Goal: Task Accomplishment & Management: Manage account settings

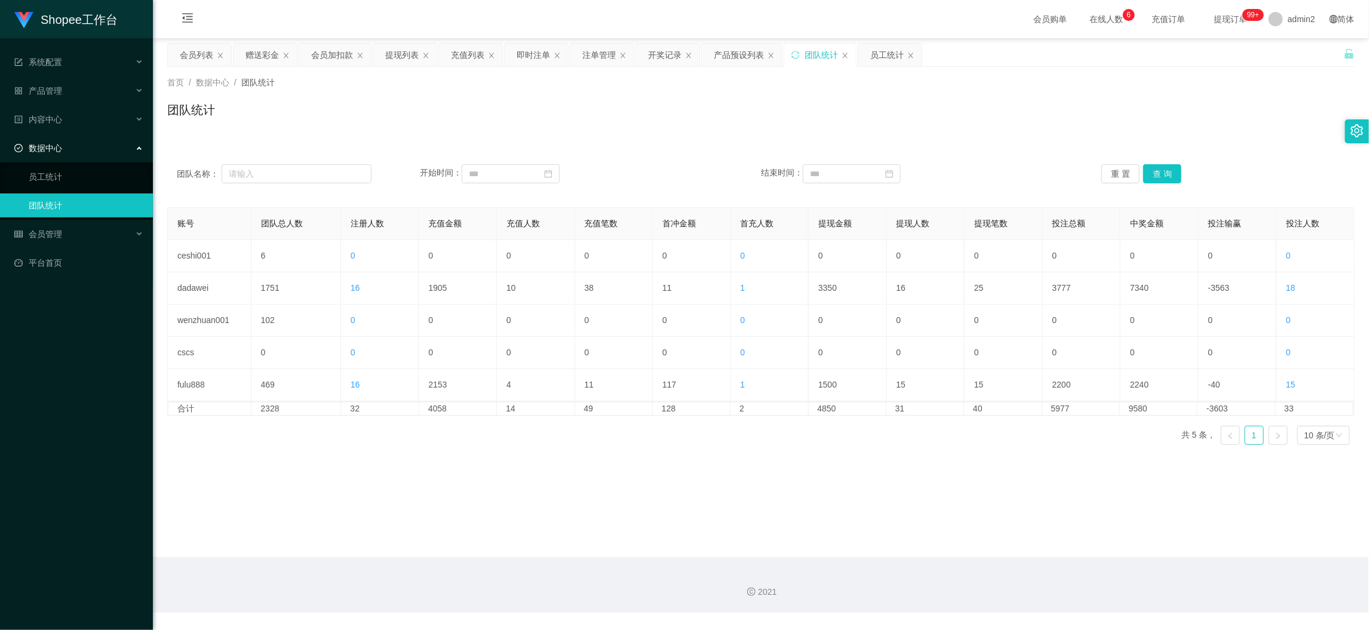
click at [1097, 563] on div "2021" at bounding box center [761, 585] width 1216 height 56
click at [263, 49] on div "赠送彩金" at bounding box center [262, 55] width 33 height 23
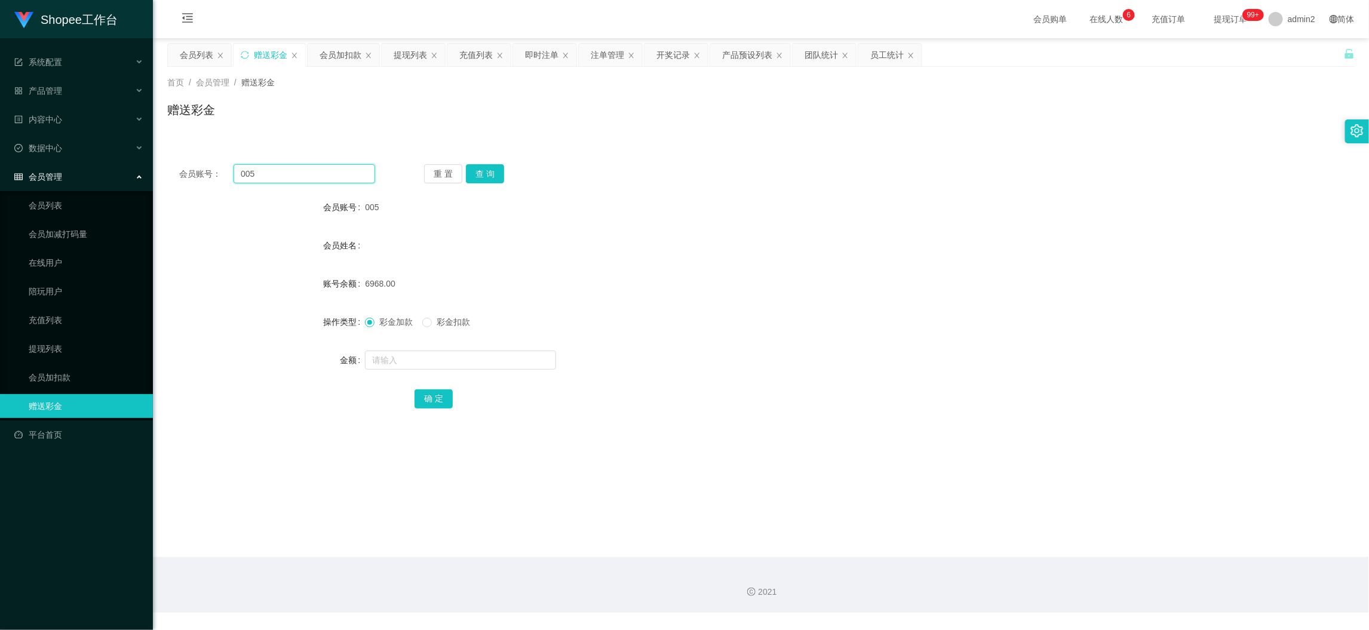
click at [326, 172] on input "005" at bounding box center [305, 173] width 142 height 19
paste input "Kumar34"
type input "Kumar345"
click at [462, 171] on div "重 置 查 询" at bounding box center [522, 173] width 196 height 19
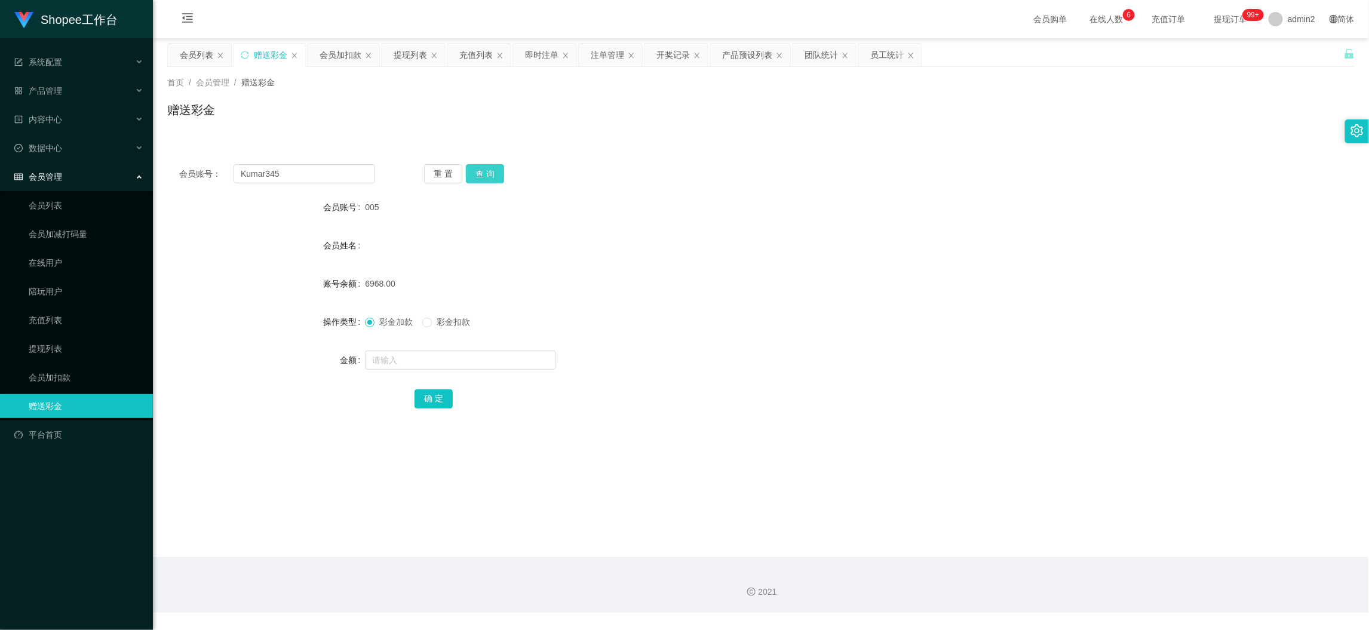
click at [489, 172] on button "查 询" at bounding box center [485, 173] width 38 height 19
click at [512, 365] on input "text" at bounding box center [460, 360] width 191 height 19
type input "80"
click at [435, 400] on button "确 定" at bounding box center [434, 398] width 38 height 19
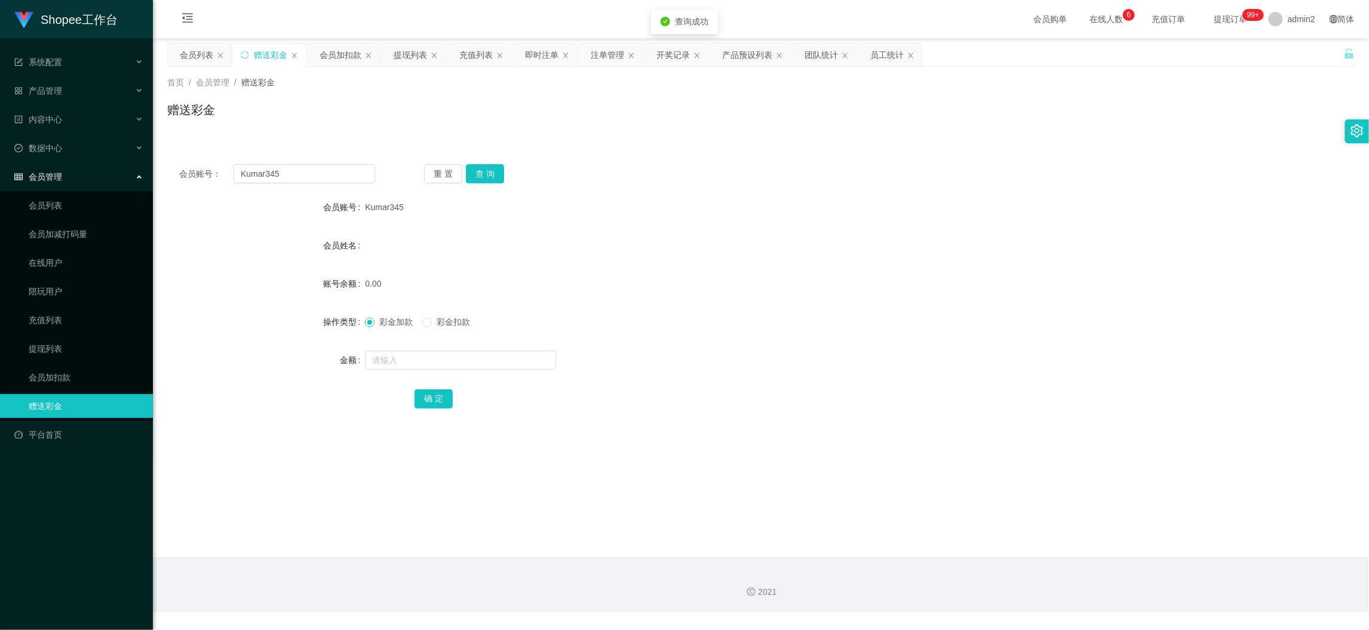
click at [765, 346] on form "会员账号 Kumar345 会员姓名 账号余额 0.00 操作类型 彩金加款 彩金扣款 金额 确 定" at bounding box center [761, 302] width 1188 height 215
drag, startPoint x: 1085, startPoint y: 553, endPoint x: 585, endPoint y: 288, distance: 566.0
click at [1084, 553] on main "关闭左侧 关闭右侧 关闭其它 刷新页面 会员列表 赠送彩金 会员加扣款 提现列表 充值列表 即时注单 注单管理 开奖记录 产品预设列表 团队统计 员工统计 首…" at bounding box center [761, 297] width 1216 height 519
click at [331, 167] on input "Kumar345" at bounding box center [305, 173] width 142 height 19
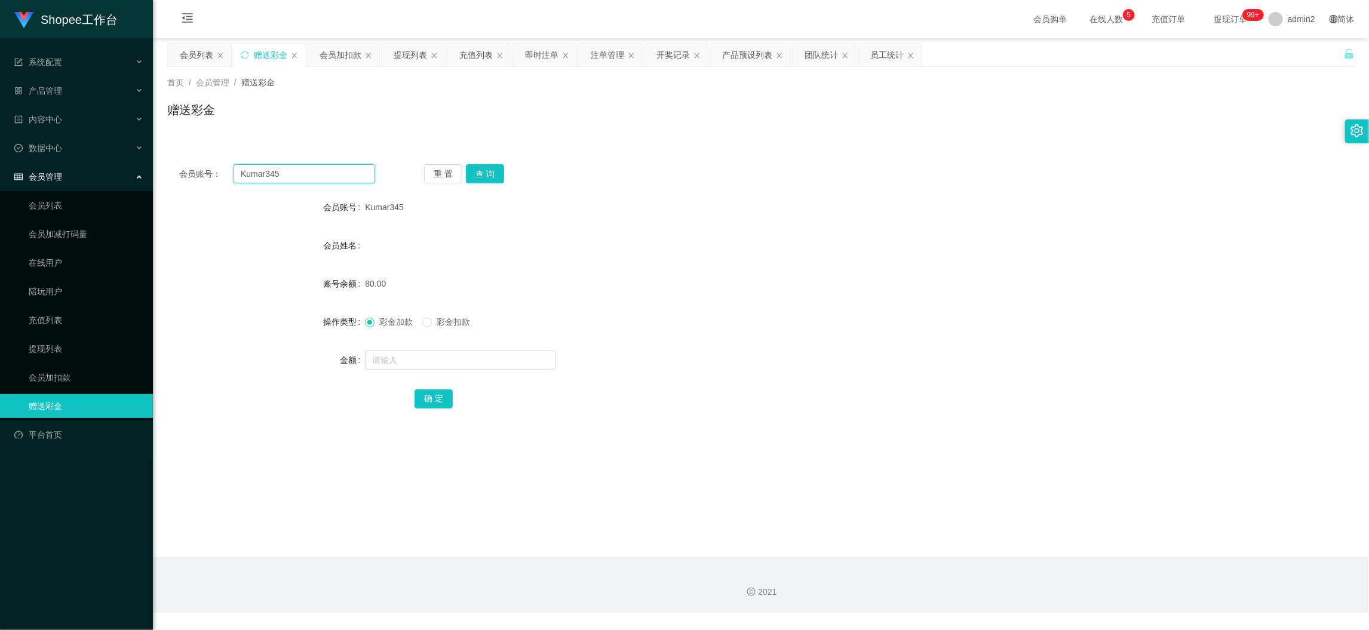
paste input "SyedmuhammadbashiraA"
type input "SyedmuhammadbashiraA"
click at [482, 178] on button "查 询" at bounding box center [485, 173] width 38 height 19
click at [495, 359] on input "text" at bounding box center [460, 360] width 191 height 19
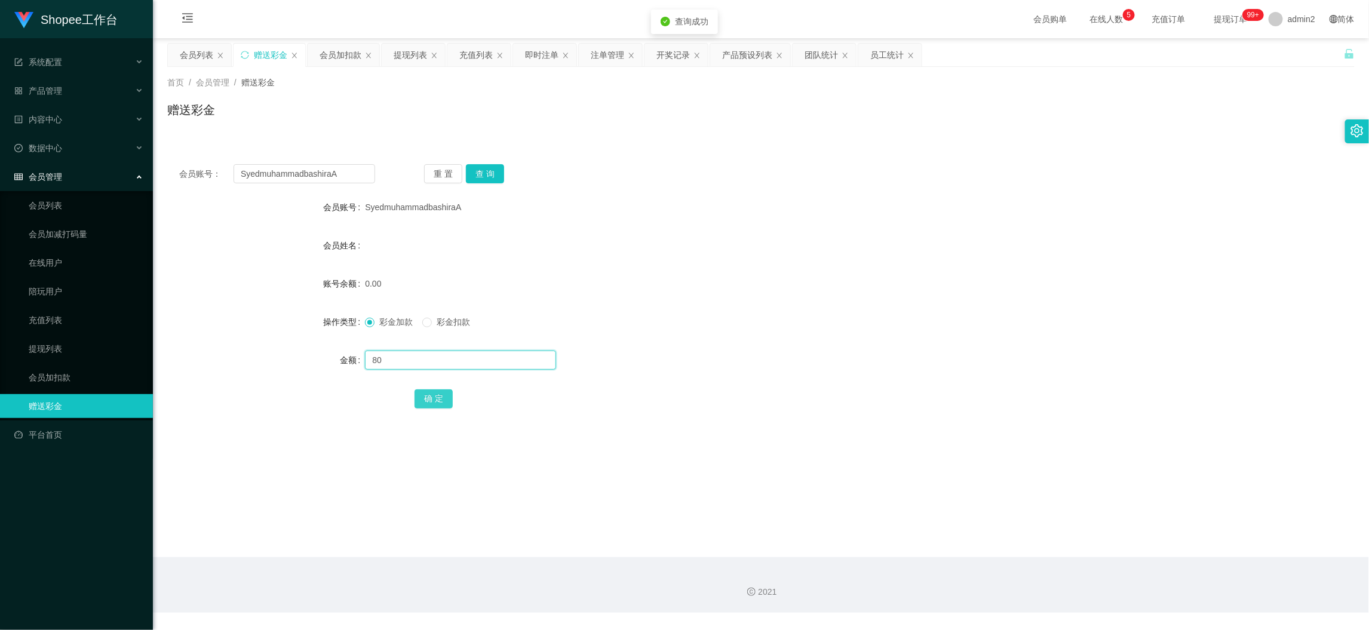
type input "80"
click at [440, 399] on button "确 定" at bounding box center [434, 398] width 38 height 19
click at [782, 363] on div at bounding box center [711, 360] width 693 height 24
drag, startPoint x: 1066, startPoint y: 532, endPoint x: 708, endPoint y: 383, distance: 387.7
click at [1066, 533] on main "关闭左侧 关闭右侧 关闭其它 刷新页面 会员列表 赠送彩金 会员加扣款 提现列表 充值列表 即时注单 注单管理 开奖记录 产品预设列表 团队统计 员工统计 首…" at bounding box center [761, 297] width 1216 height 519
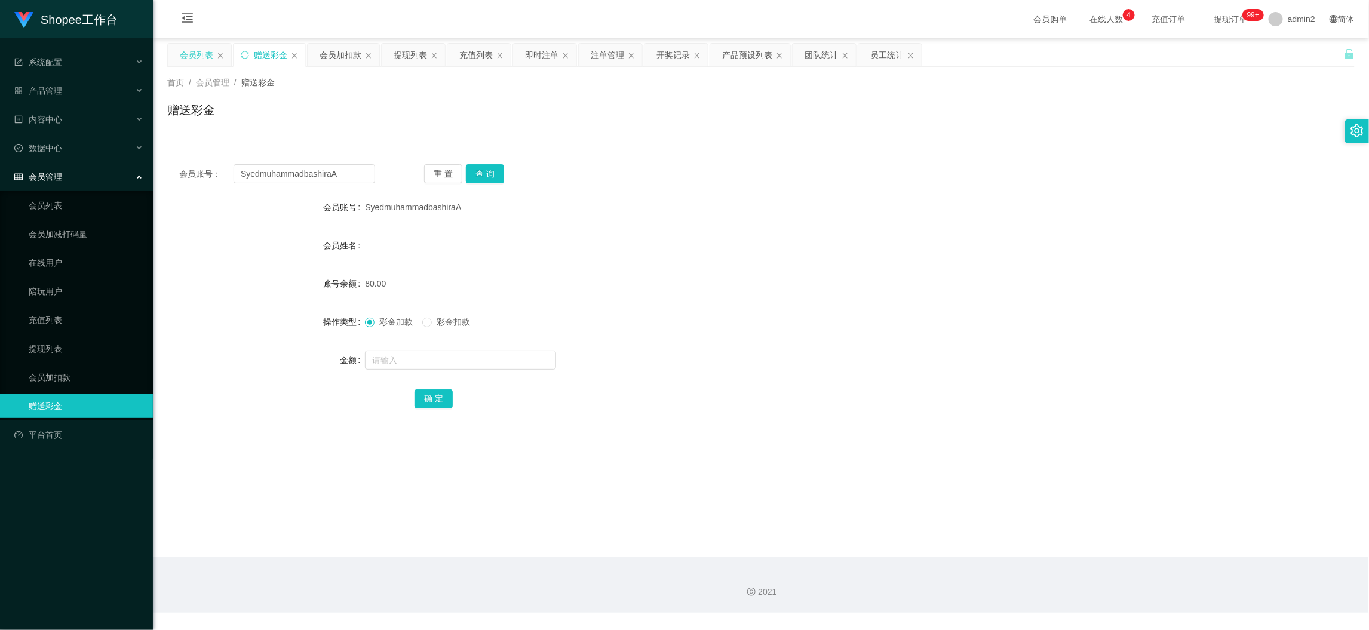
click at [189, 50] on div "会员列表" at bounding box center [196, 55] width 33 height 23
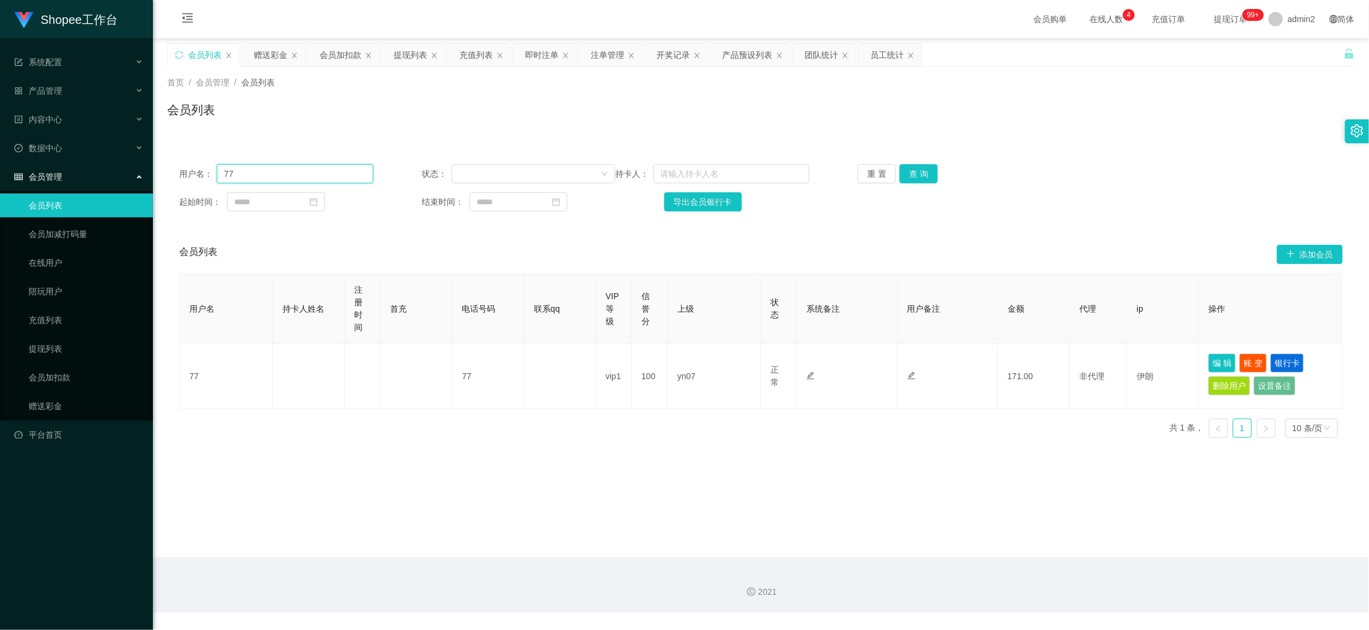
click at [332, 171] on input "77" at bounding box center [295, 173] width 156 height 19
drag, startPoint x: 332, startPoint y: 171, endPoint x: 605, endPoint y: 171, distance: 273.0
click at [333, 172] on input "77" at bounding box center [295, 173] width 156 height 19
paste input "leotayx"
type input "leotayx"
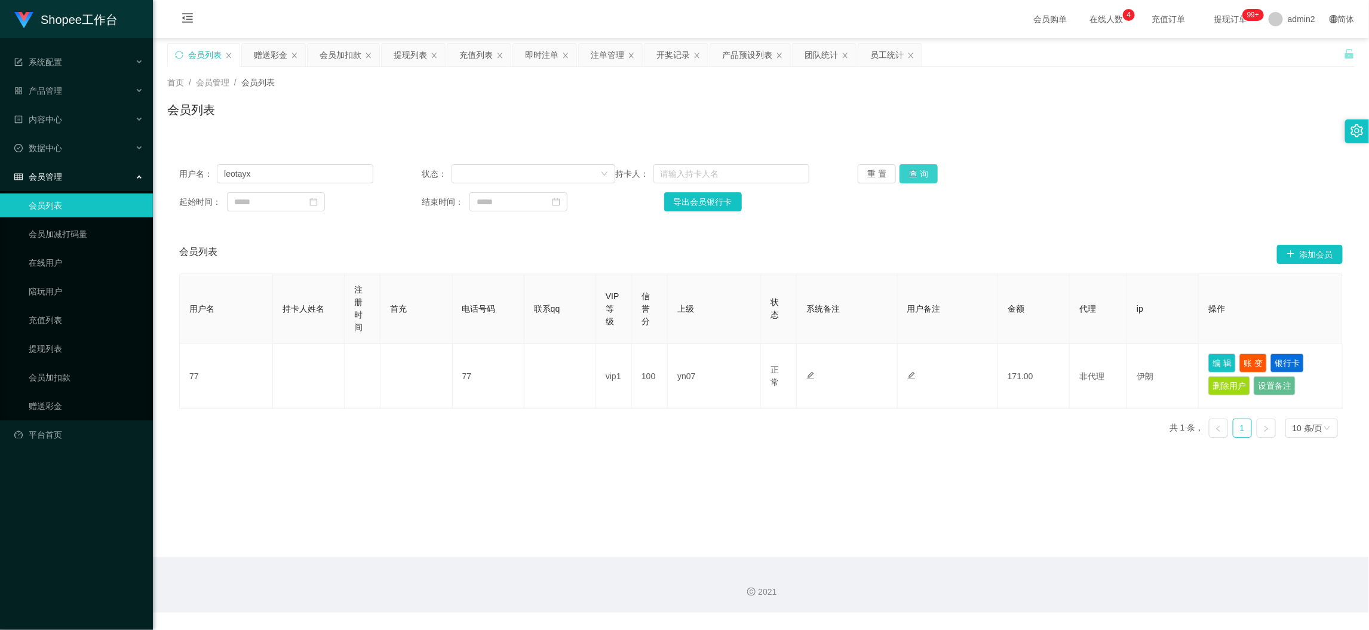
click at [925, 173] on button "查 询" at bounding box center [919, 173] width 38 height 19
click at [909, 173] on button "查 询" at bounding box center [919, 173] width 38 height 19
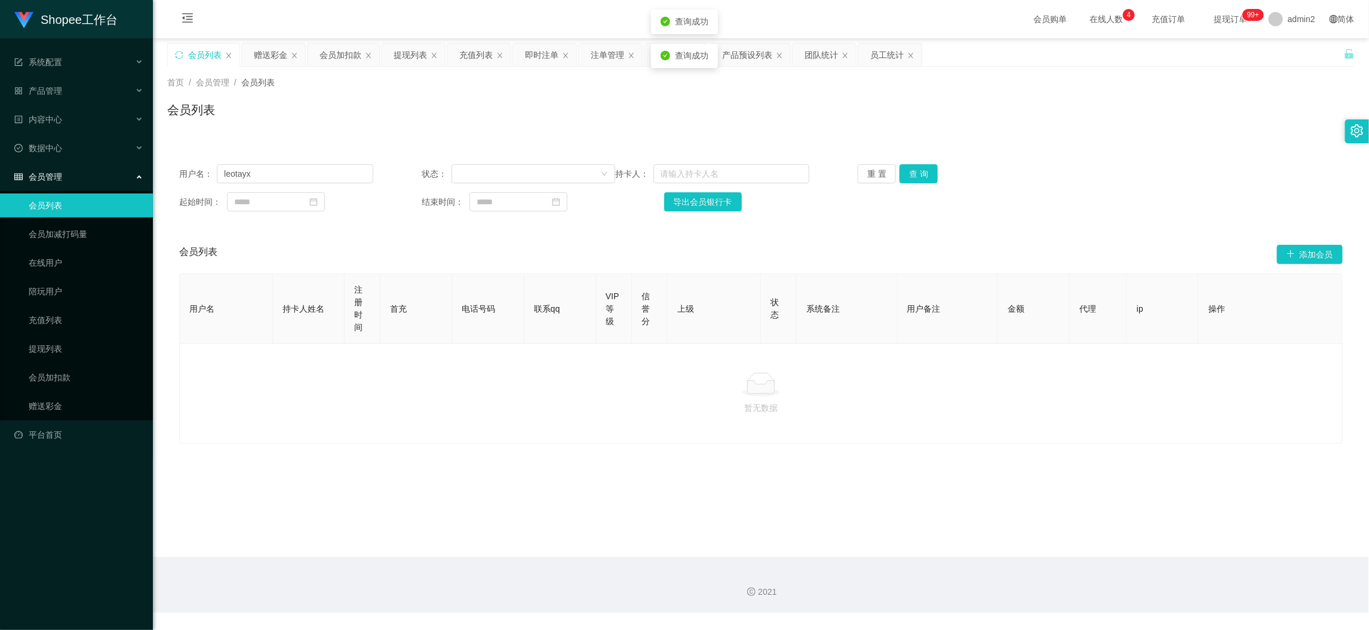
click at [791, 403] on p "暂无数据" at bounding box center [760, 407] width 1143 height 13
drag, startPoint x: 277, startPoint y: 54, endPoint x: 277, endPoint y: 64, distance: 10.2
click at [277, 54] on div "赠送彩金" at bounding box center [270, 55] width 33 height 23
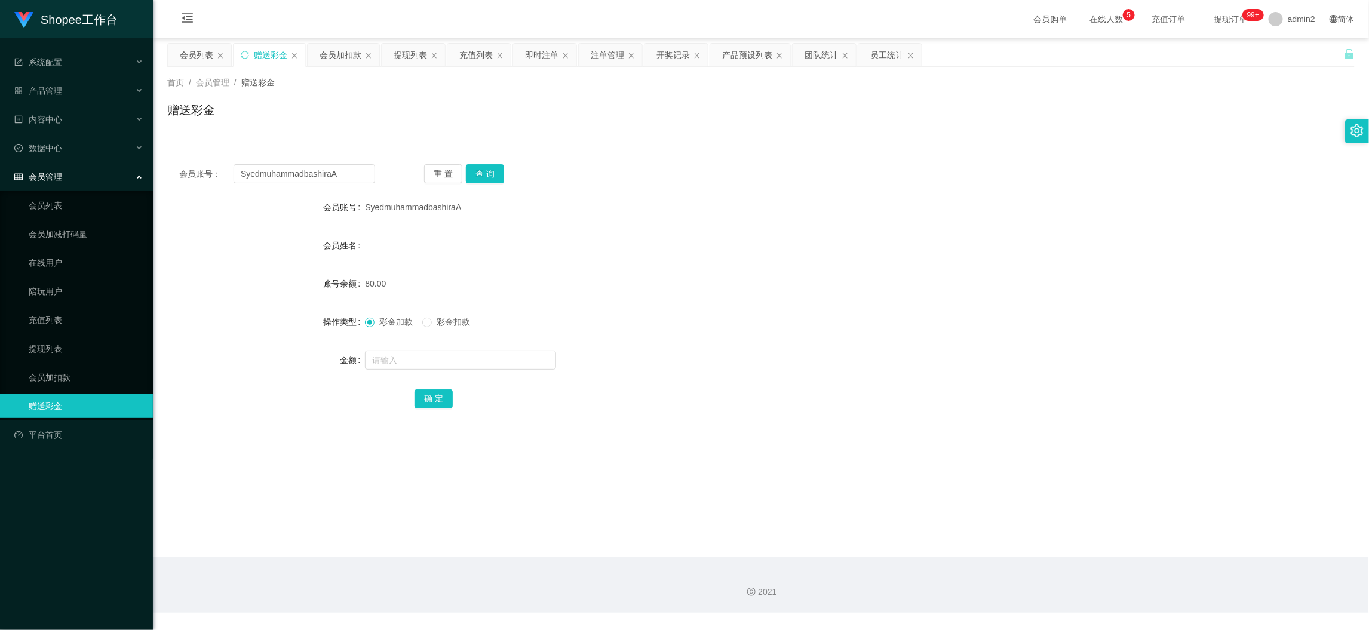
click at [328, 159] on div "会员账号： [PERSON_NAME] 重 置 查 询 会员账号 [PERSON_NAME] 会员姓名 账号余额 80.00 操作类型 彩金加款 彩金扣款 金…" at bounding box center [761, 294] width 1188 height 284
click at [341, 167] on input "SyedmuhammadbashiraA" at bounding box center [305, 173] width 142 height 19
drag, startPoint x: 341, startPoint y: 167, endPoint x: 447, endPoint y: 178, distance: 106.3
click at [342, 167] on input "SyedmuhammadbashiraA" at bounding box center [305, 173] width 142 height 19
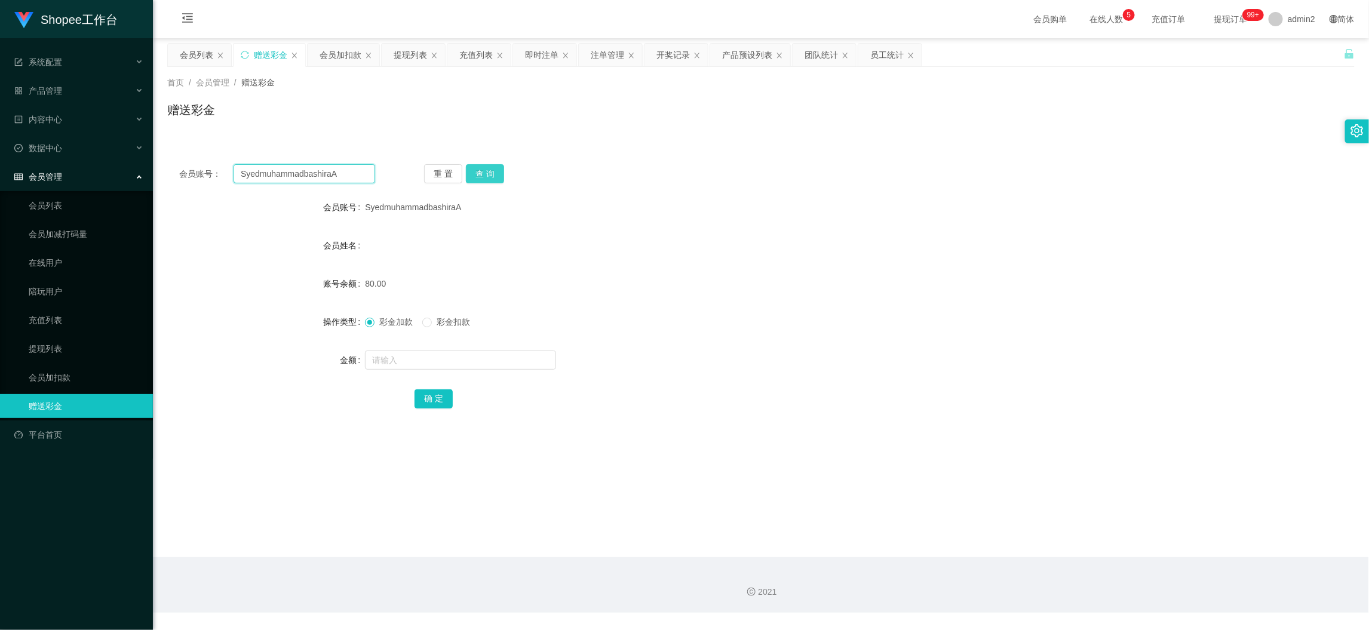
paste input "442748047"
type input "442748047"
drag, startPoint x: 500, startPoint y: 162, endPoint x: 498, endPoint y: 168, distance: 6.4
click at [500, 162] on div "会员账号： 442748047 重 置 查 询 会员账号 [PERSON_NAME] 会员姓名 账号余额 80.00 操作类型 彩金加款 彩金扣款 金额 确 定" at bounding box center [761, 294] width 1188 height 284
click at [495, 174] on button "查 询" at bounding box center [485, 173] width 38 height 19
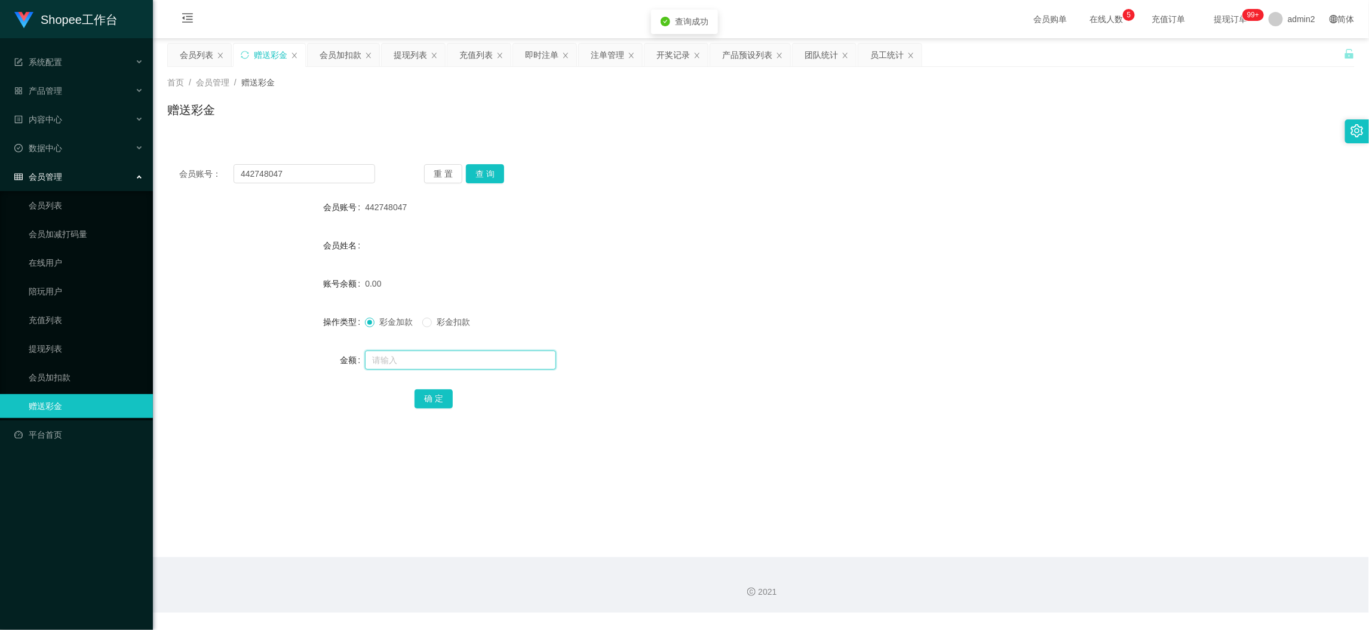
click at [475, 355] on input "text" at bounding box center [460, 360] width 191 height 19
type input "80"
click at [416, 397] on button "确 定" at bounding box center [434, 398] width 38 height 19
click at [789, 341] on form "会员账号 442748047 会员姓名 账号余额 0.00 操作类型 彩金加款 彩金扣款 金额 确 定" at bounding box center [761, 302] width 1188 height 215
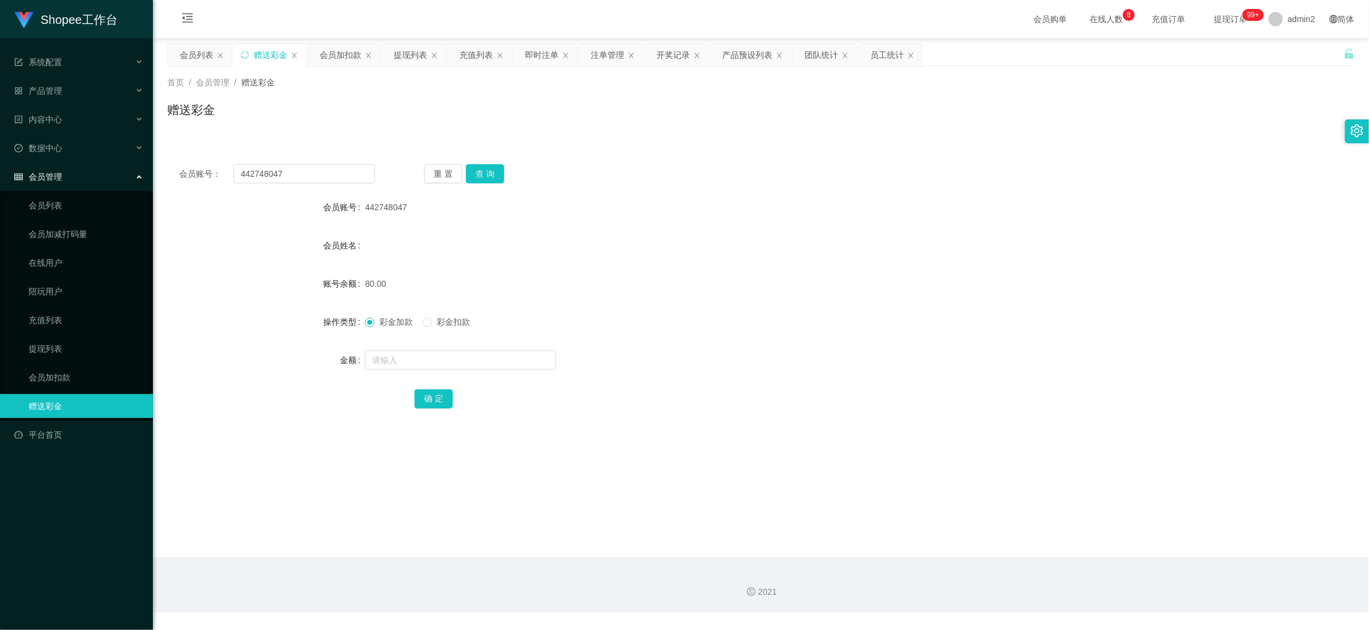
drag, startPoint x: 1104, startPoint y: 574, endPoint x: 1035, endPoint y: 527, distance: 83.3
click at [1104, 574] on div "2021" at bounding box center [761, 585] width 1216 height 56
click at [321, 164] on input "442748047" at bounding box center [305, 173] width 142 height 19
paste input "Xiang6610"
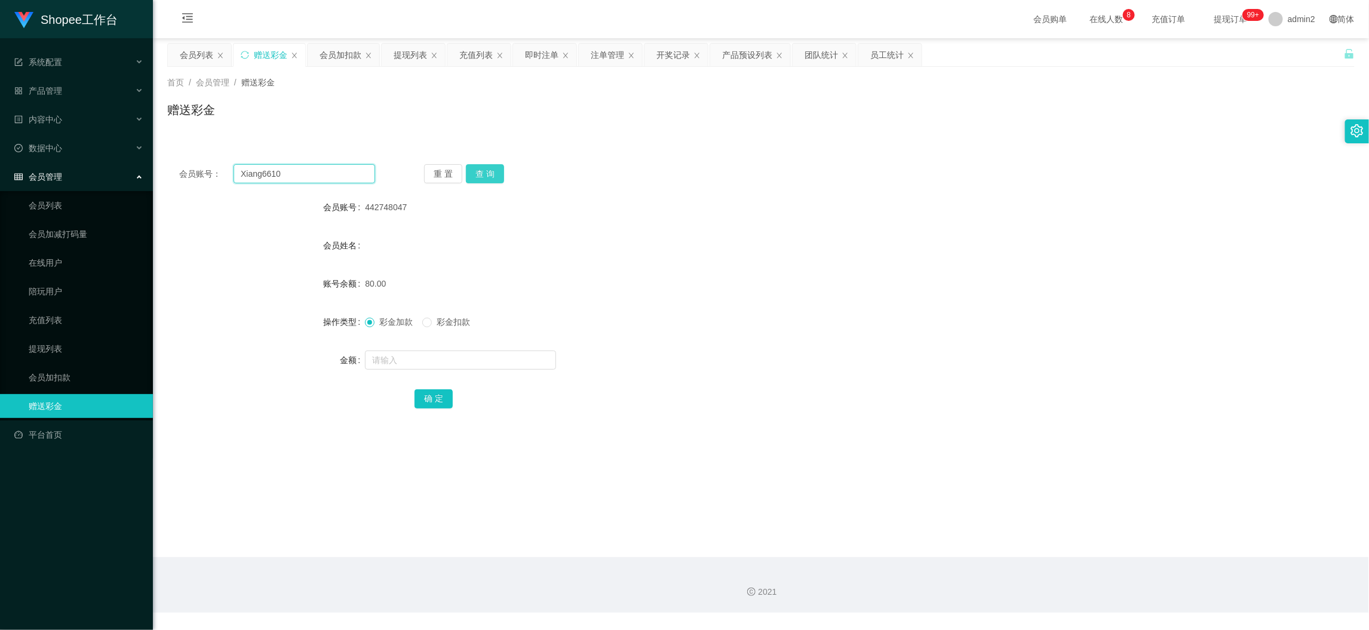
type input "Xiang6610"
click at [501, 173] on button "查 询" at bounding box center [485, 173] width 38 height 19
click at [510, 364] on input "text" at bounding box center [460, 360] width 191 height 19
type input "80"
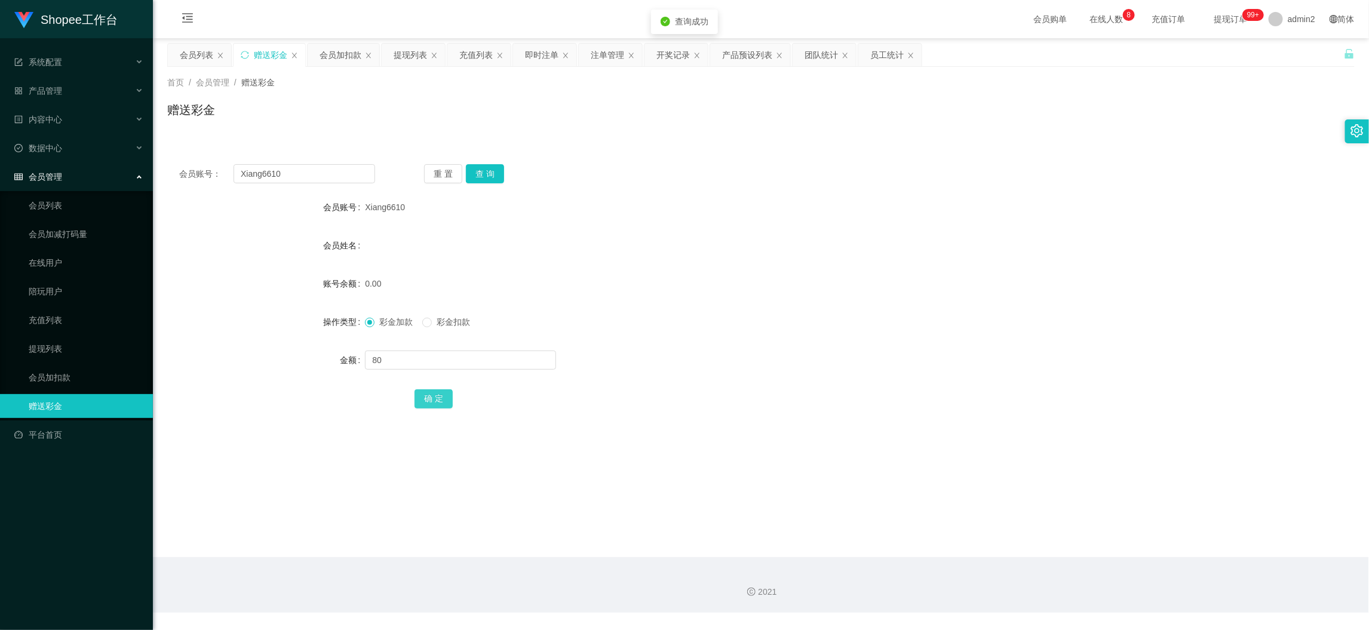
click at [417, 395] on button "确 定" at bounding box center [434, 398] width 38 height 19
drag, startPoint x: 1082, startPoint y: 550, endPoint x: 990, endPoint y: 475, distance: 118.5
click at [1082, 548] on main "关闭左侧 关闭右侧 关闭其它 刷新页面 会员列表 赠送彩金 会员加扣款 提现列表 充值列表 即时注单 注单管理 开奖记录 产品预设列表 团队统计 员工统计 首…" at bounding box center [761, 297] width 1216 height 519
click at [409, 56] on div "提现列表" at bounding box center [410, 55] width 33 height 23
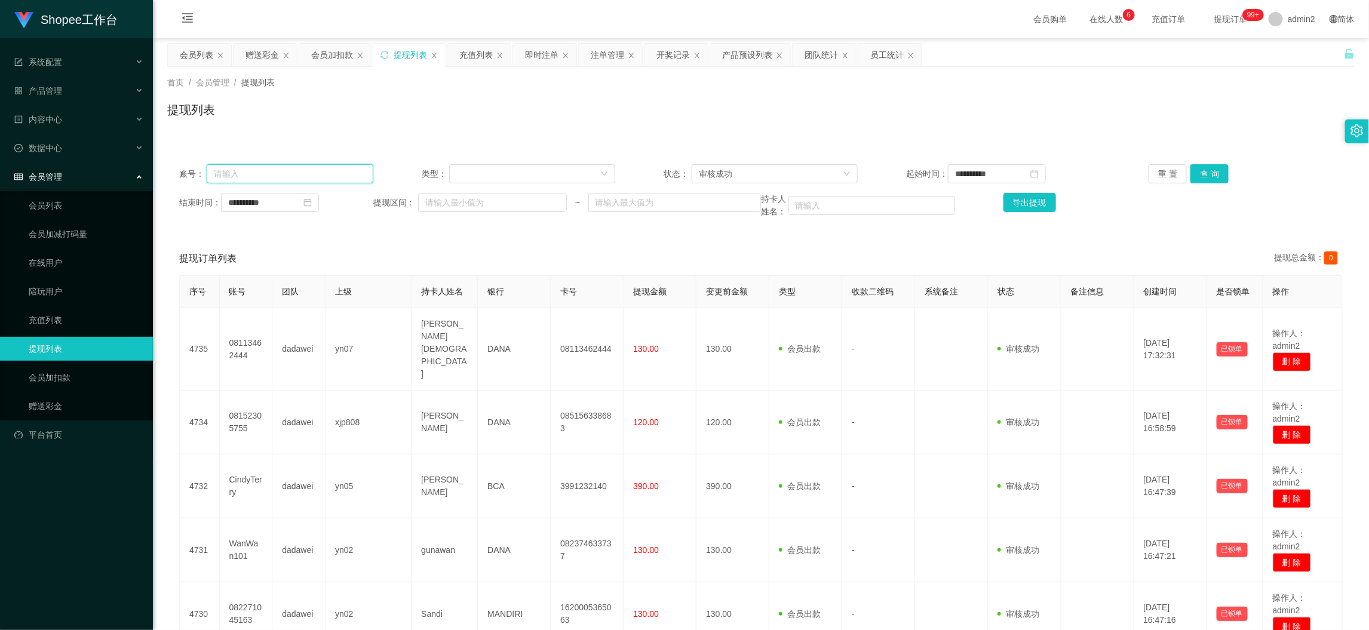
click at [320, 170] on input "text" at bounding box center [290, 173] width 167 height 19
paste input "leotaydxrock"
type input "leotaydxrock"
click at [292, 206] on input "**********" at bounding box center [270, 202] width 98 height 19
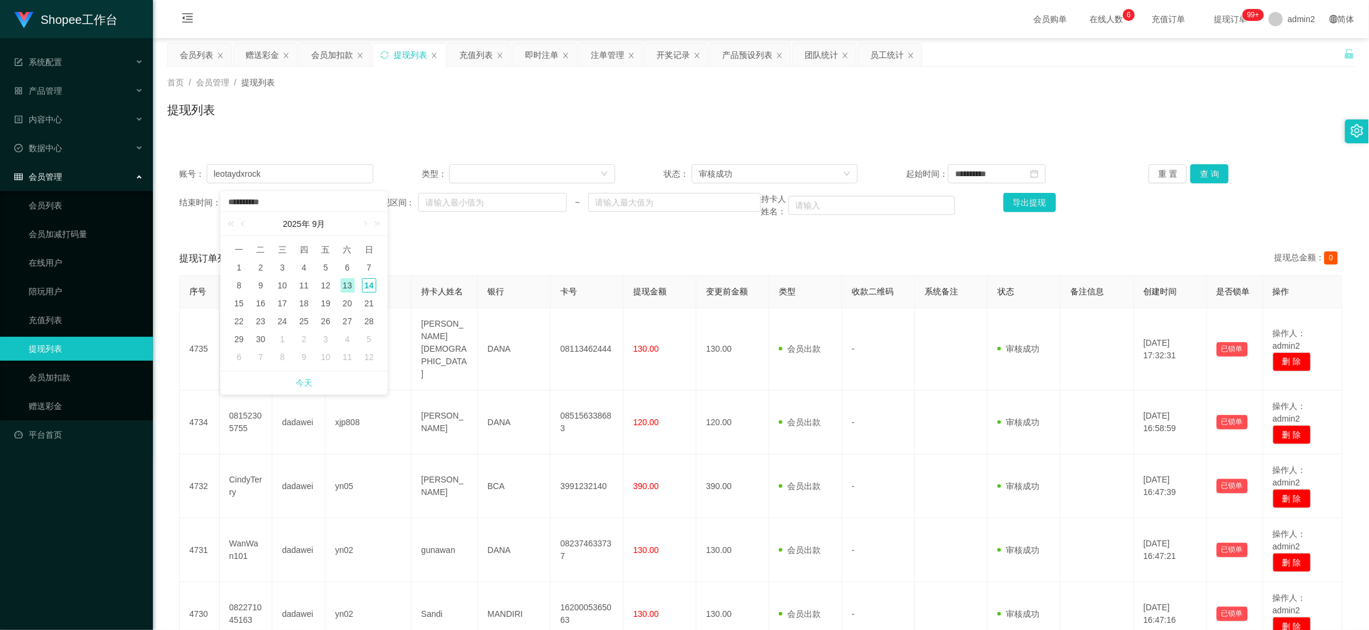
click at [309, 387] on link "今天" at bounding box center [304, 383] width 17 height 23
type input "**********"
click at [990, 171] on input "**********" at bounding box center [997, 173] width 98 height 19
click at [1024, 349] on link "今天" at bounding box center [1025, 354] width 17 height 23
type input "**********"
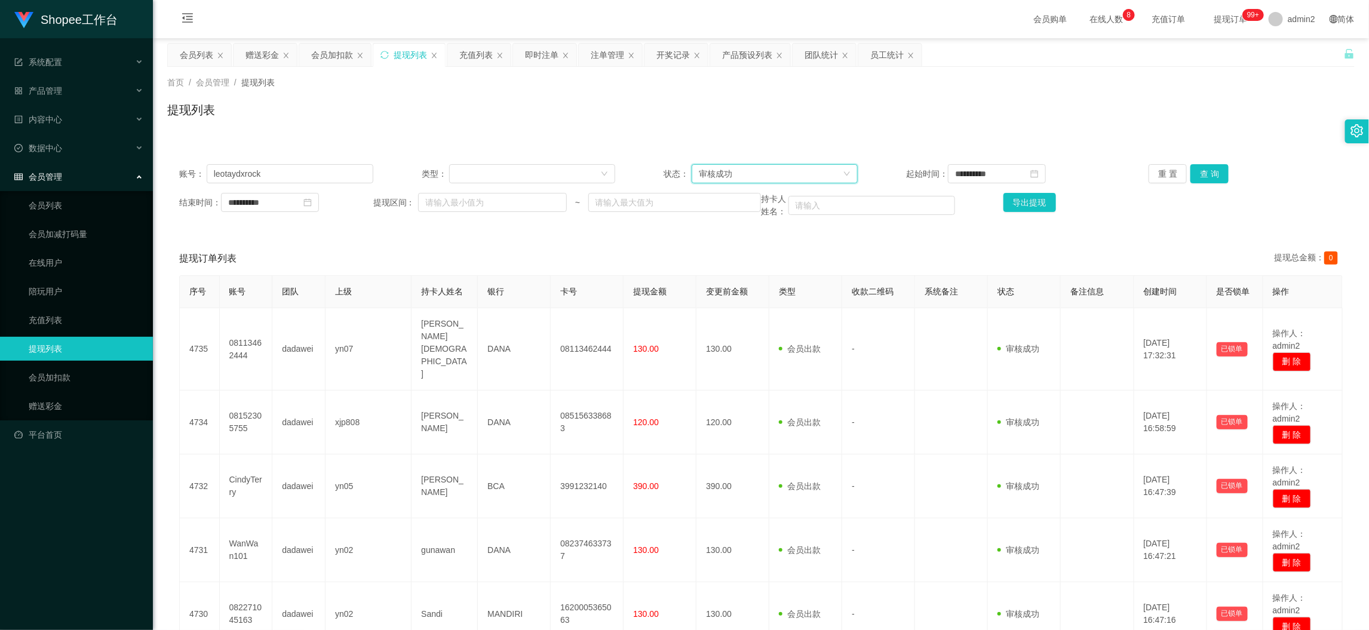
click at [803, 167] on div "审核成功" at bounding box center [771, 174] width 144 height 18
click at [748, 196] on li "等待审核" at bounding box center [770, 197] width 165 height 19
click at [1204, 171] on button "查 询" at bounding box center [1210, 173] width 38 height 19
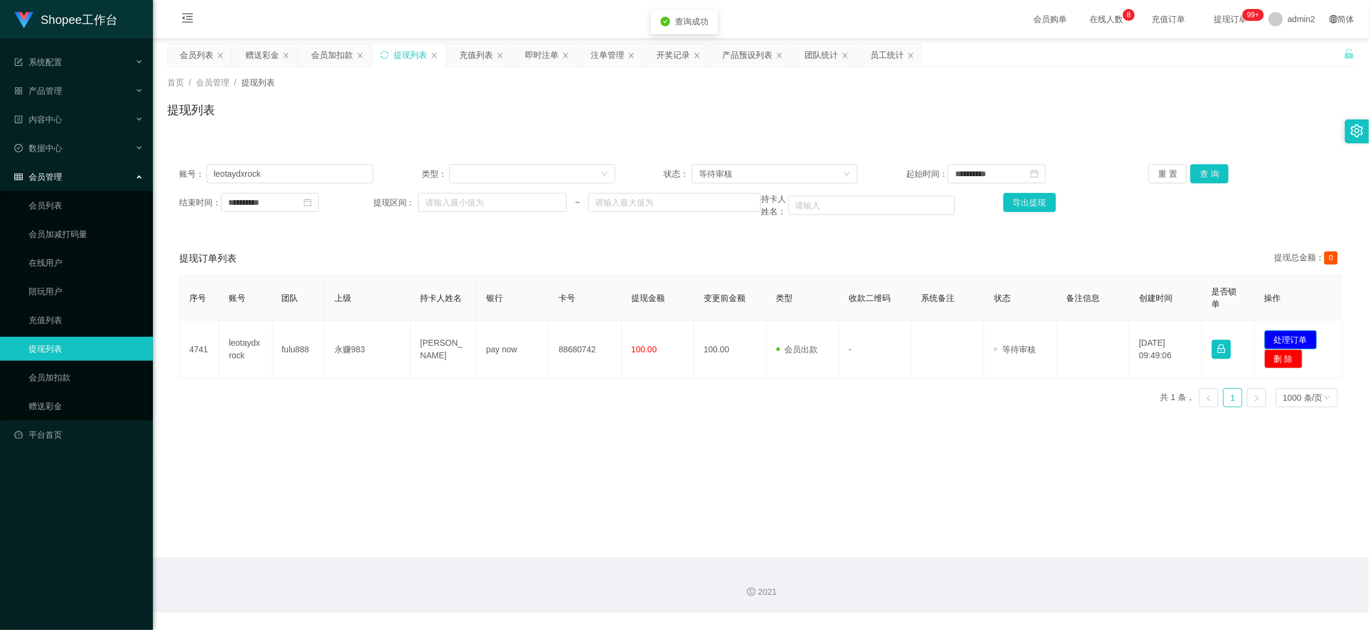
click at [1291, 339] on button "处理订单" at bounding box center [1291, 339] width 53 height 19
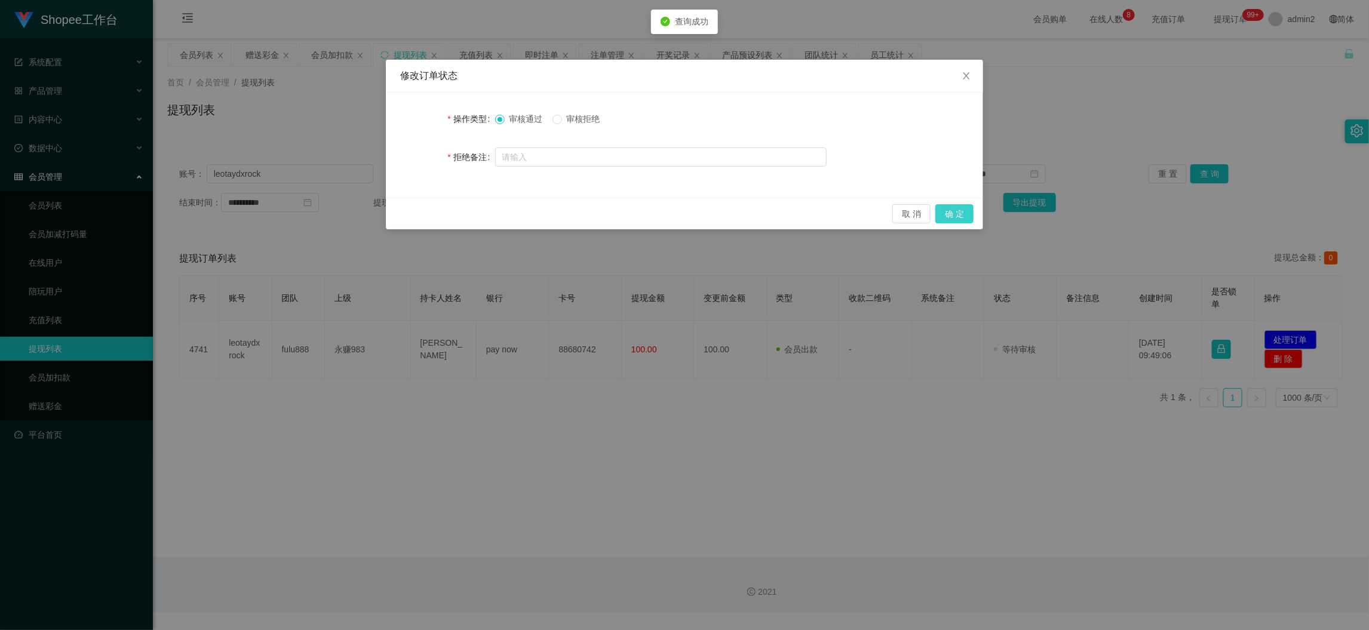
click at [960, 216] on button "确 定" at bounding box center [954, 213] width 38 height 19
click at [896, 422] on div "修改订单状态 操作类型 审核通过 审核拒绝 拒绝备注 取 消 确 定" at bounding box center [684, 315] width 1369 height 630
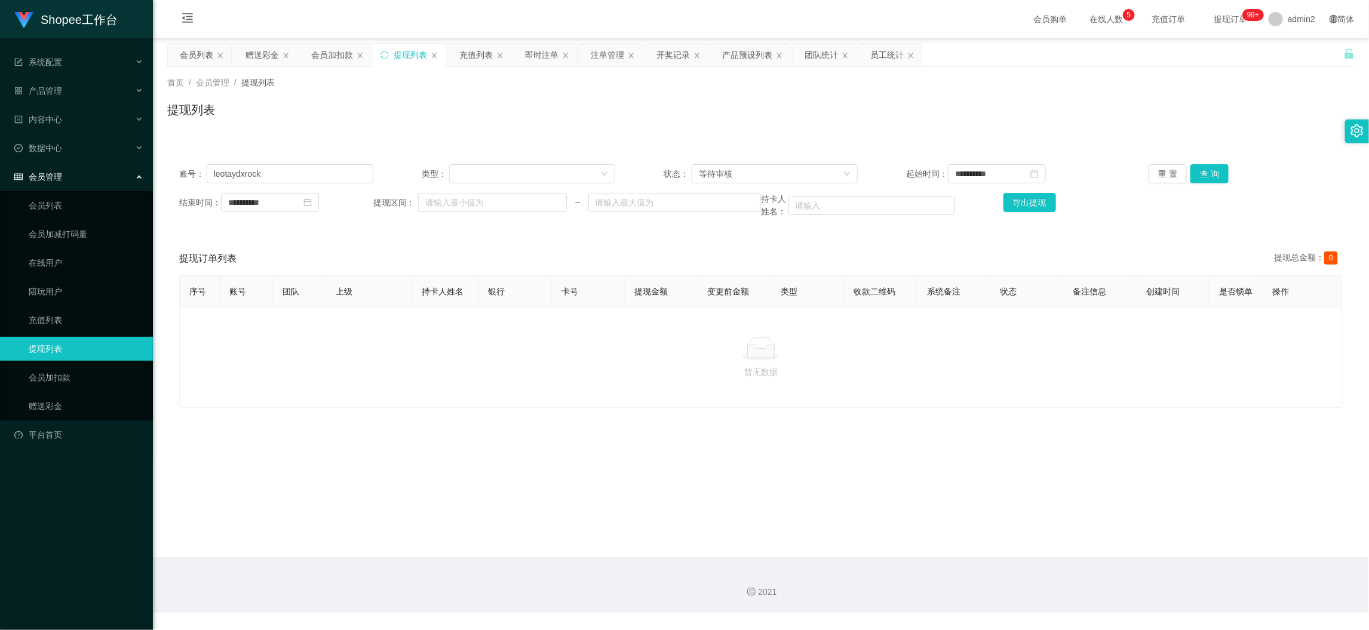
click at [1124, 554] on main "**********" at bounding box center [761, 297] width 1216 height 519
click at [314, 172] on input "leotaydxrock" at bounding box center [290, 173] width 167 height 19
paste input "SyedmuhammadbashiraA"
click at [1205, 168] on button "查 询" at bounding box center [1210, 173] width 38 height 19
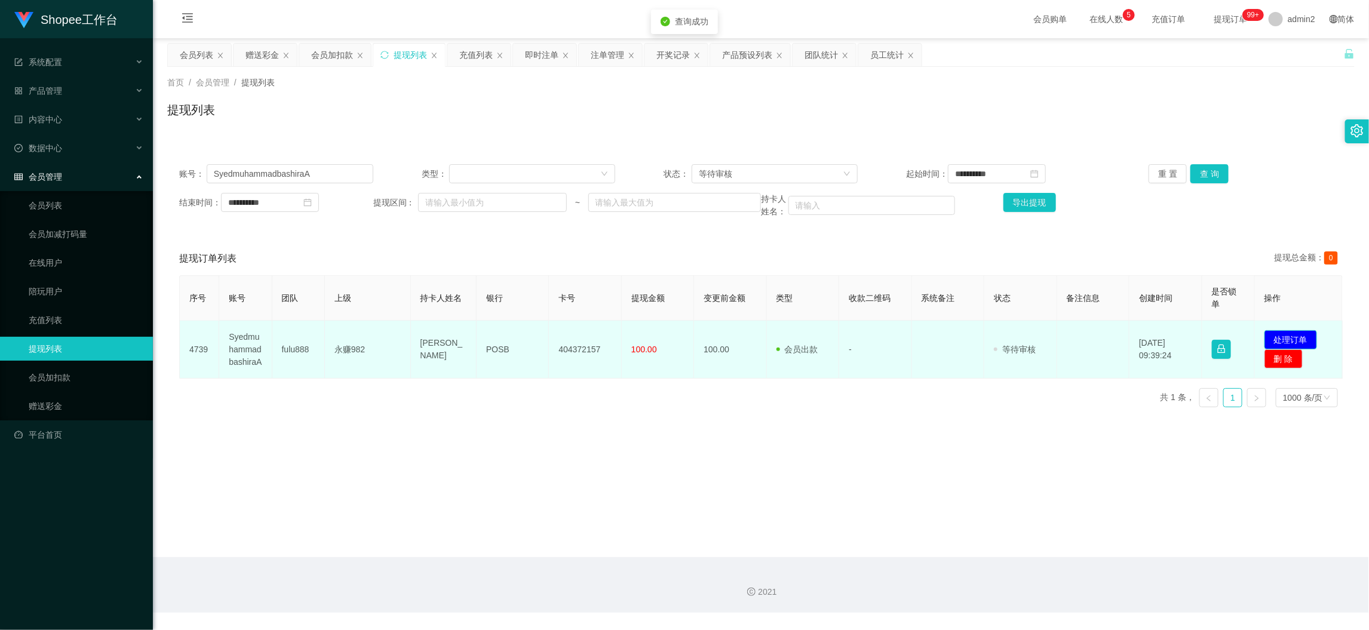
click at [1281, 339] on button "处理订单" at bounding box center [1291, 339] width 53 height 19
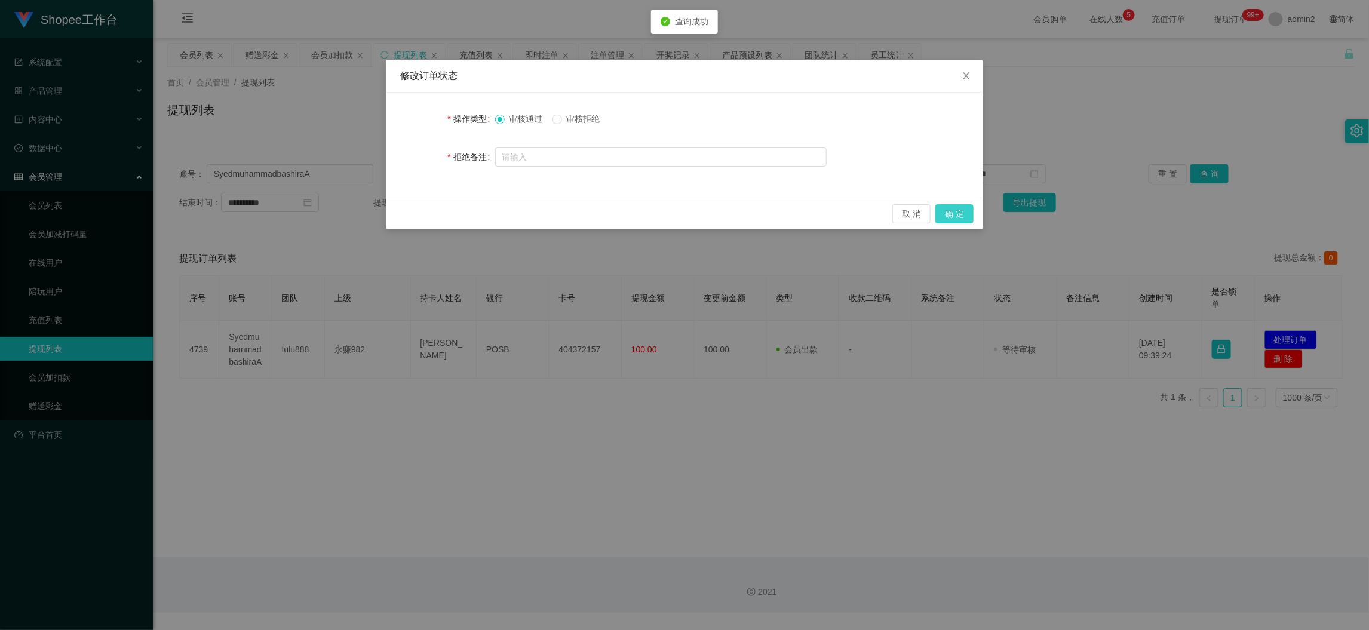
click at [954, 213] on button "确 定" at bounding box center [954, 213] width 38 height 19
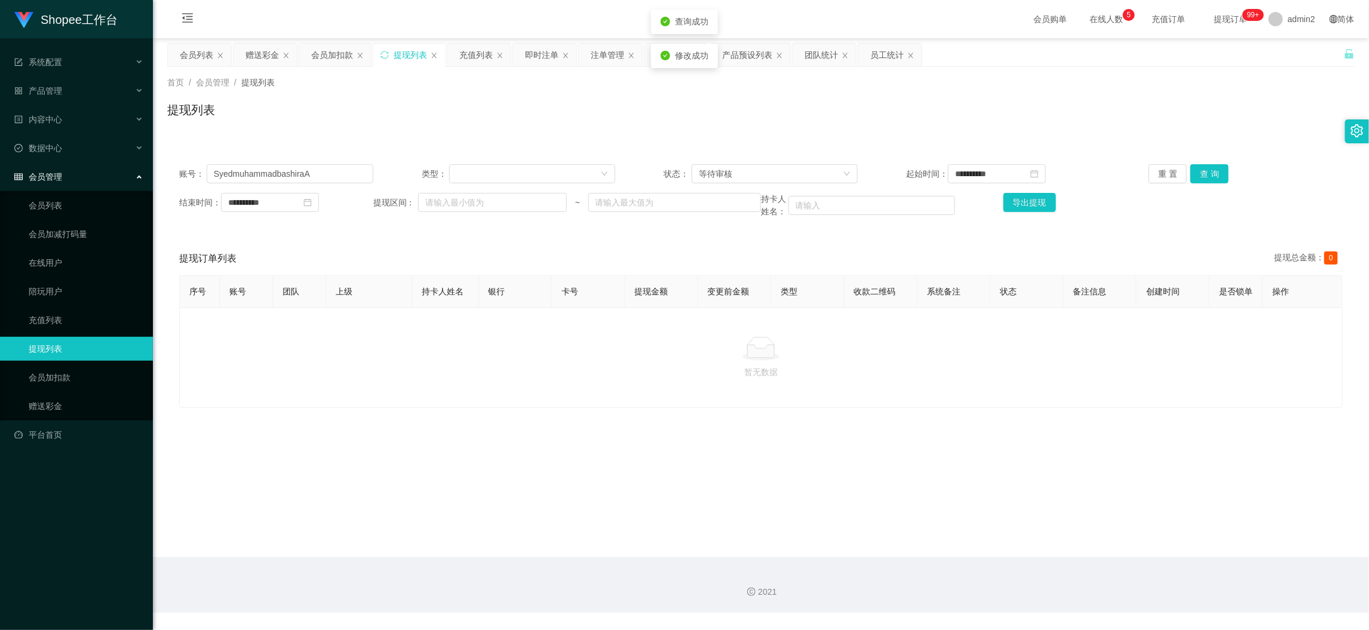
click at [875, 403] on div "修改订单状态 操作类型 审核通过 审核拒绝 拒绝备注 取 消 确 定" at bounding box center [684, 315] width 1369 height 630
click at [1078, 535] on main "**********" at bounding box center [761, 297] width 1216 height 519
click at [329, 173] on input "SyedmuhammadbashiraA" at bounding box center [290, 173] width 167 height 19
paste input "87538056"
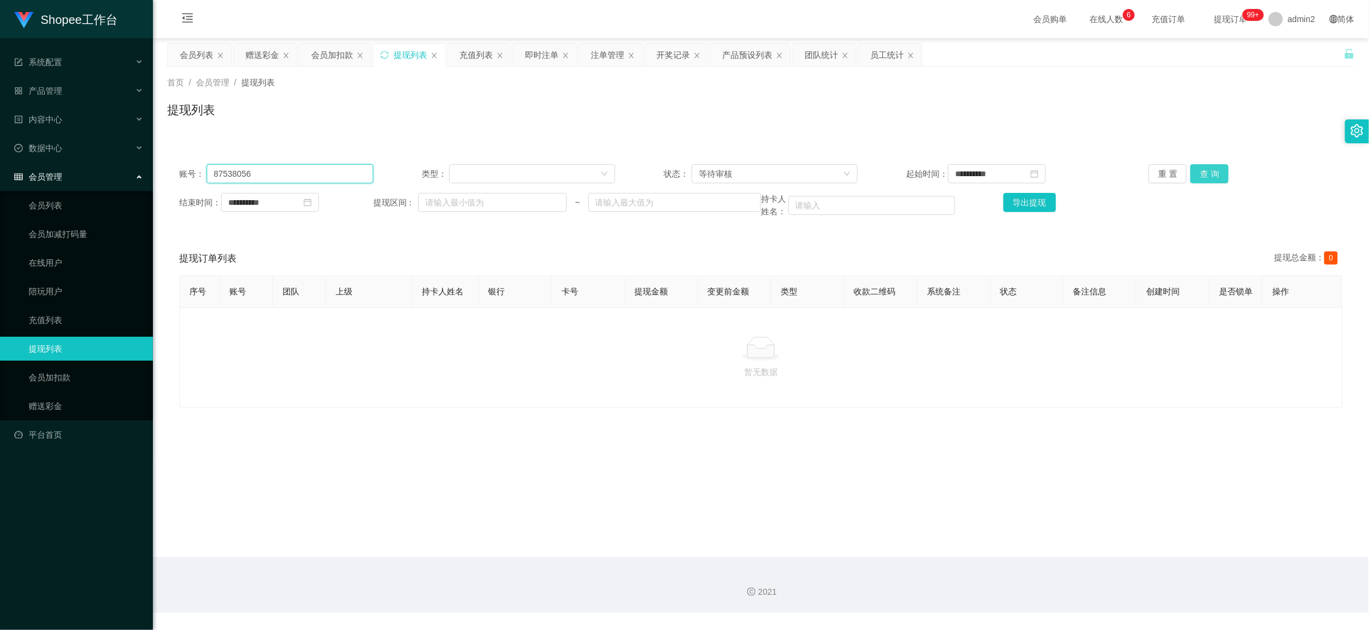
type input "87538056"
click at [1212, 170] on button "查 询" at bounding box center [1210, 173] width 38 height 19
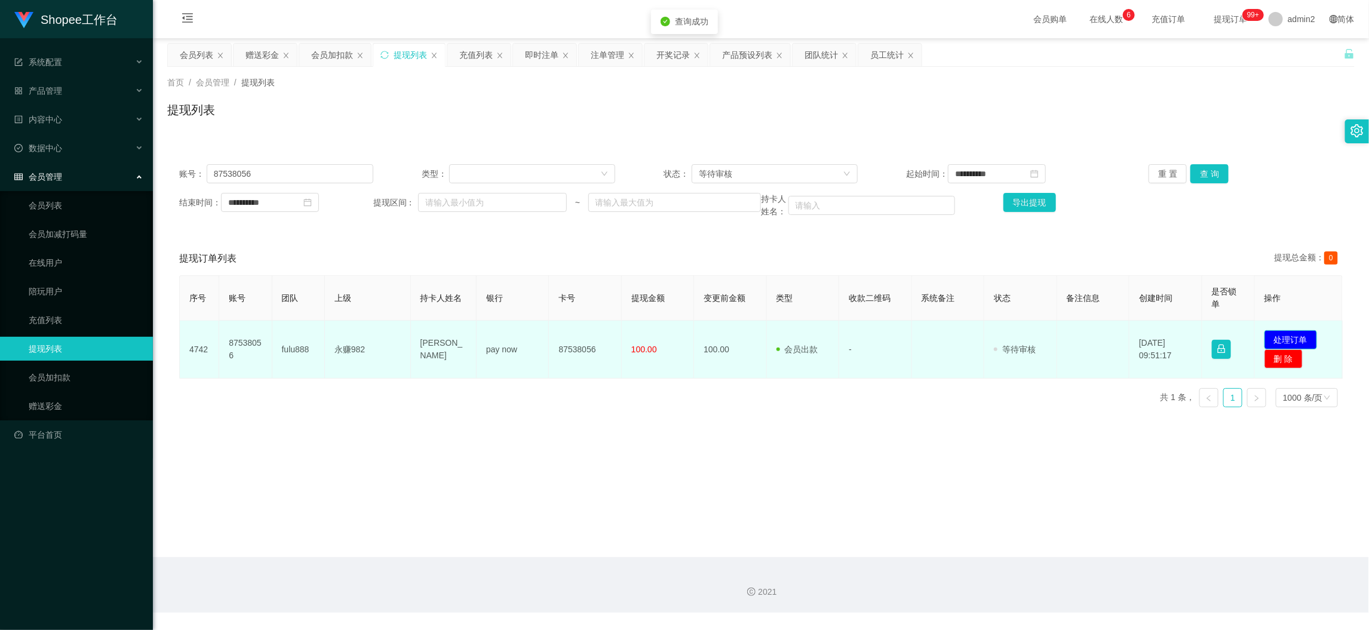
click at [1288, 340] on button "处理订单" at bounding box center [1291, 339] width 53 height 19
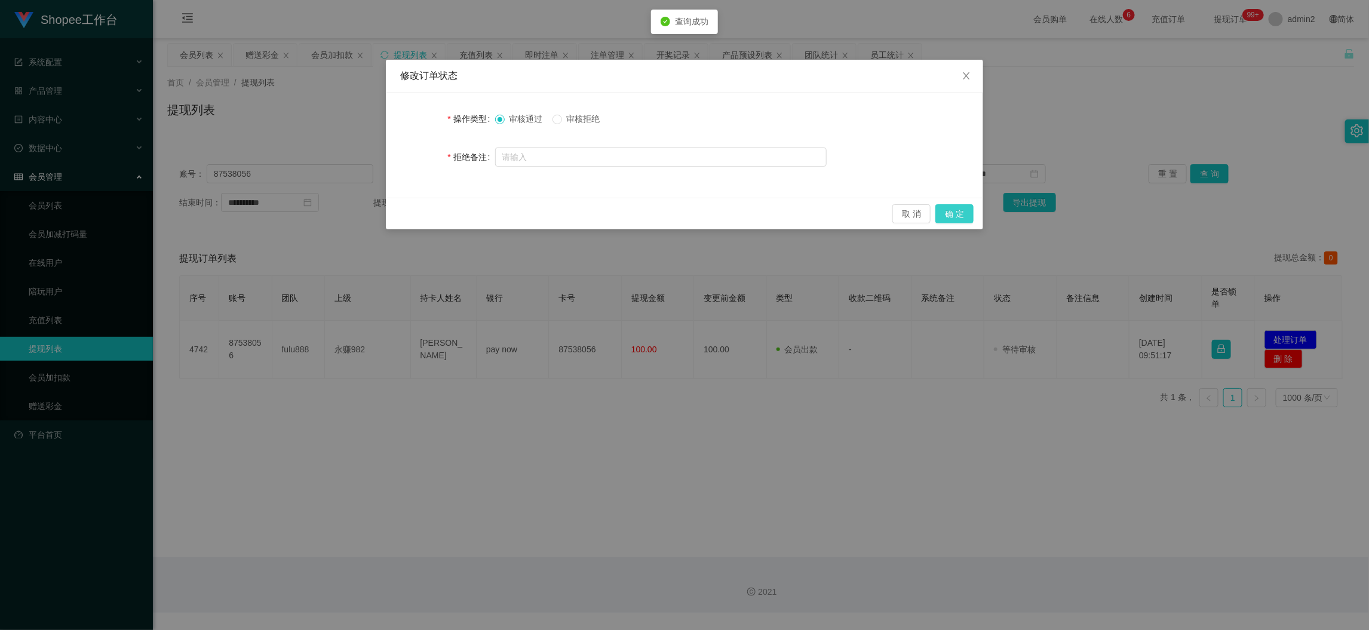
click at [961, 216] on button "确 定" at bounding box center [954, 213] width 38 height 19
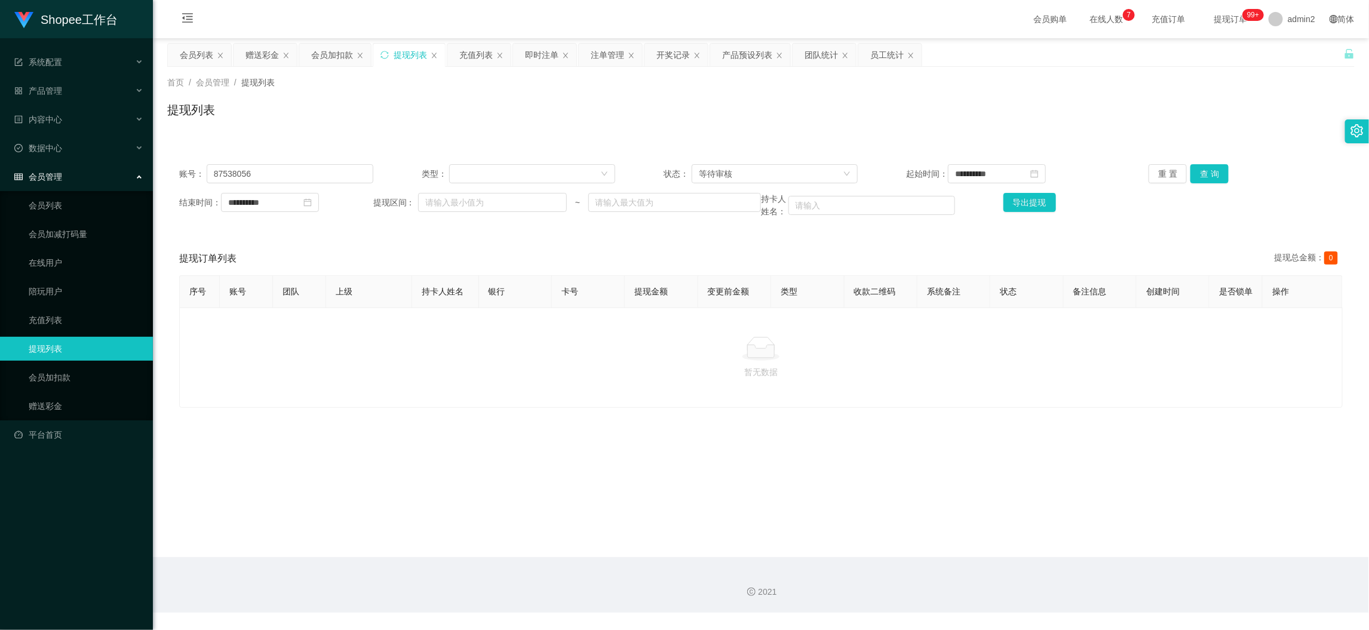
drag, startPoint x: 1082, startPoint y: 543, endPoint x: 1043, endPoint y: 531, distance: 40.6
click at [1082, 543] on main "**********" at bounding box center [761, 297] width 1216 height 519
click at [256, 48] on div "赠送彩金" at bounding box center [262, 55] width 33 height 23
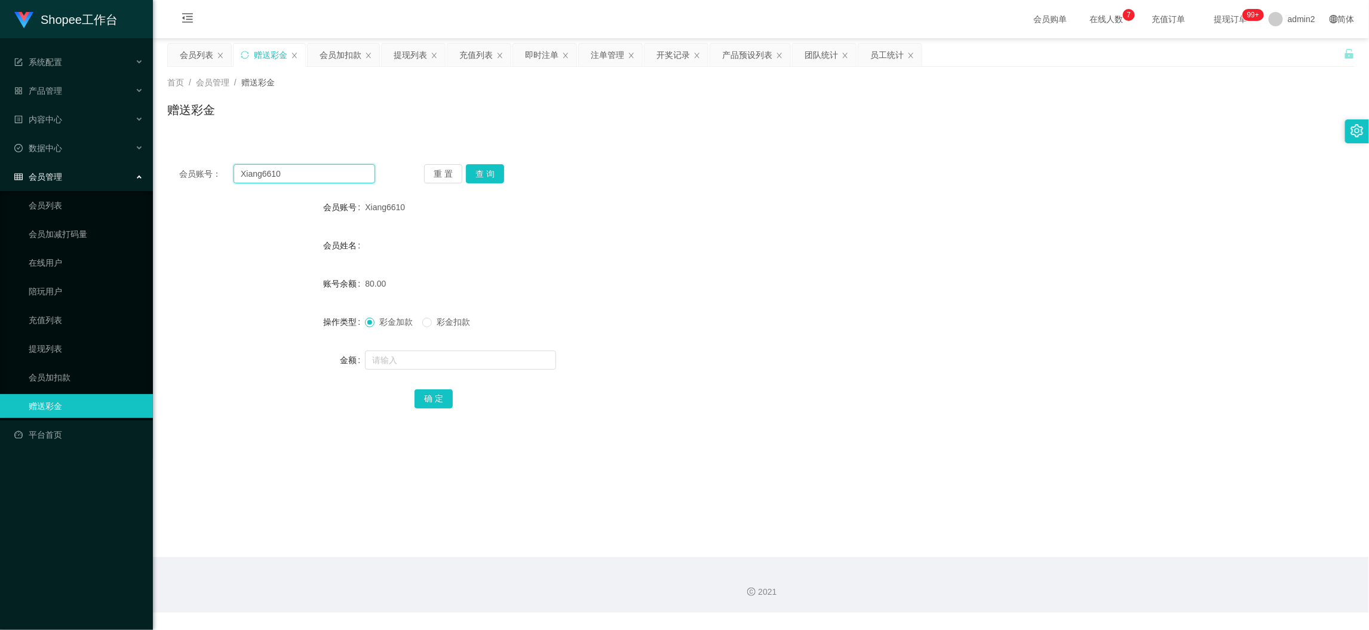
click at [330, 175] on input "Xiang6610" at bounding box center [305, 173] width 142 height 19
paste input "Tamil12345"
type input "Tamil12345"
click at [499, 167] on button "查 询" at bounding box center [485, 173] width 38 height 19
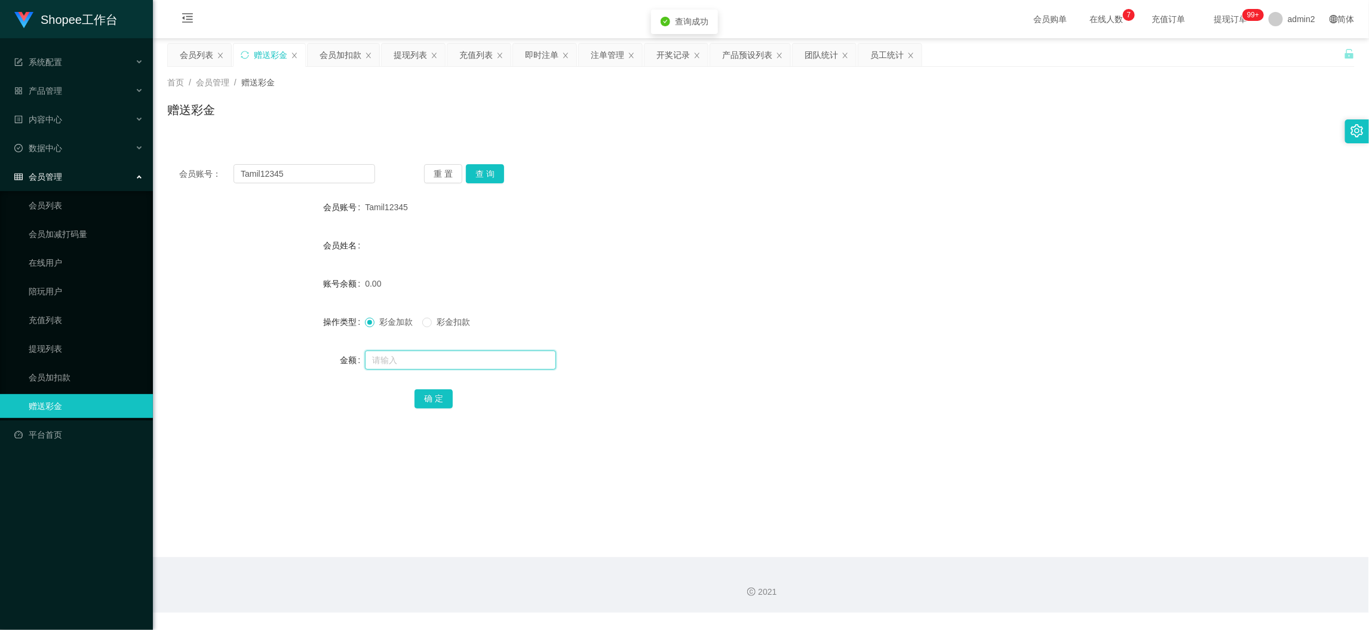
click at [536, 359] on input "text" at bounding box center [460, 360] width 191 height 19
type input "80"
click at [438, 391] on button "确 定" at bounding box center [434, 398] width 38 height 19
click at [793, 342] on form "会员账号 Tamil12345 会员姓名 账号余额 0.00 操作类型 彩金加款 彩金扣款 金额 80 确 定" at bounding box center [761, 302] width 1188 height 215
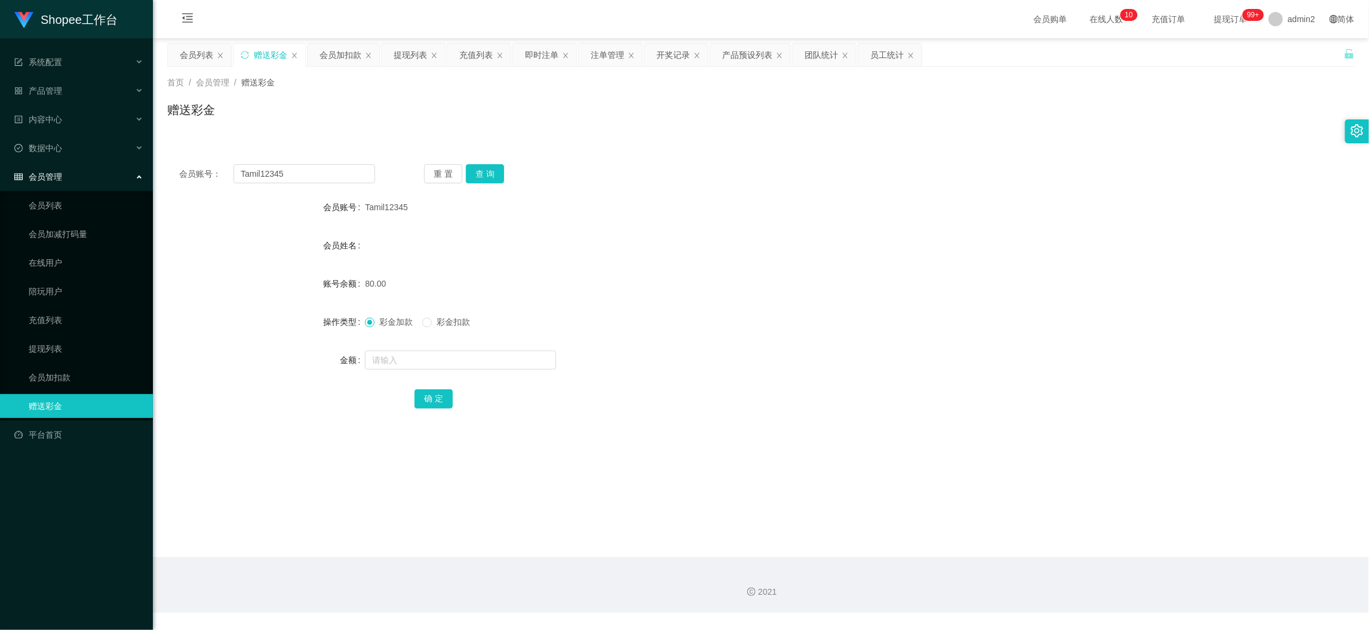
click at [1090, 532] on main "关闭左侧 关闭右侧 关闭其它 刷新页面 会员列表 赠送彩金 会员加扣款 提现列表 充值列表 即时注单 注单管理 开奖记录 产品预设列表 团队统计 员工统计 首…" at bounding box center [761, 297] width 1216 height 519
drag, startPoint x: 337, startPoint y: 56, endPoint x: 395, endPoint y: 57, distance: 58.6
click at [337, 54] on div "会员加扣款" at bounding box center [341, 55] width 42 height 23
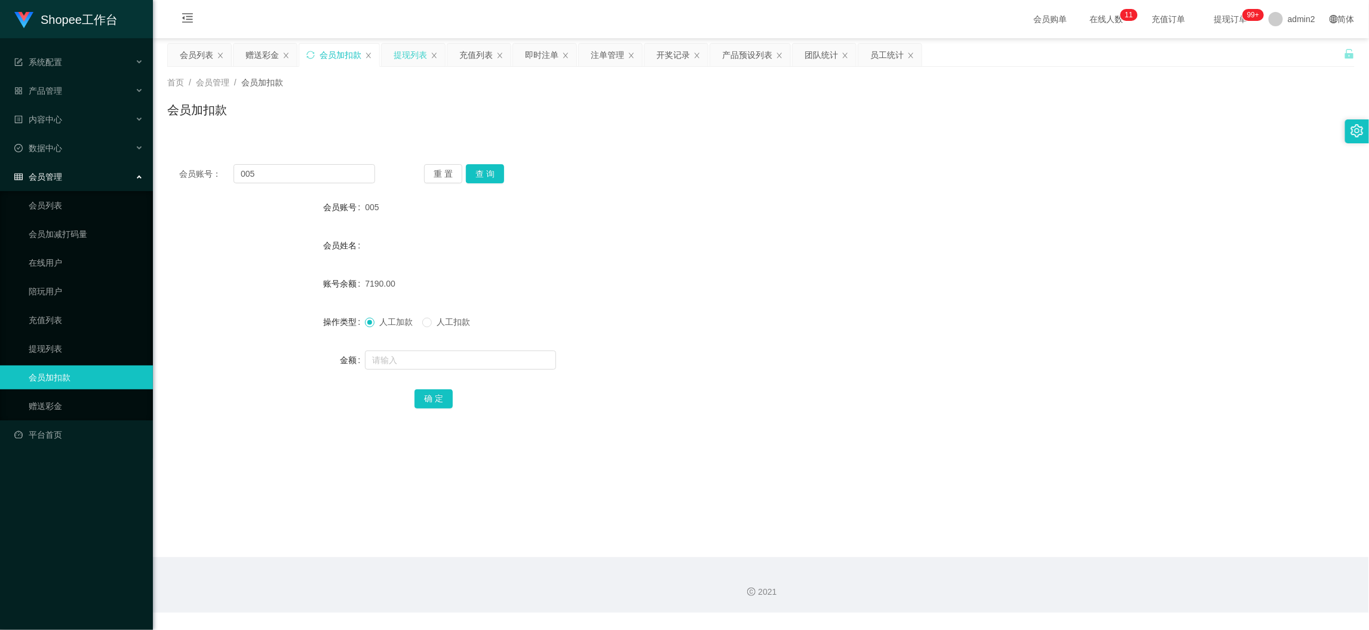
click at [405, 57] on div "提现列表" at bounding box center [410, 55] width 33 height 23
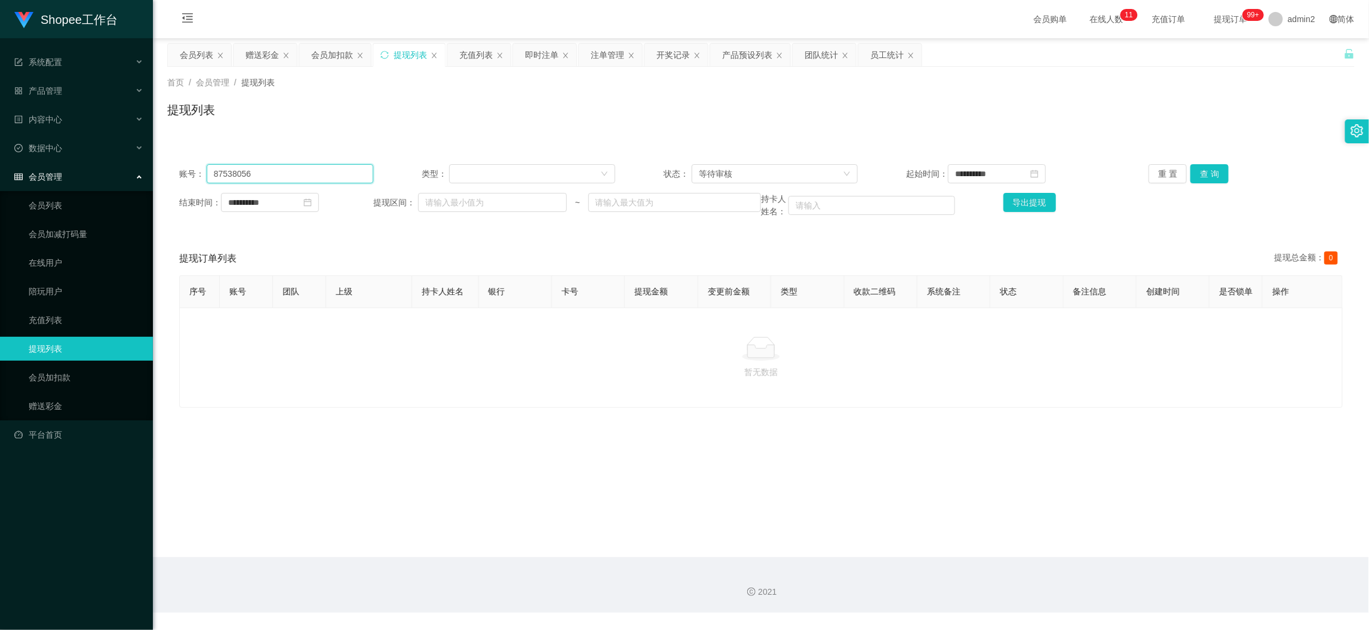
click at [326, 173] on input "87538056" at bounding box center [290, 173] width 167 height 19
paste input "442748047"
type input "442748047"
click at [1194, 167] on button "查 询" at bounding box center [1210, 173] width 38 height 19
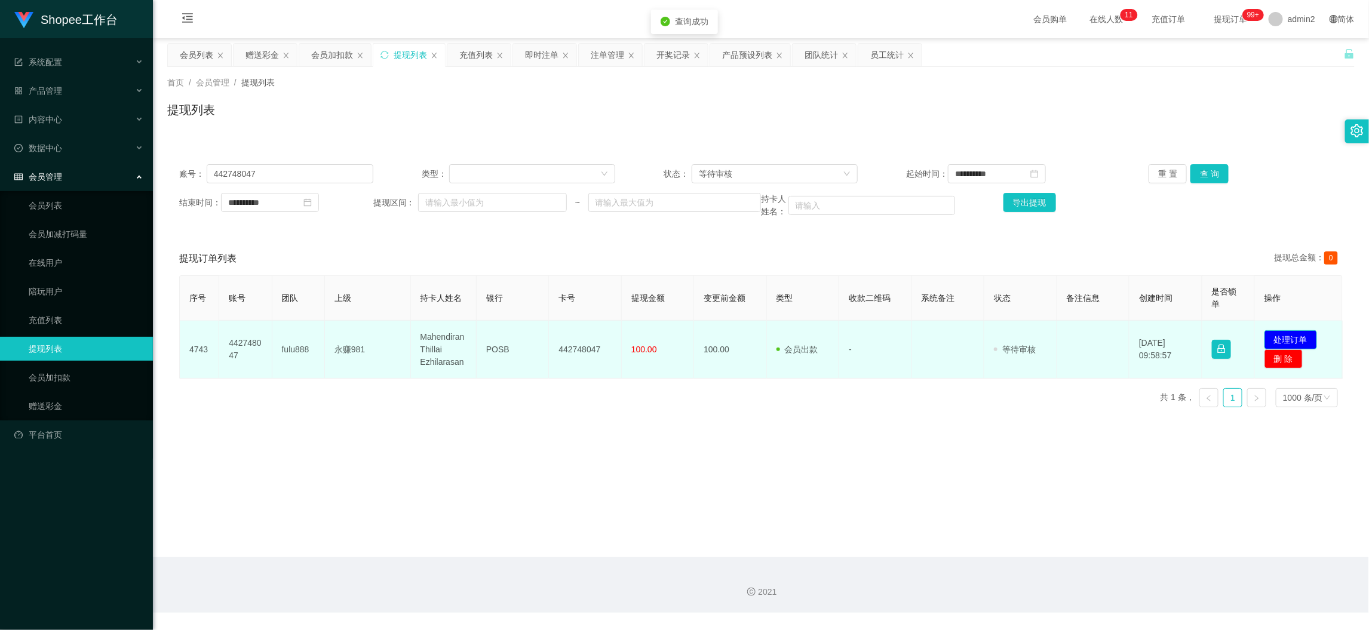
click at [1293, 342] on button "处理订单" at bounding box center [1291, 339] width 53 height 19
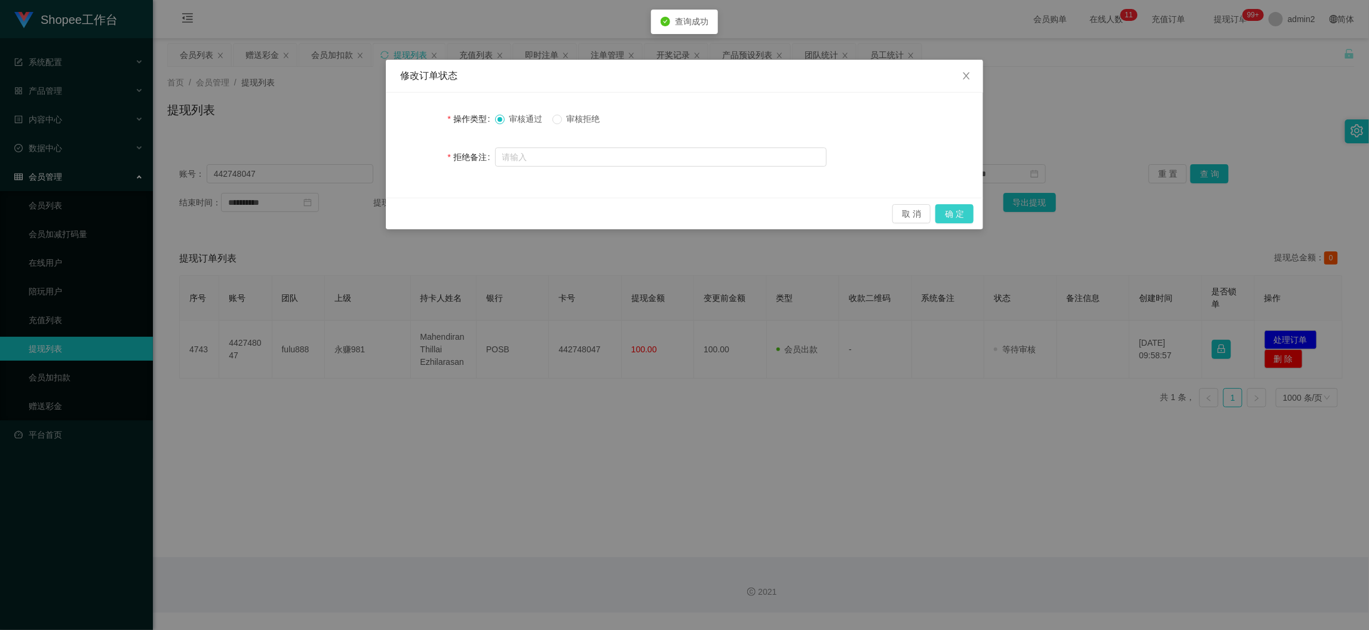
click at [954, 211] on button "确 定" at bounding box center [954, 213] width 38 height 19
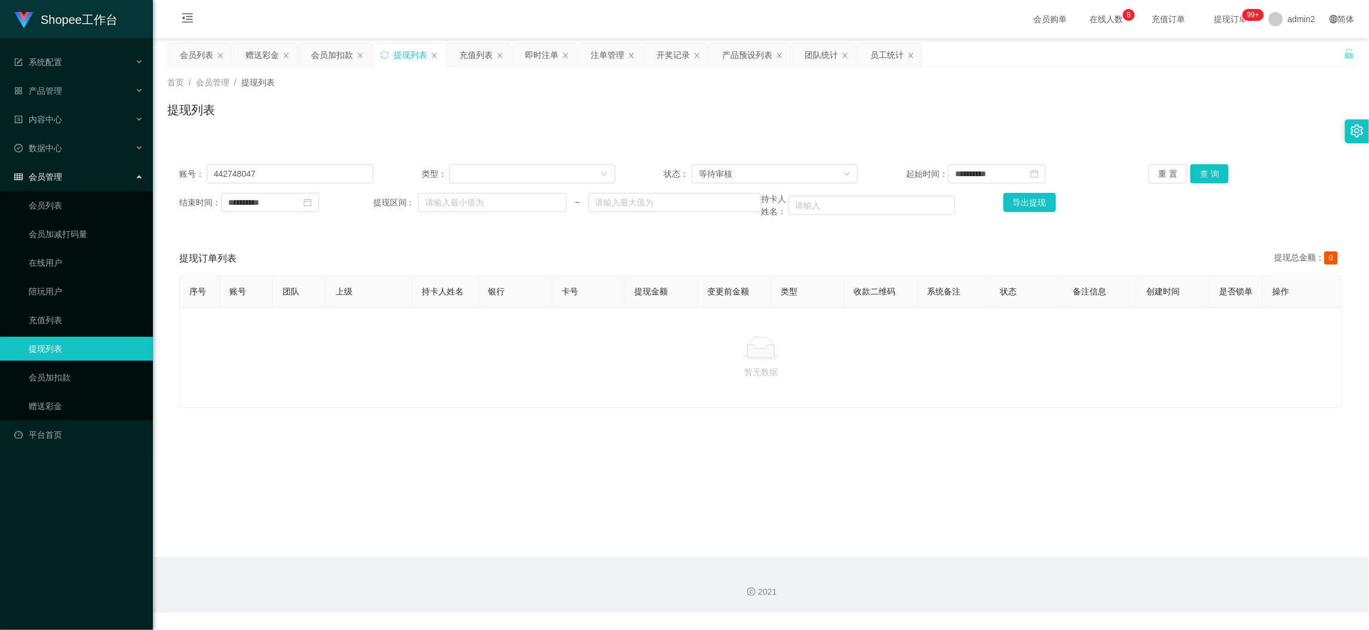
click at [1082, 527] on main "**********" at bounding box center [761, 297] width 1216 height 519
click at [272, 54] on div "赠送彩金" at bounding box center [262, 55] width 33 height 23
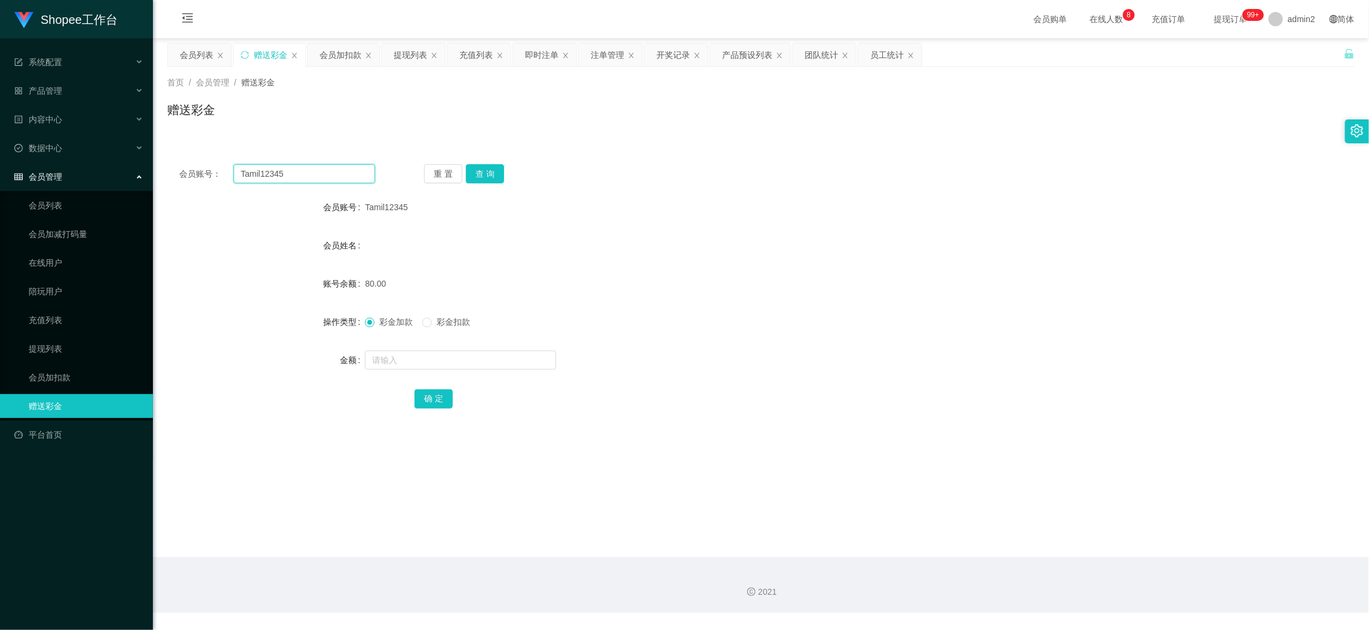
click at [326, 167] on input "Tamil12345" at bounding box center [305, 173] width 142 height 19
drag, startPoint x: 326, startPoint y: 167, endPoint x: 344, endPoint y: 177, distance: 20.6
click at [326, 168] on input "Tamil12345" at bounding box center [305, 173] width 142 height 19
paste input "Shuvo66"
type input "Shuvo66"
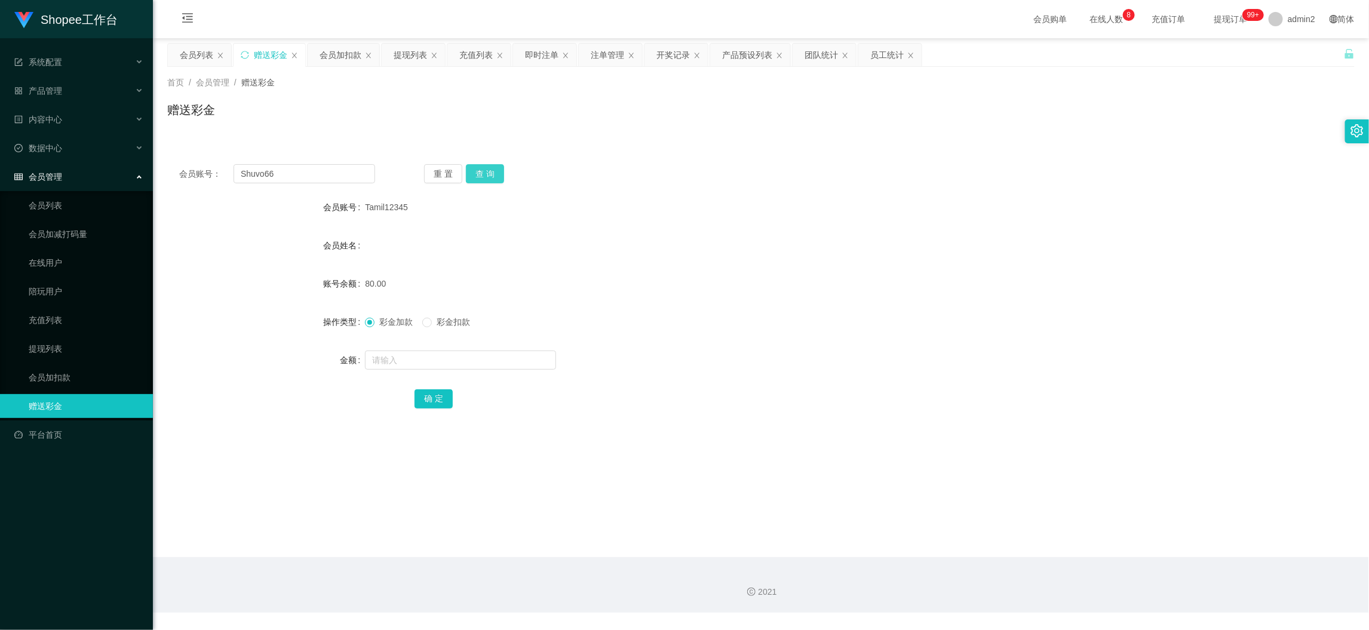
click at [487, 173] on button "查 询" at bounding box center [485, 173] width 38 height 19
click at [486, 357] on input "text" at bounding box center [460, 360] width 191 height 19
type input "80"
click at [428, 394] on button "确 定" at bounding box center [434, 398] width 38 height 19
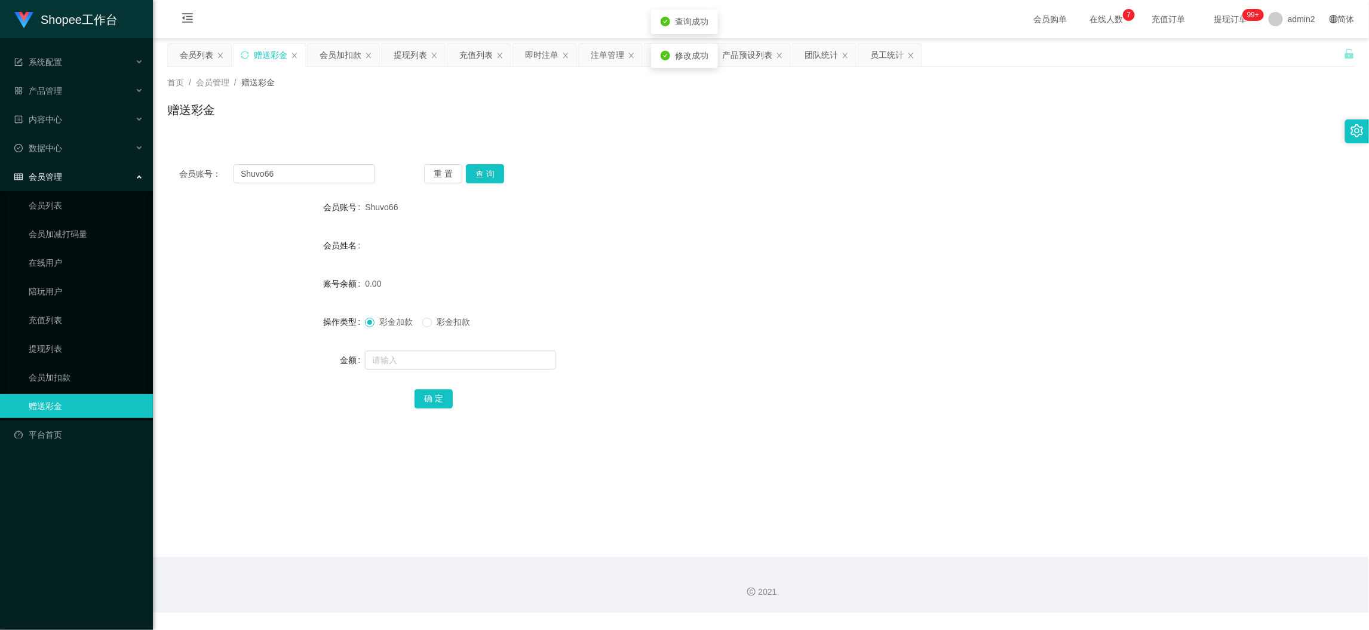
click at [839, 332] on div "彩金加款 彩金扣款" at bounding box center [711, 322] width 693 height 24
drag, startPoint x: 1112, startPoint y: 530, endPoint x: 938, endPoint y: 442, distance: 195.3
click at [1112, 527] on main "关闭左侧 关闭右侧 关闭其它 刷新页面 会员列表 赠送彩金 会员加扣款 提现列表 充值列表 即时注单 注单管理 开奖记录 产品预设列表 团队统计 员工统计 首…" at bounding box center [761, 297] width 1216 height 519
click at [410, 48] on div "提现列表" at bounding box center [410, 55] width 33 height 23
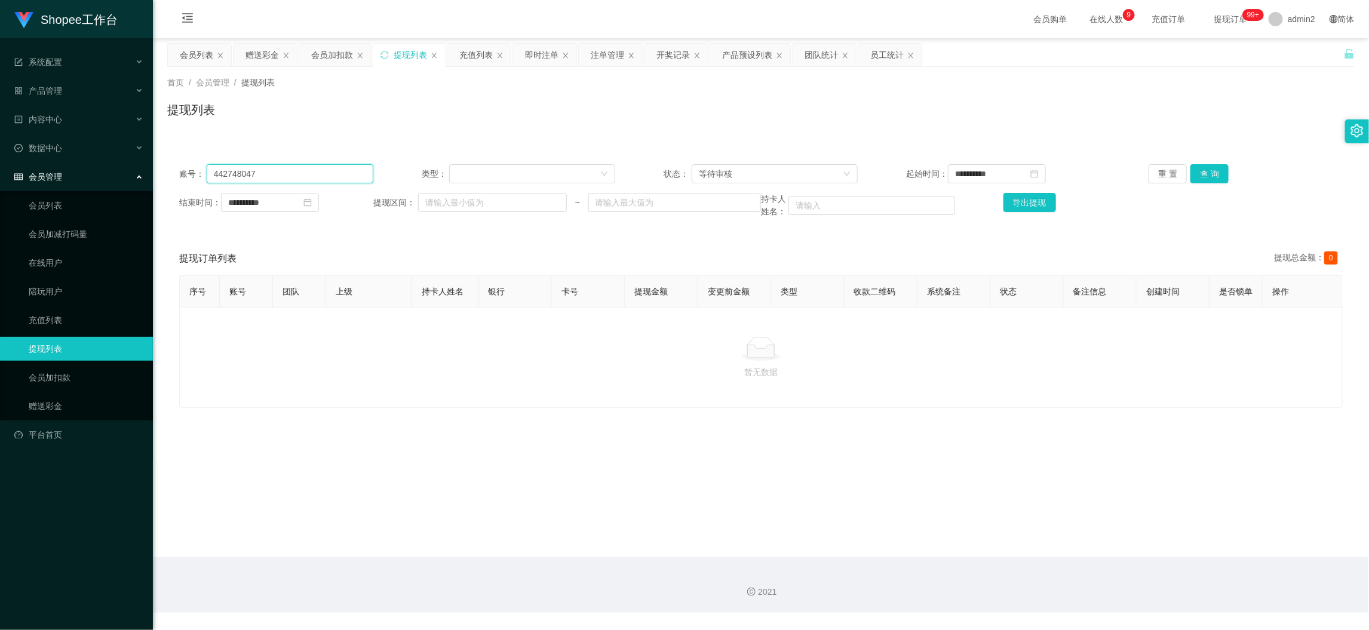
click at [338, 177] on input "442748047" at bounding box center [290, 173] width 167 height 19
paste input "Kumar345"
type input "Kumar345"
click at [1206, 179] on button "查 询" at bounding box center [1210, 173] width 38 height 19
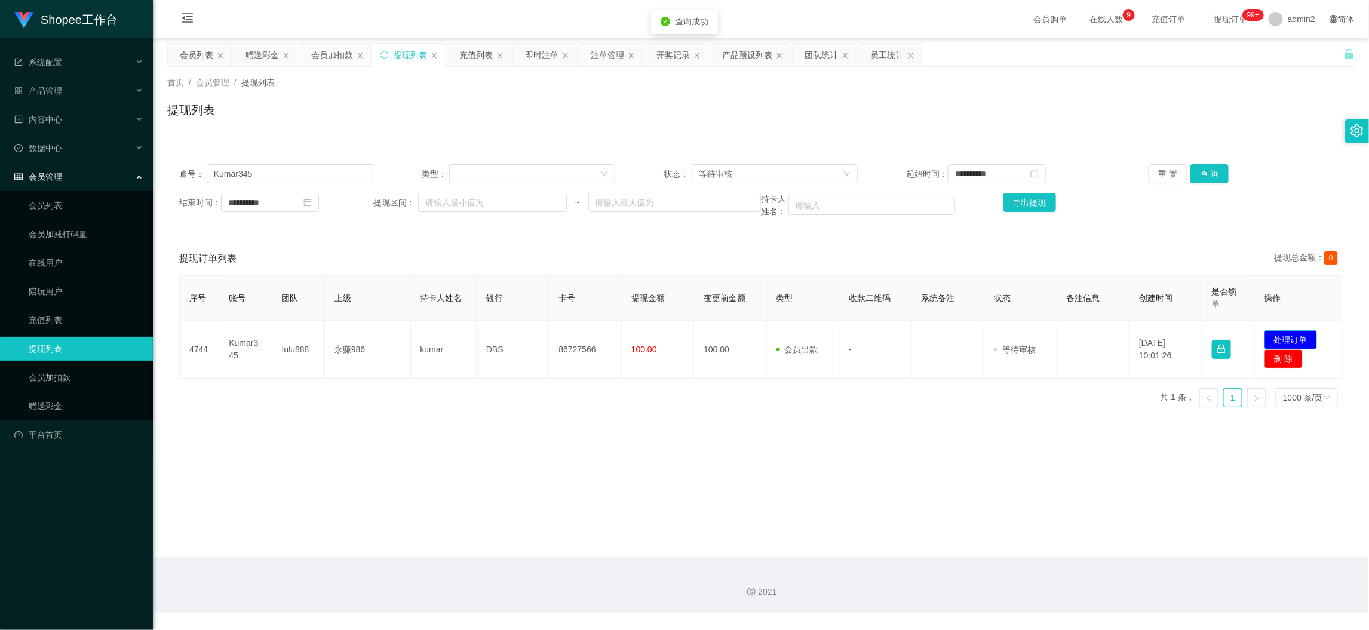
drag, startPoint x: 1290, startPoint y: 332, endPoint x: 1278, endPoint y: 333, distance: 12.0
click at [1291, 332] on button "处理订单" at bounding box center [1291, 339] width 53 height 19
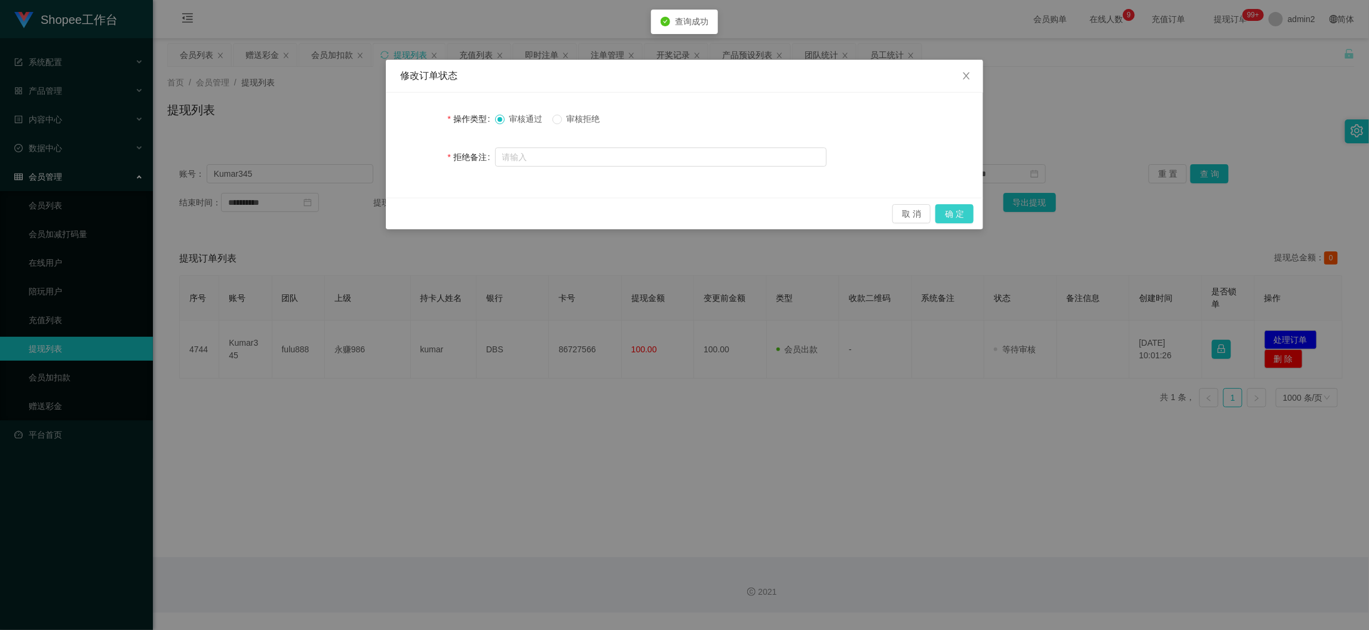
click at [956, 210] on button "确 定" at bounding box center [954, 213] width 38 height 19
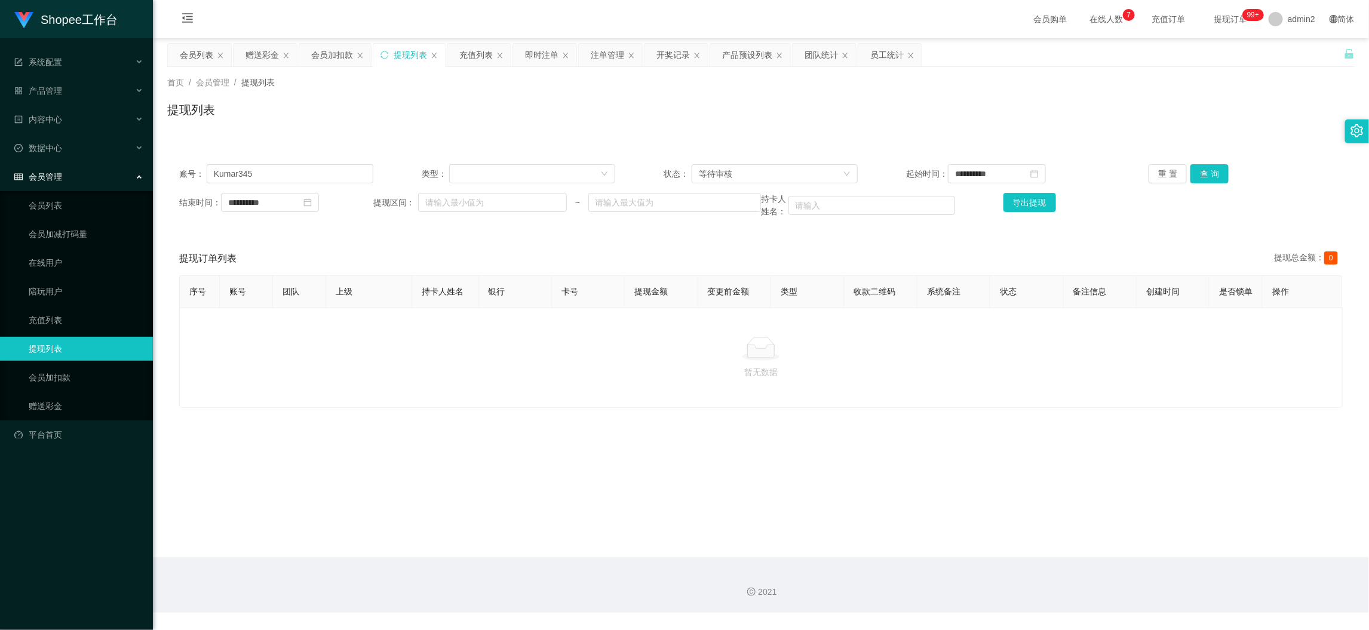
click at [339, 36] on div "会员购单 在线人数 0 1 2 3 4 5 6 7 8 9 0 1 2 3 4 5 6 7 8 9 0 1 2 3 4 5 6 7 8 9 充值订单 提现订单…" at bounding box center [761, 19] width 1216 height 39
click at [336, 50] on div "会员加扣款" at bounding box center [332, 55] width 42 height 23
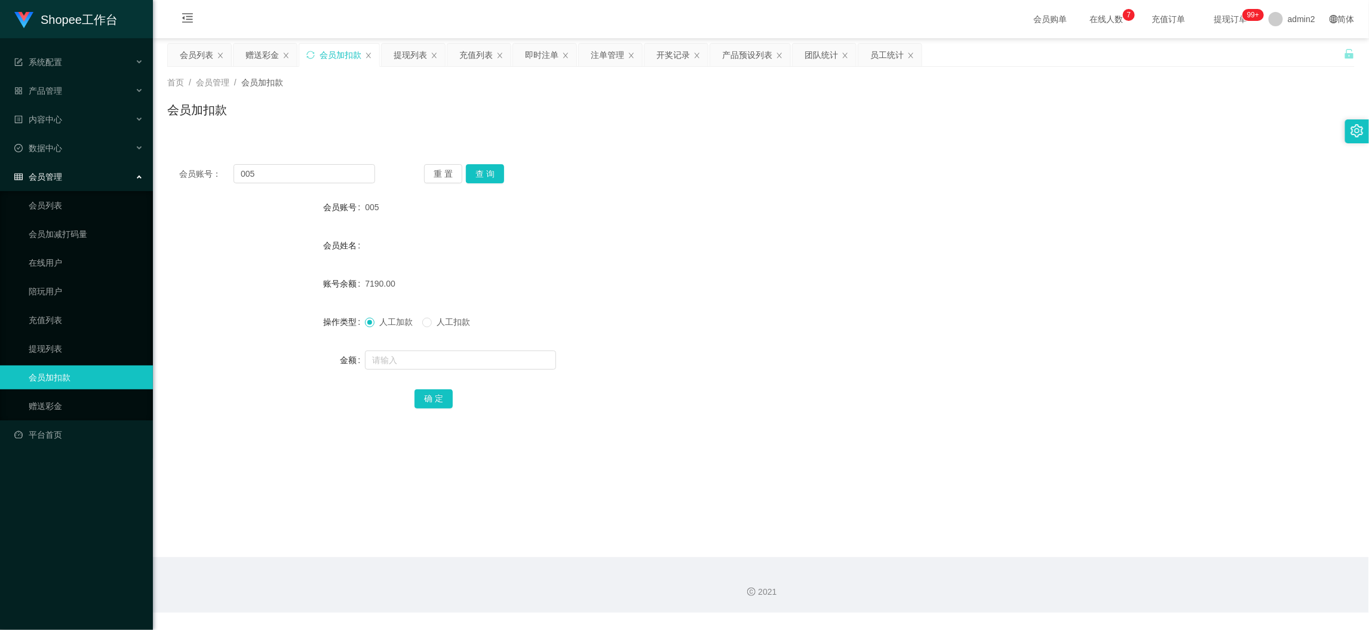
click at [335, 184] on div "会员账号： 005 重 置 查 询 会员账号 005 会员姓名 账号余额 7190.00 操作类型 人工加款 人工扣款 金额 确 定" at bounding box center [761, 294] width 1188 height 284
drag, startPoint x: 335, startPoint y: 175, endPoint x: 336, endPoint y: 155, distance: 19.8
click at [335, 164] on input "005" at bounding box center [305, 173] width 142 height 19
click at [336, 155] on div "会员账号： 005 重 置 查 询 会员账号 005 会员姓名 账号余额 7190.00 操作类型 人工加款 人工扣款 金额 确 定" at bounding box center [761, 294] width 1188 height 284
click at [331, 171] on input "005" at bounding box center [305, 173] width 142 height 19
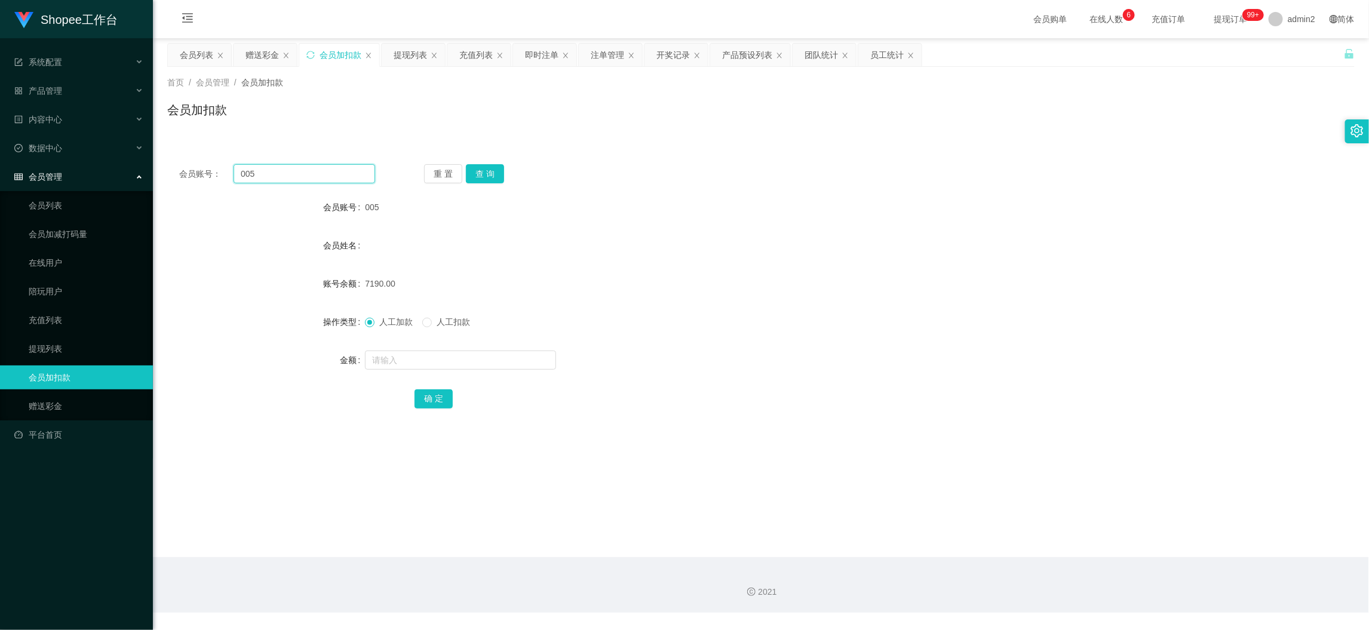
drag, startPoint x: 331, startPoint y: 171, endPoint x: 348, endPoint y: 184, distance: 20.9
click at [331, 173] on input "005" at bounding box center [305, 173] width 142 height 19
paste input "08"
click at [339, 176] on input "00508" at bounding box center [305, 173] width 142 height 19
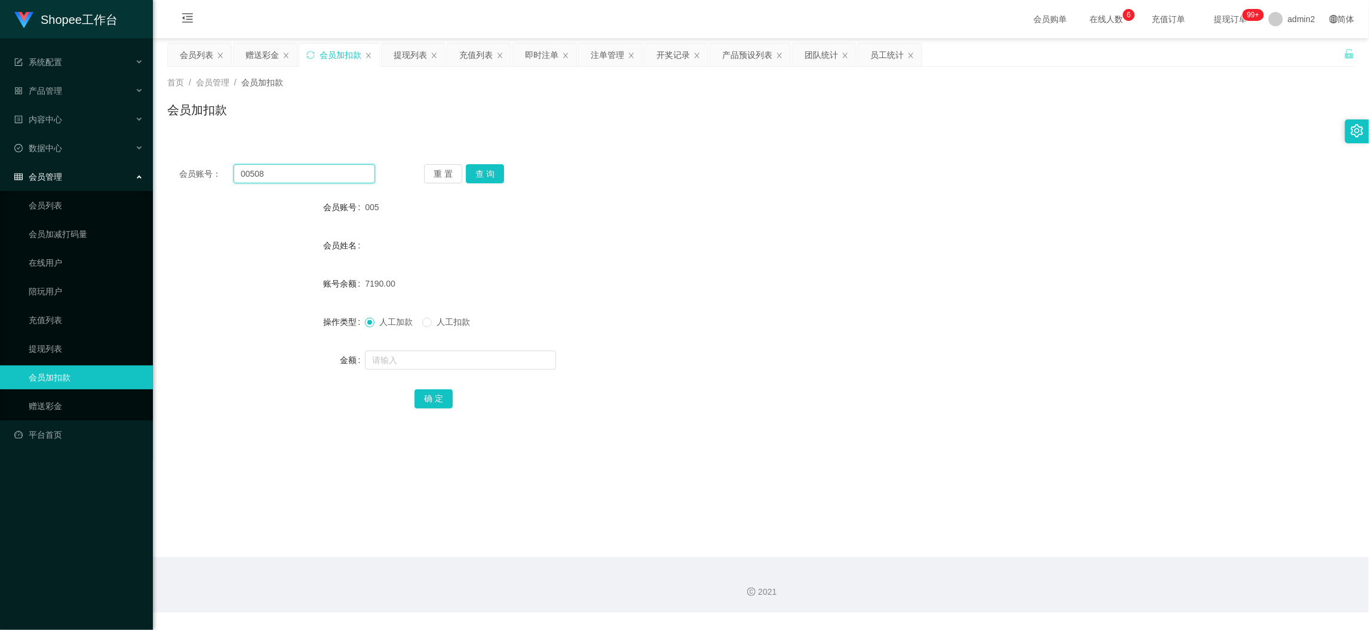
paste input "text"
type input "08"
click at [472, 175] on button "查 询" at bounding box center [485, 173] width 38 height 19
click at [492, 354] on input "text" at bounding box center [460, 360] width 191 height 19
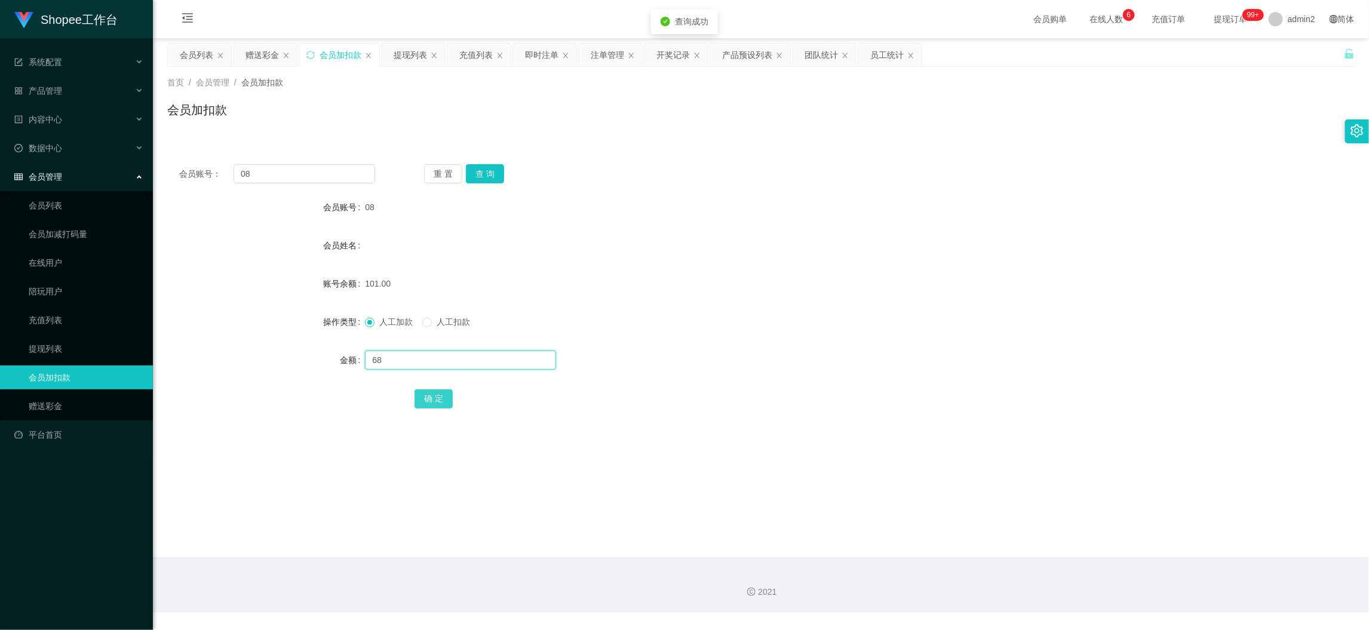
type input "68"
drag, startPoint x: 431, startPoint y: 396, endPoint x: 449, endPoint y: 391, distance: 19.1
click at [431, 396] on button "确 定" at bounding box center [434, 398] width 38 height 19
click at [256, 49] on div "赠送彩金" at bounding box center [262, 55] width 33 height 23
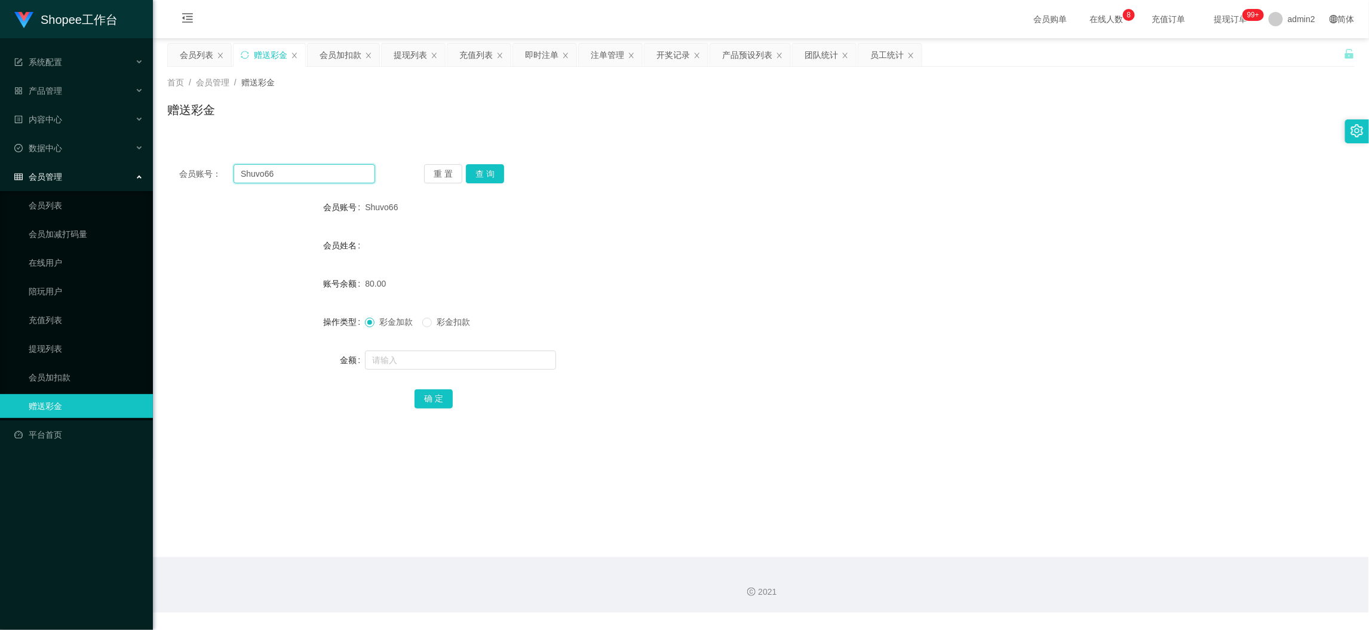
click at [337, 170] on input "Shuvo66" at bounding box center [305, 173] width 142 height 19
click at [368, 171] on input "Shuvo66" at bounding box center [305, 173] width 142 height 19
paste input "espoir1234"
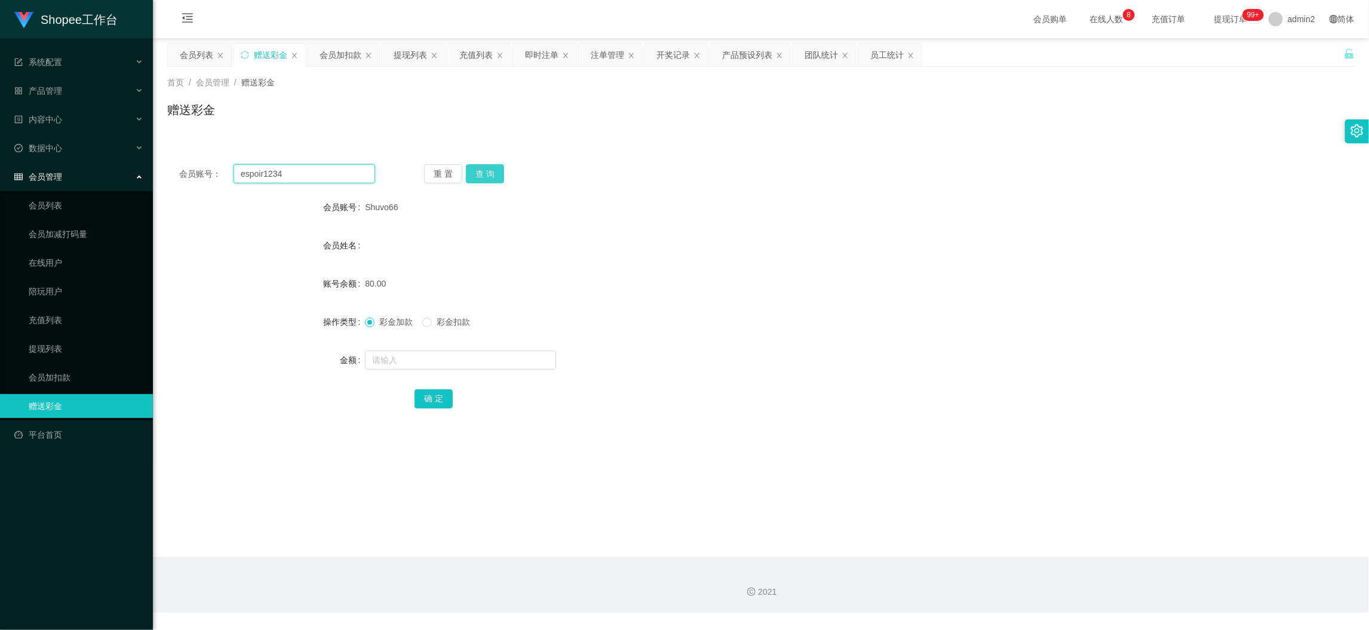
type input "espoir1234"
click at [492, 172] on button "查 询" at bounding box center [485, 173] width 38 height 19
click at [464, 357] on input "text" at bounding box center [460, 360] width 191 height 19
click at [464, 358] on input "text" at bounding box center [460, 360] width 191 height 19
type input "80"
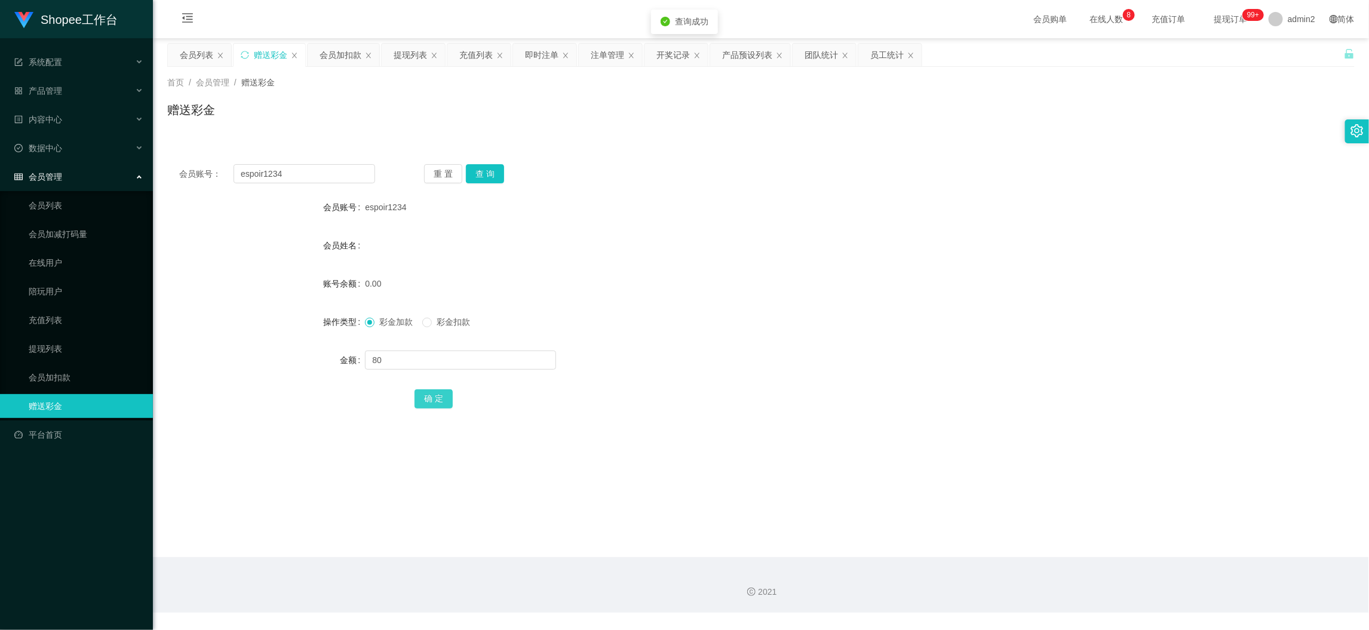
click at [431, 395] on button "确 定" at bounding box center [434, 398] width 38 height 19
click at [404, 53] on div "提现列表" at bounding box center [410, 55] width 33 height 23
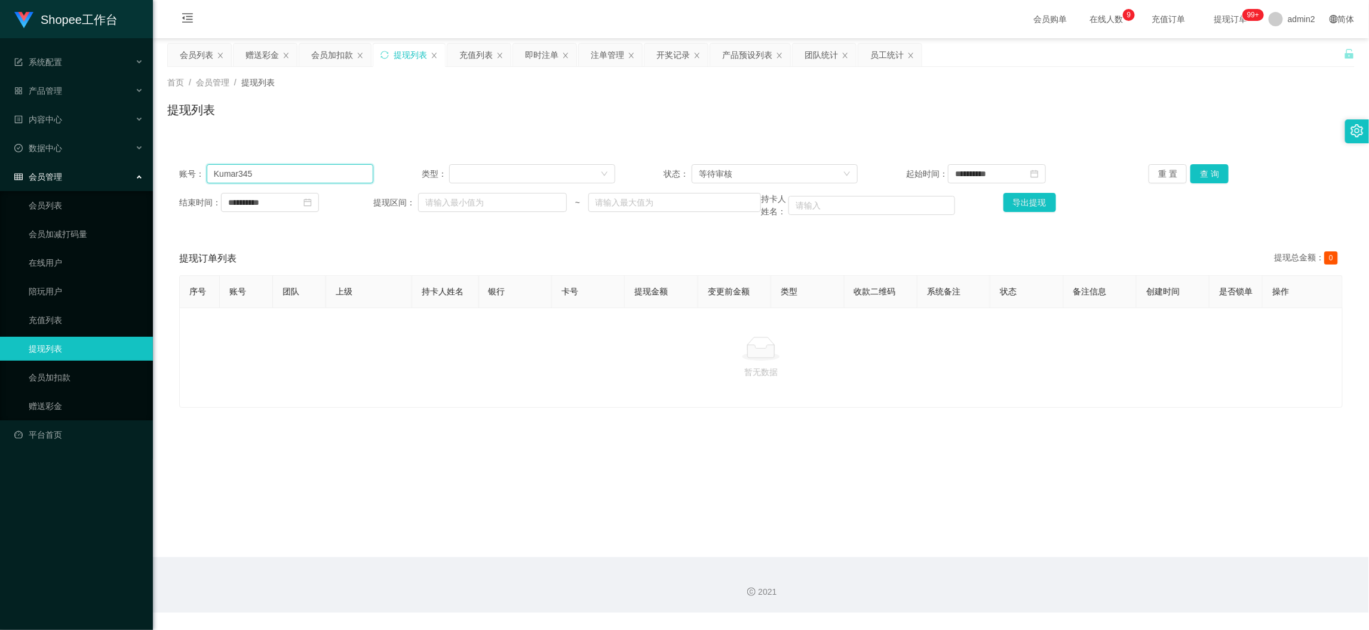
click at [341, 175] on input "Kumar345" at bounding box center [290, 173] width 167 height 19
paste input "Shuvo66"
type input "Shuvo66"
click at [1207, 171] on button "查 询" at bounding box center [1210, 173] width 38 height 19
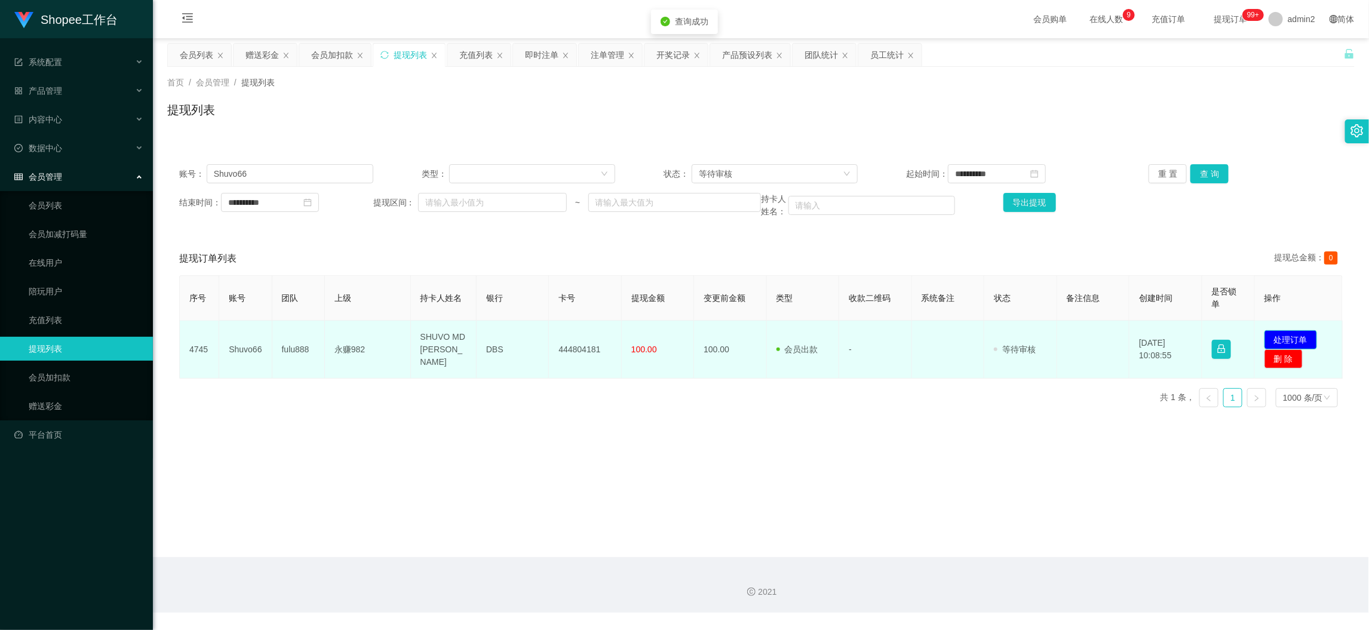
click at [1278, 344] on button "处理订单" at bounding box center [1291, 339] width 53 height 19
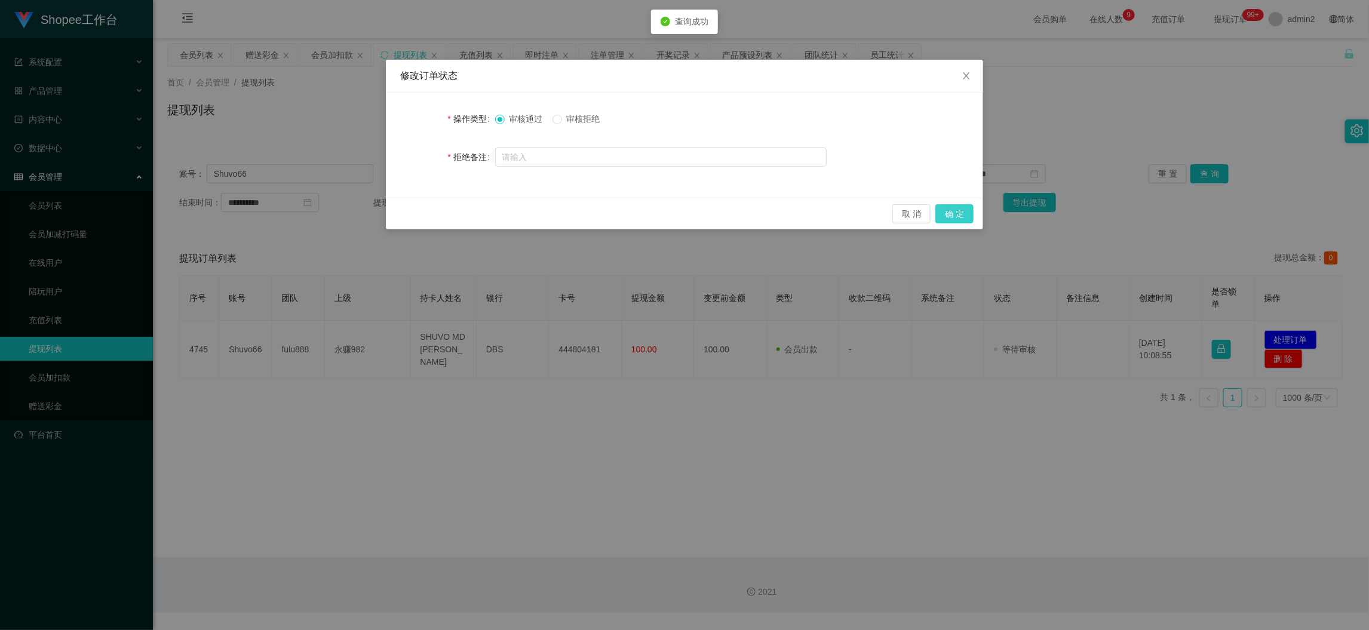
click at [940, 214] on button "确 定" at bounding box center [954, 213] width 38 height 19
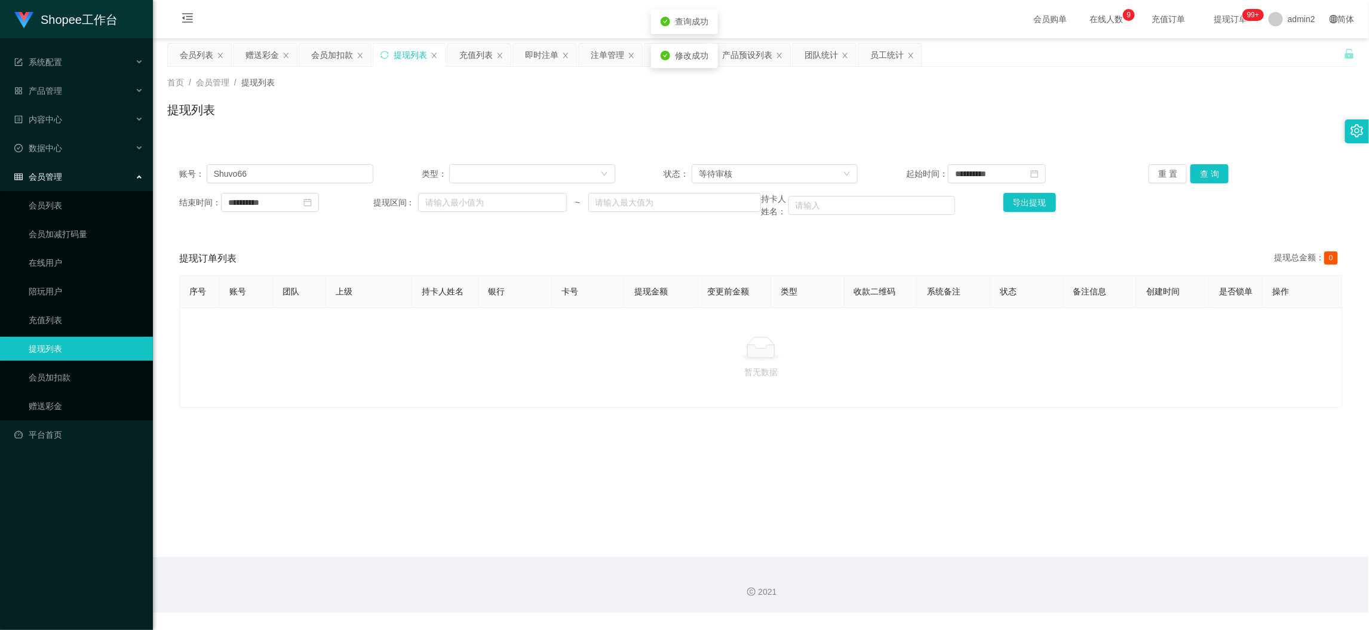
click at [840, 409] on div "修改订单状态 操作类型 审核通过 审核拒绝 拒绝备注 取 消 确 定" at bounding box center [684, 315] width 1369 height 630
click at [315, 53] on div "会员加扣款" at bounding box center [332, 55] width 42 height 23
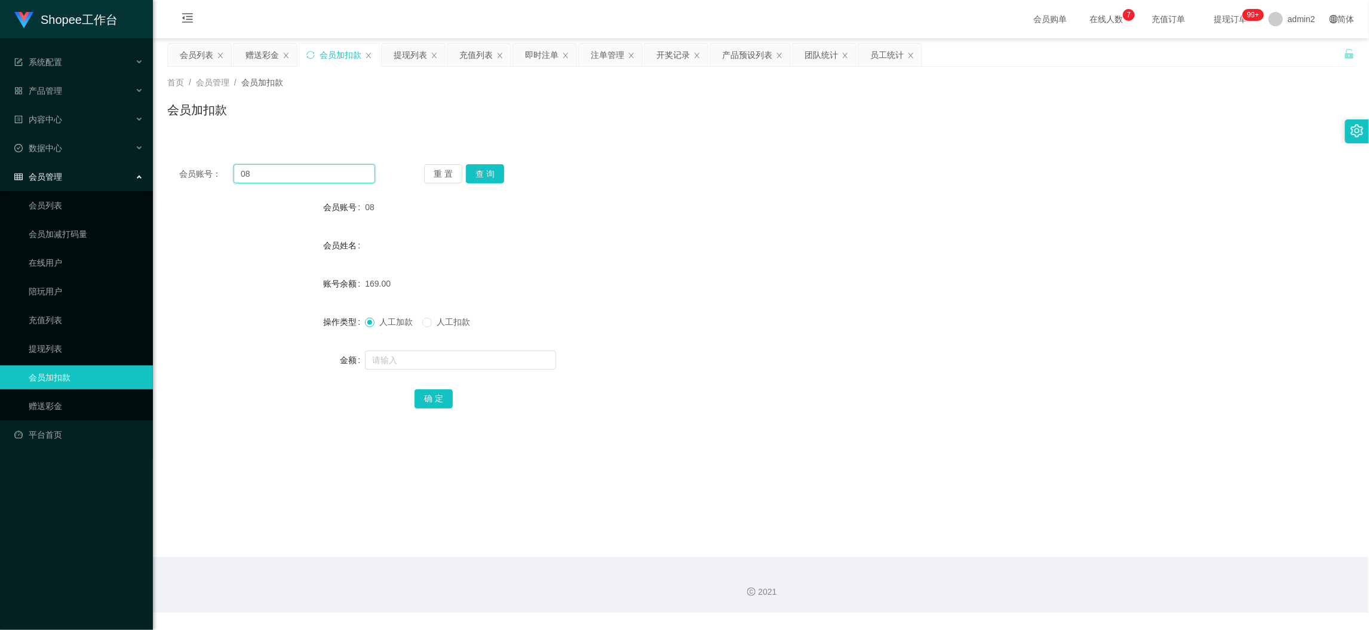
click at [343, 177] on input "08" at bounding box center [305, 173] width 142 height 19
paste input "16"
type input "168"
click at [475, 168] on button "查 询" at bounding box center [485, 173] width 38 height 19
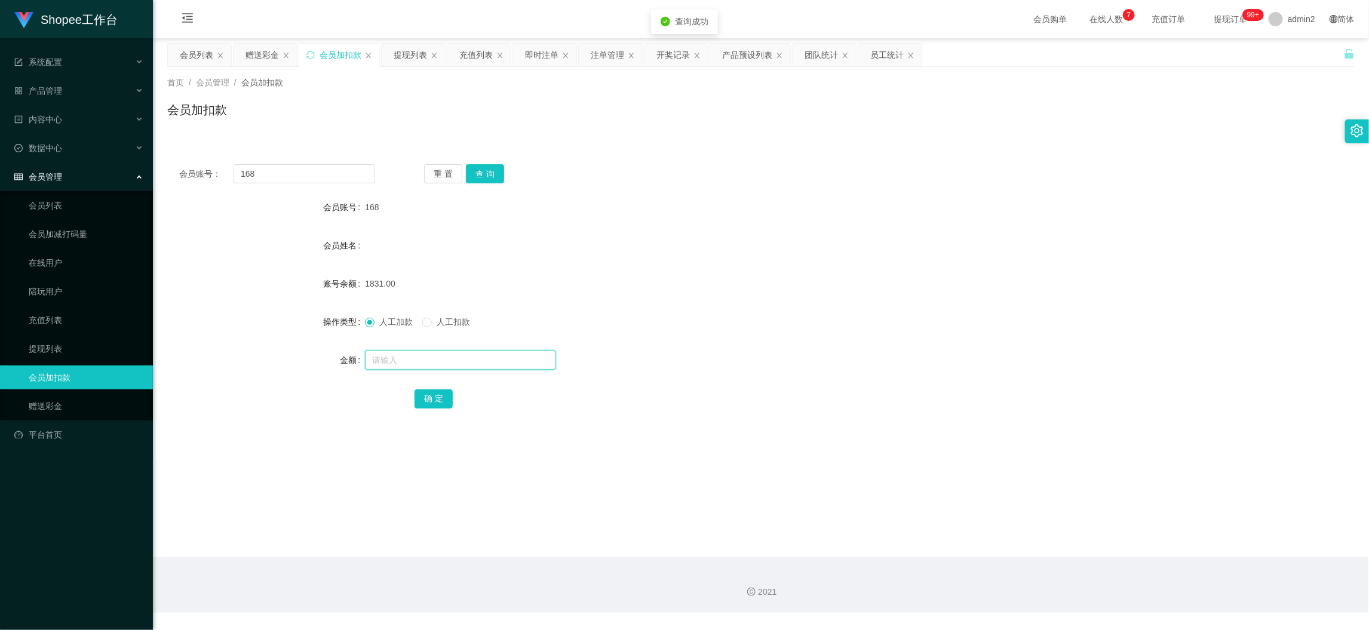
click at [488, 364] on input "text" at bounding box center [460, 360] width 191 height 19
type input "68"
click at [437, 391] on button "确 定" at bounding box center [434, 398] width 38 height 19
click at [327, 179] on input "168" at bounding box center [305, 173] width 142 height 19
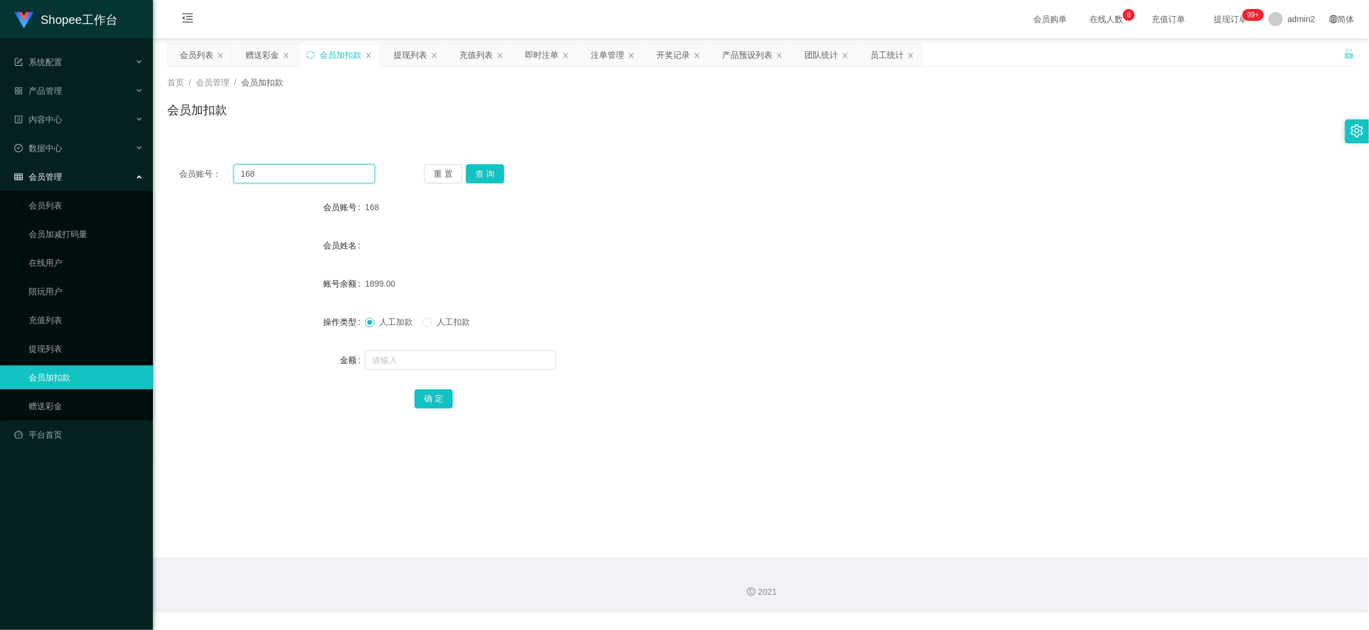
click at [327, 179] on input "168" at bounding box center [305, 173] width 142 height 19
paste input "22"
type input "22"
click at [488, 170] on button "查 询" at bounding box center [485, 173] width 38 height 19
click at [478, 357] on input "text" at bounding box center [460, 360] width 191 height 19
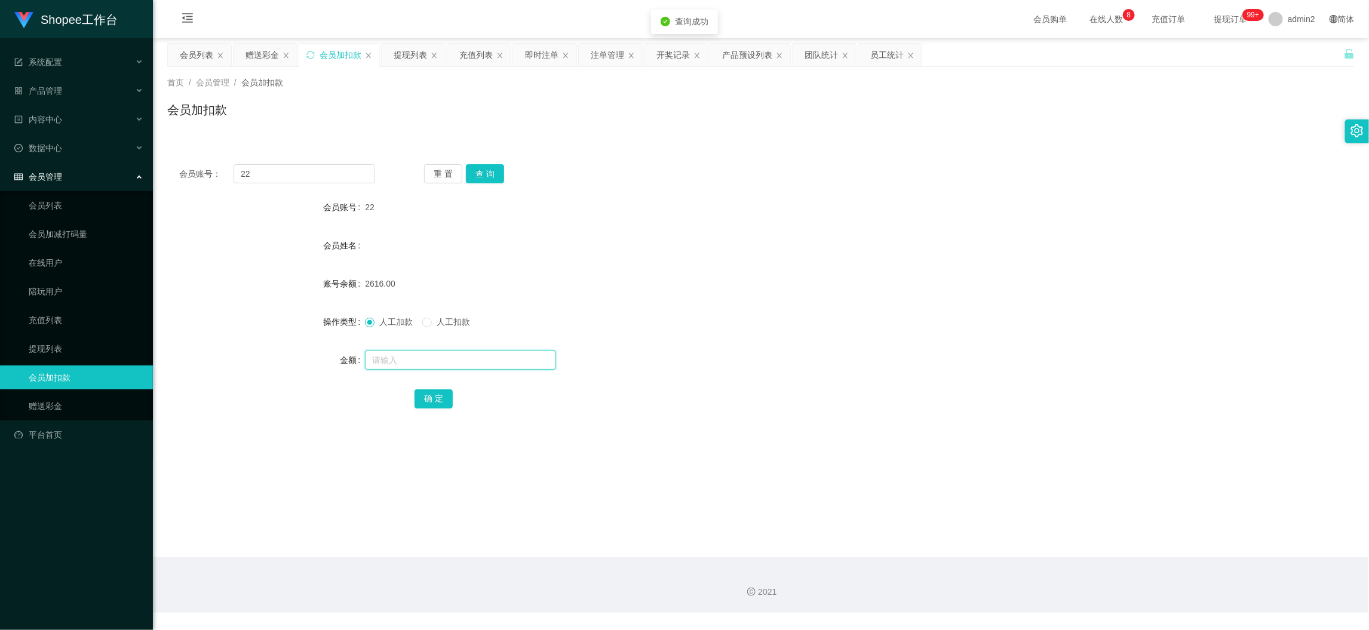
click at [478, 357] on input "text" at bounding box center [460, 360] width 191 height 19
type input "68"
drag, startPoint x: 435, startPoint y: 392, endPoint x: 515, endPoint y: 377, distance: 80.8
click at [435, 392] on button "确 定" at bounding box center [434, 398] width 38 height 19
click at [778, 348] on div "68" at bounding box center [711, 360] width 693 height 24
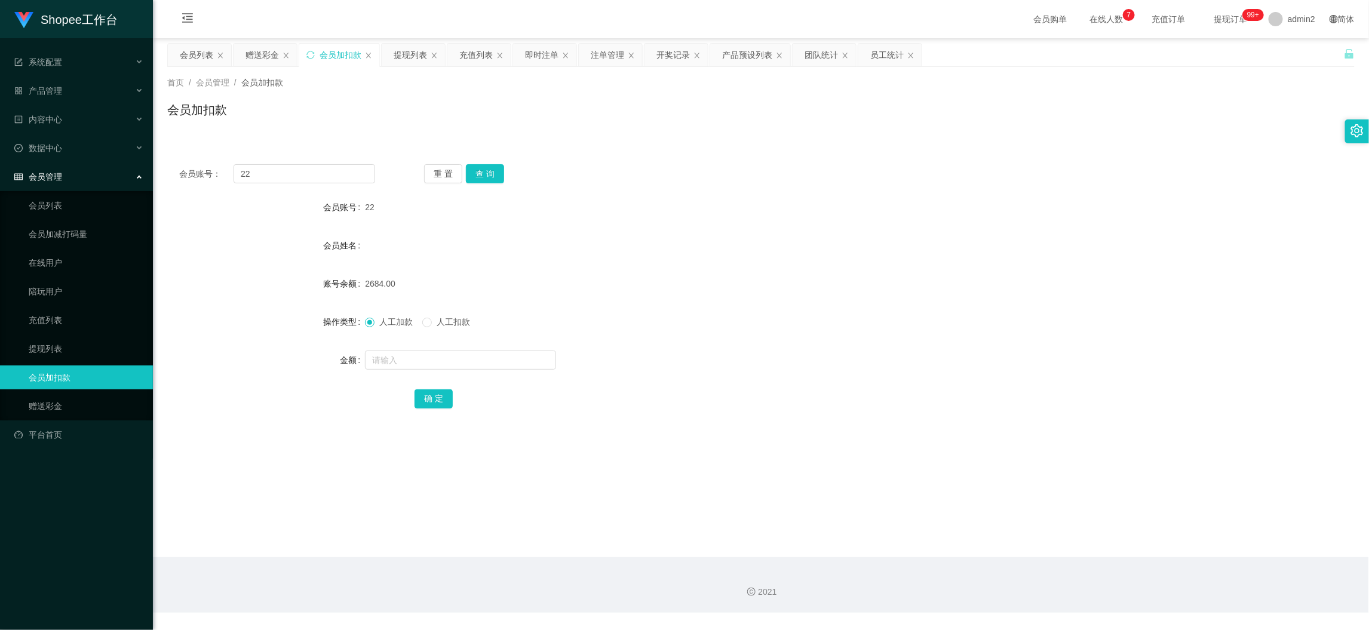
click at [1062, 534] on main "关闭左侧 关闭右侧 关闭其它 刷新页面 会员列表 赠送彩金 会员加扣款 提现列表 充值列表 即时注单 注单管理 开奖记录 产品预设列表 团队统计 员工统计 首…" at bounding box center [761, 297] width 1216 height 519
click at [269, 51] on div "赠送彩金" at bounding box center [262, 55] width 33 height 23
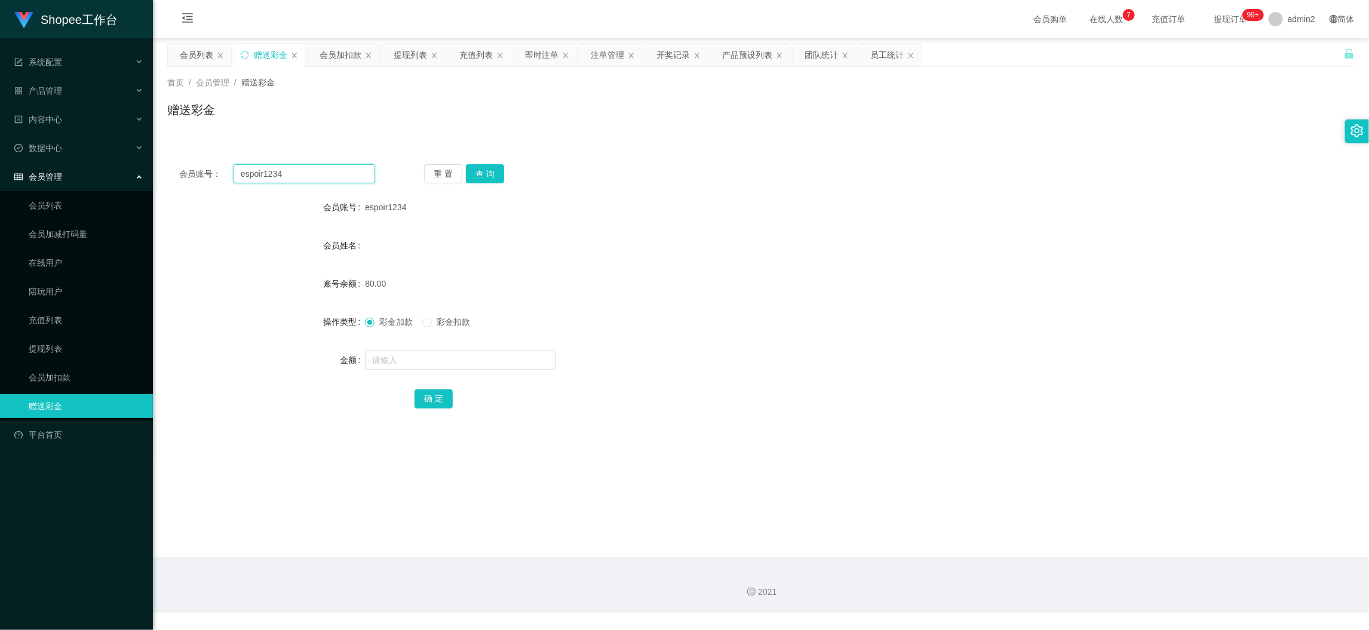
click at [354, 171] on input "espoir1234" at bounding box center [305, 173] width 142 height 19
paste input "Zx116"
click at [495, 174] on button "查 询" at bounding box center [485, 173] width 38 height 19
click at [342, 171] on input "Zx116" at bounding box center [305, 173] width 142 height 19
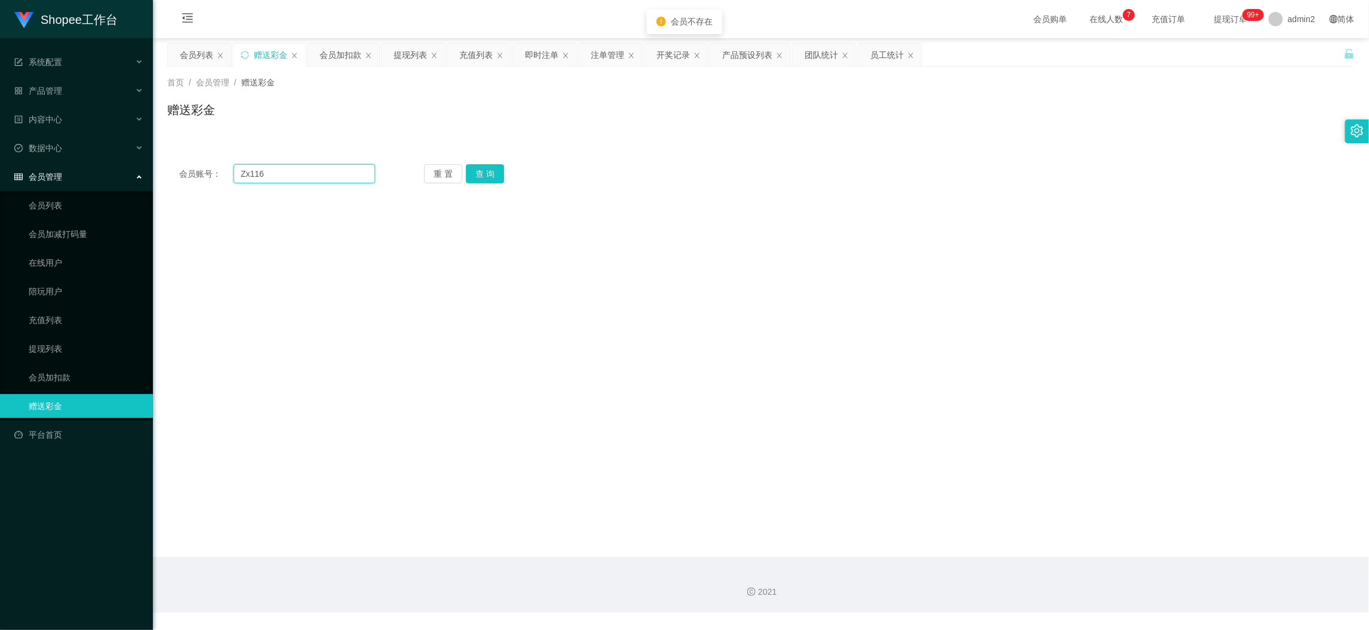
click at [342, 171] on input "Zx116" at bounding box center [305, 173] width 142 height 19
click at [494, 181] on button "查 询" at bounding box center [485, 173] width 38 height 19
drag, startPoint x: 580, startPoint y: 302, endPoint x: 594, endPoint y: 304, distance: 13.9
click at [581, 302] on main "关闭左侧 关闭右侧 关闭其它 刷新页面 会员列表 赠送彩金 会员加扣款 提现列表 充值列表 即时注单 注单管理 开奖记录 产品预设列表 团队统计 员工统计 首…" at bounding box center [761, 297] width 1216 height 519
drag, startPoint x: 1105, startPoint y: 534, endPoint x: 789, endPoint y: 366, distance: 357.8
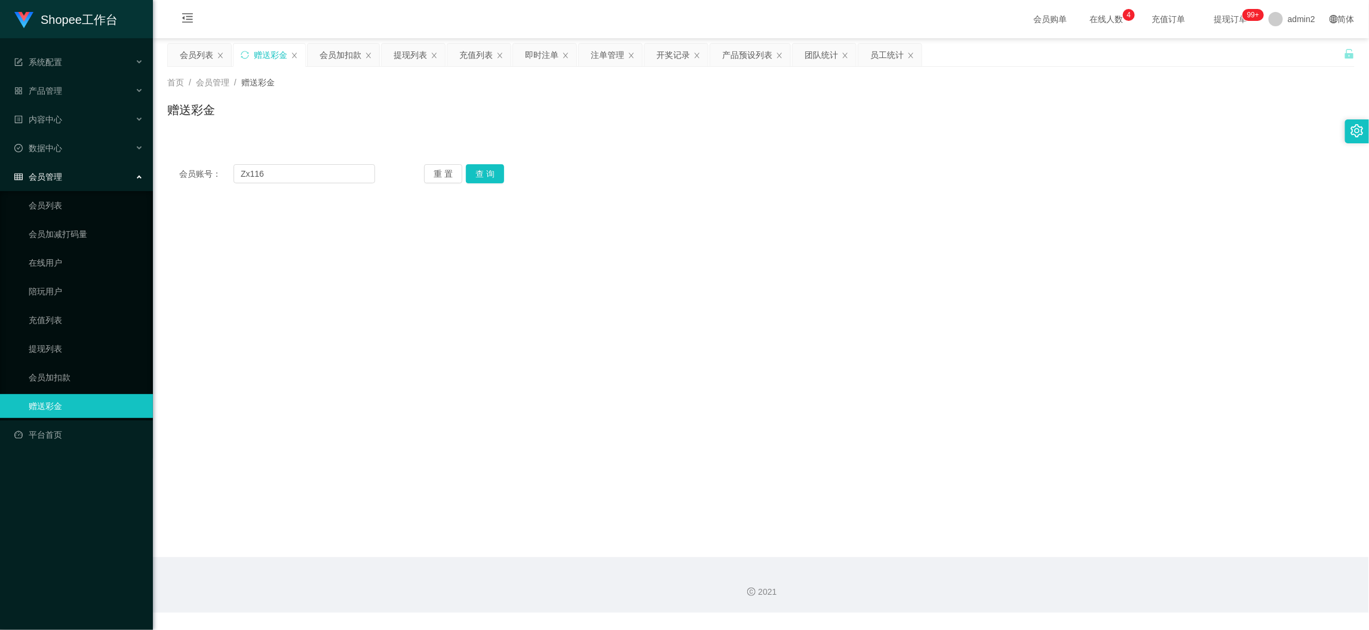
click at [1105, 534] on main "关闭左侧 关闭右侧 关闭其它 刷新页面 会员列表 赠送彩金 会员加扣款 提现列表 充值列表 即时注单 注单管理 开奖记录 产品预设列表 团队统计 员工统计 首…" at bounding box center [761, 297] width 1216 height 519
click at [333, 164] on input "Zx116" at bounding box center [305, 173] width 142 height 19
drag, startPoint x: 333, startPoint y: 164, endPoint x: 422, endPoint y: 188, distance: 91.6
click at [339, 170] on input "Zx116" at bounding box center [305, 173] width 142 height 19
paste input "081995348333"
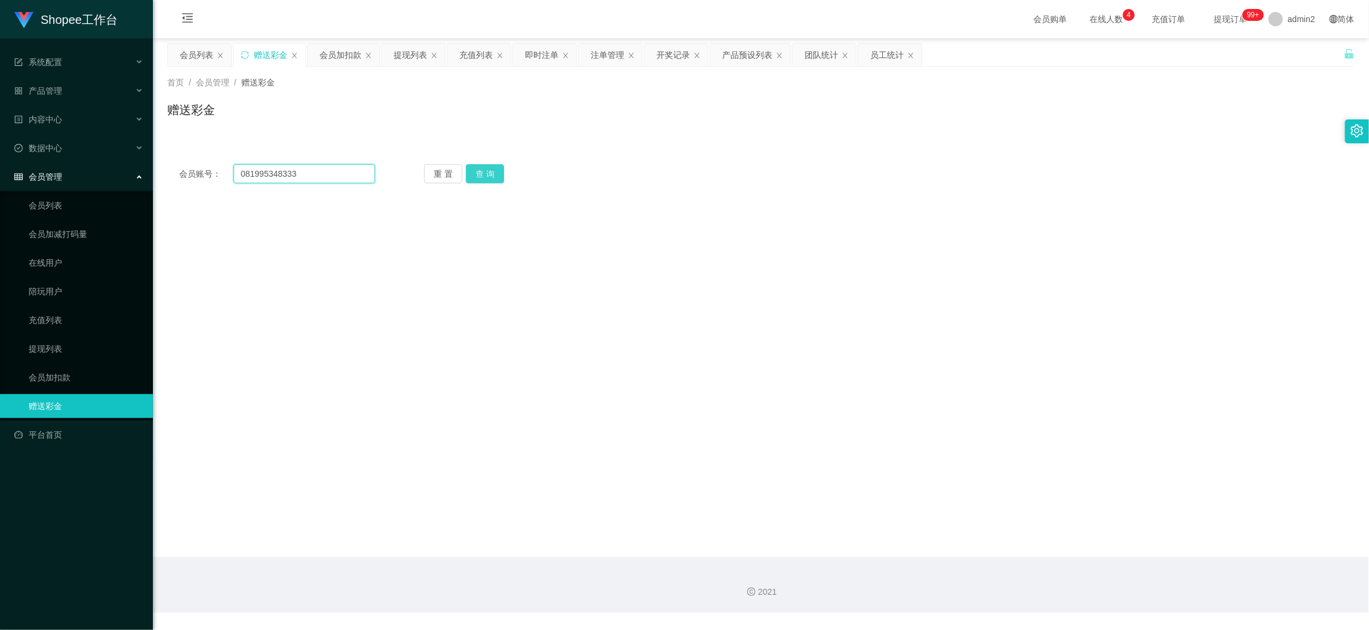
type input "081995348333"
click at [494, 176] on button "查 询" at bounding box center [485, 173] width 38 height 19
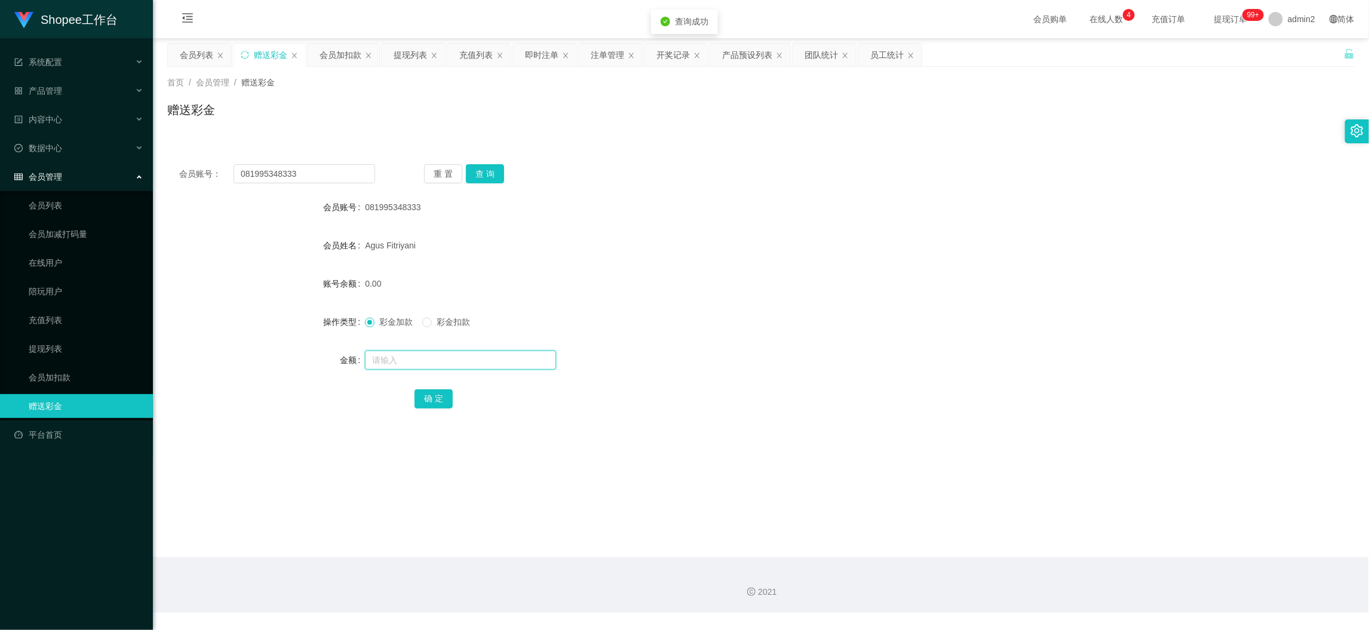
click at [459, 361] on input "text" at bounding box center [460, 360] width 191 height 19
type input "500"
drag, startPoint x: 425, startPoint y: 401, endPoint x: 431, endPoint y: 397, distance: 7.3
click at [424, 401] on button "确 定" at bounding box center [434, 398] width 38 height 19
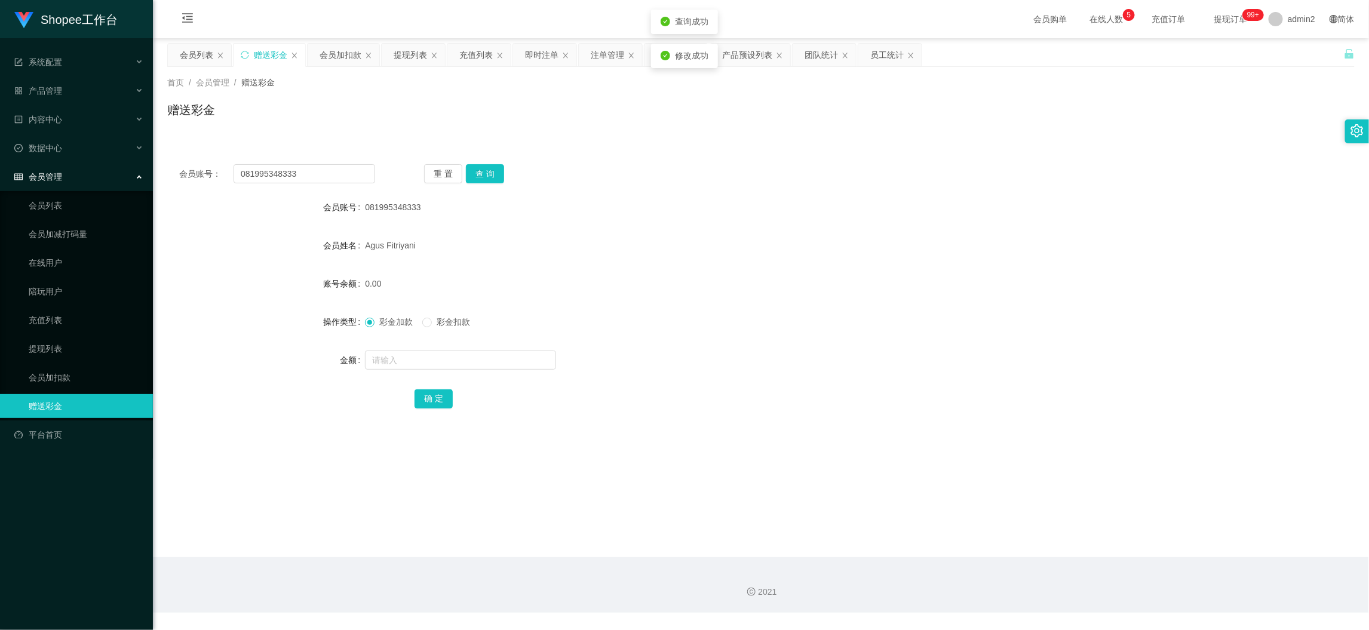
click at [778, 349] on div at bounding box center [711, 360] width 693 height 24
drag, startPoint x: 1057, startPoint y: 563, endPoint x: 909, endPoint y: 468, distance: 176.3
click at [1056, 559] on div "2021" at bounding box center [761, 585] width 1216 height 56
click at [315, 164] on input "081995348333" at bounding box center [305, 173] width 142 height 19
click at [326, 176] on input "081995348333" at bounding box center [305, 173] width 142 height 19
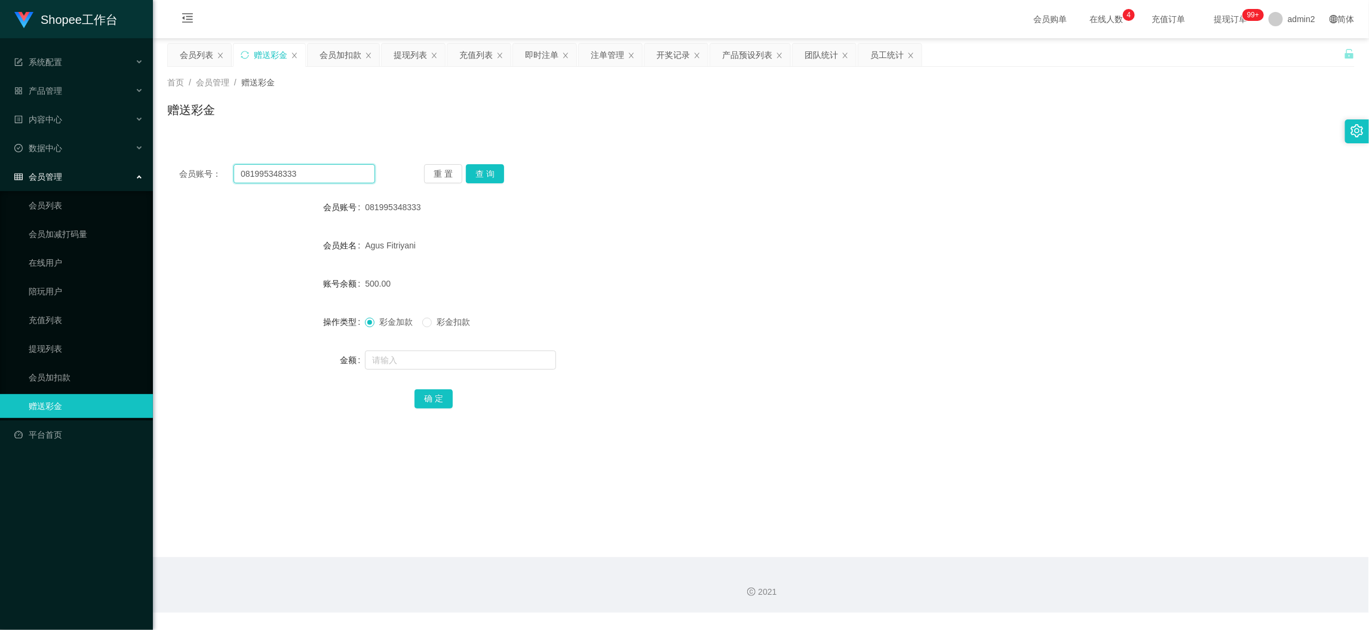
click at [326, 176] on input "081995348333" at bounding box center [305, 173] width 142 height 19
paste input "Zxl16"
type input "Zxl16"
click at [490, 176] on button "查 询" at bounding box center [485, 173] width 38 height 19
click at [498, 361] on input "text" at bounding box center [460, 360] width 191 height 19
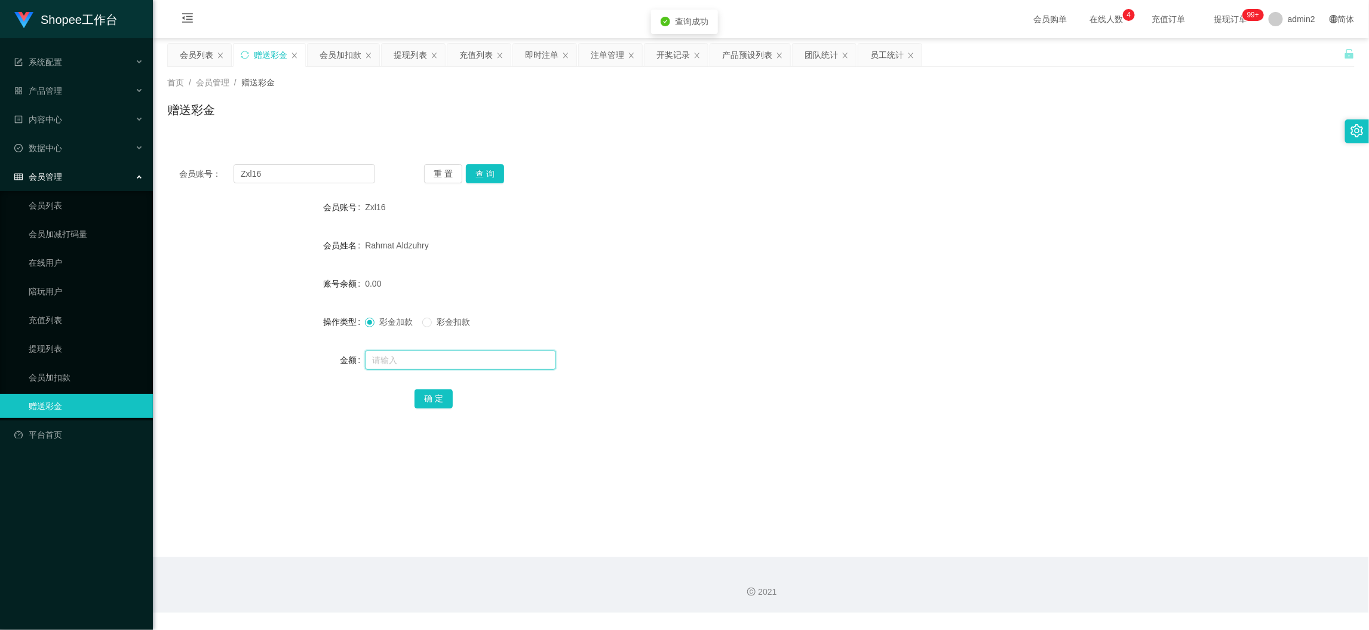
click at [497, 361] on input "text" at bounding box center [460, 360] width 191 height 19
type input "500"
click at [431, 392] on button "确 定" at bounding box center [434, 398] width 38 height 19
click at [788, 328] on div "彩金加款 彩金扣款" at bounding box center [711, 322] width 693 height 24
drag, startPoint x: 1111, startPoint y: 587, endPoint x: 1020, endPoint y: 508, distance: 120.7
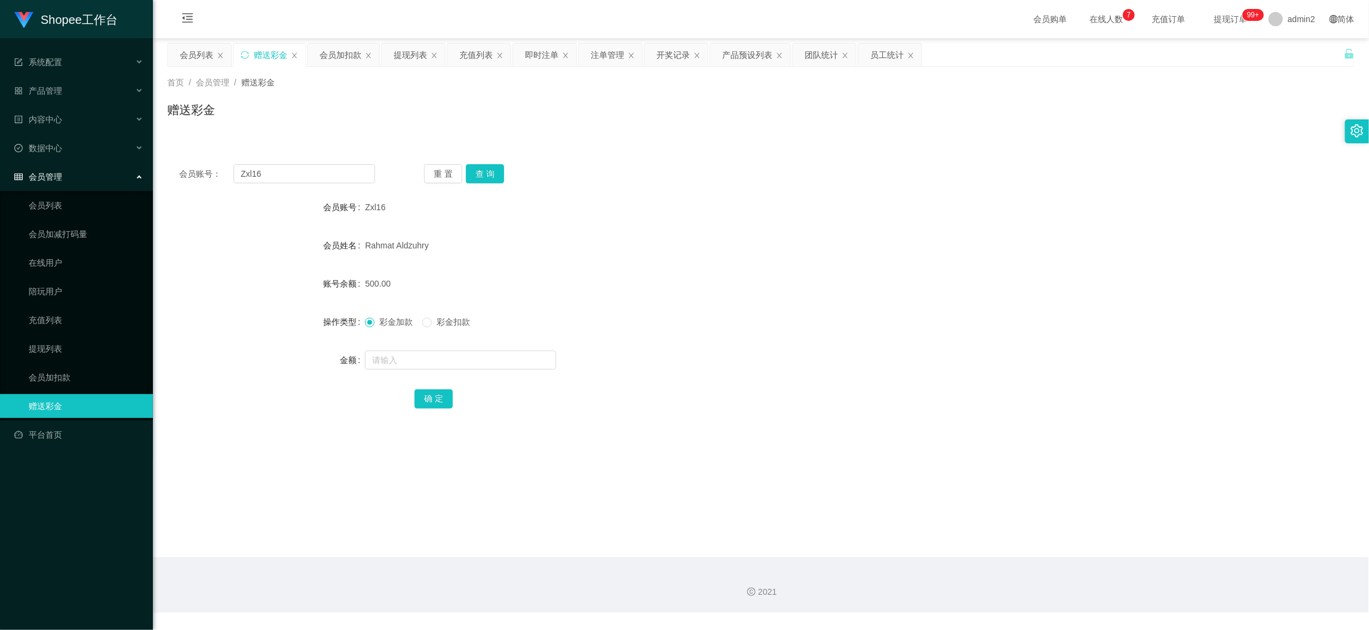
click at [1111, 586] on div "2021" at bounding box center [760, 592] width 1197 height 13
click at [336, 182] on input "Zxl16" at bounding box center [305, 173] width 142 height 19
paste input "082271492471"
type input "082271492471"
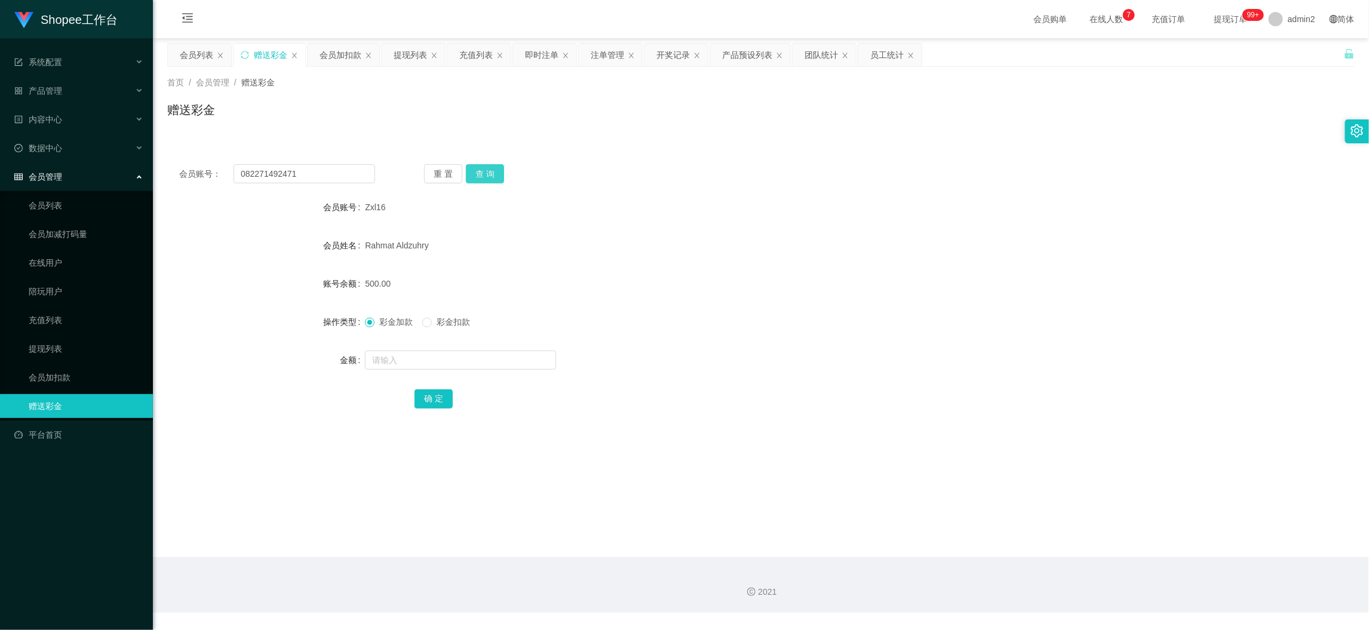
click at [481, 167] on button "查 询" at bounding box center [485, 173] width 38 height 19
click at [498, 362] on input "text" at bounding box center [460, 360] width 191 height 19
type input "500"
click at [440, 403] on button "确 定" at bounding box center [434, 398] width 38 height 19
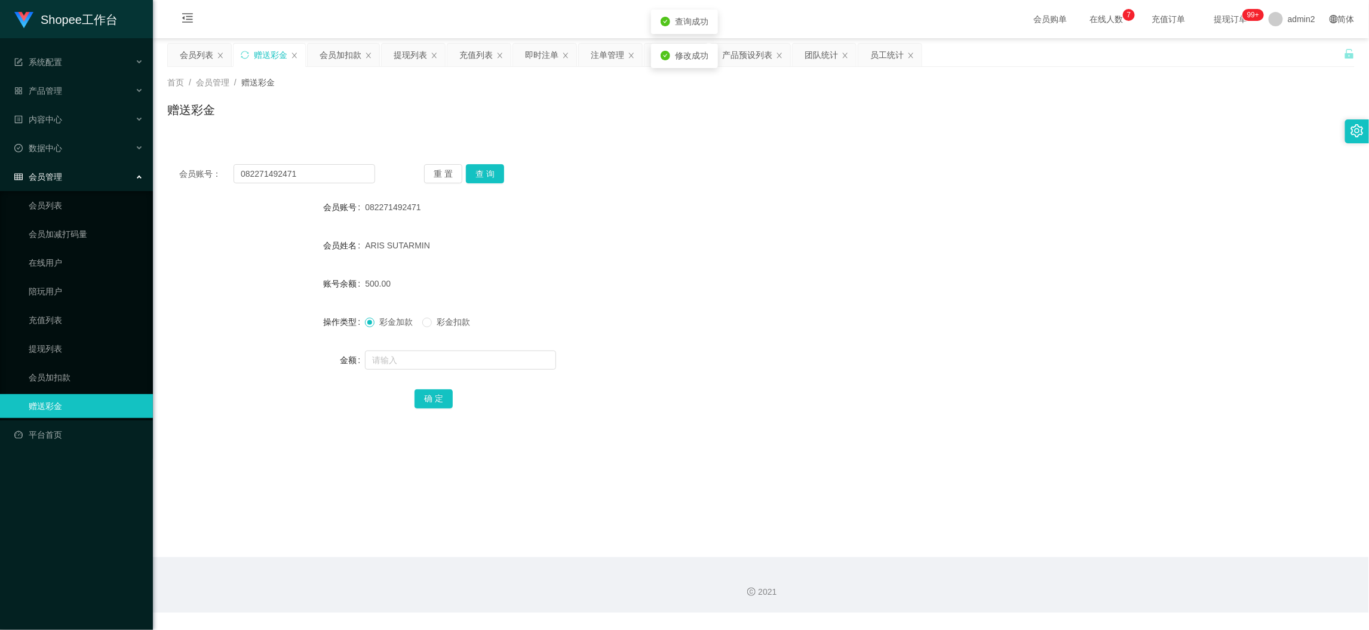
click at [774, 331] on div "彩金加款 彩金扣款" at bounding box center [711, 322] width 693 height 24
click at [1086, 546] on main "关闭左侧 关闭右侧 关闭其它 刷新页面 会员列表 赠送彩金 会员加扣款 提现列表 充值列表 即时注单 注单管理 开奖记录 产品预设列表 团队统计 员工统计 首…" at bounding box center [761, 297] width 1216 height 519
click at [332, 167] on input "082271492471" at bounding box center [305, 173] width 142 height 19
paste input "442748047"
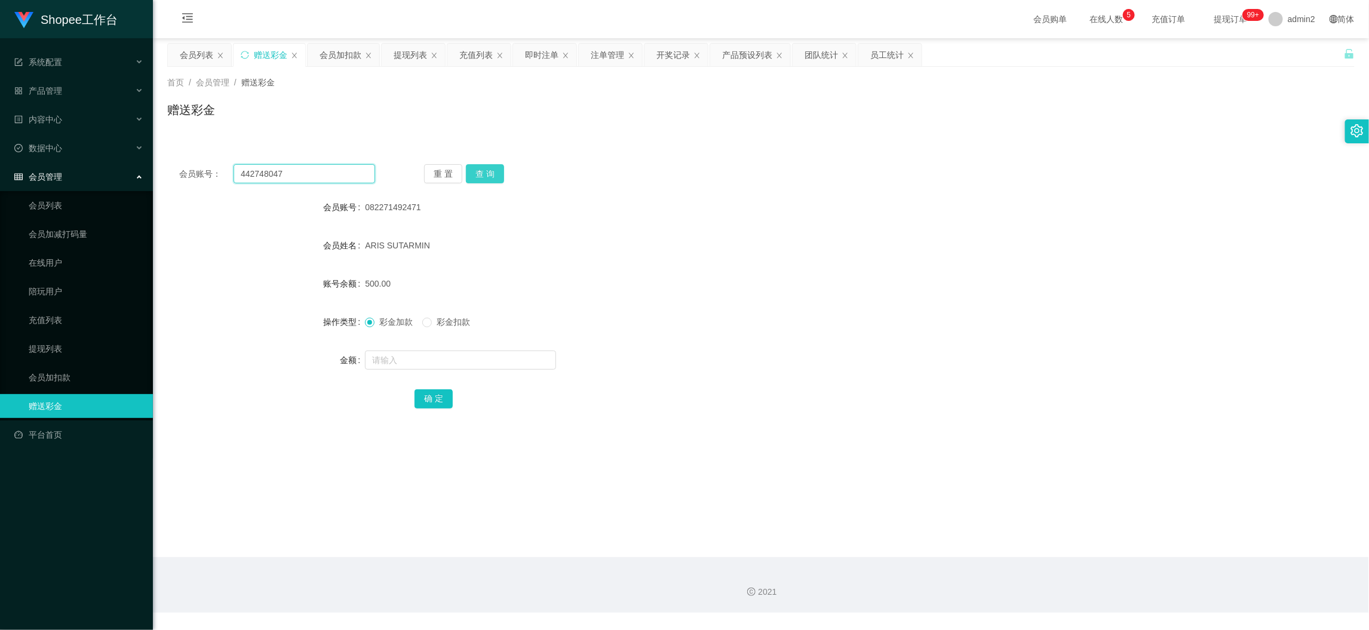
type input "442748047"
click at [478, 170] on button "查 询" at bounding box center [485, 173] width 38 height 19
click at [475, 369] on div at bounding box center [711, 360] width 693 height 24
click at [475, 358] on input "text" at bounding box center [460, 360] width 191 height 19
click at [475, 357] on input "3" at bounding box center [460, 360] width 191 height 19
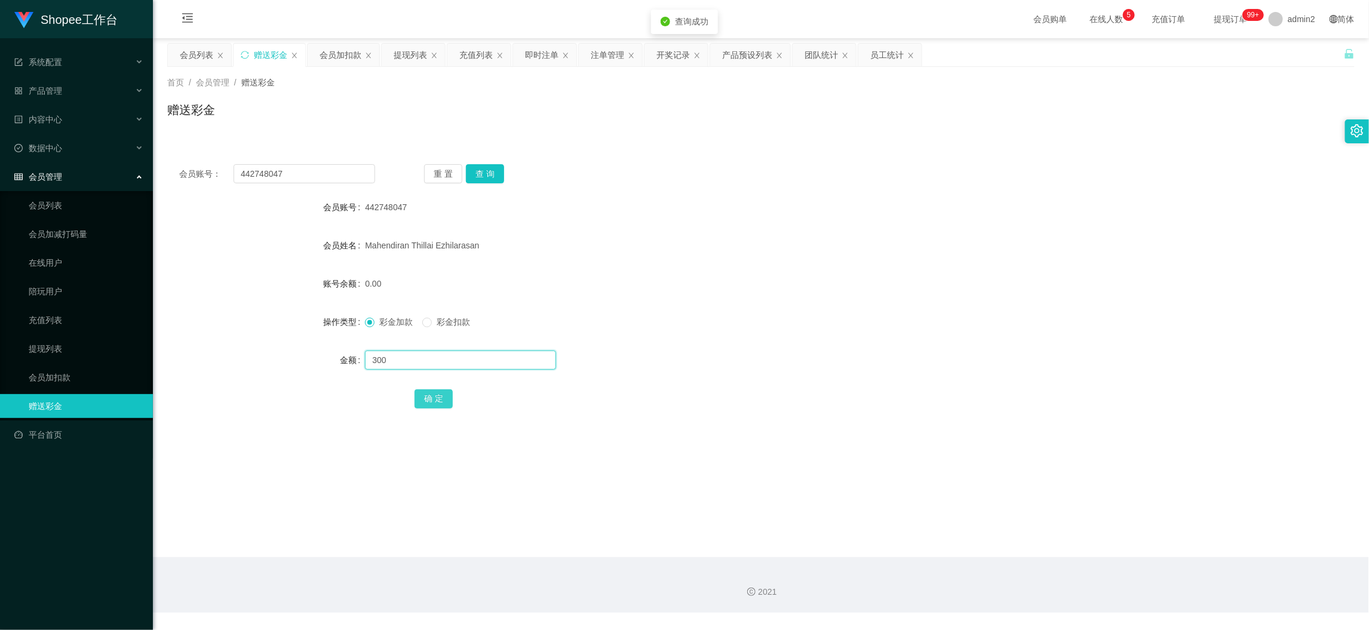
type input "300"
click at [434, 397] on button "确 定" at bounding box center [434, 398] width 38 height 19
click at [796, 309] on form "会员账号 442748047 会员姓名 [PERSON_NAME] 账号余额 300.00 操作类型 彩金加款 彩金扣款 金额 确 定" at bounding box center [761, 302] width 1188 height 215
drag, startPoint x: 1094, startPoint y: 553, endPoint x: 805, endPoint y: 436, distance: 311.7
click at [1094, 550] on main "关闭左侧 关闭右侧 关闭其它 刷新页面 会员列表 赠送彩金 会员加扣款 提现列表 充值列表 即时注单 注单管理 开奖记录 产品预设列表 团队统计 员工统计 首…" at bounding box center [761, 297] width 1216 height 519
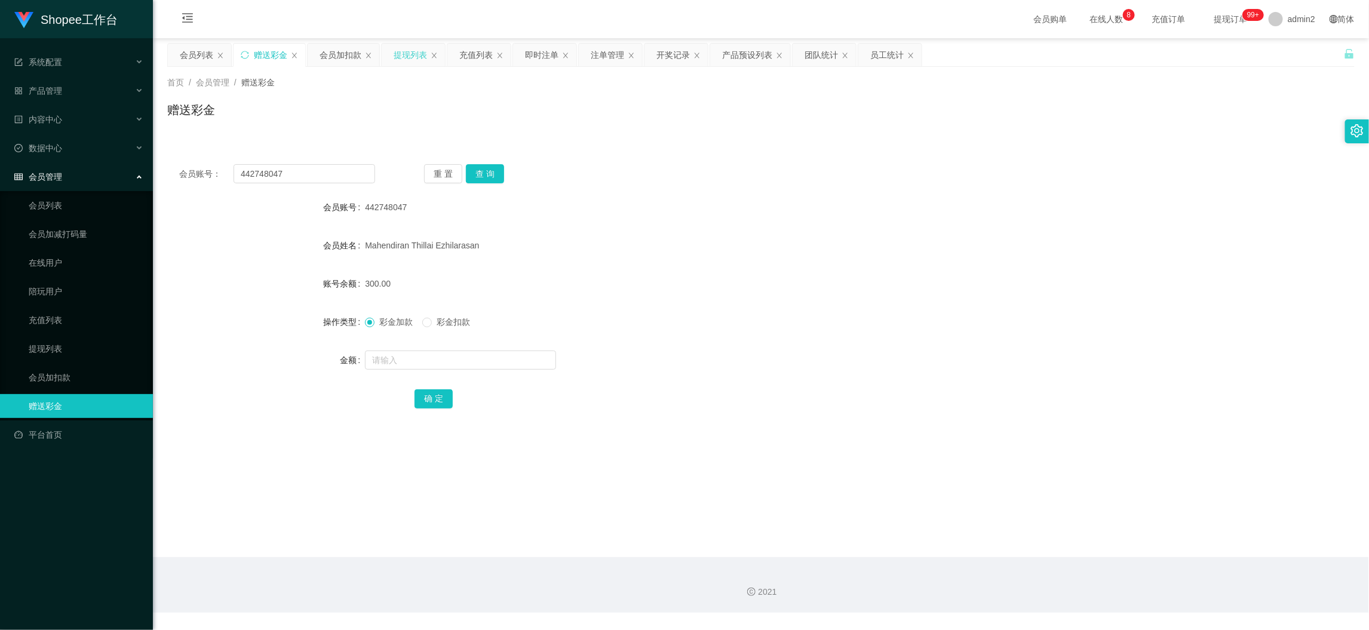
click at [412, 50] on div "提现列表" at bounding box center [410, 55] width 33 height 23
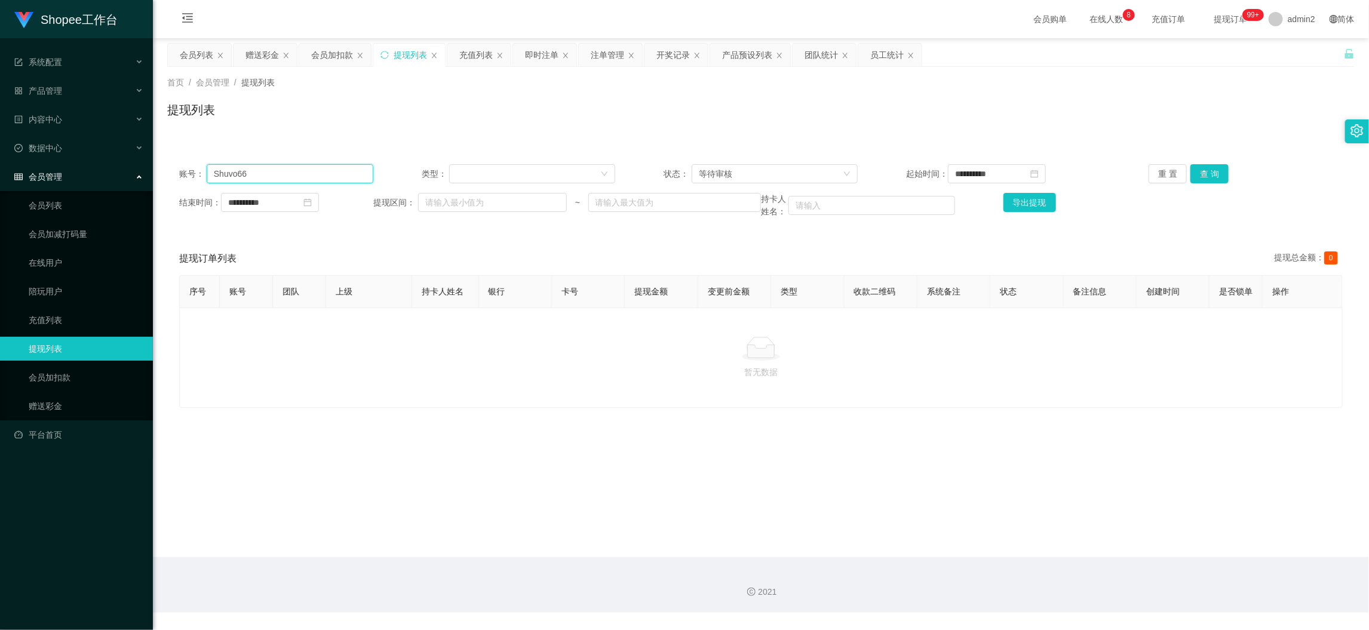
click at [318, 172] on input "Shuvo66" at bounding box center [290, 173] width 167 height 19
paste input "espoir1234"
type input "espoir1234"
click at [1198, 172] on button "查 询" at bounding box center [1210, 173] width 38 height 19
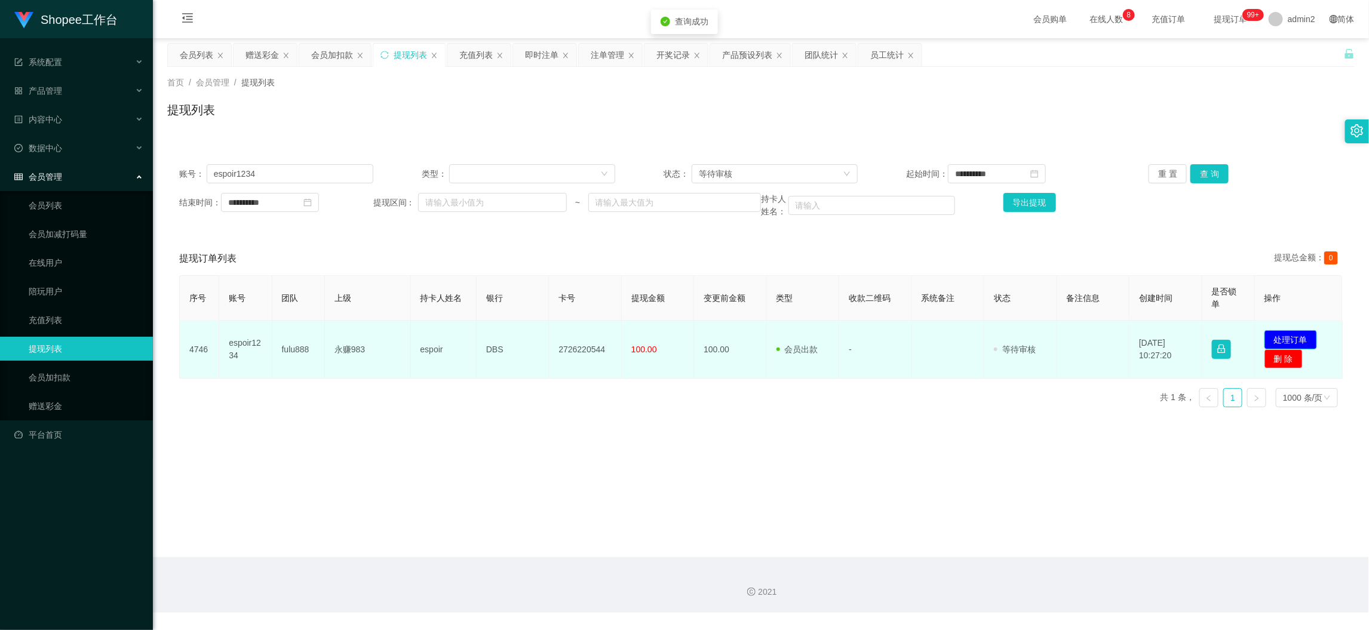
click at [1288, 332] on button "处理订单" at bounding box center [1291, 339] width 53 height 19
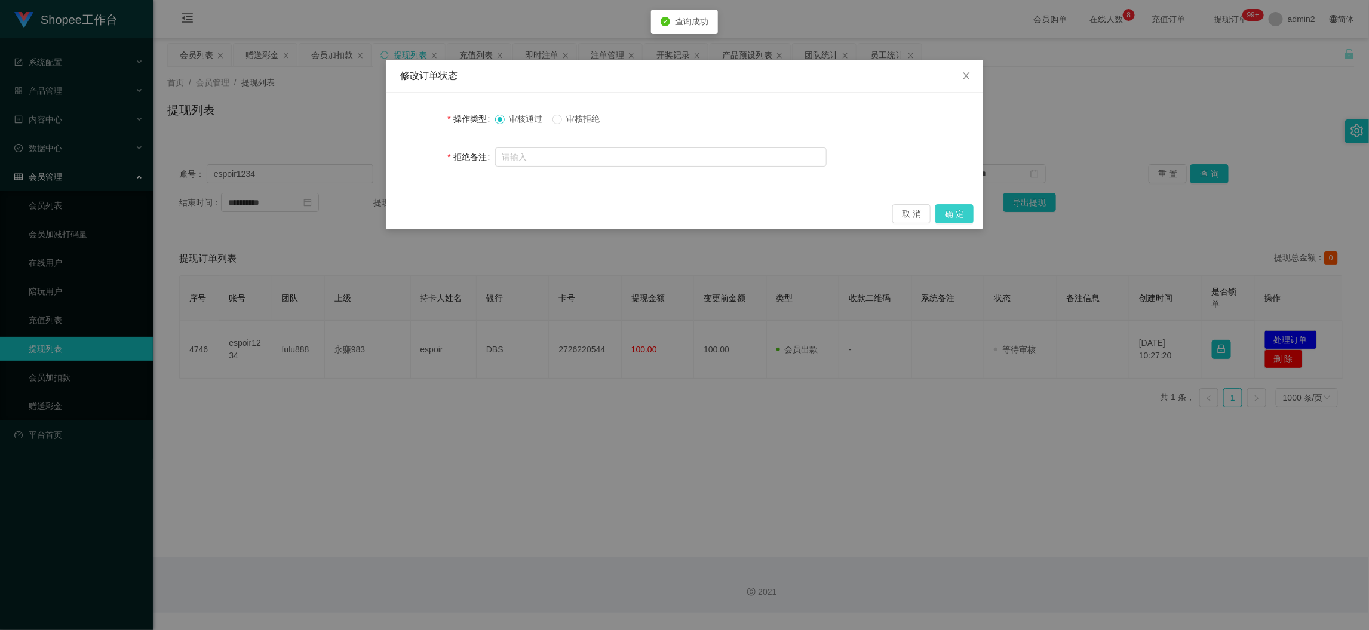
click at [959, 210] on button "确 定" at bounding box center [954, 213] width 38 height 19
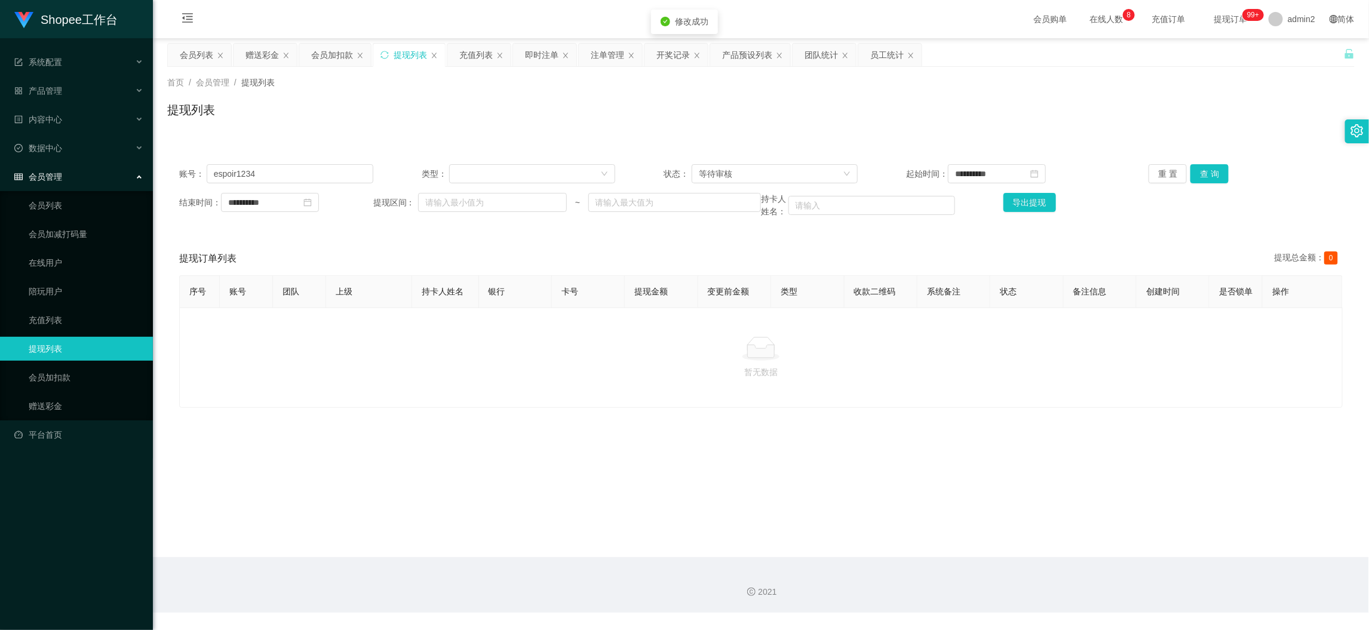
click at [843, 398] on div "修改订单状态 操作类型 审核通过 审核拒绝 拒绝备注 取 消 确 定" at bounding box center [684, 315] width 1369 height 630
drag, startPoint x: 1112, startPoint y: 562, endPoint x: 682, endPoint y: 320, distance: 492.7
click at [1112, 559] on div "2021" at bounding box center [761, 585] width 1216 height 56
click at [263, 48] on div "赠送彩金" at bounding box center [262, 55] width 33 height 23
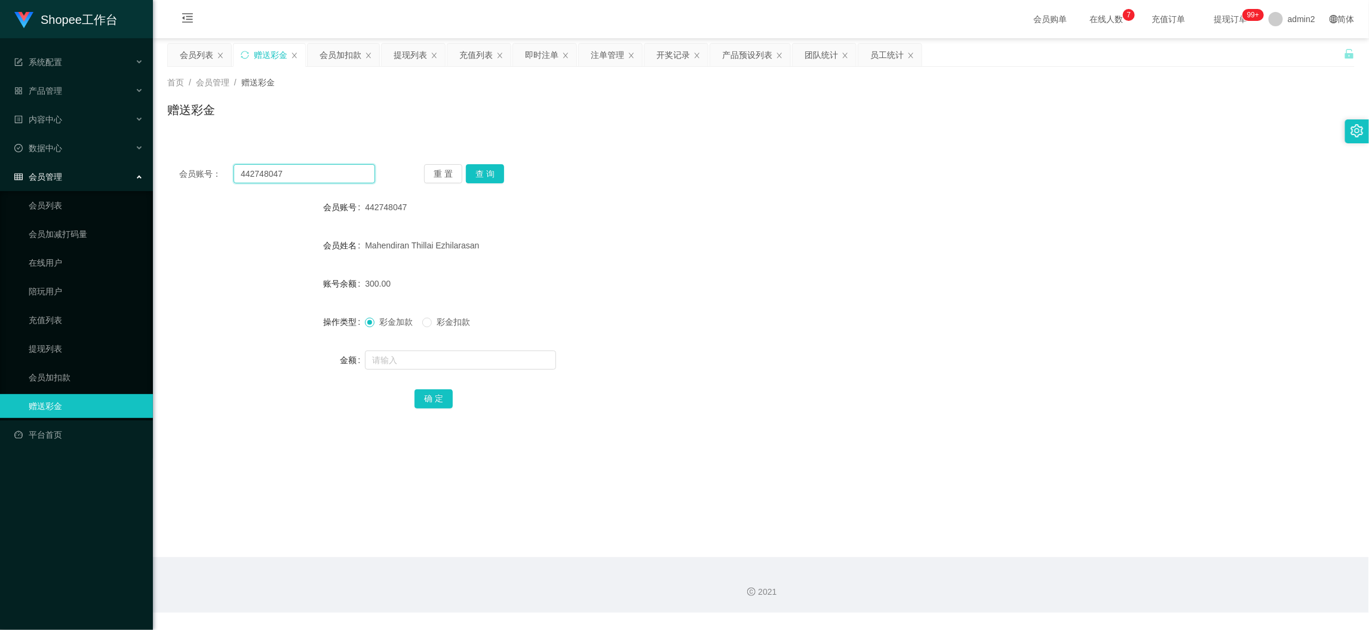
click at [329, 167] on input "442748047" at bounding box center [305, 173] width 142 height 19
paste input "085210819456"
type input "085210819456"
click at [483, 174] on button "查 询" at bounding box center [485, 173] width 38 height 19
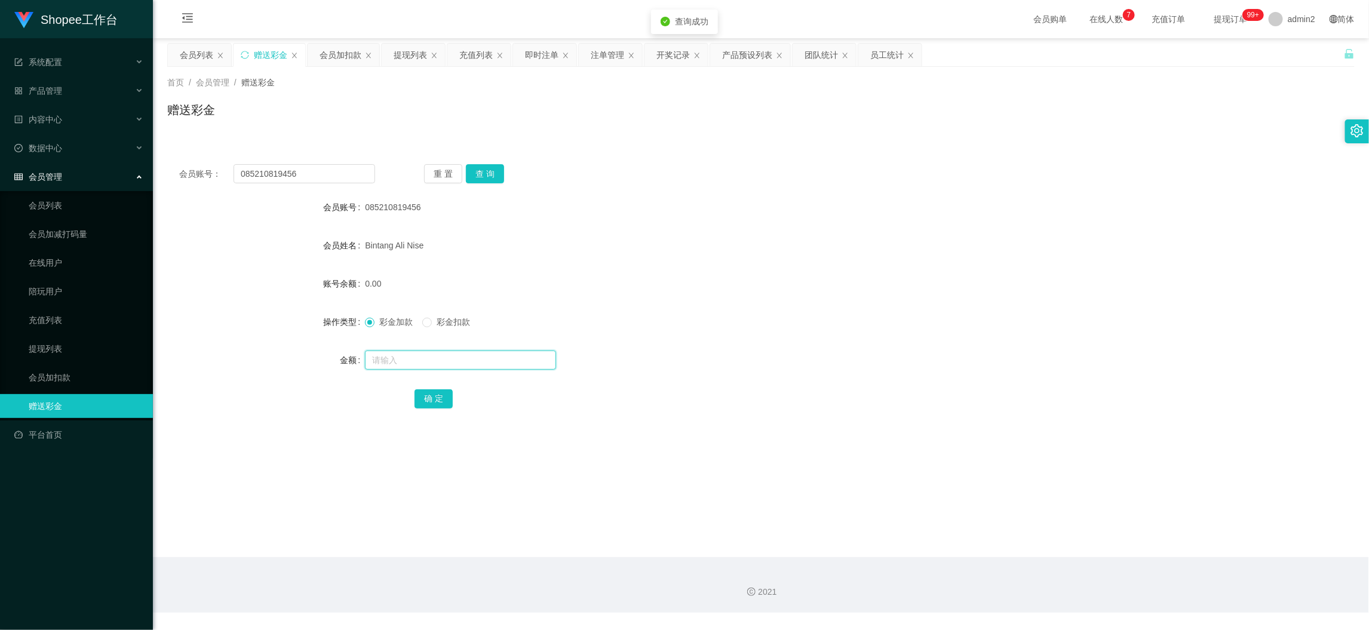
click at [471, 367] on input "text" at bounding box center [460, 360] width 191 height 19
type input "282"
click at [433, 398] on button "确 定" at bounding box center [434, 398] width 38 height 19
click at [762, 348] on div "282" at bounding box center [711, 360] width 693 height 24
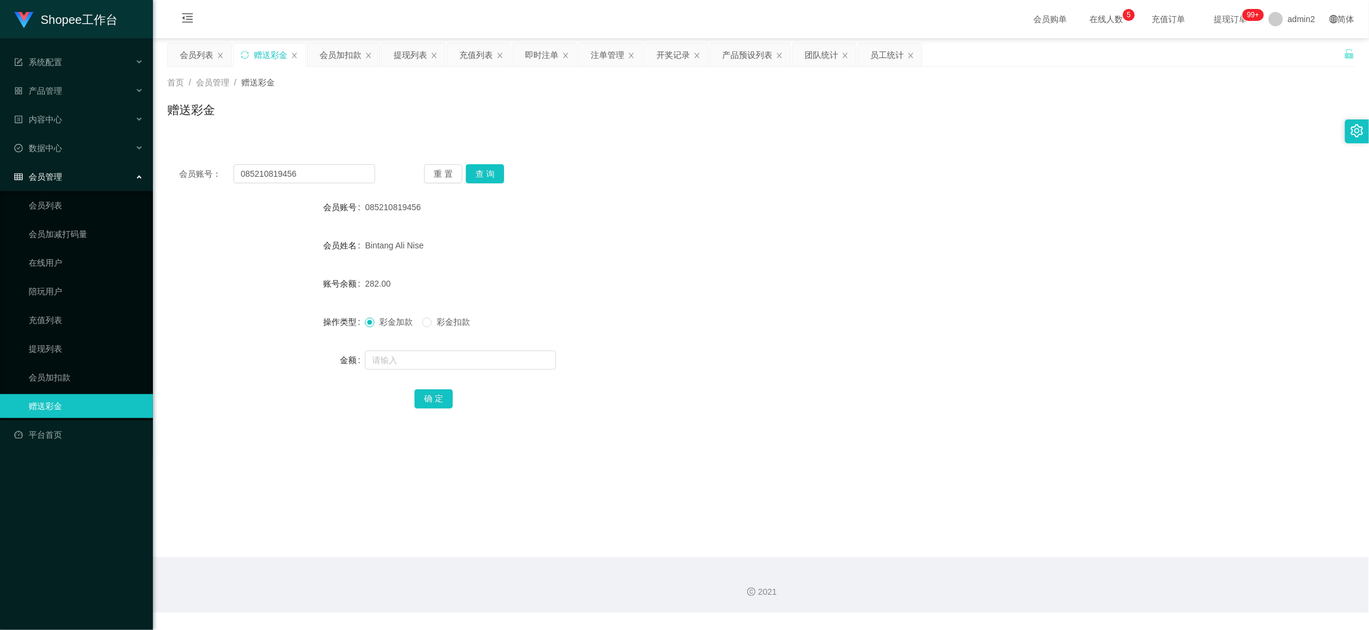
click at [973, 544] on main "关闭左侧 关闭右侧 关闭其它 刷新页面 会员列表 赠送彩金 会员加扣款 提现列表 充值列表 即时注单 注单管理 开奖记录 产品预设列表 团队统计 员工统计 首…" at bounding box center [761, 297] width 1216 height 519
click at [348, 56] on div "会员加扣款" at bounding box center [341, 55] width 42 height 23
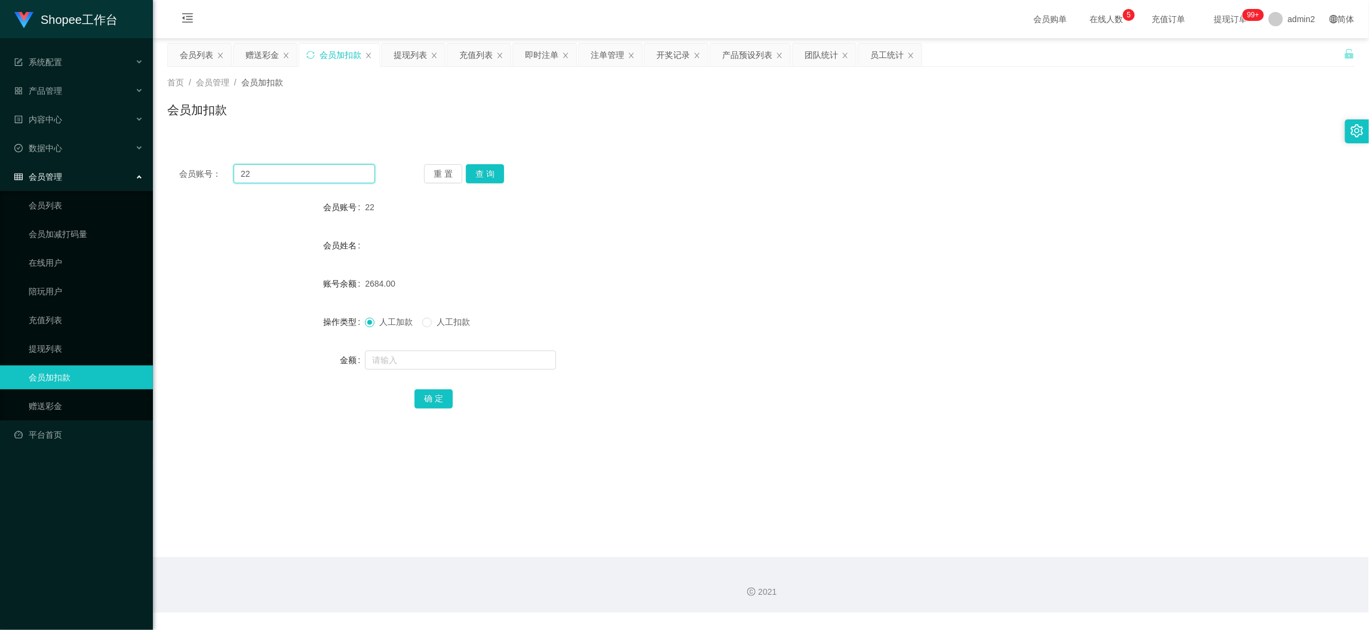
click at [320, 166] on input "22" at bounding box center [305, 173] width 142 height 19
drag, startPoint x: 320, startPoint y: 166, endPoint x: 437, endPoint y: 188, distance: 118.5
click at [320, 167] on input "22" at bounding box center [305, 173] width 142 height 19
paste input "5"
type input "5"
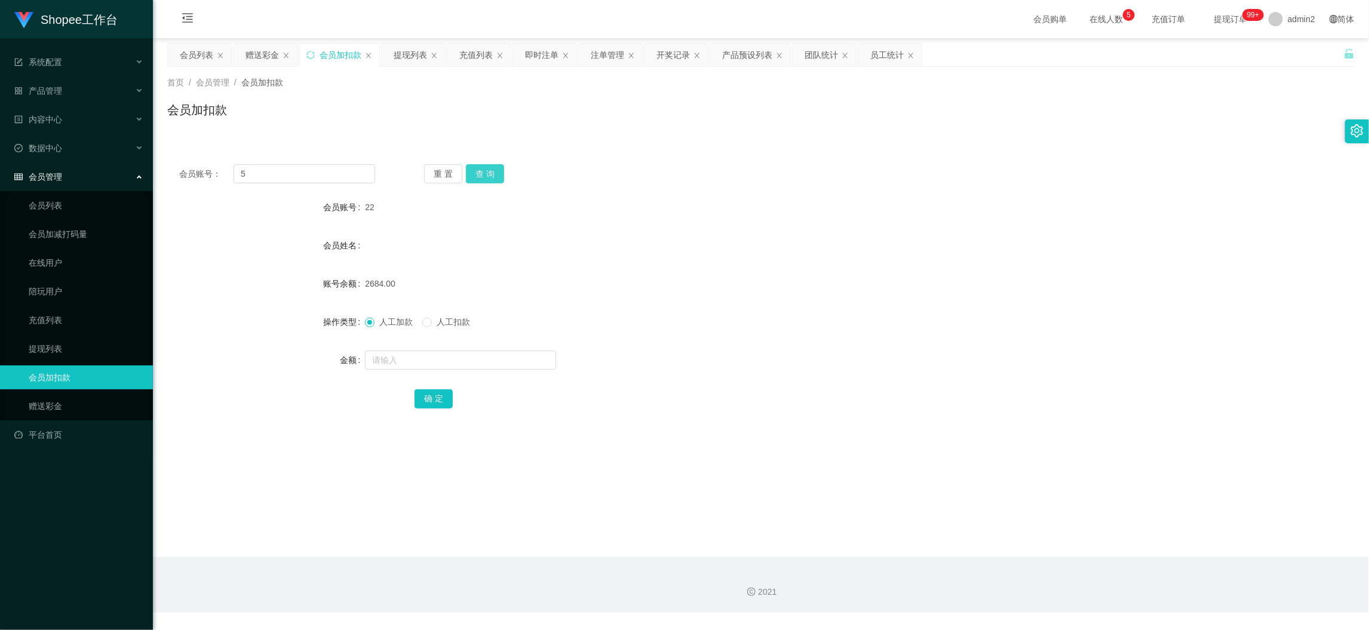
drag, startPoint x: 487, startPoint y: 168, endPoint x: 492, endPoint y: 208, distance: 39.7
click at [487, 168] on button "查 询" at bounding box center [485, 173] width 38 height 19
drag, startPoint x: 483, startPoint y: 354, endPoint x: 483, endPoint y: 361, distance: 7.2
click at [483, 357] on input "text" at bounding box center [460, 360] width 191 height 19
click at [483, 361] on input "text" at bounding box center [460, 360] width 191 height 19
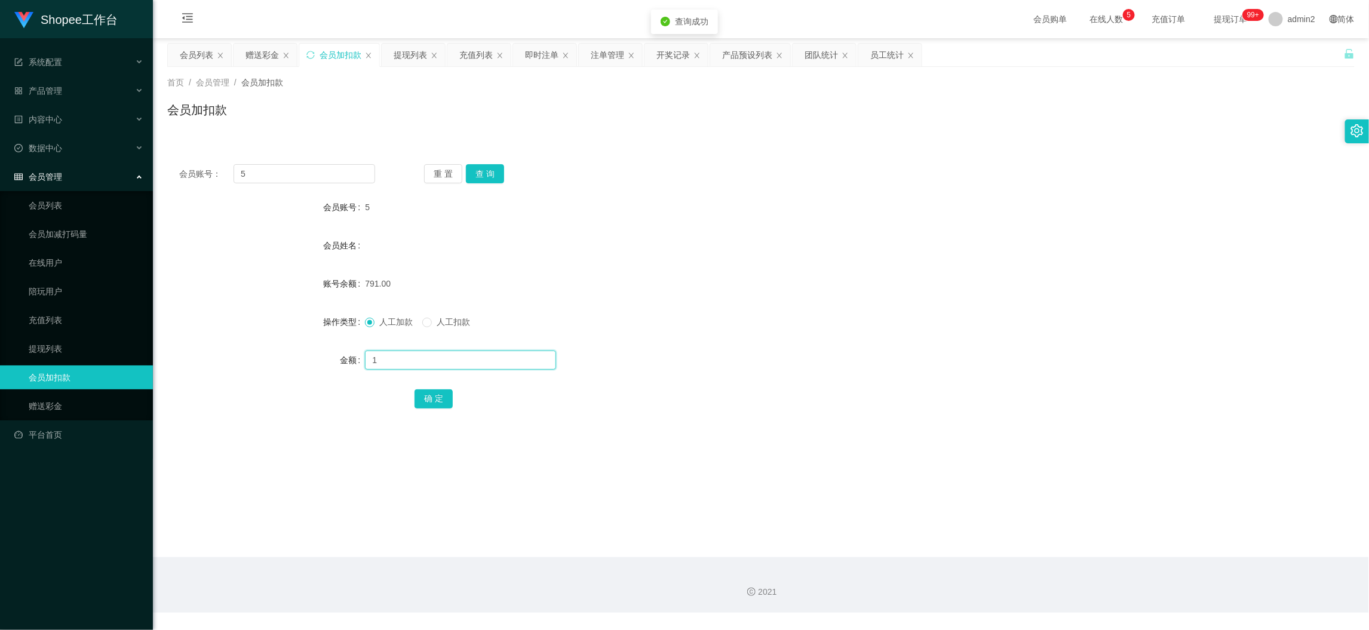
click at [483, 363] on input "1" at bounding box center [460, 360] width 191 height 19
type input "136"
click at [437, 398] on button "确 定" at bounding box center [434, 398] width 38 height 19
click at [773, 314] on div "人工加款 人工扣款" at bounding box center [711, 322] width 693 height 24
click at [261, 56] on div "赠送彩金" at bounding box center [262, 55] width 33 height 23
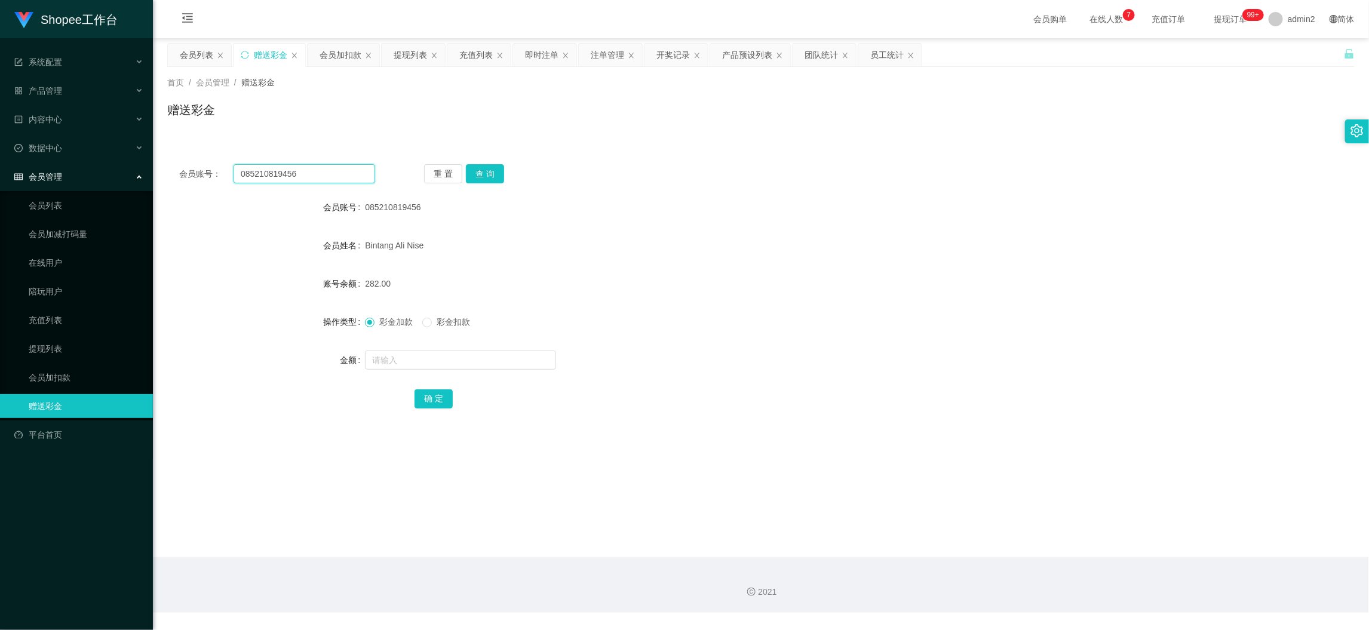
click at [355, 166] on input "085210819456" at bounding box center [305, 173] width 142 height 19
paste input "CindyTerry"
type input "CindyTerry"
click at [475, 168] on button "查 询" at bounding box center [485, 173] width 38 height 19
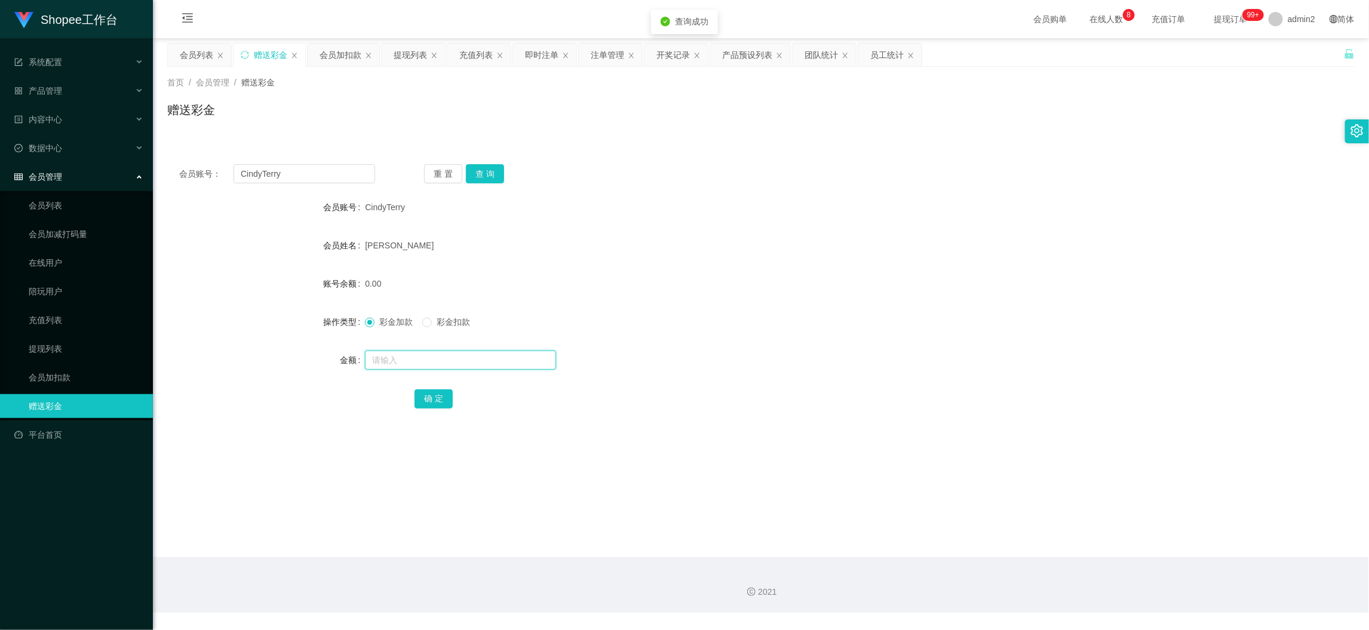
click at [503, 363] on input "text" at bounding box center [460, 360] width 191 height 19
click at [503, 360] on input "text" at bounding box center [460, 360] width 191 height 19
type input "1000"
click at [428, 396] on button "确 定" at bounding box center [434, 398] width 38 height 19
click at [830, 318] on div "彩金加款 彩金扣款" at bounding box center [711, 322] width 693 height 24
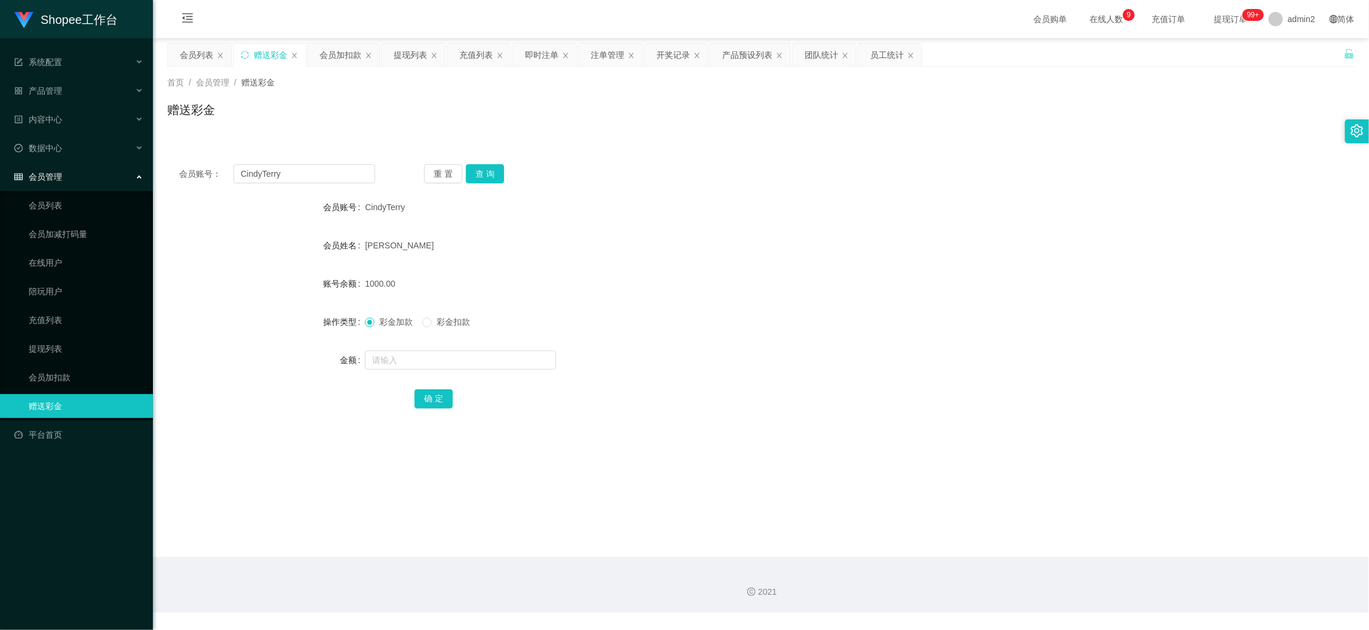
drag, startPoint x: 1074, startPoint y: 552, endPoint x: 1032, endPoint y: 517, distance: 54.3
click at [1074, 551] on main "关闭左侧 关闭右侧 关闭其它 刷新页面 会员列表 赠送彩金 会员加扣款 提现列表 充值列表 即时注单 注单管理 开奖记录 产品预设列表 团队统计 员工统计 首…" at bounding box center [761, 297] width 1216 height 519
click at [414, 47] on div "提现列表" at bounding box center [410, 55] width 33 height 23
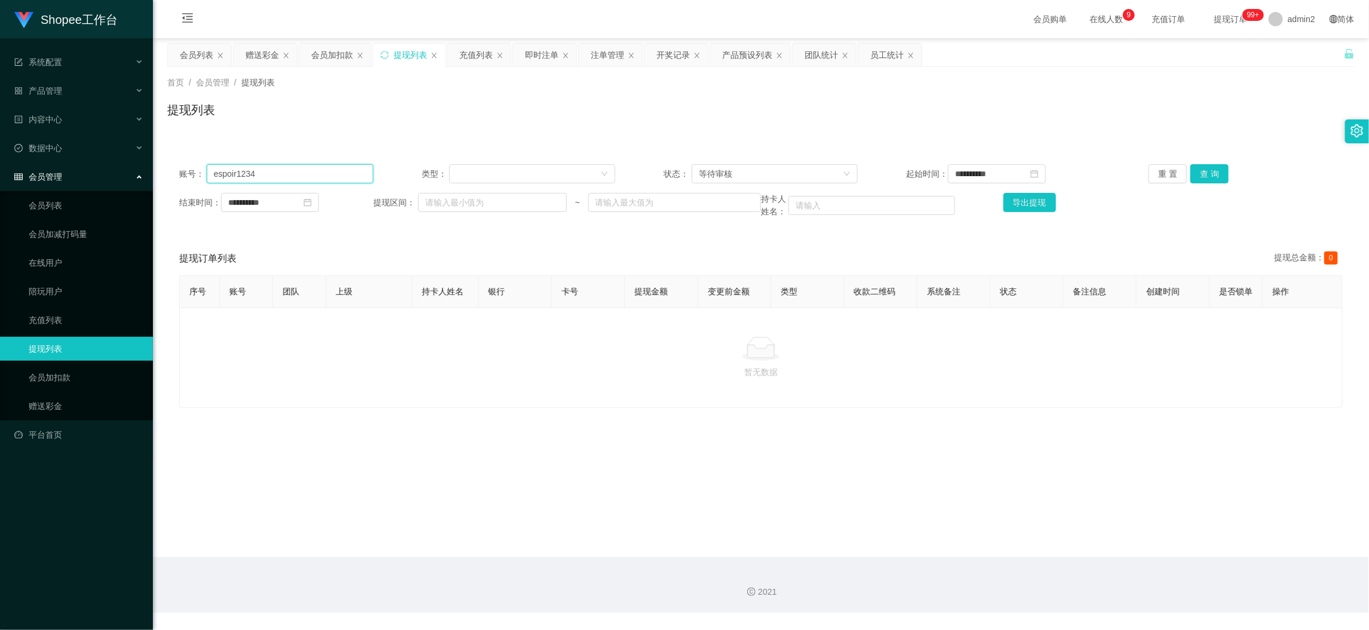
click at [335, 171] on input "espoir1234" at bounding box center [290, 173] width 167 height 19
paste input "Tamil12345"
type input "Tamil12345"
click at [1208, 167] on button "查 询" at bounding box center [1210, 173] width 38 height 19
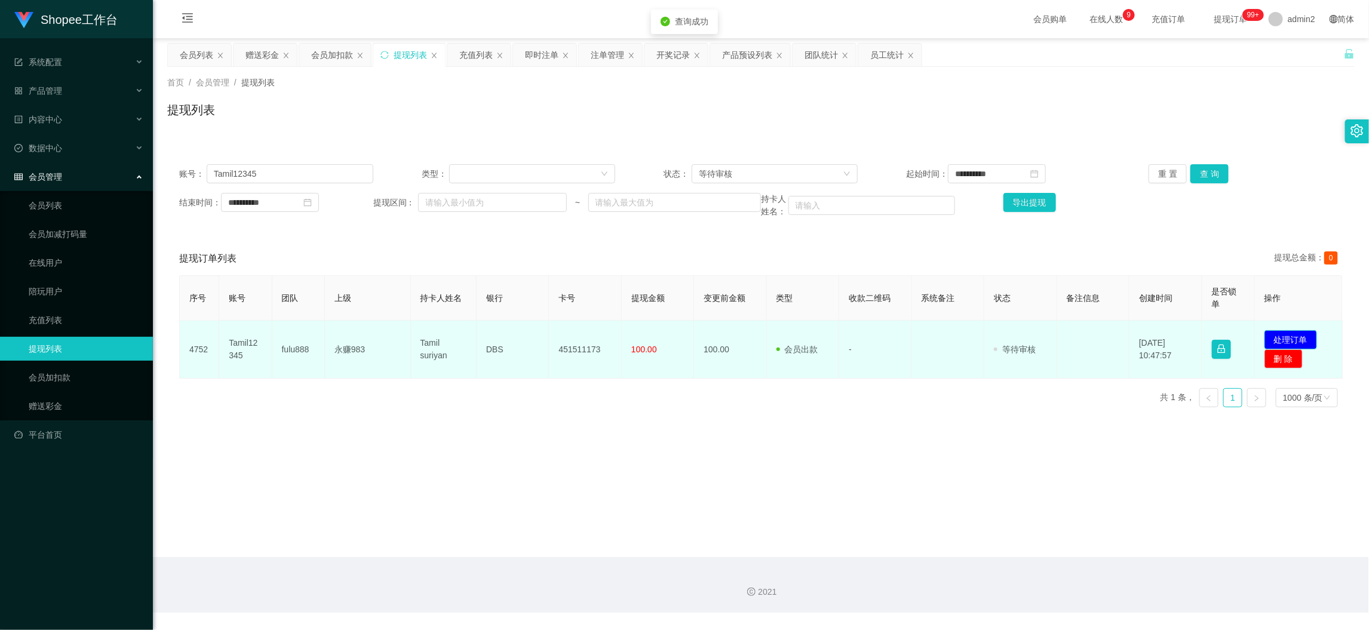
click at [1280, 337] on button "处理订单" at bounding box center [1291, 339] width 53 height 19
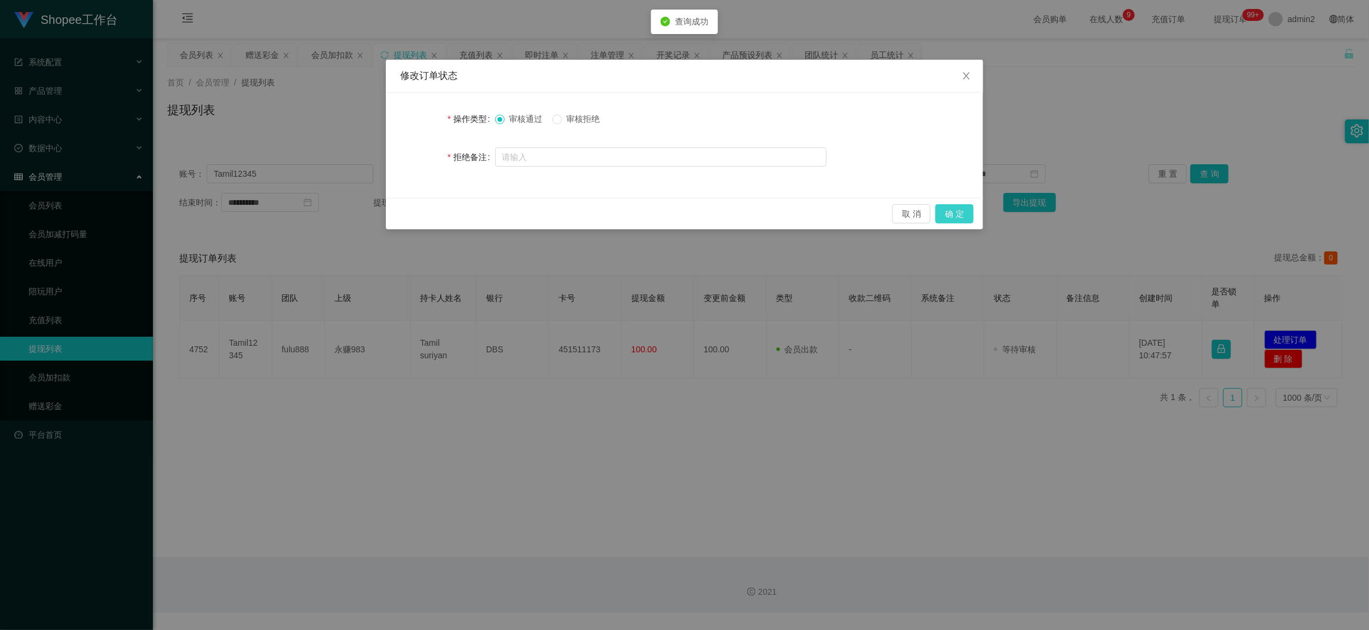
click at [960, 214] on button "确 定" at bounding box center [954, 213] width 38 height 19
click at [859, 424] on div "修改订单状态 操作类型 审核通过 审核拒绝 拒绝备注 取 消 确 定" at bounding box center [684, 315] width 1369 height 630
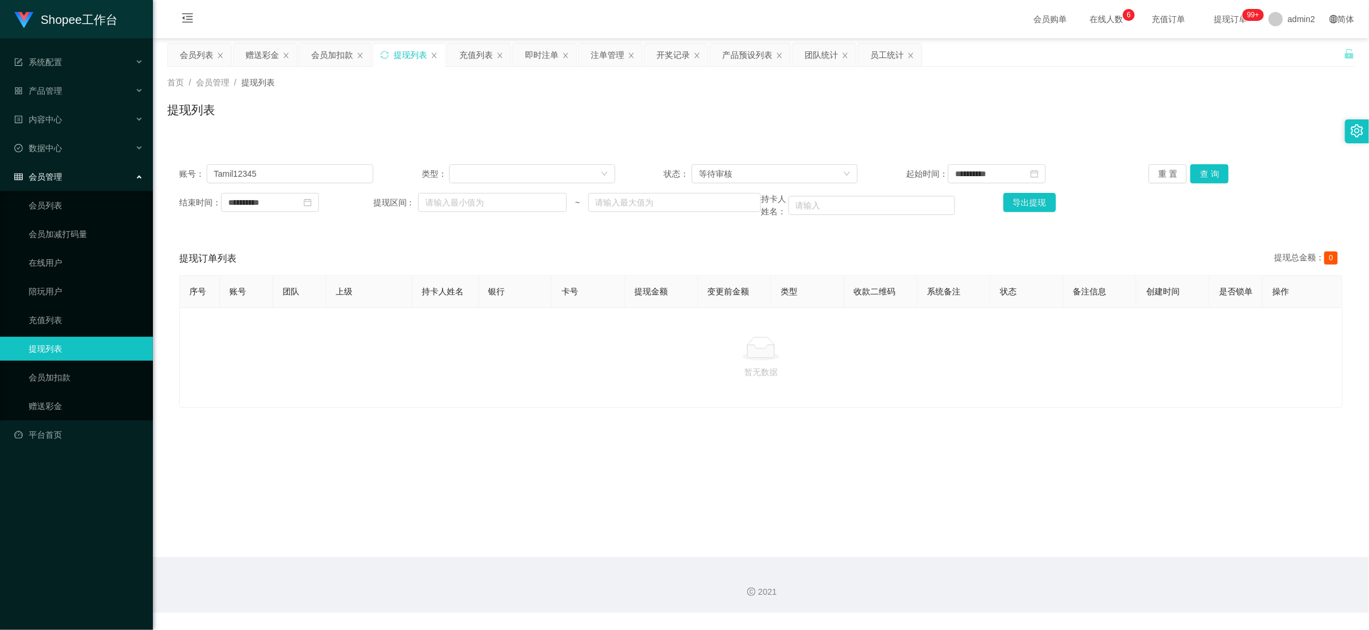
click at [1066, 551] on main "**********" at bounding box center [761, 297] width 1216 height 519
click at [530, 52] on div "即时注单" at bounding box center [541, 55] width 33 height 23
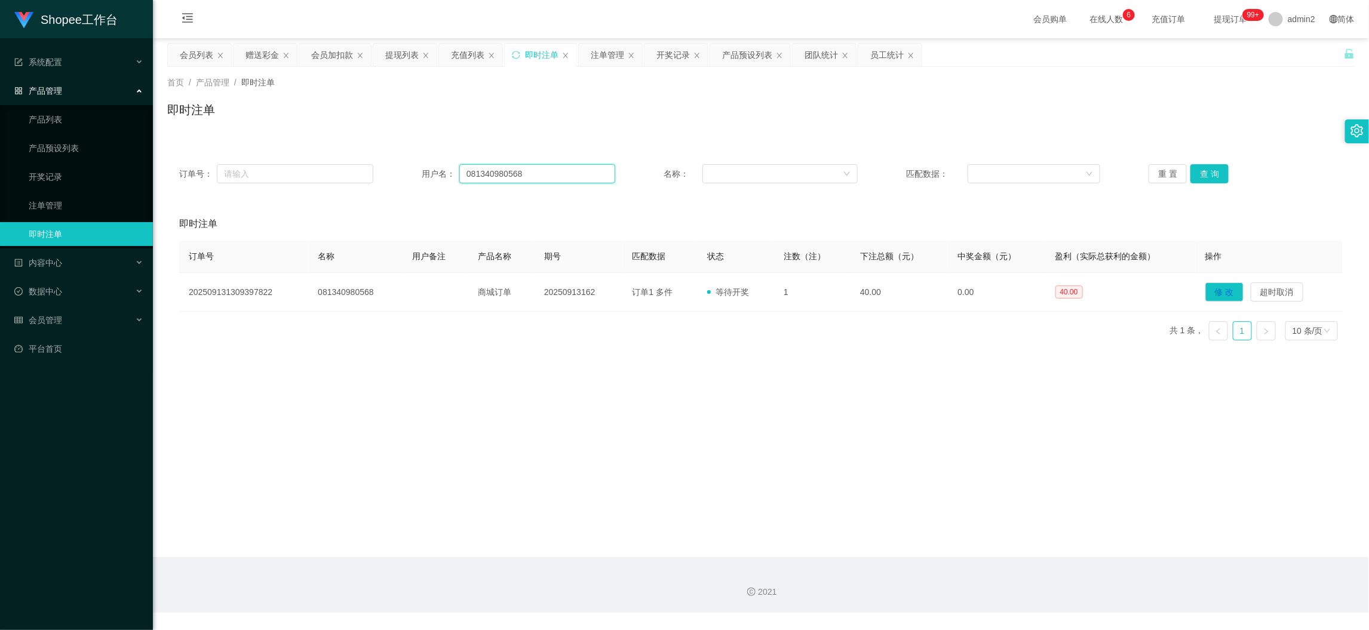
click at [576, 167] on input "081340980568" at bounding box center [537, 173] width 156 height 19
paste input "2271492471"
type input "082271492471"
click at [1192, 170] on button "查 询" at bounding box center [1210, 173] width 38 height 19
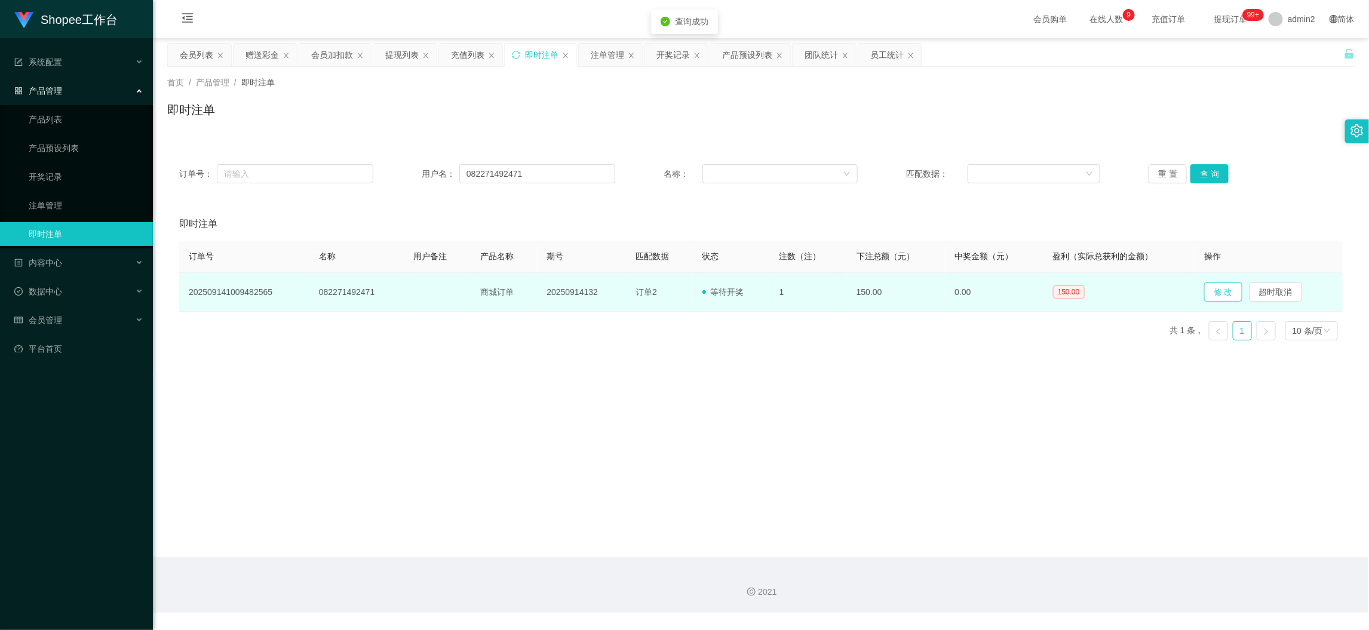
click at [1222, 289] on button "修 改" at bounding box center [1223, 292] width 38 height 19
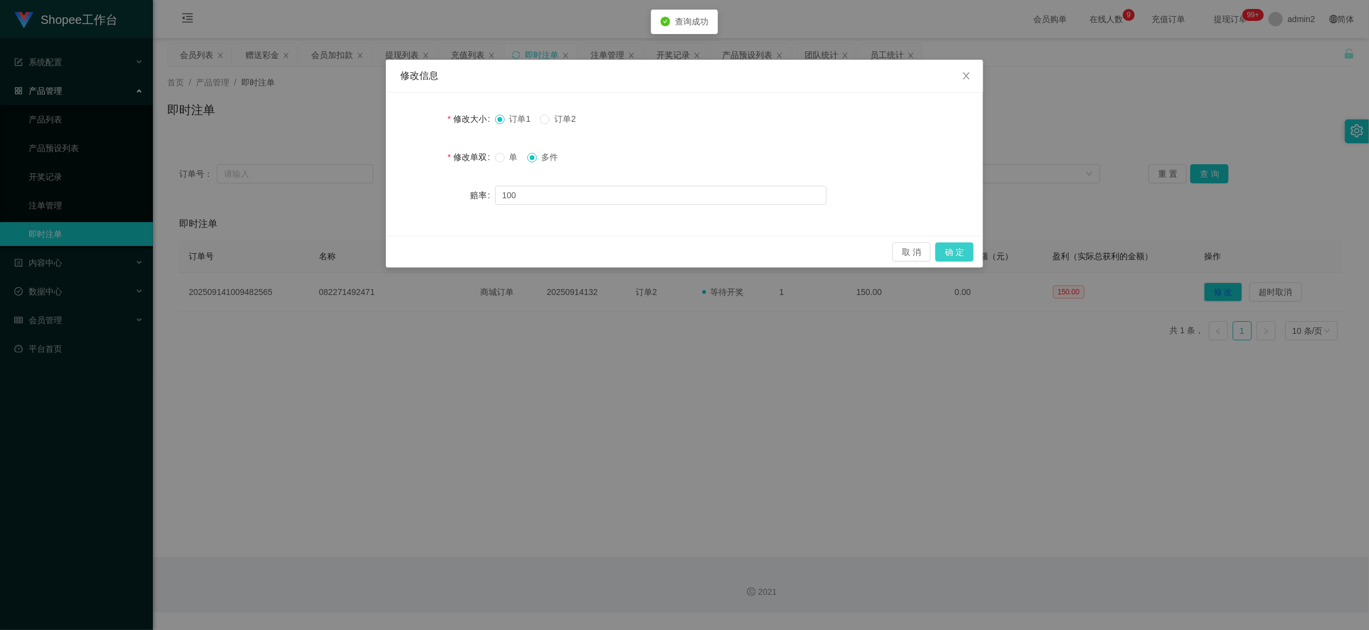
click at [946, 248] on button "确 定" at bounding box center [954, 252] width 38 height 19
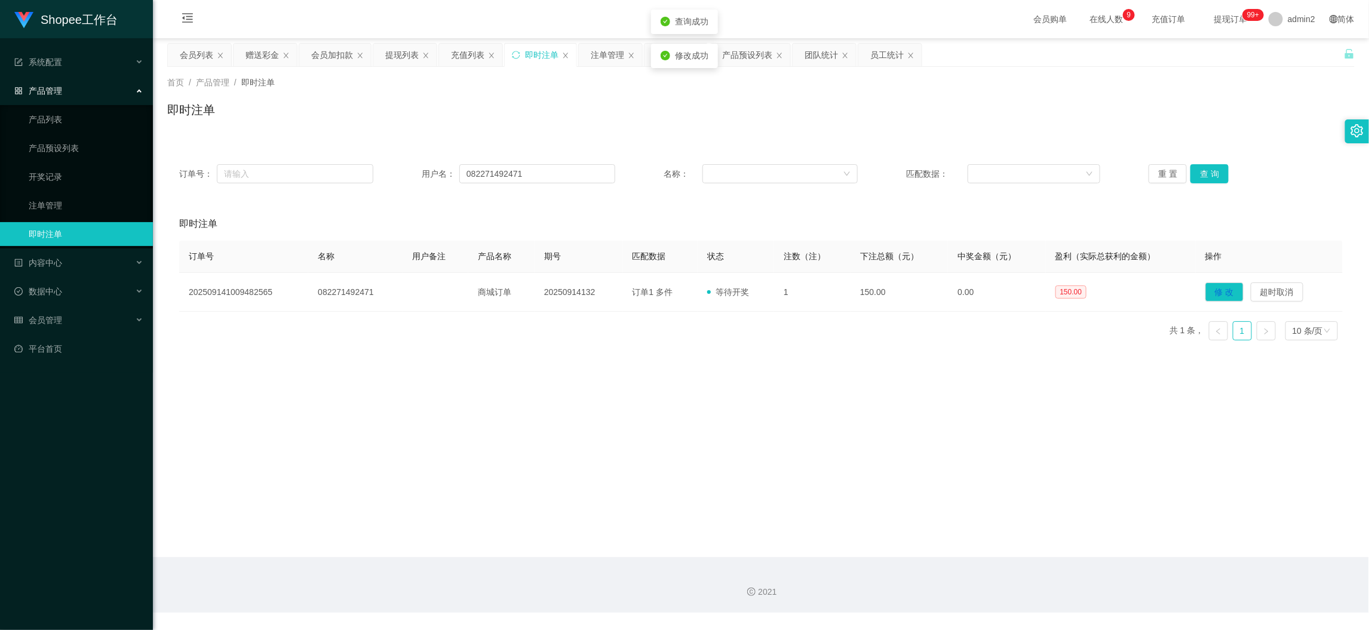
click at [859, 400] on div "修改信息 修改大小 订单1 订单2 修改单双 单 多件 赔率 100 取 消 确 定" at bounding box center [684, 315] width 1369 height 630
click at [1075, 538] on main "关闭左侧 关闭右侧 关闭其它 刷新页面 会员列表 赠送彩金 会员加扣款 提现列表 充值列表 即时注单 注单管理 开奖记录 产品预设列表 团队统计 员工统计 首…" at bounding box center [761, 297] width 1216 height 519
click at [401, 53] on div "提现列表" at bounding box center [401, 55] width 33 height 23
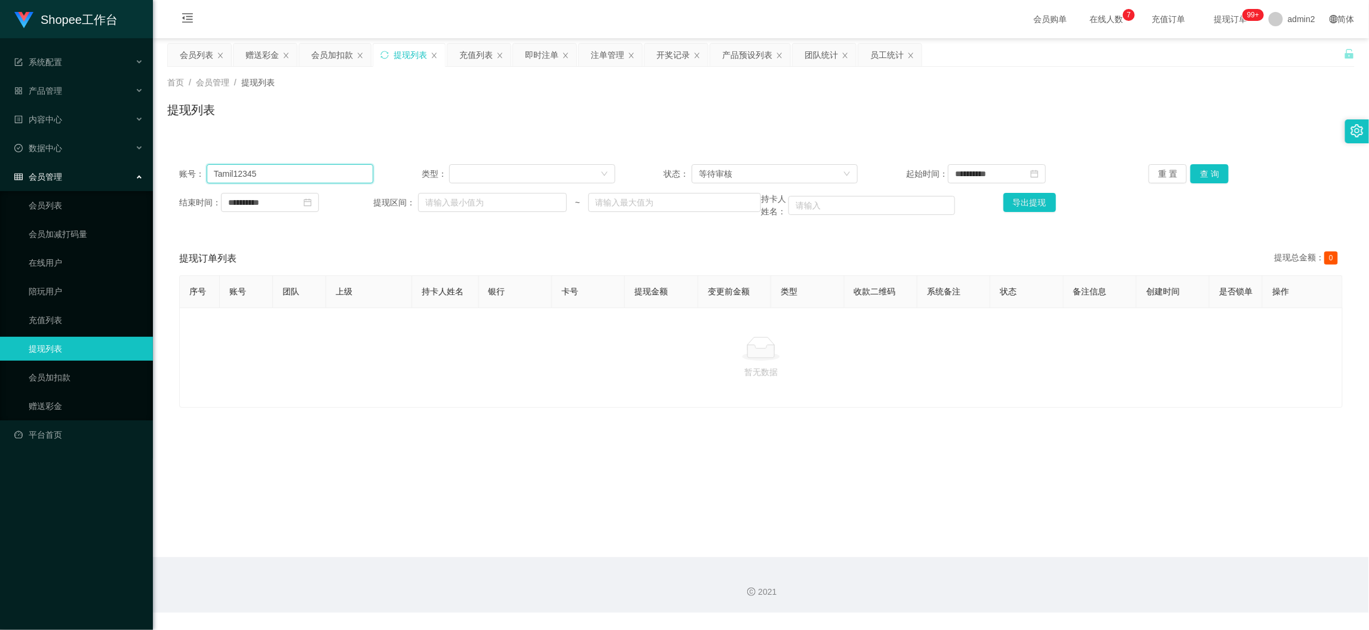
click at [331, 174] on input "Tamil12345" at bounding box center [290, 173] width 167 height 19
paste input "CindyTerry"
type input "CindyTerry"
click at [1208, 170] on button "查 询" at bounding box center [1210, 173] width 38 height 19
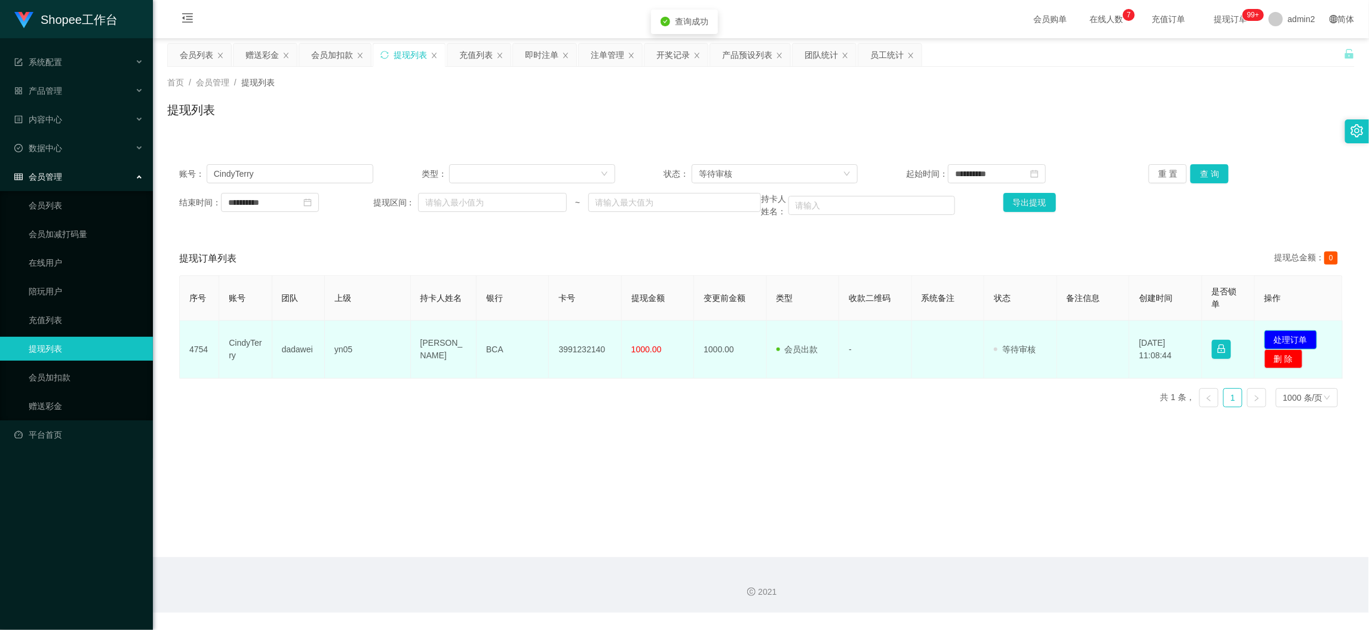
click at [1278, 332] on button "处理订单" at bounding box center [1291, 339] width 53 height 19
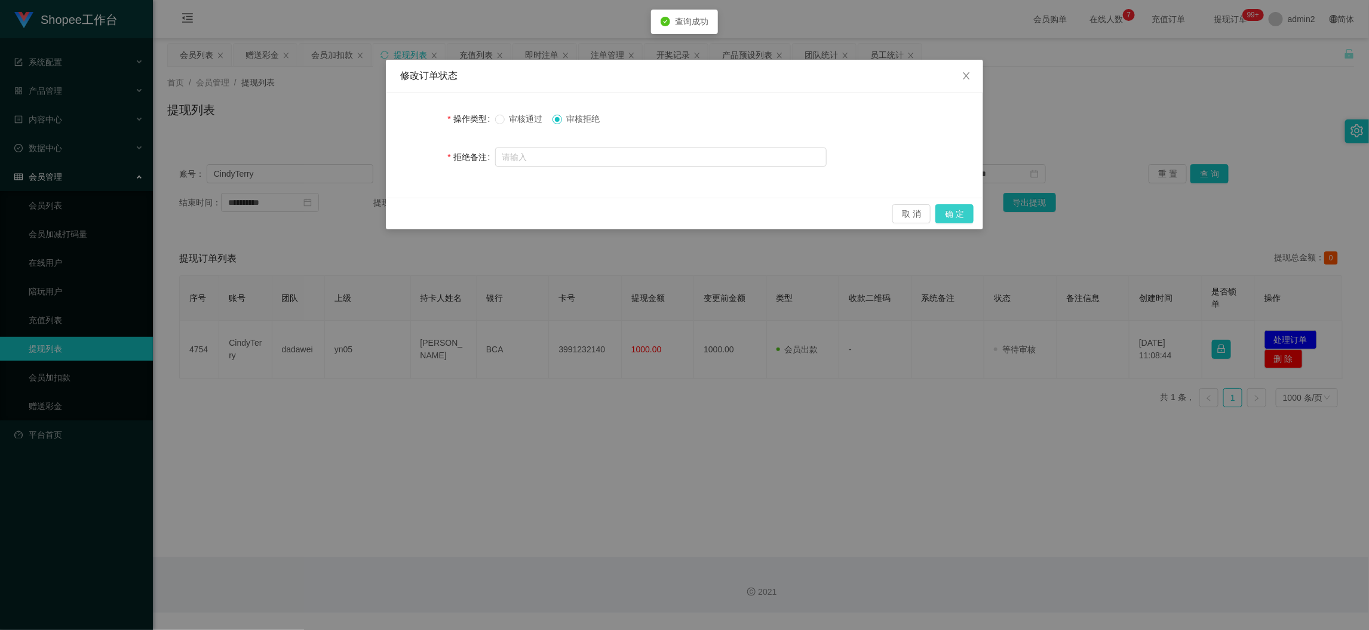
click at [958, 213] on button "确 定" at bounding box center [954, 213] width 38 height 19
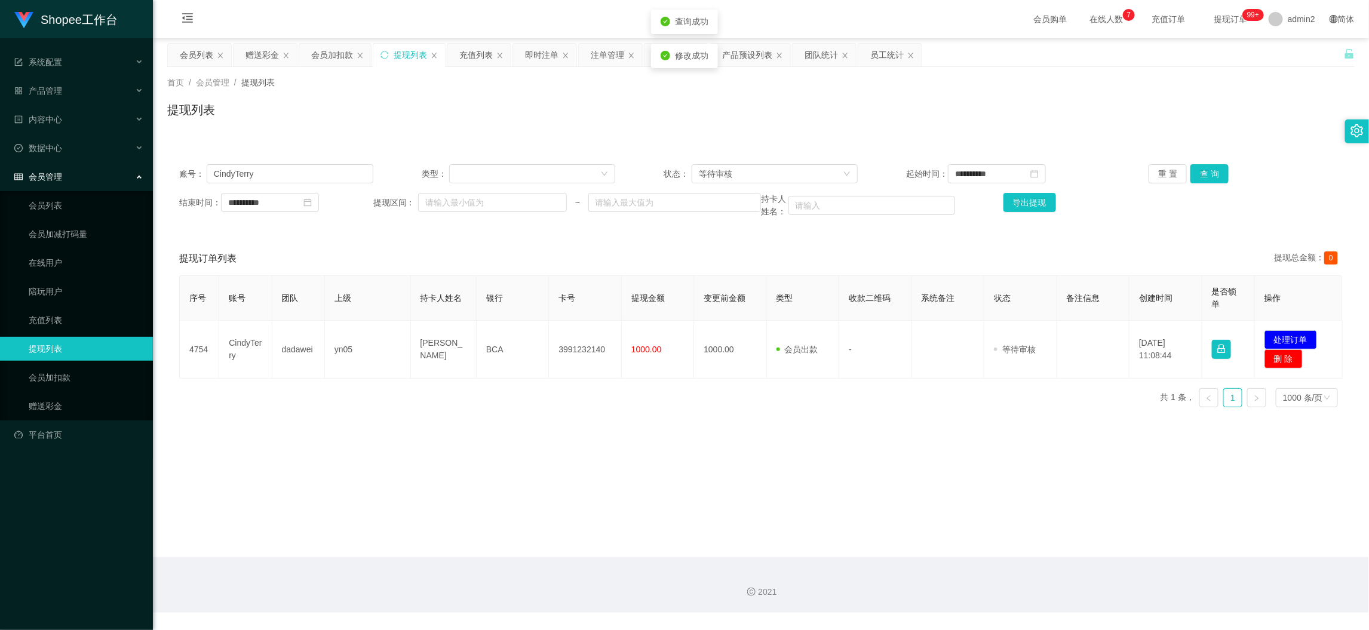
click at [762, 428] on div "修改订单状态 操作类型 审核通过 审核拒绝 拒绝备注 取 消 确 定" at bounding box center [684, 315] width 1369 height 630
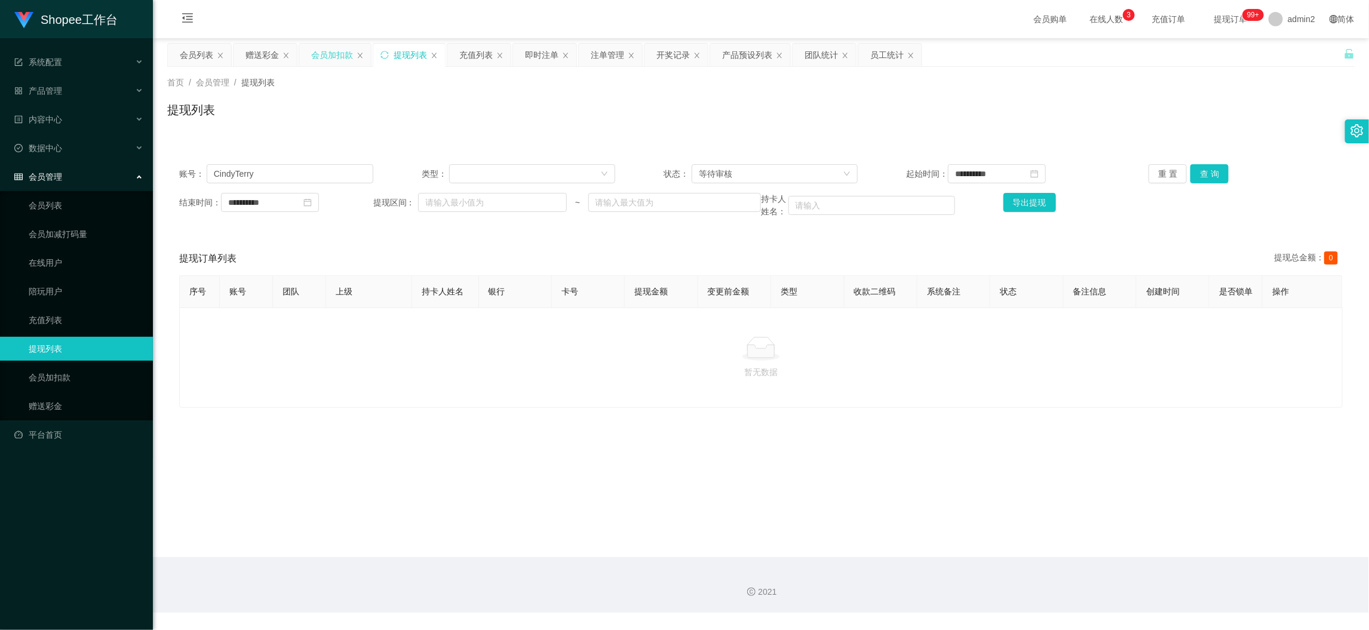
click at [325, 47] on div "会员加扣款" at bounding box center [332, 55] width 42 height 23
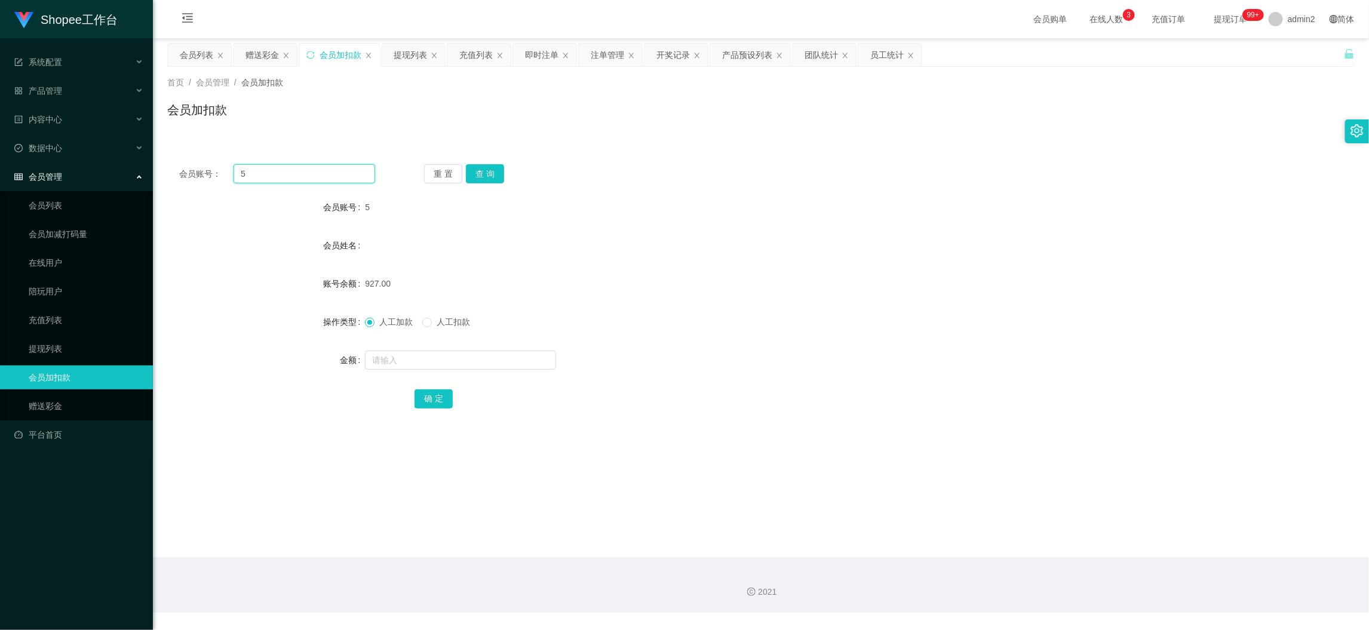
click at [320, 173] on input "5" at bounding box center [305, 173] width 142 height 19
paste input "77"
type input "77"
click at [484, 174] on button "查 询" at bounding box center [485, 173] width 38 height 19
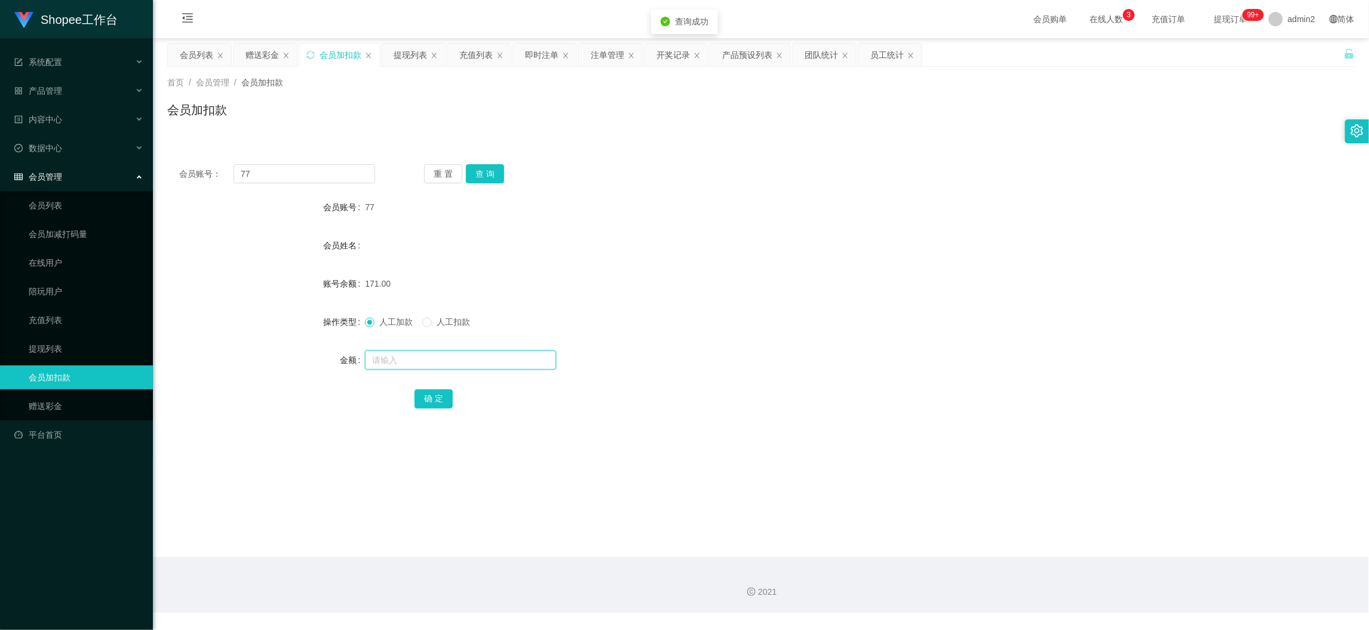
click at [507, 364] on input "text" at bounding box center [460, 360] width 191 height 19
click at [507, 364] on input "2" at bounding box center [460, 360] width 191 height 19
type input "27"
drag, startPoint x: 438, startPoint y: 392, endPoint x: 498, endPoint y: 383, distance: 60.4
click at [438, 392] on button "确 定" at bounding box center [434, 398] width 38 height 19
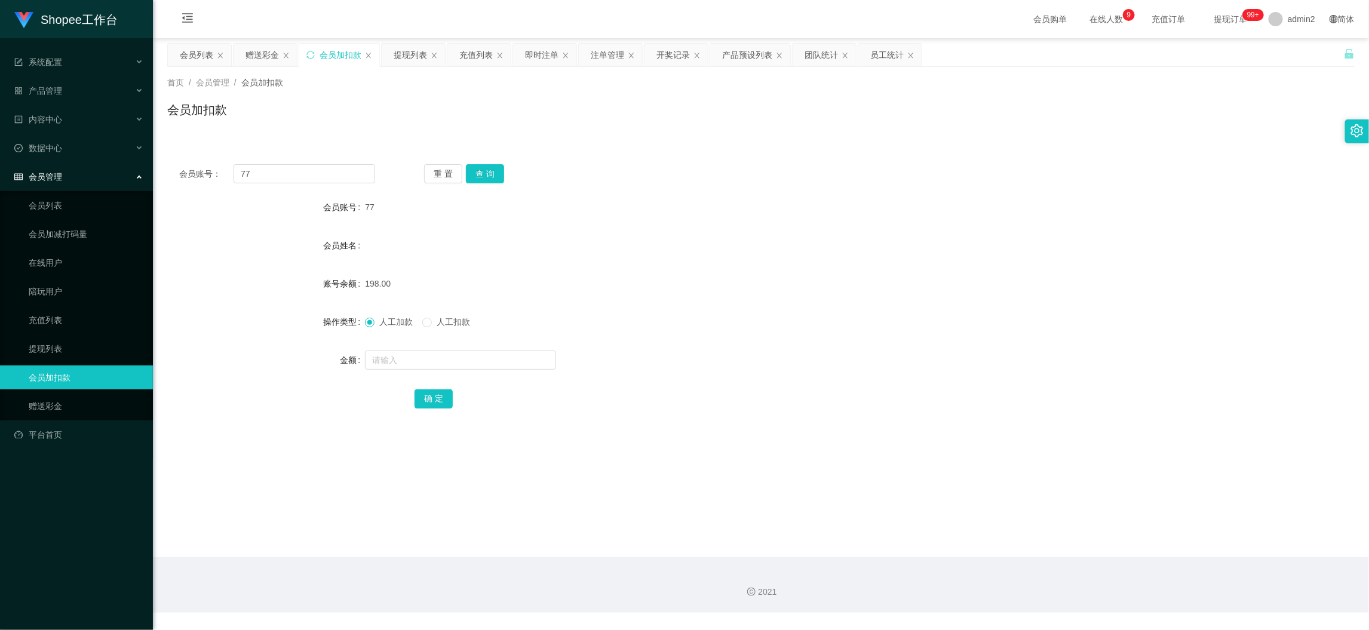
drag, startPoint x: 1094, startPoint y: 552, endPoint x: 901, endPoint y: 405, distance: 243.0
click at [1094, 548] on main "关闭左侧 关闭右侧 关闭其它 刷新页面 会员列表 赠送彩金 会员加扣款 提现列表 充值列表 即时注单 注单管理 开奖记录 产品预设列表 团队统计 员工统计 首…" at bounding box center [761, 297] width 1216 height 519
click at [259, 60] on div "赠送彩金" at bounding box center [262, 55] width 33 height 23
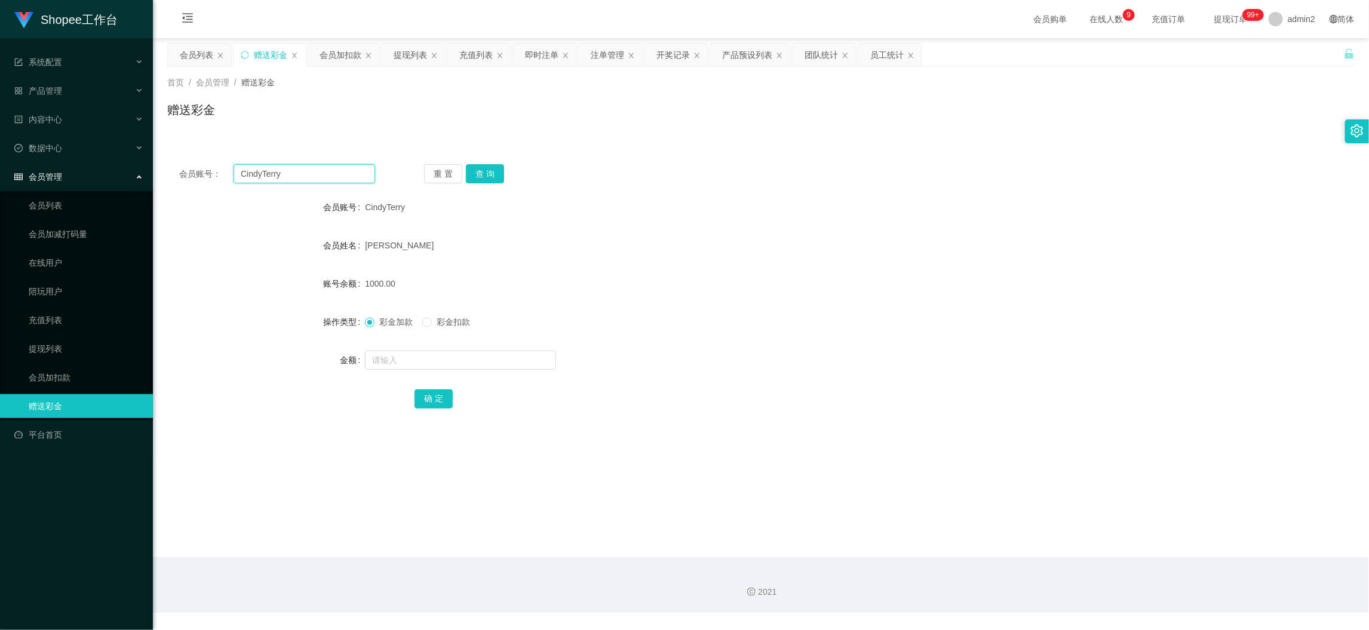
click at [347, 171] on input "CindyTerry" at bounding box center [305, 173] width 142 height 19
drag, startPoint x: 347, startPoint y: 171, endPoint x: 375, endPoint y: 174, distance: 28.2
click at [347, 173] on input "CindyTerry" at bounding box center [305, 173] width 142 height 19
paste input "08113462444"
type input "08113462444"
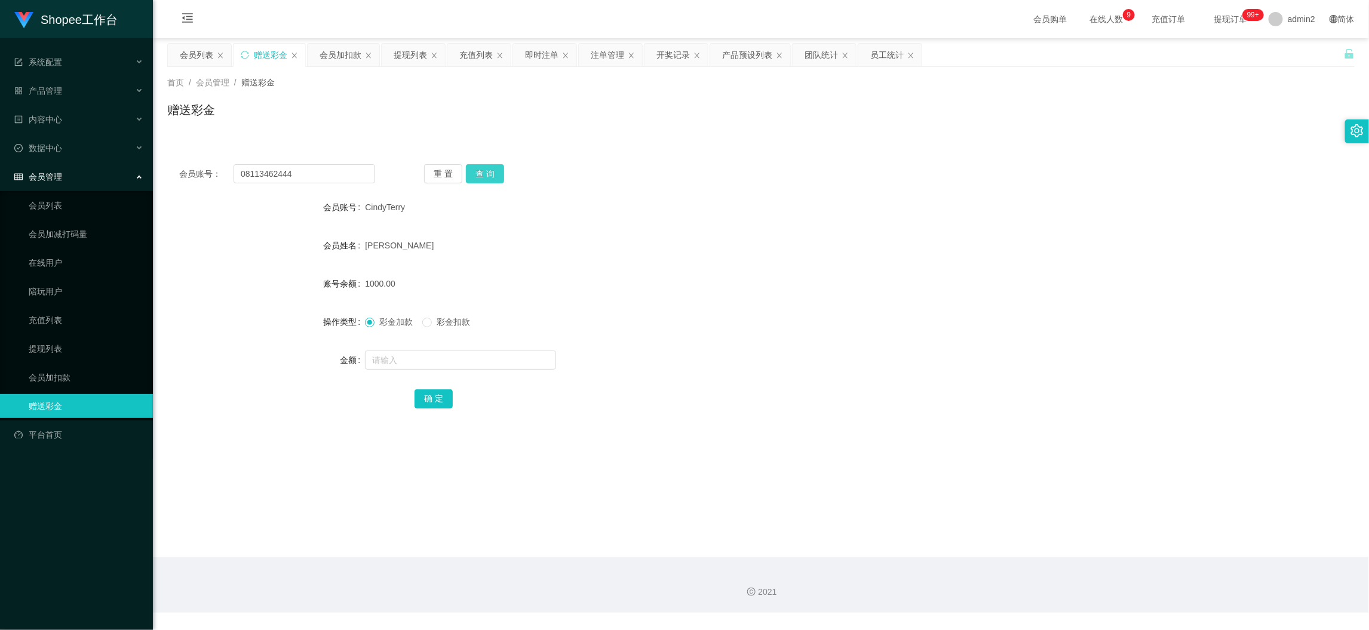
click at [495, 170] on button "查 询" at bounding box center [485, 173] width 38 height 19
click at [475, 365] on input "text" at bounding box center [460, 360] width 191 height 19
type input "195"
drag, startPoint x: 430, startPoint y: 396, endPoint x: 491, endPoint y: 391, distance: 61.2
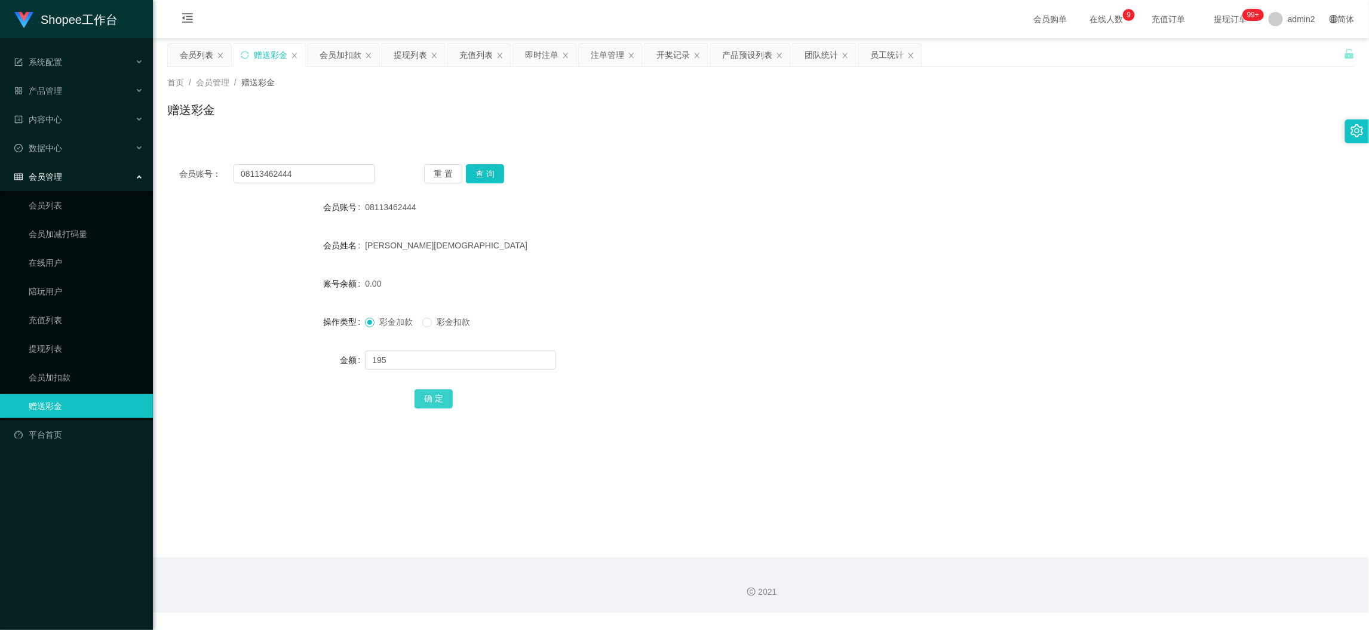
click at [430, 396] on button "确 定" at bounding box center [434, 398] width 38 height 19
click at [729, 360] on div at bounding box center [711, 360] width 693 height 24
click at [346, 56] on div "会员加扣款" at bounding box center [341, 55] width 42 height 23
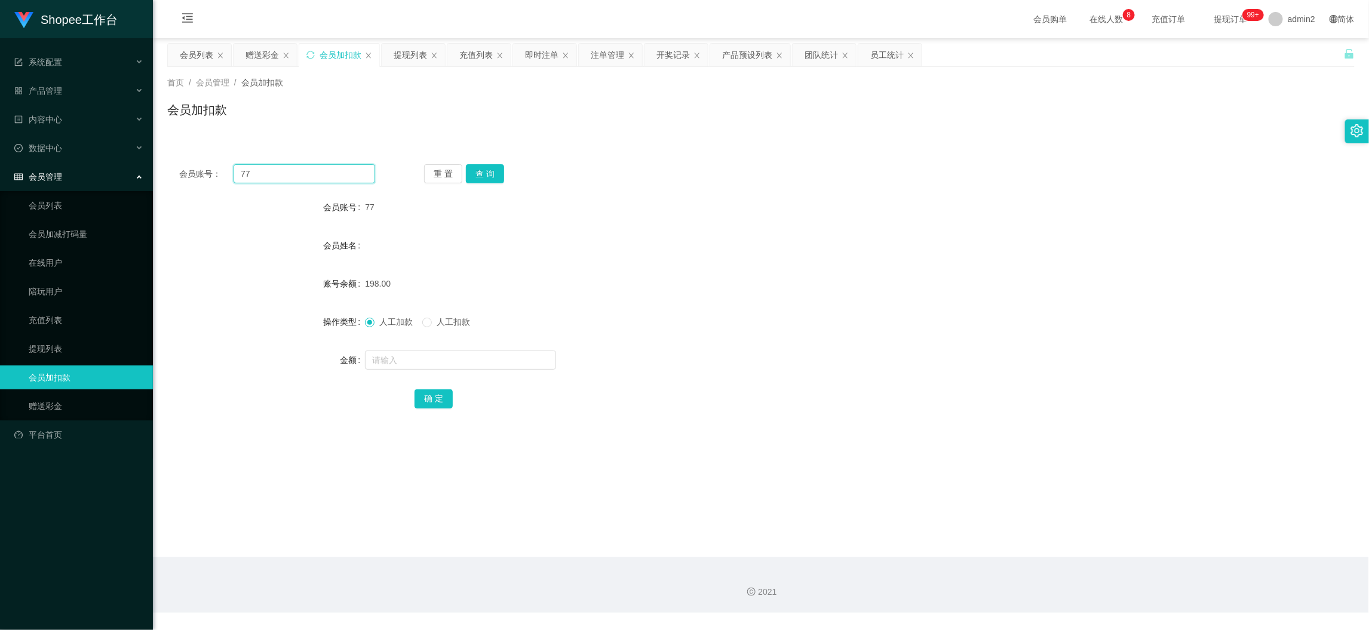
click at [341, 175] on input "77" at bounding box center [305, 173] width 142 height 19
paste input "168"
type input "168"
drag, startPoint x: 471, startPoint y: 170, endPoint x: 482, endPoint y: 189, distance: 22.5
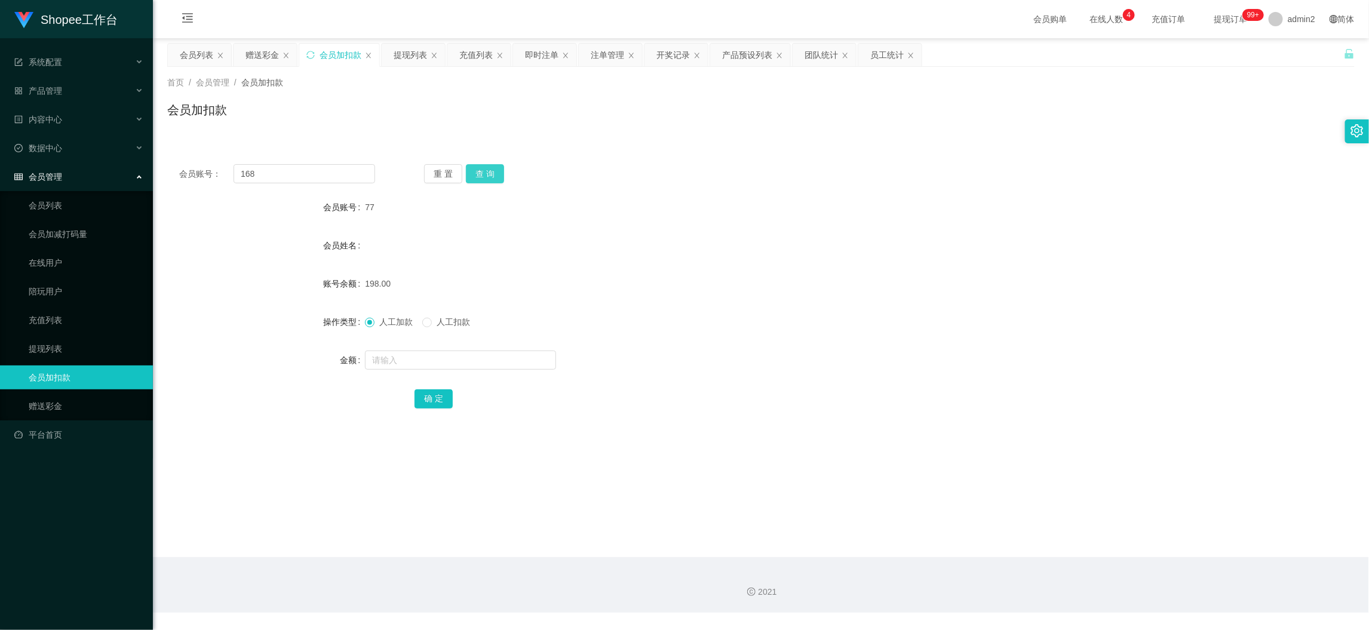
click at [471, 170] on button "查 询" at bounding box center [485, 173] width 38 height 19
click at [488, 363] on input "text" at bounding box center [460, 360] width 191 height 19
click at [488, 361] on input "text" at bounding box center [460, 360] width 191 height 19
type input "272"
click at [434, 394] on button "确 定" at bounding box center [434, 398] width 38 height 19
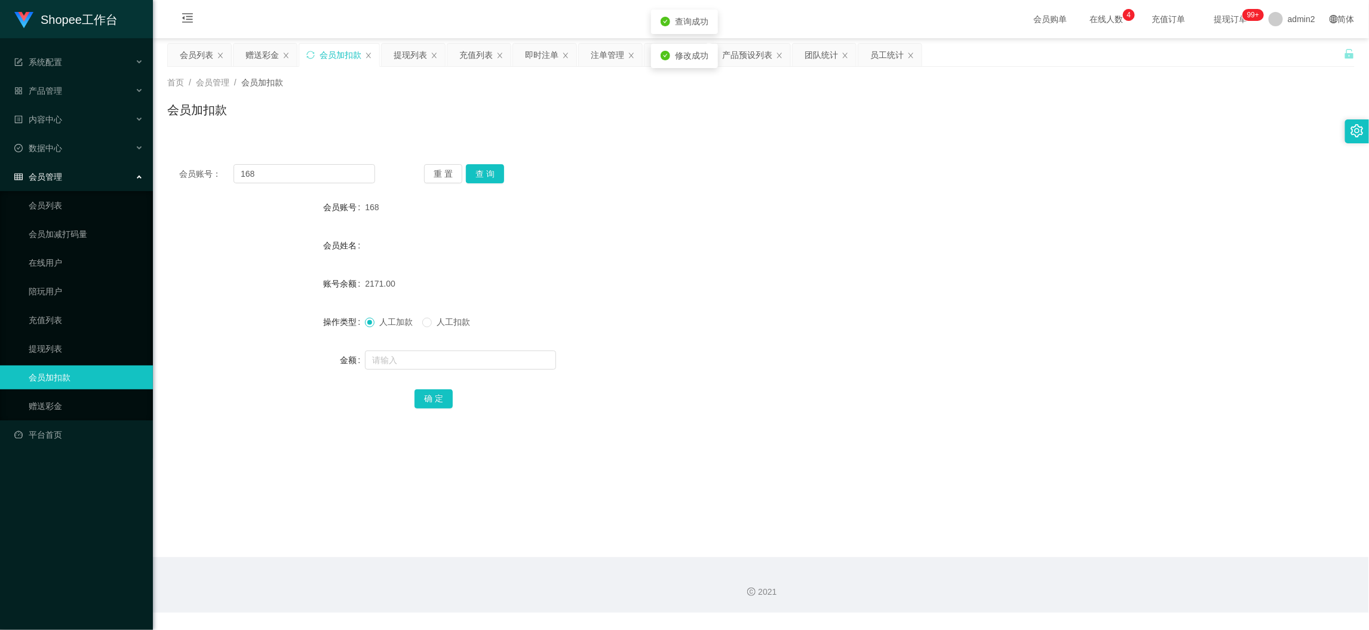
click at [797, 329] on div "人工加款 人工扣款" at bounding box center [711, 322] width 693 height 24
drag, startPoint x: 1062, startPoint y: 542, endPoint x: 1053, endPoint y: 534, distance: 11.4
click at [1053, 534] on main "关闭左侧 关闭右侧 关闭其它 刷新页面 会员列表 赠送彩金 会员加扣款 提现列表 充值列表 即时注单 注单管理 开奖记录 产品预设列表 团队统计 员工统计 首…" at bounding box center [761, 297] width 1216 height 519
click at [268, 50] on div "赠送彩金" at bounding box center [262, 55] width 33 height 23
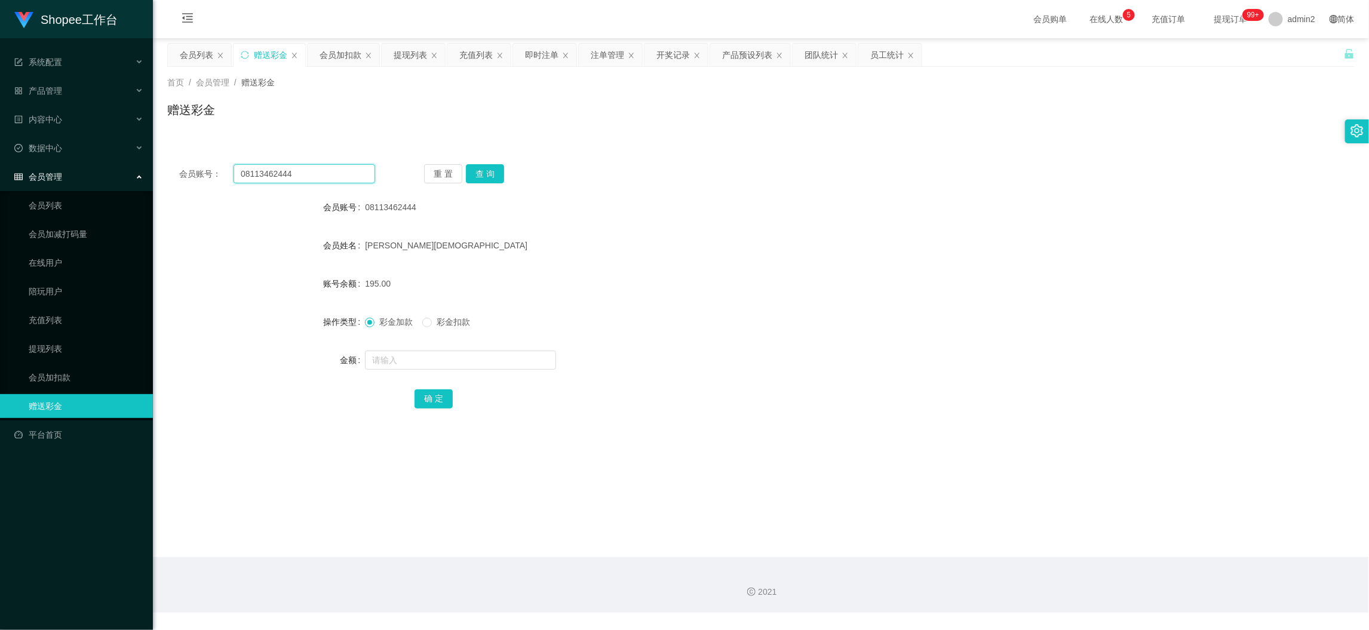
click at [292, 168] on input "08113462444" at bounding box center [305, 173] width 142 height 19
paste input "995348333"
type input "081995348333"
drag, startPoint x: 481, startPoint y: 171, endPoint x: 484, endPoint y: 205, distance: 33.6
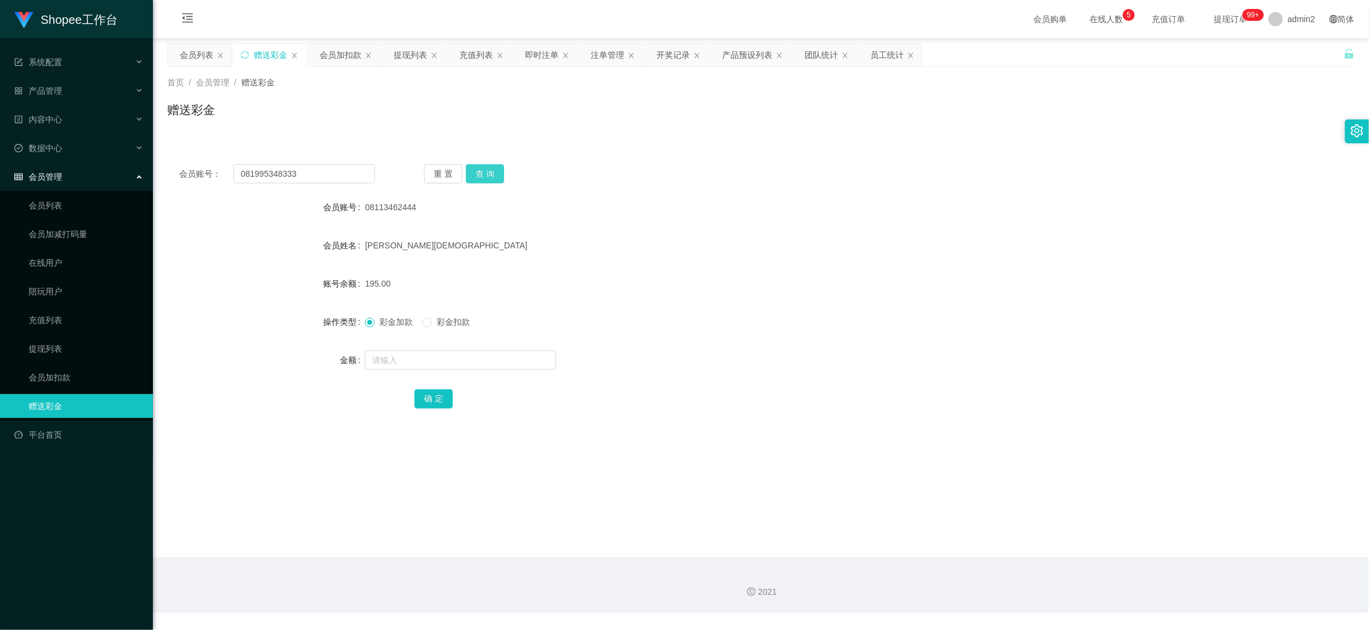
click at [481, 171] on button "查 询" at bounding box center [485, 173] width 38 height 19
click at [477, 353] on input "text" at bounding box center [460, 360] width 191 height 19
type input "2000"
click at [430, 395] on button "确 定" at bounding box center [434, 398] width 38 height 19
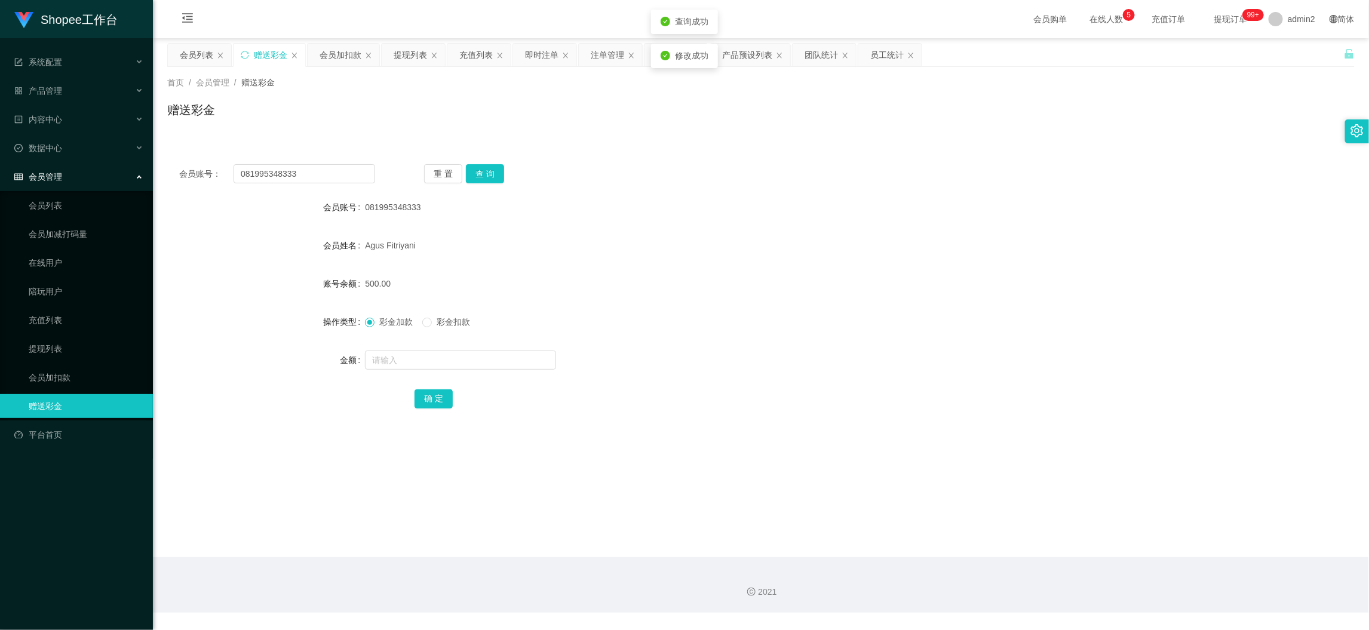
click at [692, 320] on div "彩金加款 彩金扣款" at bounding box center [711, 322] width 693 height 24
click at [1071, 531] on main "关闭左侧 关闭右侧 关闭其它 刷新页面 会员列表 赠送彩金 会员加扣款 提现列表 充值列表 即时注单 注单管理 开奖记录 产品预设列表 团队统计 员工统计 首…" at bounding box center [761, 297] width 1216 height 519
click at [306, 176] on input "081995348333" at bounding box center [305, 173] width 142 height 19
click at [483, 178] on button "查 询" at bounding box center [485, 173] width 38 height 19
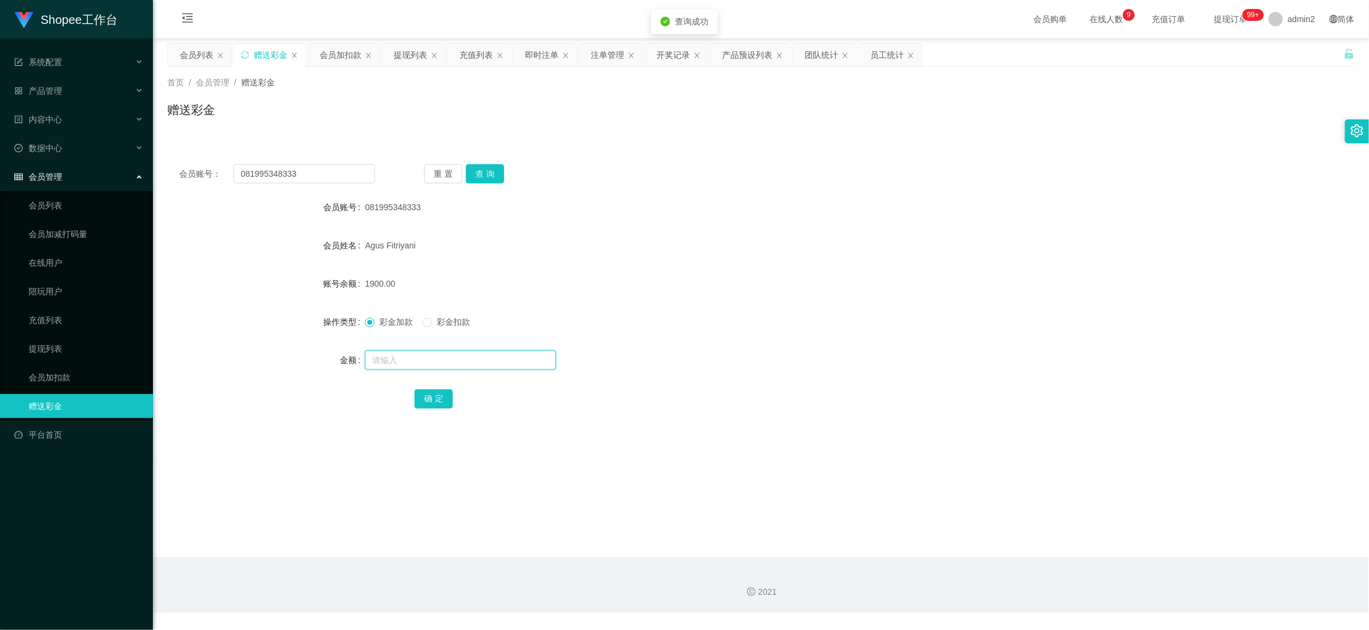
click at [519, 358] on input "text" at bounding box center [460, 360] width 191 height 19
type input "1200"
click at [440, 392] on button "确 定" at bounding box center [434, 398] width 38 height 19
click at [728, 347] on form "会员账号 081995348333 会员姓名 [PERSON_NAME] 账号余额 3100.00 操作类型 彩金加款 彩金扣款 金额 确 定" at bounding box center [761, 302] width 1188 height 215
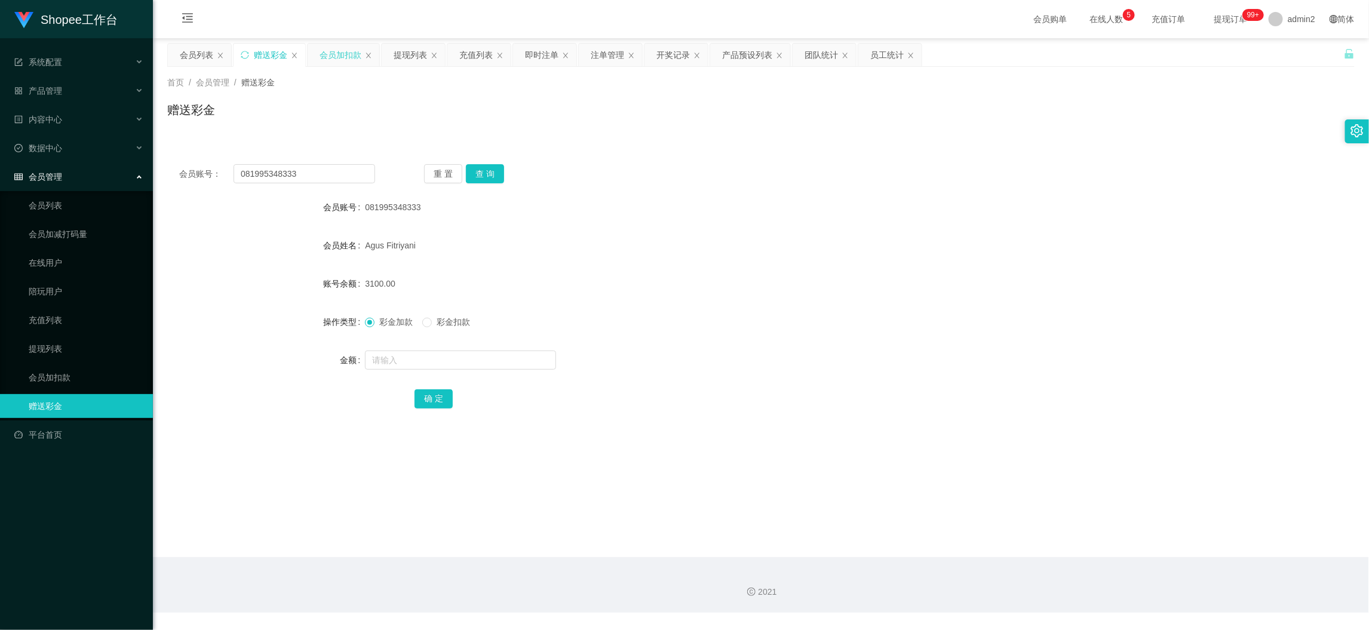
click at [351, 60] on div "会员加扣款" at bounding box center [341, 55] width 42 height 23
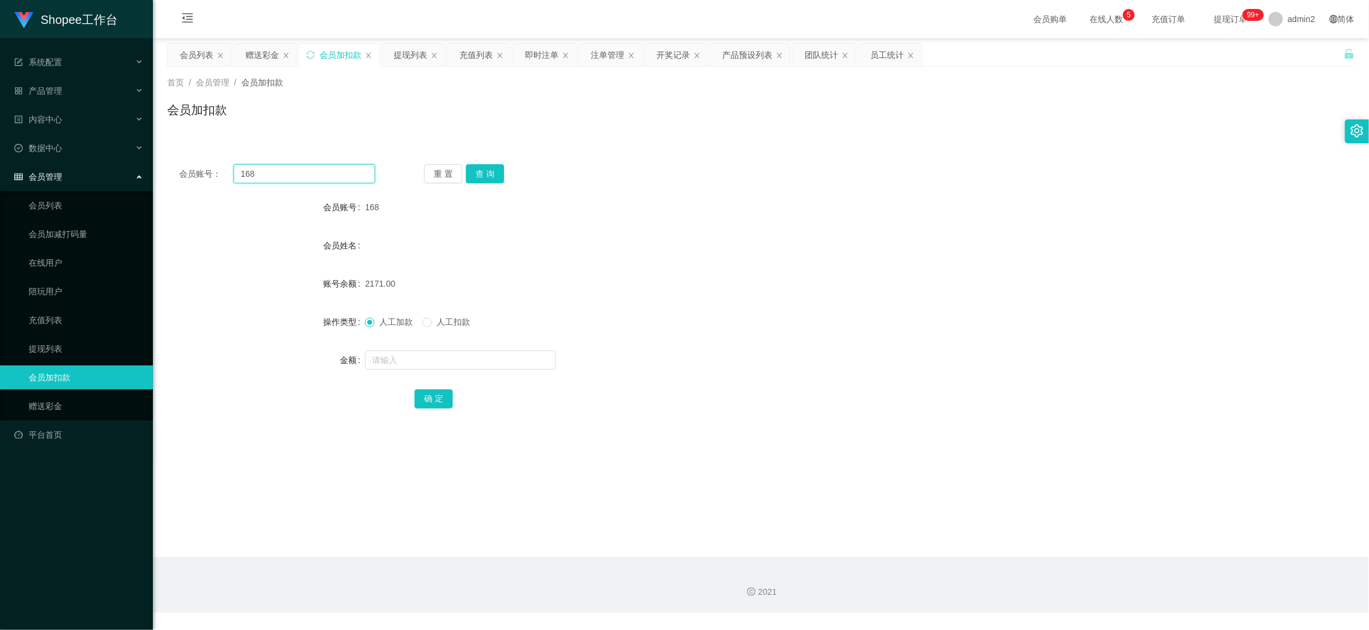
click at [324, 166] on input "168" at bounding box center [305, 173] width 142 height 19
paste input "77"
type input "77"
click at [482, 164] on button "查 询" at bounding box center [485, 173] width 38 height 19
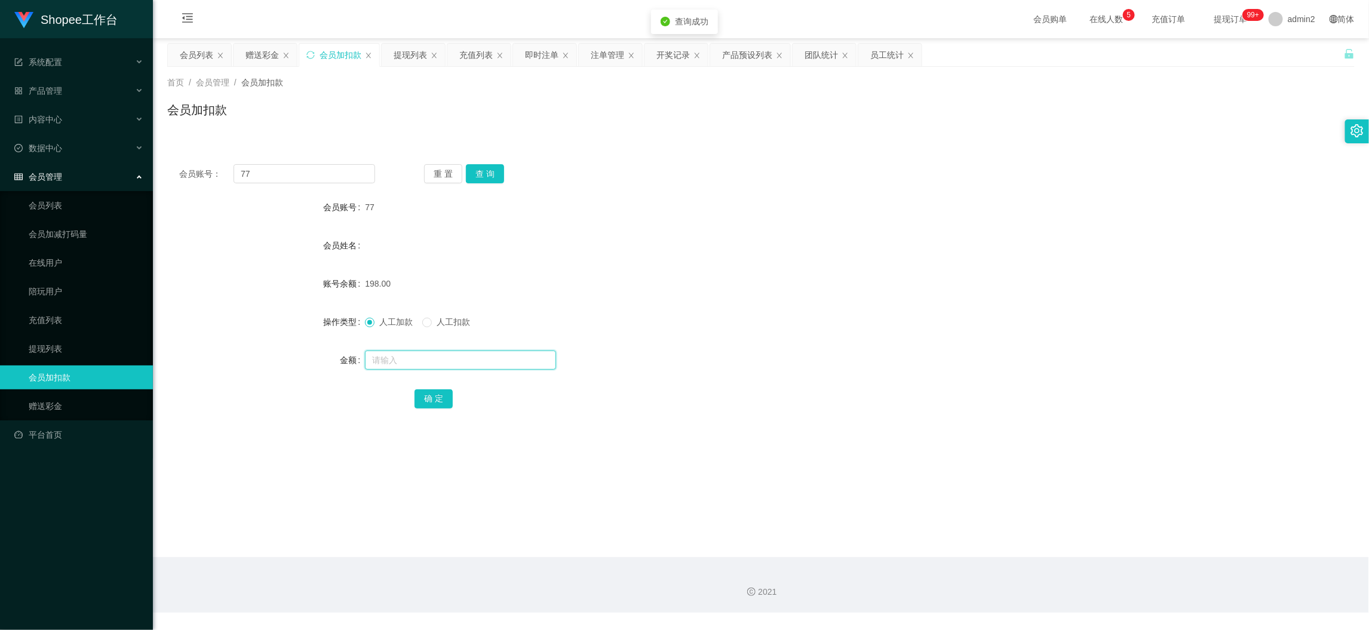
click at [490, 357] on input "text" at bounding box center [460, 360] width 191 height 19
type input "1"
type input "41"
click at [424, 394] on button "确 定" at bounding box center [434, 398] width 38 height 19
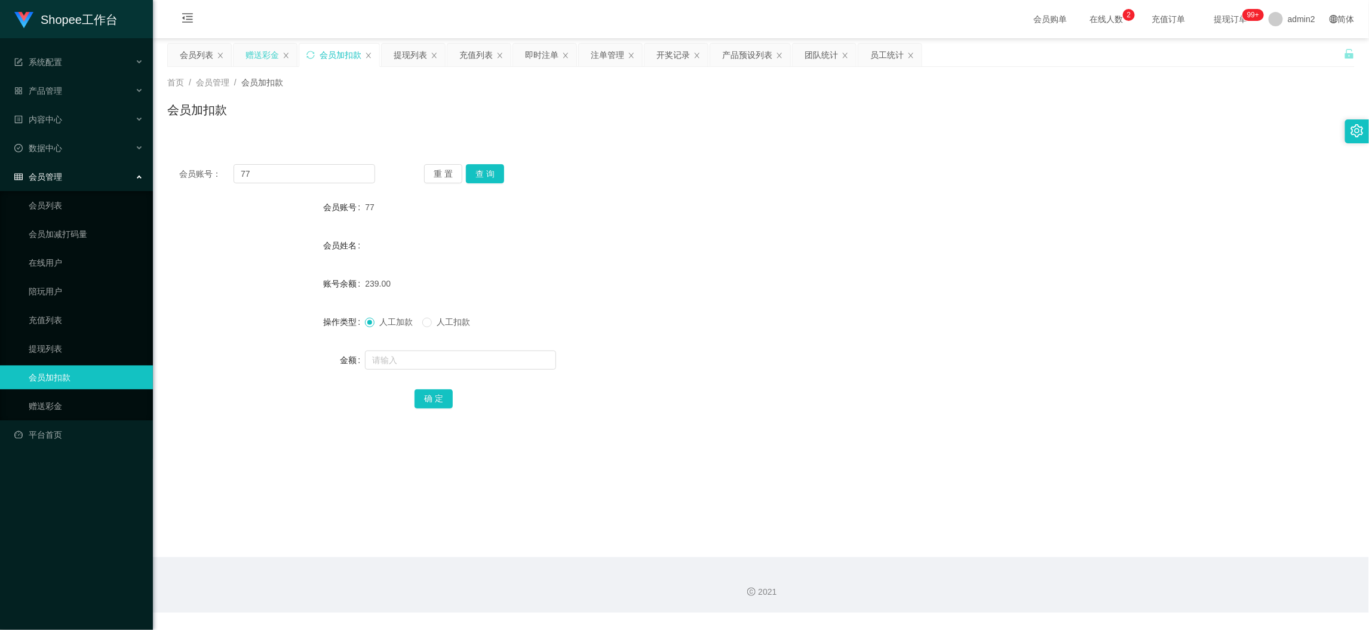
click at [268, 59] on div "赠送彩金" at bounding box center [262, 55] width 33 height 23
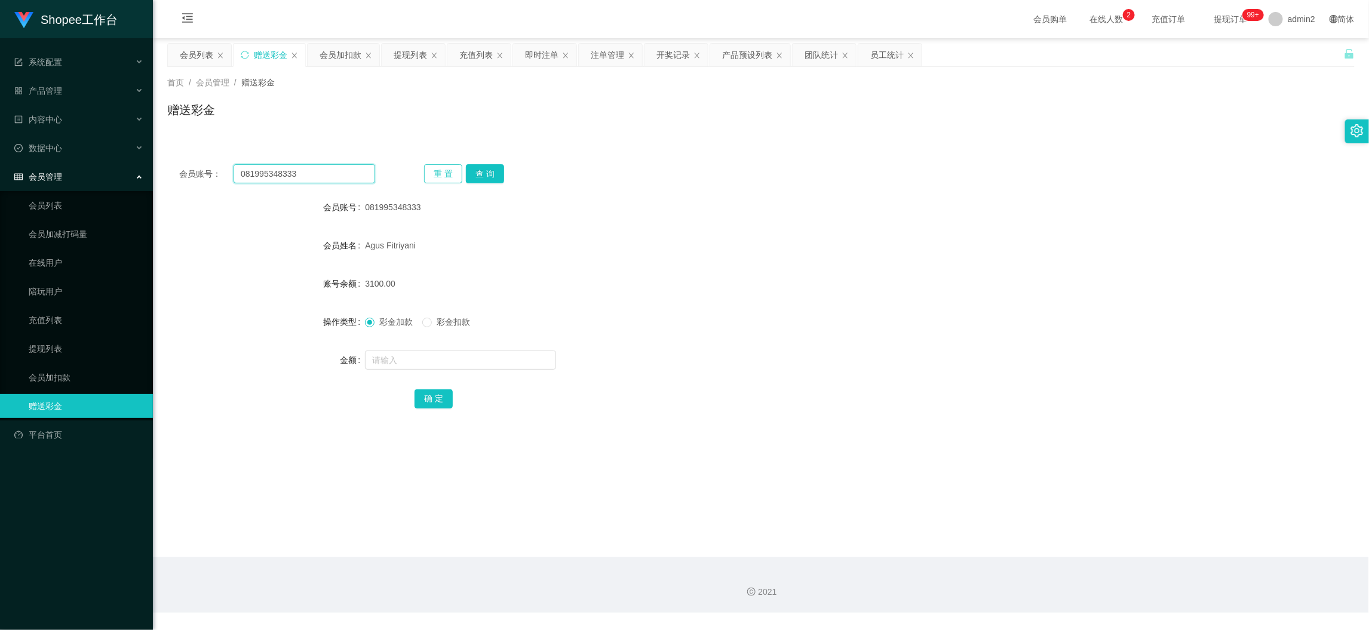
click at [350, 180] on input "081995348333" at bounding box center [305, 173] width 142 height 19
click at [349, 180] on input "081995348333" at bounding box center [305, 173] width 142 height 19
paste input "13462444"
type input "08113462444"
click at [487, 174] on button "查 询" at bounding box center [485, 173] width 38 height 19
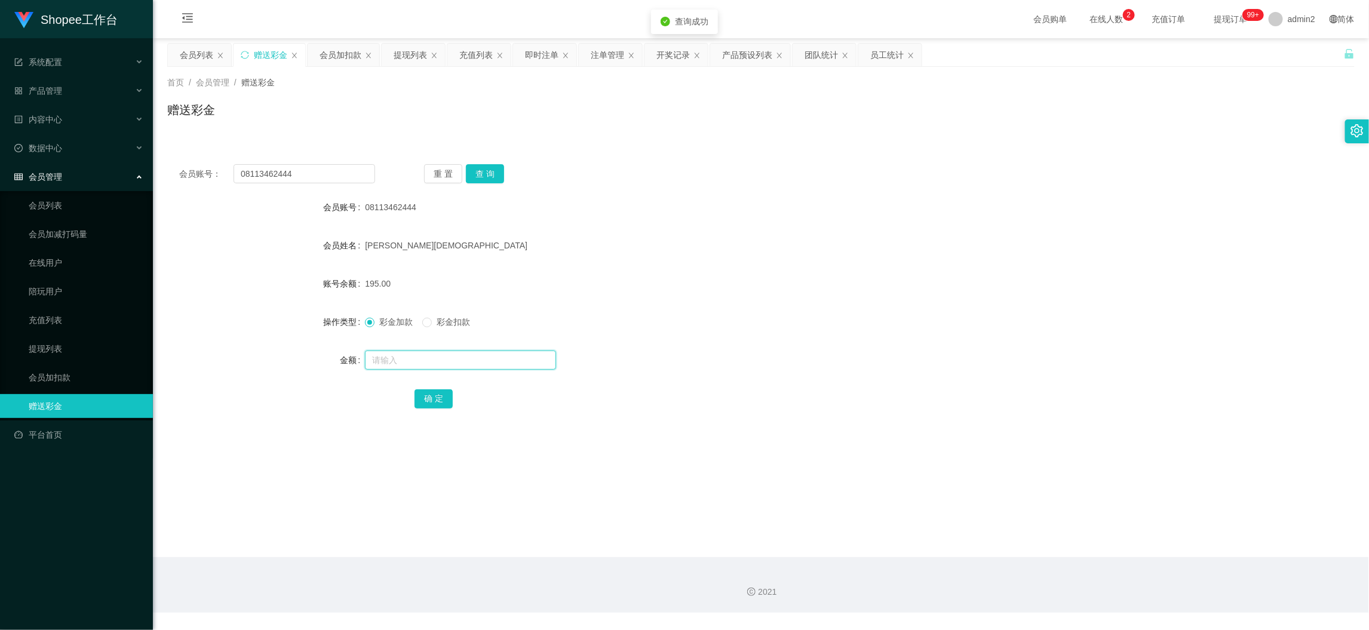
click at [495, 353] on input "text" at bounding box center [460, 360] width 191 height 19
type input "500"
drag, startPoint x: 421, startPoint y: 395, endPoint x: 465, endPoint y: 384, distance: 45.1
click at [421, 395] on button "确 定" at bounding box center [434, 398] width 38 height 19
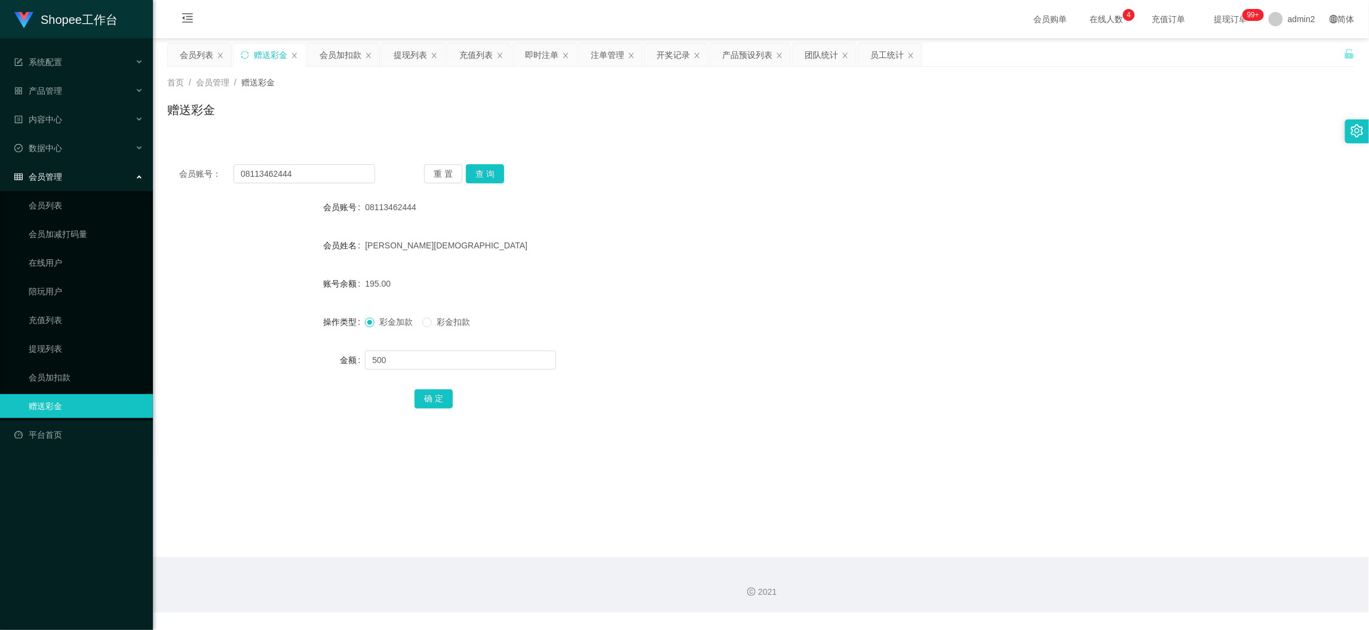
click at [841, 318] on div "彩金加款 彩金扣款" at bounding box center [711, 322] width 693 height 24
click at [1105, 532] on main "关闭左侧 关闭右侧 关闭其它 刷新页面 会员列表 赠送彩金 会员加扣款 提现列表 充值列表 即时注单 注单管理 开奖记录 产品预设列表 团队统计 员工统计 首…" at bounding box center [761, 297] width 1216 height 519
click at [319, 178] on input "08113462444" at bounding box center [305, 173] width 142 height 19
click at [484, 170] on button "查 询" at bounding box center [485, 173] width 38 height 19
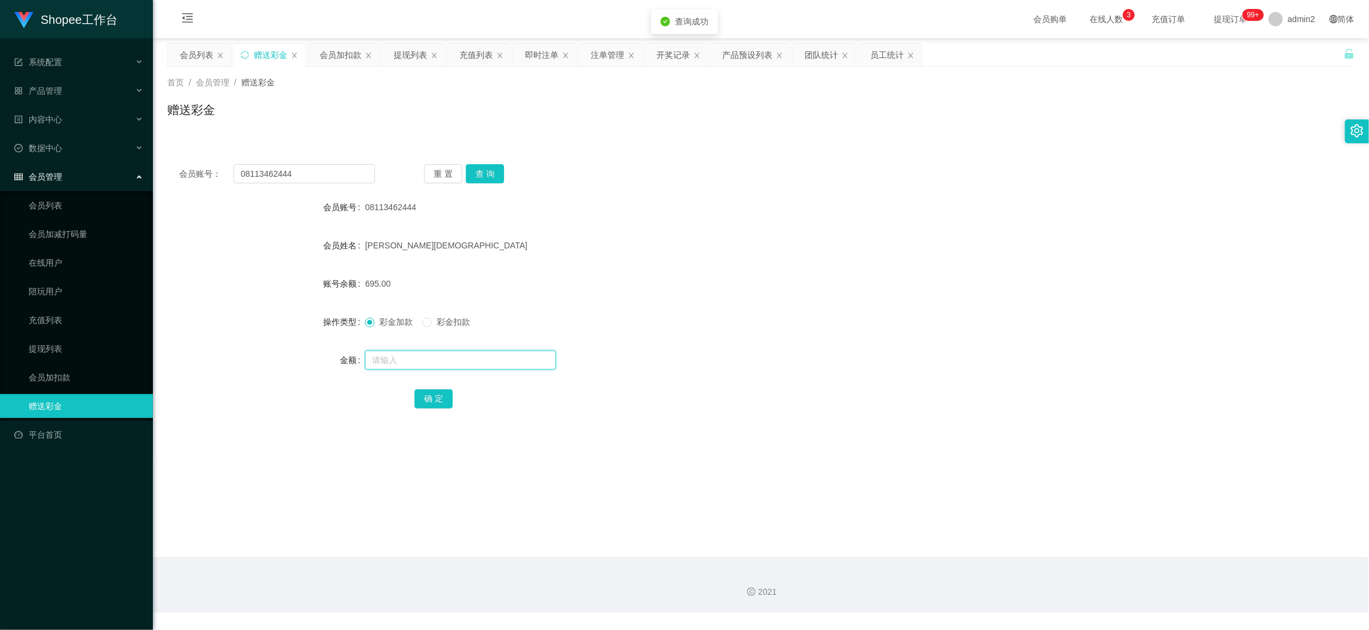
click at [484, 357] on input "text" at bounding box center [460, 360] width 191 height 19
drag, startPoint x: 484, startPoint y: 357, endPoint x: 487, endPoint y: 351, distance: 7.2
click at [486, 357] on input "text" at bounding box center [460, 360] width 191 height 19
type input "195"
click at [424, 317] on label "彩金扣款" at bounding box center [448, 322] width 53 height 13
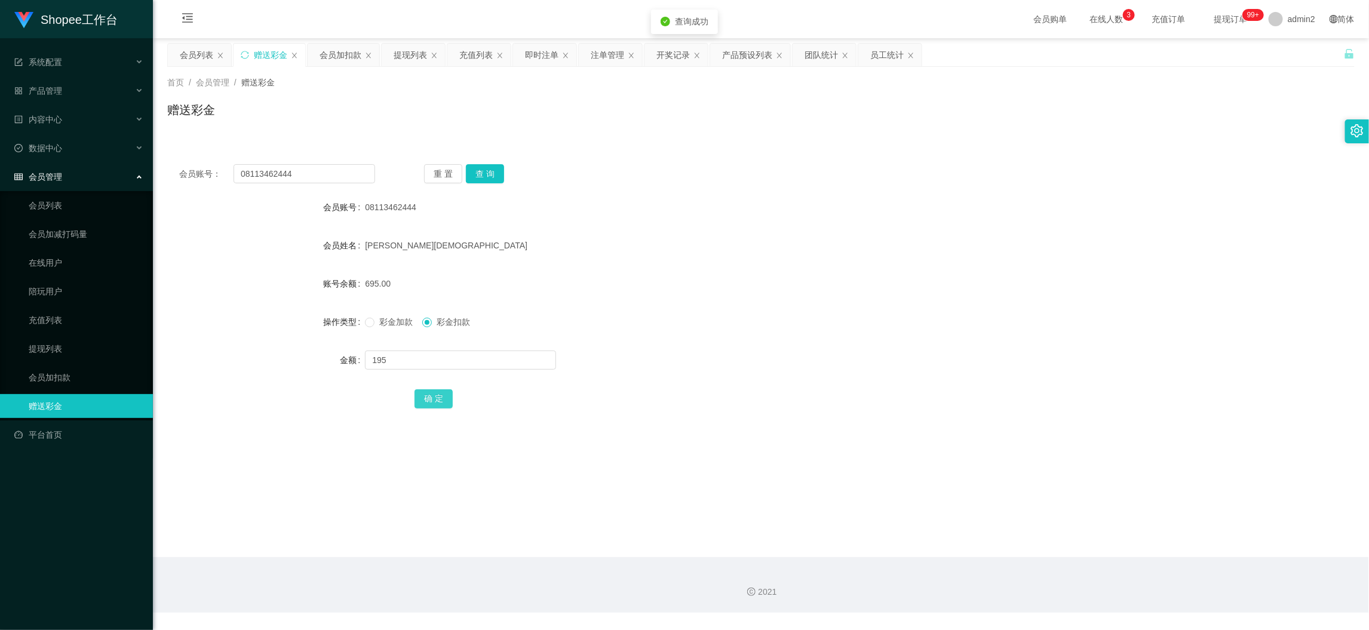
click at [425, 391] on button "确 定" at bounding box center [434, 398] width 38 height 19
click at [786, 304] on form "会员账号 08113462444 会员姓名 [PERSON_NAME] 账号余额 500.00 操作类型 彩金加款 彩金扣款 金额 确 定" at bounding box center [761, 302] width 1188 height 215
drag, startPoint x: 1131, startPoint y: 572, endPoint x: 1124, endPoint y: 565, distance: 10.1
click at [1127, 567] on div "2021" at bounding box center [761, 585] width 1216 height 56
click at [203, 52] on div "会员列表" at bounding box center [196, 55] width 33 height 23
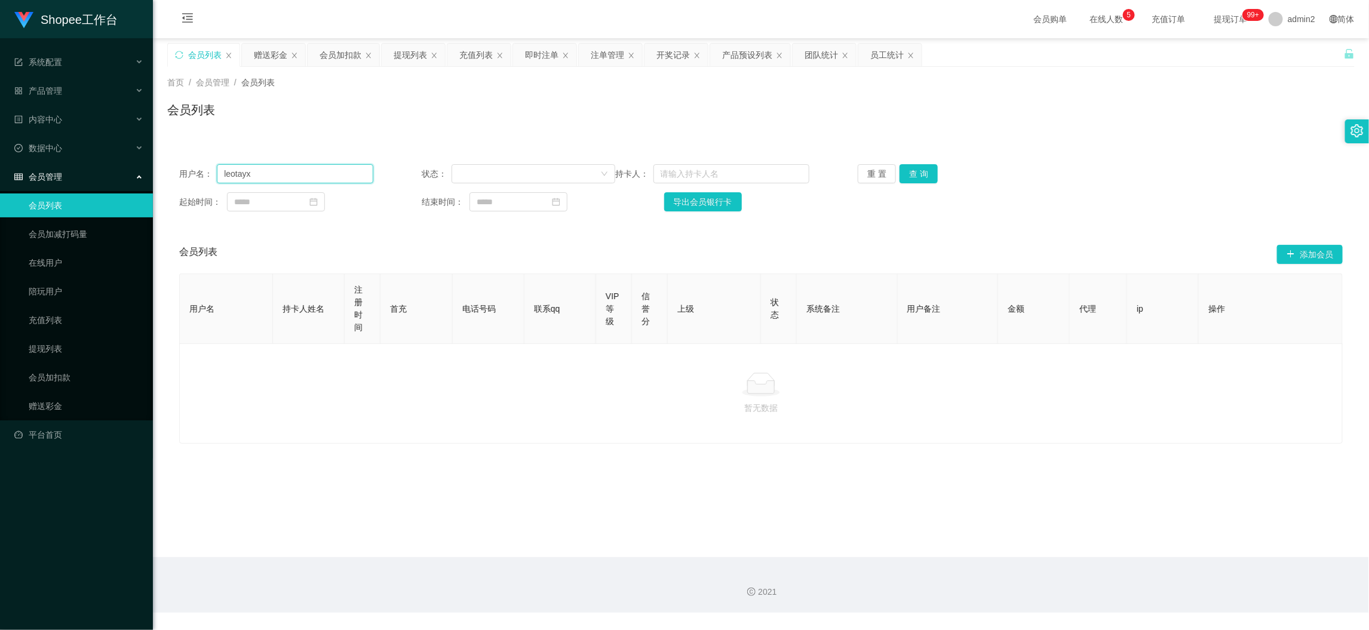
click at [333, 182] on input "leotayx" at bounding box center [295, 173] width 156 height 19
click at [332, 181] on input "leotayx" at bounding box center [295, 173] width 156 height 19
click at [273, 56] on div "赠送彩金" at bounding box center [270, 55] width 33 height 23
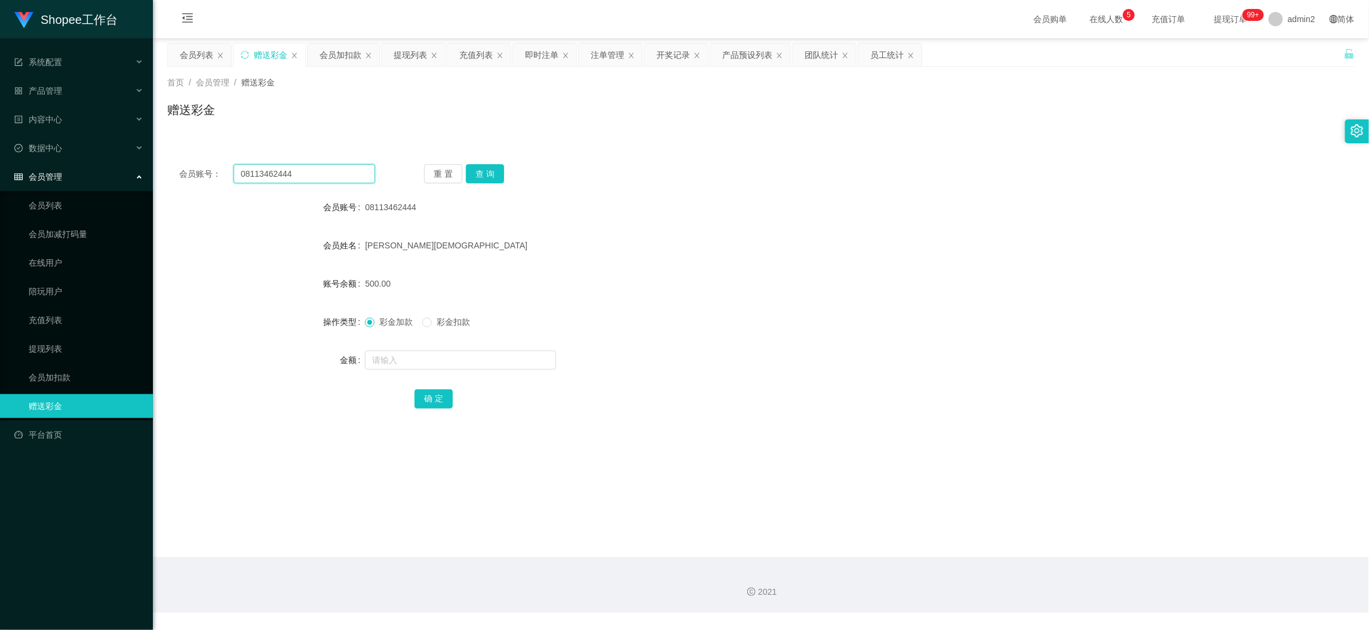
click at [333, 165] on input "08113462444" at bounding box center [305, 173] width 142 height 19
paste input "995348333"
type input "081995348333"
drag, startPoint x: 480, startPoint y: 168, endPoint x: 495, endPoint y: 247, distance: 80.3
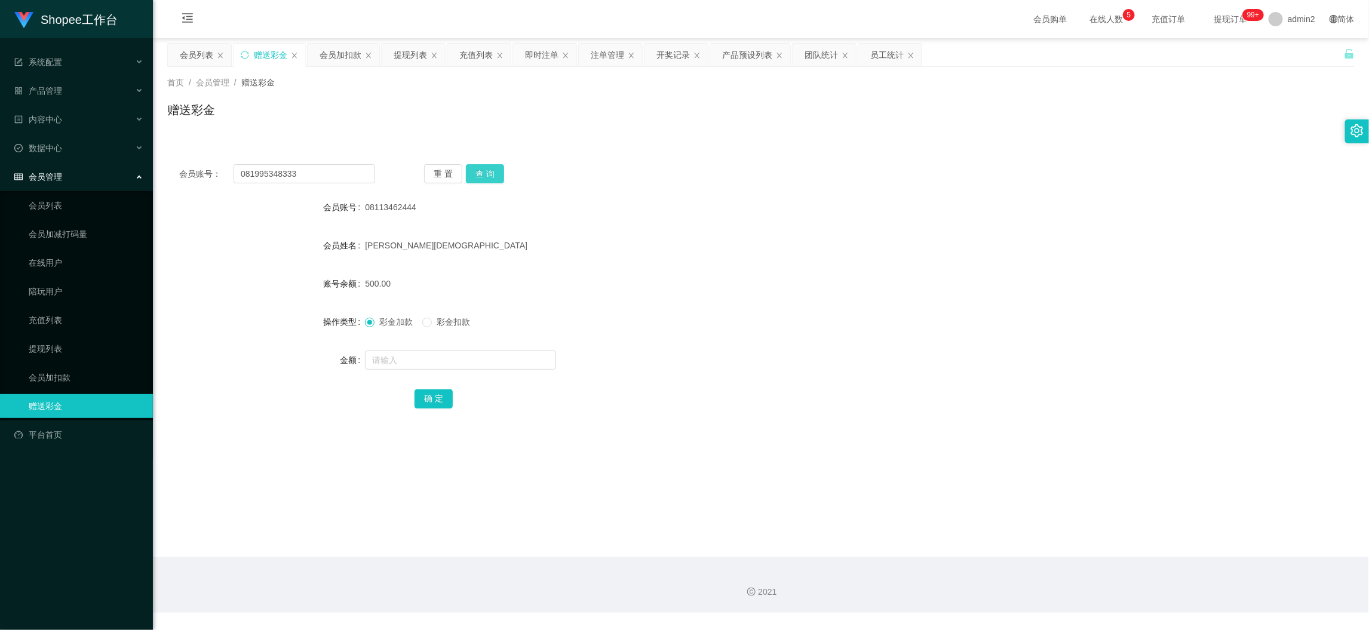
click at [480, 168] on button "查 询" at bounding box center [485, 173] width 38 height 19
click at [490, 361] on input "text" at bounding box center [460, 360] width 191 height 19
click at [490, 360] on input "text" at bounding box center [460, 360] width 191 height 19
type input "5000"
drag, startPoint x: 433, startPoint y: 395, endPoint x: 569, endPoint y: 362, distance: 139.7
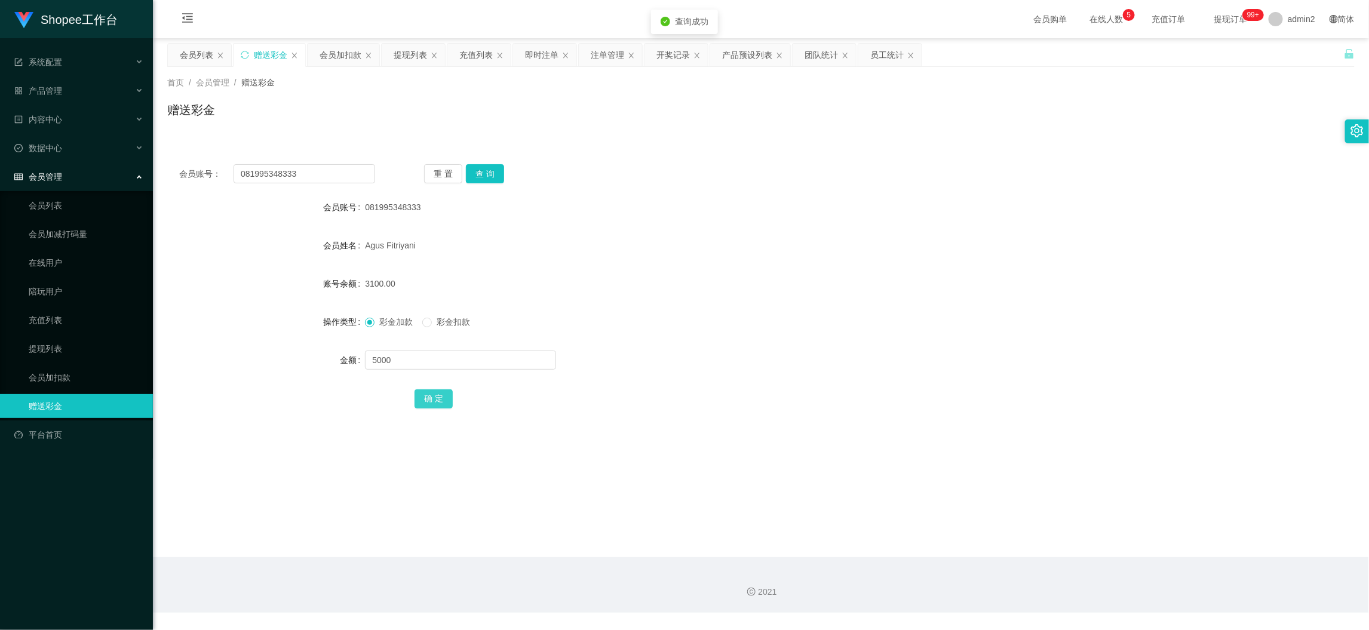
click at [433, 395] on button "确 定" at bounding box center [434, 398] width 38 height 19
click at [870, 300] on form "会员账号 081995348333 会员姓名 [PERSON_NAME] 账号余额 3100.00 操作类型 彩金加款 彩金扣款 金额 确 定" at bounding box center [761, 302] width 1188 height 215
drag, startPoint x: 1101, startPoint y: 568, endPoint x: 1048, endPoint y: 524, distance: 69.1
click at [1101, 568] on div "2021" at bounding box center [761, 585] width 1216 height 56
click at [336, 57] on div "会员加扣款" at bounding box center [341, 55] width 42 height 23
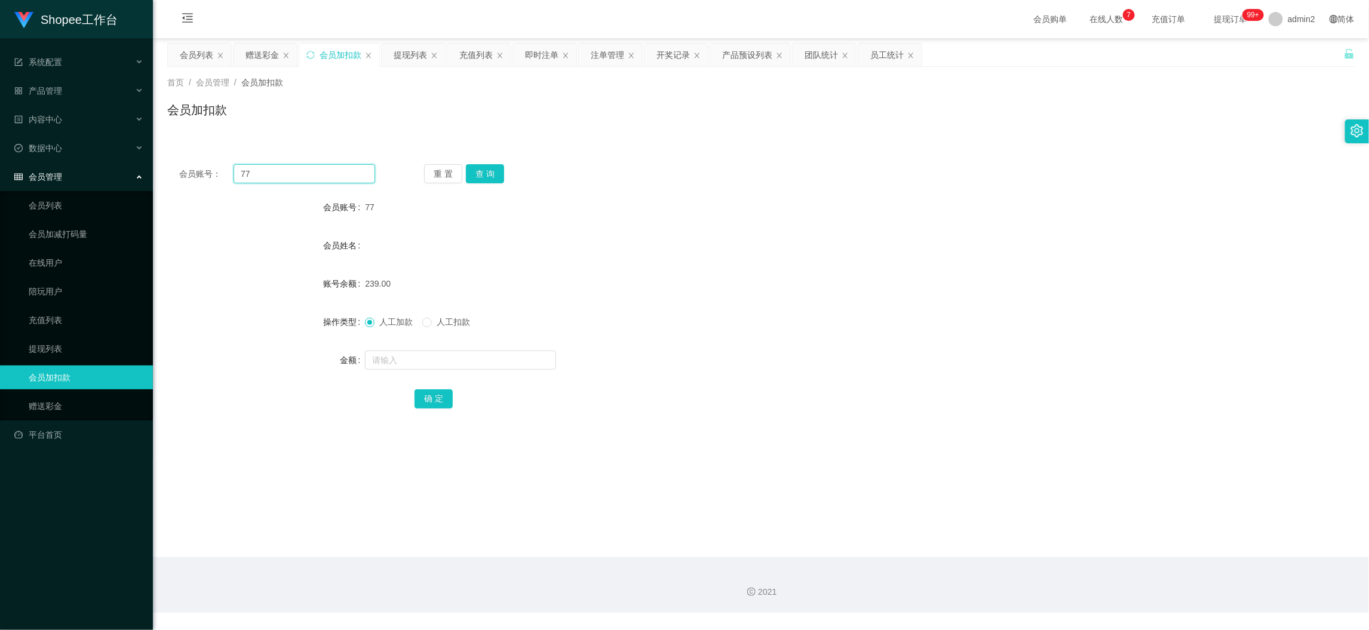
click at [351, 164] on input "77" at bounding box center [305, 173] width 142 height 19
paste input "982"
type input "982"
click at [483, 166] on button "查 询" at bounding box center [485, 173] width 38 height 19
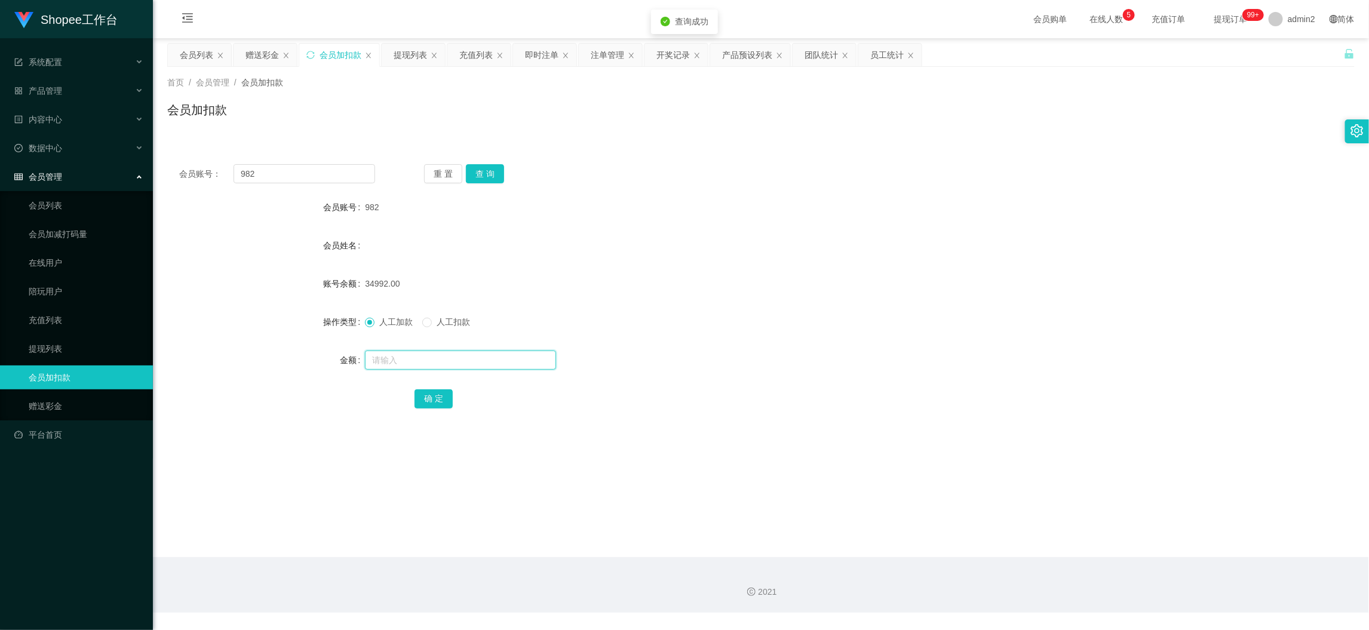
click at [523, 362] on input "text" at bounding box center [460, 360] width 191 height 19
type input "166"
click at [458, 389] on div "确 定" at bounding box center [761, 398] width 693 height 24
click at [430, 392] on button "确 定" at bounding box center [434, 398] width 38 height 19
click at [745, 308] on form "会员账号 982 会员姓名 账号余额 34992.00 操作类型 人工加款 人工扣款 金额 确 定" at bounding box center [761, 302] width 1188 height 215
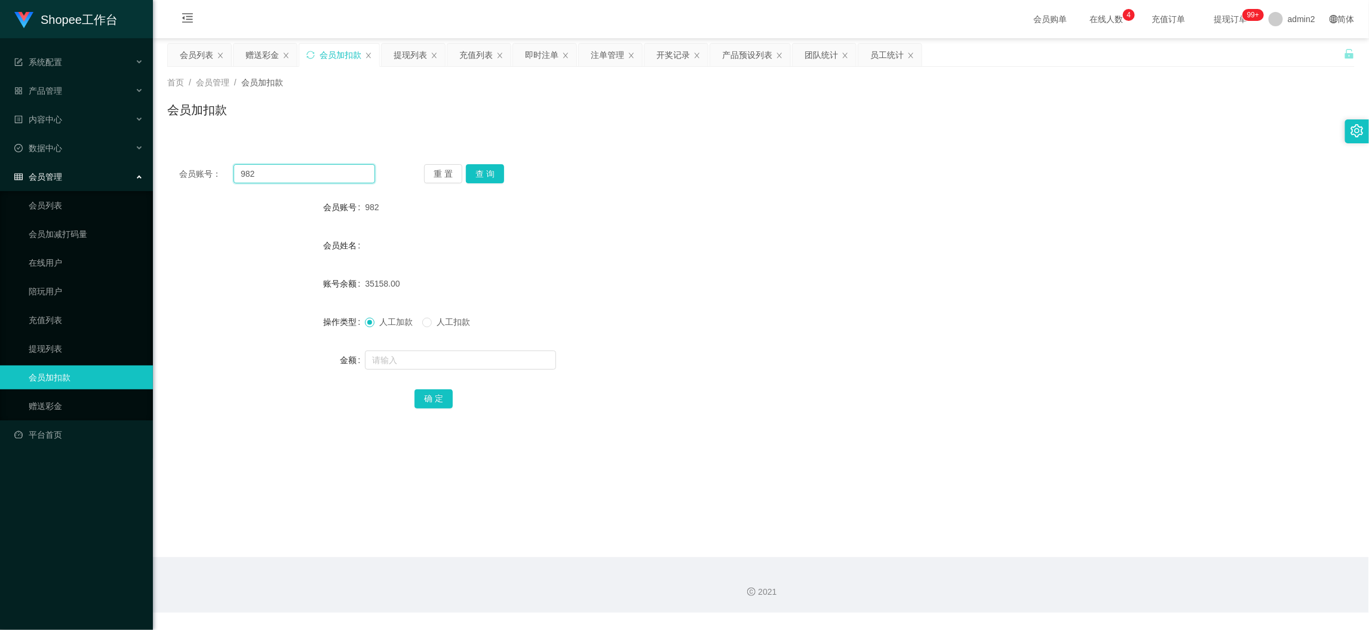
click at [299, 168] on input "982" at bounding box center [305, 173] width 142 height 19
drag, startPoint x: 299, startPoint y: 168, endPoint x: 406, endPoint y: 177, distance: 107.3
click at [306, 171] on input "982" at bounding box center [305, 173] width 142 height 19
paste input "A986"
type input "A986"
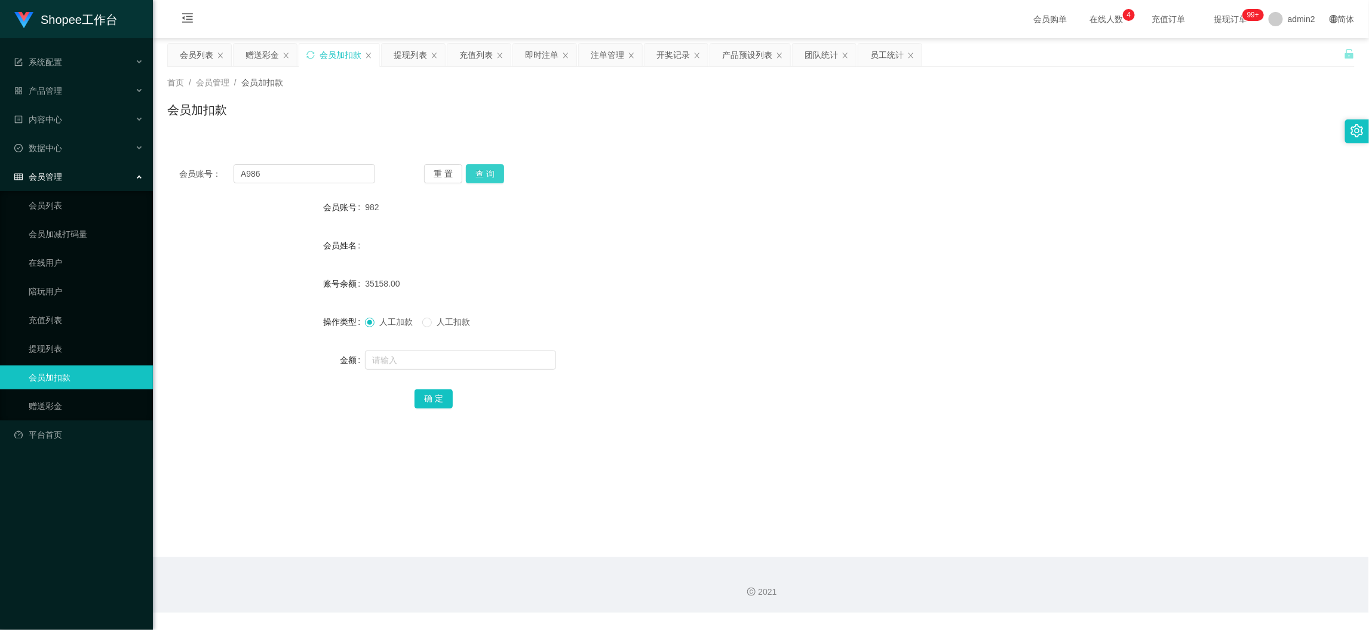
drag, startPoint x: 480, startPoint y: 167, endPoint x: 484, endPoint y: 241, distance: 74.8
click at [480, 167] on button "查 询" at bounding box center [485, 173] width 38 height 19
click at [478, 352] on input "text" at bounding box center [460, 360] width 191 height 19
type input "166"
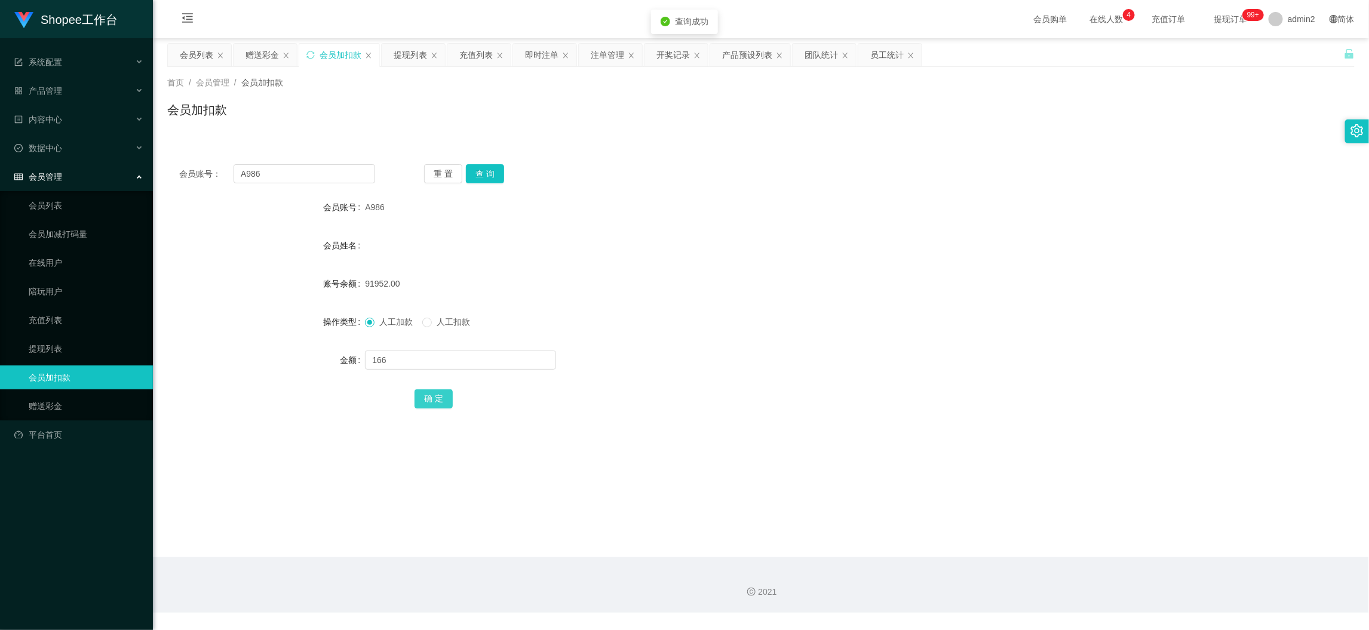
click at [424, 389] on button "确 定" at bounding box center [434, 398] width 38 height 19
click at [340, 168] on input "A986" at bounding box center [305, 173] width 142 height 19
drag, startPoint x: 340, startPoint y: 168, endPoint x: 449, endPoint y: 180, distance: 110.0
click at [344, 170] on input "A986" at bounding box center [305, 173] width 142 height 19
paste input "3"
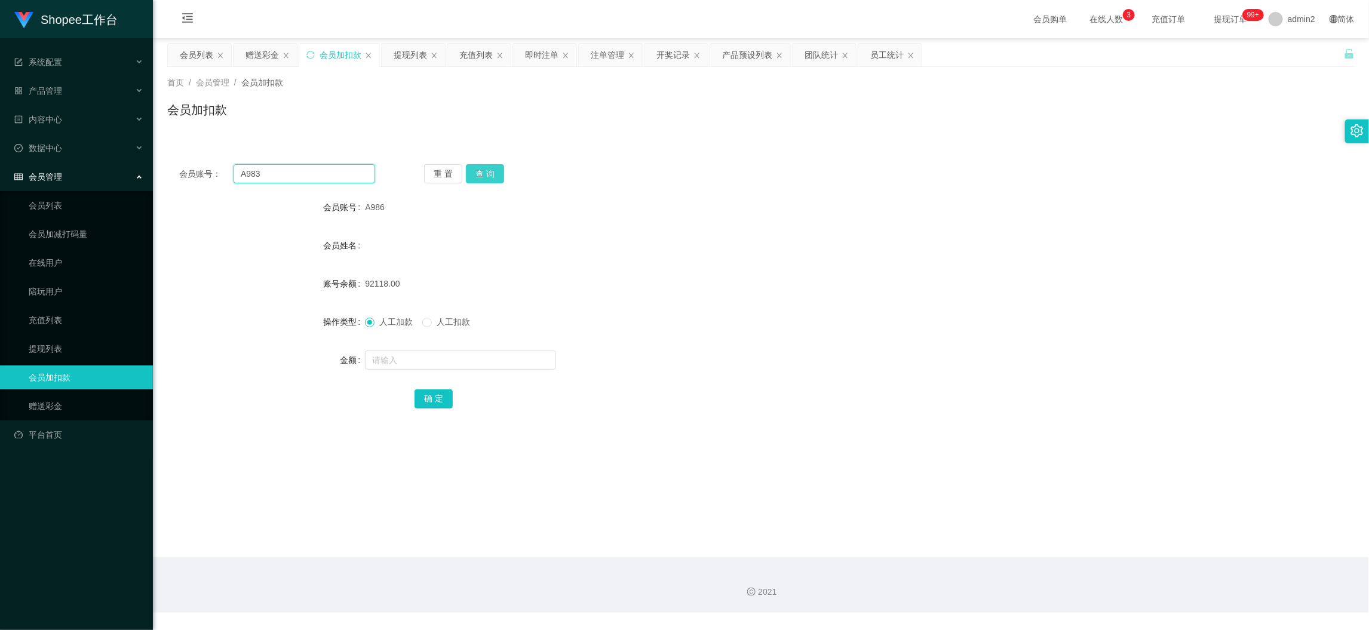
type input "A983"
click at [466, 168] on button "查 询" at bounding box center [485, 173] width 38 height 19
click at [505, 357] on input "text" at bounding box center [460, 360] width 191 height 19
type input "166"
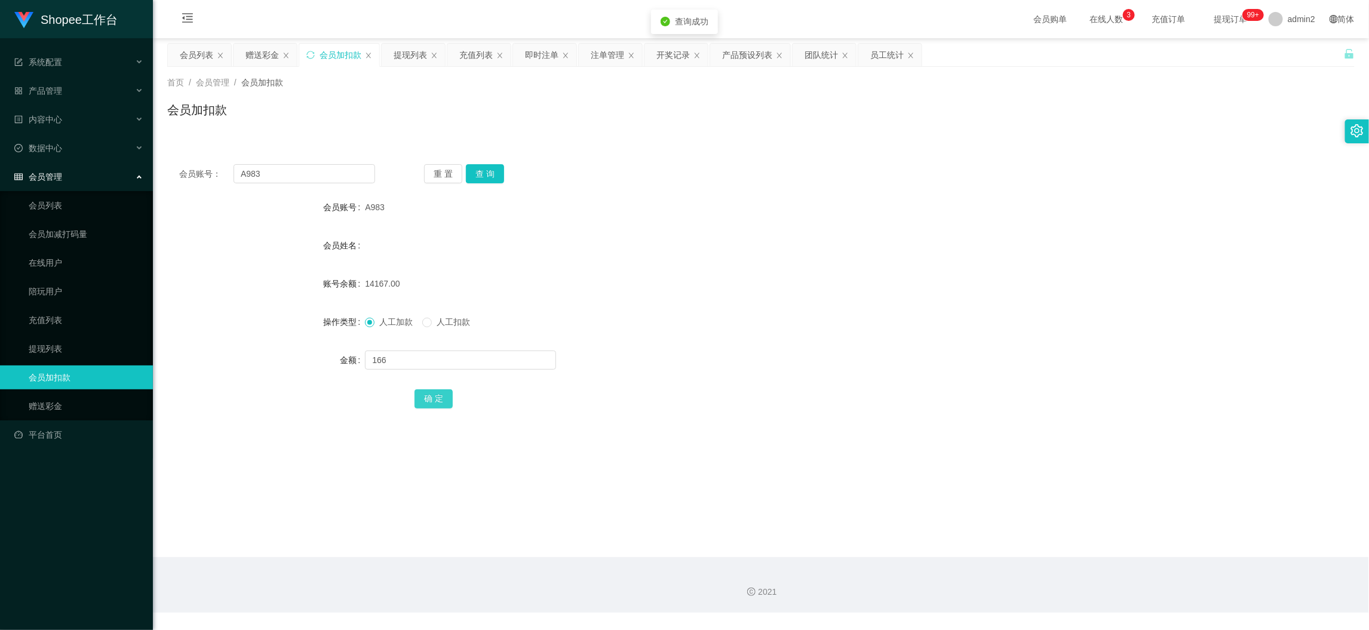
click at [439, 398] on button "确 定" at bounding box center [434, 398] width 38 height 19
click at [715, 351] on div "166" at bounding box center [711, 360] width 693 height 24
click at [351, 174] on input "A983" at bounding box center [305, 173] width 142 height 19
drag, startPoint x: 351, startPoint y: 174, endPoint x: 360, endPoint y: 177, distance: 8.9
click at [352, 175] on input "A983" at bounding box center [305, 173] width 142 height 19
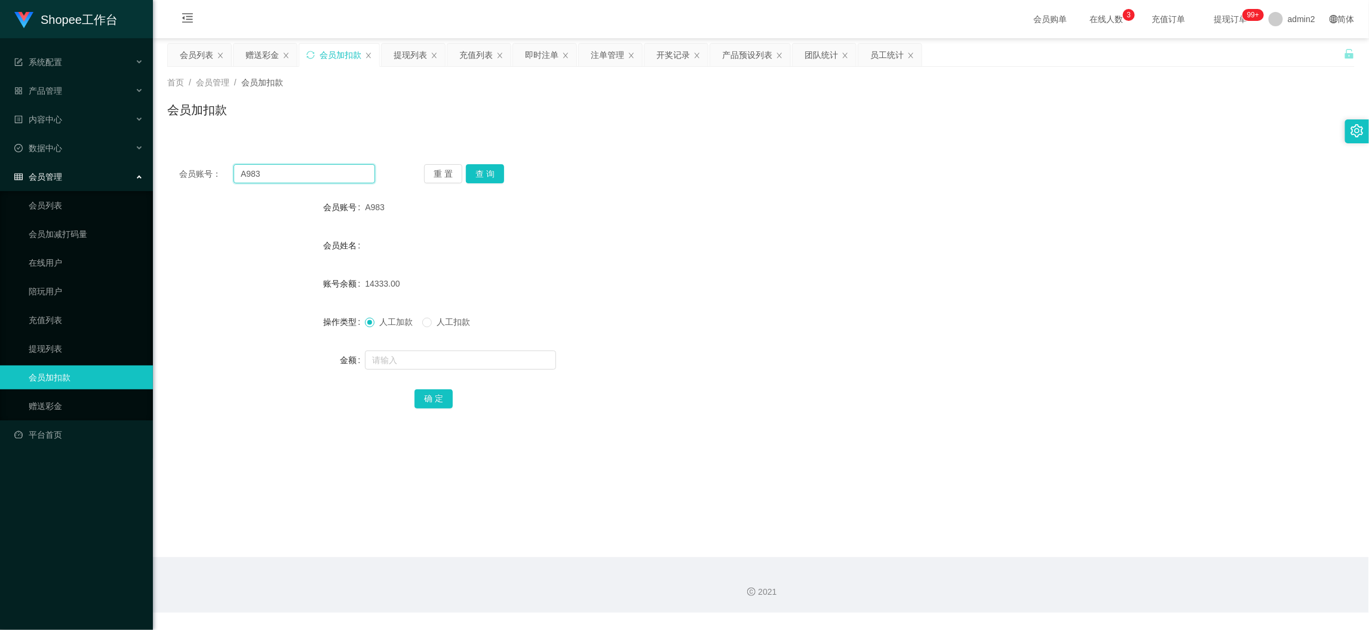
paste input "1"
type input "A981"
drag, startPoint x: 487, startPoint y: 175, endPoint x: 488, endPoint y: 186, distance: 11.4
click at [487, 175] on button "查 询" at bounding box center [485, 173] width 38 height 19
click at [501, 357] on input "text" at bounding box center [460, 360] width 191 height 19
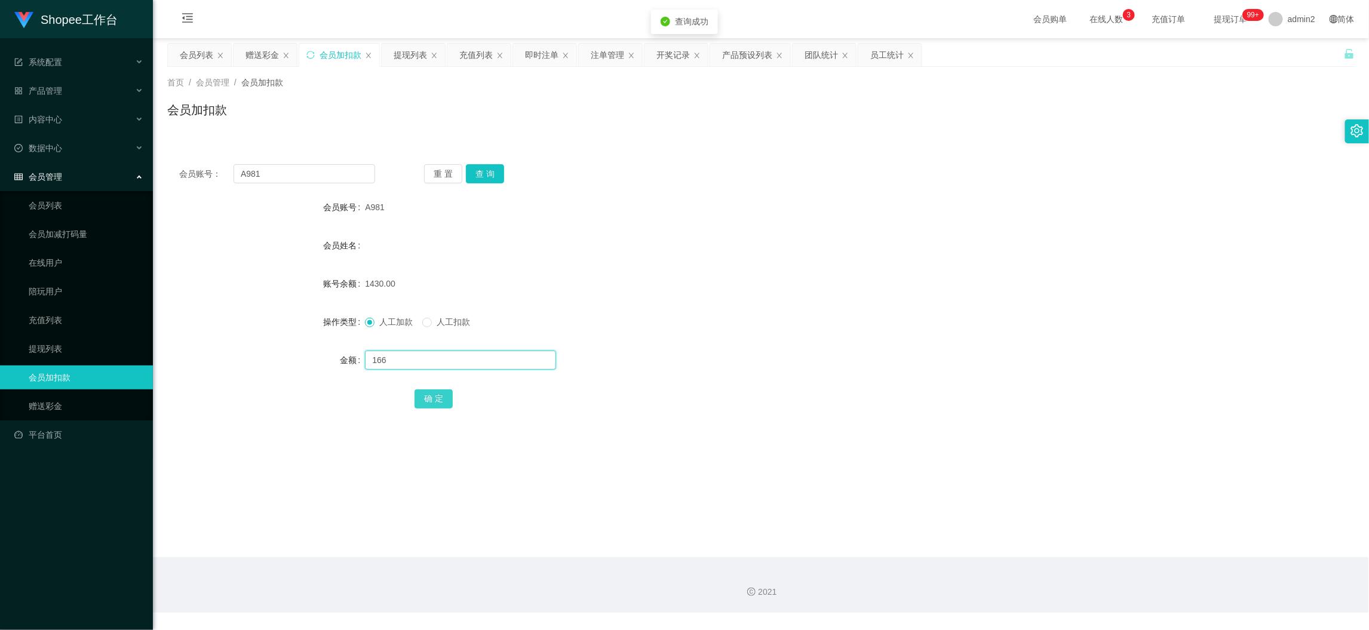
type input "166"
click at [438, 398] on button "确 定" at bounding box center [434, 398] width 38 height 19
click at [306, 174] on input "A981" at bounding box center [305, 173] width 142 height 19
drag, startPoint x: 306, startPoint y: 174, endPoint x: 441, endPoint y: 183, distance: 135.3
click at [310, 174] on input "A981" at bounding box center [305, 173] width 142 height 19
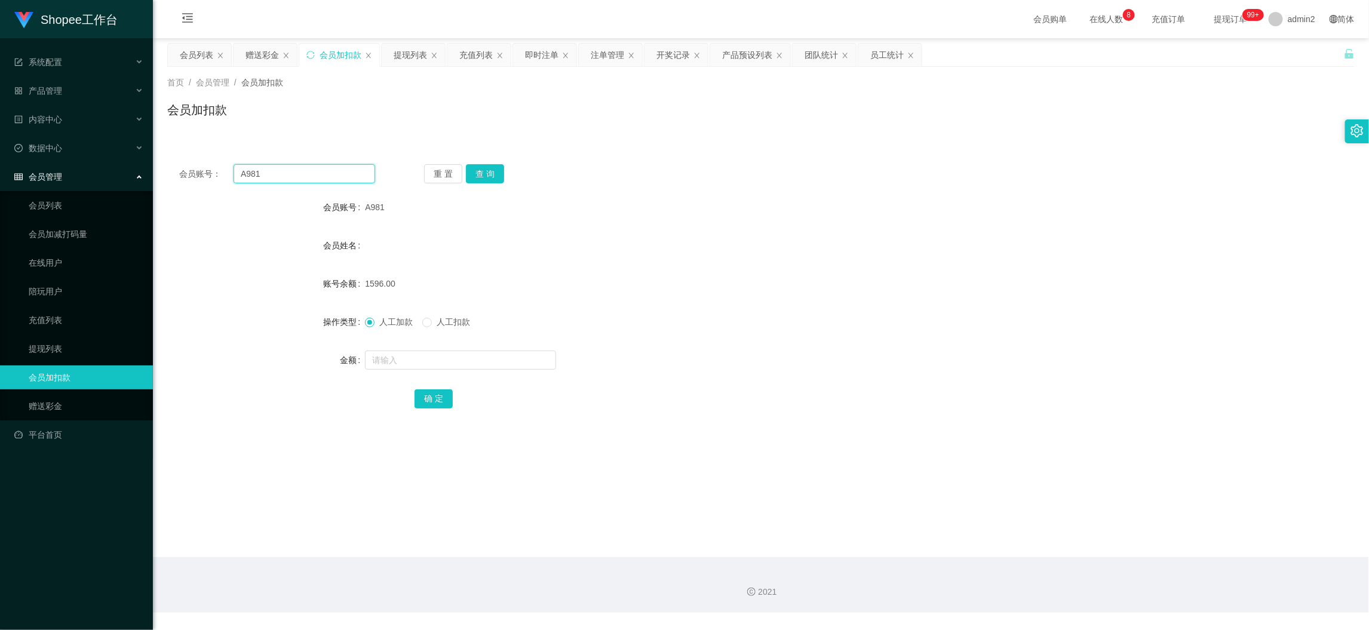
paste input "168"
type input "168"
click at [480, 177] on button "查 询" at bounding box center [485, 173] width 38 height 19
click at [512, 363] on input "text" at bounding box center [460, 360] width 191 height 19
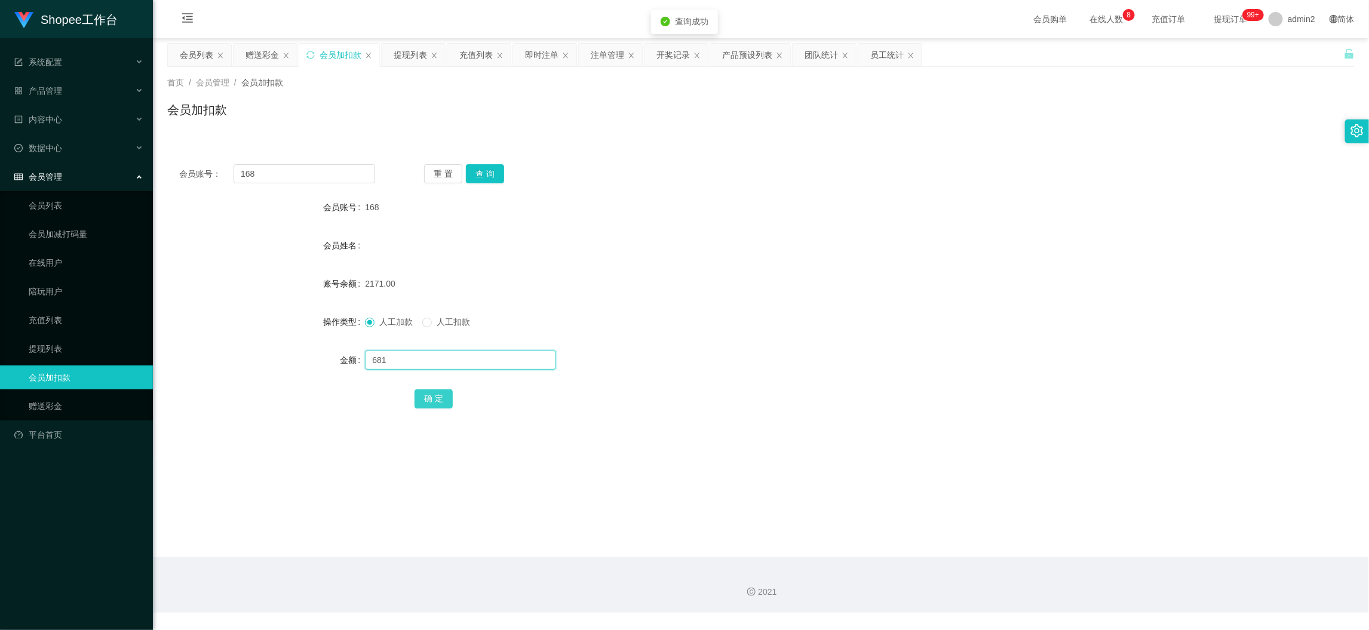
type input "681"
drag, startPoint x: 434, startPoint y: 396, endPoint x: 587, endPoint y: 369, distance: 155.4
click at [434, 396] on button "确 定" at bounding box center [434, 398] width 38 height 19
click at [931, 281] on div "2852.00" at bounding box center [711, 284] width 693 height 24
click at [261, 51] on div "赠送彩金" at bounding box center [262, 55] width 33 height 23
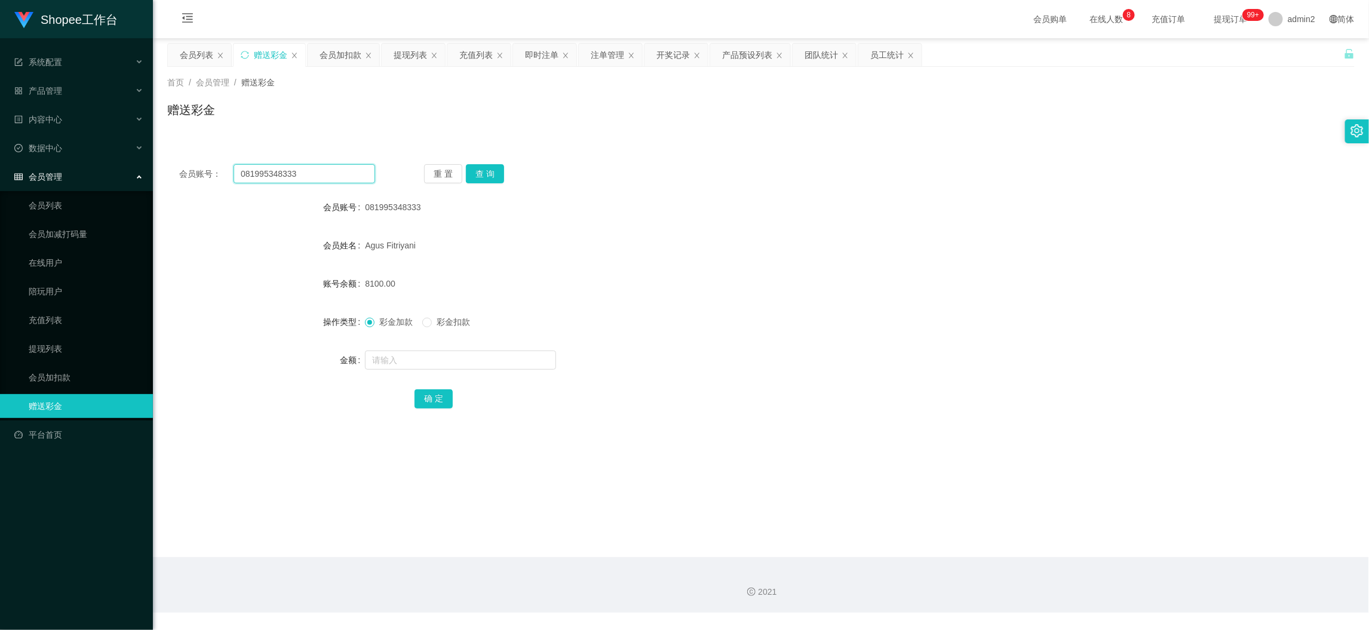
click at [344, 170] on input "081995348333" at bounding box center [305, 173] width 142 height 19
drag, startPoint x: 344, startPoint y: 170, endPoint x: 458, endPoint y: 185, distance: 114.4
click at [345, 171] on input "081995348333" at bounding box center [305, 173] width 142 height 19
paste input "Xiang6610"
type input "Xiang6610"
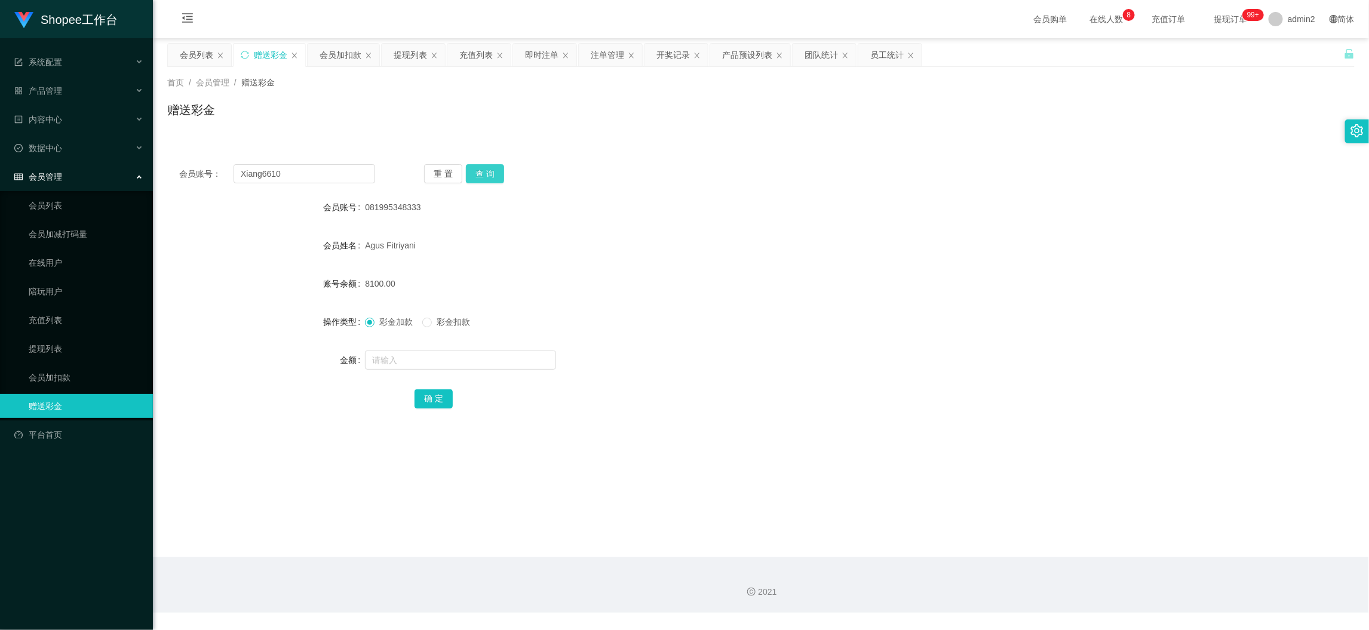
drag, startPoint x: 492, startPoint y: 177, endPoint x: 491, endPoint y: 201, distance: 23.3
click at [492, 177] on button "查 询" at bounding box center [485, 173] width 38 height 19
click at [480, 357] on input "text" at bounding box center [460, 360] width 191 height 19
type input "200"
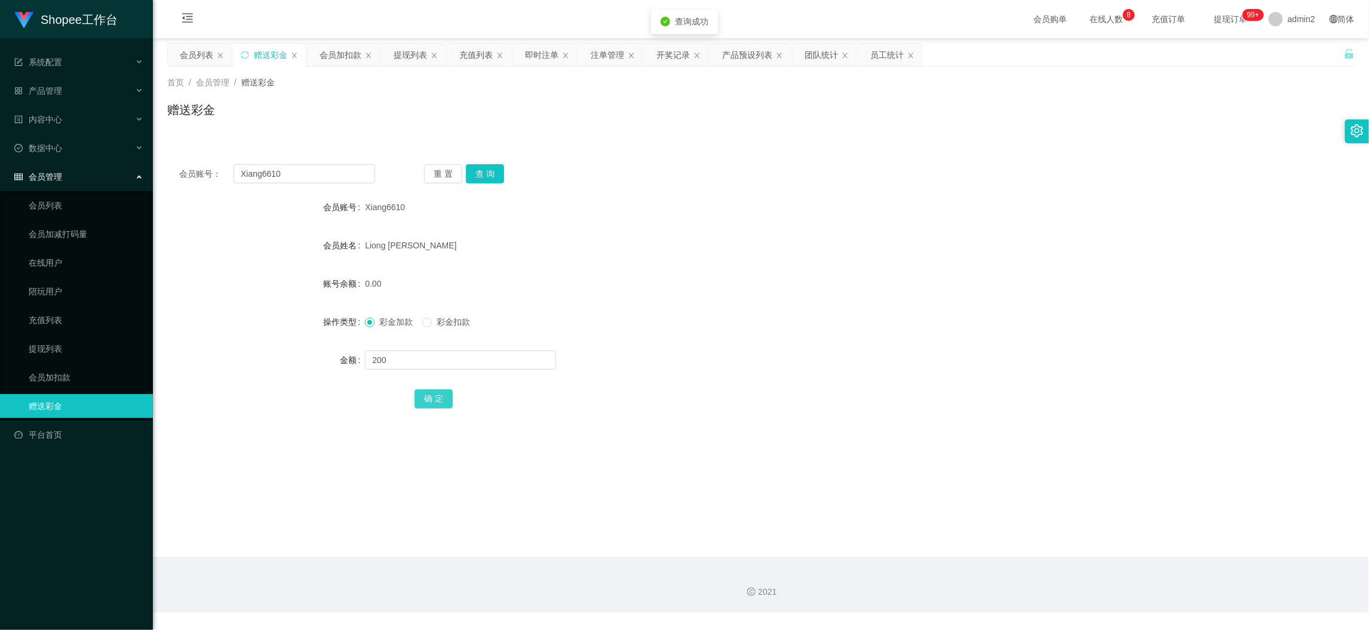
click at [435, 398] on button "确 定" at bounding box center [434, 398] width 38 height 19
click at [817, 329] on div "彩金加款 彩金扣款" at bounding box center [711, 322] width 693 height 24
click at [339, 54] on div "会员加扣款" at bounding box center [341, 55] width 42 height 23
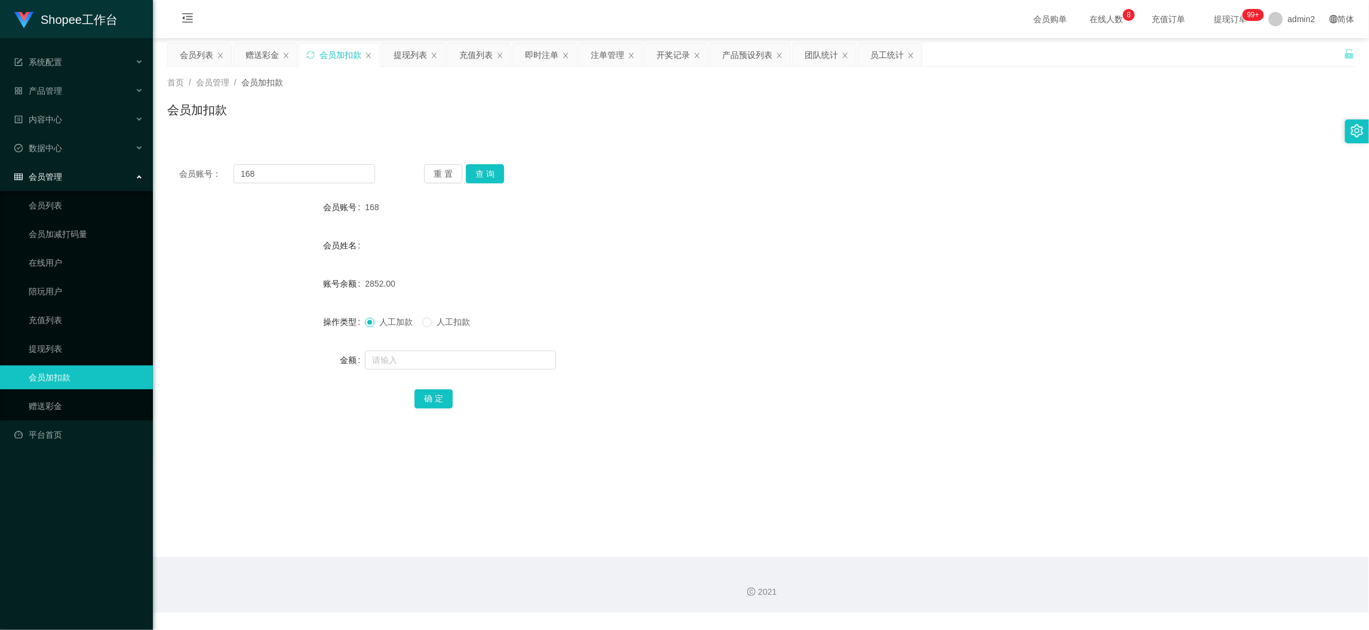
click at [317, 161] on div "会员账号： 168 重 置 查 询 会员账号 168 会员姓名 账号余额 2852.00 操作类型 人工加款 人工扣款 金额 确 定" at bounding box center [761, 294] width 1188 height 284
click at [317, 166] on input "168" at bounding box center [305, 173] width 142 height 19
paste input "77"
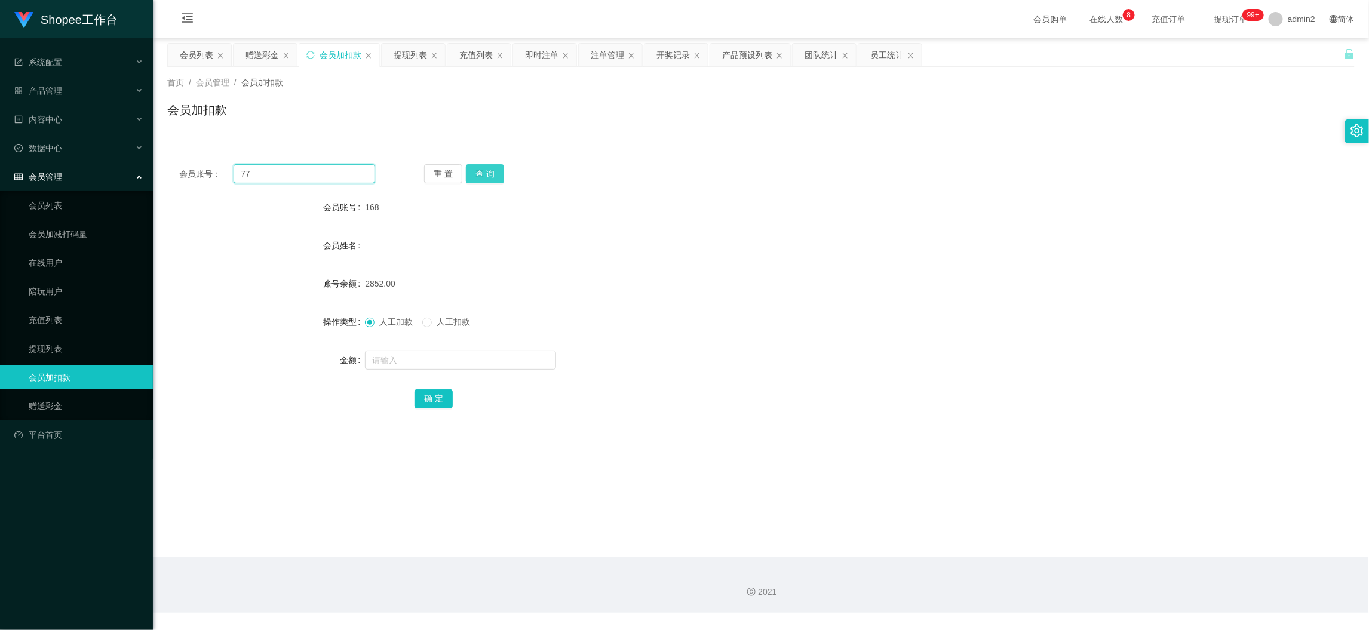
type input "77"
click at [483, 172] on button "查 询" at bounding box center [485, 173] width 38 height 19
click at [467, 360] on input "text" at bounding box center [460, 360] width 191 height 19
type input "272"
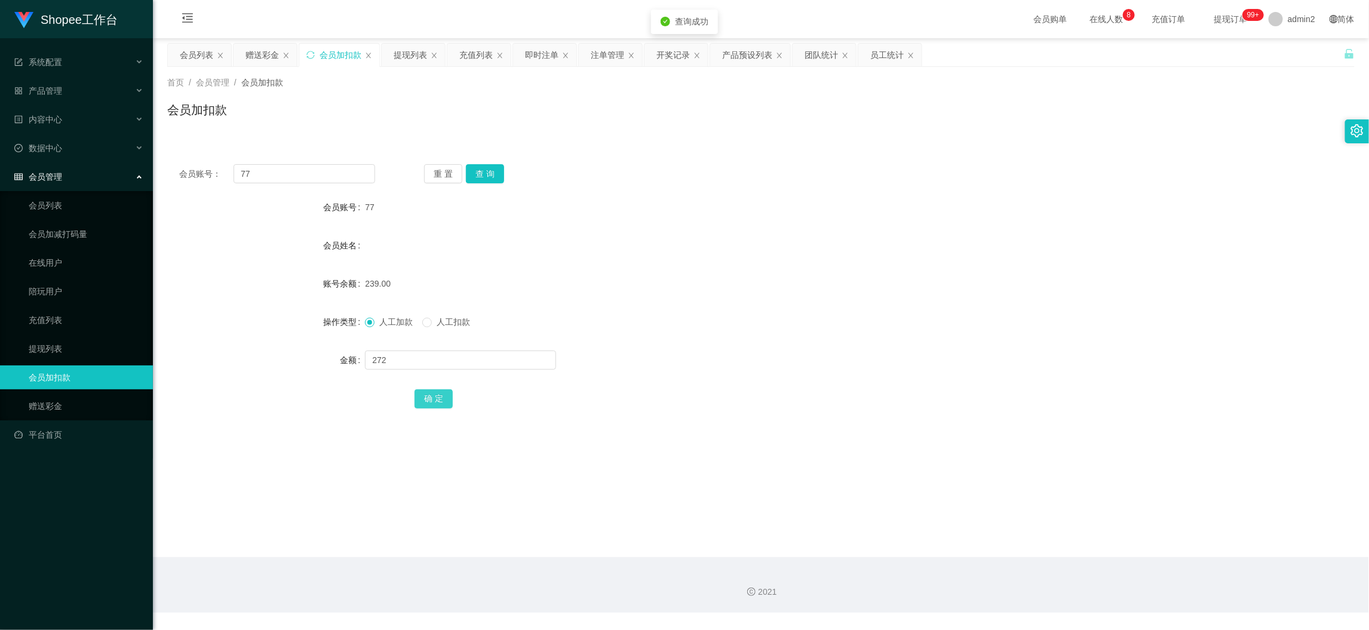
drag, startPoint x: 424, startPoint y: 392, endPoint x: 431, endPoint y: 391, distance: 8.0
click at [424, 392] on button "确 定" at bounding box center [434, 398] width 38 height 19
click at [265, 51] on div "赠送彩金" at bounding box center [262, 55] width 33 height 23
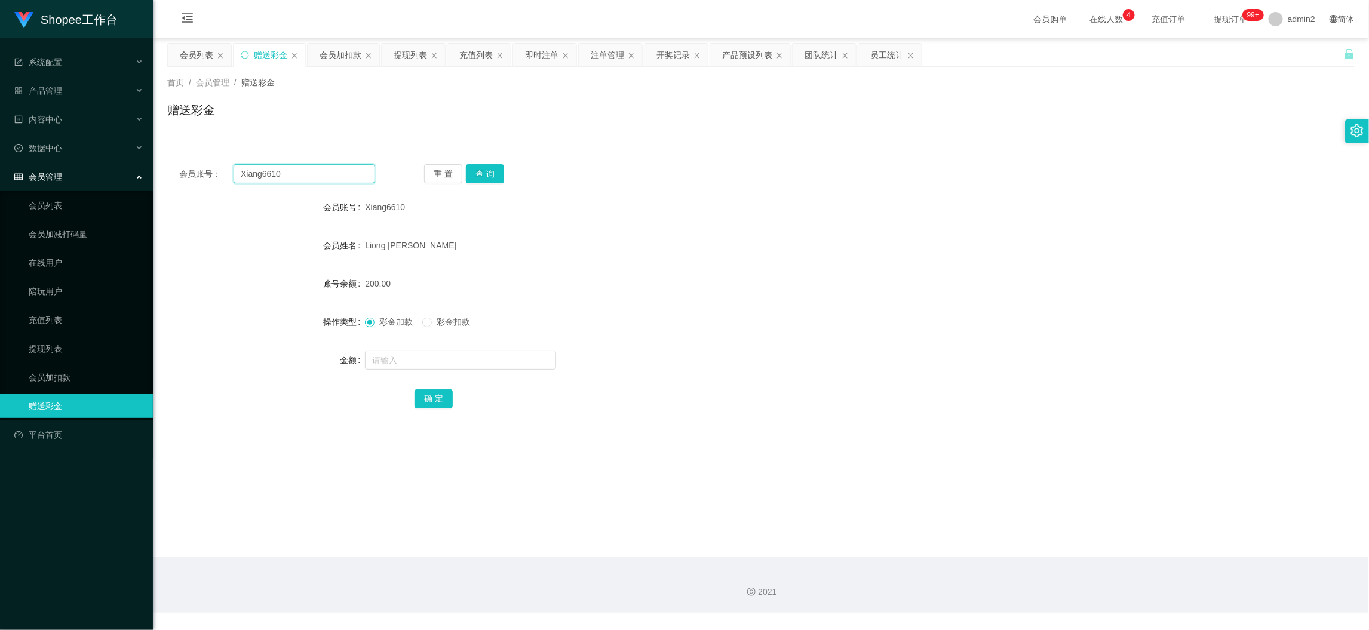
click at [313, 179] on input "Xiang6610" at bounding box center [305, 173] width 142 height 19
paste input "08113462444"
type input "08113462444"
click at [484, 170] on button "查 询" at bounding box center [485, 173] width 38 height 19
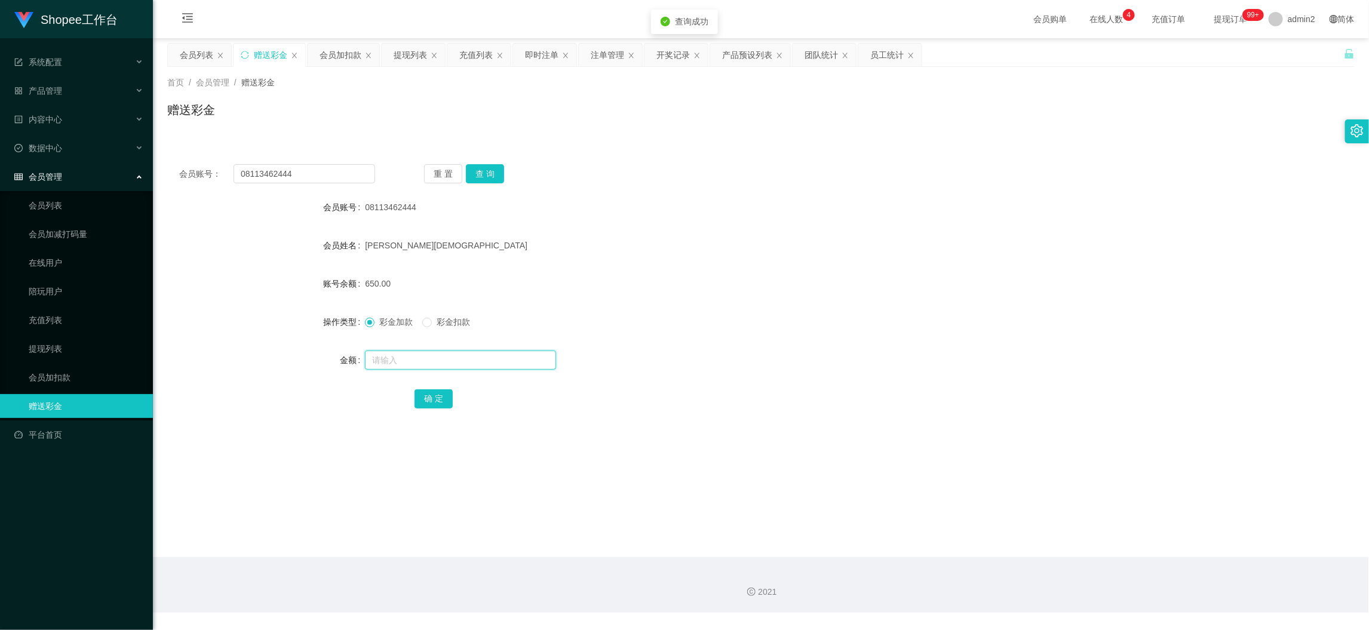
click at [483, 357] on input "text" at bounding box center [460, 360] width 191 height 19
click at [483, 357] on input "2" at bounding box center [460, 360] width 191 height 19
type input "2000"
drag, startPoint x: 417, startPoint y: 399, endPoint x: 478, endPoint y: 378, distance: 64.6
click at [416, 399] on button "确 定" at bounding box center [434, 398] width 38 height 19
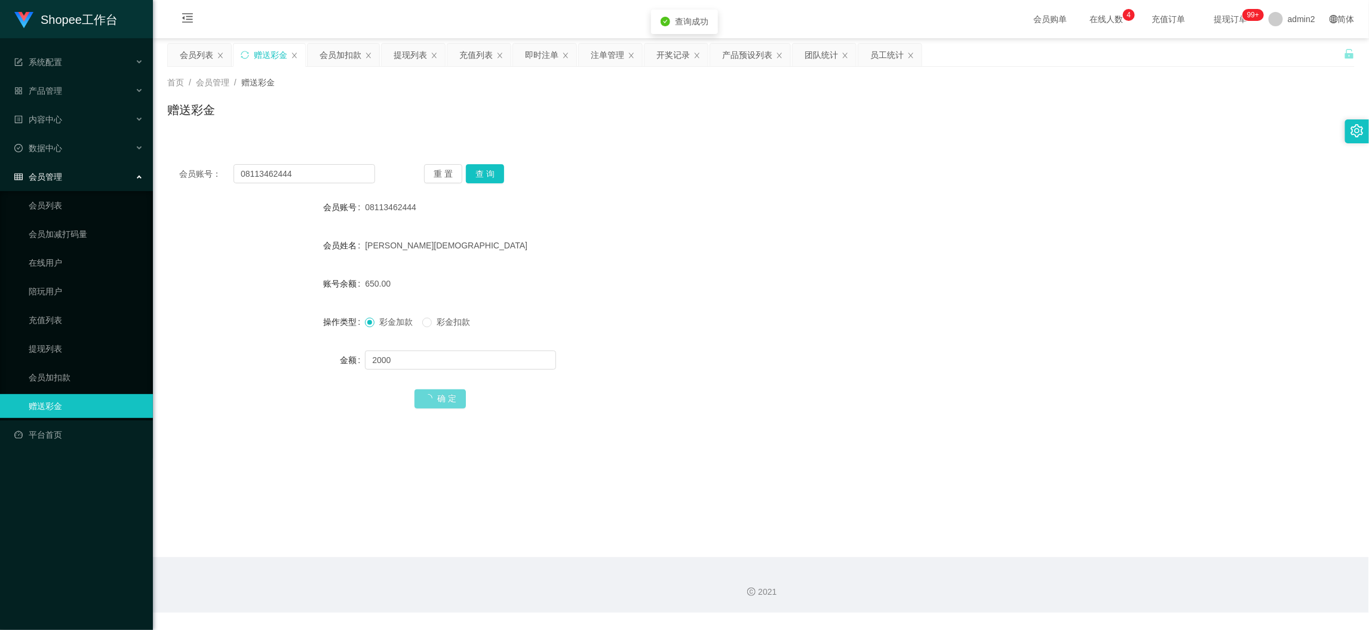
click at [737, 340] on form "会员账号 08113462444 会员姓名 [PERSON_NAME] 账号余额 650.00 操作类型 彩金加款 彩金扣款 金额 2000 确 定" at bounding box center [761, 302] width 1188 height 215
click at [1107, 521] on main "关闭左侧 关闭右侧 关闭其它 刷新页面 会员列表 赠送彩金 会员加扣款 提现列表 充值列表 即时注单 注单管理 开奖记录 产品预设列表 团队统计 员工统计 首…" at bounding box center [761, 297] width 1216 height 519
click at [345, 172] on input "08113462444" at bounding box center [305, 173] width 142 height 19
paste input "87538056"
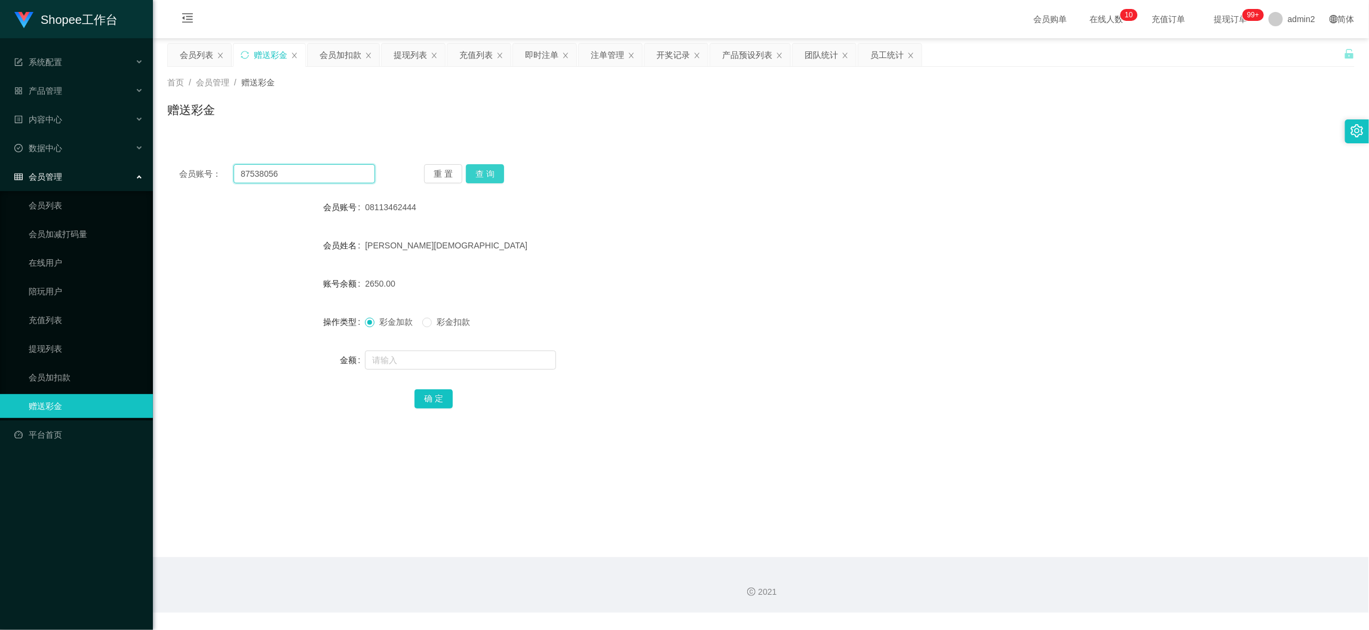
type input "87538056"
click at [480, 167] on button "查 询" at bounding box center [485, 173] width 38 height 19
click at [490, 354] on input "text" at bounding box center [460, 360] width 191 height 19
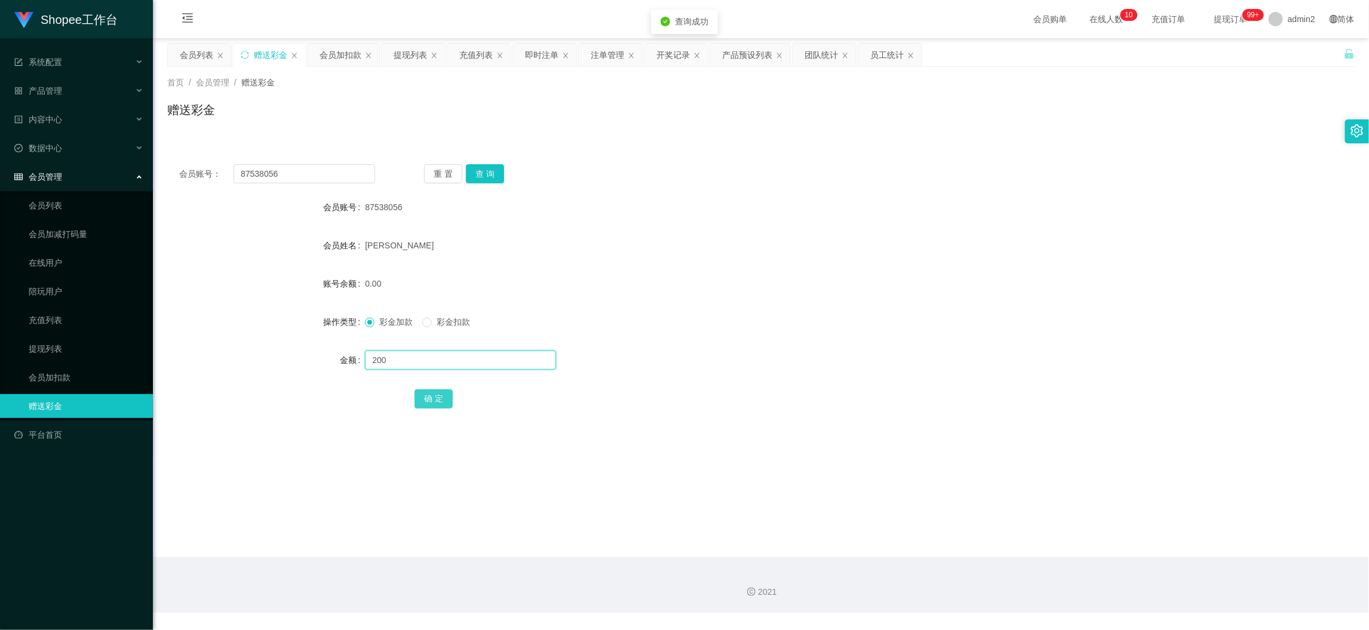
type input "200"
click at [435, 391] on button "确 定" at bounding box center [434, 398] width 38 height 19
click at [750, 315] on div "彩金加款 彩金扣款" at bounding box center [711, 322] width 693 height 24
drag, startPoint x: 1090, startPoint y: 548, endPoint x: 590, endPoint y: 286, distance: 564.6
click at [1087, 539] on main "关闭左侧 关闭右侧 关闭其它 刷新页面 会员列表 赠送彩金 会员加扣款 提现列表 充值列表 即时注单 注单管理 开奖记录 产品预设列表 团队统计 员工统计 首…" at bounding box center [761, 297] width 1216 height 519
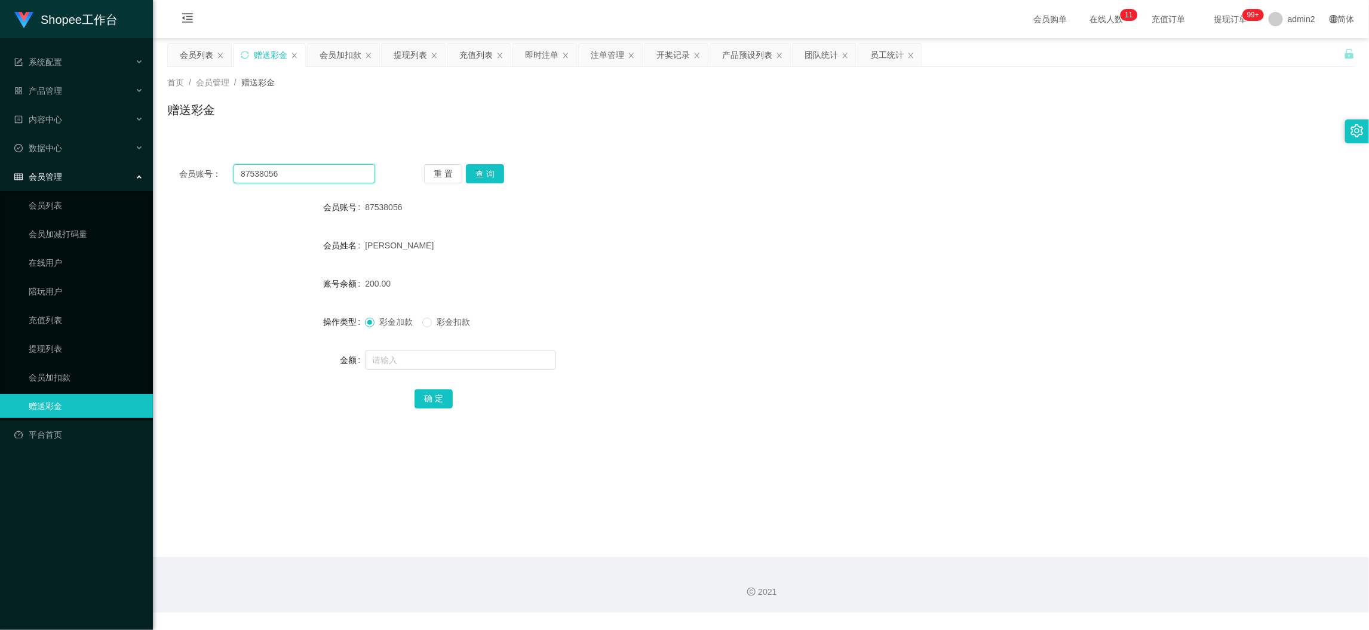
click at [325, 179] on input "87538056" at bounding box center [305, 173] width 142 height 19
drag, startPoint x: 325, startPoint y: 179, endPoint x: 446, endPoint y: 182, distance: 120.7
click at [328, 179] on input "87538056" at bounding box center [305, 173] width 142 height 19
paste input "081995348333"
type input "081995348333"
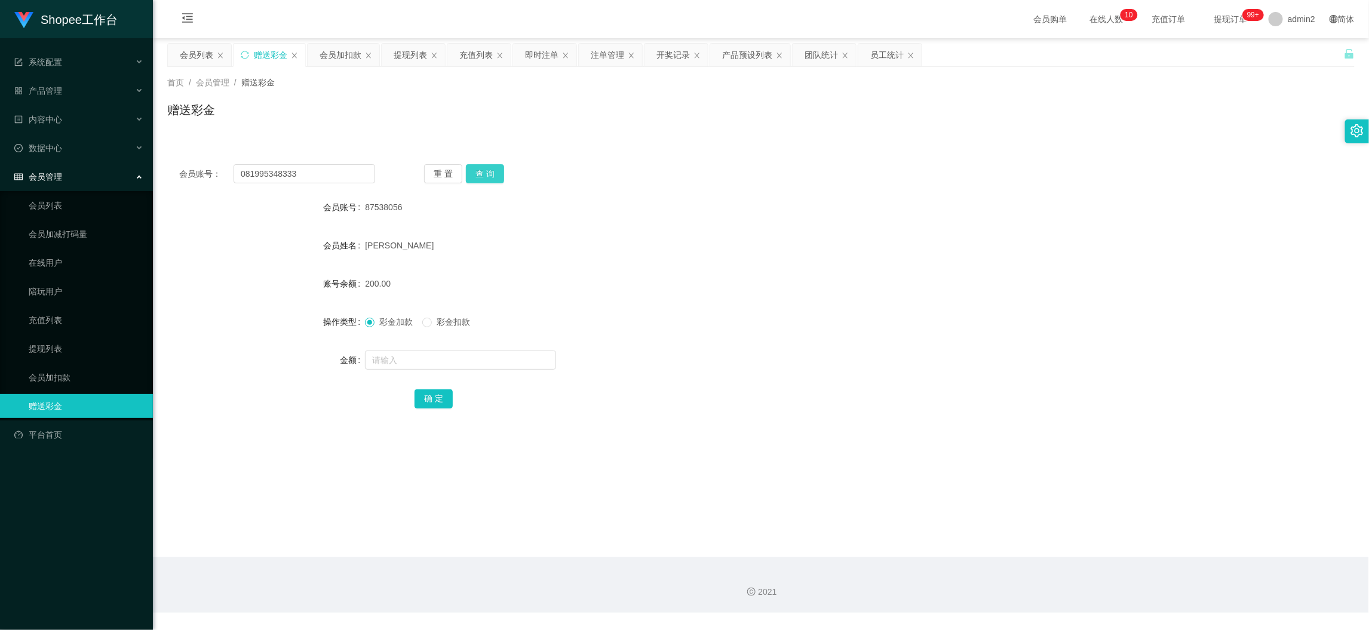
drag, startPoint x: 484, startPoint y: 171, endPoint x: 498, endPoint y: 208, distance: 38.9
click at [486, 171] on button "查 询" at bounding box center [485, 173] width 38 height 19
click at [520, 363] on input "text" at bounding box center [460, 360] width 191 height 19
type input "500"
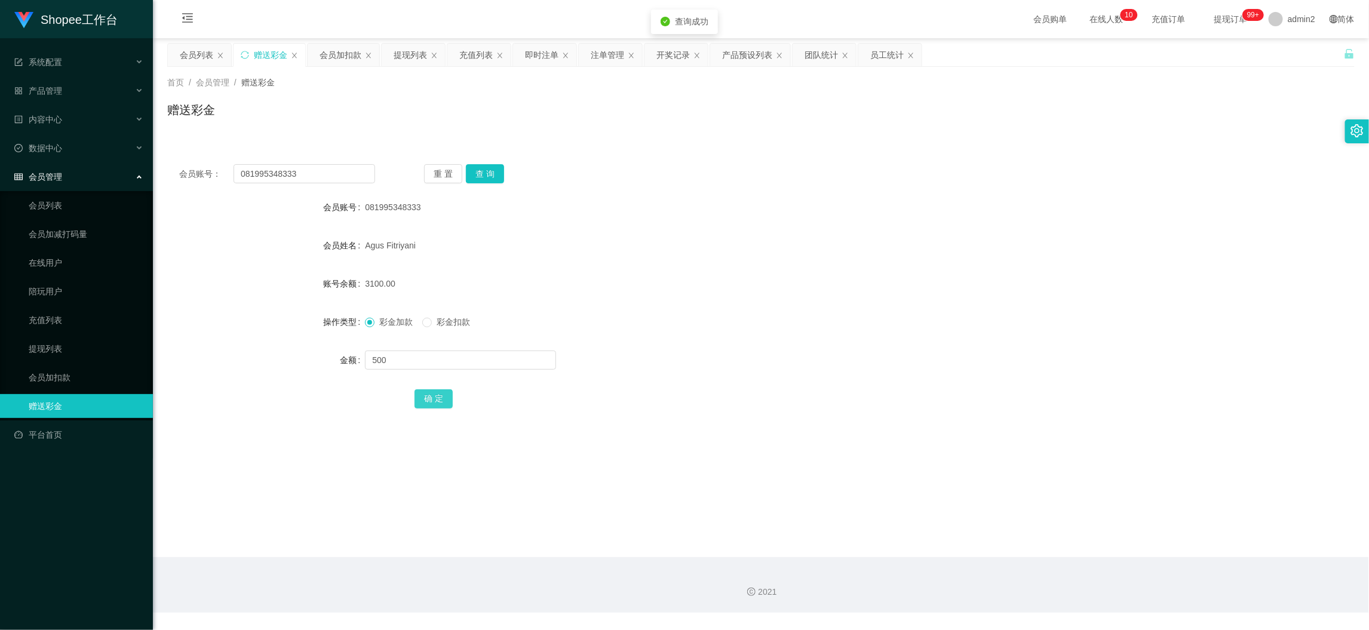
click at [431, 401] on button "确 定" at bounding box center [434, 398] width 38 height 19
click at [787, 361] on div "500" at bounding box center [711, 360] width 693 height 24
click at [347, 50] on div "会员加扣款" at bounding box center [341, 55] width 42 height 23
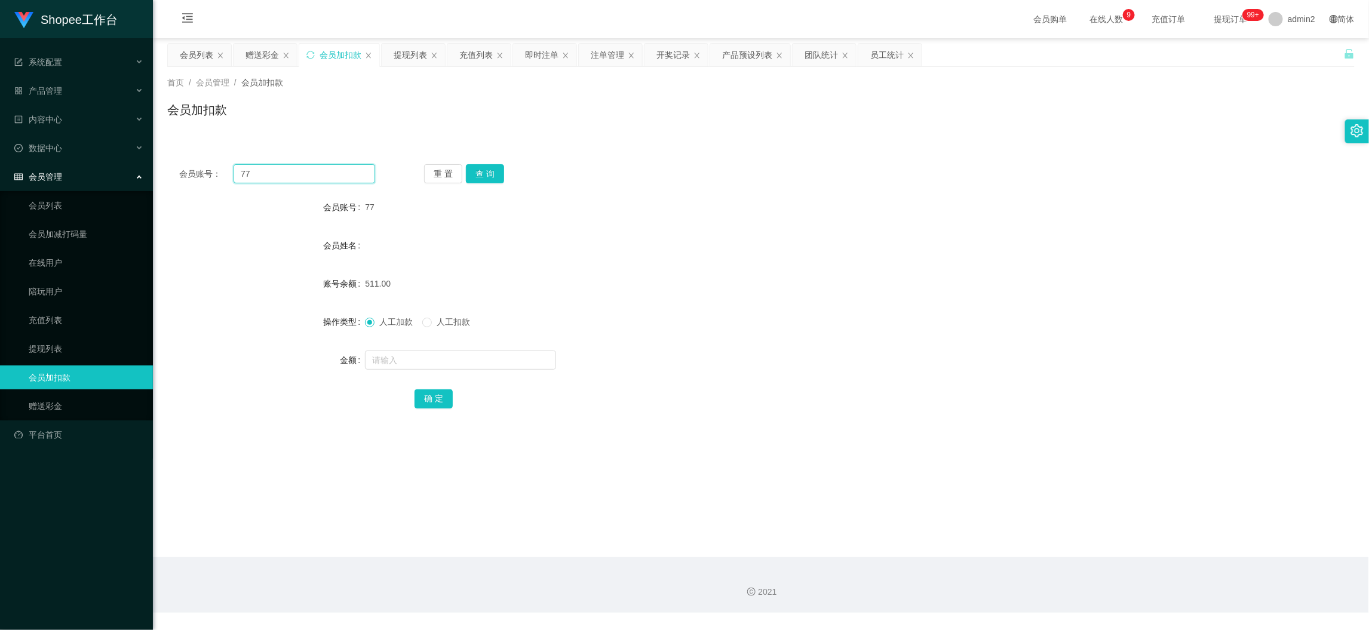
click at [333, 165] on input "77" at bounding box center [305, 173] width 142 height 19
paste input "22"
type input "22"
click at [487, 173] on button "查 询" at bounding box center [485, 173] width 38 height 19
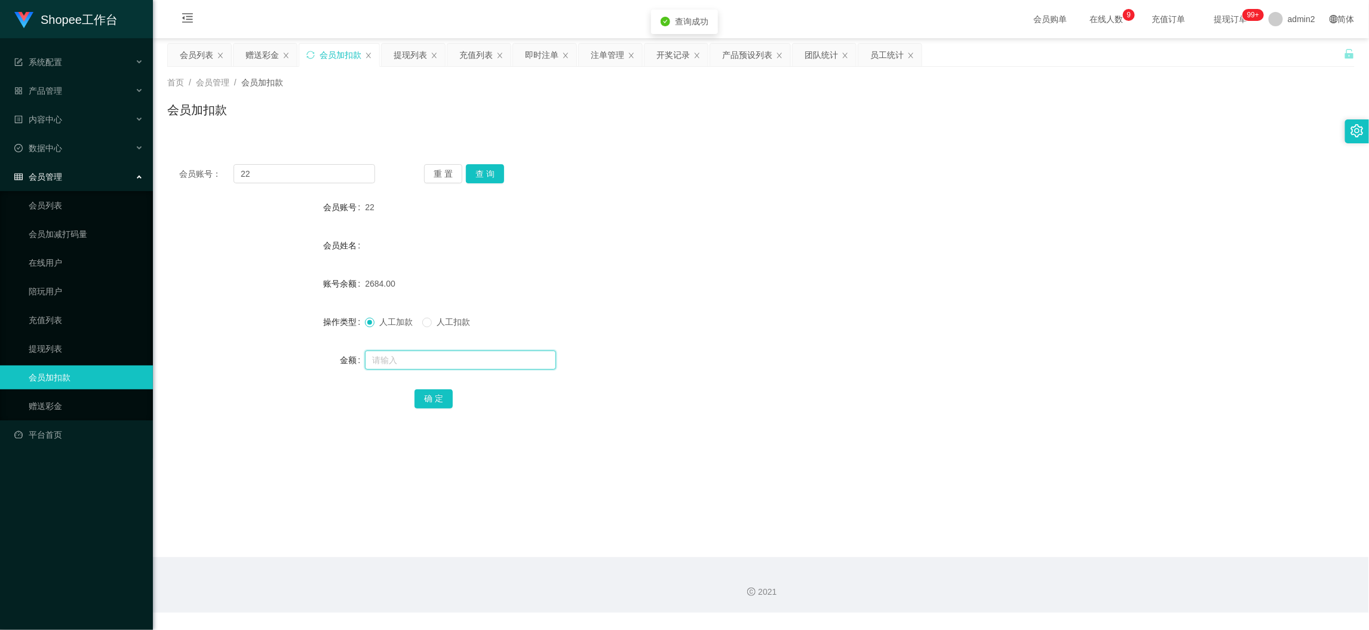
click at [478, 363] on input "text" at bounding box center [460, 360] width 191 height 19
type input "28"
click at [427, 398] on button "确 定" at bounding box center [434, 398] width 38 height 19
click at [263, 41] on main "关闭左侧 关闭右侧 关闭其它 刷新页面 会员列表 赠送彩金 会员加扣款 提现列表 充值列表 即时注单 注单管理 开奖记录 产品预设列表 团队统计 员工统计 首…" at bounding box center [761, 297] width 1216 height 519
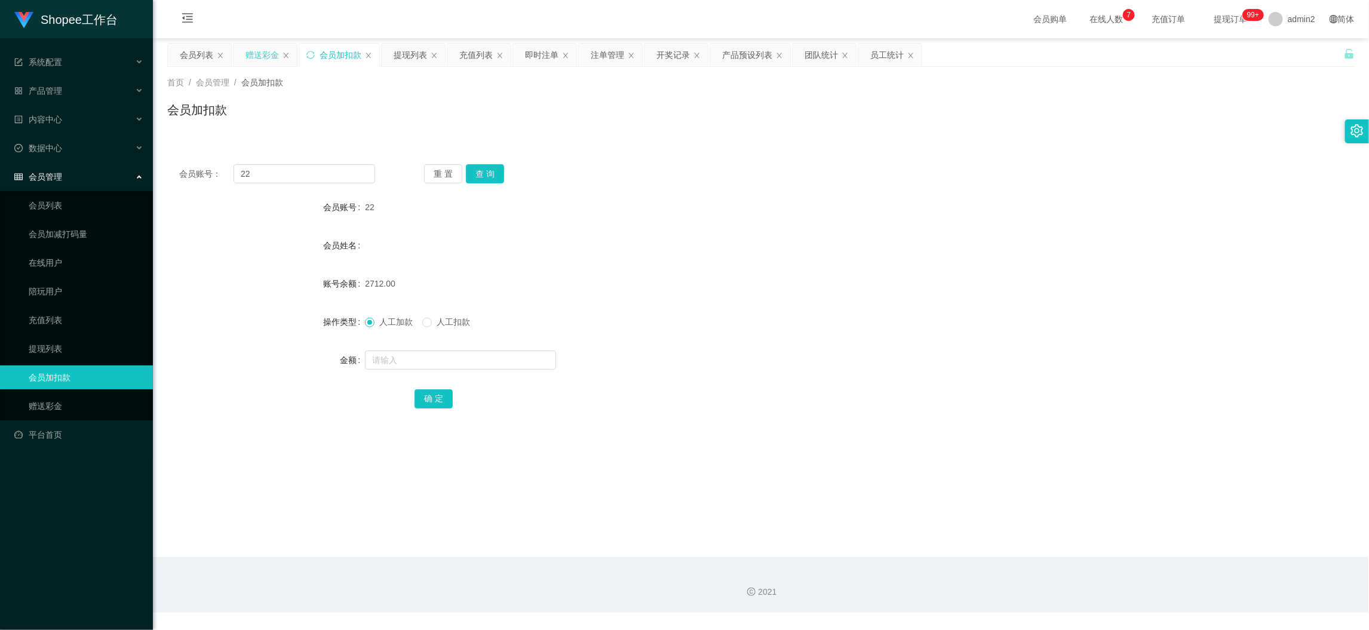
click at [263, 49] on div "赠送彩金" at bounding box center [262, 55] width 33 height 23
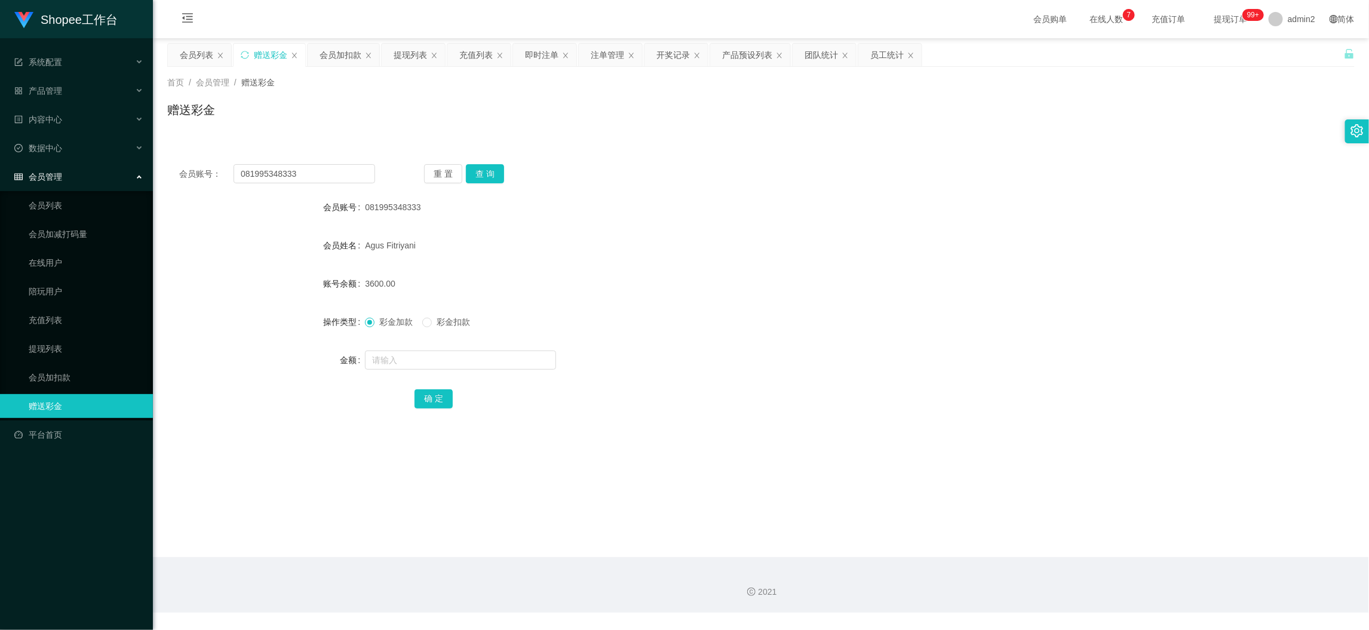
drag, startPoint x: 369, startPoint y: 186, endPoint x: 361, endPoint y: 170, distance: 17.4
click at [369, 185] on div "会员账号： 081995348333 重 置 查 询 会员账号 081995348333 会员姓名 Agus Fitriyani 账号余额 3600.00 操…" at bounding box center [761, 294] width 1188 height 284
click at [361, 170] on input "081995348333" at bounding box center [305, 173] width 142 height 19
paste input "227104516"
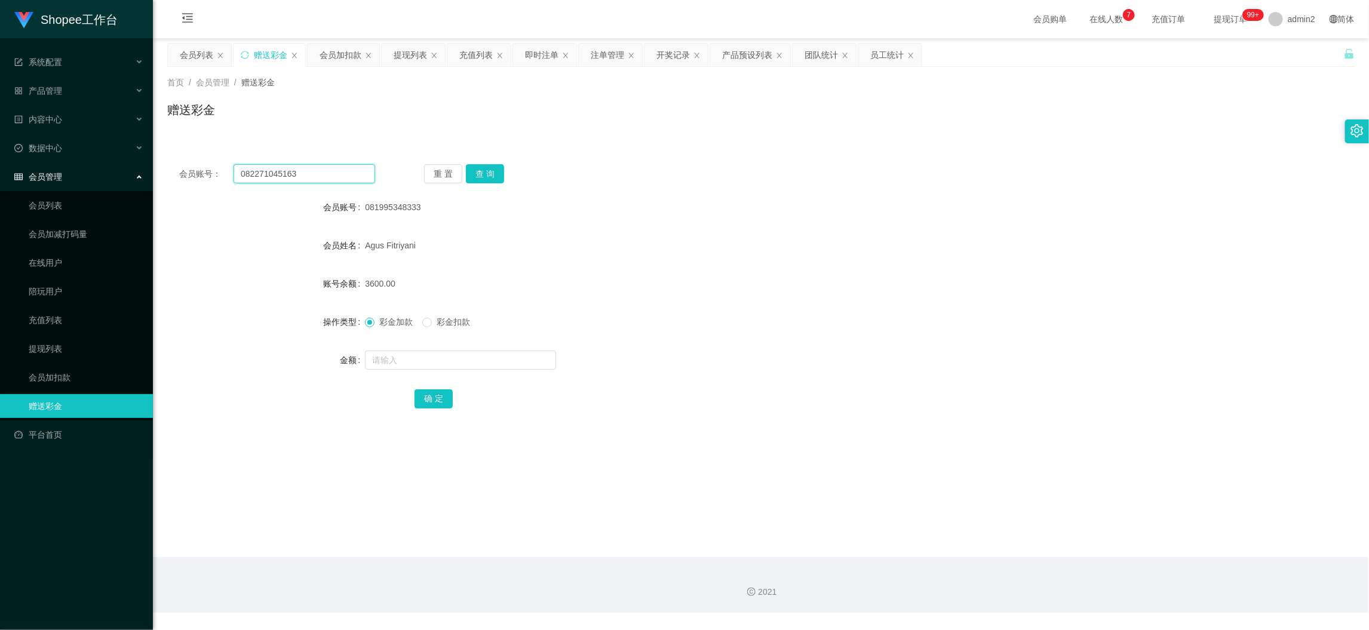
type input "082271045163"
click at [488, 168] on button "查 询" at bounding box center [485, 173] width 38 height 19
click at [497, 363] on input "text" at bounding box center [460, 360] width 191 height 19
type input "200"
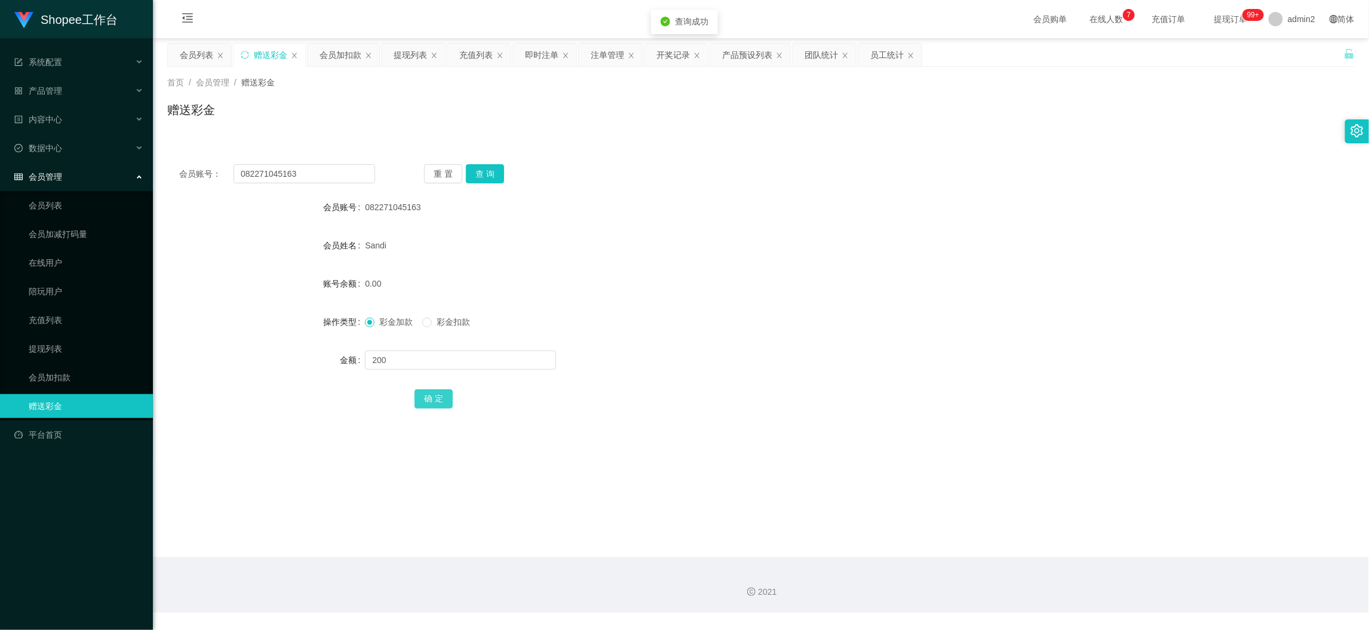
click at [442, 398] on button "确 定" at bounding box center [434, 398] width 38 height 19
click at [781, 346] on form "会员账号 082271045163 会员姓名 Sandi 账号余额 0.00 操作类型 彩金加款 彩金扣款 金额 200 确 定" at bounding box center [761, 302] width 1188 height 215
click at [1105, 526] on main "关闭左侧 关闭右侧 关闭其它 刷新页面 会员列表 赠送彩金 会员加扣款 提现列表 充值列表 即时注单 注单管理 开奖记录 产品预设列表 团队统计 员工统计 首…" at bounding box center [761, 297] width 1216 height 519
click at [326, 180] on input "082271045163" at bounding box center [305, 173] width 142 height 19
click at [326, 179] on input "082271045163" at bounding box center [305, 173] width 142 height 19
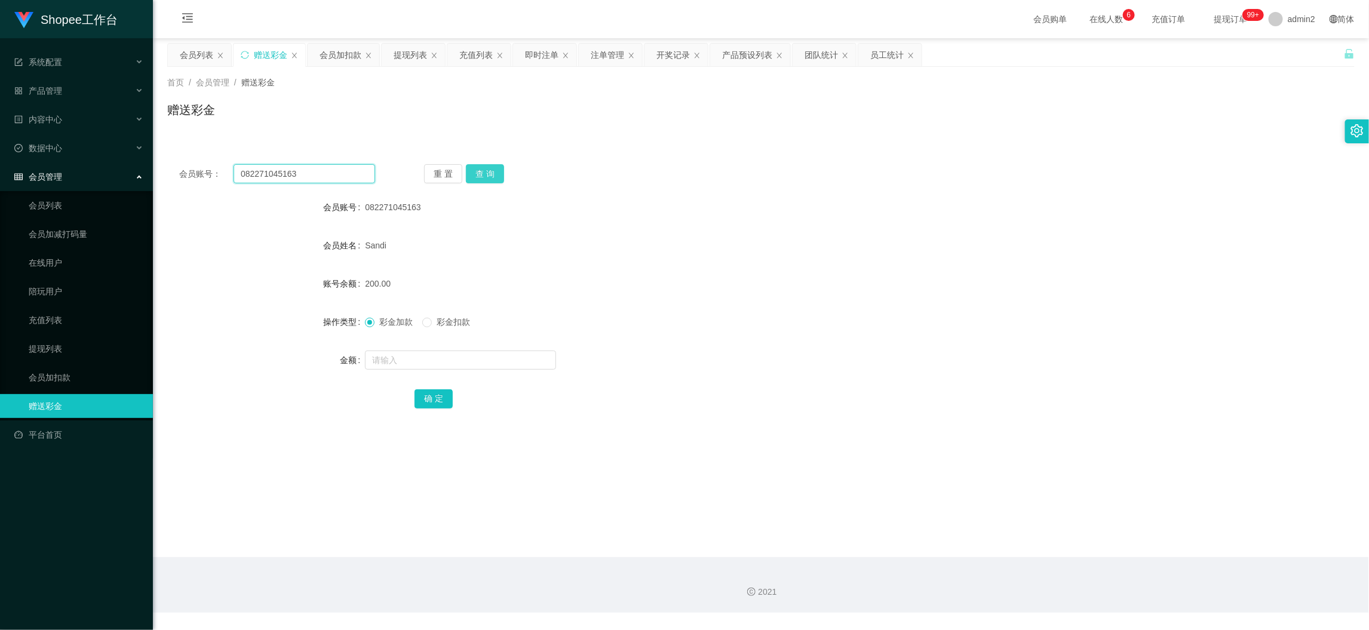
paste input "87538056"
type input "87538056"
click at [493, 167] on button "查 询" at bounding box center [485, 173] width 38 height 19
click at [484, 353] on input "text" at bounding box center [460, 360] width 191 height 19
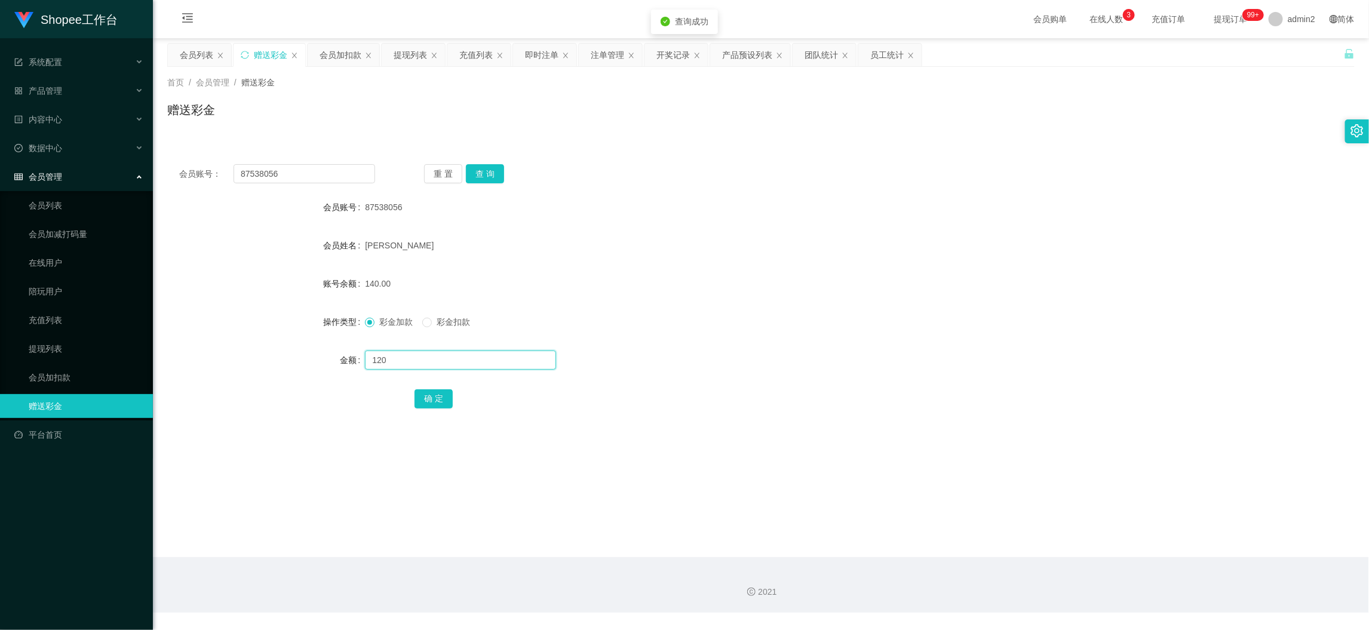
type input "120"
click at [433, 395] on button "确 定" at bounding box center [434, 398] width 38 height 19
click at [649, 337] on form "会员账号 87538056 会员姓名 [PERSON_NAME] 账号余额 20.00 操作类型 彩金加款 彩金扣款 金额 确 定" at bounding box center [761, 302] width 1188 height 215
drag, startPoint x: 1106, startPoint y: 553, endPoint x: 968, endPoint y: 473, distance: 159.2
click at [1106, 553] on main "关闭左侧 关闭右侧 关闭其它 刷新页面 会员列表 赠送彩金 会员加扣款 提现列表 充值列表 即时注单 注单管理 开奖记录 产品预设列表 团队统计 员工统计 首…" at bounding box center [761, 297] width 1216 height 519
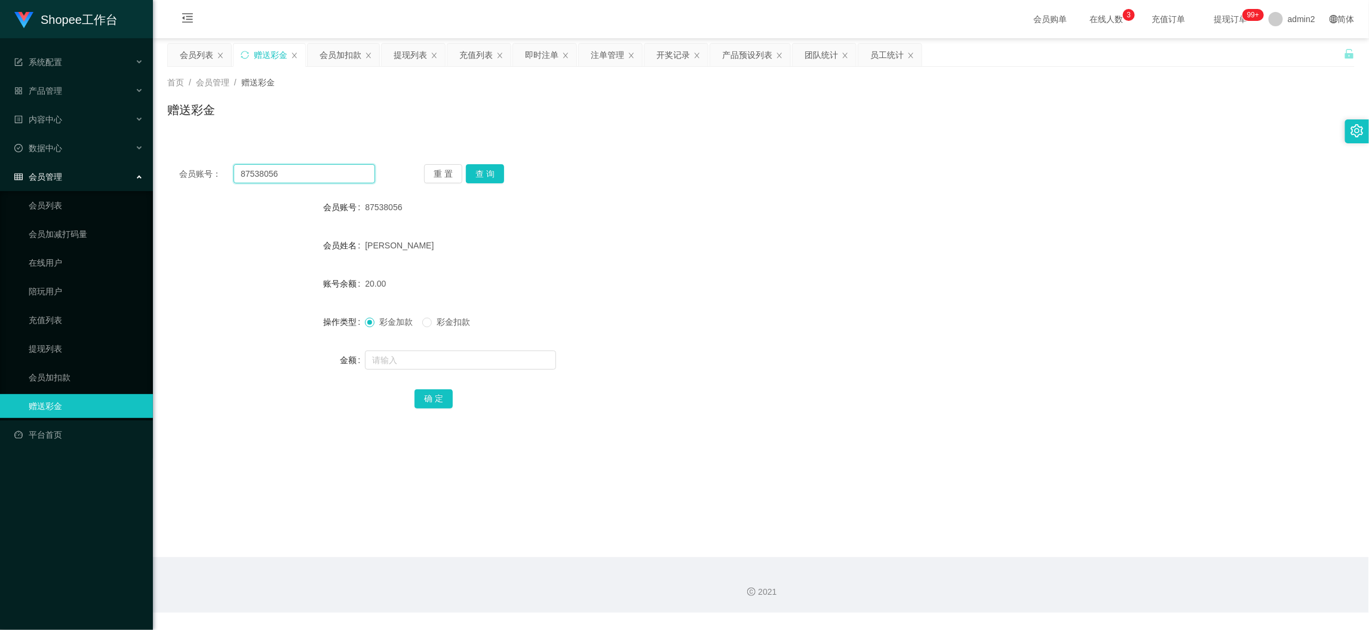
click at [342, 183] on input "87538056" at bounding box center [305, 173] width 142 height 19
paste input "Shuvo6"
type input "Shuvo66"
click at [467, 171] on button "查 询" at bounding box center [485, 173] width 38 height 19
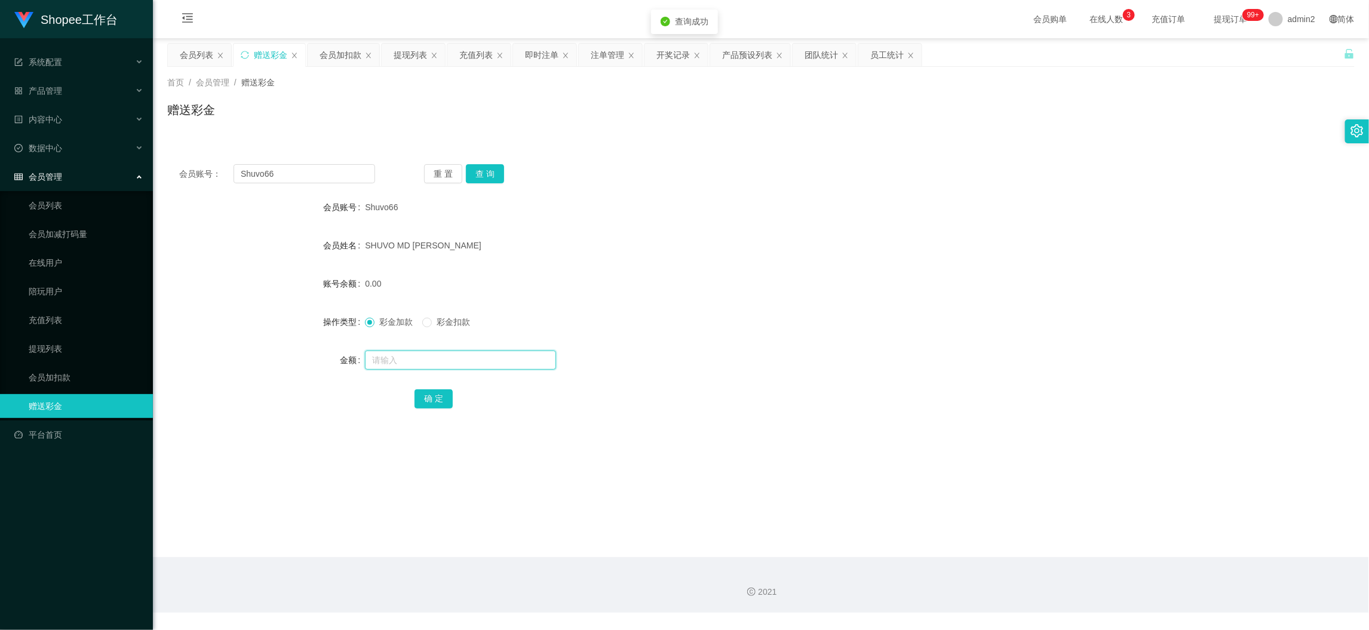
click at [508, 360] on input "text" at bounding box center [460, 360] width 191 height 19
type input "200"
drag, startPoint x: 436, startPoint y: 391, endPoint x: 447, endPoint y: 391, distance: 11.4
click at [436, 391] on button "确 定" at bounding box center [434, 398] width 38 height 19
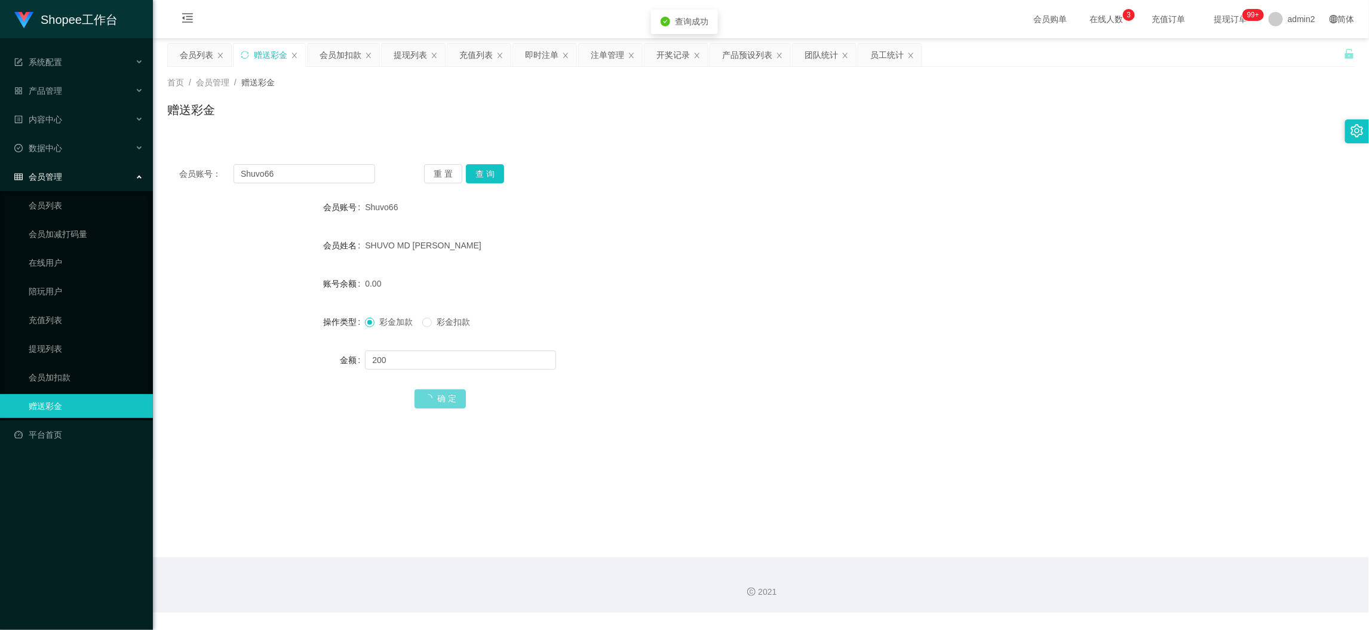
click at [713, 332] on div "彩金加款 彩金扣款" at bounding box center [711, 322] width 693 height 24
drag, startPoint x: 1060, startPoint y: 573, endPoint x: 1044, endPoint y: 568, distance: 16.2
click at [1058, 573] on div "2021" at bounding box center [761, 585] width 1216 height 56
click at [319, 168] on input "Shuvo66" at bounding box center [305, 173] width 142 height 19
drag, startPoint x: 319, startPoint y: 168, endPoint x: 417, endPoint y: 181, distance: 98.8
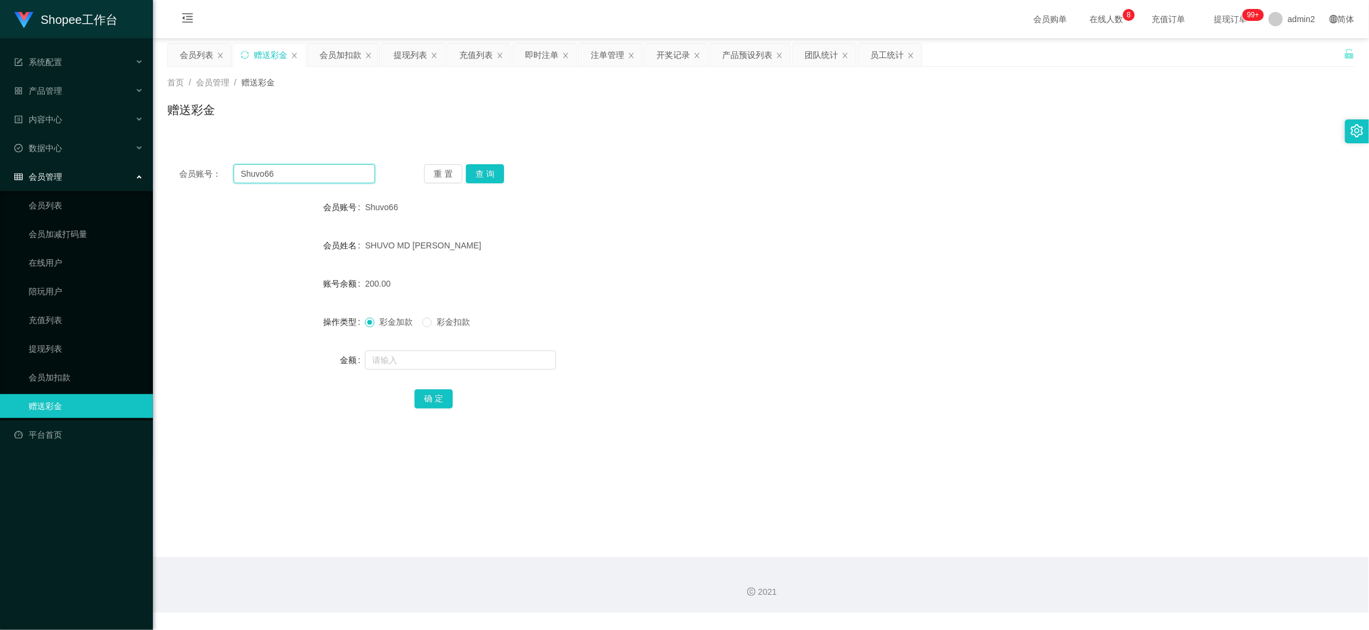
click at [320, 168] on input "Shuvo66" at bounding box center [305, 173] width 142 height 19
paste input "espoir1234"
type input "espoir1234"
drag, startPoint x: 473, startPoint y: 172, endPoint x: 483, endPoint y: 181, distance: 14.0
click at [473, 172] on button "查 询" at bounding box center [485, 173] width 38 height 19
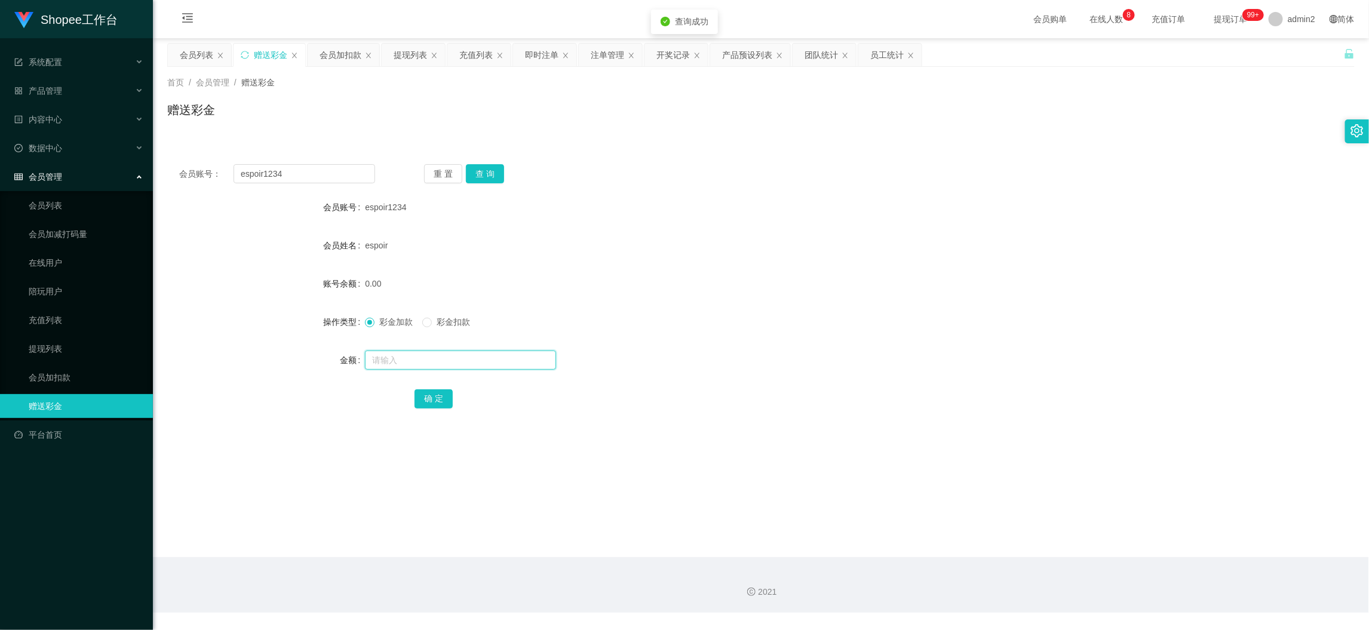
click at [505, 351] on input "text" at bounding box center [460, 360] width 191 height 19
type input "300"
click at [431, 392] on button "确 定" at bounding box center [434, 398] width 38 height 19
click at [704, 333] on div "彩金加款 彩金扣款" at bounding box center [711, 322] width 693 height 24
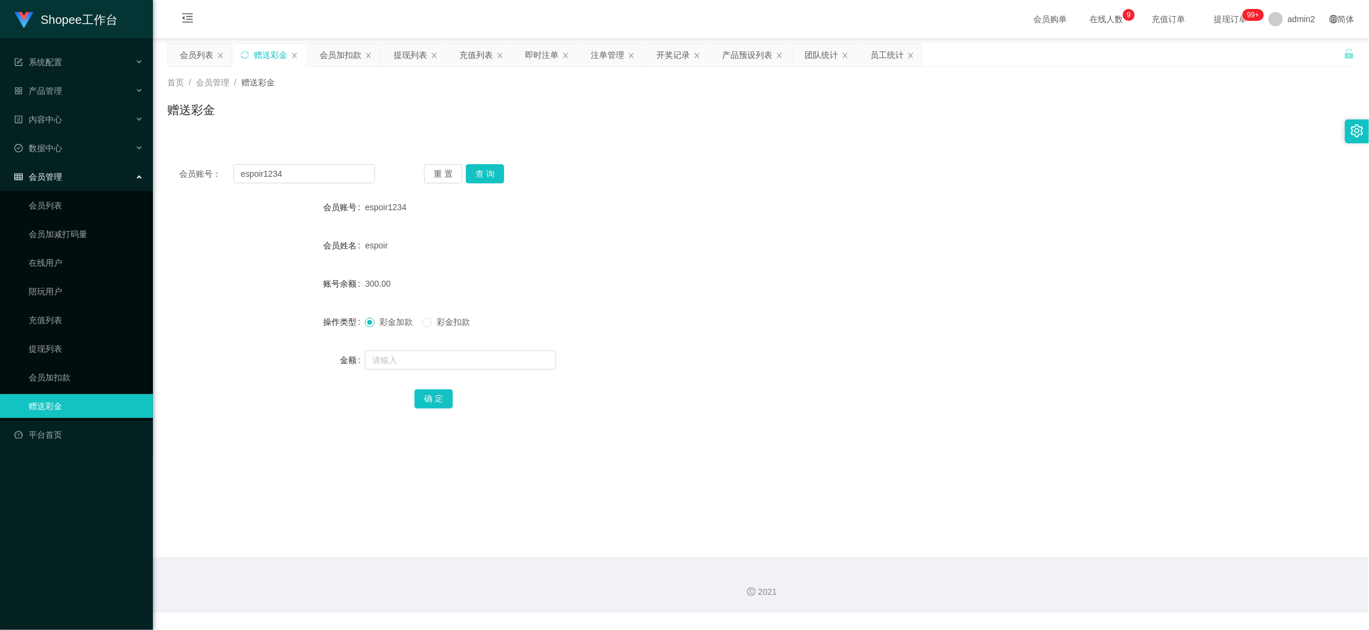
drag, startPoint x: 333, startPoint y: 57, endPoint x: 343, endPoint y: 116, distance: 59.3
click at [333, 57] on div "会员加扣款" at bounding box center [341, 55] width 42 height 23
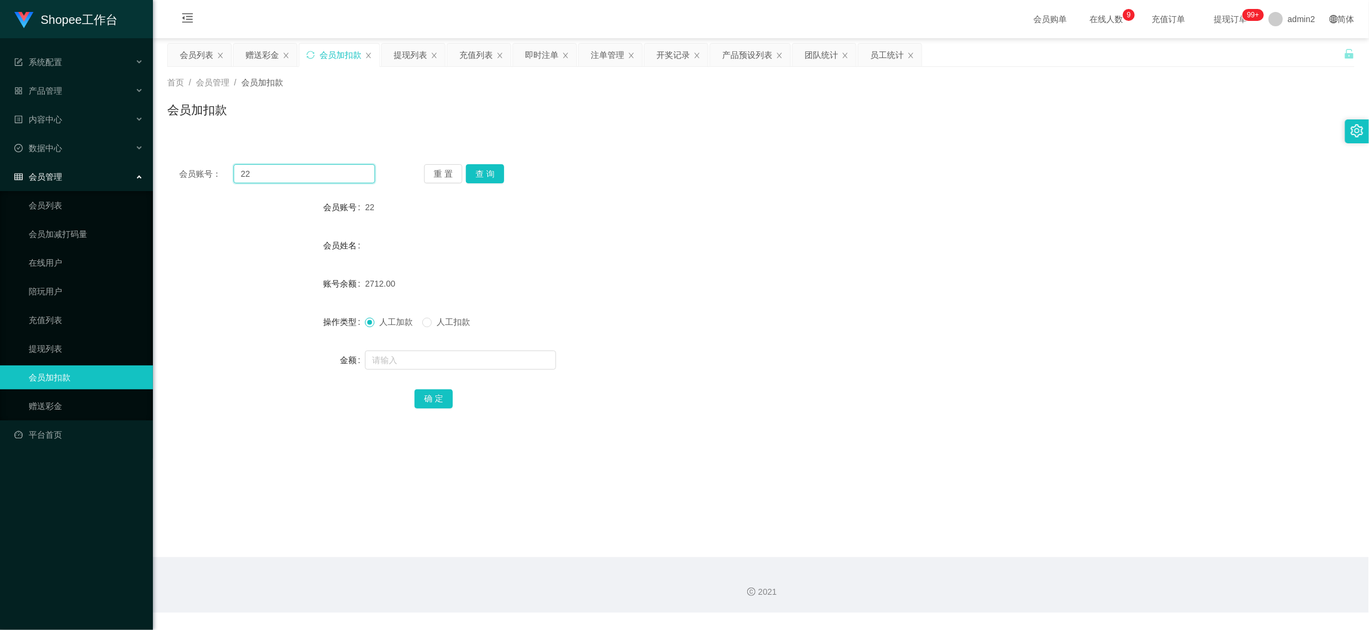
drag, startPoint x: 336, startPoint y: 167, endPoint x: 325, endPoint y: 170, distance: 11.7
click at [336, 167] on input "22" at bounding box center [305, 173] width 142 height 19
click at [324, 170] on input "22" at bounding box center [305, 173] width 142 height 19
drag, startPoint x: 325, startPoint y: 170, endPoint x: 335, endPoint y: 173, distance: 10.0
click at [324, 171] on input "22" at bounding box center [305, 173] width 142 height 19
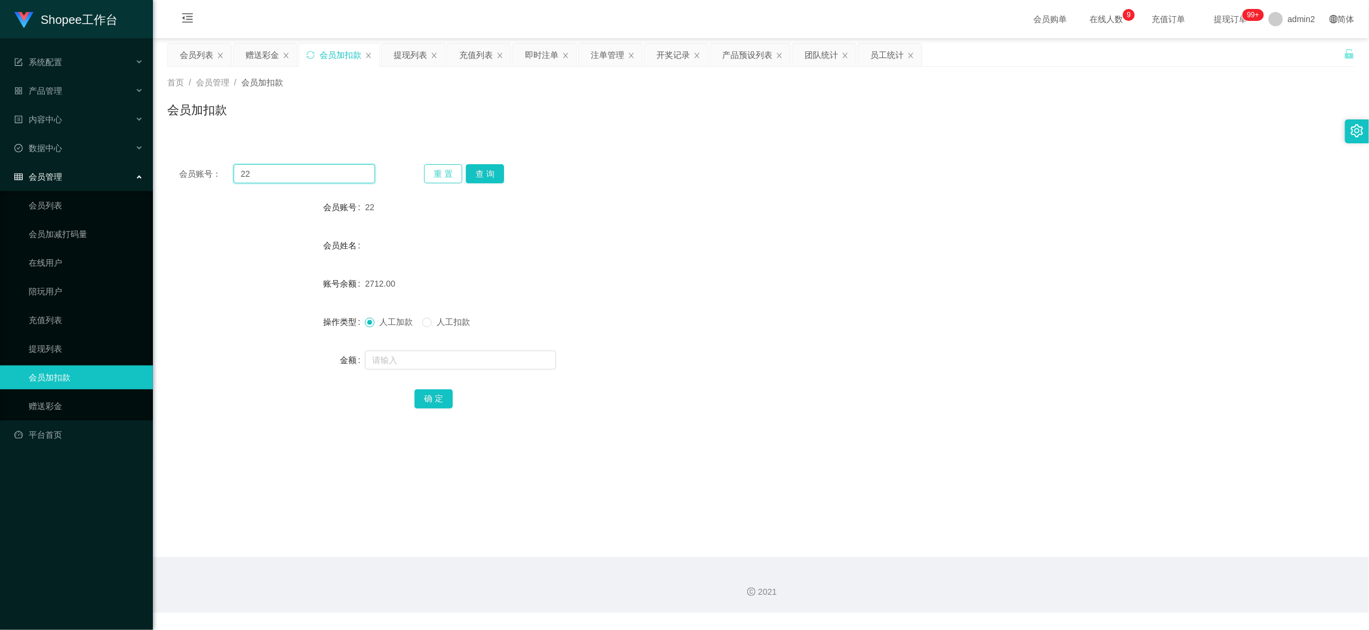
paste input "98"
type input "982"
click at [496, 176] on button "查 询" at bounding box center [485, 173] width 38 height 19
click at [527, 363] on input "text" at bounding box center [460, 360] width 191 height 19
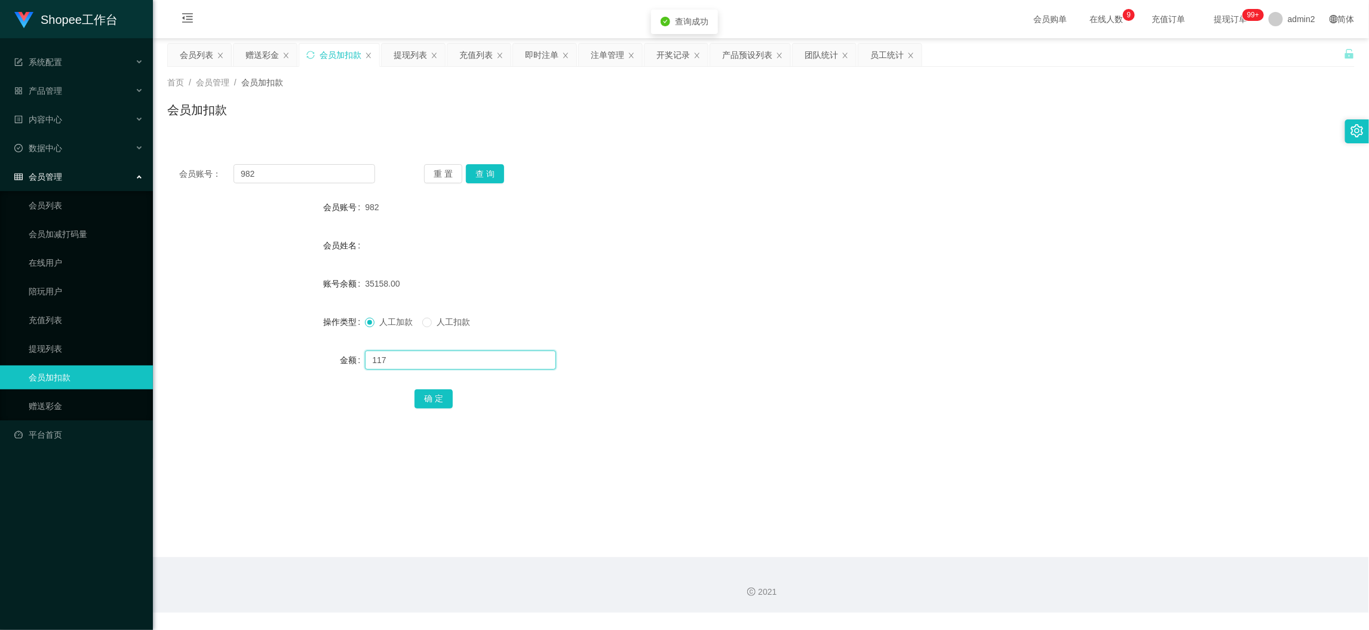
type input "117"
click at [890, 607] on div "2021" at bounding box center [761, 585] width 1216 height 56
click at [428, 399] on button "确 定" at bounding box center [434, 398] width 38 height 19
click at [692, 313] on div "人工加款 人工扣款" at bounding box center [711, 322] width 693 height 24
click at [307, 164] on input "982" at bounding box center [305, 173] width 142 height 19
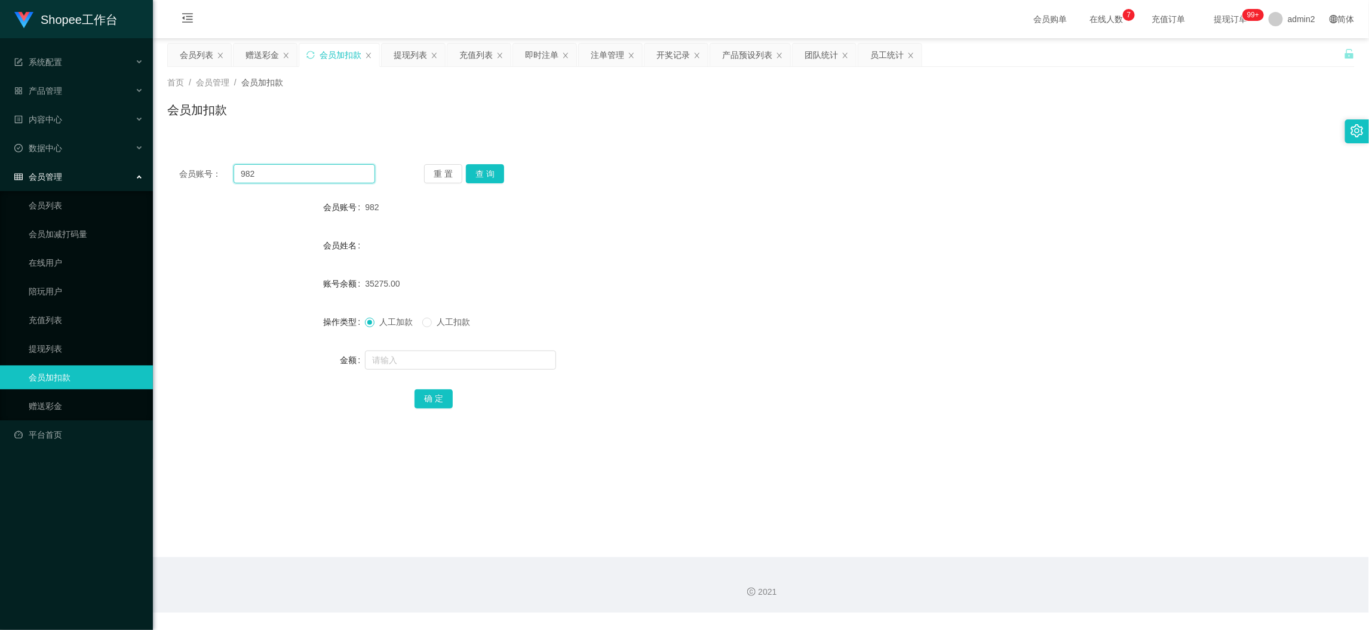
click at [307, 165] on input "982" at bounding box center [305, 173] width 142 height 19
paste input "A986"
type input "A986"
click at [492, 180] on button "查 询" at bounding box center [485, 173] width 38 height 19
click at [496, 346] on form "会员账号 A986 会员姓名 账号余额 92118.00 操作类型 人工加款 人工扣款 金额 确 定" at bounding box center [761, 302] width 1188 height 215
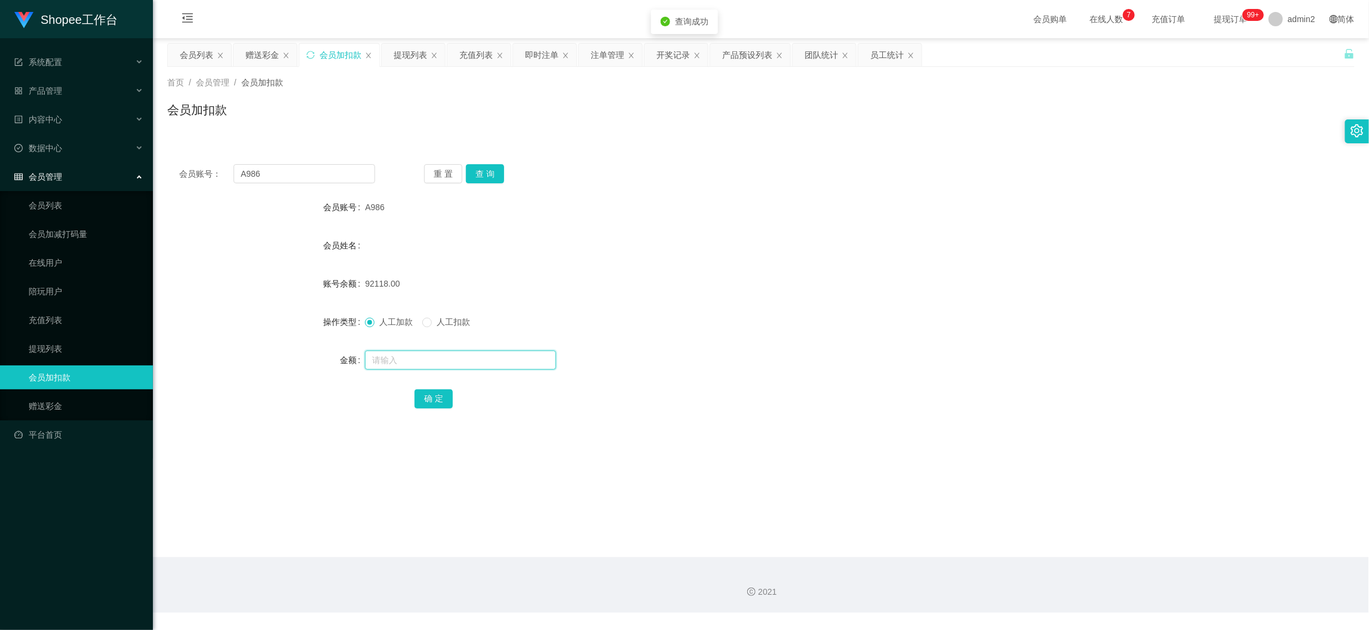
click at [498, 357] on input "text" at bounding box center [460, 360] width 191 height 19
type input "117"
click at [440, 401] on button "确 定" at bounding box center [434, 398] width 38 height 19
click at [362, 179] on input "A986" at bounding box center [305, 173] width 142 height 19
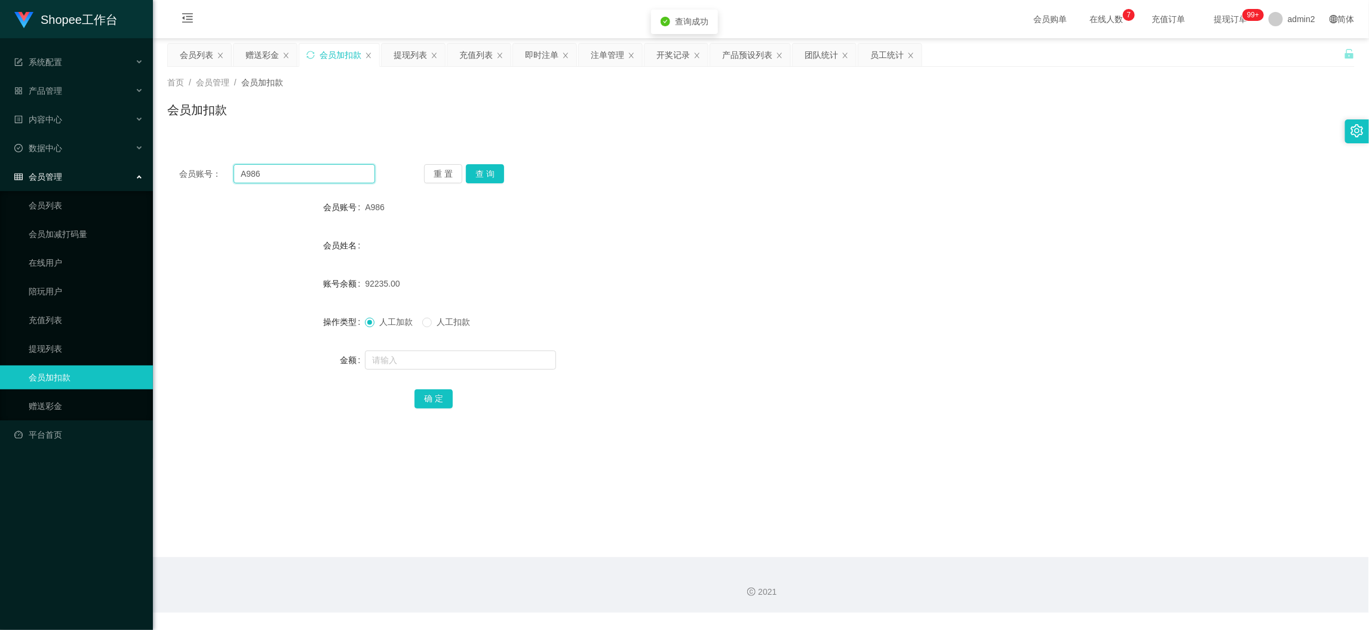
click at [362, 179] on input "A986" at bounding box center [305, 173] width 142 height 19
paste input "3"
type input "A983"
click at [501, 174] on button "查 询" at bounding box center [485, 173] width 38 height 19
click at [517, 360] on input "text" at bounding box center [460, 360] width 191 height 19
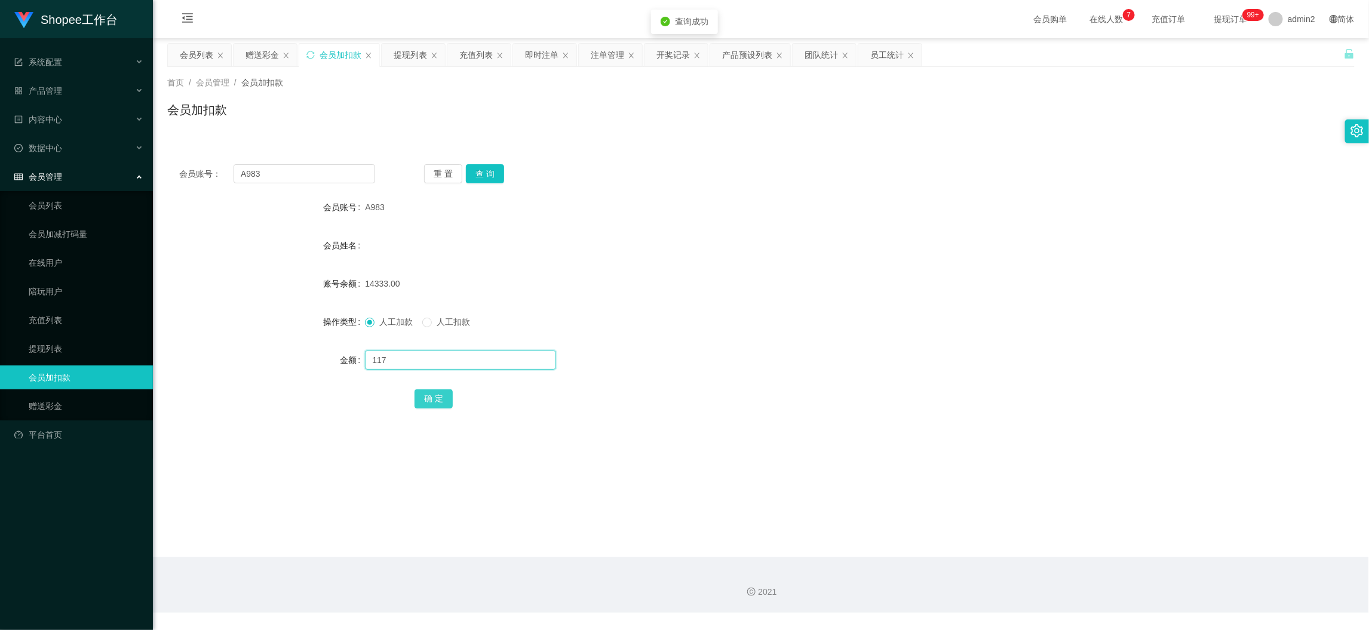
type input "117"
click at [421, 395] on button "确 定" at bounding box center [434, 398] width 38 height 19
click at [329, 172] on input "A983" at bounding box center [305, 173] width 142 height 19
drag, startPoint x: 329, startPoint y: 172, endPoint x: 340, endPoint y: 177, distance: 11.8
click at [330, 172] on input "A983" at bounding box center [305, 173] width 142 height 19
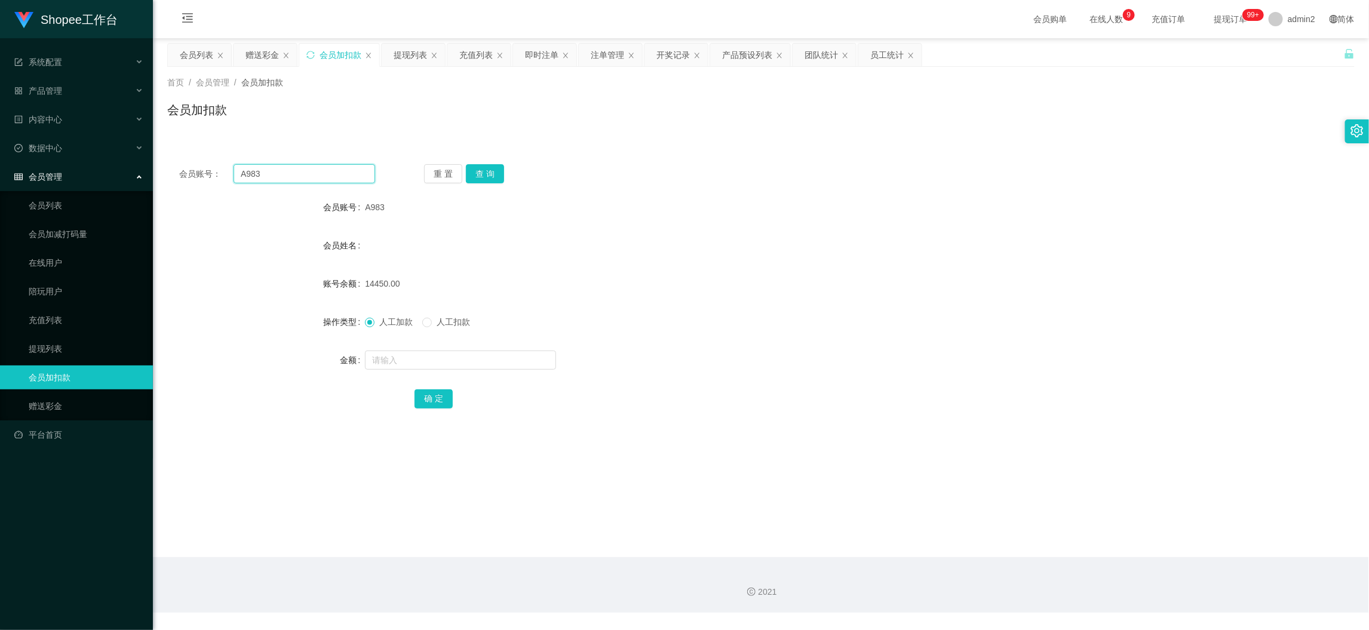
paste input "1"
type input "A981"
click at [478, 174] on button "查 询" at bounding box center [485, 173] width 38 height 19
click at [478, 357] on input "text" at bounding box center [460, 360] width 191 height 19
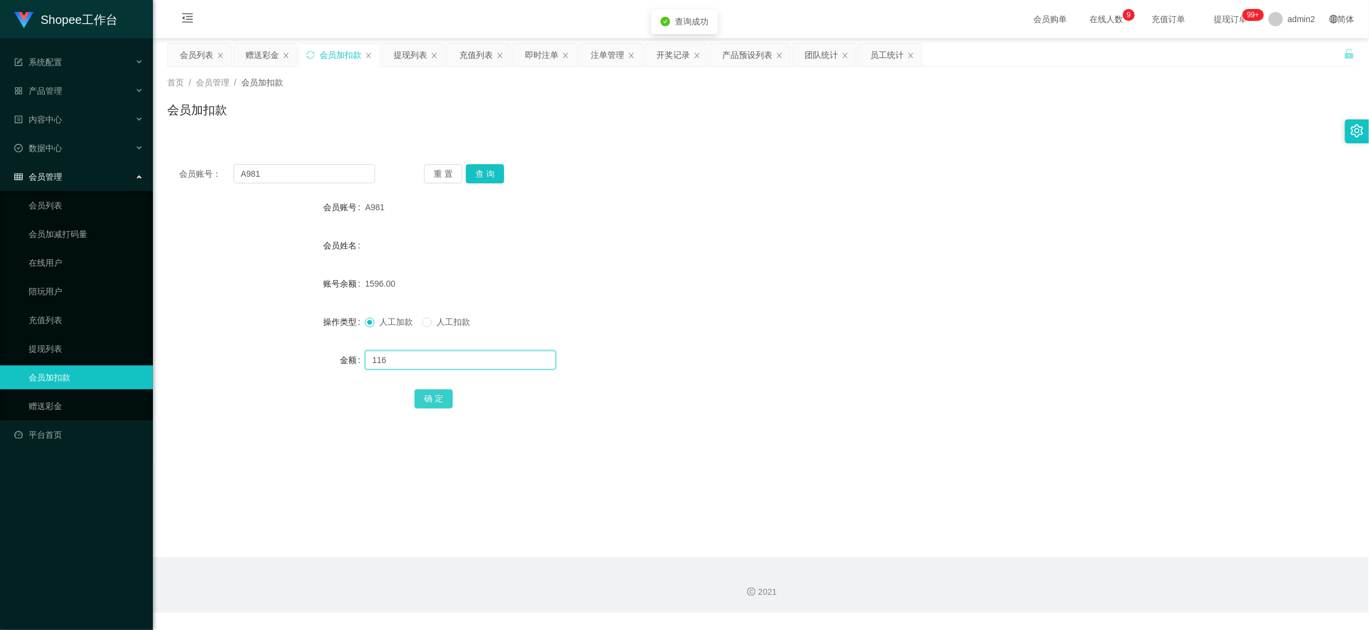
type input "116"
drag, startPoint x: 425, startPoint y: 398, endPoint x: 451, endPoint y: 395, distance: 26.5
click at [425, 398] on button "确 定" at bounding box center [434, 398] width 38 height 19
click at [754, 343] on form "会员账号 A981 会员姓名 账号余额 1596.00 操作类型 人工加款 人工扣款 金额 116 确 定" at bounding box center [761, 302] width 1188 height 215
click at [1046, 542] on main "关闭左侧 关闭右侧 关闭其它 刷新页面 会员列表 赠送彩金 会员加扣款 提现列表 充值列表 即时注单 注单管理 开奖记录 产品预设列表 团队统计 员工统计 首…" at bounding box center [761, 297] width 1216 height 519
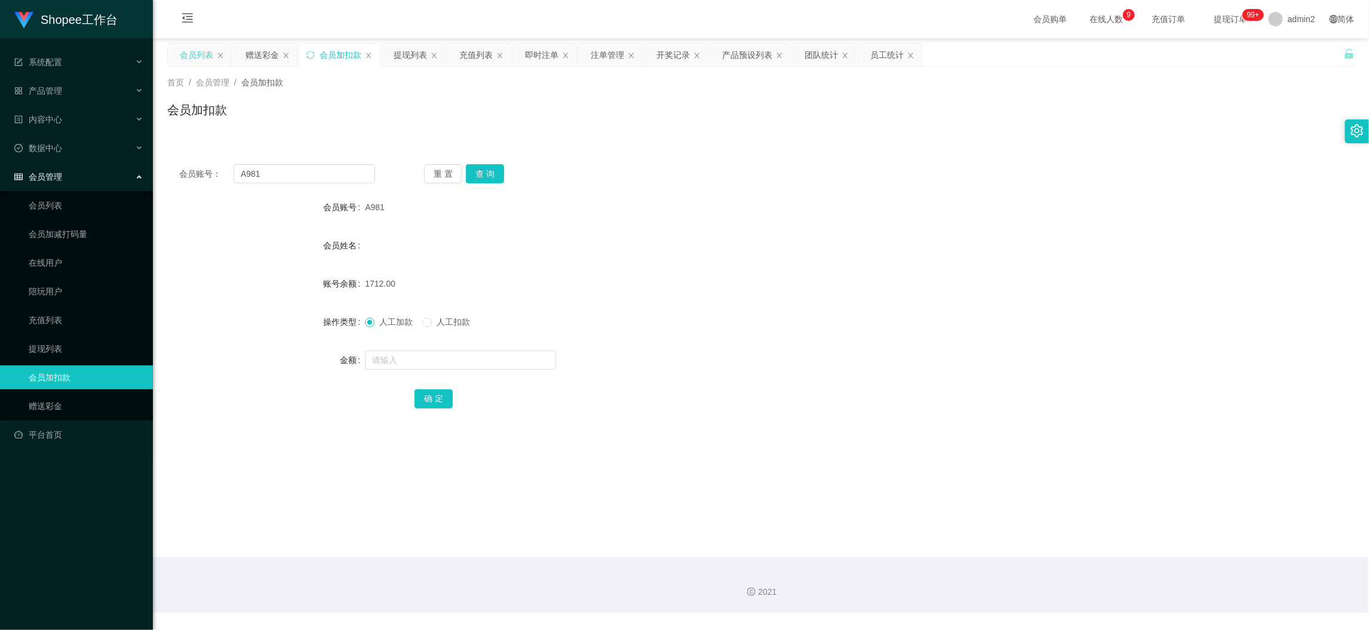
click at [199, 53] on div "会员列表" at bounding box center [196, 55] width 33 height 23
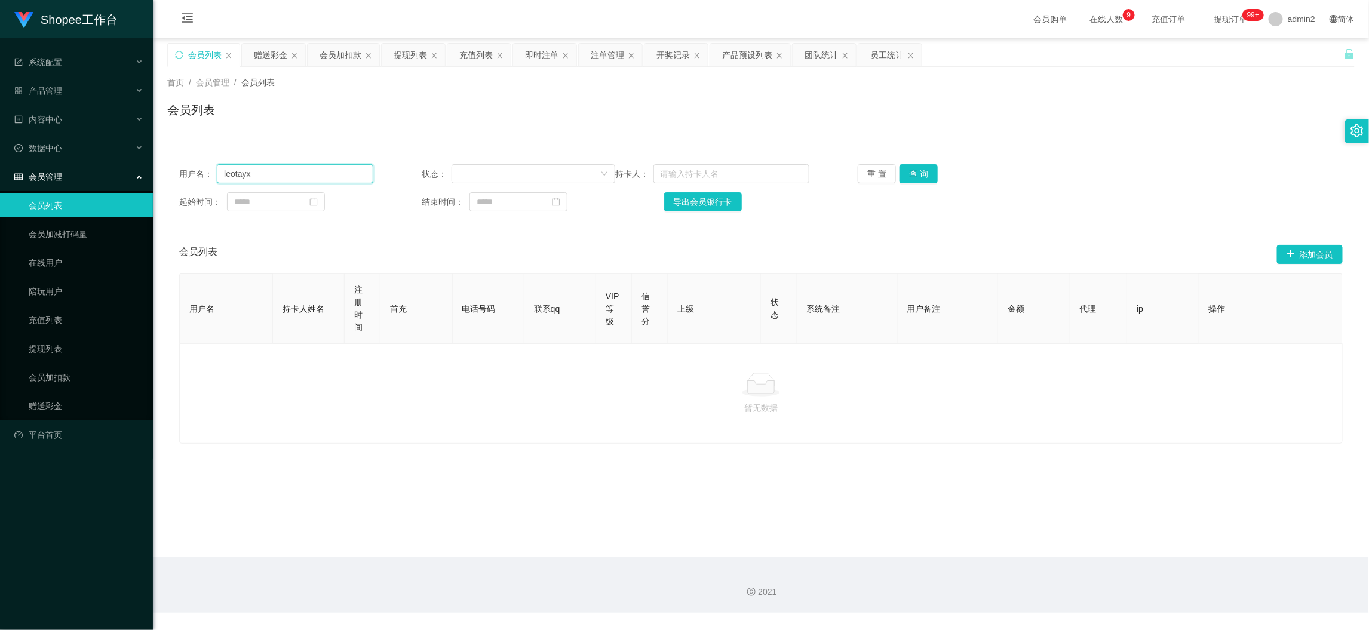
click at [313, 166] on input "leotayx" at bounding box center [295, 173] width 156 height 19
paste input "085210819456"
type input "085210819456"
drag, startPoint x: 920, startPoint y: 168, endPoint x: 906, endPoint y: 177, distance: 16.9
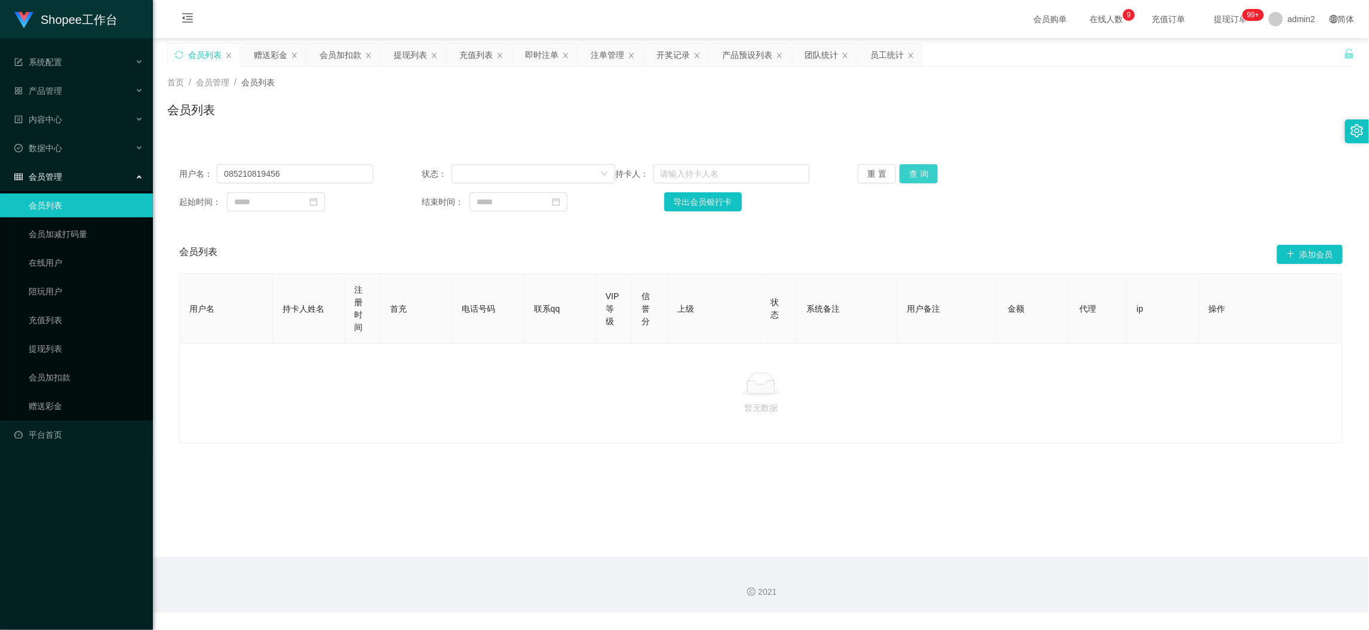
click at [920, 168] on button "查 询" at bounding box center [919, 173] width 38 height 19
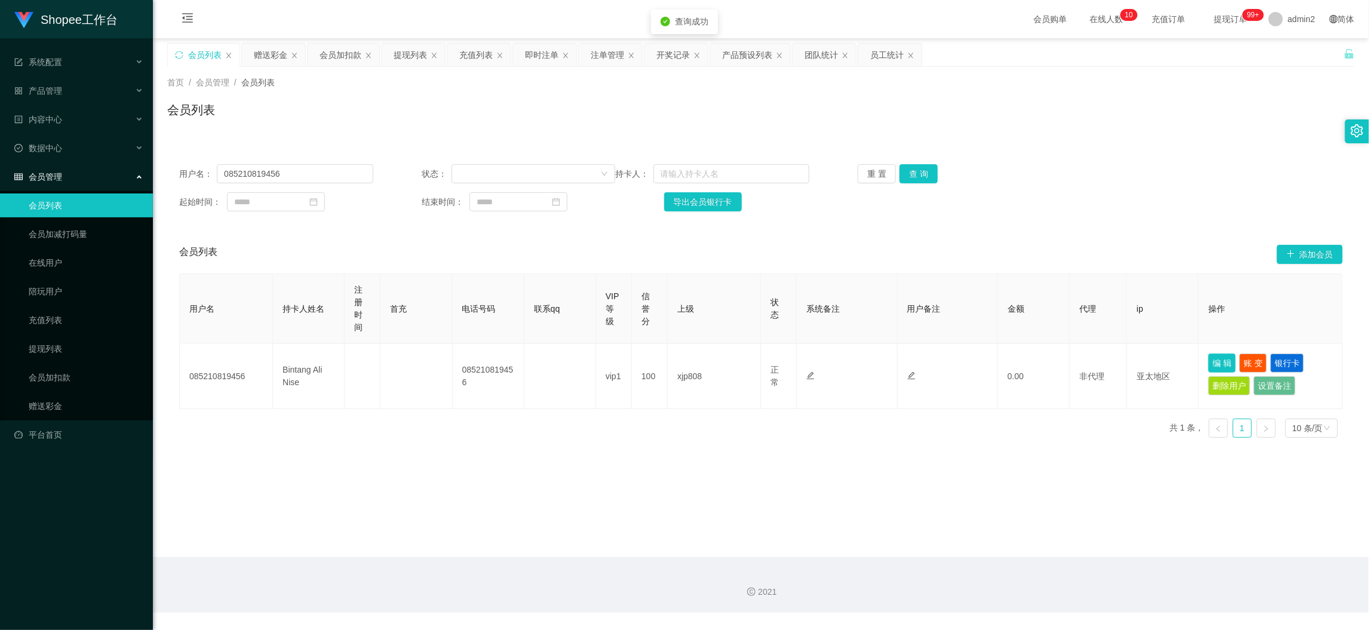
drag, startPoint x: 1218, startPoint y: 359, endPoint x: 1192, endPoint y: 361, distance: 25.8
click at [1218, 359] on button "编 辑" at bounding box center [1221, 363] width 27 height 19
type input "085210819456"
type input "Bintang Ali Nise"
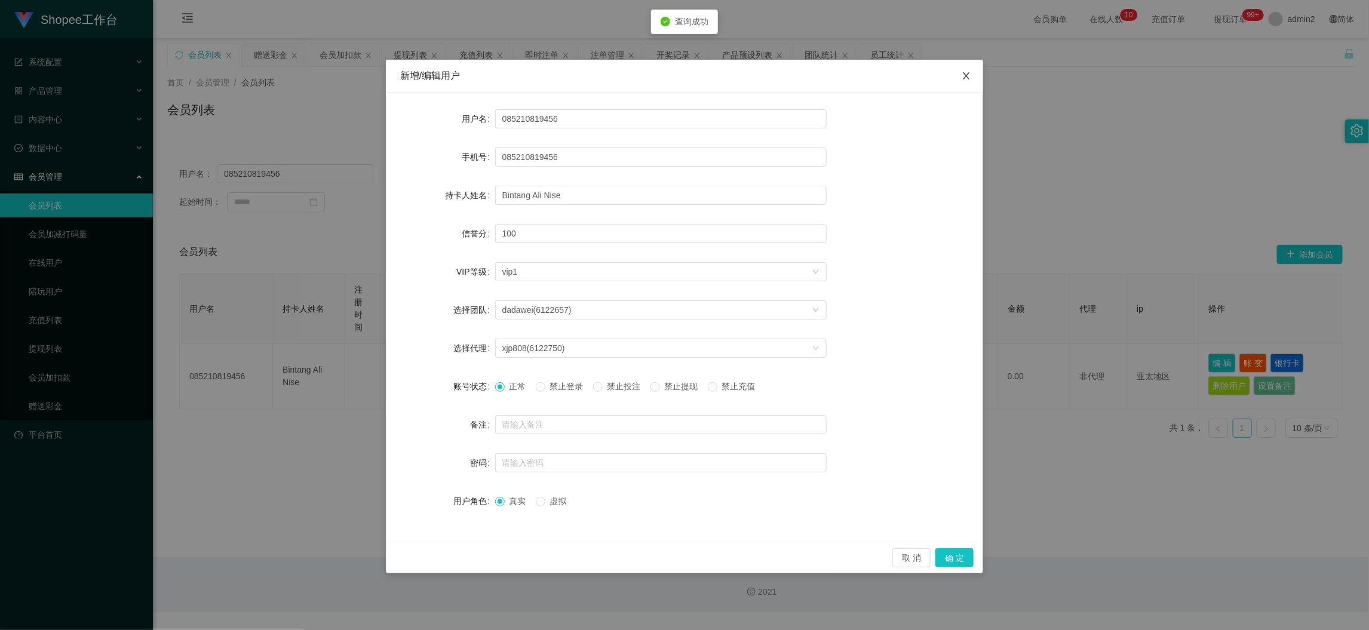
click at [972, 75] on span "Close" at bounding box center [966, 76] width 33 height 33
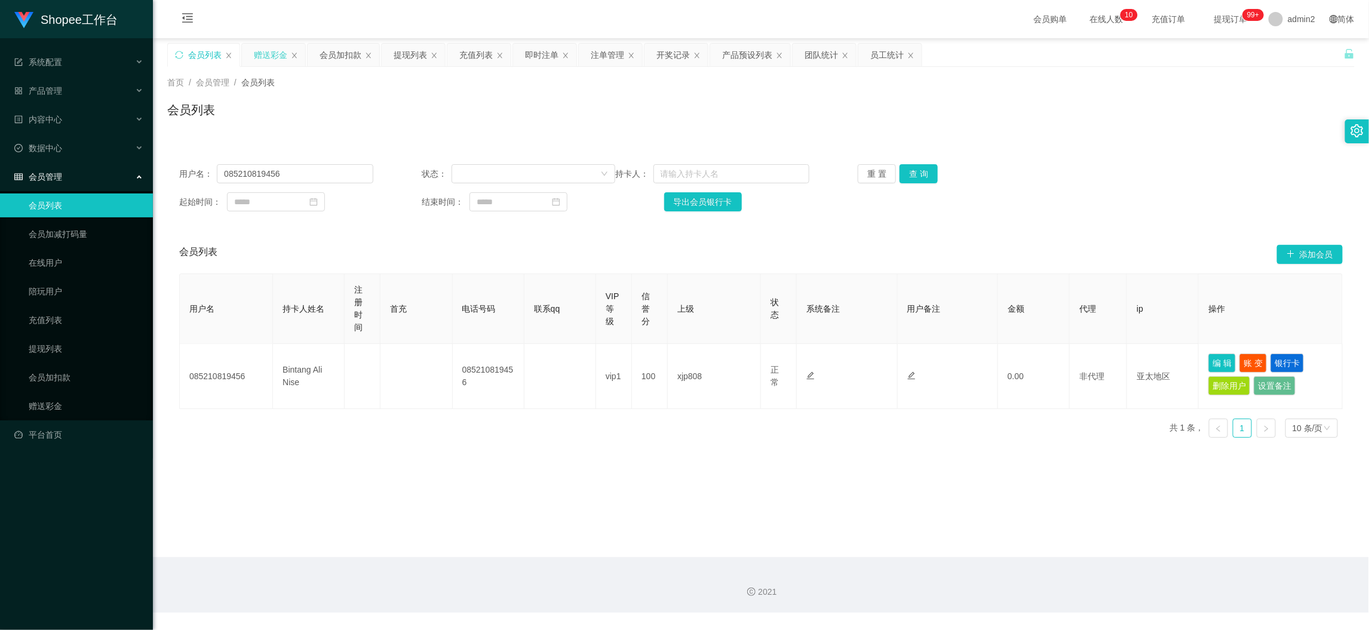
click at [278, 60] on div "赠送彩金" at bounding box center [270, 55] width 33 height 23
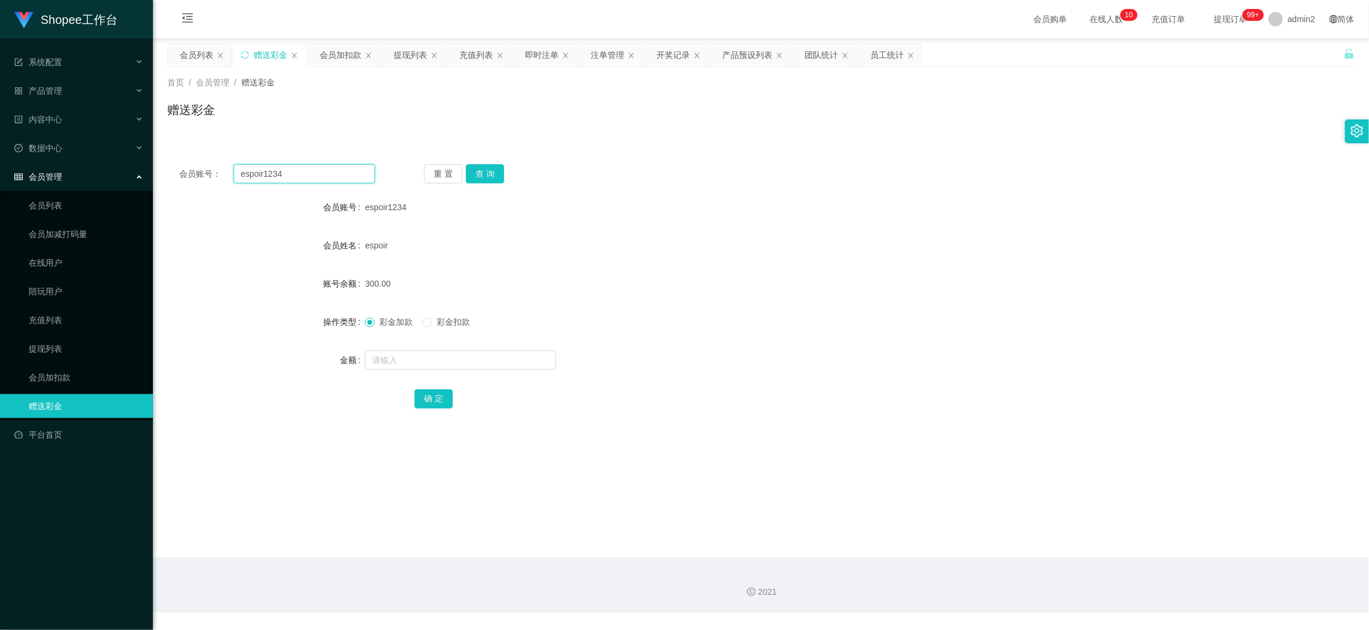
click at [310, 170] on input "espoir1234" at bounding box center [305, 173] width 142 height 19
paste input "085210819456"
type input "085210819456"
drag, startPoint x: 477, startPoint y: 168, endPoint x: 480, endPoint y: 188, distance: 20.0
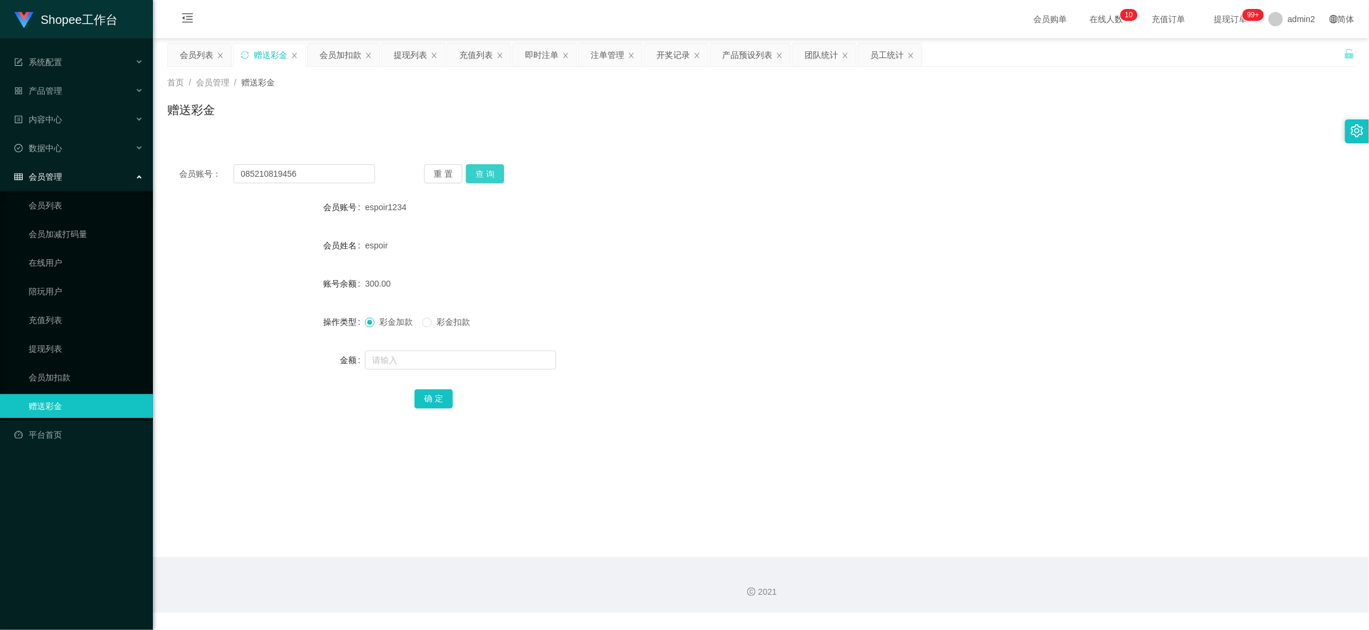
click at [477, 168] on button "查 询" at bounding box center [485, 173] width 38 height 19
click at [490, 358] on input "text" at bounding box center [460, 360] width 191 height 19
type input "500"
click at [427, 395] on button "确 定" at bounding box center [434, 398] width 38 height 19
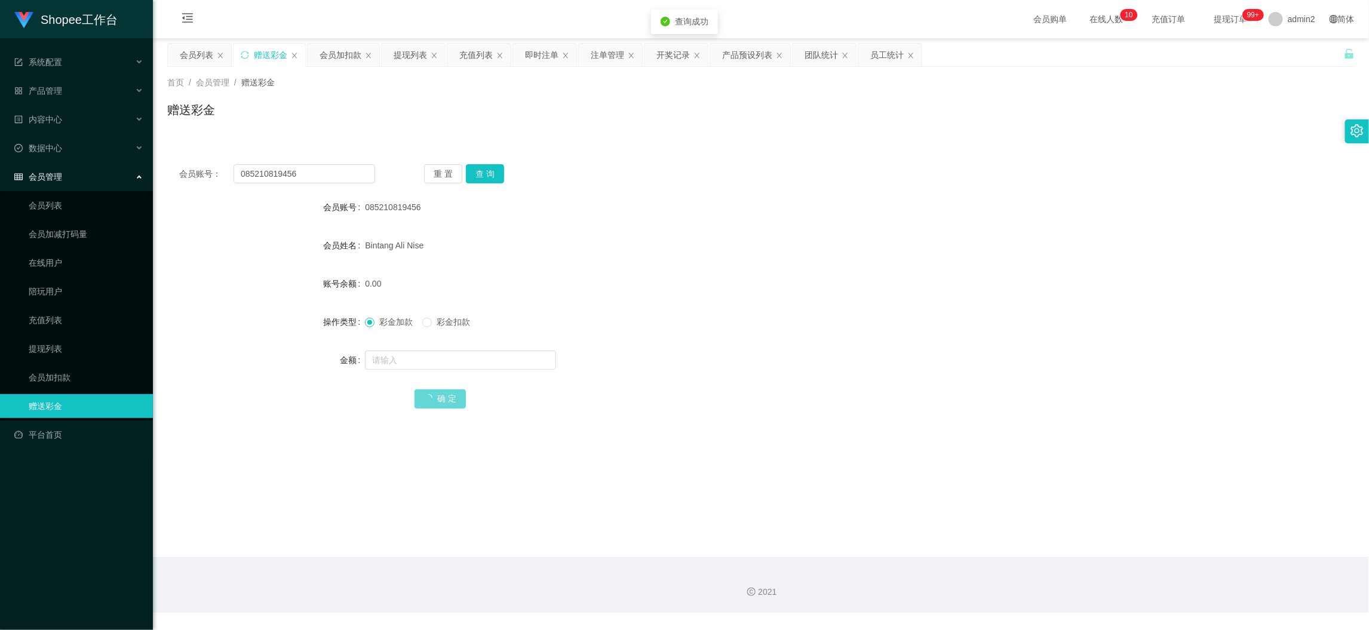
click at [780, 332] on div "彩金加款 彩金扣款" at bounding box center [711, 322] width 693 height 24
click at [1110, 530] on main "关闭左侧 关闭右侧 关闭其它 刷新页面 会员列表 赠送彩金 会员加扣款 提现列表 充值列表 即时注单 注单管理 开奖记录 产品预设列表 团队统计 员工统计 首…" at bounding box center [761, 297] width 1216 height 519
click at [397, 52] on div "提现列表" at bounding box center [410, 55] width 33 height 23
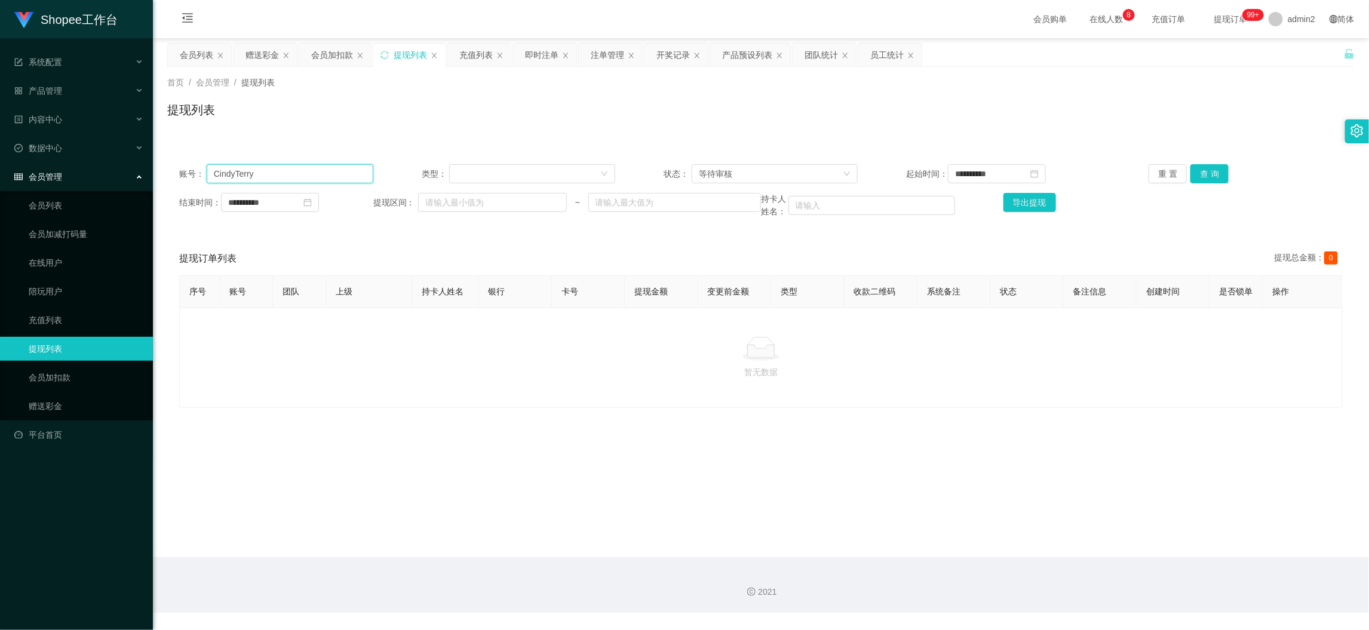
click at [342, 174] on input "CindyTerry" at bounding box center [290, 173] width 167 height 19
click at [342, 172] on input "CindyTerry" at bounding box center [290, 173] width 167 height 19
paste input "082271045163"
click at [298, 166] on input "CindyTerry082271045163" at bounding box center [290, 173] width 167 height 19
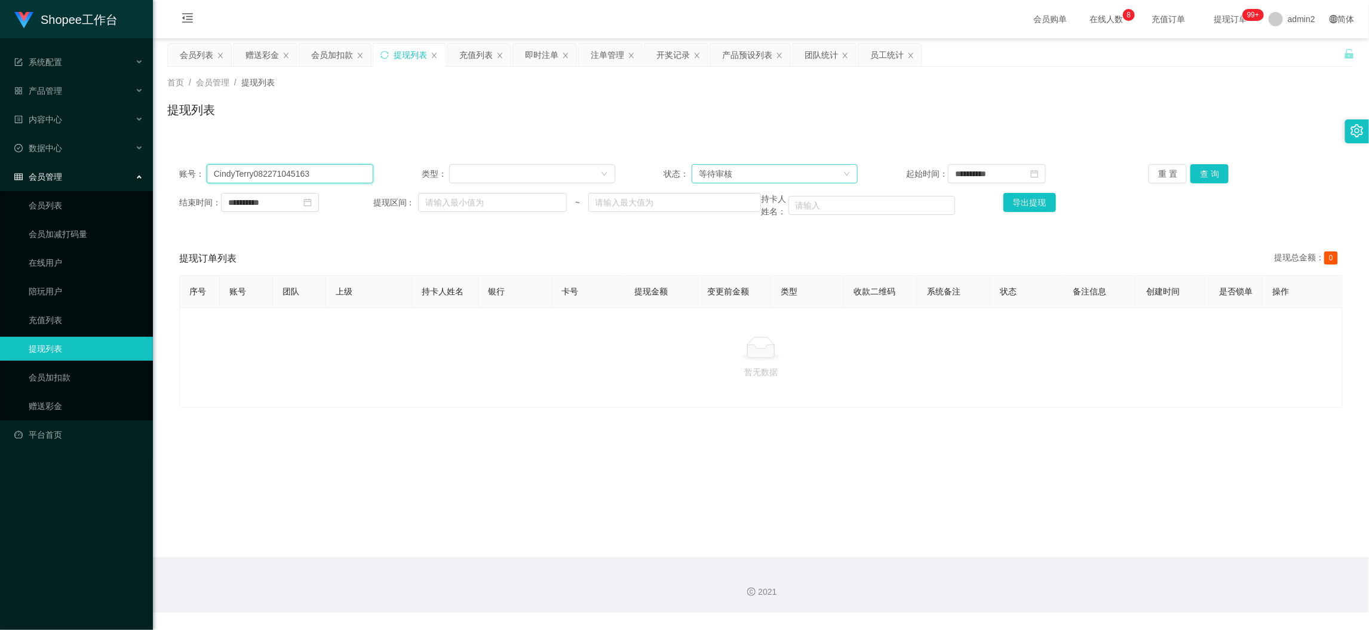
paste input "text"
type input "082271045163"
click at [1193, 170] on button "查 询" at bounding box center [1210, 173] width 38 height 19
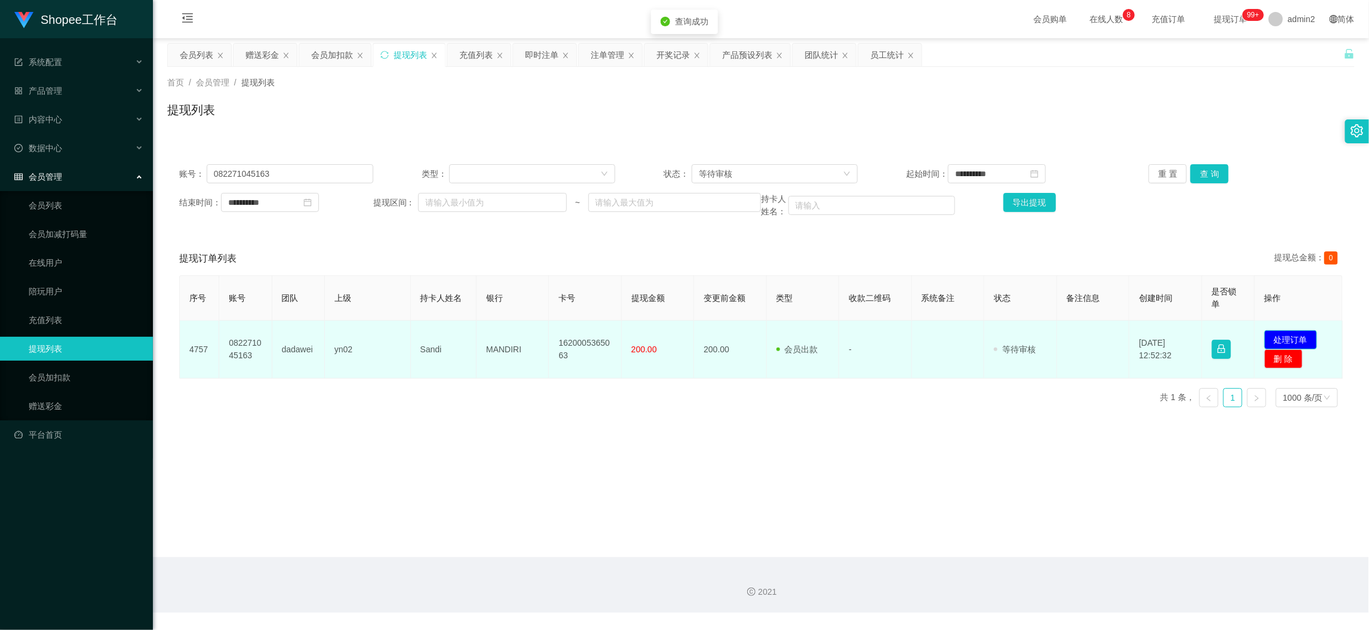
click at [1287, 333] on button "处理订单" at bounding box center [1291, 339] width 53 height 19
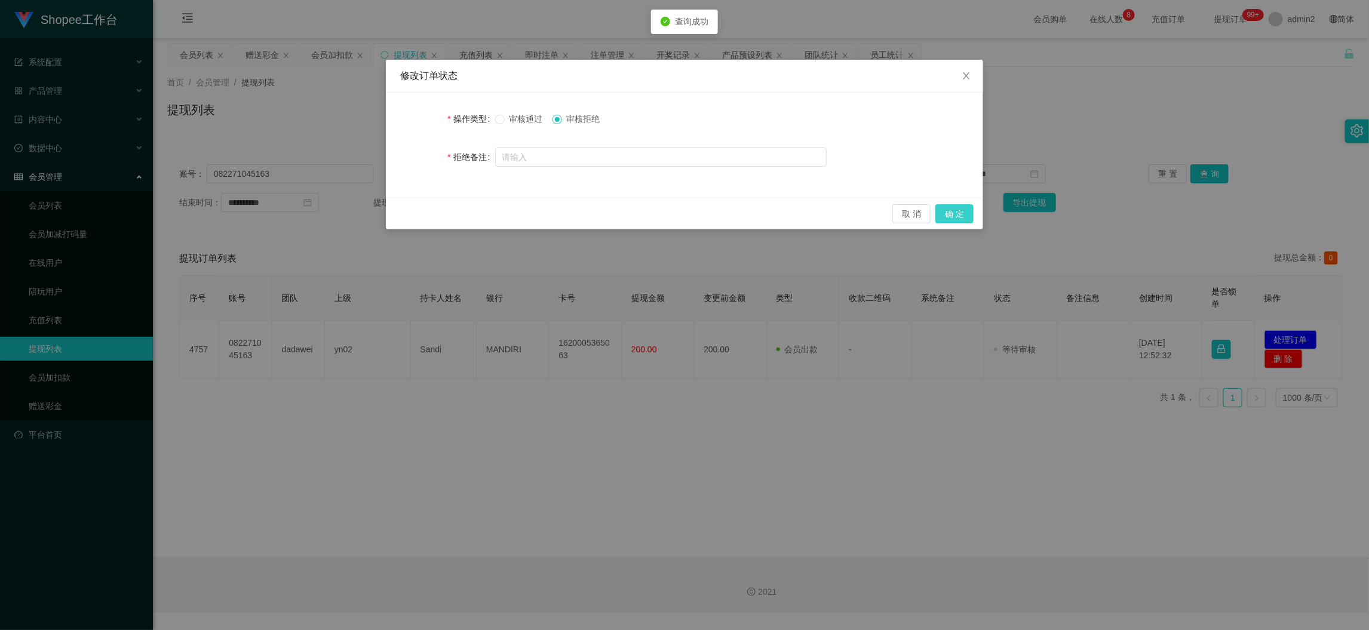
click at [961, 214] on button "确 定" at bounding box center [954, 213] width 38 height 19
drag, startPoint x: 851, startPoint y: 405, endPoint x: 848, endPoint y: 414, distance: 9.4
click at [848, 414] on div "修改订单状态 操作类型 审核通过 审核拒绝 拒绝备注 取 消 确 定" at bounding box center [684, 315] width 1369 height 630
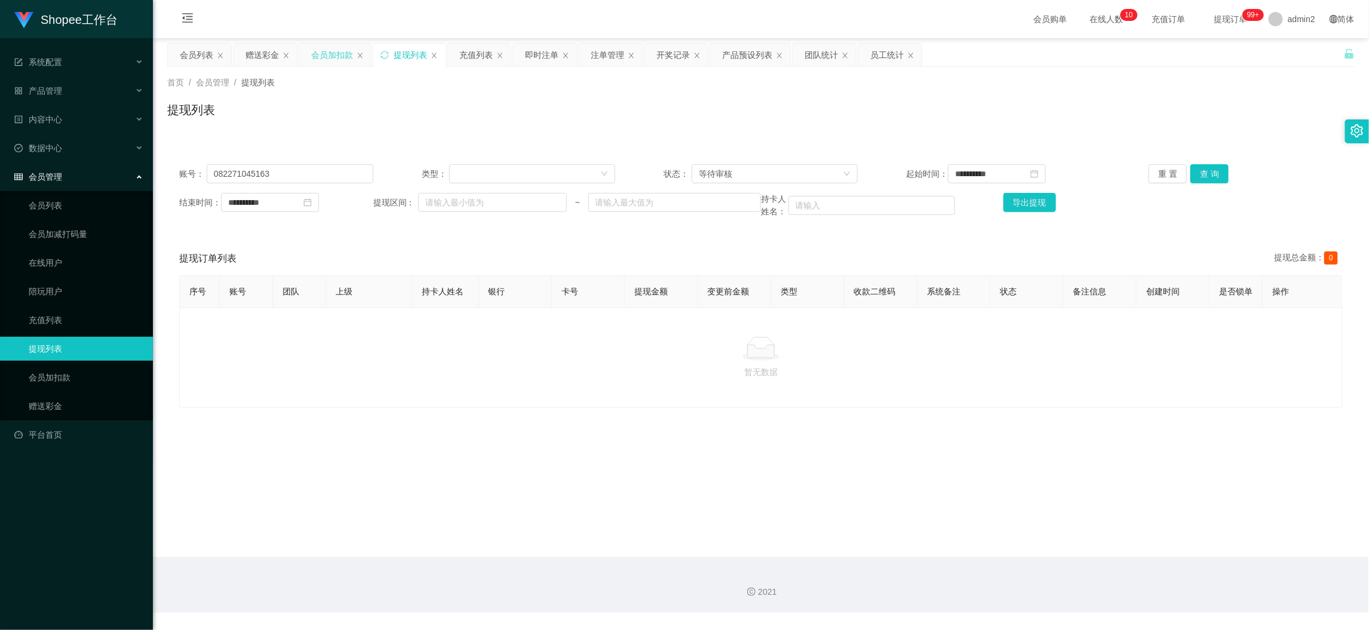
click at [324, 63] on div "会员加扣款" at bounding box center [332, 55] width 42 height 23
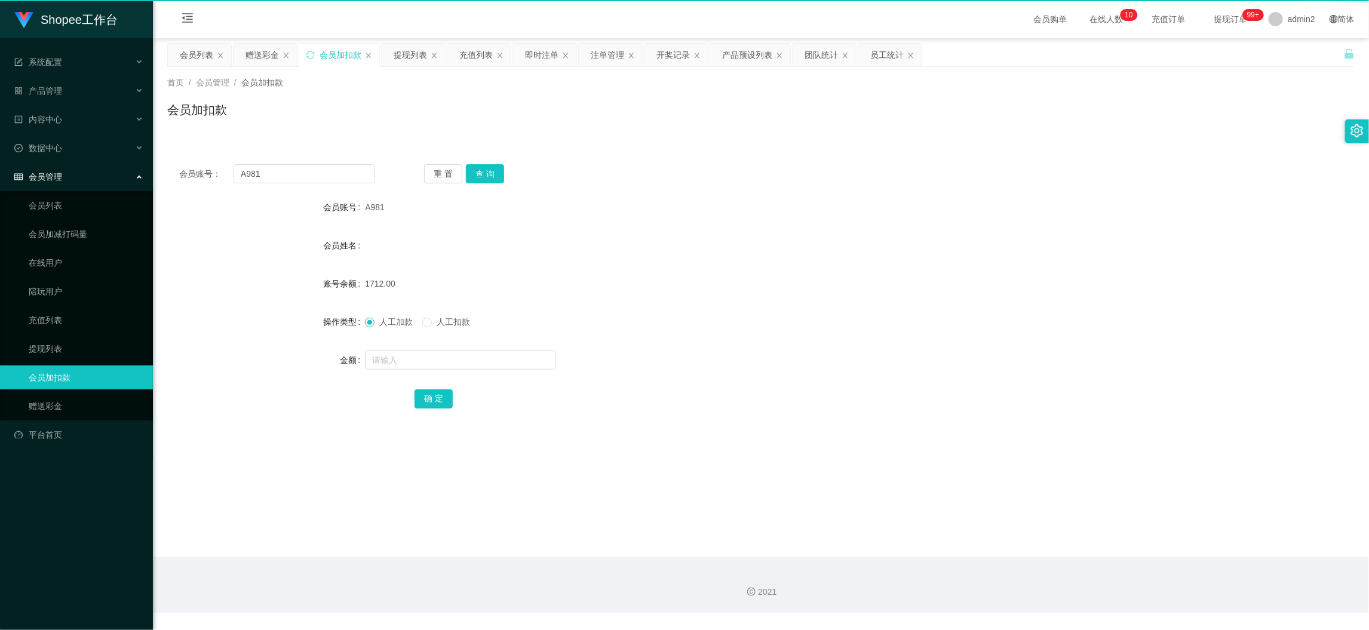
click at [326, 52] on div "会员加扣款" at bounding box center [341, 55] width 42 height 23
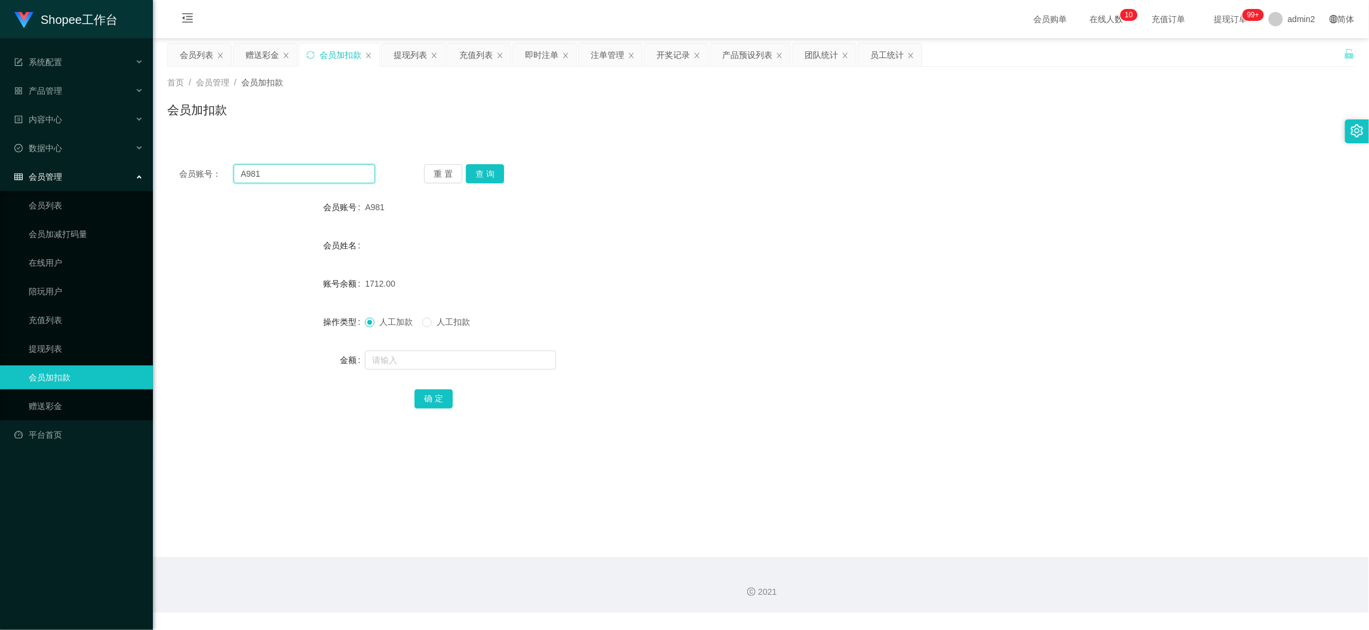
click at [326, 174] on input "A981" at bounding box center [305, 173] width 142 height 19
paste input "08"
type input "08"
click at [496, 166] on button "查 询" at bounding box center [485, 173] width 38 height 19
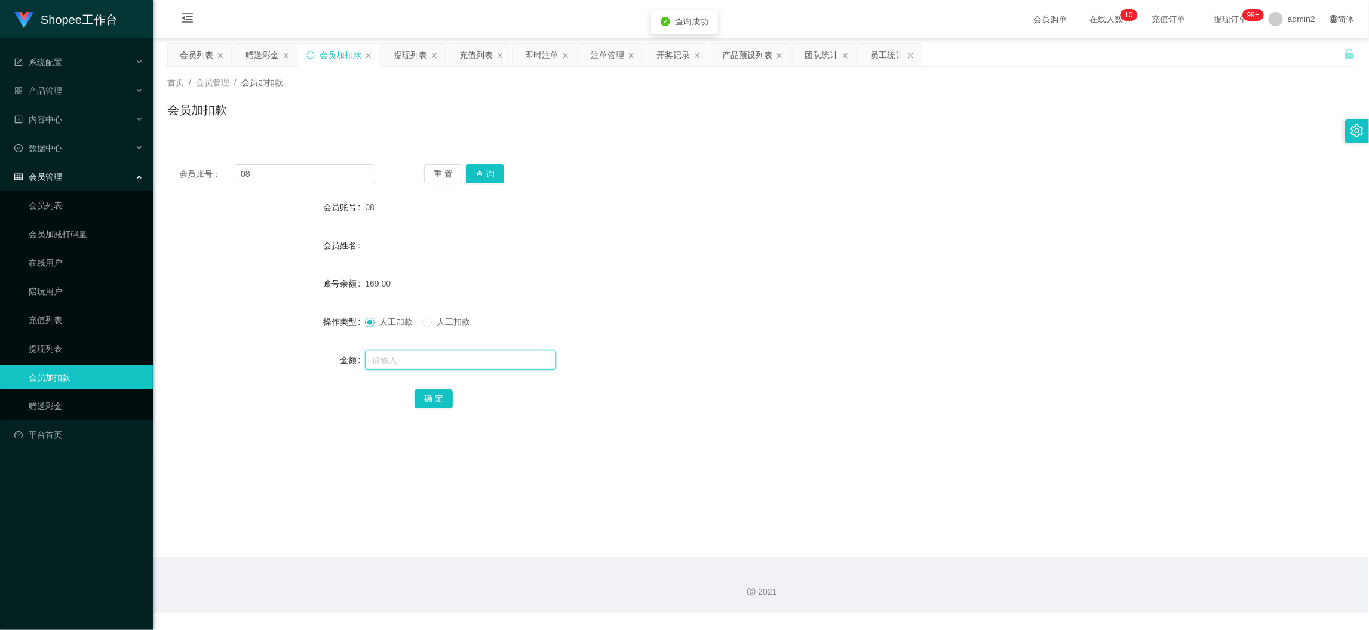
click at [486, 355] on input "text" at bounding box center [460, 360] width 191 height 19
type input "38"
click at [422, 395] on button "确 定" at bounding box center [434, 398] width 38 height 19
click at [767, 335] on form "会员账号 08 会员姓名 账号余额 169.00 操作类型 人工加款 人工扣款 金额 38 确 定" at bounding box center [761, 302] width 1188 height 215
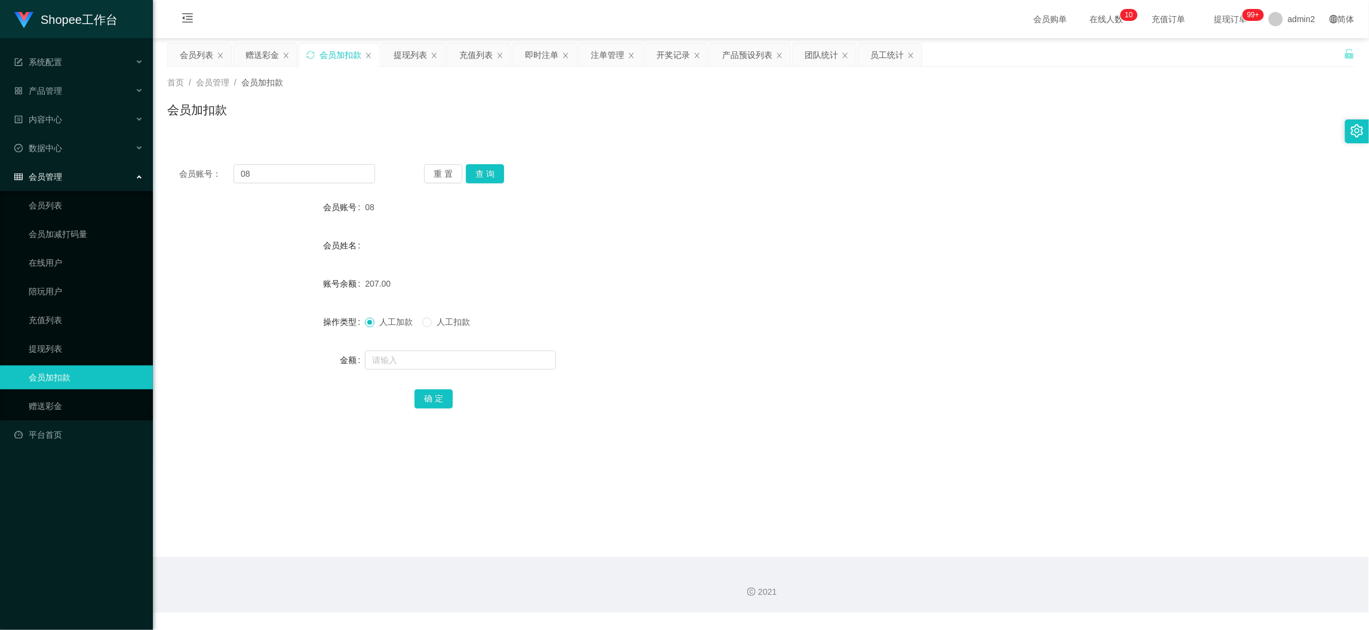
click at [955, 609] on div "2021" at bounding box center [761, 585] width 1216 height 56
click at [299, 172] on input "08" at bounding box center [305, 173] width 142 height 19
click at [863, 542] on main "关闭左侧 关闭右侧 关闭其它 刷新页面 会员列表 赠送彩金 会员加扣款 提现列表 充值列表 即时注单 注单管理 开奖记录 产品预设列表 团队统计 员工统计 首…" at bounding box center [761, 297] width 1216 height 519
click at [435, 366] on input "text" at bounding box center [460, 360] width 191 height 19
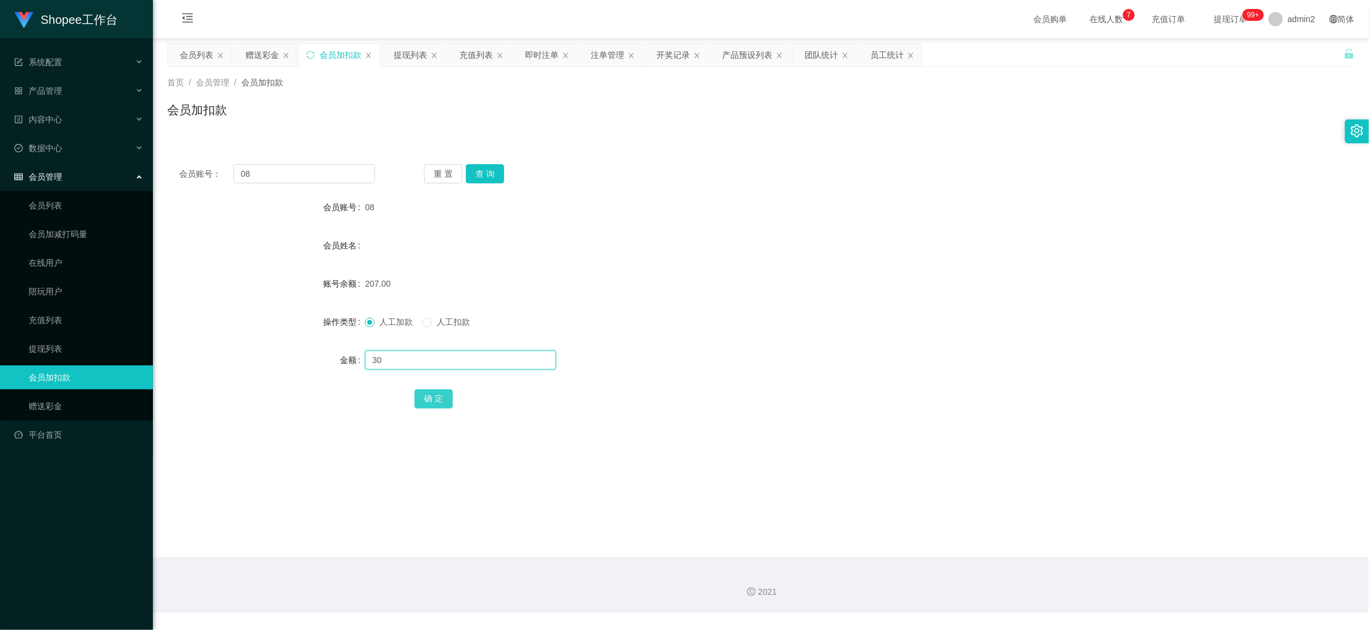
type input "30"
click at [422, 394] on button "确 定" at bounding box center [434, 398] width 38 height 19
click at [294, 174] on input "08" at bounding box center [305, 173] width 142 height 19
paste input "22"
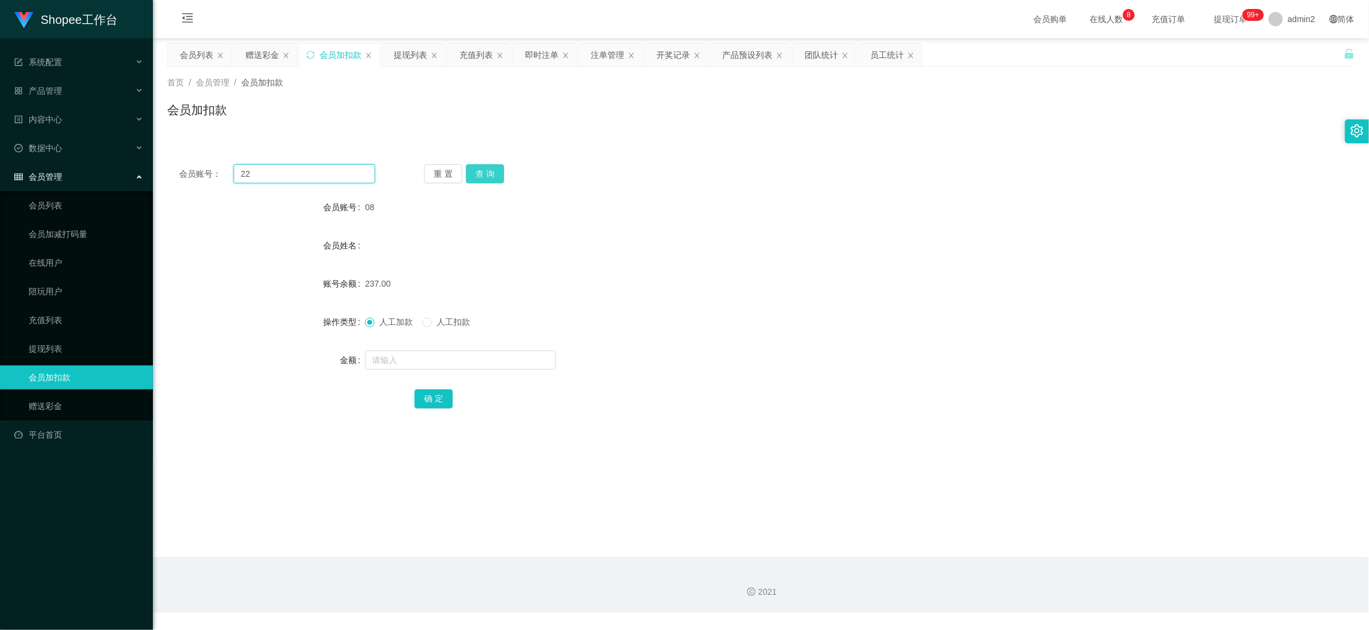
type input "22"
click at [473, 173] on button "查 询" at bounding box center [485, 173] width 38 height 19
click at [509, 363] on input "text" at bounding box center [460, 360] width 191 height 19
type input "11"
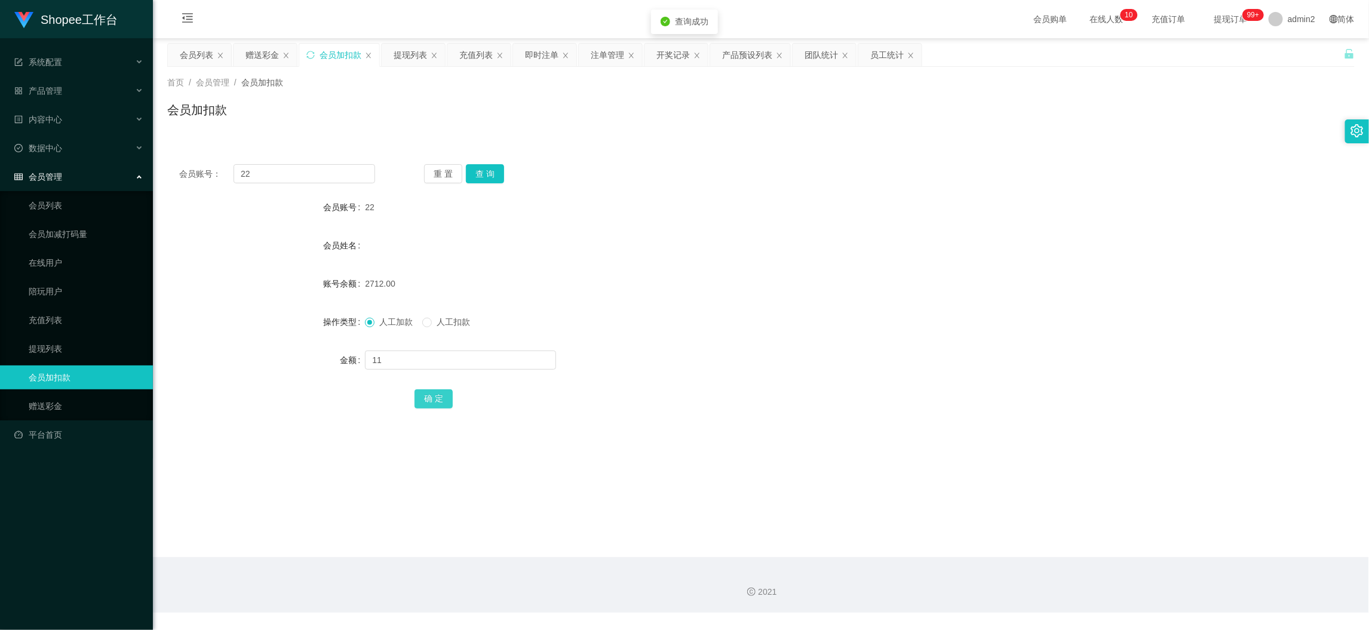
click at [425, 397] on button "确 定" at bounding box center [434, 398] width 38 height 19
drag, startPoint x: 1105, startPoint y: 544, endPoint x: 602, endPoint y: 303, distance: 558.2
click at [1105, 542] on main "关闭左侧 关闭右侧 关闭其它 刷新页面 会员列表 赠送彩金 会员加扣款 提现列表 充值列表 即时注单 注单管理 开奖记录 产品预设列表 团队统计 员工统计 首…" at bounding box center [761, 297] width 1216 height 519
click at [262, 45] on div "赠送彩金" at bounding box center [262, 55] width 33 height 23
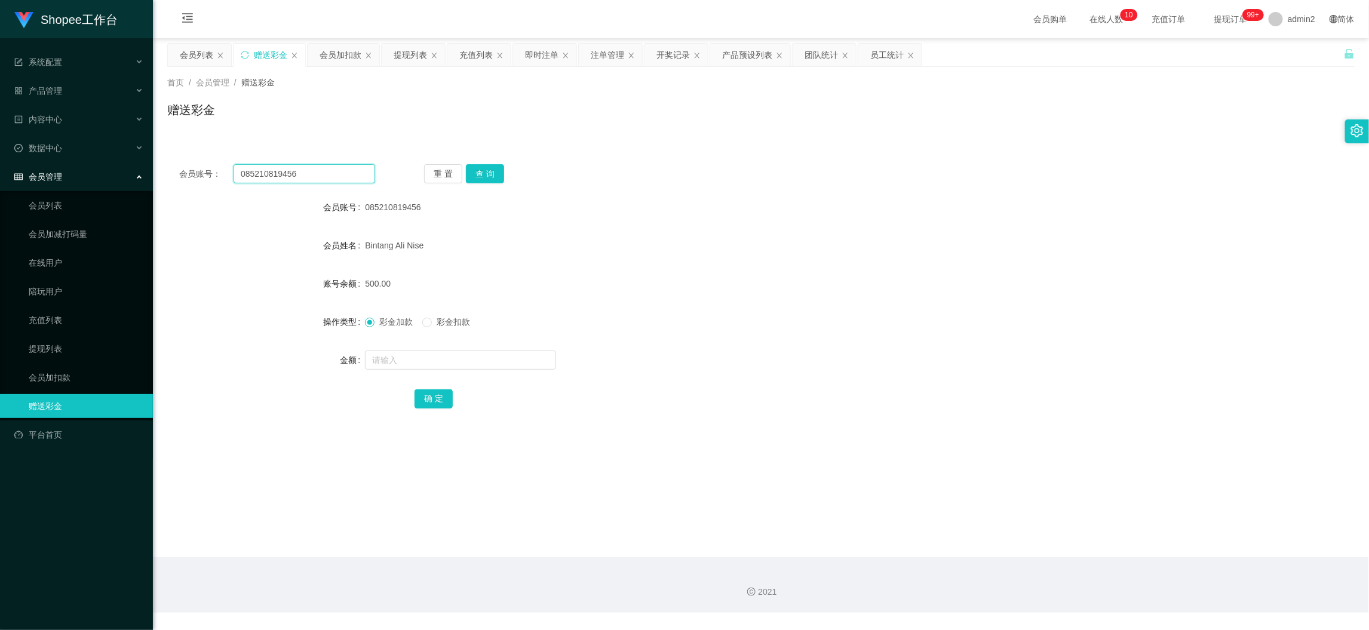
click at [320, 171] on input "085210819456" at bounding box center [305, 173] width 142 height 19
drag, startPoint x: 320, startPoint y: 171, endPoint x: 435, endPoint y: 184, distance: 116.0
click at [332, 177] on input "085210819456" at bounding box center [305, 173] width 142 height 19
paste input "SyedmuhammadbashiraA"
type input "SyedmuhammadbashiraA"
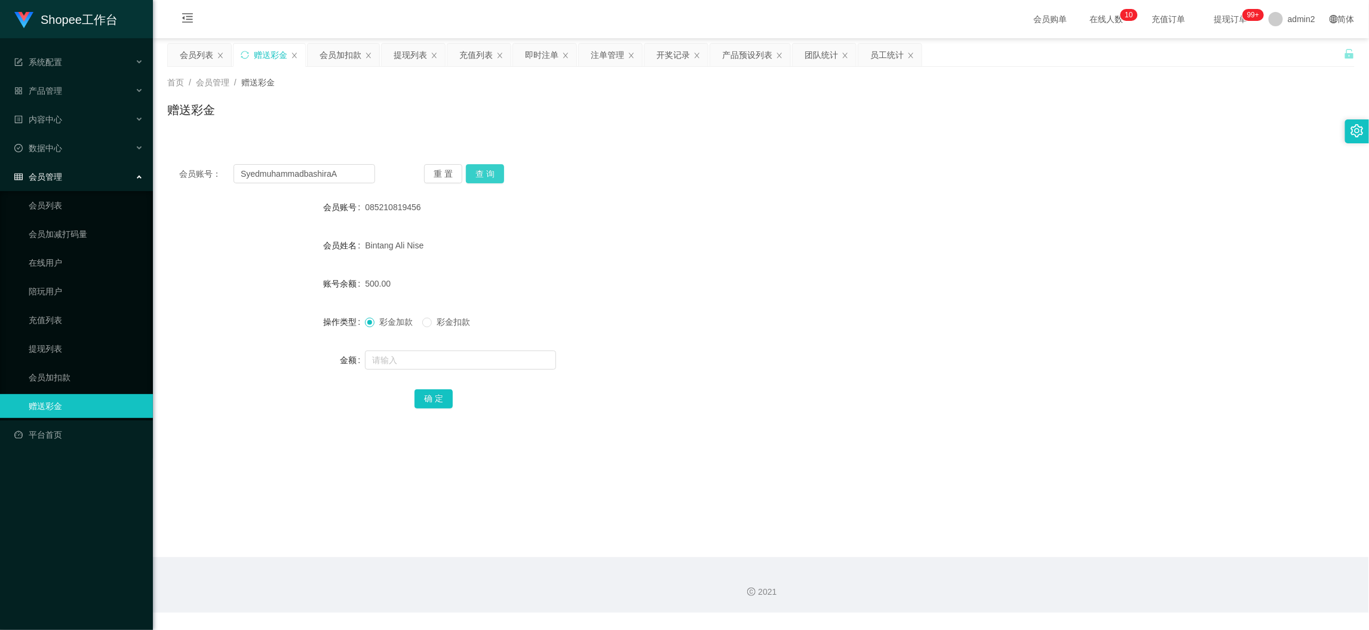
click at [482, 170] on button "查 询" at bounding box center [485, 173] width 38 height 19
click at [487, 360] on input "text" at bounding box center [460, 360] width 191 height 19
type input "200"
click at [432, 392] on button "确 定" at bounding box center [434, 398] width 38 height 19
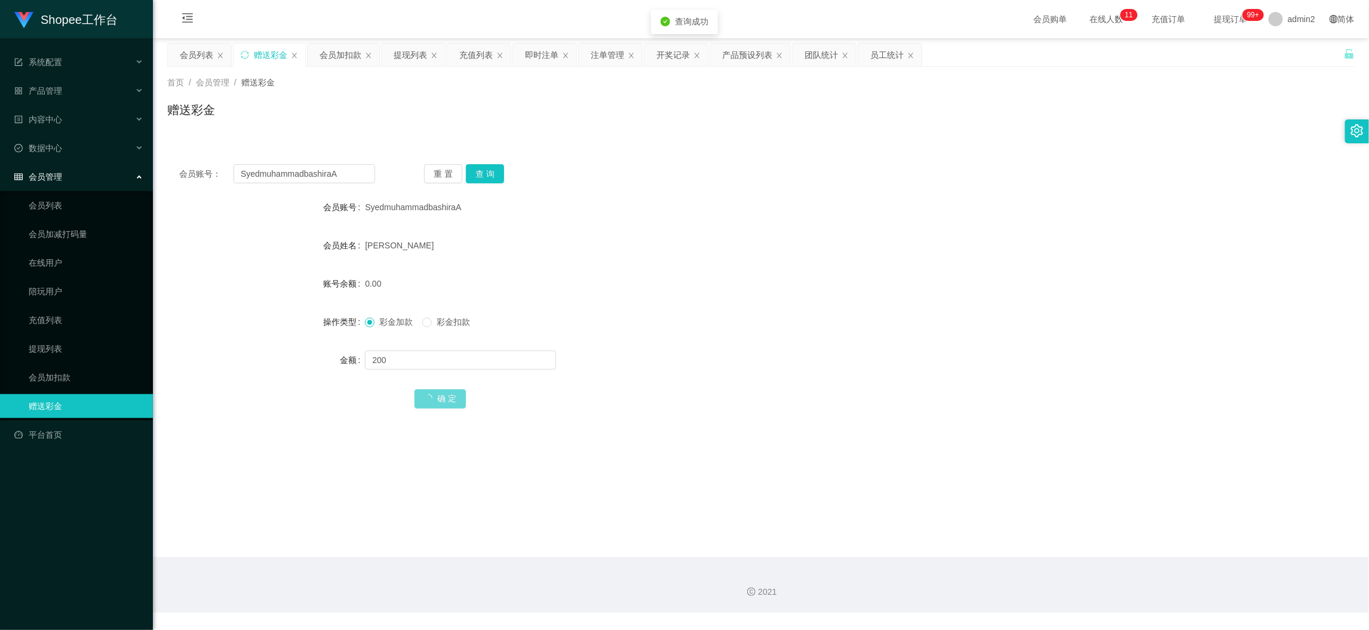
click at [717, 325] on div "彩金加款 彩金扣款" at bounding box center [711, 322] width 693 height 24
click at [1059, 541] on main "关闭左侧 关闭右侧 关闭其它 刷新页面 会员列表 赠送彩金 会员加扣款 提现列表 充值列表 即时注单 注单管理 开奖记录 产品预设列表 团队统计 员工统计 首…" at bounding box center [761, 297] width 1216 height 519
click at [342, 59] on div "会员加扣款" at bounding box center [341, 55] width 42 height 23
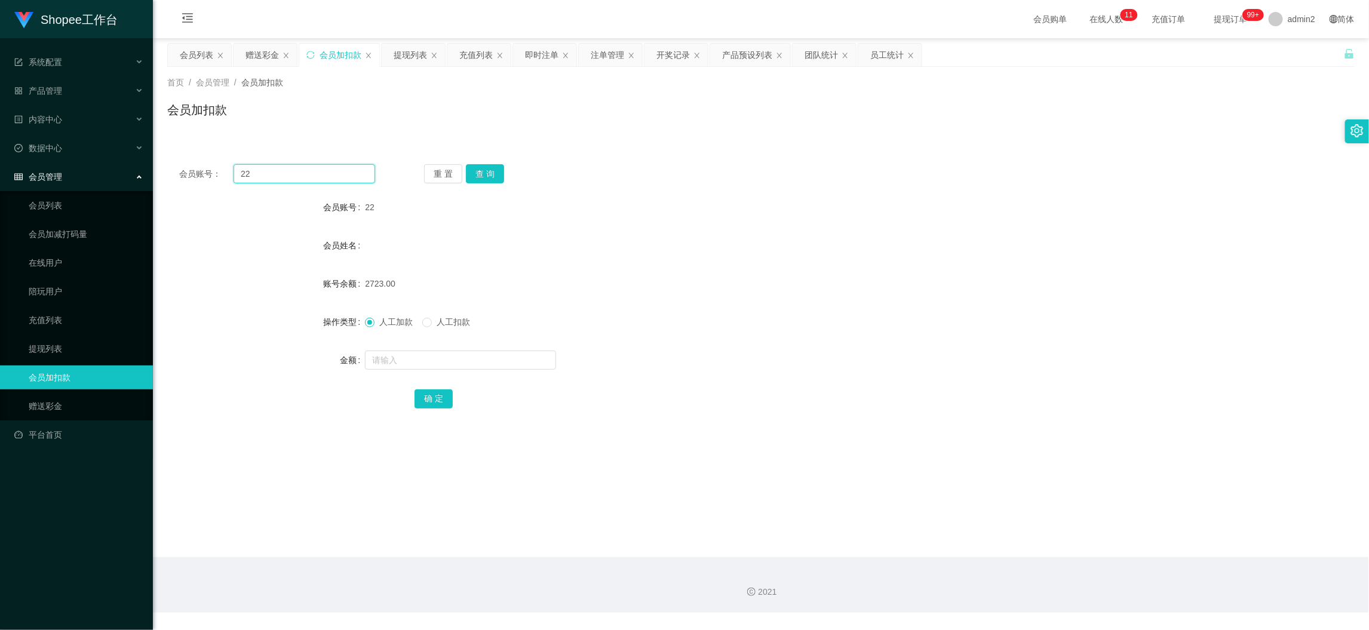
click at [317, 177] on input "22" at bounding box center [305, 173] width 142 height 19
paste input "98"
type input "98"
drag, startPoint x: 487, startPoint y: 175, endPoint x: 495, endPoint y: 203, distance: 28.6
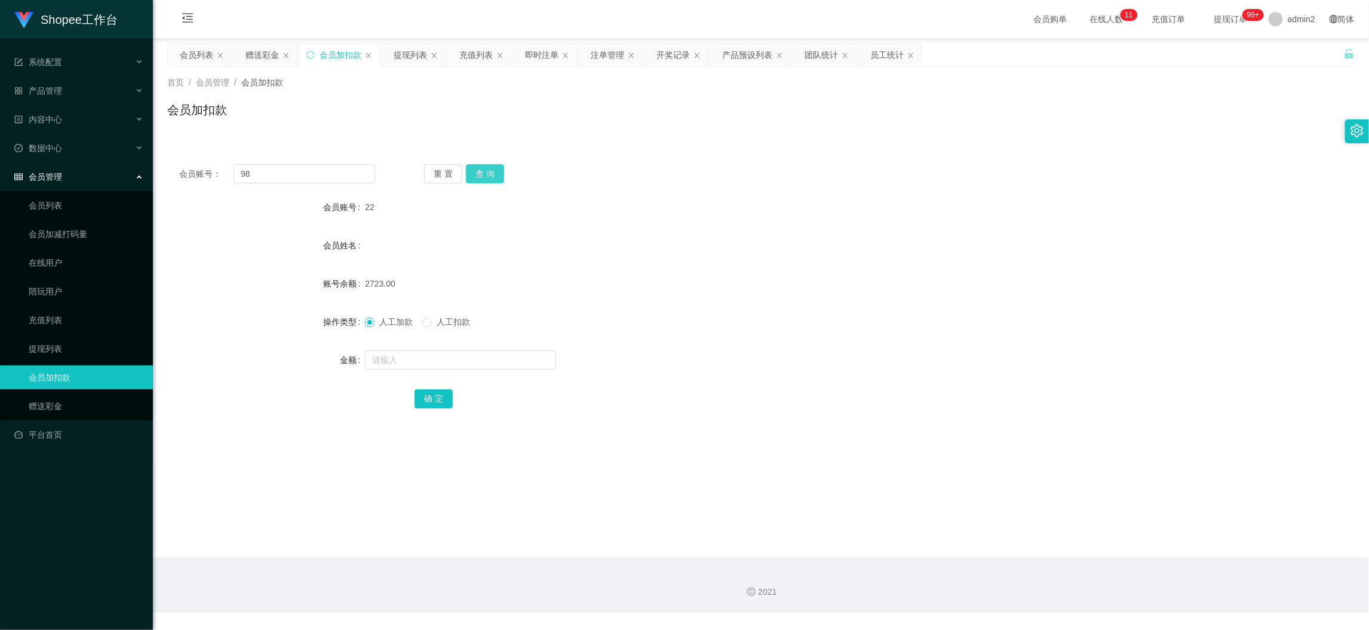
click at [487, 175] on button "查 询" at bounding box center [485, 173] width 38 height 19
click at [490, 368] on input "text" at bounding box center [460, 360] width 191 height 19
click at [490, 368] on input "1" at bounding box center [460, 360] width 191 height 19
type input "11"
drag, startPoint x: 428, startPoint y: 401, endPoint x: 468, endPoint y: 395, distance: 39.9
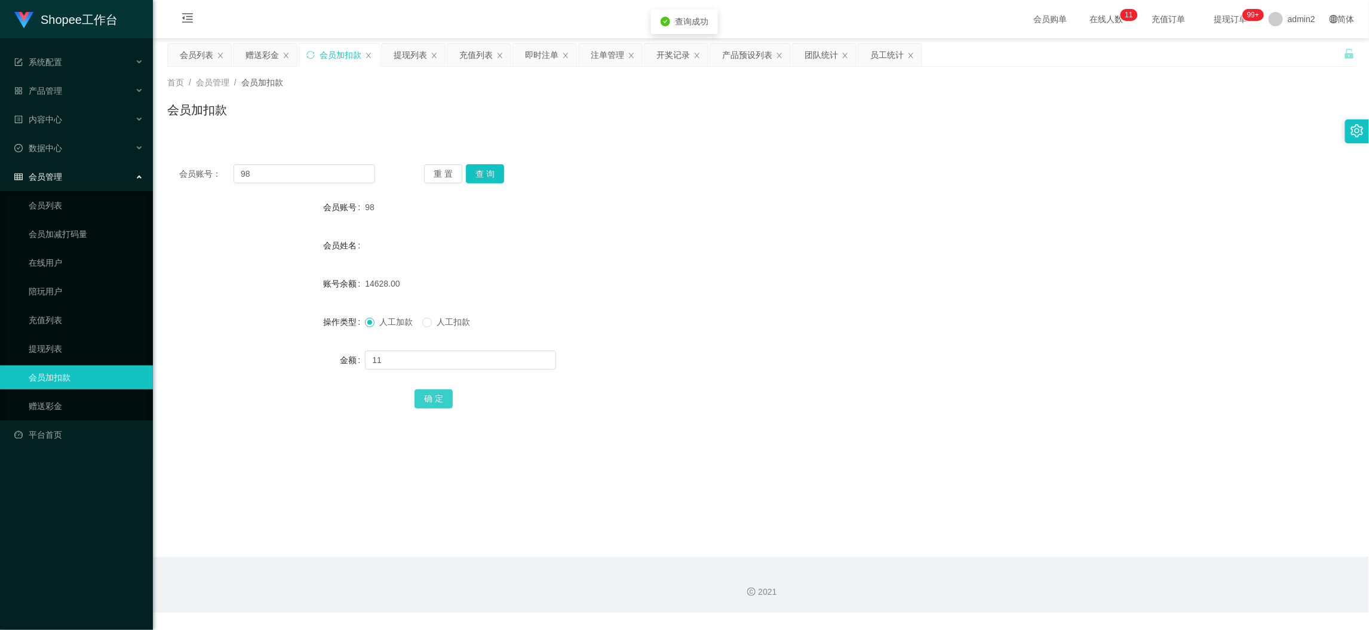
click at [428, 401] on button "确 定" at bounding box center [434, 398] width 38 height 19
click at [323, 164] on input "98" at bounding box center [305, 173] width 142 height 19
drag, startPoint x: 323, startPoint y: 164, endPoint x: 382, endPoint y: 177, distance: 61.3
click at [323, 164] on input "98" at bounding box center [305, 173] width 142 height 19
click at [506, 174] on div "重 置 查 询" at bounding box center [522, 173] width 196 height 19
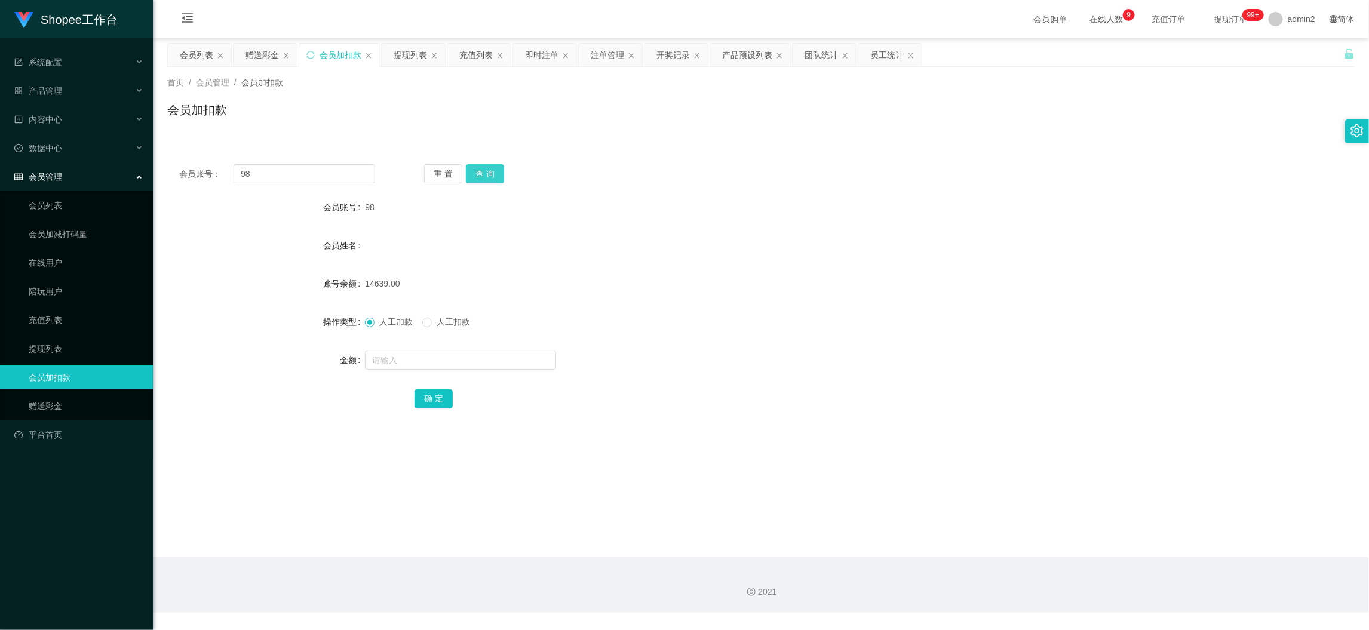
click at [491, 174] on button "查 询" at bounding box center [485, 173] width 38 height 19
click at [470, 358] on input "text" at bounding box center [460, 360] width 191 height 19
type input "11"
drag, startPoint x: 432, startPoint y: 397, endPoint x: 461, endPoint y: 394, distance: 28.8
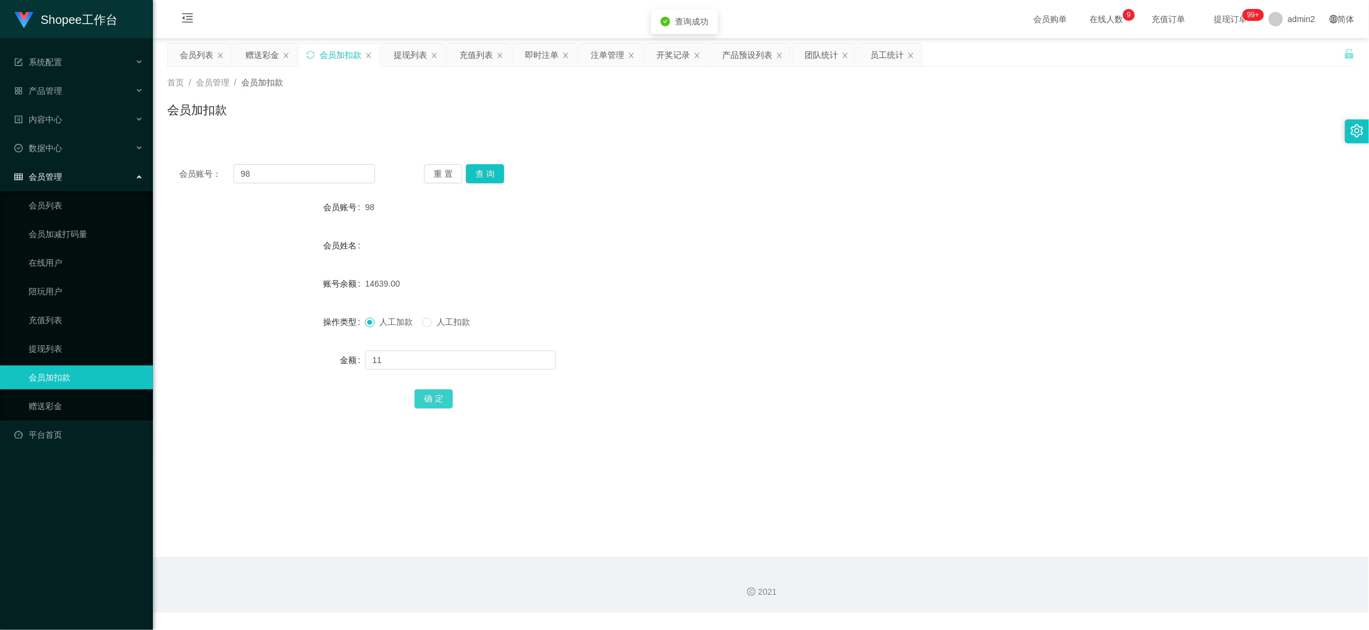
click at [432, 397] on button "确 定" at bounding box center [434, 398] width 38 height 19
click at [723, 349] on div "11" at bounding box center [711, 360] width 693 height 24
click at [339, 170] on input "98" at bounding box center [305, 173] width 142 height 19
drag, startPoint x: 339, startPoint y: 170, endPoint x: 428, endPoint y: 177, distance: 89.3
click at [343, 170] on input "98" at bounding box center [305, 173] width 142 height 19
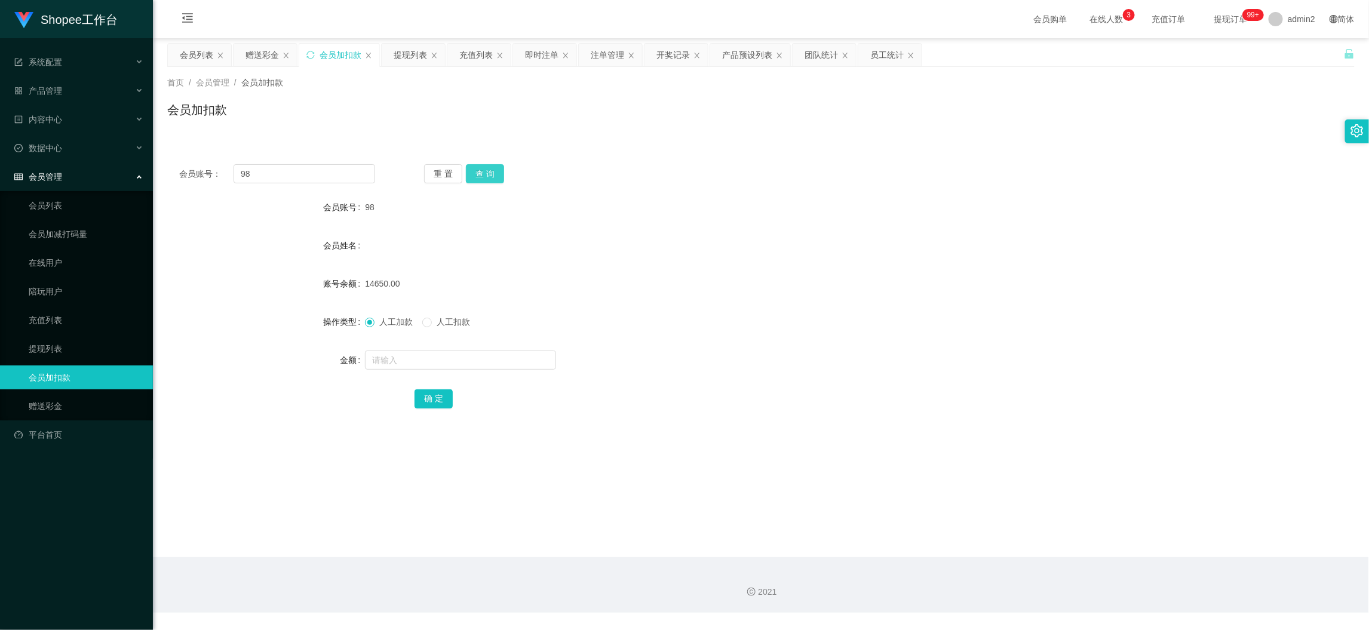
click at [473, 177] on button "查 询" at bounding box center [485, 173] width 38 height 19
click at [505, 366] on input "text" at bounding box center [460, 360] width 191 height 19
click at [505, 366] on input "1" at bounding box center [460, 360] width 191 height 19
type input "10"
click at [438, 397] on button "确 定" at bounding box center [434, 398] width 38 height 19
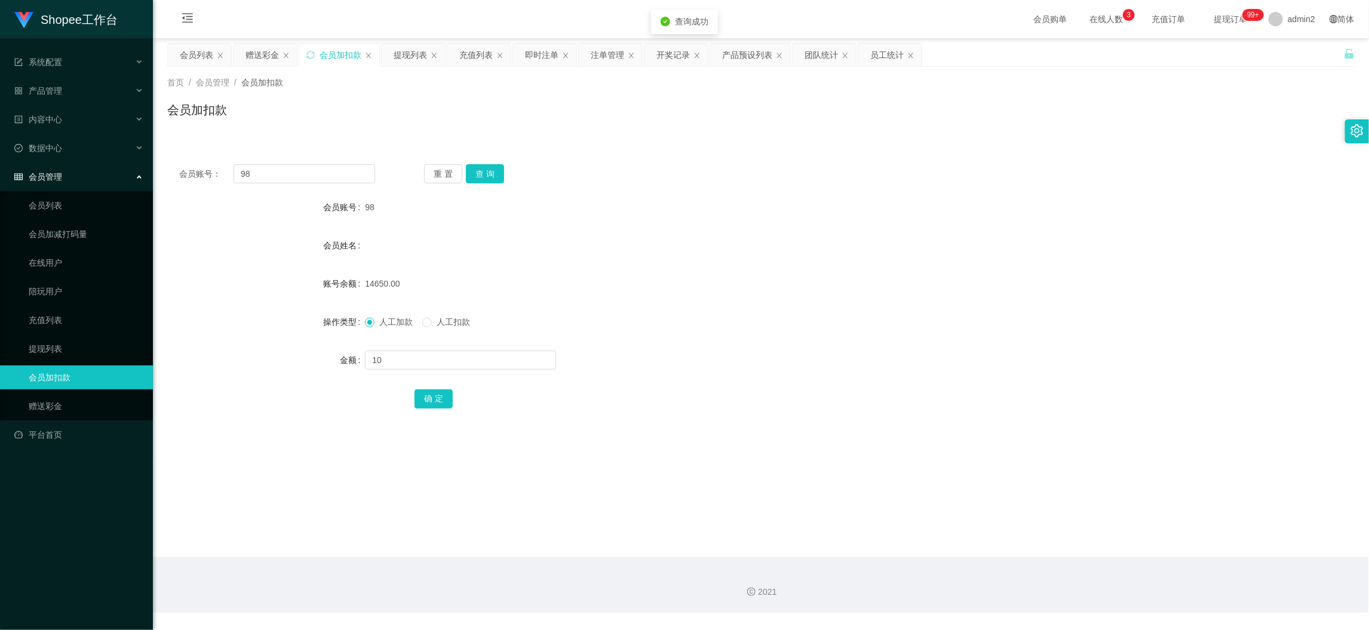
click at [799, 350] on div "10" at bounding box center [711, 360] width 693 height 24
click at [262, 54] on div "赠送彩金" at bounding box center [262, 55] width 33 height 23
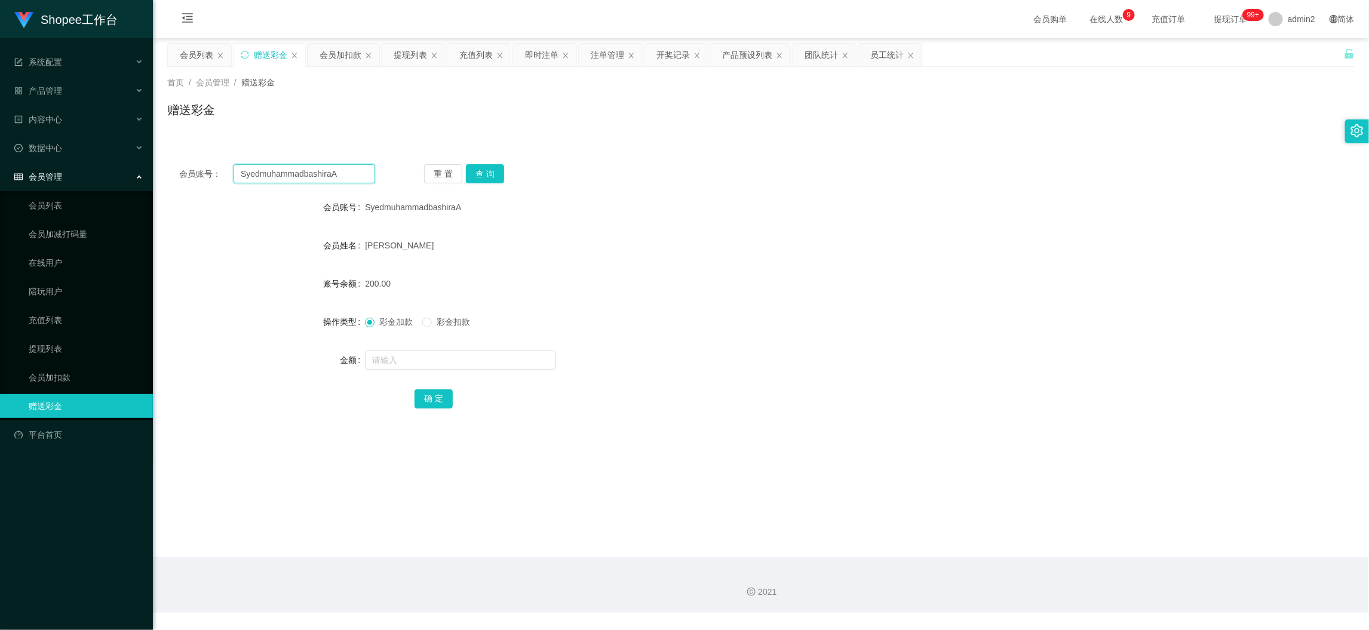
click at [318, 175] on input "SyedmuhammadbashiraA" at bounding box center [305, 173] width 142 height 19
paste input "KAHAR11"
type input "KAHAR11"
click at [467, 173] on button "查 询" at bounding box center [485, 173] width 38 height 19
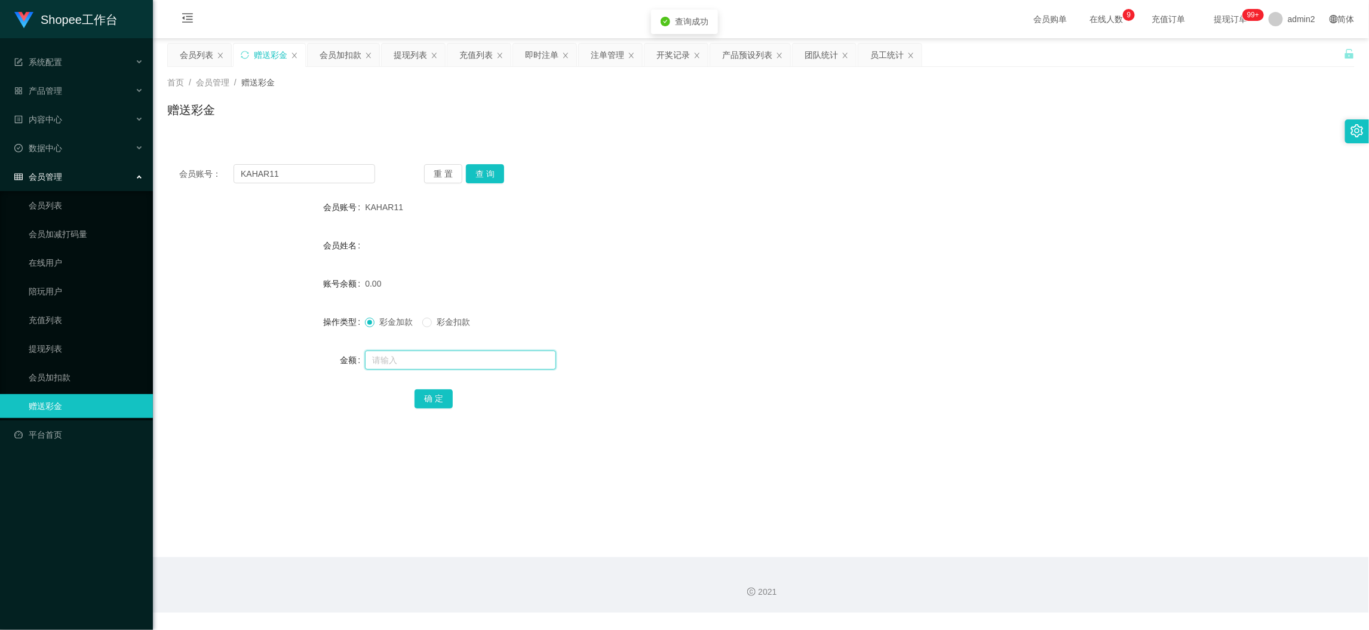
click at [488, 359] on input "text" at bounding box center [460, 360] width 191 height 19
type input "80"
click at [438, 394] on button "确 定" at bounding box center [434, 398] width 38 height 19
click at [825, 338] on form "会员账号 KAHAR11 会员姓名 账号余额 0.00 操作类型 彩金加款 彩金扣款 金额 80 确 定" at bounding box center [761, 302] width 1188 height 215
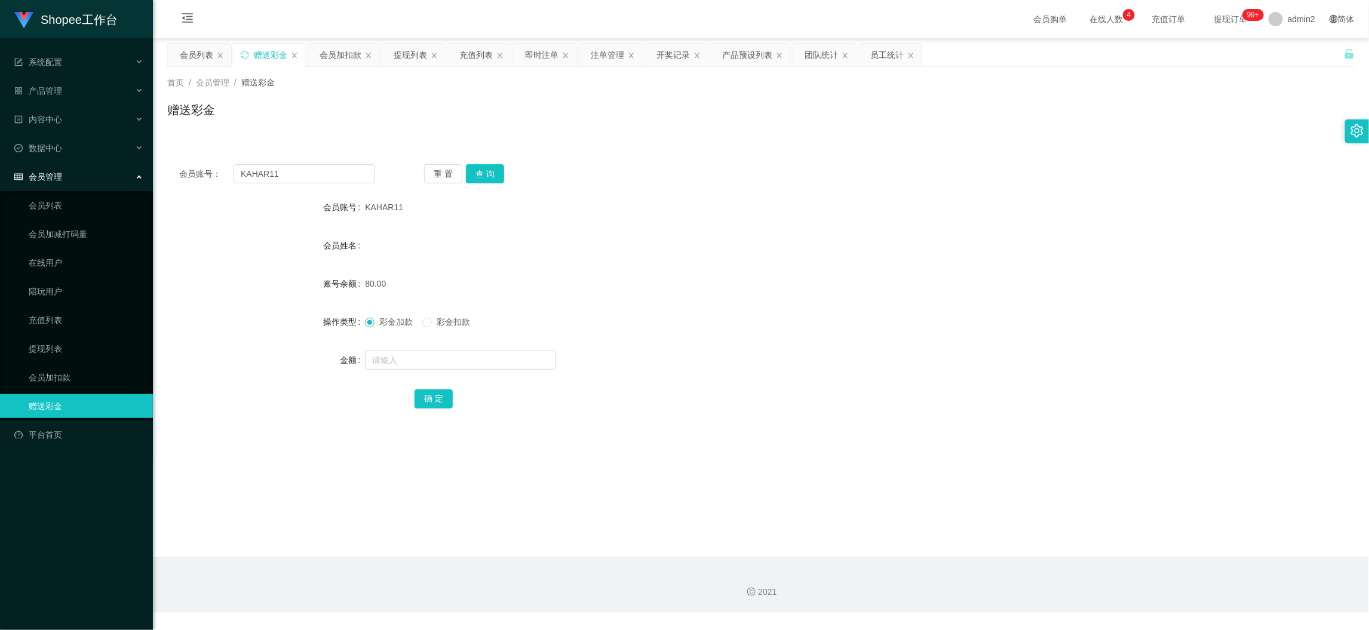
click at [1094, 551] on main "关闭左侧 关闭右侧 关闭其它 刷新页面 会员列表 赠送彩金 会员加扣款 提现列表 充值列表 即时注单 注单管理 开奖记录 产品预设列表 团队统计 员工统计 首…" at bounding box center [761, 297] width 1216 height 519
click at [332, 189] on div "会员账号： KAHAR11 重 置 查 询 会员账号 KAHAR11 会员姓名 账号余额 80.00 操作类型 彩金加款 彩金扣款 金额 确 定" at bounding box center [761, 294] width 1188 height 284
click at [333, 180] on input "KAHAR11" at bounding box center [305, 173] width 142 height 19
paste input "albertmoana"
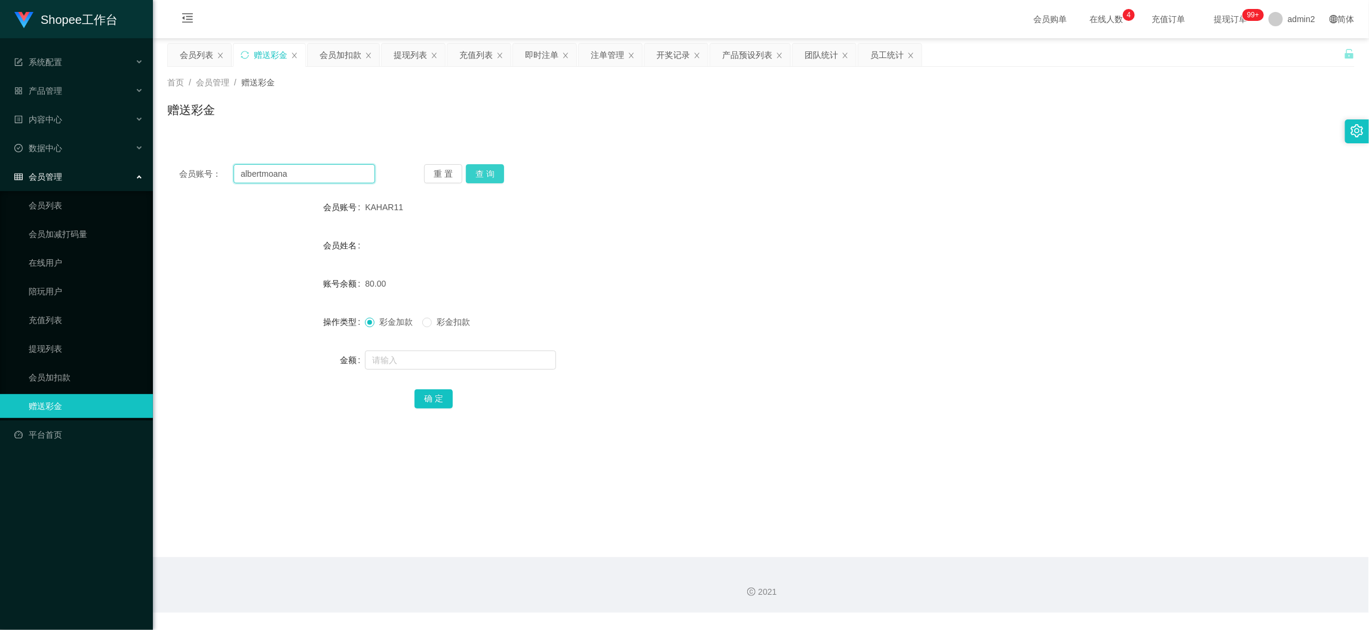
type input "albertmoana"
click at [490, 179] on button "查 询" at bounding box center [485, 173] width 38 height 19
click at [504, 359] on input "text" at bounding box center [460, 360] width 191 height 19
type input "80"
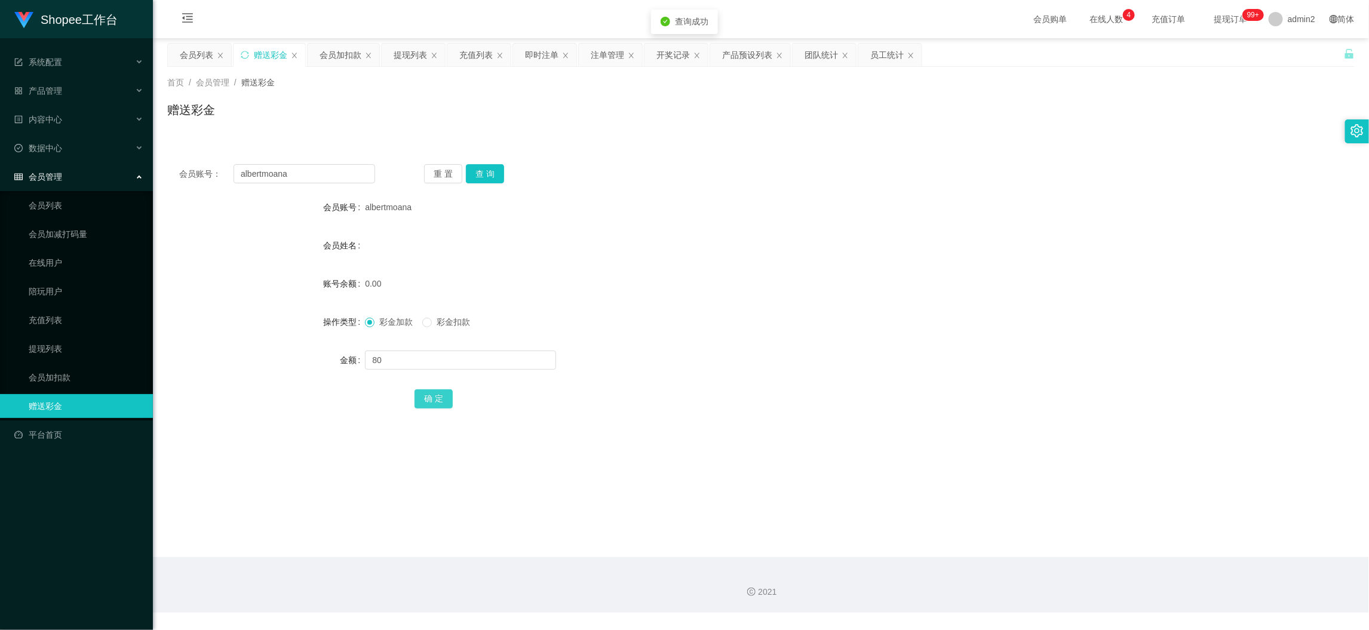
click at [436, 398] on button "确 定" at bounding box center [434, 398] width 38 height 19
click at [744, 338] on form "会员账号 albertmoana 会员姓名 账号余额 0.00 操作类型 彩金加款 彩金扣款 金额 确 定" at bounding box center [761, 302] width 1188 height 215
drag, startPoint x: 1070, startPoint y: 534, endPoint x: 976, endPoint y: 492, distance: 102.9
click at [1070, 534] on main "关闭左侧 关闭右侧 关闭其它 刷新页面 会员列表 赠送彩金 会员加扣款 提现列表 充值列表 即时注单 注单管理 开奖记录 产品预设列表 团队统计 员工统计 首…" at bounding box center [761, 297] width 1216 height 519
click at [321, 182] on input "albertmoana" at bounding box center [305, 173] width 142 height 19
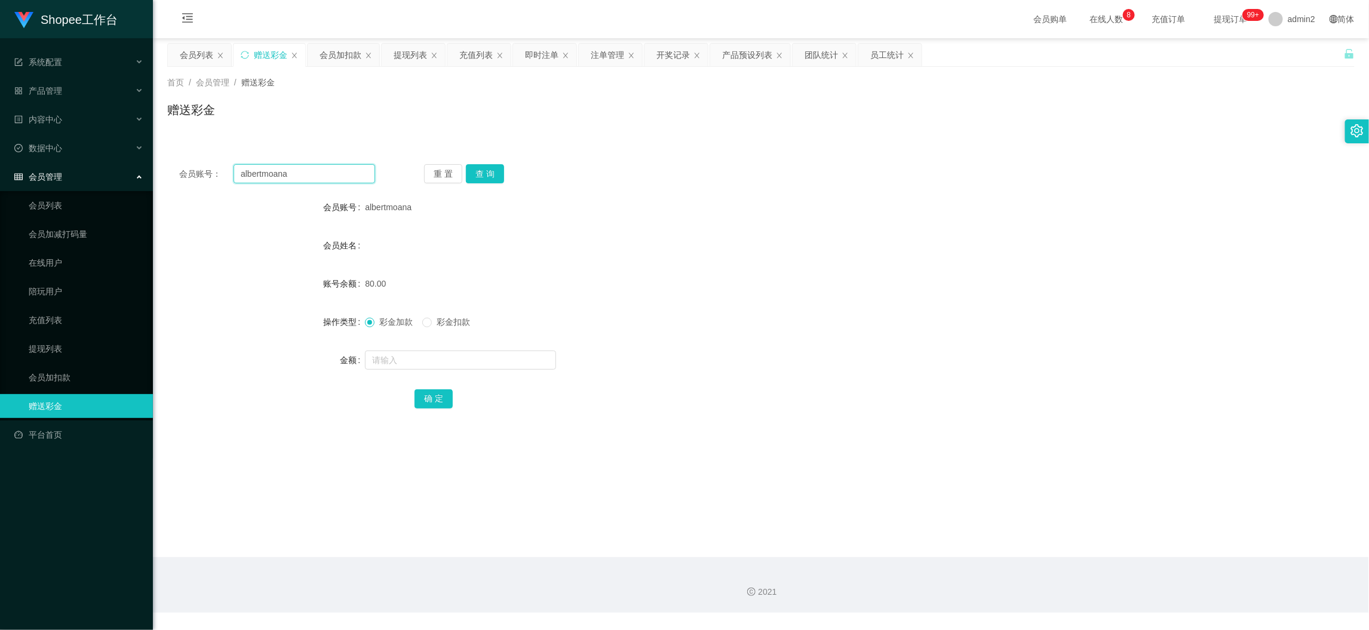
click at [321, 182] on input "albertmoana" at bounding box center [305, 173] width 142 height 19
paste input "Yy155"
type input "Yy155"
click at [481, 166] on button "查 询" at bounding box center [485, 173] width 38 height 19
click at [471, 364] on input "text" at bounding box center [460, 360] width 191 height 19
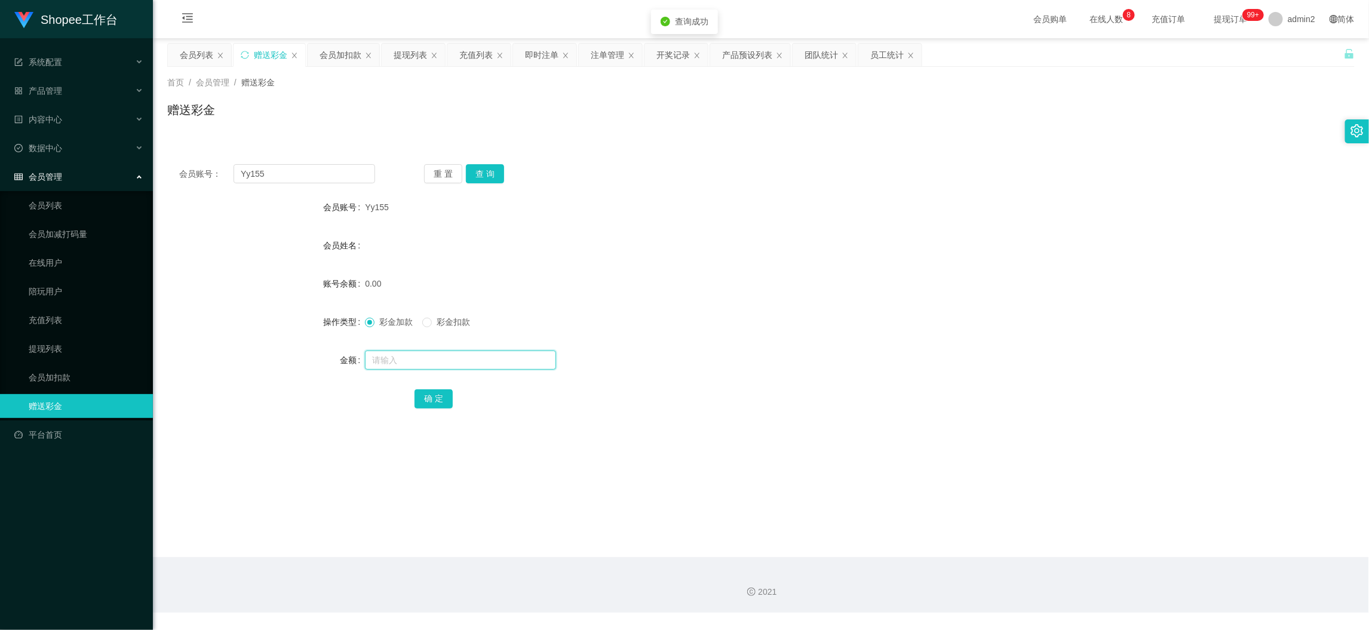
click at [471, 364] on input "text" at bounding box center [460, 360] width 191 height 19
type input "80"
drag, startPoint x: 436, startPoint y: 392, endPoint x: 519, endPoint y: 388, distance: 82.5
click at [436, 392] on button "确 定" at bounding box center [434, 398] width 38 height 19
click at [837, 330] on div "彩金加款 彩金扣款" at bounding box center [711, 322] width 693 height 24
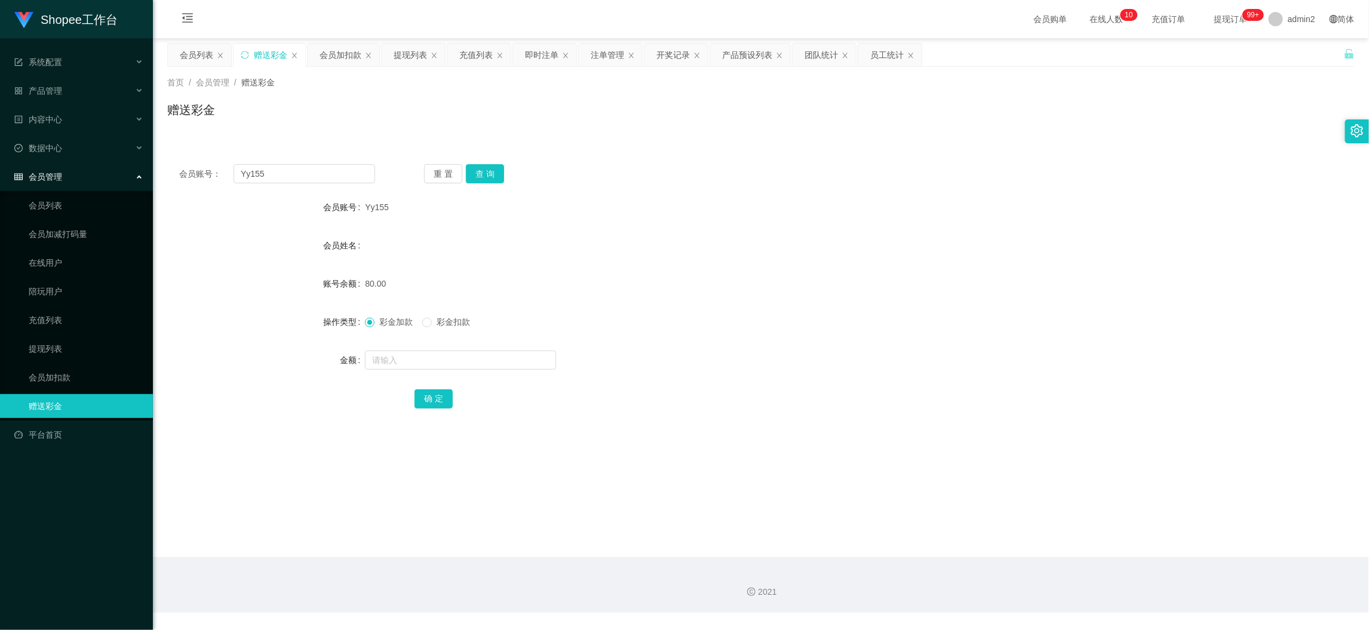
drag, startPoint x: 1052, startPoint y: 559, endPoint x: 1012, endPoint y: 523, distance: 53.7
click at [1043, 552] on section "会员购单 在线人数 0 1 2 3 4 5 6 7 8 9 0 1 2 3 4 5 6 7 8 9 0 1 2 3 4 5 6 7 8 9 0 1 2 3 4…" at bounding box center [761, 306] width 1216 height 613
click at [332, 56] on div "会员加扣款" at bounding box center [341, 55] width 42 height 23
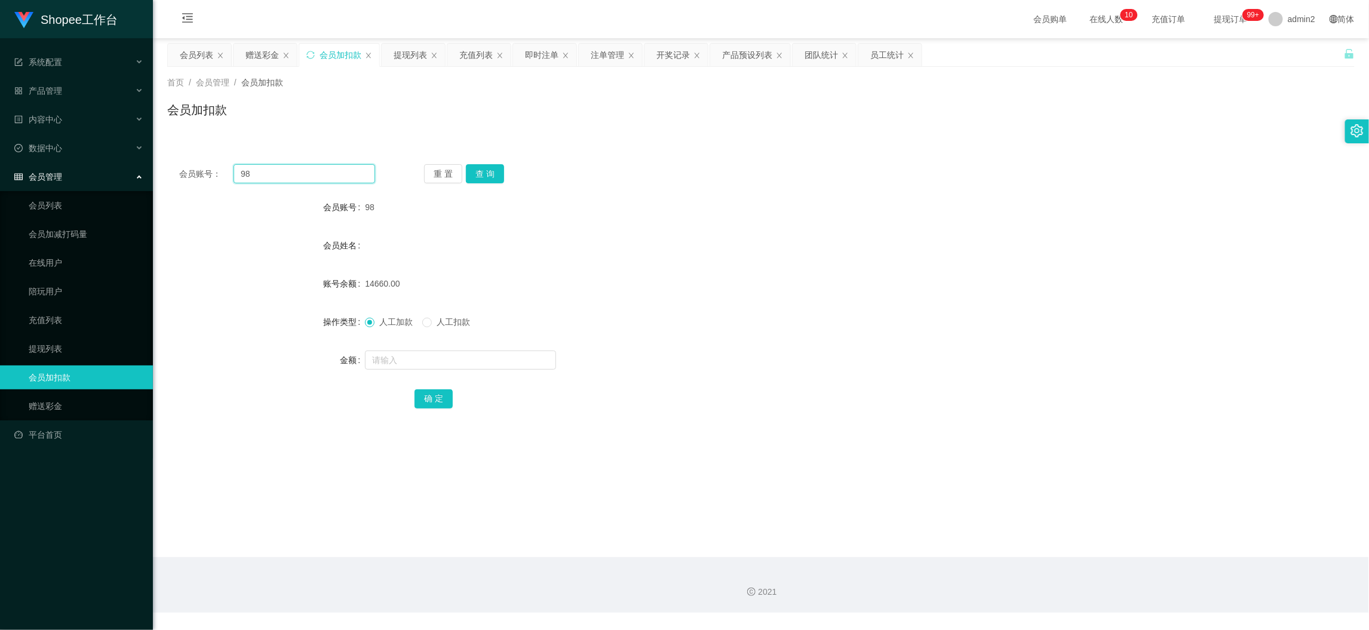
click at [324, 173] on input "98" at bounding box center [305, 173] width 142 height 19
click at [482, 173] on button "查 询" at bounding box center [485, 173] width 38 height 19
click at [527, 363] on input "text" at bounding box center [460, 360] width 191 height 19
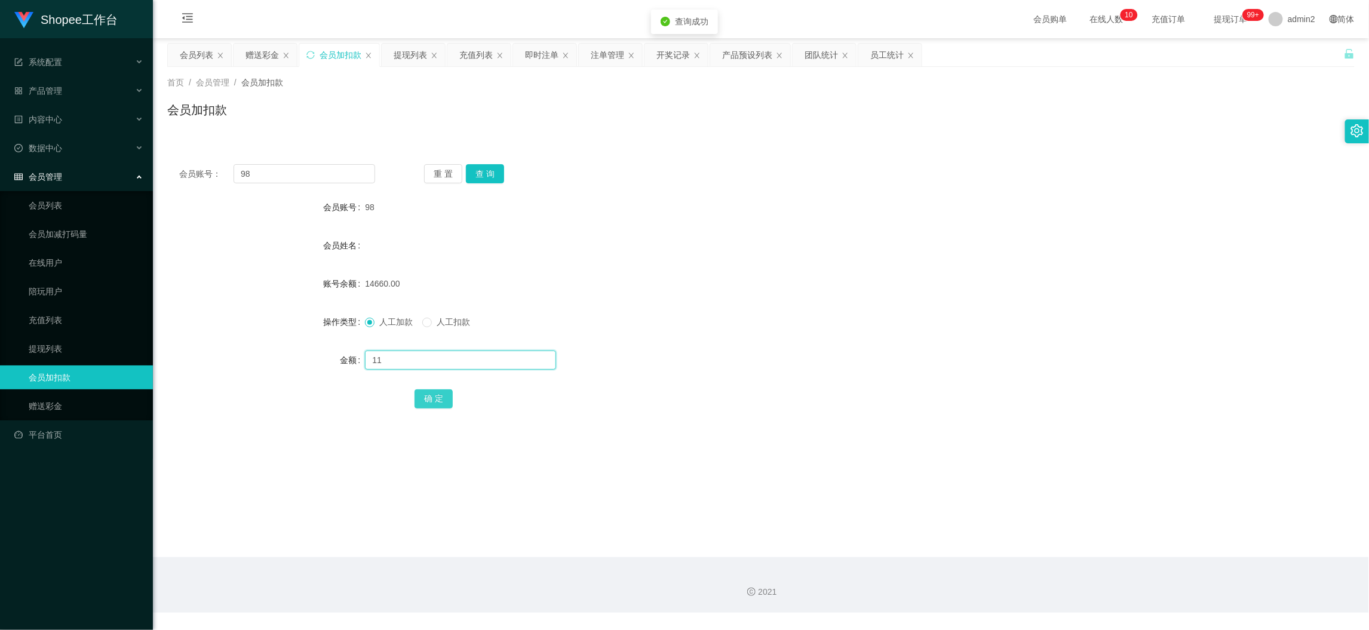
type input "11"
drag, startPoint x: 436, startPoint y: 397, endPoint x: 521, endPoint y: 374, distance: 88.0
click at [436, 397] on button "确 定" at bounding box center [434, 398] width 38 height 19
click at [330, 171] on input "98" at bounding box center [305, 173] width 142 height 19
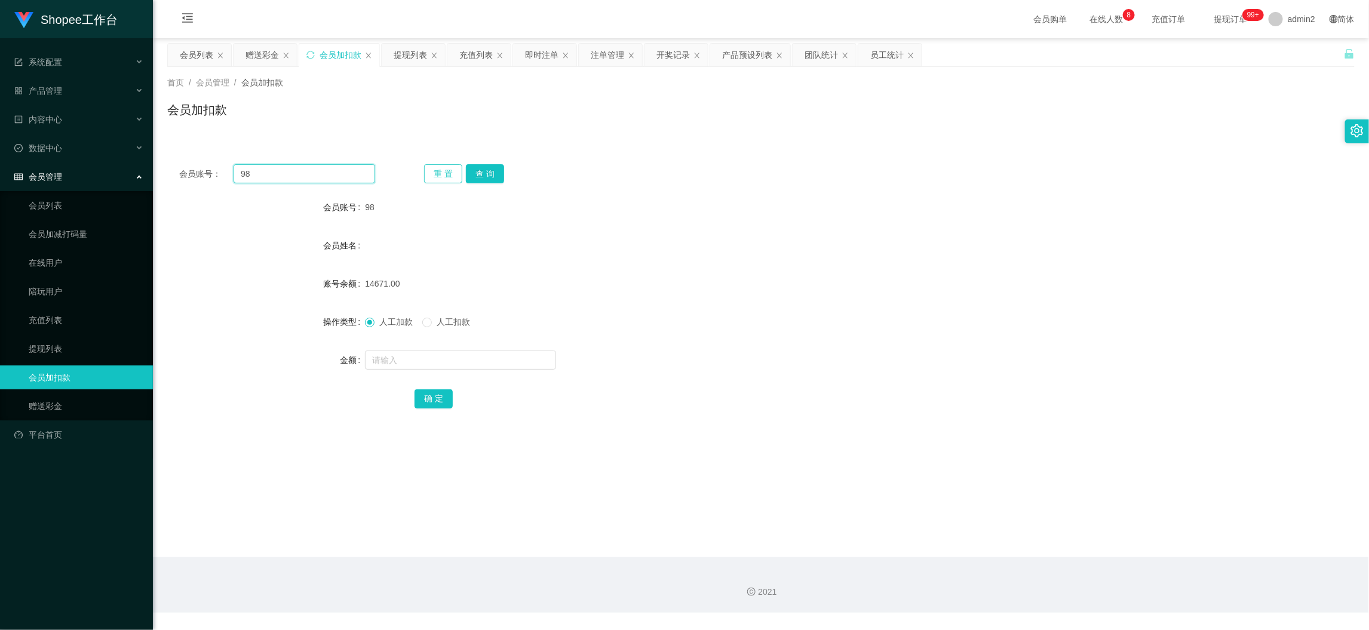
paste input "11"
type input "11"
drag, startPoint x: 478, startPoint y: 164, endPoint x: 538, endPoint y: 277, distance: 128.0
click at [478, 166] on button "查 询" at bounding box center [485, 173] width 38 height 19
click at [510, 367] on input "text" at bounding box center [460, 360] width 191 height 19
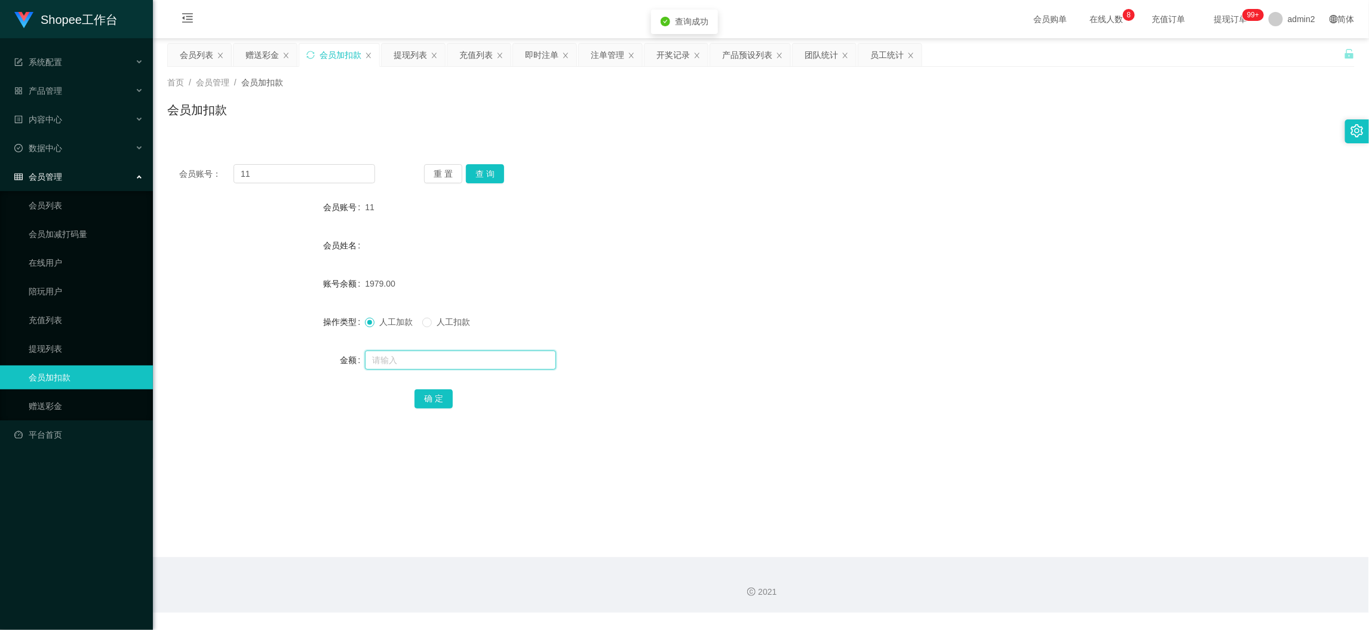
click at [510, 367] on input "text" at bounding box center [460, 360] width 191 height 19
type input "11"
click at [446, 399] on button "确 定" at bounding box center [434, 398] width 38 height 19
click at [793, 354] on div "11" at bounding box center [711, 360] width 693 height 24
drag, startPoint x: 1063, startPoint y: 534, endPoint x: 832, endPoint y: 431, distance: 253.0
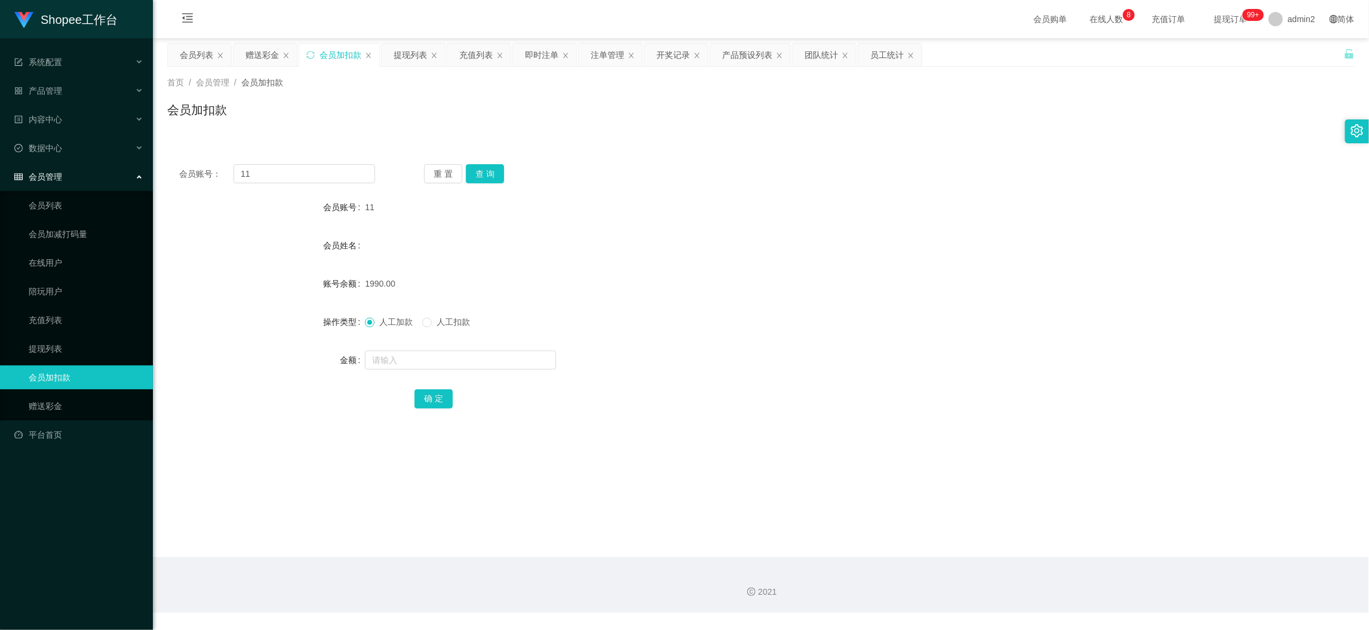
click at [1063, 534] on main "关闭左侧 关闭右侧 关闭其它 刷新页面 会员列表 赠送彩金 会员加扣款 提现列表 充值列表 即时注单 注单管理 开奖记录 产品预设列表 团队统计 员工统计 首…" at bounding box center [761, 297] width 1216 height 519
click at [323, 178] on input "11" at bounding box center [305, 173] width 142 height 19
drag, startPoint x: 323, startPoint y: 178, endPoint x: 421, endPoint y: 177, distance: 98.6
click at [323, 178] on input "11" at bounding box center [305, 173] width 142 height 19
click at [495, 170] on button "查 询" at bounding box center [485, 173] width 38 height 19
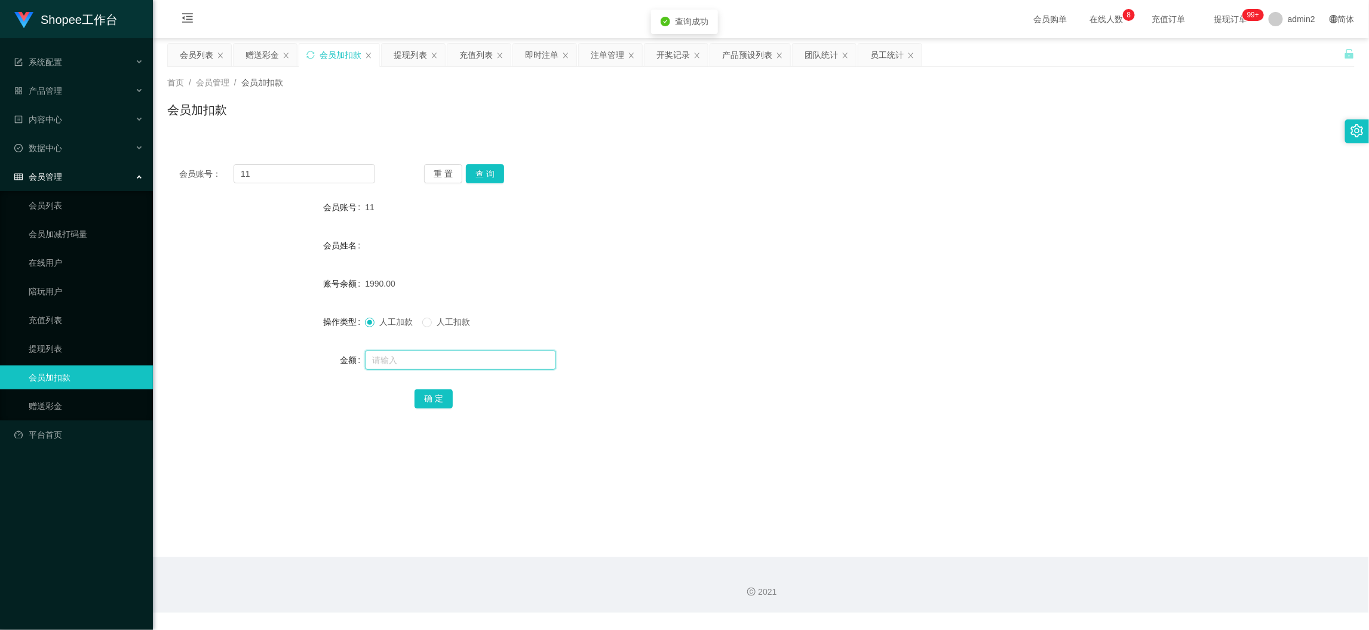
click at [537, 361] on input "text" at bounding box center [460, 360] width 191 height 19
type input "11"
drag, startPoint x: 432, startPoint y: 397, endPoint x: 529, endPoint y: 385, distance: 97.5
click at [431, 397] on button "确 定" at bounding box center [434, 398] width 38 height 19
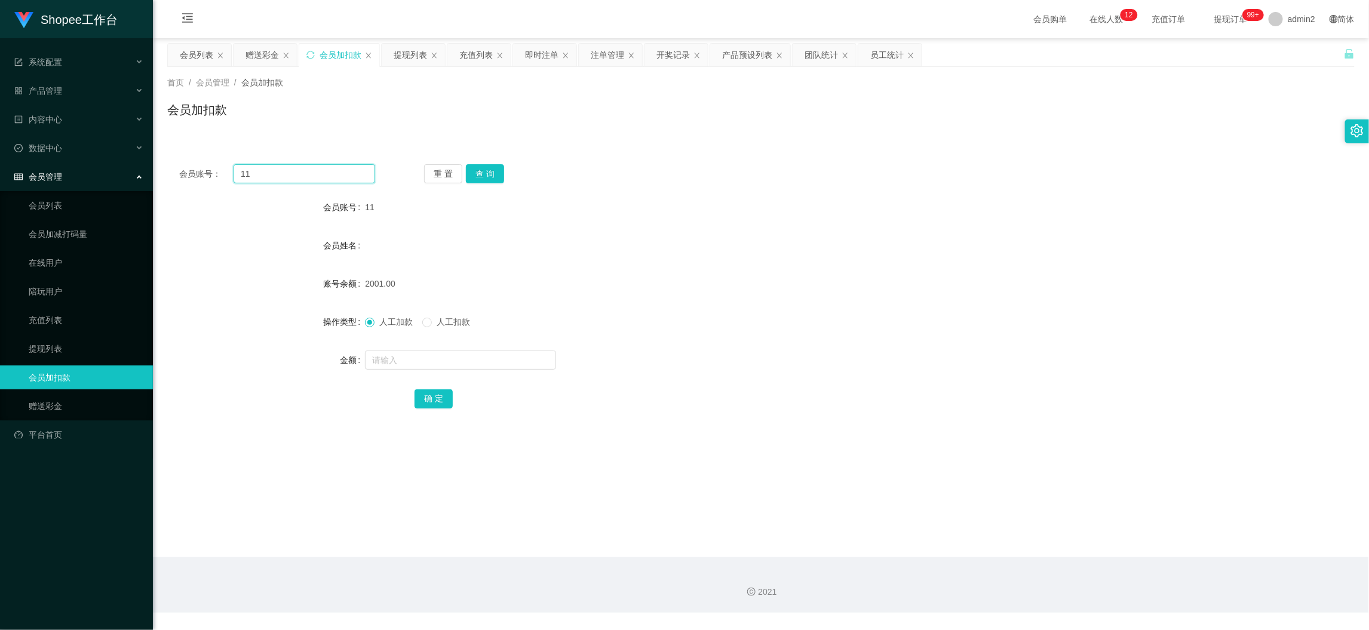
click at [275, 172] on input "11" at bounding box center [305, 173] width 142 height 19
drag, startPoint x: 275, startPoint y: 172, endPoint x: 406, endPoint y: 174, distance: 130.8
click at [276, 172] on input "11" at bounding box center [305, 173] width 142 height 19
paste input "98"
type input "98"
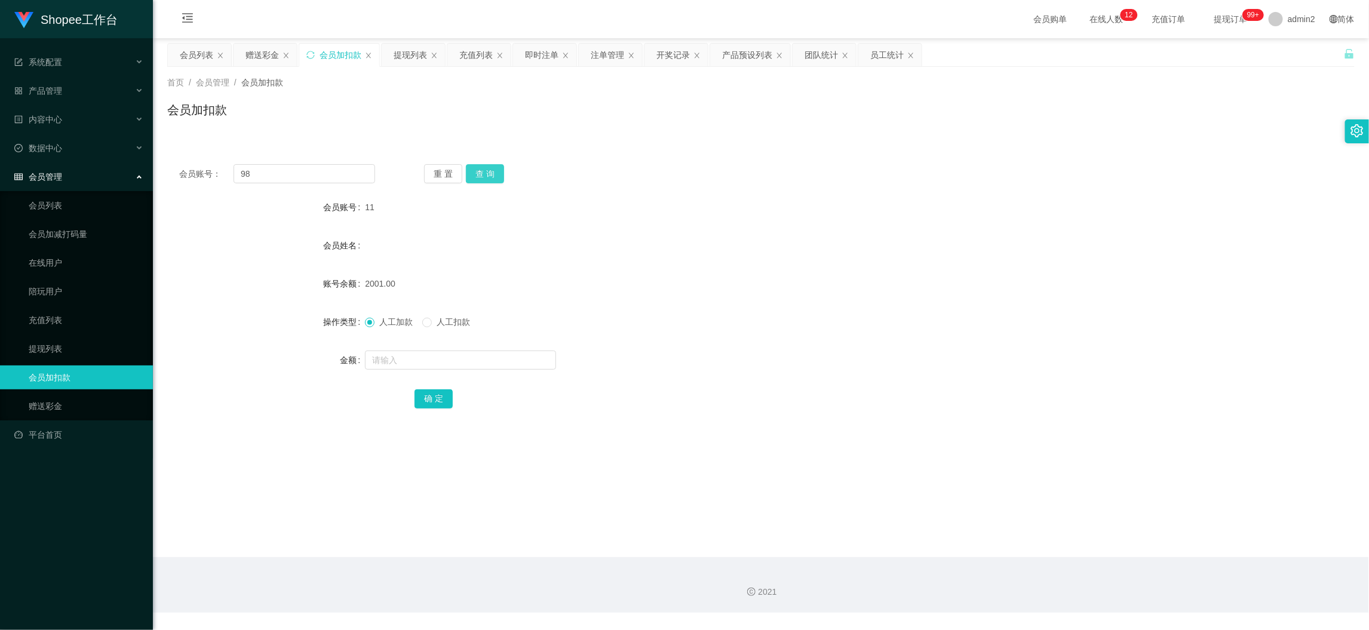
click at [495, 168] on button "查 询" at bounding box center [485, 173] width 38 height 19
click at [487, 360] on input "text" at bounding box center [460, 360] width 191 height 19
type input "11"
click at [416, 406] on button "确 定" at bounding box center [434, 398] width 38 height 19
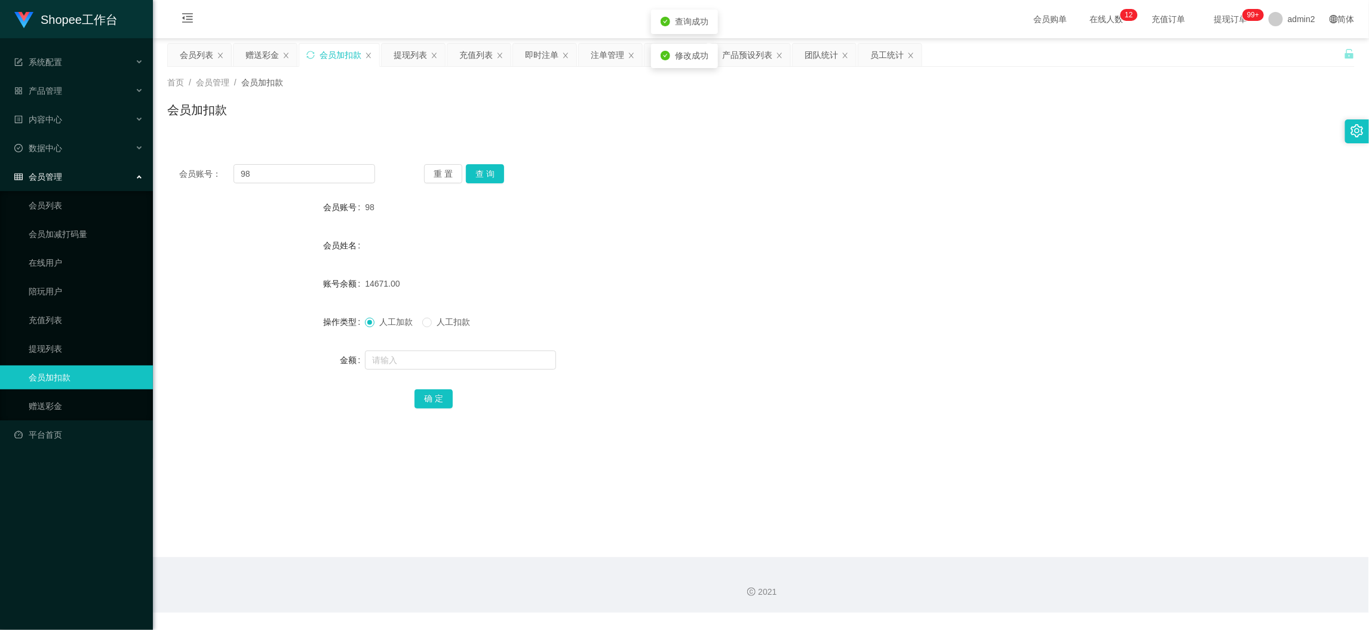
click at [734, 358] on div at bounding box center [711, 360] width 693 height 24
click at [262, 53] on div "赠送彩金" at bounding box center [262, 55] width 33 height 23
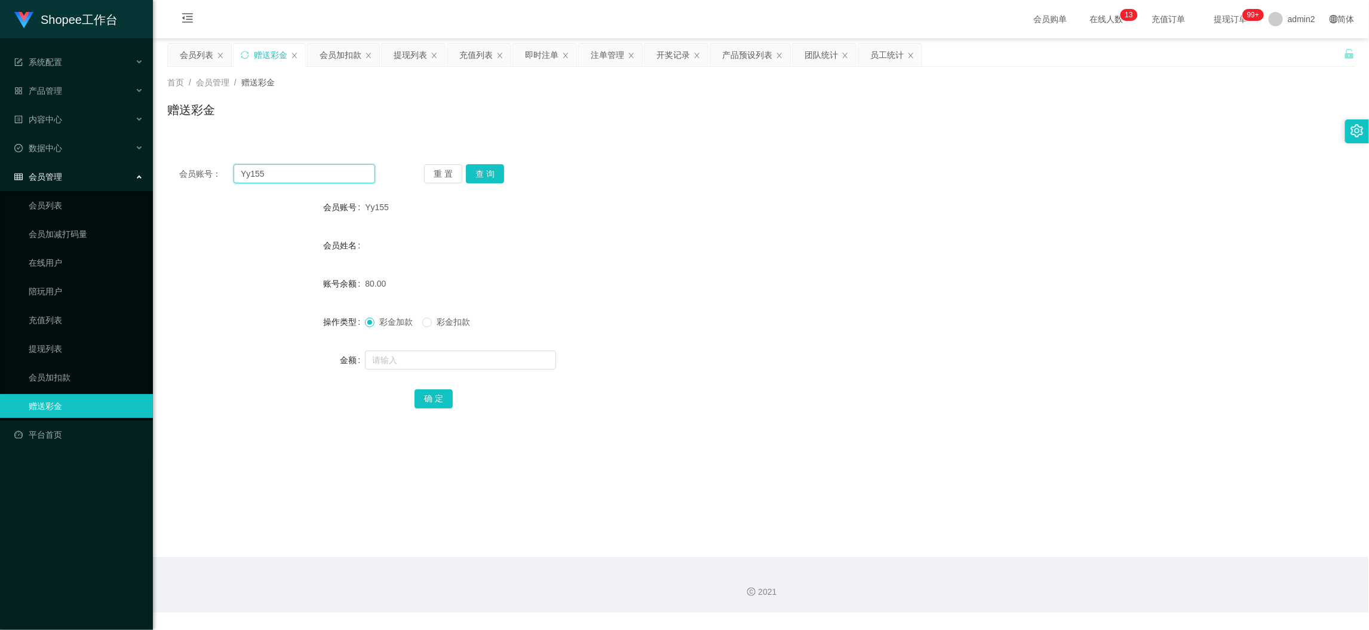
click at [336, 176] on input "Yy155" at bounding box center [305, 173] width 142 height 19
paste input "Andreasbeckham"
type input "Andreasbeckham"
click at [487, 166] on button "查 询" at bounding box center [485, 173] width 38 height 19
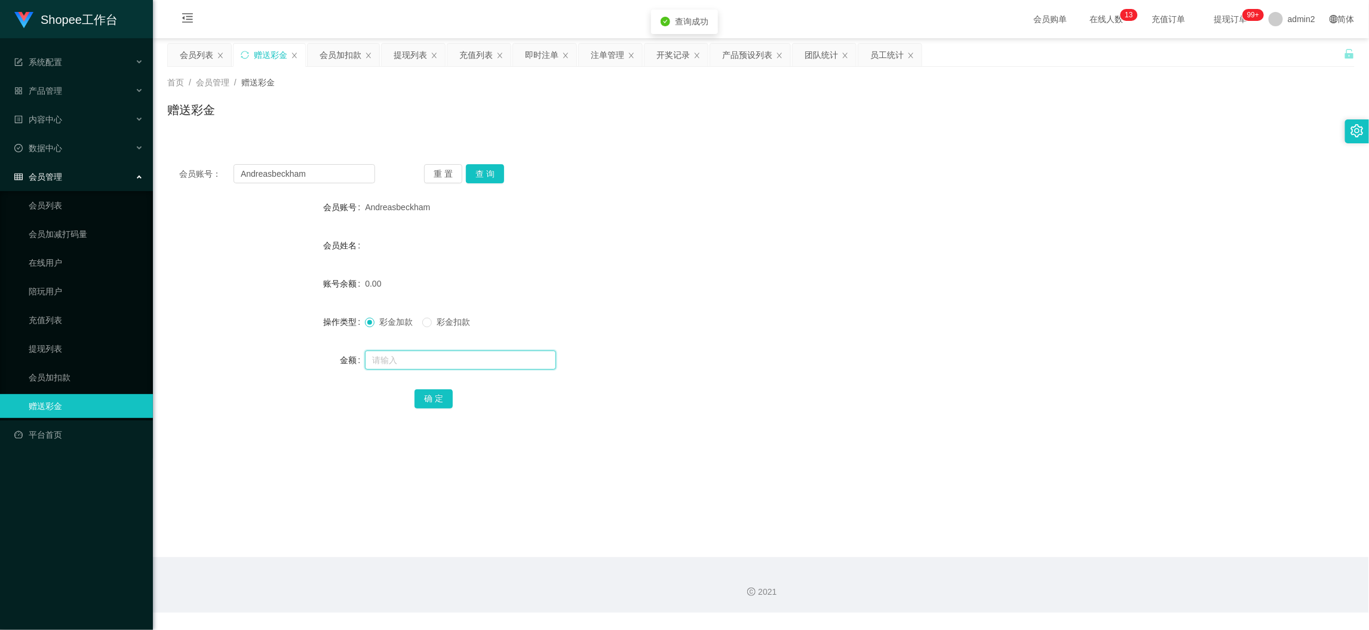
click at [517, 358] on input "text" at bounding box center [460, 360] width 191 height 19
drag, startPoint x: 431, startPoint y: 397, endPoint x: 516, endPoint y: 384, distance: 85.9
click at [431, 397] on button "确 定" at bounding box center [434, 398] width 38 height 19
click at [821, 302] on form "会员账号 Andreasbeckham 会员姓名 账号余额 0.00 操作类型 彩金加款 彩金扣款 金额 80 确 定" at bounding box center [761, 302] width 1188 height 215
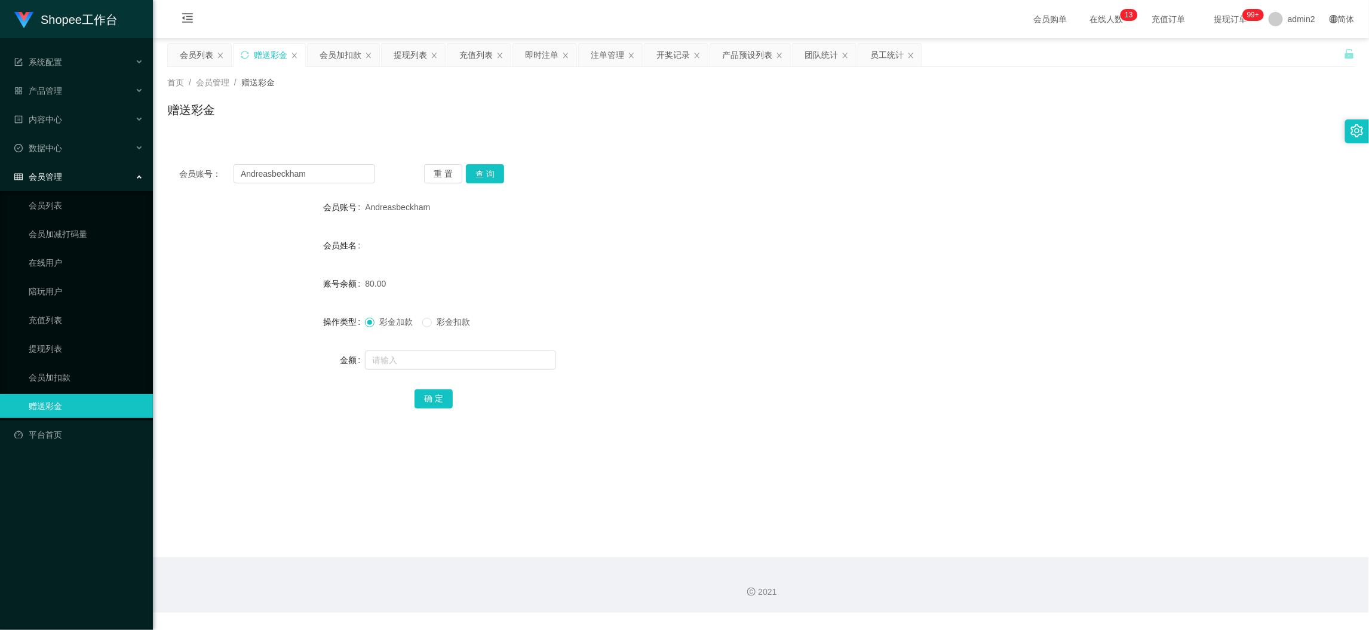
click at [1053, 535] on main "关闭左侧 关闭右侧 关闭其它 刷新页面 会员列表 赠送彩金 会员加扣款 提现列表 充值列表 即时注单 注单管理 开奖记录 产品预设列表 团队统计 员工统计 首…" at bounding box center [761, 297] width 1216 height 519
click at [601, 58] on div "注单管理" at bounding box center [607, 55] width 33 height 23
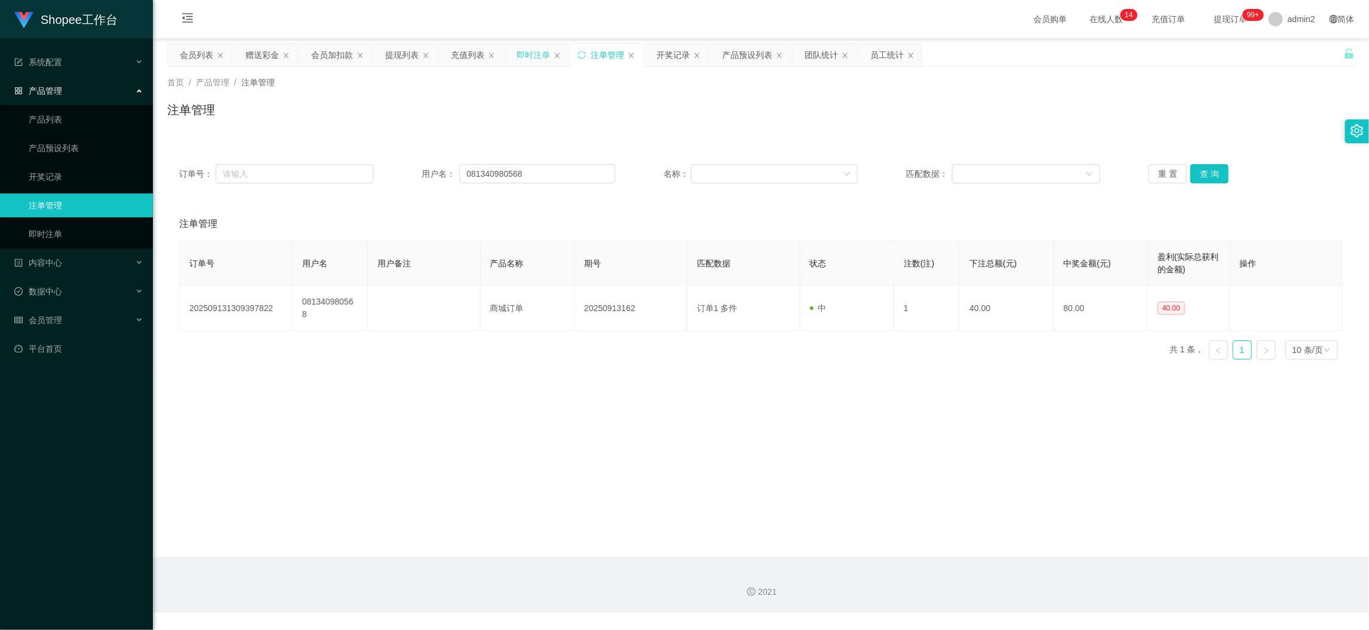
click at [544, 57] on div "即时注单" at bounding box center [533, 55] width 33 height 23
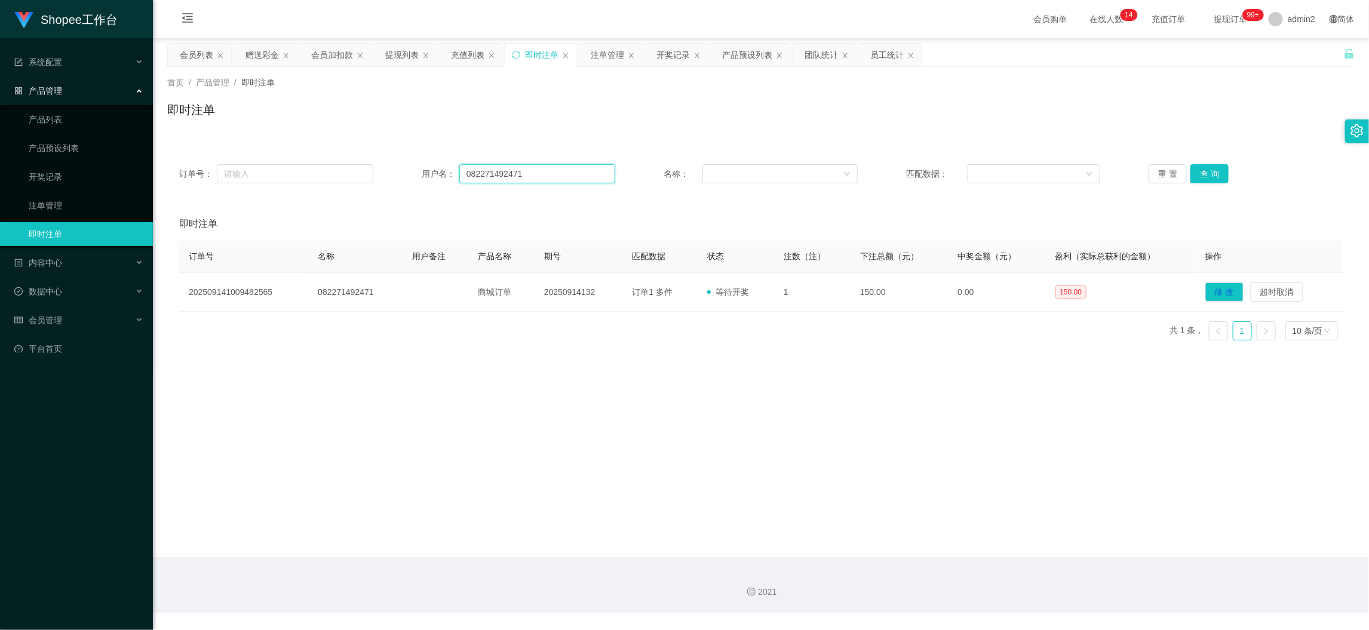
click at [526, 166] on input "082271492471" at bounding box center [537, 173] width 156 height 19
paste input "KAHAR1"
click at [1210, 167] on button "查 询" at bounding box center [1210, 173] width 38 height 19
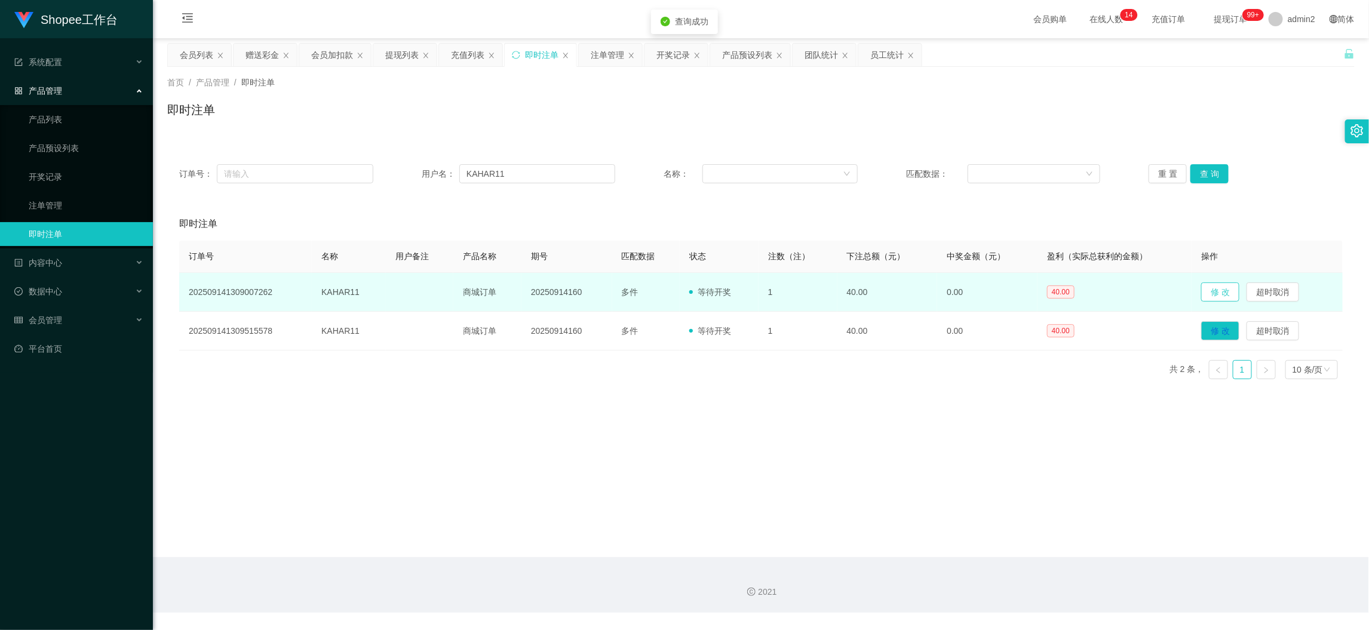
click at [1217, 289] on button "修 改" at bounding box center [1220, 292] width 38 height 19
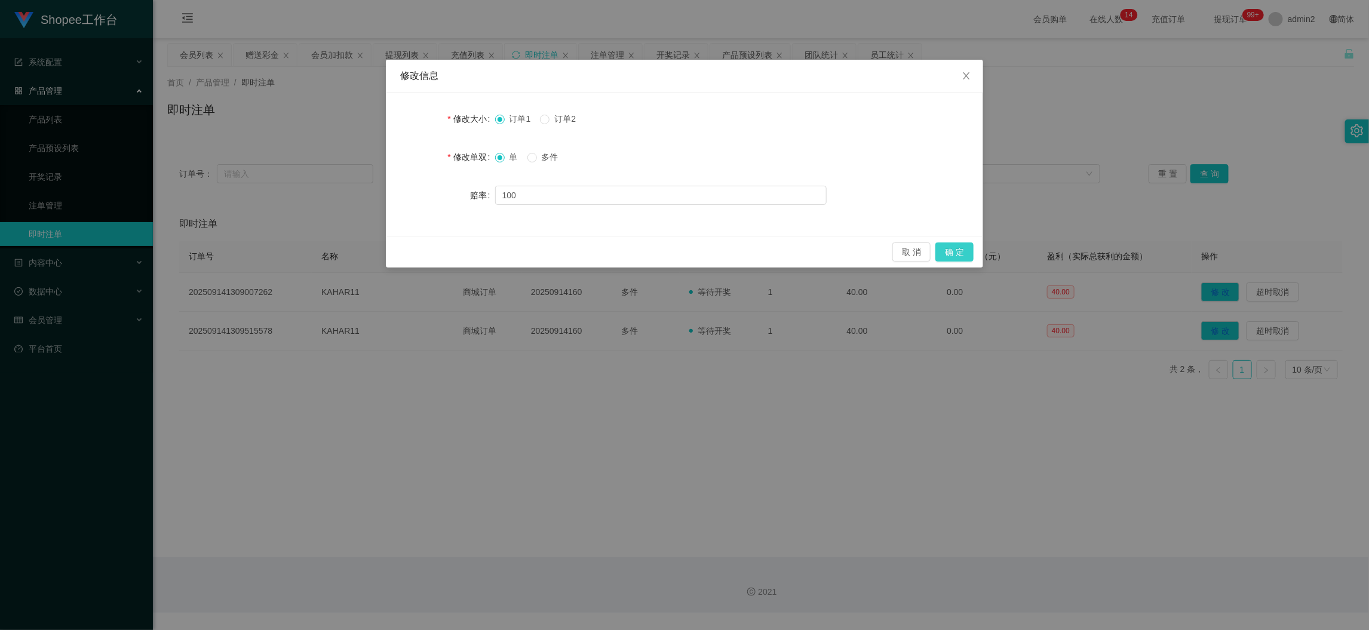
click at [947, 255] on button "确 定" at bounding box center [954, 252] width 38 height 19
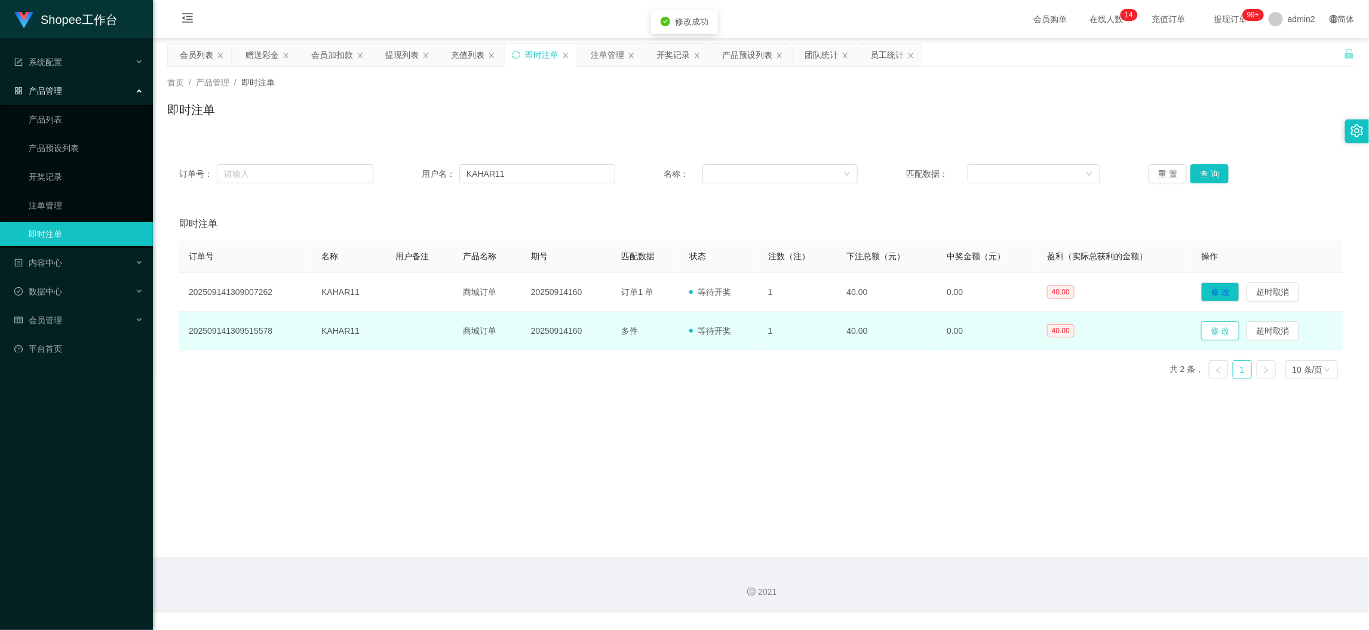
click at [1216, 330] on button "修 改" at bounding box center [1220, 330] width 38 height 19
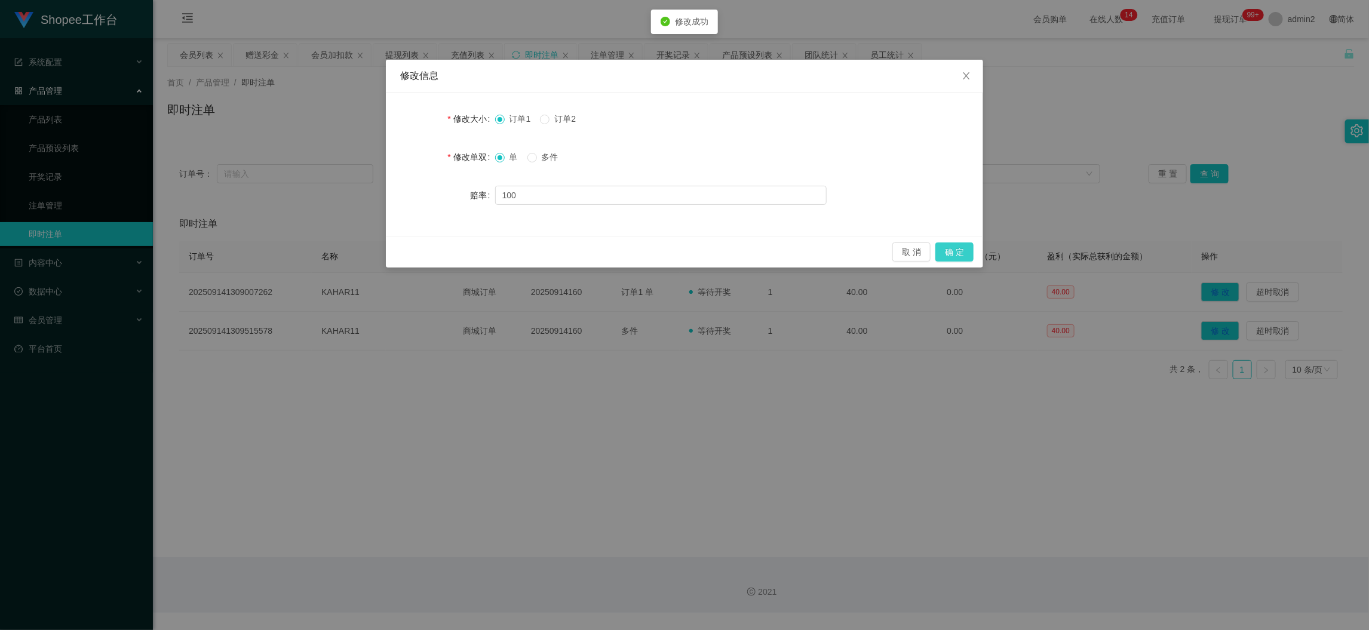
click at [962, 254] on button "确 定" at bounding box center [954, 252] width 38 height 19
click at [817, 403] on div "修改信息 修改大小 订单1 订单2 修改单双 单 多件 赔率 100 取 消 确 定" at bounding box center [684, 315] width 1369 height 630
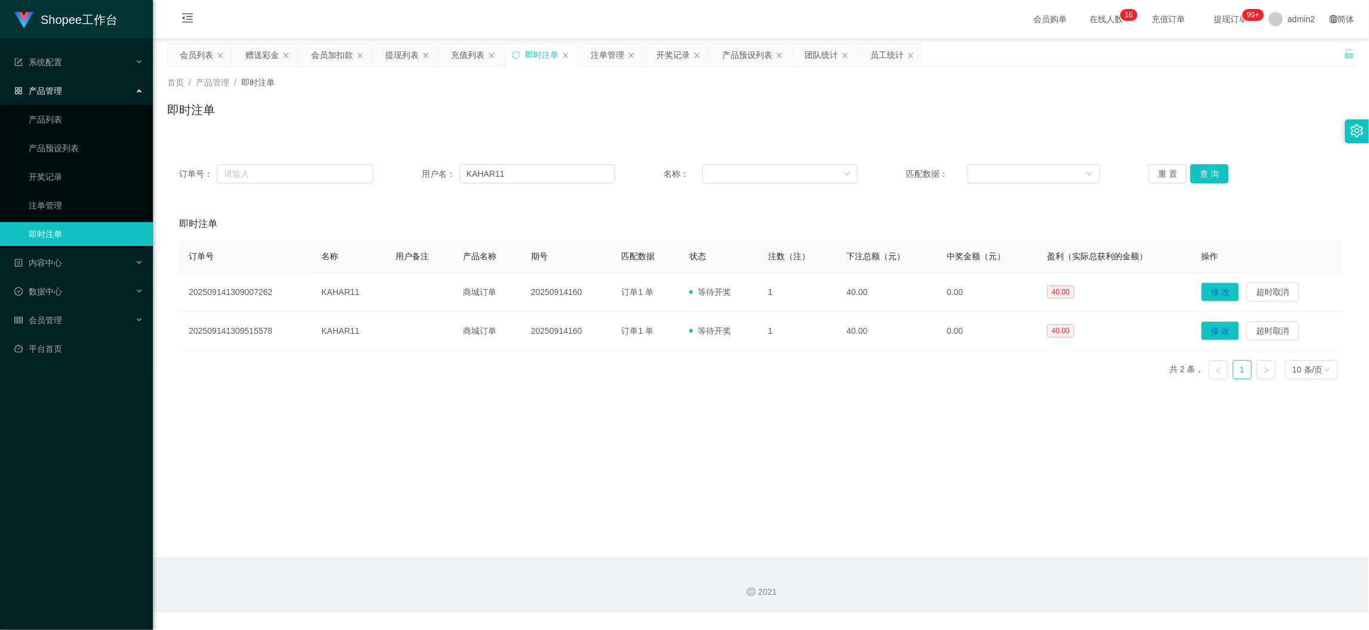
drag, startPoint x: 1060, startPoint y: 527, endPoint x: 1043, endPoint y: 512, distance: 22.8
click at [1060, 527] on main "关闭左侧 关闭右侧 关闭其它 刷新页面 会员列表 赠送彩金 会员加扣款 提现列表 充值列表 即时注单 注单管理 开奖记录 产品预设列表 团队统计 员工统计 首…" at bounding box center [761, 297] width 1216 height 519
click at [1194, 168] on button "查 询" at bounding box center [1210, 173] width 38 height 19
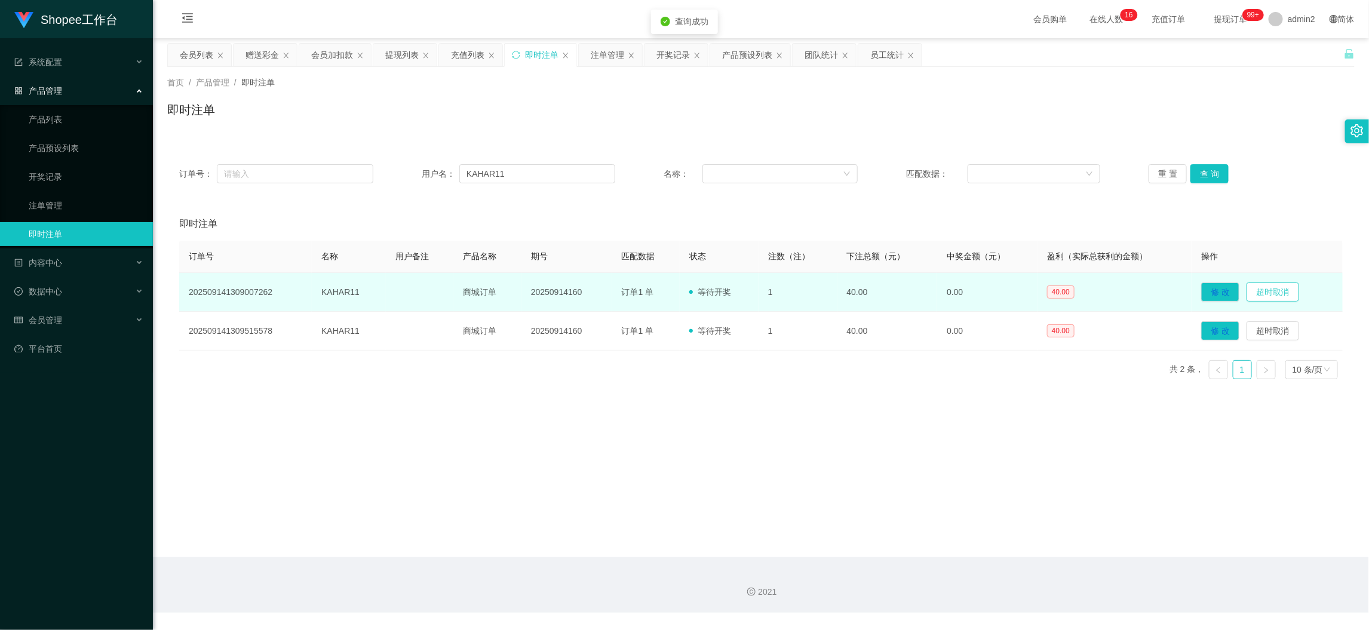
click at [1276, 288] on button "超时取消" at bounding box center [1273, 292] width 53 height 19
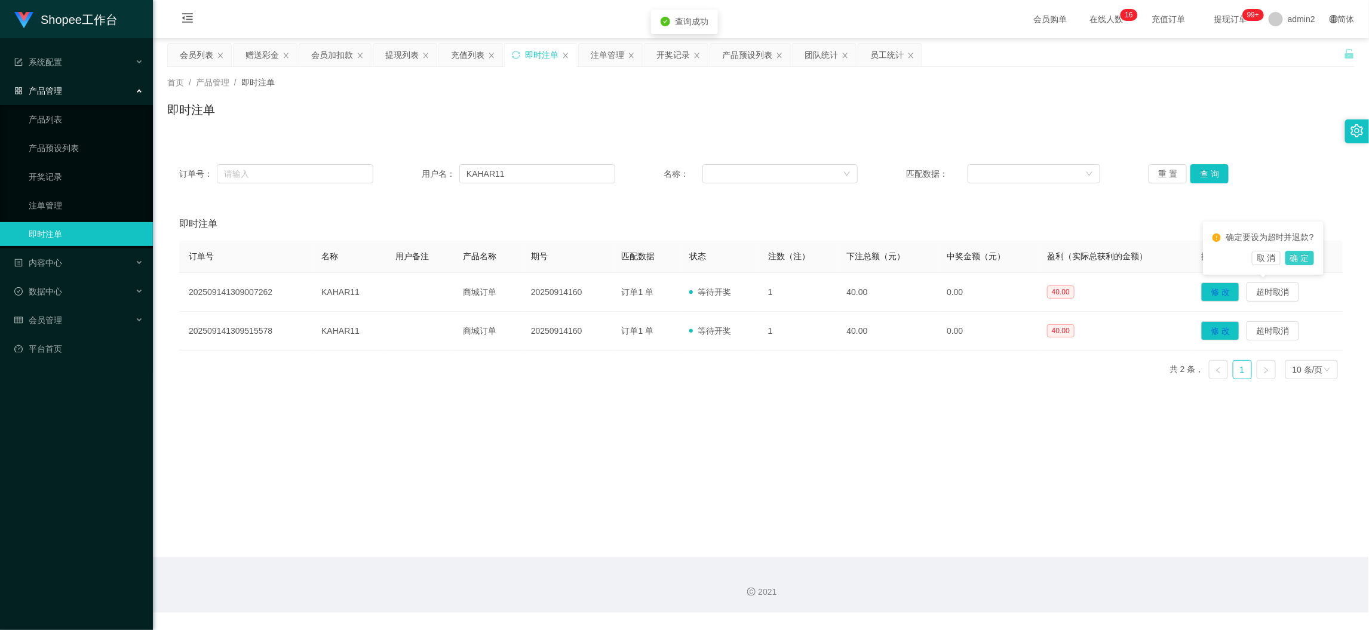
click at [1293, 257] on button "确 定" at bounding box center [1300, 258] width 29 height 14
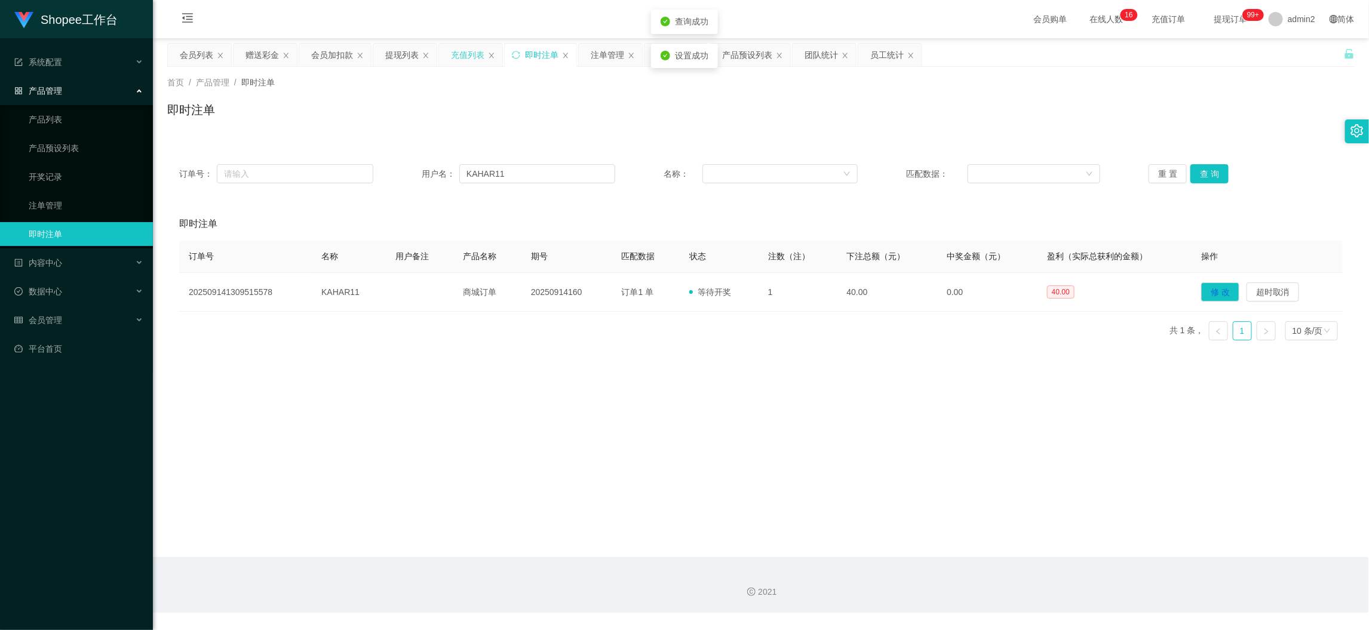
click at [458, 53] on div "充值列表" at bounding box center [467, 55] width 33 height 23
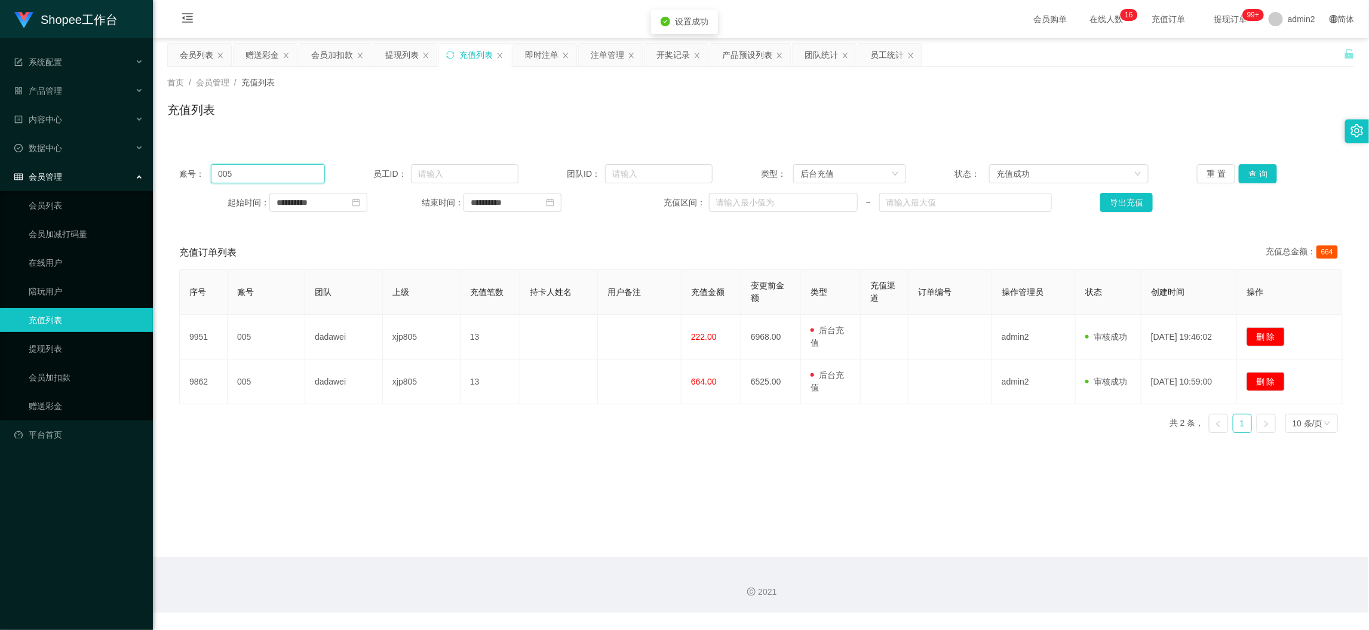
click at [293, 175] on input "005" at bounding box center [267, 173] width 113 height 19
paste input "KAHAR11"
drag, startPoint x: 1240, startPoint y: 176, endPoint x: 1240, endPoint y: 186, distance: 10.8
click at [1240, 176] on button "查 询" at bounding box center [1258, 173] width 38 height 19
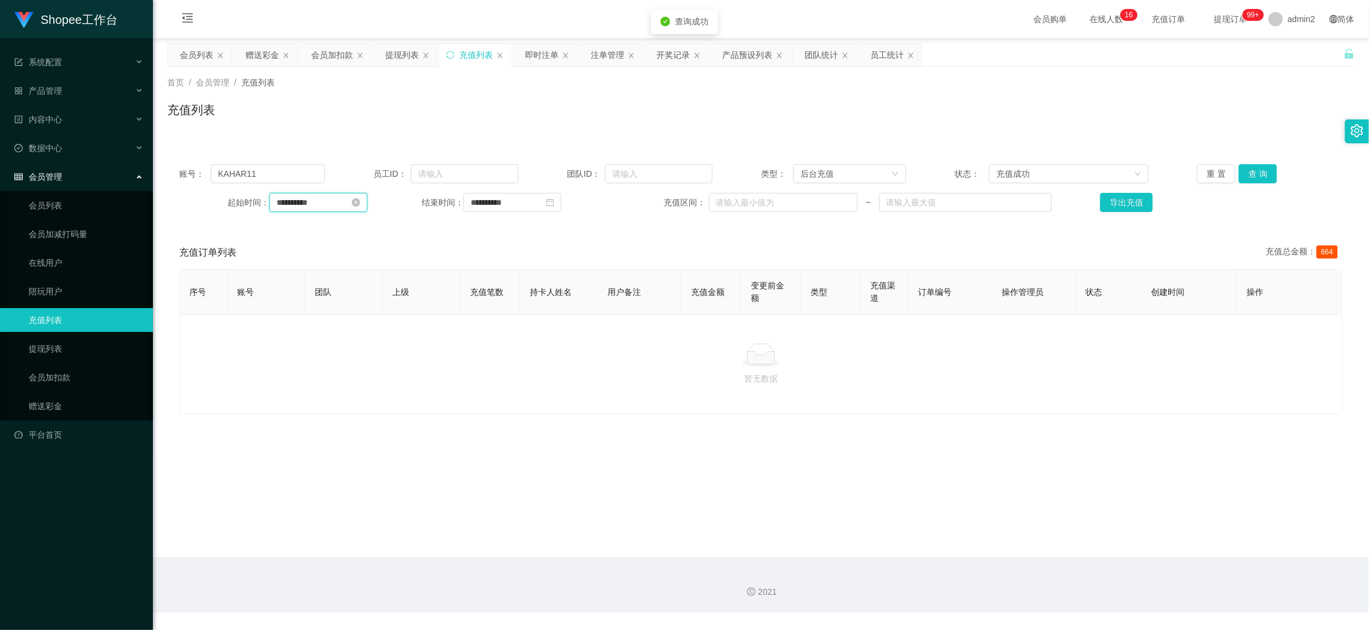
click at [331, 205] on input "**********" at bounding box center [318, 202] width 98 height 19
click at [357, 386] on link "今天" at bounding box center [352, 383] width 17 height 23
click at [1078, 180] on div "充值成功" at bounding box center [1064, 174] width 137 height 18
click at [526, 208] on input "**********" at bounding box center [513, 202] width 98 height 19
click at [542, 380] on link "今天" at bounding box center [544, 383] width 17 height 23
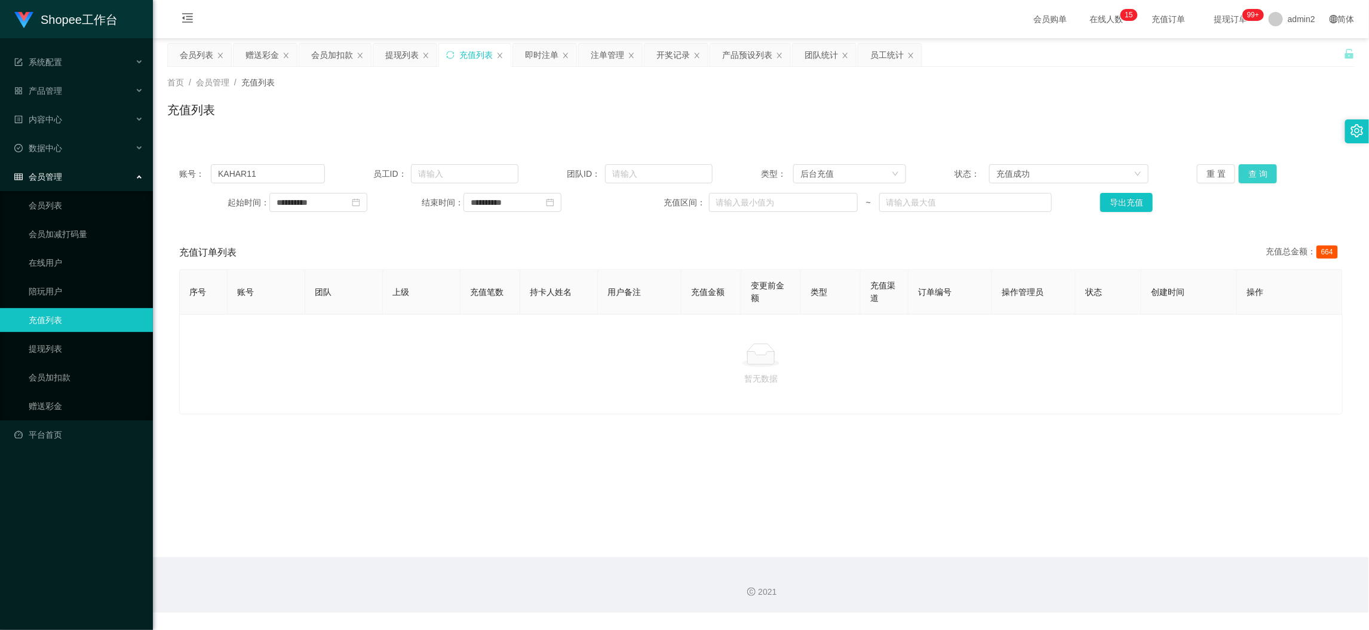
click at [1254, 176] on button "查 询" at bounding box center [1258, 173] width 38 height 19
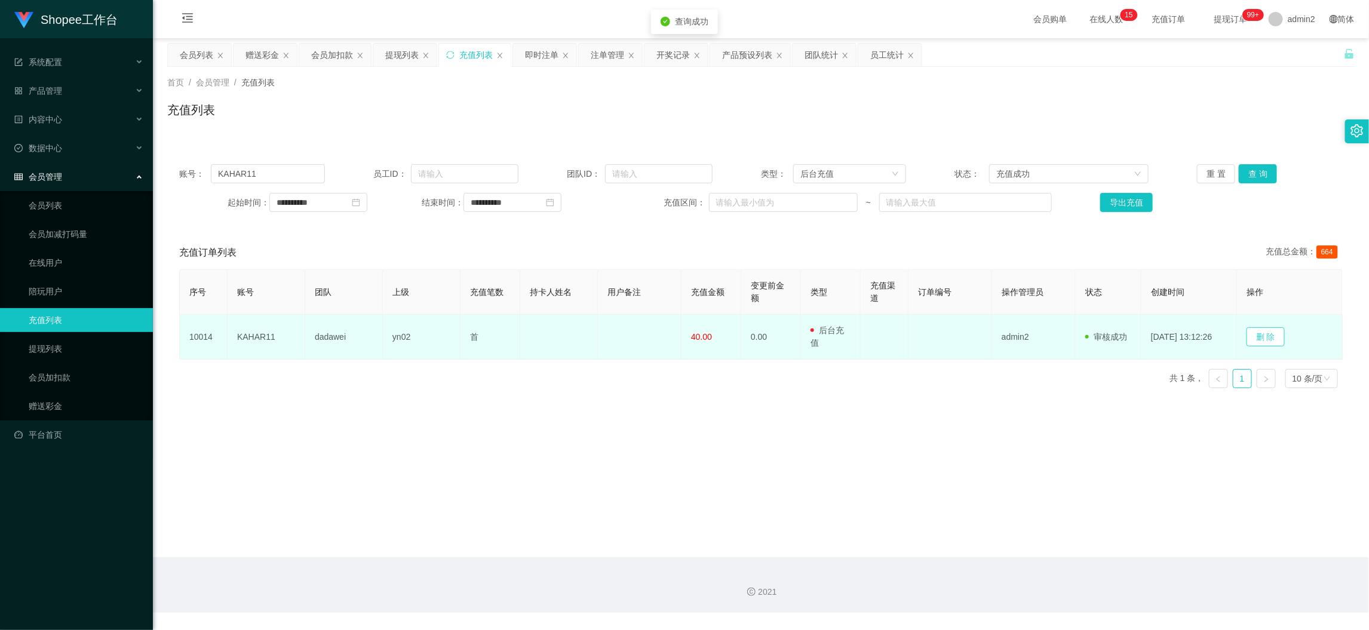
click at [1274, 330] on button "删 除" at bounding box center [1266, 336] width 38 height 19
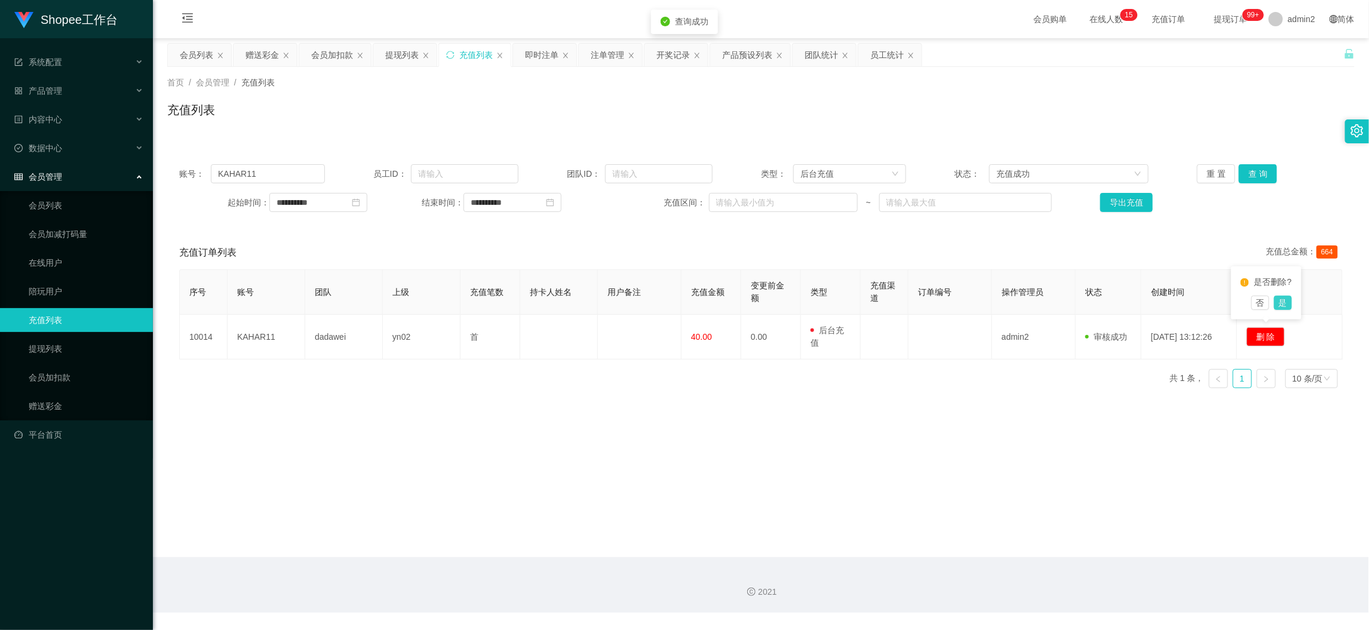
click at [1284, 302] on button "是" at bounding box center [1283, 303] width 18 height 14
click at [935, 389] on div "序号 账号 团队 上级 充值笔数 持卡人姓名 用户备注 充值金额 变更前金额 类型 充值渠道 订单编号 操作管理员 状态 创建时间 操作 10014 KAHA…" at bounding box center [761, 333] width 1164 height 128
click at [1107, 541] on main "**********" at bounding box center [761, 297] width 1216 height 519
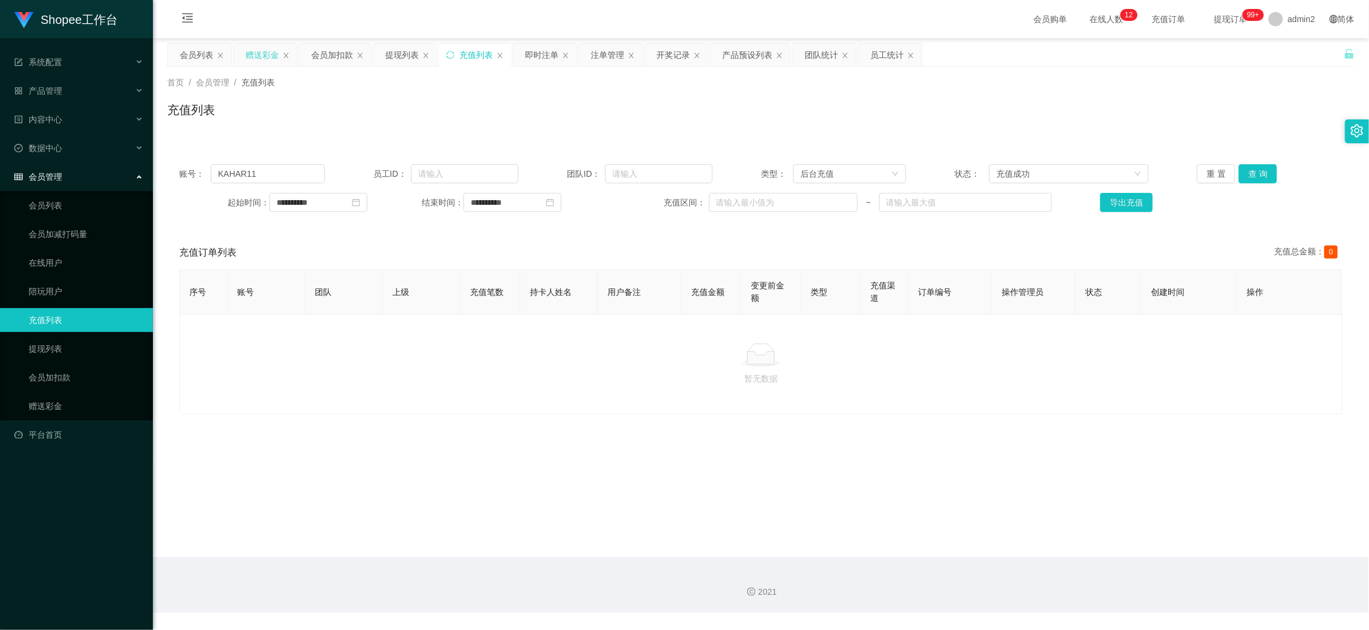
click at [269, 44] on div "赠送彩金" at bounding box center [262, 55] width 33 height 23
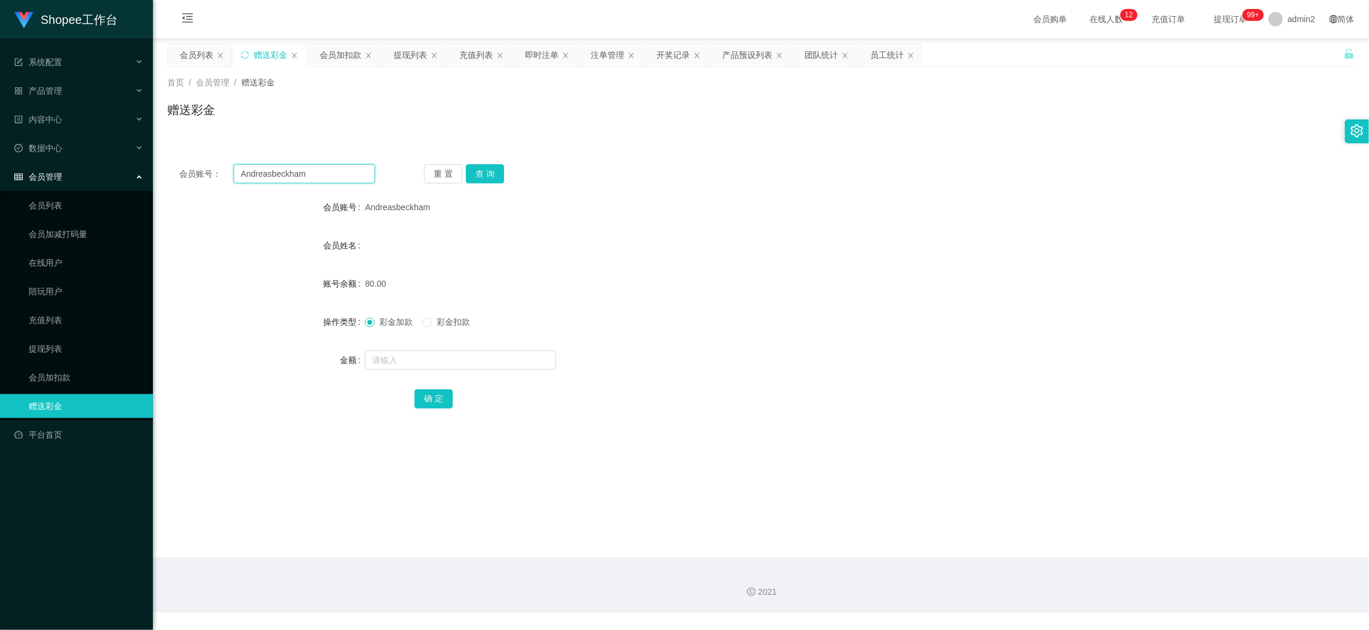
click at [292, 174] on input "Andreasbeckham" at bounding box center [305, 173] width 142 height 19
paste input "Vanillaicecream18"
click at [476, 165] on button "查 询" at bounding box center [485, 173] width 38 height 19
click at [464, 363] on input "text" at bounding box center [460, 360] width 191 height 19
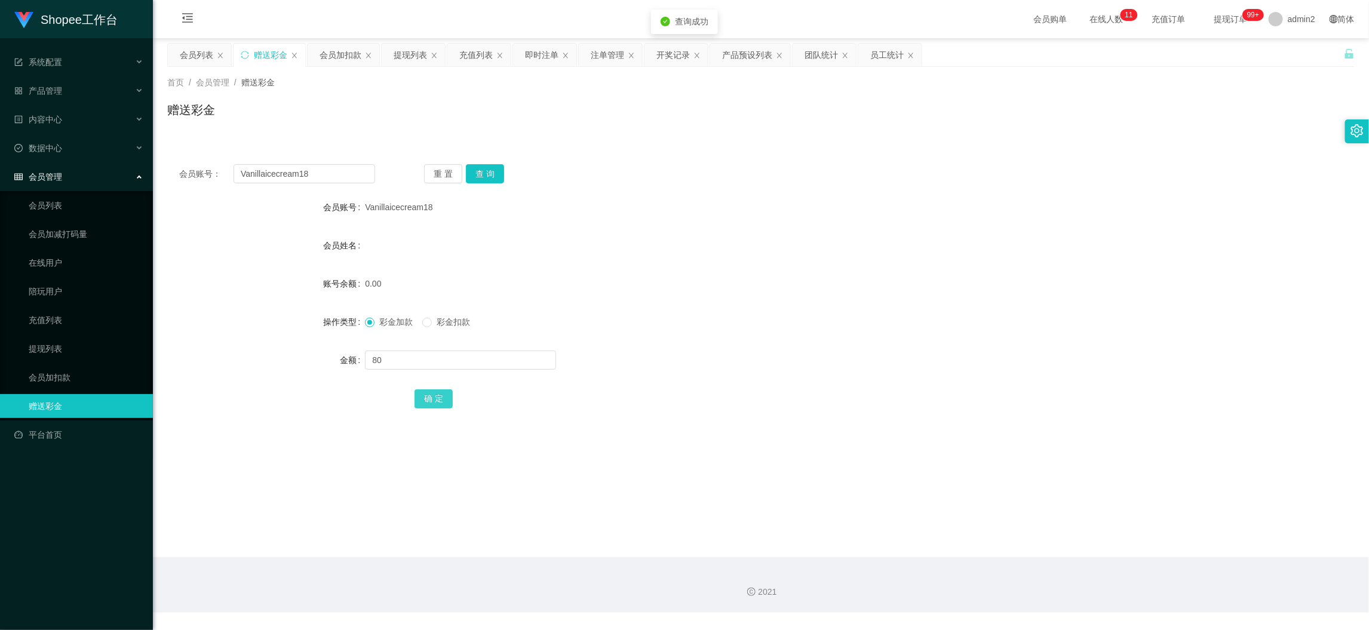
click at [436, 395] on button "确 定" at bounding box center [434, 398] width 38 height 19
click at [792, 311] on div "彩金加款 彩金扣款" at bounding box center [711, 322] width 693 height 24
drag, startPoint x: 352, startPoint y: 52, endPoint x: 353, endPoint y: 76, distance: 23.9
click at [352, 52] on div "会员加扣款" at bounding box center [341, 55] width 42 height 23
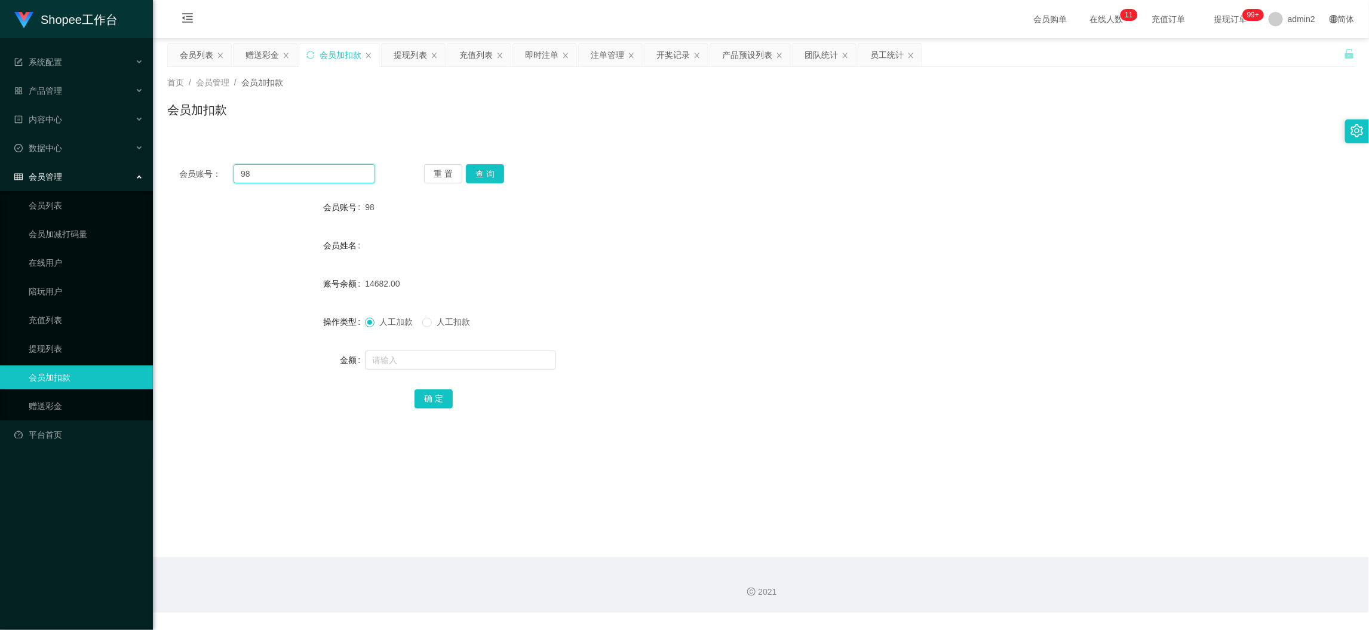
click at [349, 180] on input "98" at bounding box center [305, 173] width 142 height 19
paste input "060"
click at [473, 172] on button "查 询" at bounding box center [485, 173] width 38 height 19
click at [486, 363] on input "text" at bounding box center [460, 360] width 191 height 19
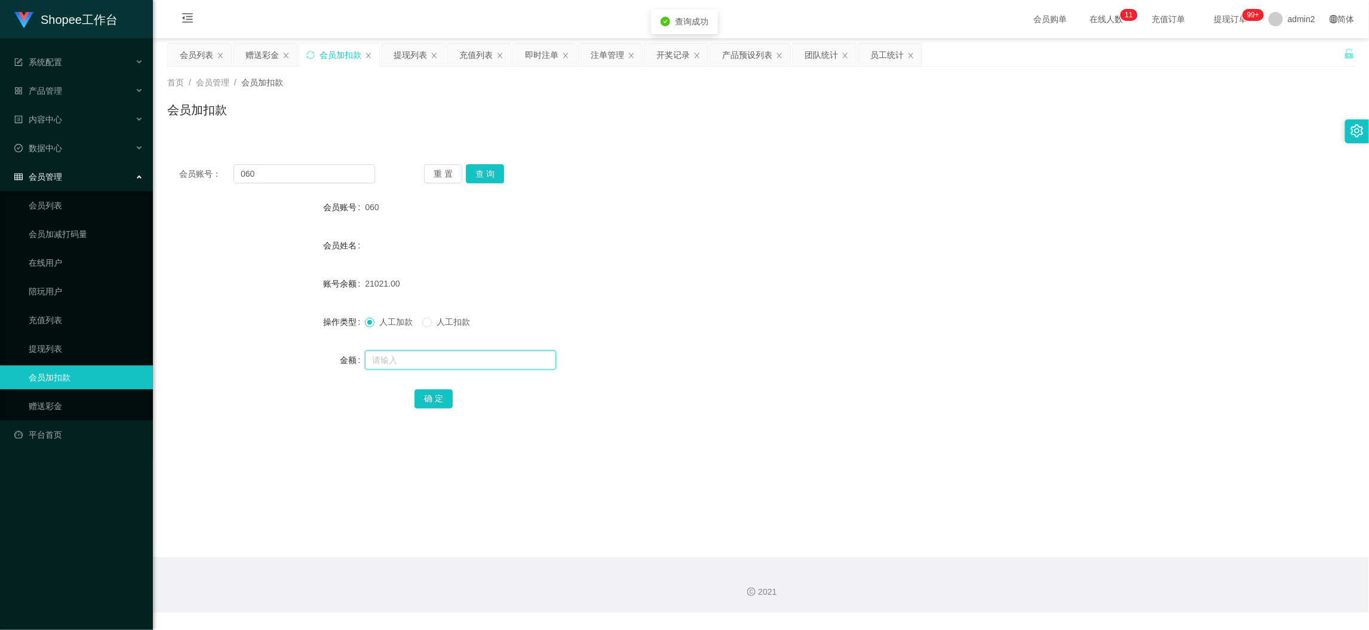
click at [486, 363] on input "text" at bounding box center [460, 360] width 191 height 19
click at [428, 395] on button "确 定" at bounding box center [434, 398] width 38 height 19
click at [315, 167] on input "060" at bounding box center [305, 173] width 142 height 19
paste input "98"
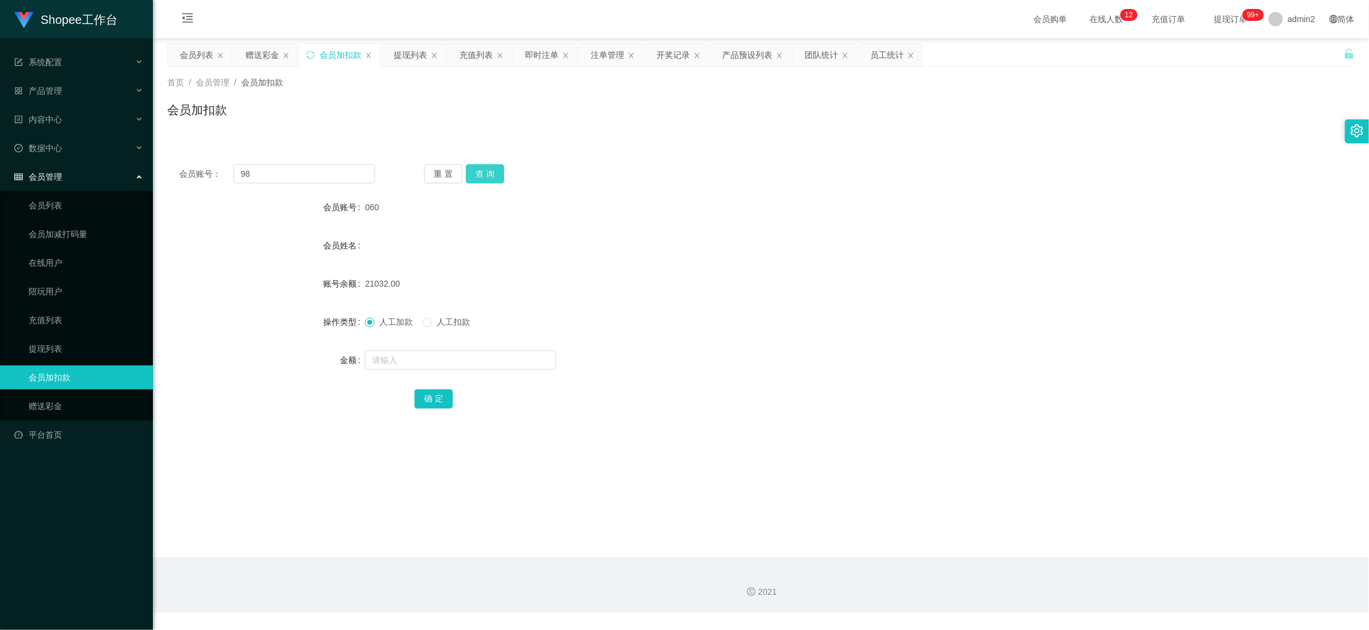
drag, startPoint x: 479, startPoint y: 172, endPoint x: 492, endPoint y: 257, distance: 86.3
click at [480, 172] on button "查 询" at bounding box center [485, 173] width 38 height 19
click at [480, 365] on input "text" at bounding box center [460, 360] width 191 height 19
click at [440, 394] on button "确 定" at bounding box center [434, 398] width 38 height 19
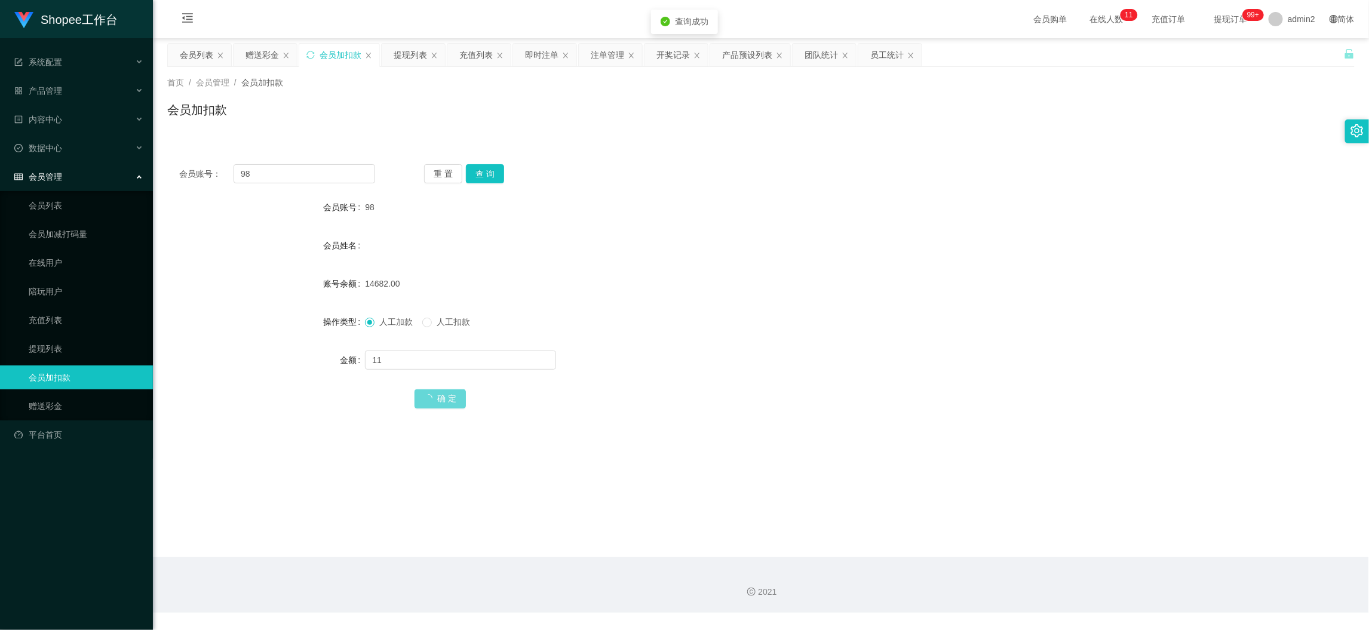
click at [712, 339] on form "会员账号 98 会员姓名 账号余额 14682.00 操作类型 人工加款 人工扣款 金额 11 确 定" at bounding box center [761, 302] width 1188 height 215
drag, startPoint x: 1063, startPoint y: 553, endPoint x: 1050, endPoint y: 539, distance: 19.0
click at [1062, 553] on main "关闭左侧 关闭右侧 关闭其它 刷新页面 会员列表 赠送彩金 会员加扣款 提现列表 充值列表 即时注单 注单管理 开奖记录 产品预设列表 团队统计 员工统计 首…" at bounding box center [761, 297] width 1216 height 519
drag, startPoint x: 269, startPoint y: 63, endPoint x: 274, endPoint y: 74, distance: 11.8
click at [269, 63] on div "赠送彩金" at bounding box center [262, 55] width 33 height 23
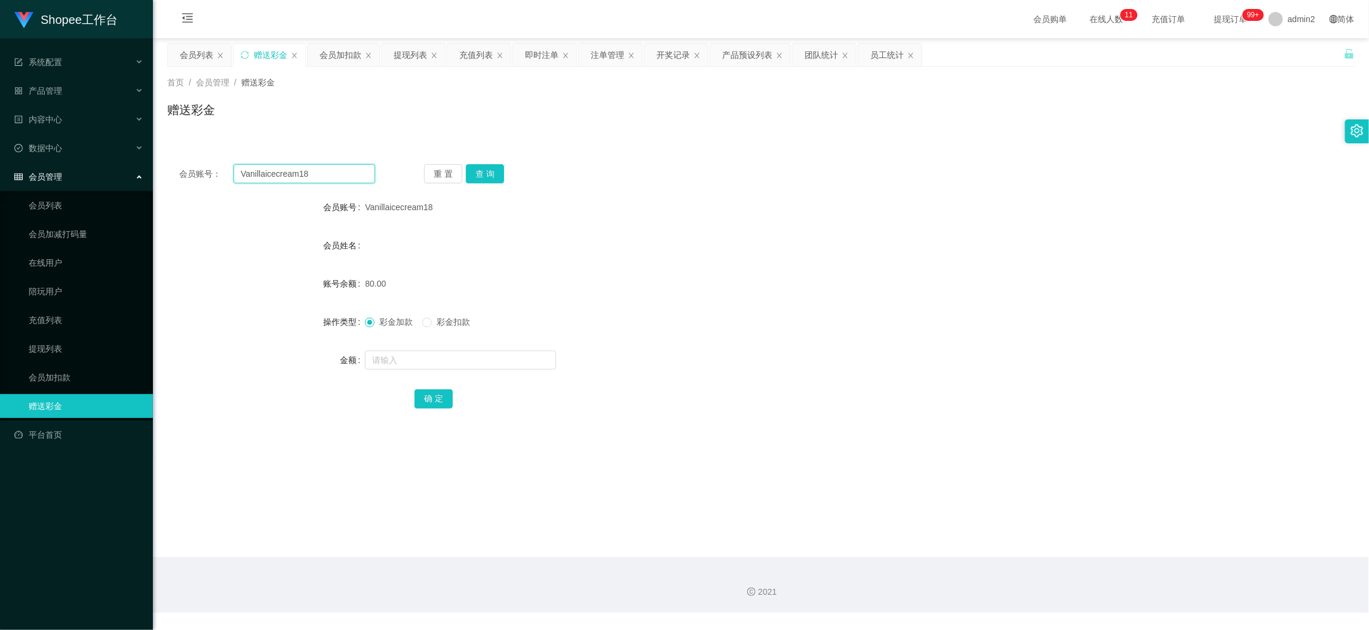
click at [327, 171] on input "Vanillaicecream18" at bounding box center [305, 173] width 142 height 19
paste input "085855272625"
drag, startPoint x: 465, startPoint y: 170, endPoint x: 478, endPoint y: 208, distance: 40.8
click at [466, 170] on button "查 询" at bounding box center [485, 173] width 38 height 19
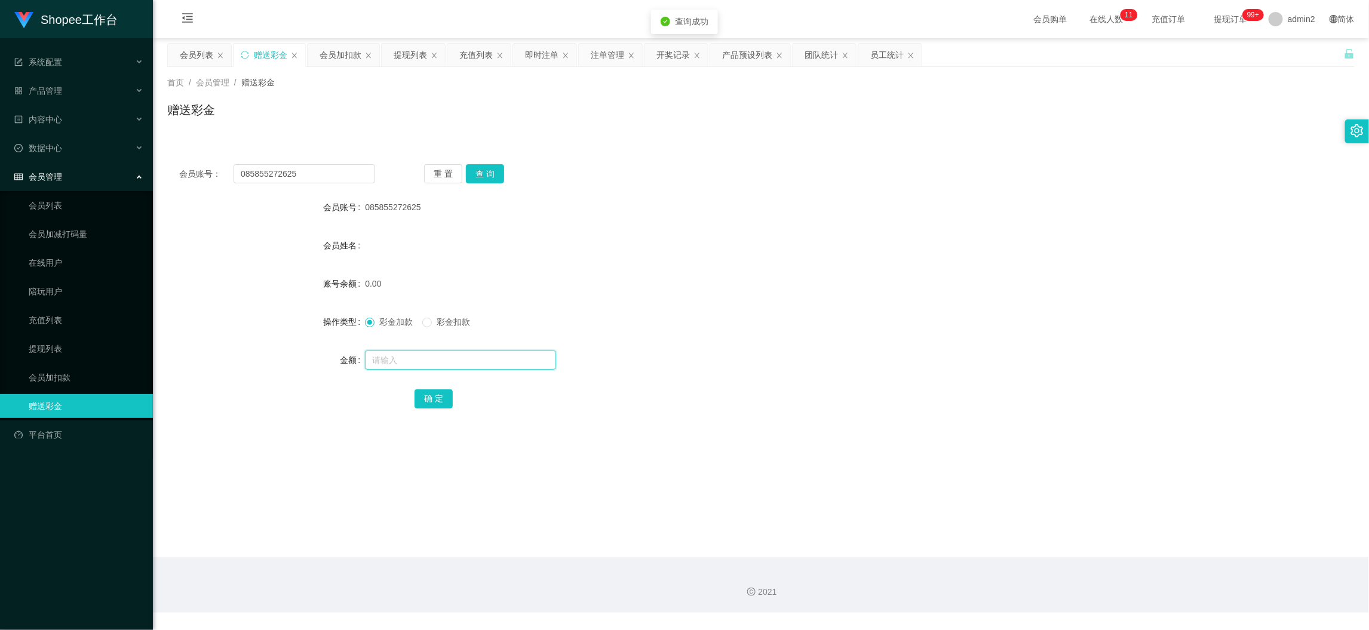
click at [502, 365] on input "text" at bounding box center [460, 360] width 191 height 19
click at [437, 398] on button "确 定" at bounding box center [434, 398] width 38 height 19
drag, startPoint x: 754, startPoint y: 348, endPoint x: 774, endPoint y: 346, distance: 19.2
click at [774, 346] on form "会员账号 085855272625 会员姓名 账号余额 0.00 操作类型 彩金加款 彩金扣款 金额 80 确 定" at bounding box center [761, 302] width 1188 height 215
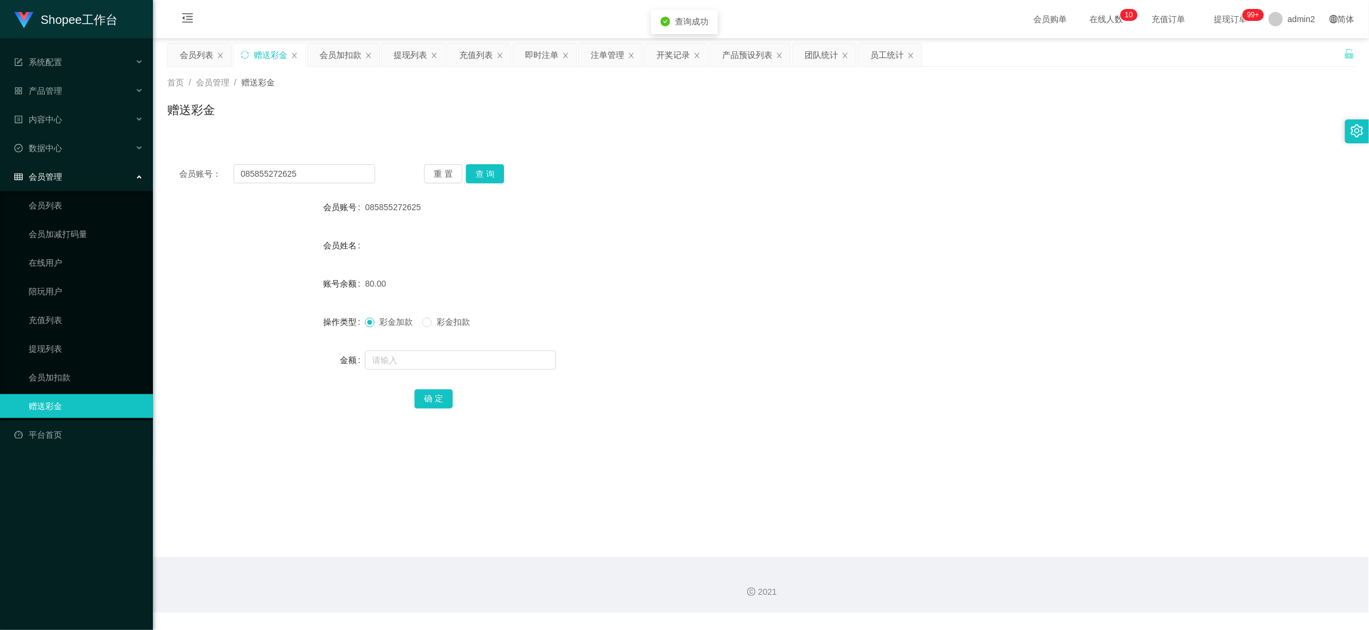
drag, startPoint x: 404, startPoint y: 57, endPoint x: 432, endPoint y: 122, distance: 70.9
click at [404, 57] on div "提现列表" at bounding box center [410, 55] width 33 height 23
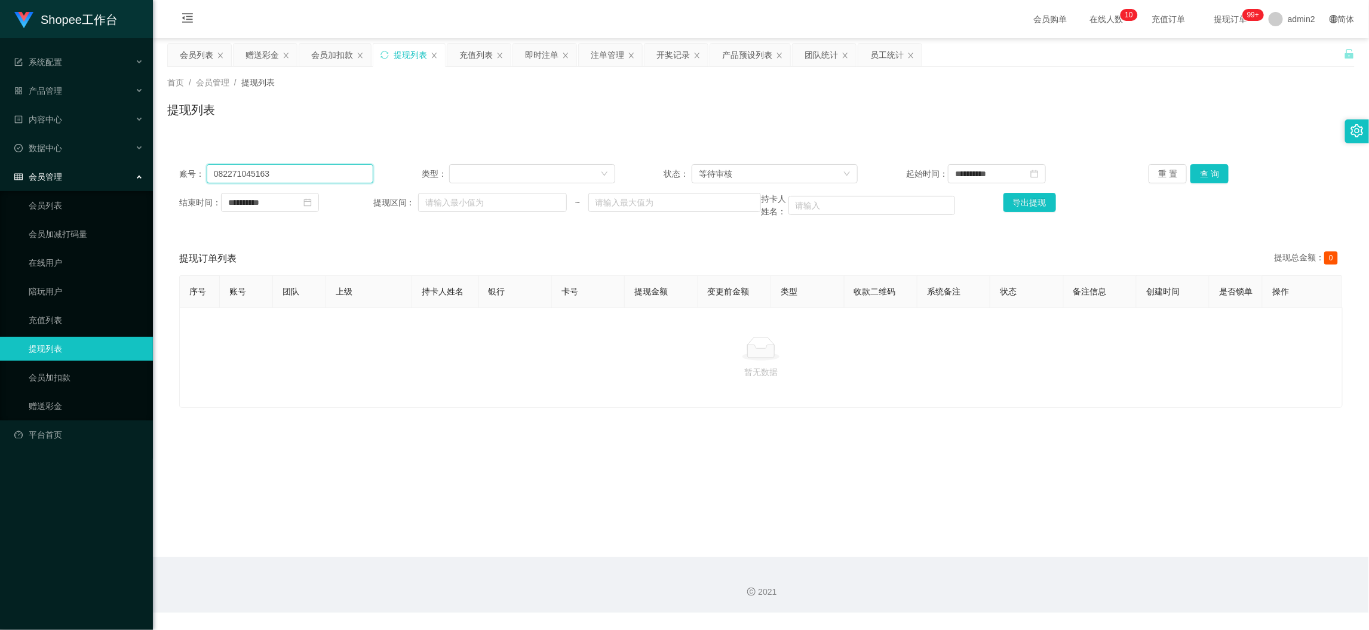
click at [344, 172] on input "082271045163" at bounding box center [290, 173] width 167 height 19
paste input "5210819456"
drag, startPoint x: 1198, startPoint y: 162, endPoint x: 1205, endPoint y: 174, distance: 13.9
click at [1199, 162] on div "**********" at bounding box center [761, 191] width 1188 height 78
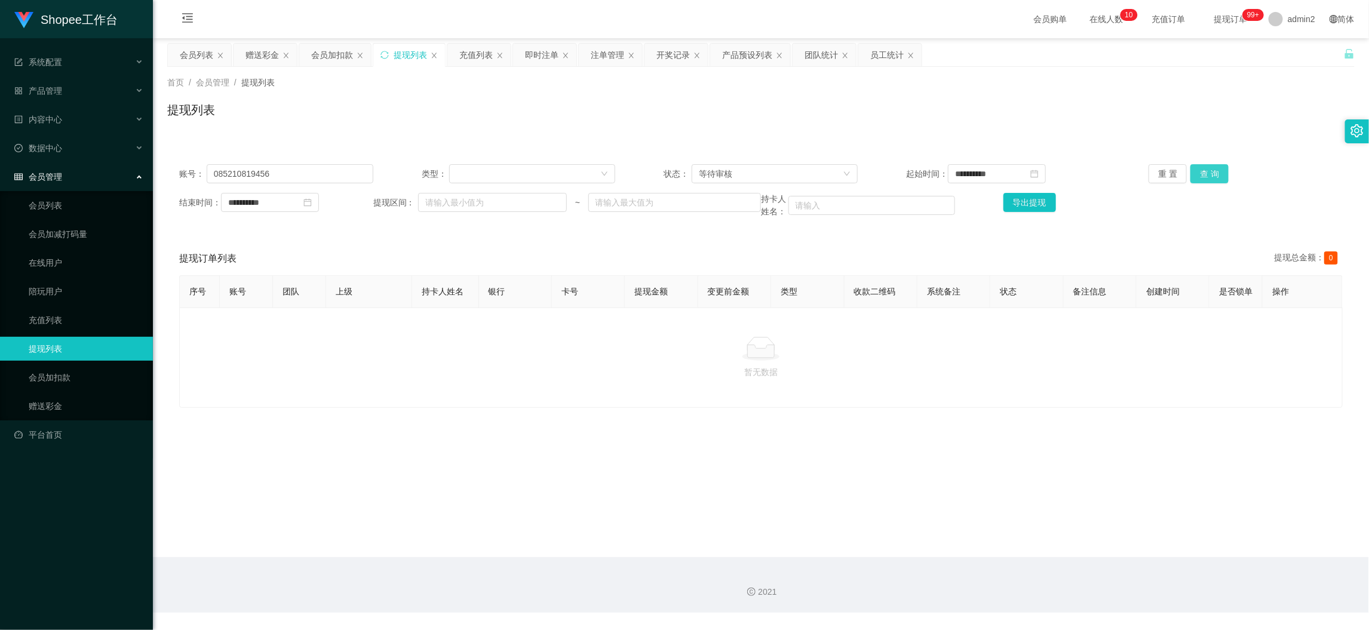
drag, startPoint x: 1202, startPoint y: 168, endPoint x: 1214, endPoint y: 182, distance: 18.2
click at [1201, 168] on button "查 询" at bounding box center [1210, 173] width 38 height 19
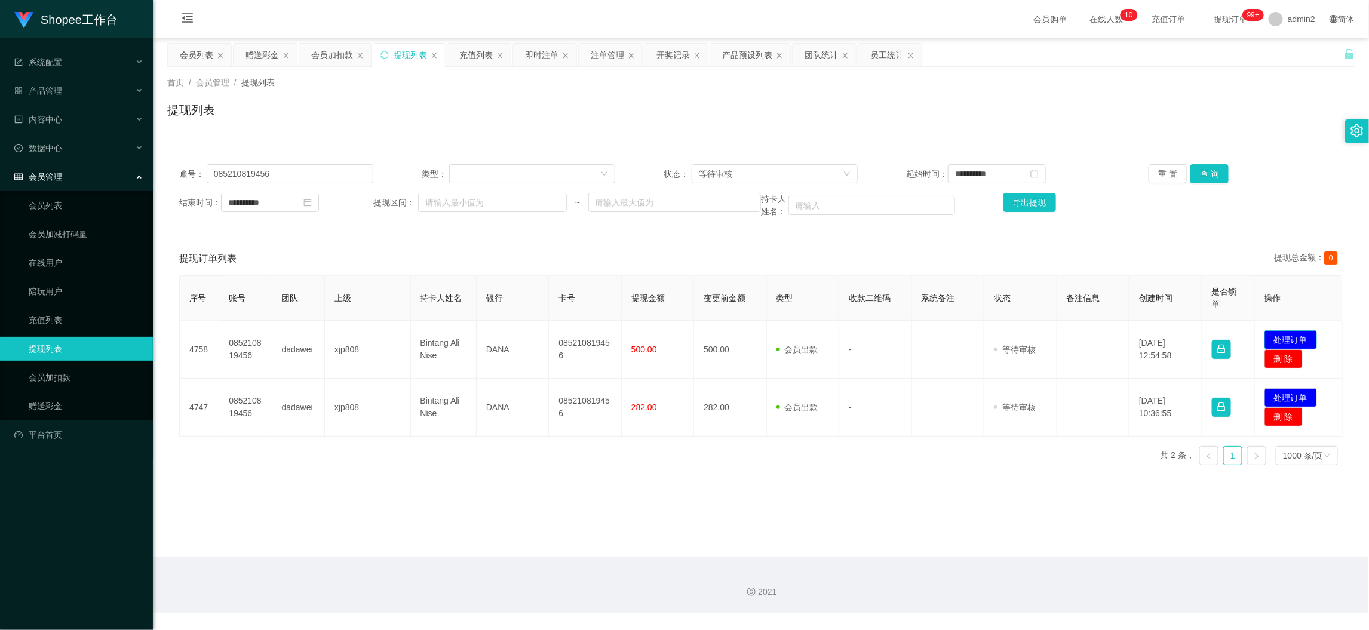
click at [1300, 336] on button "处理订单" at bounding box center [1291, 339] width 53 height 19
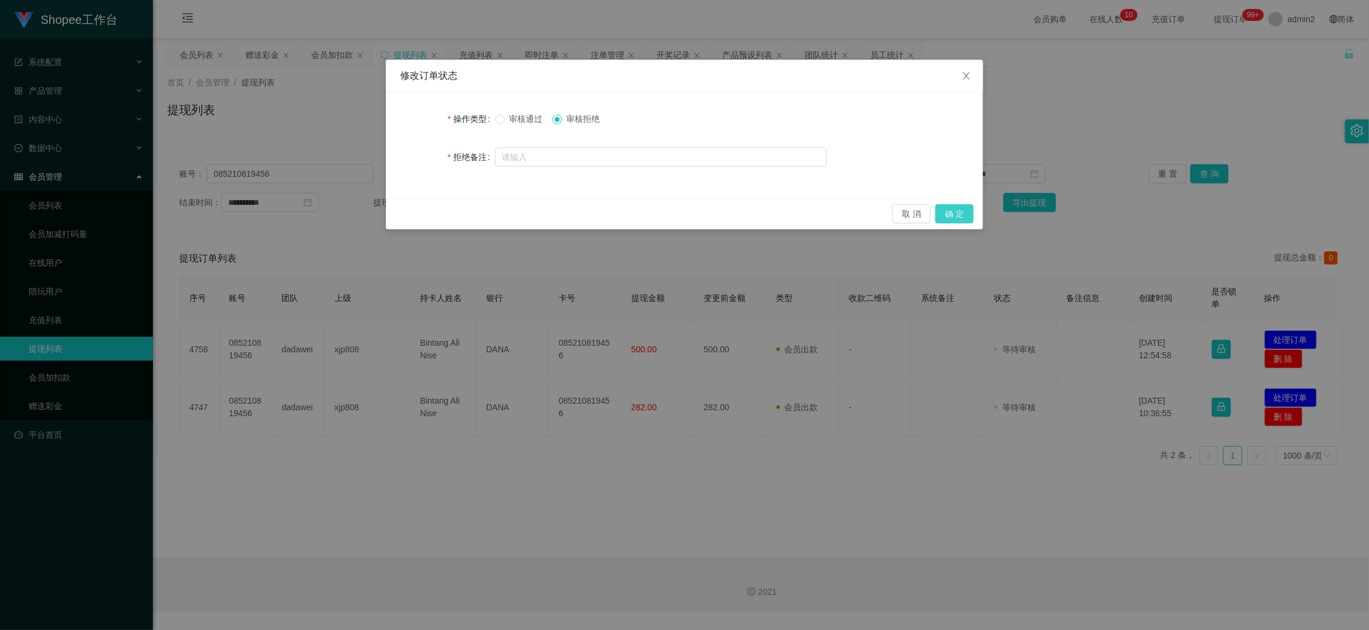
click at [956, 211] on button "确 定" at bounding box center [954, 213] width 38 height 19
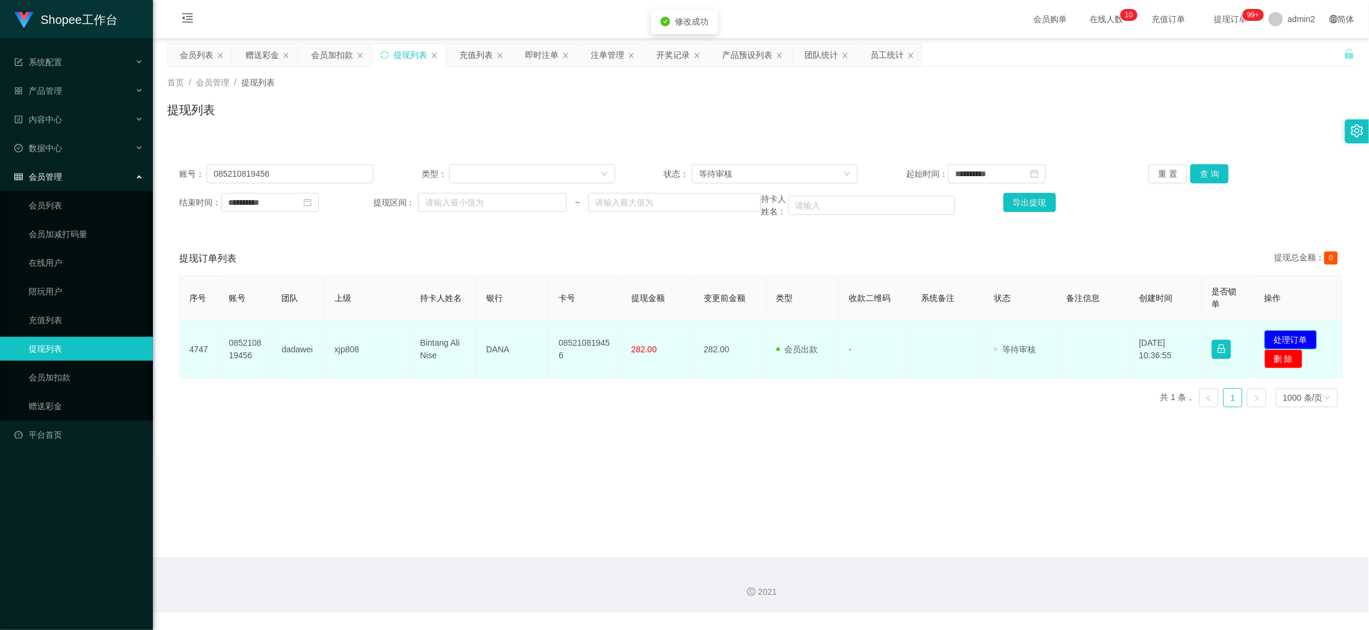
click at [1293, 337] on button "处理订单" at bounding box center [1291, 339] width 53 height 19
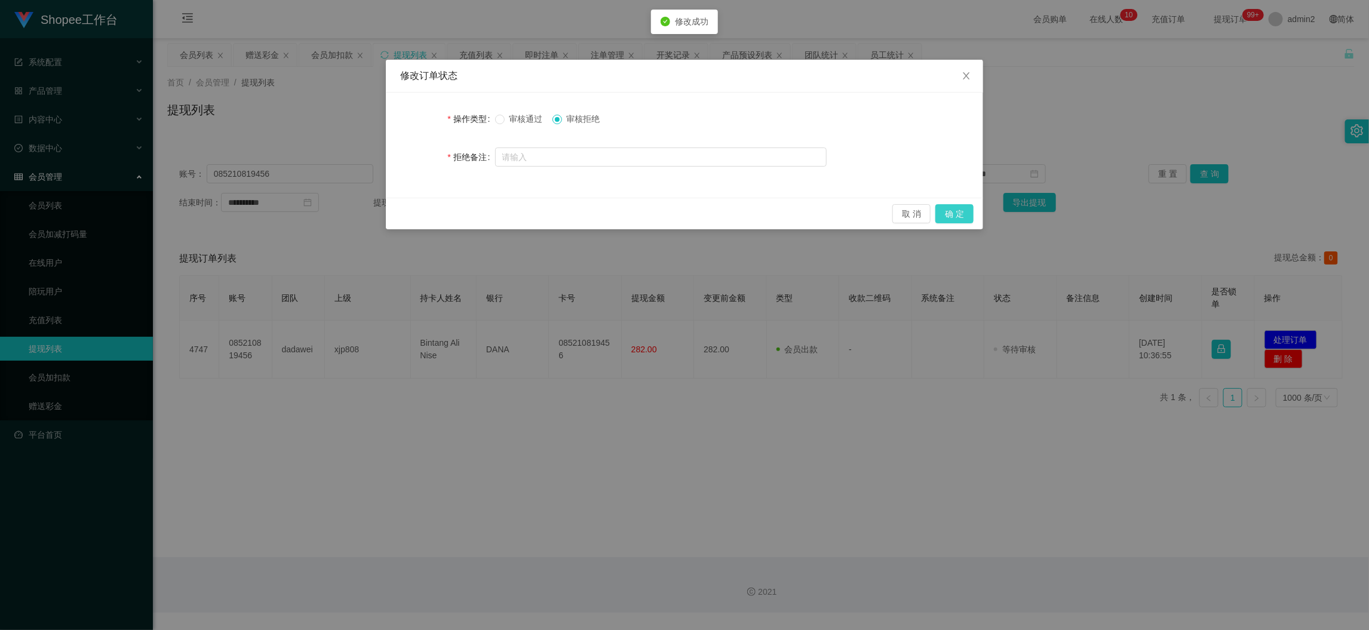
click at [962, 215] on button "确 定" at bounding box center [954, 213] width 38 height 19
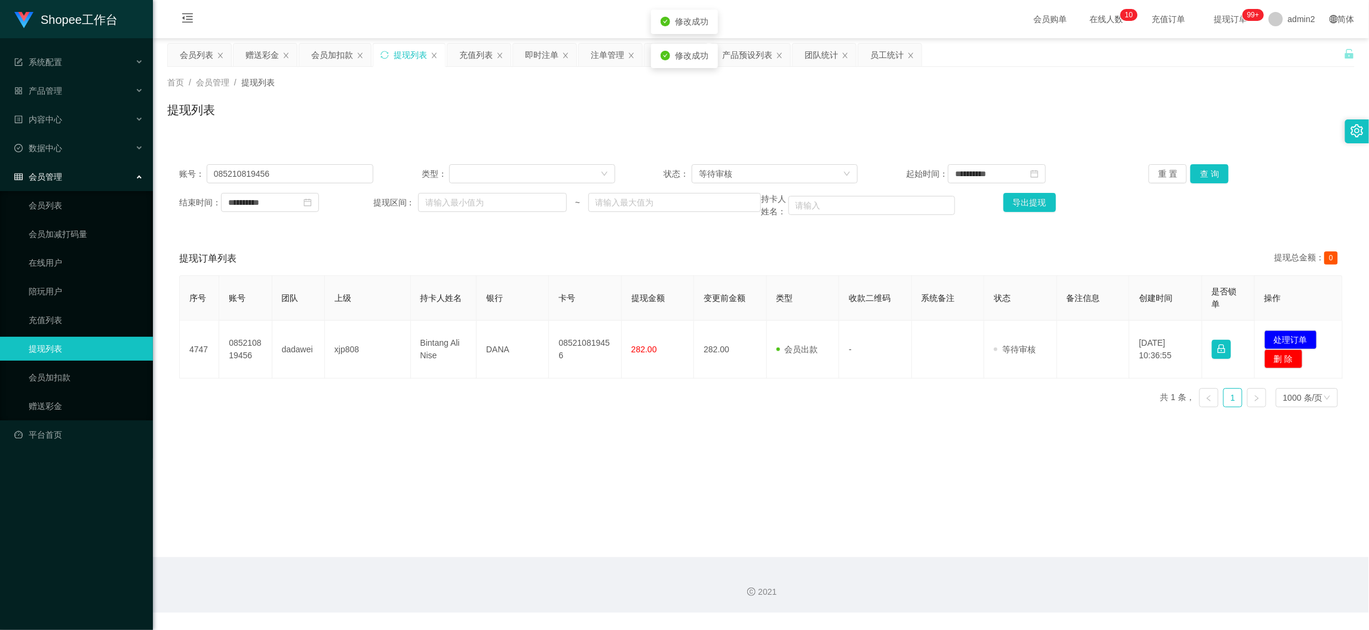
click at [823, 423] on div "修改订单状态 操作类型 审核通过 审核拒绝 拒绝备注 取 消 确 定" at bounding box center [684, 315] width 1369 height 630
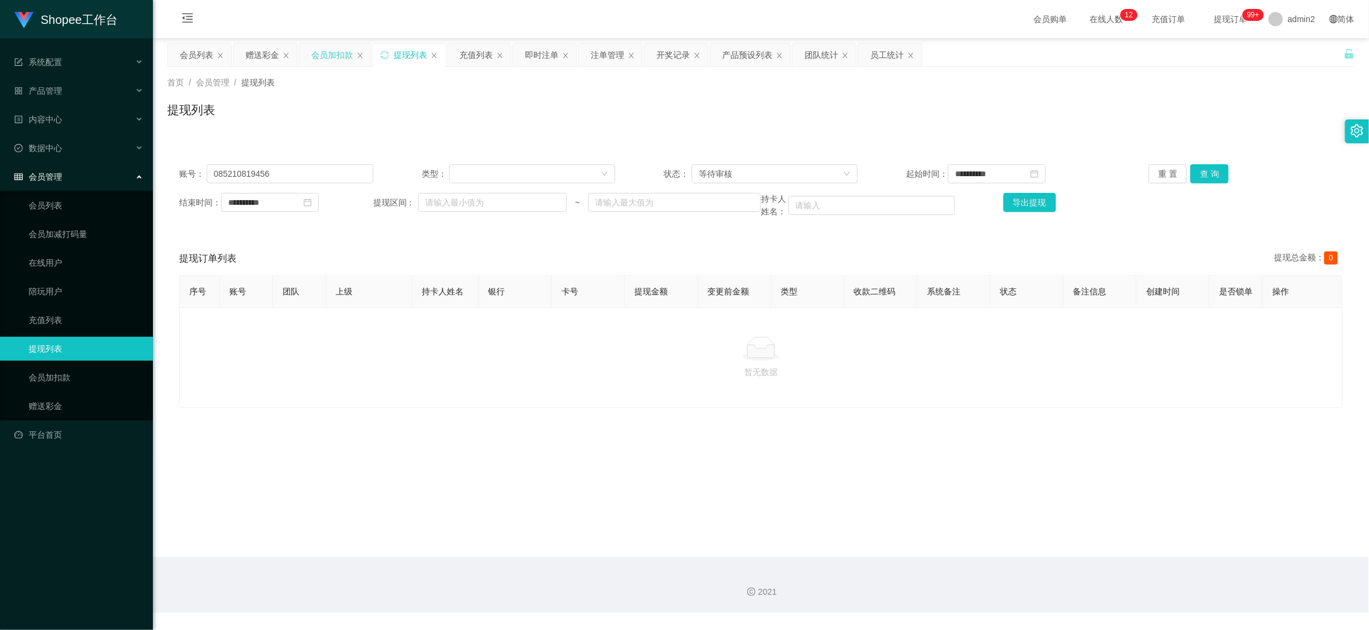
drag, startPoint x: 336, startPoint y: 61, endPoint x: 338, endPoint y: 50, distance: 10.9
click at [336, 57] on div "会员加扣款" at bounding box center [332, 55] width 42 height 23
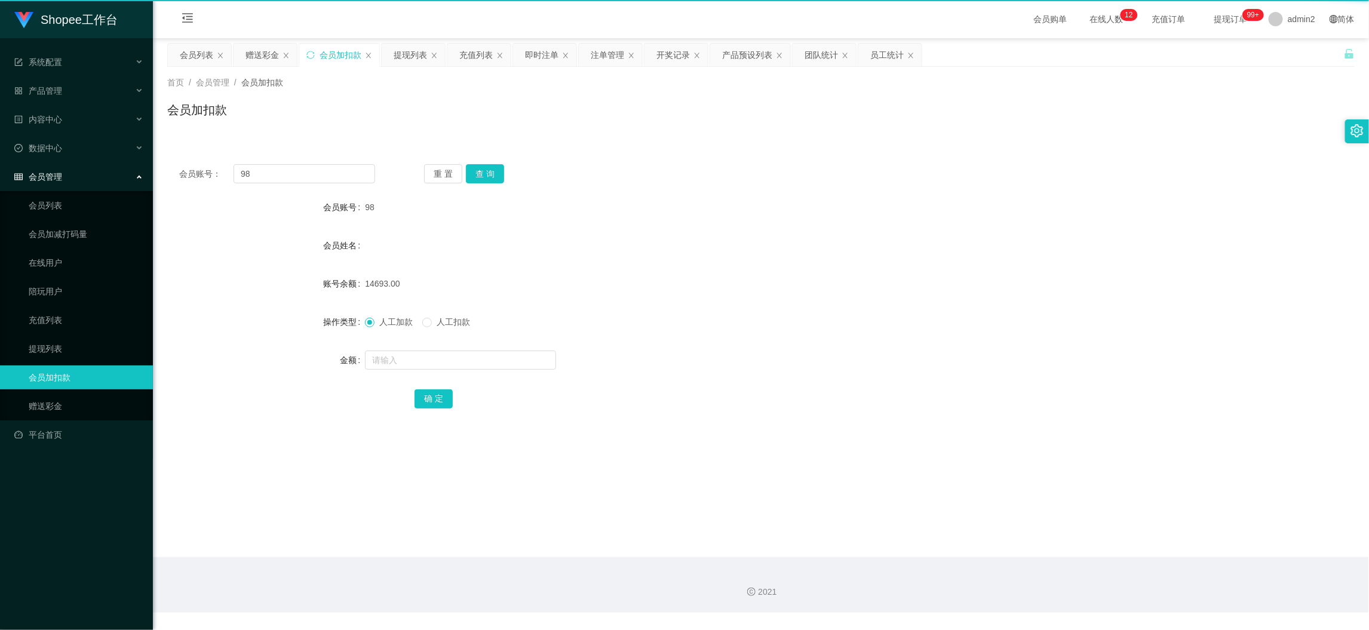
click at [338, 50] on div "会员加扣款" at bounding box center [341, 55] width 42 height 23
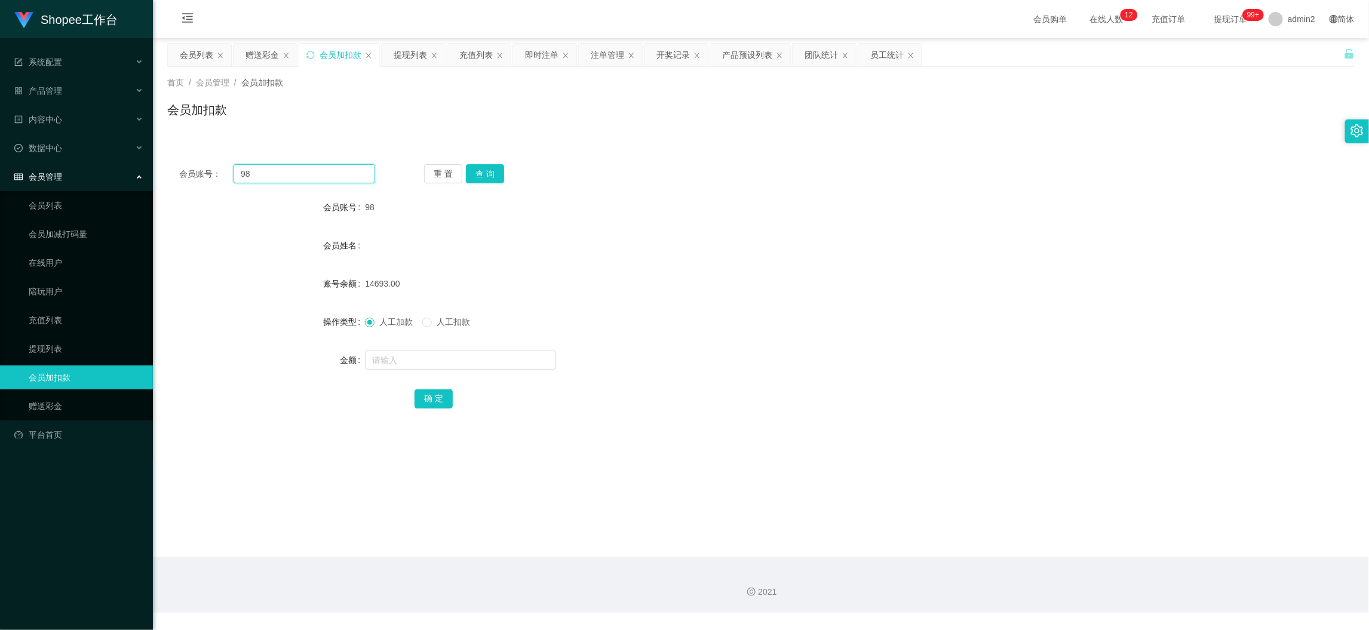
click at [333, 182] on input "98" at bounding box center [305, 173] width 142 height 19
click at [484, 174] on button "查 询" at bounding box center [485, 173] width 38 height 19
click at [487, 358] on input "text" at bounding box center [460, 360] width 191 height 19
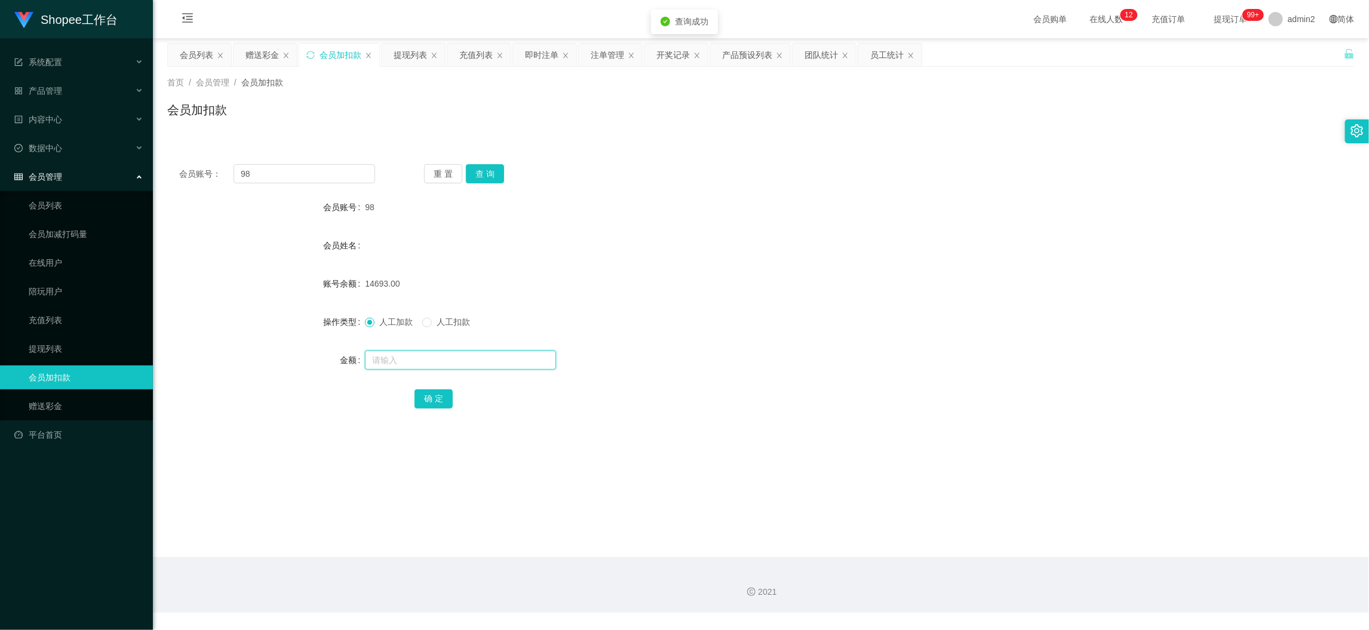
click at [487, 358] on input "text" at bounding box center [460, 360] width 191 height 19
click at [434, 399] on button "确 定" at bounding box center [434, 398] width 38 height 19
click at [774, 358] on div "10" at bounding box center [711, 360] width 693 height 24
drag, startPoint x: 1037, startPoint y: 556, endPoint x: 997, endPoint y: 531, distance: 47.2
click at [1037, 556] on main "关闭左侧 关闭右侧 关闭其它 刷新页面 会员列表 赠送彩金 会员加扣款 提现列表 充值列表 即时注单 注单管理 开奖记录 产品预设列表 团队统计 员工统计 首…" at bounding box center [761, 297] width 1216 height 519
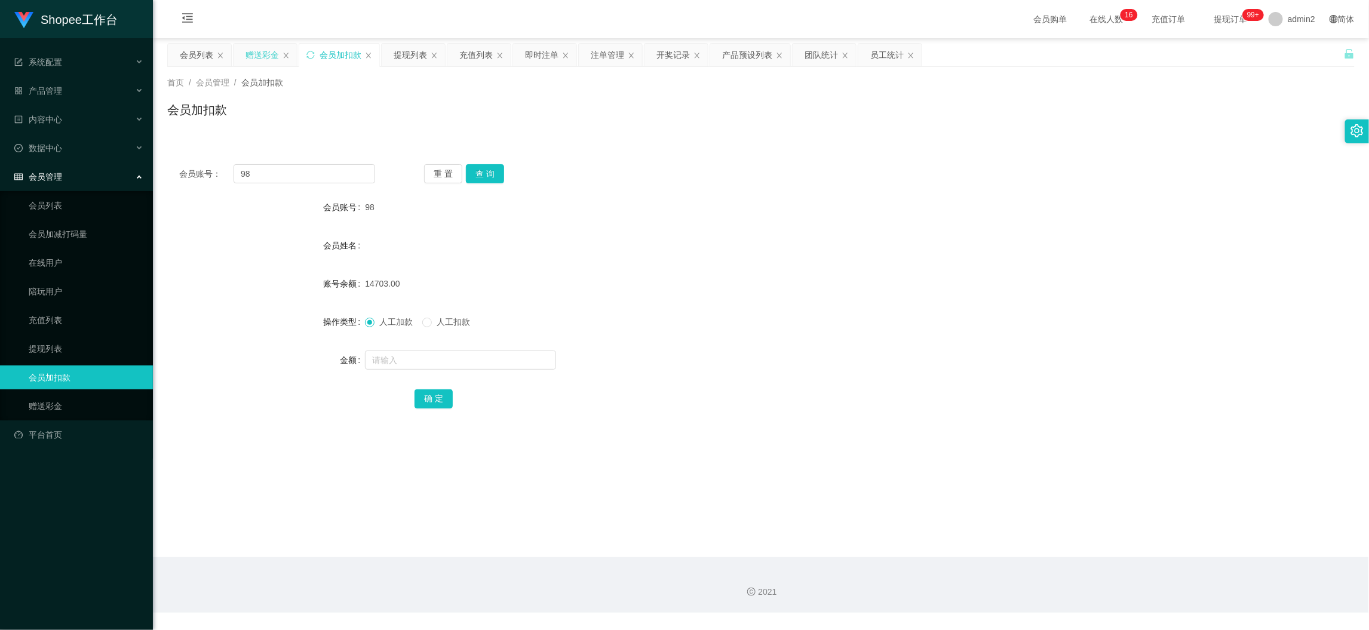
click at [247, 44] on div "赠送彩金" at bounding box center [262, 55] width 33 height 23
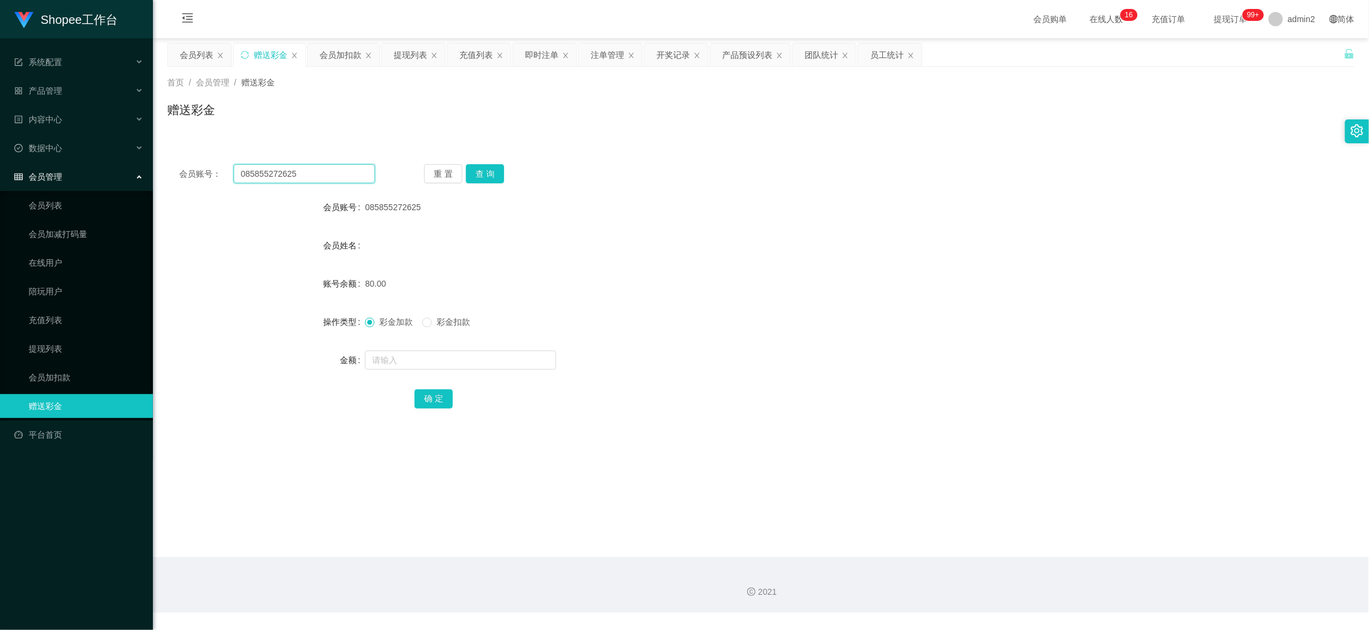
click at [363, 166] on input "085855272625" at bounding box center [305, 173] width 142 height 19
paste input "LN1234"
click at [480, 179] on button "查 询" at bounding box center [485, 173] width 38 height 19
click at [493, 355] on input "text" at bounding box center [460, 360] width 191 height 19
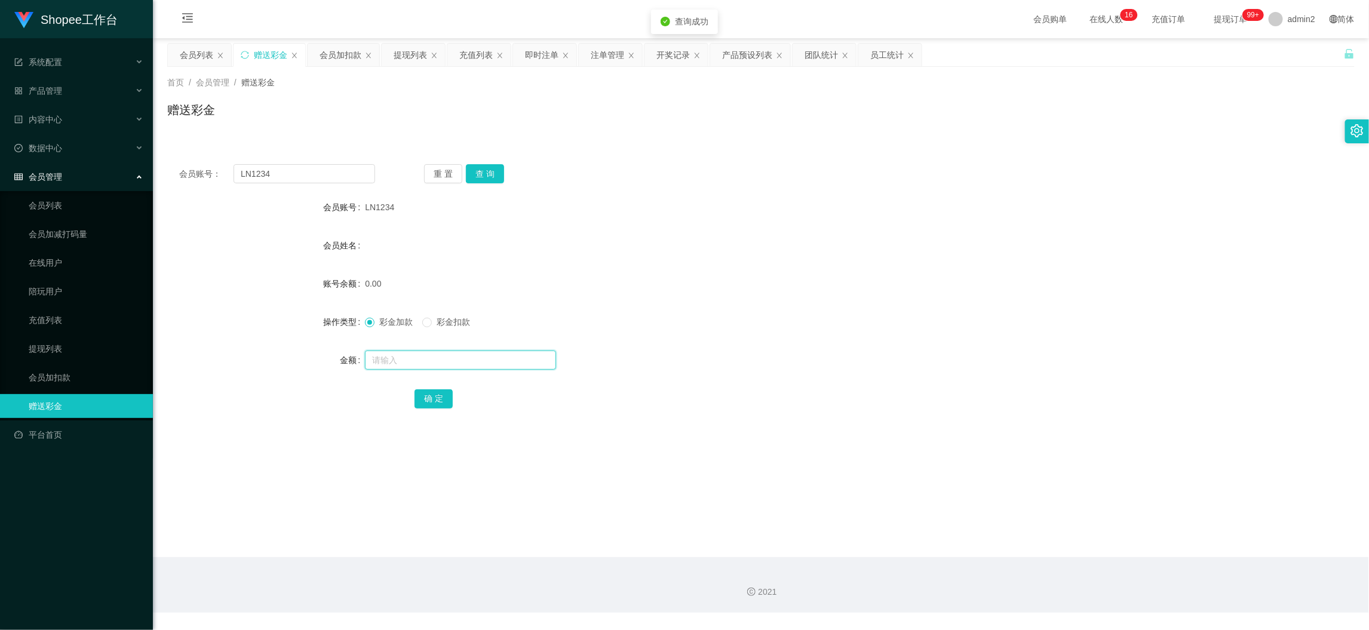
click at [493, 355] on input "text" at bounding box center [460, 360] width 191 height 19
click at [434, 394] on button "确 定" at bounding box center [434, 398] width 38 height 19
click at [821, 324] on div "彩金加款 彩金扣款" at bounding box center [711, 322] width 693 height 24
drag, startPoint x: 1102, startPoint y: 561, endPoint x: 873, endPoint y: 445, distance: 255.9
click at [1102, 560] on div "2021" at bounding box center [761, 585] width 1216 height 56
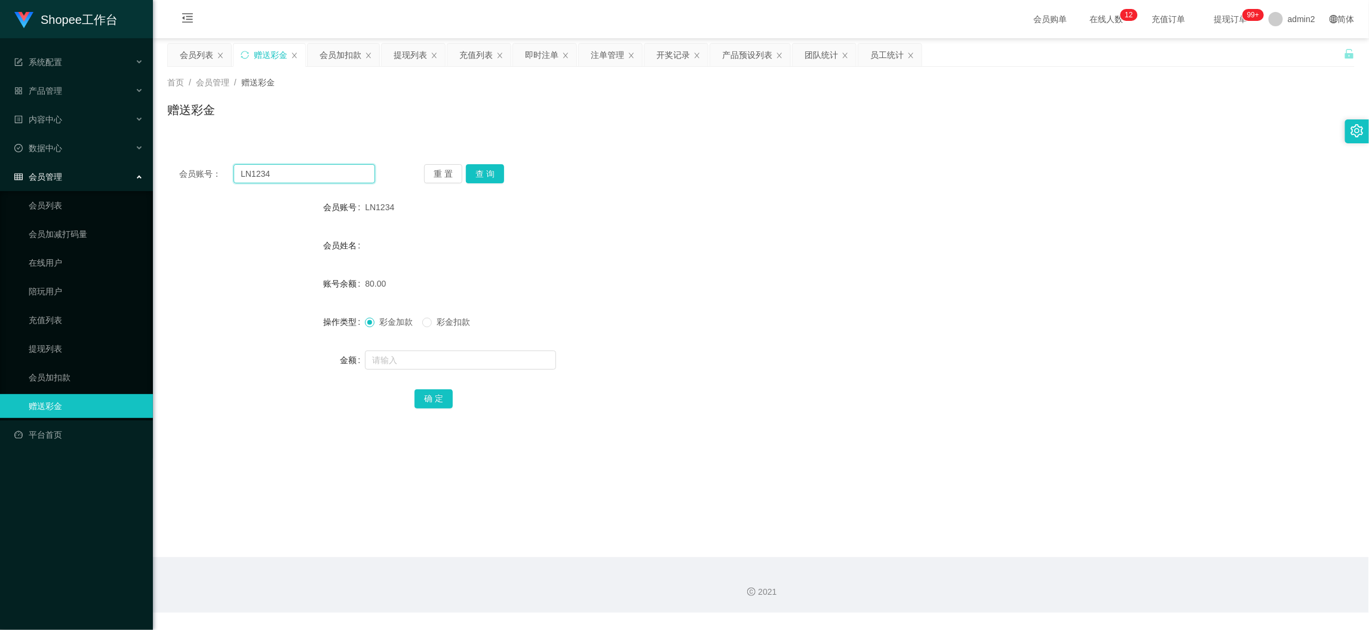
click at [326, 171] on input "LN1234" at bounding box center [305, 173] width 142 height 19
drag, startPoint x: 326, startPoint y: 171, endPoint x: 351, endPoint y: 178, distance: 26.1
click at [333, 174] on input "LN1234" at bounding box center [305, 173] width 142 height 19
paste input "085746935869"
click at [490, 173] on button "查 询" at bounding box center [485, 173] width 38 height 19
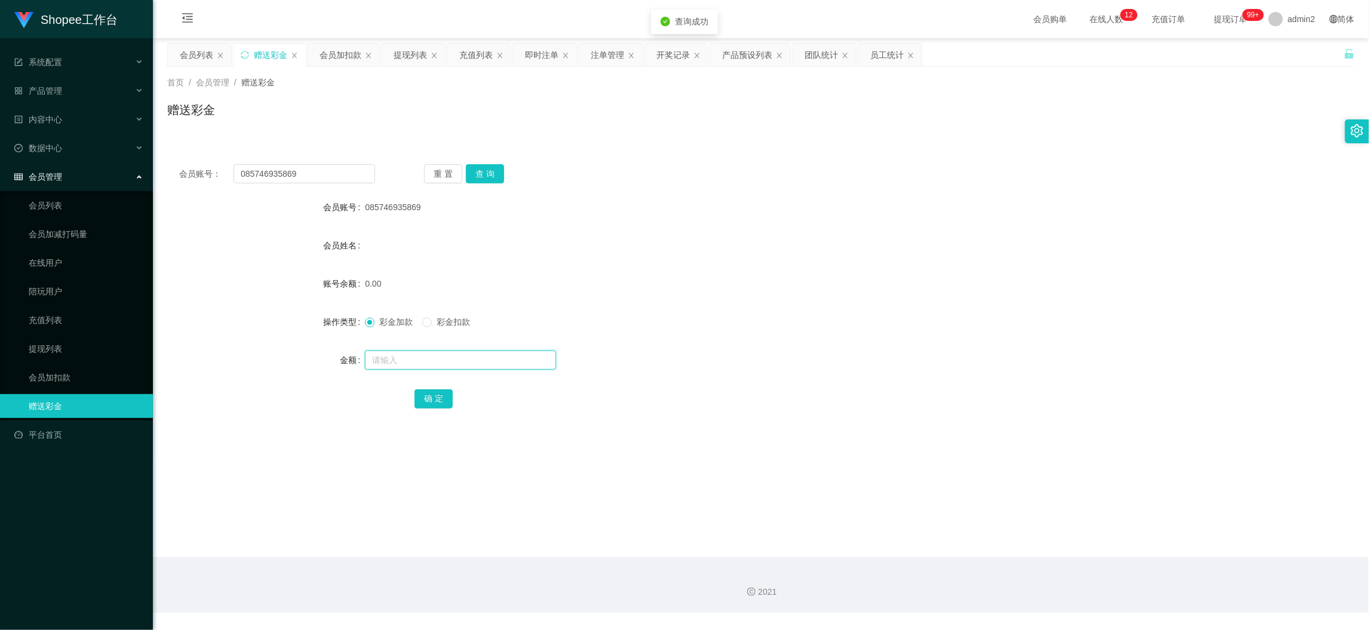
click at [510, 369] on input "text" at bounding box center [460, 360] width 191 height 19
click at [510, 366] on input "text" at bounding box center [460, 360] width 191 height 19
click at [438, 398] on button "确 定" at bounding box center [434, 398] width 38 height 19
click at [726, 348] on div "80" at bounding box center [711, 360] width 693 height 24
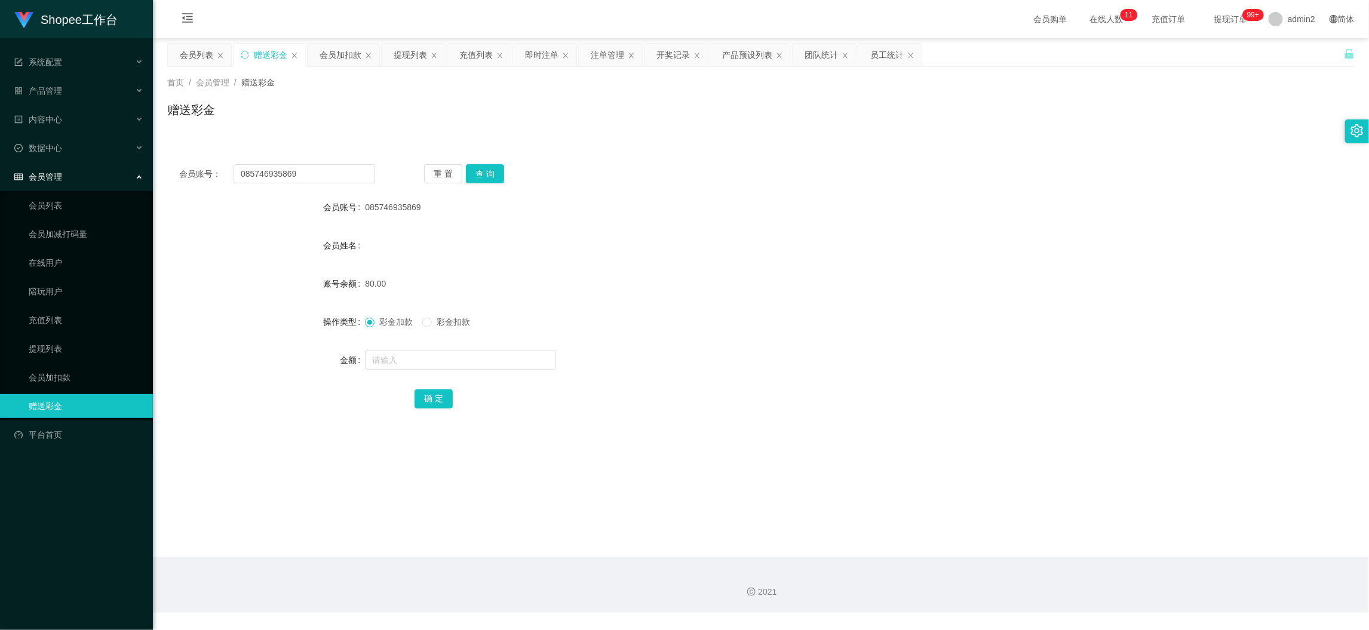
drag, startPoint x: 1100, startPoint y: 547, endPoint x: 1022, endPoint y: 502, distance: 90.2
click at [1100, 545] on main "关闭左侧 关闭右侧 关闭其它 刷新页面 会员列表 赠送彩金 会员加扣款 提现列表 充值列表 即时注单 注单管理 开奖记录 产品预设列表 团队统计 员工统计 首…" at bounding box center [761, 297] width 1216 height 519
click at [354, 178] on input "085746935869" at bounding box center [305, 173] width 142 height 19
paste input "Ilham123"
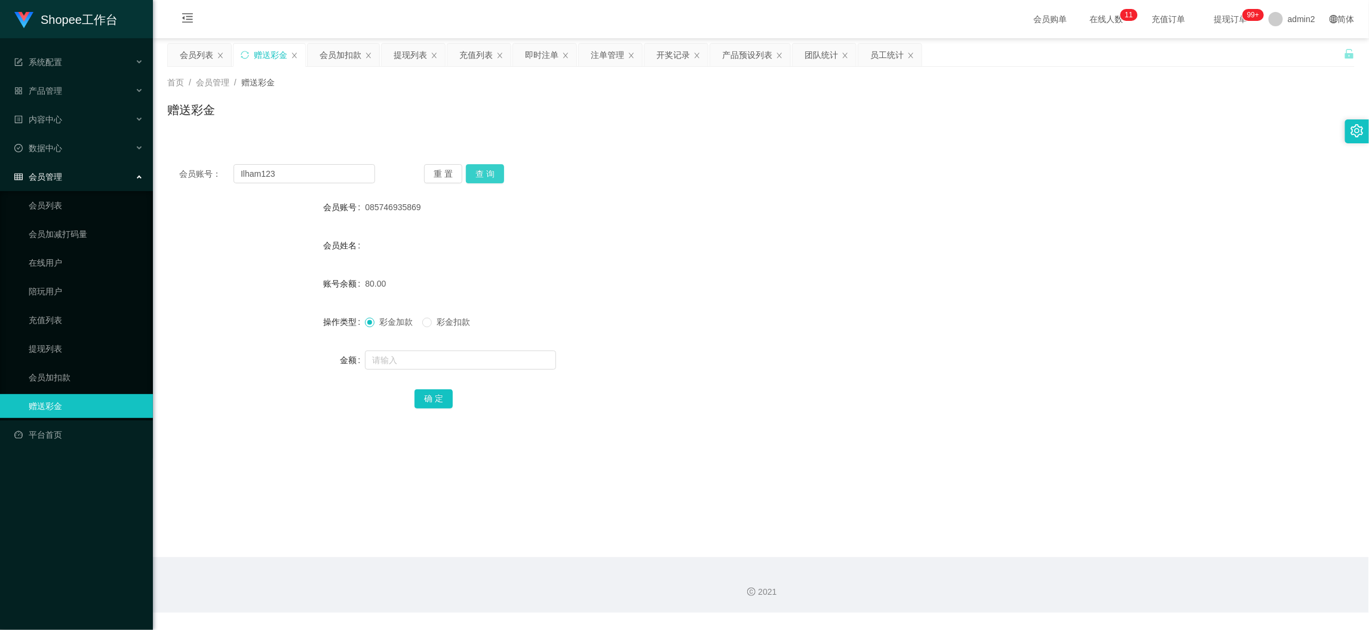
click at [476, 171] on button "查 询" at bounding box center [485, 173] width 38 height 19
click at [488, 361] on input "text" at bounding box center [460, 360] width 191 height 19
click at [421, 391] on button "确 定" at bounding box center [434, 398] width 38 height 19
click at [773, 347] on form "会员账号 Ilham123 会员姓名 账号余额 0.00 操作类型 彩金加款 彩金扣款 金额 80 确 定" at bounding box center [761, 302] width 1188 height 215
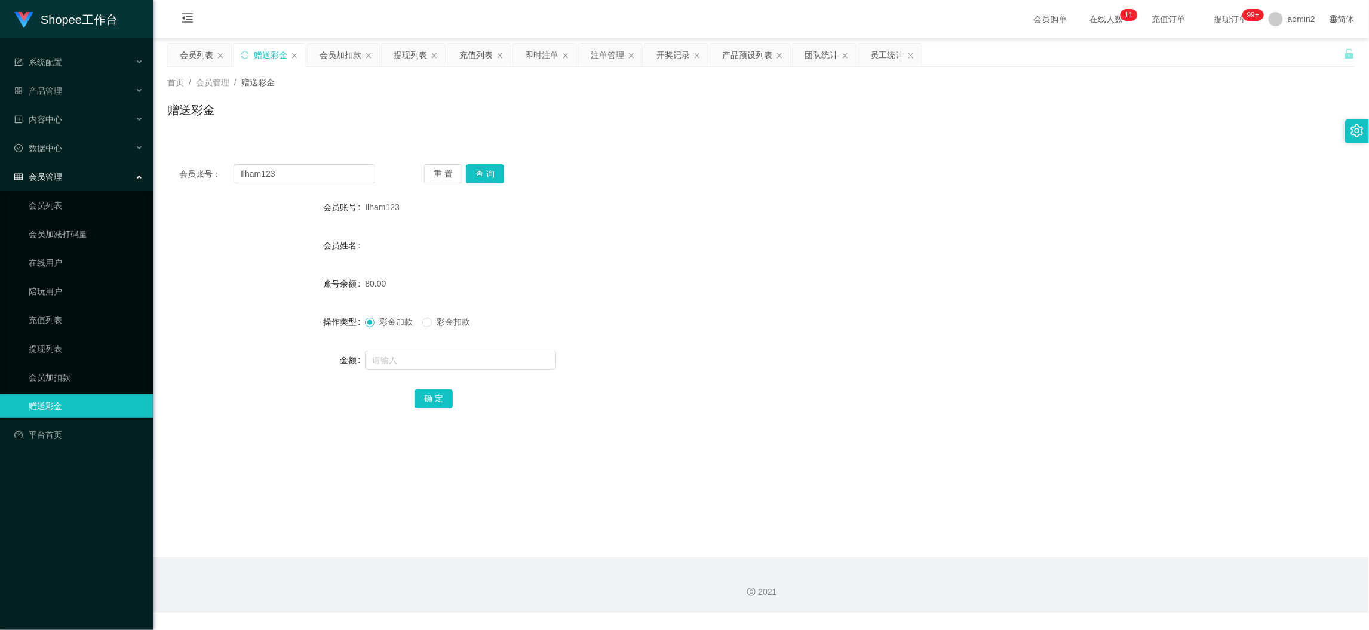
click at [1107, 571] on div "2021" at bounding box center [761, 585] width 1216 height 56
click at [335, 174] on input "Ilham123" at bounding box center [305, 173] width 142 height 19
drag, startPoint x: 335, startPoint y: 174, endPoint x: 368, endPoint y: 180, distance: 33.5
click at [335, 174] on input "Ilham123" at bounding box center [305, 173] width 142 height 19
paste input "081233409526"
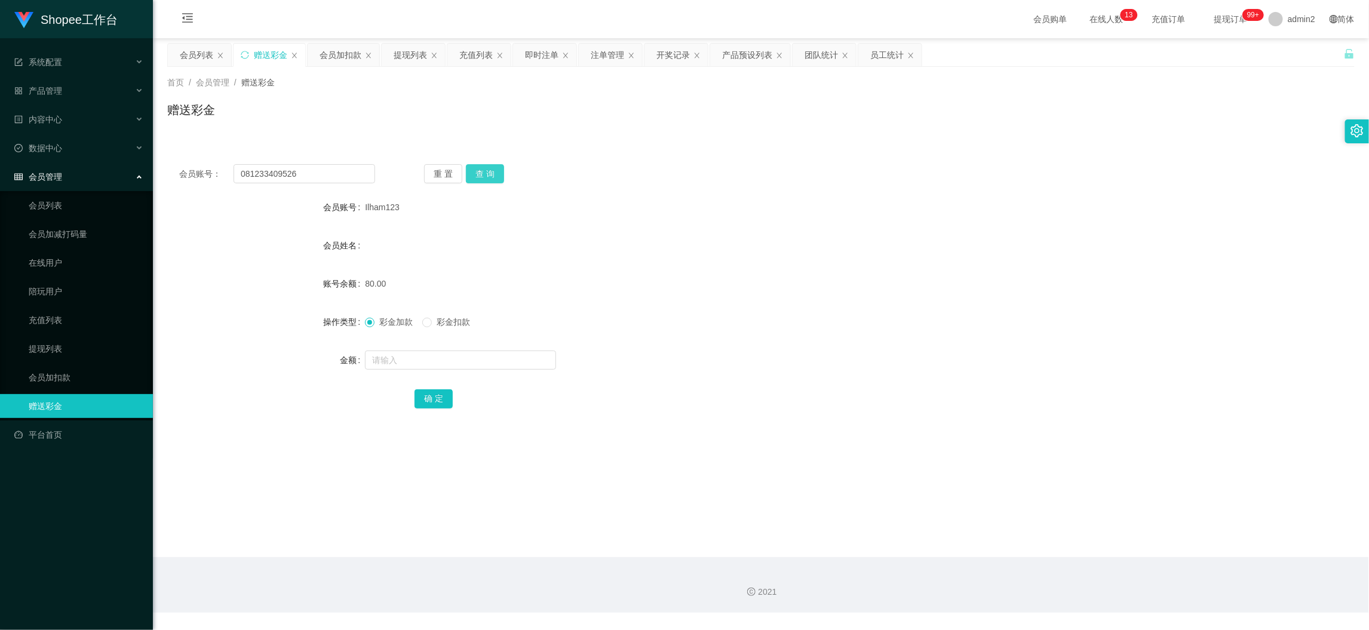
click at [491, 167] on button "查 询" at bounding box center [485, 173] width 38 height 19
click at [491, 358] on input "text" at bounding box center [460, 360] width 191 height 19
click at [432, 409] on div "确 定" at bounding box center [761, 398] width 693 height 24
click at [436, 398] on button "确 定" at bounding box center [434, 398] width 38 height 19
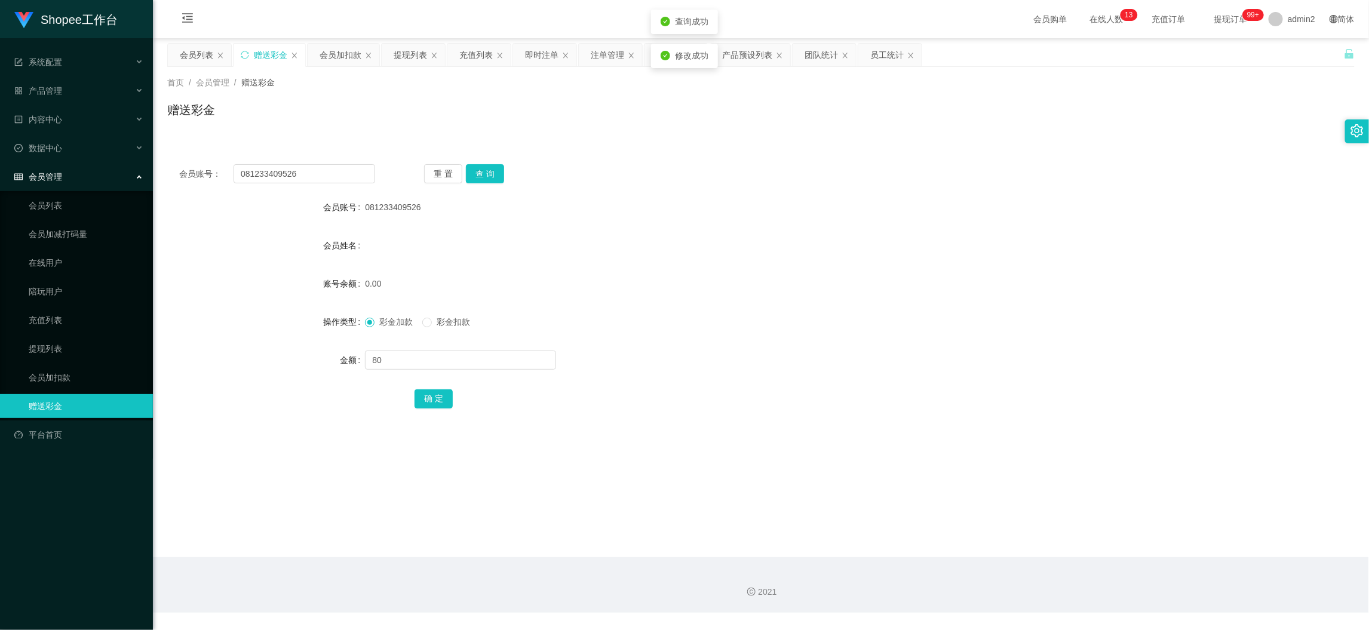
click at [870, 336] on form "会员账号 081233409526 会员姓名 账号余额 0.00 操作类型 彩金加款 彩金扣款 金额 80 确 定" at bounding box center [761, 302] width 1188 height 215
drag, startPoint x: 1098, startPoint y: 542, endPoint x: 862, endPoint y: 395, distance: 278.0
click at [1094, 537] on main "关闭左侧 关闭右侧 关闭其它 刷新页面 会员列表 赠送彩金 会员加扣款 提现列表 充值列表 即时注单 注单管理 开奖记录 产品预设列表 团队统计 员工统计 首…" at bounding box center [761, 297] width 1216 height 519
click at [407, 50] on div "提现列表" at bounding box center [410, 55] width 33 height 23
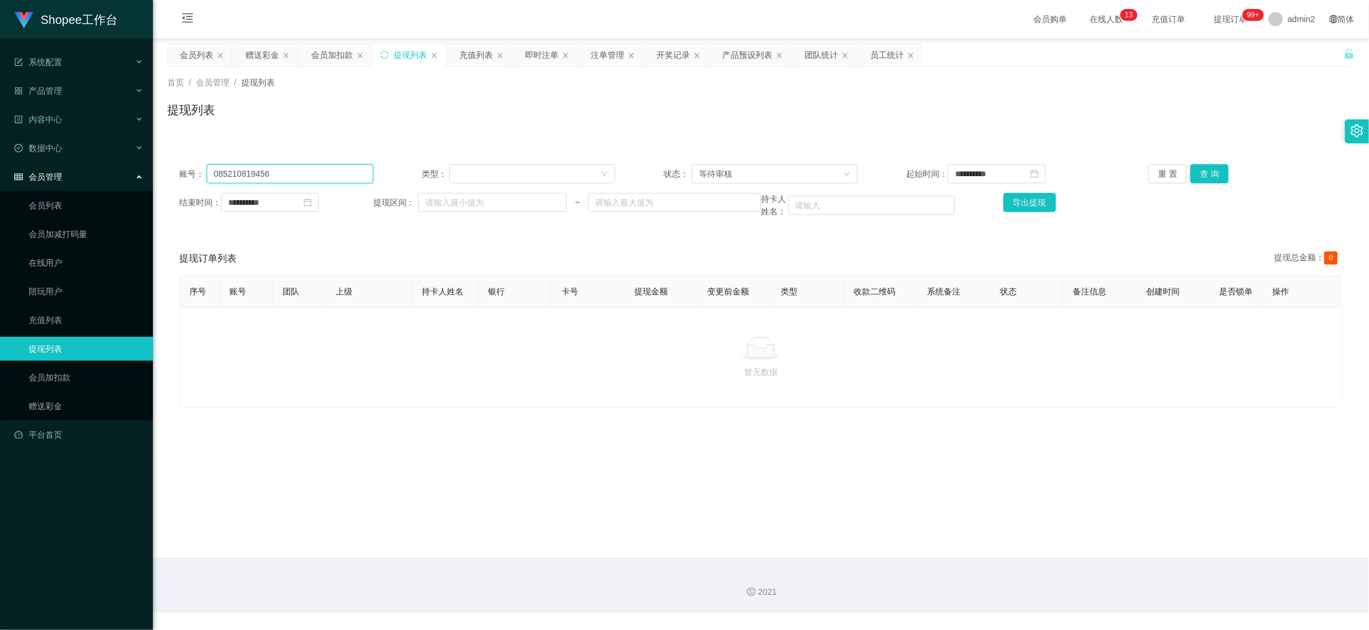
click at [314, 171] on input "085210819456" at bounding box center [290, 173] width 167 height 19
paste input "albertmoana"
click at [1204, 171] on button "查 询" at bounding box center [1210, 173] width 38 height 19
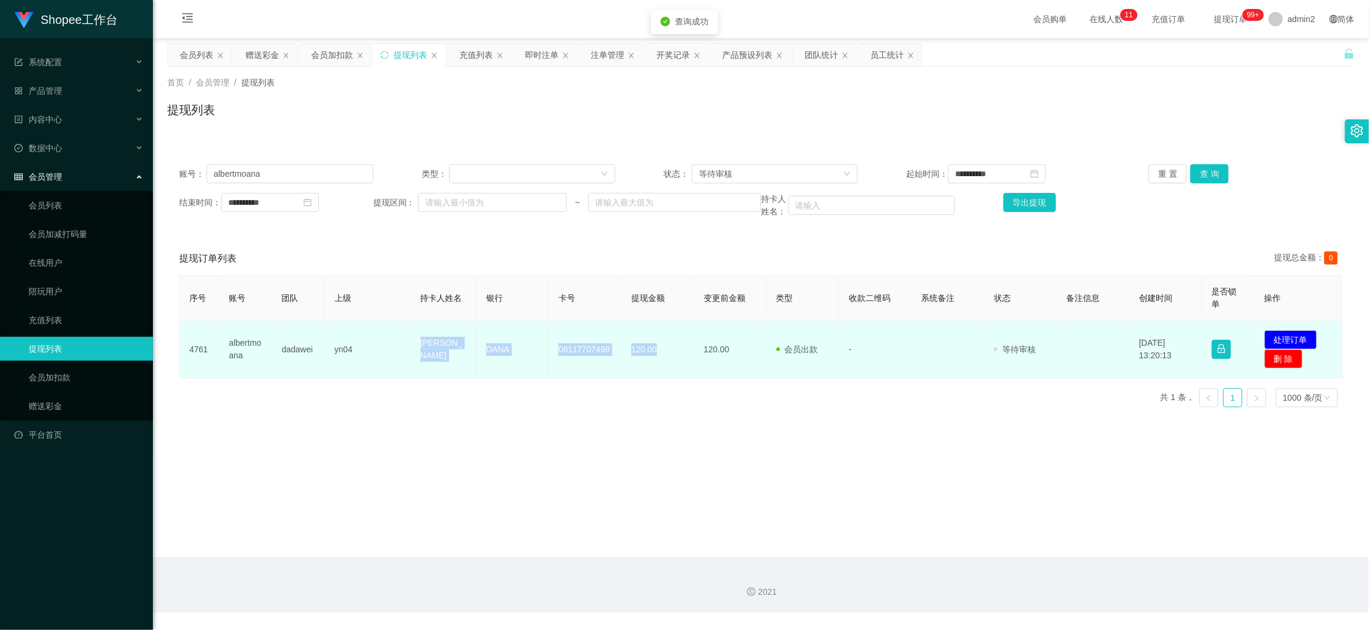
drag, startPoint x: 405, startPoint y: 348, endPoint x: 662, endPoint y: 360, distance: 257.7
click at [662, 360] on tr "4761 [PERSON_NAME] yn04 [PERSON_NAME] 08117707498 120.00 120.00 会员出款 人工取款 - 审核驳…" at bounding box center [761, 350] width 1163 height 58
copy tr "[PERSON_NAME] 08117707498 120.00"
click at [1277, 331] on button "处理订单" at bounding box center [1291, 339] width 53 height 19
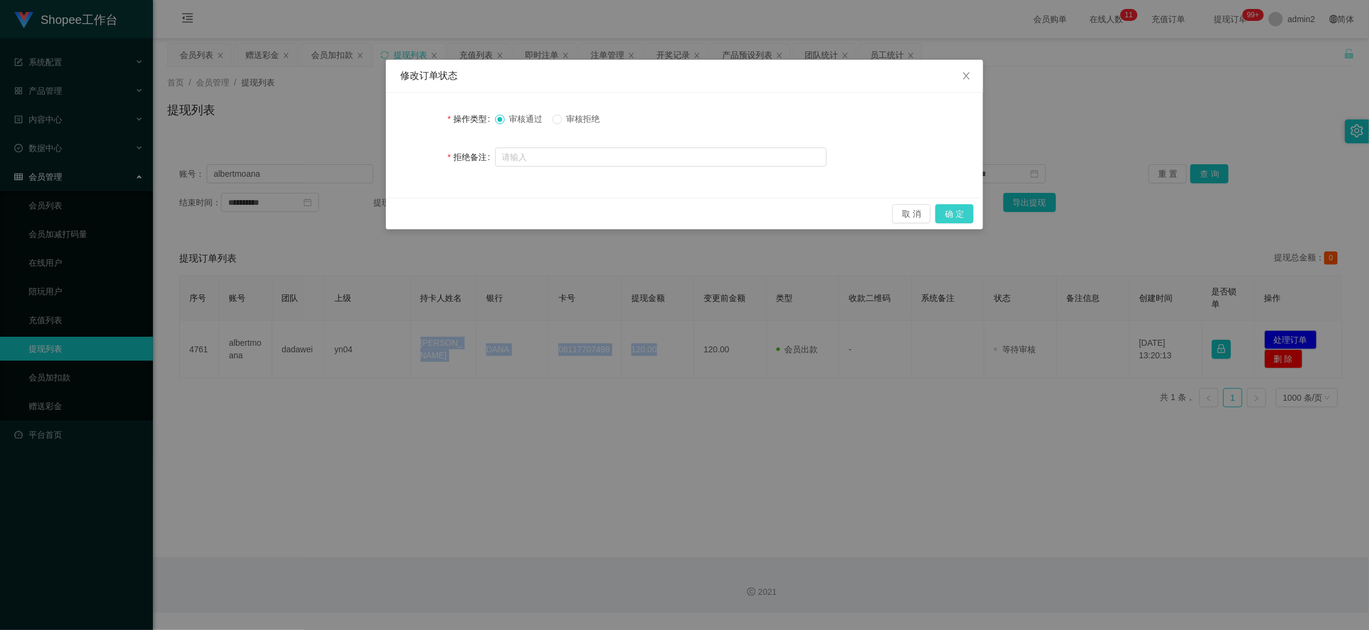
click at [946, 217] on button "确 定" at bounding box center [954, 213] width 38 height 19
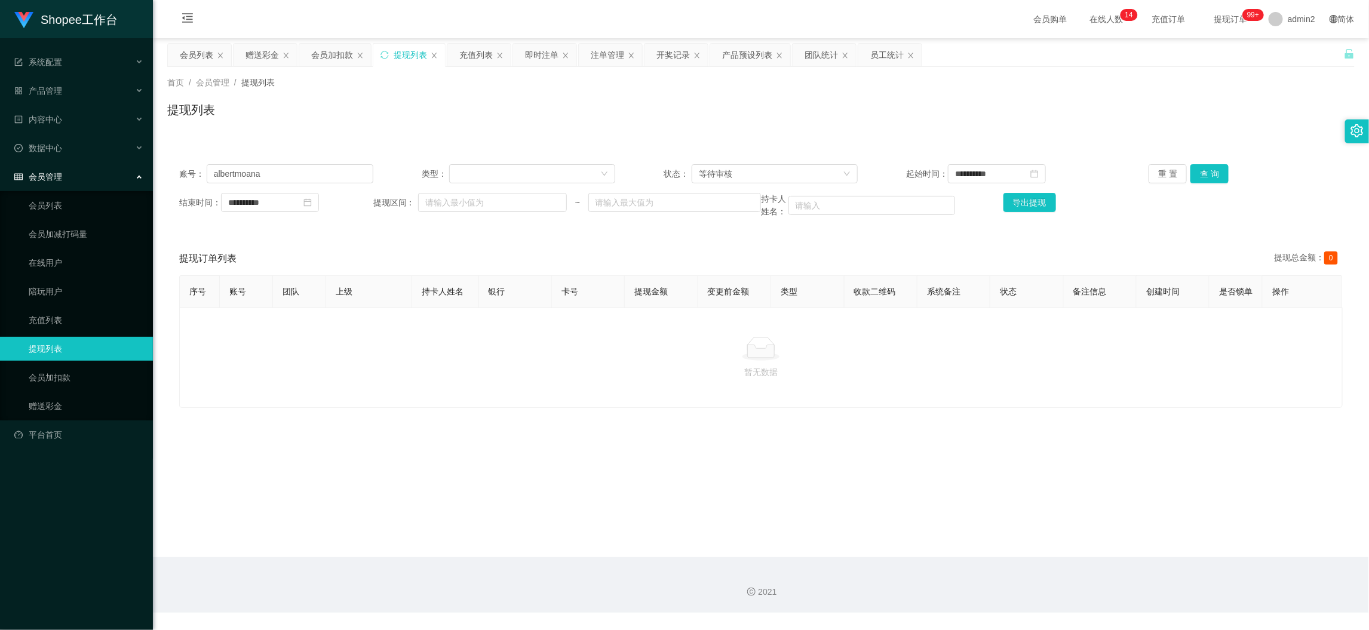
click at [1123, 548] on main "**********" at bounding box center [761, 297] width 1216 height 519
click at [262, 50] on div "赠送彩金" at bounding box center [262, 55] width 33 height 23
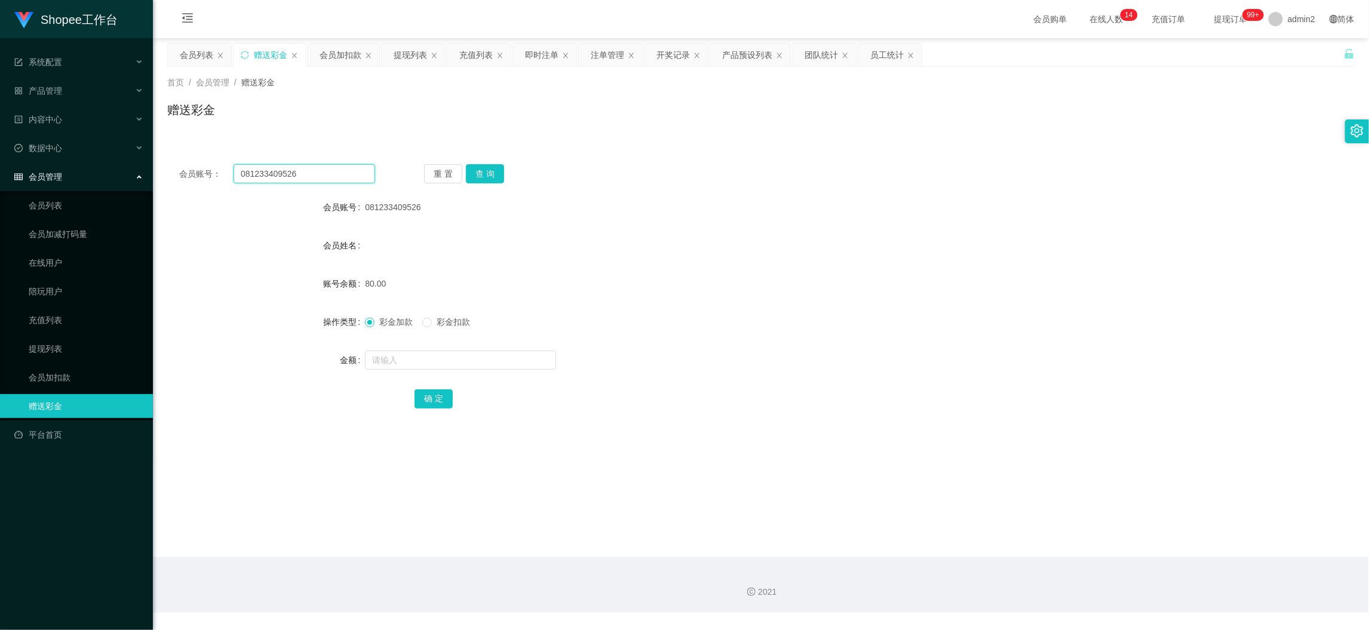
click at [333, 182] on input "081233409526" at bounding box center [305, 173] width 142 height 19
paste input "5121068823"
click at [478, 172] on button "查 询" at bounding box center [485, 173] width 38 height 19
click at [503, 355] on input "text" at bounding box center [460, 360] width 191 height 19
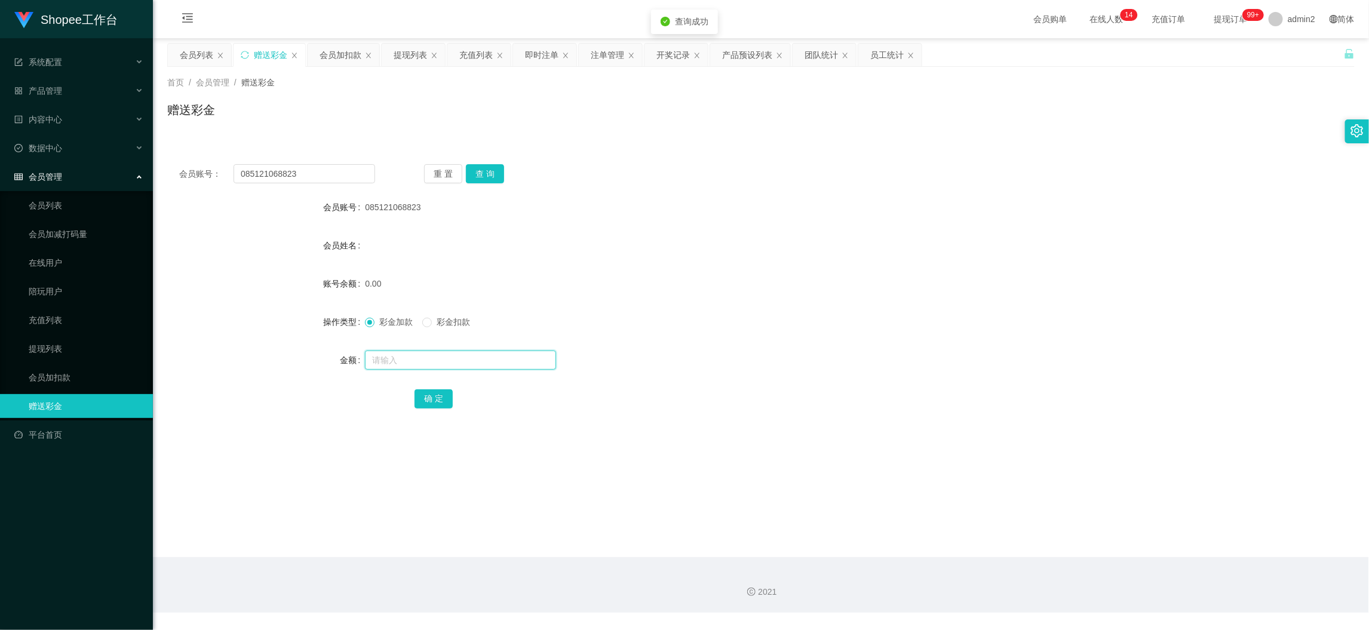
click at [503, 355] on input "text" at bounding box center [460, 360] width 191 height 19
click at [438, 394] on button "确 定" at bounding box center [434, 398] width 38 height 19
click at [827, 333] on div "彩金加款 彩金扣款" at bounding box center [711, 322] width 693 height 24
click at [346, 58] on div "会员加扣款" at bounding box center [341, 55] width 42 height 23
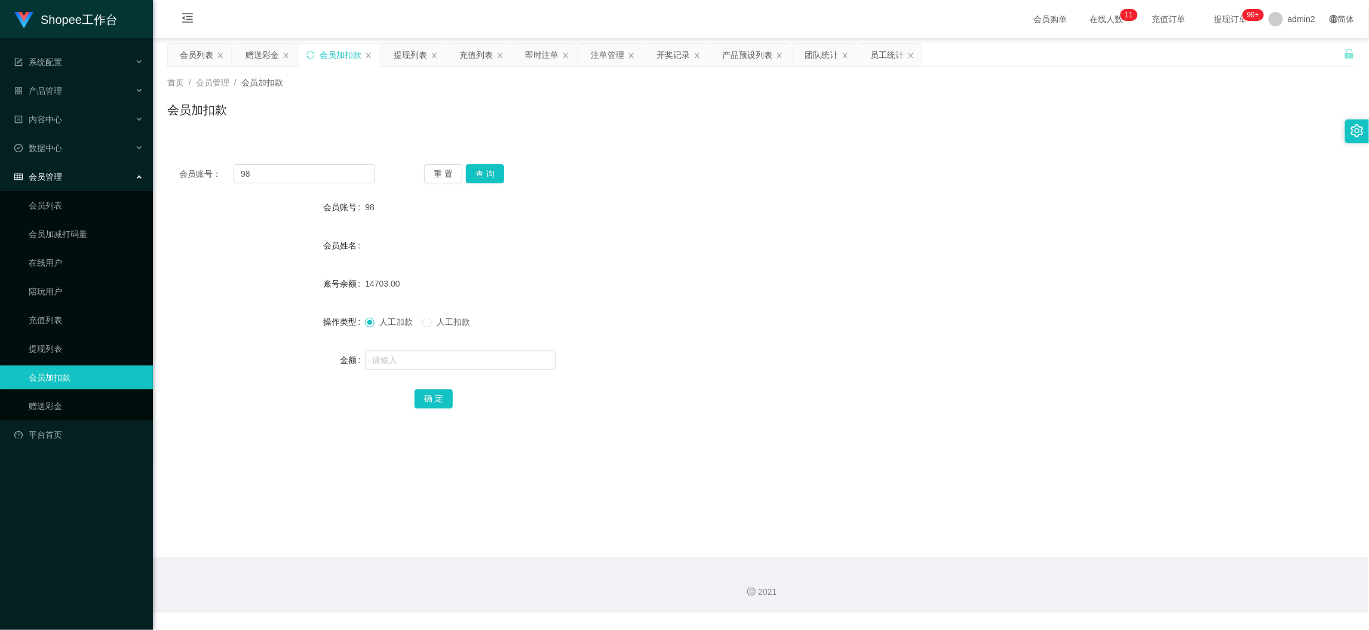
click at [339, 163] on div "会员账号： 98 重 置 查 询 会员账号 98 会员姓名 账号余额 14703.00 操作类型 人工加款 人工扣款 金额 确 定" at bounding box center [761, 294] width 1188 height 284
click at [339, 165] on input "98" at bounding box center [305, 173] width 142 height 19
paste input "77"
click at [493, 167] on button "查 询" at bounding box center [485, 173] width 38 height 19
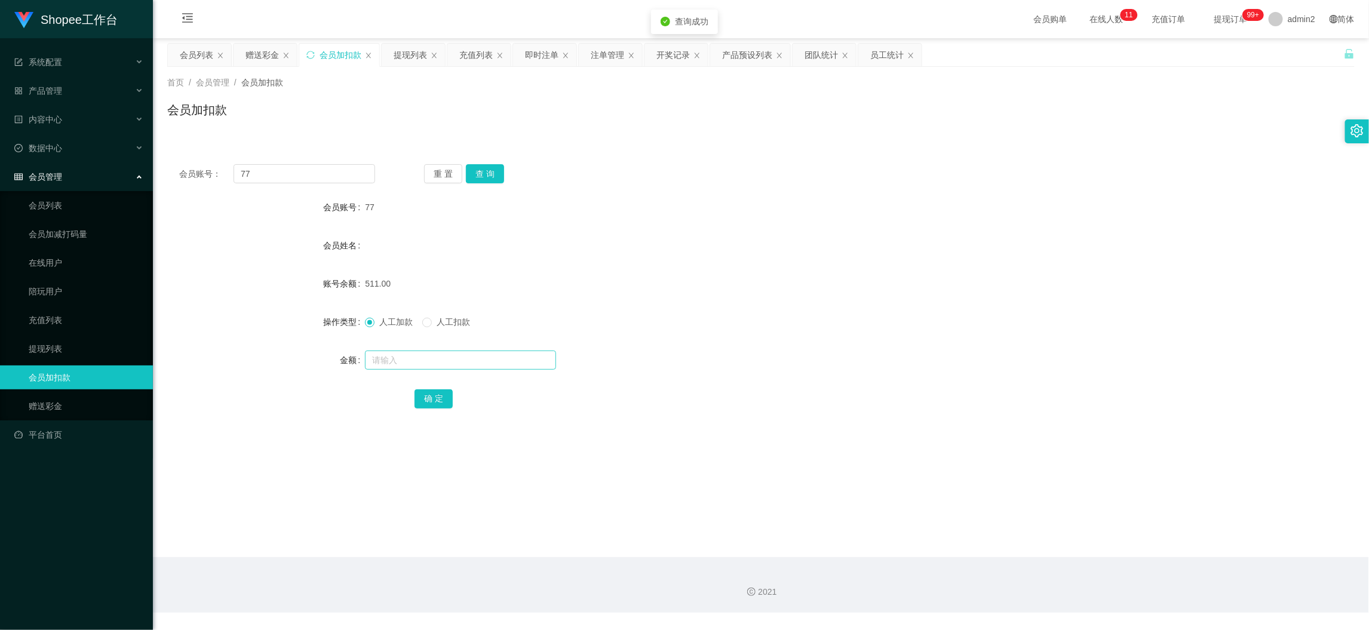
click at [503, 370] on div at bounding box center [711, 360] width 693 height 24
click at [503, 361] on input "text" at bounding box center [460, 360] width 191 height 19
click at [427, 394] on button "确 定" at bounding box center [434, 398] width 38 height 19
click at [261, 44] on div "赠送彩金" at bounding box center [262, 55] width 33 height 23
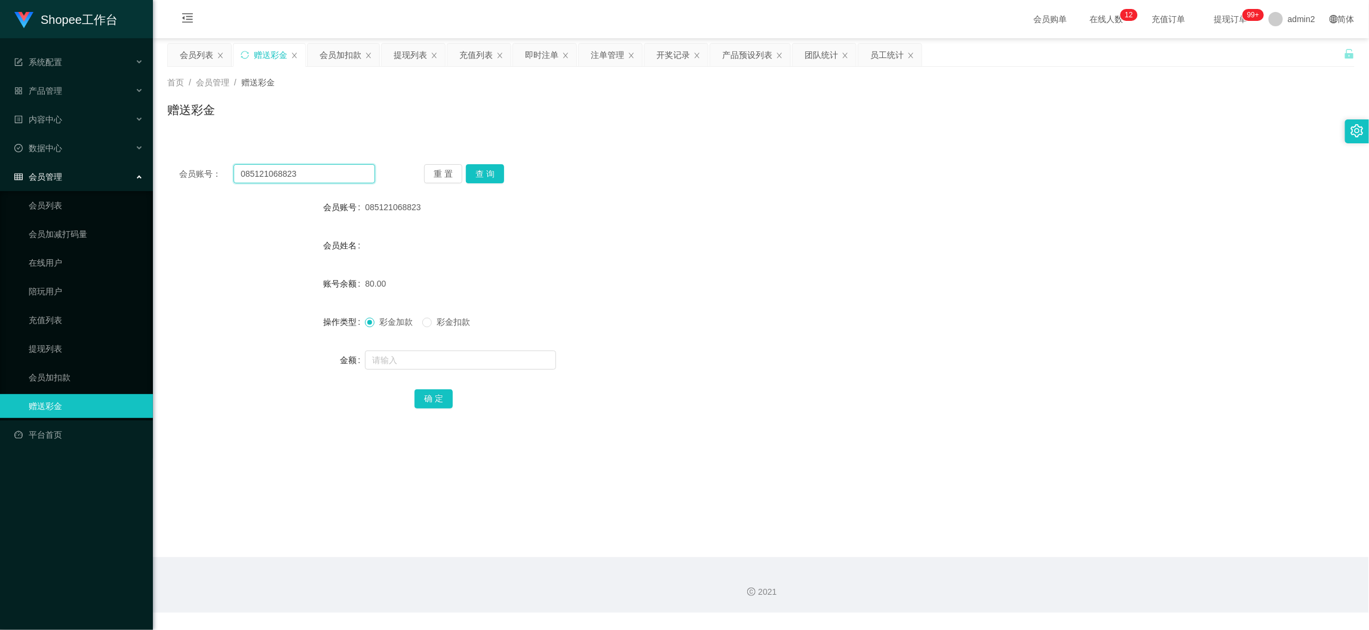
click at [315, 174] on input "085121068823" at bounding box center [305, 173] width 142 height 19
drag, startPoint x: 315, startPoint y: 174, endPoint x: 324, endPoint y: 179, distance: 9.4
click at [318, 177] on input "085121068823" at bounding box center [305, 173] width 142 height 19
paste input "113462444"
click at [499, 167] on button "查 询" at bounding box center [485, 173] width 38 height 19
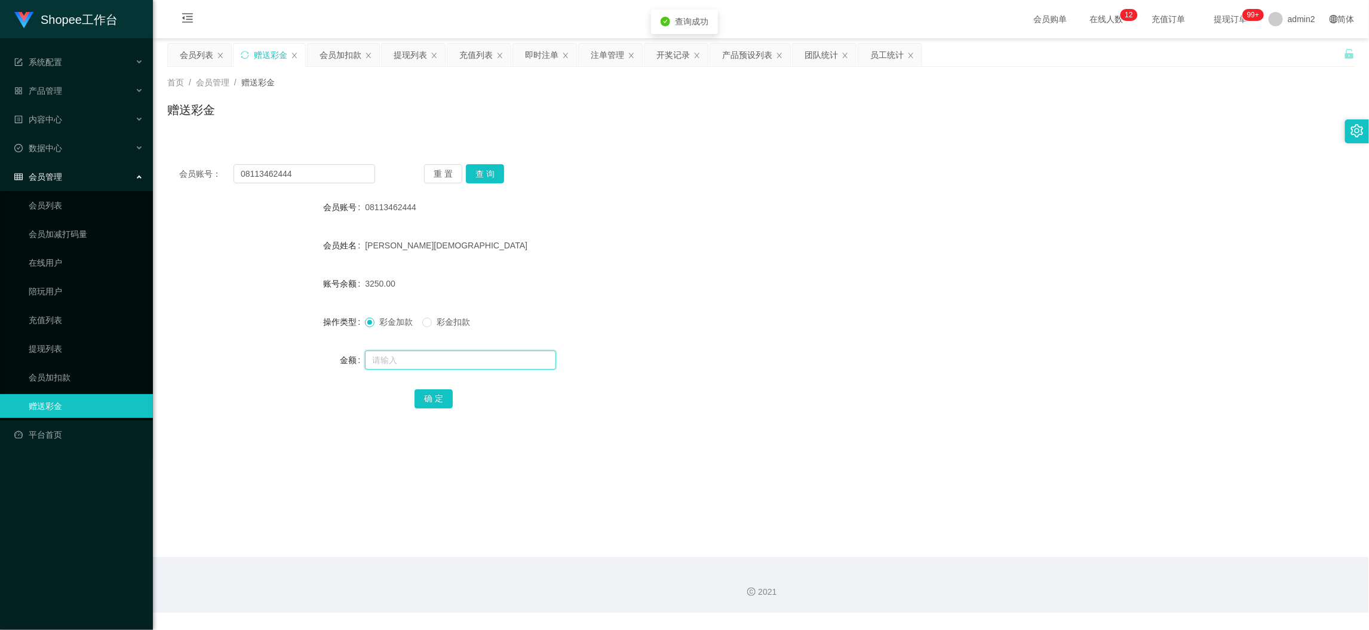
click at [507, 357] on input "text" at bounding box center [460, 360] width 191 height 19
click at [437, 398] on button "确 定" at bounding box center [434, 398] width 38 height 19
click at [733, 322] on div "彩金加款 彩金扣款" at bounding box center [711, 322] width 693 height 24
drag, startPoint x: 1094, startPoint y: 553, endPoint x: 872, endPoint y: 394, distance: 273.2
click at [1094, 553] on main "关闭左侧 关闭右侧 关闭其它 刷新页面 会员列表 赠送彩金 会员加扣款 提现列表 充值列表 即时注单 注单管理 开奖记录 产品预设列表 团队统计 员工统计 首…" at bounding box center [761, 297] width 1216 height 519
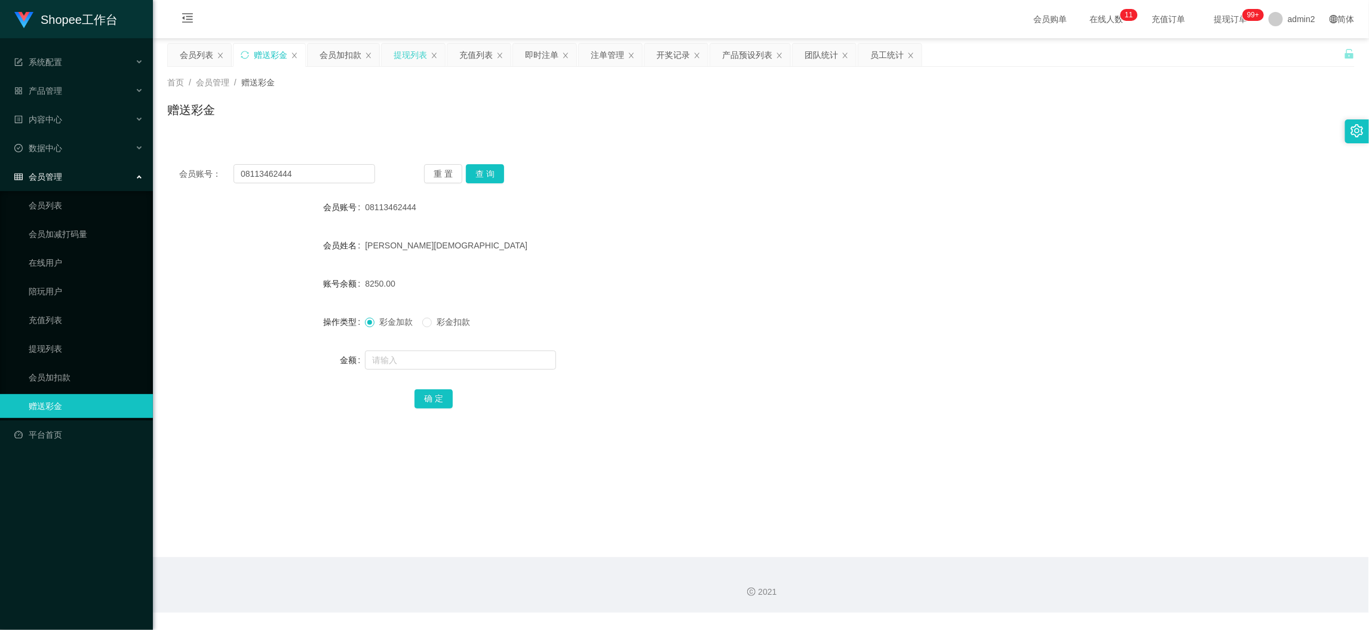
click at [413, 56] on div "提现列表" at bounding box center [410, 55] width 33 height 23
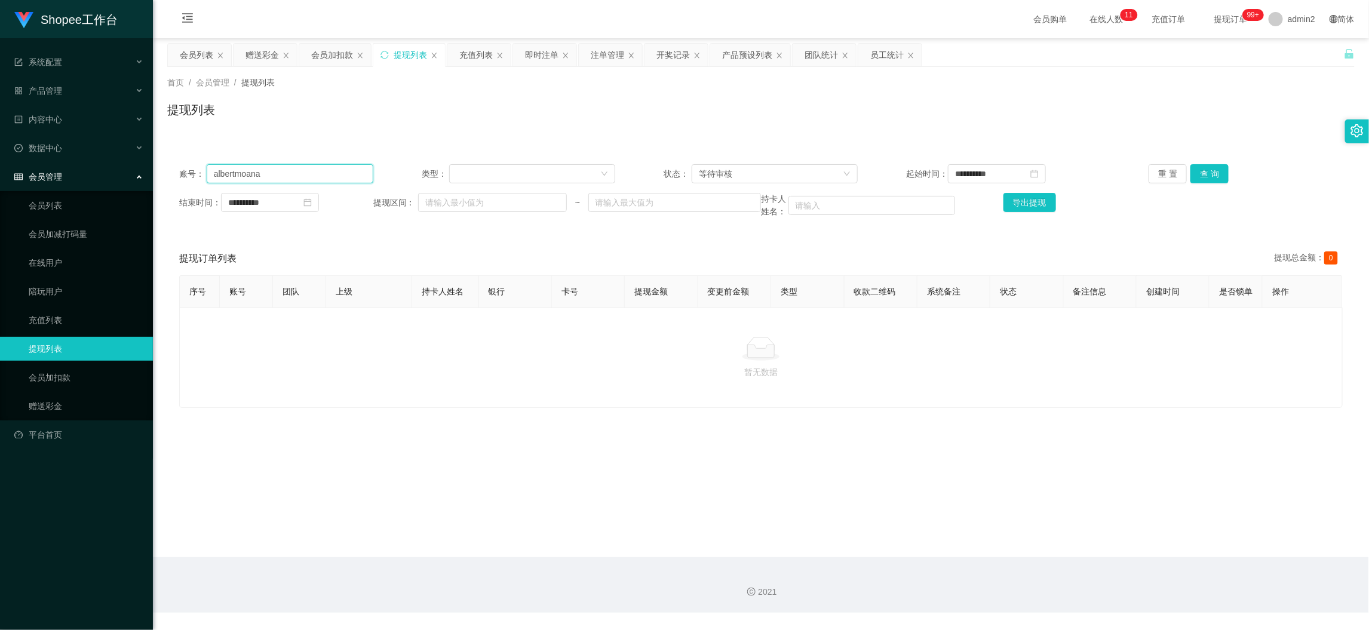
click at [327, 171] on input "albertmoana" at bounding box center [290, 173] width 167 height 19
paste input "Vanillaicecream18"
click at [1208, 170] on button "查 询" at bounding box center [1210, 173] width 38 height 19
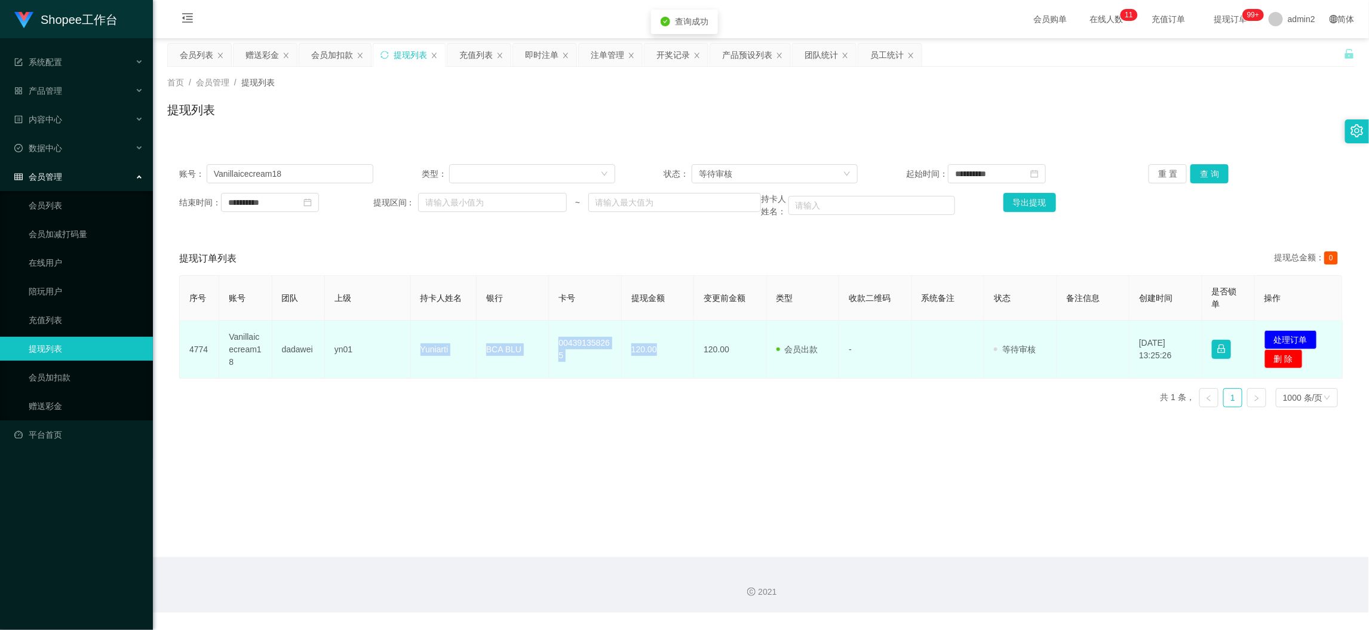
drag, startPoint x: 413, startPoint y: 346, endPoint x: 665, endPoint y: 347, distance: 252.1
click at [665, 347] on tr "4774 Vanillaicecream18 dadawei yn01 Yuniarti BCA BLU 004391358265 120.00 120.00…" at bounding box center [761, 350] width 1163 height 58
copy tr "Yuniarti BCA BLU 004391358265 120.00"
click at [1277, 329] on td "发起代付 处理订单 删 除" at bounding box center [1299, 350] width 88 height 58
click at [1265, 337] on button "处理订单" at bounding box center [1291, 339] width 53 height 19
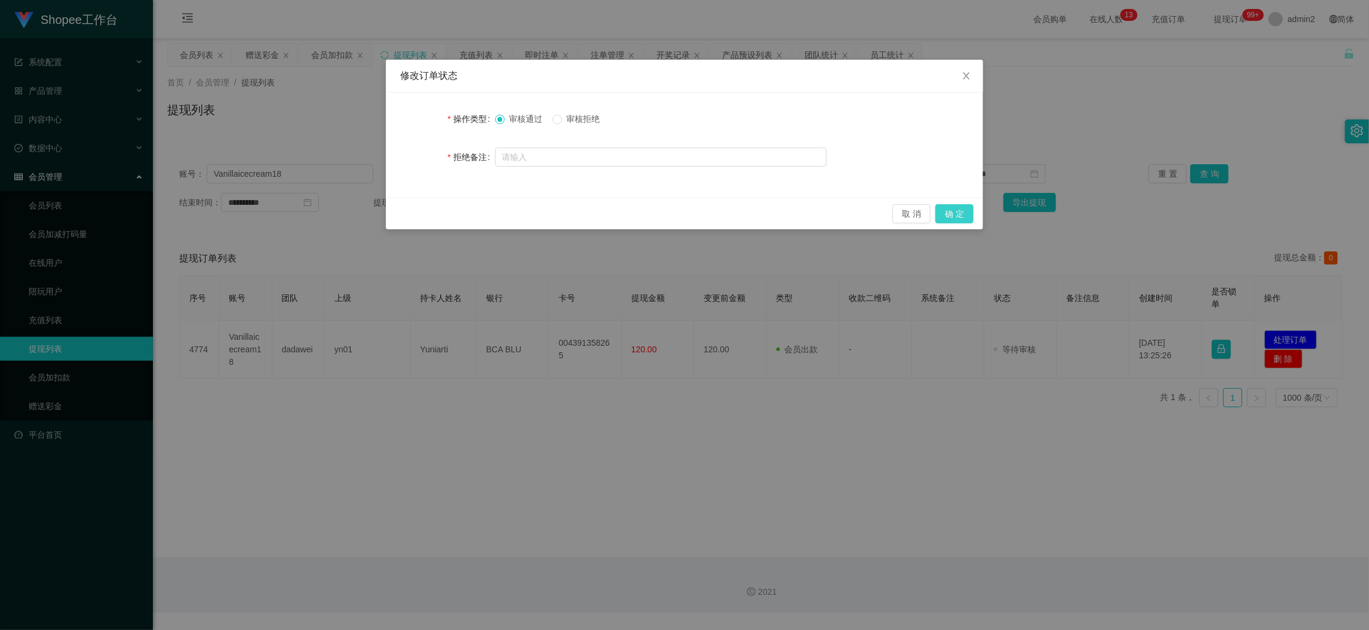
click at [947, 212] on button "确 定" at bounding box center [954, 213] width 38 height 19
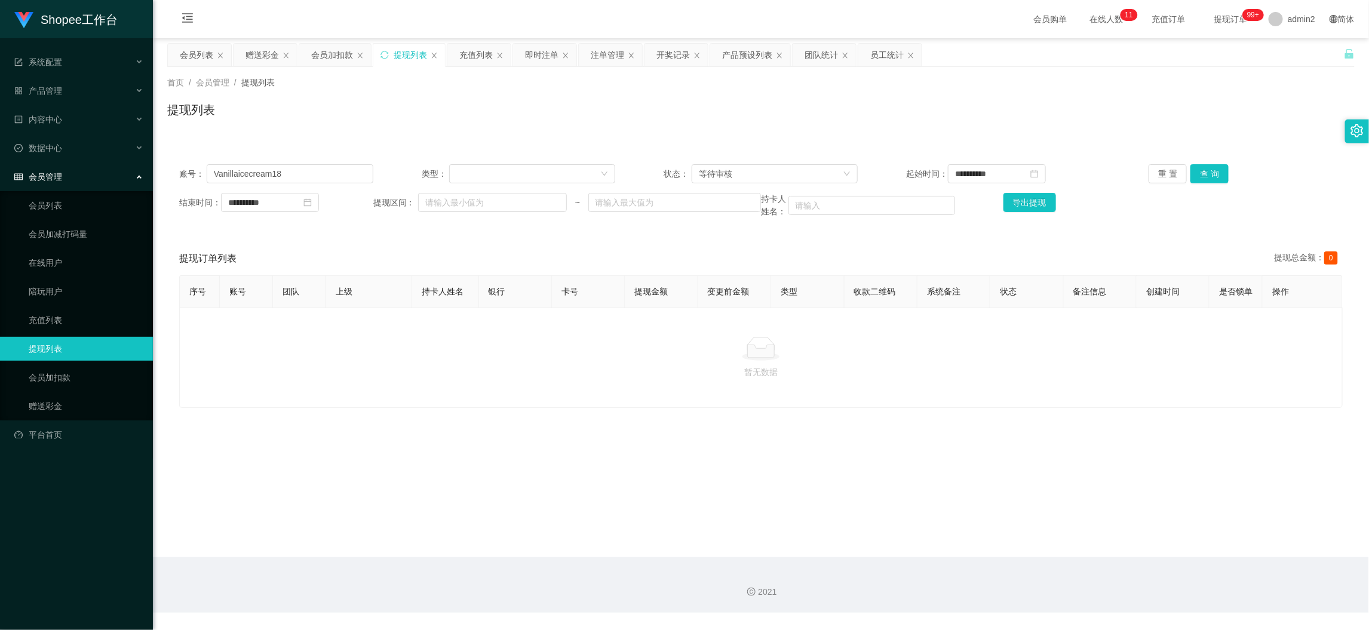
click at [1091, 560] on div "2021" at bounding box center [761, 585] width 1216 height 56
click at [311, 171] on input "Vanillaicecream18" at bounding box center [290, 173] width 167 height 19
drag, startPoint x: 311, startPoint y: 171, endPoint x: 362, endPoint y: 177, distance: 51.8
click at [313, 172] on input "Vanillaicecream18" at bounding box center [290, 173] width 167 height 19
paste input "KAHAR11"
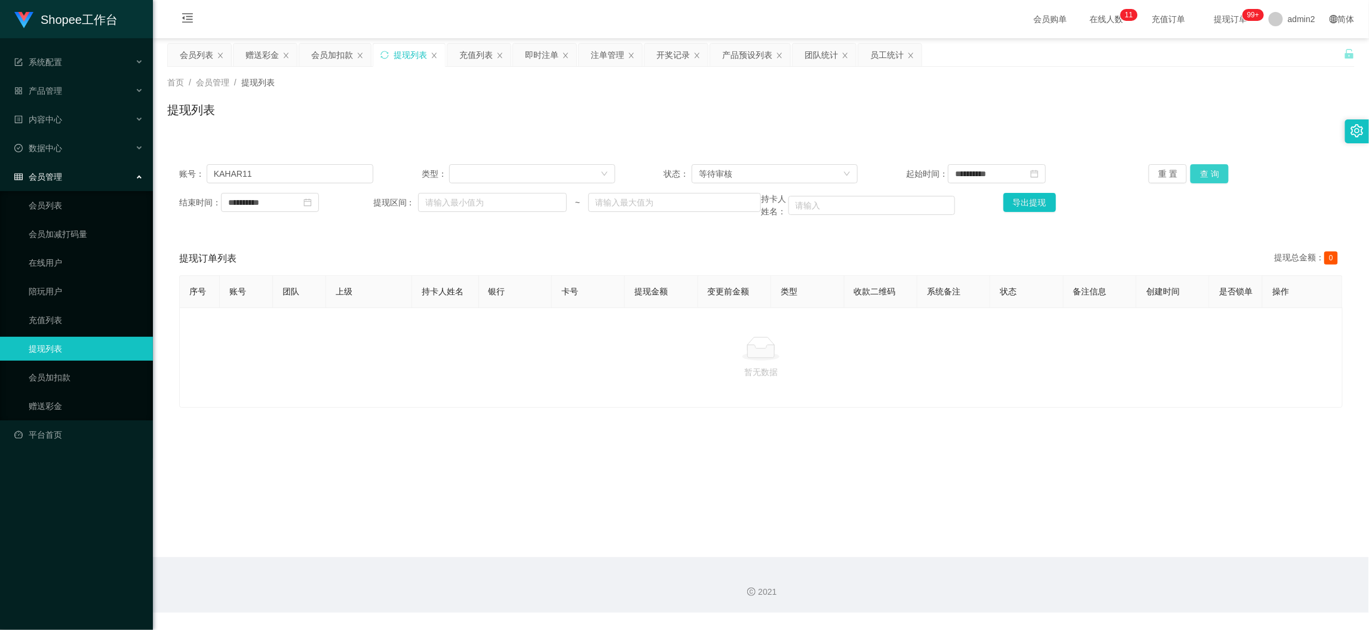
click at [1195, 173] on button "查 询" at bounding box center [1210, 173] width 38 height 19
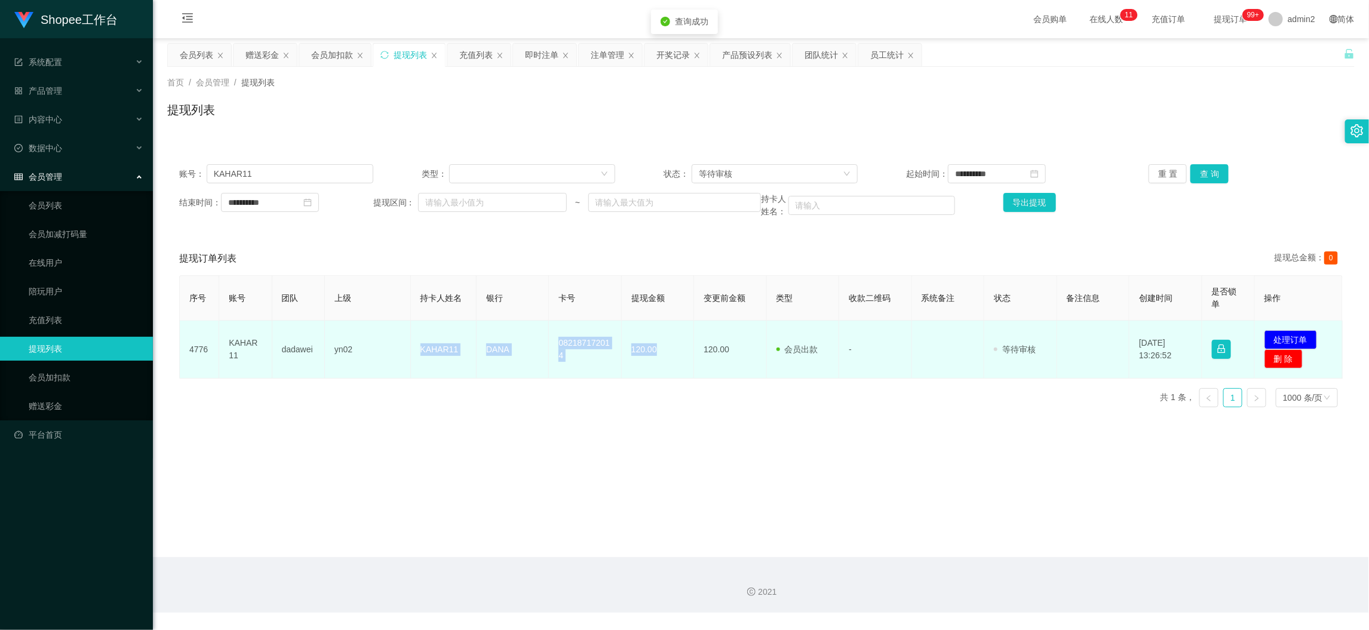
drag, startPoint x: 484, startPoint y: 357, endPoint x: 663, endPoint y: 357, distance: 178.6
click at [663, 357] on tr "4776 KAHAR11 dadawei yn02 KAHAR11 DANA 082187172014 120.00 120.00 会员出款 人工取款 - 审…" at bounding box center [761, 350] width 1163 height 58
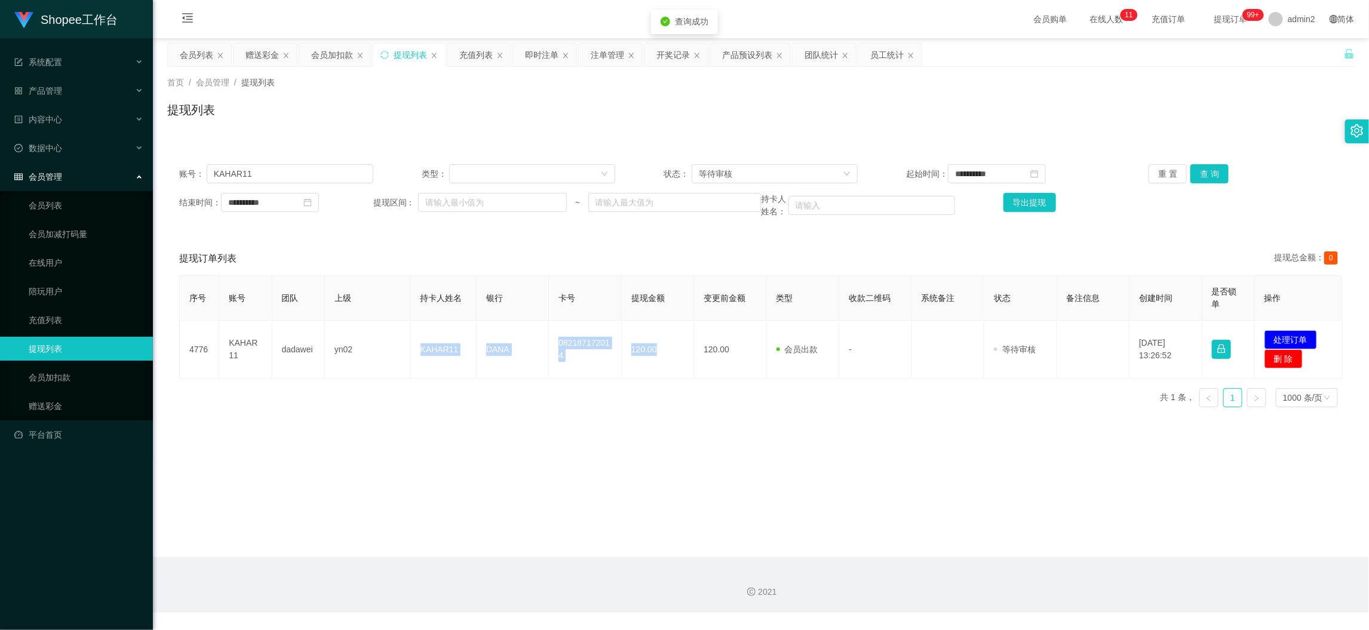
copy tr "KAHAR11 DANA 082187172014 120.00"
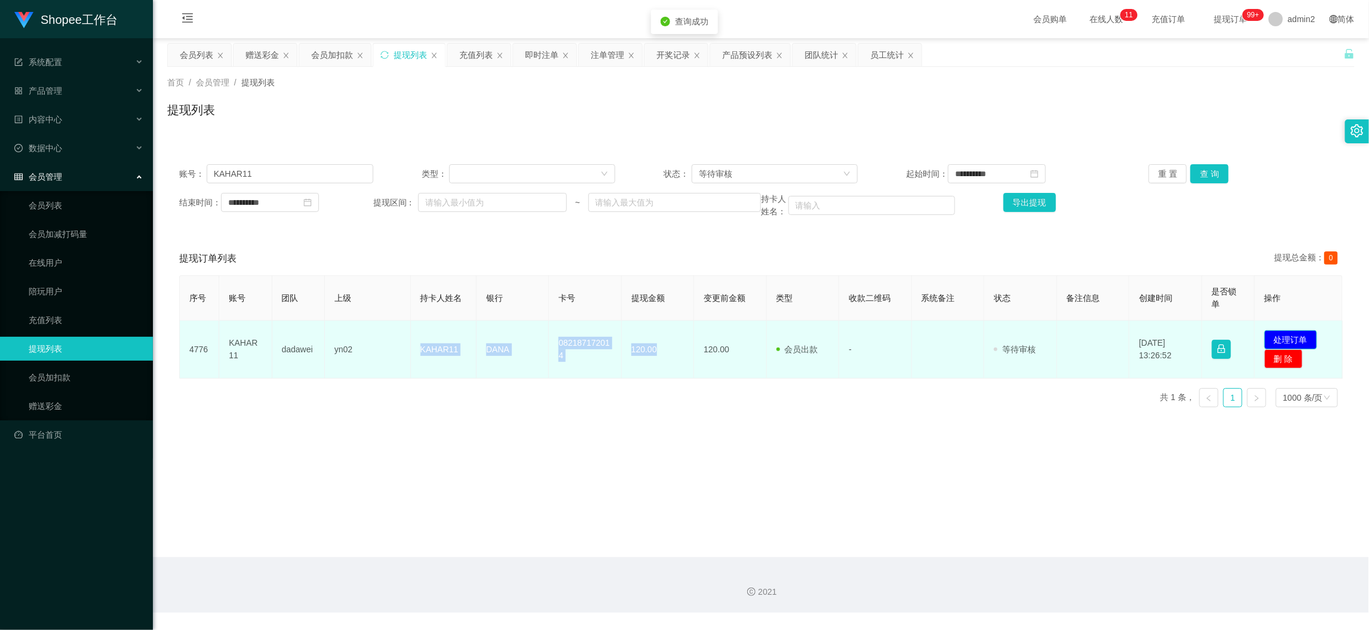
click at [1295, 335] on button "处理订单" at bounding box center [1291, 339] width 53 height 19
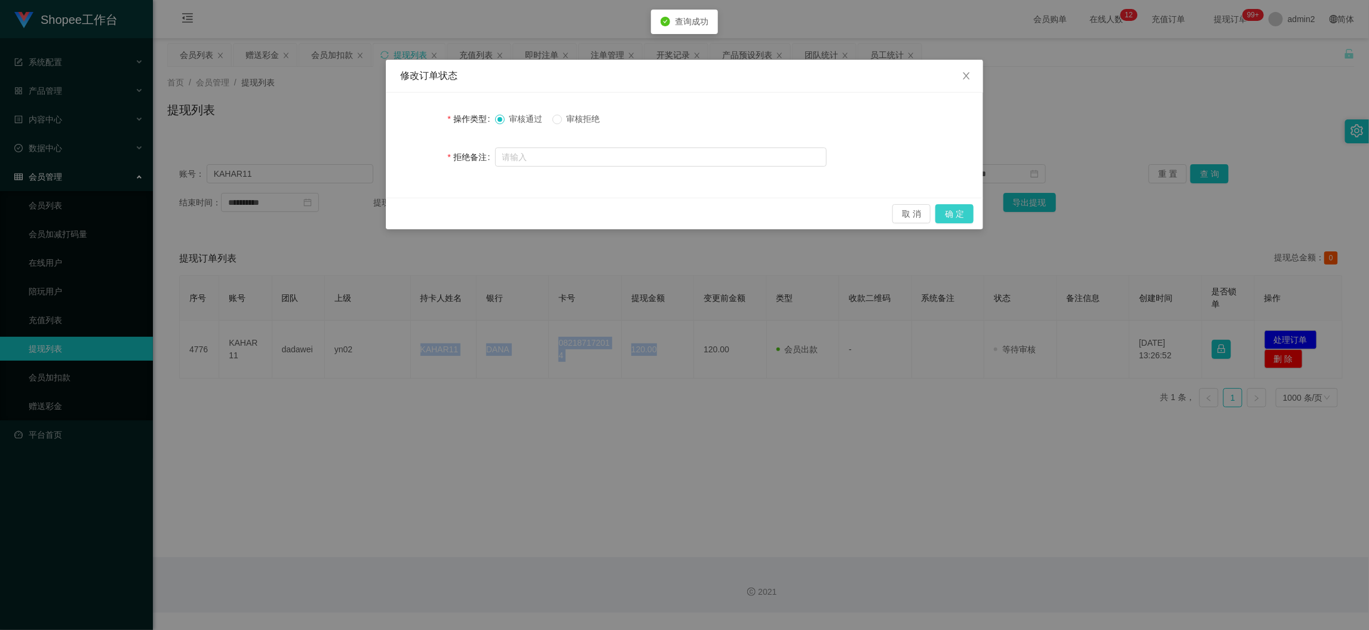
click at [968, 211] on button "确 定" at bounding box center [954, 213] width 38 height 19
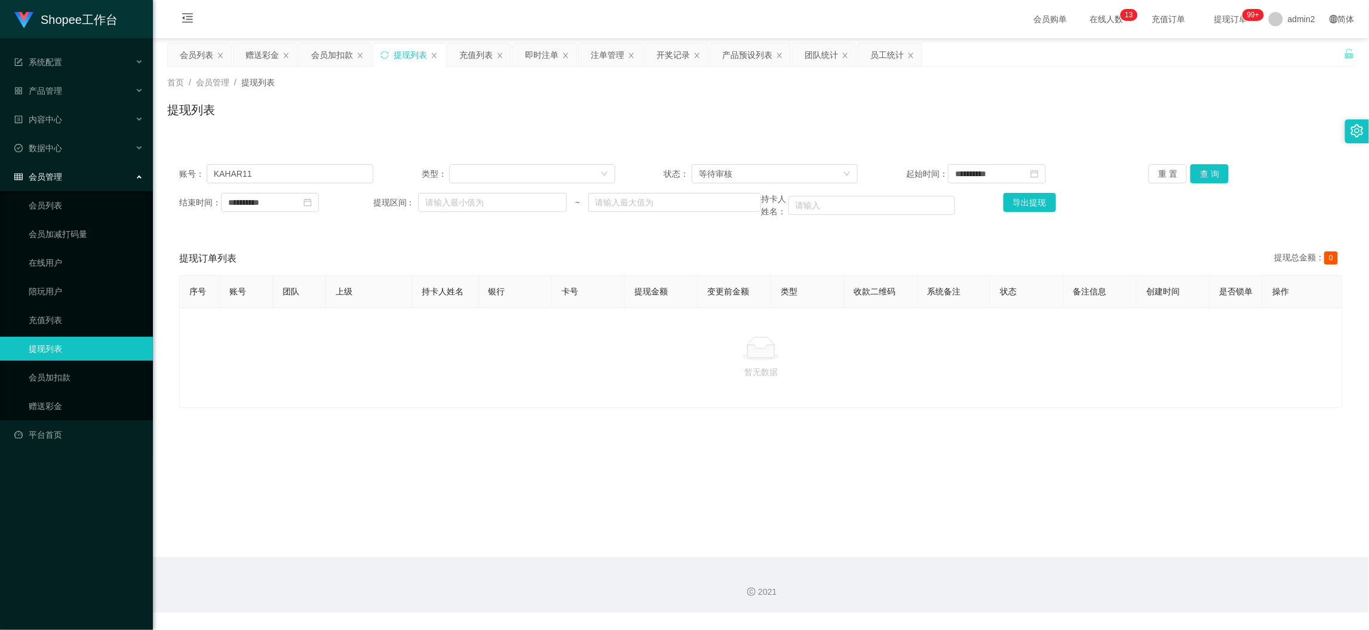
click at [523, 379] on p "暂无数据" at bounding box center [760, 372] width 1143 height 13
drag, startPoint x: 541, startPoint y: 41, endPoint x: 541, endPoint y: 50, distance: 8.4
click at [541, 43] on main "**********" at bounding box center [761, 297] width 1216 height 519
click at [541, 57] on div "即时注单" at bounding box center [541, 55] width 33 height 23
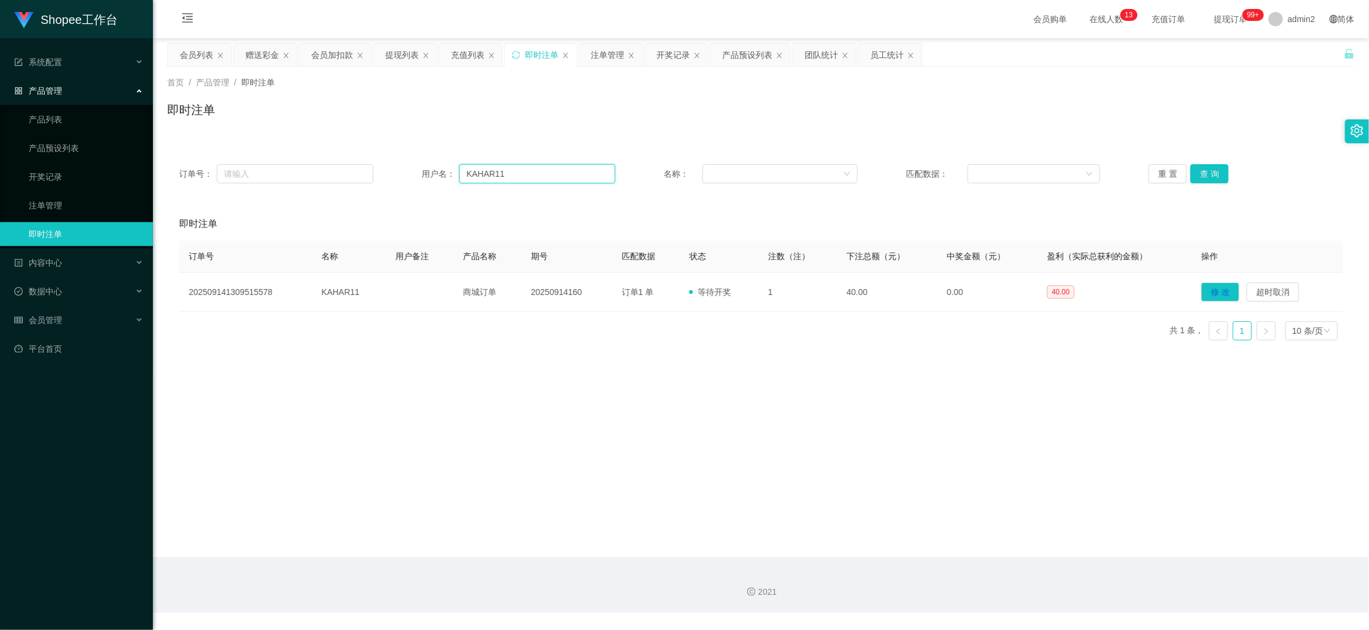
click at [504, 176] on input "KAHAR11" at bounding box center [537, 173] width 156 height 19
paste input "085746935869"
click at [1214, 174] on button "查 询" at bounding box center [1210, 173] width 38 height 19
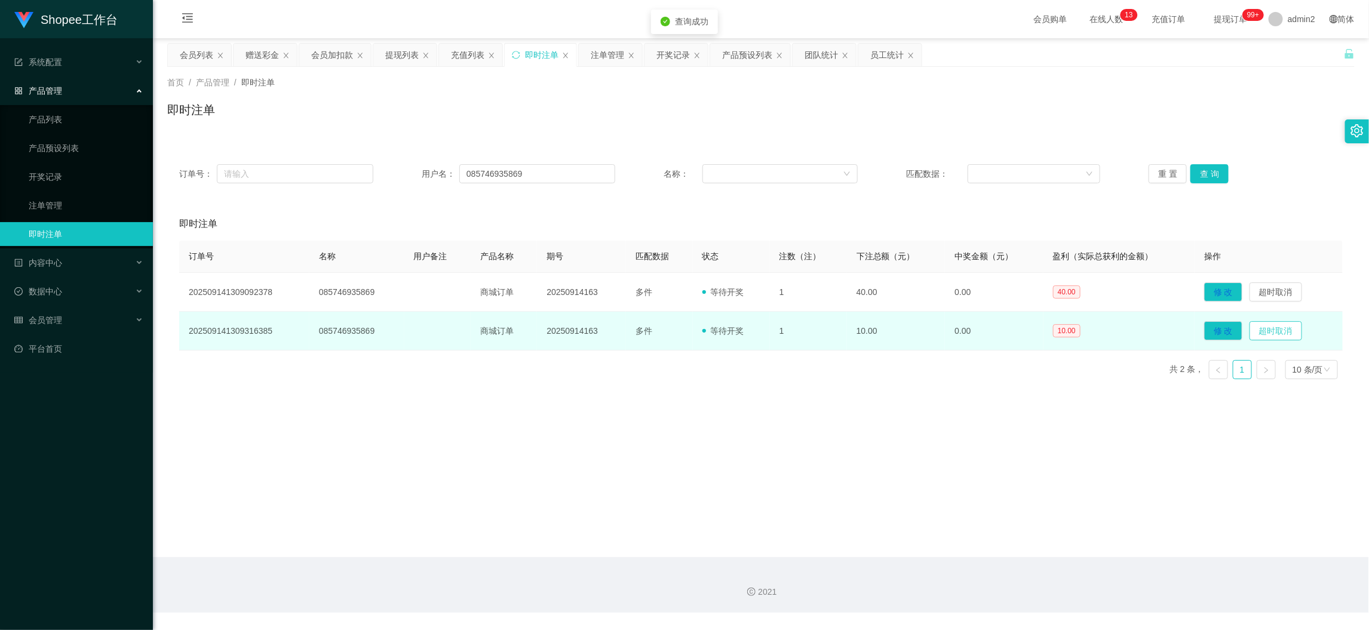
click at [1273, 335] on button "超时取消" at bounding box center [1276, 330] width 53 height 19
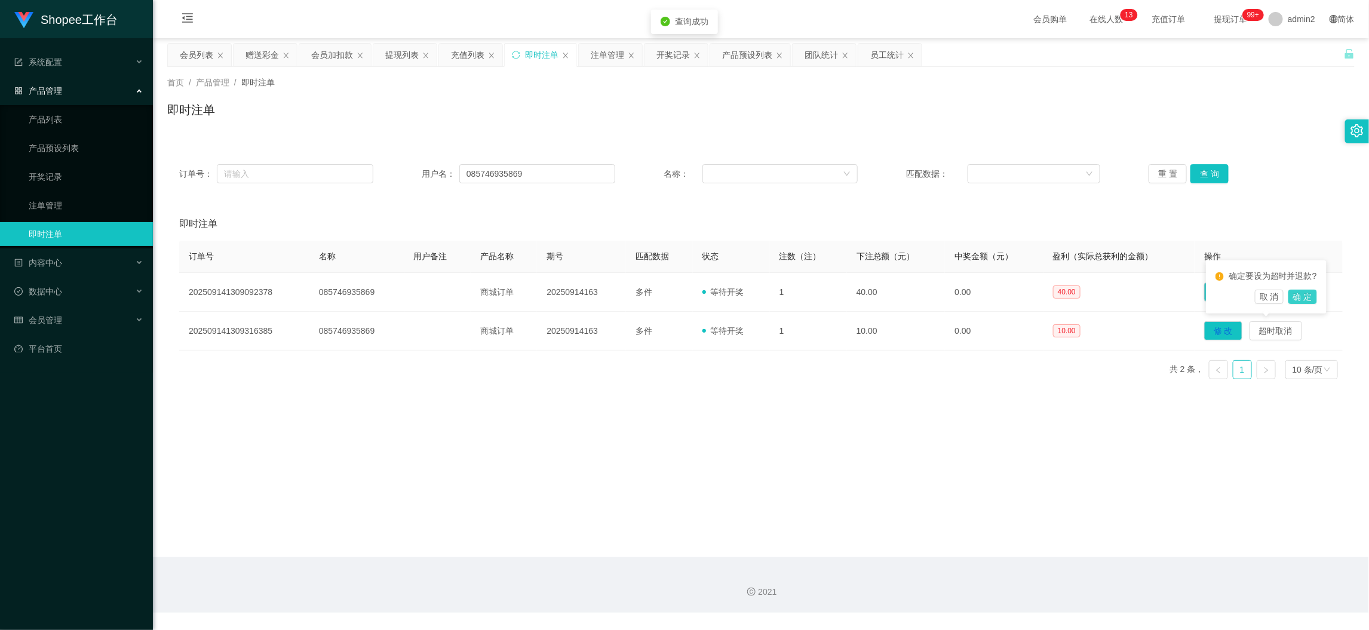
click at [1298, 299] on button "确 定" at bounding box center [1302, 297] width 29 height 14
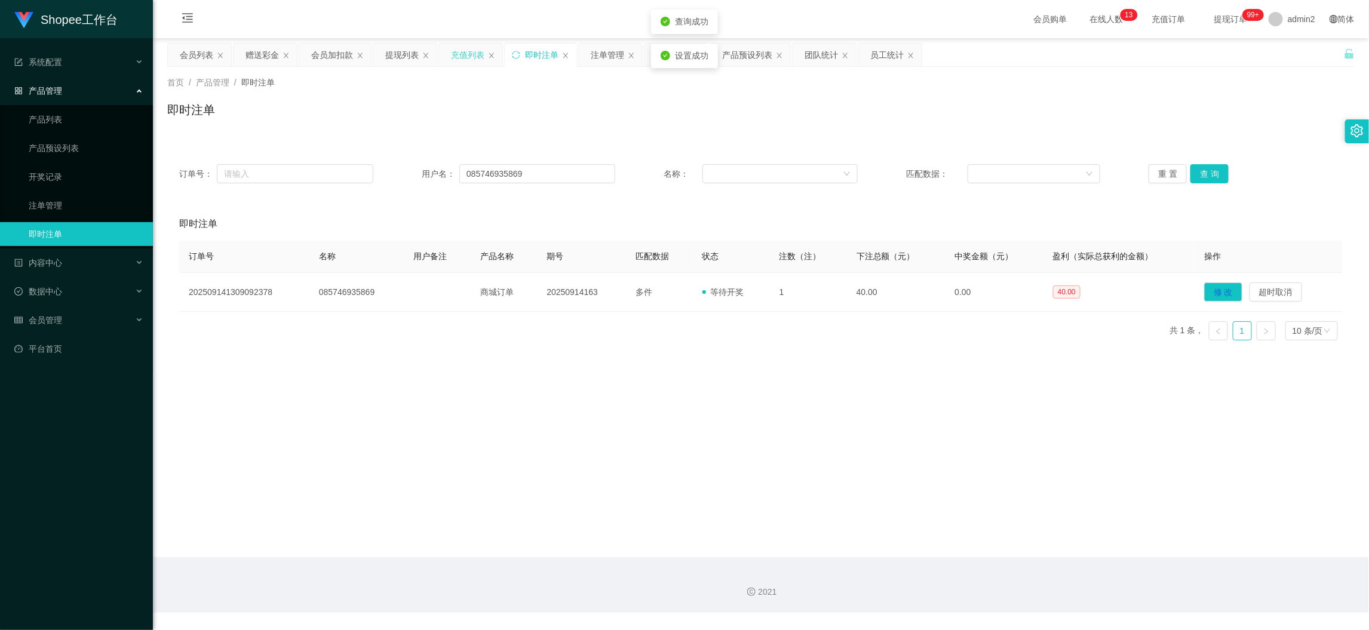
click at [471, 53] on div "充值列表" at bounding box center [467, 55] width 33 height 23
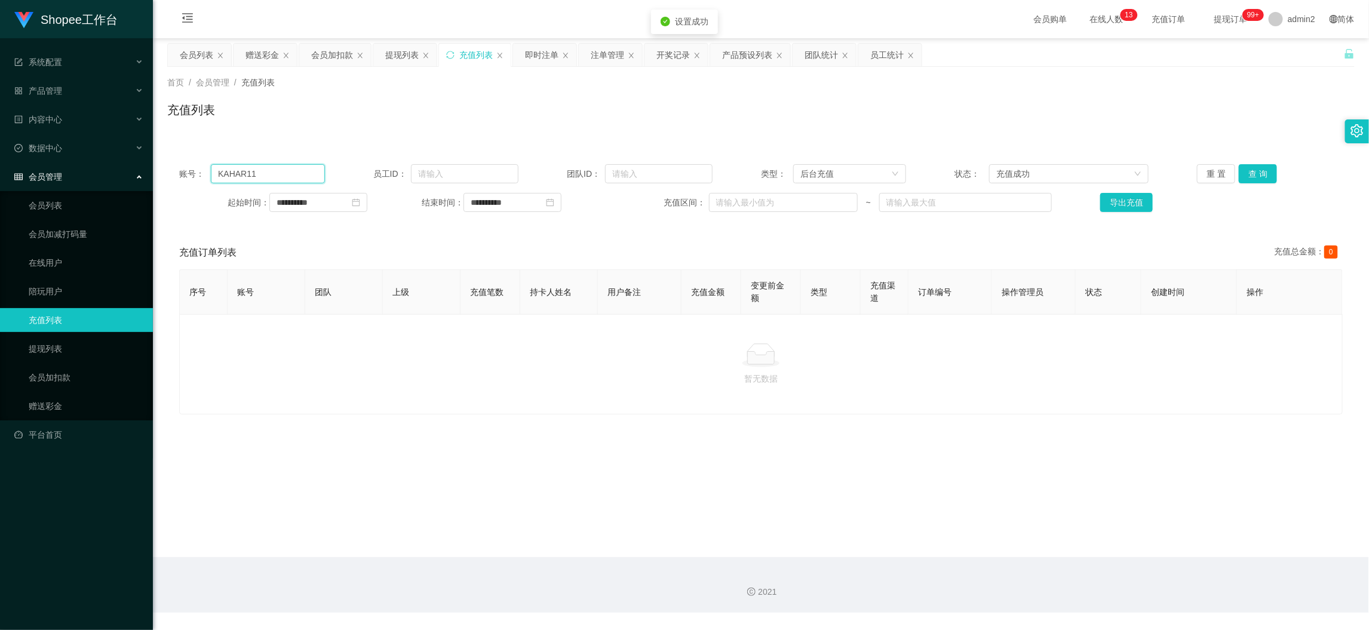
click at [303, 177] on input "KAHAR11" at bounding box center [267, 173] width 113 height 19
paste input "085746935869"
drag, startPoint x: 1249, startPoint y: 171, endPoint x: 1245, endPoint y: 190, distance: 18.9
click at [1249, 171] on button "查 询" at bounding box center [1258, 173] width 38 height 19
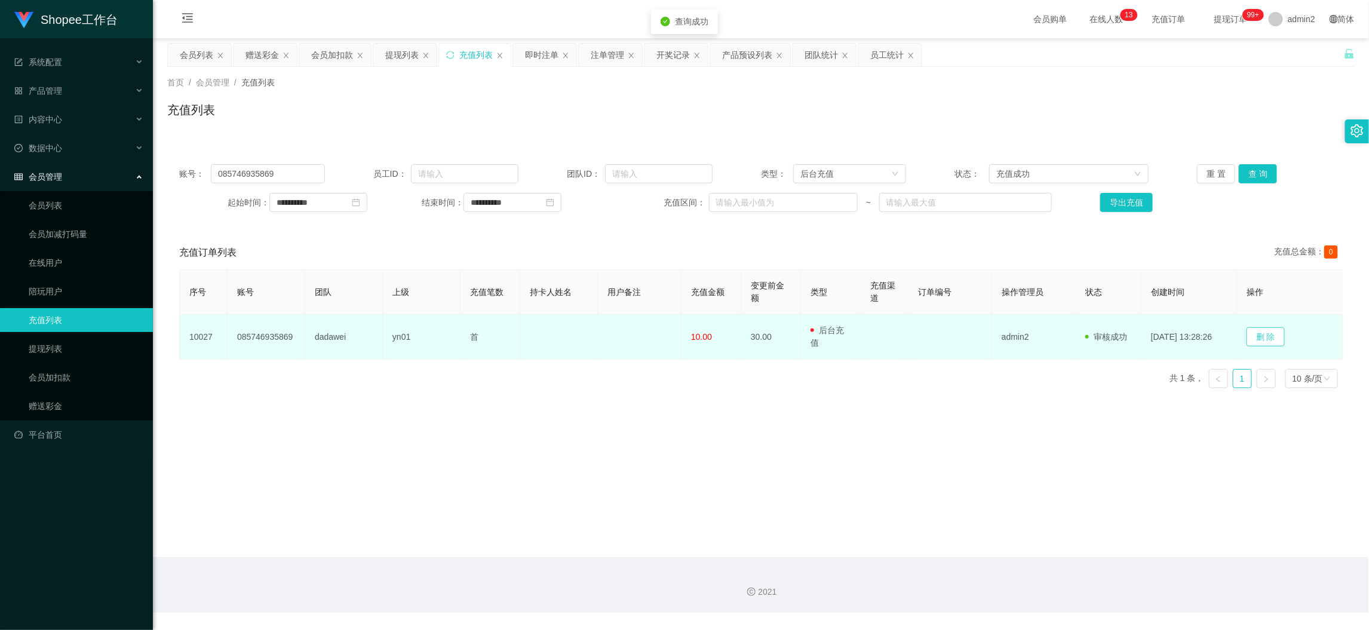
click at [1261, 335] on button "删 除" at bounding box center [1266, 336] width 38 height 19
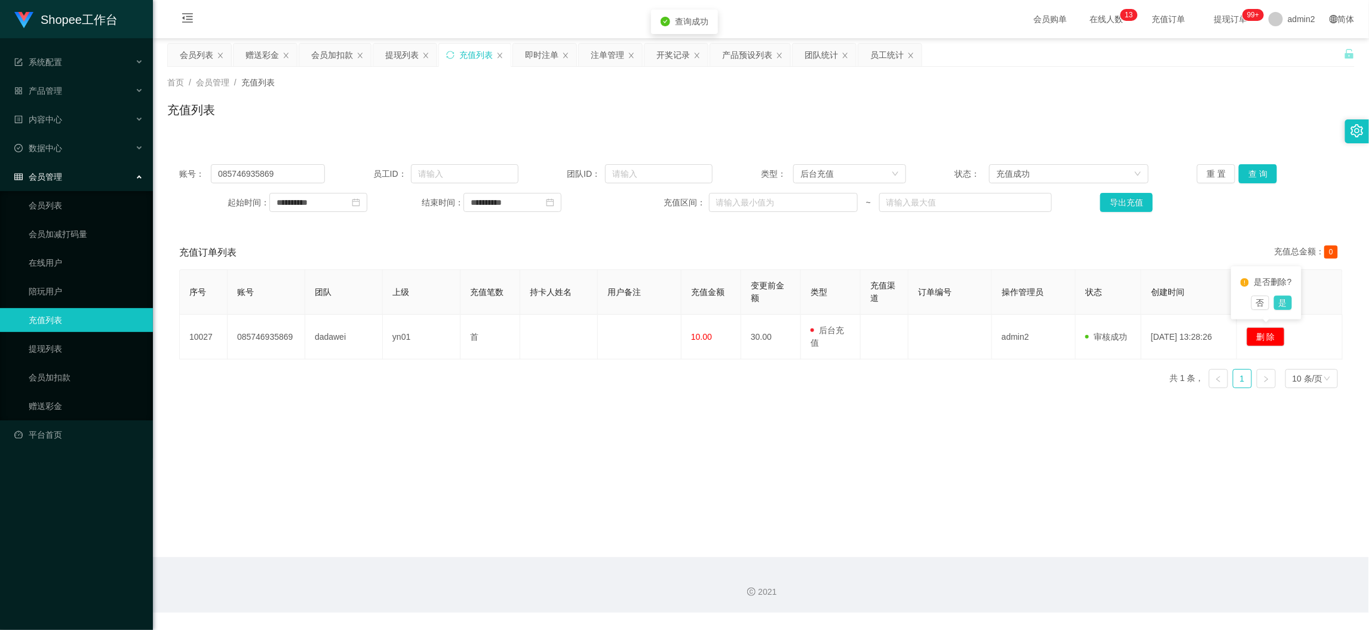
click at [1281, 304] on button "是" at bounding box center [1283, 303] width 18 height 14
click at [965, 414] on main "**********" at bounding box center [761, 297] width 1216 height 519
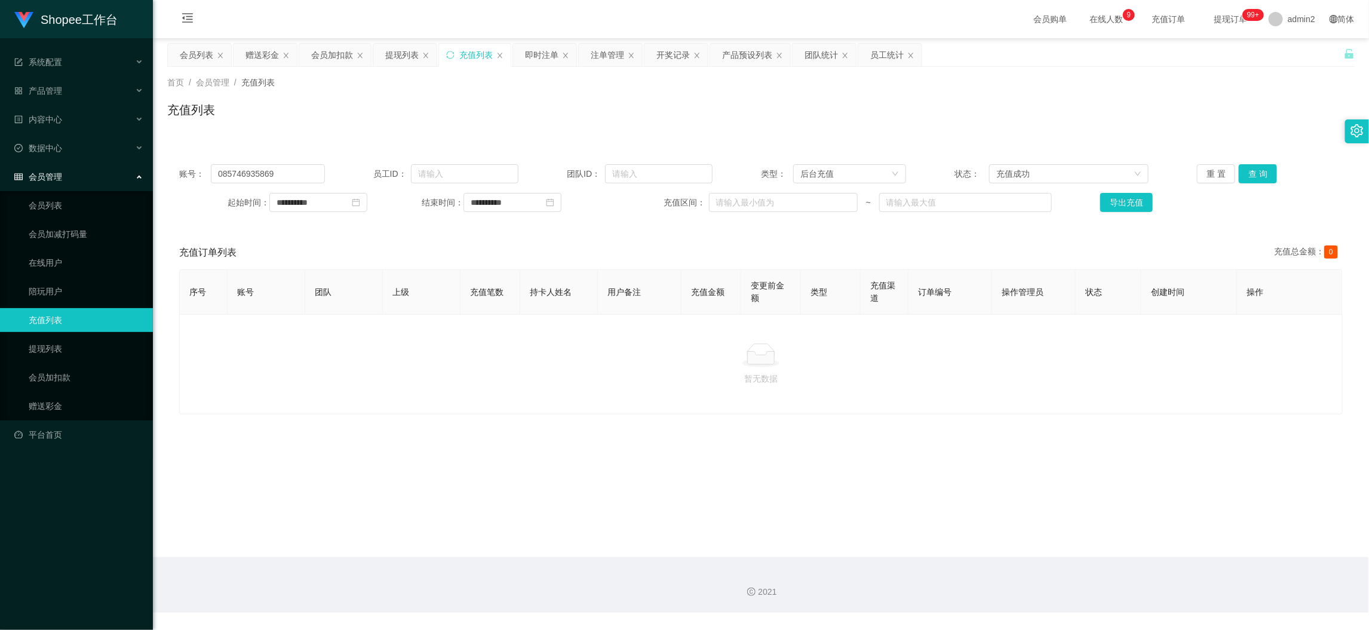
drag, startPoint x: 1073, startPoint y: 563, endPoint x: 1059, endPoint y: 539, distance: 27.4
click at [1072, 558] on div "2021" at bounding box center [761, 585] width 1216 height 56
click at [395, 53] on div "提现列表" at bounding box center [401, 55] width 33 height 23
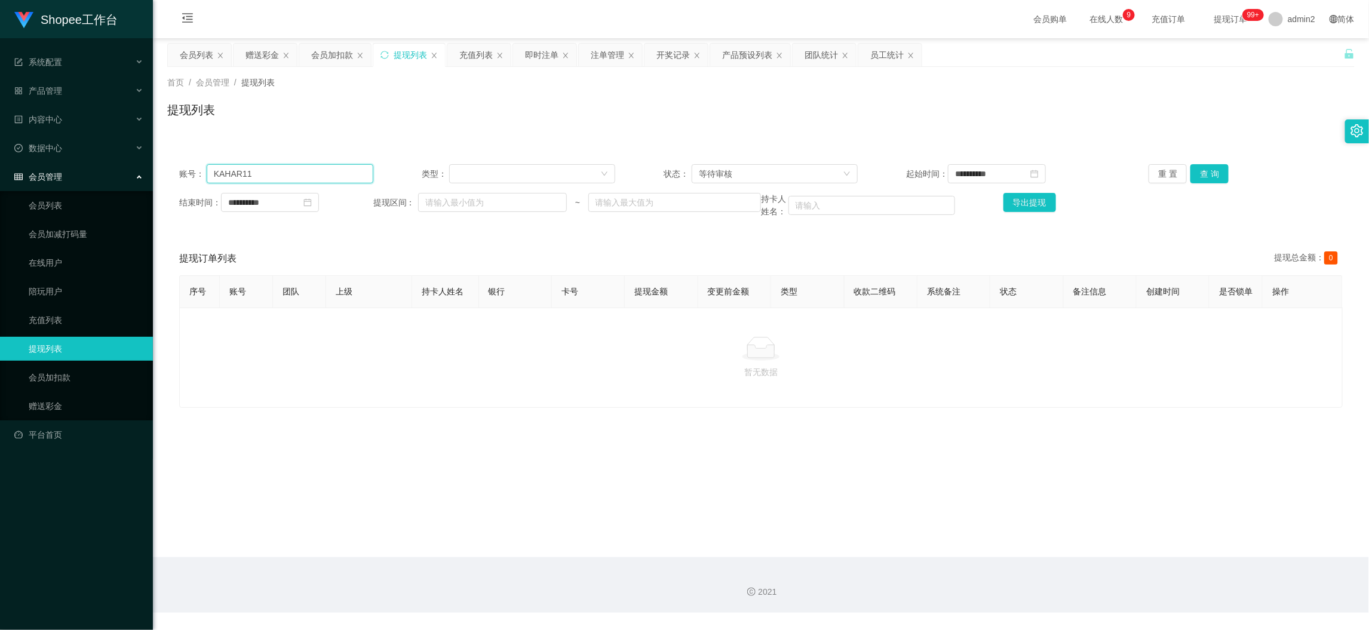
click at [319, 176] on input "KAHAR11" at bounding box center [290, 173] width 167 height 19
click at [319, 174] on input "KAHAR11" at bounding box center [290, 173] width 167 height 19
paste input "LN1234"
click at [1211, 170] on button "查 询" at bounding box center [1210, 173] width 38 height 19
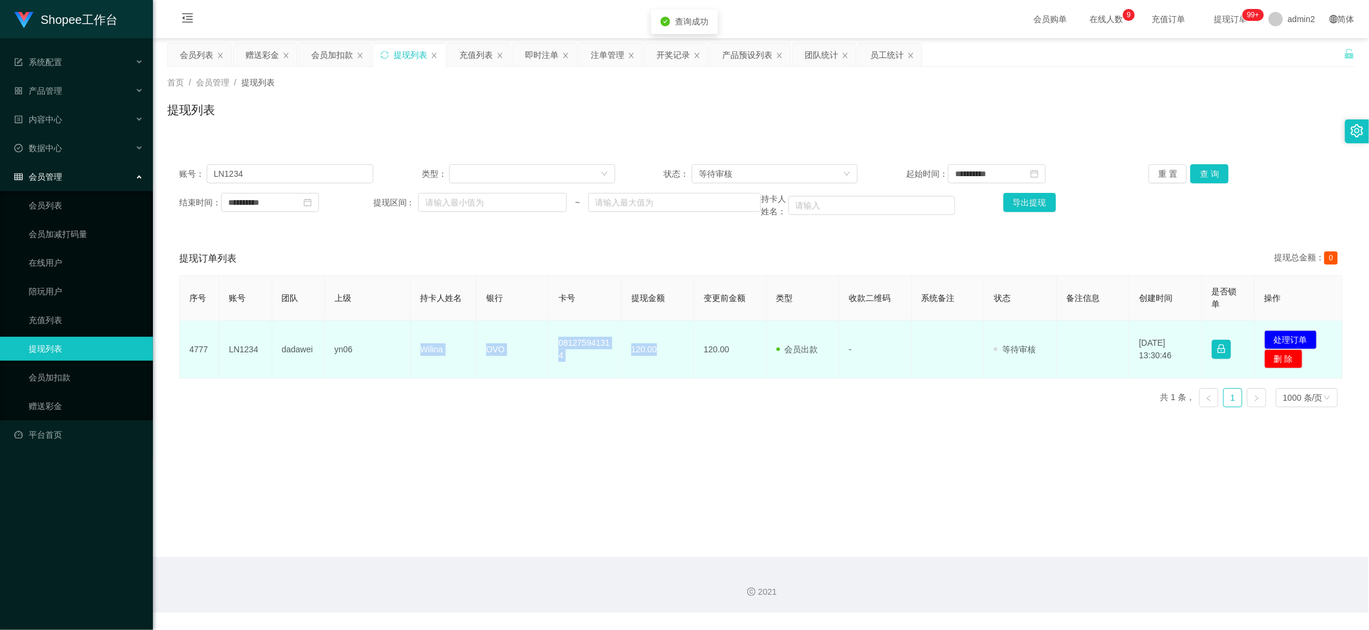
drag, startPoint x: 470, startPoint y: 349, endPoint x: 674, endPoint y: 354, distance: 204.4
click at [666, 354] on tr "4777 LN1234 dadawei yn06 Wilina OVO 081275941314 120.00 120.00 会员出款 人工取款 - 审核驳回…" at bounding box center [761, 350] width 1163 height 58
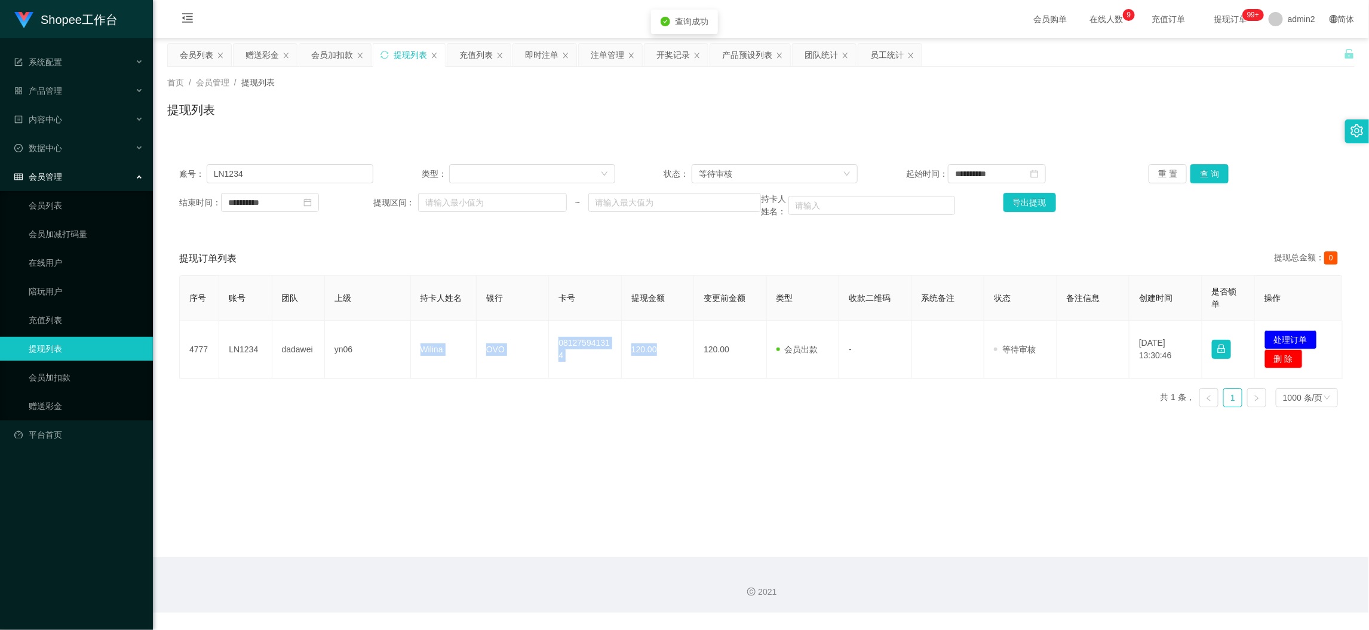
copy tr "Wilina OVO 081275941314 120.00"
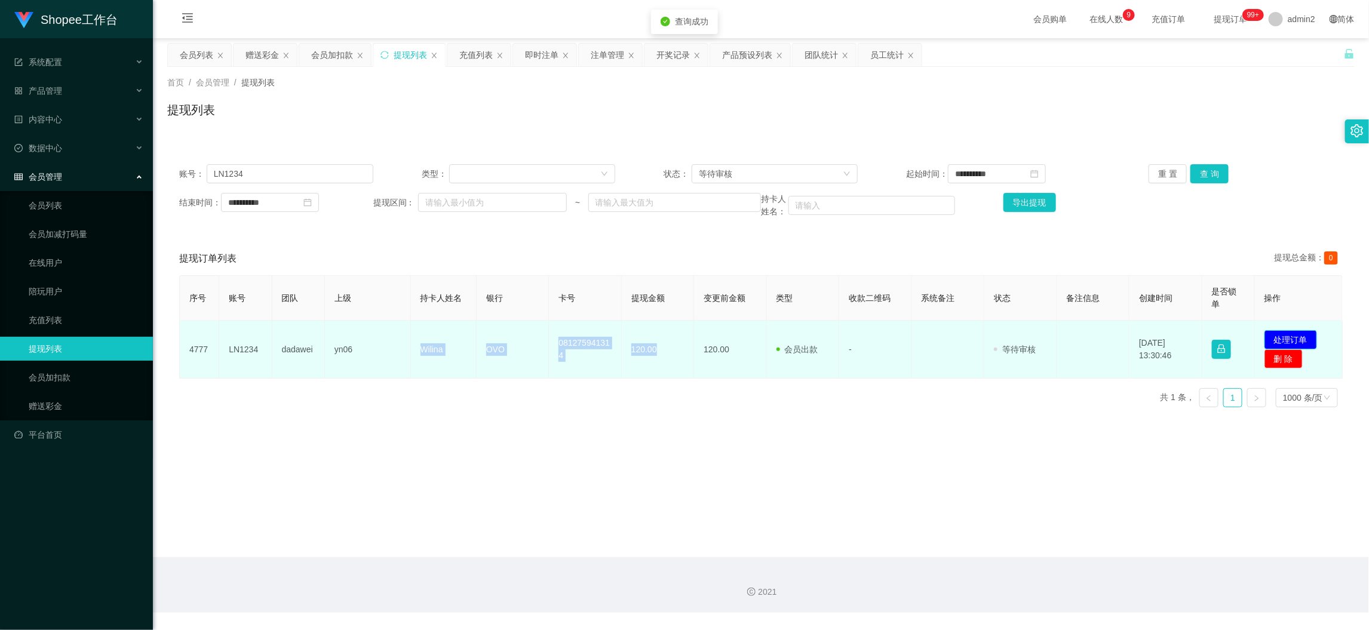
click at [1295, 333] on button "处理订单" at bounding box center [1291, 339] width 53 height 19
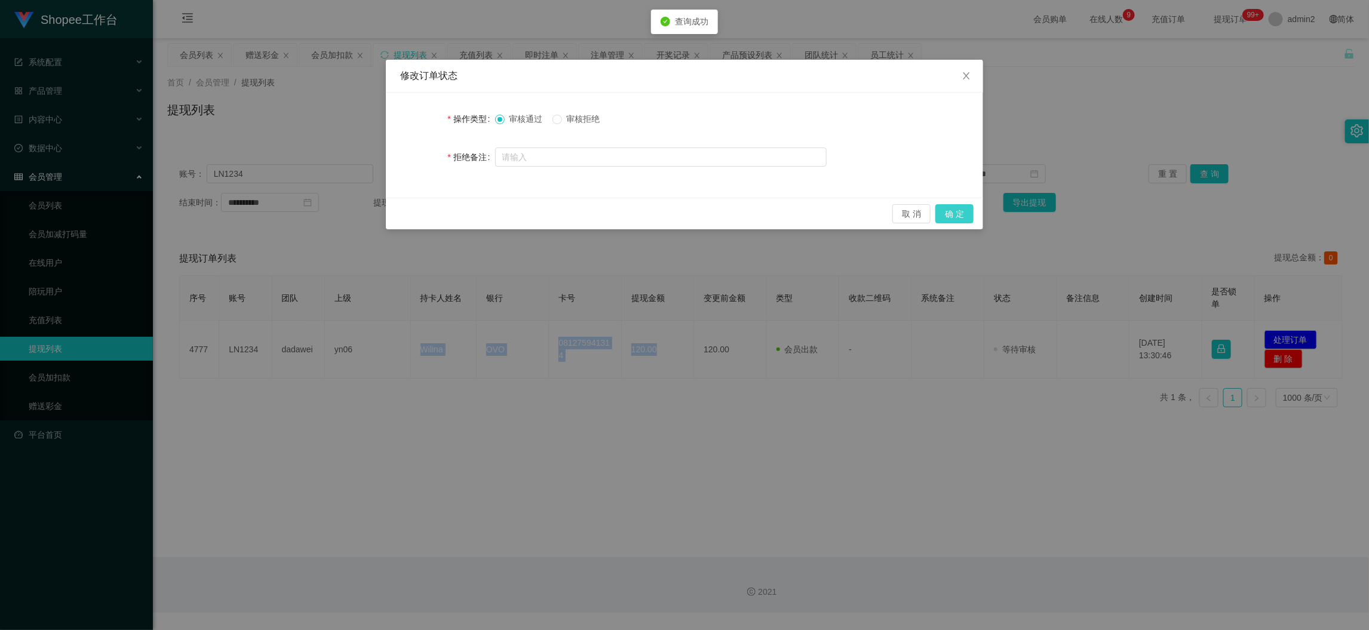
click at [971, 212] on button "确 定" at bounding box center [954, 213] width 38 height 19
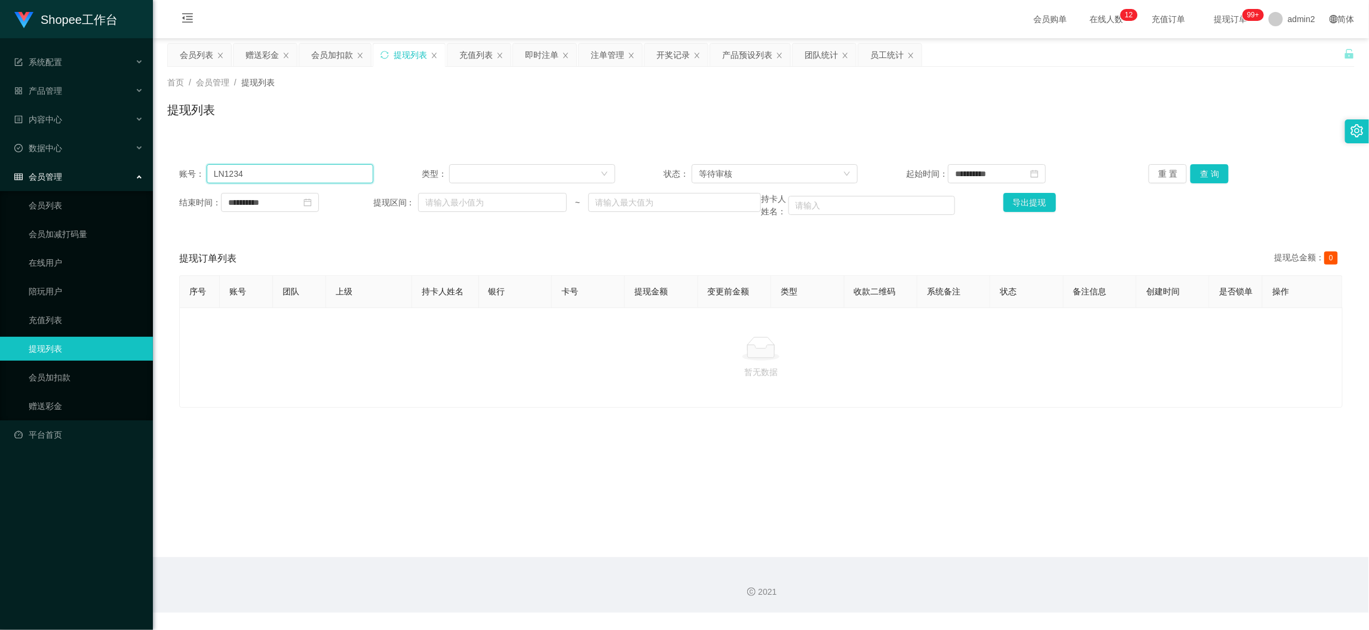
click at [336, 168] on input "LN1234" at bounding box center [290, 173] width 167 height 19
click at [328, 58] on div "会员加扣款" at bounding box center [332, 55] width 42 height 23
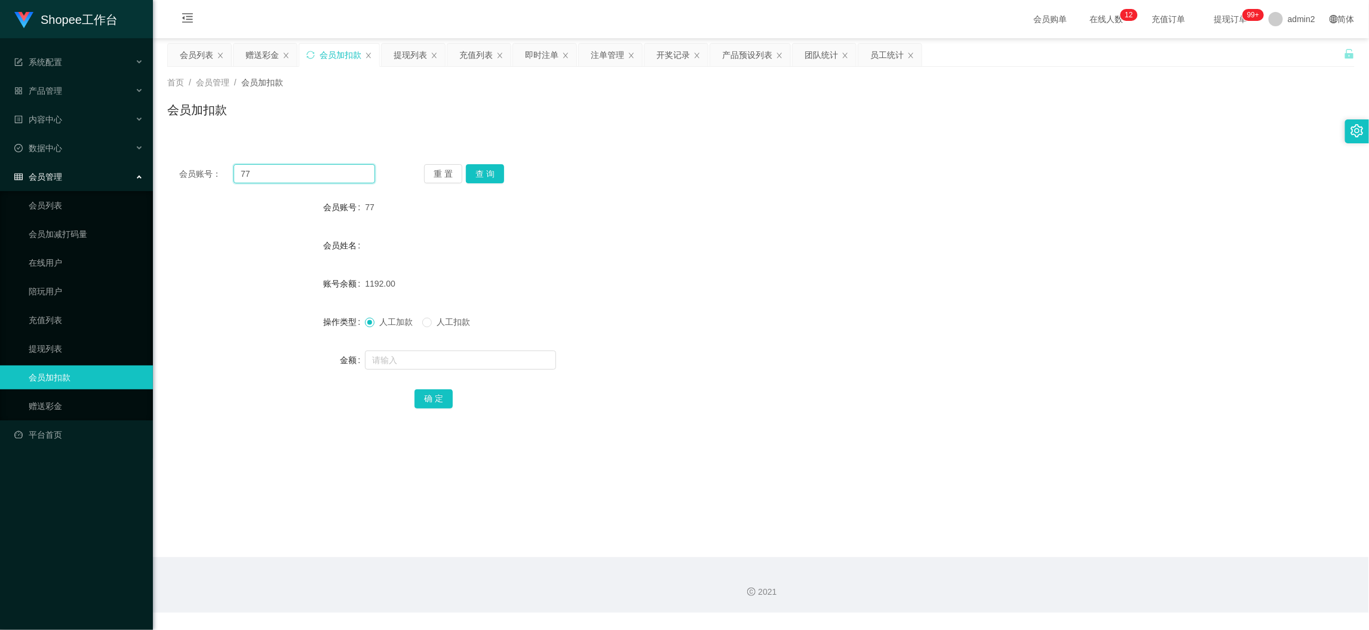
click at [340, 176] on input "77" at bounding box center [305, 173] width 142 height 19
paste input "11"
drag, startPoint x: 488, startPoint y: 162, endPoint x: 489, endPoint y: 173, distance: 10.8
click at [489, 162] on div "会员账号： 11 重 置 查 询 会员账号 77 会员姓名 账号余额 1192.00 操作类型 人工加款 人工扣款 金额 确 定" at bounding box center [761, 294] width 1188 height 284
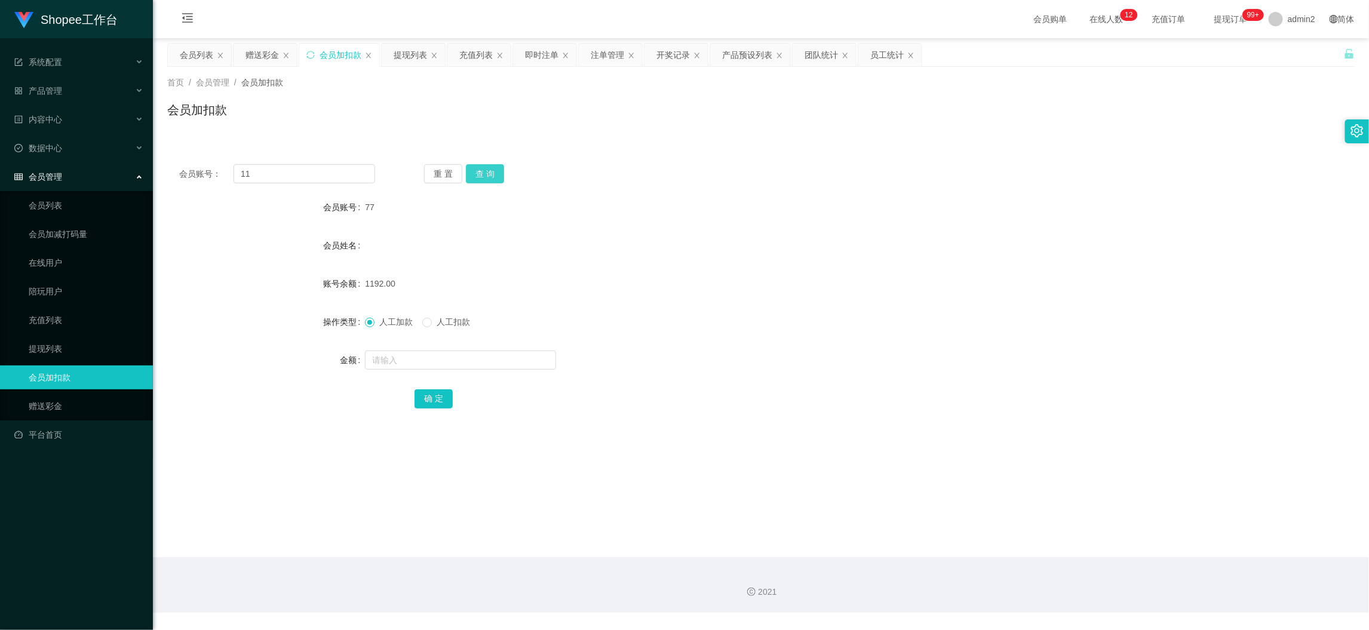
click at [480, 168] on button "查 询" at bounding box center [485, 173] width 38 height 19
click at [464, 357] on input "text" at bounding box center [460, 360] width 191 height 19
click at [424, 401] on button "确 定" at bounding box center [434, 398] width 38 height 19
drag, startPoint x: 264, startPoint y: 48, endPoint x: 283, endPoint y: 79, distance: 36.0
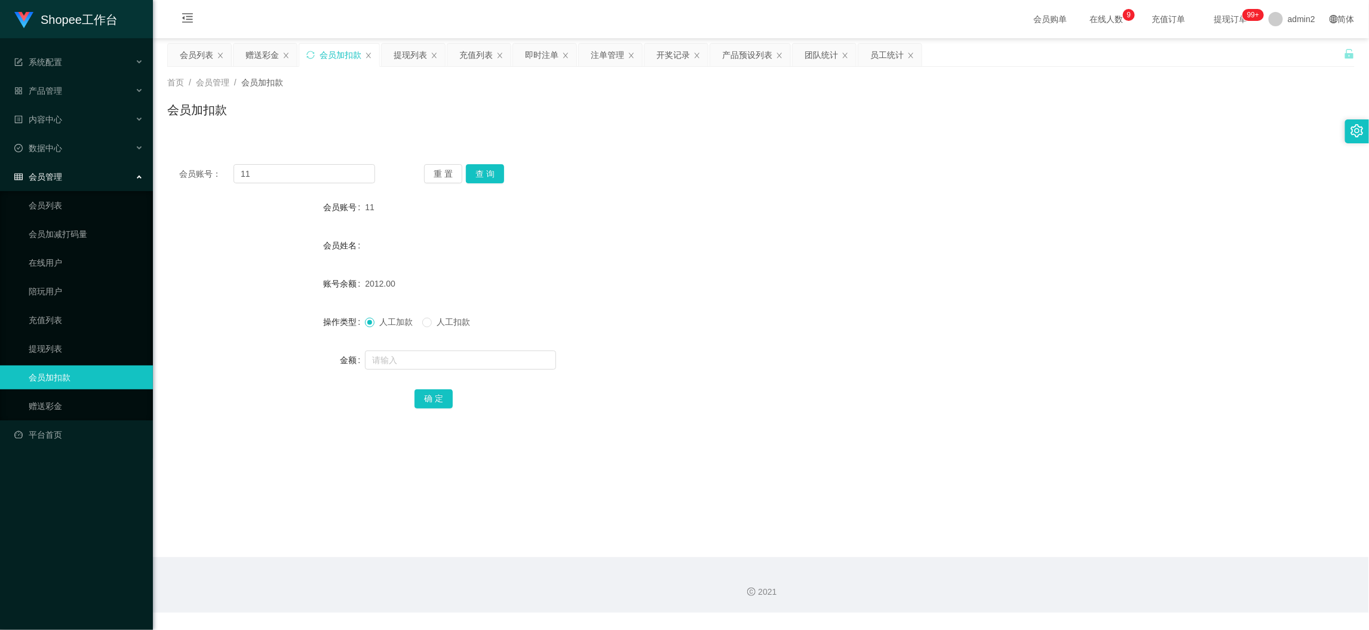
click at [264, 49] on div "赠送彩金" at bounding box center [262, 55] width 33 height 23
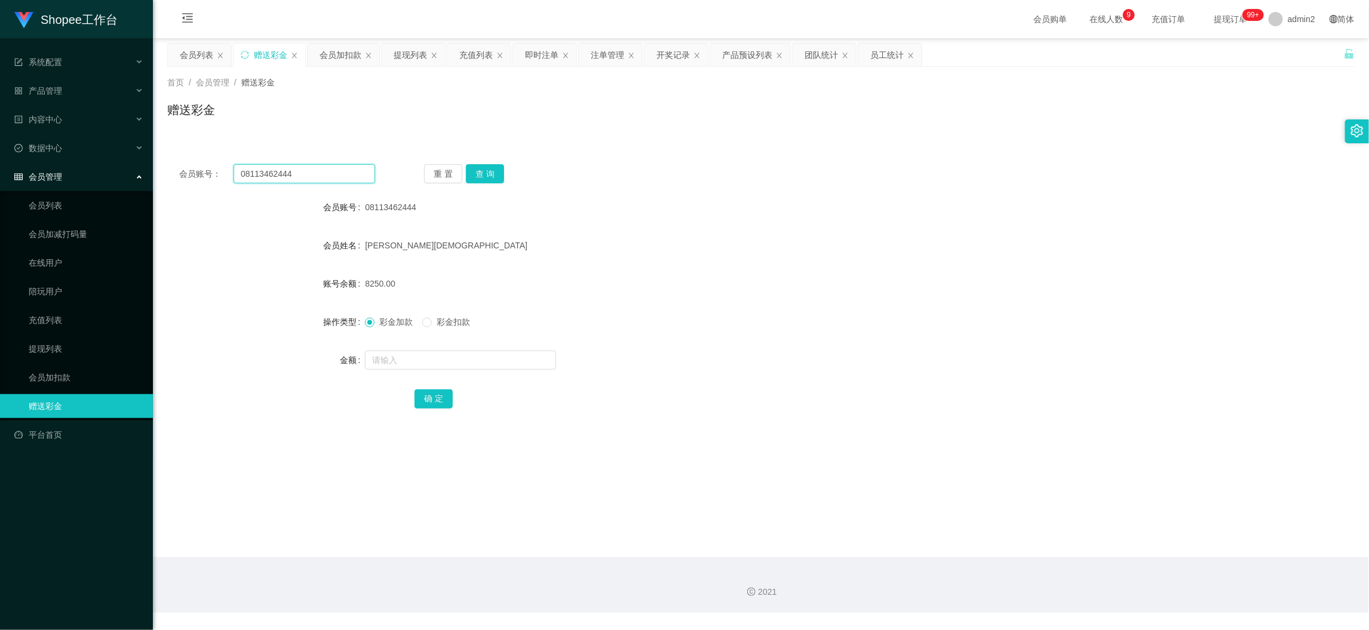
click at [331, 170] on input "08113462444" at bounding box center [305, 173] width 142 height 19
paste input "5383069650"
click at [479, 177] on button "查 询" at bounding box center [485, 173] width 38 height 19
click at [483, 354] on input "text" at bounding box center [460, 360] width 191 height 19
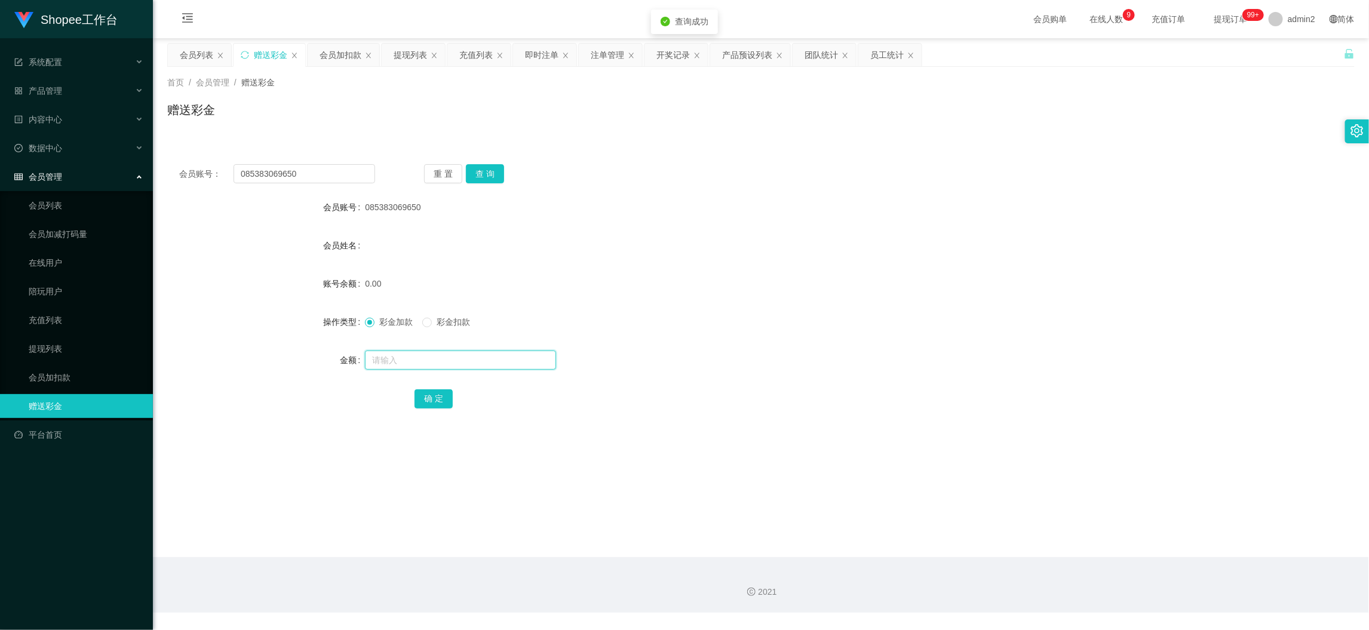
click at [483, 358] on input "text" at bounding box center [460, 360] width 191 height 19
drag, startPoint x: 438, startPoint y: 388, endPoint x: 447, endPoint y: 387, distance: 8.4
click at [438, 389] on button "确 定" at bounding box center [434, 398] width 38 height 19
click at [332, 51] on div "会员加扣款" at bounding box center [341, 55] width 42 height 23
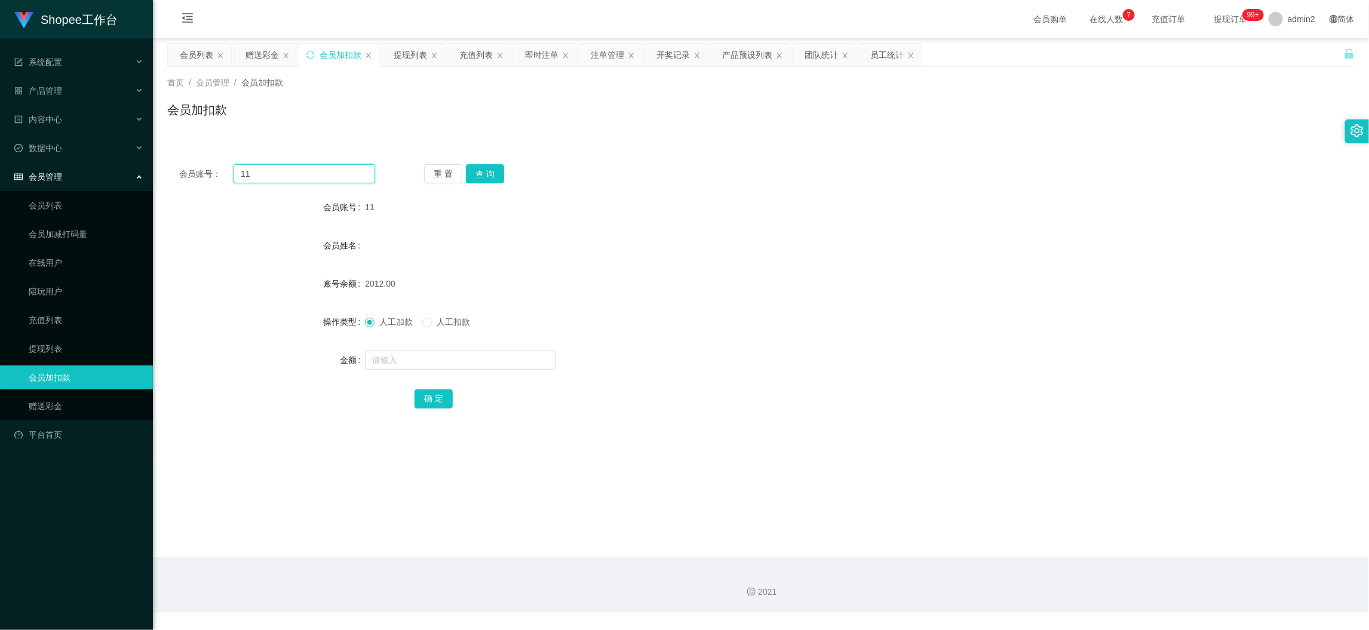
click at [353, 164] on input "11" at bounding box center [305, 173] width 142 height 19
paste input "060"
click at [483, 177] on button "查 询" at bounding box center [485, 173] width 38 height 19
click at [494, 354] on input "text" at bounding box center [460, 360] width 191 height 19
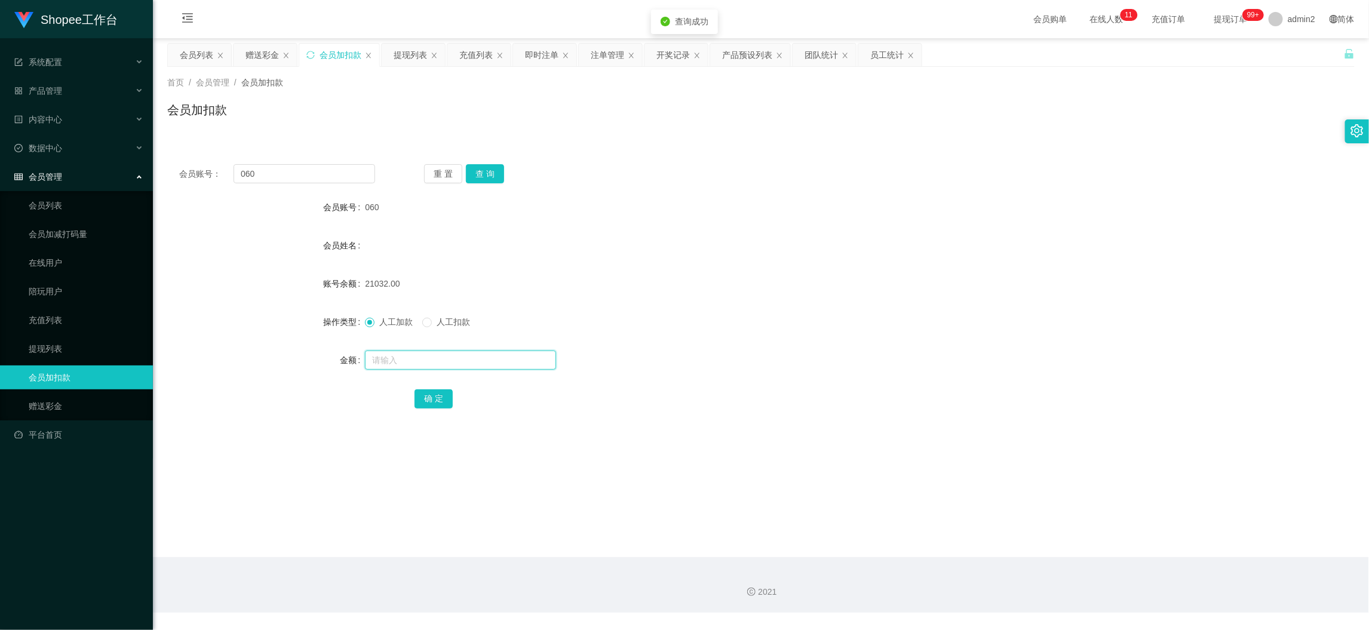
click at [494, 354] on input "text" at bounding box center [460, 360] width 191 height 19
drag, startPoint x: 425, startPoint y: 398, endPoint x: 431, endPoint y: 396, distance: 6.2
click at [425, 398] on button "确 定" at bounding box center [434, 398] width 38 height 19
click at [262, 56] on div "赠送彩金" at bounding box center [262, 55] width 33 height 23
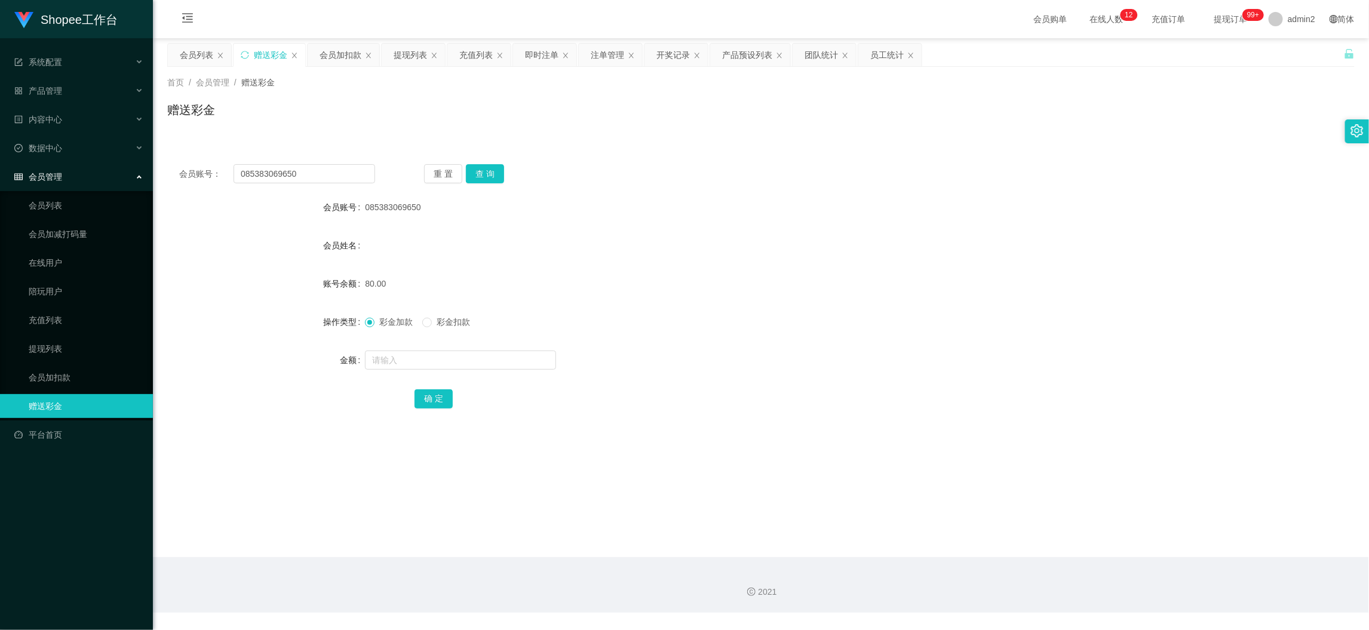
click at [350, 185] on div "会员账号： 085383069650 重 置 查 询 会员账号 085383069650 会员姓名 账号余额 80.00 操作类型 彩金加款 彩金扣款 金额 …" at bounding box center [761, 294] width 1188 height 284
click at [347, 170] on input "085383069650" at bounding box center [305, 173] width 142 height 19
paste input "1233409526"
click at [480, 176] on button "查 询" at bounding box center [485, 173] width 38 height 19
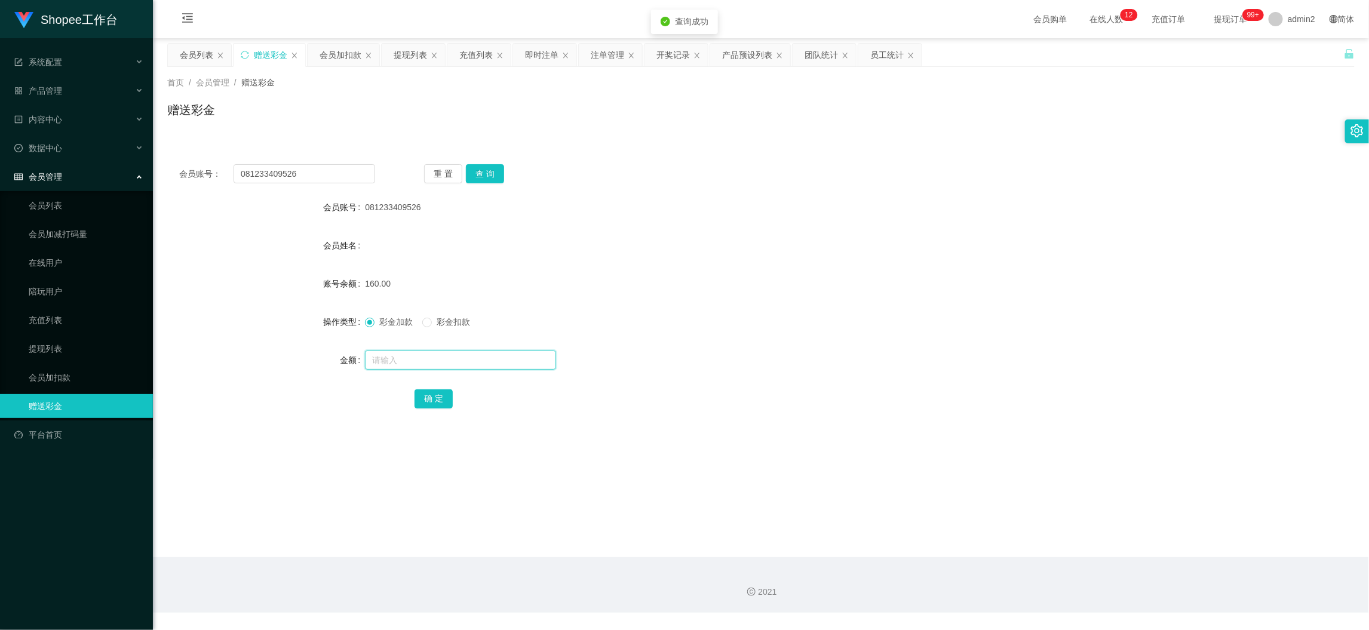
click at [469, 355] on input "text" at bounding box center [460, 360] width 191 height 19
click at [425, 394] on button "确 定" at bounding box center [434, 398] width 38 height 19
click at [796, 308] on form "会员账号 081233409526 会员姓名 账号余额 120.00 操作类型 彩金加款 彩金扣款 金额 确 定" at bounding box center [761, 302] width 1188 height 215
drag, startPoint x: 1090, startPoint y: 554, endPoint x: 1084, endPoint y: 541, distance: 14.2
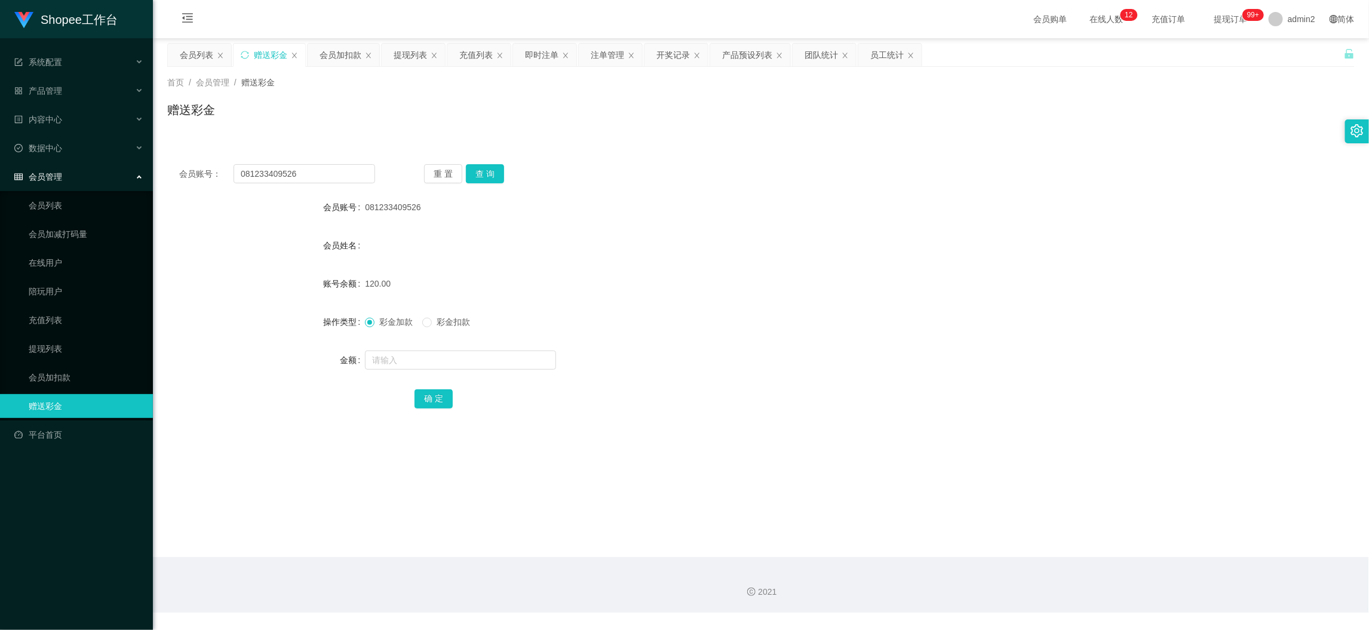
click at [1091, 553] on main "关闭左侧 关闭右侧 关闭其它 刷新页面 会员列表 赠送彩金 会员加扣款 提现列表 充值列表 即时注单 注单管理 开奖记录 产品预设列表 团队统计 员工统计 首…" at bounding box center [761, 297] width 1216 height 519
click at [403, 49] on div "提现列表" at bounding box center [410, 55] width 33 height 23
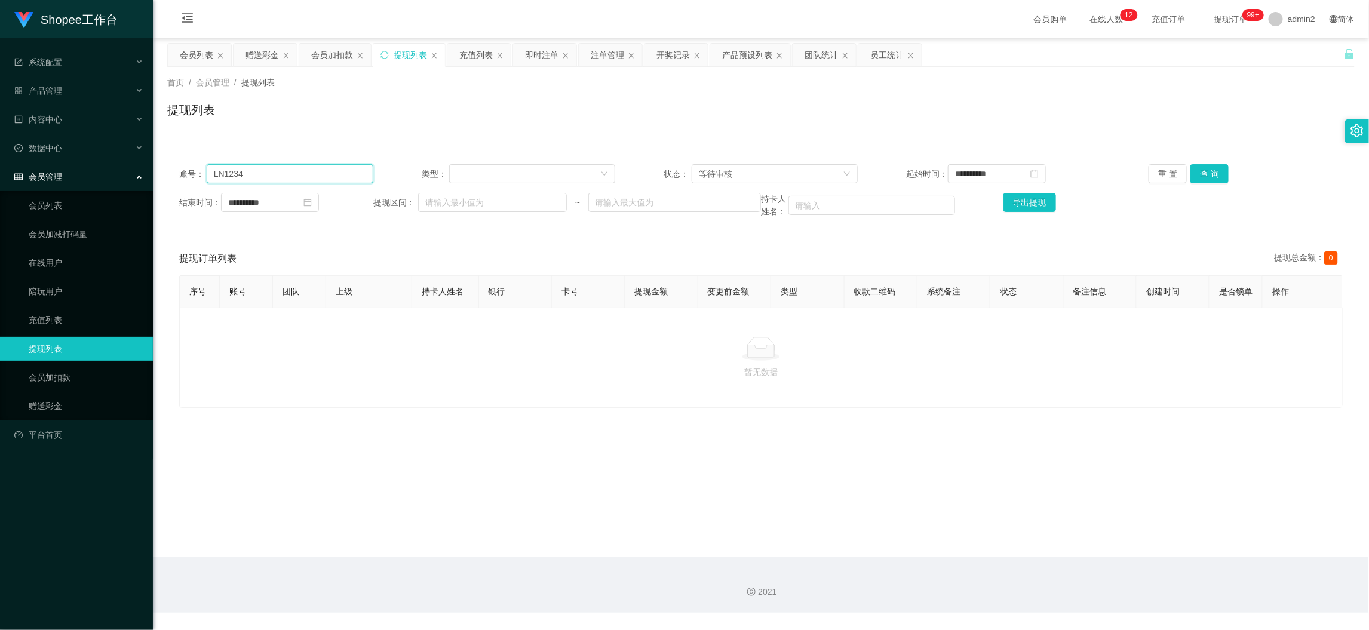
click at [350, 175] on input "LN1234" at bounding box center [290, 173] width 167 height 19
paste input "Yy155"
click at [1199, 179] on button "查 询" at bounding box center [1210, 173] width 38 height 19
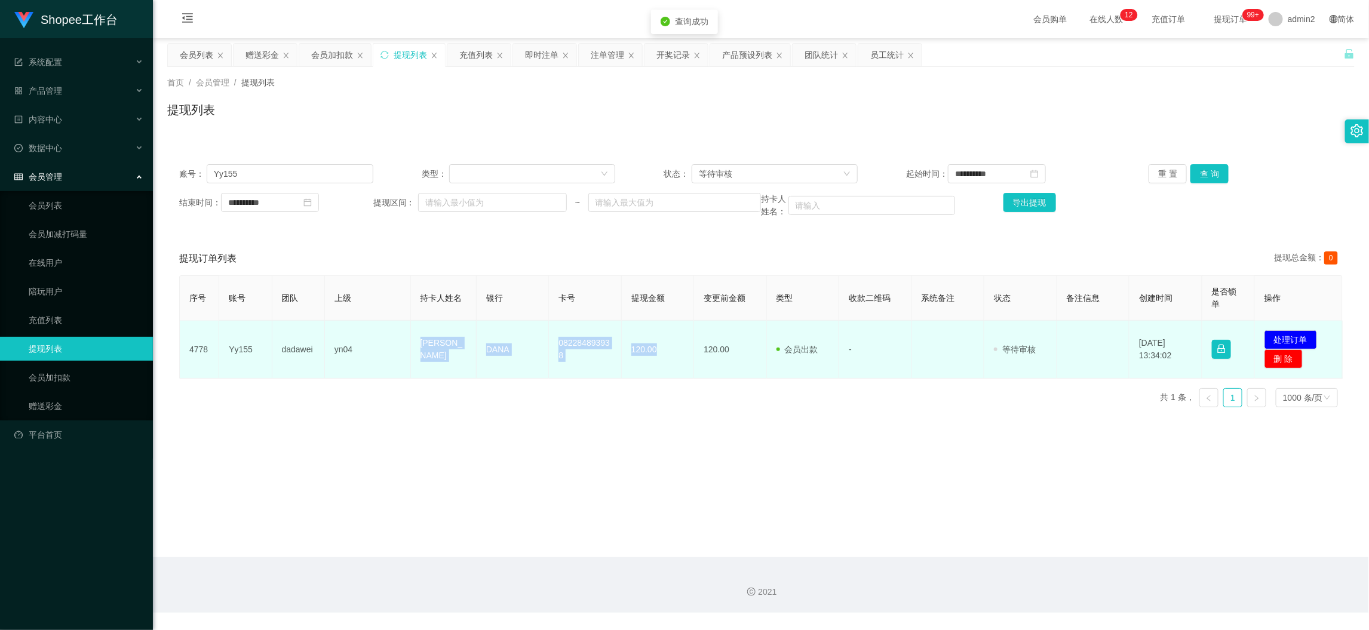
drag, startPoint x: 403, startPoint y: 346, endPoint x: 689, endPoint y: 357, distance: 286.3
click at [653, 351] on tr "4778 Yy155 dadawei yn04 [PERSON_NAME] 082284893938 120.00 120.00 会员出款 人工取款 - 审核…" at bounding box center [761, 350] width 1163 height 58
copy tr "[PERSON_NAME] 082284893938 120.00"
click at [1300, 341] on button "处理订单" at bounding box center [1291, 339] width 53 height 19
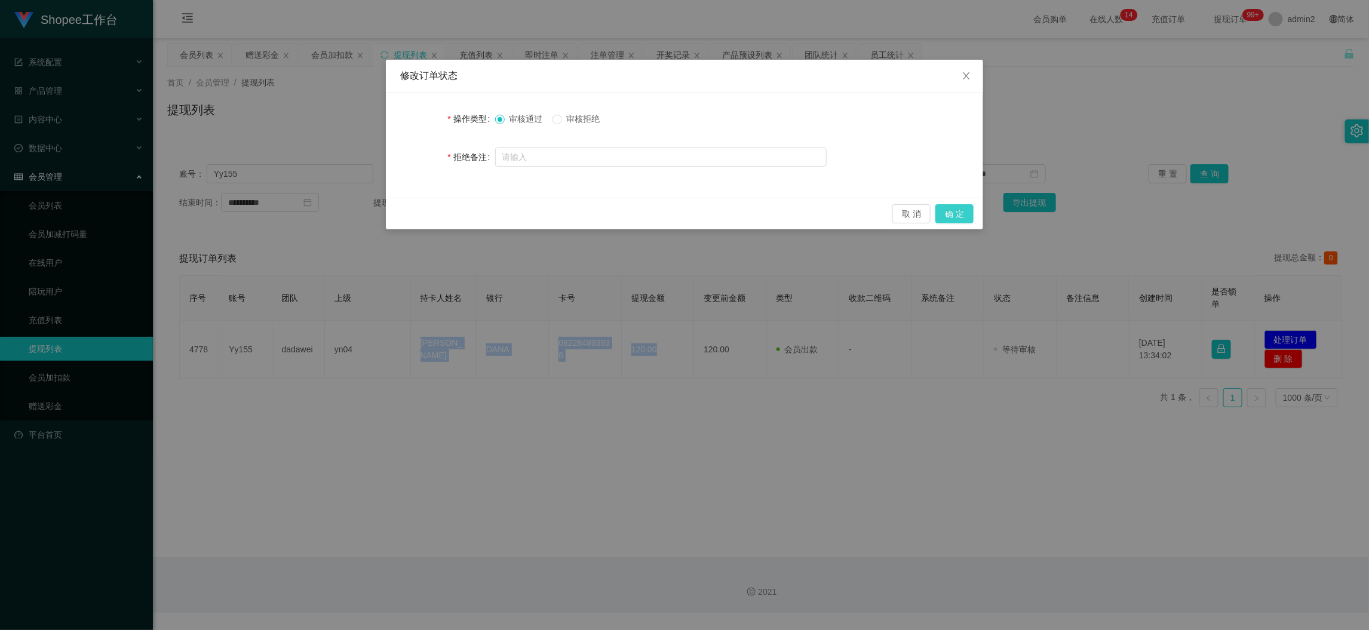
click at [967, 214] on button "确 定" at bounding box center [954, 213] width 38 height 19
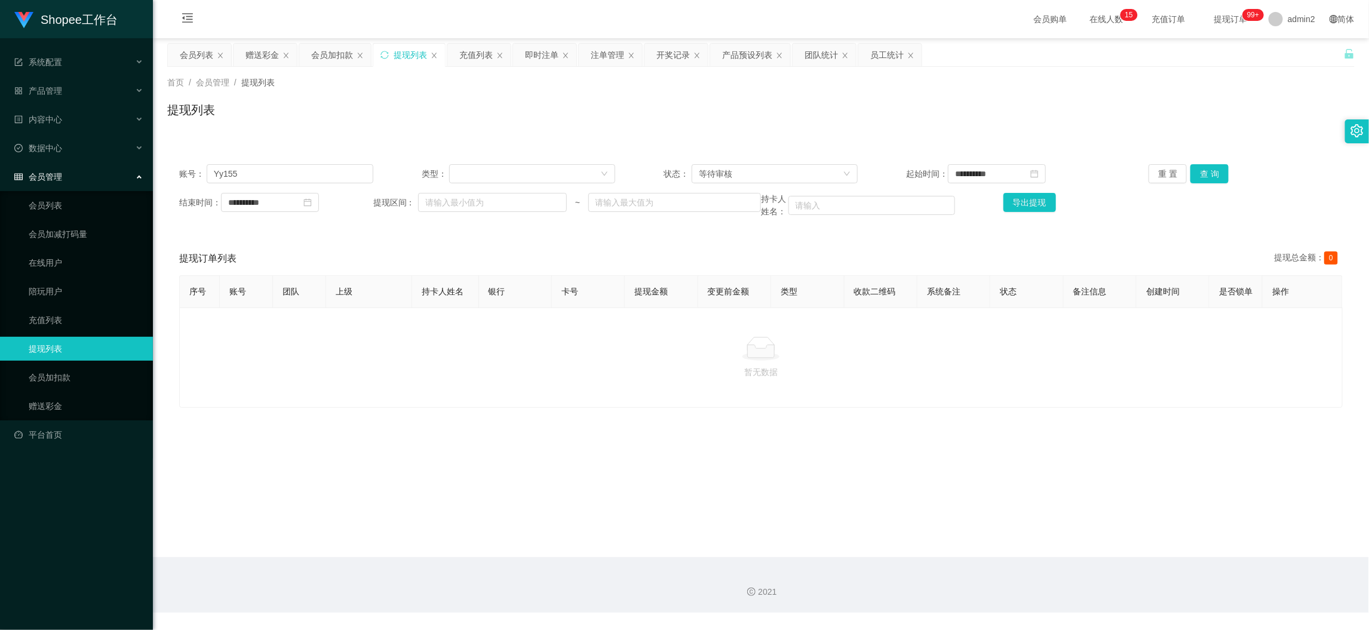
drag, startPoint x: 1035, startPoint y: 559, endPoint x: 685, endPoint y: 333, distance: 416.9
click at [1033, 557] on div "2021" at bounding box center [761, 585] width 1216 height 56
click at [340, 167] on input "Yy155" at bounding box center [290, 173] width 167 height 19
paste input "085746935869"
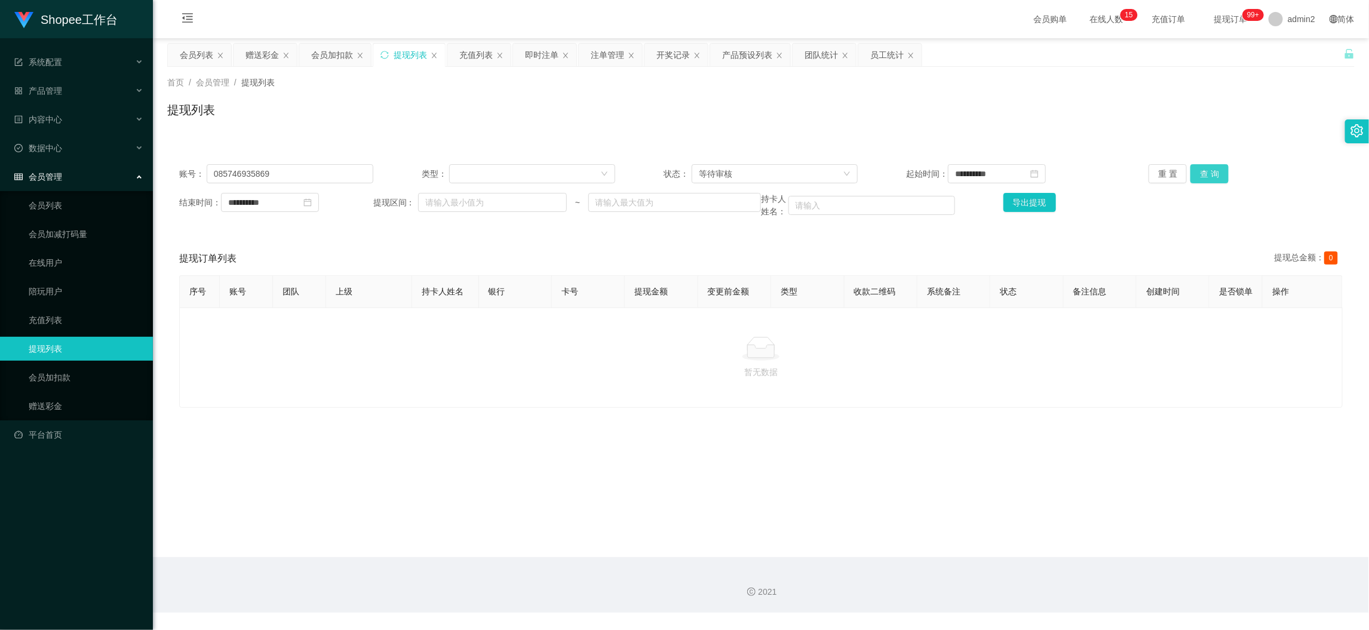
click at [1204, 172] on button "查 询" at bounding box center [1210, 173] width 38 height 19
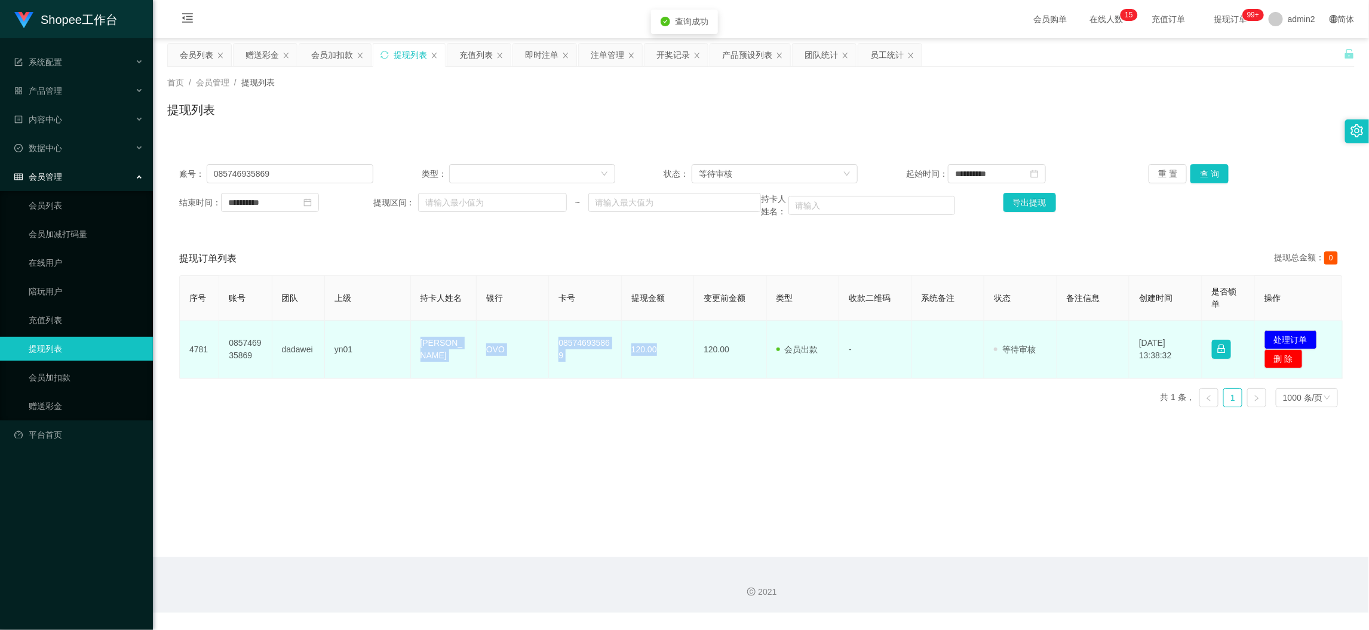
drag, startPoint x: 424, startPoint y: 354, endPoint x: 676, endPoint y: 363, distance: 252.2
click at [676, 363] on tr "4781 085746935869 dadawei yn01 [PERSON_NAME] OVO 085746935869 120.00 120.00 会员出…" at bounding box center [761, 350] width 1163 height 58
copy tr "[PERSON_NAME] OVO 085746935869 120.00"
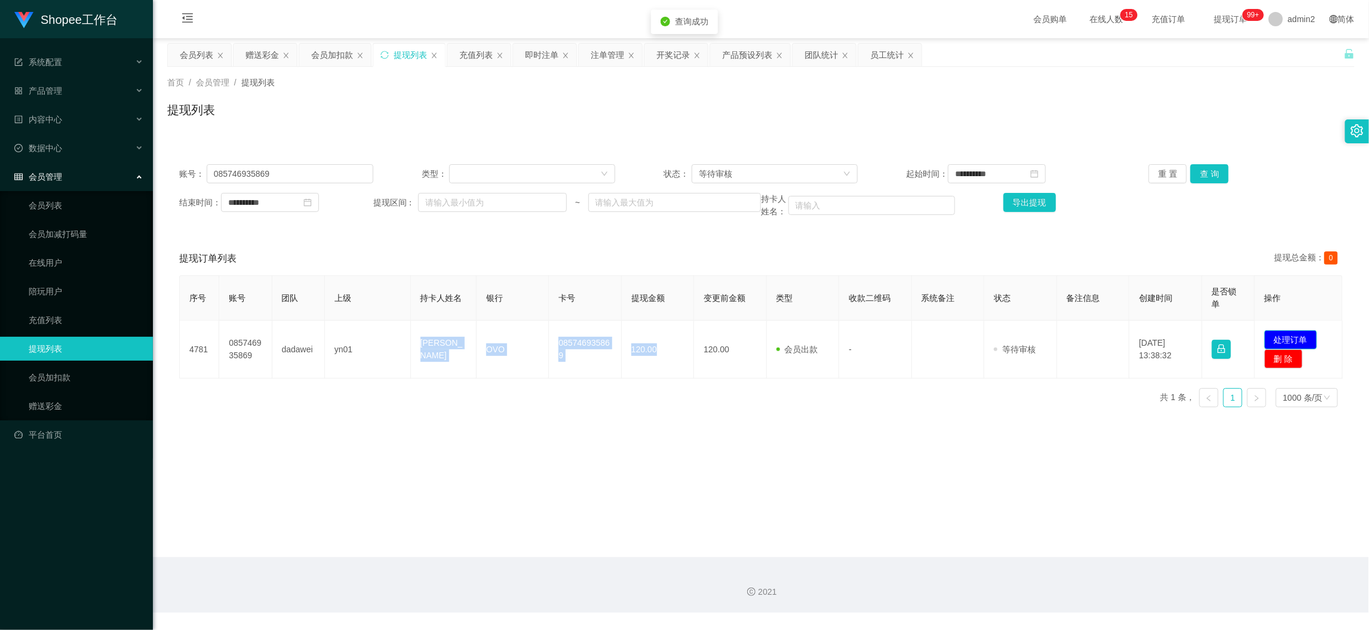
click at [1287, 339] on button "处理订单" at bounding box center [1291, 339] width 53 height 19
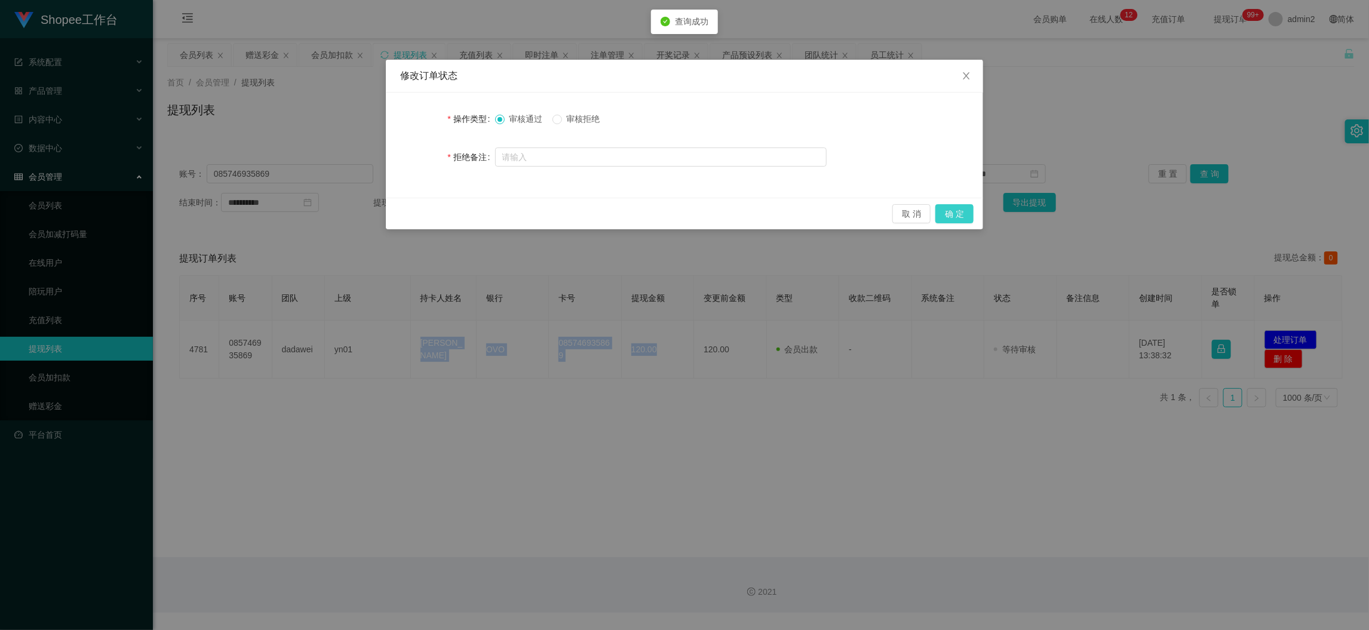
click at [951, 210] on button "确 定" at bounding box center [954, 213] width 38 height 19
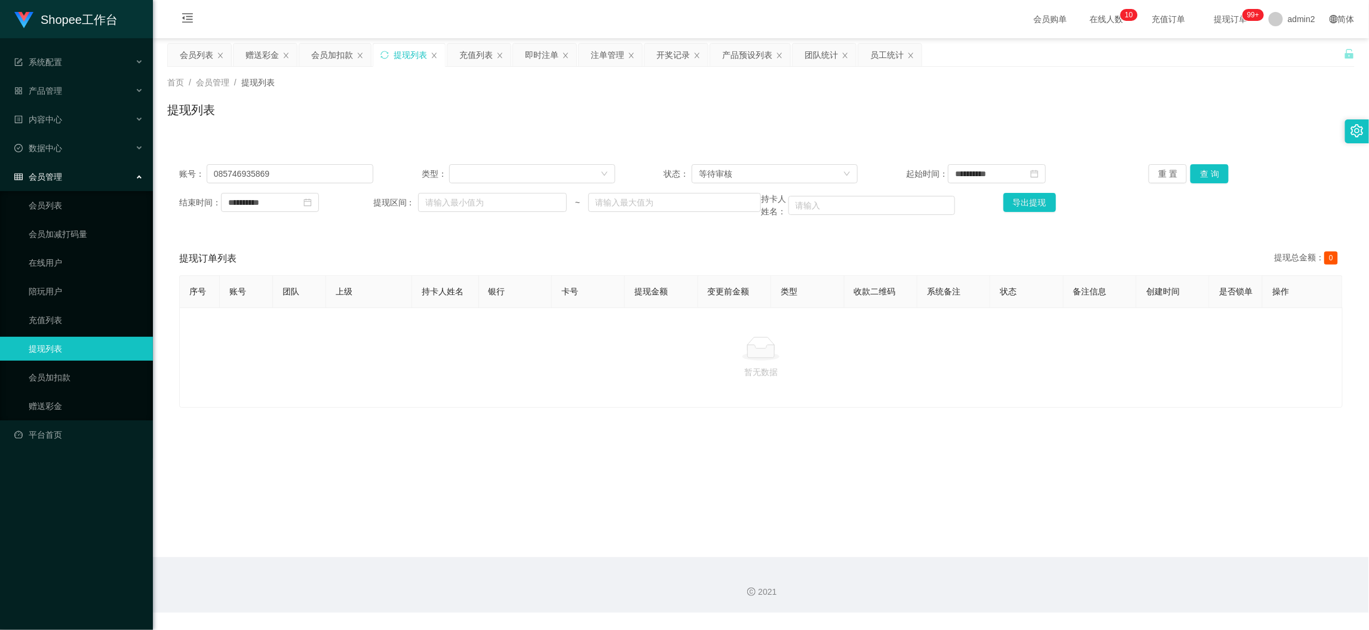
drag, startPoint x: 1072, startPoint y: 558, endPoint x: 872, endPoint y: 410, distance: 249.0
click at [1070, 554] on section "**********" at bounding box center [761, 306] width 1216 height 613
click at [266, 53] on div "赠送彩金" at bounding box center [262, 55] width 33 height 23
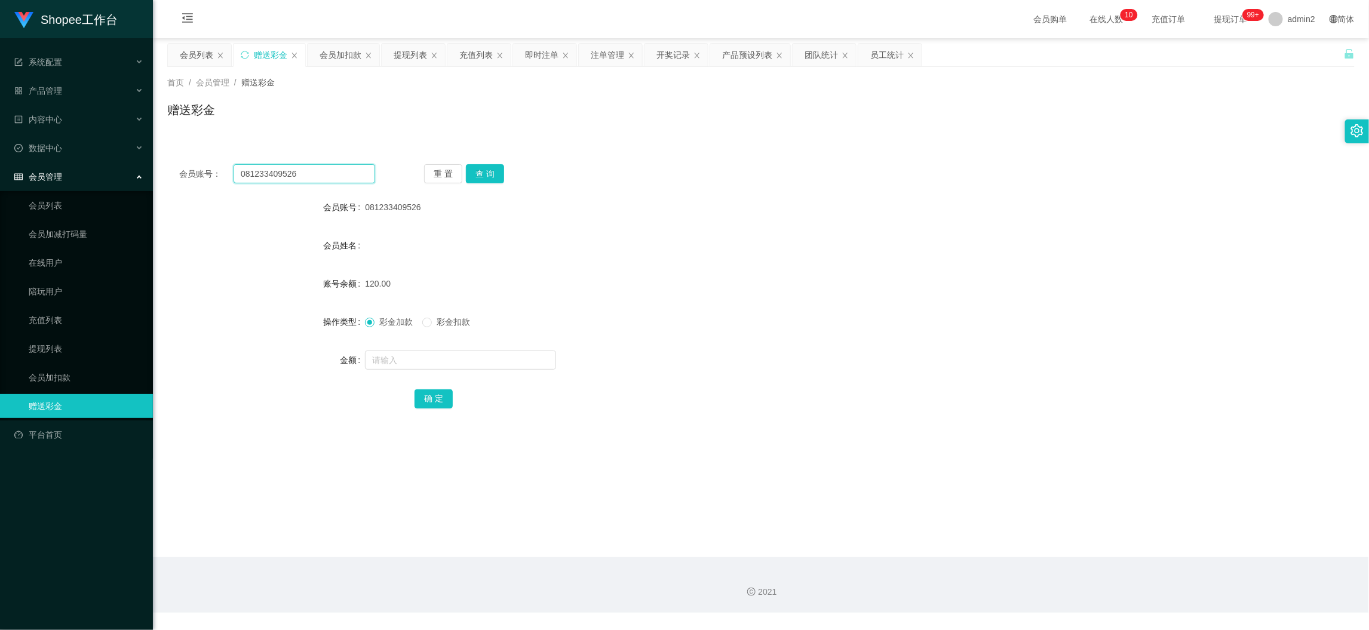
click at [323, 173] on input "081233409526" at bounding box center [305, 173] width 142 height 19
paste input "Ilham123"
click at [490, 166] on button "查 询" at bounding box center [485, 173] width 38 height 19
click at [483, 358] on input "text" at bounding box center [460, 360] width 191 height 19
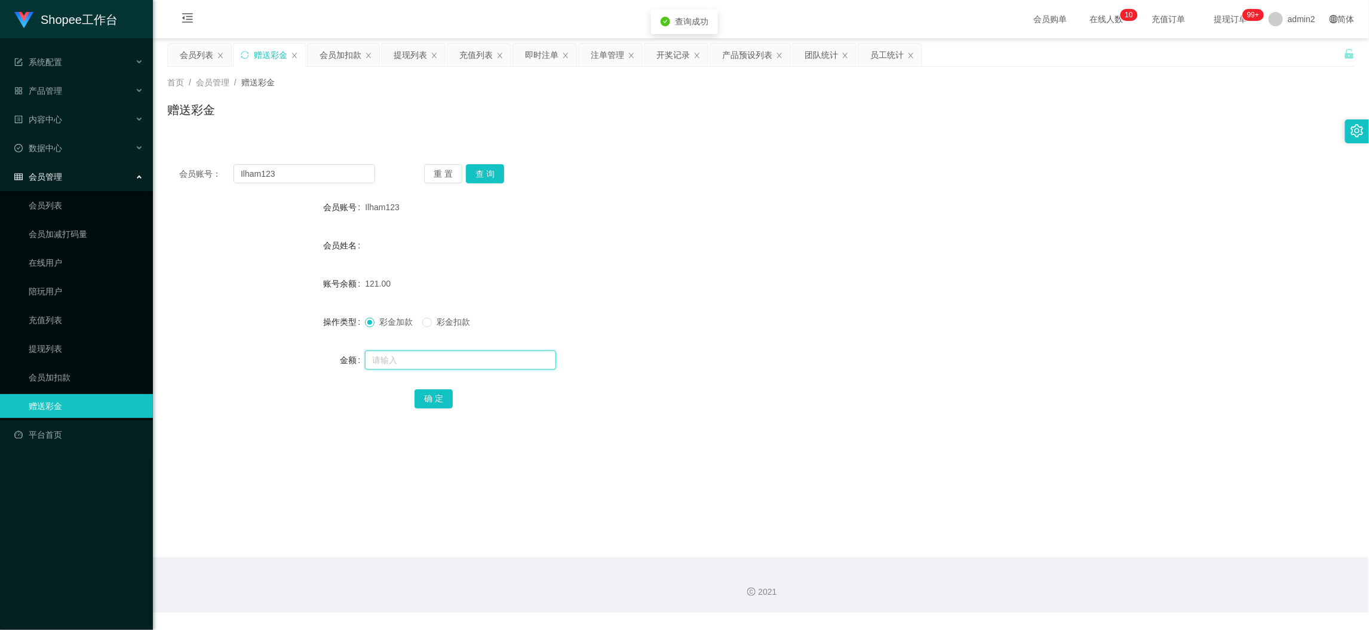
click at [483, 358] on input "text" at bounding box center [460, 360] width 191 height 19
click at [421, 318] on div "彩金加款 彩金扣款" at bounding box center [422, 322] width 115 height 13
click at [433, 324] on span "彩金扣款" at bounding box center [453, 322] width 43 height 10
drag, startPoint x: 430, startPoint y: 402, endPoint x: 398, endPoint y: 366, distance: 48.2
click at [430, 401] on button "确 定" at bounding box center [434, 398] width 38 height 19
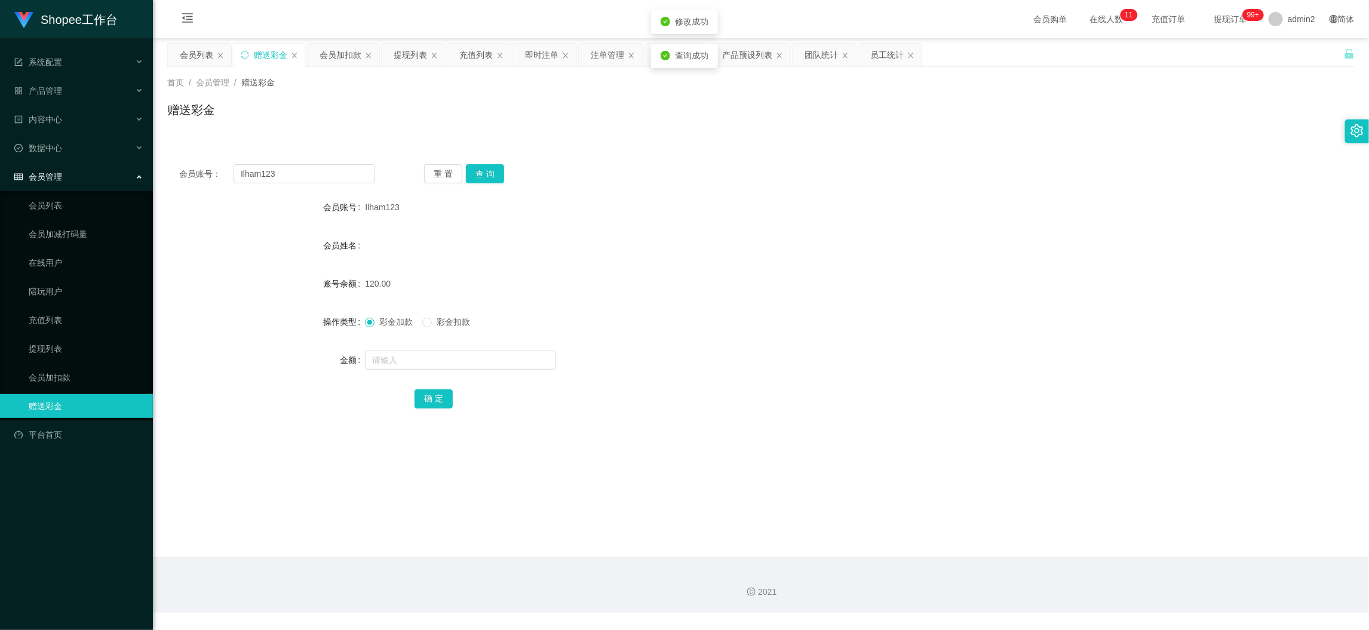
click at [734, 302] on form "会员账号 Ilham123 会员姓名 账号余额 120.00 操作类型 彩金加款 彩金扣款 金额 确 定" at bounding box center [761, 302] width 1188 height 215
drag, startPoint x: 1088, startPoint y: 563, endPoint x: 1081, endPoint y: 550, distance: 15.0
click at [1085, 556] on section "会员购单 在线人数 0 1 2 3 4 5 6 7 8 9 0 1 2 3 4 5 6 7 8 9 0 1 2 3 4 5 6 7 8 9 充值订单 提现订单…" at bounding box center [761, 306] width 1216 height 613
click at [343, 176] on input "Ilham123" at bounding box center [305, 173] width 142 height 19
drag, startPoint x: 407, startPoint y: 54, endPoint x: 380, endPoint y: 119, distance: 70.4
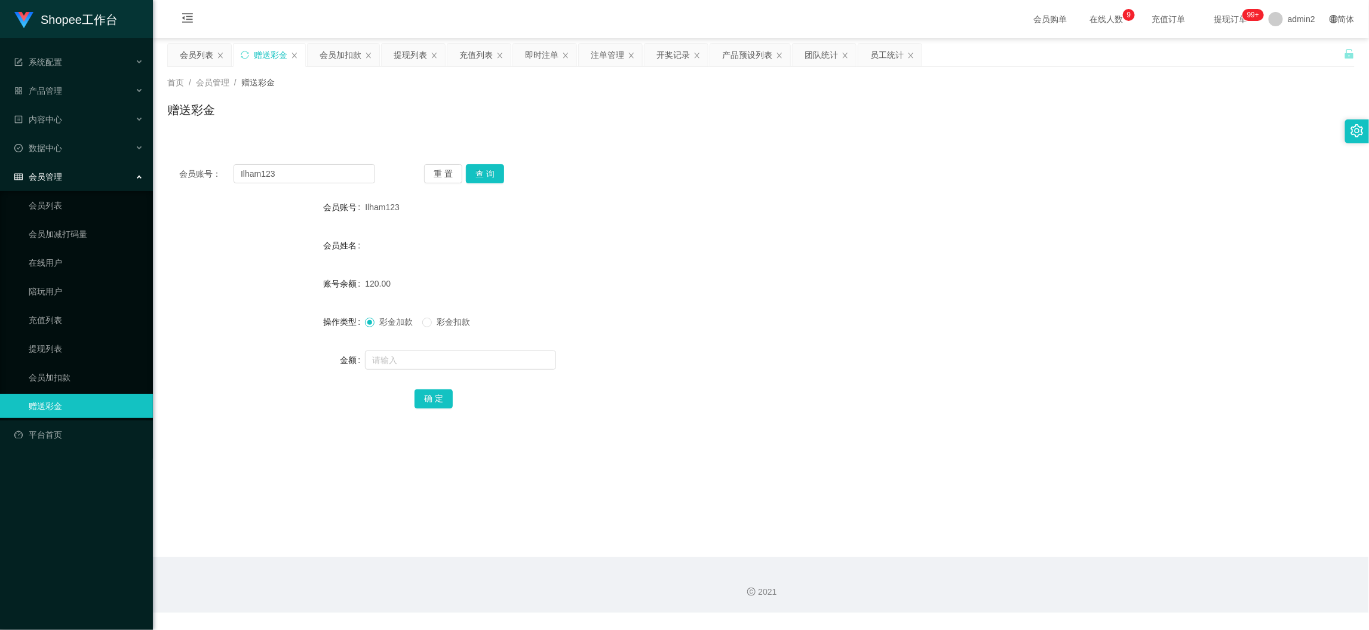
click at [407, 54] on div "提现列表" at bounding box center [410, 55] width 33 height 23
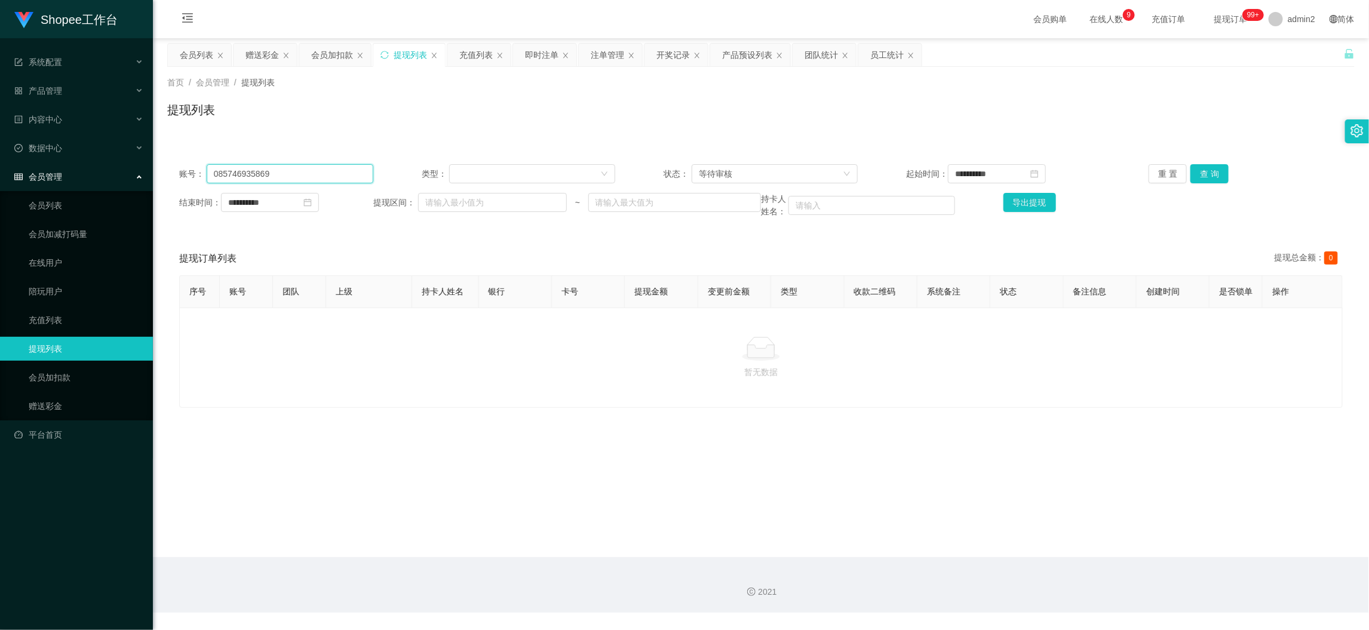
click at [323, 170] on input "085746935869" at bounding box center [290, 173] width 167 height 19
paste input "1233409526"
click at [1222, 167] on div "重 置 查 询" at bounding box center [1246, 173] width 194 height 19
click at [1206, 174] on button "查 询" at bounding box center [1210, 173] width 38 height 19
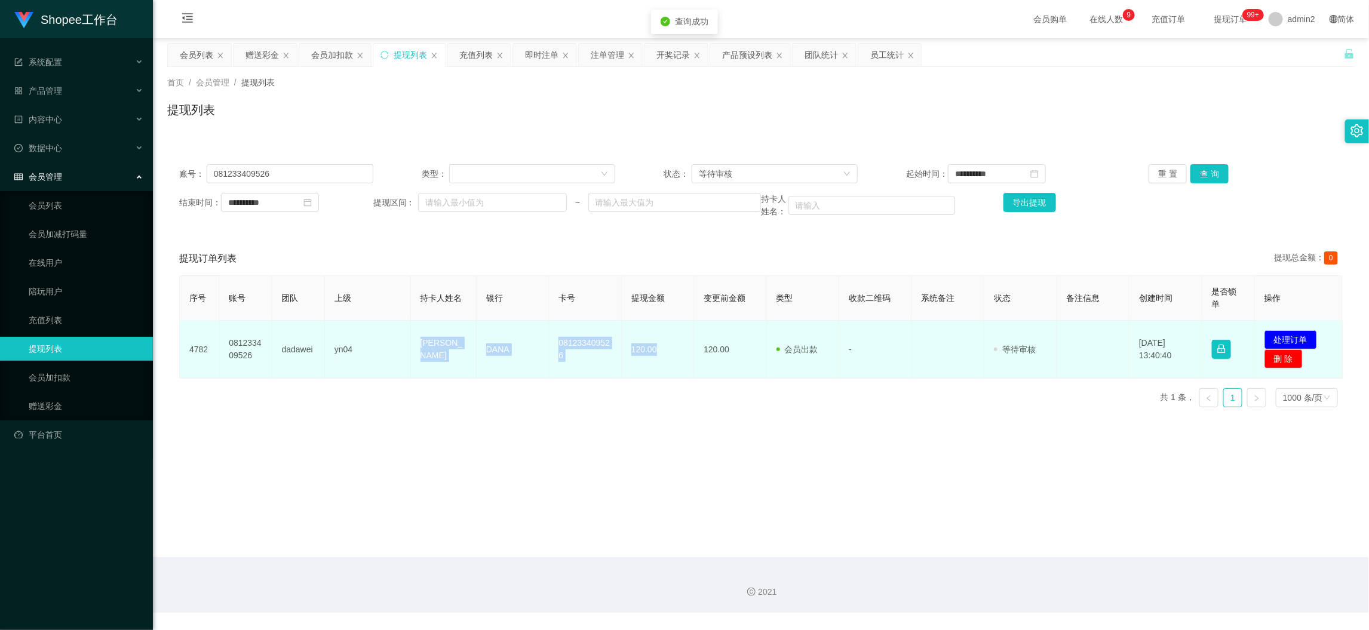
drag, startPoint x: 388, startPoint y: 345, endPoint x: 658, endPoint y: 363, distance: 270.6
click at [658, 363] on tr "4782 081233409526 dadawei yn04 [PERSON_NAME] DANA 081233409526 120.00 120.00 会员…" at bounding box center [761, 350] width 1163 height 58
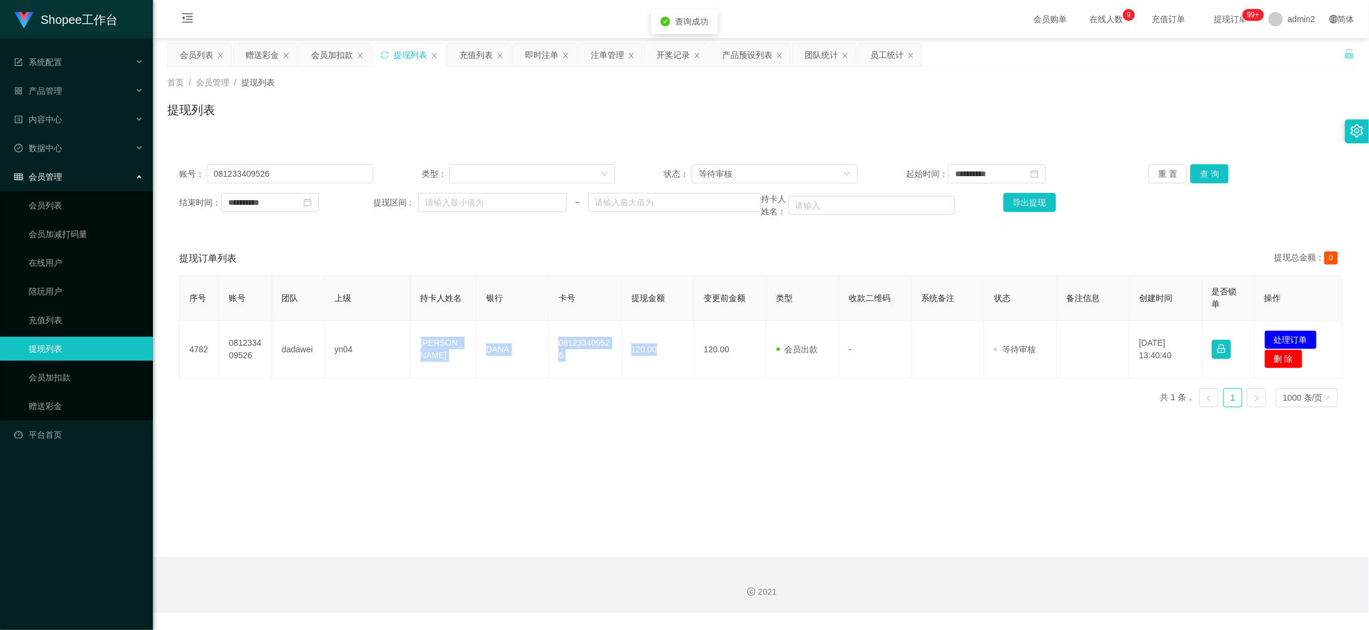
copy tr "[PERSON_NAME] 081233409526 120.00"
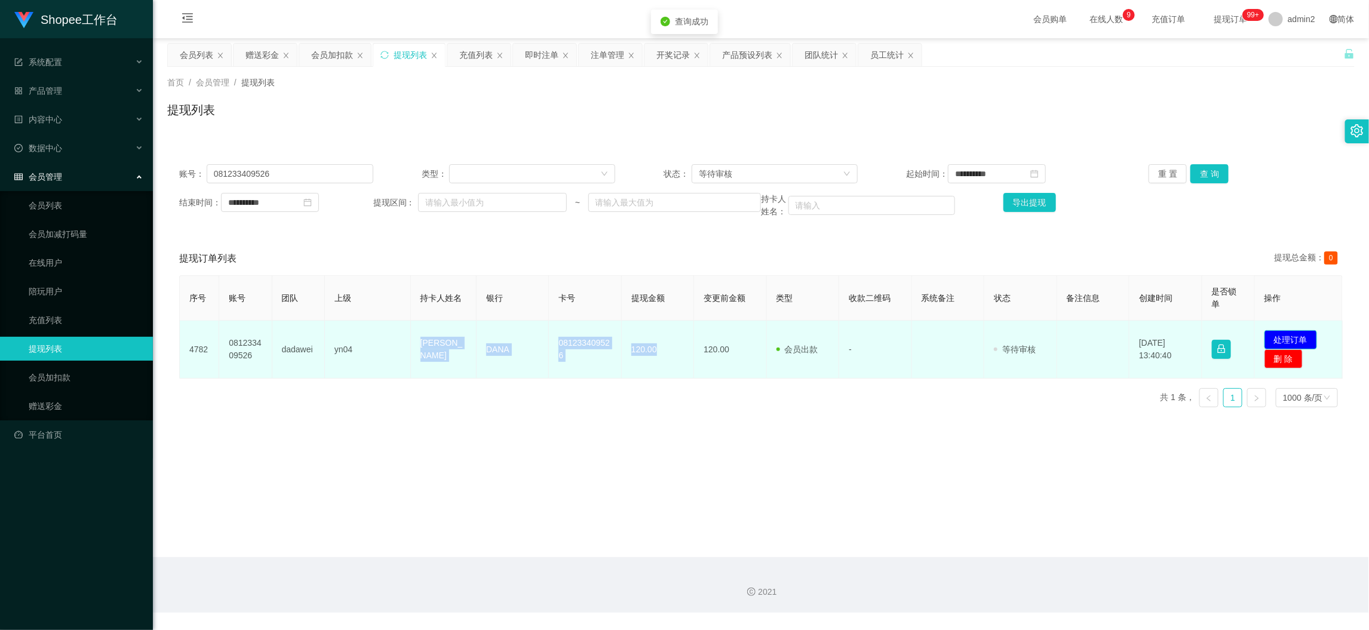
click at [1303, 335] on button "处理订单" at bounding box center [1291, 339] width 53 height 19
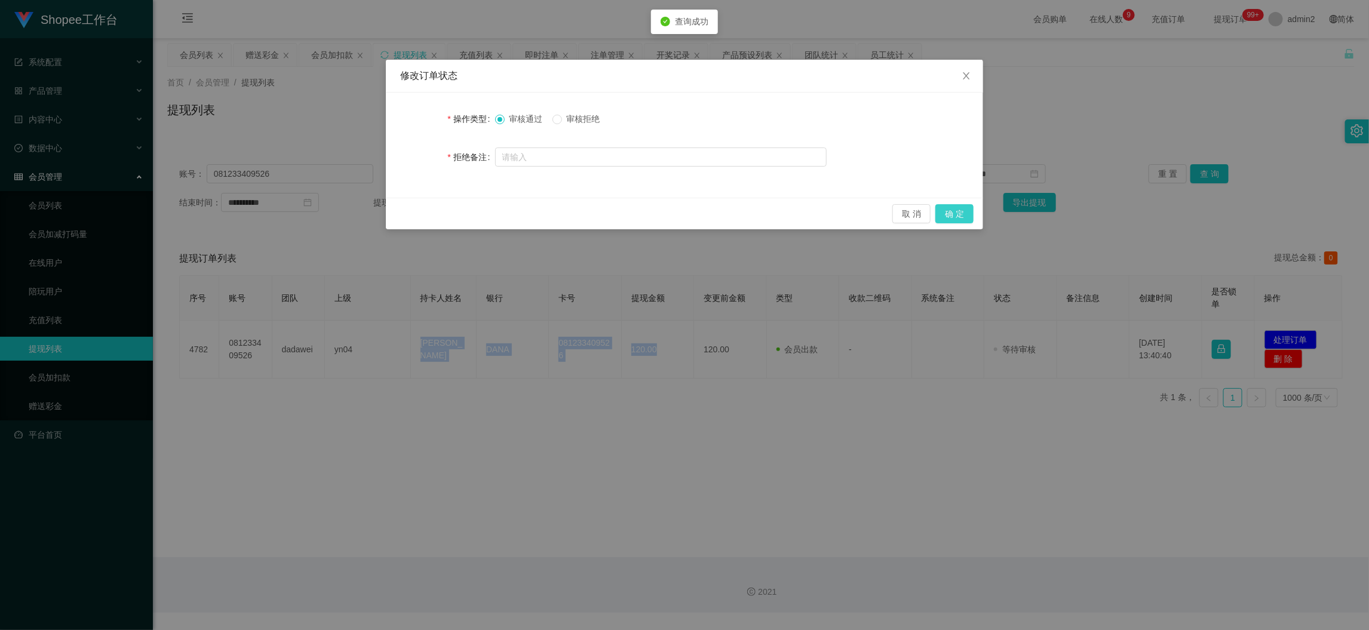
click at [955, 210] on button "确 定" at bounding box center [954, 213] width 38 height 19
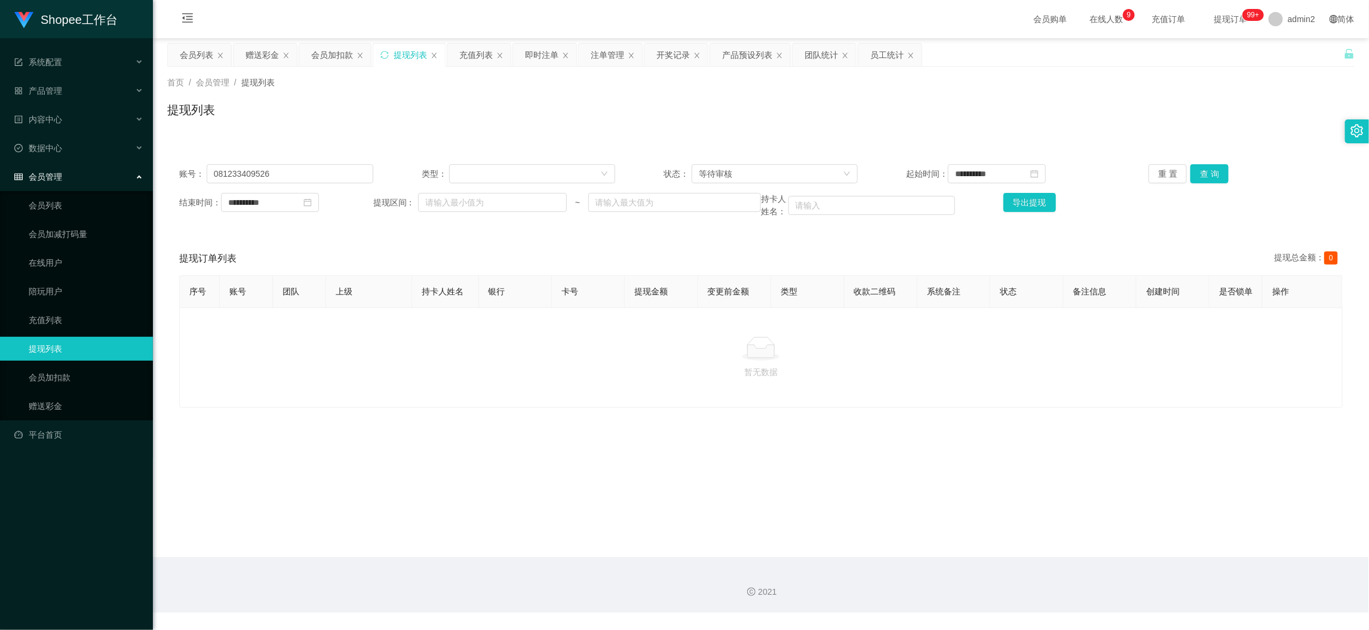
drag, startPoint x: 1063, startPoint y: 547, endPoint x: 760, endPoint y: 353, distance: 359.9
click at [1063, 544] on main "**********" at bounding box center [761, 297] width 1216 height 519
click at [258, 53] on div "赠送彩金" at bounding box center [262, 55] width 33 height 23
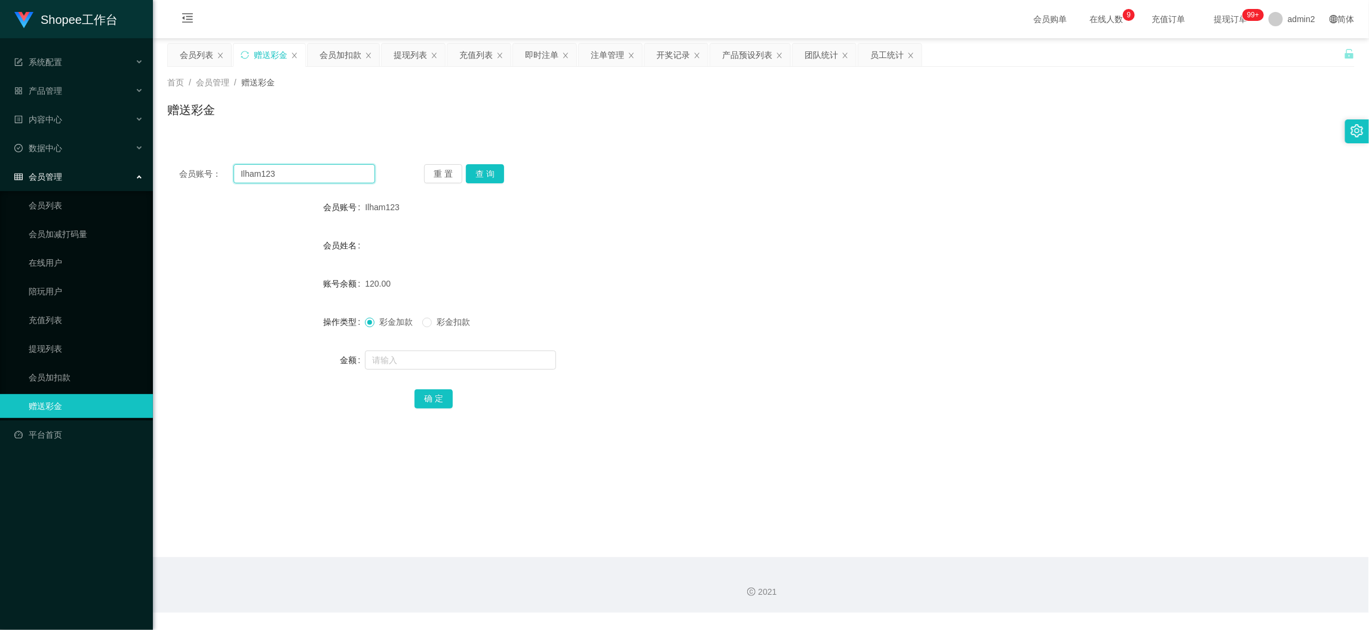
click at [320, 173] on input "Ilham123" at bounding box center [305, 173] width 142 height 19
drag, startPoint x: 320, startPoint y: 173, endPoint x: 410, endPoint y: 185, distance: 90.3
click at [324, 176] on input "Ilham123" at bounding box center [305, 173] width 142 height 19
paste input "085855272625"
click at [494, 170] on button "查 询" at bounding box center [485, 173] width 38 height 19
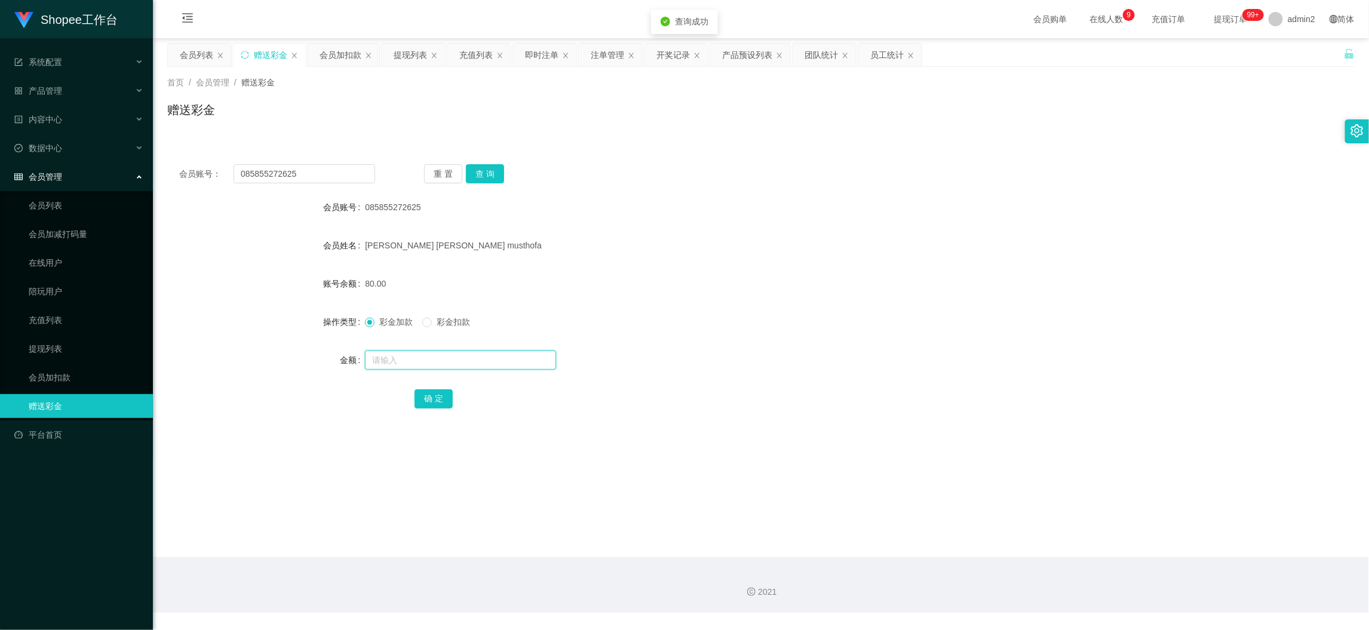
click at [498, 357] on input "text" at bounding box center [460, 360] width 191 height 19
click at [422, 396] on button "确 定" at bounding box center [434, 398] width 38 height 19
click at [769, 285] on div "80.00" at bounding box center [711, 284] width 693 height 24
click at [1058, 545] on main "关闭左侧 关闭右侧 关闭其它 刷新页面 会员列表 赠送彩金 会员加扣款 提现列表 充值列表 即时注单 注单管理 开奖记录 产品预设列表 团队统计 员工统计 首…" at bounding box center [761, 297] width 1216 height 519
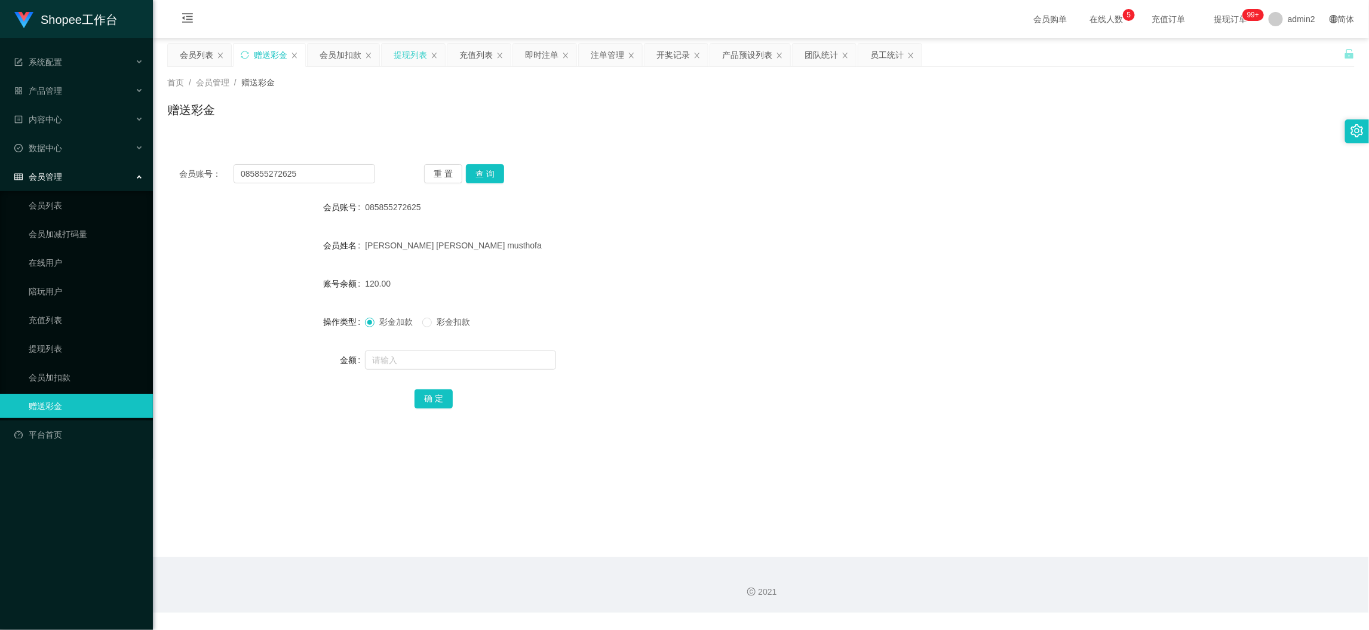
click at [413, 50] on div "提现列表" at bounding box center [410, 55] width 33 height 23
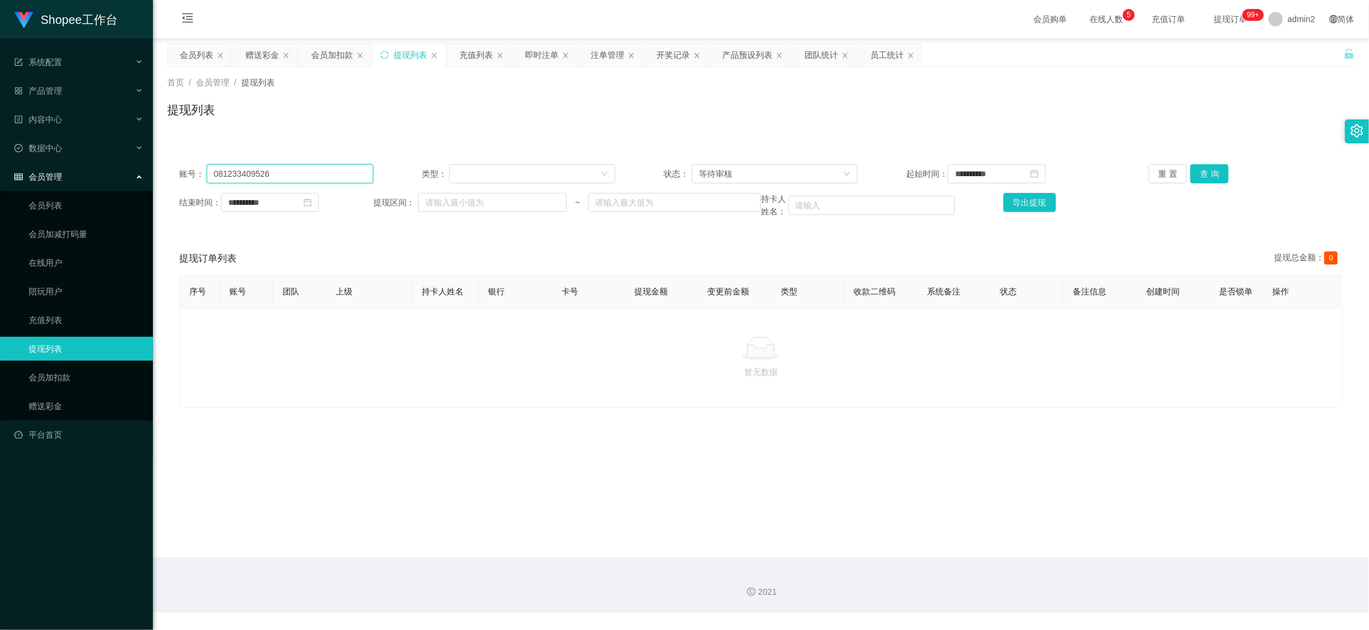
click at [339, 171] on input "081233409526" at bounding box center [290, 173] width 167 height 19
paste input "Andreasbeckham"
drag, startPoint x: 1198, startPoint y: 174, endPoint x: 1184, endPoint y: 177, distance: 14.1
click at [1199, 174] on button "查 询" at bounding box center [1210, 173] width 38 height 19
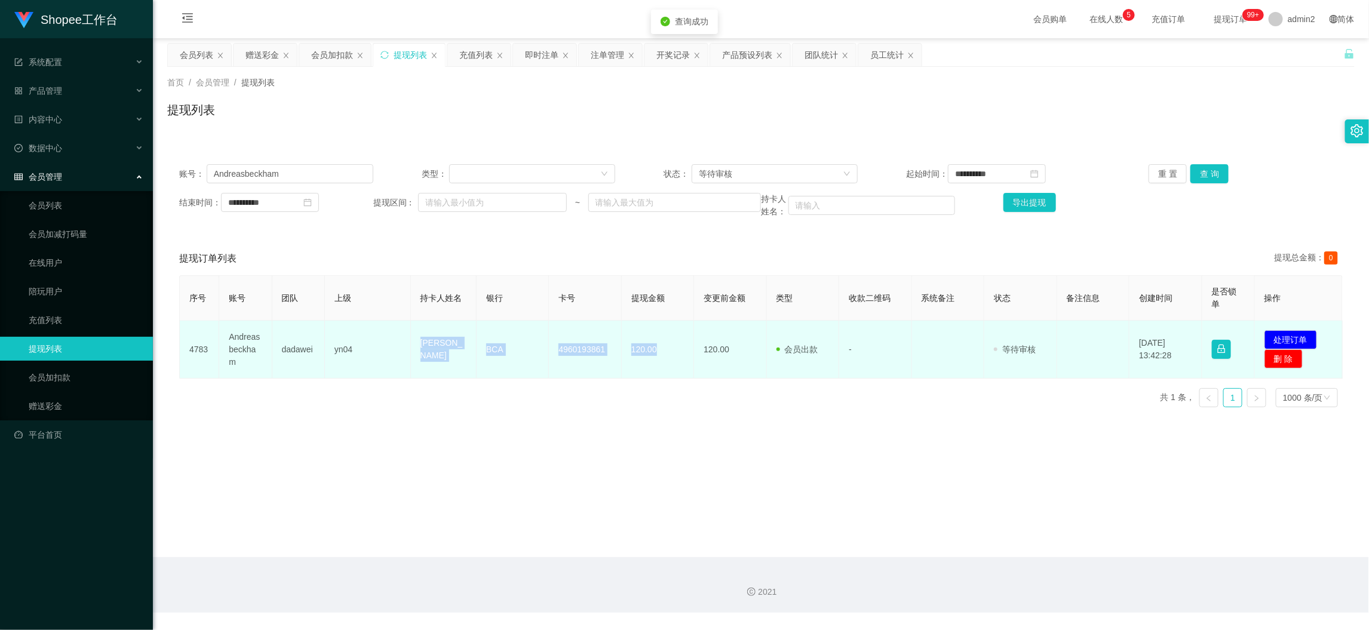
drag, startPoint x: 403, startPoint y: 344, endPoint x: 672, endPoint y: 363, distance: 270.0
click at [672, 363] on tr "4783 Andreasbeckham dadawei yn04 [PERSON_NAME] BCA 4960193861 120.00 120.00 会员出…" at bounding box center [761, 350] width 1163 height 58
copy tr "[PERSON_NAME] BCA 4960193861 120.00"
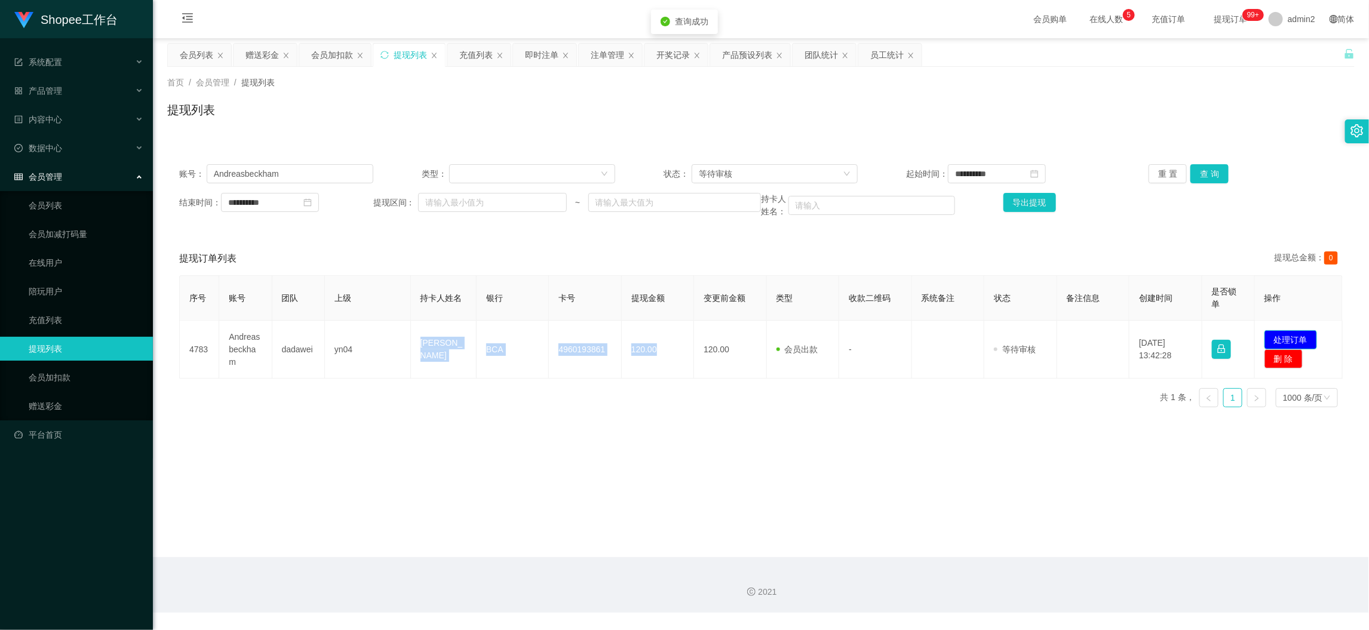
click at [1284, 335] on button "处理订单" at bounding box center [1291, 339] width 53 height 19
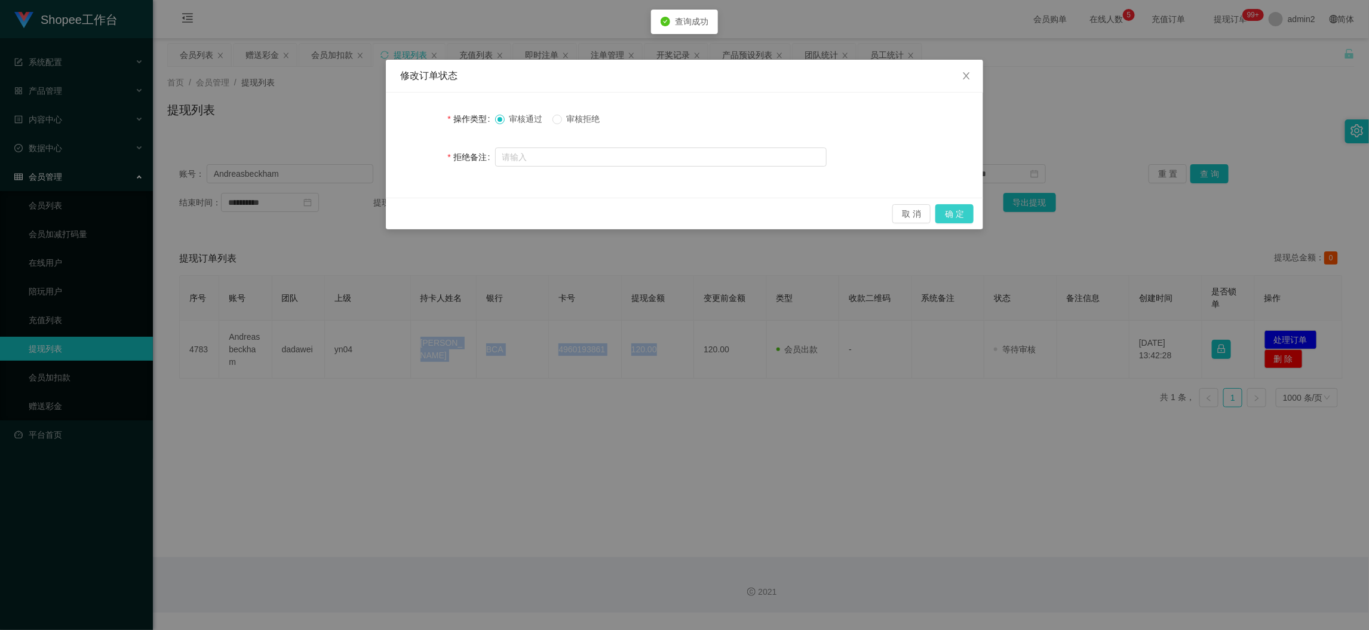
click at [946, 210] on button "确 定" at bounding box center [954, 213] width 38 height 19
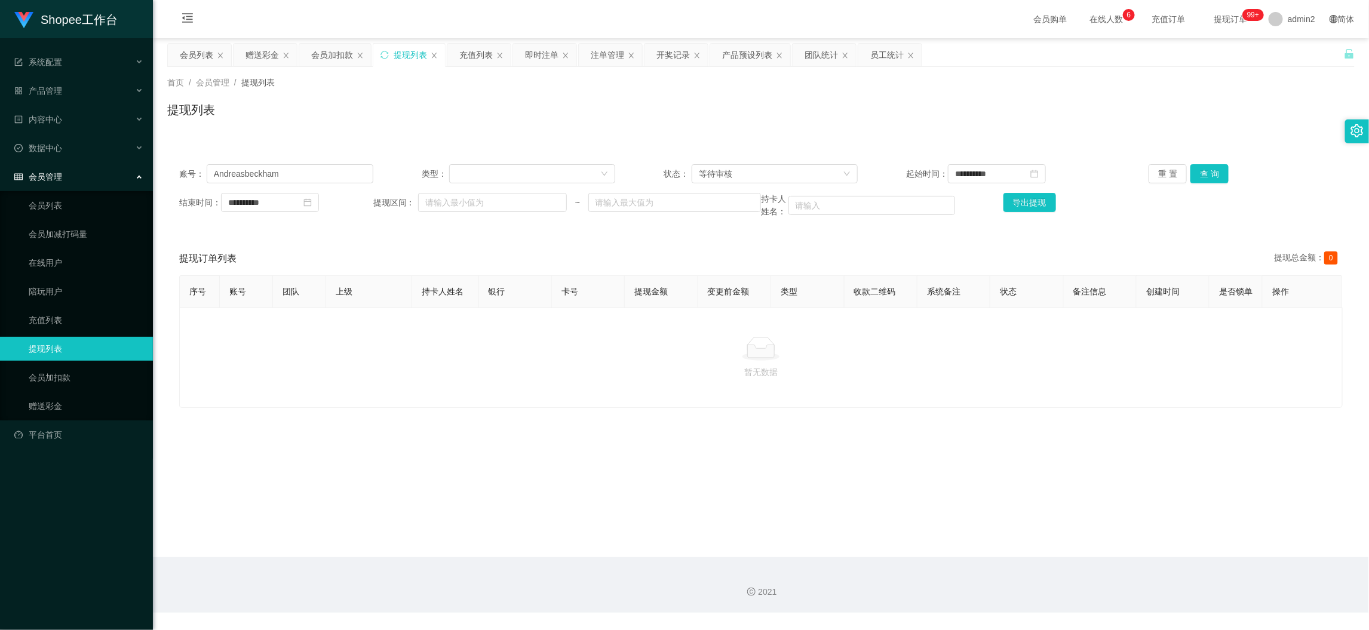
drag, startPoint x: 1094, startPoint y: 548, endPoint x: 1024, endPoint y: 515, distance: 76.7
click at [1091, 546] on main "**********" at bounding box center [761, 297] width 1216 height 519
click at [270, 50] on div "赠送彩金" at bounding box center [262, 55] width 33 height 23
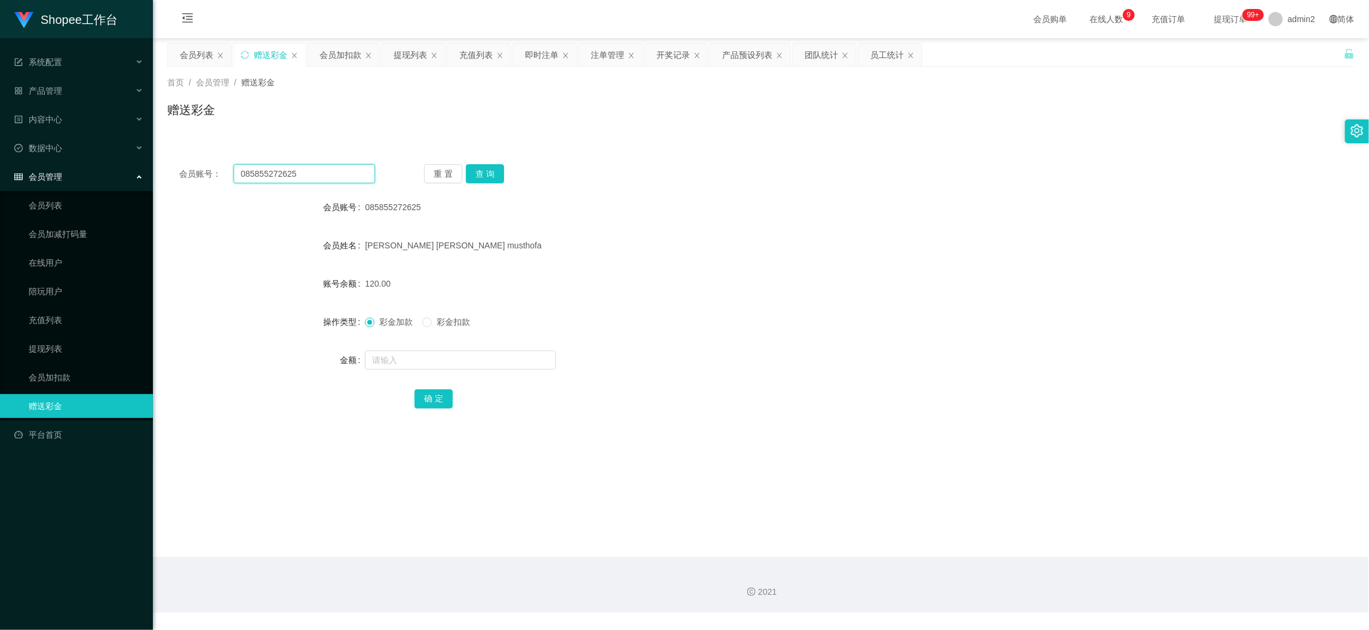
click at [349, 172] on input "085855272625" at bounding box center [305, 173] width 142 height 19
paste
click at [487, 172] on button "查 询" at bounding box center [485, 173] width 38 height 19
click at [491, 362] on input "text" at bounding box center [460, 360] width 191 height 19
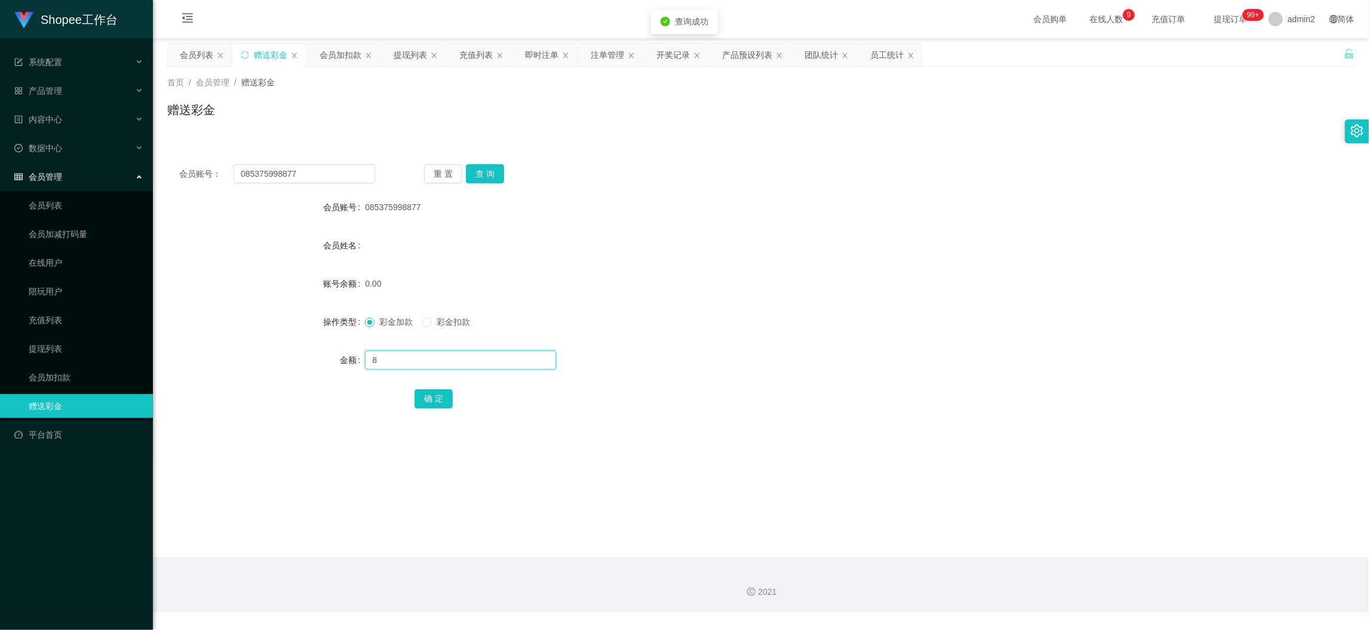
click at [491, 362] on input "8" at bounding box center [460, 360] width 191 height 19
click at [441, 397] on button "确 定" at bounding box center [434, 398] width 38 height 19
click at [826, 343] on form "会员账号 085375998877 会员姓名 账号余额 0.00 操作类型 彩金加款 彩金扣款 金额 80 确 定" at bounding box center [761, 302] width 1188 height 215
click at [1070, 544] on main "关闭左侧 关闭右侧 关闭其它 刷新页面 会员列表 赠送彩金 会员加扣款 提现列表 充值列表 即时注单 注单管理 开奖记录 产品预设列表 团队统计 员工统计 首…" at bounding box center [761, 297] width 1216 height 519
click at [400, 53] on div "提现列表" at bounding box center [410, 55] width 33 height 23
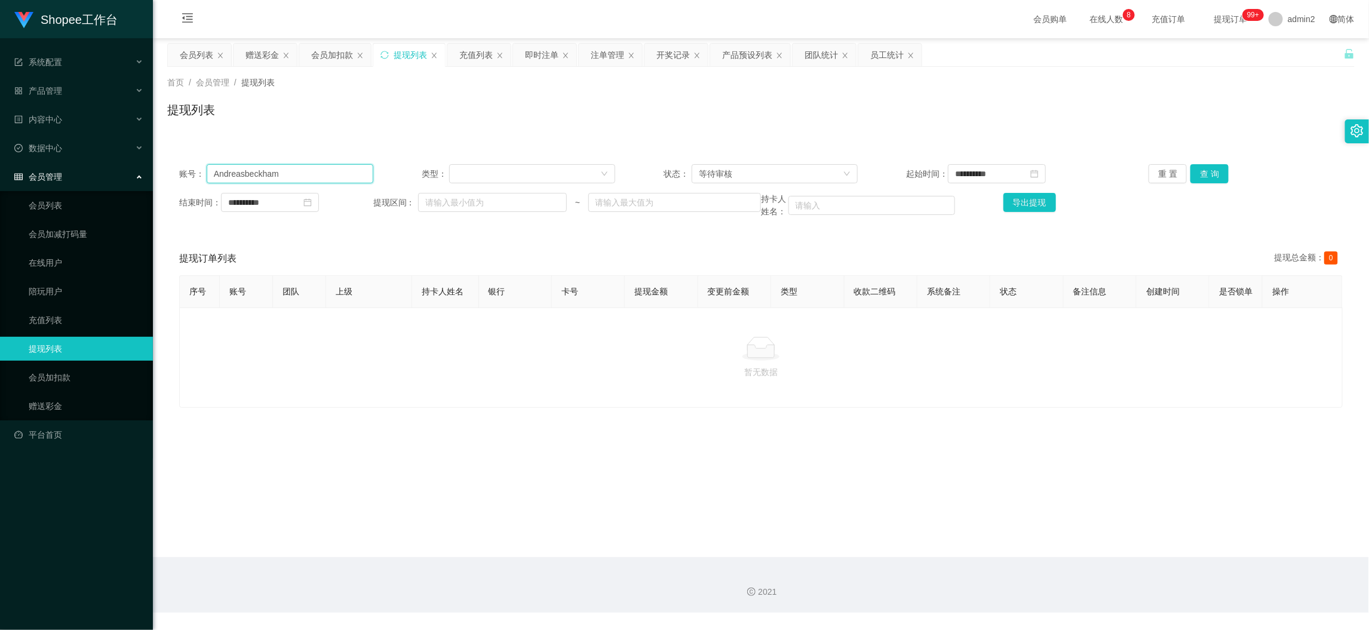
click at [330, 177] on input "Andreasbeckham" at bounding box center [290, 173] width 167 height 19
click at [1192, 164] on button "查 询" at bounding box center [1210, 173] width 38 height 19
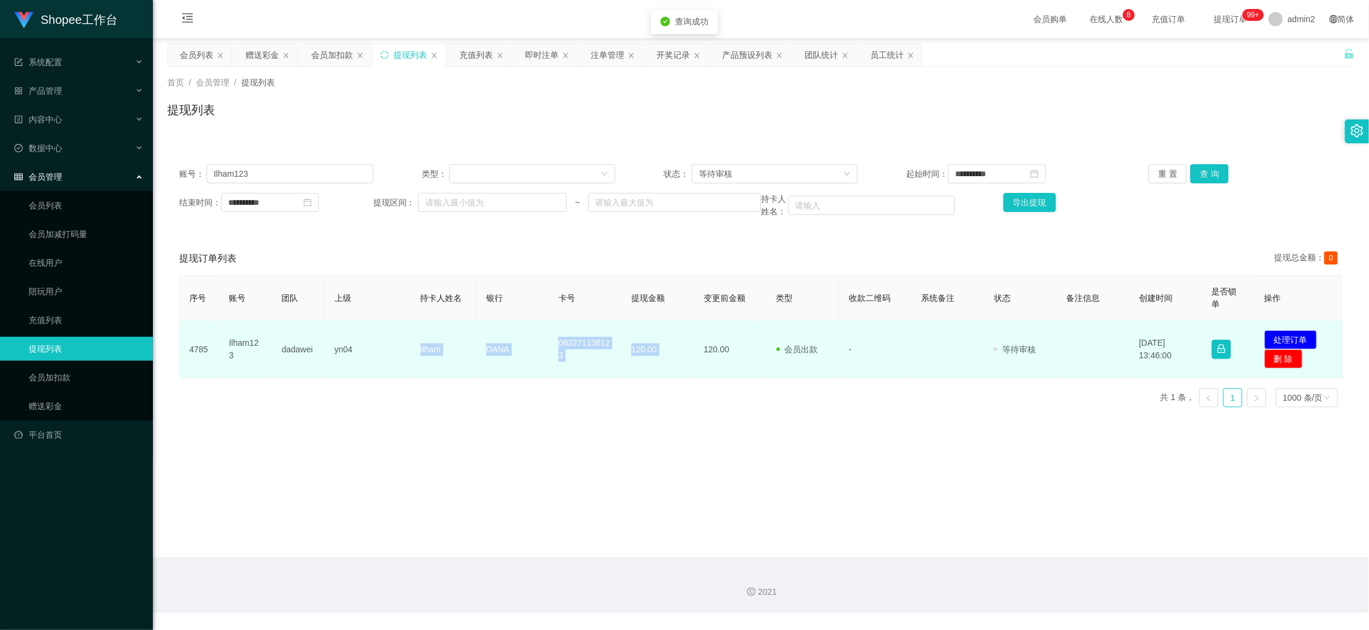
drag, startPoint x: 394, startPoint y: 346, endPoint x: 693, endPoint y: 359, distance: 298.9
click at [693, 359] on tr "4785 Ilham123 dadawei yn04 Ilham DANA 082271136123 120.00 120.00 会员出款 人工取款 - 审核…" at bounding box center [761, 350] width 1163 height 58
copy tr "Ilham DANA 082271136123 120.00"
click at [1269, 332] on button "处理订单" at bounding box center [1291, 339] width 53 height 19
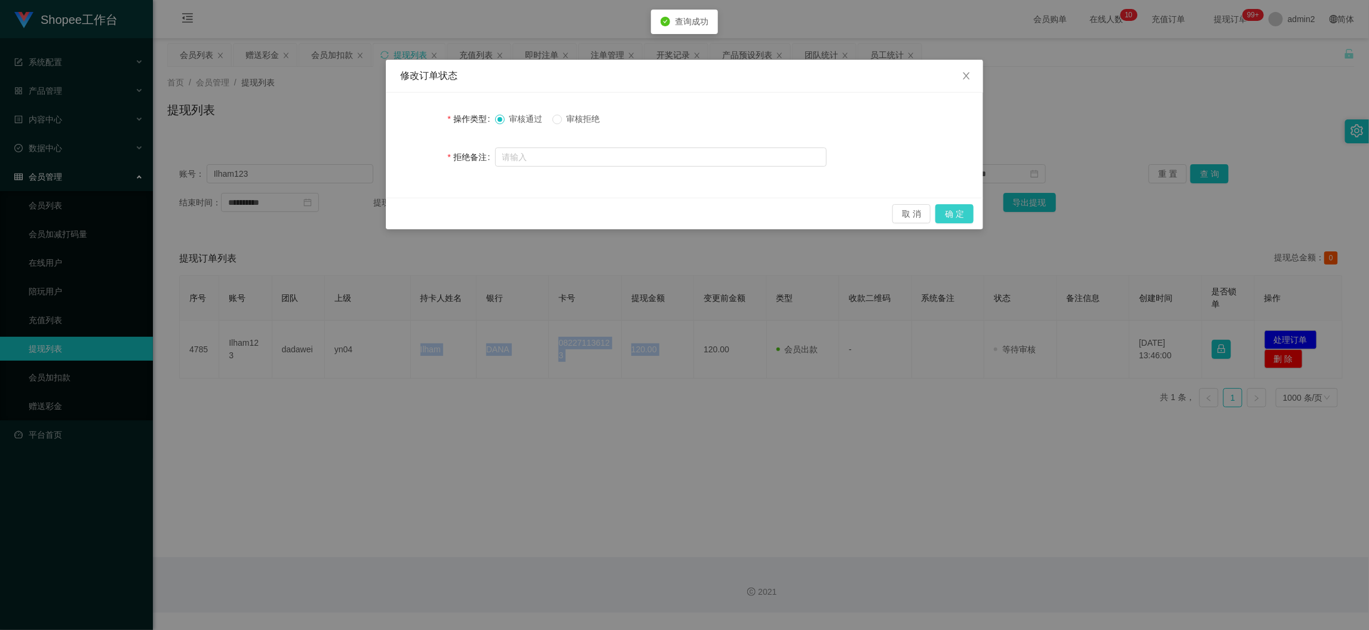
click at [964, 211] on button "确 定" at bounding box center [954, 213] width 38 height 19
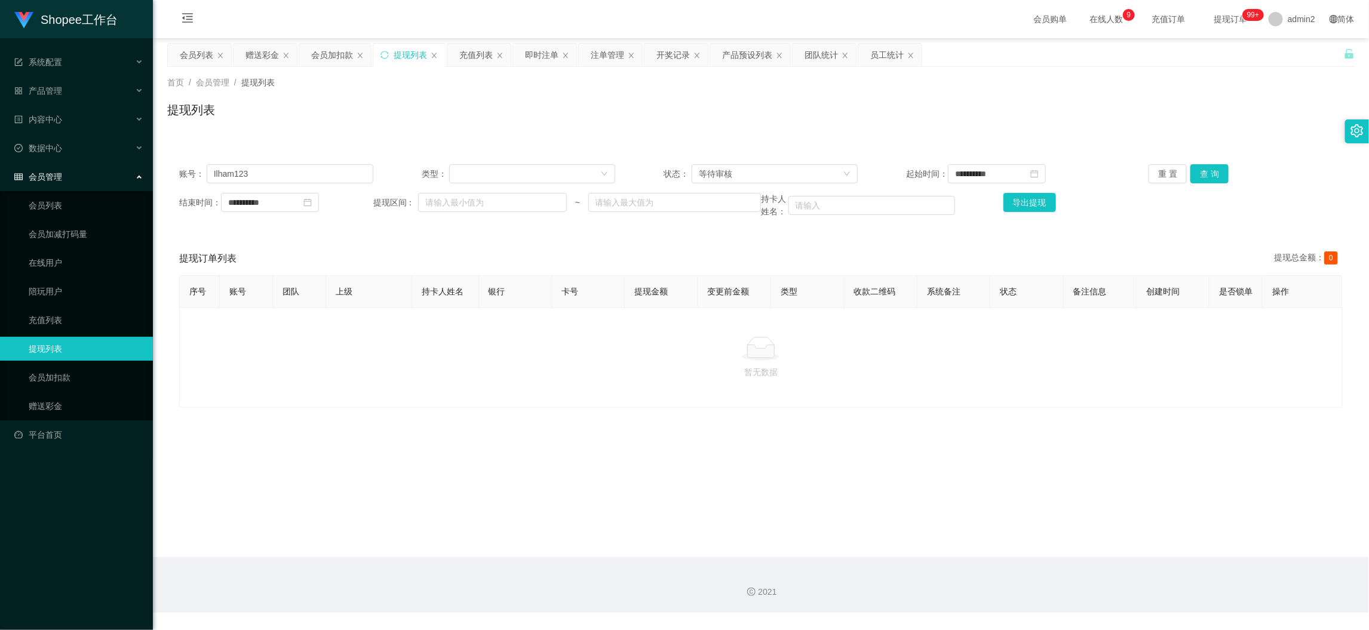
drag, startPoint x: 1086, startPoint y: 538, endPoint x: 600, endPoint y: 272, distance: 554.2
click at [1085, 539] on main "**********" at bounding box center [761, 297] width 1216 height 519
click at [332, 191] on div "**********" at bounding box center [761, 191] width 1188 height 78
click at [336, 171] on input "Ilham123" at bounding box center [290, 173] width 167 height 19
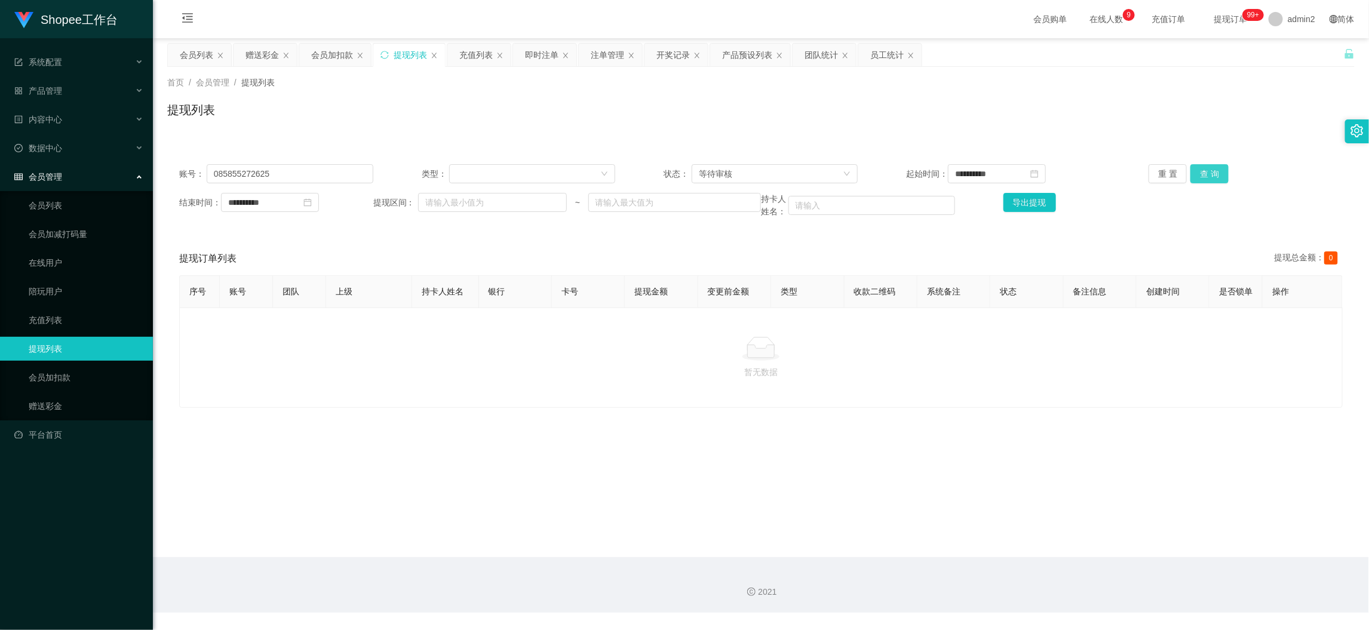
click at [1204, 172] on button "查 询" at bounding box center [1210, 173] width 38 height 19
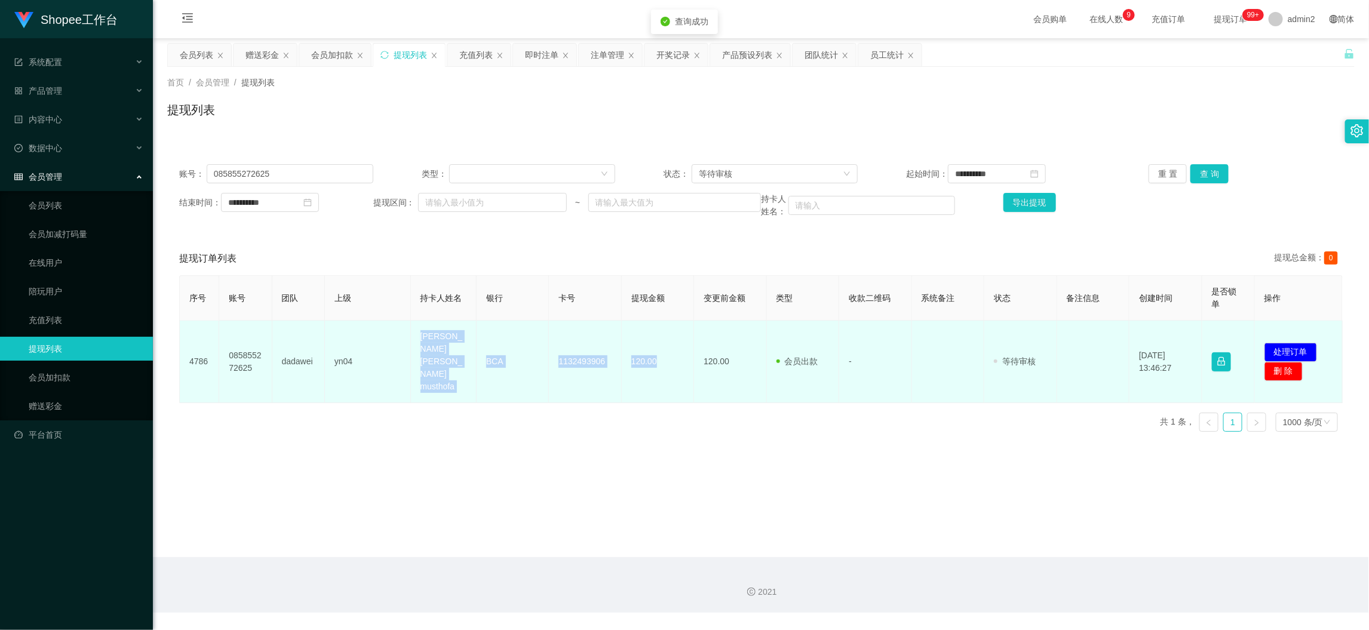
drag, startPoint x: 493, startPoint y: 354, endPoint x: 658, endPoint y: 355, distance: 165.5
click at [658, 355] on tr "4786 085855272625 dadawei yn04 [PERSON_NAME] [PERSON_NAME] musthofa BCA 1132493…" at bounding box center [761, 362] width 1163 height 82
copy tr "[PERSON_NAME] [PERSON_NAME] musthofa BCA 1132493906 120.00"
click at [1304, 343] on button "处理订单" at bounding box center [1291, 352] width 53 height 19
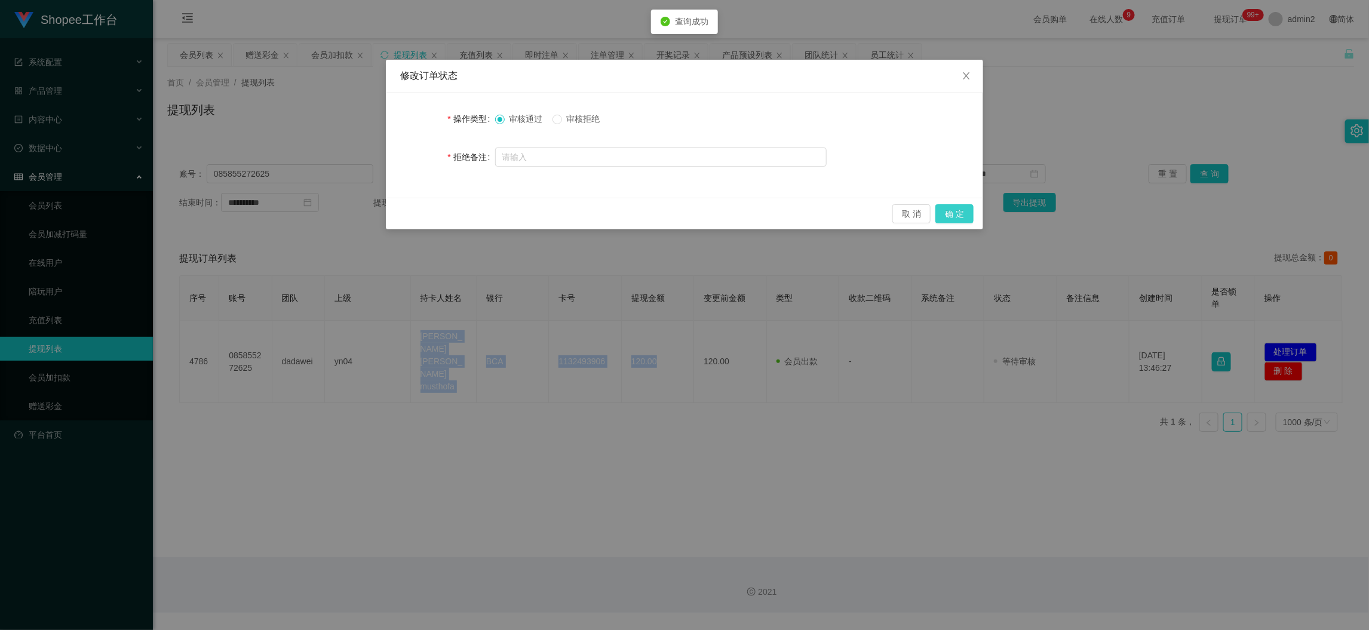
click at [967, 215] on button "确 定" at bounding box center [954, 213] width 38 height 19
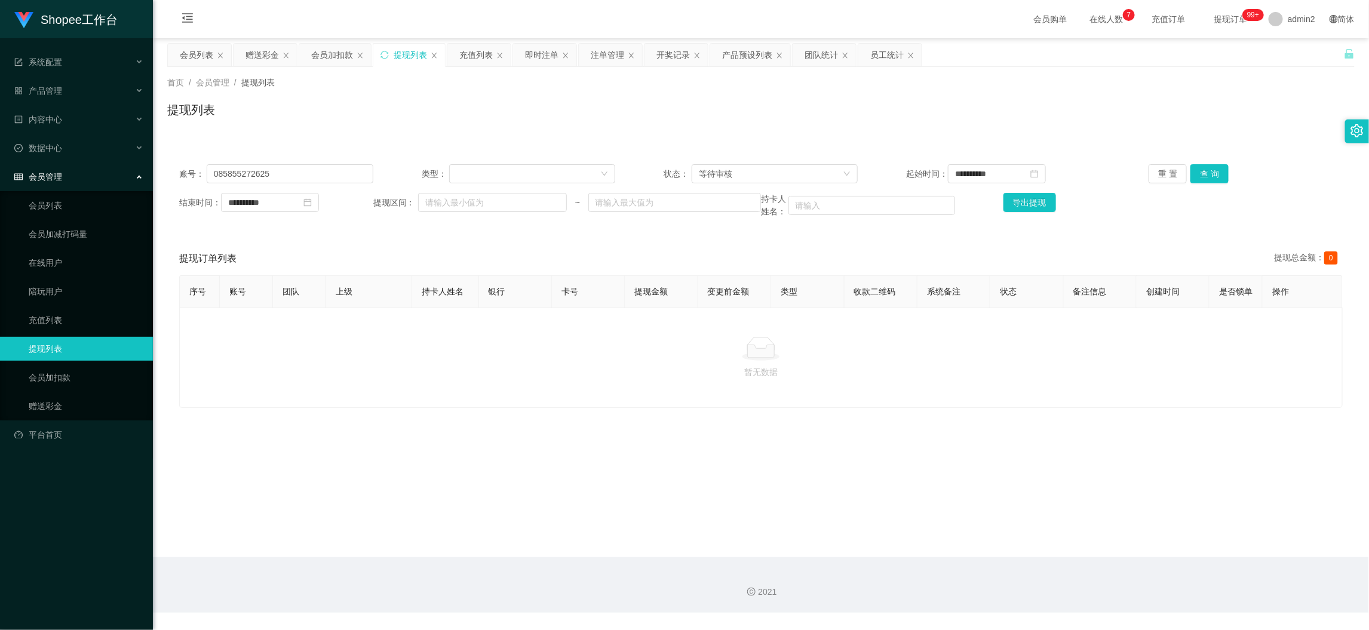
drag, startPoint x: 1093, startPoint y: 556, endPoint x: 983, endPoint y: 468, distance: 141.1
click at [1093, 556] on section "**********" at bounding box center [761, 306] width 1216 height 613
click at [340, 170] on input "085855272625" at bounding box center [290, 173] width 167 height 19
click at [1210, 176] on button "查 询" at bounding box center [1210, 173] width 38 height 19
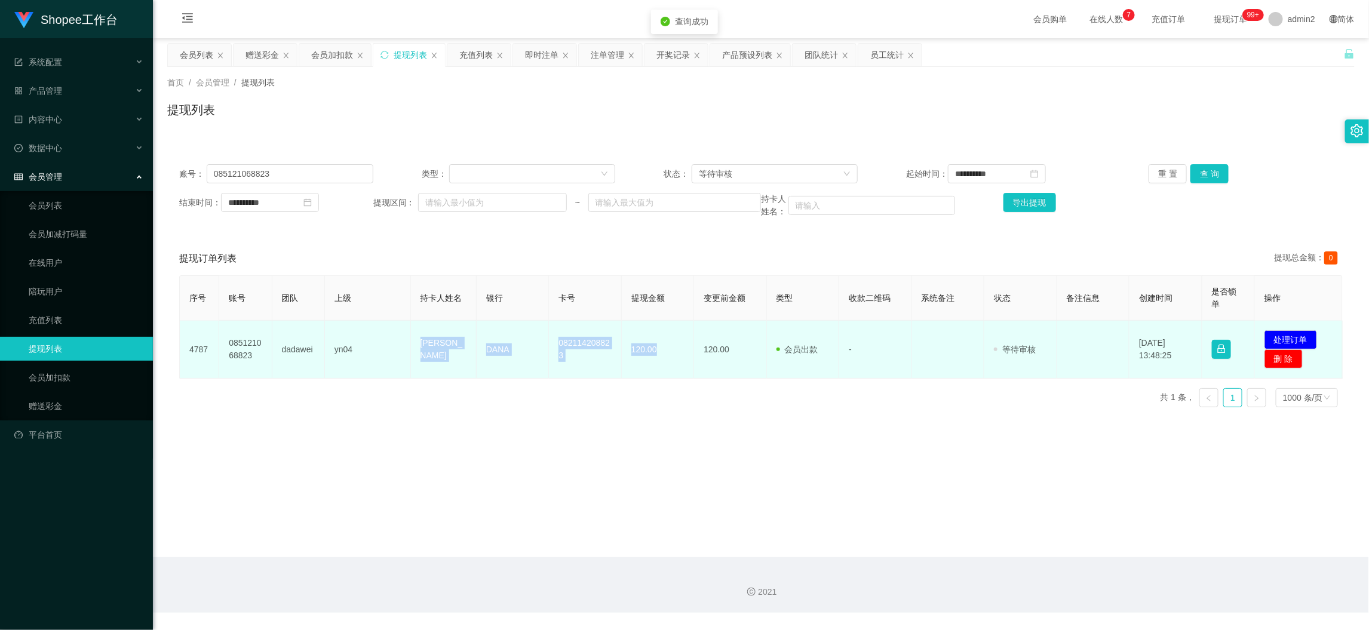
drag, startPoint x: 418, startPoint y: 348, endPoint x: 686, endPoint y: 359, distance: 268.4
click at [686, 359] on tr "4787 085121068823 dadawei yn04 M RENALDI DANA 082114208823 120.00 120.00 会员出款 人…" at bounding box center [761, 350] width 1163 height 58
click at [1278, 340] on button "处理订单" at bounding box center [1291, 339] width 53 height 19
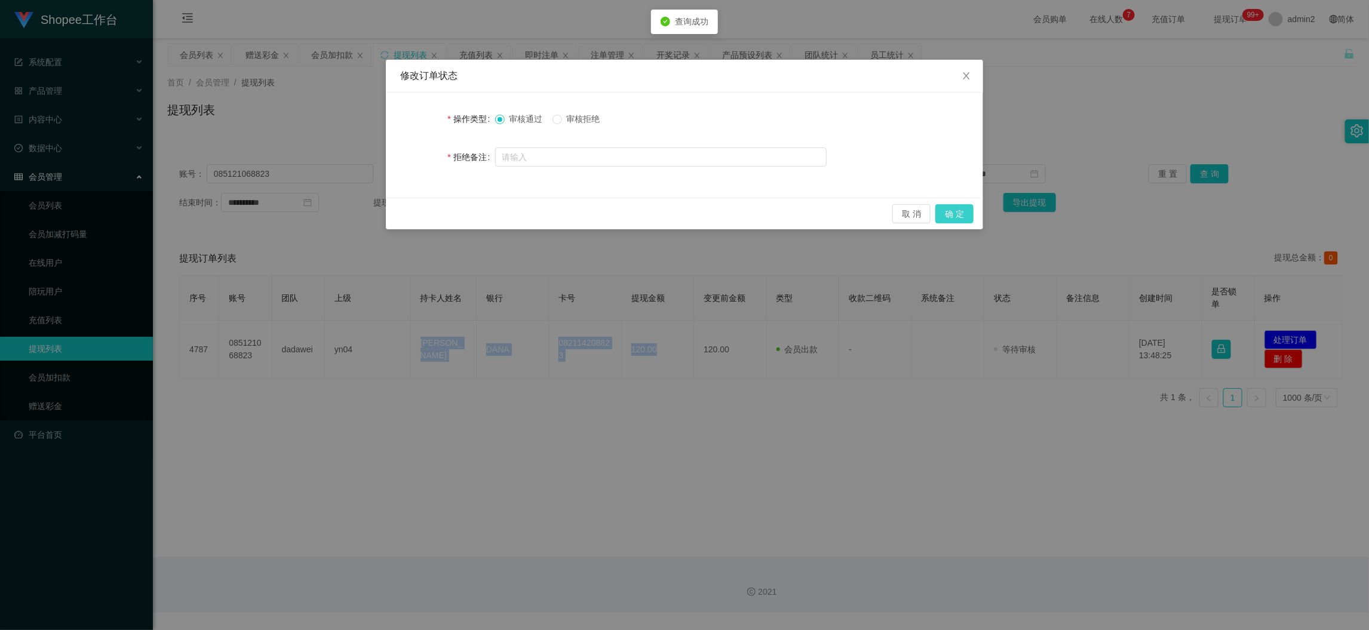
click at [950, 210] on button "确 定" at bounding box center [954, 213] width 38 height 19
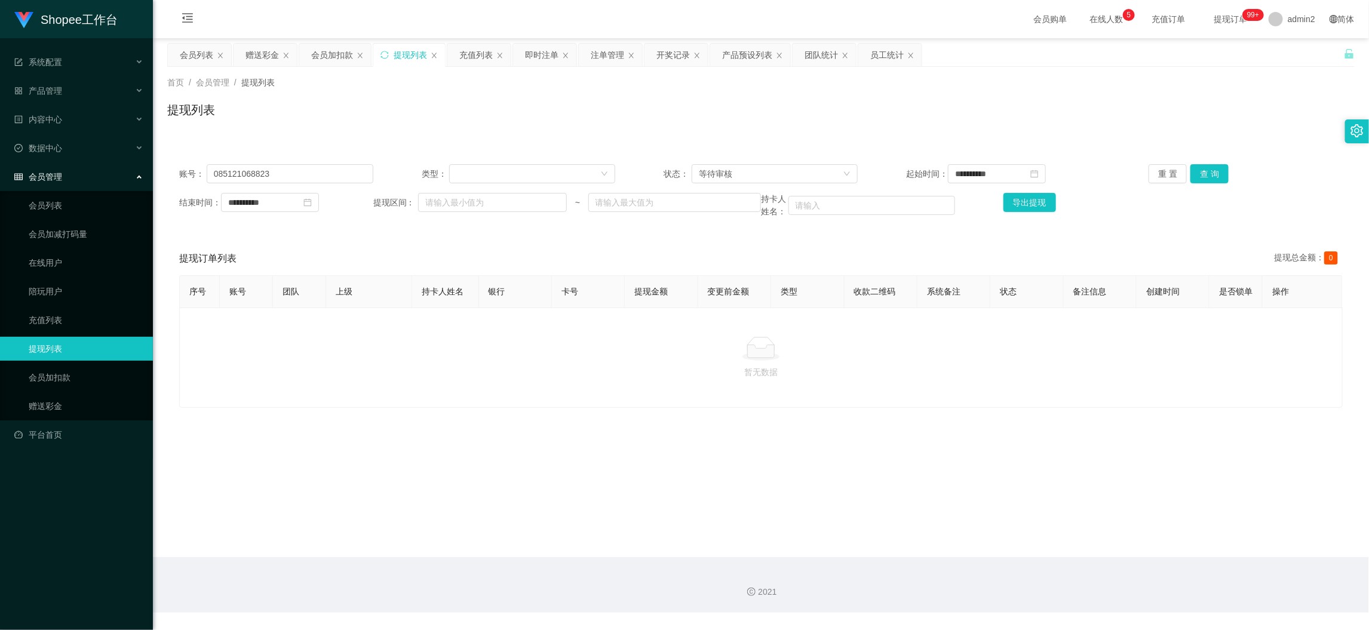
drag, startPoint x: 321, startPoint y: 49, endPoint x: 355, endPoint y: 130, distance: 87.3
click at [322, 49] on div "会员加扣款" at bounding box center [332, 55] width 42 height 23
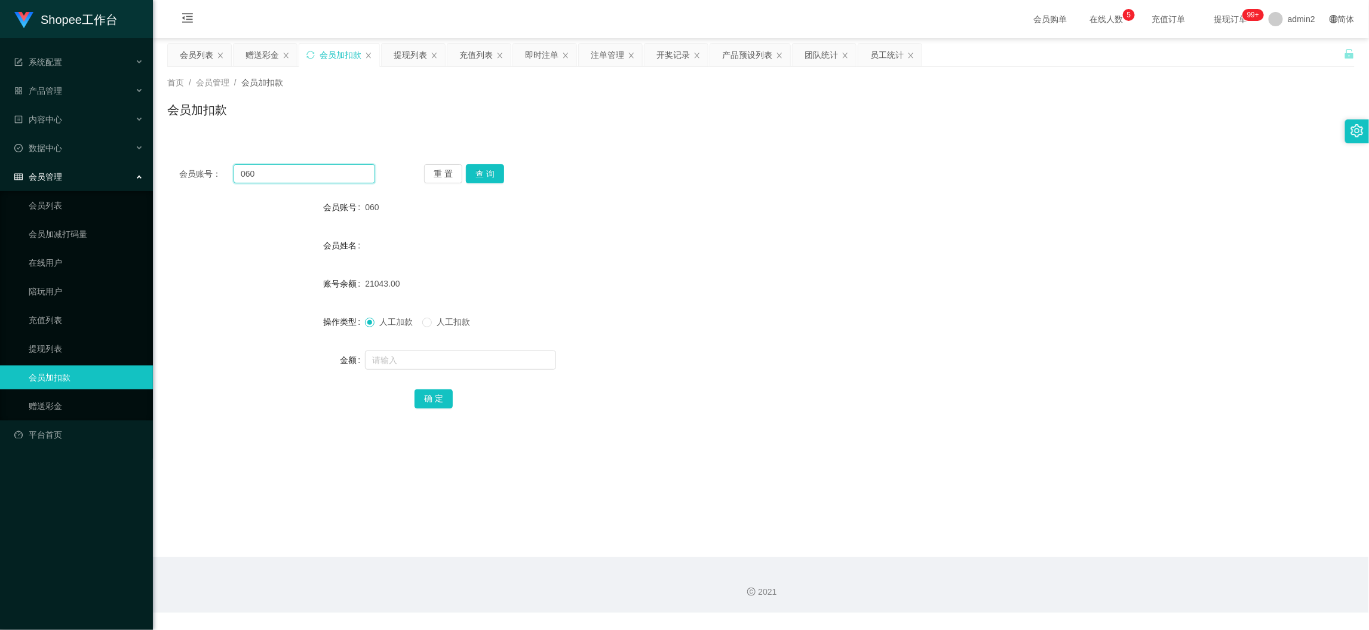
click at [325, 168] on input "060" at bounding box center [305, 173] width 142 height 19
drag, startPoint x: 325, startPoint y: 168, endPoint x: 435, endPoint y: 181, distance: 110.7
click at [327, 170] on input "060" at bounding box center [305, 173] width 142 height 19
click at [482, 170] on button "查 询" at bounding box center [485, 173] width 38 height 19
click at [449, 359] on input "text" at bounding box center [460, 360] width 191 height 19
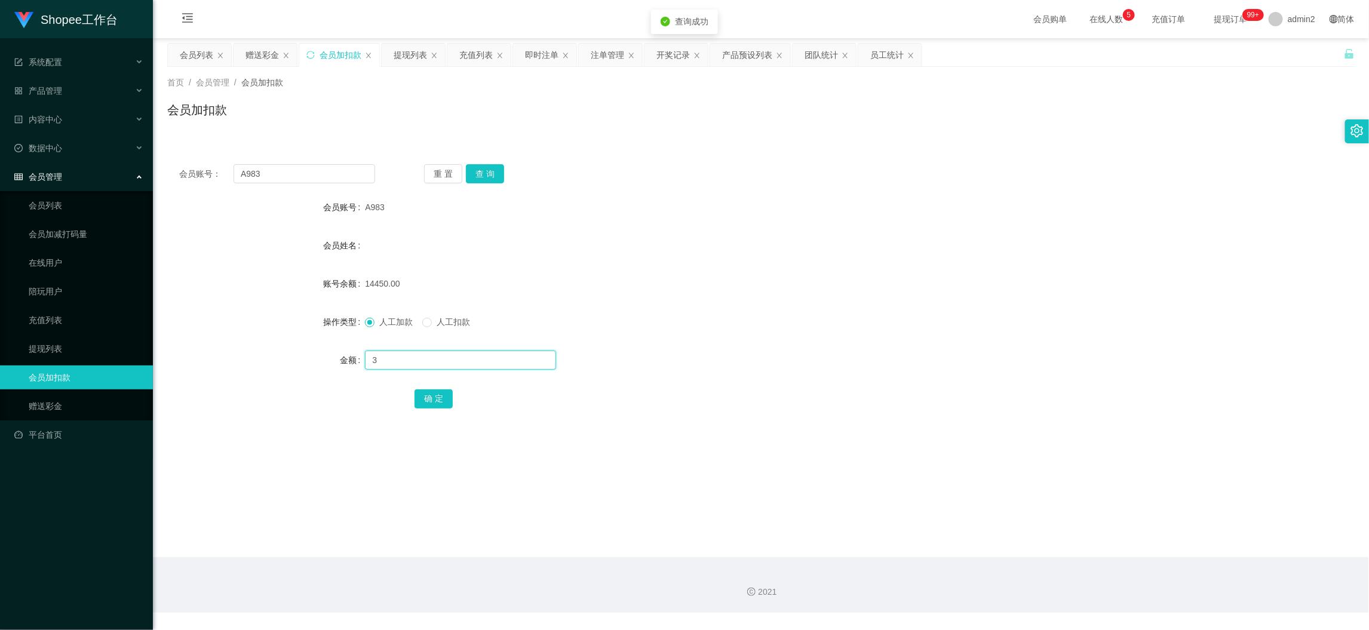
click at [449, 359] on input "3" at bounding box center [460, 360] width 191 height 19
drag, startPoint x: 424, startPoint y: 397, endPoint x: 430, endPoint y: 395, distance: 6.4
click at [425, 397] on button "确 定" at bounding box center [434, 398] width 38 height 19
click at [751, 336] on form "会员账号 A983 会员姓名 账号余额 14450.00 操作类型 人工加款 人工扣款 金额 355 确 定" at bounding box center [761, 302] width 1188 height 215
click at [412, 48] on div "提现列表" at bounding box center [410, 55] width 33 height 23
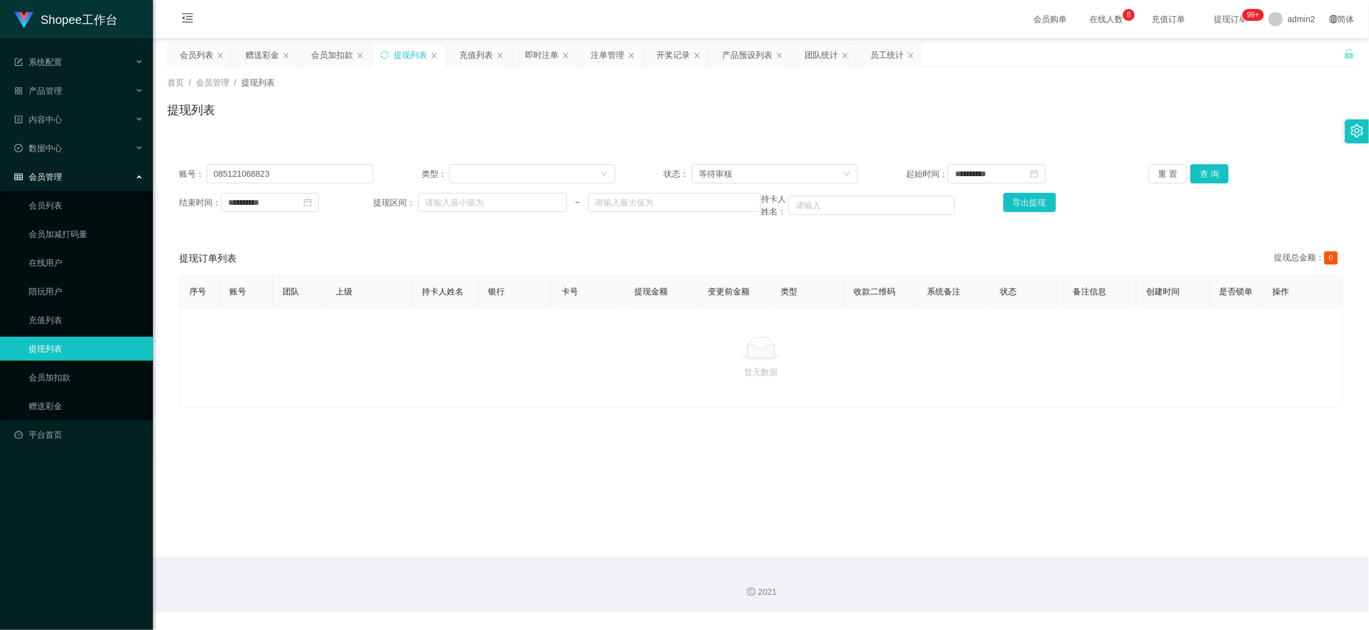
click at [358, 160] on div "**********" at bounding box center [761, 191] width 1188 height 78
click at [355, 167] on input "085121068823" at bounding box center [290, 173] width 167 height 19
click at [1207, 172] on button "查 询" at bounding box center [1210, 173] width 38 height 19
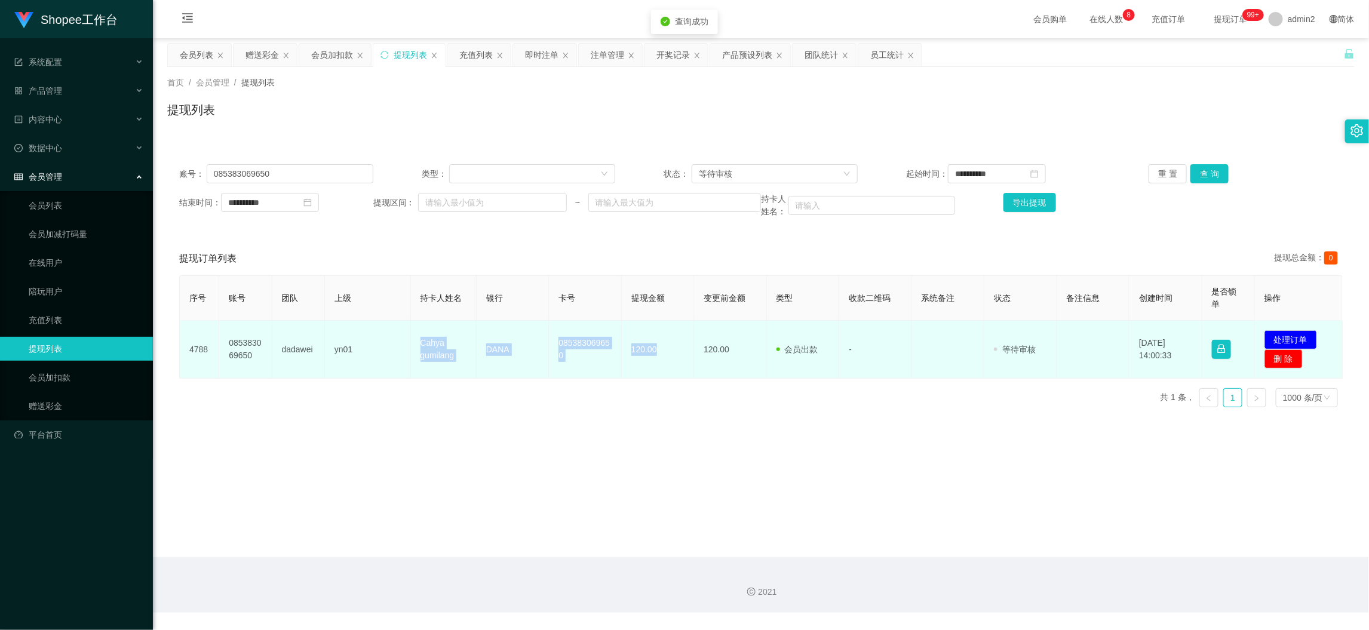
drag, startPoint x: 394, startPoint y: 343, endPoint x: 670, endPoint y: 369, distance: 277.1
click at [670, 369] on tr "4788 085383069650 dadawei yn01 Cahya gumilang DANA 085383069650 120.00 120.00 会…" at bounding box center [761, 350] width 1163 height 58
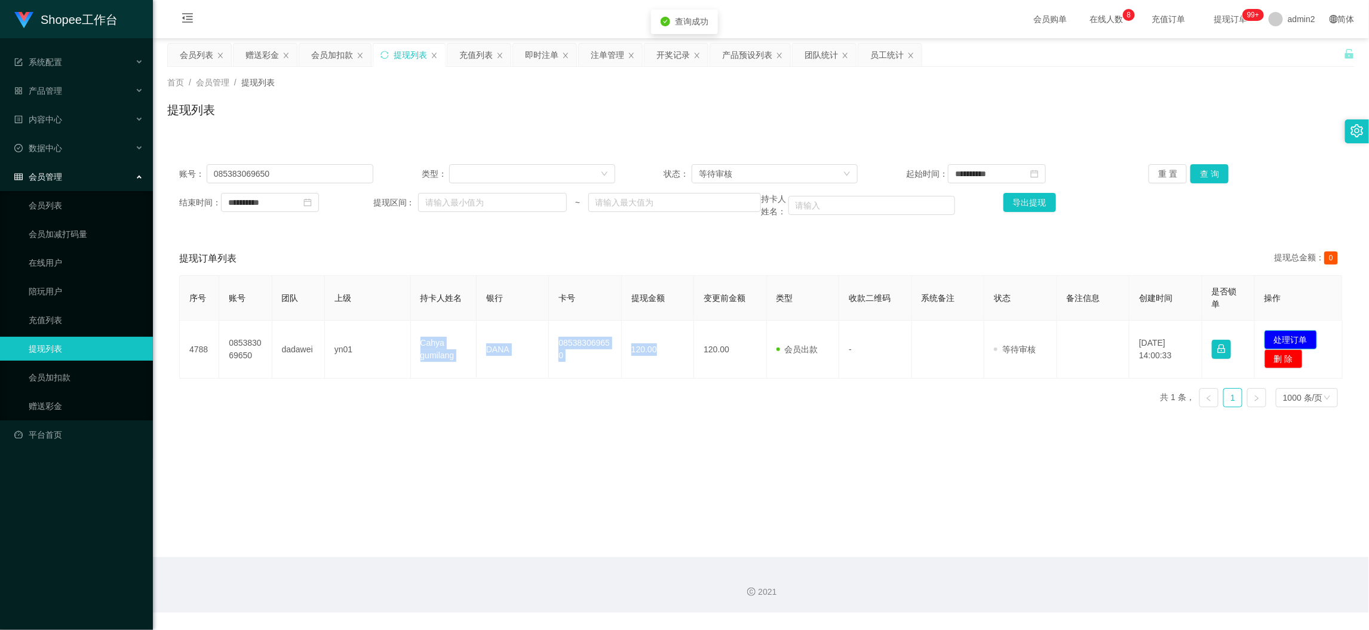
drag, startPoint x: 1280, startPoint y: 340, endPoint x: 1245, endPoint y: 332, distance: 36.2
click at [1280, 340] on button "处理订单" at bounding box center [1291, 339] width 53 height 19
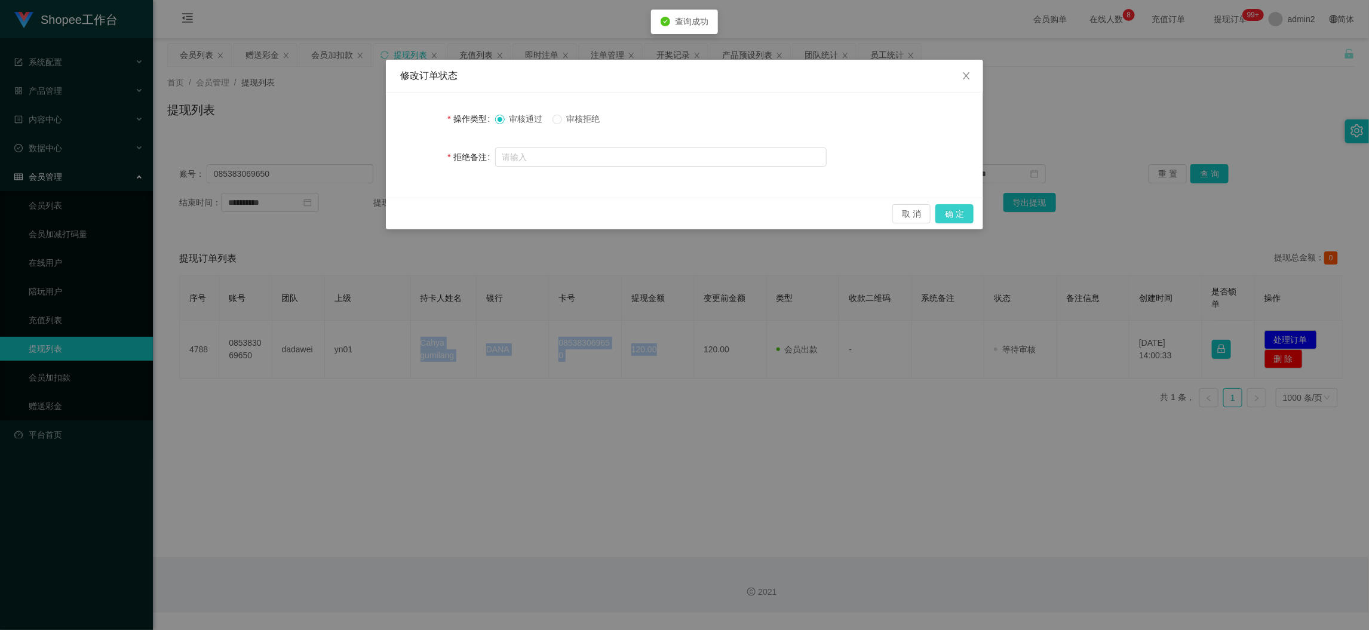
click at [964, 212] on button "确 定" at bounding box center [954, 213] width 38 height 19
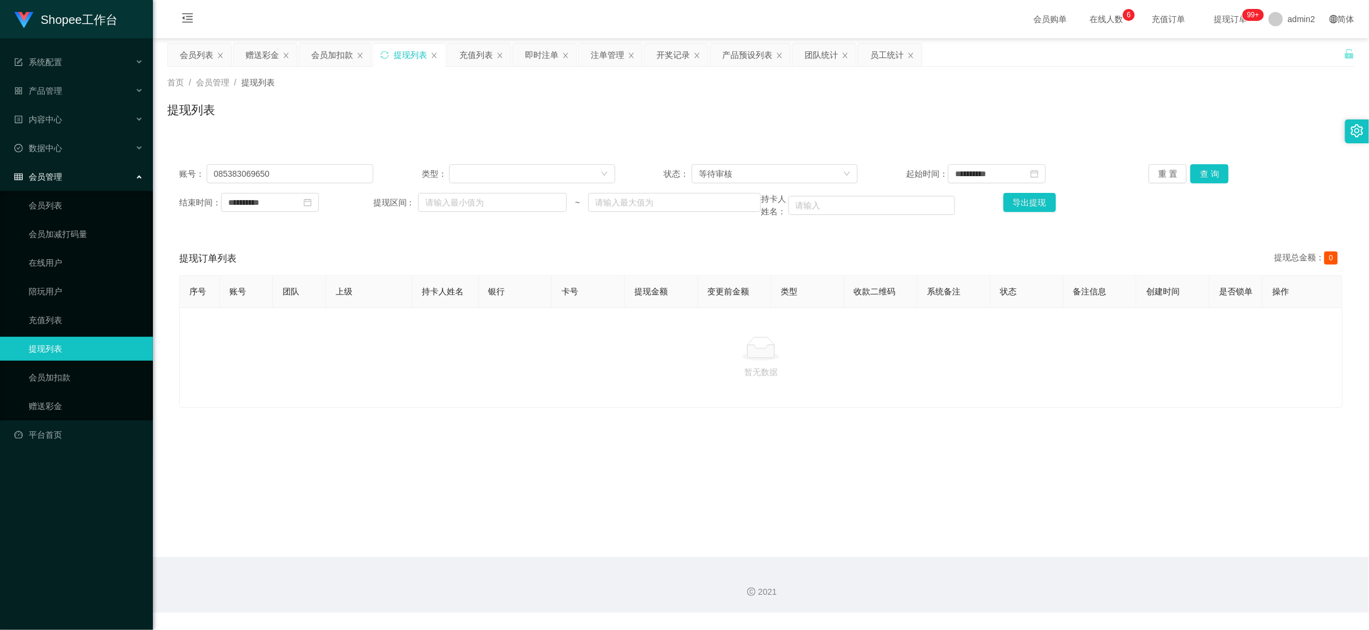
click at [1072, 539] on main "**********" at bounding box center [761, 297] width 1216 height 519
click at [273, 53] on div "赠送彩金" at bounding box center [262, 55] width 33 height 23
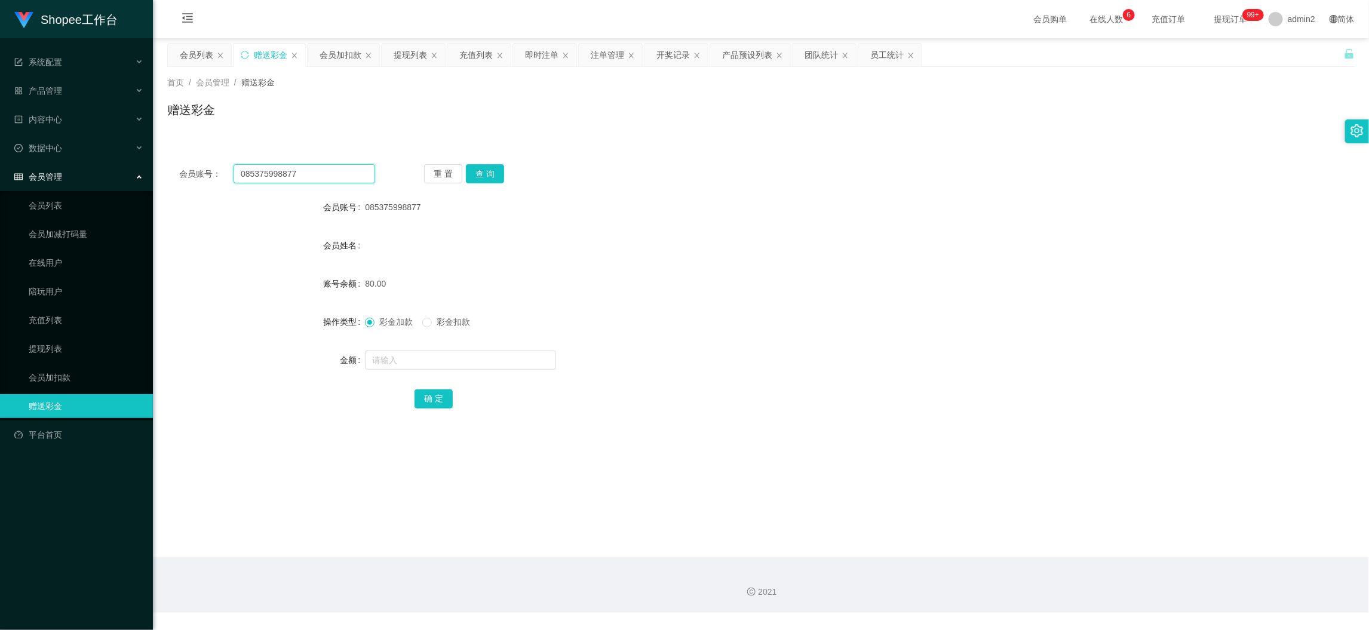
click at [330, 171] on input "085375998877" at bounding box center [305, 173] width 142 height 19
drag, startPoint x: 330, startPoint y: 171, endPoint x: 454, endPoint y: 184, distance: 124.9
click at [335, 173] on input "085375998877" at bounding box center [305, 173] width 142 height 19
click at [502, 174] on button "查 询" at bounding box center [485, 173] width 38 height 19
click at [484, 361] on input "text" at bounding box center [460, 360] width 191 height 19
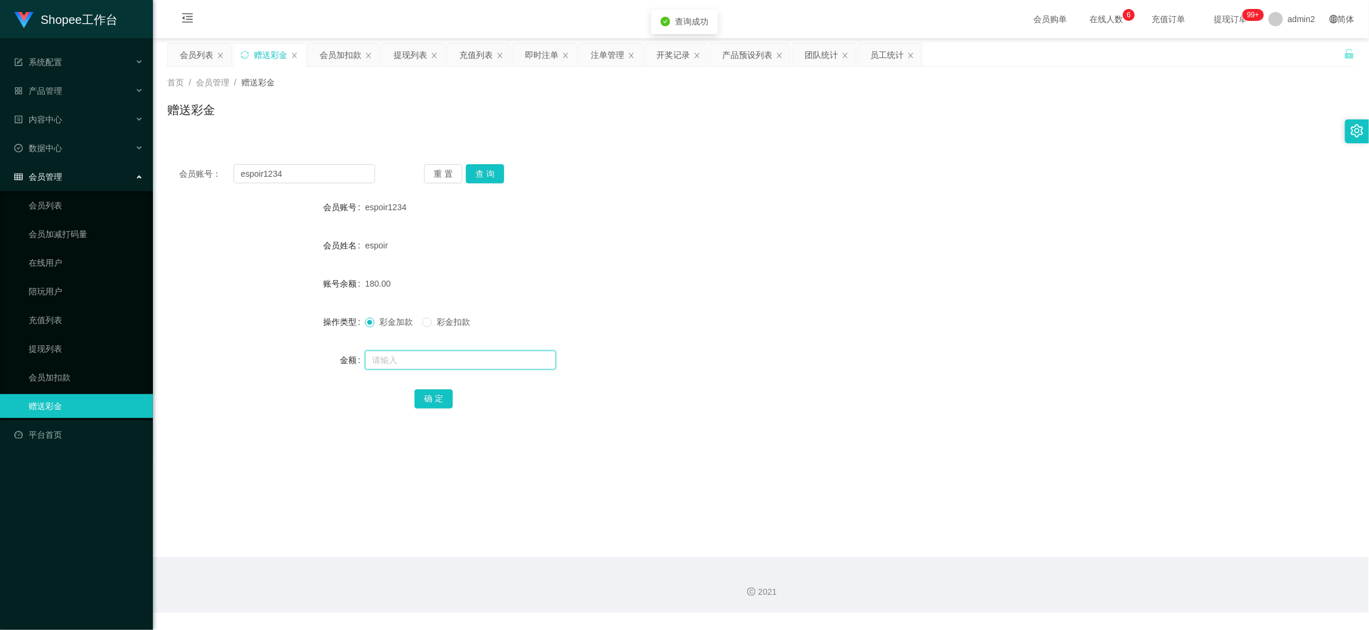
click at [484, 359] on input "text" at bounding box center [460, 360] width 191 height 19
click at [435, 398] on button "确 定" at bounding box center [434, 398] width 38 height 19
click at [744, 342] on form "会员账号 espoir1234 会员姓名 espoir 账号余额 180.00 操作类型 彩金加款 彩金扣款 金额 800 确 定" at bounding box center [761, 302] width 1188 height 215
click at [1080, 530] on main "关闭左侧 关闭右侧 关闭其它 刷新页面 会员列表 赠送彩金 会员加扣款 提现列表 充值列表 即时注单 注单管理 开奖记录 产品预设列表 团队统计 员工统计 首…" at bounding box center [761, 297] width 1216 height 519
click at [403, 57] on div "提现列表" at bounding box center [410, 55] width 33 height 23
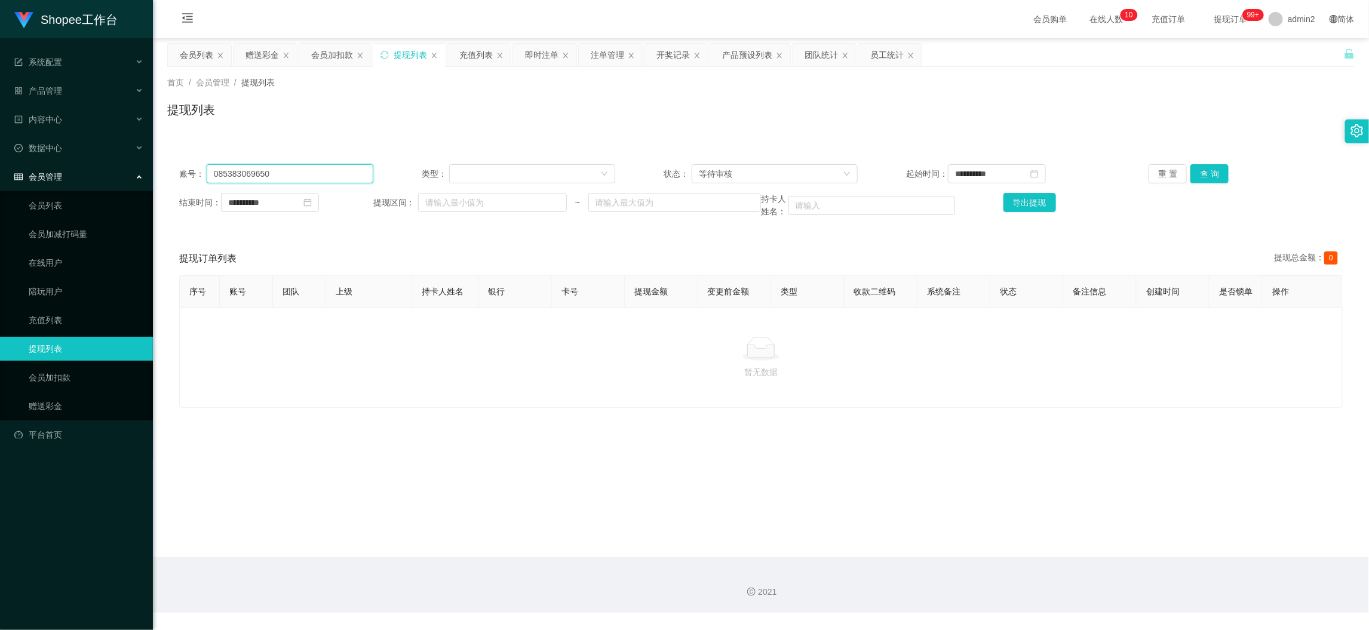
click at [324, 168] on input "085383069650" at bounding box center [290, 173] width 167 height 19
drag, startPoint x: 324, startPoint y: 168, endPoint x: 488, endPoint y: 182, distance: 164.8
click at [324, 171] on input "085383069650" at bounding box center [290, 173] width 167 height 19
click at [1196, 165] on button "查 询" at bounding box center [1210, 173] width 38 height 19
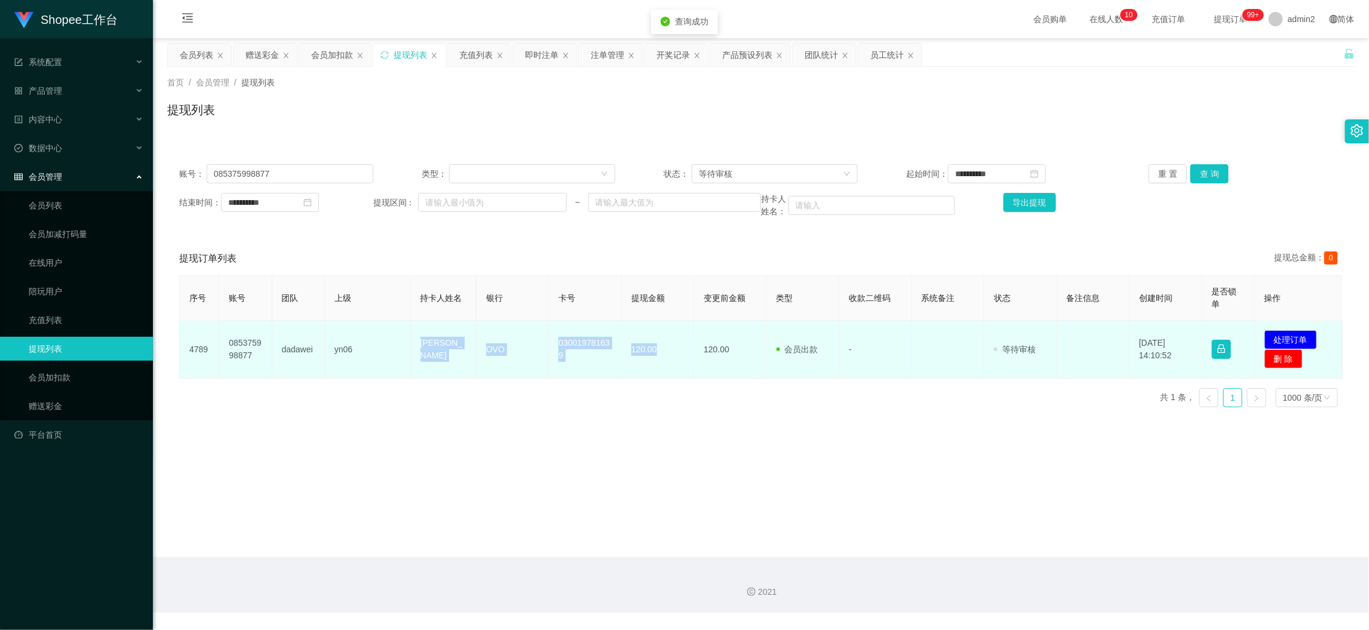
drag, startPoint x: 416, startPoint y: 343, endPoint x: 663, endPoint y: 351, distance: 246.8
click at [663, 351] on tr "4789 085375998877 dadawei yn06 [PERSON_NAME] OVO 030019781639 120.00 120.00 会员出…" at bounding box center [761, 350] width 1163 height 58
click at [1274, 339] on button "处理订单" at bounding box center [1291, 339] width 53 height 19
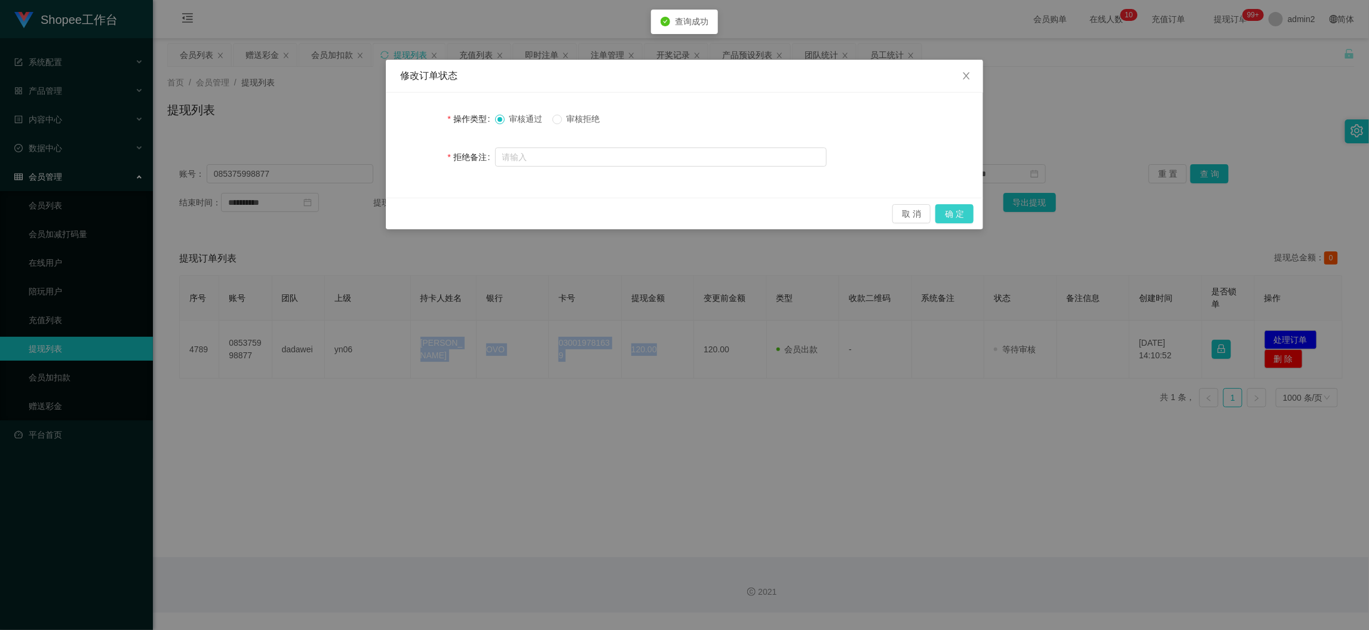
drag, startPoint x: 956, startPoint y: 215, endPoint x: 1008, endPoint y: 220, distance: 52.2
click at [956, 215] on button "确 定" at bounding box center [954, 213] width 38 height 19
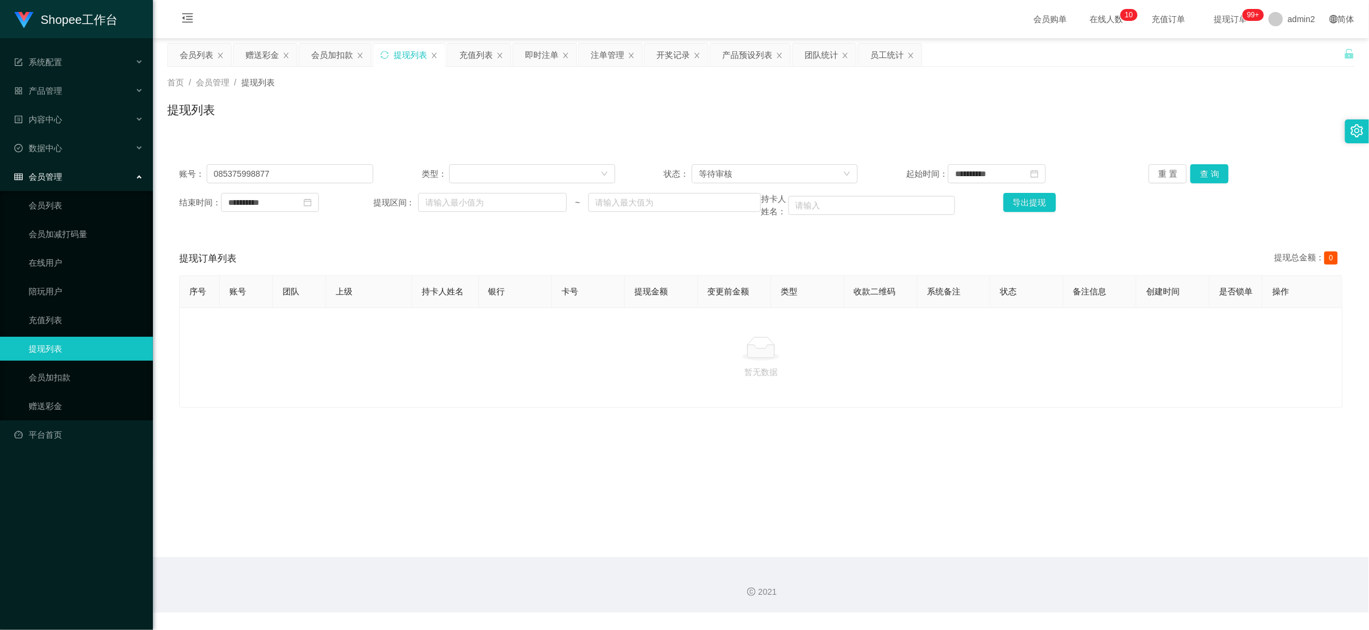
click at [1113, 565] on div "2021" at bounding box center [761, 585] width 1216 height 56
click at [828, 444] on main "**********" at bounding box center [761, 297] width 1216 height 519
drag, startPoint x: 1090, startPoint y: 530, endPoint x: 1026, endPoint y: 500, distance: 70.8
click at [1090, 530] on main "**********" at bounding box center [761, 297] width 1216 height 519
click at [182, 50] on div "会员列表" at bounding box center [196, 55] width 33 height 23
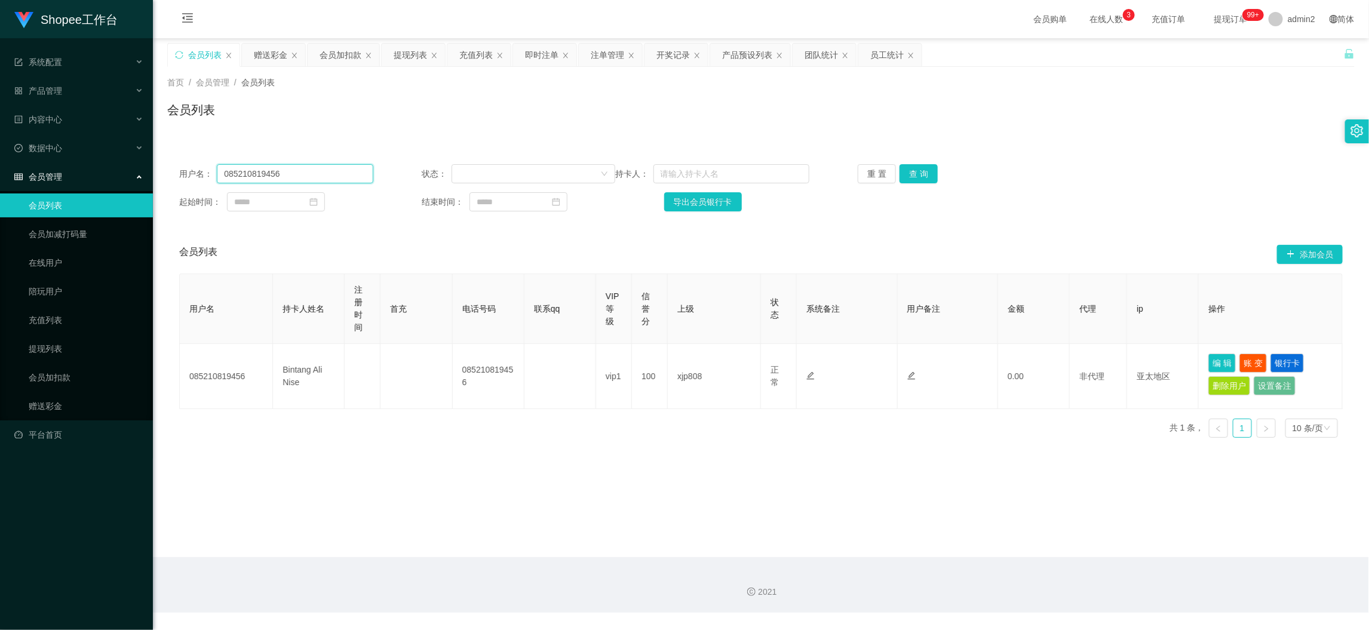
click at [315, 178] on input "085210819456" at bounding box center [295, 173] width 156 height 19
click at [923, 175] on button "查 询" at bounding box center [919, 173] width 38 height 19
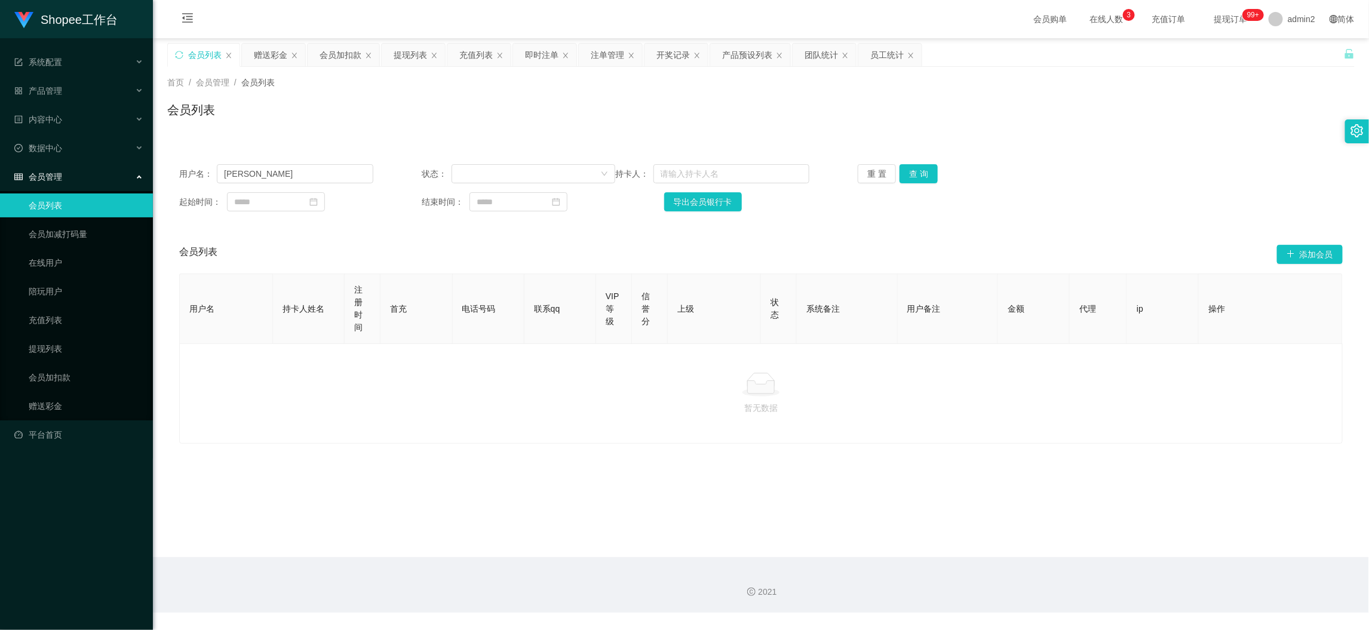
click at [311, 163] on div "用户名： [PERSON_NAME] 状态： 持卡人： 重 置 查 询 起始时间： 结束时间： 导出会员银行卡" at bounding box center [761, 187] width 1188 height 71
drag, startPoint x: 311, startPoint y: 163, endPoint x: 620, endPoint y: 185, distance: 310.2
click at [311, 164] on div "用户名： [PERSON_NAME] 状态： 持卡人： 重 置 查 询 起始时间： 结束时间： 导出会员银行卡" at bounding box center [761, 187] width 1188 height 71
click at [321, 174] on input "[PERSON_NAME]" at bounding box center [295, 173] width 156 height 19
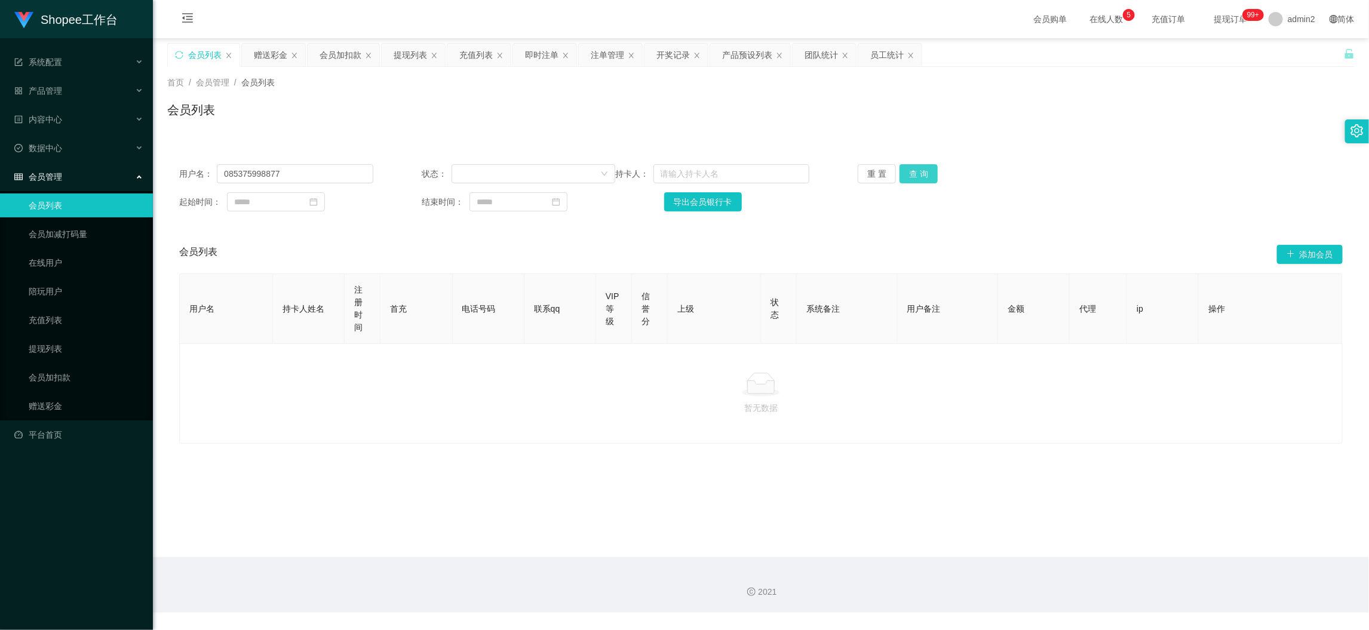
click at [910, 171] on button "查 询" at bounding box center [919, 173] width 38 height 19
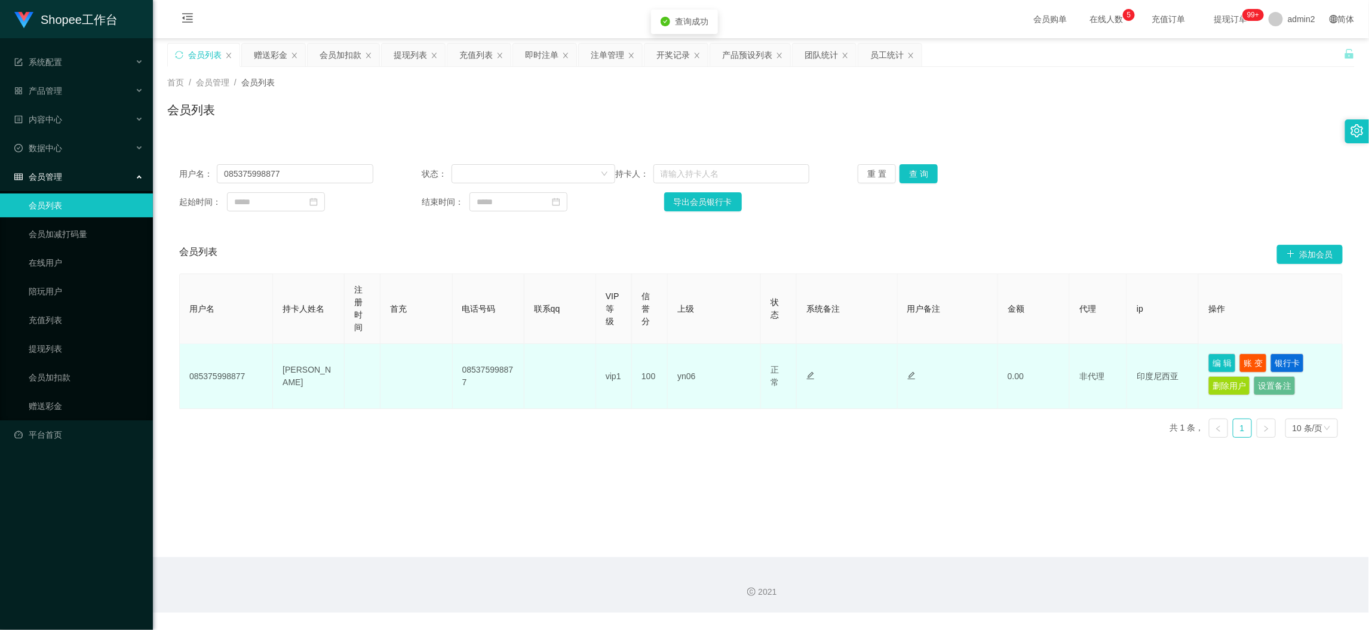
click at [1280, 351] on td "编 辑 账 变 银行卡 删除用户 设置备注" at bounding box center [1271, 376] width 144 height 65
click at [1280, 357] on button "银行卡" at bounding box center [1287, 363] width 33 height 19
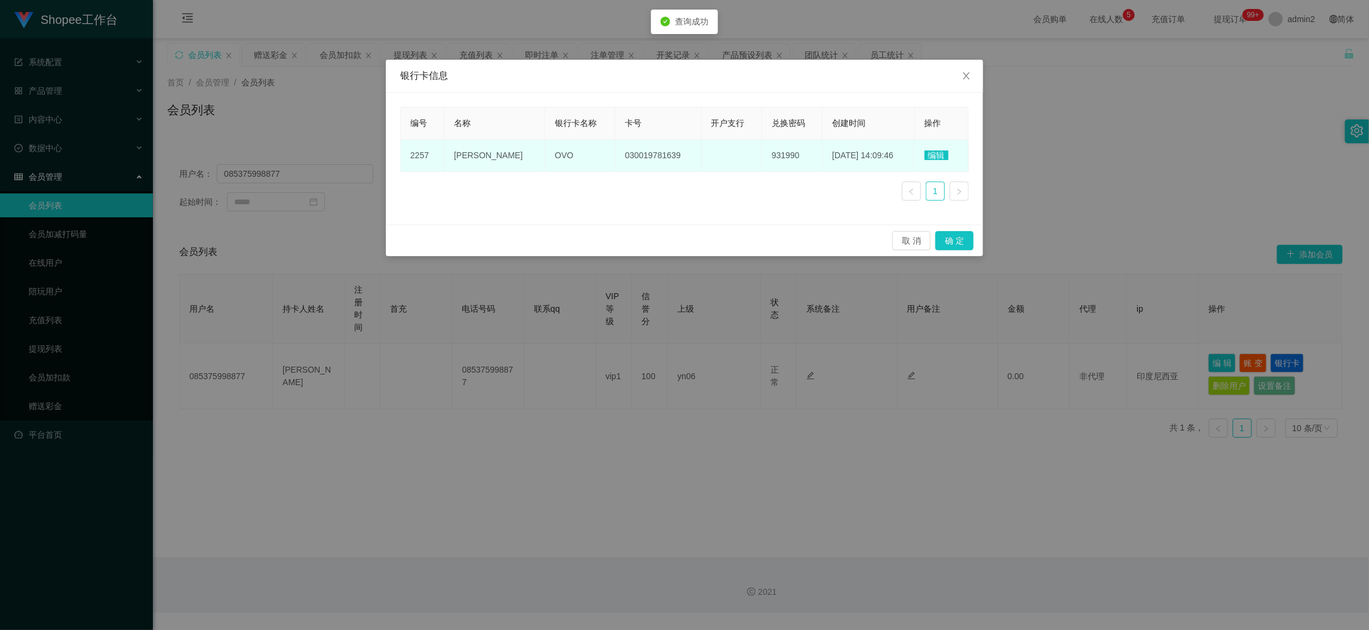
click at [933, 157] on span "编辑" at bounding box center [937, 156] width 24 height 10
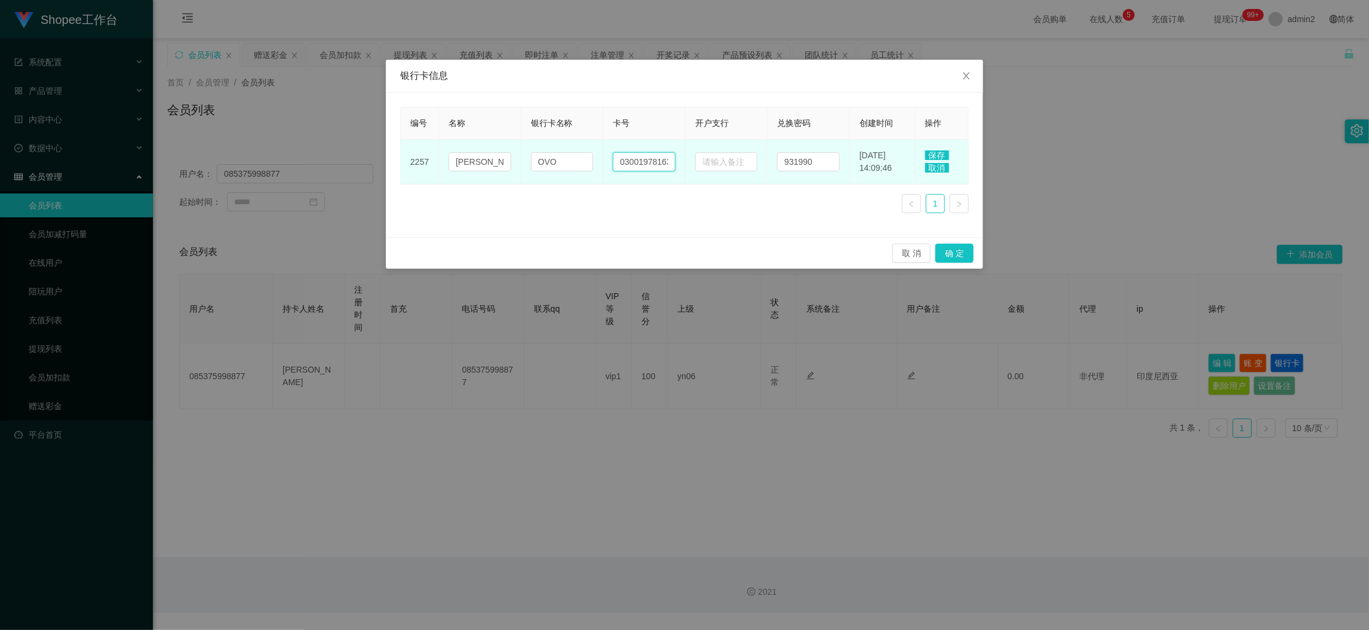
click at [638, 168] on input "030019781639" at bounding box center [644, 161] width 63 height 19
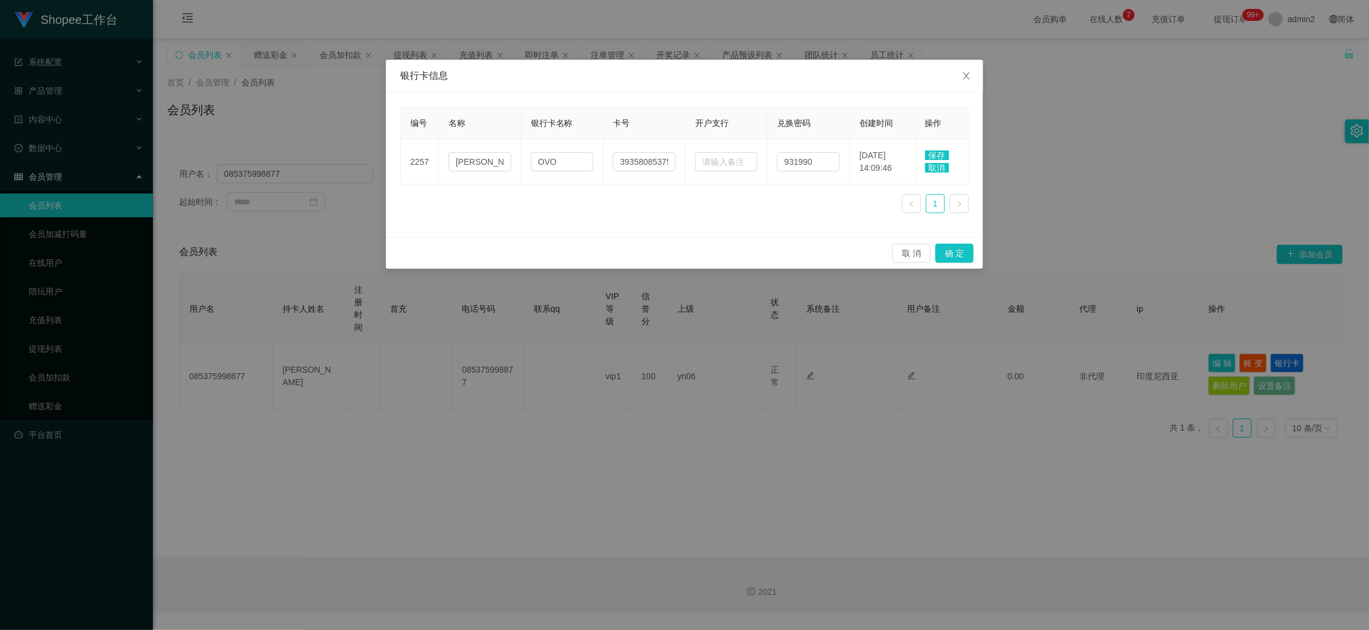
click at [933, 151] on span "保存" at bounding box center [937, 156] width 24 height 10
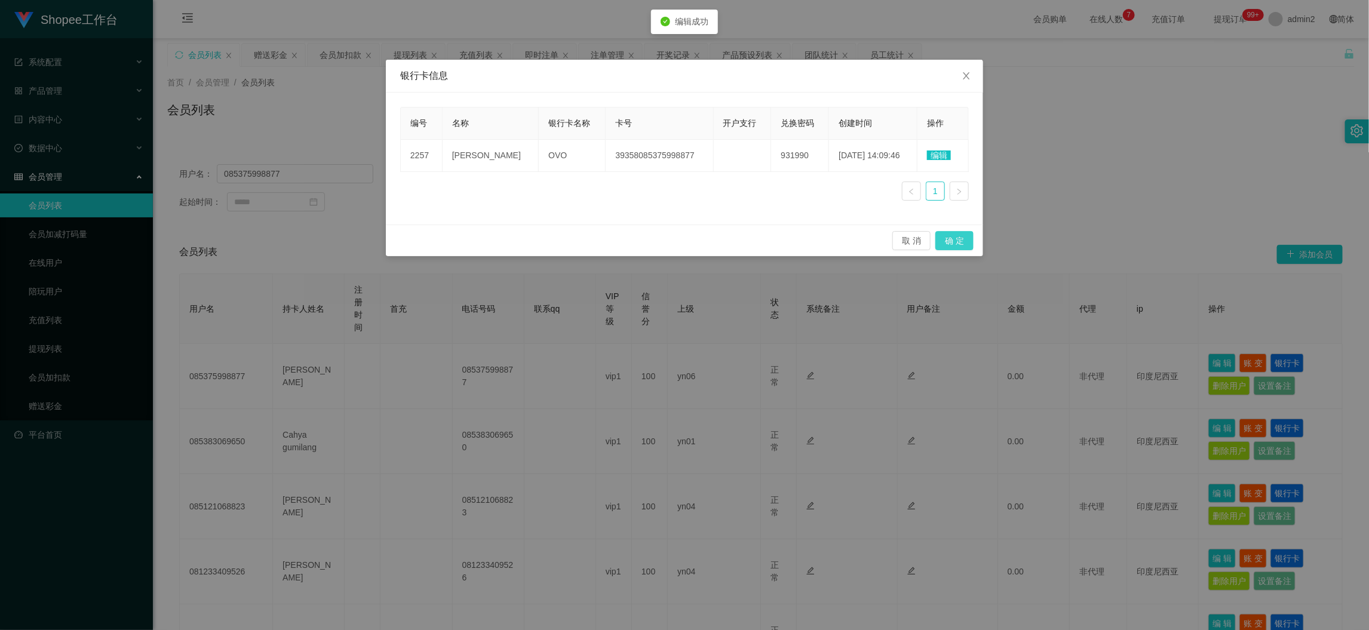
click at [955, 240] on button "确 定" at bounding box center [954, 240] width 38 height 19
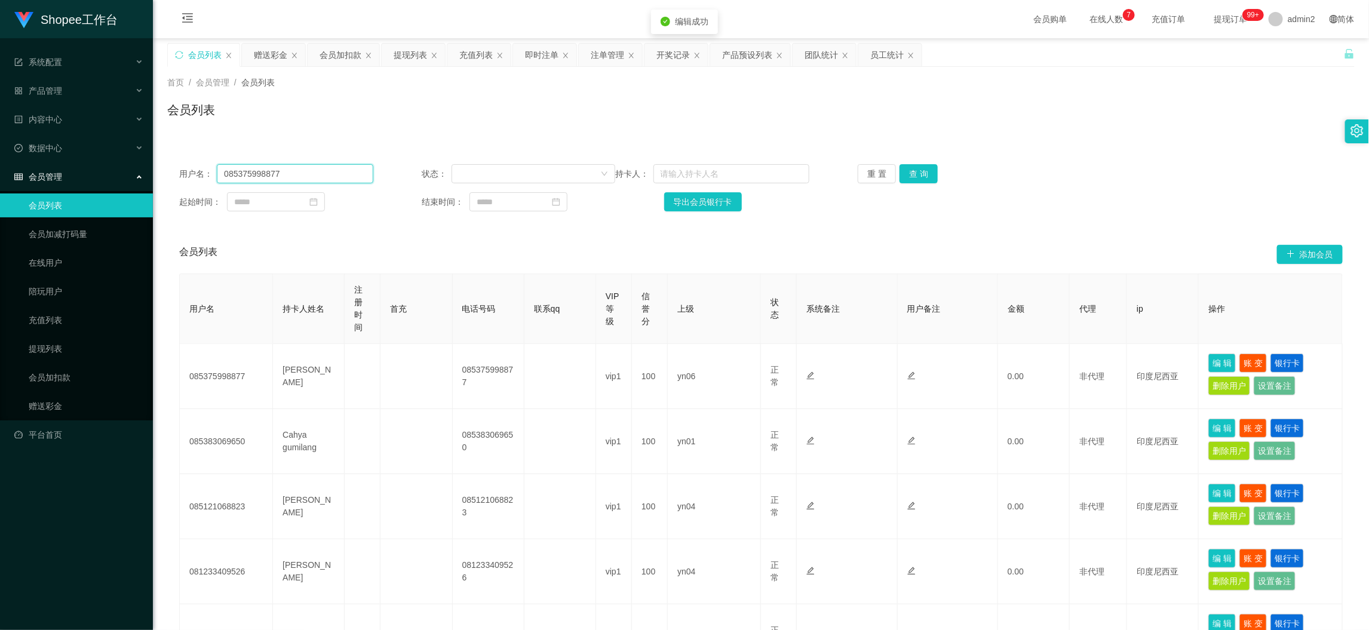
drag, startPoint x: 281, startPoint y: 177, endPoint x: 210, endPoint y: 171, distance: 71.3
click at [210, 171] on div "用户名： 085375998877" at bounding box center [276, 173] width 194 height 19
click at [424, 50] on div "提现列表" at bounding box center [410, 55] width 33 height 23
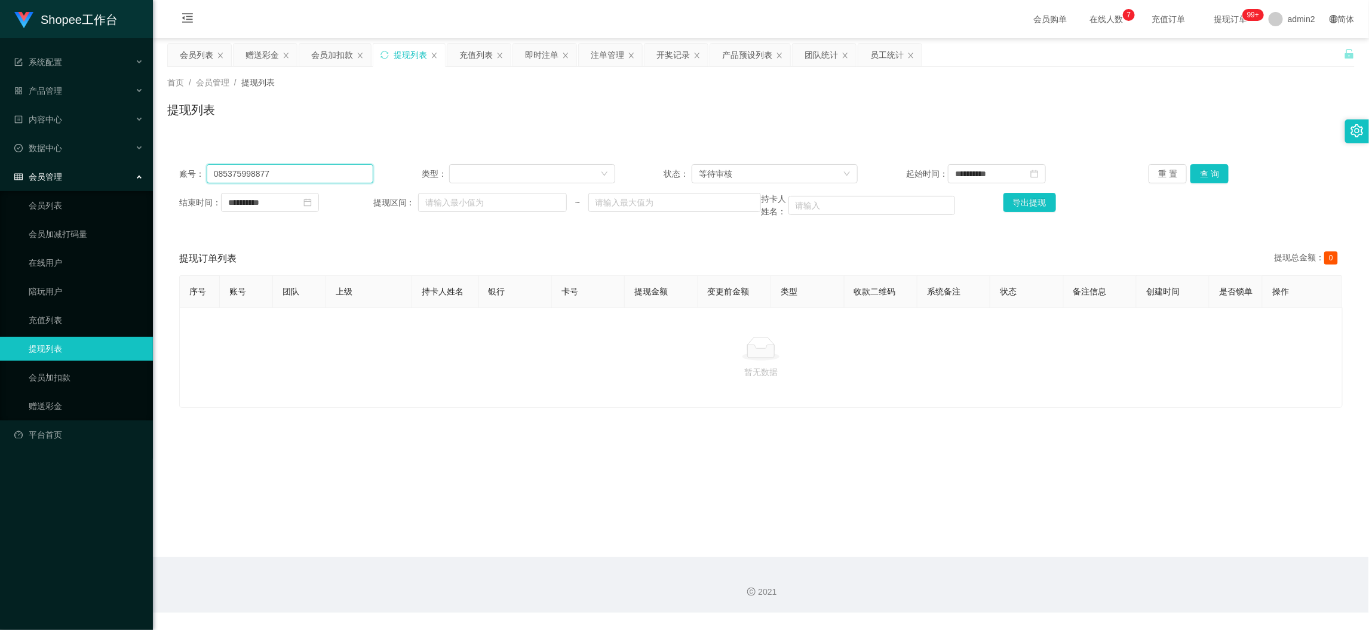
click at [333, 171] on input "085375998877" at bounding box center [290, 173] width 167 height 19
drag, startPoint x: 785, startPoint y: 176, endPoint x: 771, endPoint y: 195, distance: 24.0
click at [785, 176] on div "等待审核" at bounding box center [771, 174] width 144 height 18
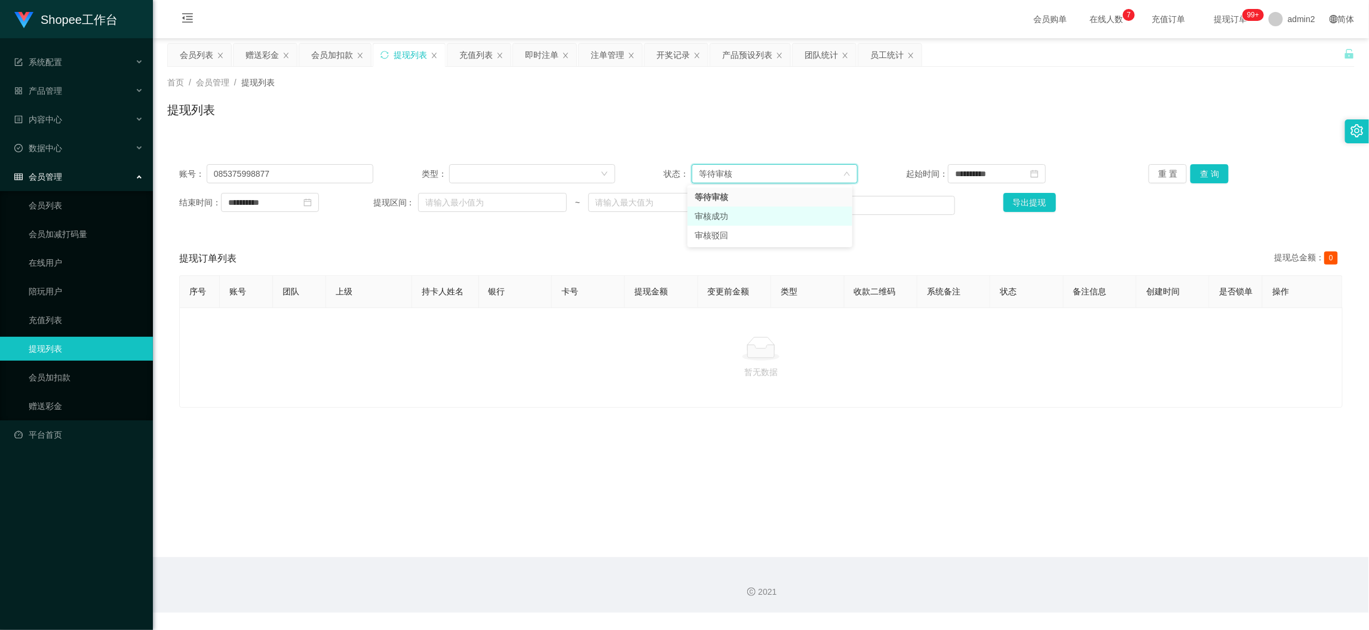
click at [737, 215] on li "审核成功" at bounding box center [770, 216] width 165 height 19
click at [1201, 174] on button "查 询" at bounding box center [1210, 173] width 38 height 19
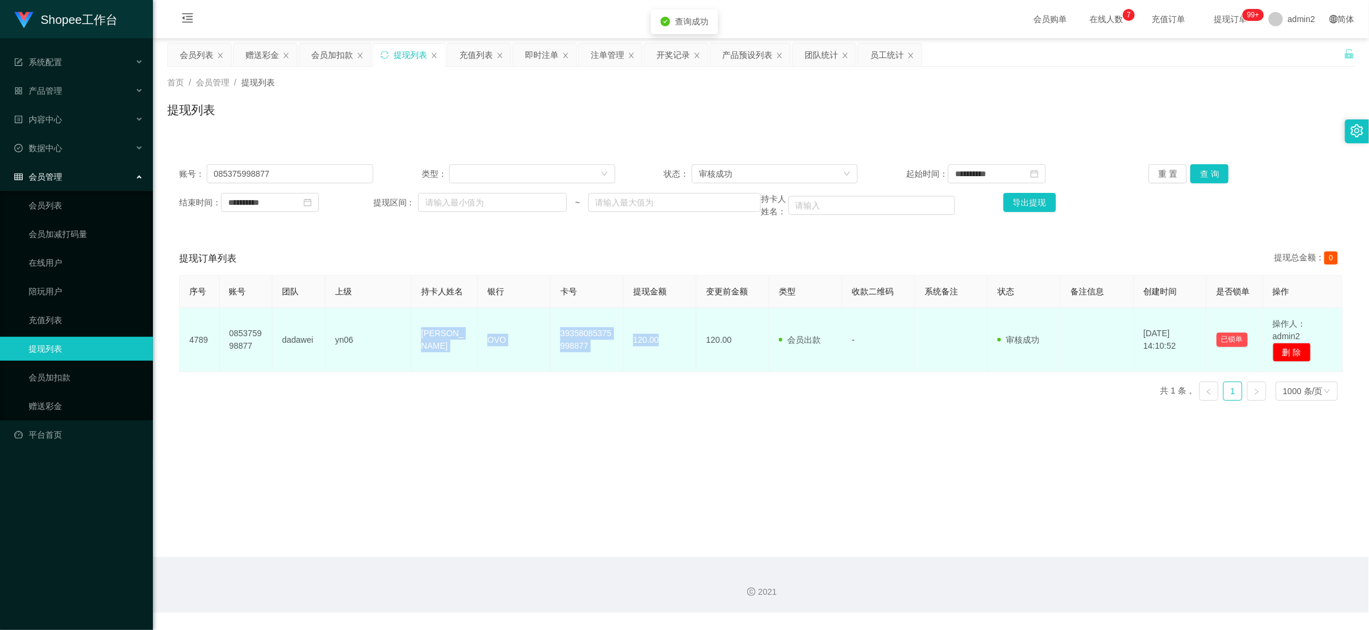
drag, startPoint x: 401, startPoint y: 337, endPoint x: 672, endPoint y: 346, distance: 271.4
click at [672, 346] on tr "4789 085375998877 dadawei yn06 [PERSON_NAME] OVO 39358085375998877 120.00 120.0…" at bounding box center [761, 340] width 1163 height 64
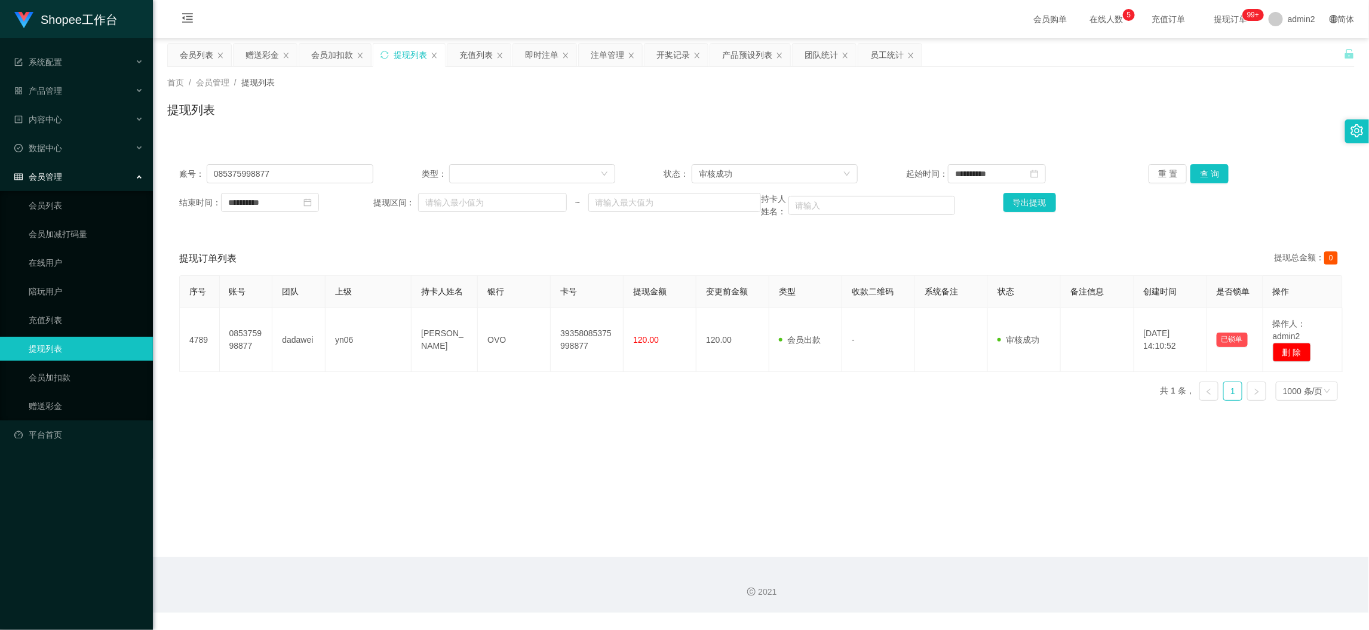
click at [992, 554] on main "**********" at bounding box center [761, 297] width 1216 height 519
click at [203, 53] on div "会员列表" at bounding box center [196, 55] width 33 height 23
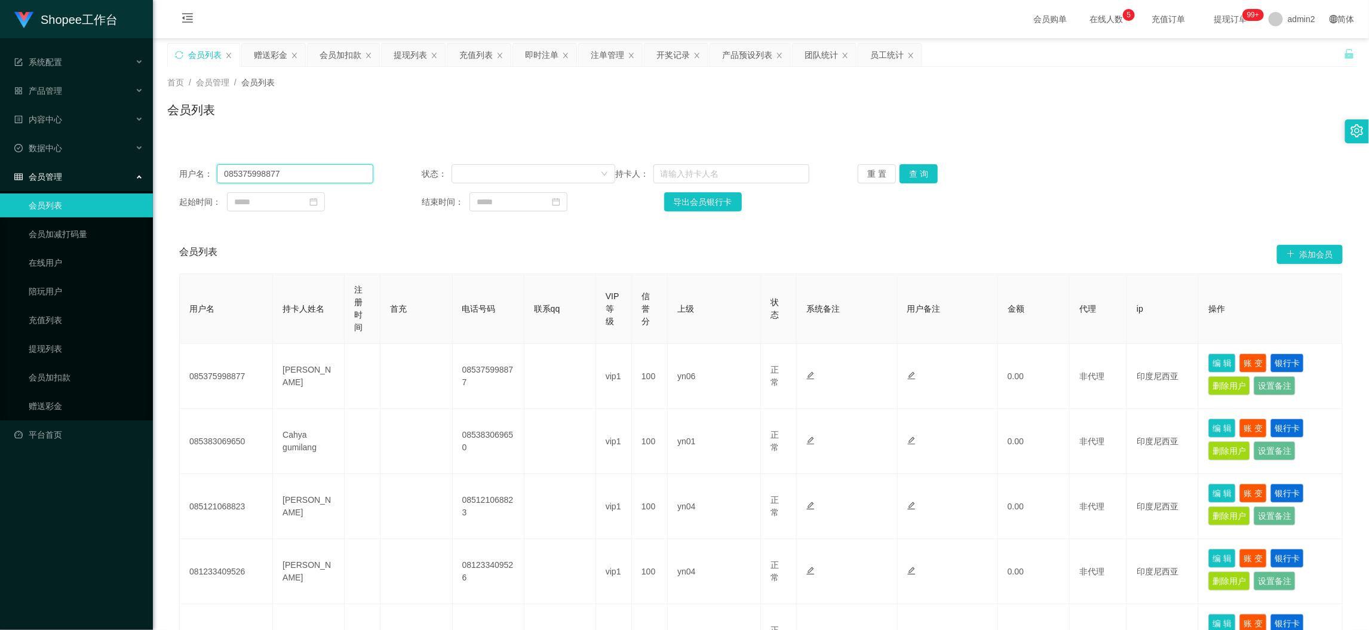
click at [286, 170] on input "085375998877" at bounding box center [295, 173] width 156 height 19
click at [930, 168] on button "查 询" at bounding box center [919, 173] width 38 height 19
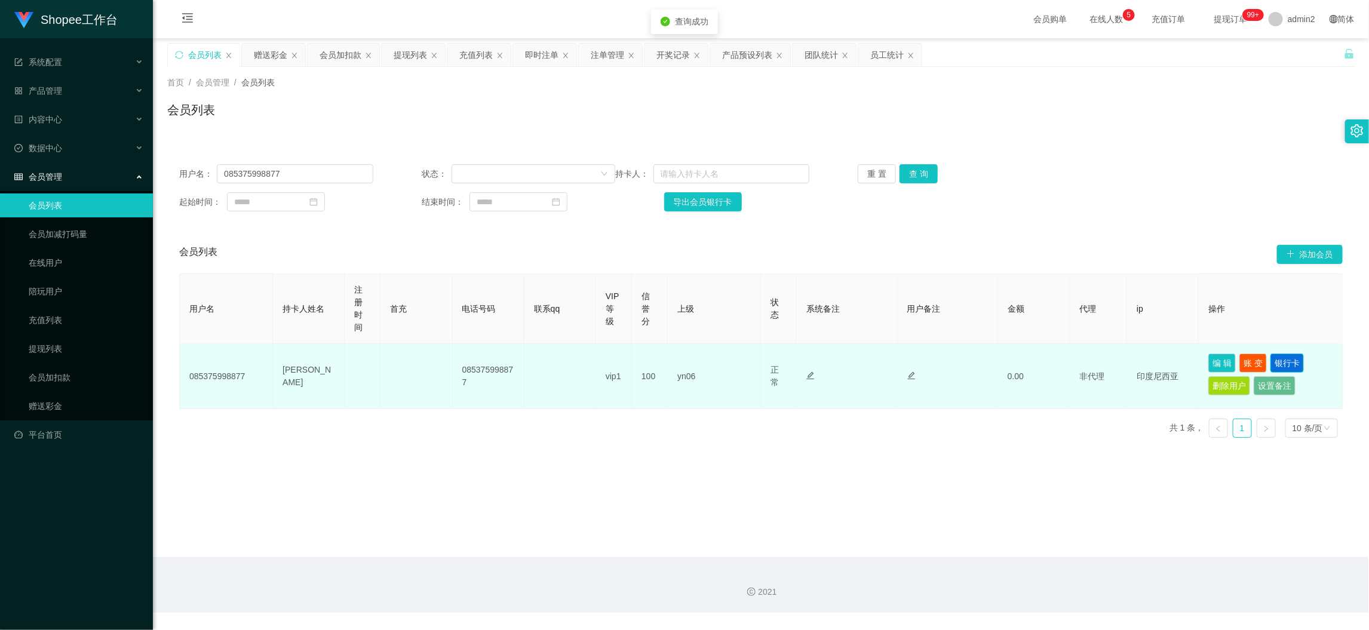
click at [1283, 361] on button "银行卡" at bounding box center [1287, 363] width 33 height 19
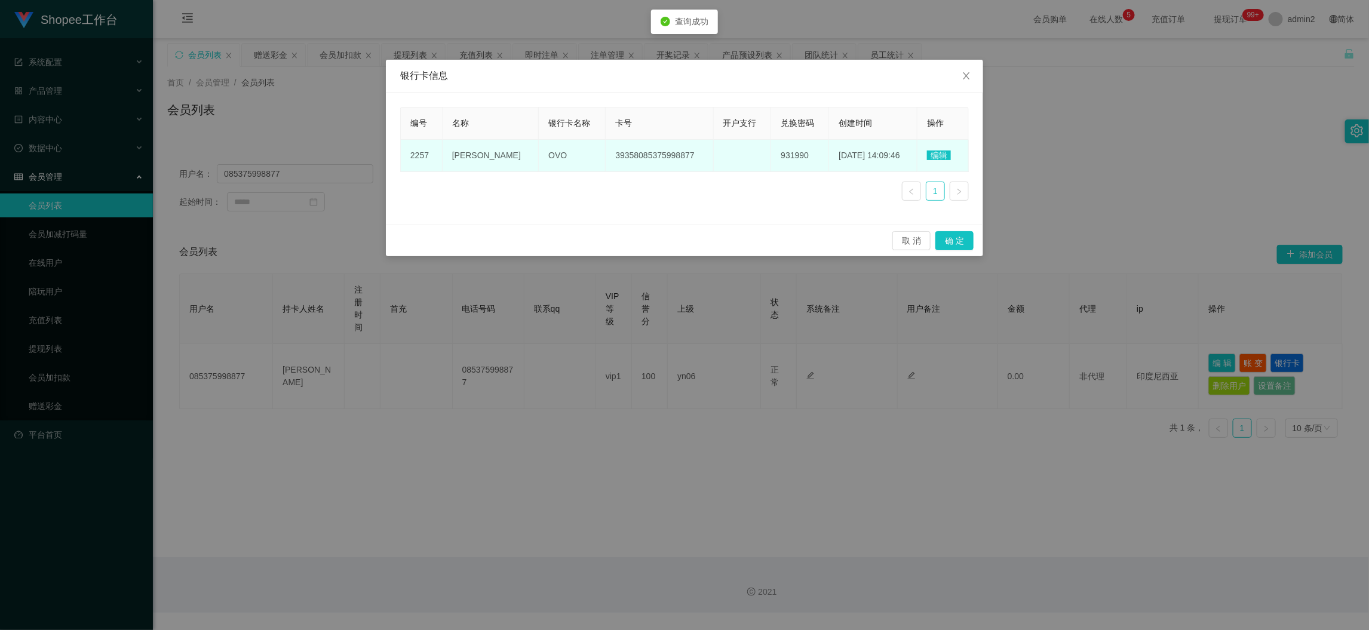
click at [641, 158] on span "39358085375998877" at bounding box center [654, 156] width 79 height 10
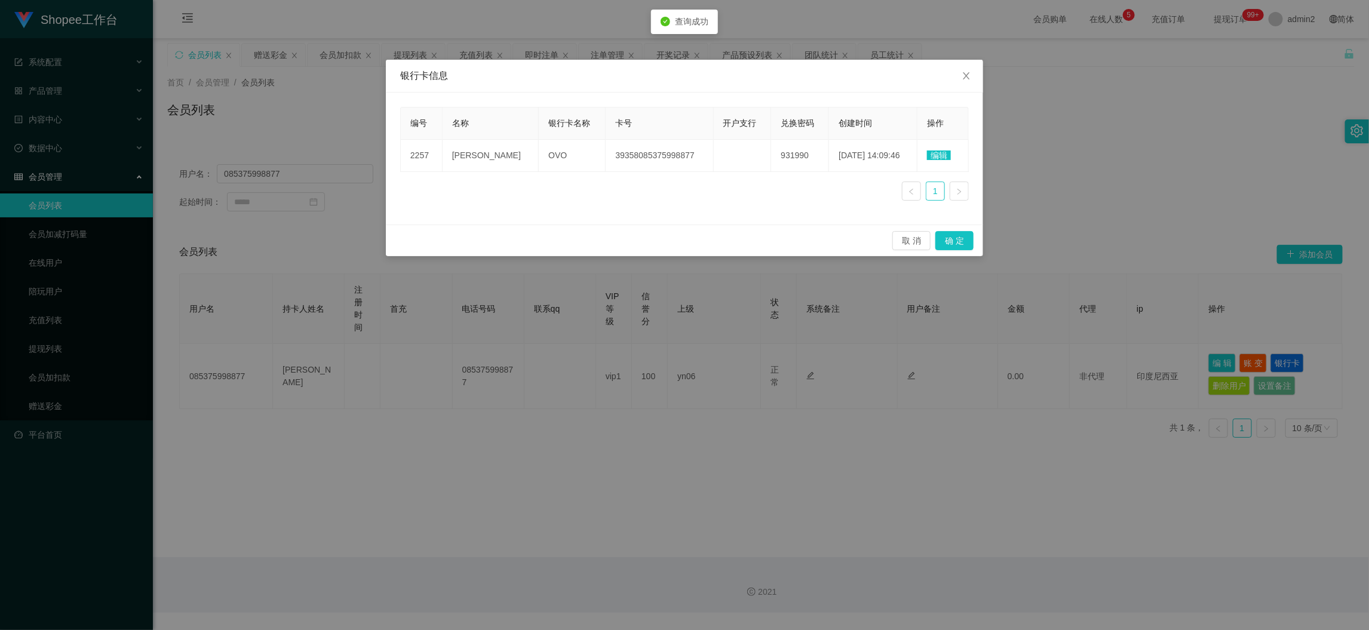
click at [946, 152] on span "编辑" at bounding box center [939, 156] width 24 height 10
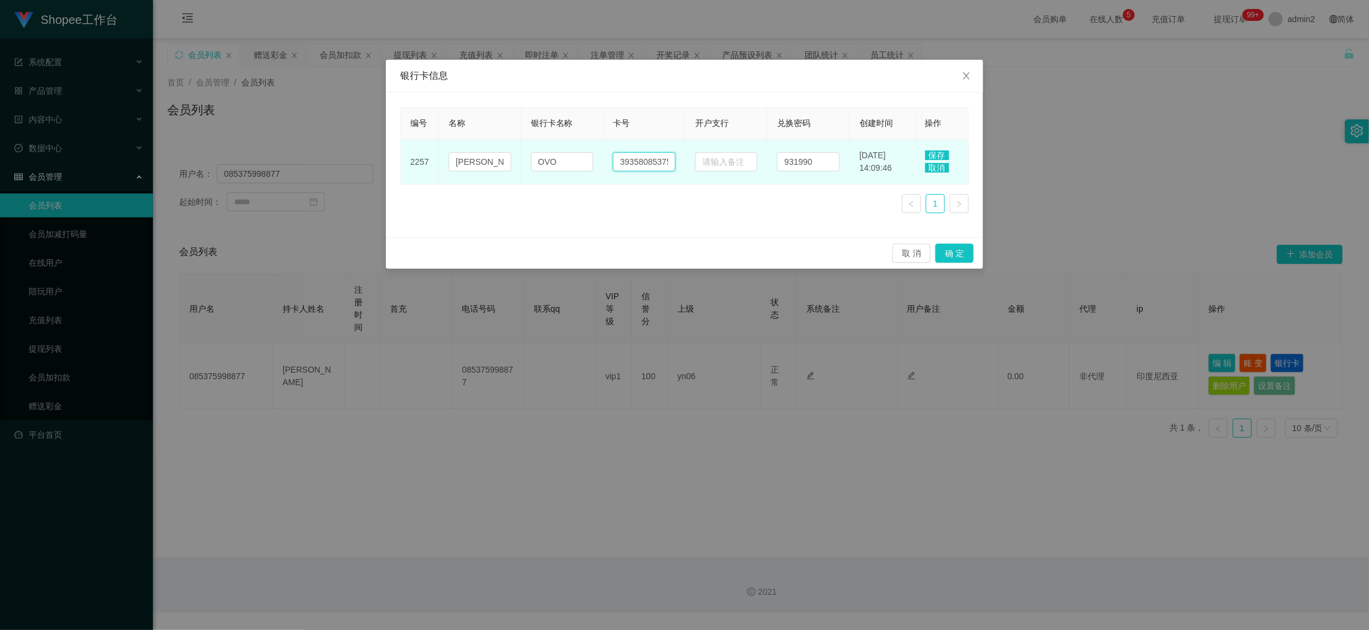
click at [648, 159] on input "39358085375998877" at bounding box center [644, 161] width 63 height 19
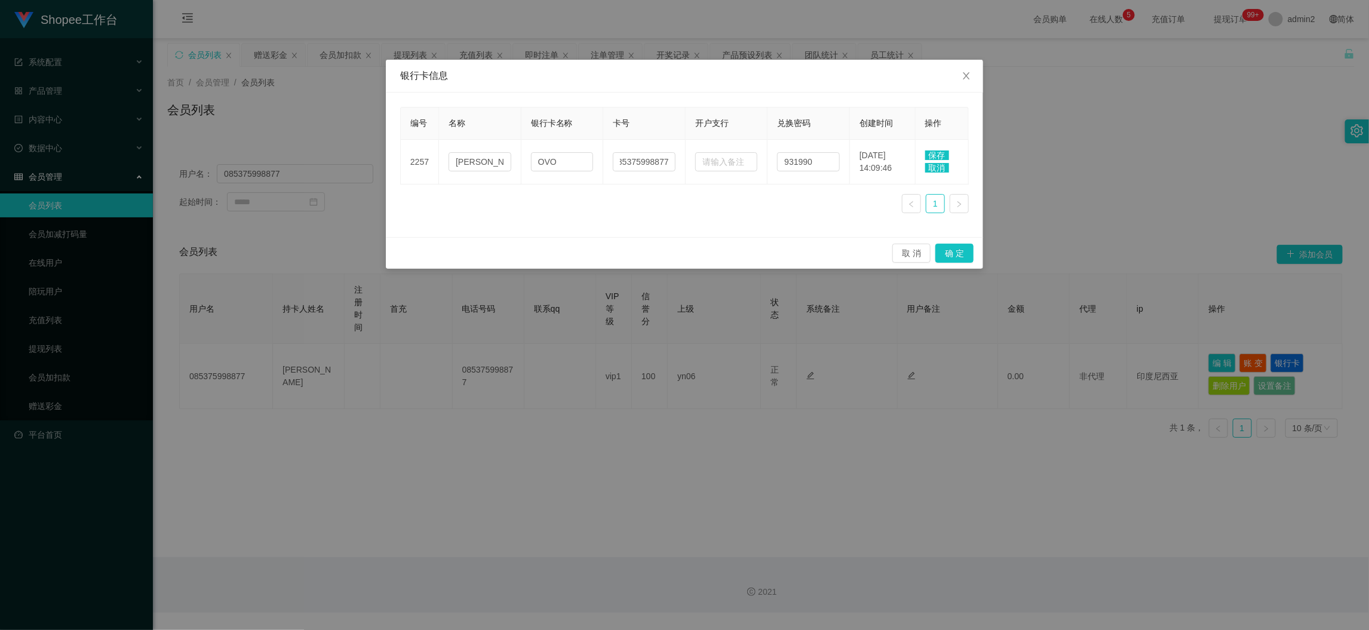
click at [939, 153] on span "保存" at bounding box center [937, 156] width 24 height 10
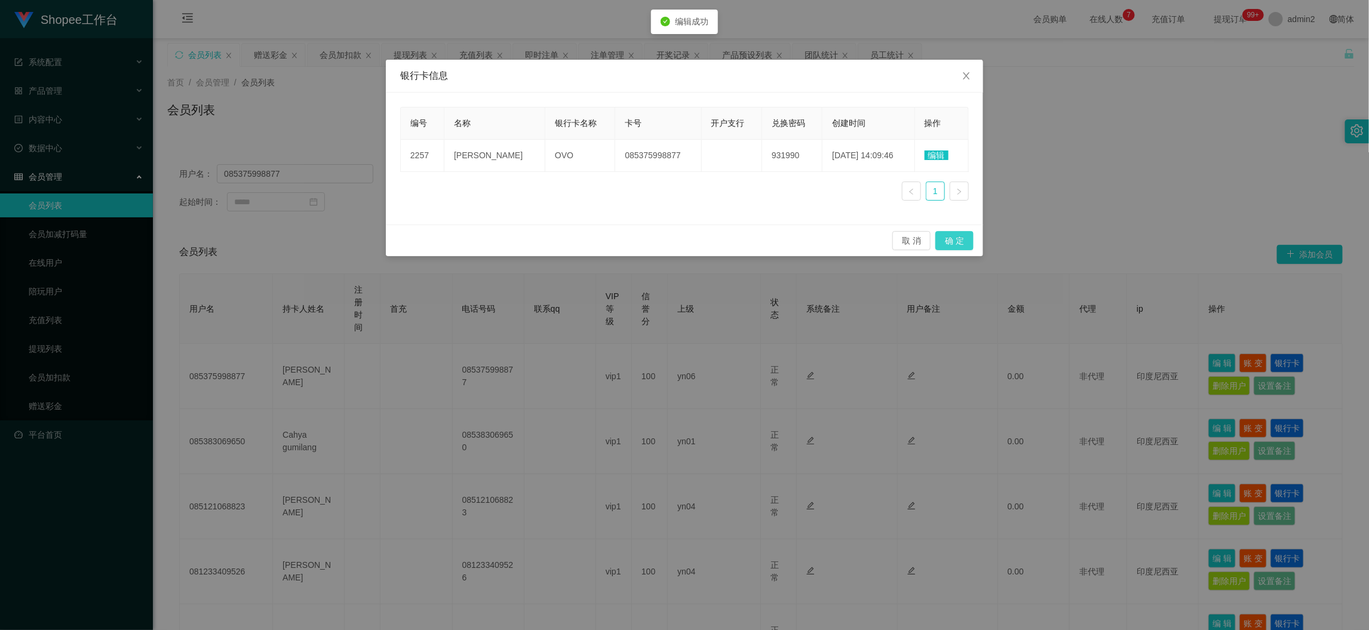
click at [956, 241] on button "确 定" at bounding box center [954, 240] width 38 height 19
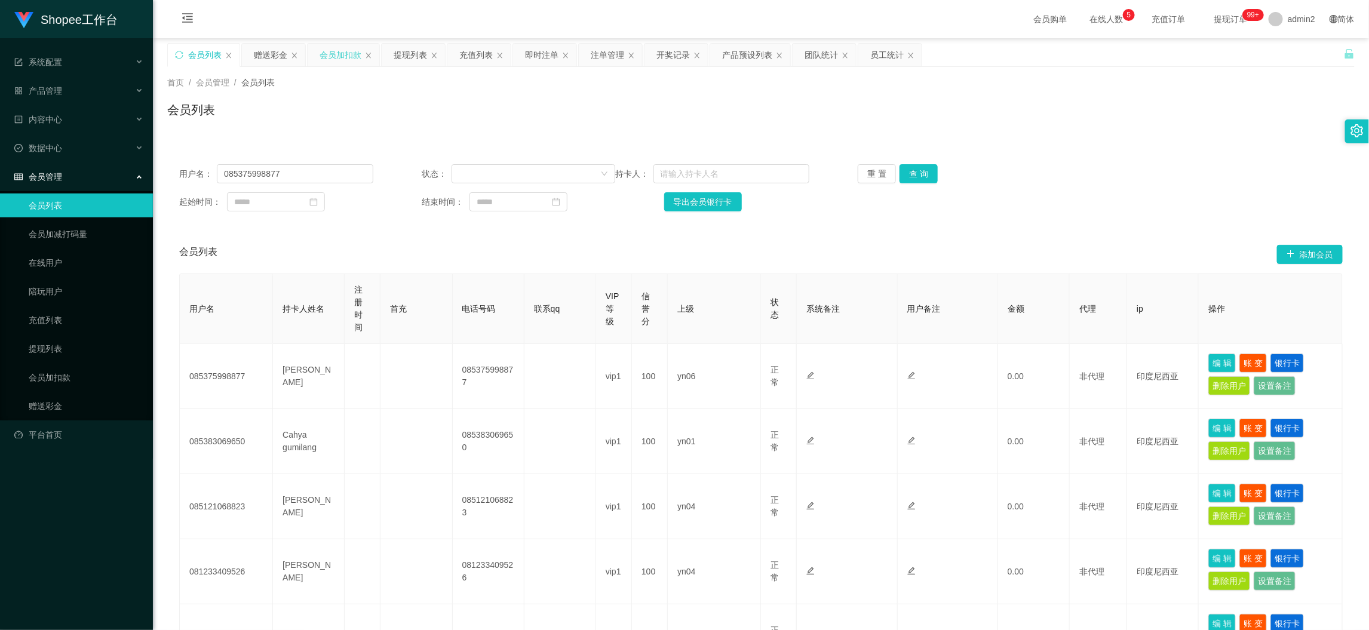
click at [329, 58] on div "会员加扣款" at bounding box center [341, 55] width 42 height 23
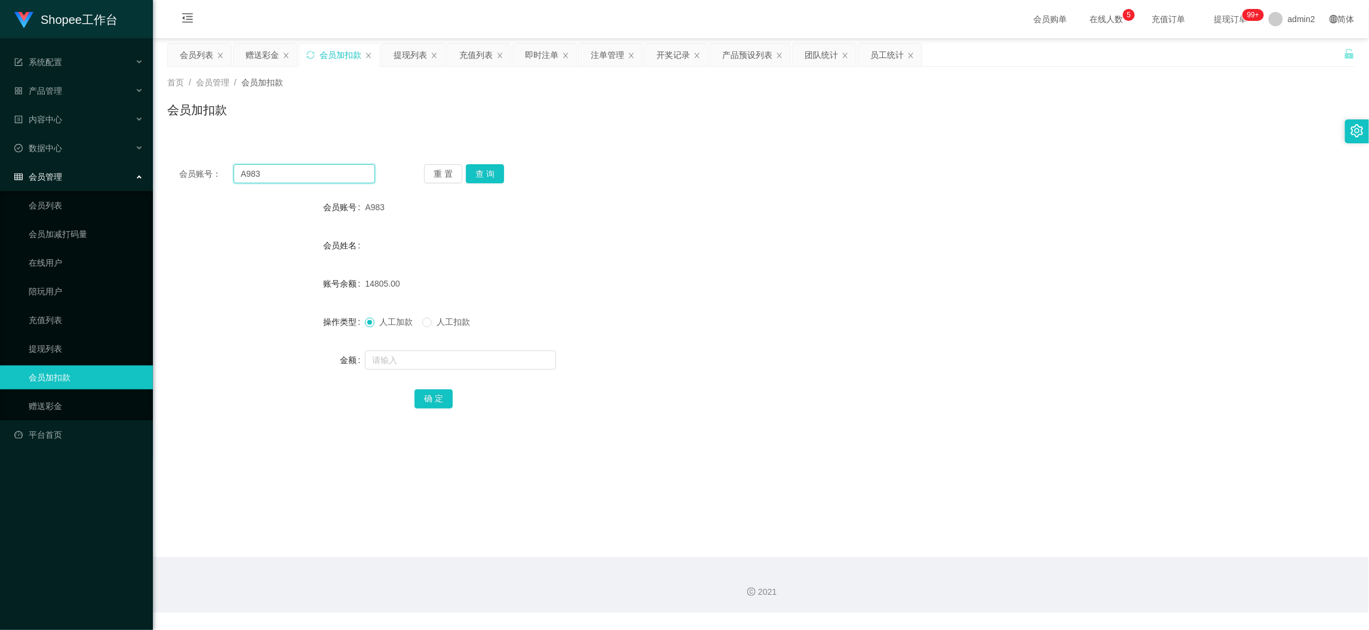
click at [338, 170] on input "A983" at bounding box center [305, 173] width 142 height 19
click at [339, 171] on input "A983" at bounding box center [305, 173] width 142 height 19
drag, startPoint x: 503, startPoint y: 174, endPoint x: 490, endPoint y: 174, distance: 12.5
click at [503, 174] on div "重 置 查 询" at bounding box center [522, 173] width 196 height 19
click at [488, 174] on button "查 询" at bounding box center [485, 173] width 38 height 19
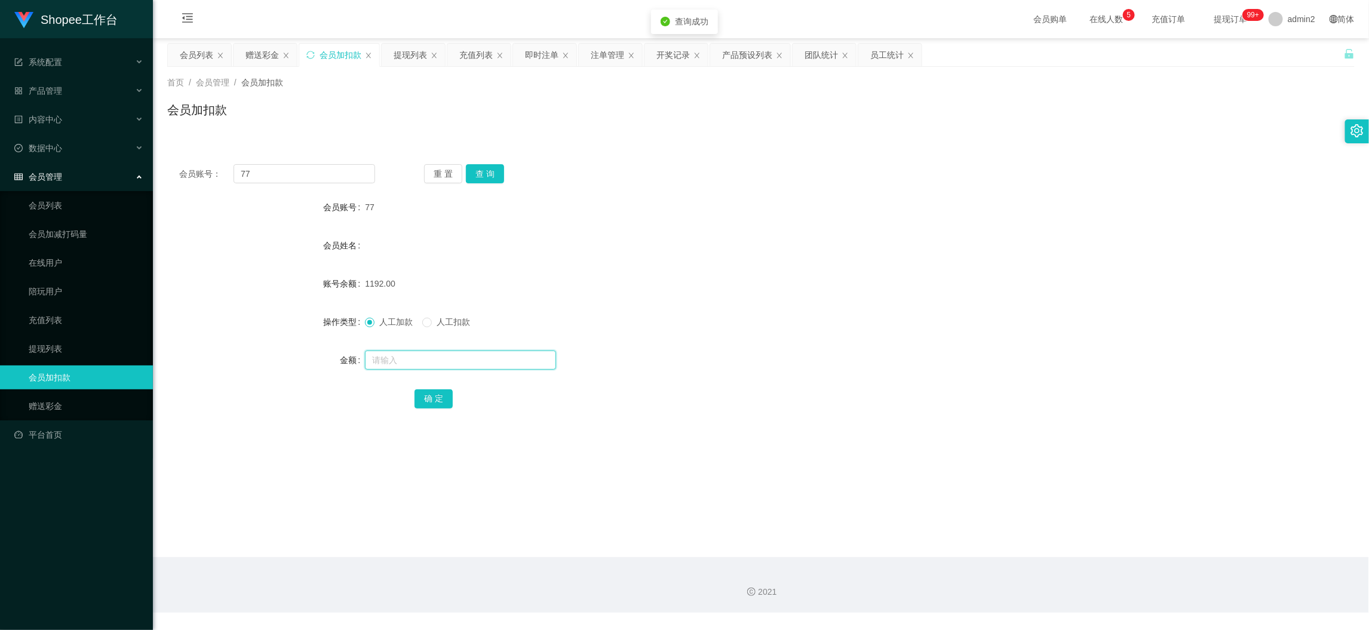
click at [500, 361] on input "text" at bounding box center [460, 360] width 191 height 19
drag, startPoint x: 432, startPoint y: 388, endPoint x: 447, endPoint y: 389, distance: 14.9
click at [431, 389] on button "确 定" at bounding box center [434, 398] width 38 height 19
click at [825, 344] on form "会员账号 77 会员姓名 账号余额 1192.00 操作类型 人工加款 人工扣款 金额 408 确 定" at bounding box center [761, 302] width 1188 height 215
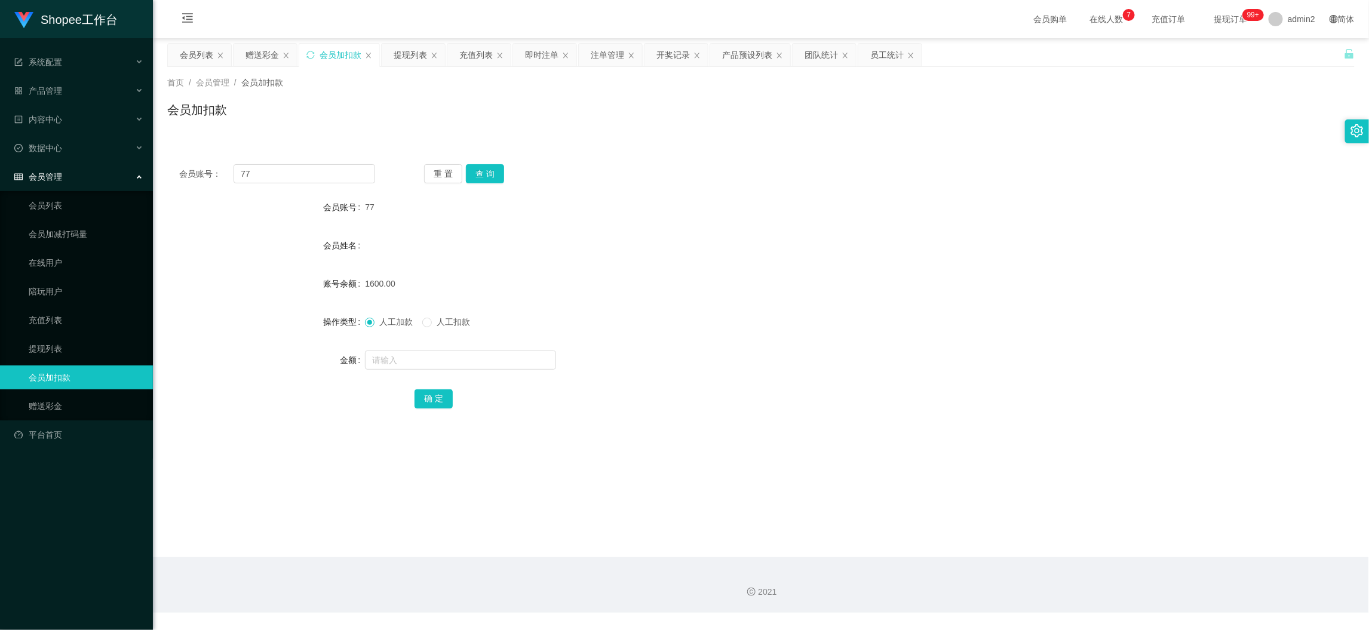
drag, startPoint x: 1097, startPoint y: 560, endPoint x: 830, endPoint y: 420, distance: 301.9
click at [1096, 558] on div "2021" at bounding box center [761, 585] width 1216 height 56
drag, startPoint x: 262, startPoint y: 54, endPoint x: 286, endPoint y: 85, distance: 39.7
click at [262, 54] on div "赠送彩金" at bounding box center [262, 55] width 33 height 23
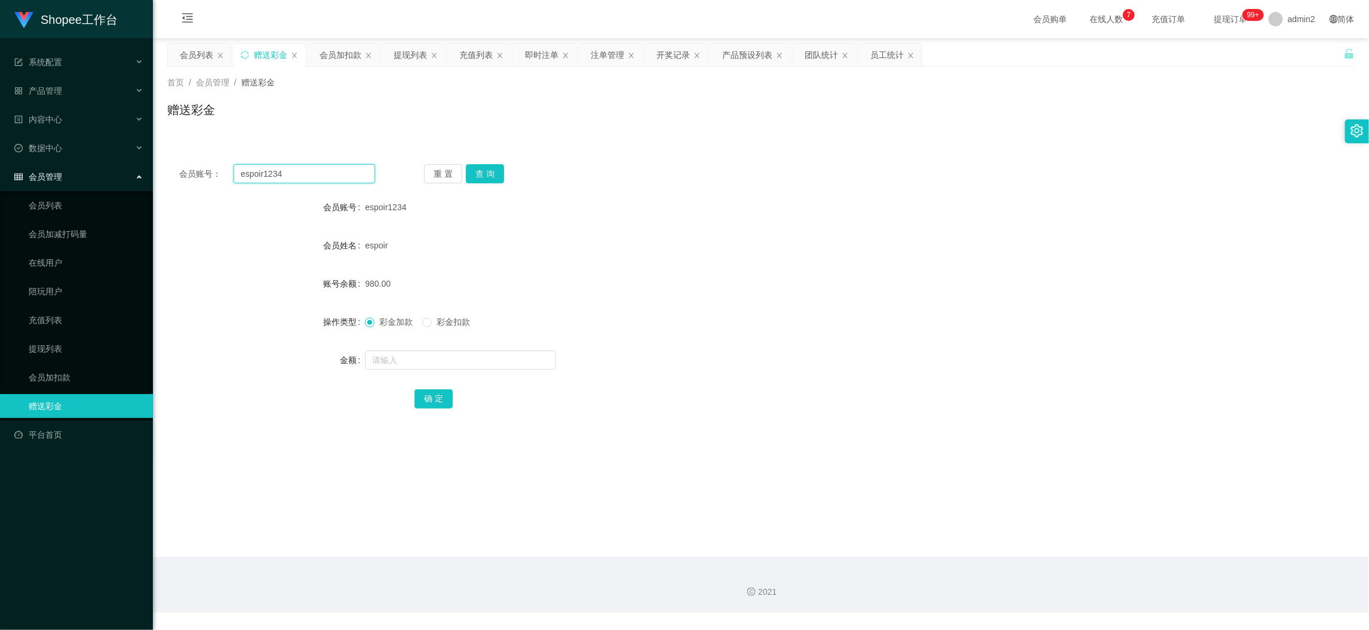
click at [327, 174] on input "espoir1234" at bounding box center [305, 173] width 142 height 19
click at [486, 168] on button "查 询" at bounding box center [485, 173] width 38 height 19
click at [478, 358] on input "text" at bounding box center [460, 360] width 191 height 19
click at [478, 357] on input "text" at bounding box center [460, 360] width 191 height 19
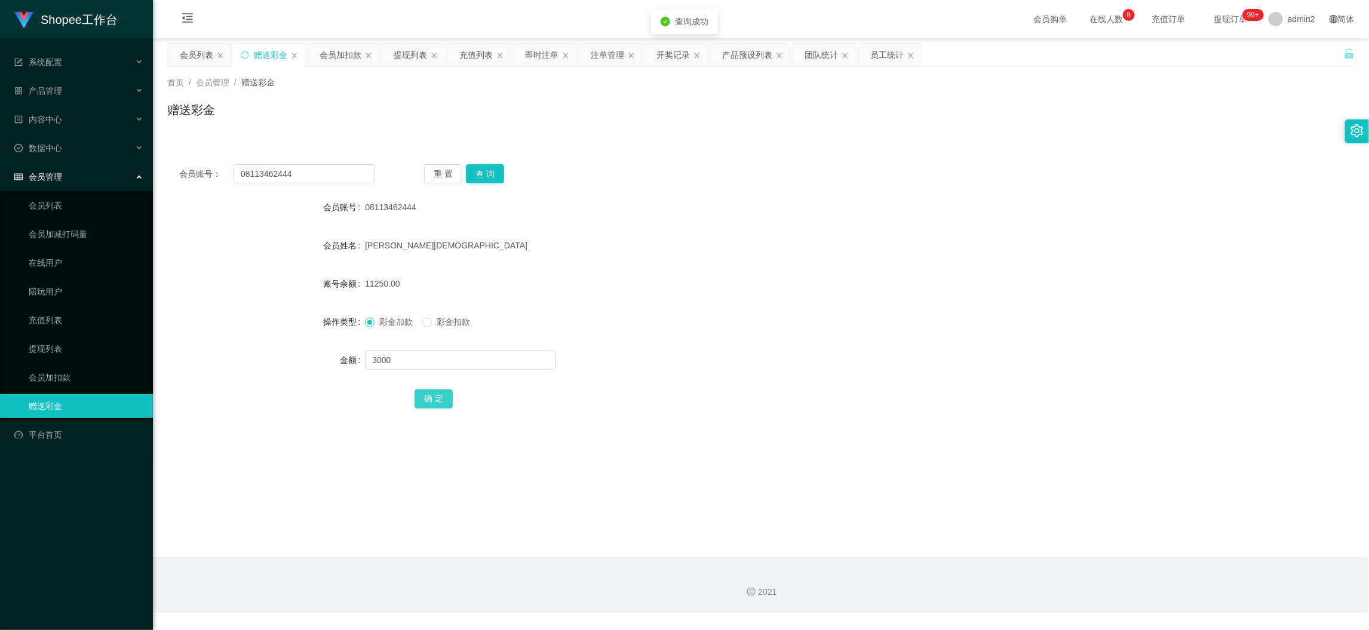
drag, startPoint x: 427, startPoint y: 395, endPoint x: 493, endPoint y: 385, distance: 67.2
click at [427, 395] on button "确 定" at bounding box center [434, 398] width 38 height 19
click at [753, 339] on form "会员账号 08113462444 会员姓名 ani nurohman 账号余额 11250.00 操作类型 彩金加款 彩金扣款 金额 3000 确 定" at bounding box center [761, 302] width 1188 height 215
click at [348, 53] on div "会员加扣款" at bounding box center [341, 55] width 42 height 23
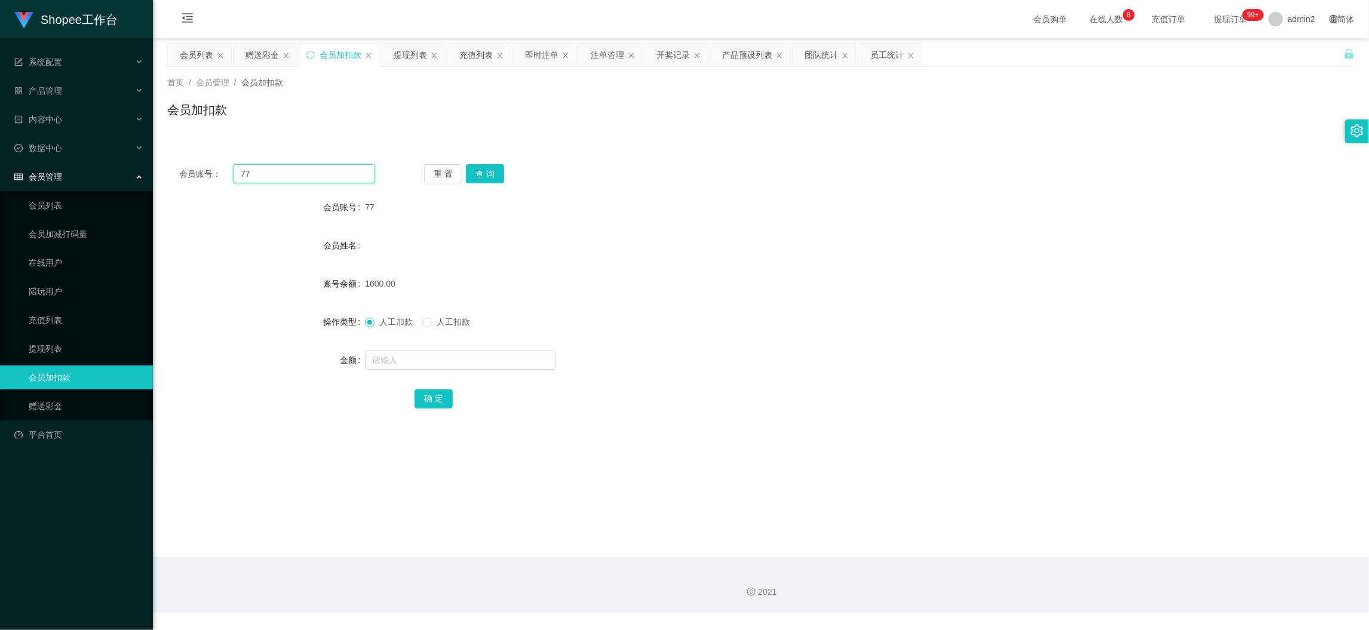
click at [353, 175] on input "77" at bounding box center [305, 173] width 142 height 19
click at [498, 176] on button "查 询" at bounding box center [485, 173] width 38 height 19
click at [480, 360] on input "text" at bounding box center [460, 360] width 191 height 19
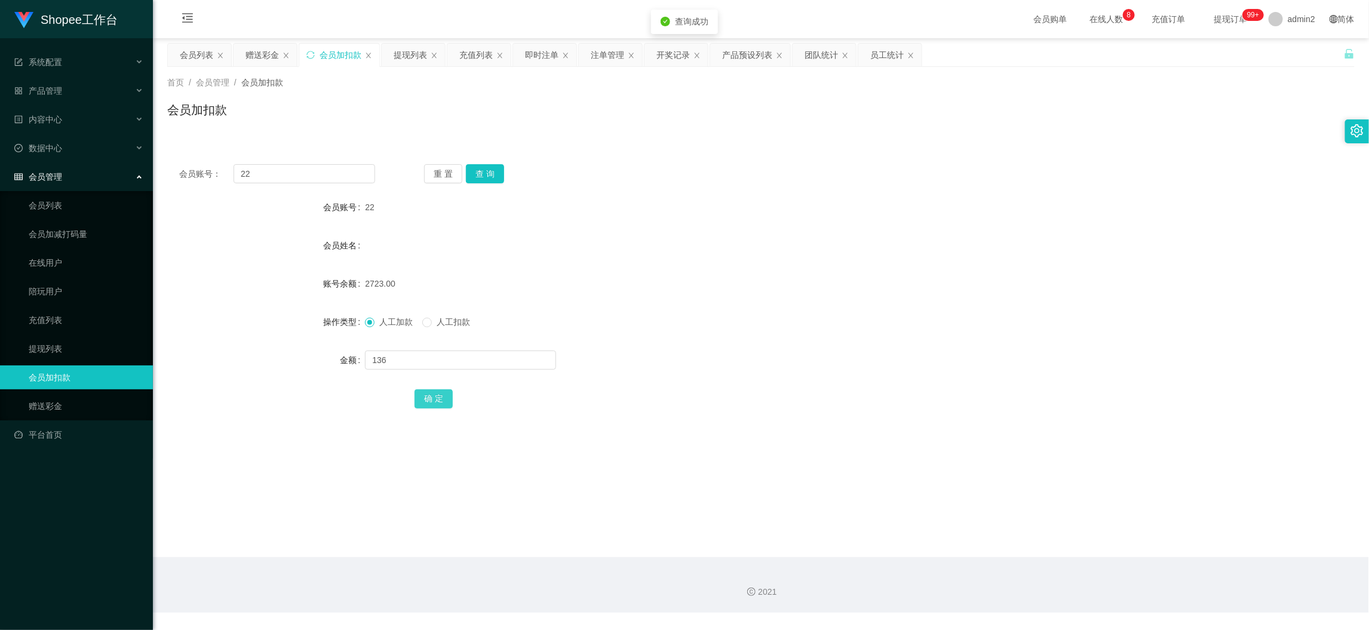
drag, startPoint x: 428, startPoint y: 392, endPoint x: 480, endPoint y: 380, distance: 53.3
click at [428, 392] on button "确 定" at bounding box center [434, 398] width 38 height 19
click at [259, 51] on div "赠送彩金" at bounding box center [262, 55] width 33 height 23
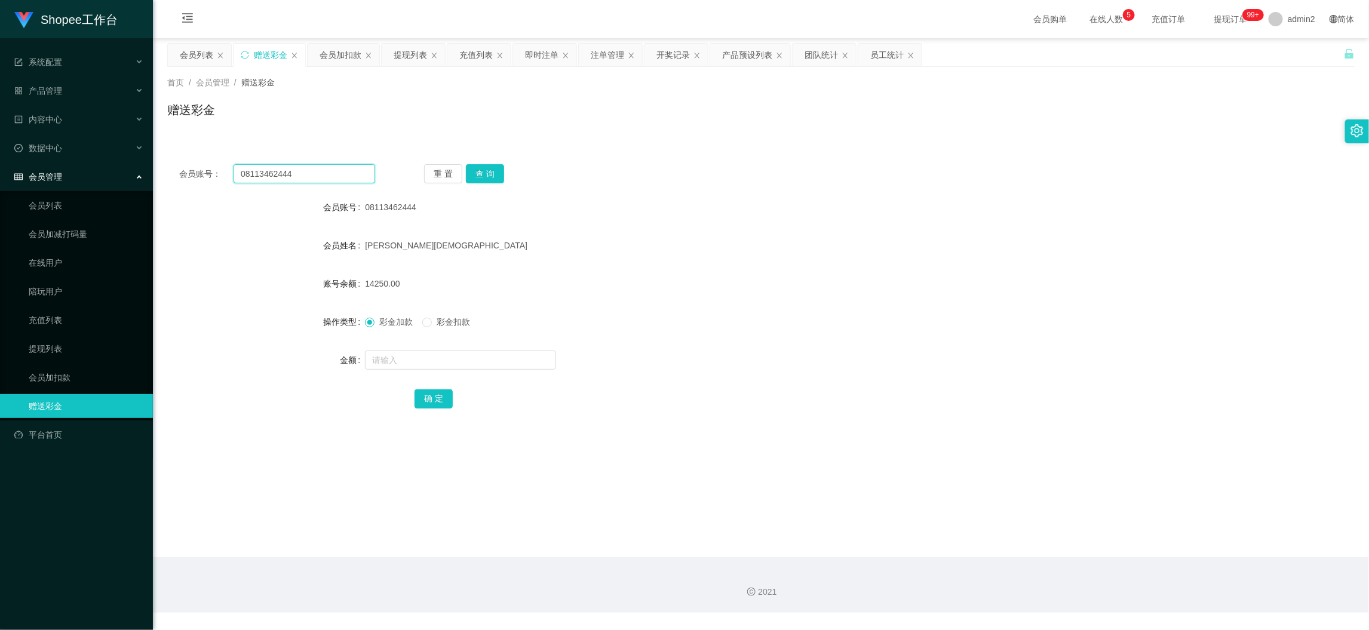
click at [332, 182] on input "08113462444" at bounding box center [305, 173] width 142 height 19
click at [478, 172] on button "查 询" at bounding box center [485, 173] width 38 height 19
click at [486, 361] on input "text" at bounding box center [460, 360] width 191 height 19
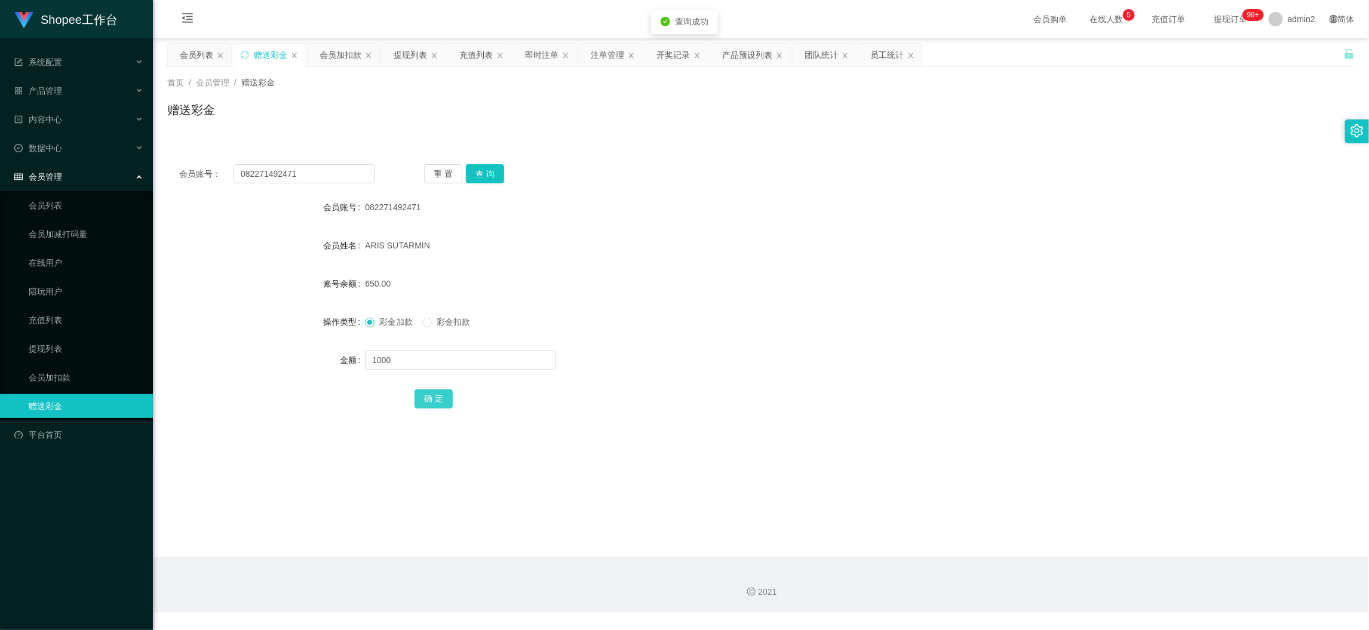
click at [427, 397] on button "确 定" at bounding box center [434, 398] width 38 height 19
click at [754, 306] on form "会员账号 082271492471 会员姓名 ARIS SUTARMIN 账号余额 650.00 操作类型 彩金加款 彩金扣款 金额 1000 确 定" at bounding box center [761, 302] width 1188 height 215
click at [1072, 545] on main "关闭左侧 关闭右侧 关闭其它 刷新页面 会员列表 赠送彩金 会员加扣款 提现列表 充值列表 即时注单 注单管理 开奖记录 产品预设列表 团队统计 员工统计 首…" at bounding box center [761, 297] width 1216 height 519
click at [354, 180] on input "082271492471" at bounding box center [305, 173] width 142 height 19
click at [353, 179] on input "082271492471" at bounding box center [305, 173] width 142 height 19
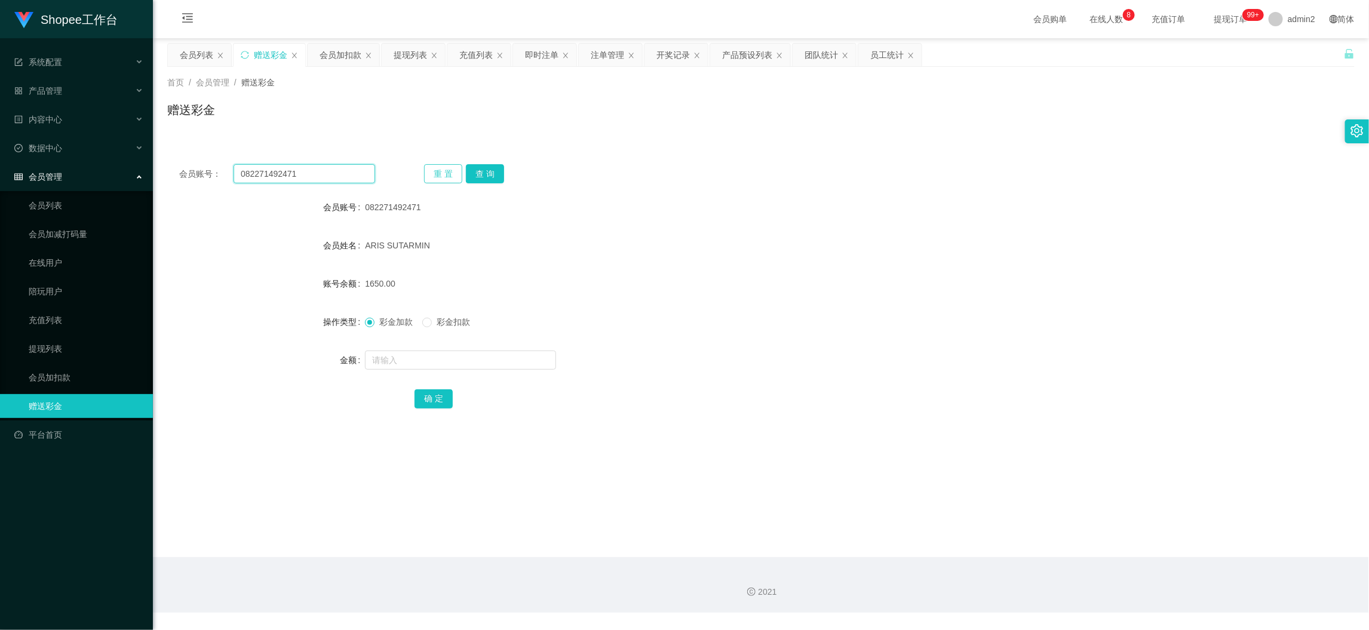
paste input "Hengwoon"
click at [344, 173] on input "082271492471Hengwoon" at bounding box center [305, 173] width 142 height 19
paste input "text"
type input "Hengwoon"
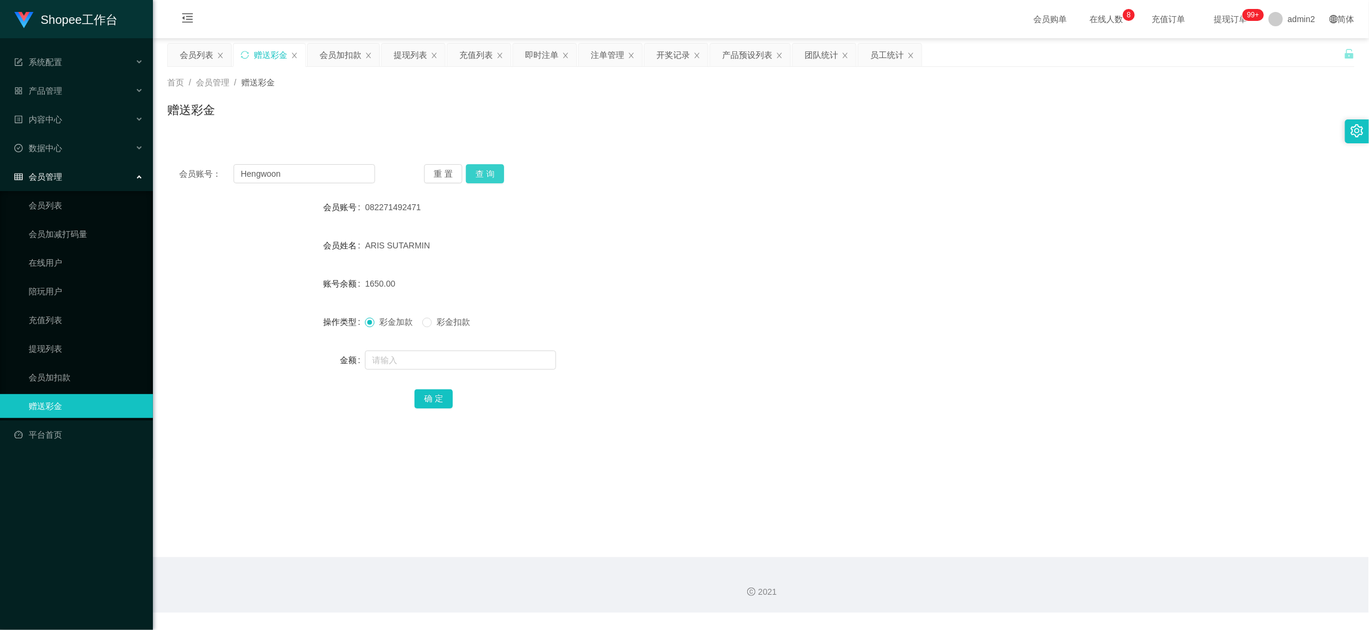
click at [464, 170] on div "重 置 查 询" at bounding box center [522, 173] width 196 height 19
click at [480, 167] on button "查 询" at bounding box center [485, 173] width 38 height 19
click at [504, 358] on input "text" at bounding box center [460, 360] width 191 height 19
click at [502, 363] on input "text" at bounding box center [460, 360] width 191 height 19
type input "80"
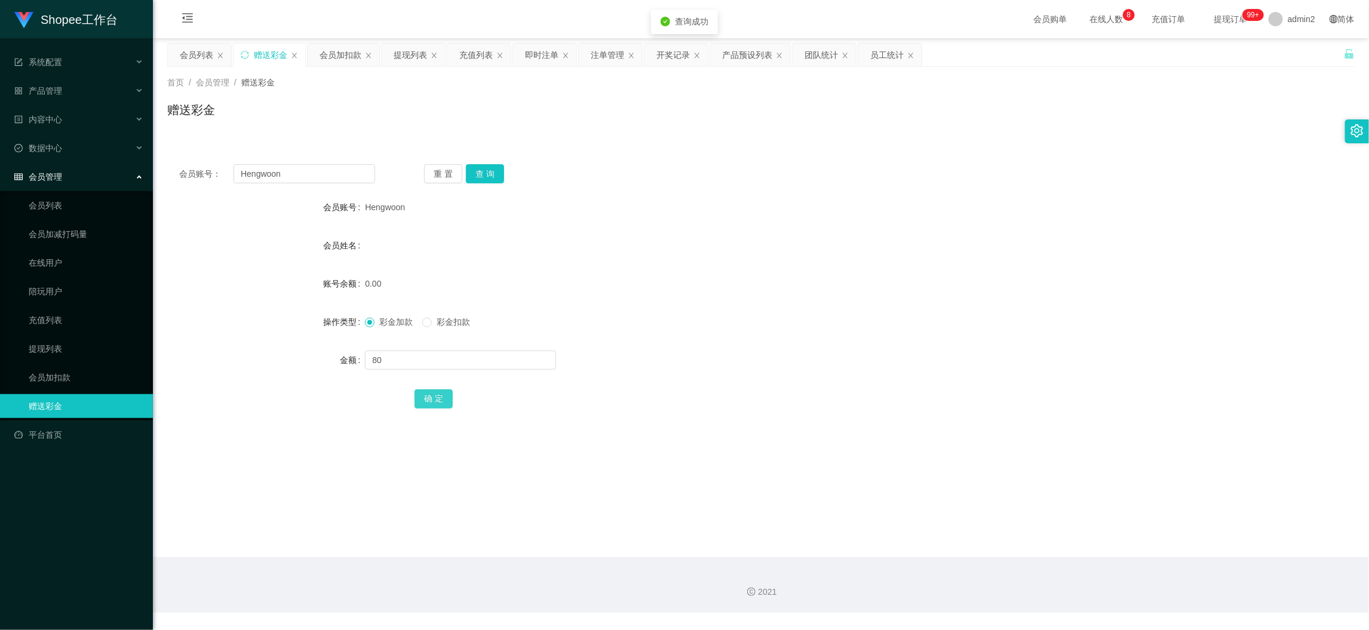
click at [440, 391] on button "确 定" at bounding box center [434, 398] width 38 height 19
click at [754, 348] on div at bounding box center [711, 360] width 693 height 24
click at [320, 53] on div "会员加扣款" at bounding box center [341, 55] width 42 height 23
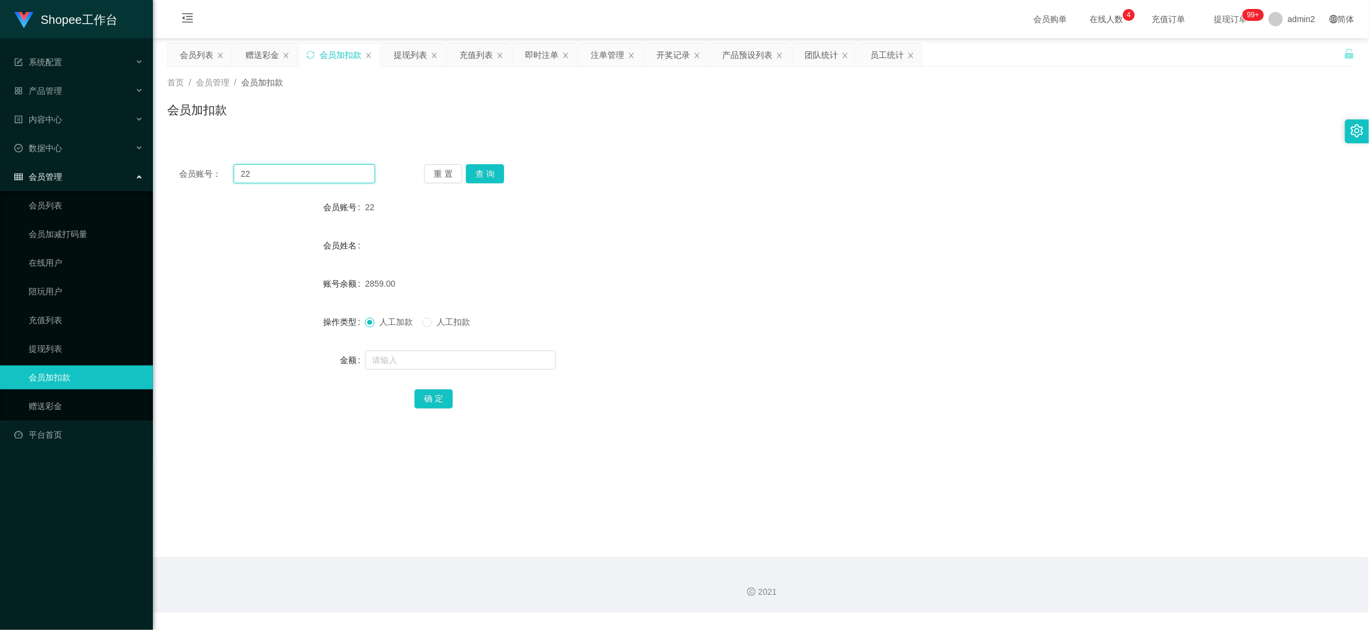
click at [343, 172] on input "22" at bounding box center [305, 173] width 142 height 19
drag, startPoint x: 343, startPoint y: 172, endPoint x: 483, endPoint y: 185, distance: 140.3
click at [351, 177] on input "22" at bounding box center [305, 173] width 142 height 19
paste input "98"
type input "98"
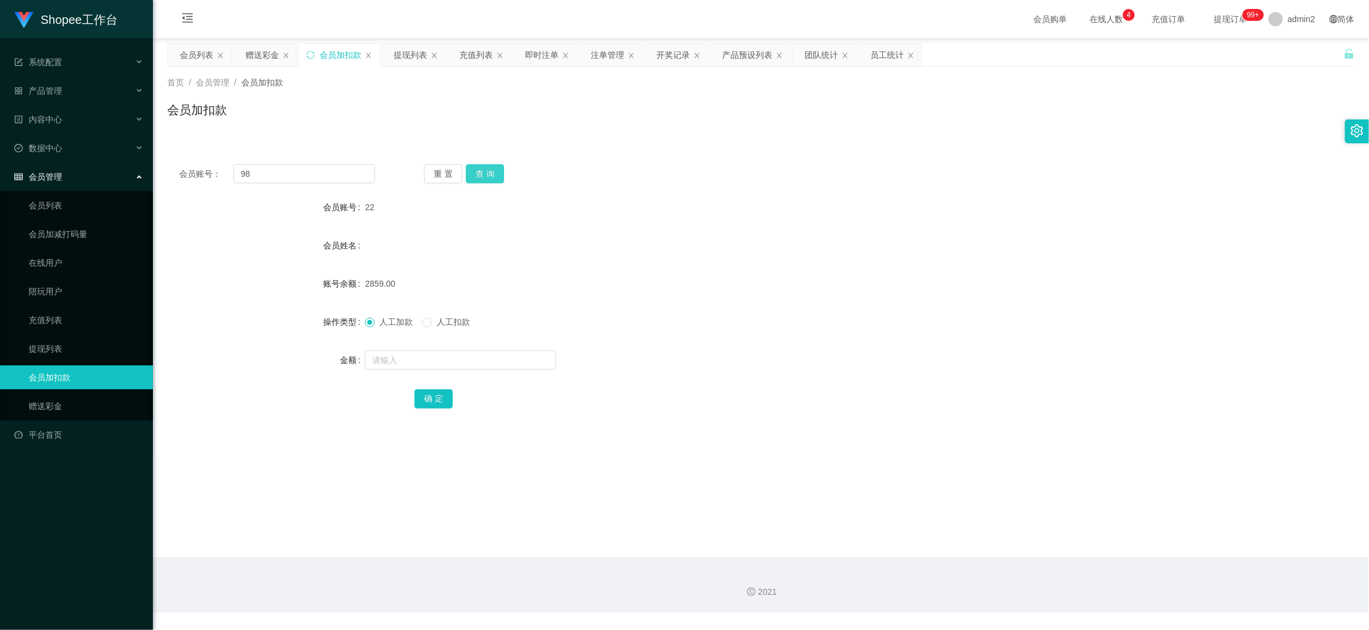
click at [483, 171] on button "查 询" at bounding box center [485, 173] width 38 height 19
click at [501, 361] on input "text" at bounding box center [460, 360] width 191 height 19
type input "14"
drag, startPoint x: 428, startPoint y: 392, endPoint x: 474, endPoint y: 382, distance: 47.1
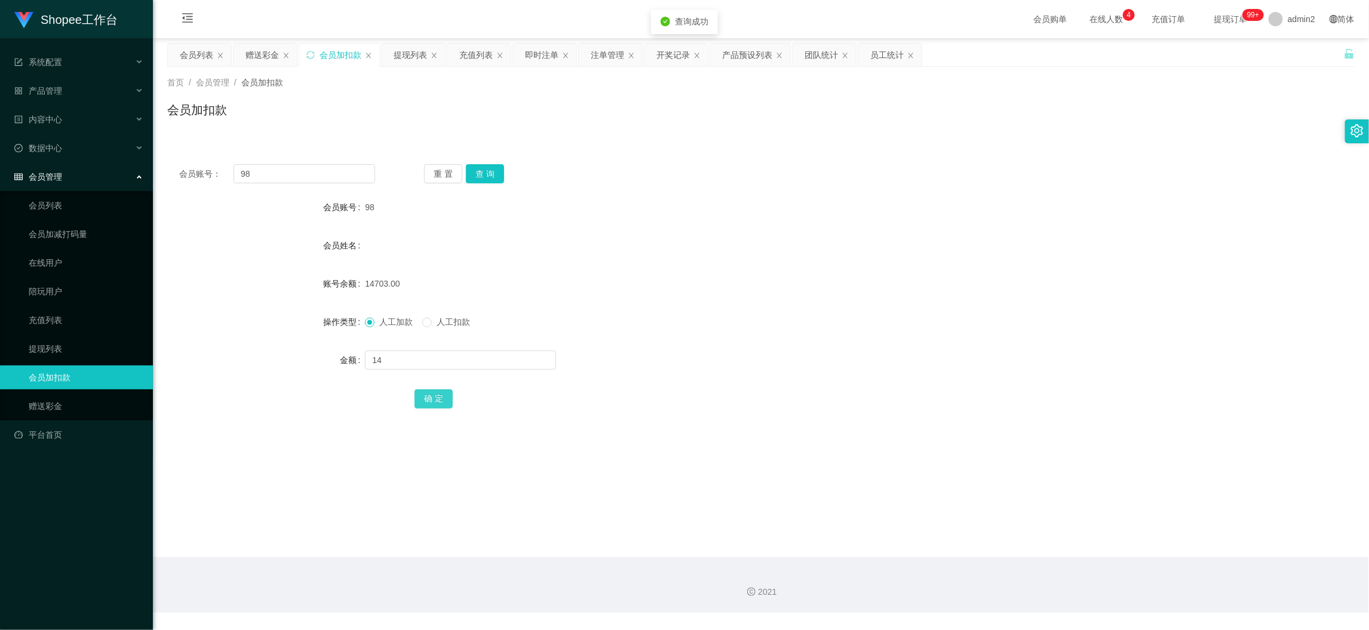
click at [428, 392] on button "确 定" at bounding box center [434, 398] width 38 height 19
click at [407, 54] on div "提现列表" at bounding box center [410, 55] width 33 height 23
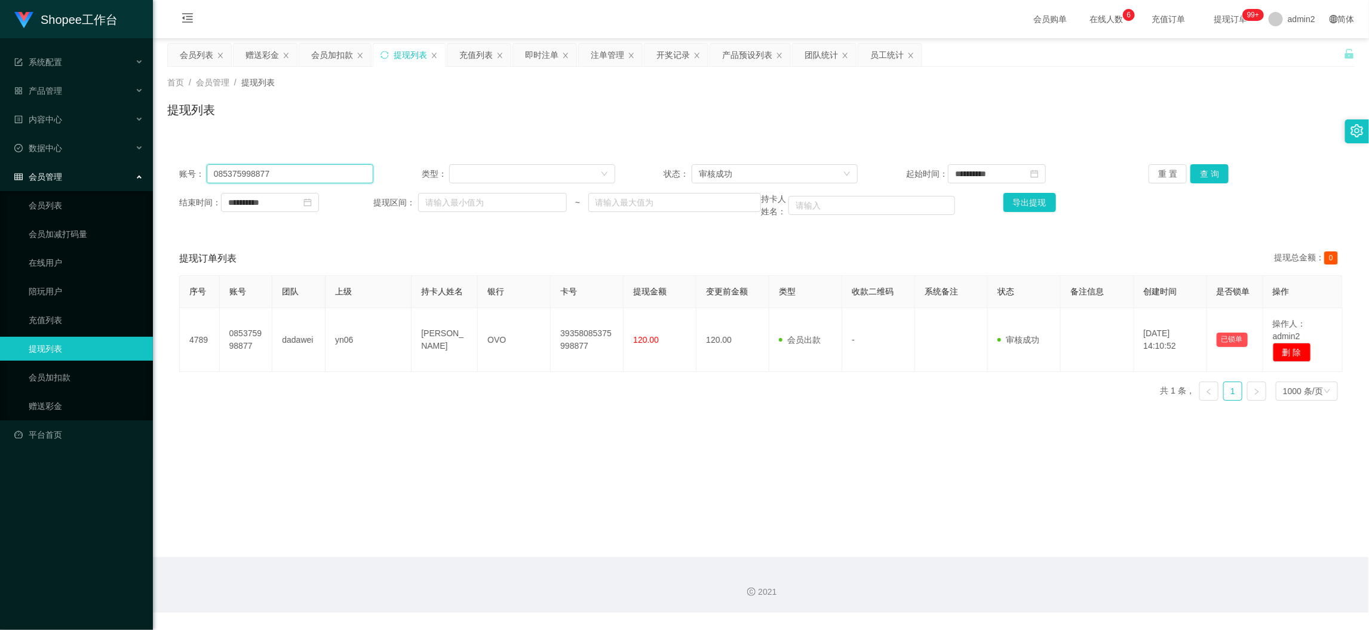
click at [326, 177] on input "085375998877" at bounding box center [290, 173] width 167 height 19
drag, startPoint x: 326, startPoint y: 177, endPoint x: 792, endPoint y: 162, distance: 466.8
click at [332, 178] on input "085375998877" at bounding box center [290, 173] width 167 height 19
paste input "Hengwoon"
type input "Hengwoon"
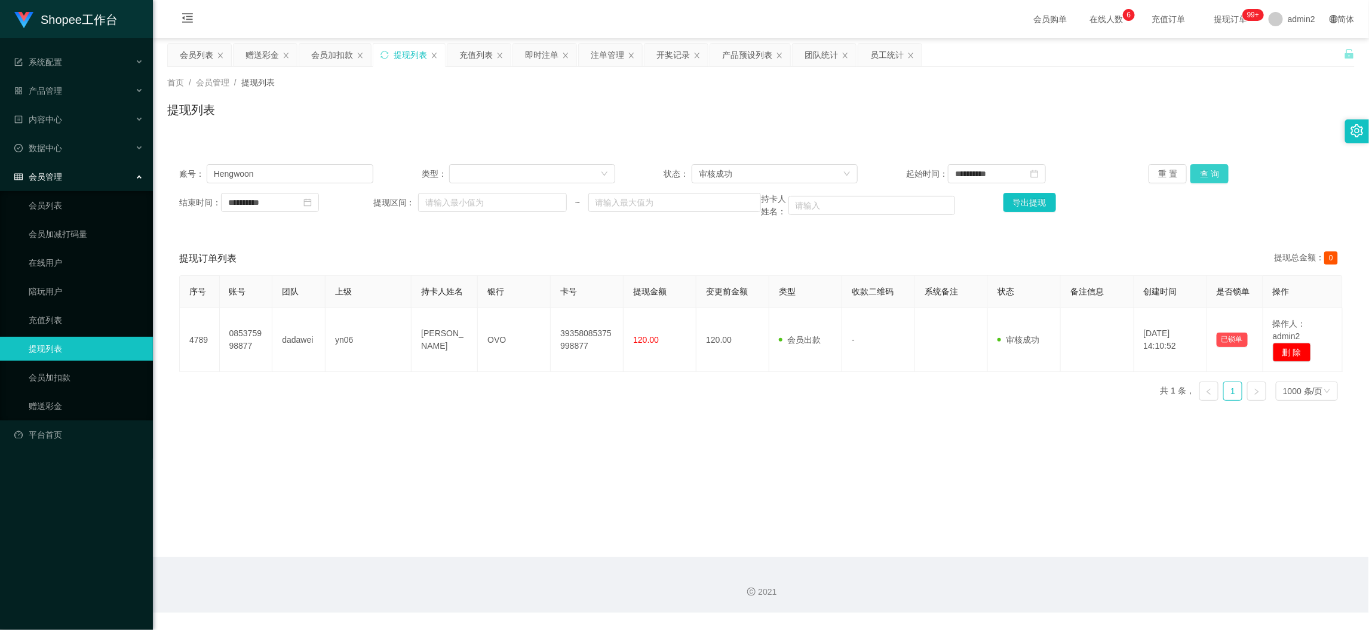
click at [1207, 167] on button "查 询" at bounding box center [1210, 173] width 38 height 19
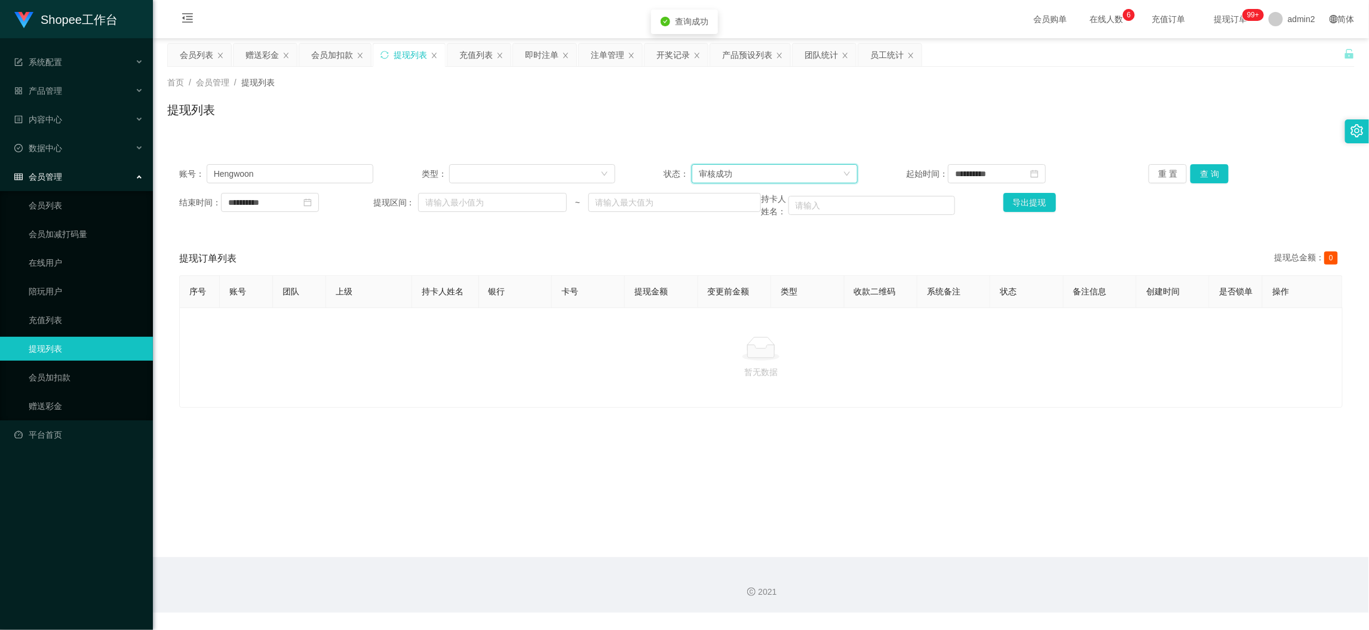
click at [774, 182] on div "审核成功" at bounding box center [771, 174] width 144 height 18
click at [758, 197] on li "等待审核" at bounding box center [770, 197] width 165 height 19
click at [1198, 174] on button "查 询" at bounding box center [1210, 173] width 38 height 19
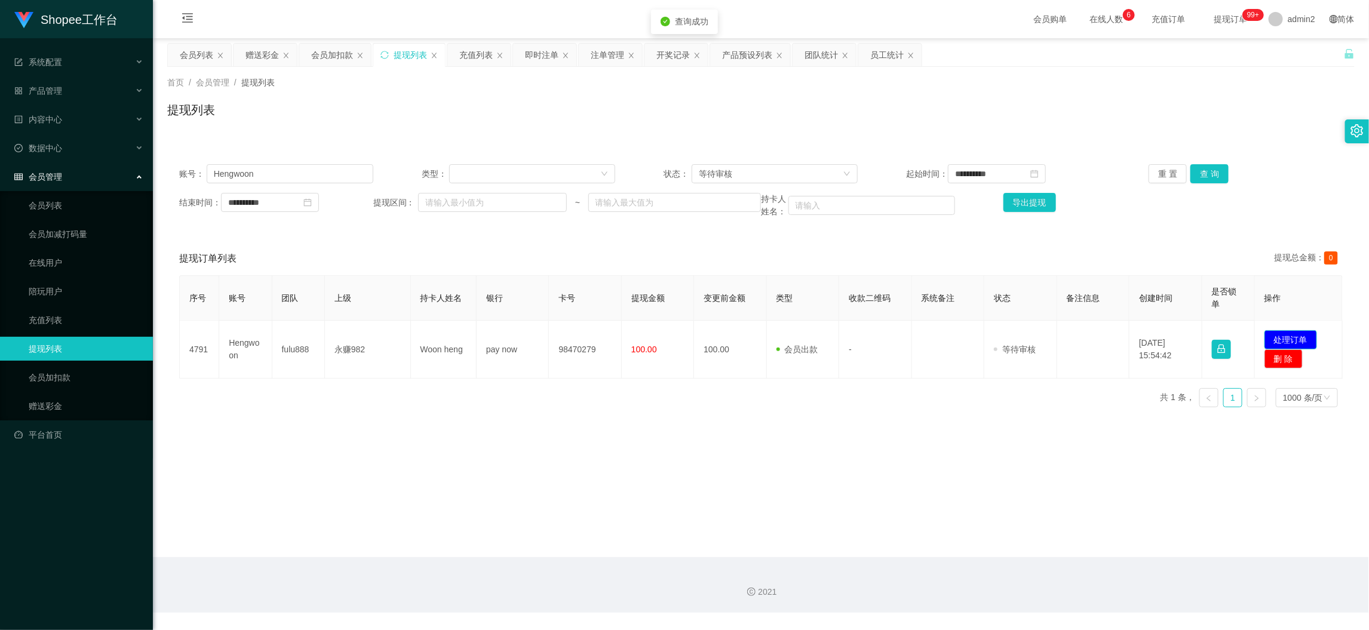
drag, startPoint x: 1288, startPoint y: 337, endPoint x: 1294, endPoint y: 340, distance: 7.5
click at [1288, 339] on button "处理订单" at bounding box center [1291, 339] width 53 height 19
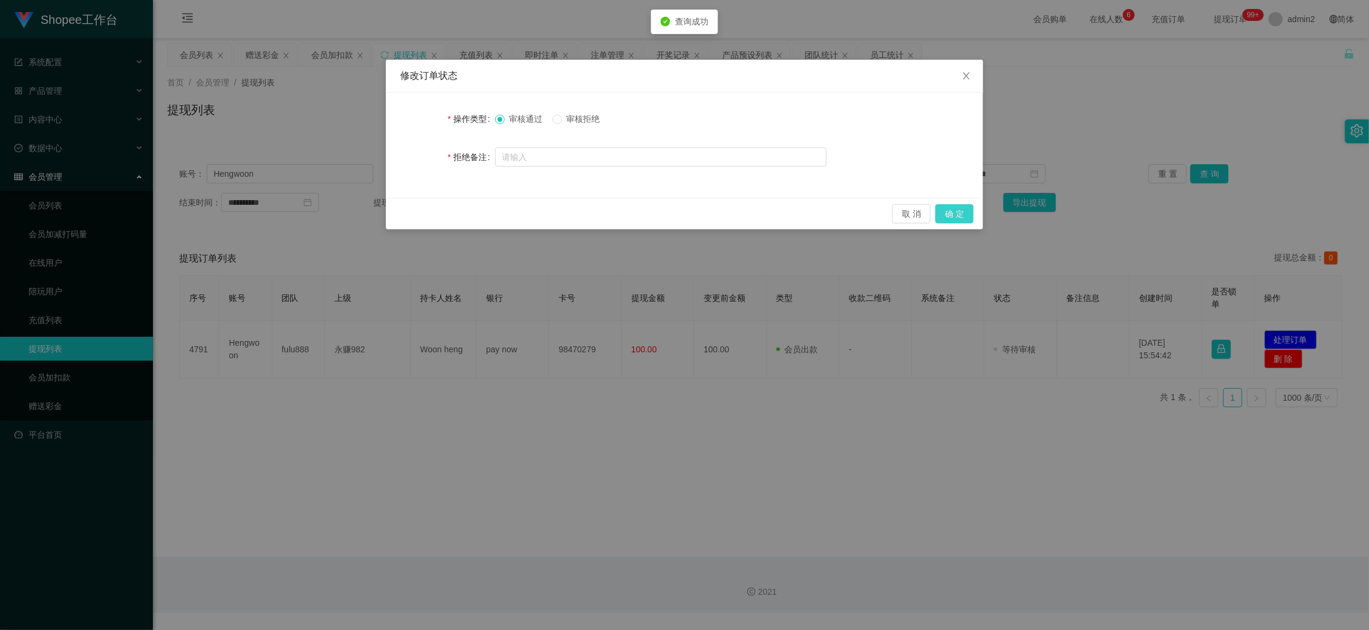
click at [949, 215] on button "确 定" at bounding box center [954, 213] width 38 height 19
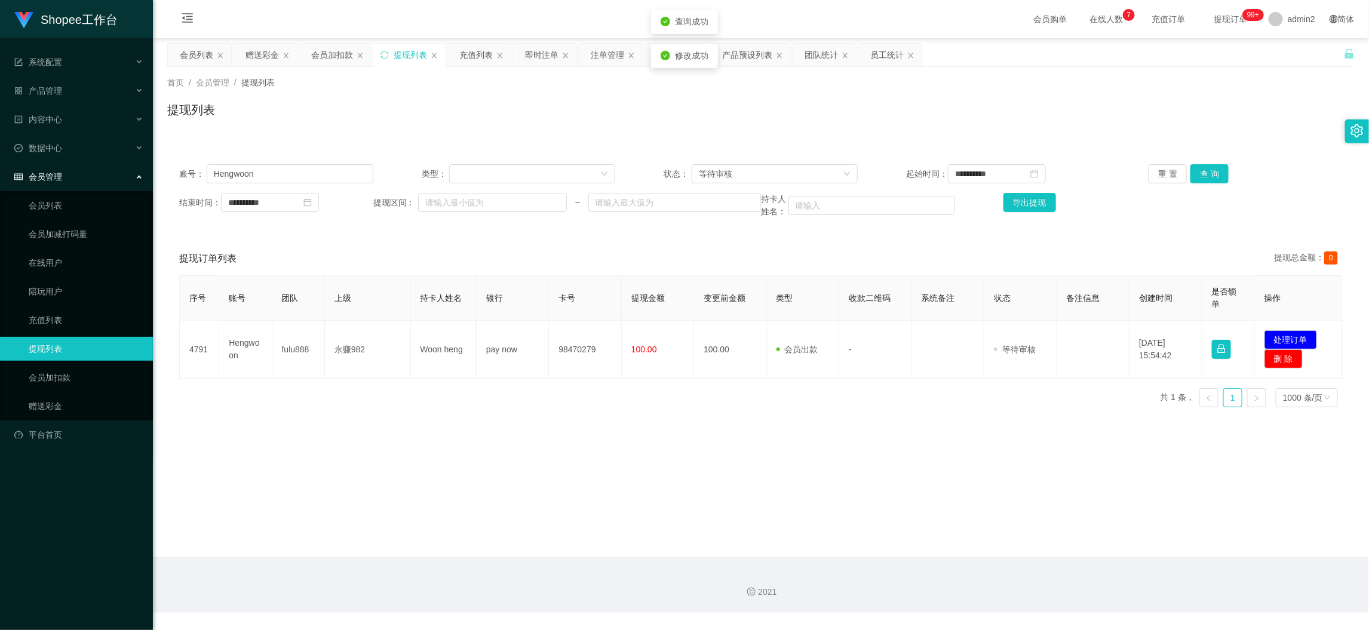
click at [888, 388] on div "修改订单状态 操作类型 审核通过 审核拒绝 拒绝备注 取 消 确 定" at bounding box center [684, 315] width 1369 height 630
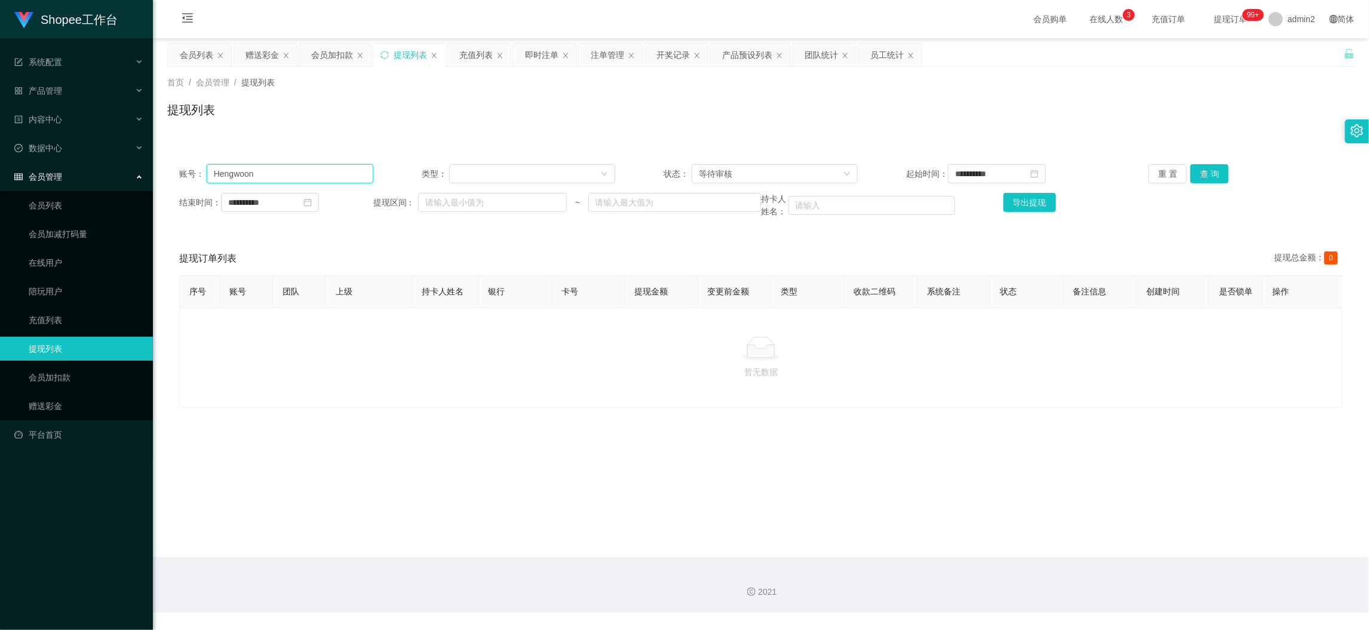
click at [314, 167] on input "Hengwoon" at bounding box center [290, 173] width 167 height 19
click at [330, 52] on div "会员加扣款" at bounding box center [332, 55] width 42 height 23
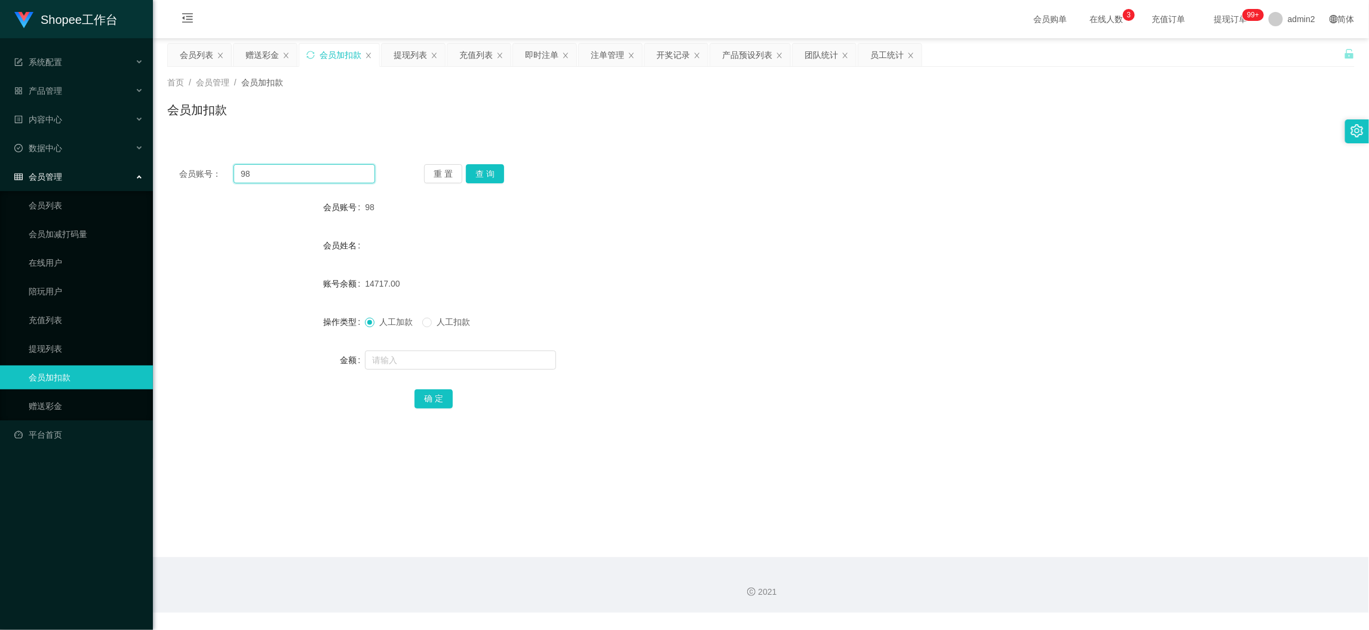
click at [330, 172] on input "98" at bounding box center [305, 173] width 142 height 19
drag, startPoint x: 330, startPoint y: 172, endPoint x: 362, endPoint y: 179, distance: 32.9
click at [332, 174] on input "98" at bounding box center [305, 173] width 142 height 19
drag, startPoint x: 484, startPoint y: 174, endPoint x: 483, endPoint y: 218, distance: 43.6
click at [486, 174] on button "查 询" at bounding box center [485, 173] width 38 height 19
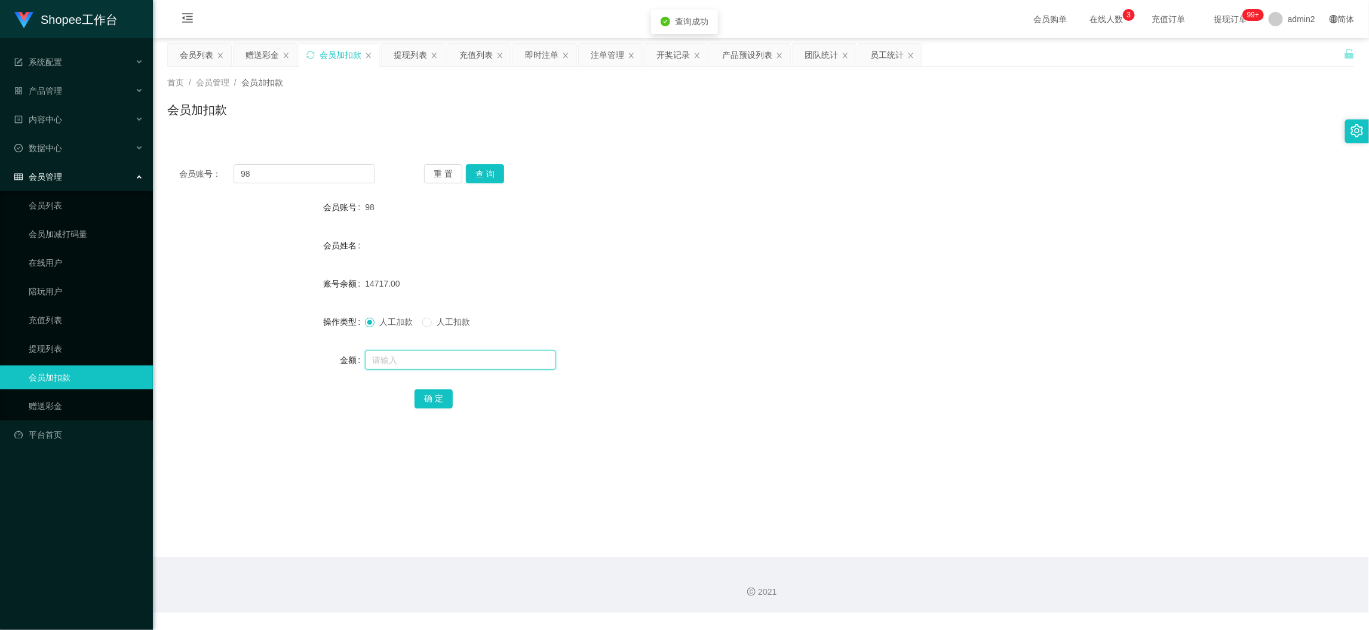
click at [483, 357] on input "text" at bounding box center [460, 360] width 191 height 19
click at [483, 357] on input "1" at bounding box center [460, 360] width 191 height 19
type input "14"
click at [428, 399] on button "确 定" at bounding box center [434, 398] width 38 height 19
click at [689, 338] on form "会员账号 98 会员姓名 账号余额 14717.00 操作类型 人工加款 人工扣款 金额 14 确 定" at bounding box center [761, 302] width 1188 height 215
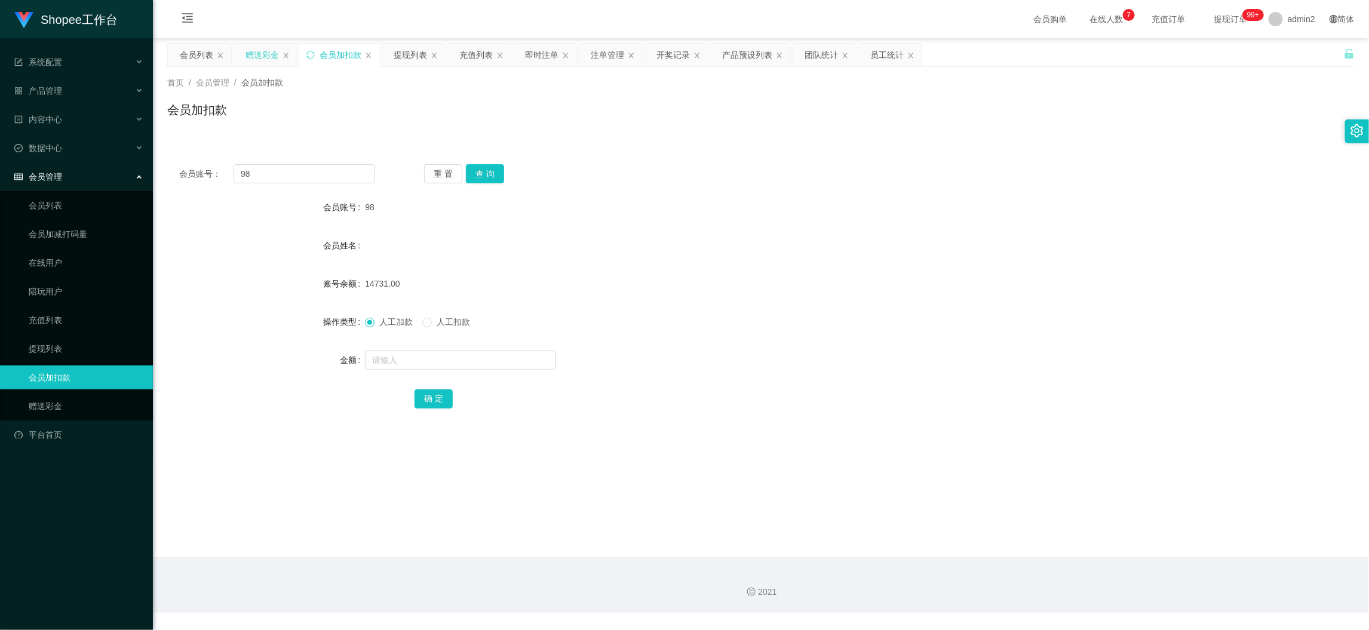
click at [256, 56] on div "赠送彩金" at bounding box center [262, 55] width 33 height 23
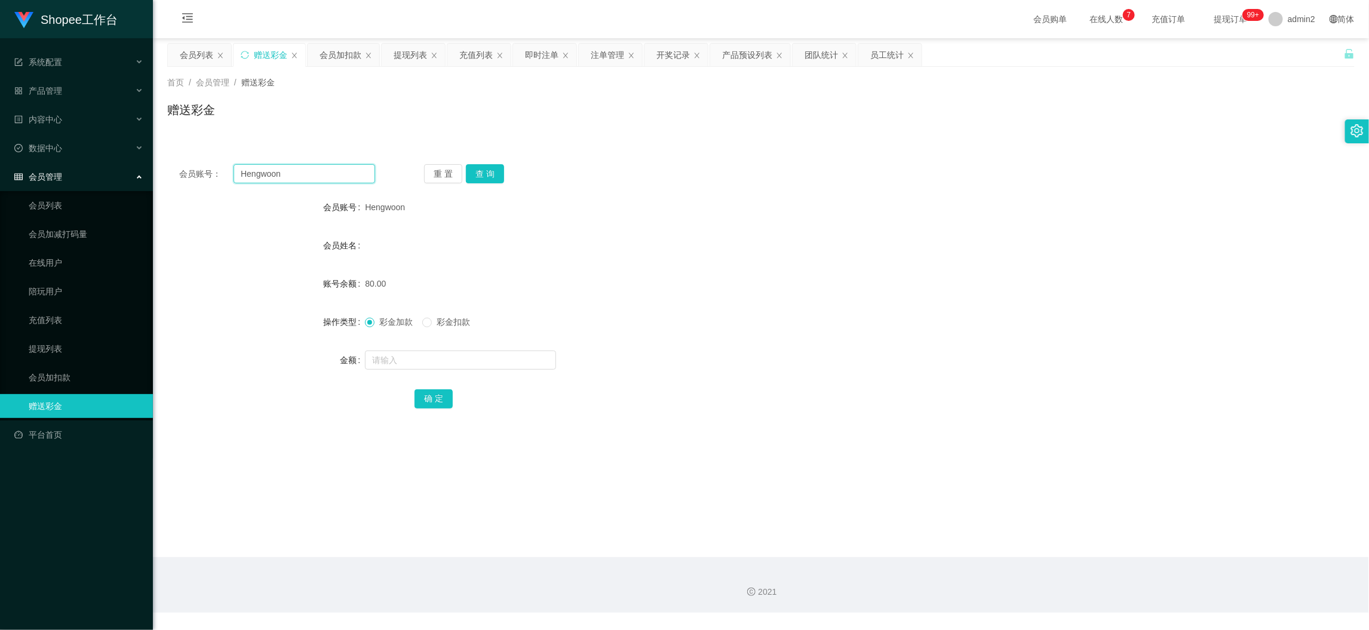
click at [340, 174] on input "Hengwoon" at bounding box center [305, 173] width 142 height 19
drag, startPoint x: 340, startPoint y: 174, endPoint x: 441, endPoint y: 182, distance: 101.3
click at [341, 174] on input "Hengwoon" at bounding box center [305, 173] width 142 height 19
paste input "Ilham123"
type input "Ilham123"
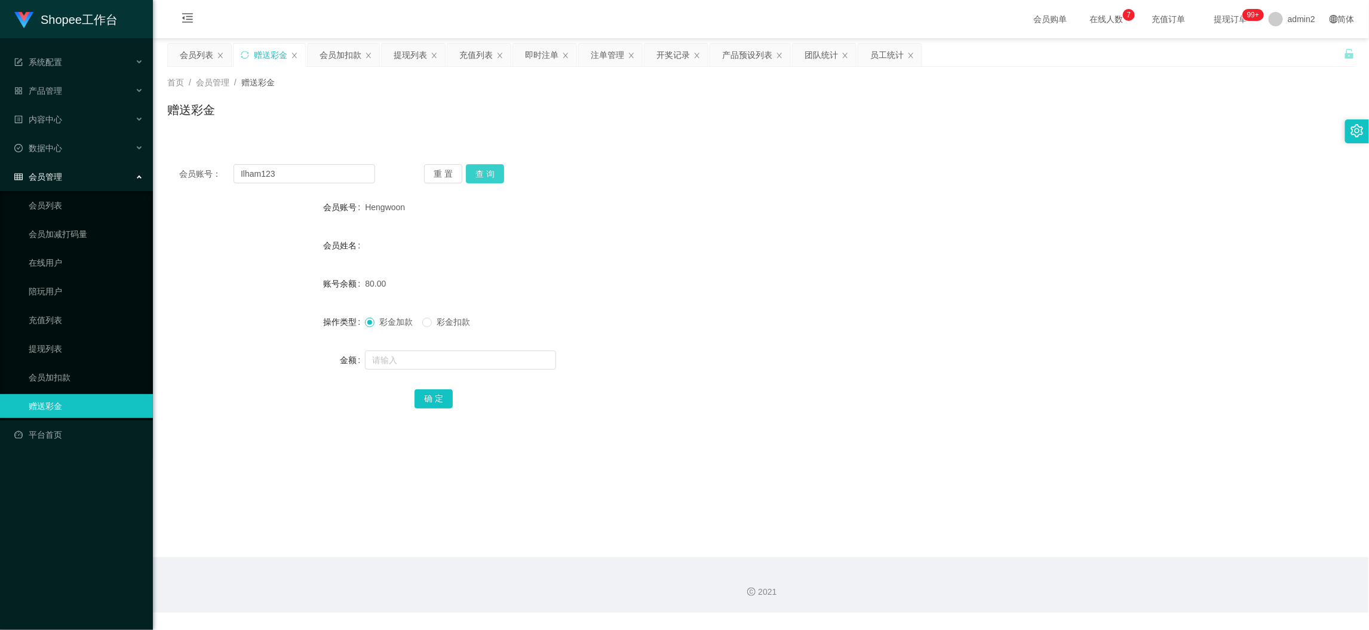
click at [490, 173] on button "查 询" at bounding box center [485, 173] width 38 height 19
click at [510, 363] on input "text" at bounding box center [460, 360] width 191 height 19
type input "100"
click at [436, 398] on button "确 定" at bounding box center [434, 398] width 38 height 19
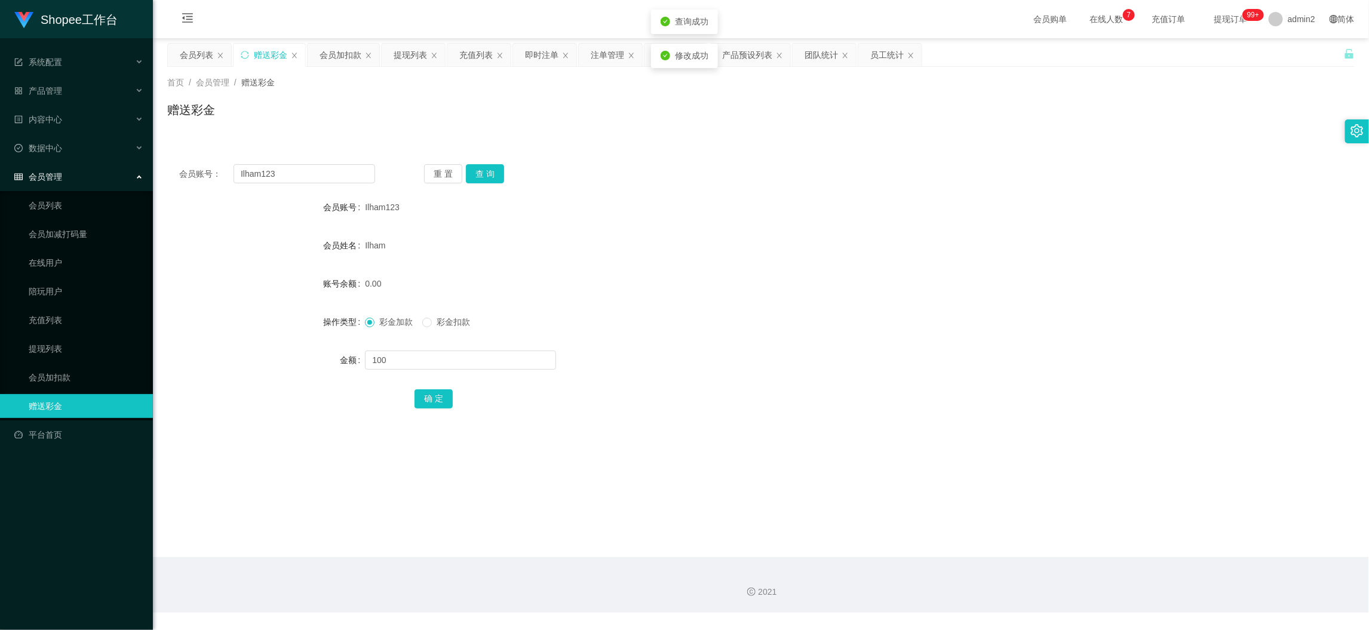
click at [811, 320] on div "彩金加款 彩金扣款" at bounding box center [711, 322] width 693 height 24
click at [333, 54] on div "会员加扣款" at bounding box center [341, 55] width 42 height 23
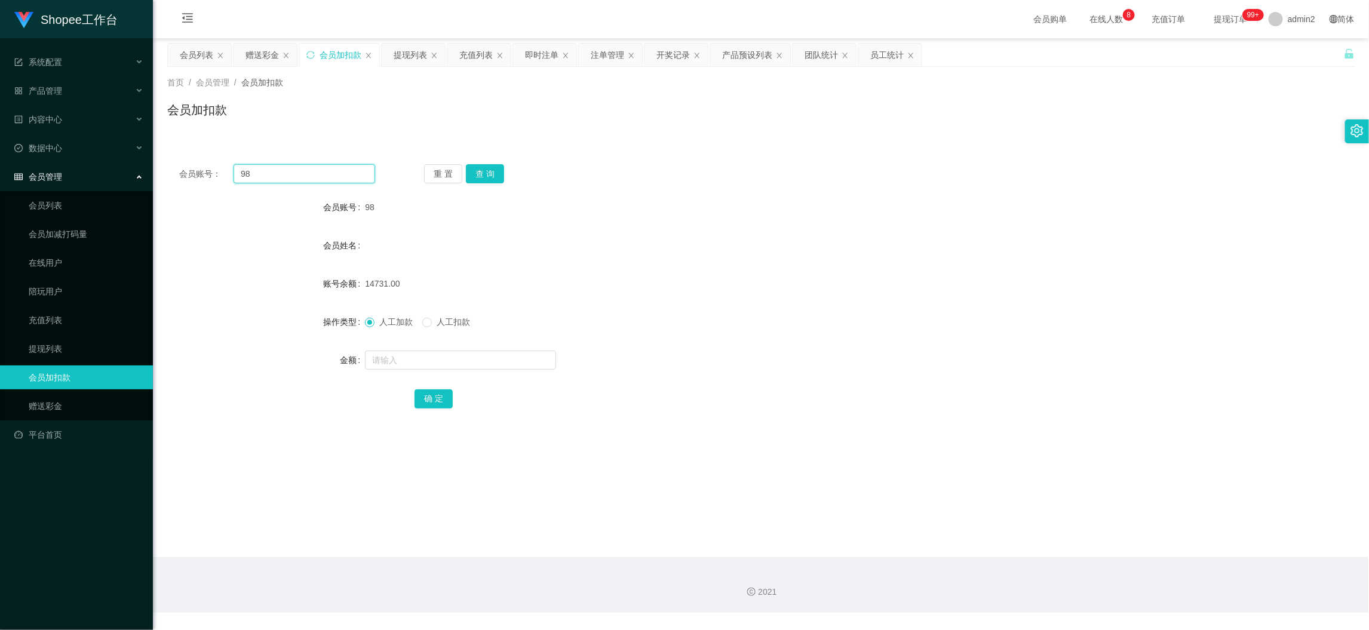
click at [341, 167] on input "98" at bounding box center [305, 173] width 142 height 19
drag, startPoint x: 341, startPoint y: 167, endPoint x: 374, endPoint y: 181, distance: 35.8
click at [341, 168] on input "98" at bounding box center [305, 173] width 142 height 19
click at [483, 172] on button "查 询" at bounding box center [485, 173] width 38 height 19
click at [471, 361] on input "text" at bounding box center [460, 360] width 191 height 19
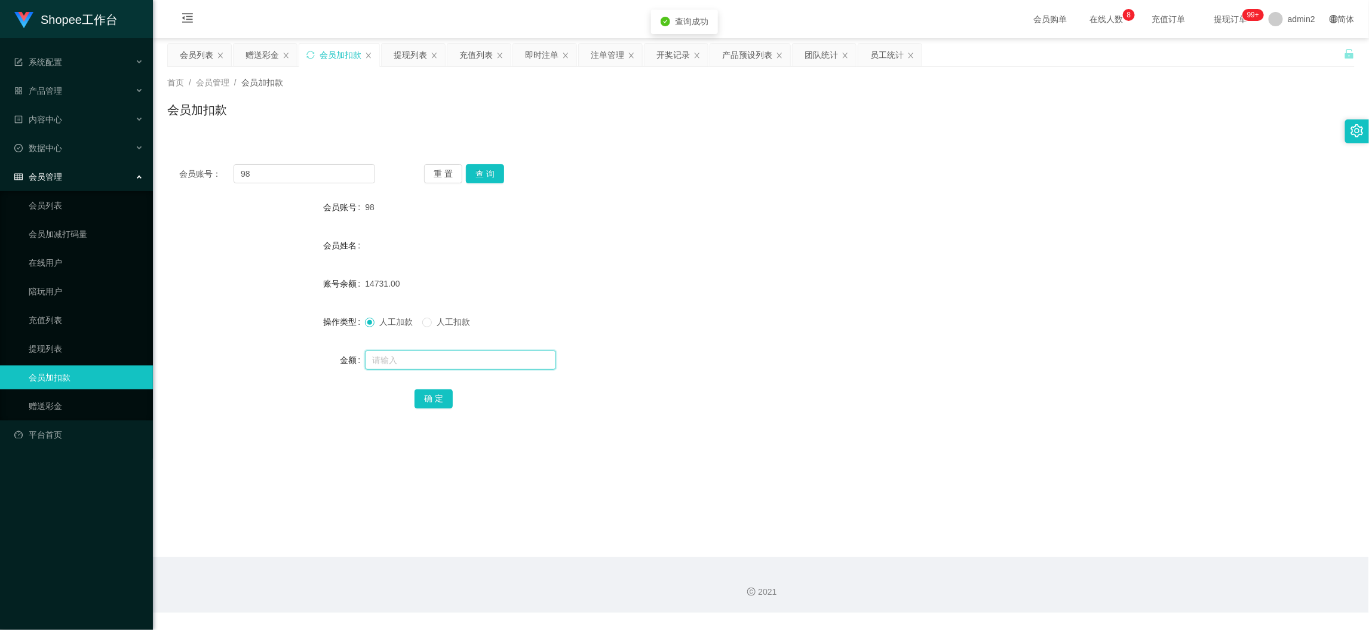
click at [471, 361] on input "text" at bounding box center [460, 360] width 191 height 19
type input "13"
click at [428, 398] on button "确 定" at bounding box center [434, 398] width 38 height 19
click at [272, 53] on div "赠送彩金" at bounding box center [262, 55] width 33 height 23
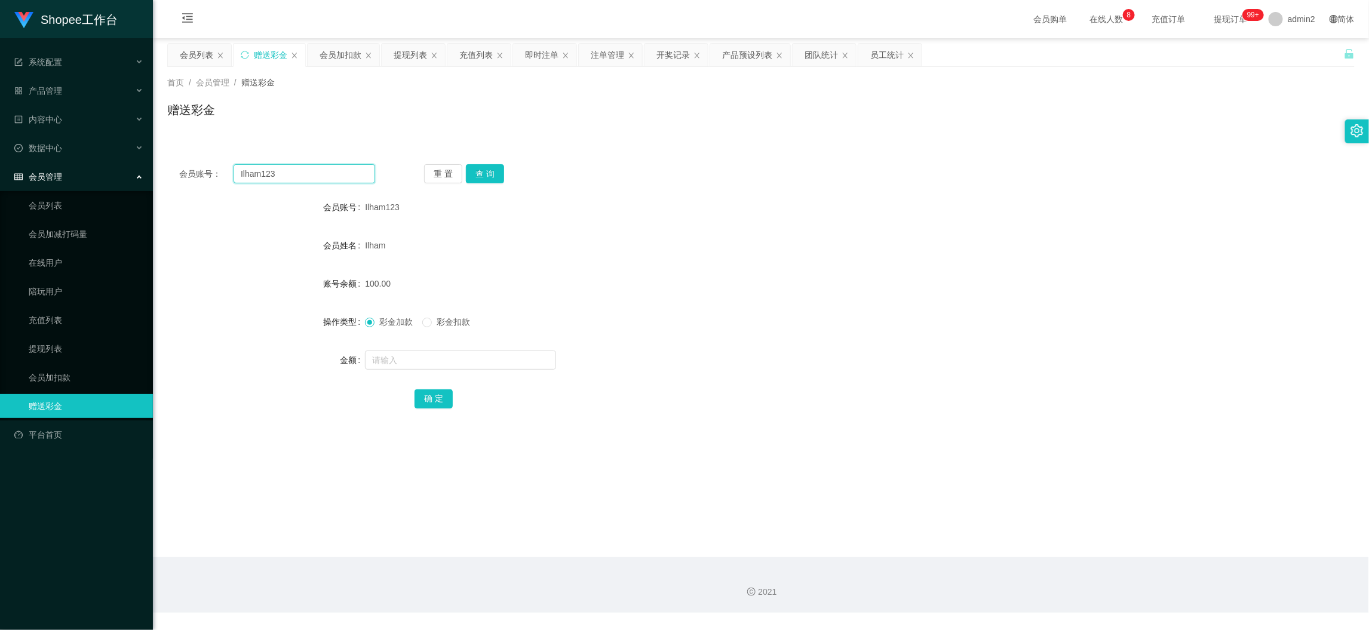
click at [337, 171] on input "Ilham123" at bounding box center [305, 173] width 142 height 19
paste input "085855272625"
type input "085855272625"
click at [478, 172] on button "查 询" at bounding box center [485, 173] width 38 height 19
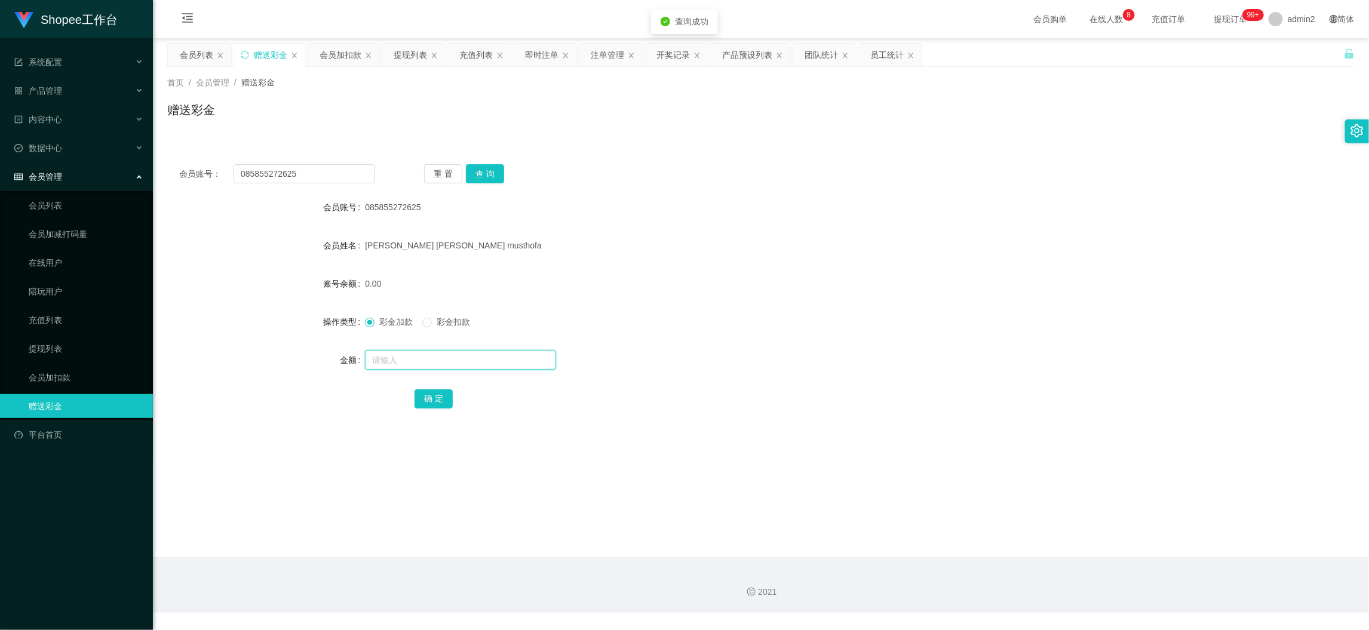
click at [497, 362] on input "text" at bounding box center [460, 360] width 191 height 19
type input "100"
drag, startPoint x: 429, startPoint y: 400, endPoint x: 692, endPoint y: 375, distance: 264.0
click at [429, 400] on button "确 定" at bounding box center [434, 398] width 38 height 19
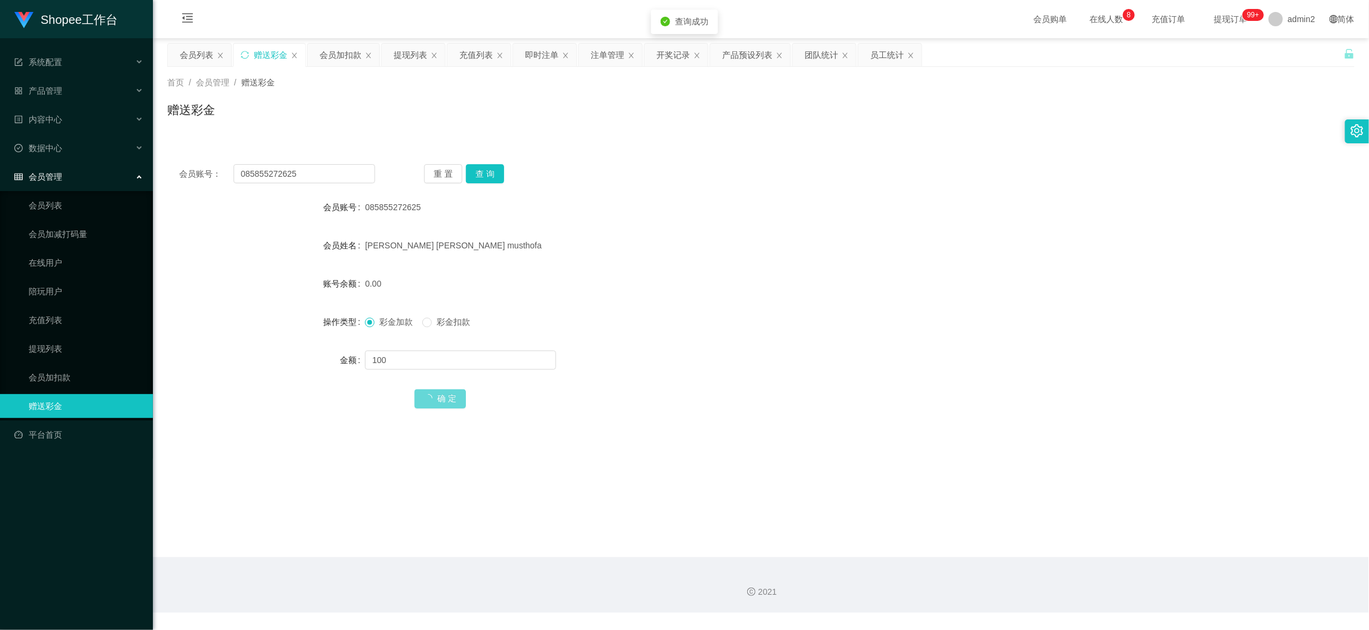
click at [813, 354] on div "100" at bounding box center [711, 360] width 693 height 24
drag, startPoint x: 340, startPoint y: 53, endPoint x: 351, endPoint y: 93, distance: 41.9
click at [340, 52] on div "会员加扣款" at bounding box center [341, 55] width 42 height 23
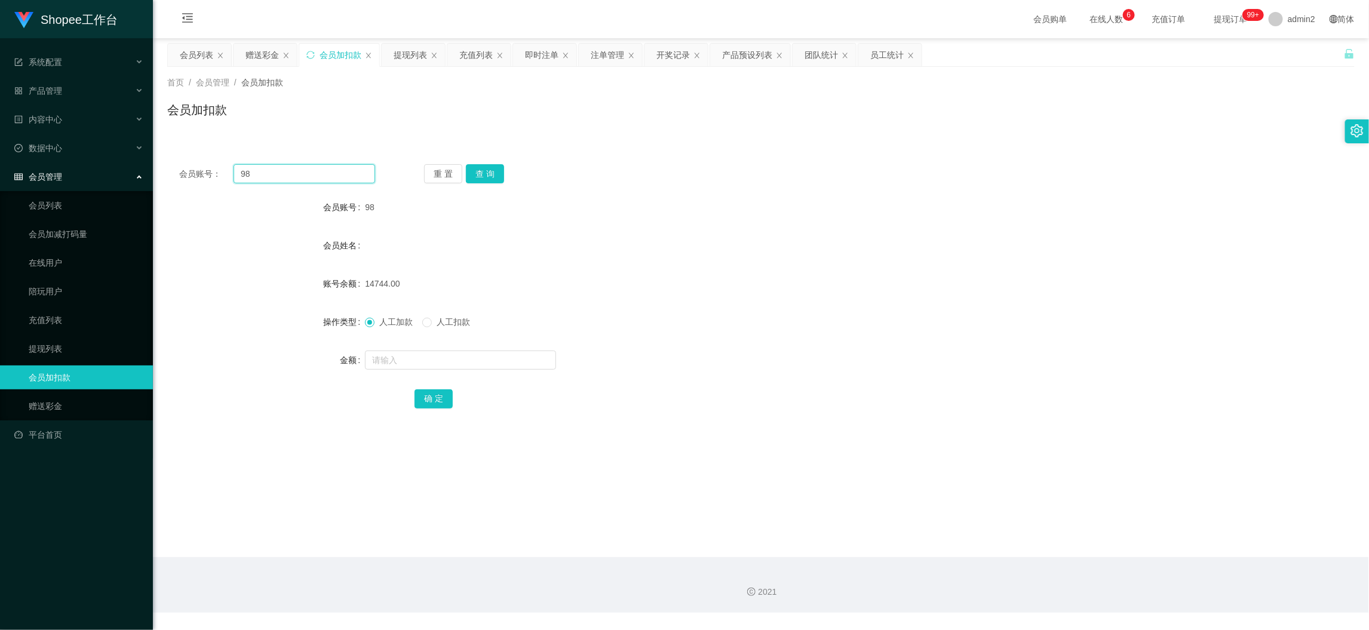
click at [332, 171] on input "98" at bounding box center [305, 173] width 142 height 19
click at [487, 174] on button "查 询" at bounding box center [485, 173] width 38 height 19
click at [464, 369] on div at bounding box center [711, 360] width 693 height 24
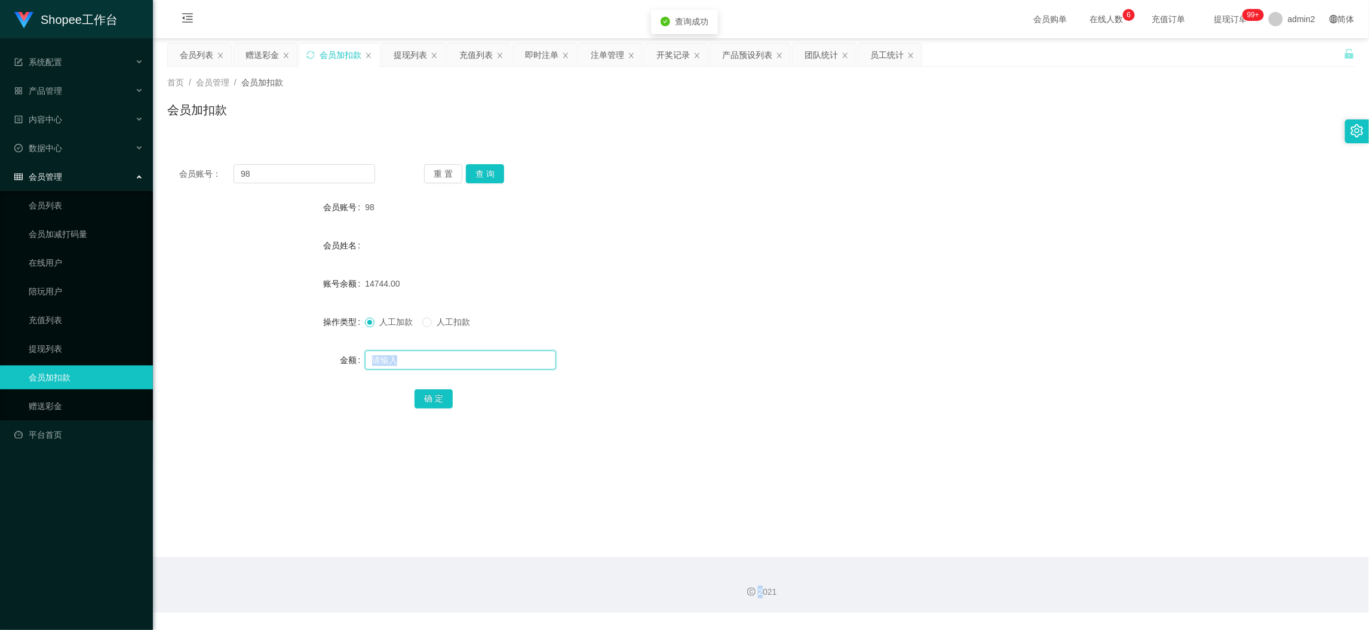
click at [437, 359] on input "text" at bounding box center [460, 360] width 191 height 19
click at [437, 359] on input "1" at bounding box center [460, 360] width 191 height 19
type input "4"
type input "14"
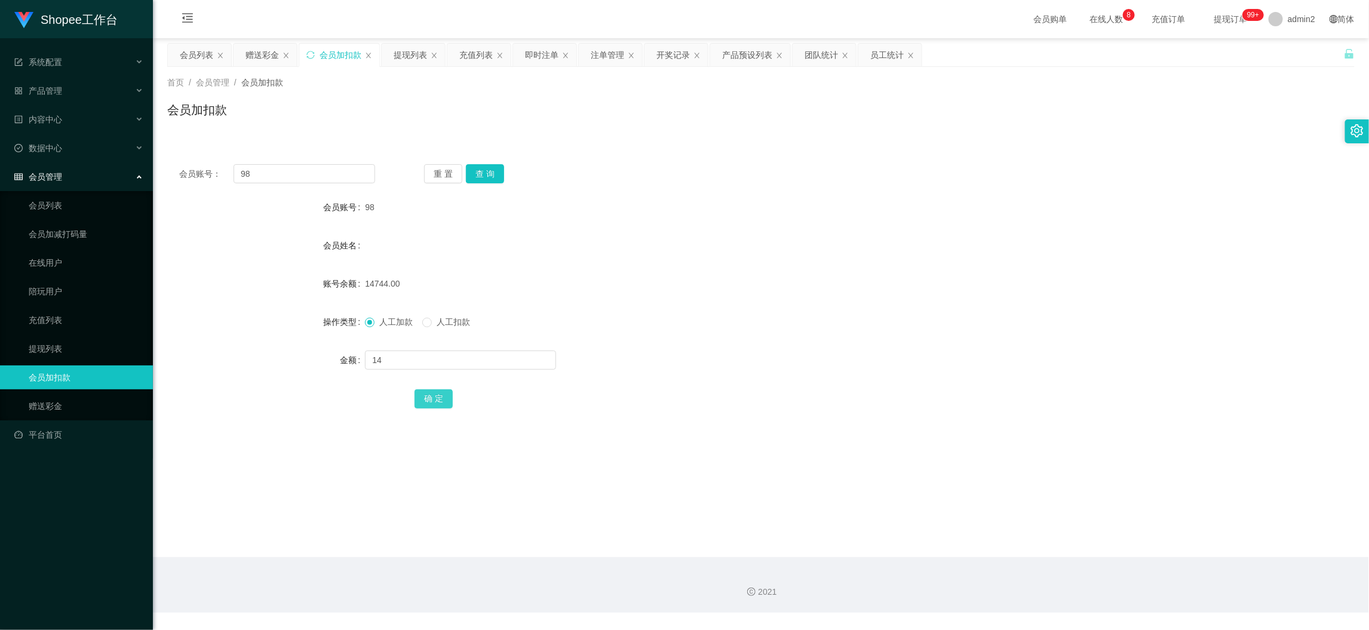
drag, startPoint x: 418, startPoint y: 395, endPoint x: 453, endPoint y: 392, distance: 34.8
click at [418, 396] on button "确 定" at bounding box center [434, 398] width 38 height 19
click at [271, 48] on div "赠送彩金" at bounding box center [262, 55] width 33 height 23
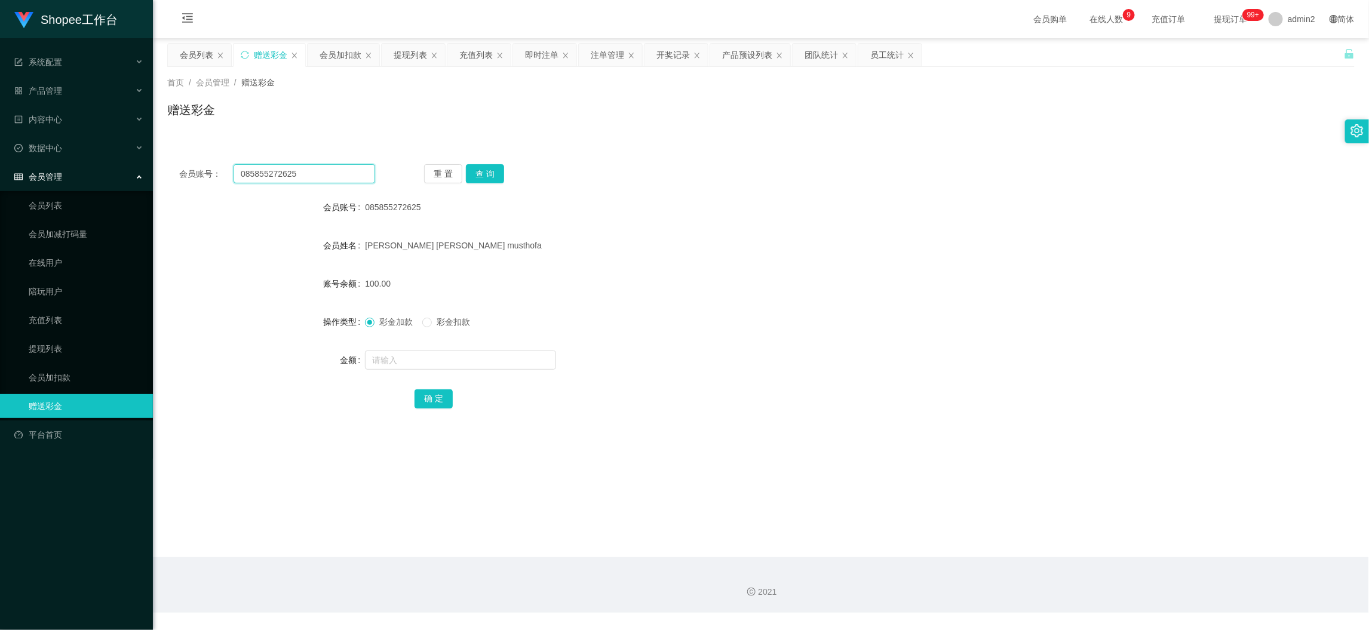
click at [317, 173] on input "085855272625" at bounding box center [305, 173] width 142 height 19
drag, startPoint x: 317, startPoint y: 173, endPoint x: 431, endPoint y: 178, distance: 113.6
click at [318, 173] on input "085855272625" at bounding box center [305, 173] width 142 height 19
paste input "121068823"
type input "085121068823"
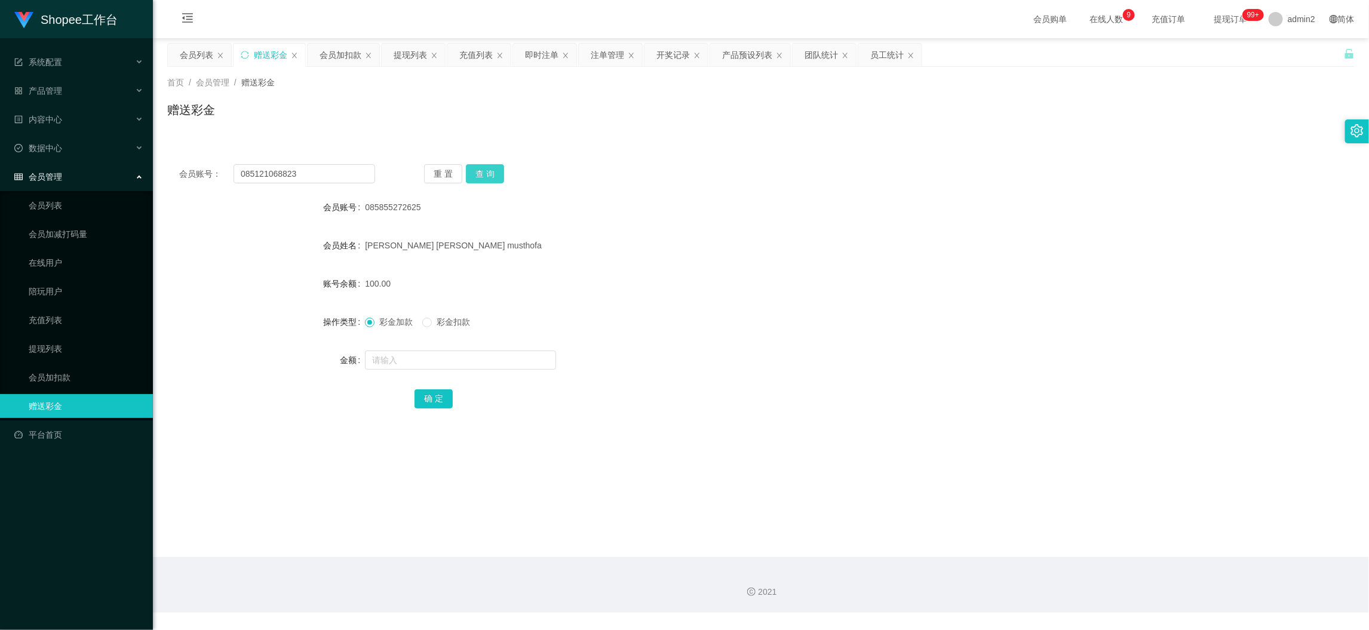
drag, startPoint x: 472, startPoint y: 168, endPoint x: 499, endPoint y: 243, distance: 79.9
click at [472, 168] on button "查 询" at bounding box center [485, 173] width 38 height 19
click at [487, 366] on input "text" at bounding box center [460, 360] width 191 height 19
type input "100"
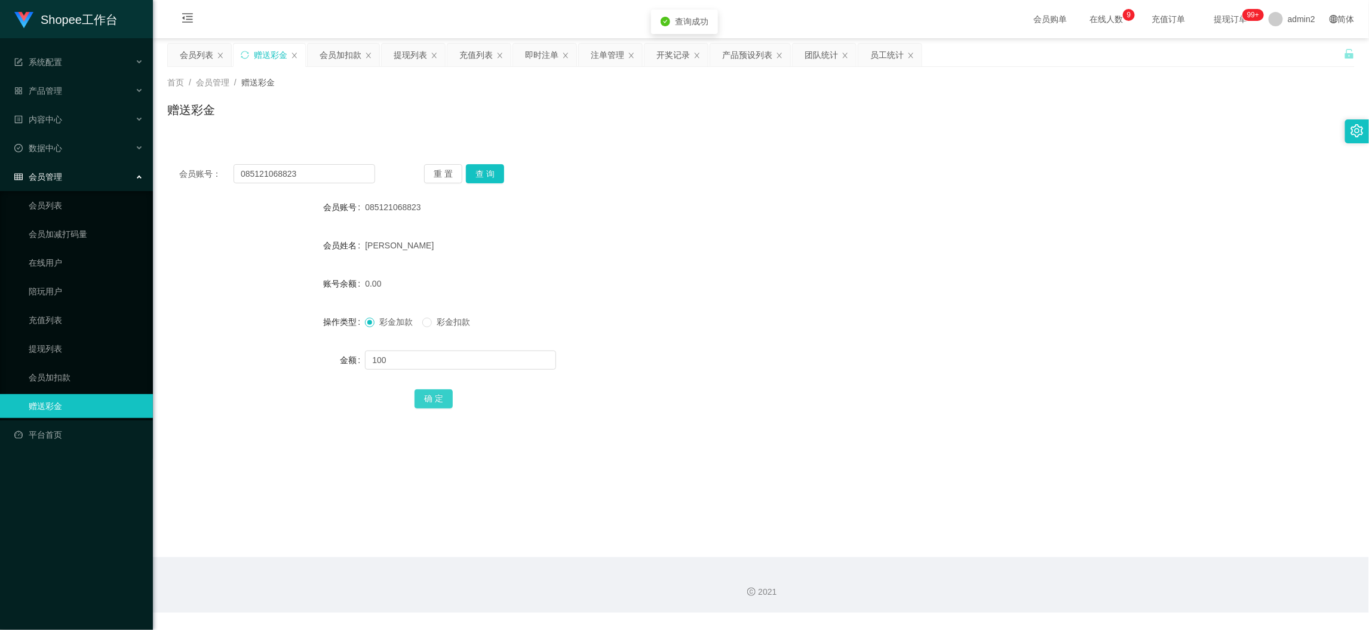
drag, startPoint x: 427, startPoint y: 396, endPoint x: 478, endPoint y: 384, distance: 52.7
click at [427, 396] on button "确 定" at bounding box center [434, 398] width 38 height 19
click at [727, 331] on form "会员账号 085121068823 会员姓名 M RENALDI 账号余额 0.00 操作类型 彩金加款 彩金扣款 金额 100 确 定" at bounding box center [761, 302] width 1188 height 215
click at [312, 163] on div "会员账号： 085121068823 重 置 查 询 会员账号 085121068823 会员姓名 M RENALDI 账号余额 100.00 操作类型 彩金…" at bounding box center [761, 294] width 1188 height 284
click at [318, 171] on input "085121068823" at bounding box center [305, 173] width 142 height 19
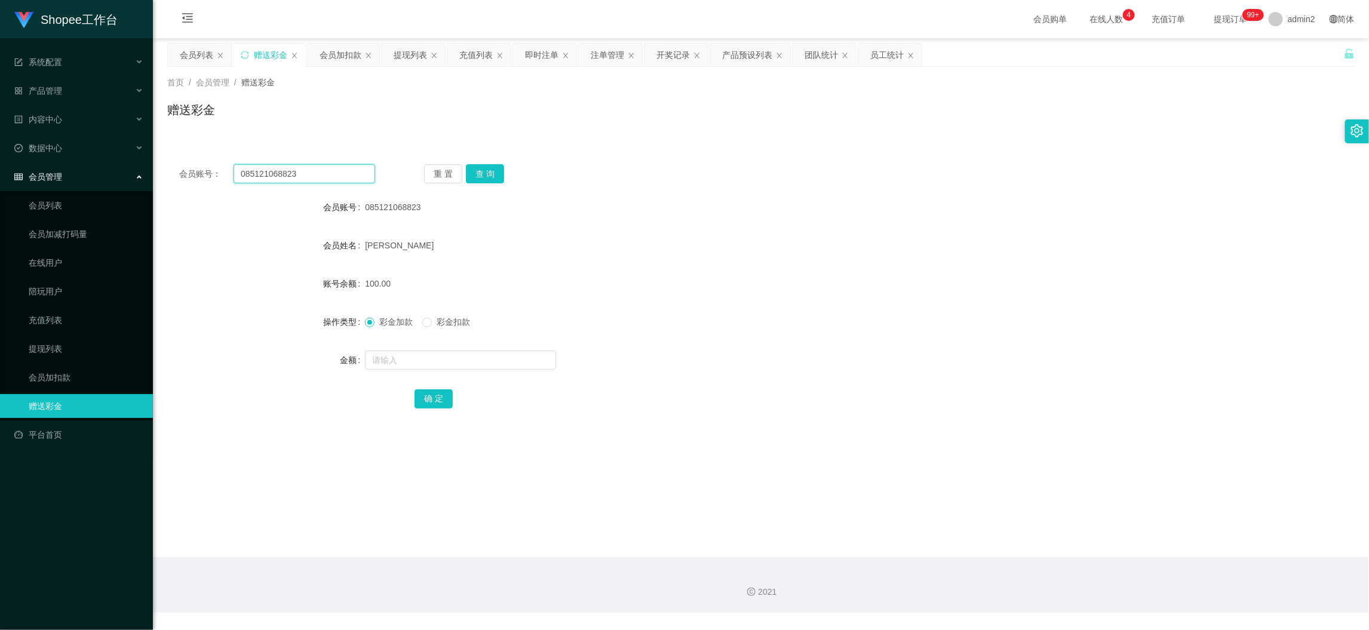
click at [318, 171] on input "085121068823" at bounding box center [305, 173] width 142 height 19
paste input "1233409526"
type input "081233409526"
click at [490, 170] on button "查 询" at bounding box center [485, 173] width 38 height 19
click at [527, 357] on input "text" at bounding box center [460, 360] width 191 height 19
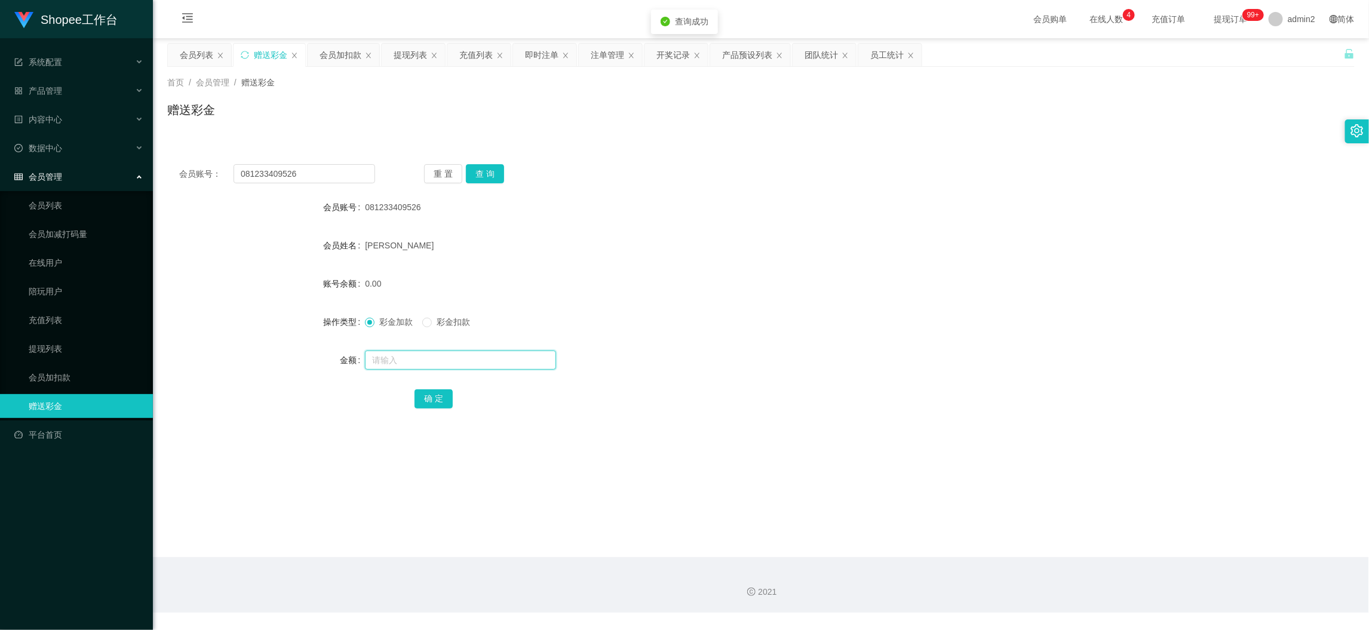
click at [527, 357] on input "text" at bounding box center [460, 360] width 191 height 19
type input "100"
click at [435, 401] on button "确 定" at bounding box center [434, 398] width 38 height 19
click at [763, 333] on div "彩金加款 彩金扣款" at bounding box center [711, 322] width 693 height 24
click at [340, 57] on div "会员加扣款" at bounding box center [341, 55] width 42 height 23
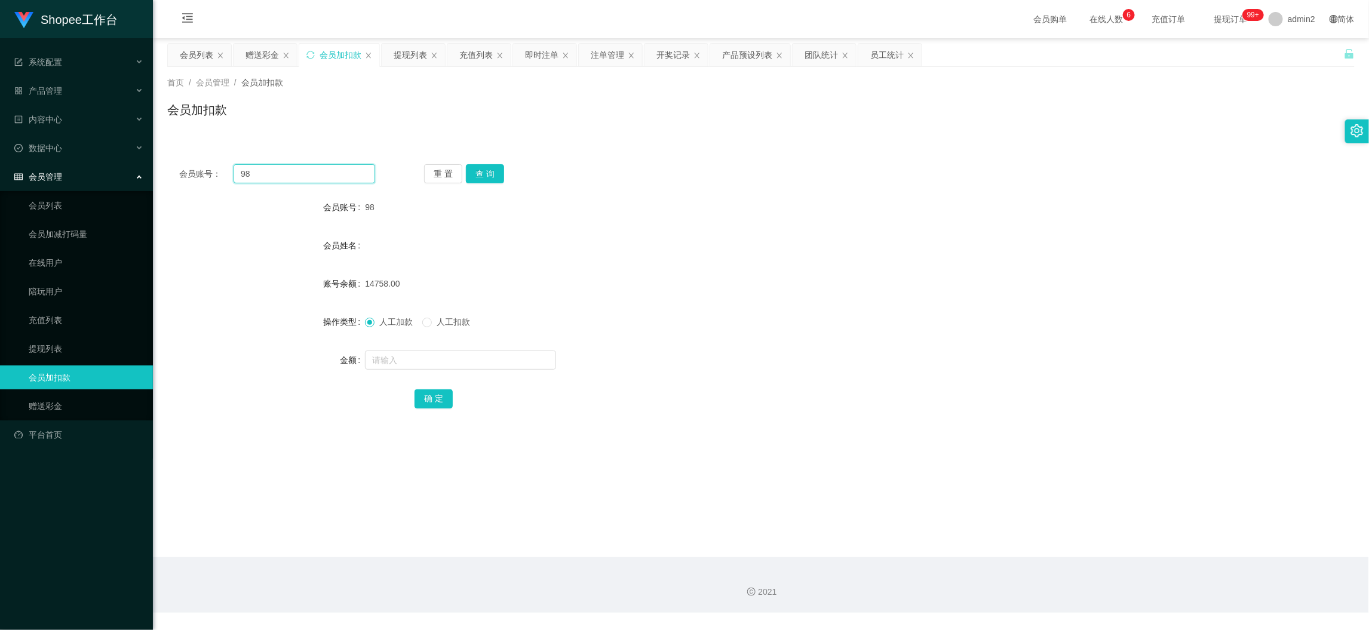
click at [325, 164] on input "98" at bounding box center [305, 173] width 142 height 19
click at [492, 171] on button "查 询" at bounding box center [485, 173] width 38 height 19
click at [491, 361] on input "text" at bounding box center [460, 360] width 191 height 19
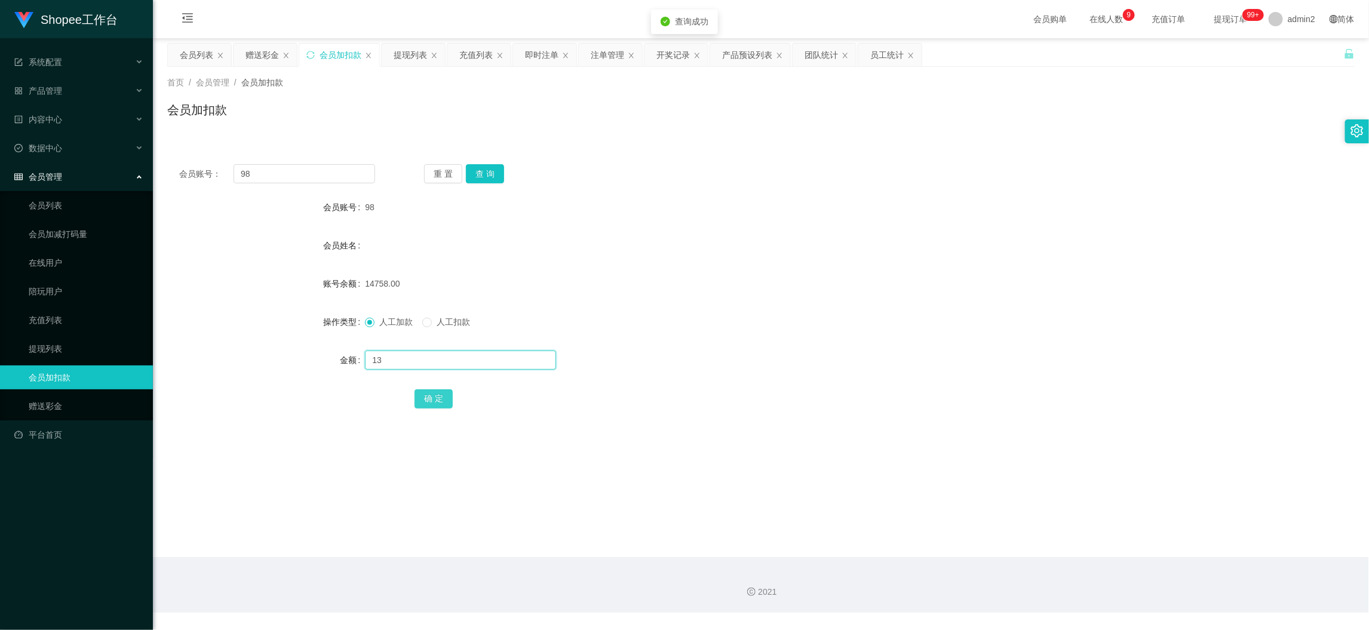
type input "13"
click at [431, 396] on button "确 定" at bounding box center [434, 398] width 38 height 19
click at [263, 54] on div "赠送彩金" at bounding box center [262, 55] width 33 height 23
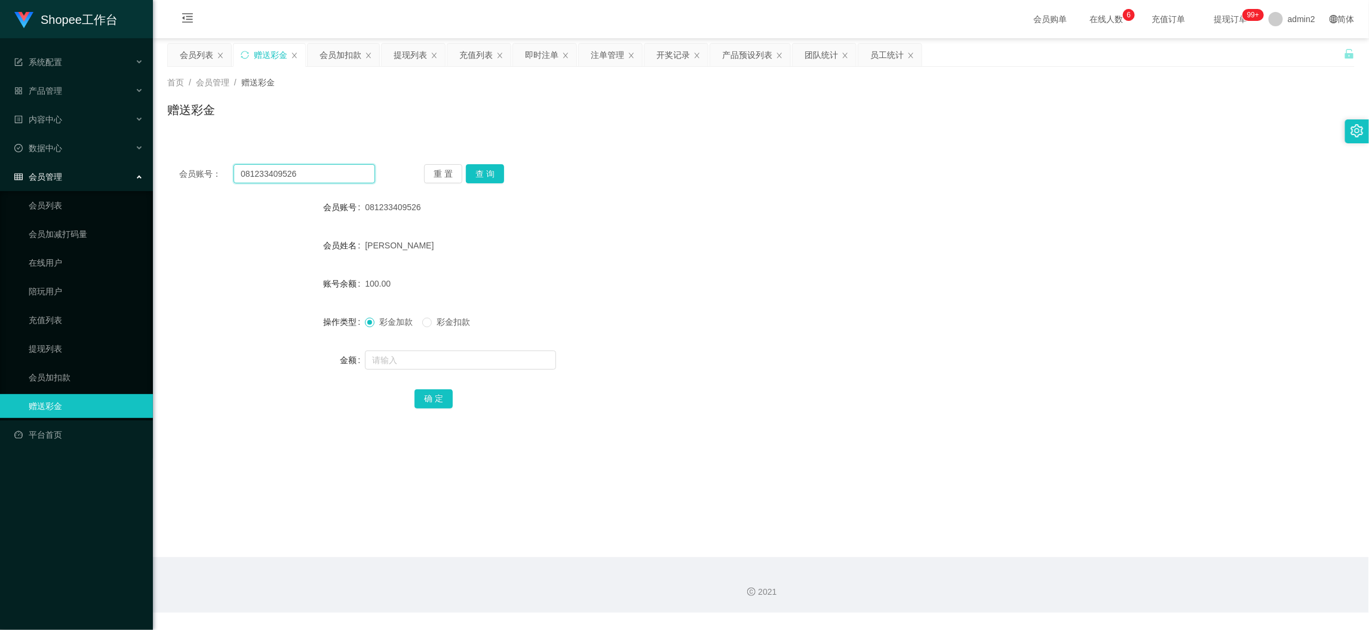
click at [340, 167] on input "081233409526" at bounding box center [305, 173] width 142 height 19
paste input "LN1234"
type input "LN1234"
drag, startPoint x: 483, startPoint y: 176, endPoint x: 480, endPoint y: 197, distance: 21.6
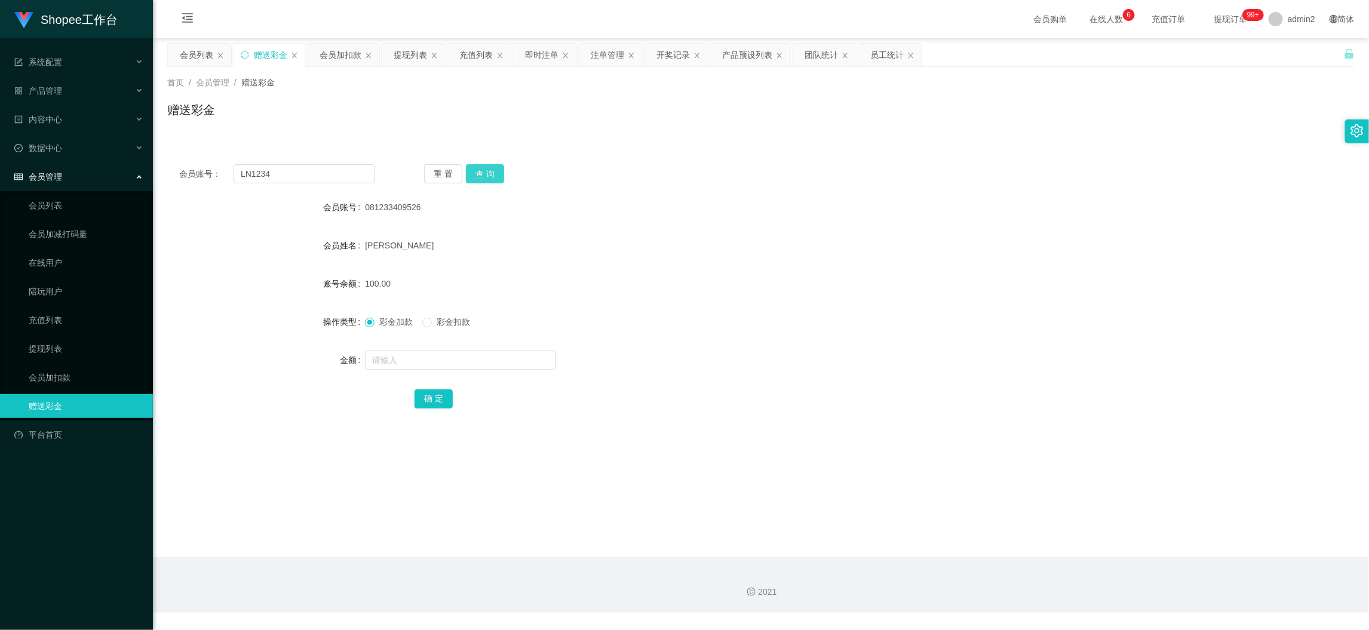
click at [483, 176] on button "查 询" at bounding box center [485, 173] width 38 height 19
click at [489, 351] on input "text" at bounding box center [460, 360] width 191 height 19
type input "100"
drag, startPoint x: 425, startPoint y: 401, endPoint x: 462, endPoint y: 401, distance: 37.6
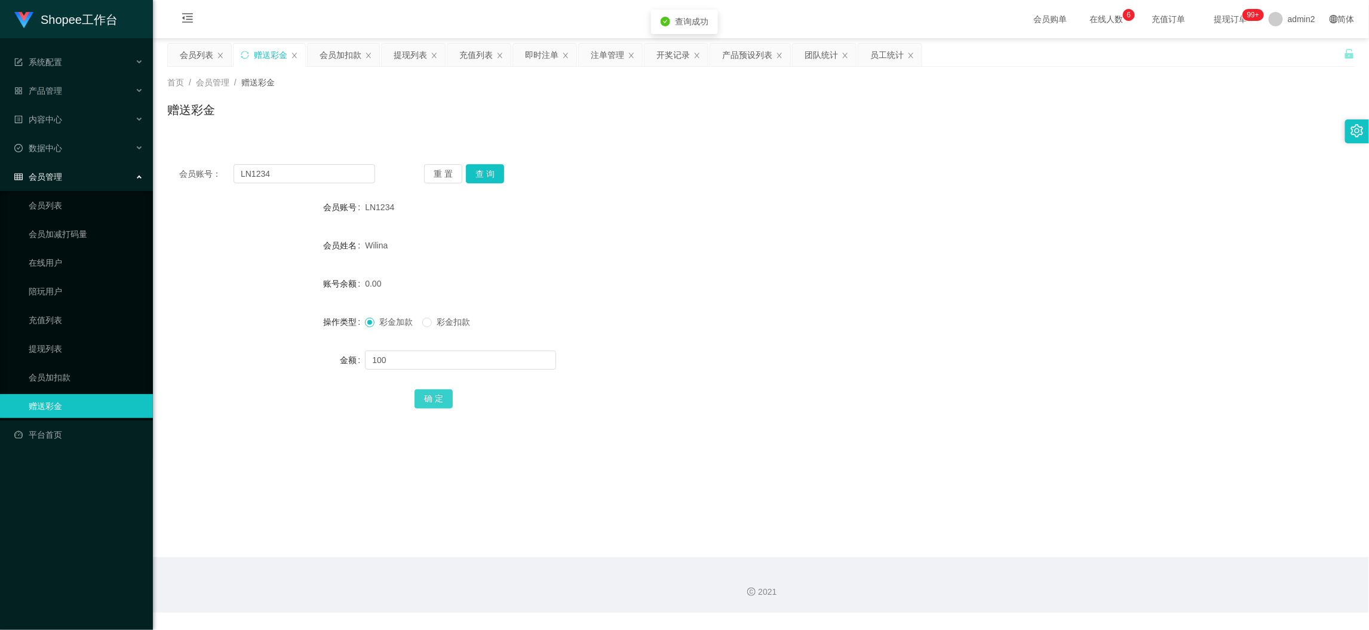
click at [425, 401] on button "确 定" at bounding box center [434, 398] width 38 height 19
click at [774, 339] on form "会员账号 LN1234 会员姓名 Wilina 账号余额 0.00 操作类型 彩金加款 彩金扣款 金额 100 确 定" at bounding box center [761, 302] width 1188 height 215
click at [336, 49] on div "会员加扣款" at bounding box center [341, 55] width 42 height 23
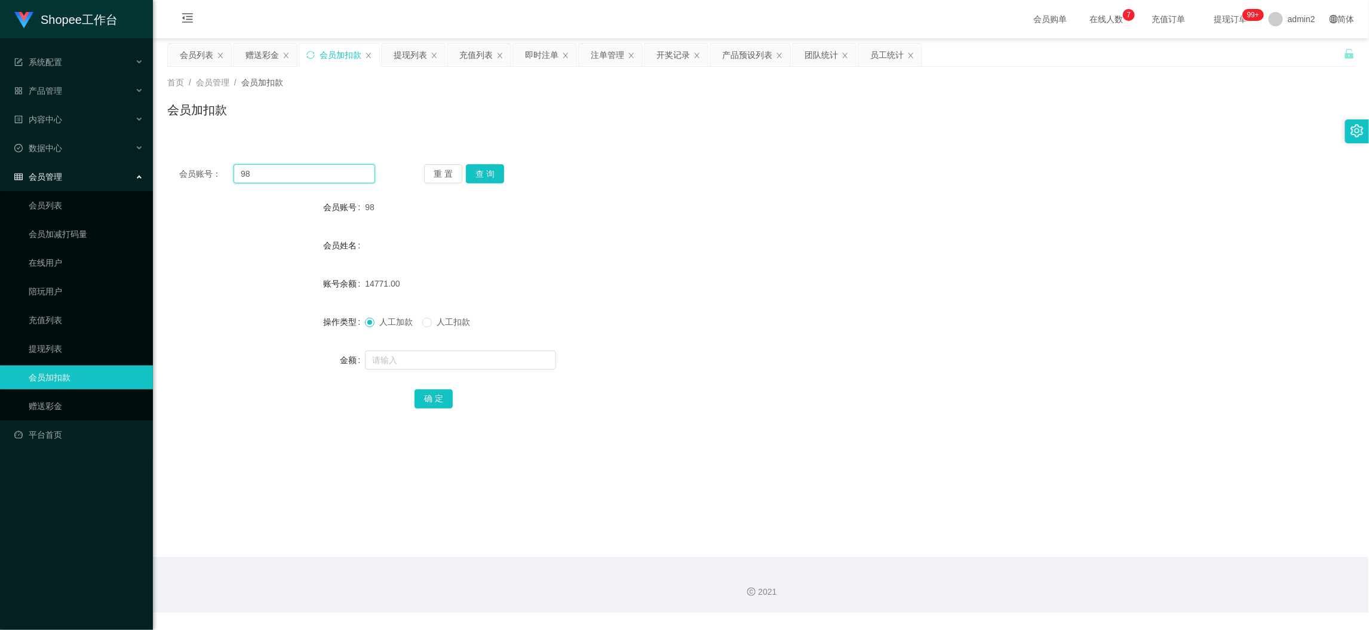
click at [327, 170] on input "98" at bounding box center [305, 173] width 142 height 19
drag, startPoint x: 327, startPoint y: 170, endPoint x: 361, endPoint y: 179, distance: 35.1
click at [327, 172] on input "98" at bounding box center [305, 173] width 142 height 19
paste input "060"
type input "060"
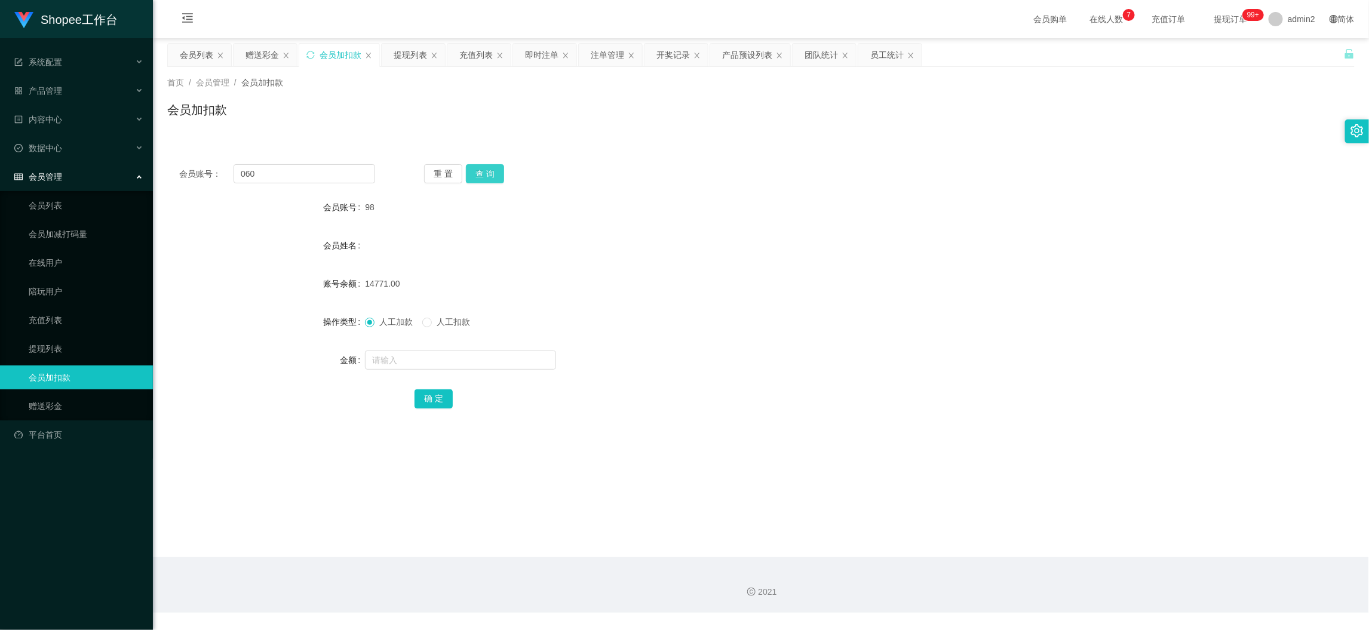
click at [486, 174] on button "查 询" at bounding box center [485, 173] width 38 height 19
click at [486, 358] on input "text" at bounding box center [460, 360] width 191 height 19
type input "14"
drag, startPoint x: 429, startPoint y: 389, endPoint x: 446, endPoint y: 389, distance: 16.7
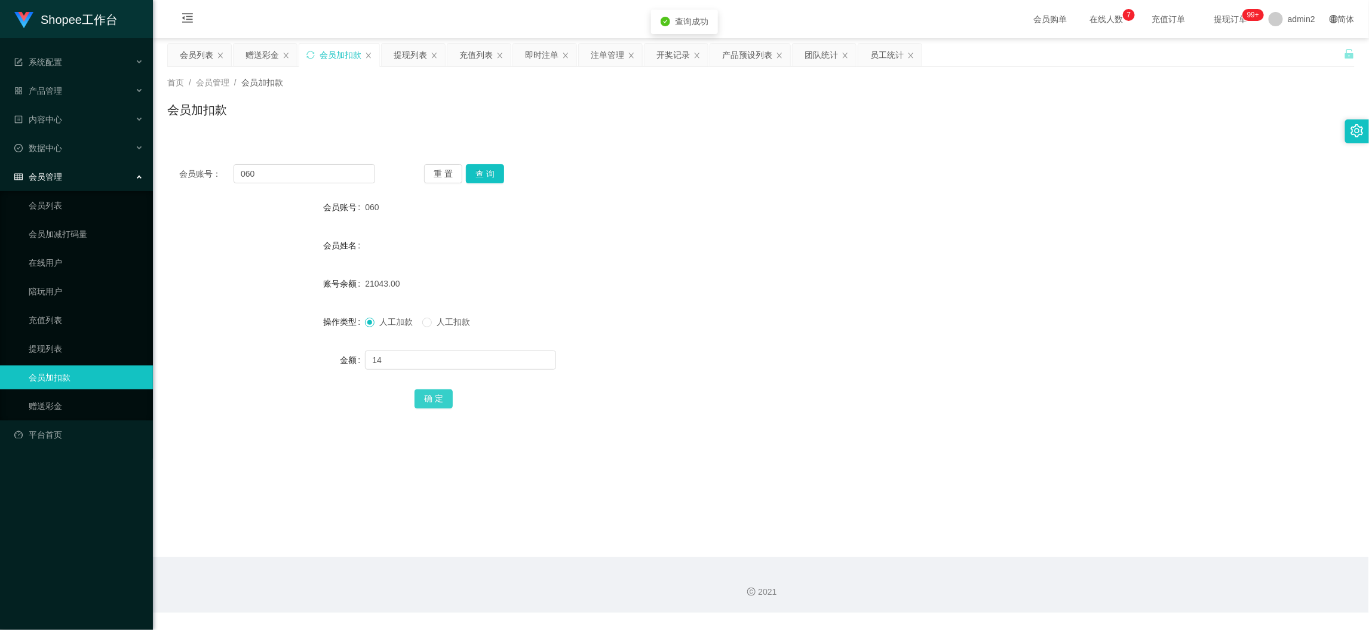
click at [429, 389] on button "确 定" at bounding box center [434, 398] width 38 height 19
click at [300, 168] on input "060" at bounding box center [305, 173] width 142 height 19
drag, startPoint x: 300, startPoint y: 168, endPoint x: 310, endPoint y: 171, distance: 10.6
click at [310, 171] on input "060" at bounding box center [305, 173] width 142 height 19
paste input "11"
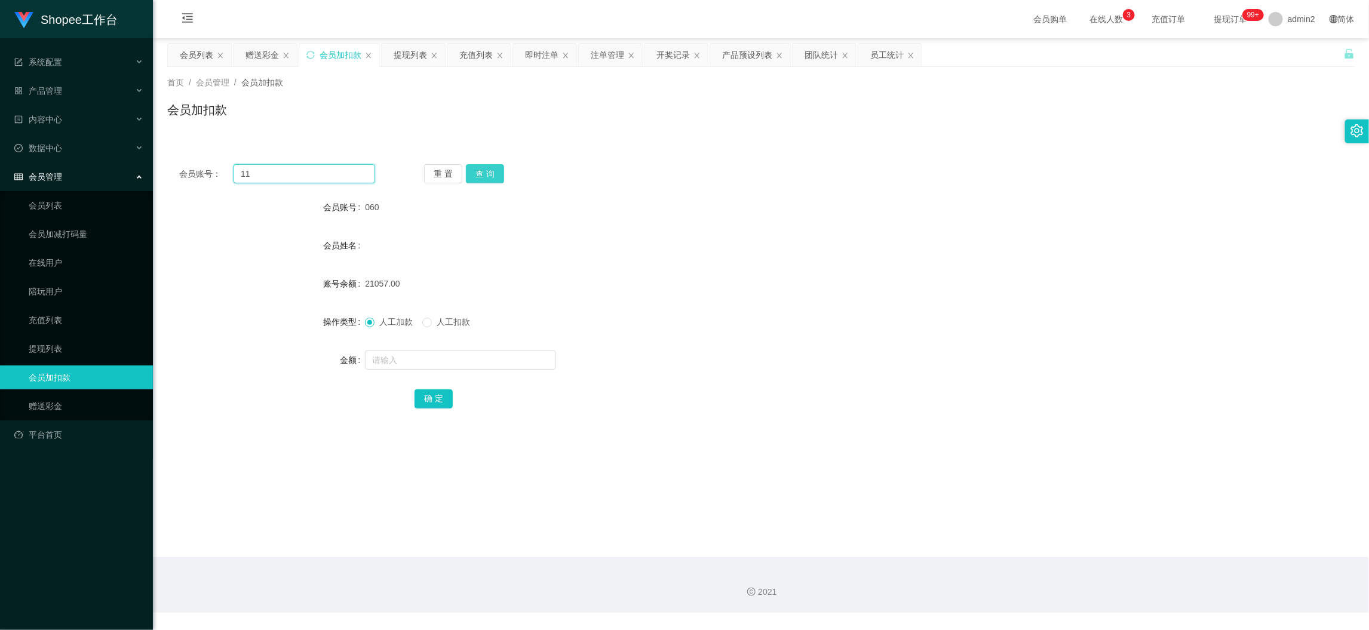
type input "11"
click at [492, 170] on button "查 询" at bounding box center [485, 173] width 38 height 19
click at [502, 357] on input "text" at bounding box center [460, 360] width 191 height 19
type input "14"
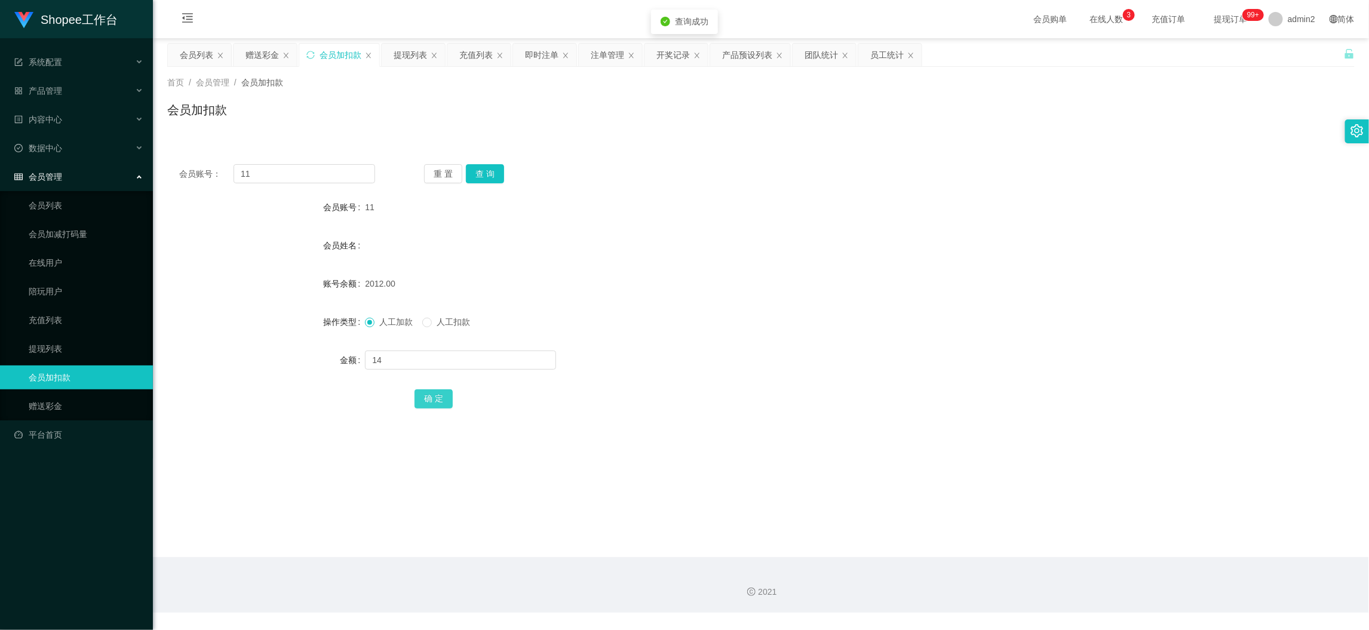
click at [427, 390] on button "确 定" at bounding box center [434, 398] width 38 height 19
click at [813, 335] on form "会员账号 11 会员姓名 账号余额 2012.00 操作类型 人工加款 人工扣款 金额 14 确 定" at bounding box center [761, 302] width 1188 height 215
click at [1074, 527] on main "关闭左侧 关闭右侧 关闭其它 刷新页面 会员列表 赠送彩金 会员加扣款 提现列表 充值列表 即时注单 注单管理 开奖记录 产品预设列表 团队统计 员工统计 首…" at bounding box center [761, 297] width 1216 height 519
click at [266, 41] on main "关闭左侧 关闭右侧 关闭其它 刷新页面 会员列表 赠送彩金 会员加扣款 提现列表 充值列表 即时注单 注单管理 开奖记录 产品预设列表 团队统计 员工统计 首…" at bounding box center [761, 297] width 1216 height 519
click at [261, 50] on div "赠送彩金" at bounding box center [262, 55] width 33 height 23
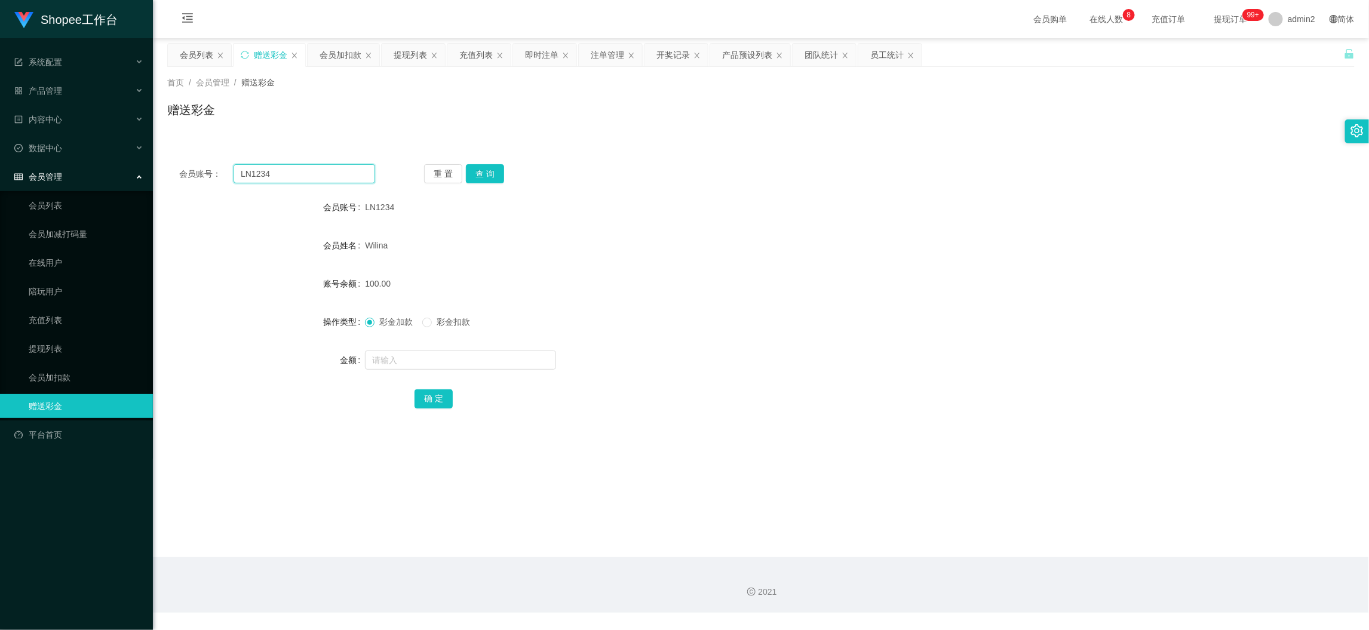
click at [349, 170] on input "LN1234" at bounding box center [305, 173] width 142 height 19
drag, startPoint x: 349, startPoint y: 170, endPoint x: 381, endPoint y: 176, distance: 32.1
click at [350, 170] on input "LN1234" at bounding box center [305, 173] width 142 height 19
paste input "085383069650"
type input "085383069650"
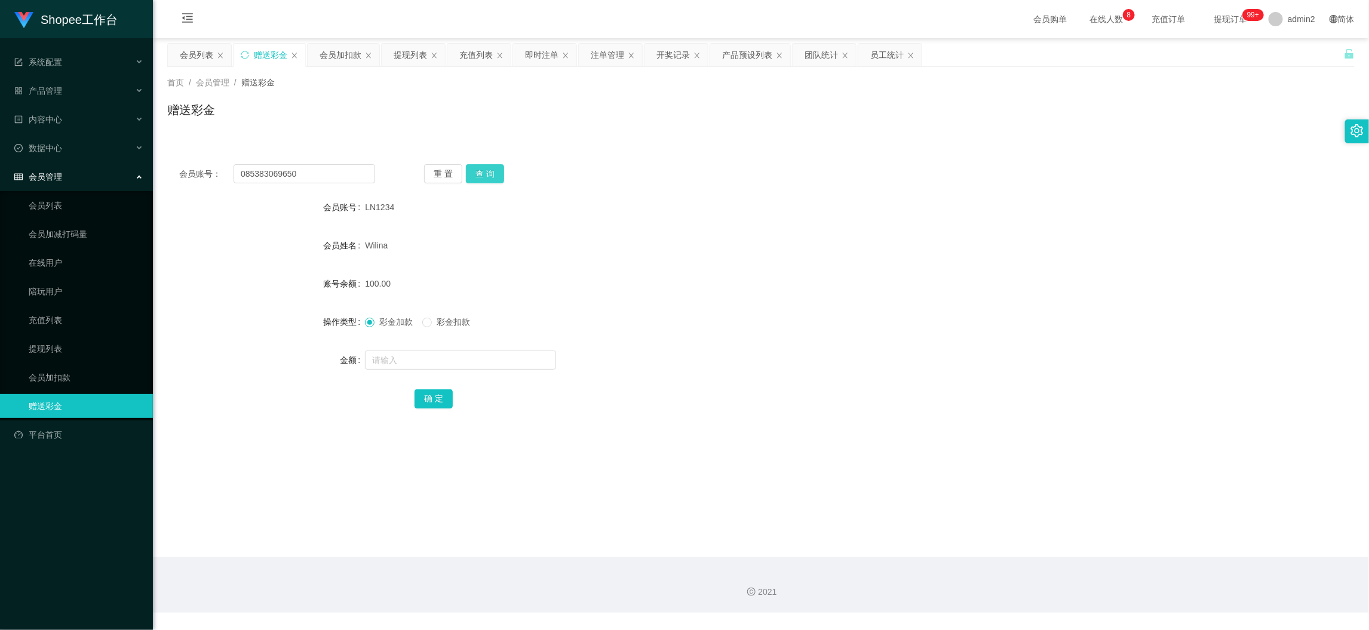
click at [469, 167] on button "查 询" at bounding box center [485, 173] width 38 height 19
click at [501, 355] on input "text" at bounding box center [460, 360] width 191 height 19
click at [501, 355] on input "1" at bounding box center [460, 360] width 191 height 19
type input "100"
click at [421, 405] on button "确 定" at bounding box center [434, 398] width 38 height 19
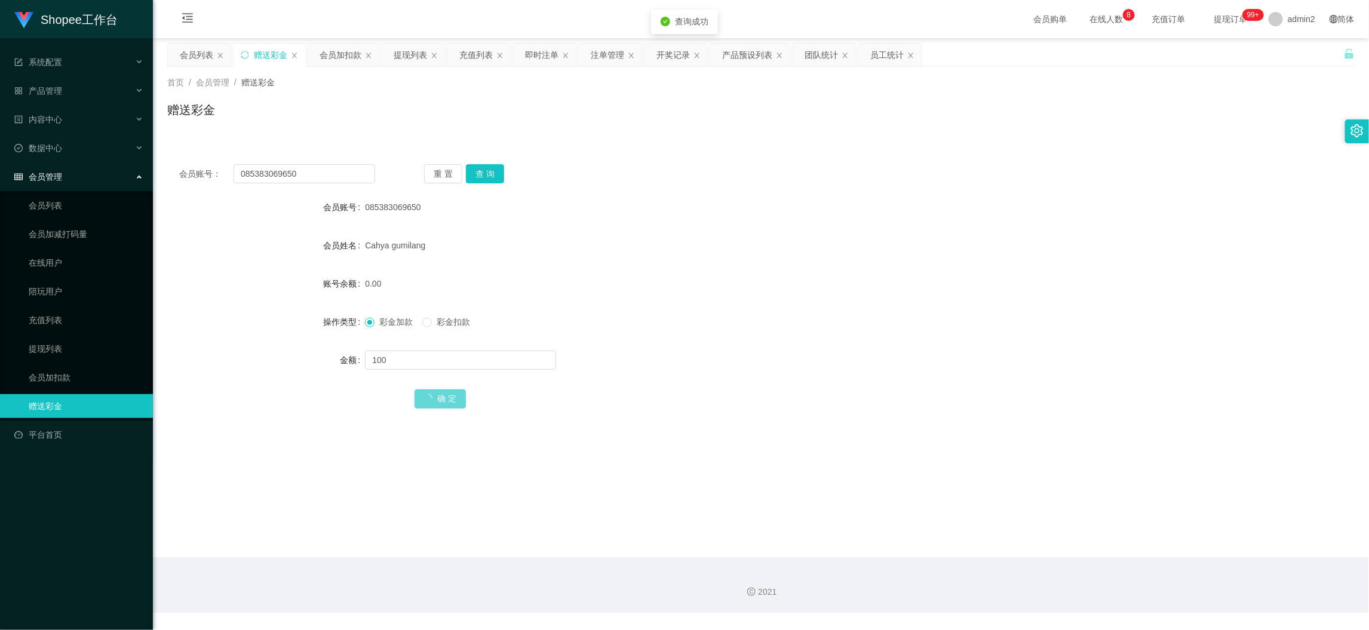
click at [790, 315] on div "彩金加款 彩金扣款" at bounding box center [711, 322] width 693 height 24
click at [340, 58] on div "会员加扣款" at bounding box center [341, 55] width 42 height 23
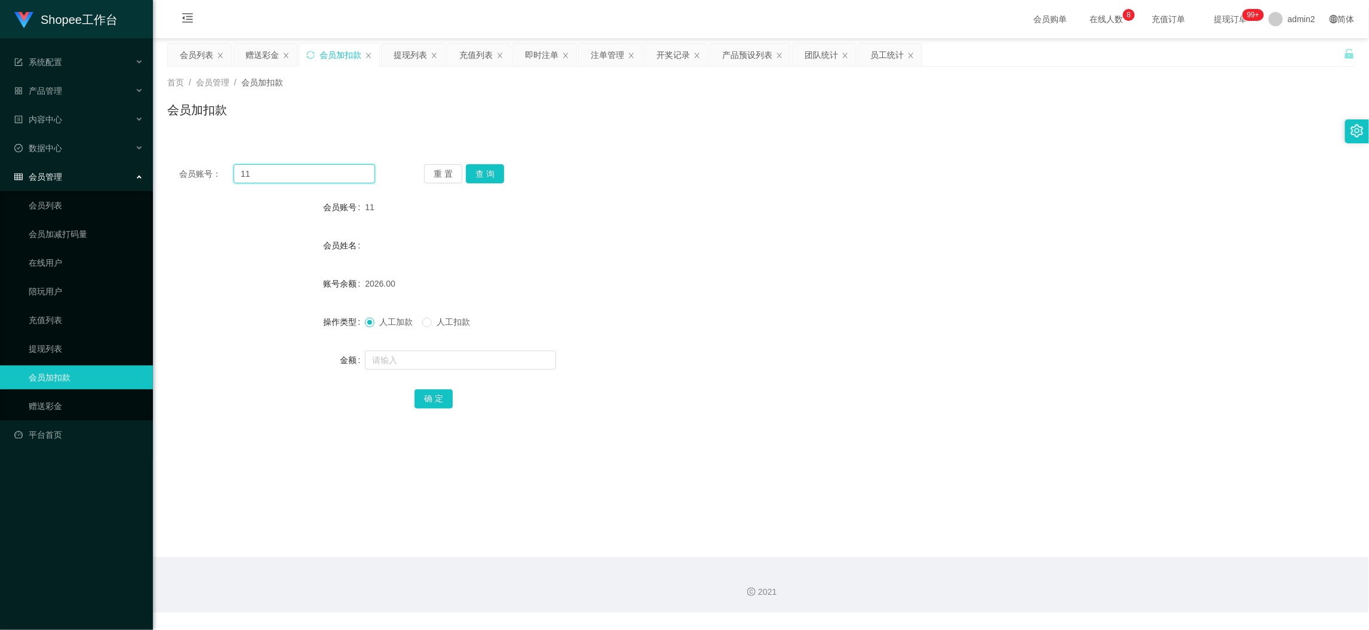
click at [357, 177] on input "11" at bounding box center [305, 173] width 142 height 19
paste input "22"
type input "22"
click at [504, 170] on div "重 置 查 询" at bounding box center [522, 173] width 196 height 19
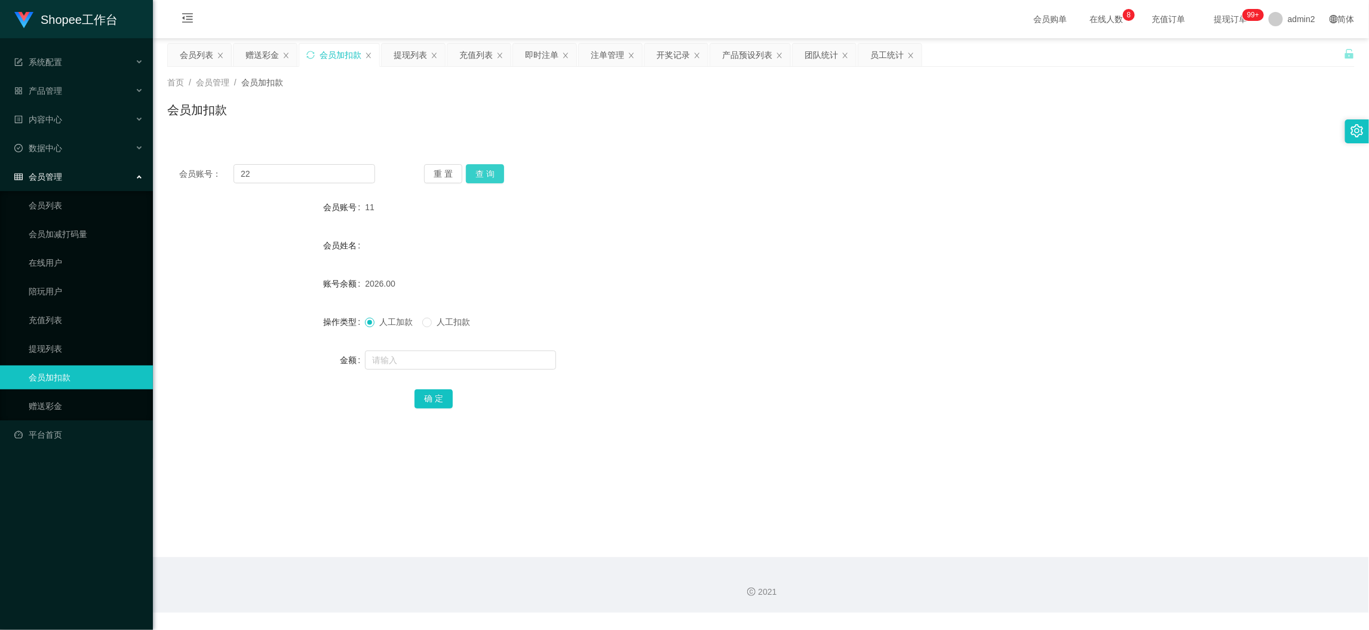
click at [490, 168] on button "查 询" at bounding box center [485, 173] width 38 height 19
click at [513, 363] on input "text" at bounding box center [460, 360] width 191 height 19
type input "40"
click at [434, 397] on button "确 定" at bounding box center [434, 398] width 38 height 19
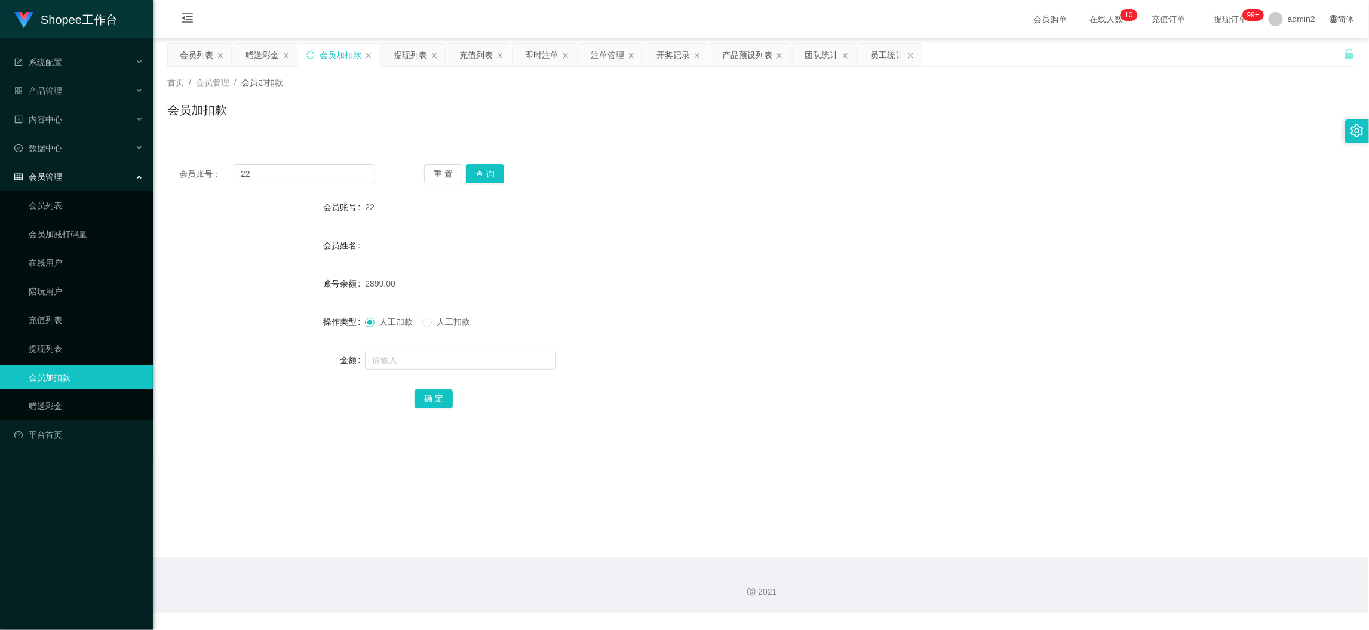
drag, startPoint x: 1112, startPoint y: 565, endPoint x: 910, endPoint y: 458, distance: 227.7
click at [1112, 565] on div "2021" at bounding box center [761, 585] width 1216 height 56
click at [266, 50] on div "赠送彩金" at bounding box center [262, 55] width 33 height 23
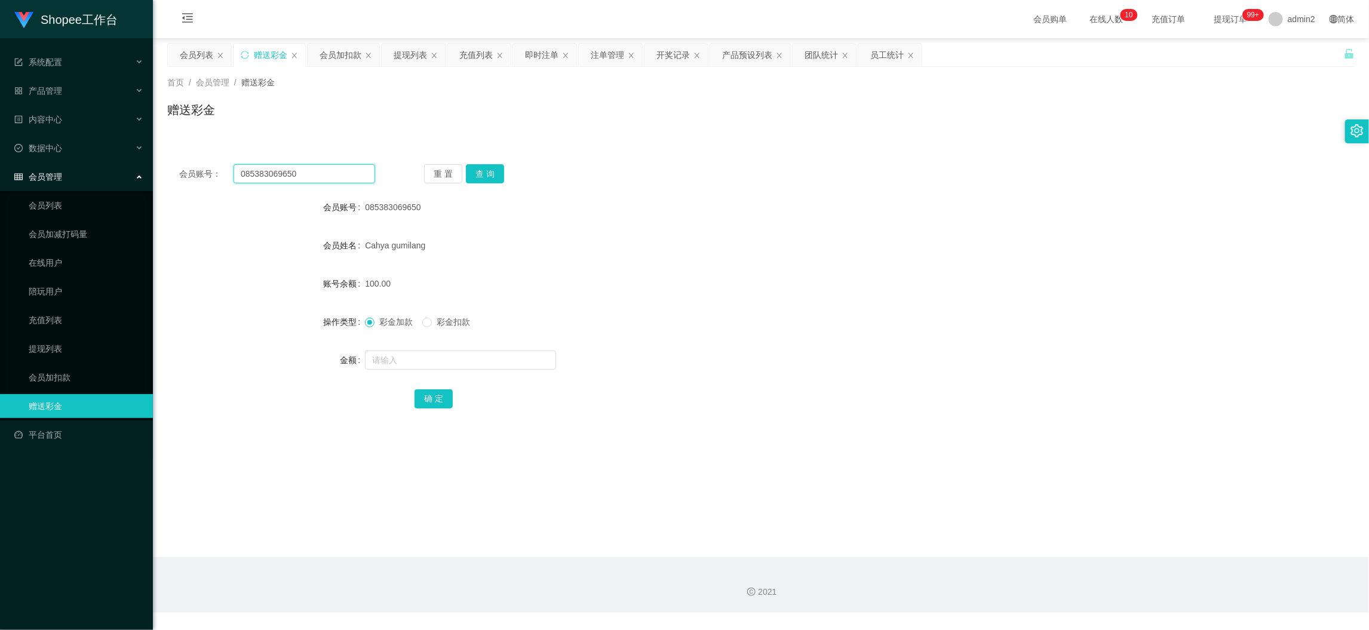
click at [324, 171] on input "085383069650" at bounding box center [305, 173] width 142 height 19
paste input "2271045163"
type input "082271045163"
click at [475, 171] on button "查 询" at bounding box center [485, 173] width 38 height 19
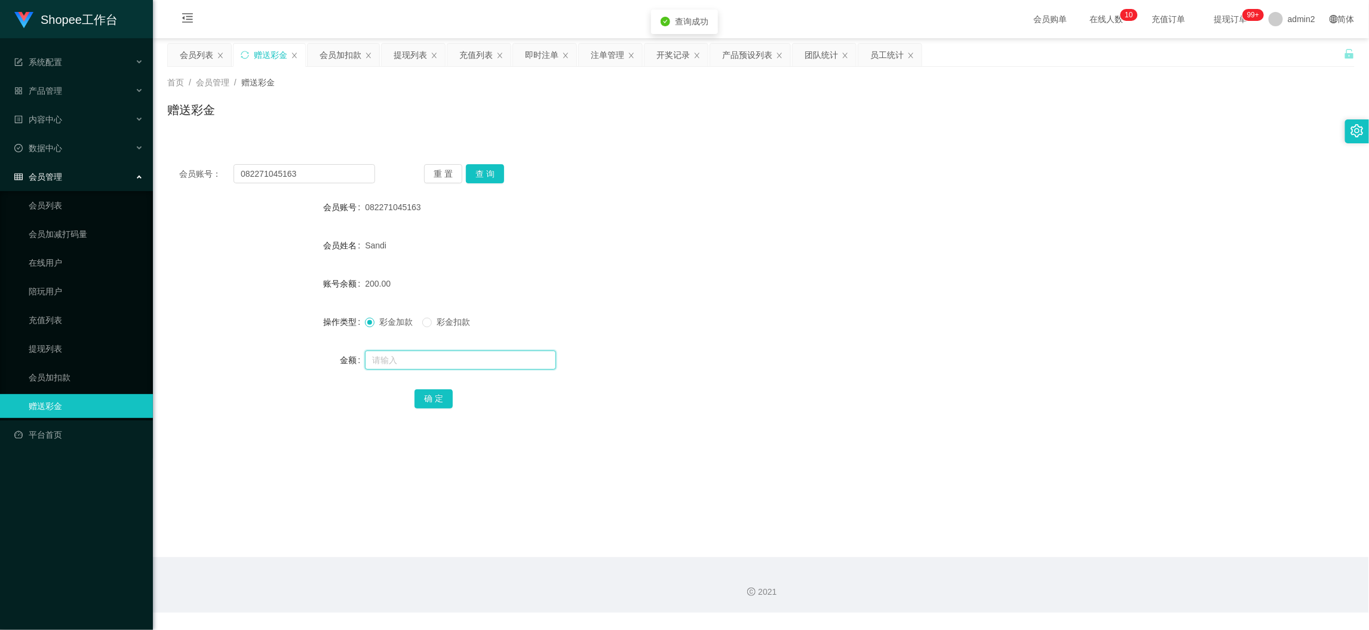
click at [486, 359] on input "text" at bounding box center [460, 360] width 191 height 19
type input "300"
click at [429, 394] on button "确 定" at bounding box center [434, 398] width 38 height 19
drag, startPoint x: 1073, startPoint y: 559, endPoint x: 873, endPoint y: 453, distance: 226.3
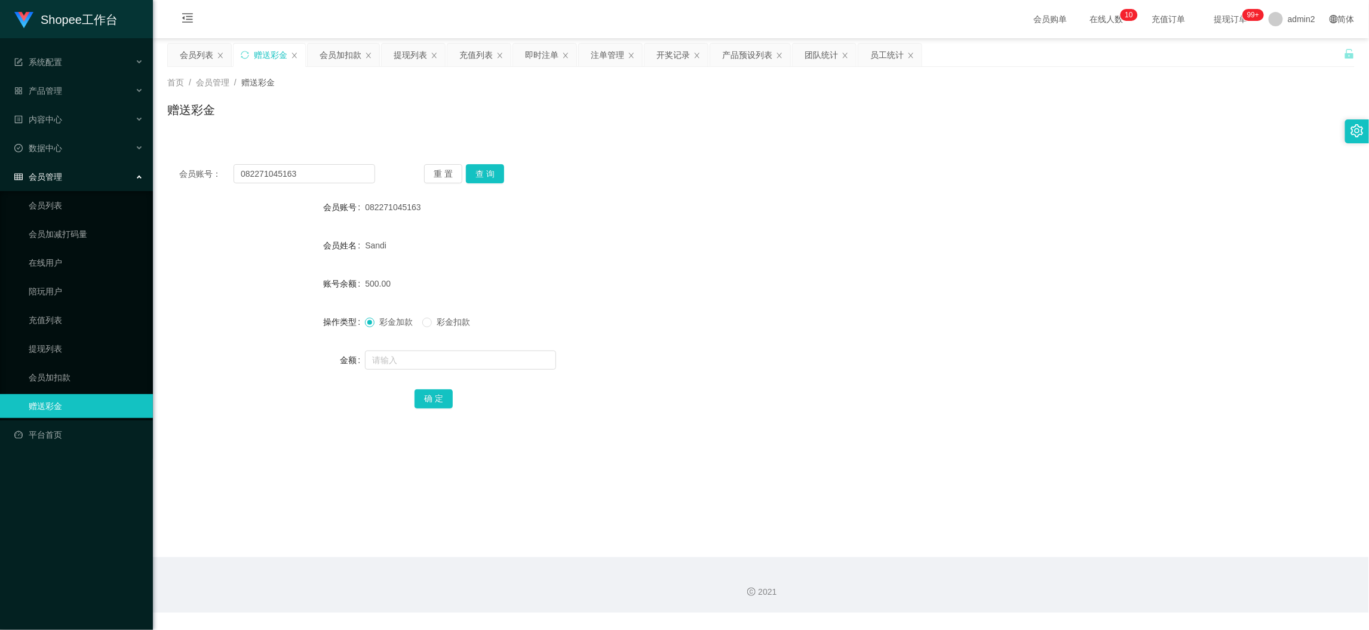
click at [1073, 559] on div "2021" at bounding box center [761, 585] width 1216 height 56
click at [413, 50] on div "提现列表" at bounding box center [410, 55] width 33 height 23
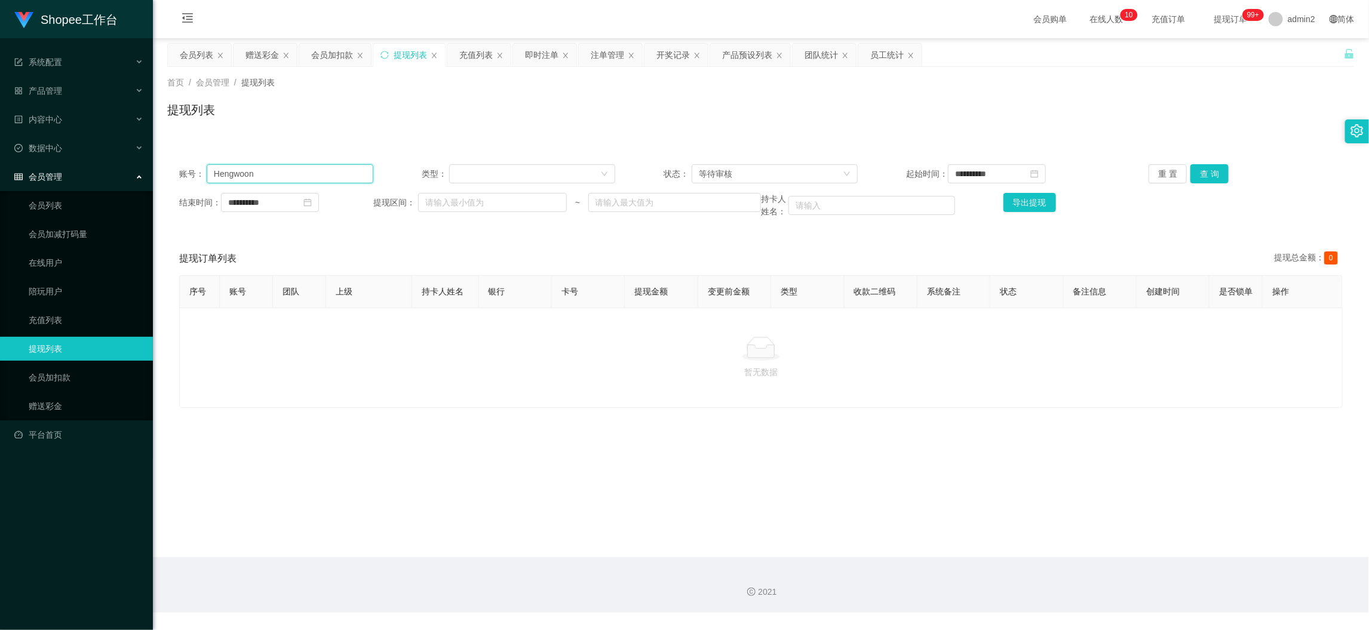
click at [351, 175] on input "Hengwoon" at bounding box center [290, 173] width 167 height 19
paste input "085383069650"
type input "085383069650"
click at [1215, 183] on button "查 询" at bounding box center [1210, 173] width 38 height 19
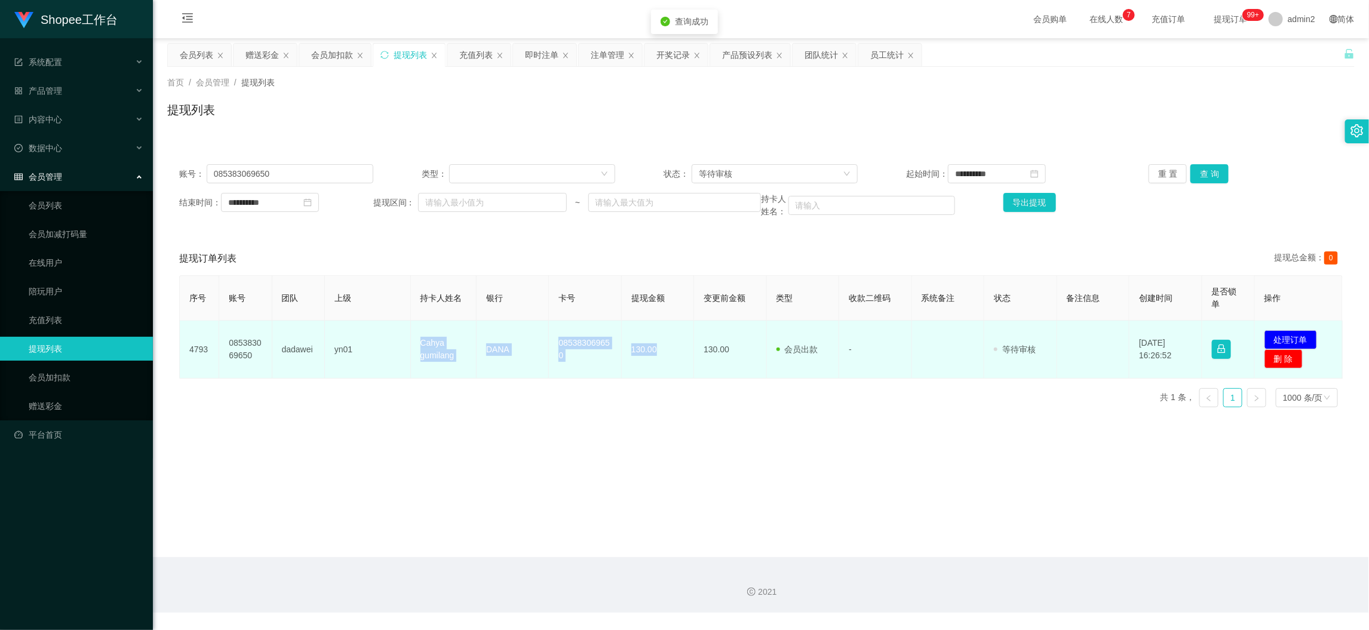
drag, startPoint x: 413, startPoint y: 340, endPoint x: 1152, endPoint y: 337, distance: 738.3
click at [668, 357] on tr "4793 085383069650 dadawei yn01 Cahya gumilang DANA 085383069650 130.00 130.00 会…" at bounding box center [761, 350] width 1163 height 58
copy tr "Cahya gumilang DANA 085383069650 130.00"
click at [1282, 335] on button "处理订单" at bounding box center [1291, 339] width 53 height 19
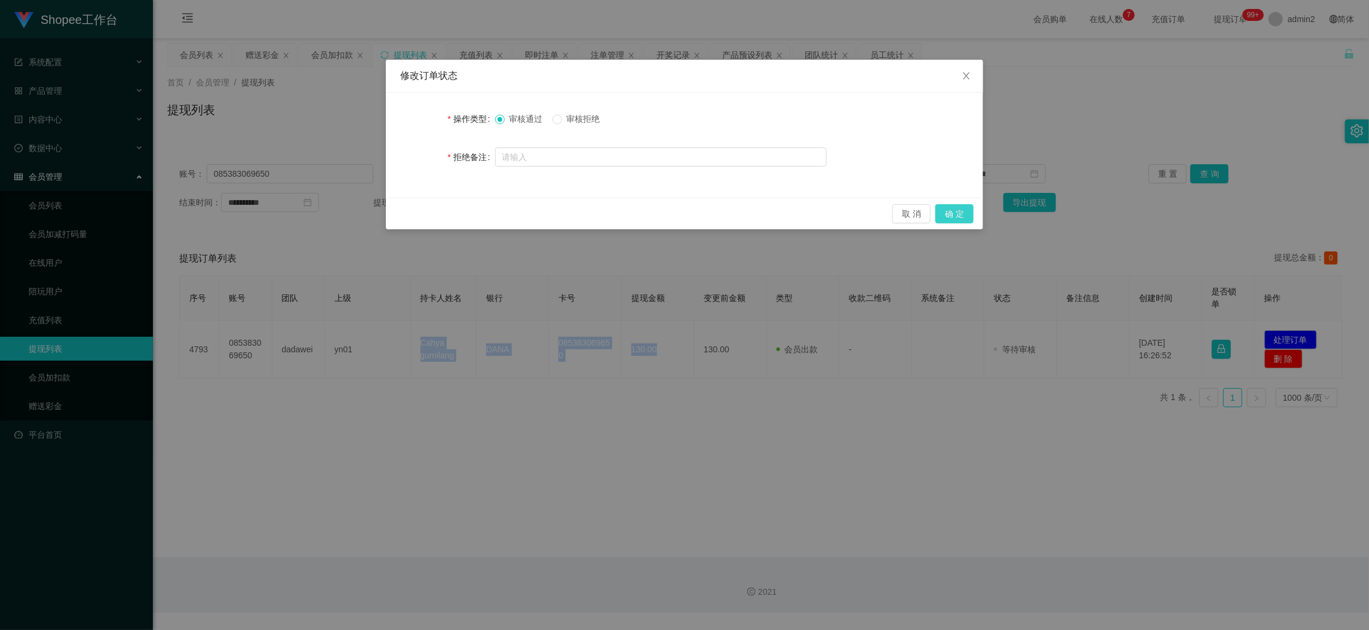
click at [956, 210] on button "确 定" at bounding box center [954, 213] width 38 height 19
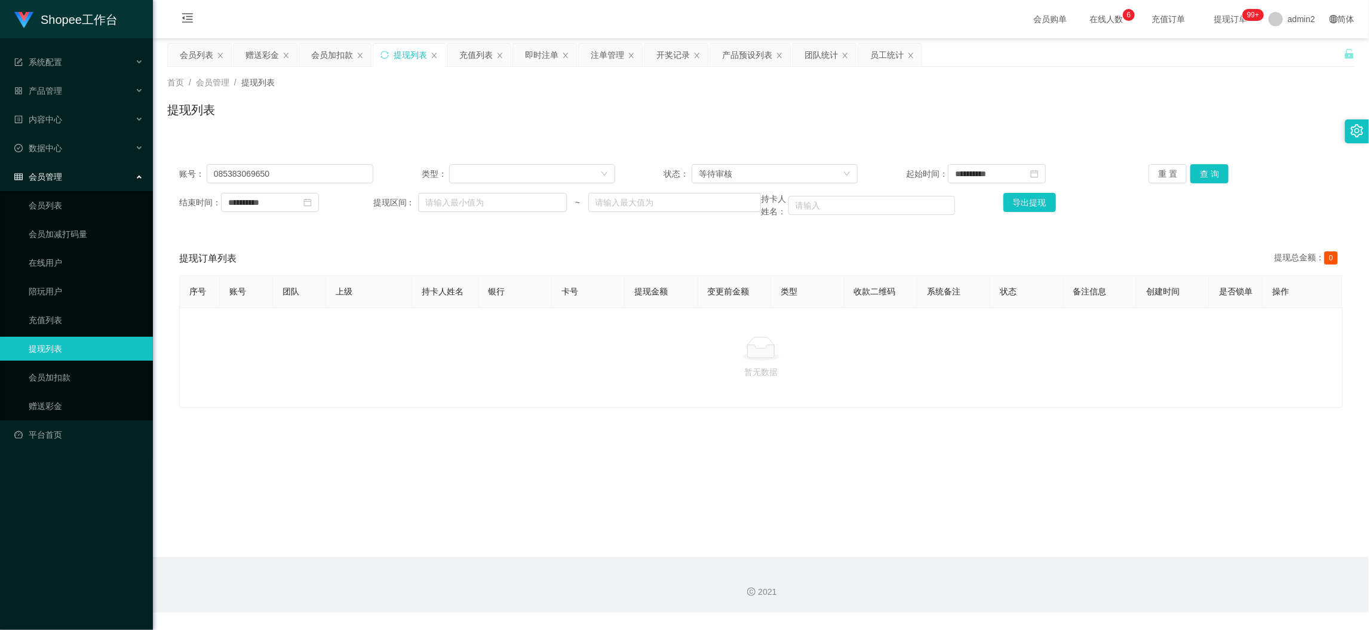
drag, startPoint x: 1069, startPoint y: 560, endPoint x: 935, endPoint y: 510, distance: 142.1
click at [1069, 560] on div "2021" at bounding box center [761, 585] width 1216 height 56
click at [267, 44] on div "赠送彩金" at bounding box center [262, 55] width 33 height 23
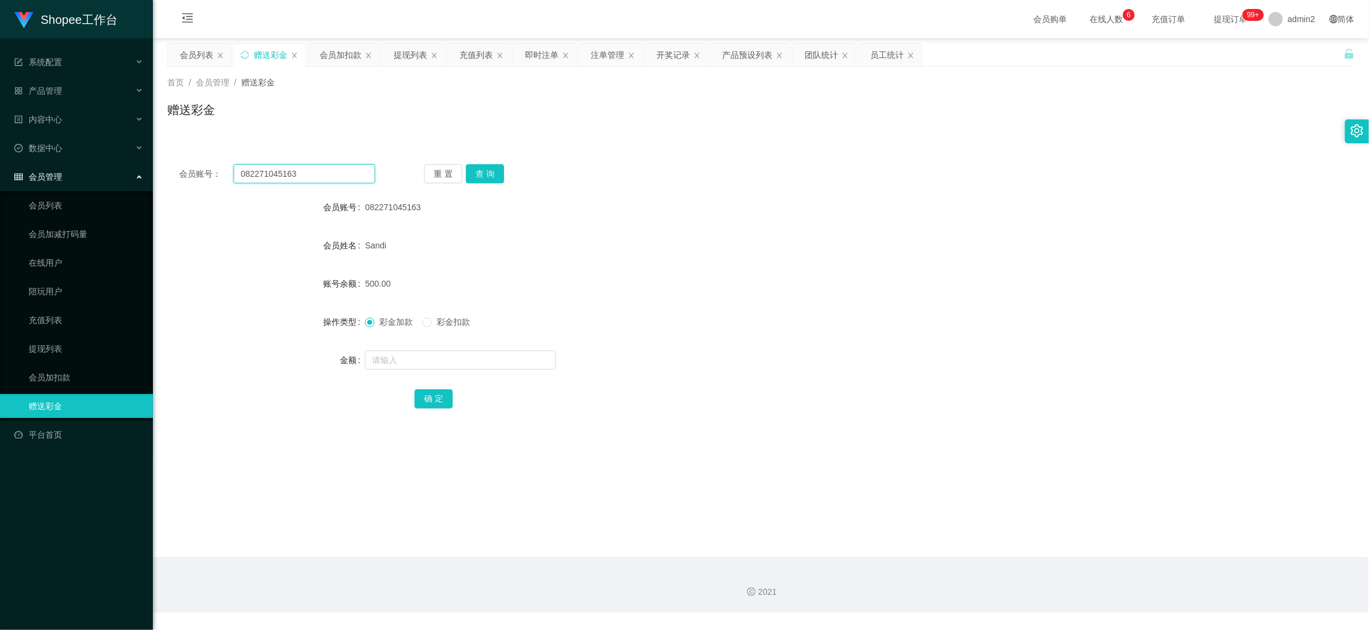
click at [329, 172] on input "082271045163" at bounding box center [305, 173] width 142 height 19
drag, startPoint x: 329, startPoint y: 172, endPoint x: 349, endPoint y: 177, distance: 21.4
click at [331, 173] on input "082271045163" at bounding box center [305, 173] width 142 height 19
paste input "1233409526"
type input "081233409526"
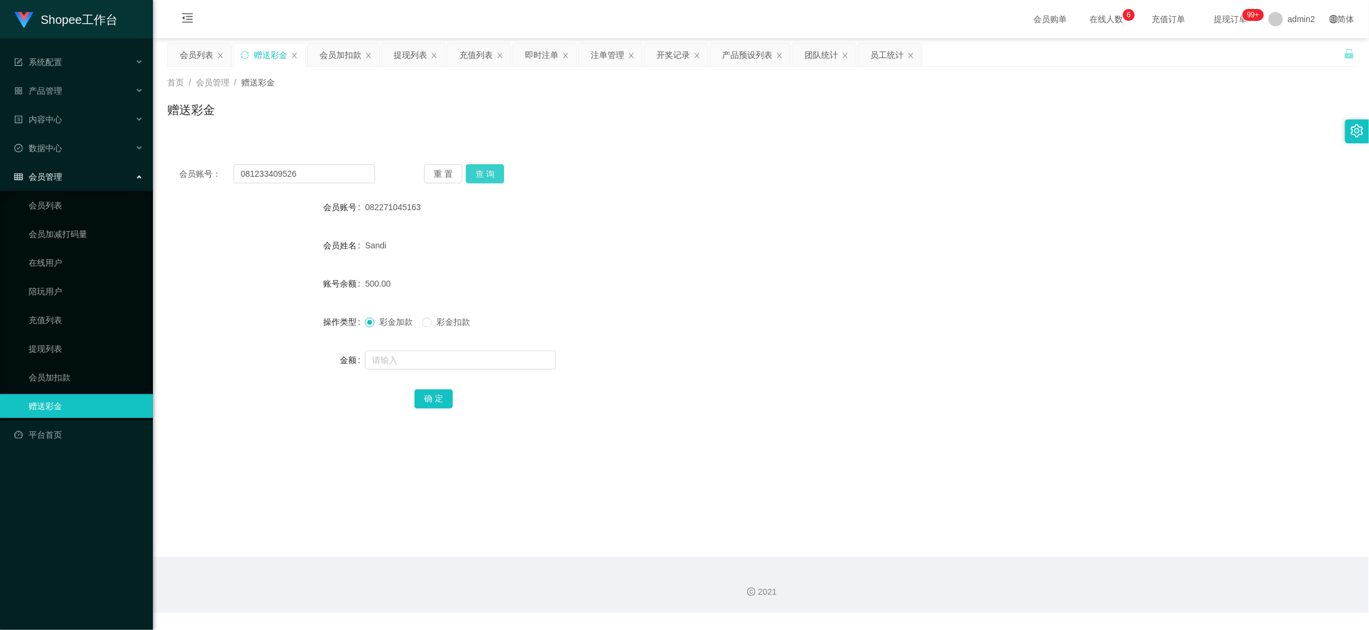
click at [494, 170] on button "查 询" at bounding box center [485, 173] width 38 height 19
click at [458, 358] on input "text" at bounding box center [460, 360] width 191 height 19
click at [458, 357] on input "text" at bounding box center [460, 360] width 191 height 19
type input "30"
click at [432, 399] on button "确 定" at bounding box center [434, 398] width 38 height 19
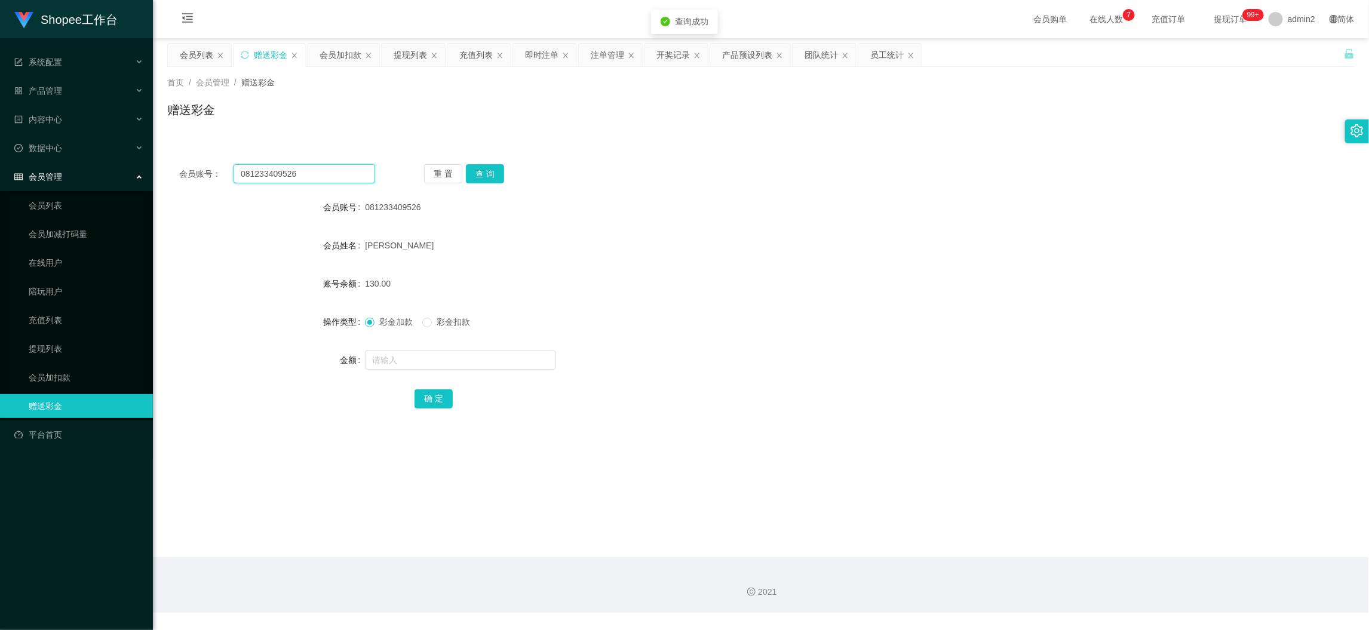
click at [348, 179] on input "081233409526" at bounding box center [305, 173] width 142 height 19
drag, startPoint x: 348, startPoint y: 179, endPoint x: 407, endPoint y: 181, distance: 58.6
click at [354, 180] on input "081233409526" at bounding box center [305, 173] width 142 height 19
paste input "Ilham123"
type input "Ilham123"
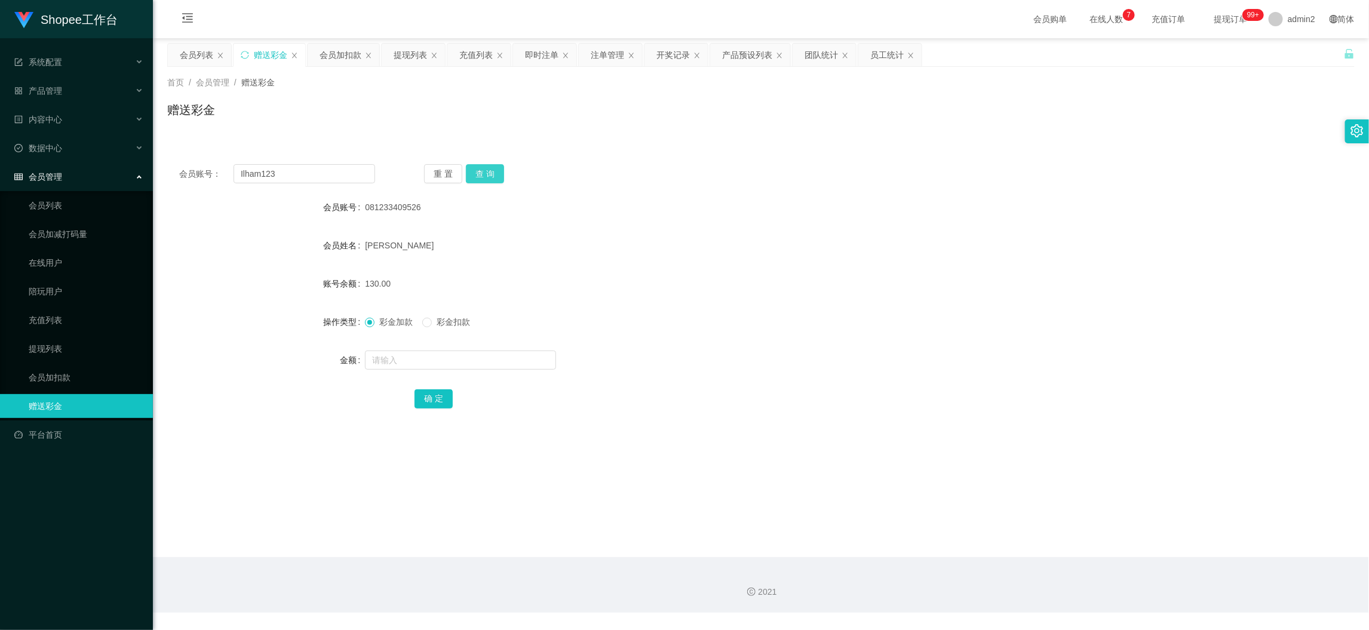
click at [479, 173] on button "查 询" at bounding box center [485, 173] width 38 height 19
click at [480, 363] on input "text" at bounding box center [460, 360] width 191 height 19
type input "30"
drag, startPoint x: 436, startPoint y: 401, endPoint x: 409, endPoint y: 367, distance: 43.4
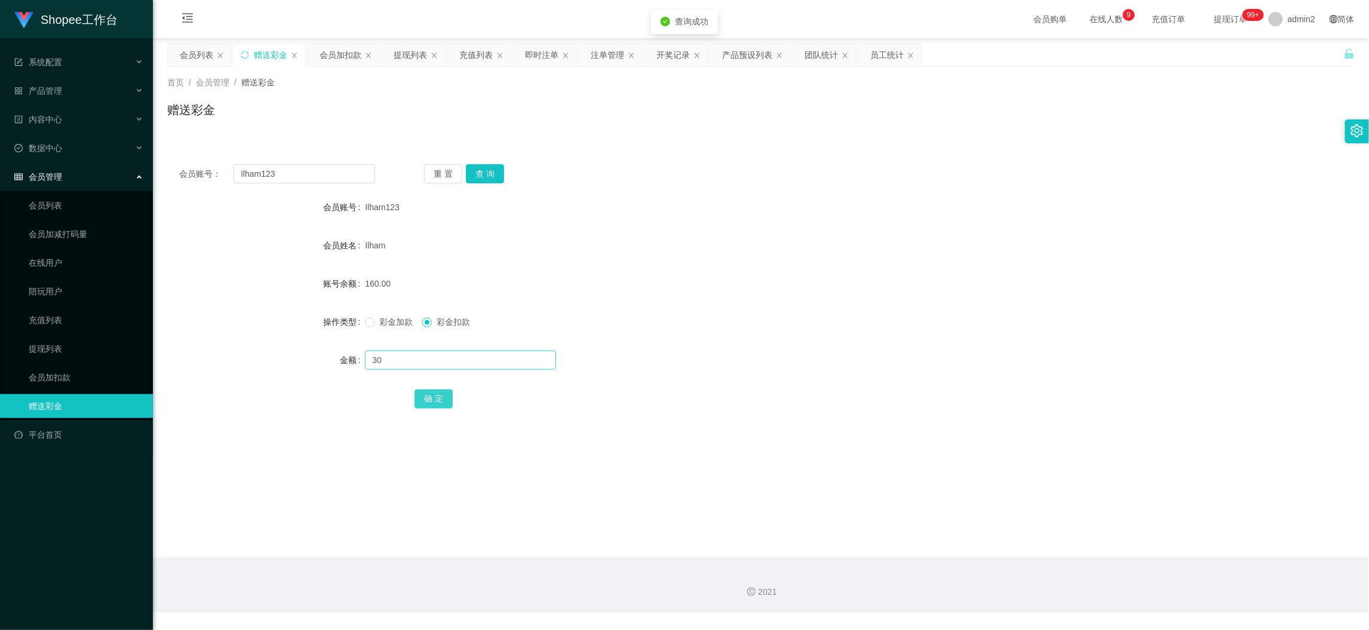
click at [437, 397] on button "确 定" at bounding box center [434, 398] width 38 height 19
click at [780, 336] on form "会员账号 Ilham123 会员姓名 Ilham 账号余额 130.00 操作类型 彩金加款 彩金扣款 金额 确 定" at bounding box center [761, 302] width 1188 height 215
drag, startPoint x: 1060, startPoint y: 556, endPoint x: 925, endPoint y: 424, distance: 189.2
click at [1057, 548] on main "关闭左侧 关闭右侧 关闭其它 刷新页面 会员列表 赠送彩金 会员加扣款 提现列表 充值列表 即时注单 注单管理 开奖记录 产品预设列表 团队统计 员工统计 首…" at bounding box center [761, 297] width 1216 height 519
click at [532, 51] on div "即时注单" at bounding box center [541, 55] width 33 height 23
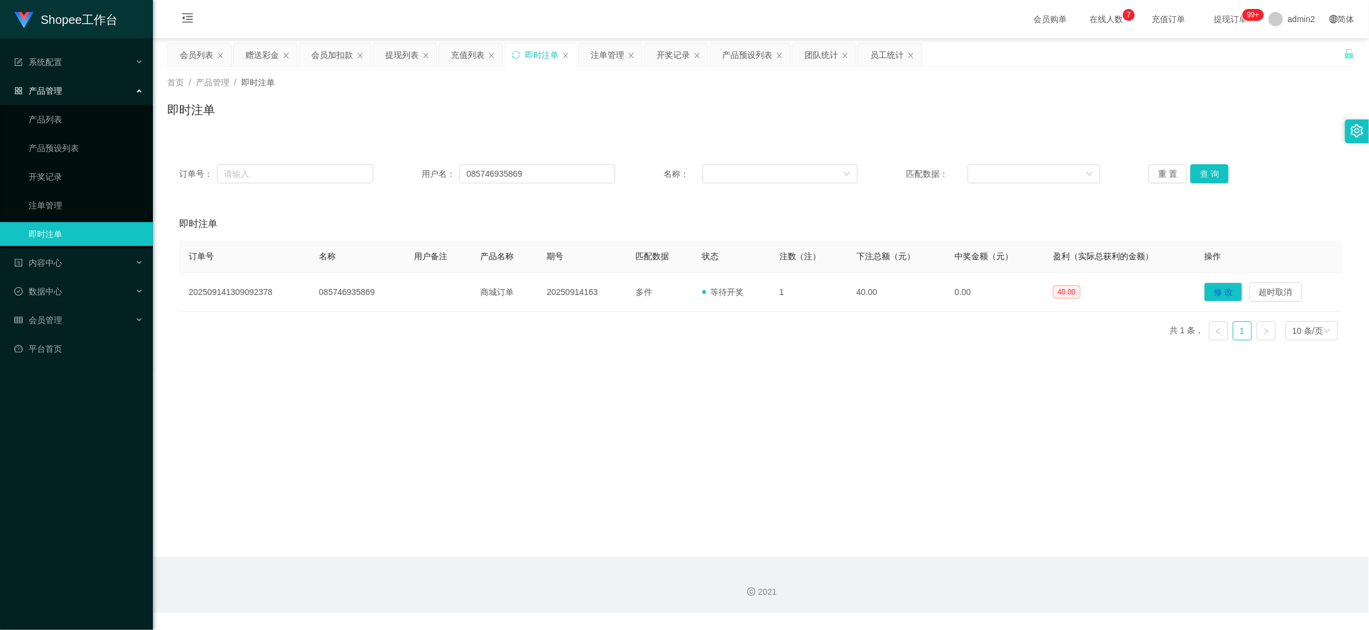
click at [505, 162] on div "订单号： 用户名： 085746935869 名称： 匹配数据： 重 置 查 询" at bounding box center [761, 173] width 1188 height 43
click at [505, 163] on div "订单号： 用户名： 085746935869 名称： 匹配数据： 重 置 查 询" at bounding box center [761, 173] width 1188 height 43
click at [516, 172] on input "085746935869" at bounding box center [537, 173] width 156 height 19
paste input "085121068823"
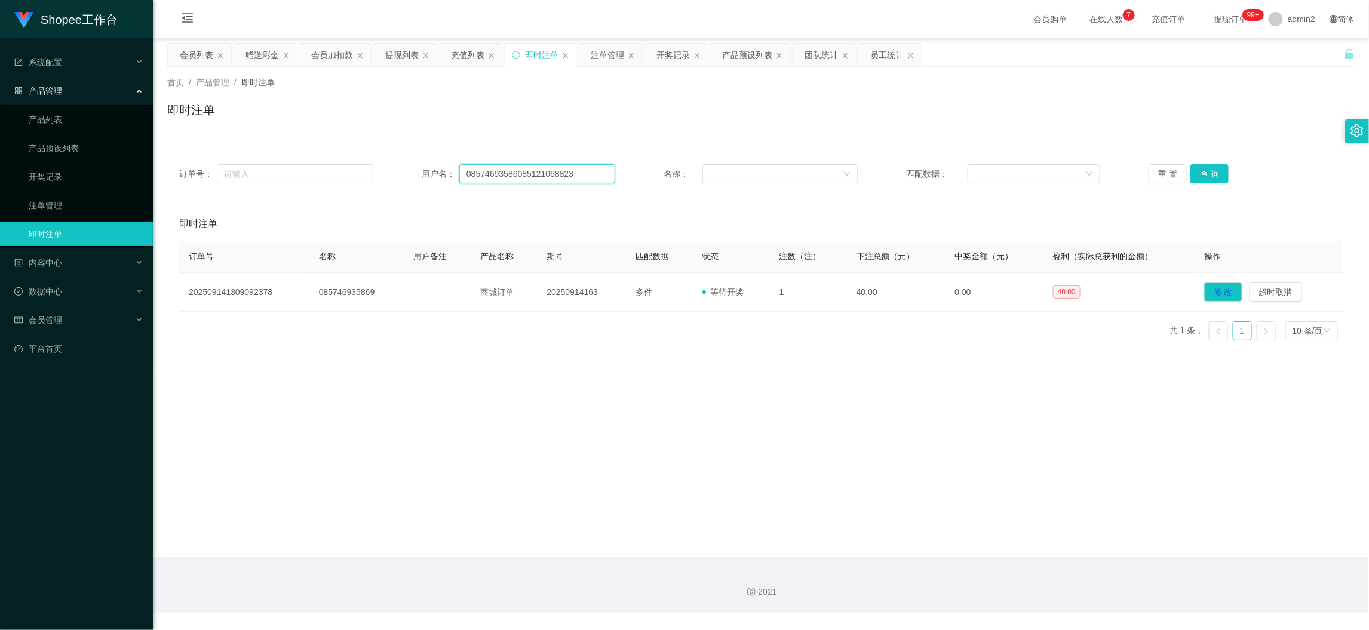
click at [571, 165] on input "08574693586085121068823" at bounding box center [537, 173] width 156 height 19
paste input "text"
type input "085121068823"
click at [1204, 176] on button "查 询" at bounding box center [1210, 173] width 38 height 19
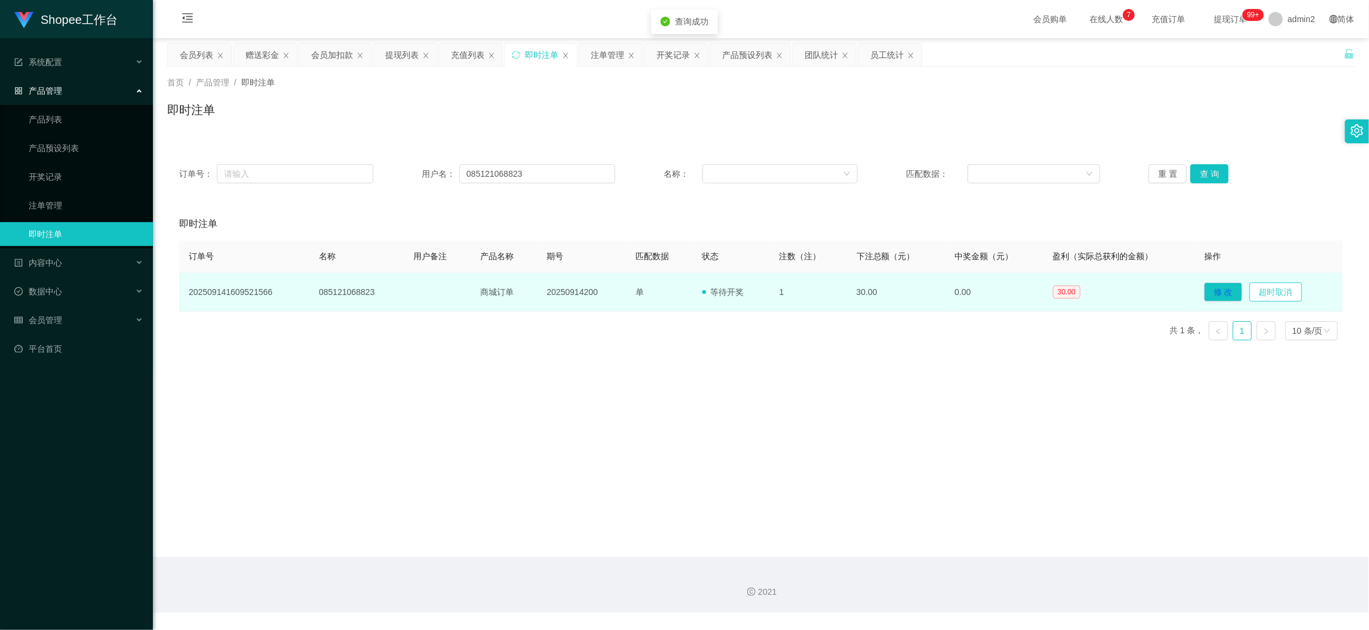
click at [1275, 293] on button "超时取消" at bounding box center [1276, 292] width 53 height 19
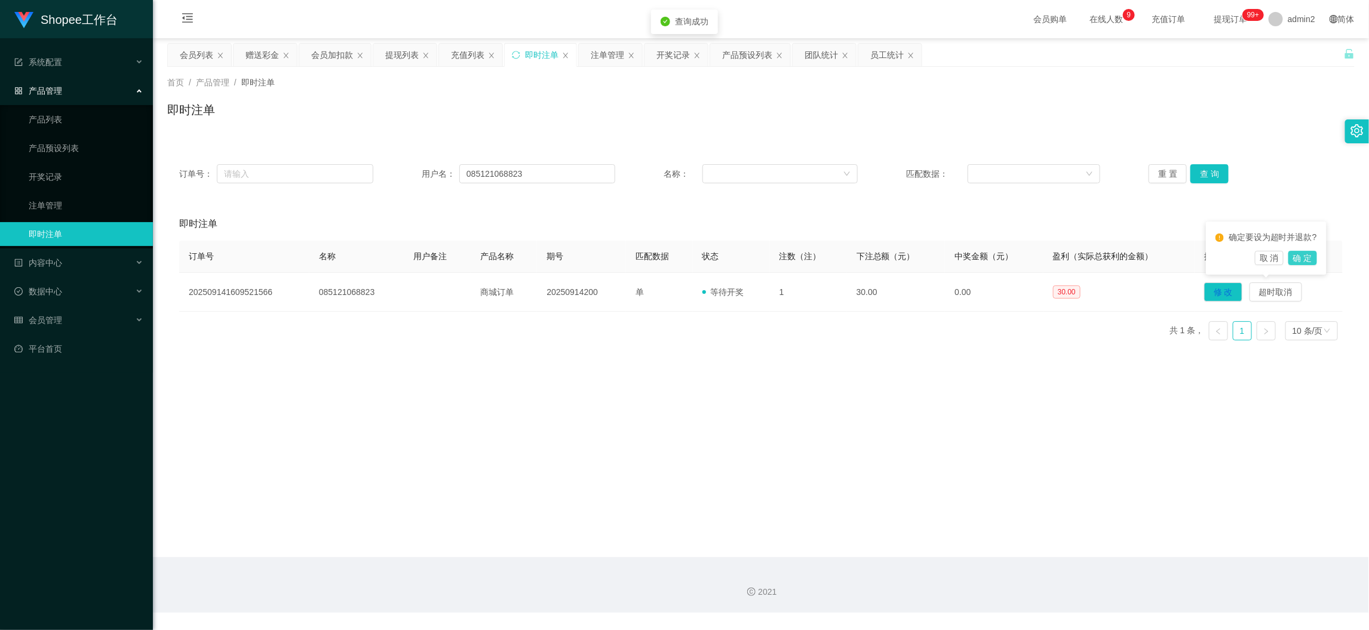
click at [1304, 259] on button "确 定" at bounding box center [1302, 258] width 29 height 14
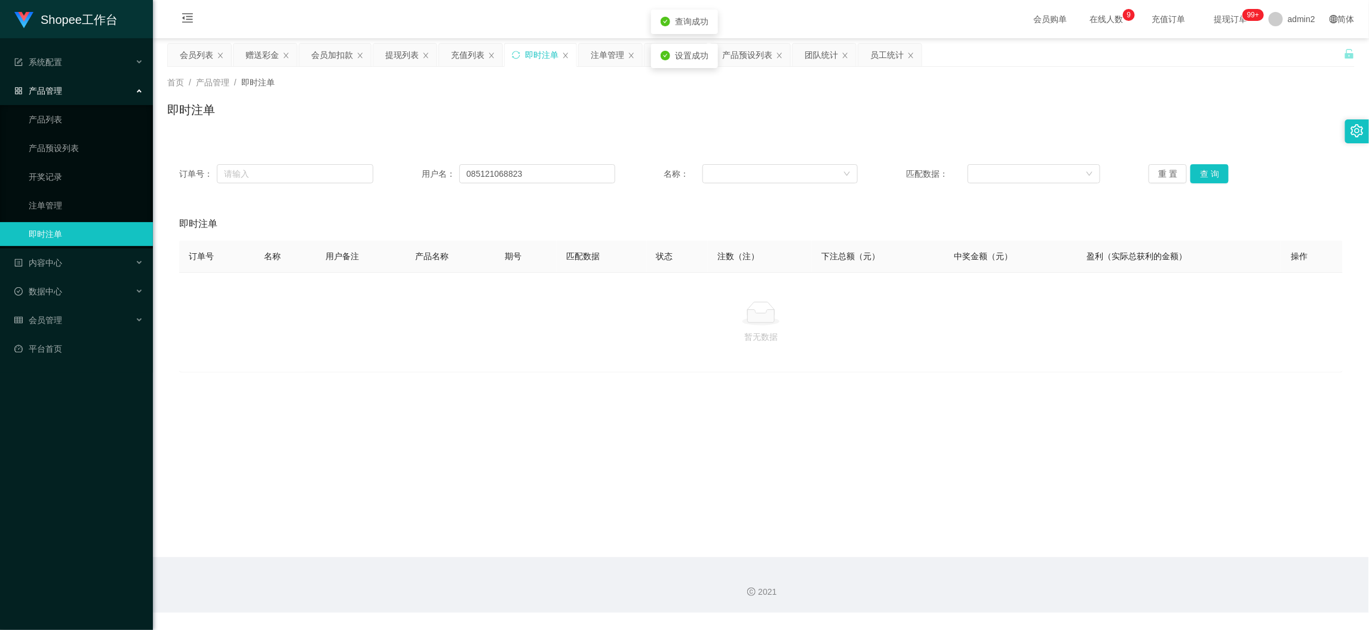
click at [471, 51] on div "充值列表" at bounding box center [467, 55] width 33 height 23
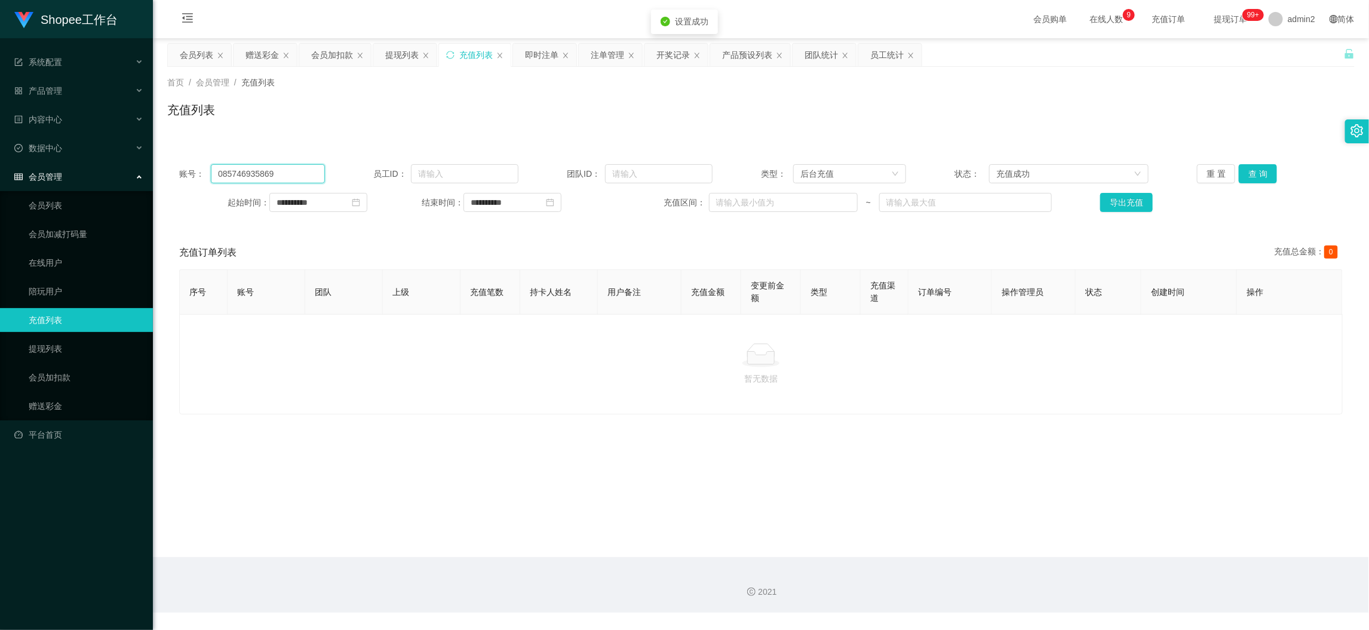
click at [280, 172] on input "085746935869" at bounding box center [267, 173] width 113 height 19
drag, startPoint x: 280, startPoint y: 172, endPoint x: 400, endPoint y: 172, distance: 120.1
click at [280, 172] on input "085746935869" at bounding box center [267, 173] width 113 height 19
paste input "121068823"
type input "085121068823"
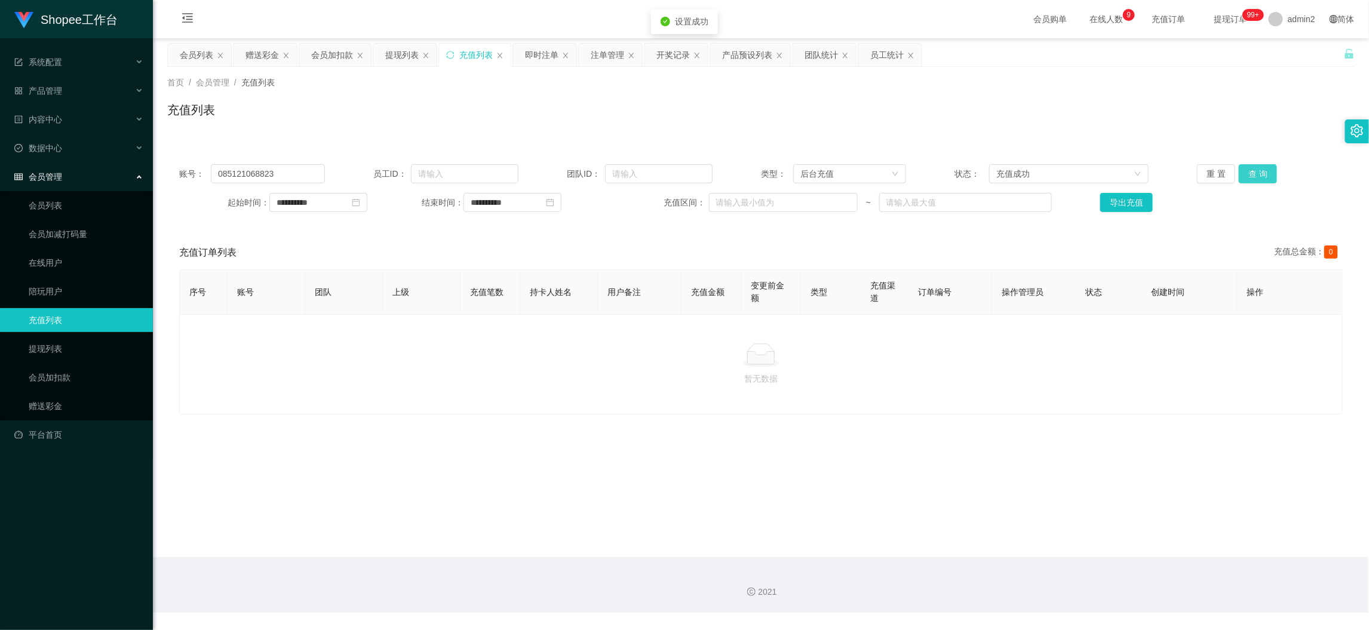
click at [1244, 175] on button "查 询" at bounding box center [1258, 173] width 38 height 19
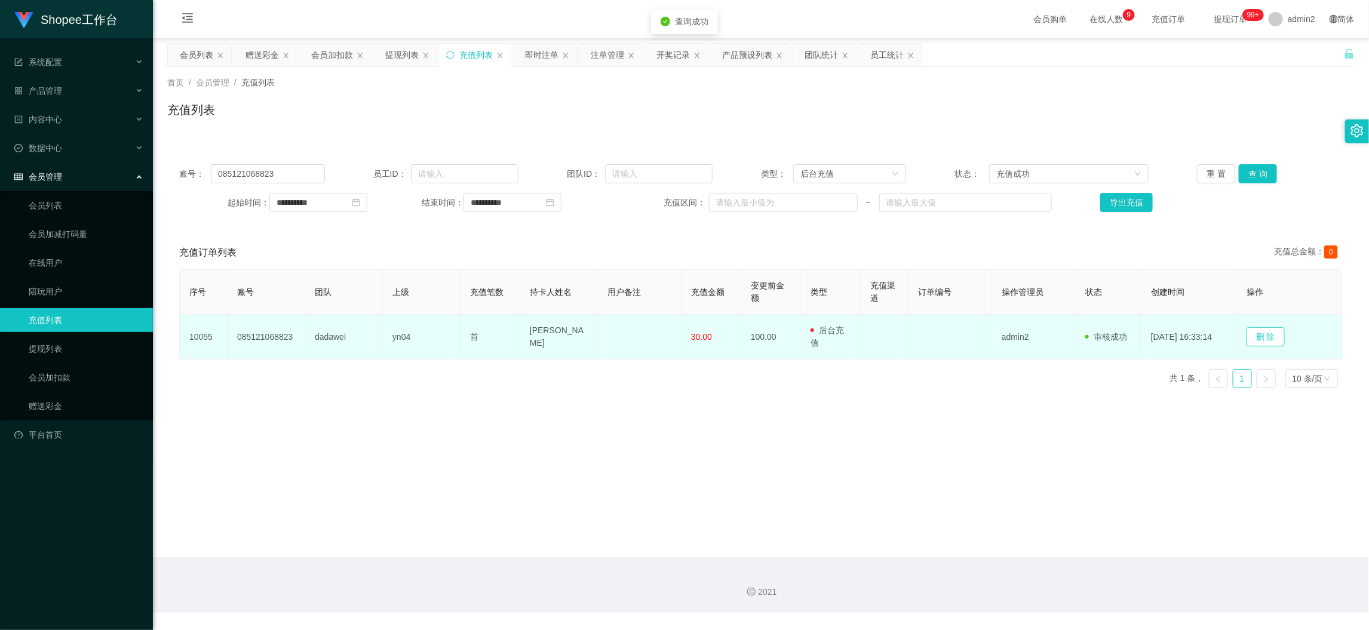
click at [1268, 328] on button "删 除" at bounding box center [1266, 336] width 38 height 19
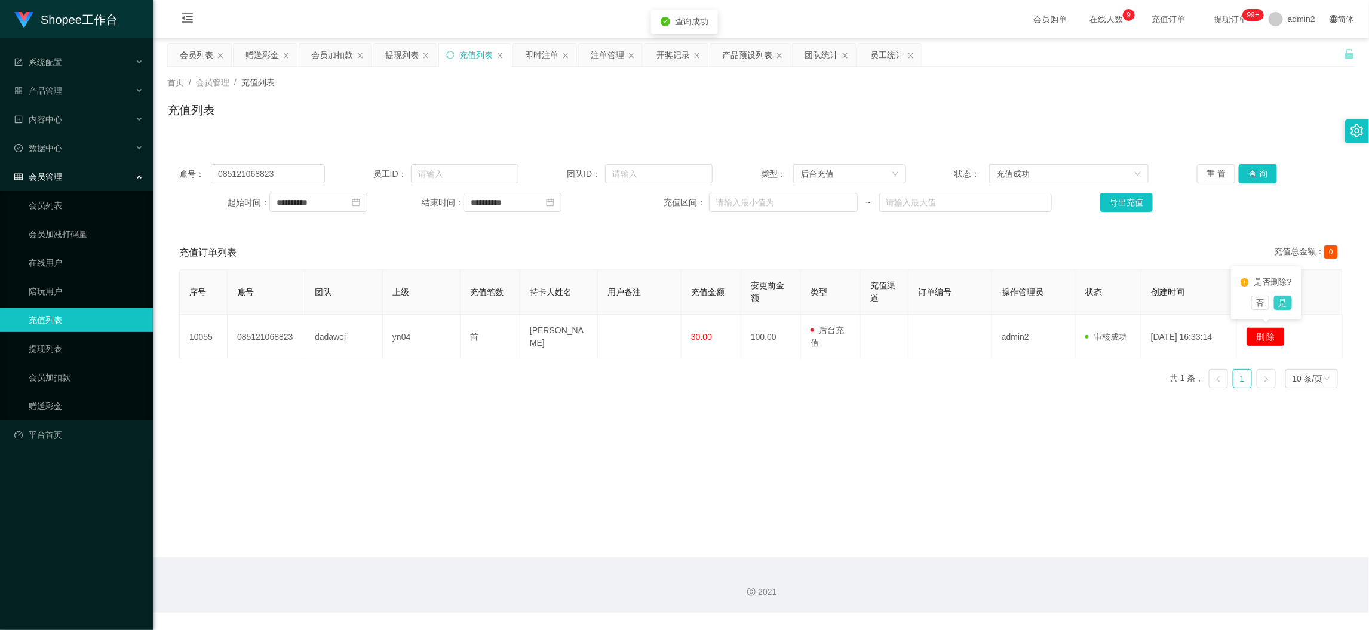
click at [1285, 304] on button "是" at bounding box center [1283, 303] width 18 height 14
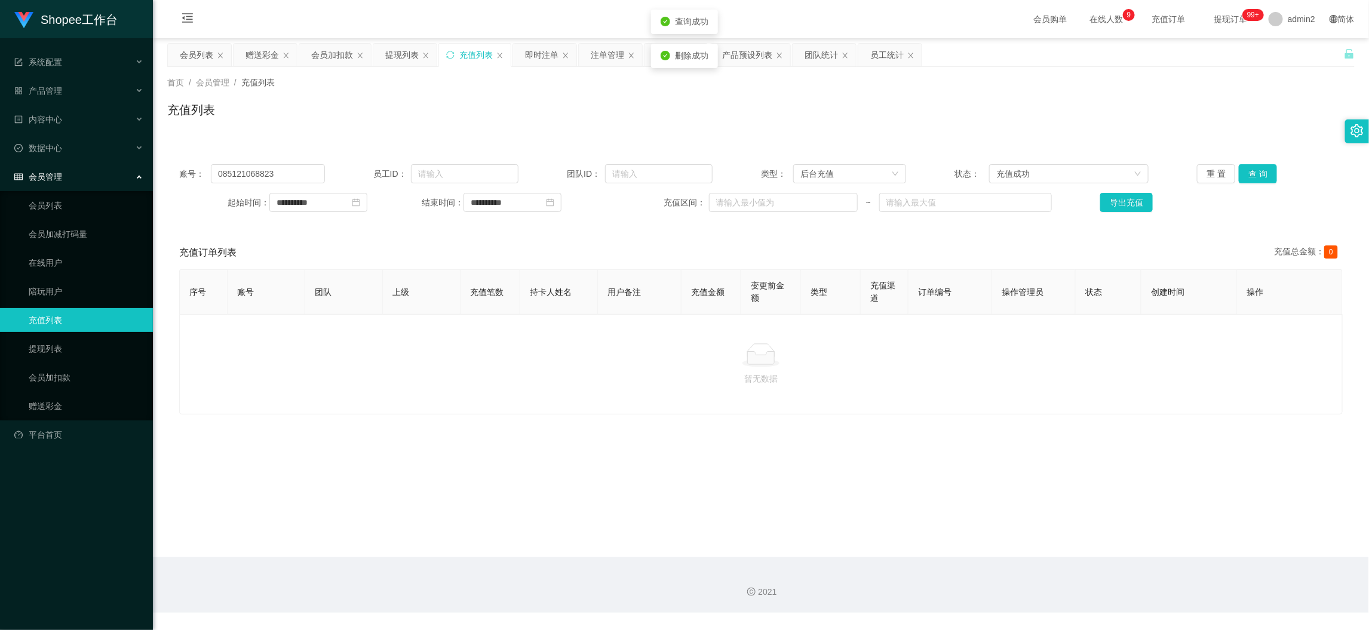
drag, startPoint x: 877, startPoint y: 447, endPoint x: 818, endPoint y: 358, distance: 106.9
click at [873, 444] on main "**********" at bounding box center [761, 297] width 1216 height 519
drag, startPoint x: 1082, startPoint y: 546, endPoint x: 952, endPoint y: 479, distance: 146.4
click at [1081, 546] on main "**********" at bounding box center [761, 297] width 1216 height 519
click at [266, 52] on div "赠送彩金" at bounding box center [262, 55] width 33 height 23
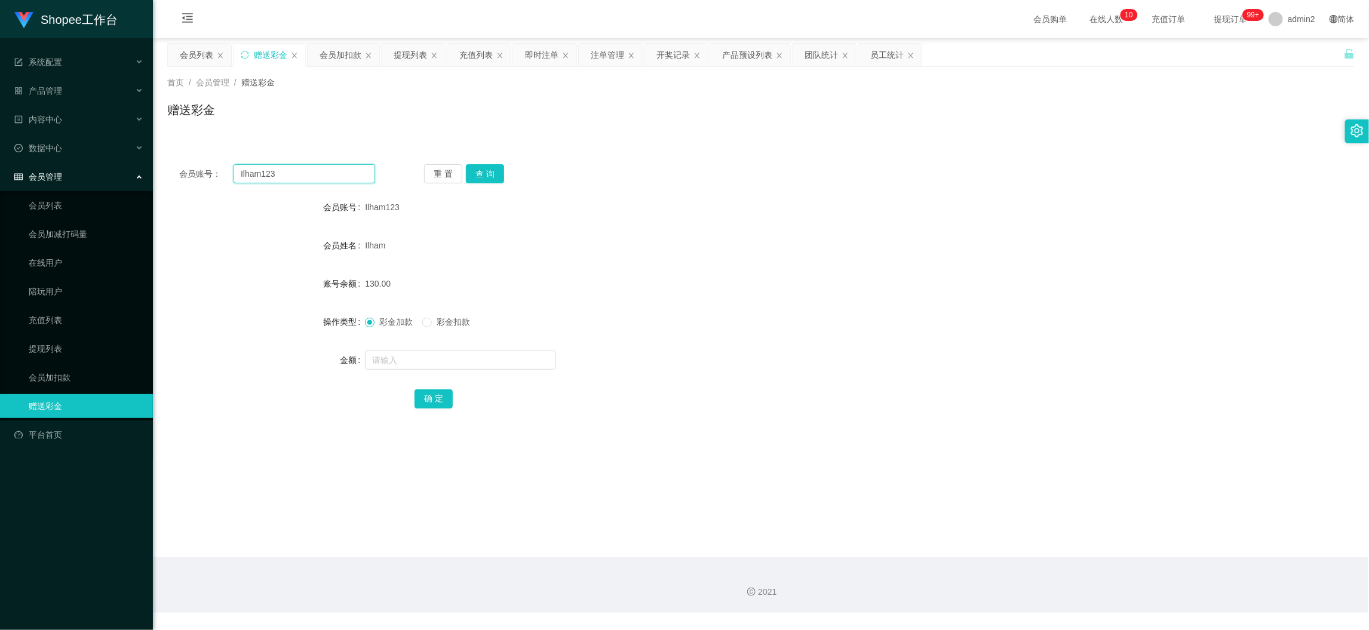
click at [314, 181] on input "Ilham123" at bounding box center [305, 173] width 142 height 19
paste input "085855272625"
type input "085855272625"
click at [488, 175] on button "查 询" at bounding box center [485, 173] width 38 height 19
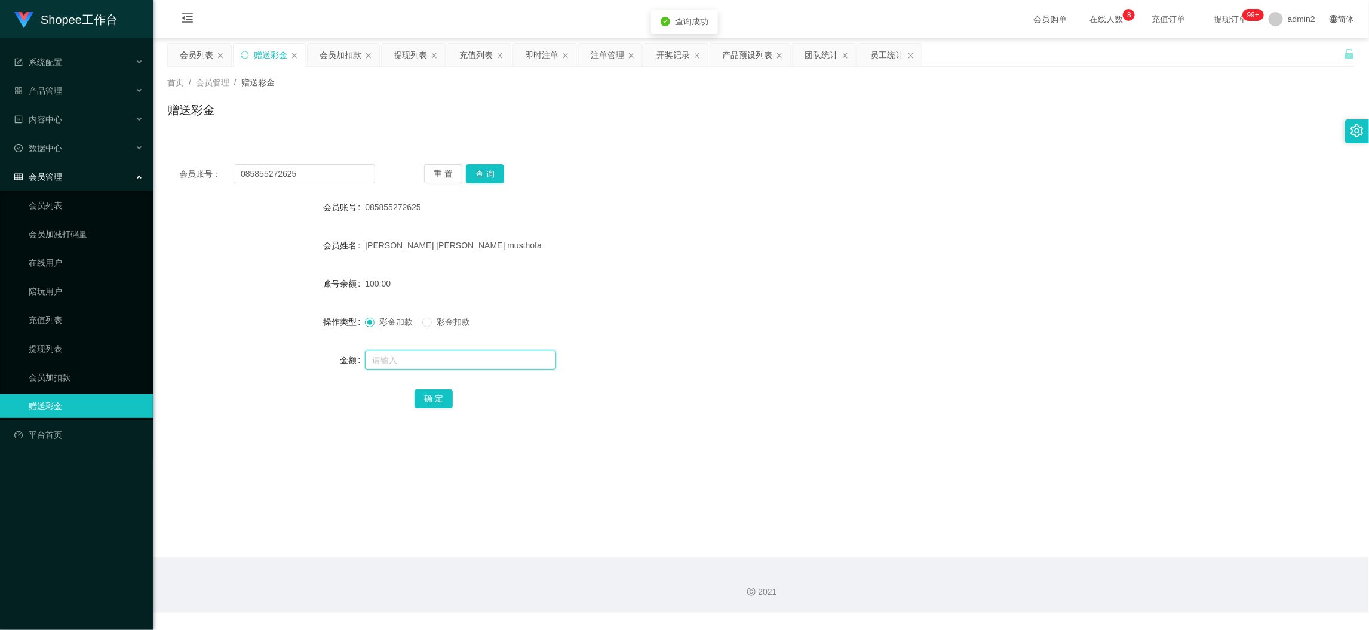
click at [491, 351] on input "text" at bounding box center [460, 360] width 191 height 19
click at [492, 354] on input "text" at bounding box center [460, 360] width 191 height 19
click at [492, 354] on input "3" at bounding box center [460, 360] width 191 height 19
type input "30"
click at [440, 397] on button "确 定" at bounding box center [434, 398] width 38 height 19
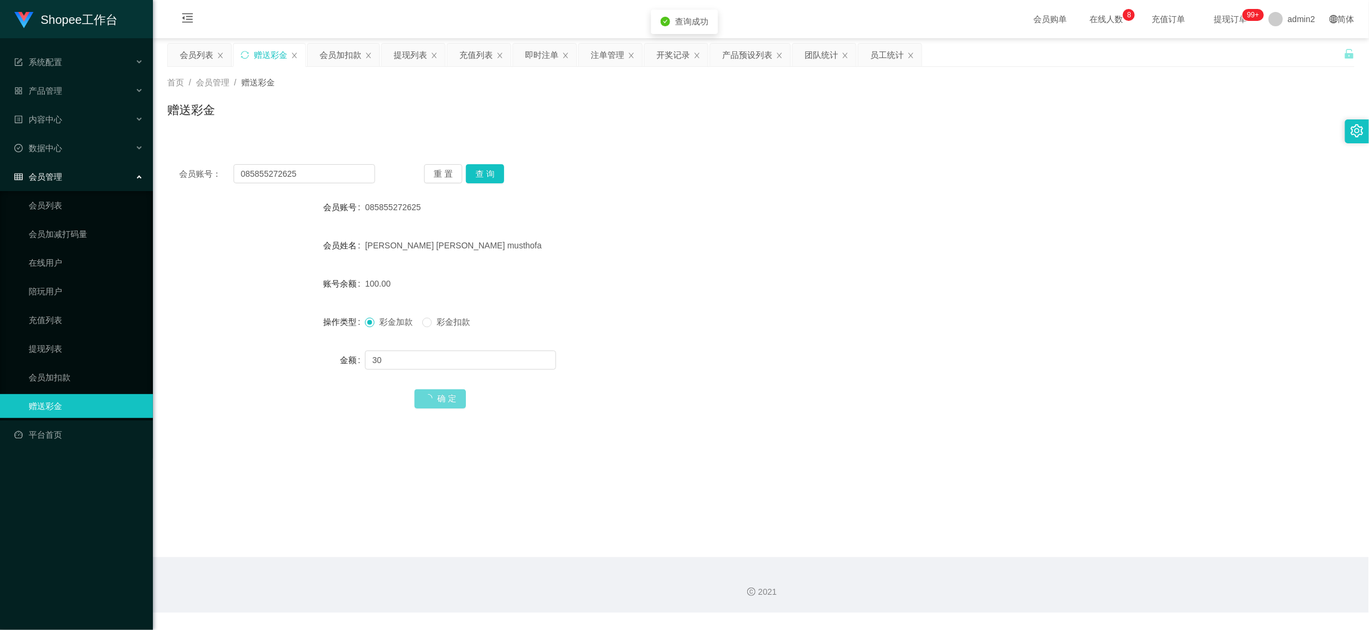
click at [753, 330] on div "彩金加款 彩金扣款" at bounding box center [711, 322] width 693 height 24
click at [346, 50] on div "会员加扣款" at bounding box center [341, 55] width 42 height 23
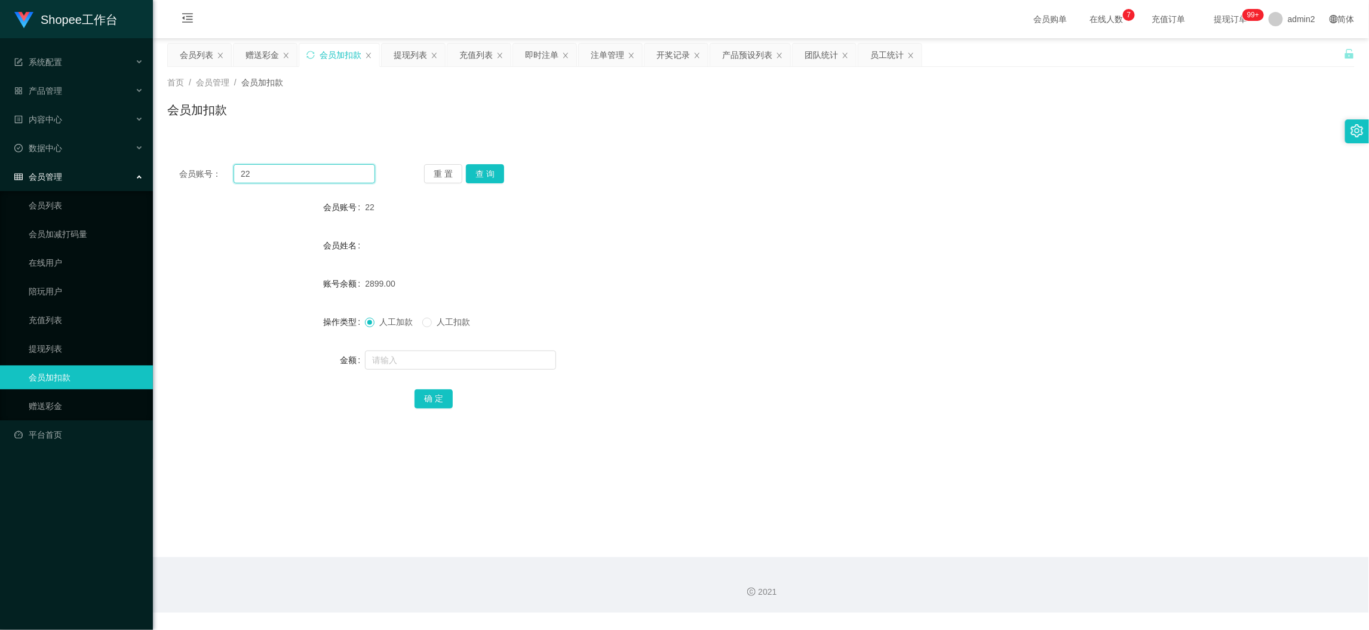
click at [357, 179] on input "22" at bounding box center [305, 173] width 142 height 19
click at [480, 168] on button "查 询" at bounding box center [485, 173] width 38 height 19
click at [510, 364] on input "text" at bounding box center [460, 360] width 191 height 19
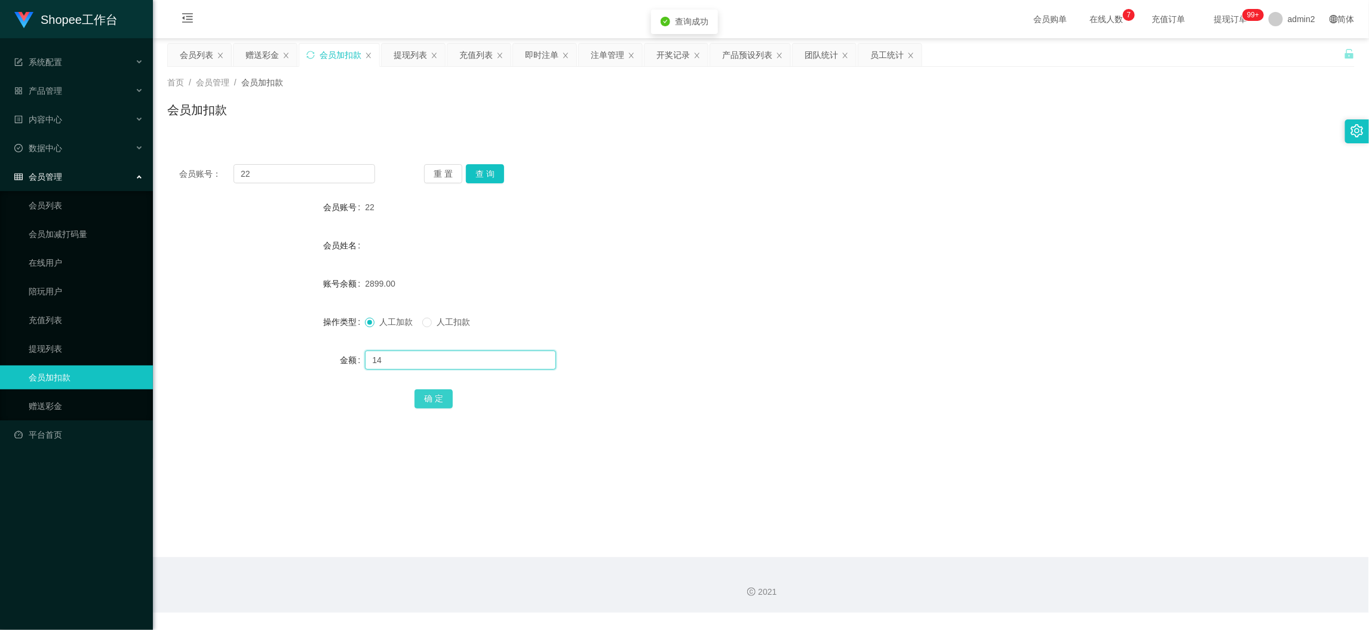
type input "14"
drag, startPoint x: 434, startPoint y: 394, endPoint x: 495, endPoint y: 388, distance: 60.7
click at [434, 394] on button "确 定" at bounding box center [434, 398] width 38 height 19
click at [744, 353] on div "14" at bounding box center [711, 360] width 693 height 24
click at [271, 57] on div "赠送彩金" at bounding box center [262, 55] width 33 height 23
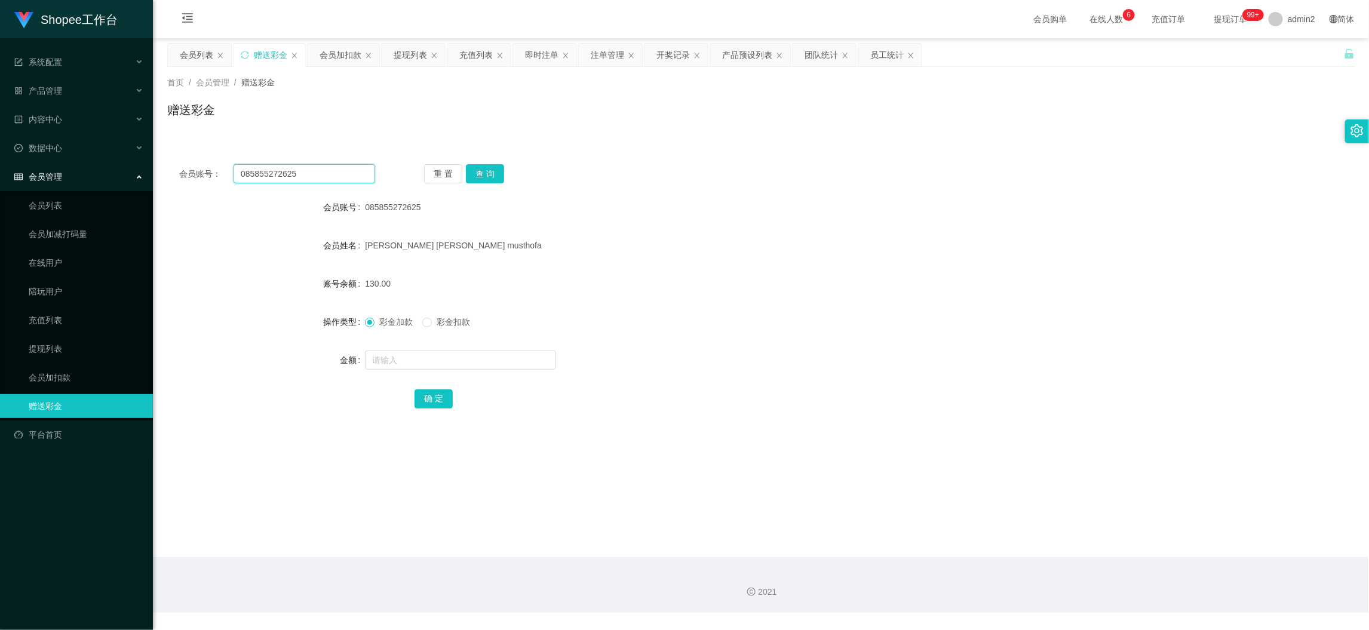
click at [347, 170] on input "085855272625" at bounding box center [305, 173] width 142 height 19
paste input "Yy15"
type input "Yy155"
click at [484, 170] on button "查 询" at bounding box center [485, 173] width 38 height 19
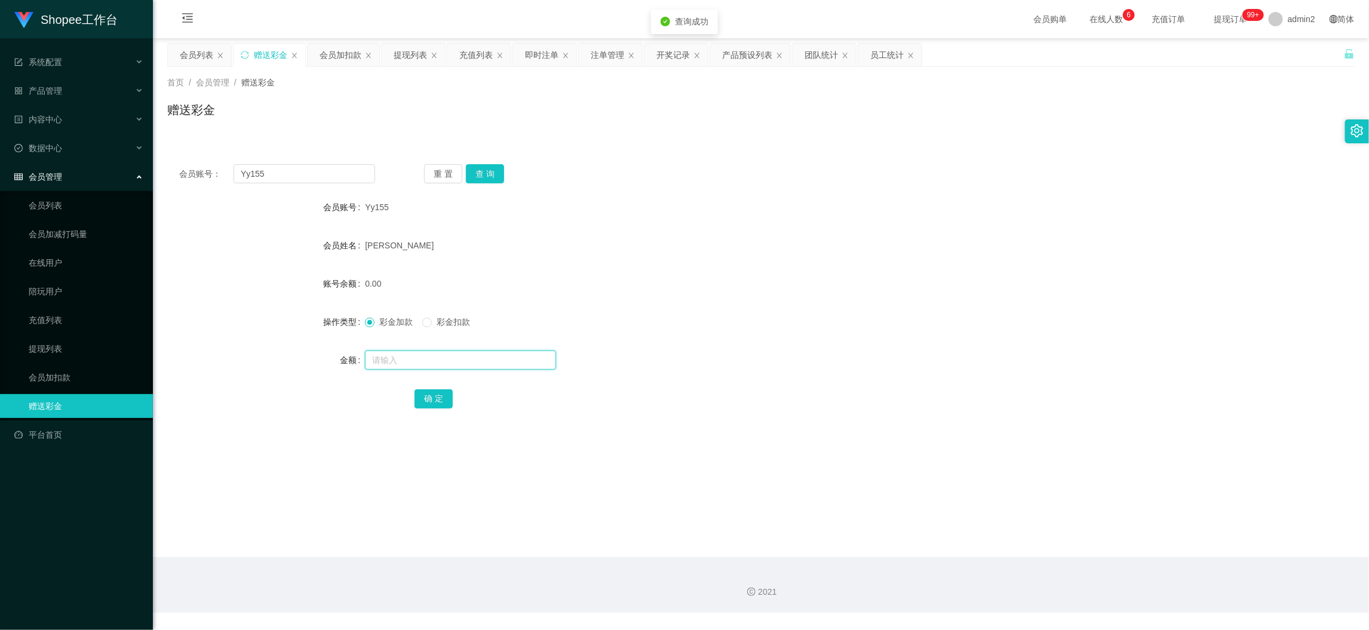
click at [488, 366] on input "text" at bounding box center [460, 360] width 191 height 19
click at [489, 363] on input "text" at bounding box center [460, 360] width 191 height 19
type input "100"
click at [442, 396] on button "确 定" at bounding box center [434, 398] width 38 height 19
click at [770, 354] on div "100" at bounding box center [711, 360] width 693 height 24
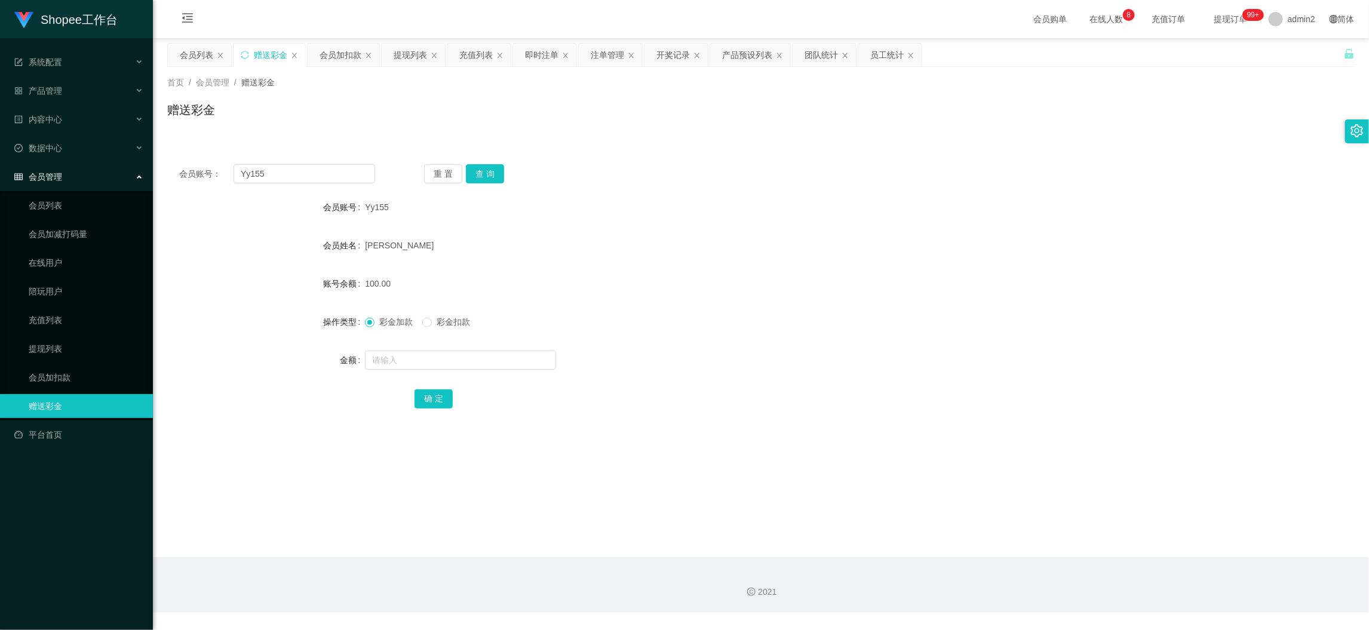
drag, startPoint x: 1054, startPoint y: 539, endPoint x: 805, endPoint y: 401, distance: 284.8
click at [1045, 527] on main "关闭左侧 关闭右侧 关闭其它 刷新页面 会员列表 赠送彩金 会员加扣款 提现列表 充值列表 即时注单 注单管理 开奖记录 产品预设列表 团队统计 员工统计 首…" at bounding box center [761, 297] width 1216 height 519
click at [341, 56] on div "会员加扣款" at bounding box center [341, 55] width 42 height 23
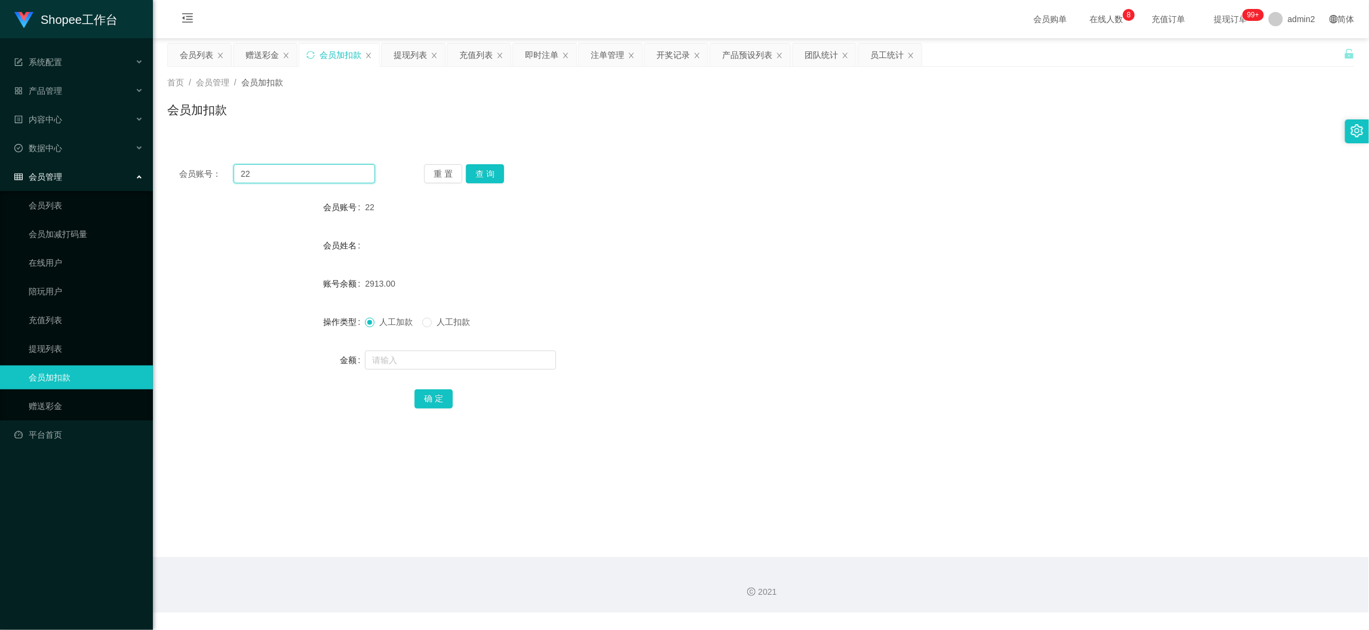
click at [331, 168] on input "22" at bounding box center [305, 173] width 142 height 19
drag, startPoint x: 331, startPoint y: 168, endPoint x: 455, endPoint y: 176, distance: 124.5
click at [337, 171] on input "22" at bounding box center [305, 173] width 142 height 19
paste input "98"
type input "98"
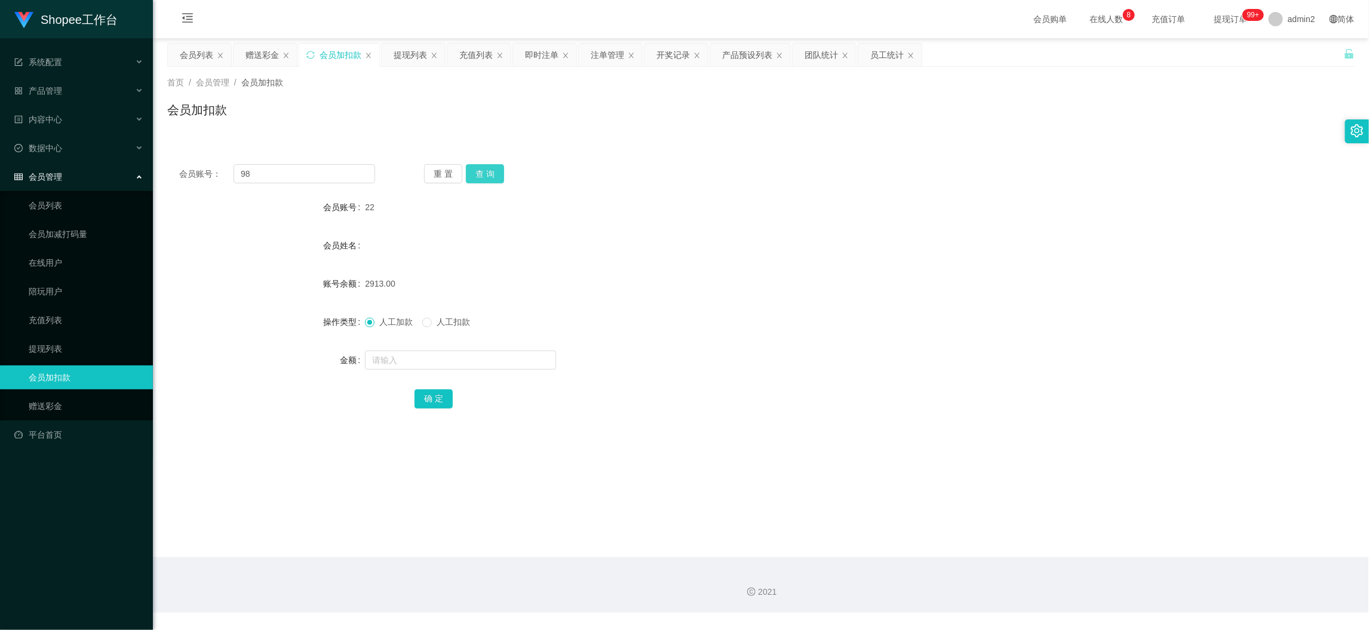
click at [481, 164] on button "查 询" at bounding box center [485, 173] width 38 height 19
click at [474, 357] on input "text" at bounding box center [460, 360] width 191 height 19
type input "14"
click at [434, 395] on button "确 定" at bounding box center [434, 398] width 38 height 19
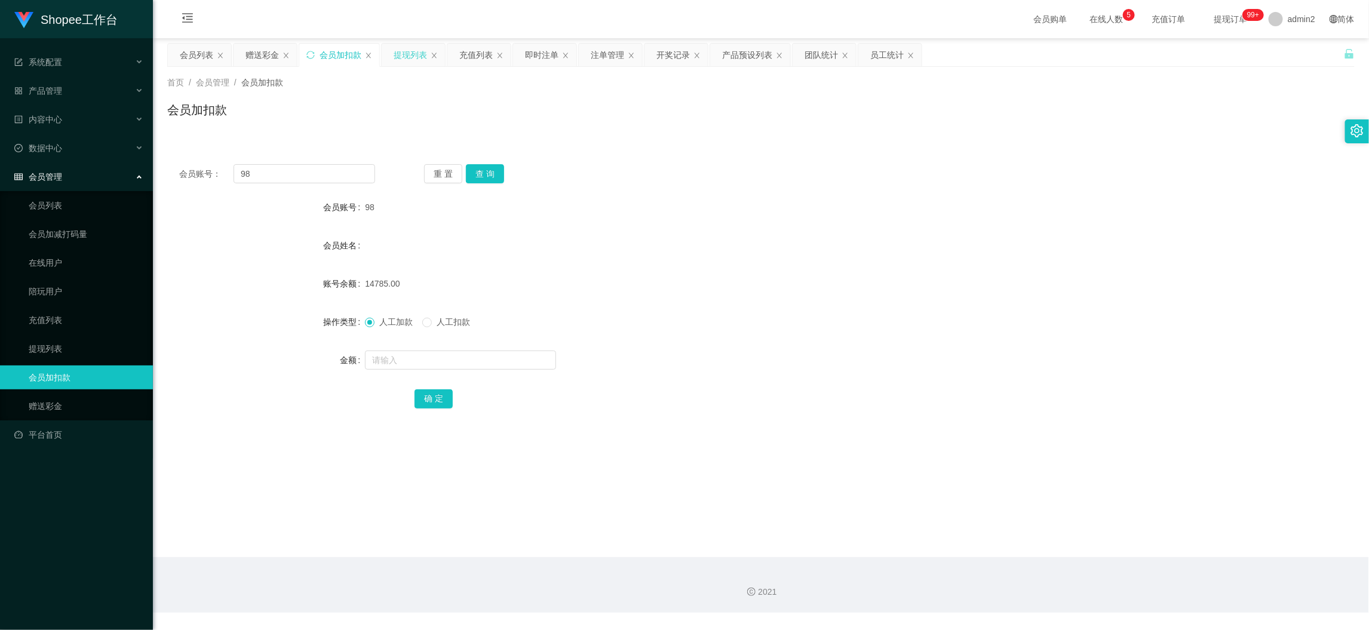
click at [417, 54] on div "提现列表" at bounding box center [410, 55] width 33 height 23
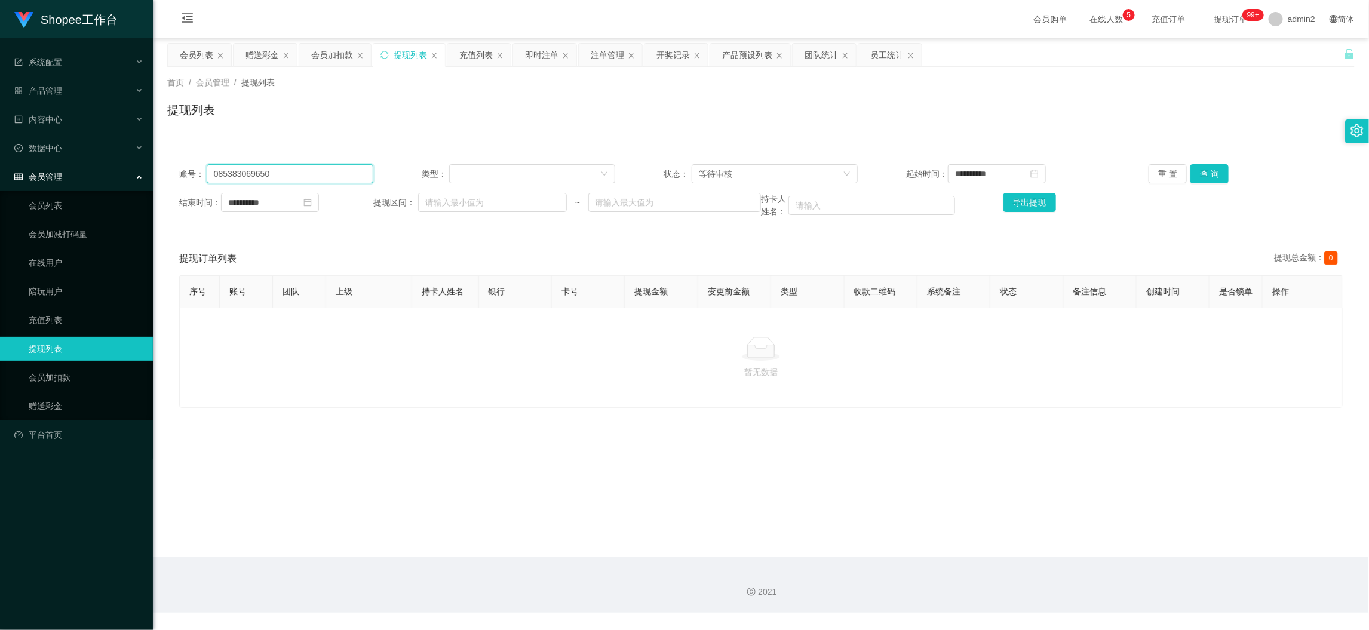
click at [347, 170] on input "085383069650" at bounding box center [290, 173] width 167 height 19
paste input "1233409526"
type input "081233409526"
click at [1203, 174] on button "查 询" at bounding box center [1210, 173] width 38 height 19
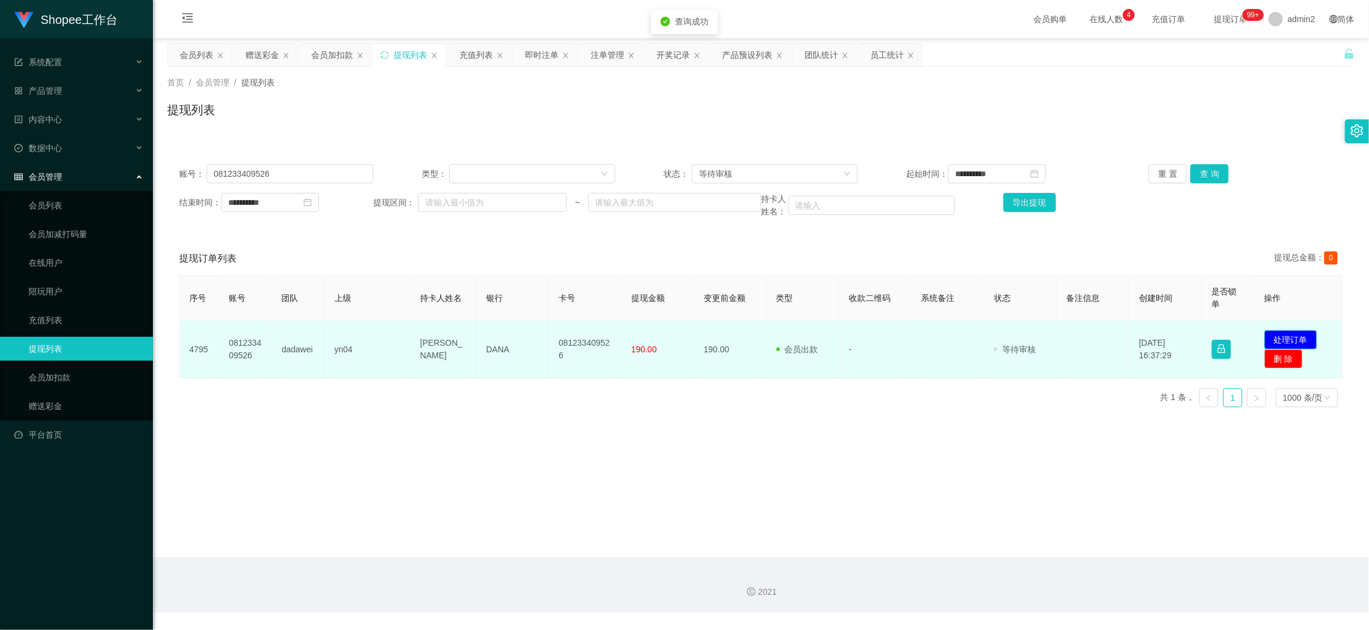
click at [1275, 337] on button "处理订单" at bounding box center [1291, 339] width 53 height 19
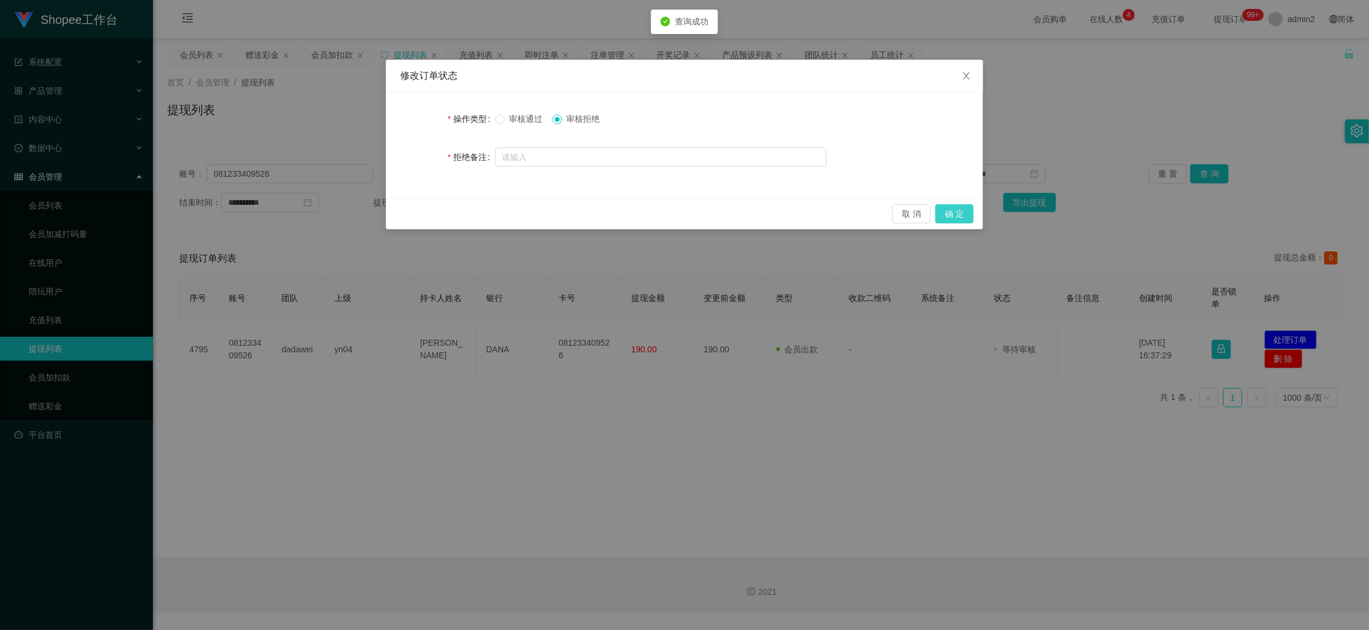
click at [956, 213] on button "确 定" at bounding box center [954, 213] width 38 height 19
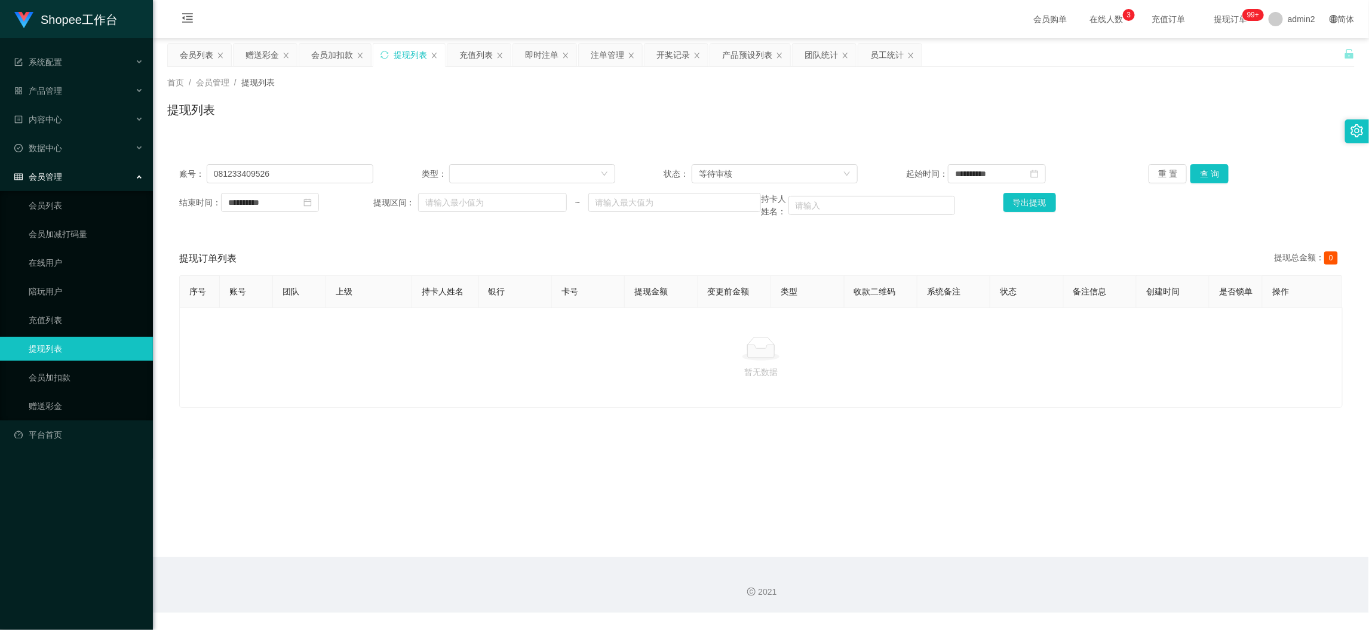
drag, startPoint x: 1048, startPoint y: 528, endPoint x: 993, endPoint y: 517, distance: 55.4
click at [1048, 530] on main "**********" at bounding box center [761, 297] width 1216 height 519
click at [312, 167] on input "081233409526" at bounding box center [290, 173] width 167 height 19
click at [255, 53] on div "赠送彩金" at bounding box center [262, 55] width 33 height 23
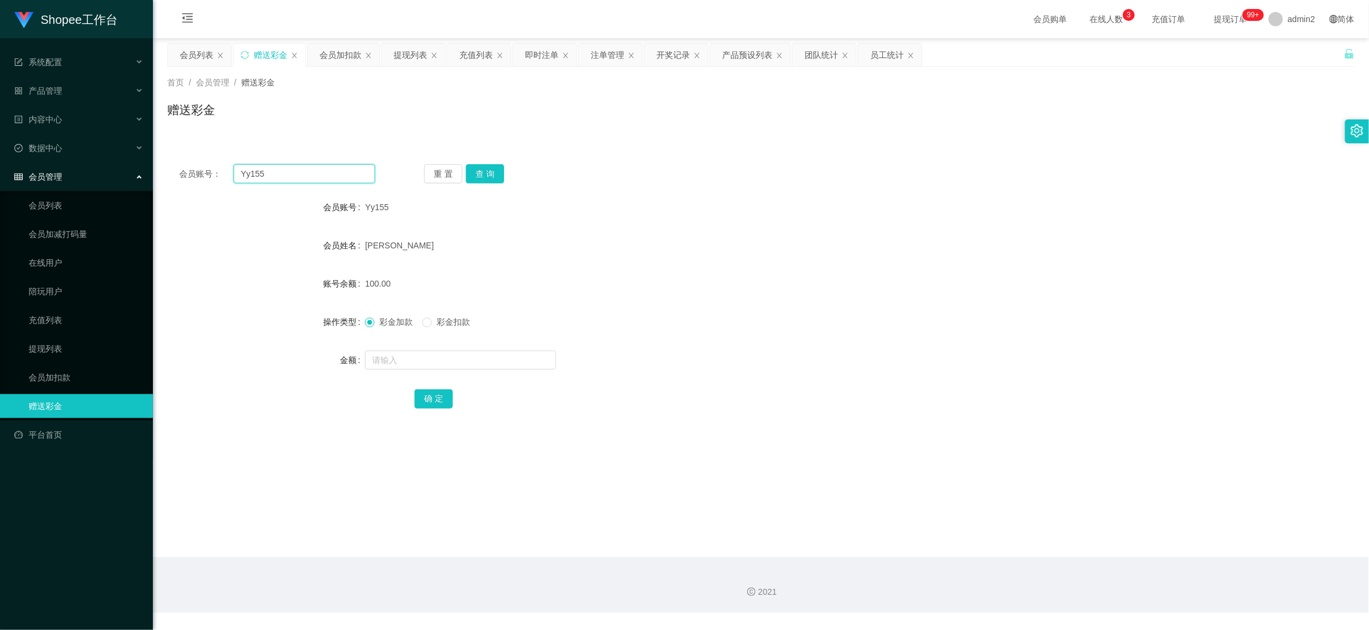
click at [328, 174] on input "Yy155" at bounding box center [305, 173] width 142 height 19
drag, startPoint x: 328, startPoint y: 174, endPoint x: 376, endPoint y: 179, distance: 48.0
click at [333, 175] on input "Yy155" at bounding box center [305, 173] width 142 height 19
paste input "081233409526"
type input "081233409526"
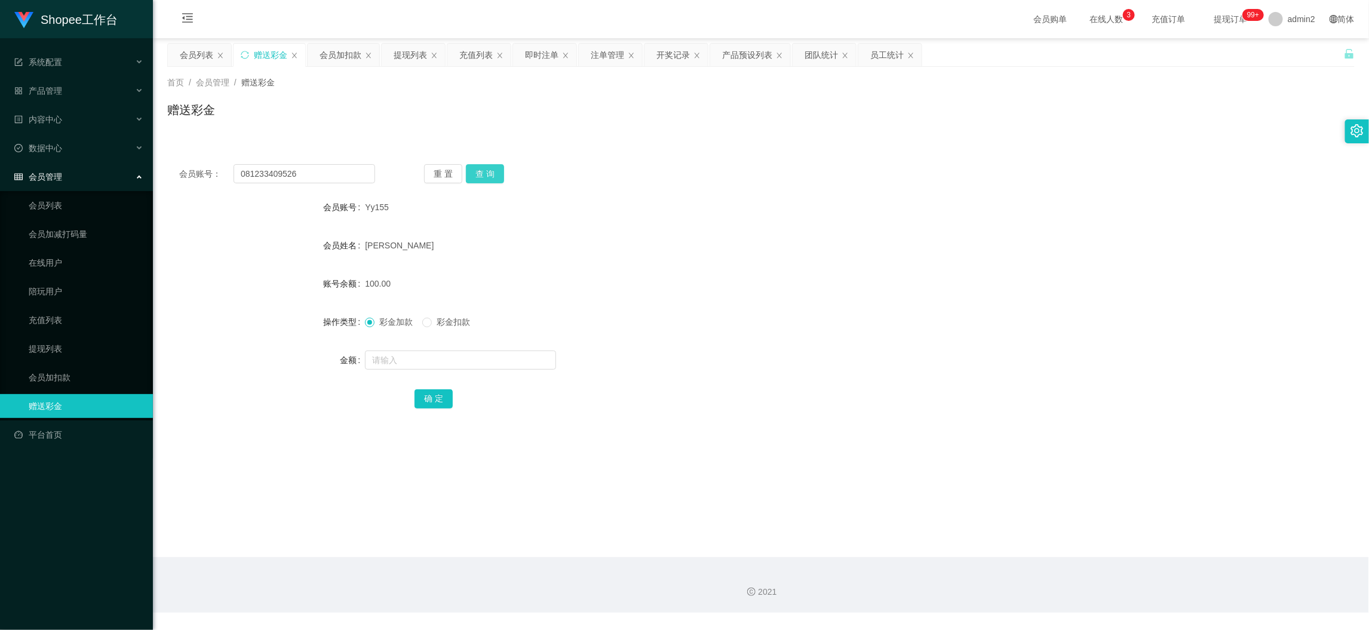
click at [487, 167] on button "查 询" at bounding box center [485, 173] width 38 height 19
click at [470, 355] on input "text" at bounding box center [460, 360] width 191 height 19
type input "60"
click at [437, 398] on button "确 定" at bounding box center [434, 398] width 38 height 19
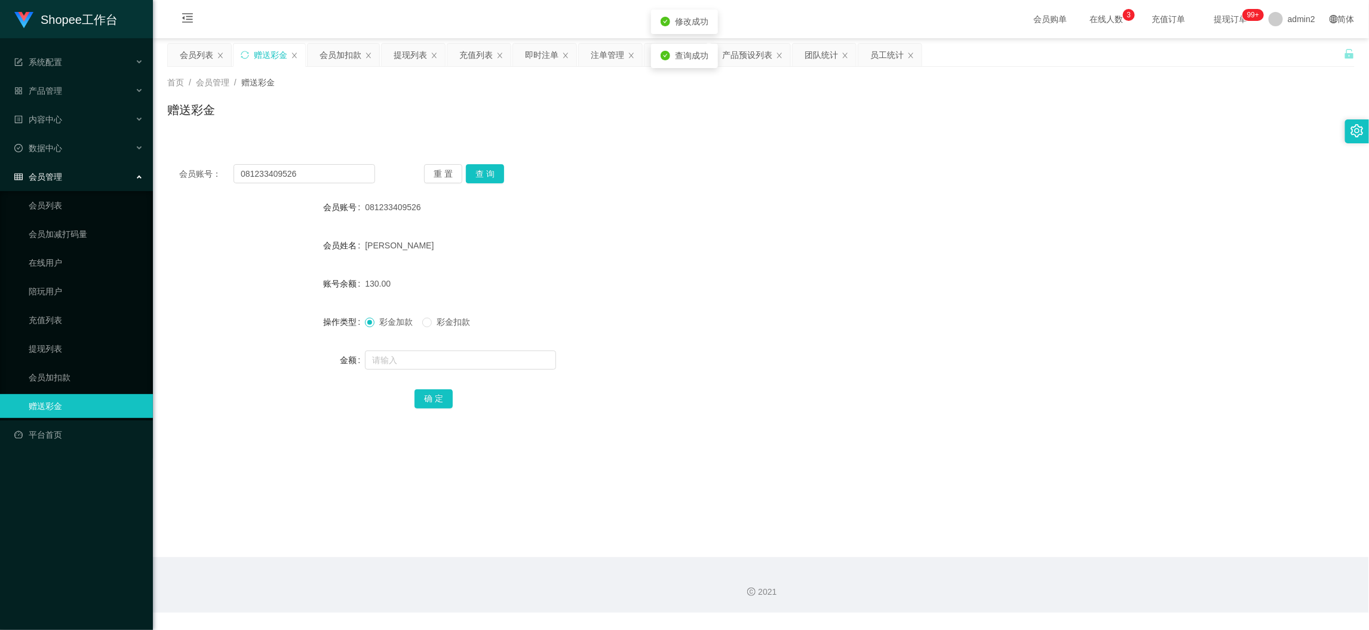
drag, startPoint x: 714, startPoint y: 314, endPoint x: 729, endPoint y: 314, distance: 14.9
click at [729, 314] on div "彩金加款 彩金扣款" at bounding box center [711, 322] width 693 height 24
drag, startPoint x: 1072, startPoint y: 563, endPoint x: 828, endPoint y: 407, distance: 290.1
click at [1072, 564] on div "2021" at bounding box center [761, 585] width 1216 height 56
click at [416, 53] on div "提现列表" at bounding box center [410, 55] width 33 height 23
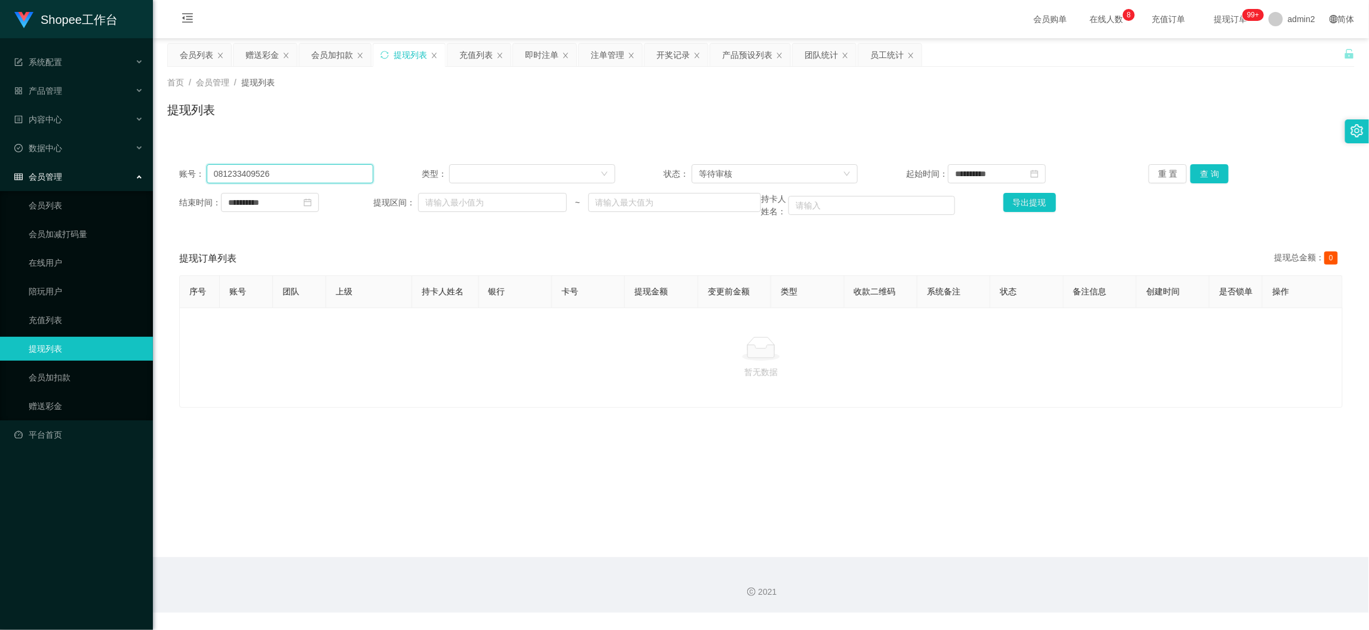
click at [358, 170] on input "081233409526" at bounding box center [290, 173] width 167 height 19
paste input "Ilham123"
type input "Ilham123"
drag, startPoint x: 1205, startPoint y: 176, endPoint x: 1199, endPoint y: 179, distance: 6.7
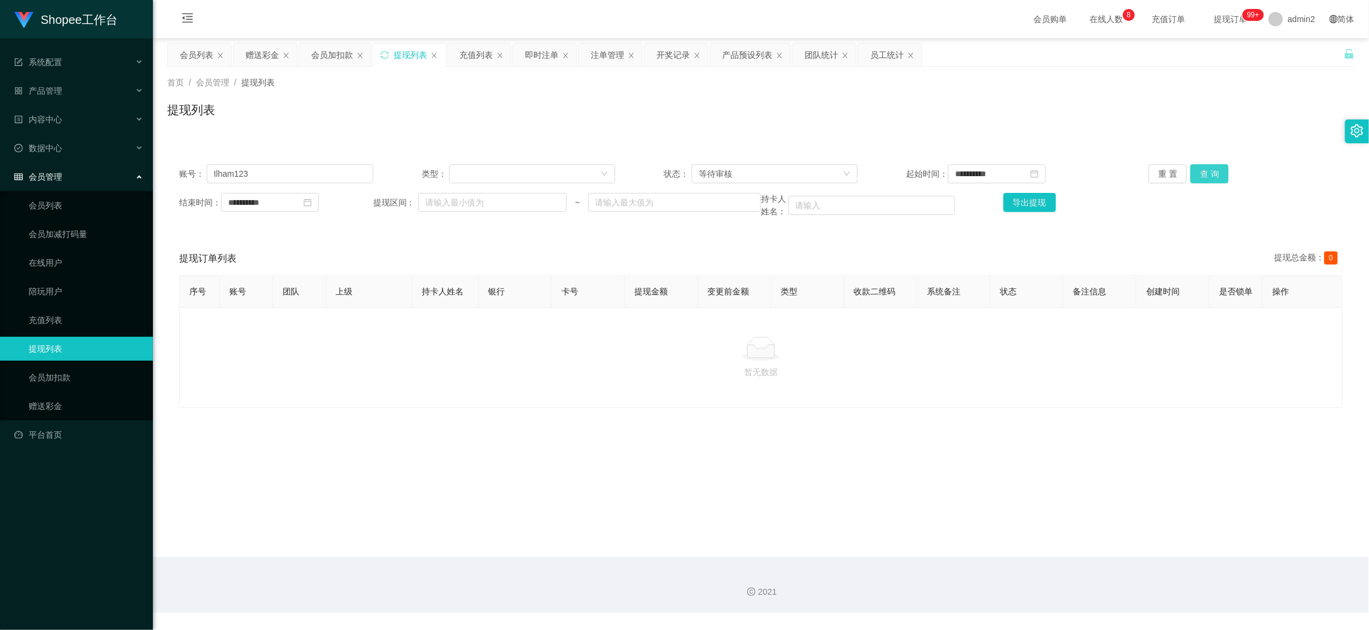
click at [1205, 176] on button "查 询" at bounding box center [1210, 173] width 38 height 19
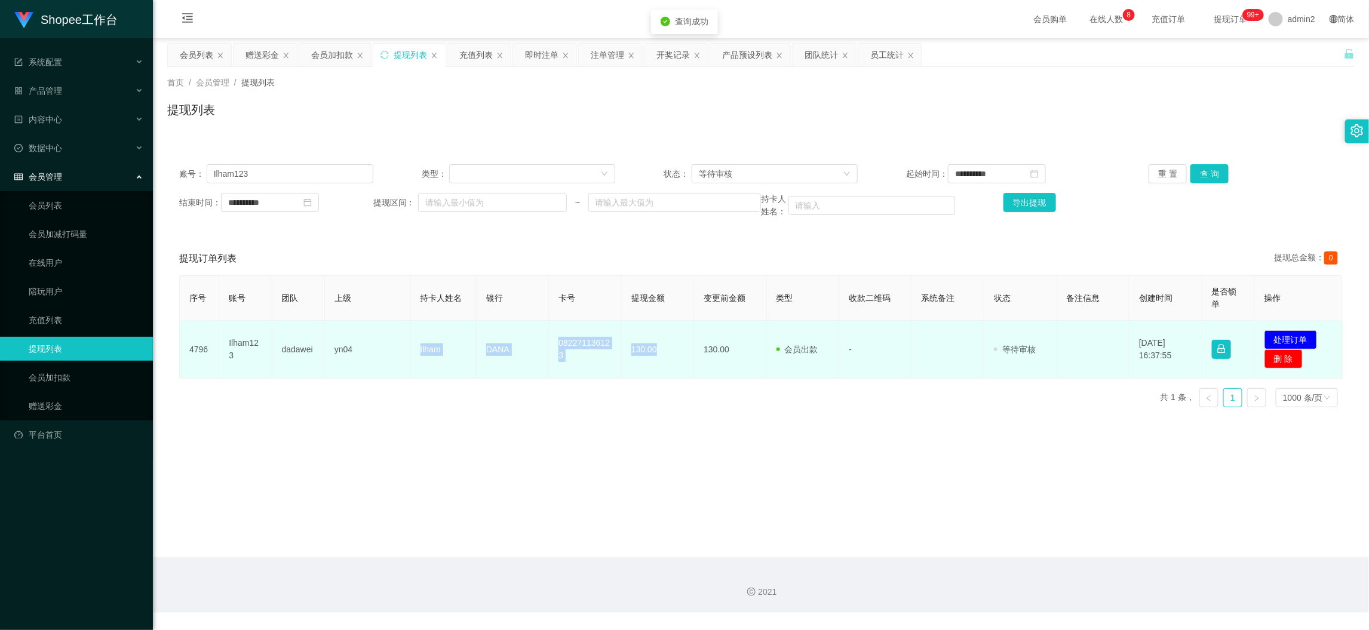
drag, startPoint x: 411, startPoint y: 354, endPoint x: 669, endPoint y: 359, distance: 258.1
click at [669, 359] on tr "4796 Ilham123 dadawei yn04 Ilham DANA 082271136123 130.00 130.00 会员出款 人工取款 - 审核…" at bounding box center [761, 350] width 1163 height 58
copy tr "Ilham DANA 082271136123 130.00"
click at [1287, 335] on button "处理订单" at bounding box center [1291, 339] width 53 height 19
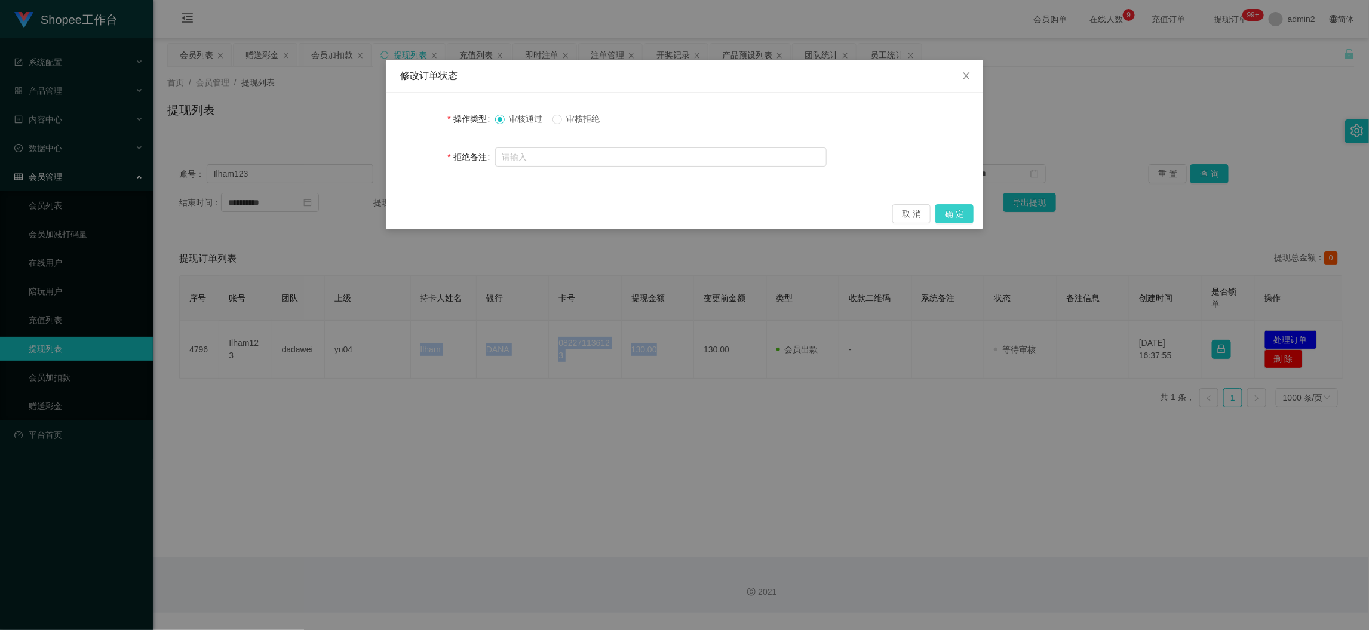
click at [954, 211] on button "确 定" at bounding box center [954, 213] width 38 height 19
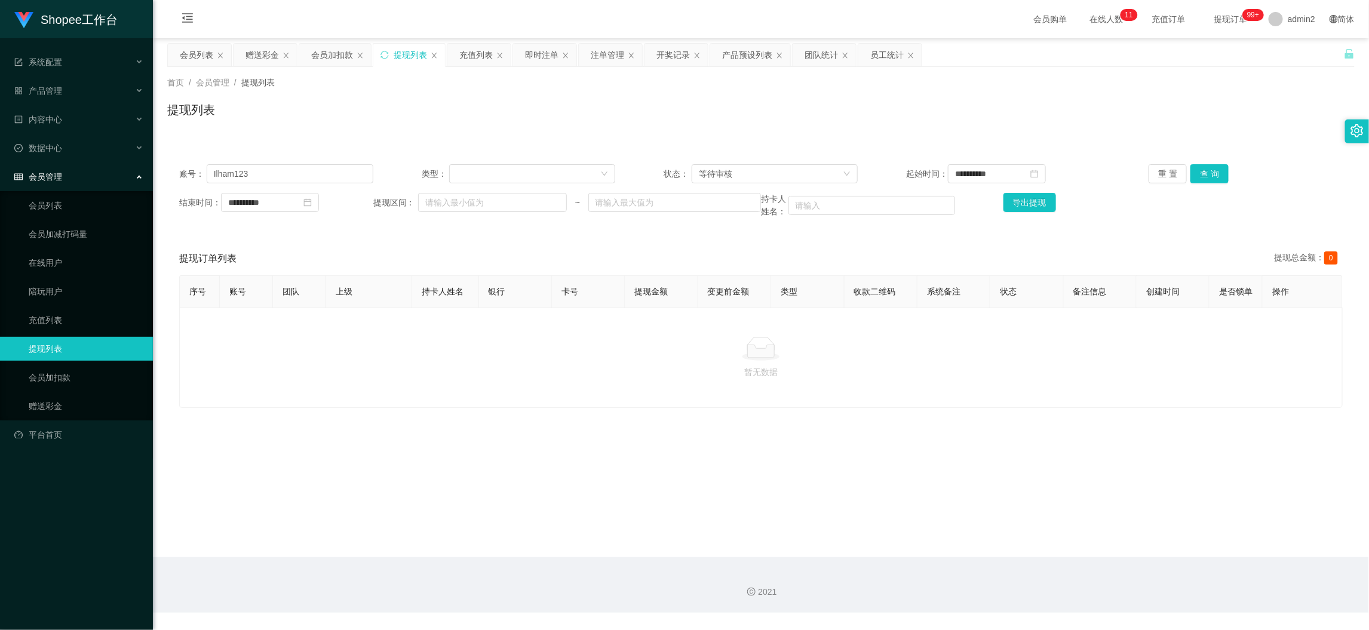
drag, startPoint x: 498, startPoint y: 350, endPoint x: 378, endPoint y: 217, distance: 178.9
click at [498, 348] on div "暂无数据" at bounding box center [761, 358] width 1164 height 100
click at [327, 172] on input "Ilham123" at bounding box center [290, 173] width 167 height 19
drag, startPoint x: 327, startPoint y: 172, endPoint x: 335, endPoint y: 174, distance: 8.1
click at [328, 174] on input "Ilham123" at bounding box center [290, 173] width 167 height 19
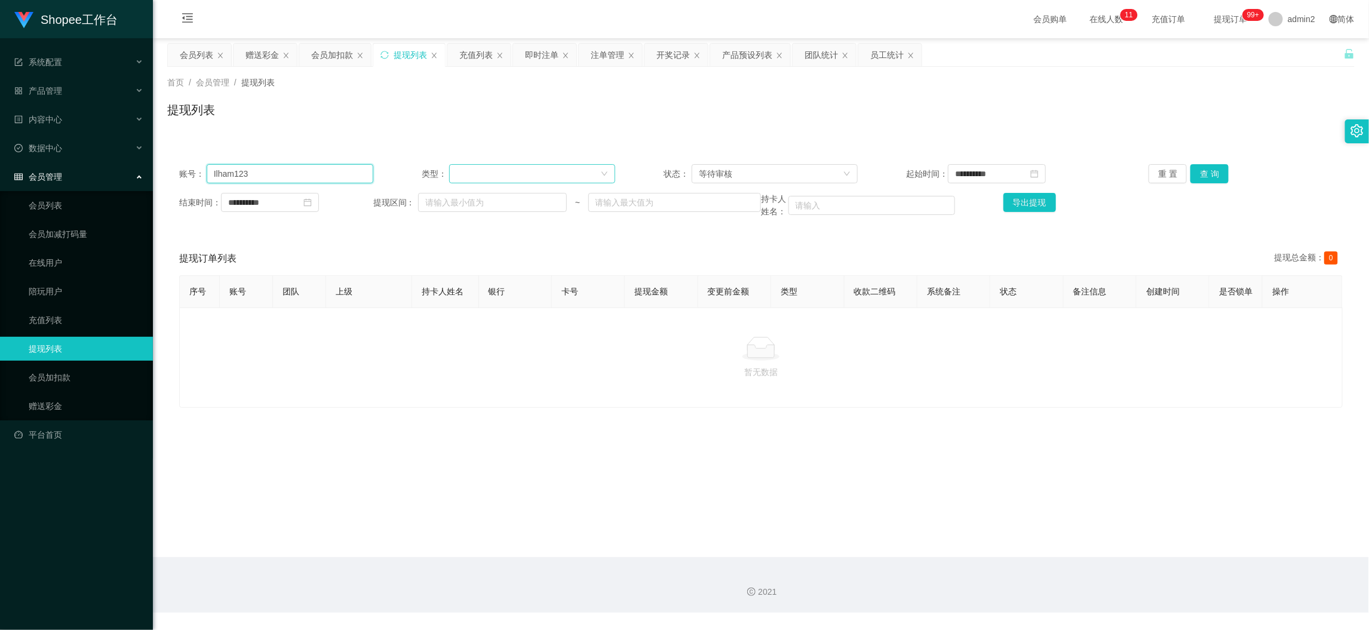
paste input "0851210688"
click at [1191, 174] on button "查 询" at bounding box center [1210, 173] width 38 height 19
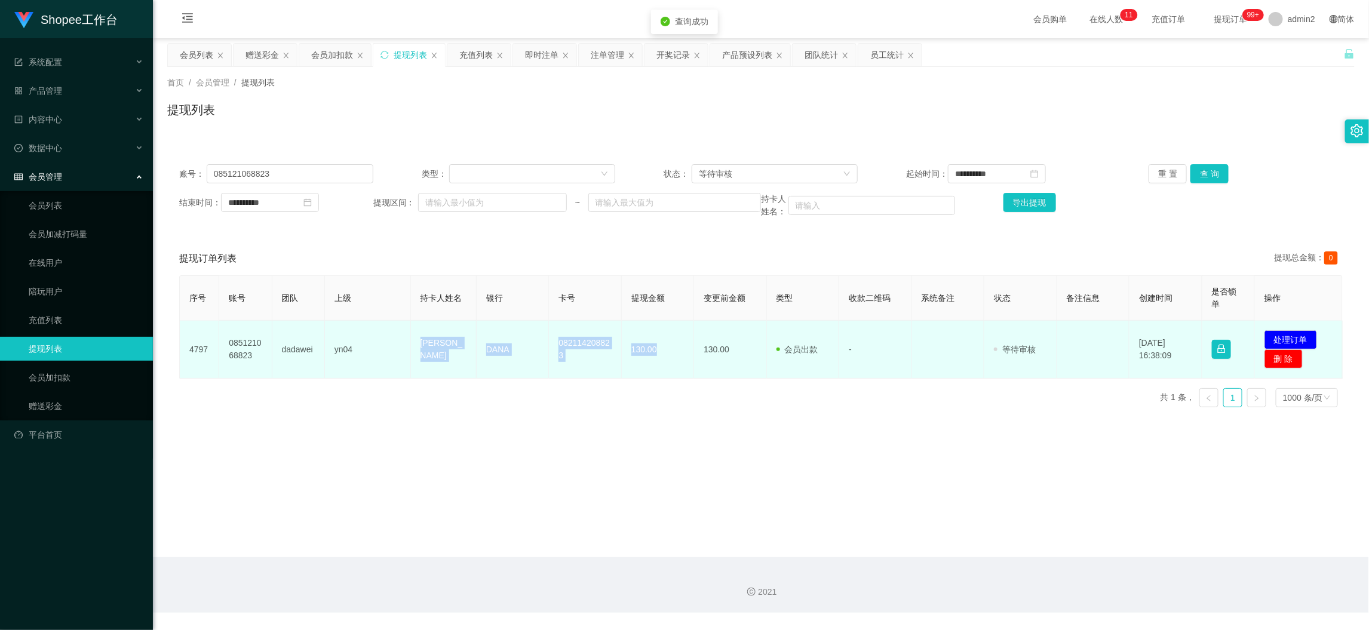
drag, startPoint x: 416, startPoint y: 357, endPoint x: 678, endPoint y: 361, distance: 261.7
click at [678, 361] on tr "4797 085121068823 dadawei yn04 M RENALDI DANA 082114208823 130.00 130.00 会员出款 人…" at bounding box center [761, 350] width 1163 height 58
copy tr "M RENALDI DANA 082114208823 130.00"
click at [1281, 336] on button "处理订单" at bounding box center [1291, 339] width 53 height 19
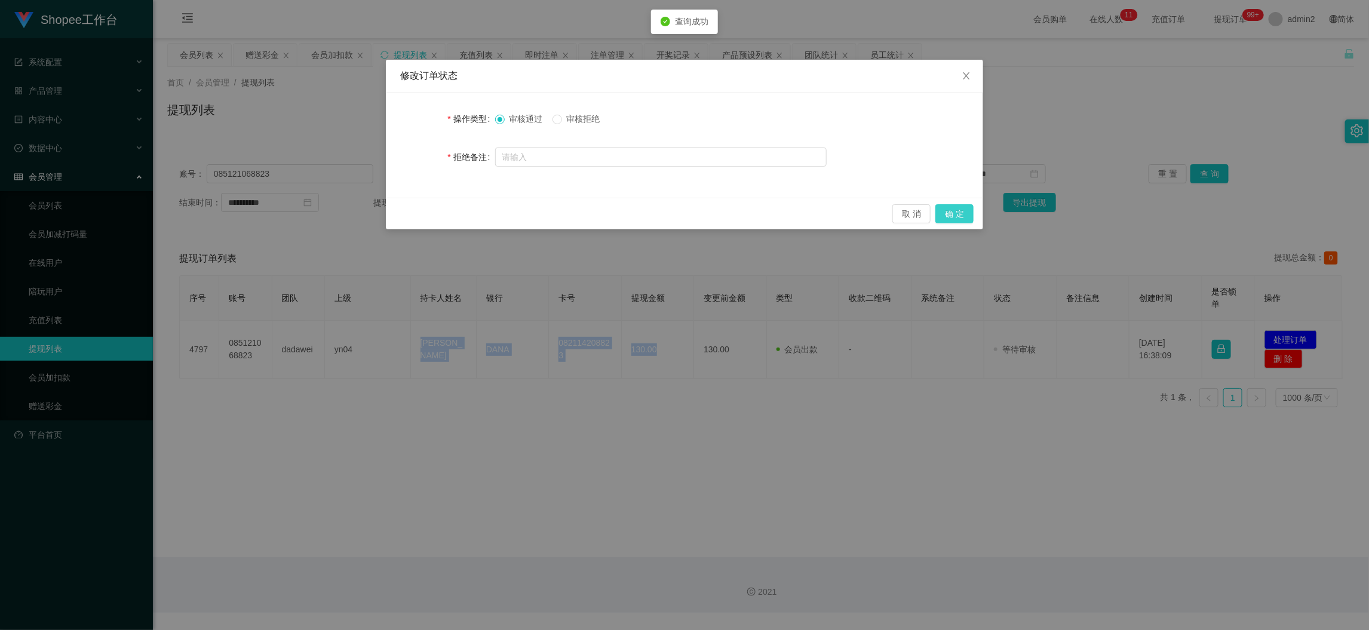
click at [949, 215] on button "确 定" at bounding box center [954, 213] width 38 height 19
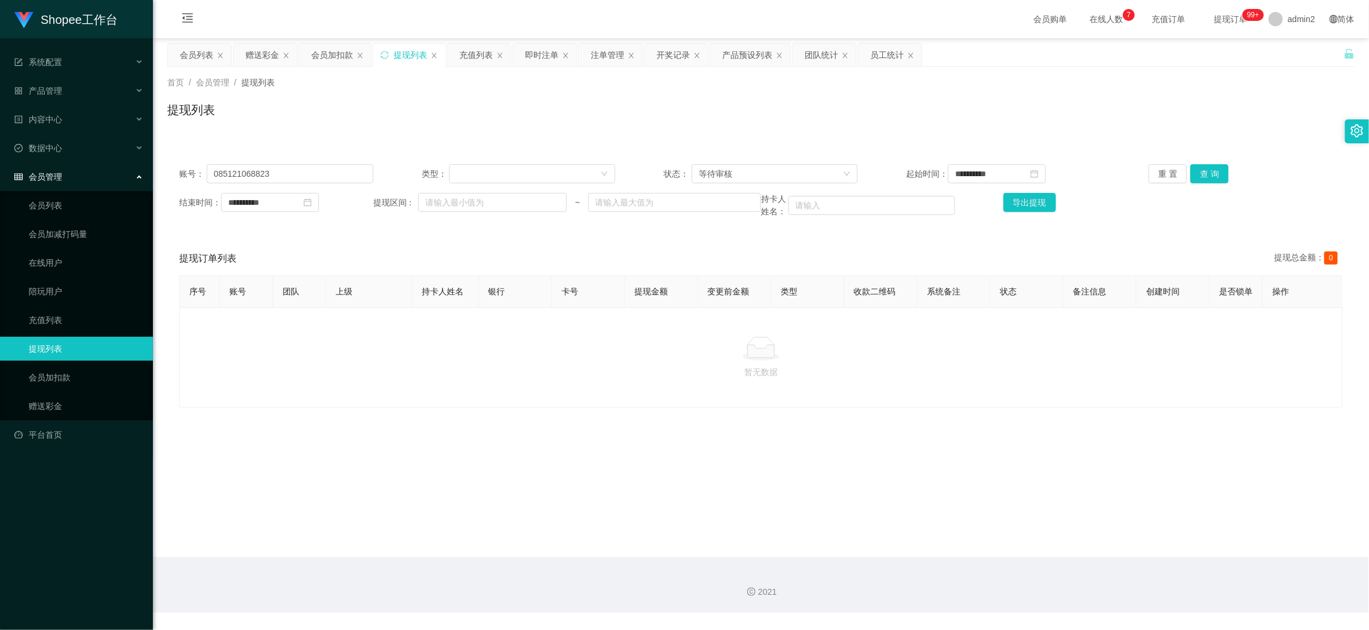
drag, startPoint x: 502, startPoint y: 358, endPoint x: 487, endPoint y: 321, distance: 39.2
click at [502, 354] on div at bounding box center [760, 349] width 1143 height 24
click at [335, 183] on input "085121068823" at bounding box center [290, 173] width 167 height 19
paste input "855272625"
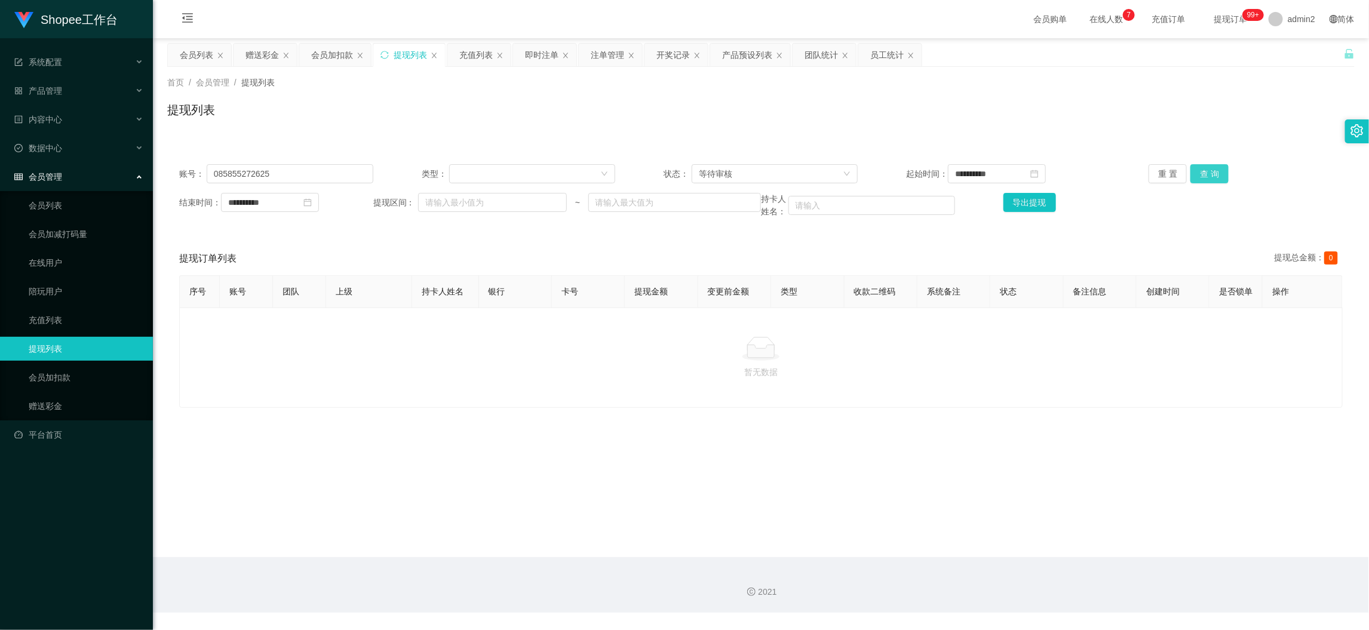
drag, startPoint x: 1201, startPoint y: 172, endPoint x: 1108, endPoint y: 201, distance: 97.5
click at [1201, 172] on button "查 询" at bounding box center [1210, 173] width 38 height 19
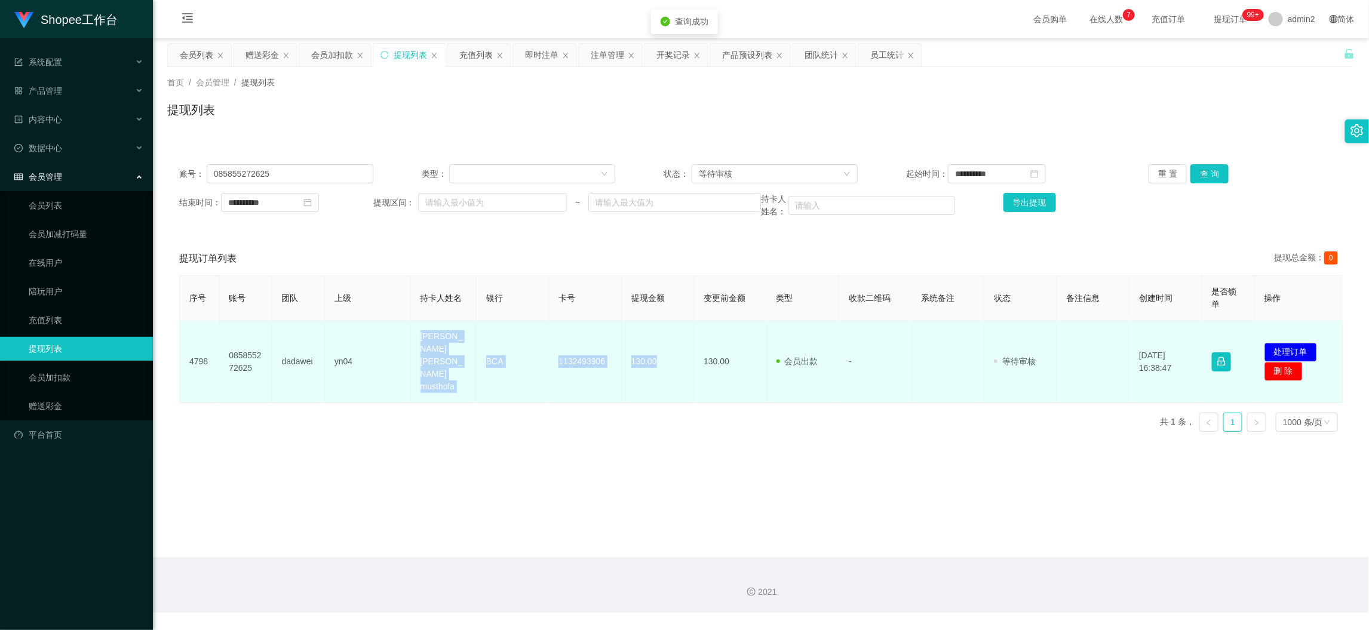
drag, startPoint x: 395, startPoint y: 333, endPoint x: 679, endPoint y: 362, distance: 285.2
click at [664, 361] on tr "4798 085855272625 dadawei yn04 ahmad ibrahim musthofa BCA 1132493906 130.00 130…" at bounding box center [761, 362] width 1163 height 82
copy tr "ahmad ibrahim musthofa BCA 1132493906 130.00"
click at [1271, 343] on button "处理订单" at bounding box center [1291, 352] width 53 height 19
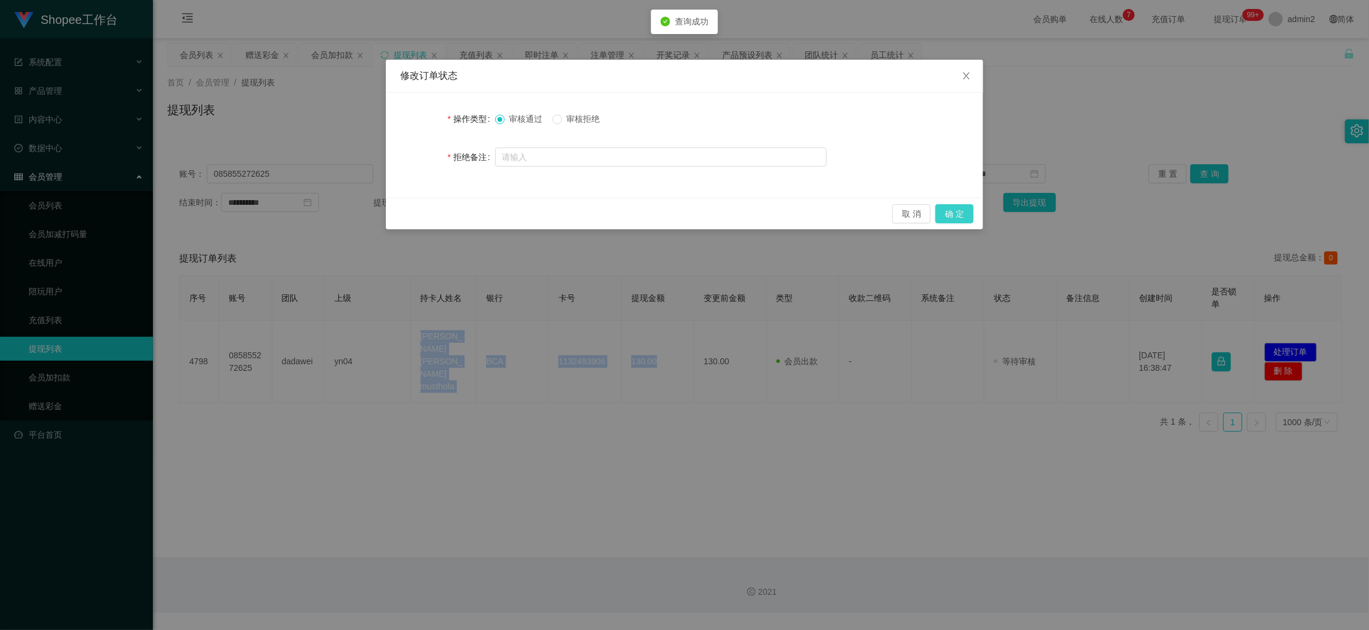
click at [964, 206] on button "确 定" at bounding box center [954, 213] width 38 height 19
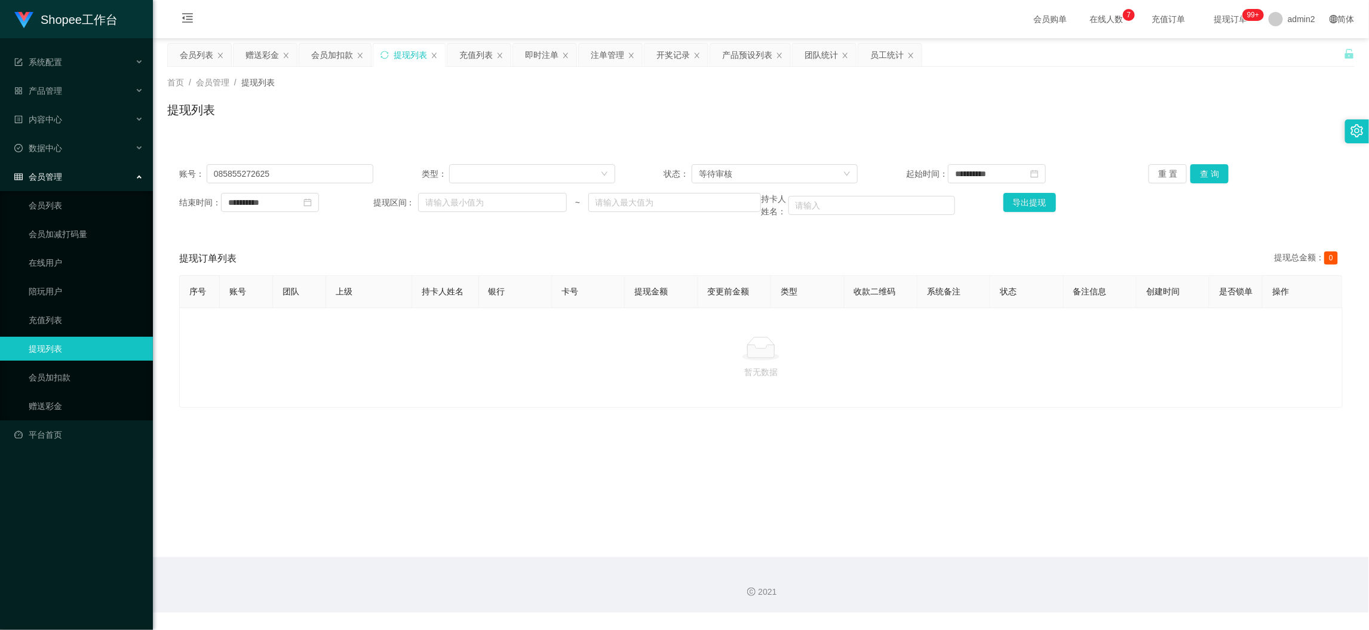
drag, startPoint x: 1054, startPoint y: 553, endPoint x: 1030, endPoint y: 527, distance: 35.1
click at [1054, 550] on main "**********" at bounding box center [761, 297] width 1216 height 519
click at [333, 167] on input "085855272625" at bounding box center [290, 173] width 167 height 19
drag, startPoint x: 333, startPoint y: 167, endPoint x: 345, endPoint y: 167, distance: 11.9
click at [333, 167] on input "085855272625" at bounding box center [290, 173] width 167 height 19
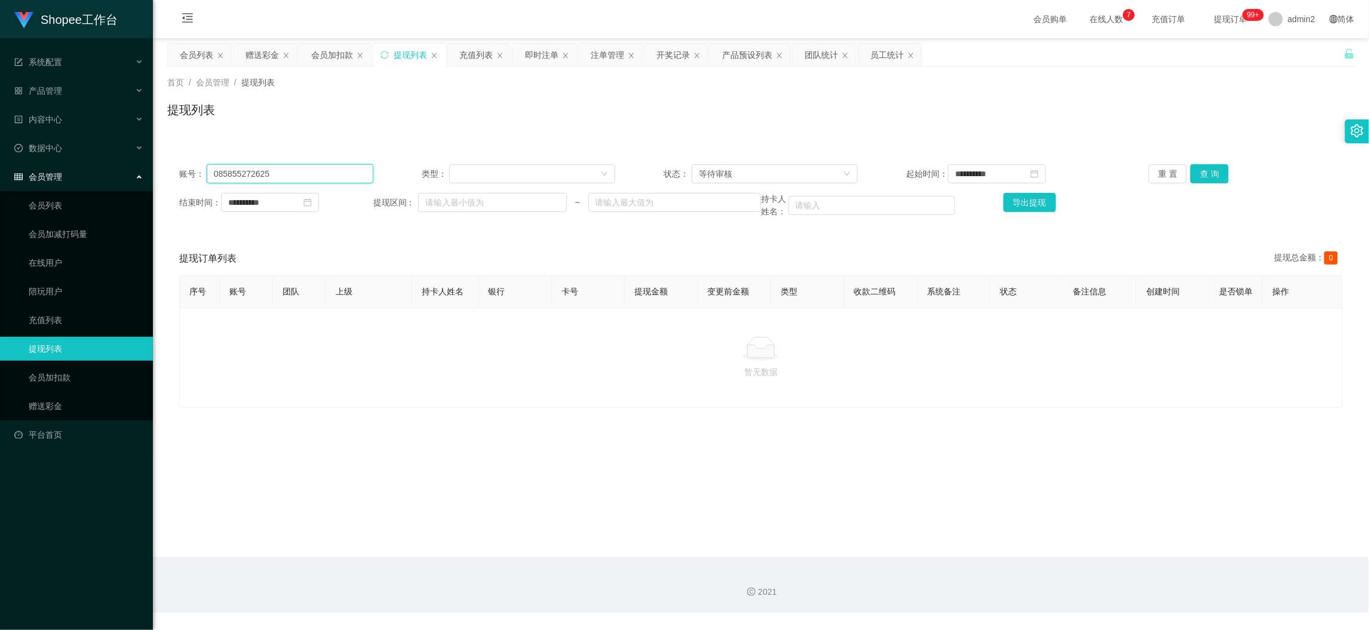
paste input "1233409526"
type input "081233409526"
click at [1194, 170] on button "查 询" at bounding box center [1210, 173] width 38 height 19
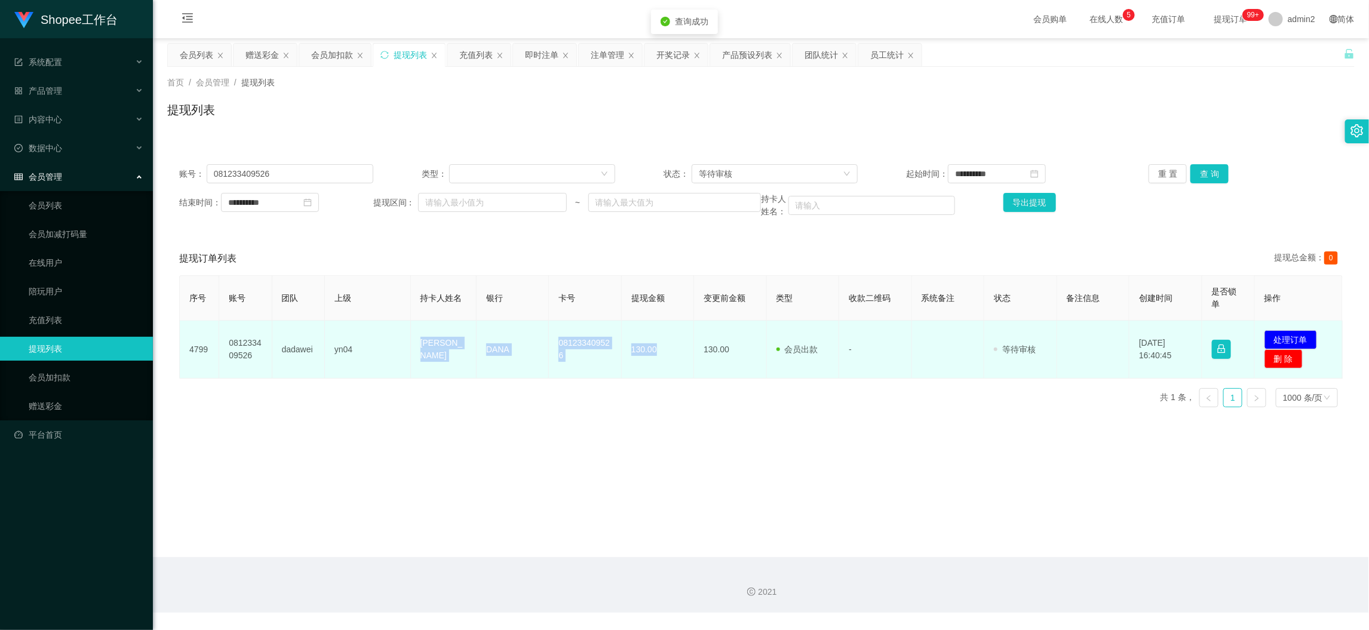
drag, startPoint x: 404, startPoint y: 342, endPoint x: 1038, endPoint y: 340, distance: 633.2
click at [683, 363] on tr "4799 081233409526 dadawei yn04 Muhammad Sholeh DANA 081233409526 130.00 130.00 …" at bounding box center [761, 350] width 1163 height 58
copy tr "Muhammad Sholeh DANA 081233409526 130.00"
click at [1274, 335] on button "处理订单" at bounding box center [1291, 339] width 53 height 19
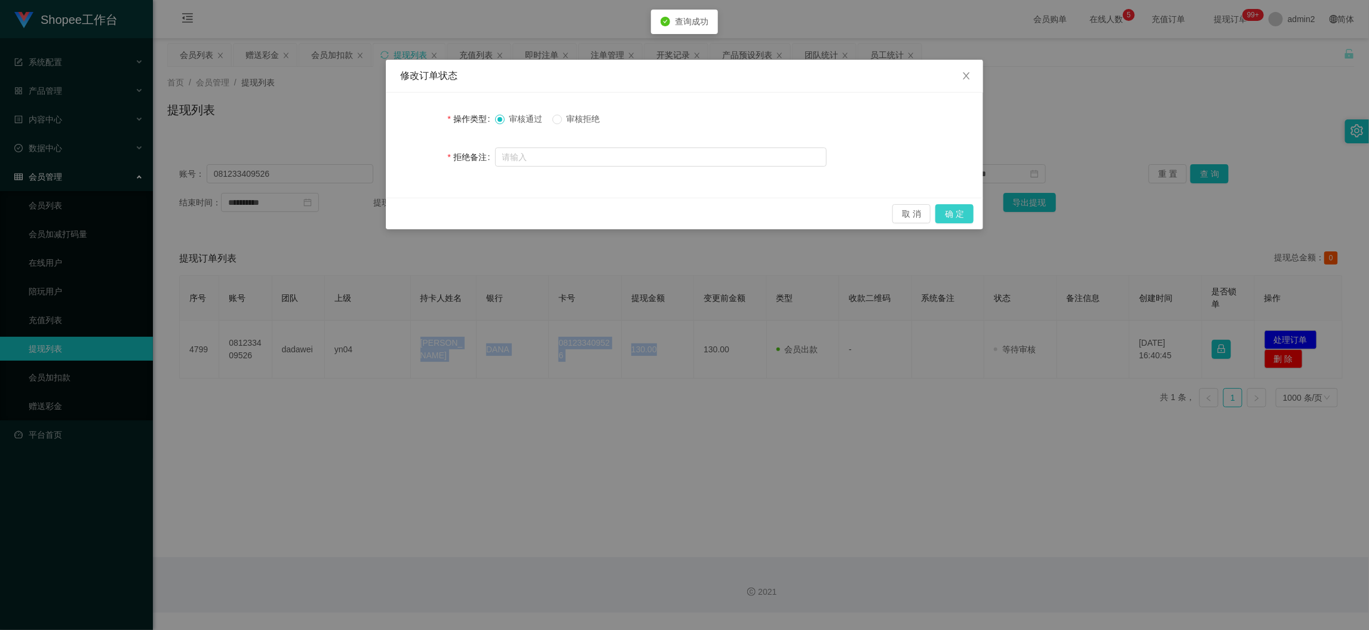
click at [952, 216] on button "确 定" at bounding box center [954, 213] width 38 height 19
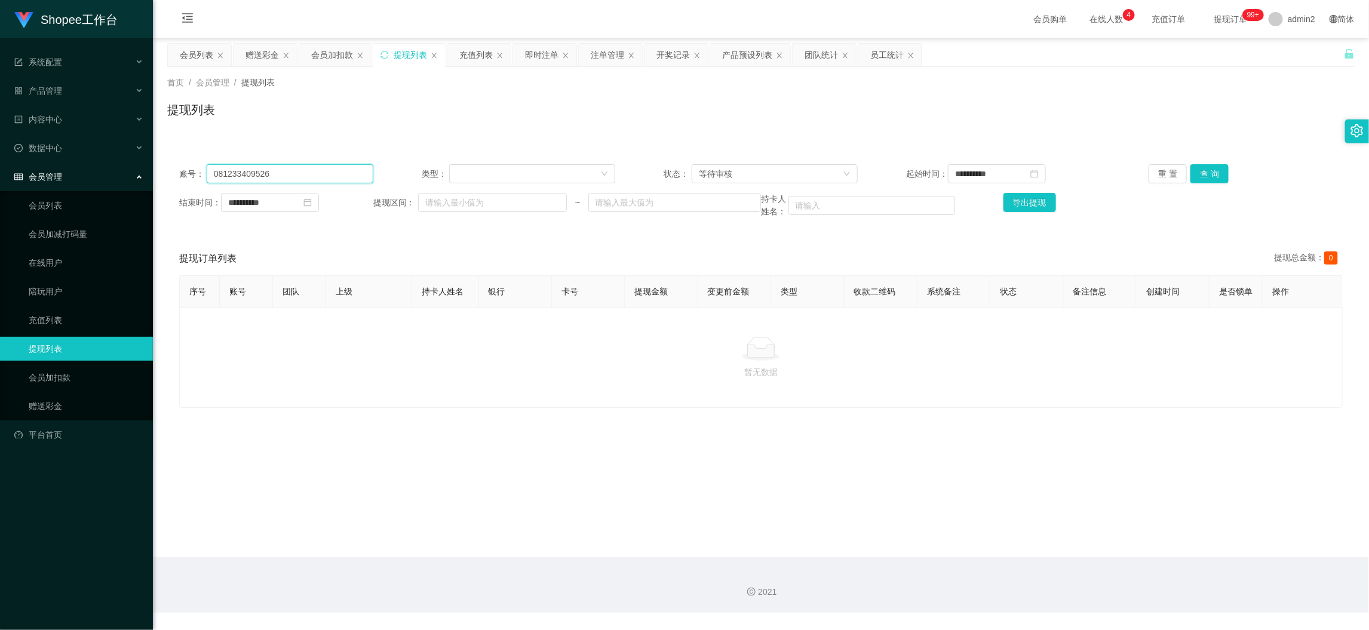
click at [309, 180] on input "081233409526" at bounding box center [290, 173] width 167 height 19
click at [333, 53] on div "会员加扣款" at bounding box center [332, 55] width 42 height 23
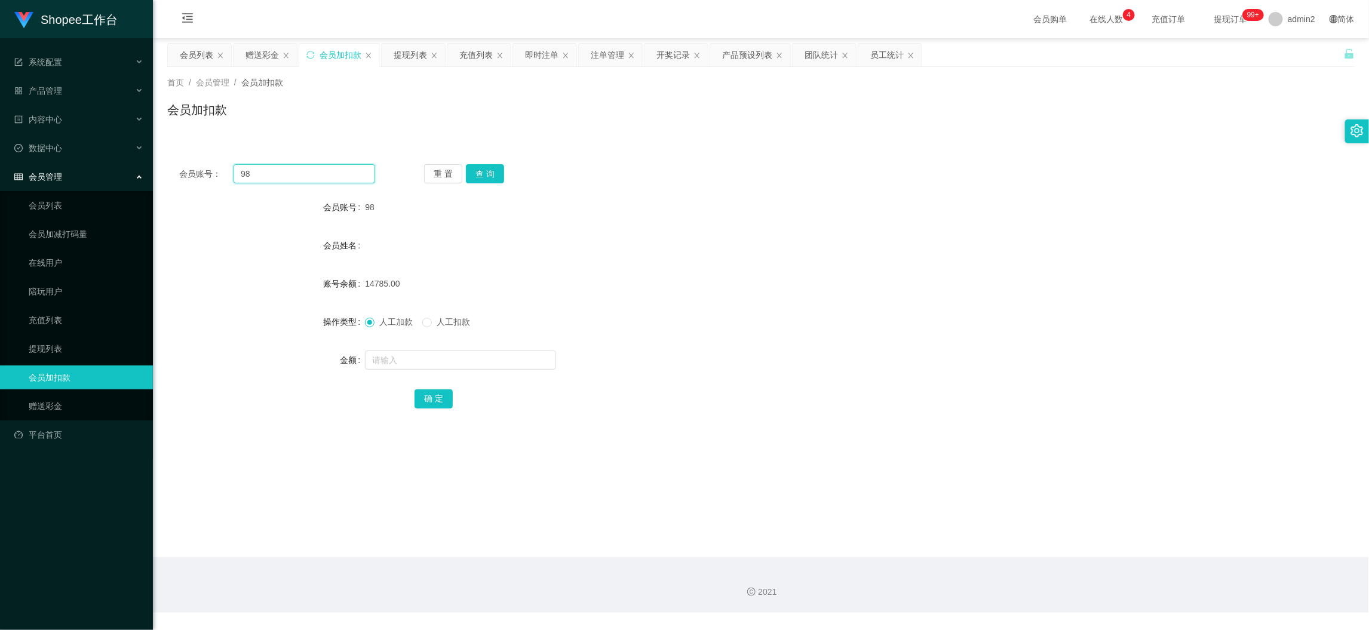
click at [345, 171] on input "98" at bounding box center [305, 173] width 142 height 19
drag, startPoint x: 345, startPoint y: 171, endPoint x: 445, endPoint y: 182, distance: 100.9
click at [354, 171] on input "98" at bounding box center [305, 173] width 142 height 19
paste input "22"
type input "22"
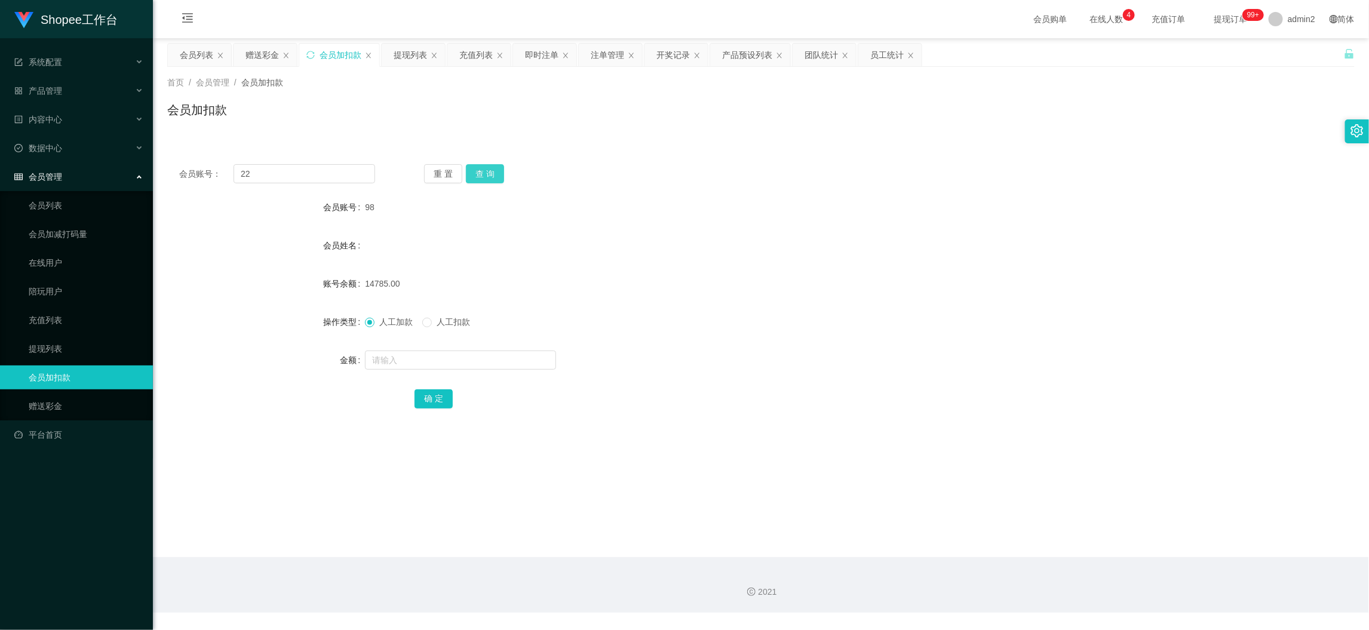
click at [493, 168] on button "查 询" at bounding box center [485, 173] width 38 height 19
click at [477, 361] on input "text" at bounding box center [460, 360] width 191 height 19
type input "204"
click at [431, 398] on button "确 定" at bounding box center [434, 398] width 38 height 19
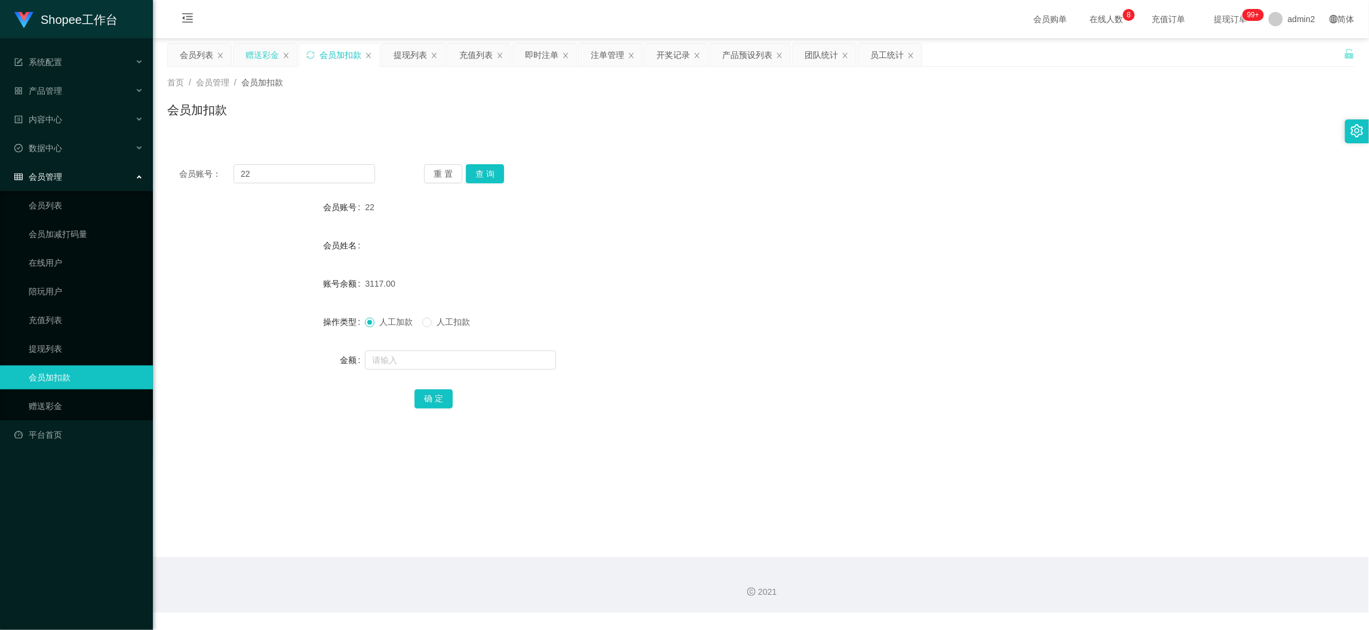
click at [263, 48] on div "赠送彩金" at bounding box center [262, 55] width 33 height 23
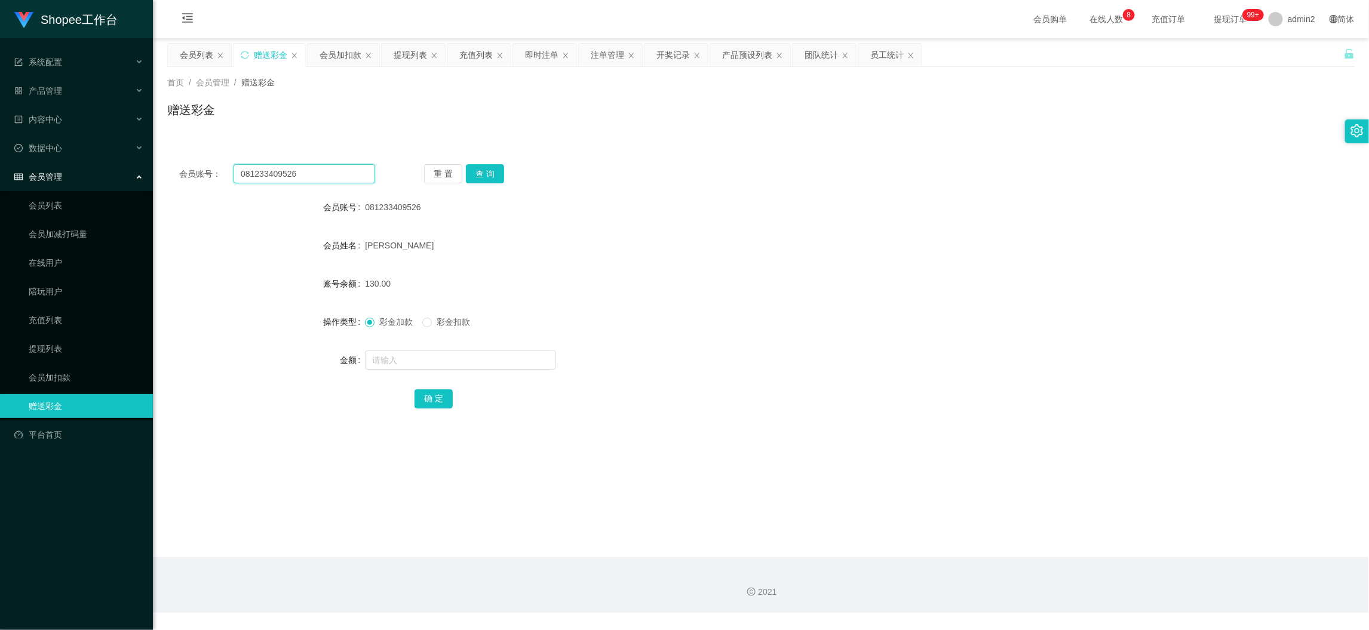
click at [326, 171] on input "081233409526" at bounding box center [305, 173] width 142 height 19
drag, startPoint x: 326, startPoint y: 171, endPoint x: 418, endPoint y: 179, distance: 92.3
click at [327, 171] on input "081233409526" at bounding box center [305, 173] width 142 height 19
paste input "2271492471"
type input "082271492471"
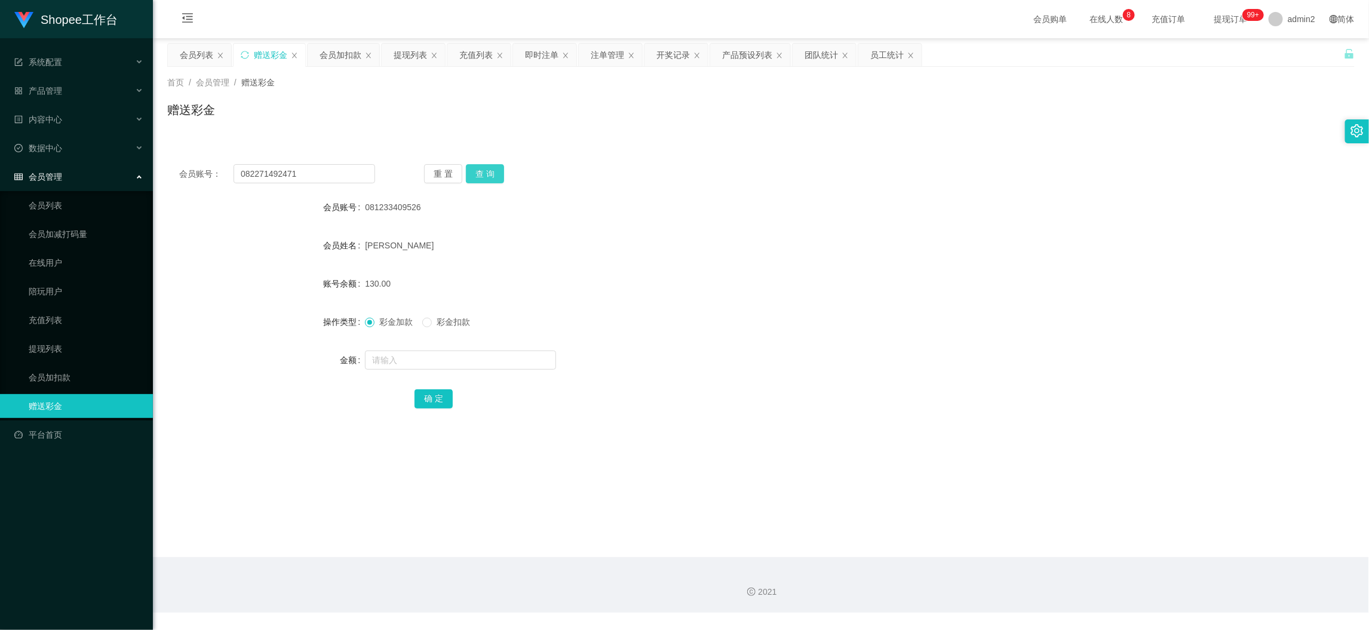
click at [495, 170] on button "查 询" at bounding box center [485, 173] width 38 height 19
click at [459, 351] on input "text" at bounding box center [460, 360] width 191 height 19
click at [425, 360] on input "text" at bounding box center [460, 360] width 191 height 19
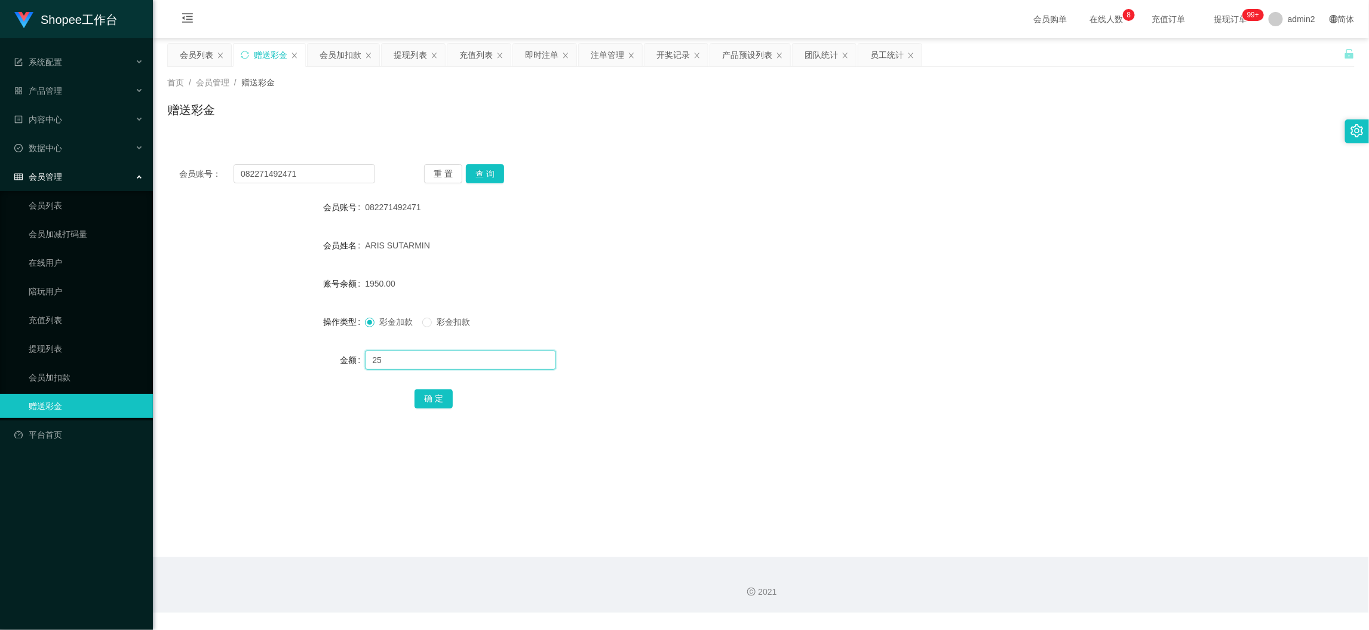
type input "2"
type input "1500"
click at [438, 398] on button "确 定" at bounding box center [434, 398] width 38 height 19
click at [706, 335] on form "会员账号 082271492471 会员姓名 ARIS SUTARMIN 账号余额 3450.00 操作类型 彩金加款 彩金扣款 金额 1500 确 定" at bounding box center [761, 302] width 1188 height 215
drag, startPoint x: 1074, startPoint y: 559, endPoint x: 999, endPoint y: 523, distance: 83.4
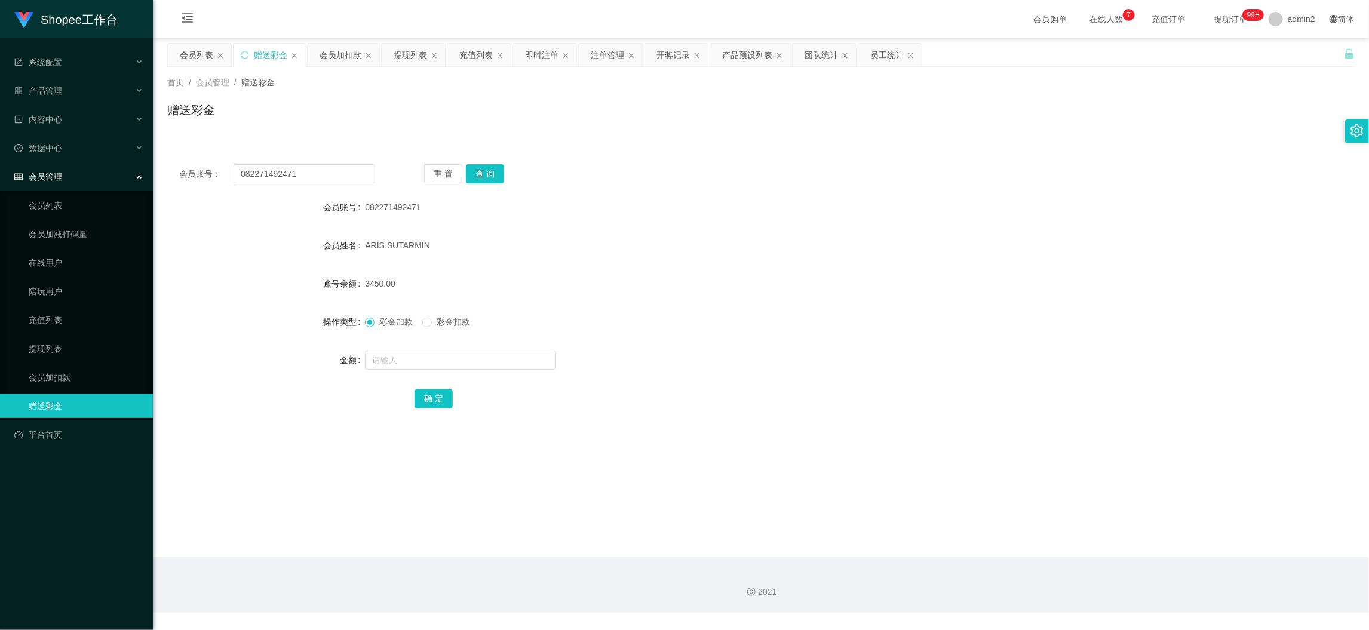
click at [1072, 559] on div "2021" at bounding box center [761, 585] width 1216 height 56
click at [318, 175] on input "082271492471" at bounding box center [305, 173] width 142 height 19
drag, startPoint x: 318, startPoint y: 175, endPoint x: 358, endPoint y: 179, distance: 39.6
click at [319, 175] on input "082271492471" at bounding box center [305, 173] width 142 height 19
paste input "KAHAR1"
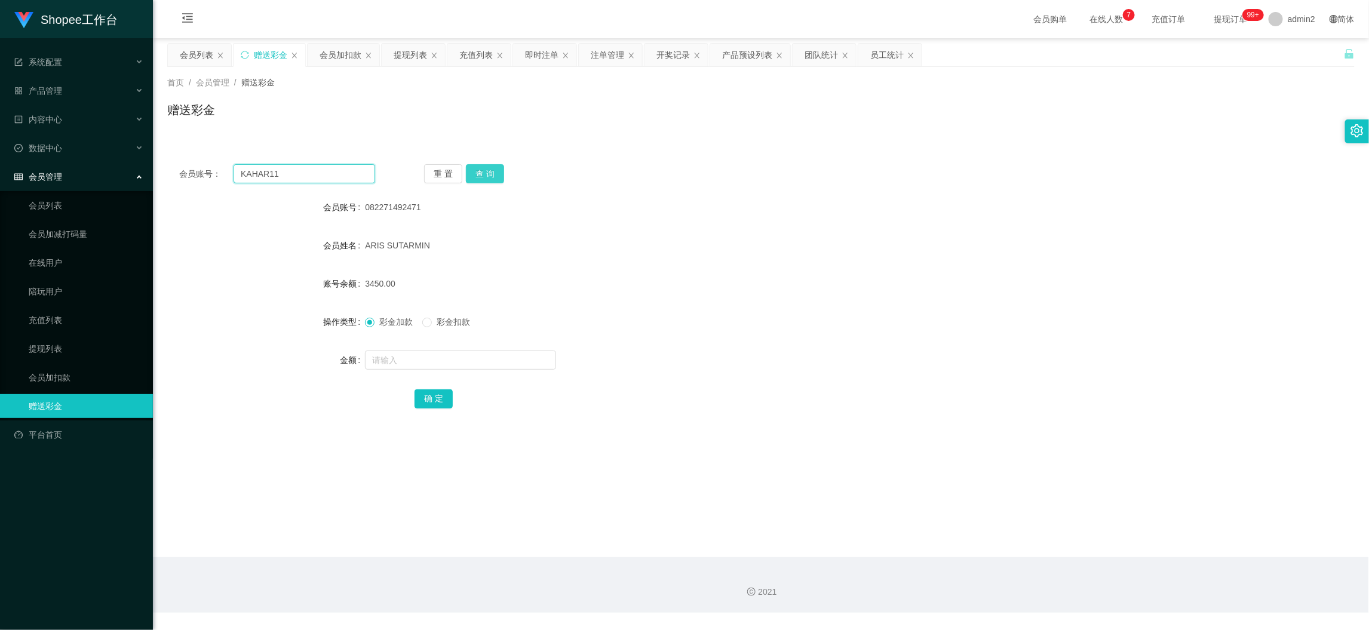
type input "KAHAR11"
click at [488, 181] on button "查 询" at bounding box center [485, 173] width 38 height 19
click at [487, 357] on input "text" at bounding box center [460, 360] width 191 height 19
click at [487, 355] on input "text" at bounding box center [460, 360] width 191 height 19
type input "100"
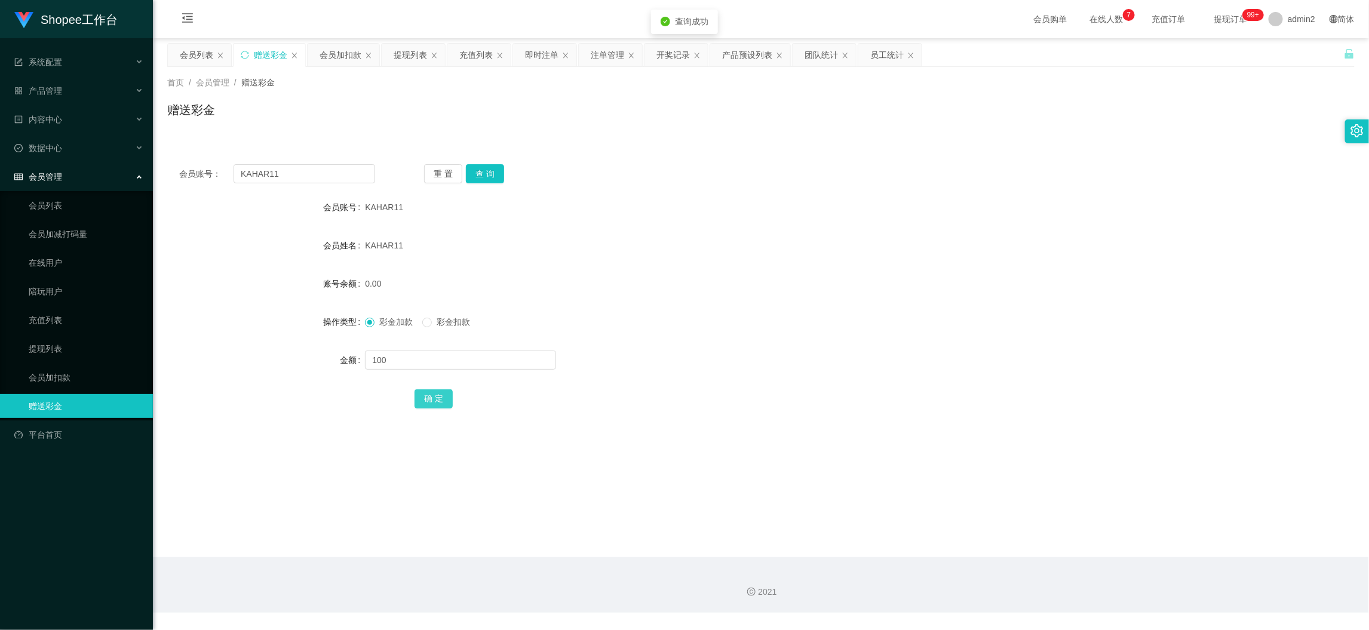
drag, startPoint x: 432, startPoint y: 394, endPoint x: 543, endPoint y: 370, distance: 113.6
click at [431, 394] on button "确 定" at bounding box center [434, 398] width 38 height 19
click at [806, 298] on form "会员账号 KAHAR11 会员姓名 KAHAR11 账号余额 0.00 操作类型 彩金加款 彩金扣款 金额 100 确 定" at bounding box center [761, 302] width 1188 height 215
drag, startPoint x: 1099, startPoint y: 545, endPoint x: 956, endPoint y: 465, distance: 163.2
click at [1099, 545] on main "关闭左侧 关闭右侧 关闭其它 刷新页面 会员列表 赠送彩金 会员加扣款 提现列表 充值列表 即时注单 注单管理 开奖记录 产品预设列表 团队统计 员工统计 首…" at bounding box center [761, 297] width 1216 height 519
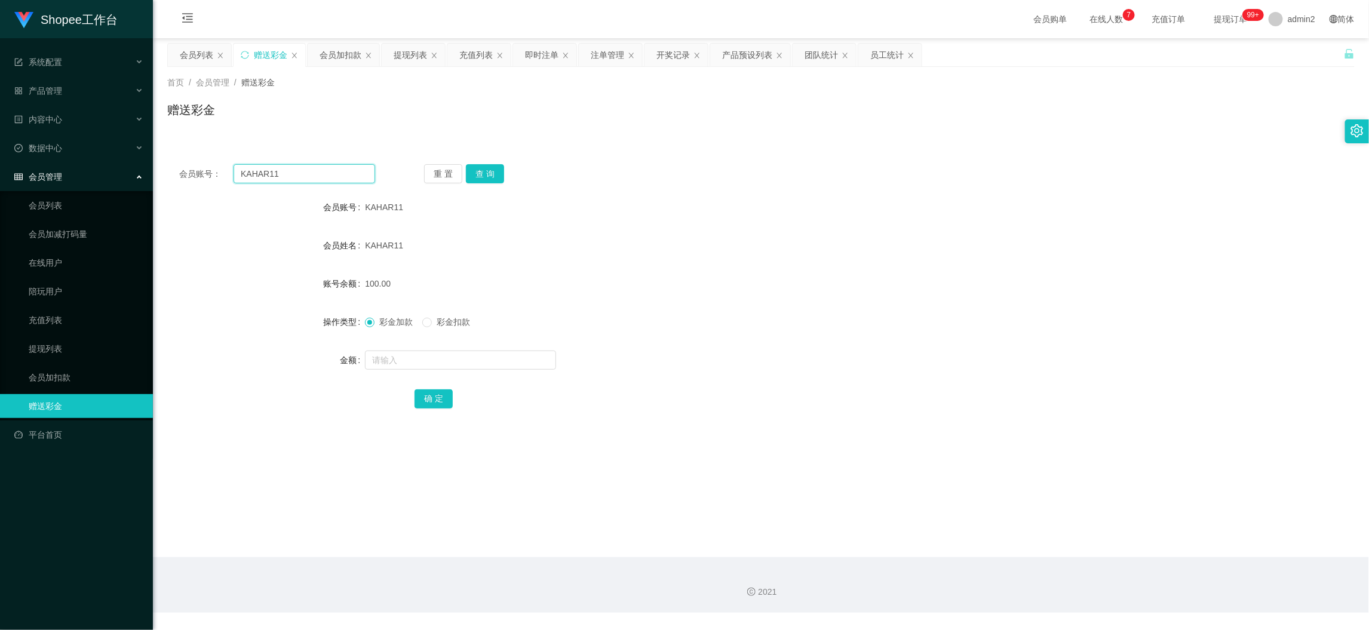
click at [329, 171] on input "KAHAR11" at bounding box center [305, 173] width 142 height 19
drag, startPoint x: 329, startPoint y: 171, endPoint x: 359, endPoint y: 174, distance: 30.1
click at [339, 172] on input "KAHAR11" at bounding box center [305, 173] width 142 height 19
paste input "085375998877"
type input "085375998877"
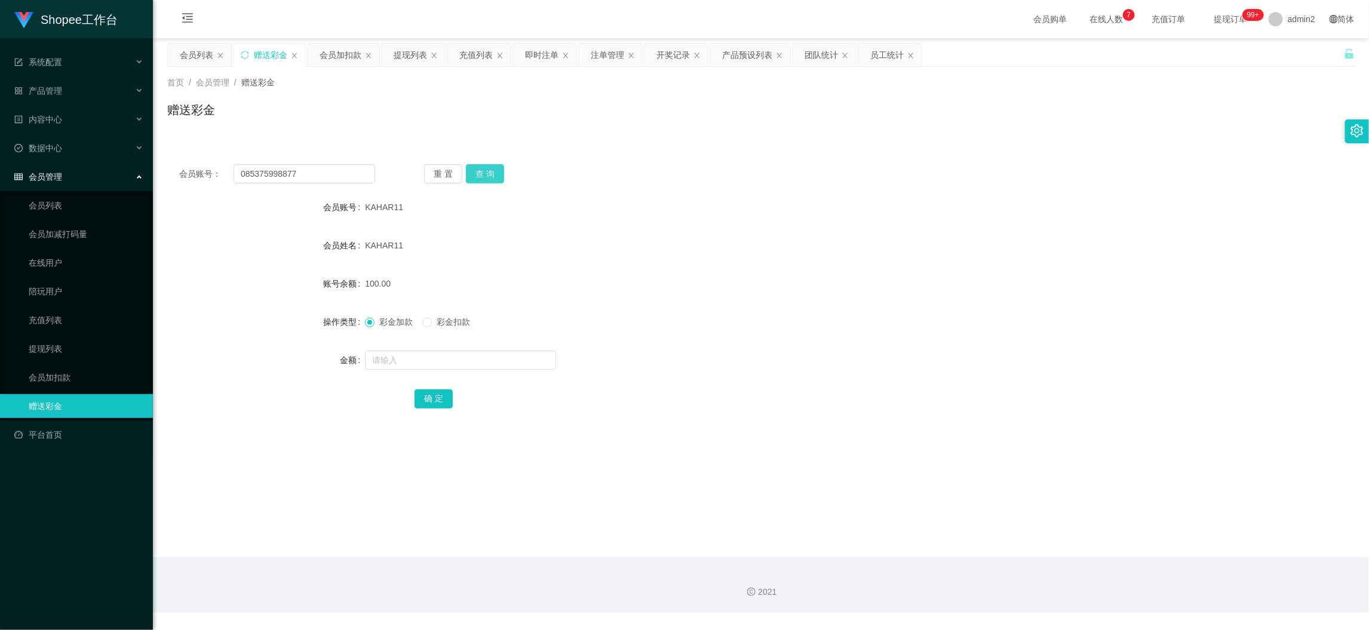
click at [471, 171] on button "查 询" at bounding box center [485, 173] width 38 height 19
click at [486, 360] on input "text" at bounding box center [460, 360] width 191 height 19
type input "100"
click at [427, 392] on button "确 定" at bounding box center [434, 398] width 38 height 19
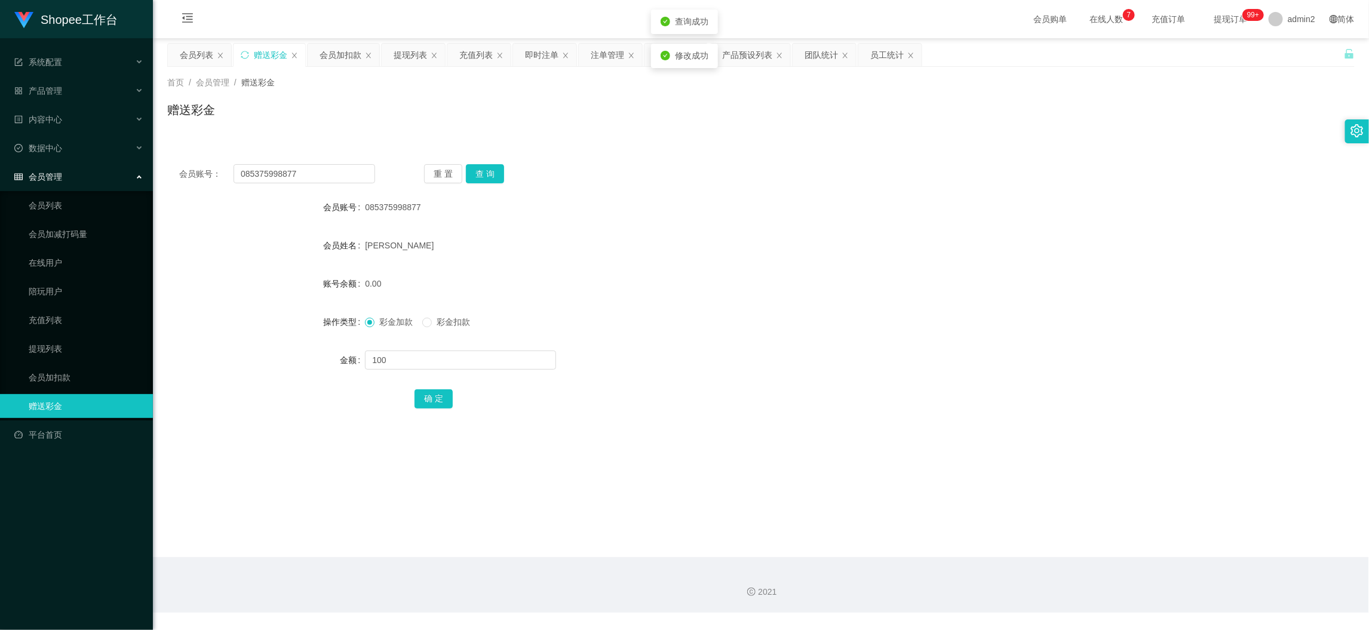
click at [741, 348] on form "会员账号 085375998877 会员姓名 WILLEM 账号余额 0.00 操作类型 彩金加款 彩金扣款 金额 100 确 定" at bounding box center [761, 302] width 1188 height 215
click at [341, 57] on div "会员加扣款" at bounding box center [341, 55] width 42 height 23
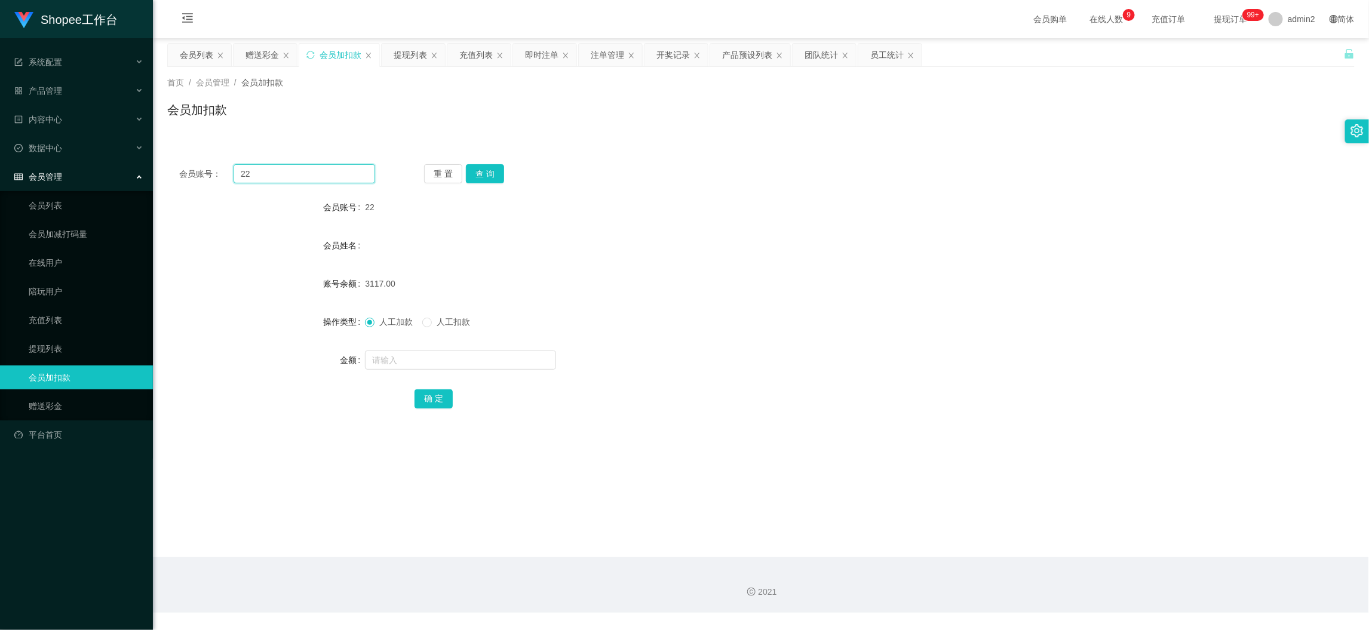
click at [336, 172] on input "22" at bounding box center [305, 173] width 142 height 19
paste input "060"
type input "060"
drag, startPoint x: 494, startPoint y: 168, endPoint x: 487, endPoint y: 171, distance: 8.0
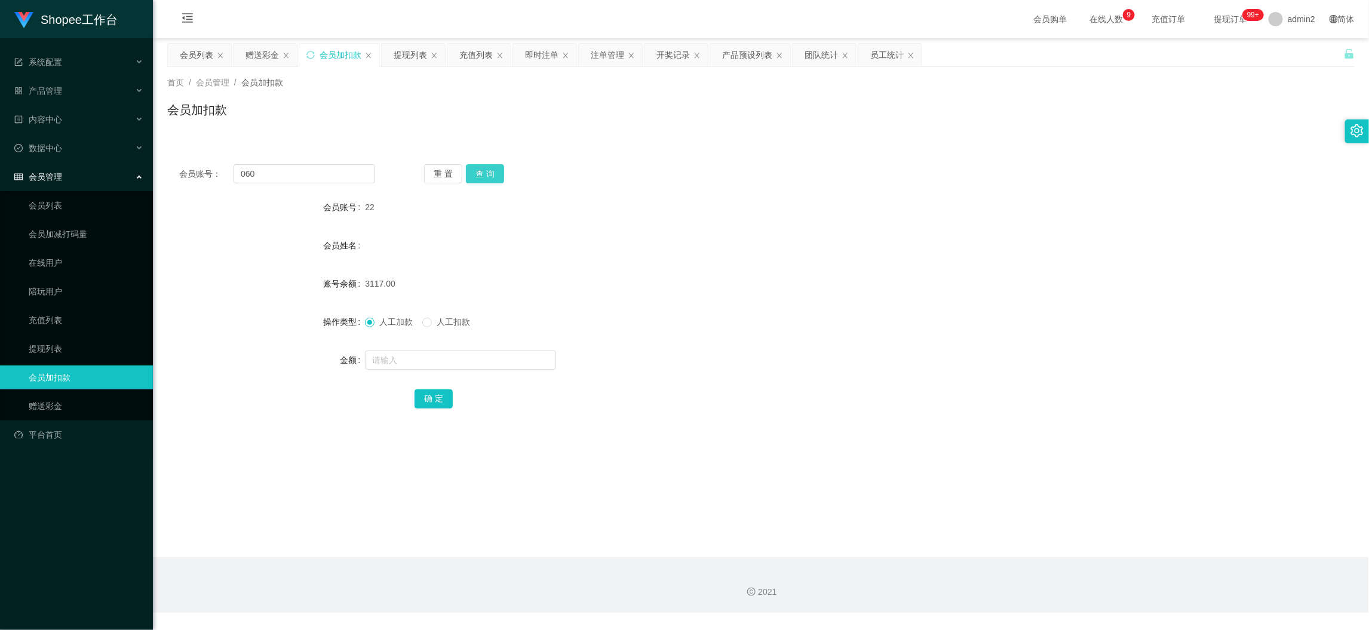
click at [492, 170] on button "查 询" at bounding box center [485, 173] width 38 height 19
click at [520, 361] on input "text" at bounding box center [460, 360] width 191 height 19
click at [520, 358] on input "1" at bounding box center [460, 360] width 191 height 19
type input "14"
drag, startPoint x: 433, startPoint y: 399, endPoint x: 440, endPoint y: 394, distance: 8.1
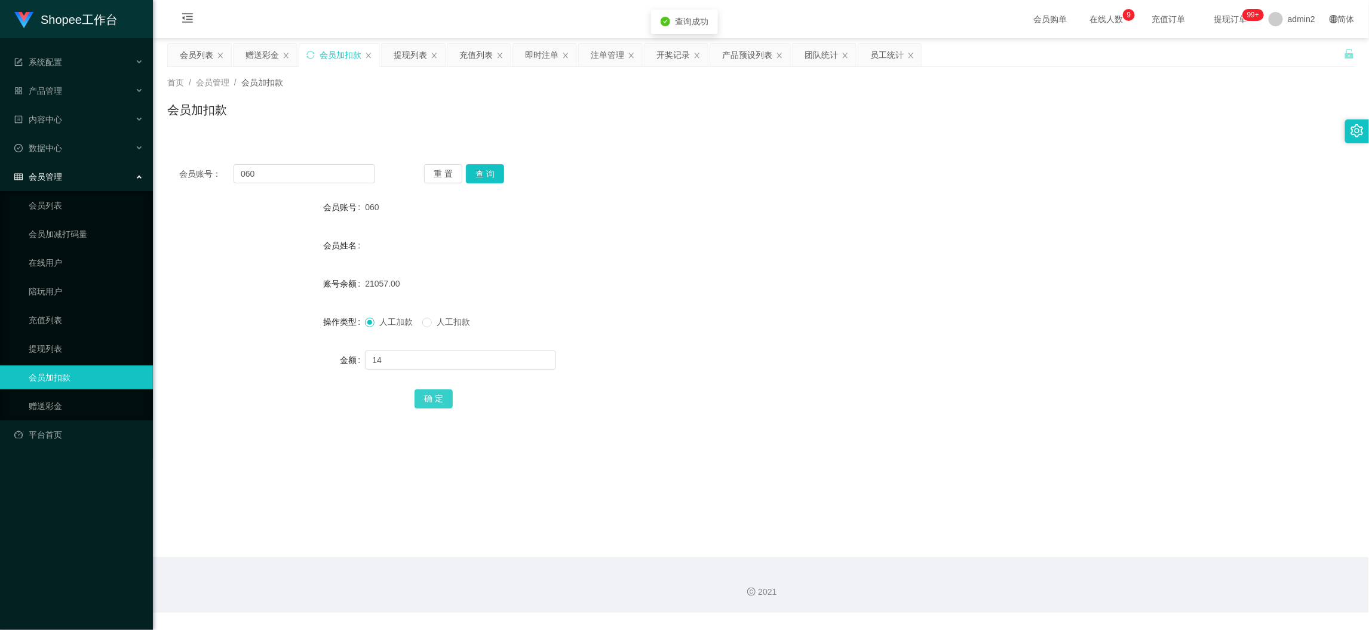
click at [431, 399] on button "确 定" at bounding box center [434, 398] width 38 height 19
click at [259, 52] on div "赠送彩金" at bounding box center [262, 55] width 33 height 23
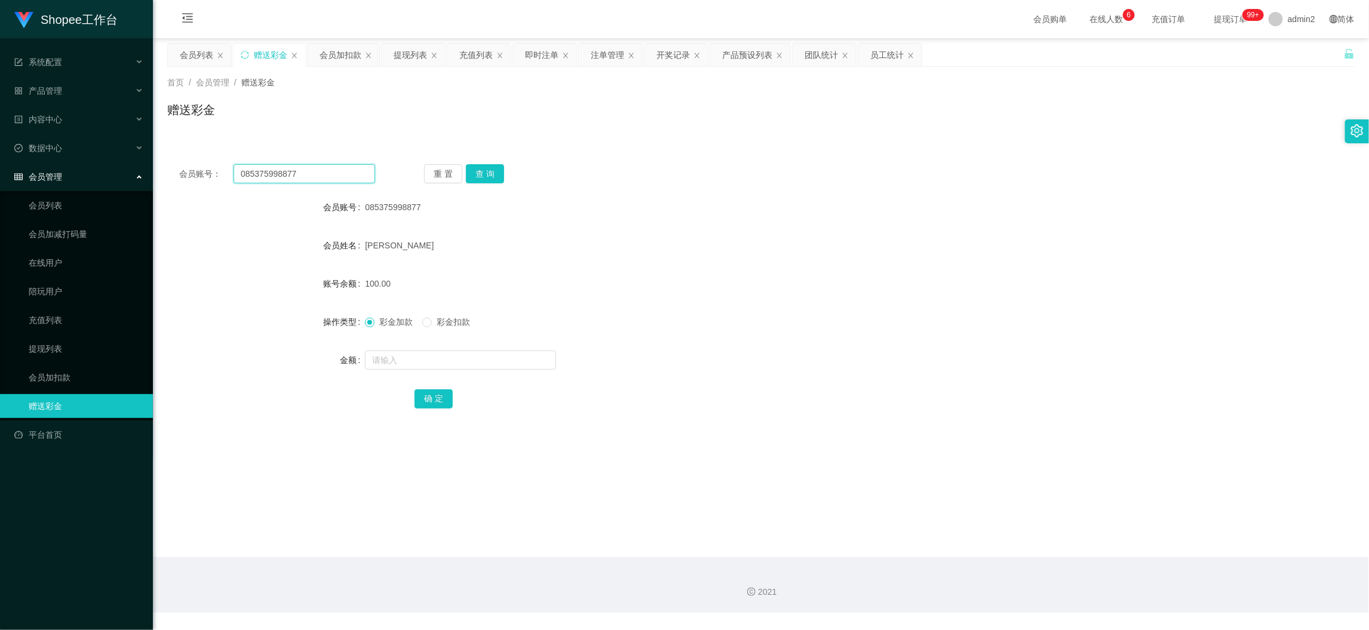
click at [337, 170] on input "085375998877" at bounding box center [305, 173] width 142 height 19
drag, startPoint x: 337, startPoint y: 170, endPoint x: 449, endPoint y: 183, distance: 113.1
click at [343, 171] on input "085375998877" at bounding box center [305, 173] width 142 height 19
paste input "2271492471"
type input "082271492471"
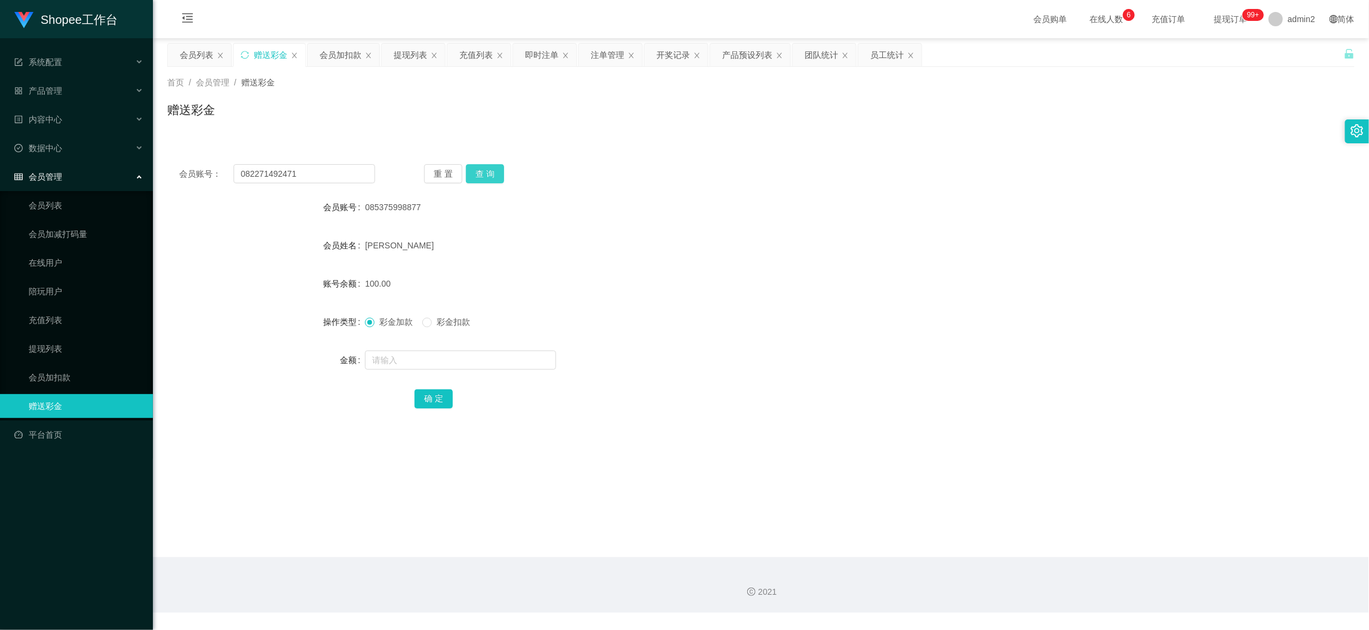
drag, startPoint x: 495, startPoint y: 167, endPoint x: 497, endPoint y: 185, distance: 17.5
click at [495, 167] on button "查 询" at bounding box center [485, 173] width 38 height 19
drag, startPoint x: 466, startPoint y: 357, endPoint x: 474, endPoint y: 361, distance: 9.1
click at [466, 357] on input "text" at bounding box center [460, 360] width 191 height 19
click at [428, 357] on input "text" at bounding box center [460, 360] width 191 height 19
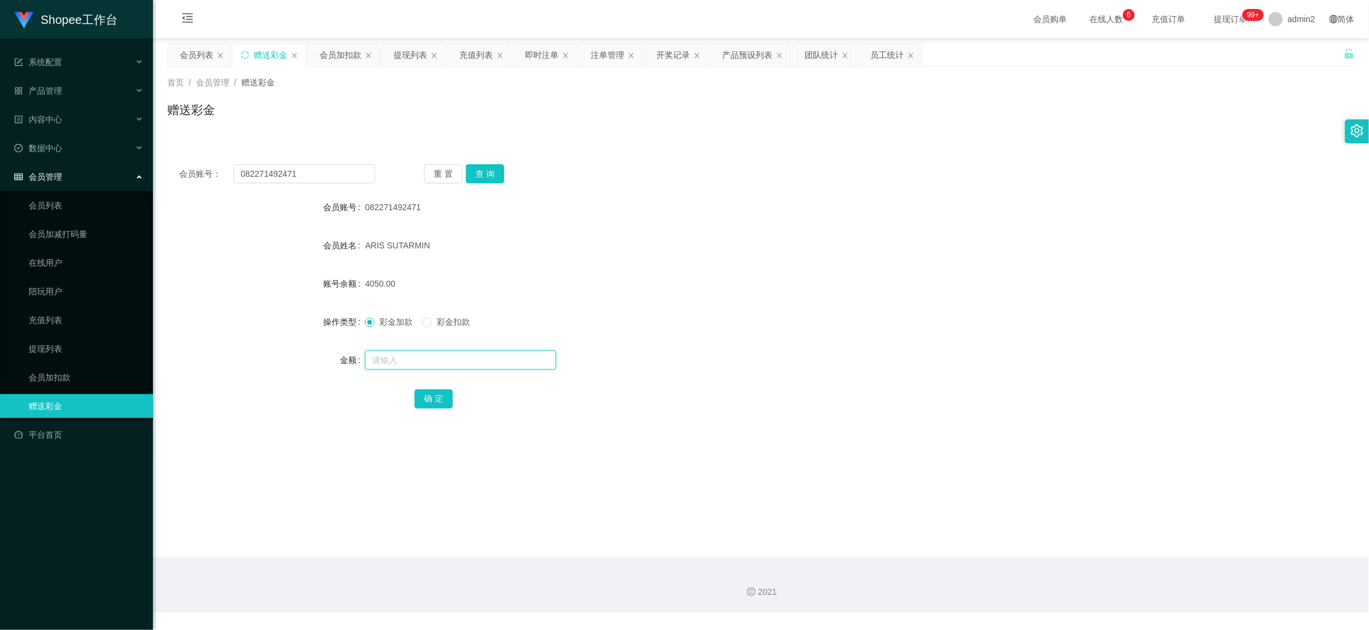
click at [428, 357] on input "text" at bounding box center [460, 360] width 191 height 19
type input "300"
click at [428, 395] on button "确 定" at bounding box center [434, 398] width 38 height 19
click at [370, 328] on label "彩金加款" at bounding box center [391, 322] width 53 height 13
click at [677, 306] on form "会员账号 082271492471 会员姓名 ARIS SUTARMIN 账号余额 3750.00 操作类型 彩金加款 彩金扣款 金额 确 定" at bounding box center [761, 302] width 1188 height 215
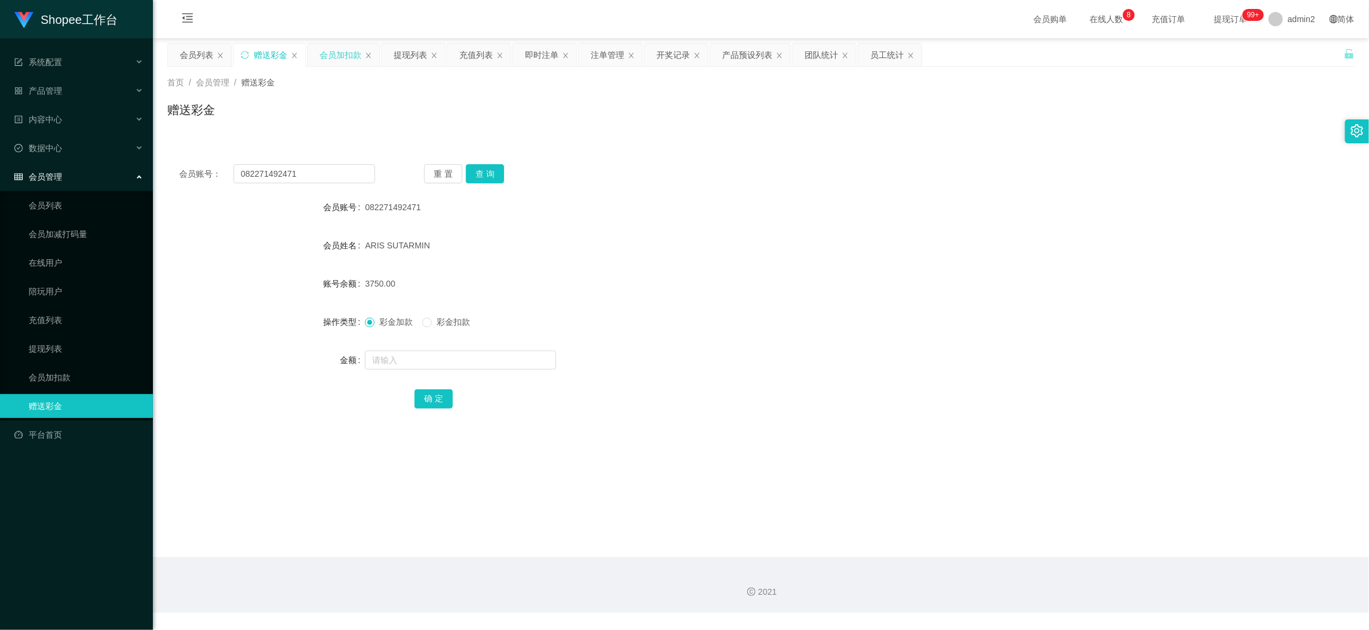
click at [337, 58] on div "会员加扣款" at bounding box center [341, 55] width 42 height 23
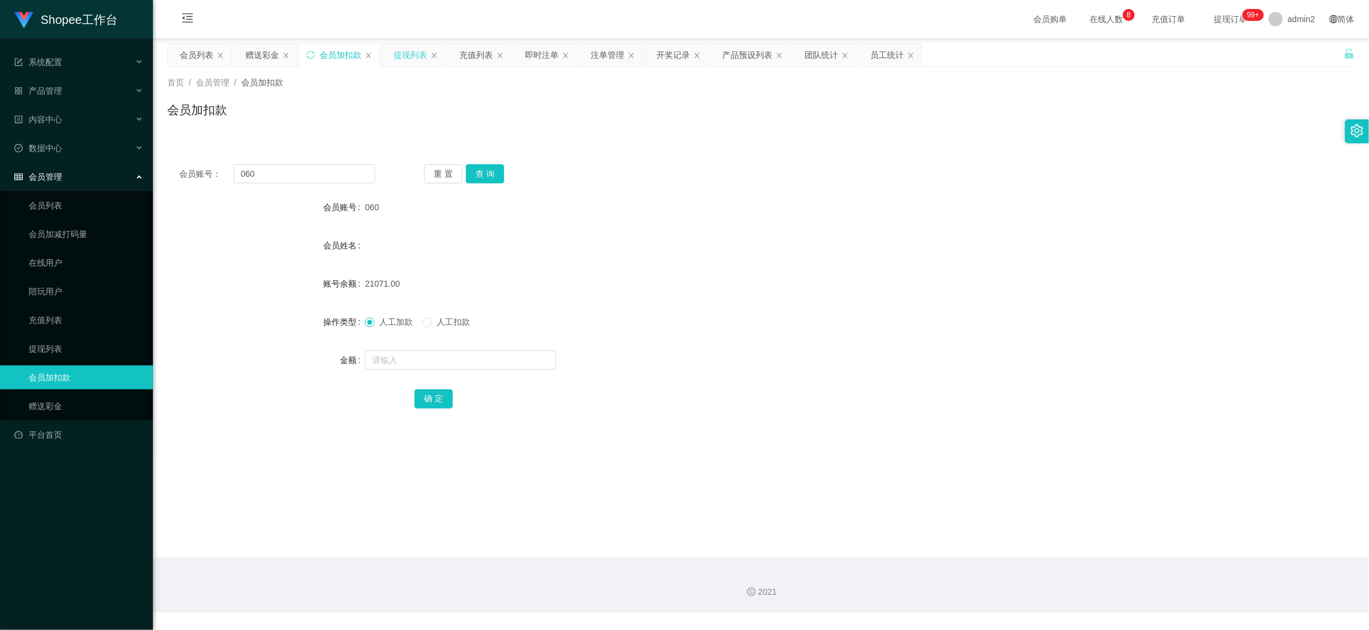
click at [413, 54] on div "提现列表" at bounding box center [410, 55] width 33 height 23
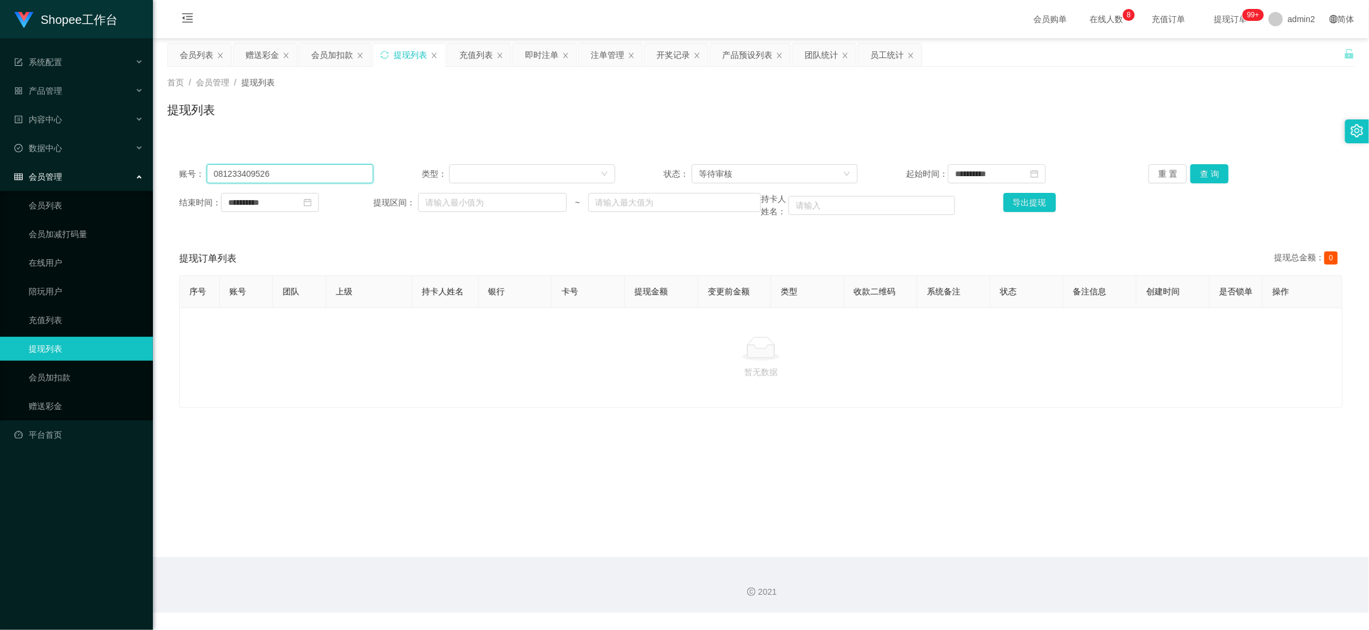
click at [327, 178] on input "081233409526" at bounding box center [290, 173] width 167 height 19
paste input "Yy155"
drag, startPoint x: 1199, startPoint y: 178, endPoint x: 1093, endPoint y: 225, distance: 115.8
click at [1198, 179] on button "查 询" at bounding box center [1210, 173] width 38 height 19
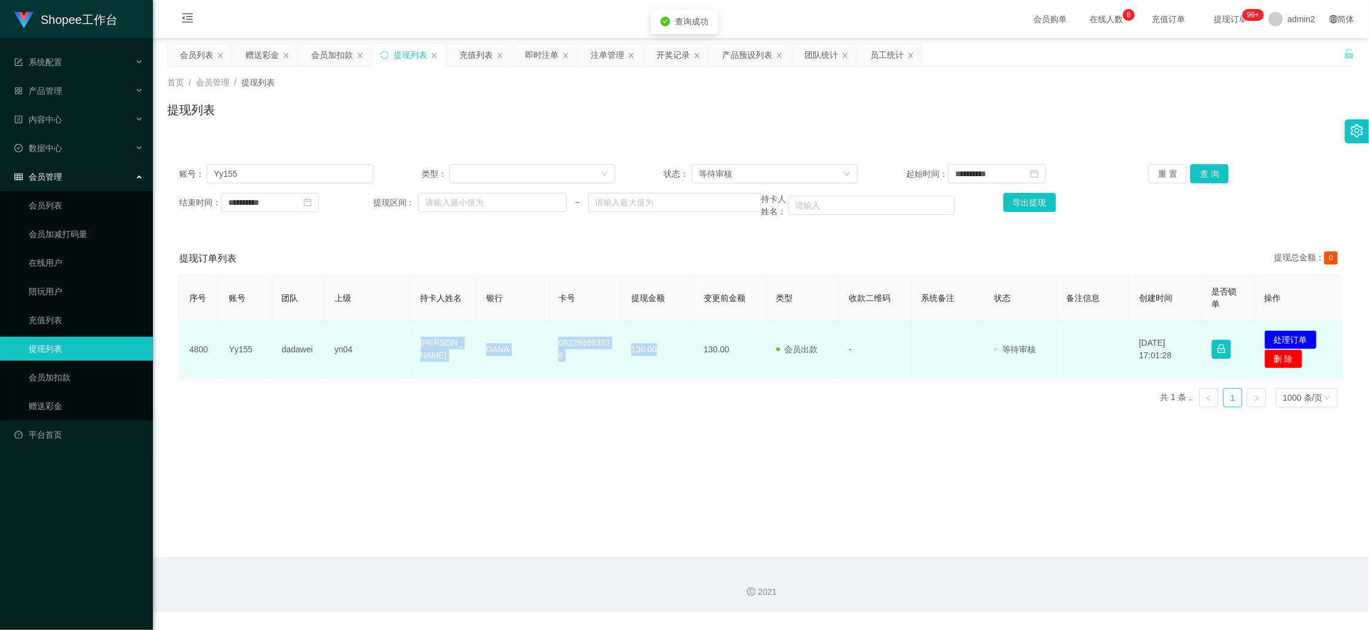
drag, startPoint x: 549, startPoint y: 363, endPoint x: 657, endPoint y: 357, distance: 108.3
click at [657, 357] on tr "4800 Yy155 dadawei yn04 Eileen DANA 082284893938 130.00 130.00 会员出款 人工取款 - 审核驳回…" at bounding box center [761, 350] width 1163 height 58
copy tr "Eileen DANA 082284893938 130.00"
click at [1284, 340] on button "处理订单" at bounding box center [1291, 339] width 53 height 19
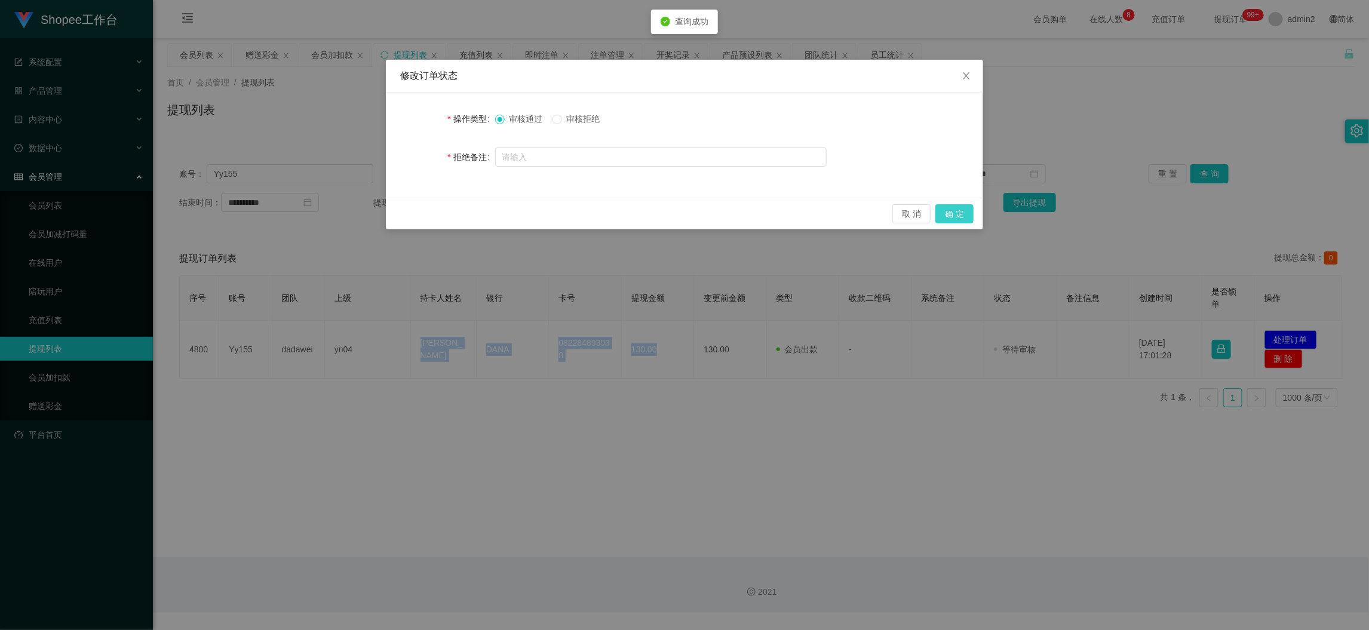
click at [954, 215] on button "确 定" at bounding box center [954, 213] width 38 height 19
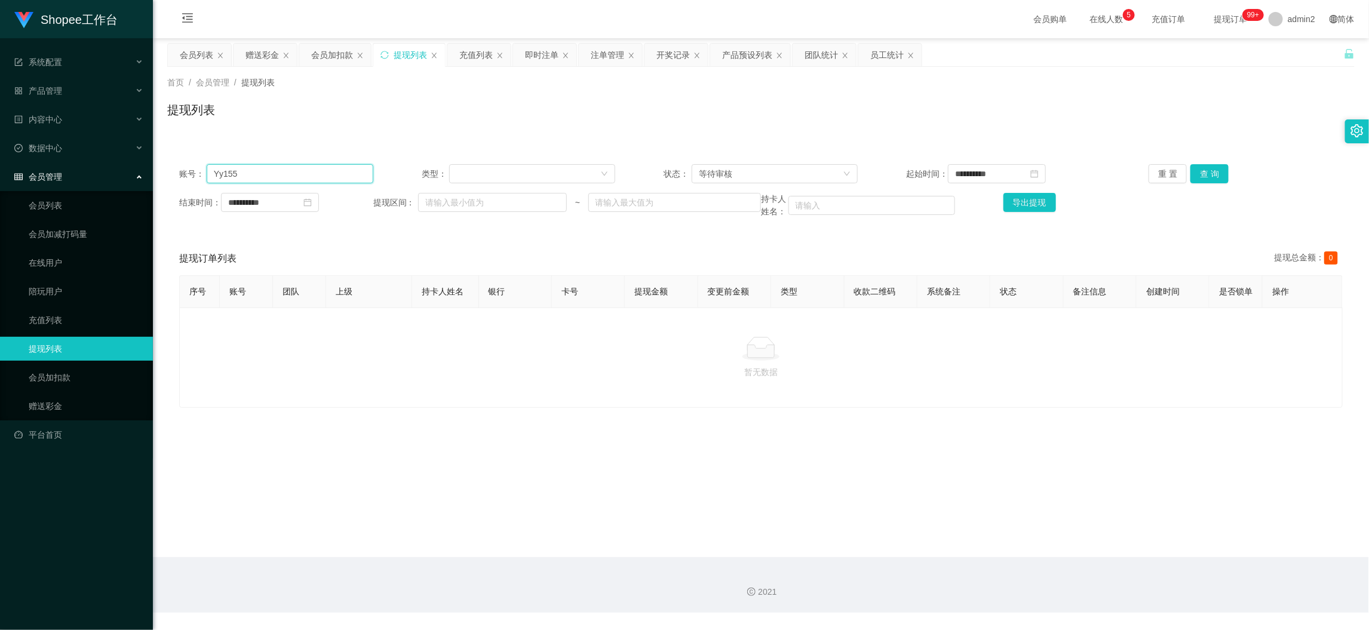
click at [329, 180] on input "Yy155" at bounding box center [290, 173] width 167 height 19
paste input "08113462444"
drag, startPoint x: 1208, startPoint y: 168, endPoint x: 1222, endPoint y: 183, distance: 20.3
click at [1208, 168] on button "查 询" at bounding box center [1210, 173] width 38 height 19
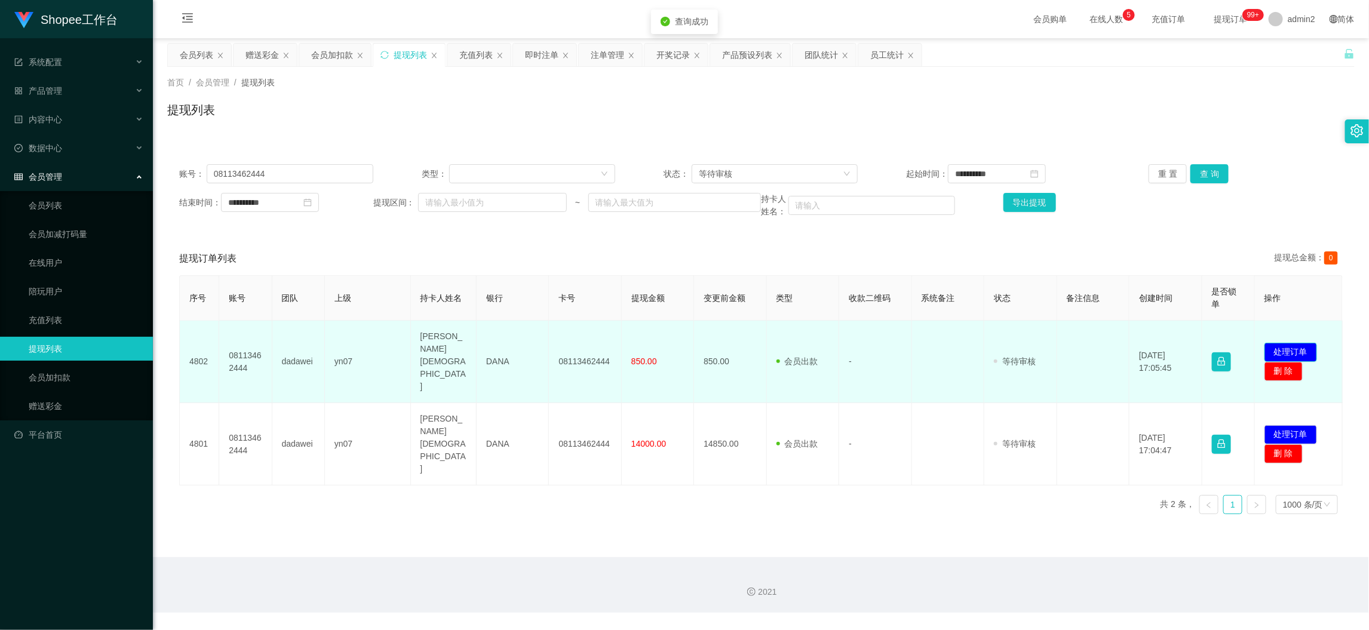
click at [1296, 343] on button "处理订单" at bounding box center [1291, 352] width 53 height 19
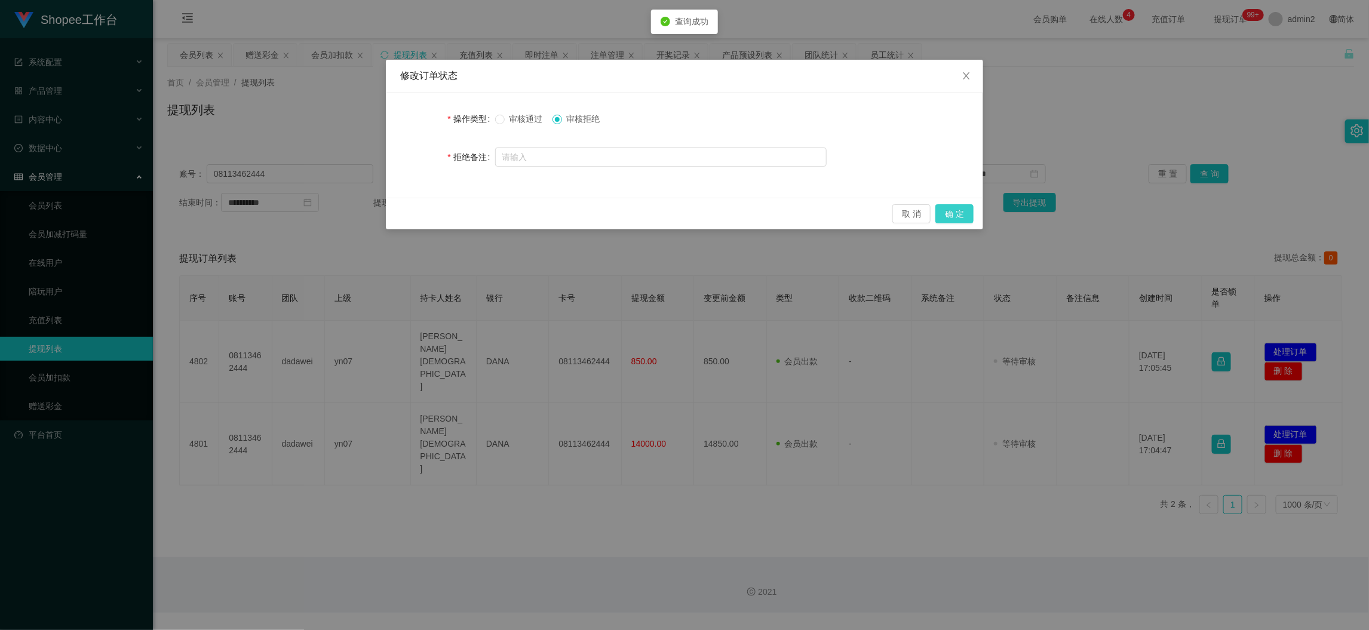
click at [949, 214] on button "确 定" at bounding box center [954, 213] width 38 height 19
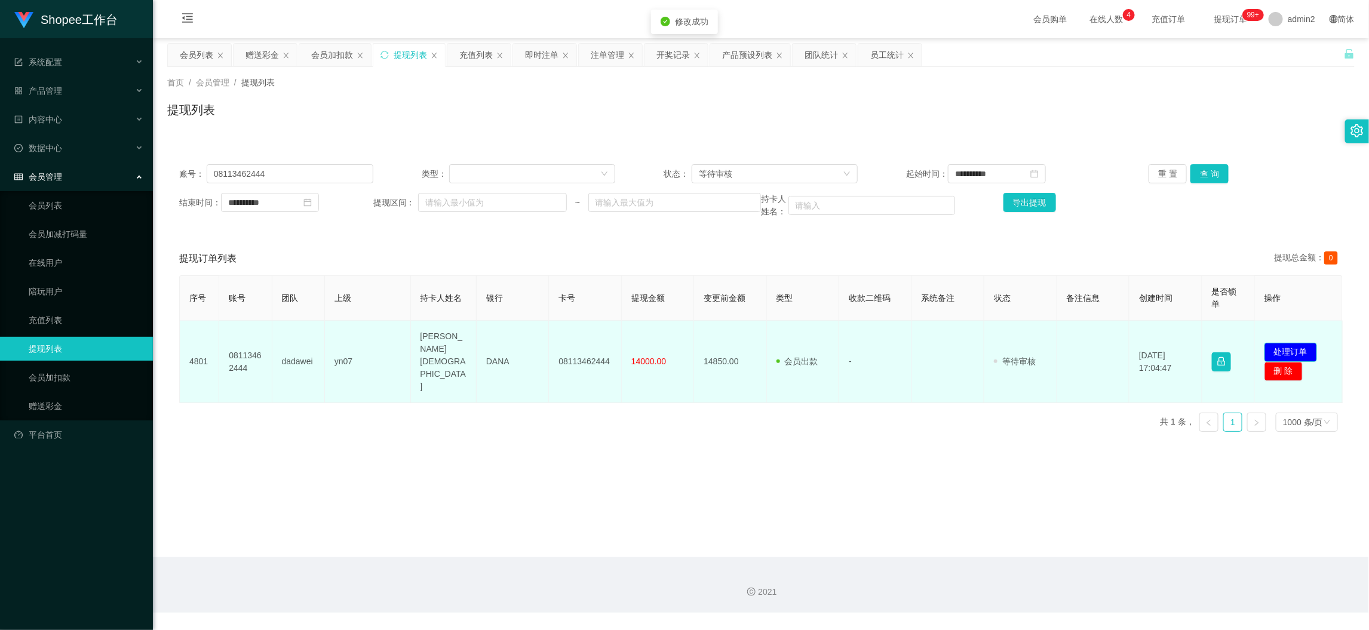
click at [1280, 343] on button "处理订单" at bounding box center [1291, 352] width 53 height 19
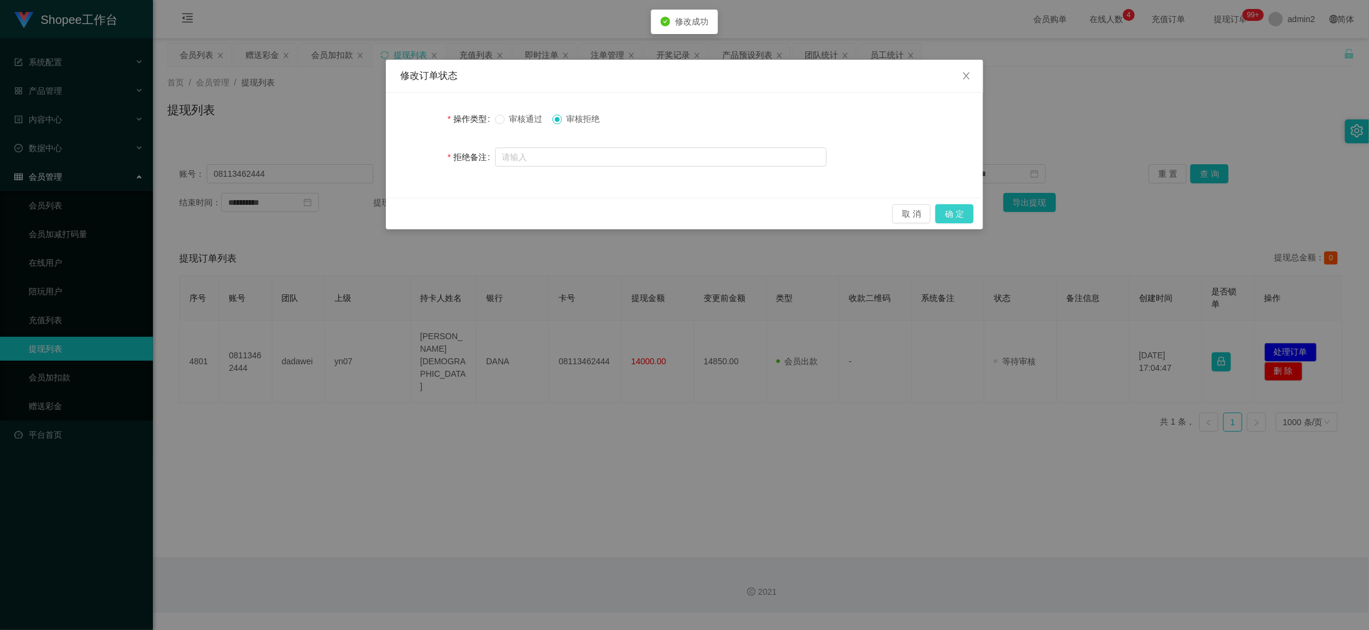
click at [953, 214] on button "确 定" at bounding box center [954, 213] width 38 height 19
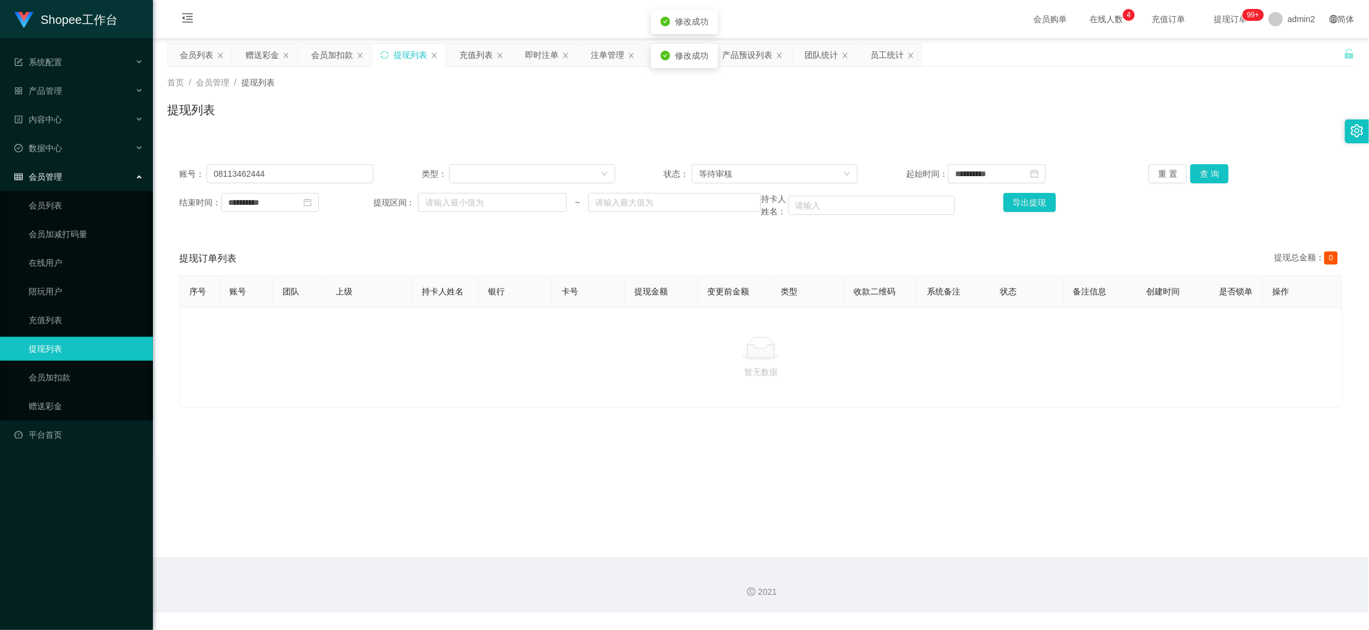
click at [857, 390] on div "修改订单状态 操作类型 审核通过 审核拒绝 拒绝备注 取 消 确 定" at bounding box center [684, 315] width 1369 height 630
drag, startPoint x: 927, startPoint y: 563, endPoint x: 855, endPoint y: 479, distance: 110.1
click at [928, 563] on div "2021" at bounding box center [761, 585] width 1216 height 56
click at [305, 177] on input "08113462444" at bounding box center [290, 173] width 167 height 19
paste input "082271045163"
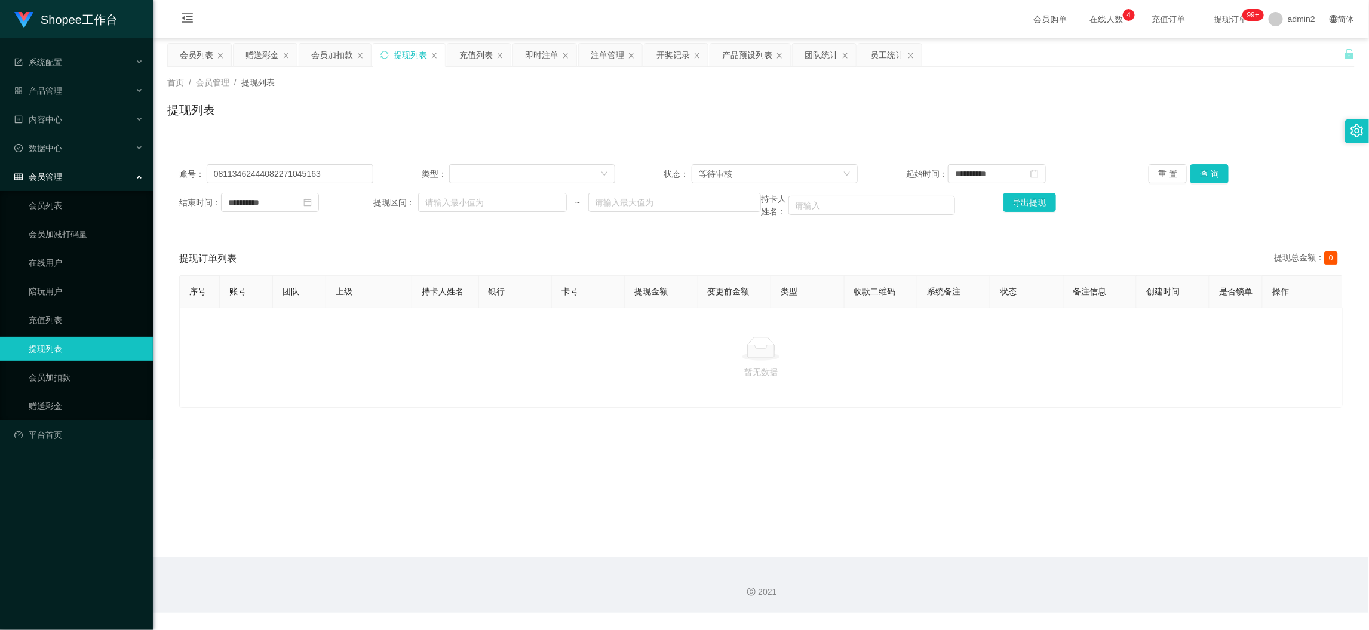
click at [384, 177] on div "**********" at bounding box center [761, 173] width 1164 height 19
click at [347, 177] on input "08113462444082271045163" at bounding box center [290, 173] width 167 height 19
paste input "text"
type input "082271045163"
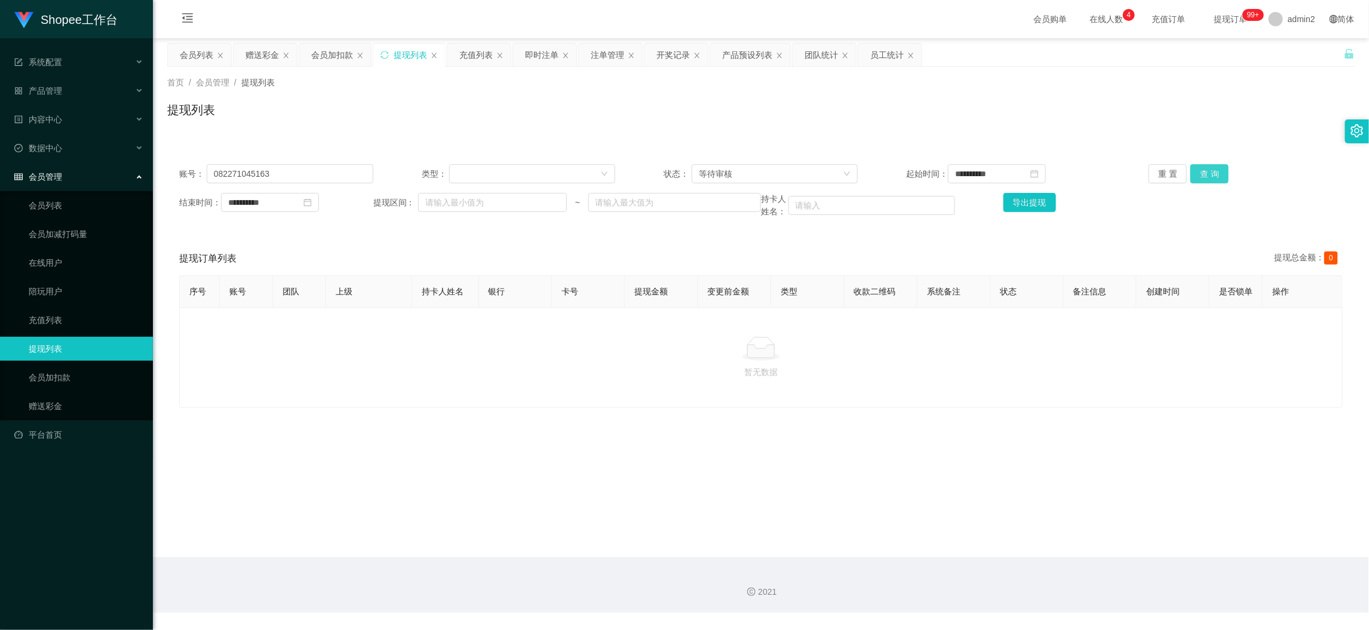
click at [1210, 176] on button "查 询" at bounding box center [1210, 173] width 38 height 19
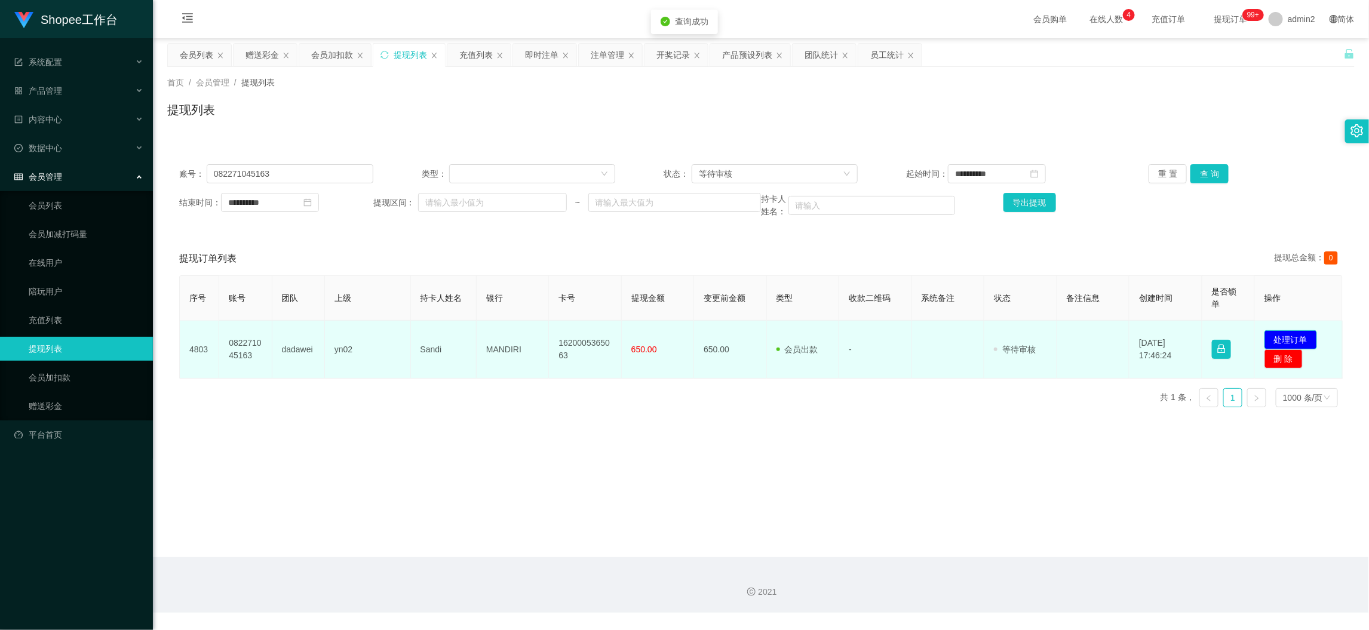
click at [1287, 336] on button "处理订单" at bounding box center [1291, 339] width 53 height 19
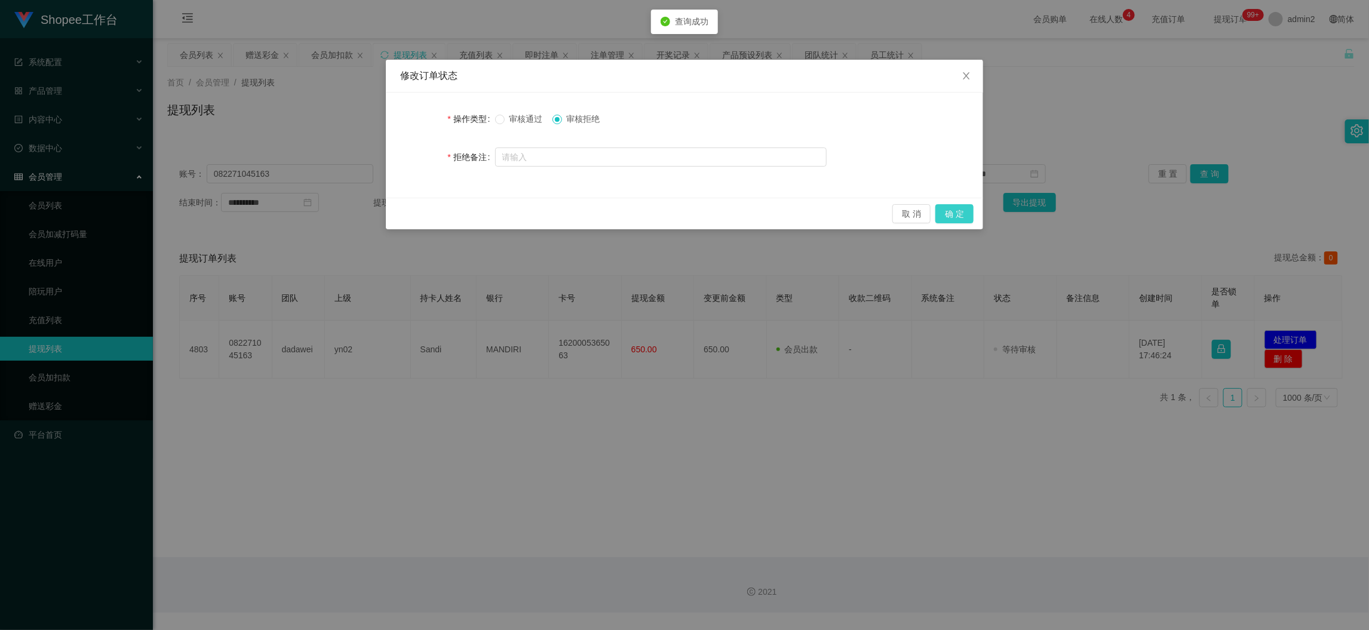
click at [953, 211] on button "确 定" at bounding box center [954, 213] width 38 height 19
click at [809, 390] on div "修改订单状态 操作类型 审核通过 审核拒绝 拒绝备注 取 消 确 定" at bounding box center [684, 315] width 1369 height 630
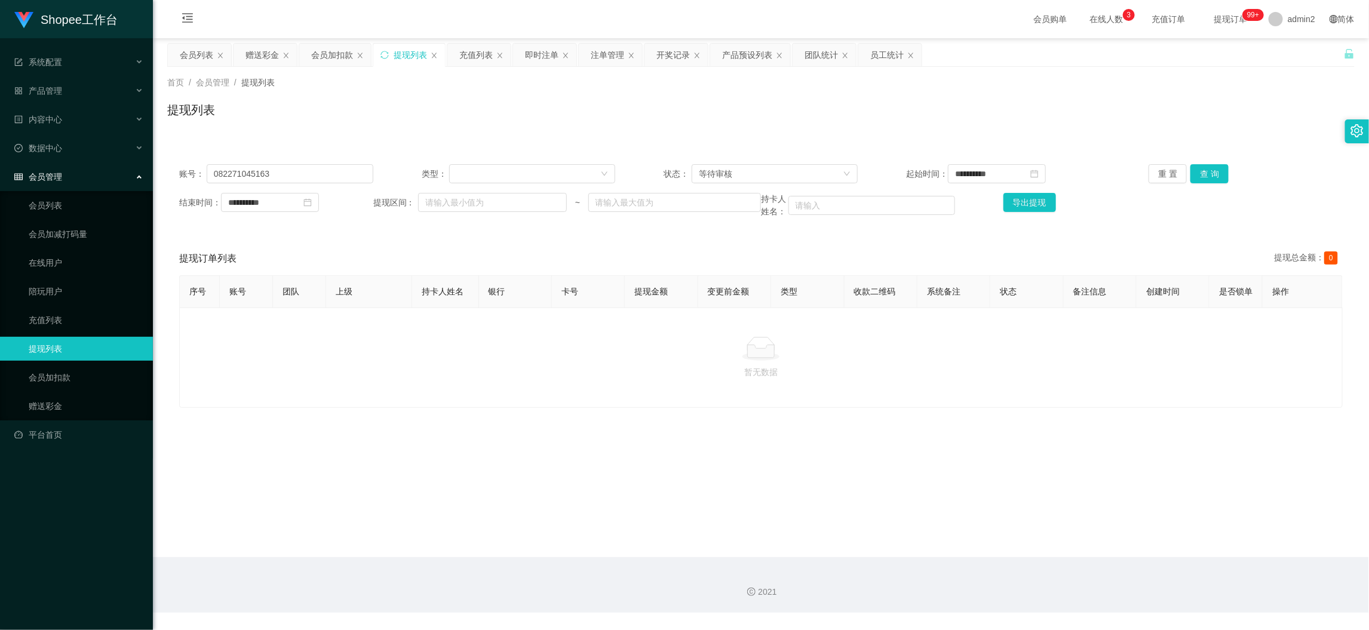
click at [1119, 553] on main "**********" at bounding box center [761, 297] width 1216 height 519
drag, startPoint x: 262, startPoint y: 54, endPoint x: 281, endPoint y: 70, distance: 25.0
click at [262, 53] on div "赠送彩金" at bounding box center [262, 55] width 33 height 23
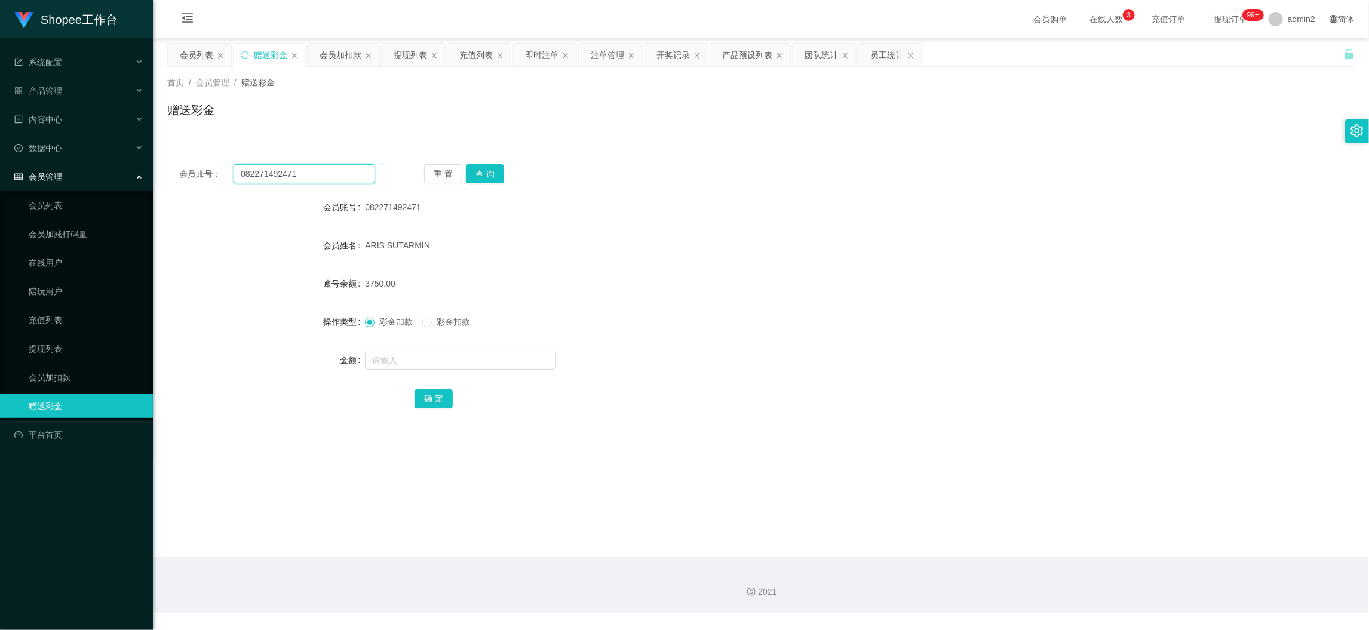
click at [346, 167] on input "082271492471" at bounding box center [305, 173] width 142 height 19
click at [346, 168] on input "082271492471" at bounding box center [305, 173] width 142 height 19
paste input "1349413542"
type input "081349413542"
drag, startPoint x: 478, startPoint y: 172, endPoint x: 481, endPoint y: 179, distance: 7.8
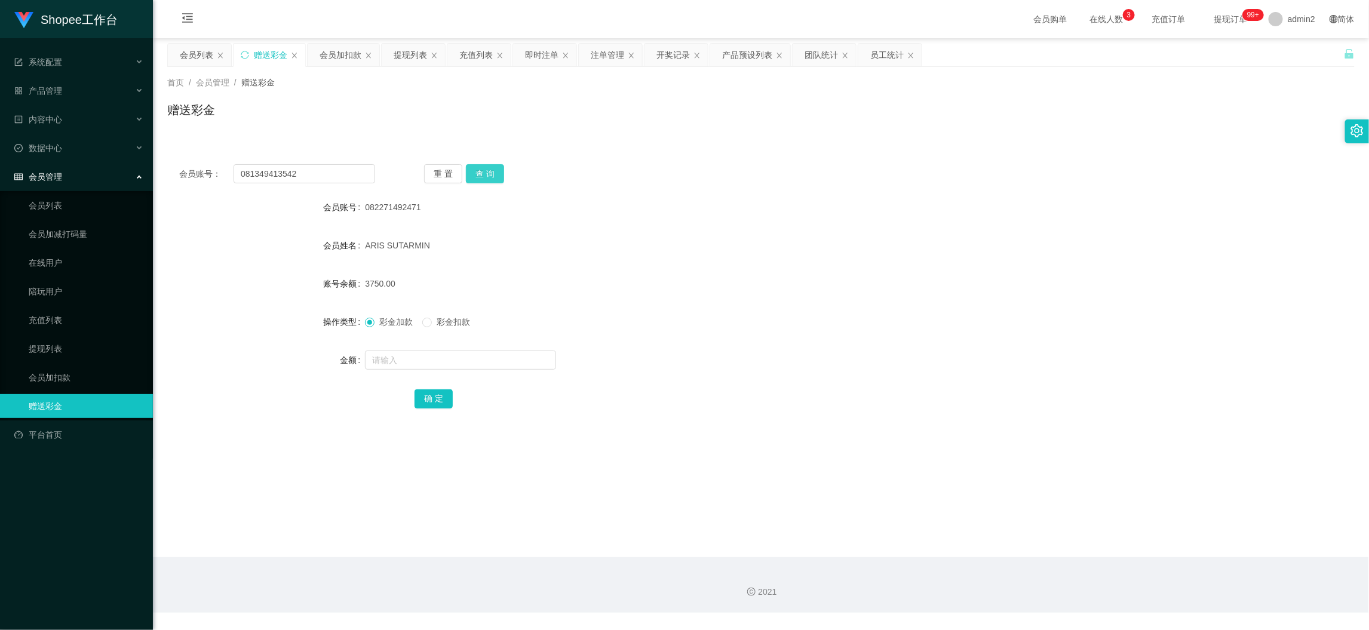
click at [478, 172] on button "查 询" at bounding box center [485, 173] width 38 height 19
click at [483, 358] on input "text" at bounding box center [460, 360] width 191 height 19
type input "80"
click at [431, 395] on button "确 定" at bounding box center [434, 398] width 38 height 19
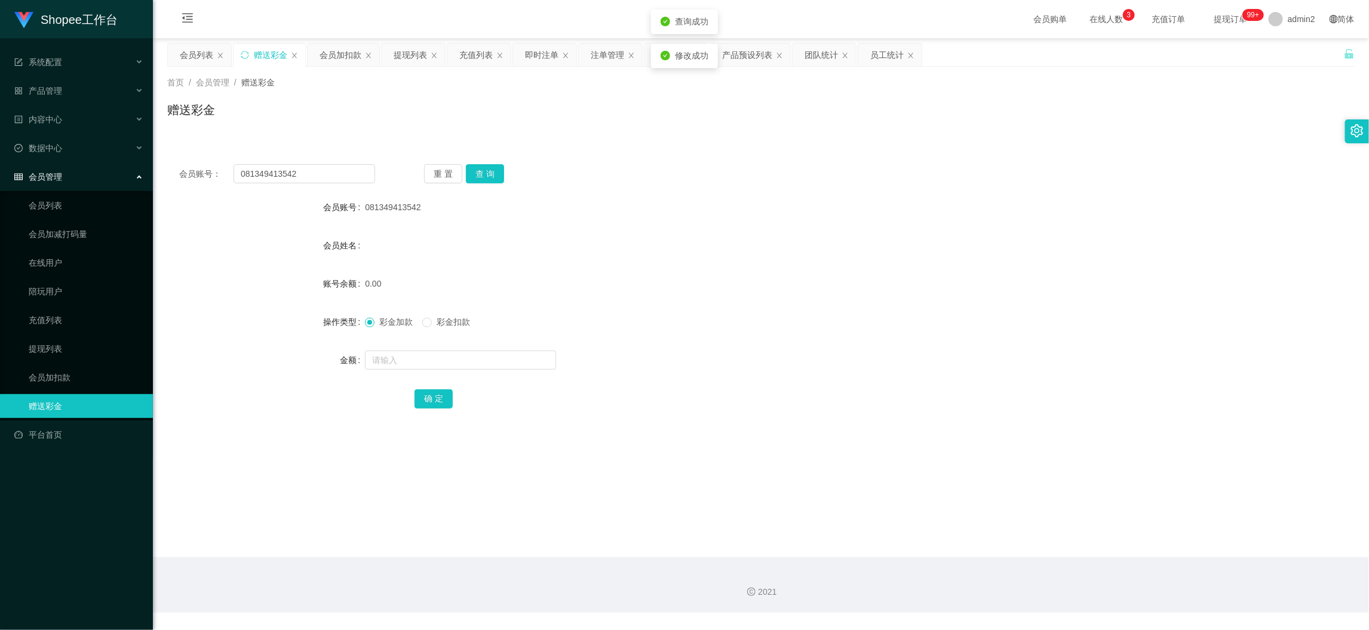
click at [727, 348] on div at bounding box center [711, 360] width 693 height 24
click at [329, 53] on div "会员加扣款" at bounding box center [341, 55] width 42 height 23
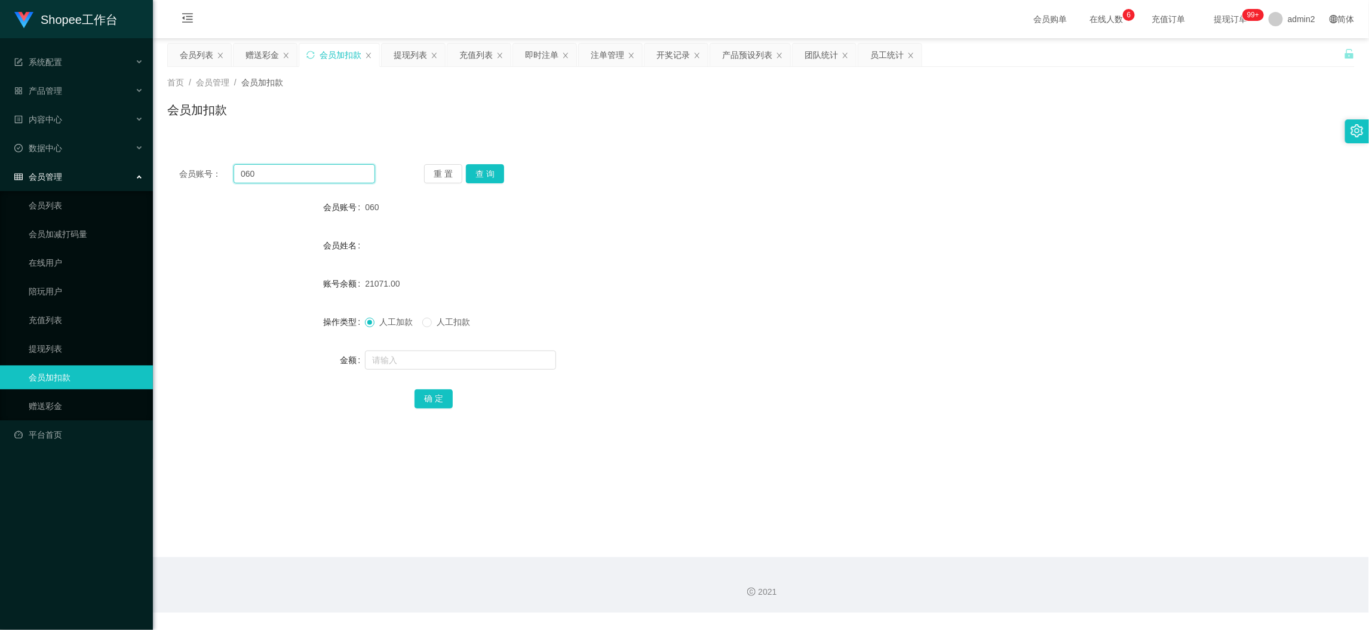
click at [326, 170] on input "060" at bounding box center [305, 173] width 142 height 19
paste input "98"
type input "98"
drag, startPoint x: 487, startPoint y: 175, endPoint x: 501, endPoint y: 232, distance: 58.8
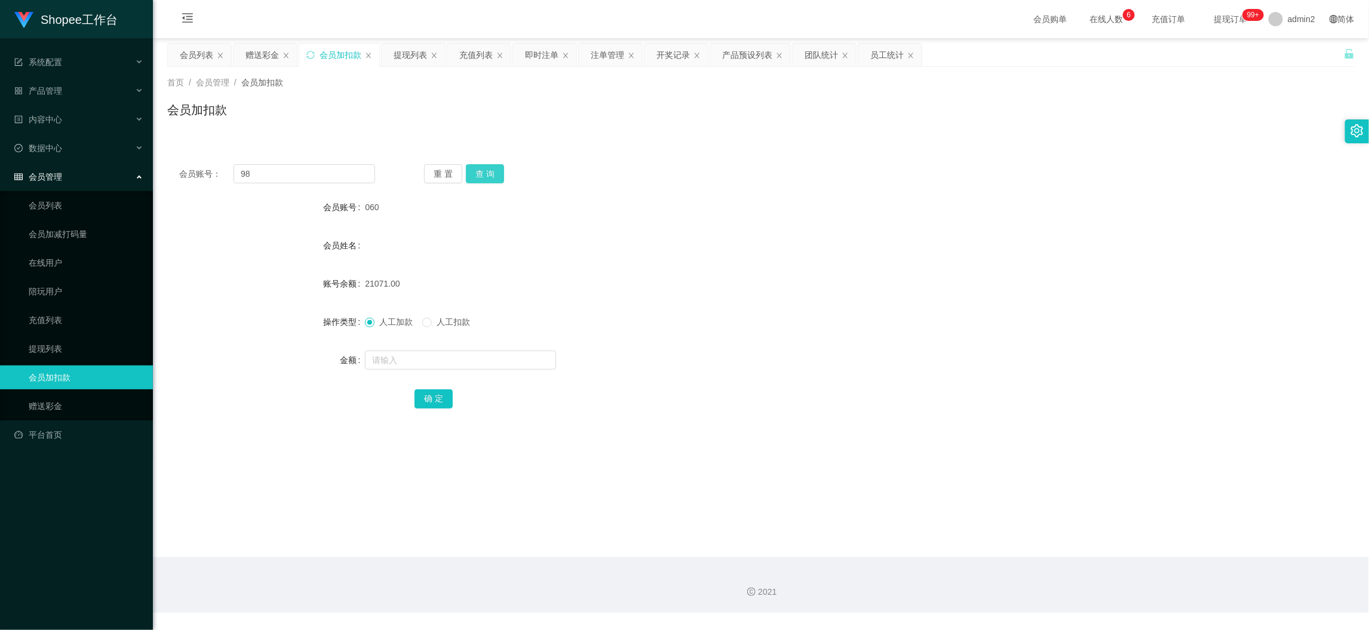
click at [487, 174] on button "查 询" at bounding box center [485, 173] width 38 height 19
click at [496, 352] on input "text" at bounding box center [460, 360] width 191 height 19
type input "14"
drag, startPoint x: 440, startPoint y: 394, endPoint x: 450, endPoint y: 392, distance: 10.3
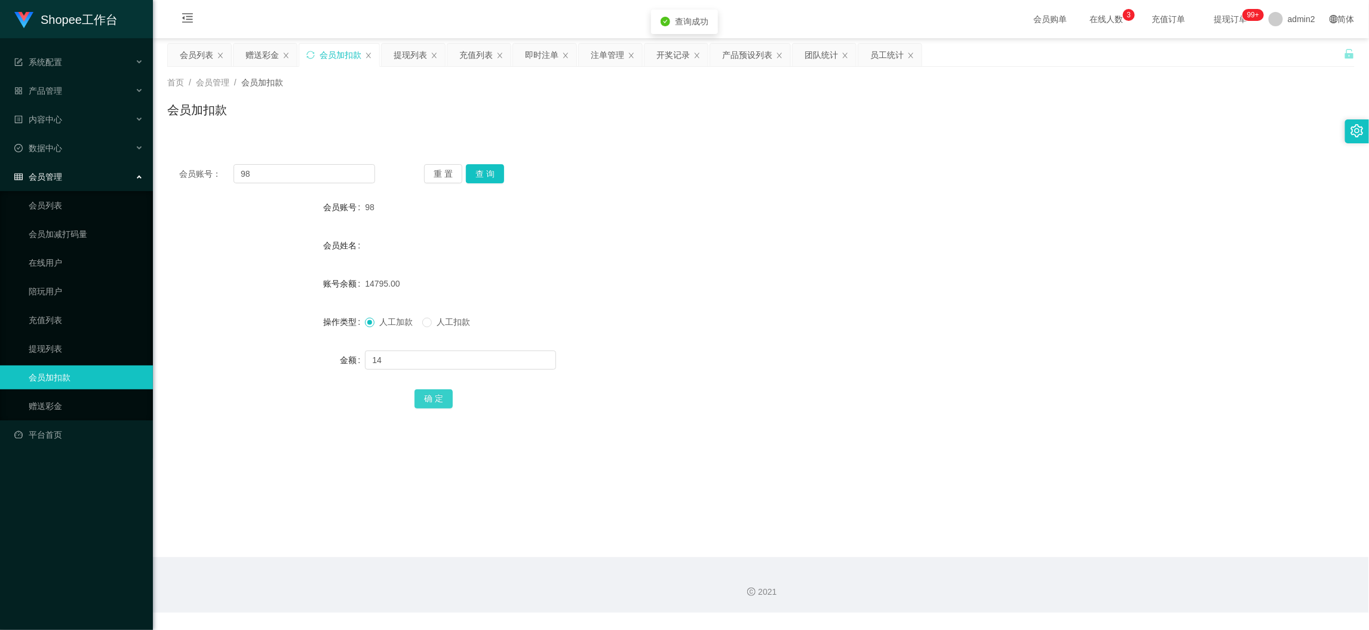
click at [440, 394] on button "确 定" at bounding box center [434, 398] width 38 height 19
click at [271, 50] on div "赠送彩金" at bounding box center [262, 55] width 33 height 23
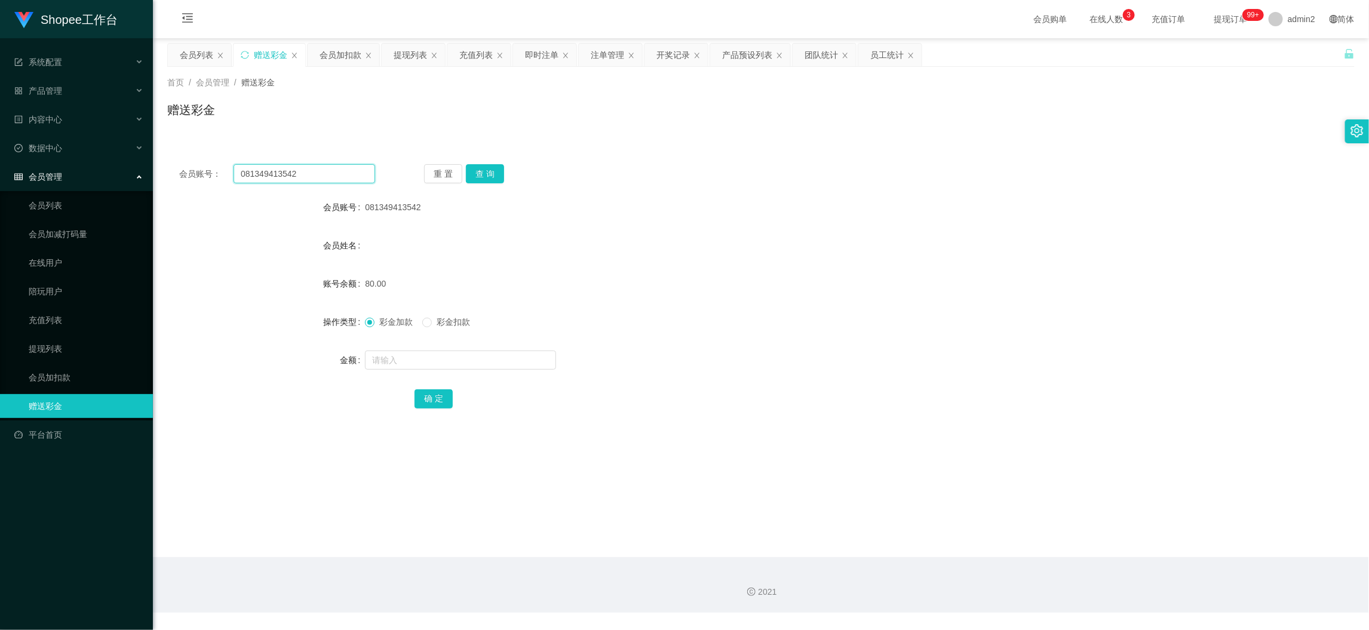
click at [337, 177] on input "081349413542" at bounding box center [305, 173] width 142 height 19
paste input "Andreasbeckham"
type input "Andreasbeckham"
drag, startPoint x: 474, startPoint y: 170, endPoint x: 478, endPoint y: 188, distance: 19.0
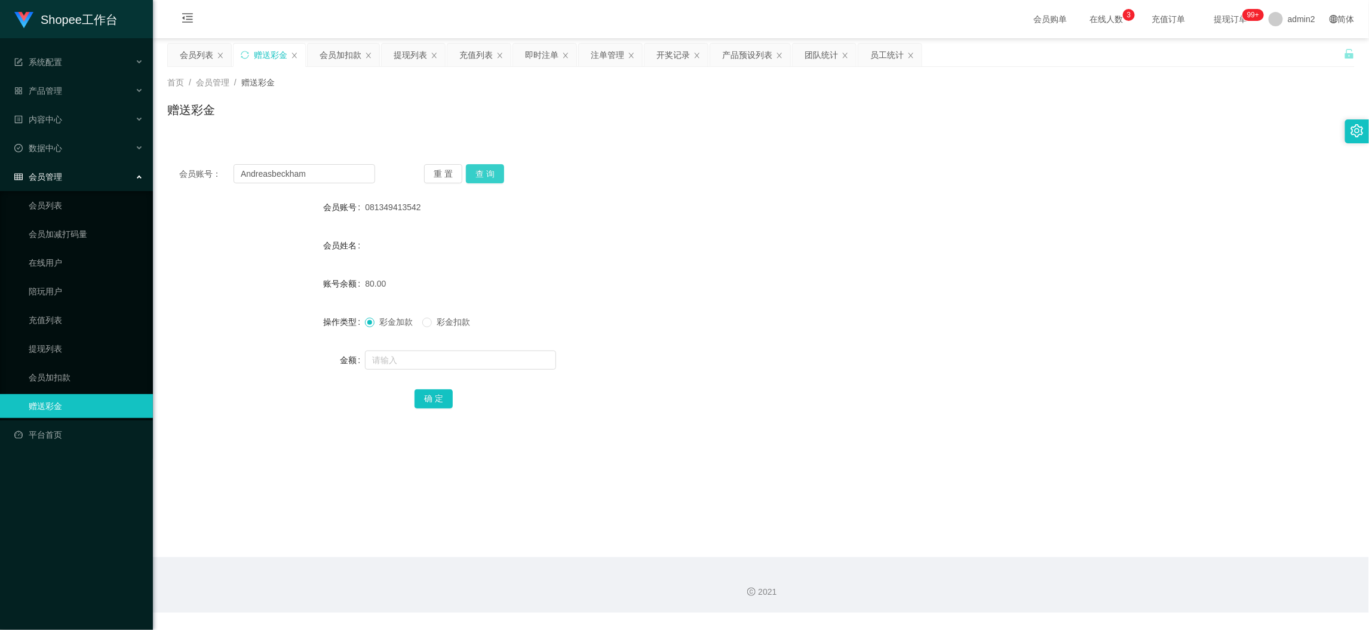
click at [474, 170] on button "查 询" at bounding box center [485, 173] width 38 height 19
click at [494, 358] on input "text" at bounding box center [460, 360] width 191 height 19
click at [494, 358] on input "1" at bounding box center [460, 360] width 191 height 19
type input "100"
drag, startPoint x: 441, startPoint y: 398, endPoint x: 480, endPoint y: 392, distance: 39.3
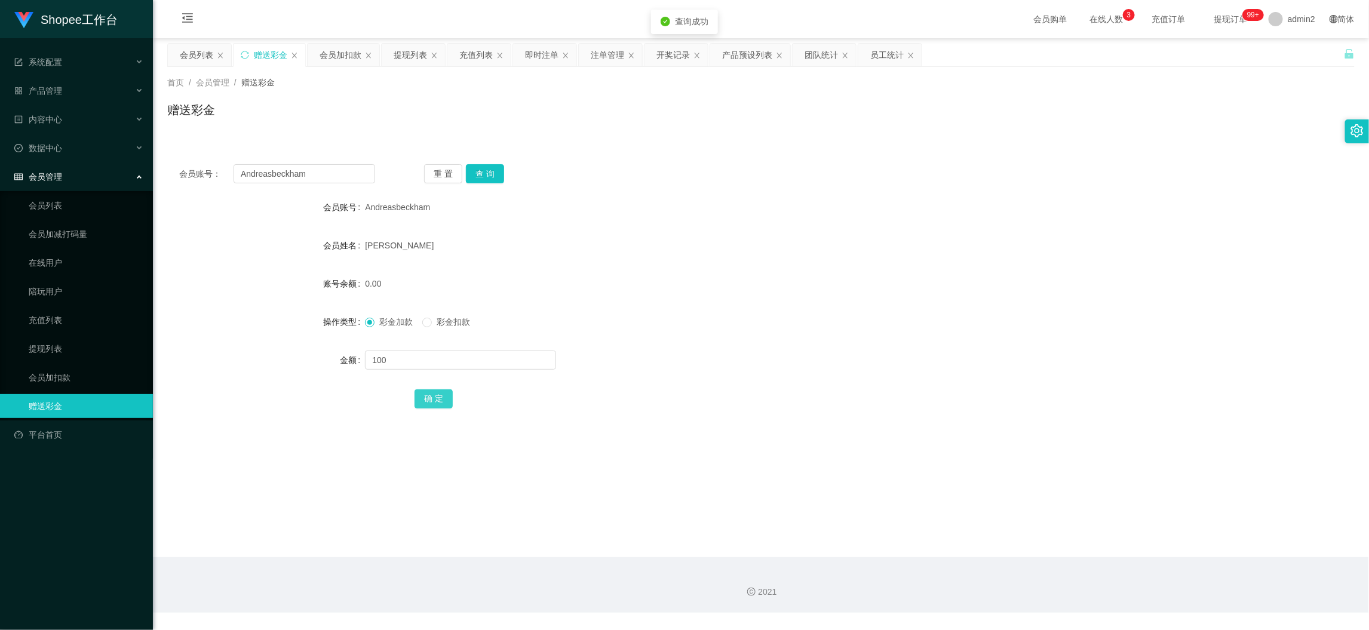
click at [441, 398] on button "确 定" at bounding box center [434, 398] width 38 height 19
click at [740, 366] on div at bounding box center [711, 360] width 693 height 24
click at [1110, 578] on div "2021" at bounding box center [761, 585] width 1216 height 56
click at [545, 56] on div "即时注单" at bounding box center [541, 55] width 33 height 23
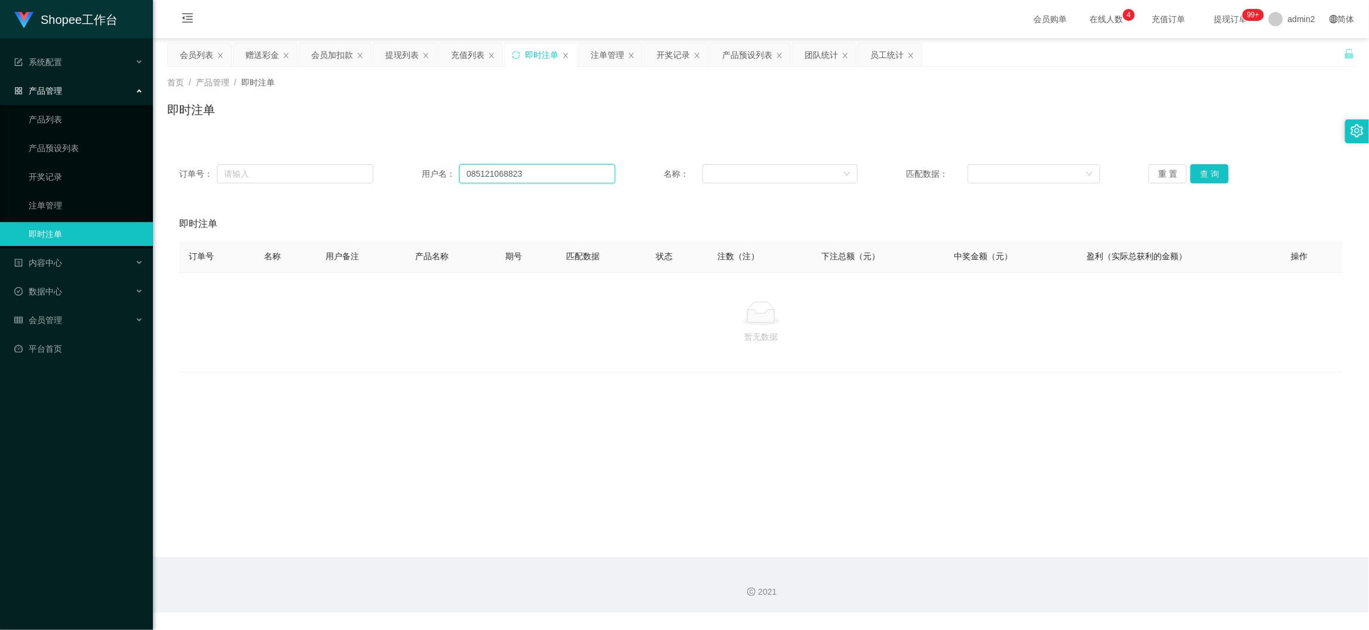
click at [473, 170] on input "085121068823" at bounding box center [537, 173] width 156 height 19
paste input "Andreasbeckham"
type input "Andreasbeckham"
click at [1204, 168] on button "查 询" at bounding box center [1210, 173] width 38 height 19
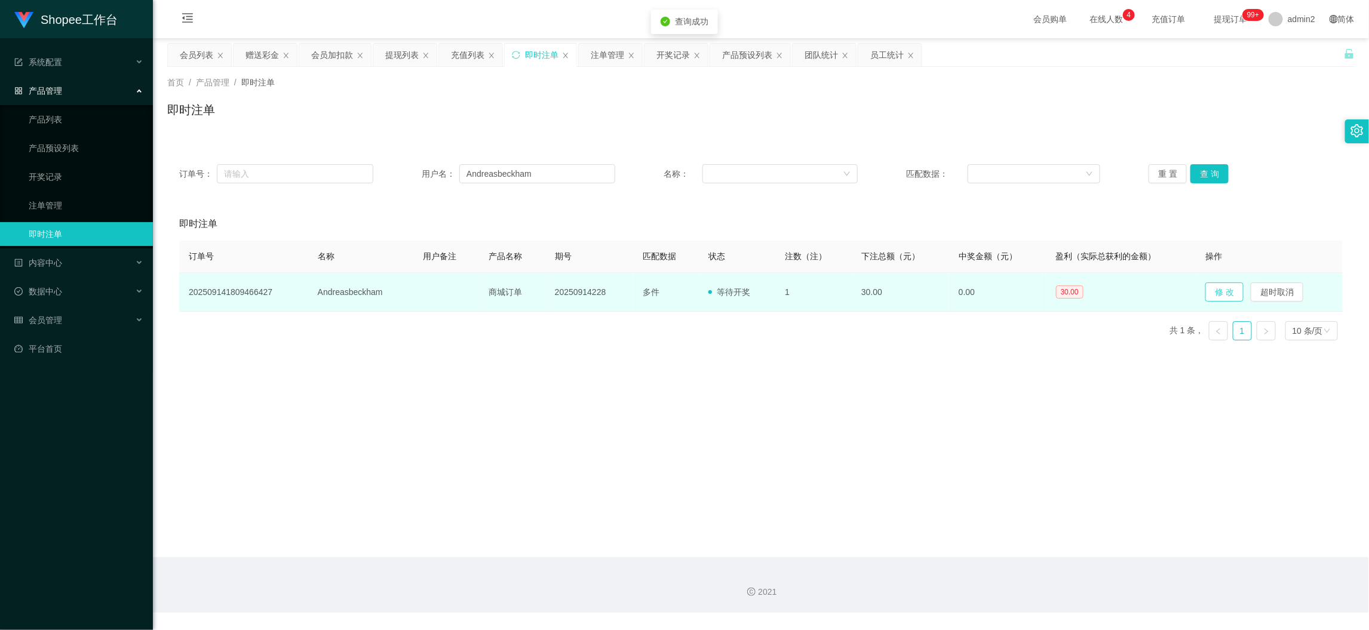
click at [1215, 294] on button "修 改" at bounding box center [1224, 292] width 38 height 19
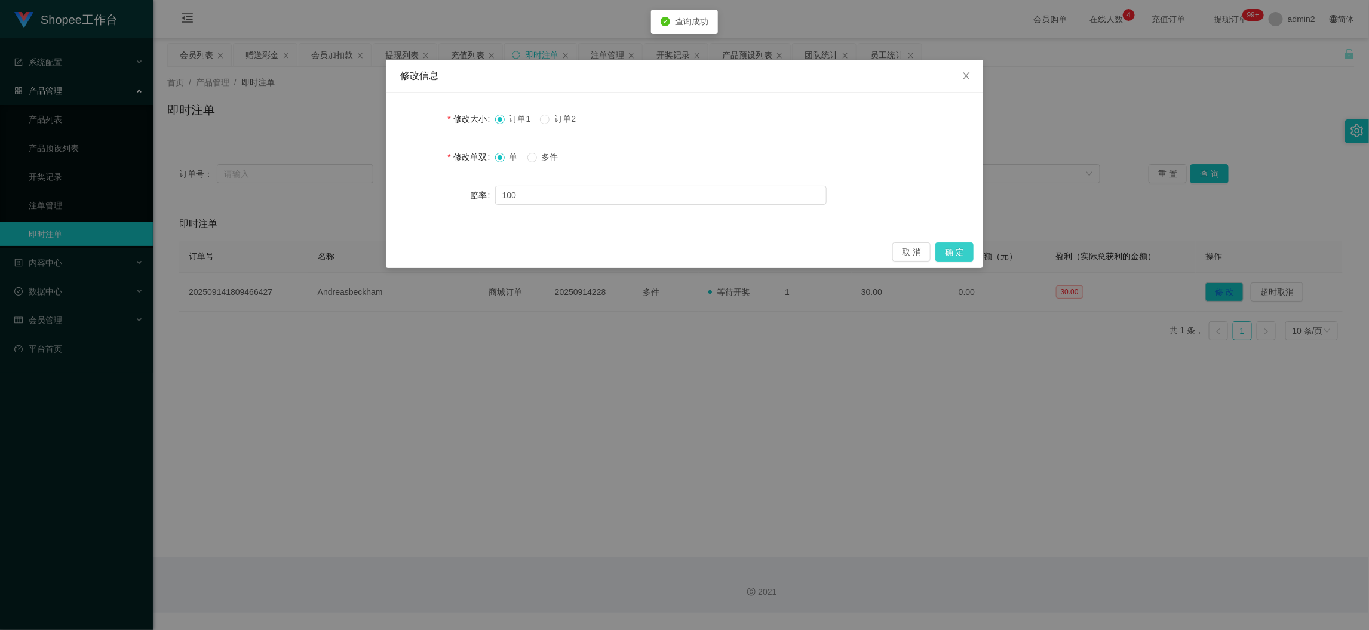
click at [965, 254] on button "确 定" at bounding box center [954, 252] width 38 height 19
click at [846, 394] on div "修改信息 修改大小 订单1 订单2 修改单双 单 多件 赔率 100 取 消 确 定" at bounding box center [684, 315] width 1369 height 630
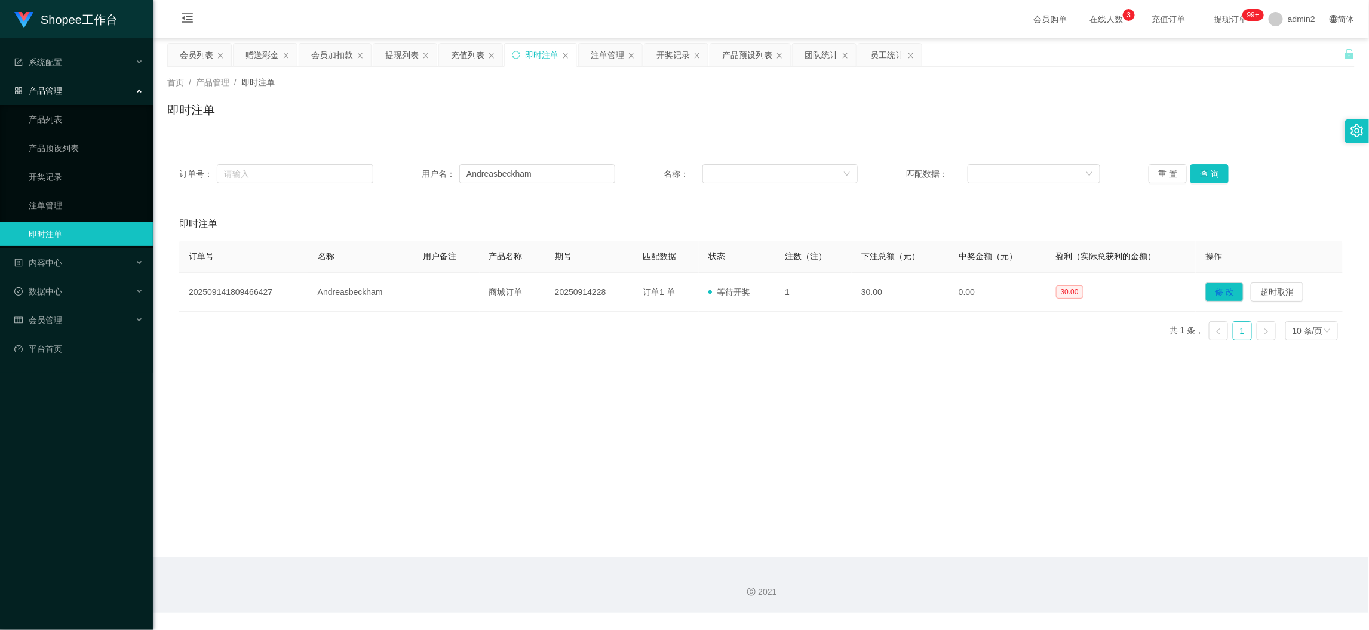
click at [1096, 544] on main "关闭左侧 关闭右侧 关闭其它 刷新页面 会员列表 赠送彩金 会员加扣款 提现列表 充值列表 即时注单 注单管理 开奖记录 产品预设列表 团队统计 员工统计 首…" at bounding box center [761, 297] width 1216 height 519
click at [404, 56] on div "提现列表" at bounding box center [401, 55] width 33 height 23
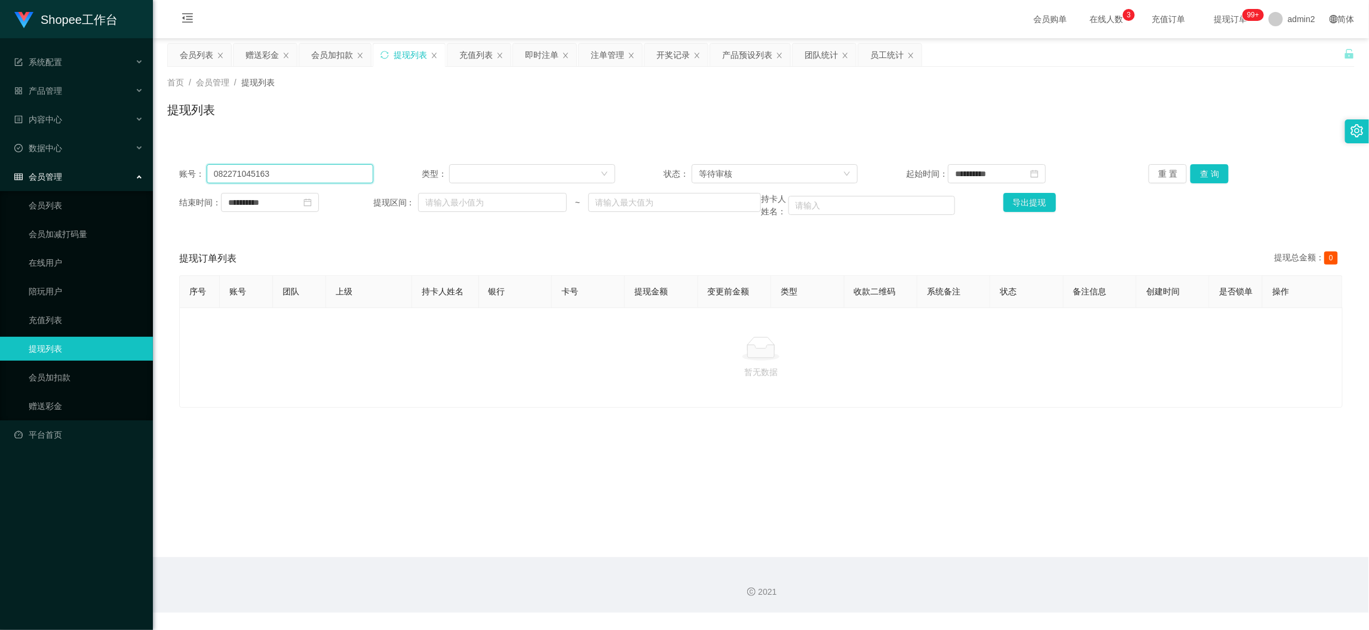
click at [355, 168] on input "082271045163" at bounding box center [290, 173] width 167 height 19
paste input "Andreasbeckham"
type input "Andreasbeckham"
drag, startPoint x: 1207, startPoint y: 168, endPoint x: 1166, endPoint y: 186, distance: 44.4
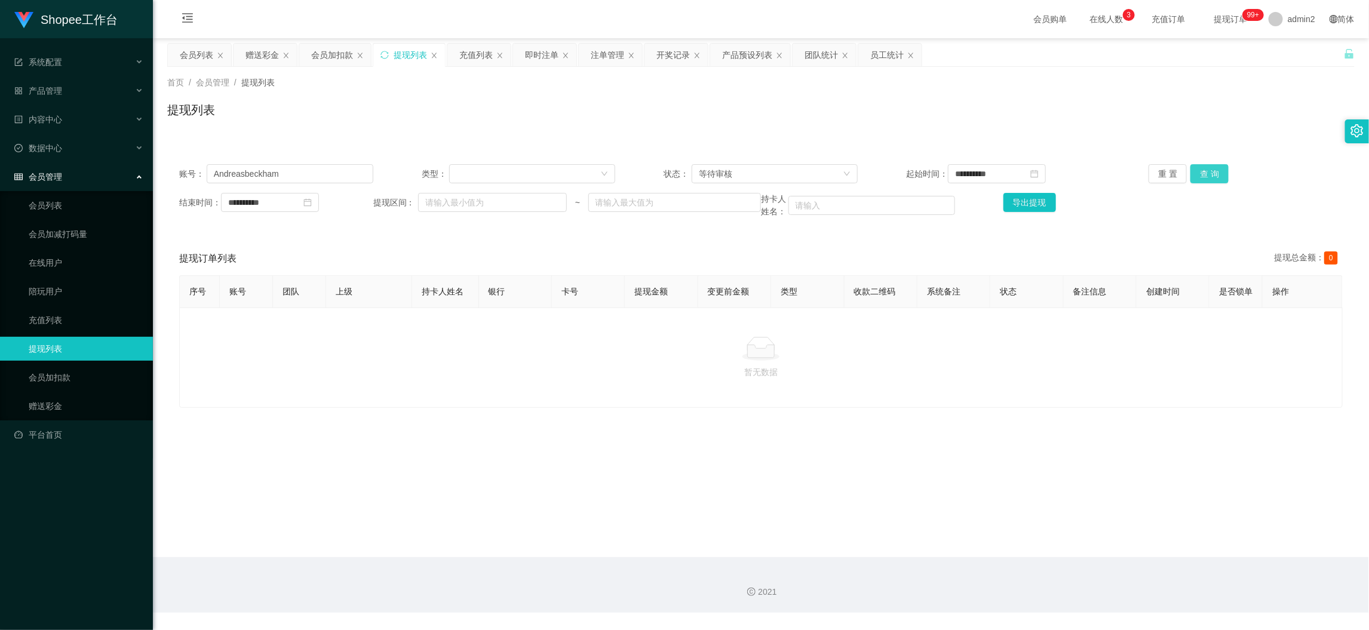
click at [1207, 171] on button "查 询" at bounding box center [1210, 173] width 38 height 19
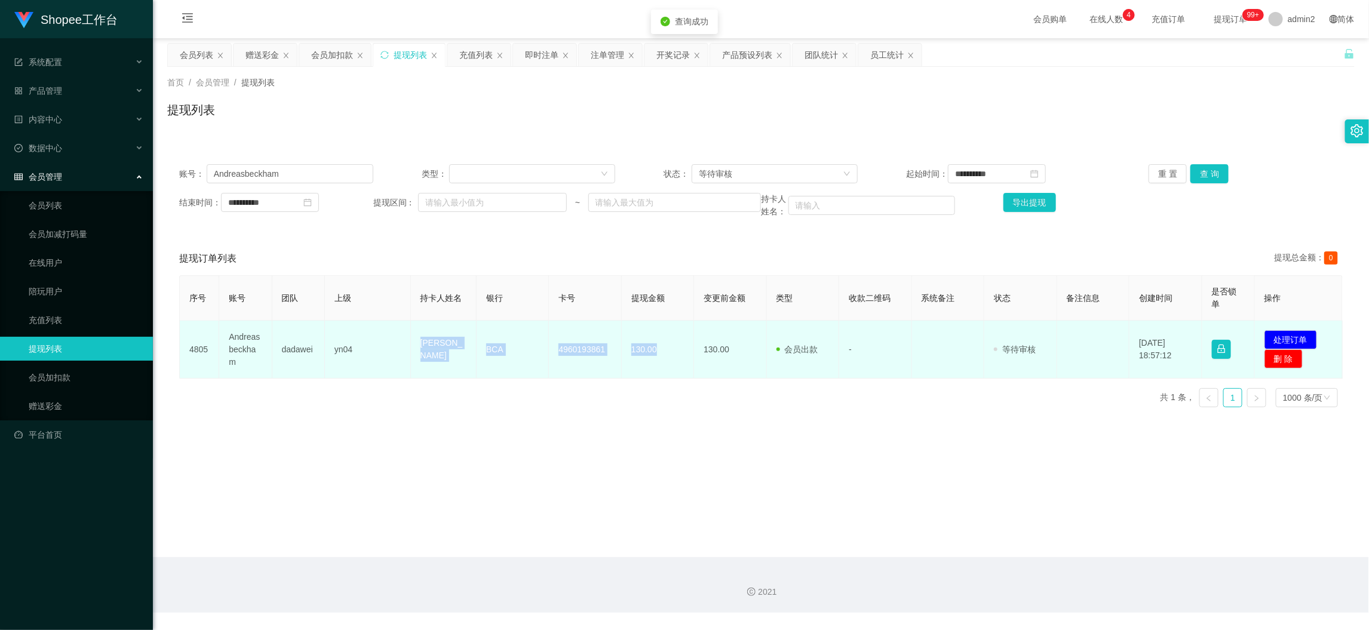
drag, startPoint x: 419, startPoint y: 346, endPoint x: 663, endPoint y: 358, distance: 244.0
click at [663, 358] on tr "4805 Andreasbeckham dadawei yn04 Andreas Sukarsa BCA 4960193861 130.00 130.00 会…" at bounding box center [761, 350] width 1163 height 58
copy tr "Andreas Sukarsa BCA 4960193861 130.00"
click at [1298, 339] on button "处理订单" at bounding box center [1291, 339] width 53 height 19
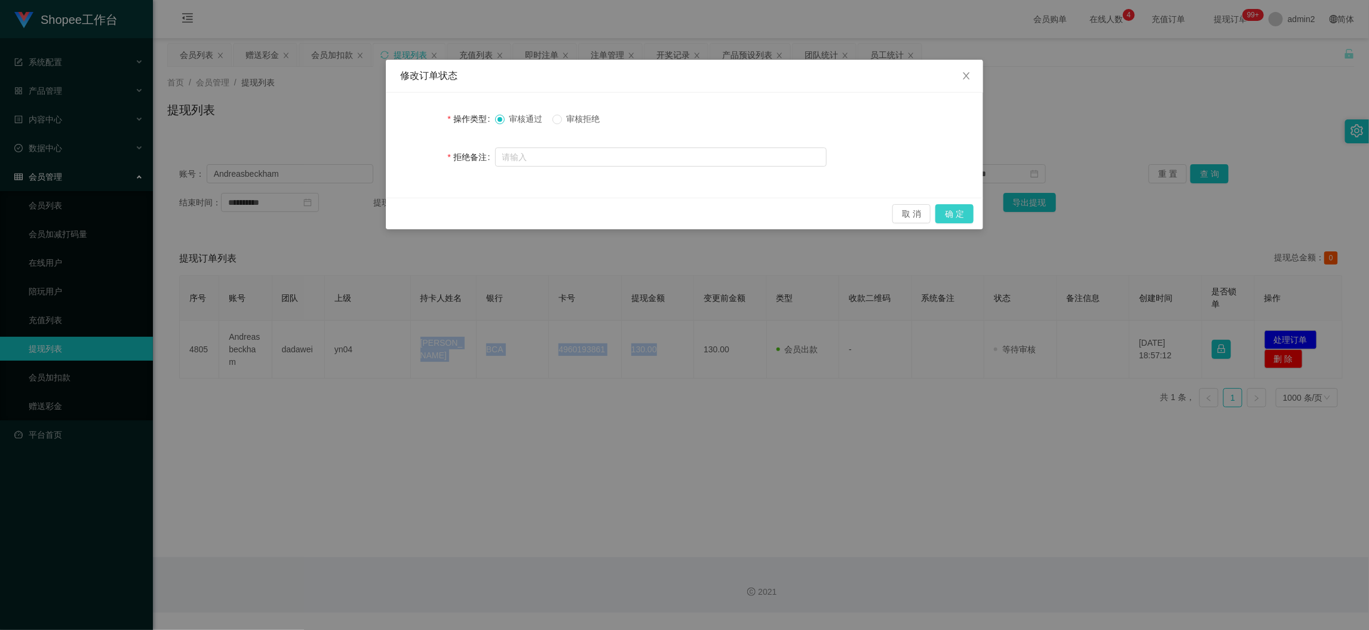
click at [956, 210] on button "确 定" at bounding box center [954, 213] width 38 height 19
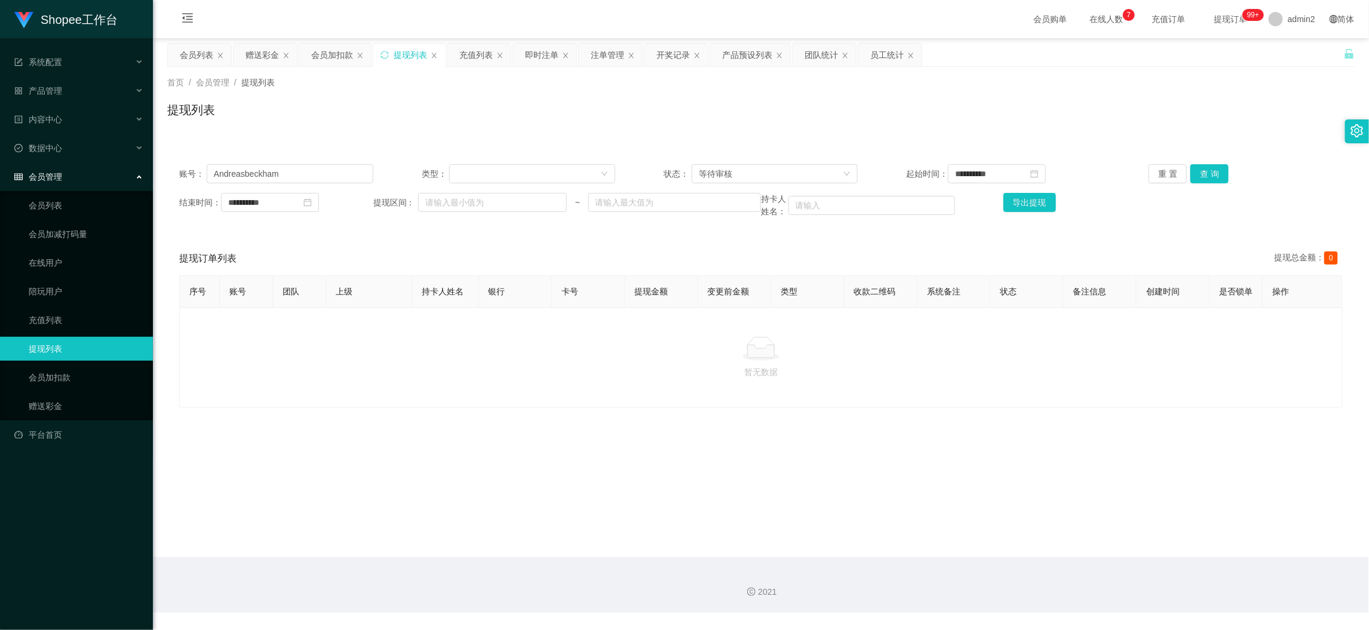
drag, startPoint x: 1061, startPoint y: 535, endPoint x: 1051, endPoint y: 516, distance: 21.4
click at [1061, 535] on main "**********" at bounding box center [761, 297] width 1216 height 519
click at [304, 171] on input "Andreasbeckham" at bounding box center [290, 173] width 167 height 19
paste input "CindyTerry"
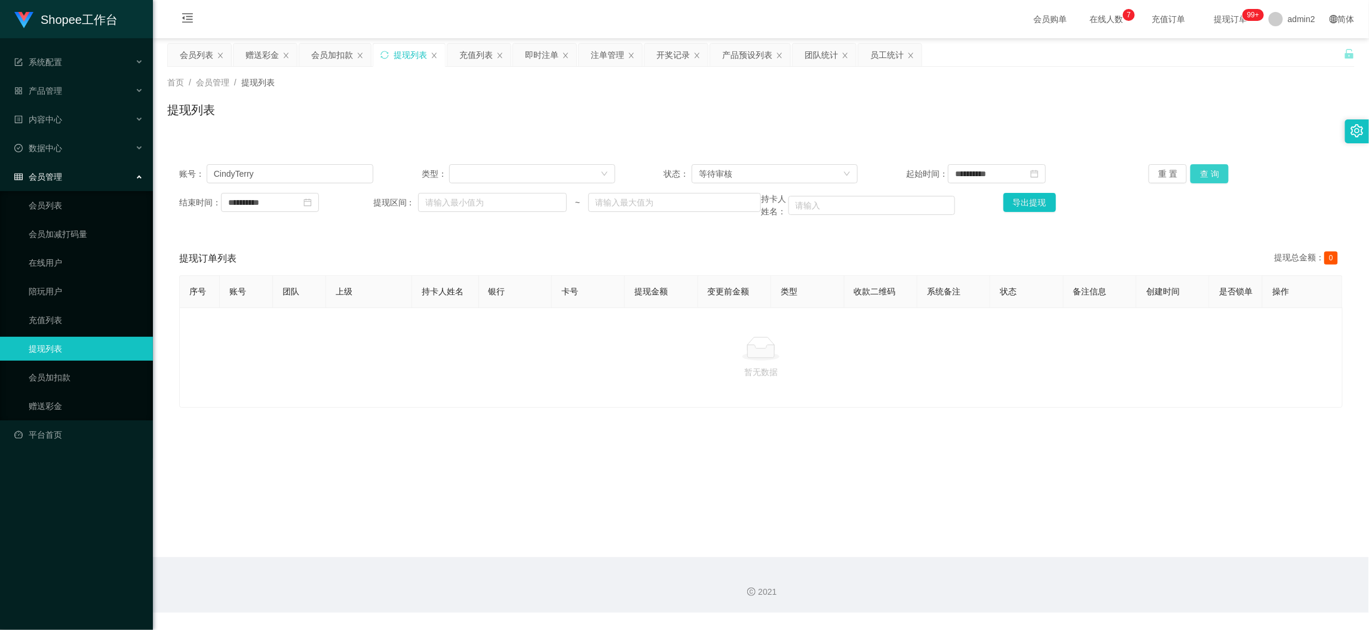
click at [1199, 168] on button "查 询" at bounding box center [1210, 173] width 38 height 19
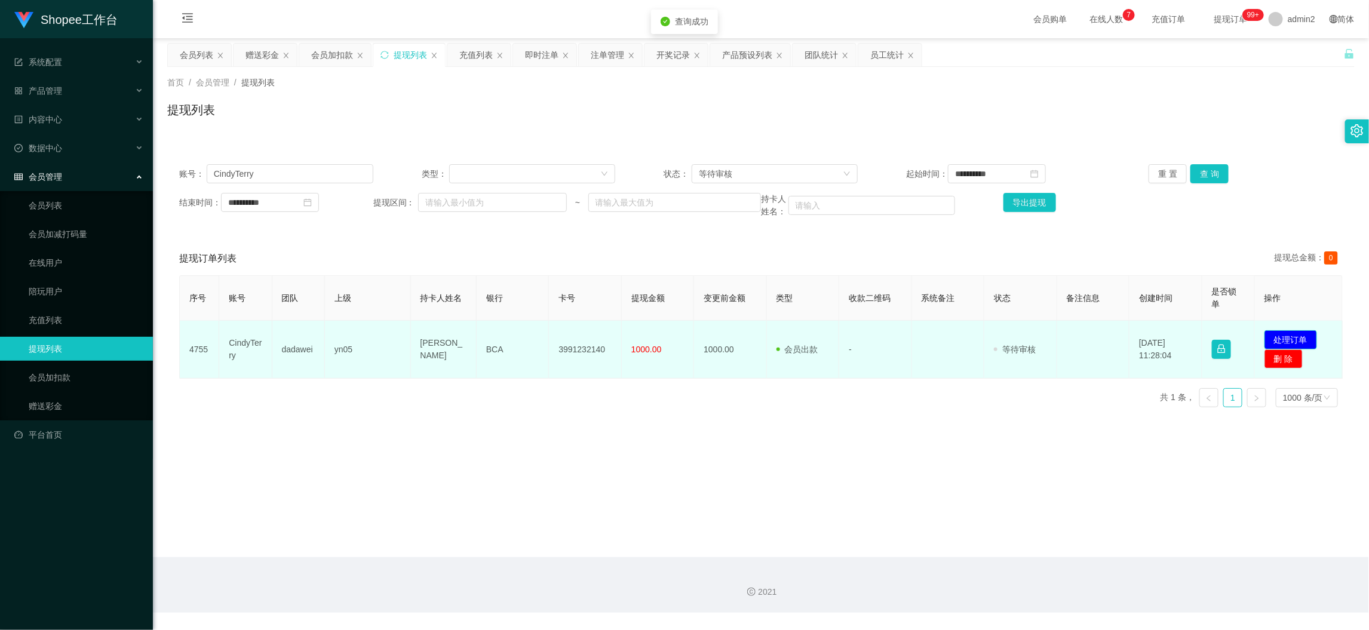
click at [1281, 332] on button "处理订单" at bounding box center [1291, 339] width 53 height 19
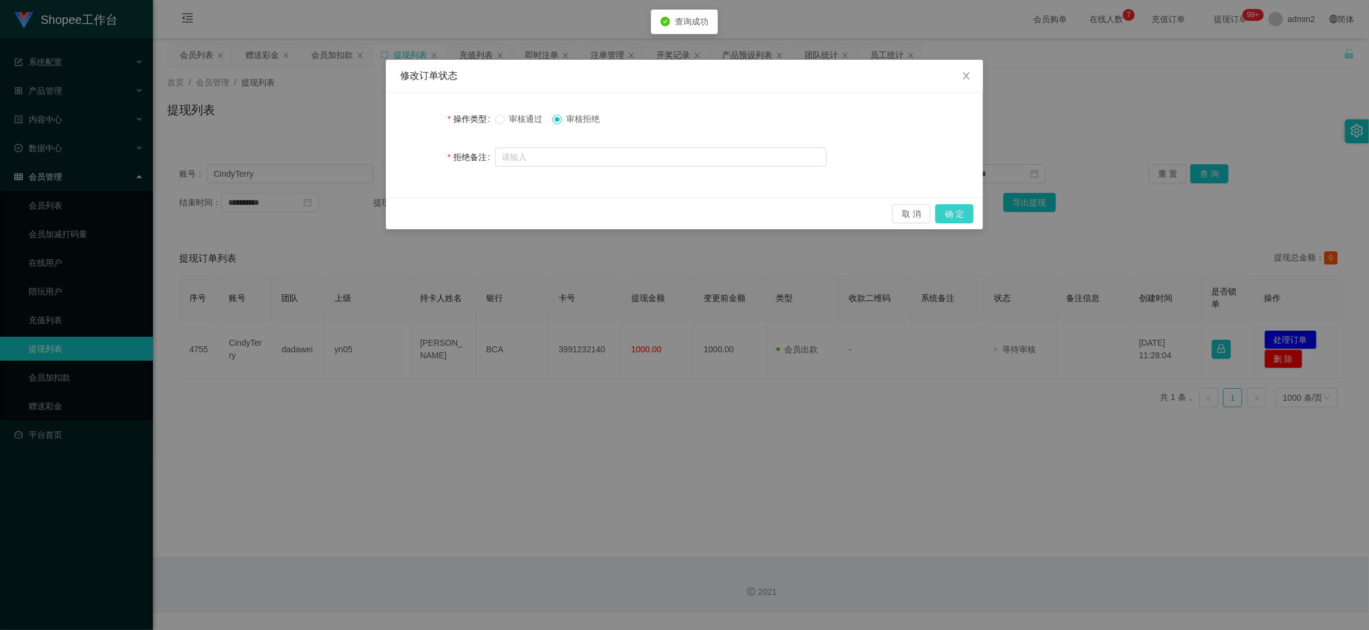
click at [953, 212] on button "确 定" at bounding box center [954, 213] width 38 height 19
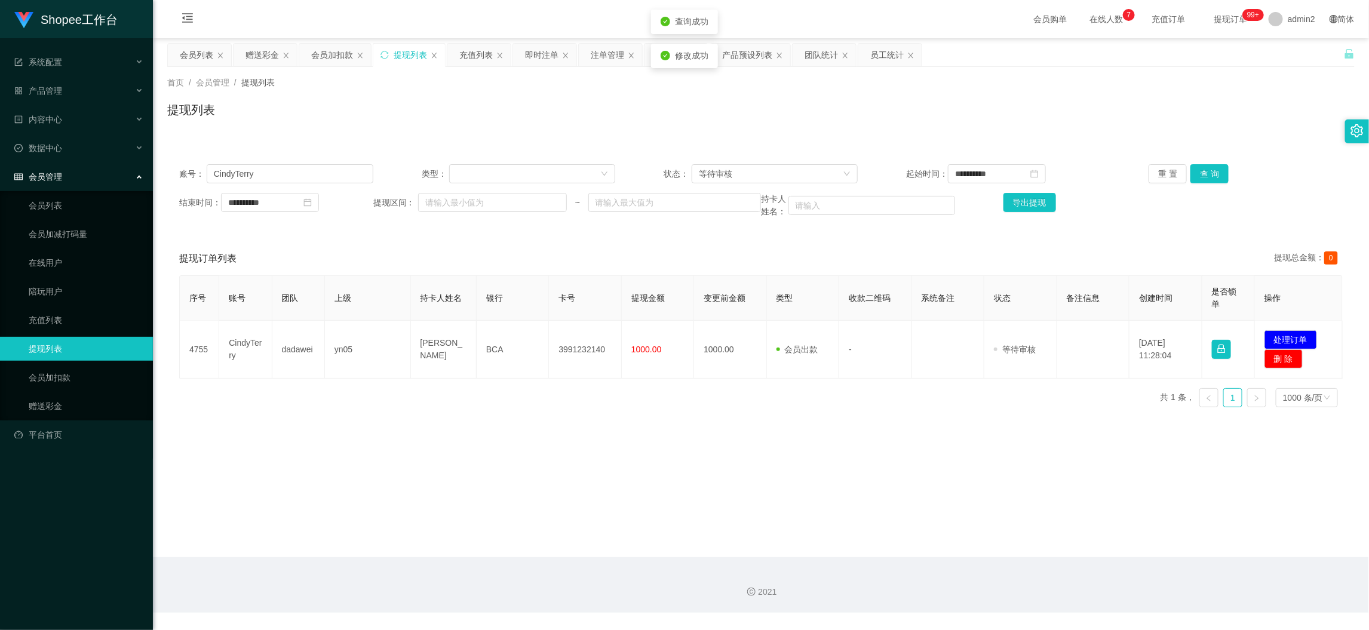
click at [927, 454] on div "修改订单状态 操作类型 审核通过 审核拒绝 拒绝备注 取 消 确 定" at bounding box center [684, 315] width 1369 height 630
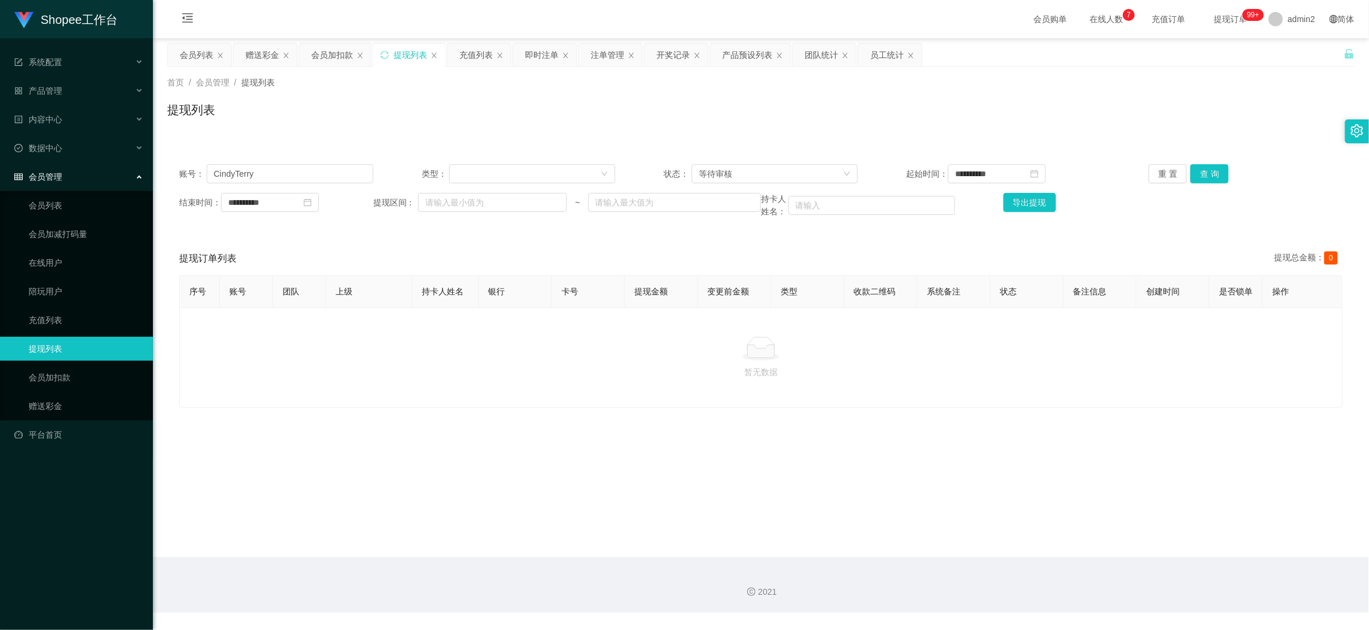
click at [1100, 546] on main "**********" at bounding box center [761, 297] width 1216 height 519
click at [339, 173] on input "CindyTerry" at bounding box center [290, 173] width 167 height 19
paste input "081349413542"
type input "081349413542"
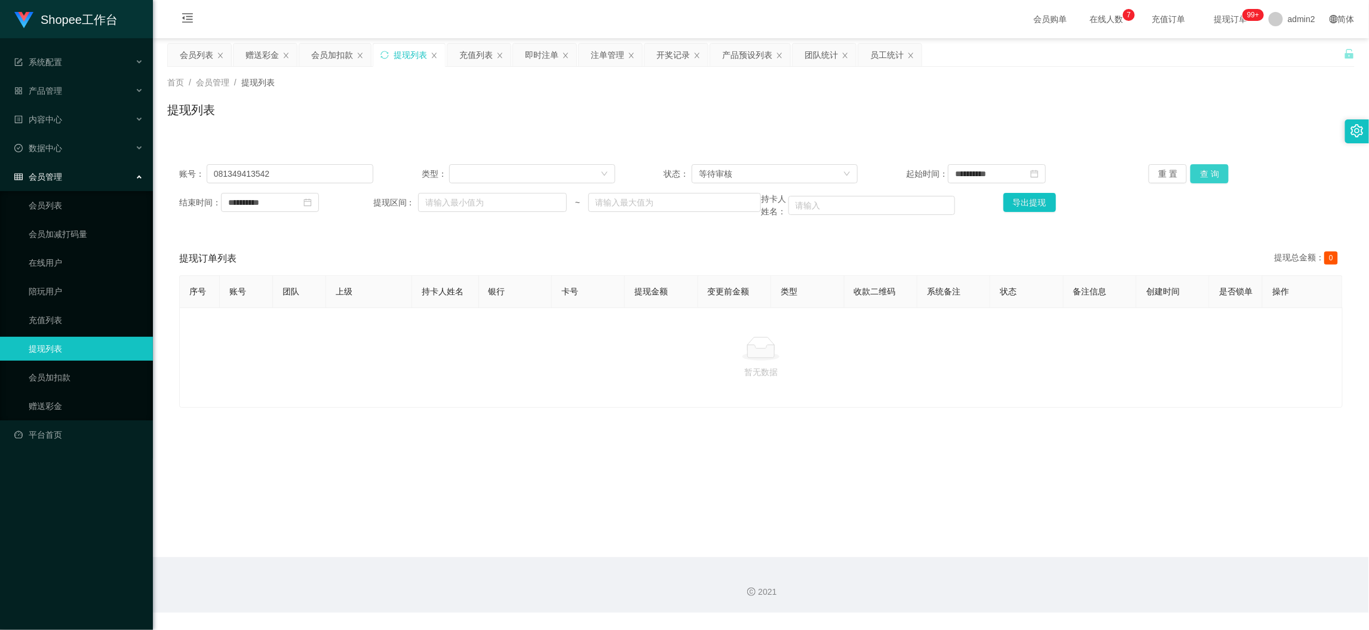
click at [1199, 177] on button "查 询" at bounding box center [1210, 173] width 38 height 19
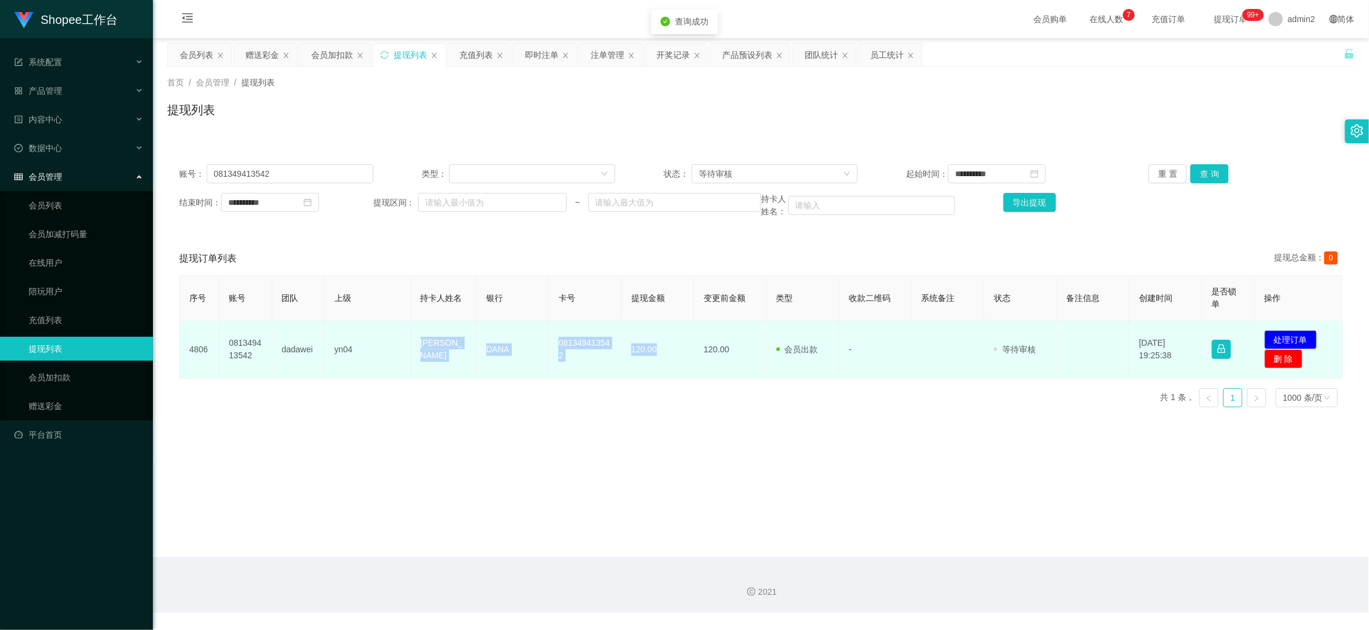
drag, startPoint x: 409, startPoint y: 348, endPoint x: 682, endPoint y: 363, distance: 273.4
click at [682, 363] on tr "4806 081349413542 dadawei yn04 saiful hidayat DANA 081349413542 120.00 120.00 会…" at bounding box center [761, 350] width 1163 height 58
copy tr "saiful hidayat DANA 081349413542 120.00"
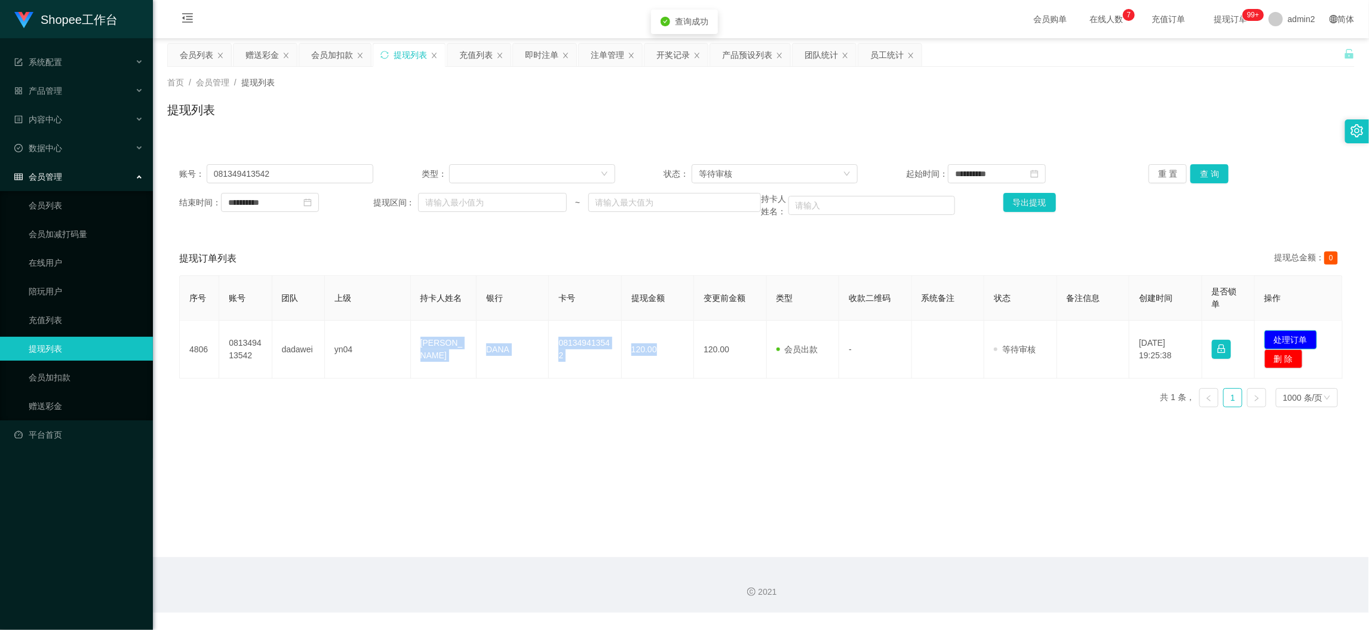
click at [1281, 337] on button "处理订单" at bounding box center [1291, 339] width 53 height 19
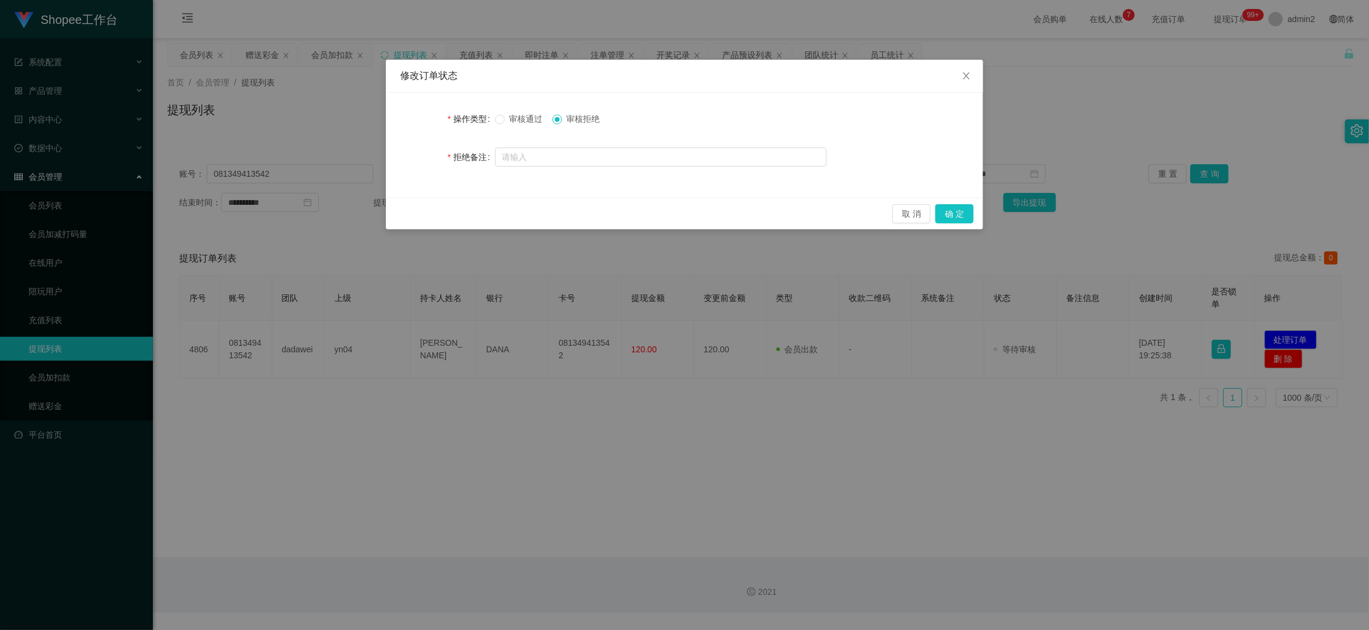
click at [505, 122] on span "审核通过" at bounding box center [526, 119] width 43 height 10
click at [962, 210] on button "确 定" at bounding box center [954, 213] width 38 height 19
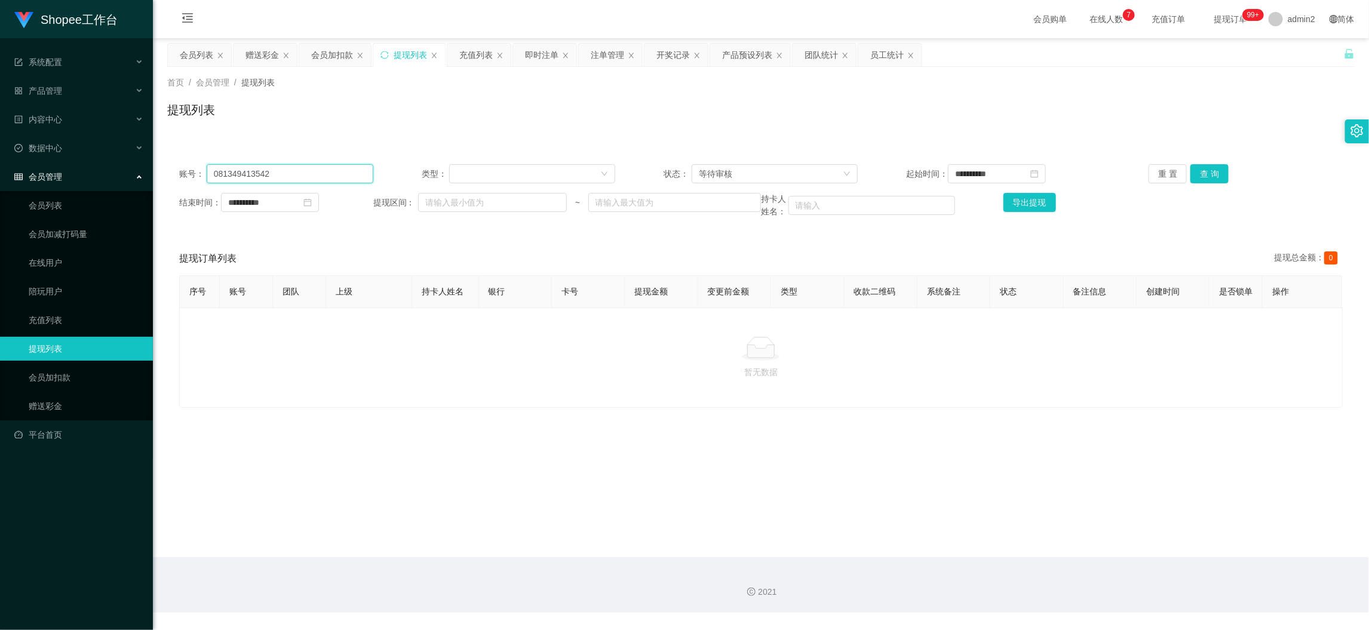
click at [311, 174] on input "081349413542" at bounding box center [290, 173] width 167 height 19
click at [763, 174] on div "等待审核" at bounding box center [771, 174] width 144 height 18
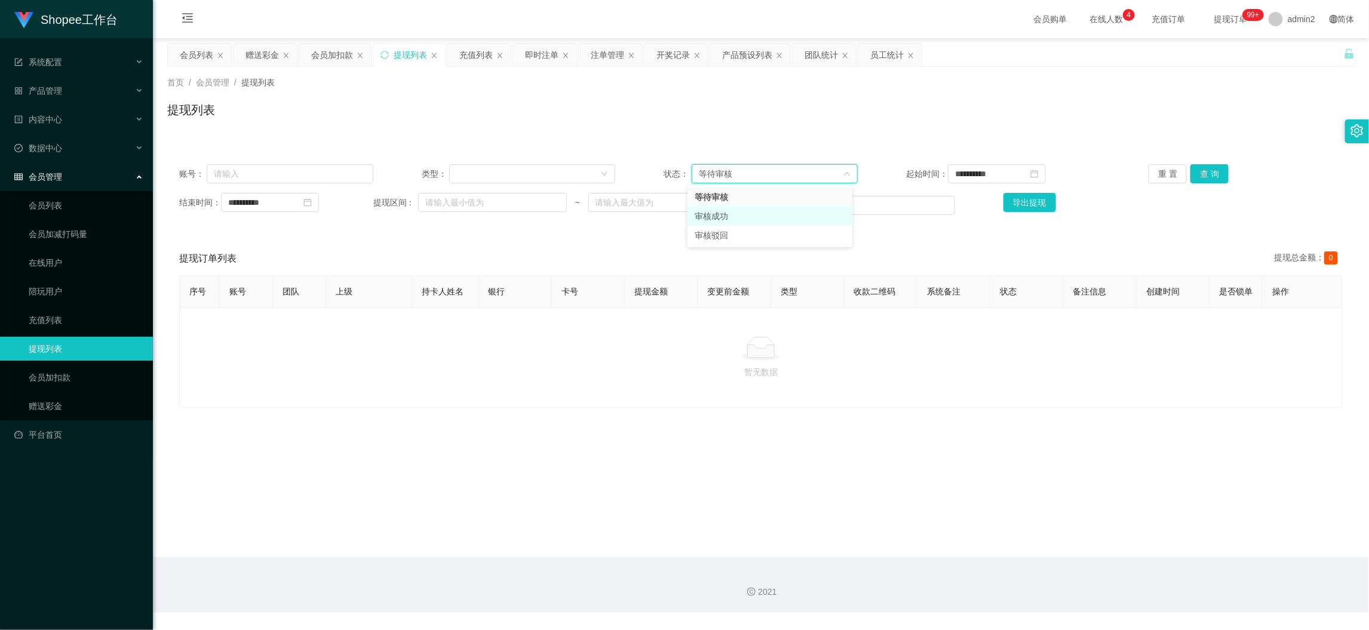
click at [737, 221] on li "审核成功" at bounding box center [770, 216] width 165 height 19
click at [1205, 171] on button "查 询" at bounding box center [1210, 173] width 38 height 19
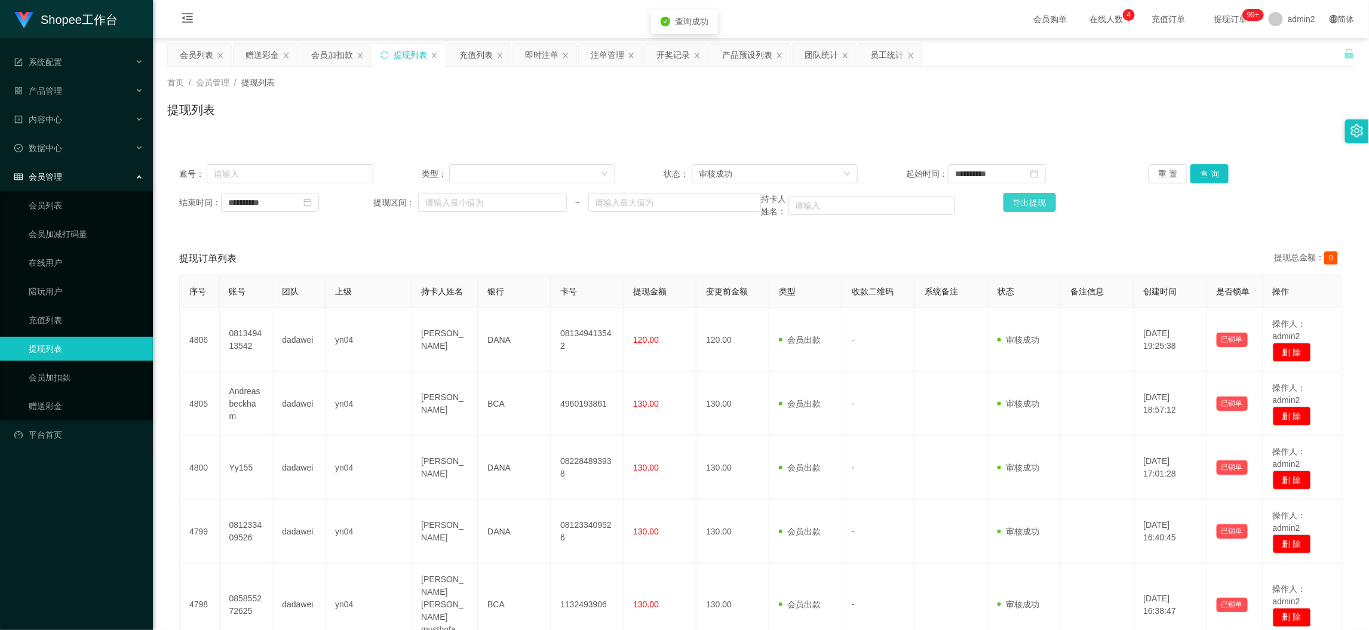
click at [1035, 199] on button "导出提现" at bounding box center [1030, 202] width 53 height 19
click at [818, 53] on div "团队统计" at bounding box center [821, 55] width 33 height 23
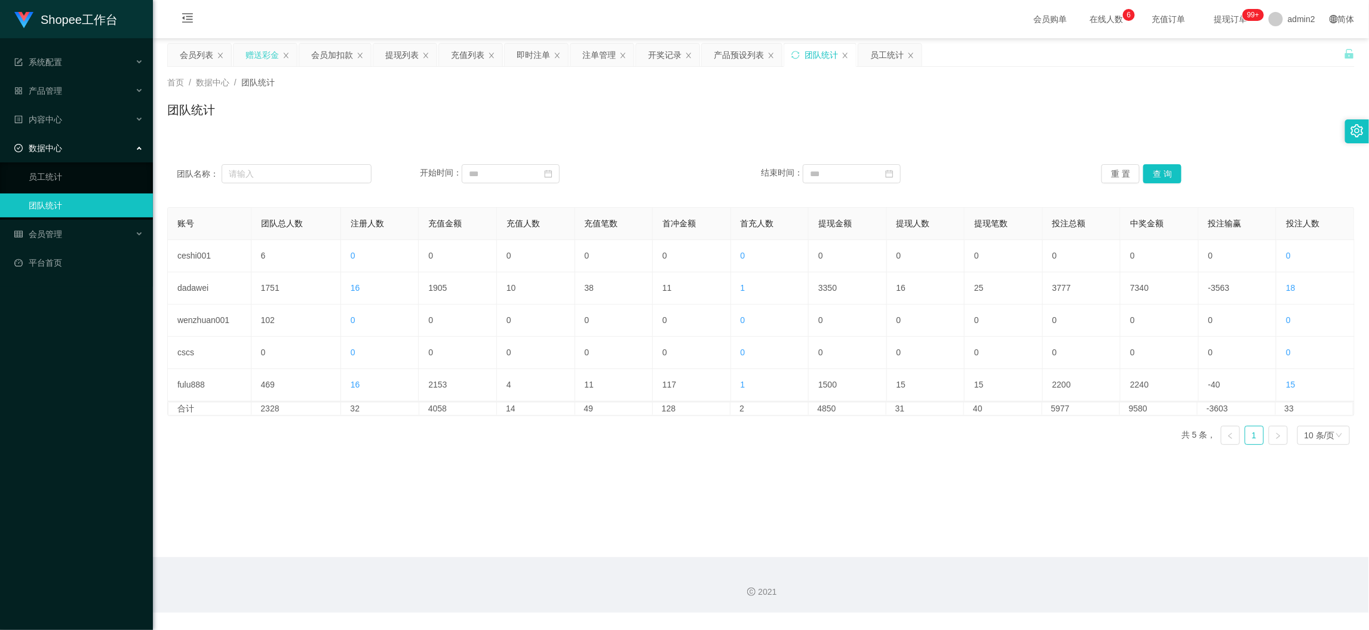
click at [249, 57] on div "赠送彩金" at bounding box center [262, 55] width 33 height 23
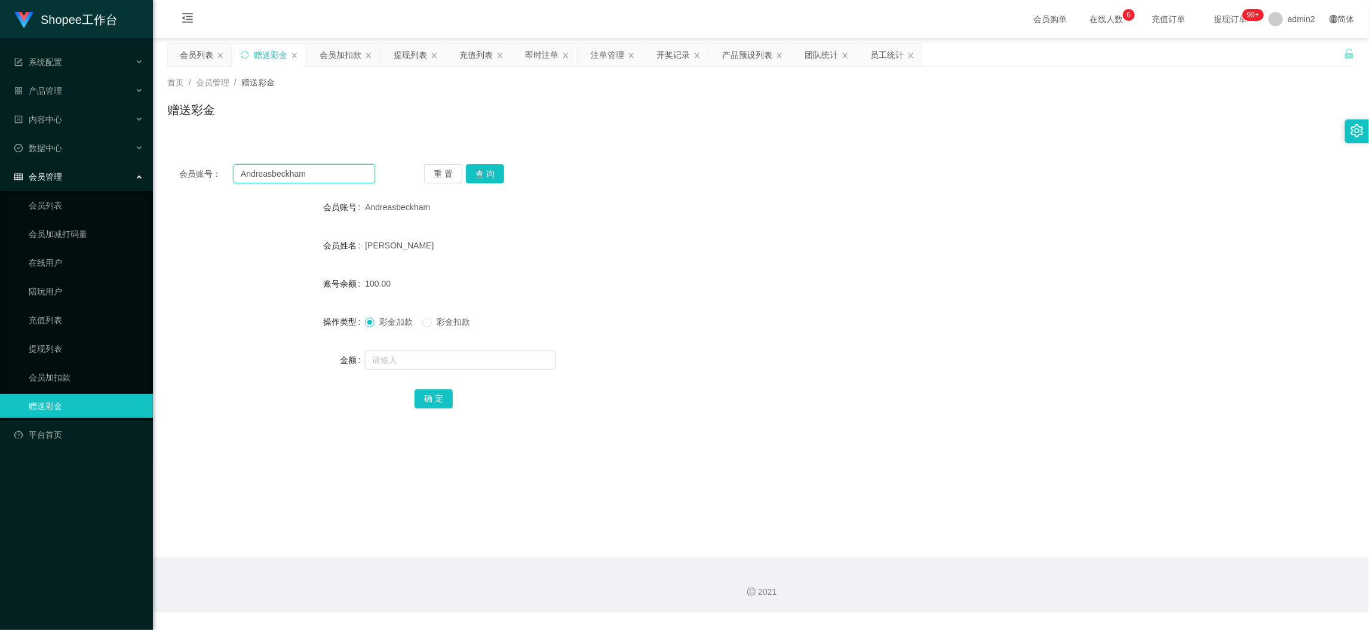
click at [333, 170] on input "Andreasbeckham" at bounding box center [305, 173] width 142 height 19
drag, startPoint x: 333, startPoint y: 170, endPoint x: 471, endPoint y: 183, distance: 138.6
click at [335, 170] on input "Andreasbeckham" at bounding box center [305, 173] width 142 height 19
paste input "081349413542"
type input "081349413542"
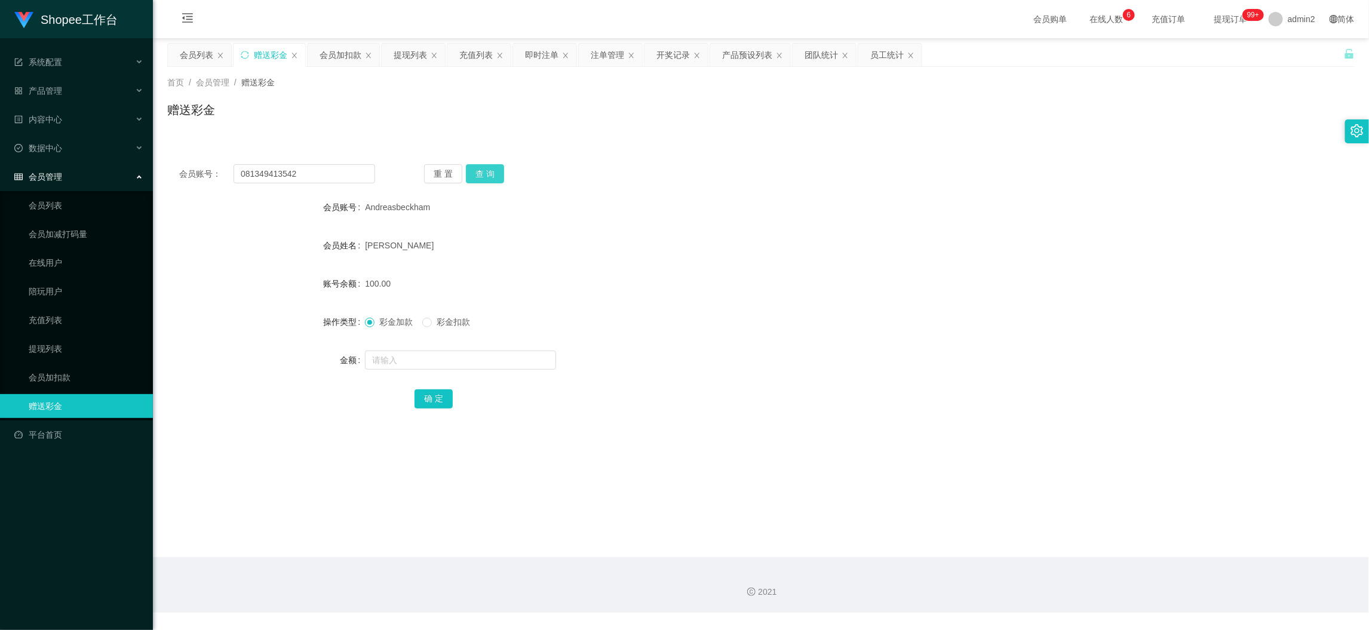
click at [495, 174] on button "查 询" at bounding box center [485, 173] width 38 height 19
click at [520, 355] on input "text" at bounding box center [460, 360] width 191 height 19
click at [520, 355] on input "1" at bounding box center [460, 360] width 191 height 19
type input "100"
click at [445, 394] on button "确 定" at bounding box center [434, 398] width 38 height 19
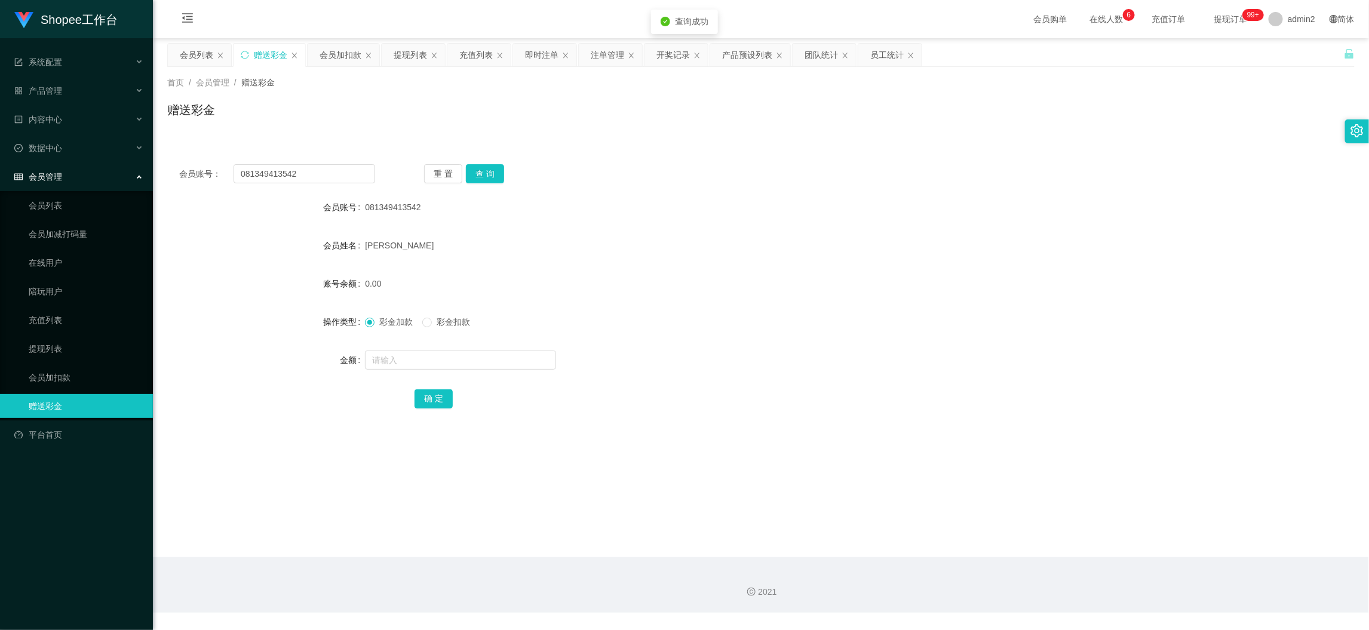
click at [734, 339] on form "会员账号 081349413542 会员姓名 saiful hidayat 账号余额 0.00 操作类型 彩金加款 彩金扣款 金额 确 定" at bounding box center [761, 302] width 1188 height 215
click at [987, 542] on main "关闭左侧 关闭右侧 关闭其它 刷新页面 会员列表 赠送彩金 会员加扣款 提现列表 充值列表 即时注单 注单管理 开奖记录 产品预设列表 团队统计 员工统计 首…" at bounding box center [761, 297] width 1216 height 519
click at [826, 54] on div "团队统计" at bounding box center [821, 55] width 33 height 23
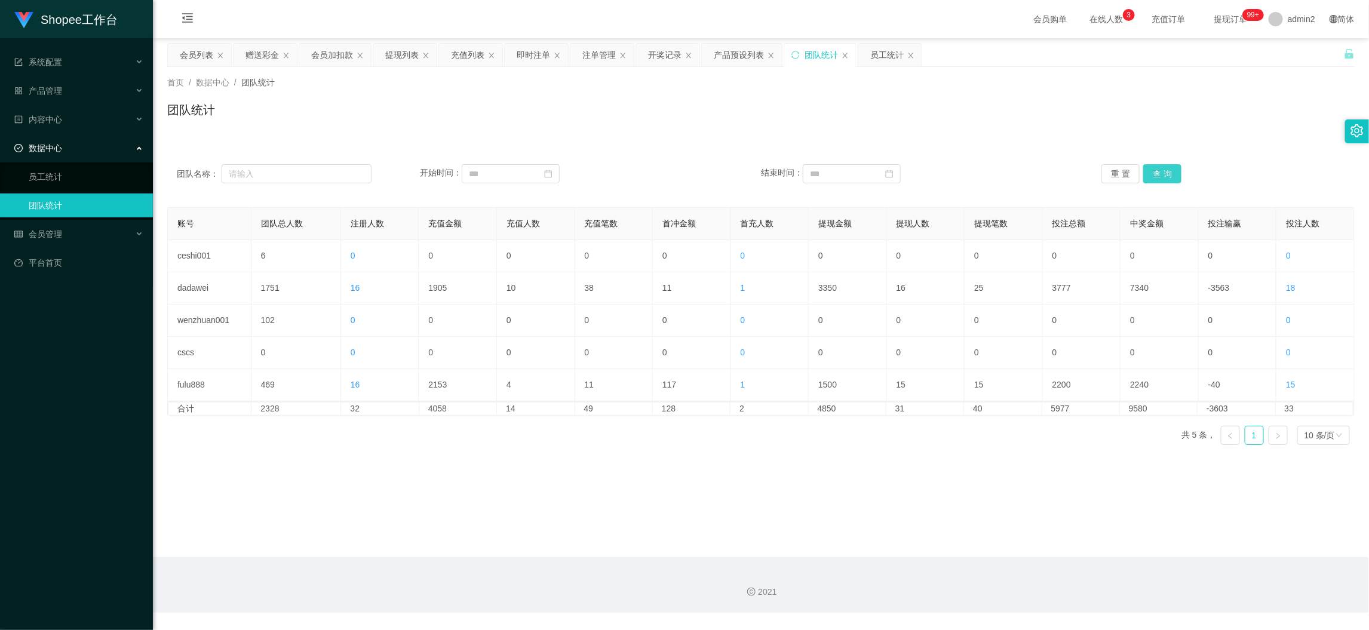
click at [1156, 181] on button "查 询" at bounding box center [1162, 173] width 38 height 19
drag, startPoint x: 936, startPoint y: 487, endPoint x: 923, endPoint y: 440, distance: 48.4
click at [935, 482] on main "关闭左侧 关闭右侧 关闭其它 刷新页面 会员列表 赠送彩金 会员加扣款 提现列表 充值列表 即时注单 注单管理 开奖记录 产品预设列表 团队统计 员工统计 首…" at bounding box center [761, 297] width 1216 height 519
click at [333, 53] on div "会员加扣款" at bounding box center [332, 55] width 42 height 23
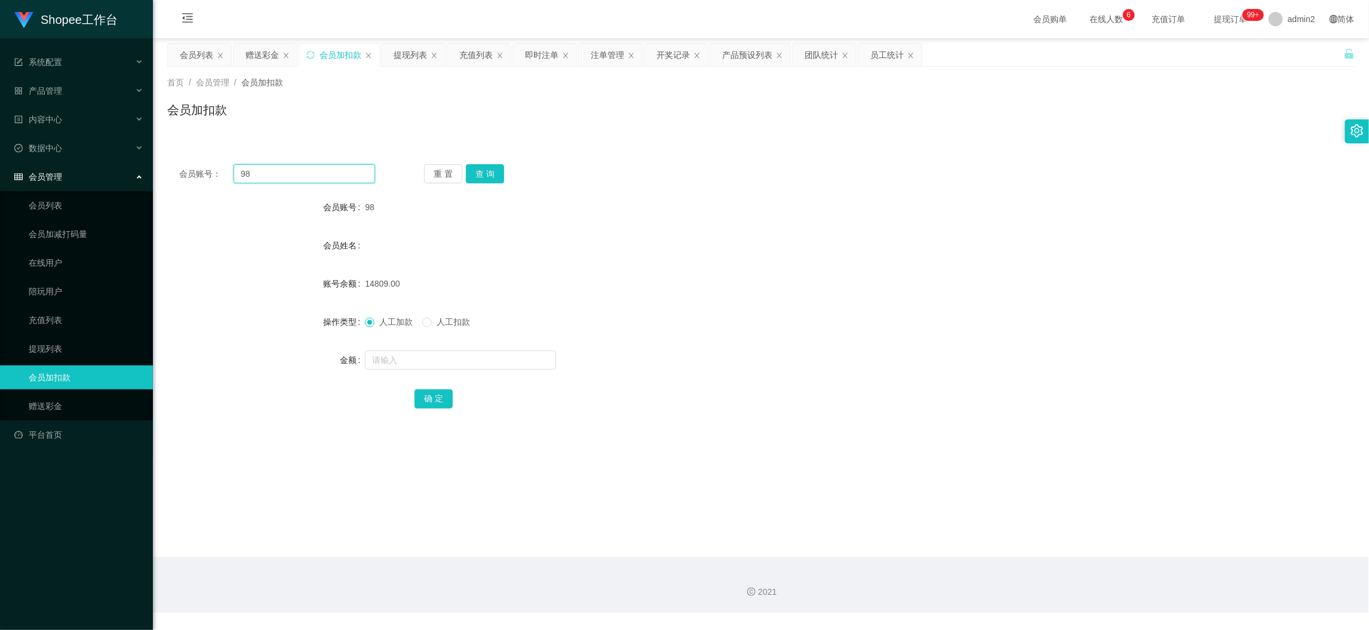
click at [323, 172] on input "98" at bounding box center [305, 173] width 142 height 19
click at [487, 179] on button "查 询" at bounding box center [485, 173] width 38 height 19
click at [486, 359] on input "text" at bounding box center [460, 360] width 191 height 19
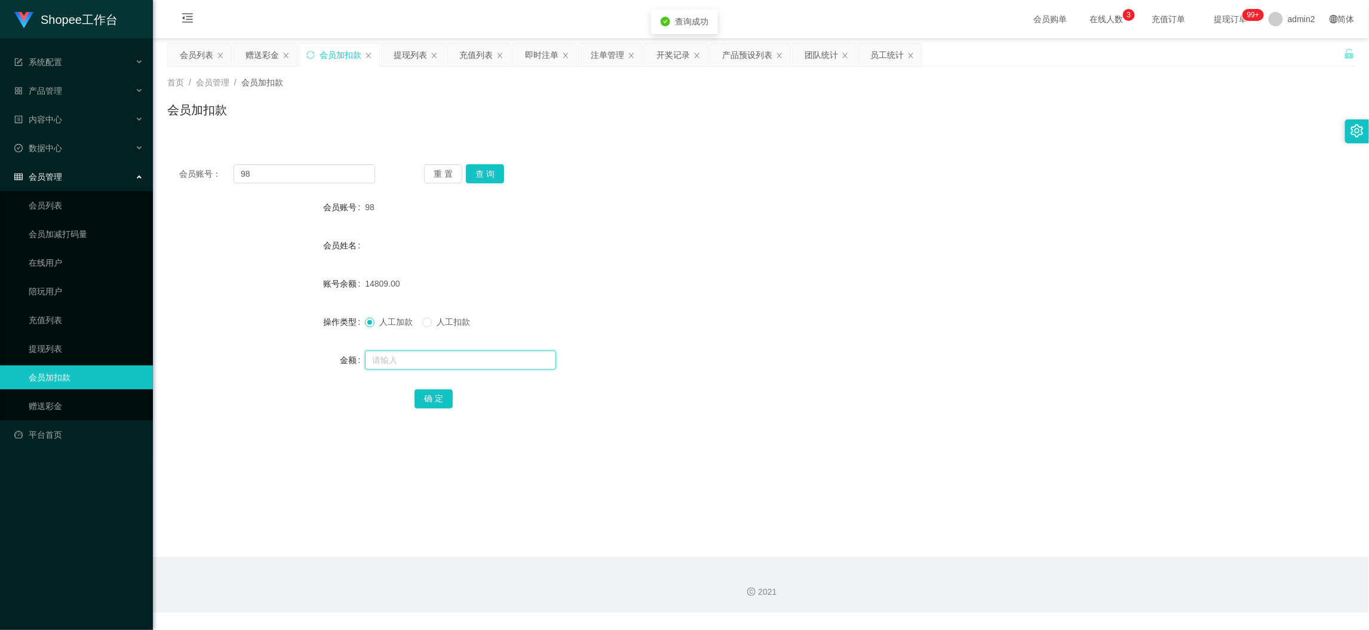
click at [508, 366] on input "text" at bounding box center [460, 360] width 191 height 19
click at [508, 359] on input "text" at bounding box center [460, 360] width 191 height 19
type input "14"
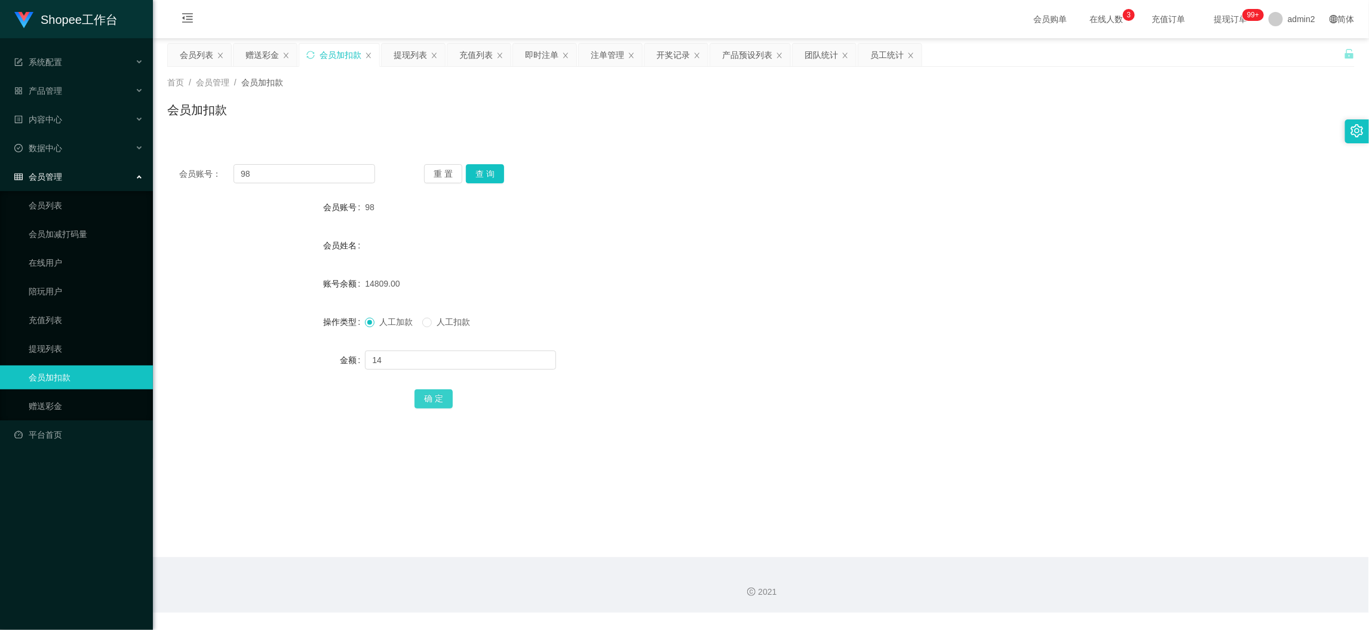
drag, startPoint x: 425, startPoint y: 401, endPoint x: 447, endPoint y: 392, distance: 23.5
click at [427, 401] on button "确 定" at bounding box center [434, 398] width 38 height 19
click at [603, 266] on form "会员账号 98 会员姓名 账号余额 14809.00 操作类型 人工加款 人工扣款 金额 14 确 定" at bounding box center [761, 302] width 1188 height 215
drag, startPoint x: 473, startPoint y: 53, endPoint x: 462, endPoint y: 122, distance: 70.7
click at [473, 53] on div "充值列表" at bounding box center [475, 55] width 33 height 23
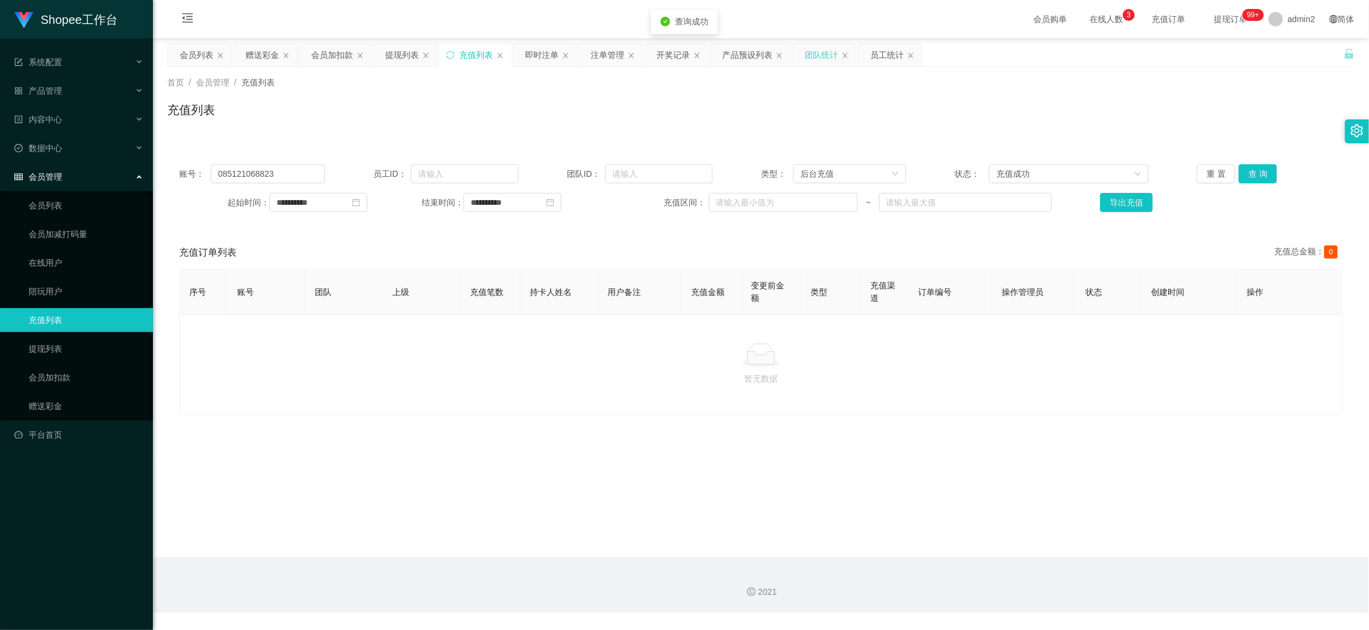
click at [815, 56] on div "团队统计" at bounding box center [821, 55] width 33 height 23
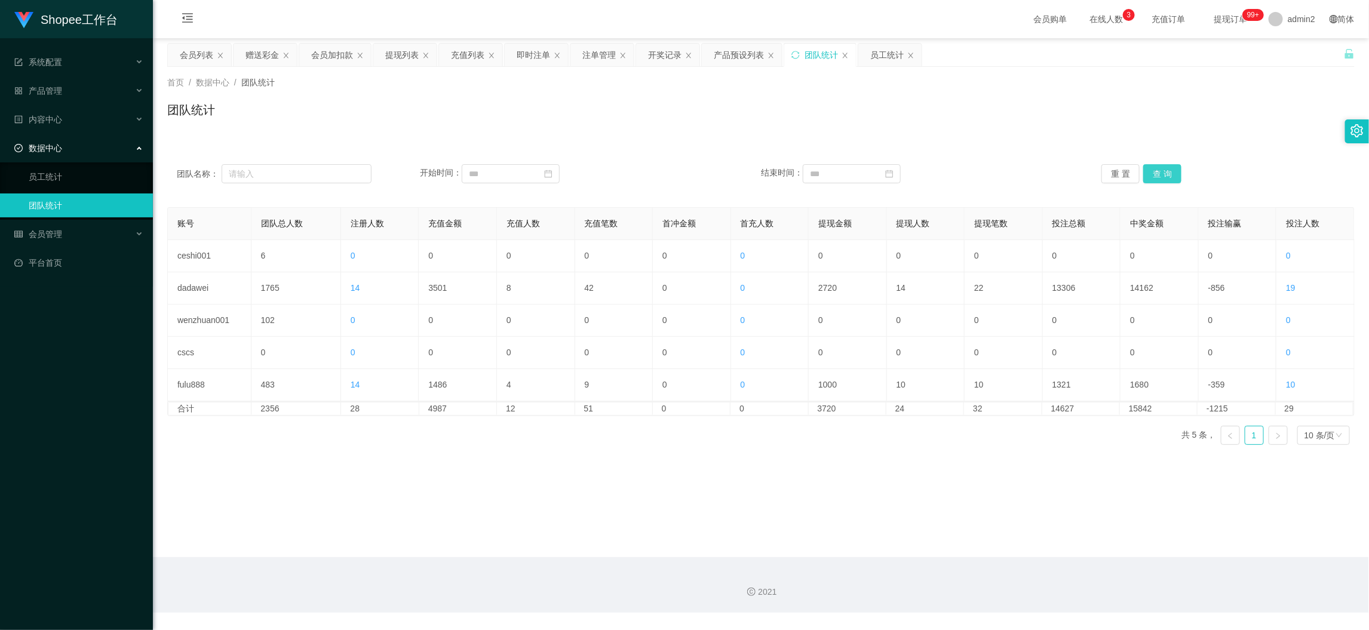
click at [1163, 175] on button "查 询" at bounding box center [1162, 173] width 38 height 19
click at [842, 495] on main "关闭左侧 关闭右侧 关闭其它 刷新页面 会员列表 赠送彩金 会员加扣款 提现列表 充值列表 即时注单 注单管理 开奖记录 产品预设列表 团队统计 员工统计 首…" at bounding box center [761, 297] width 1216 height 519
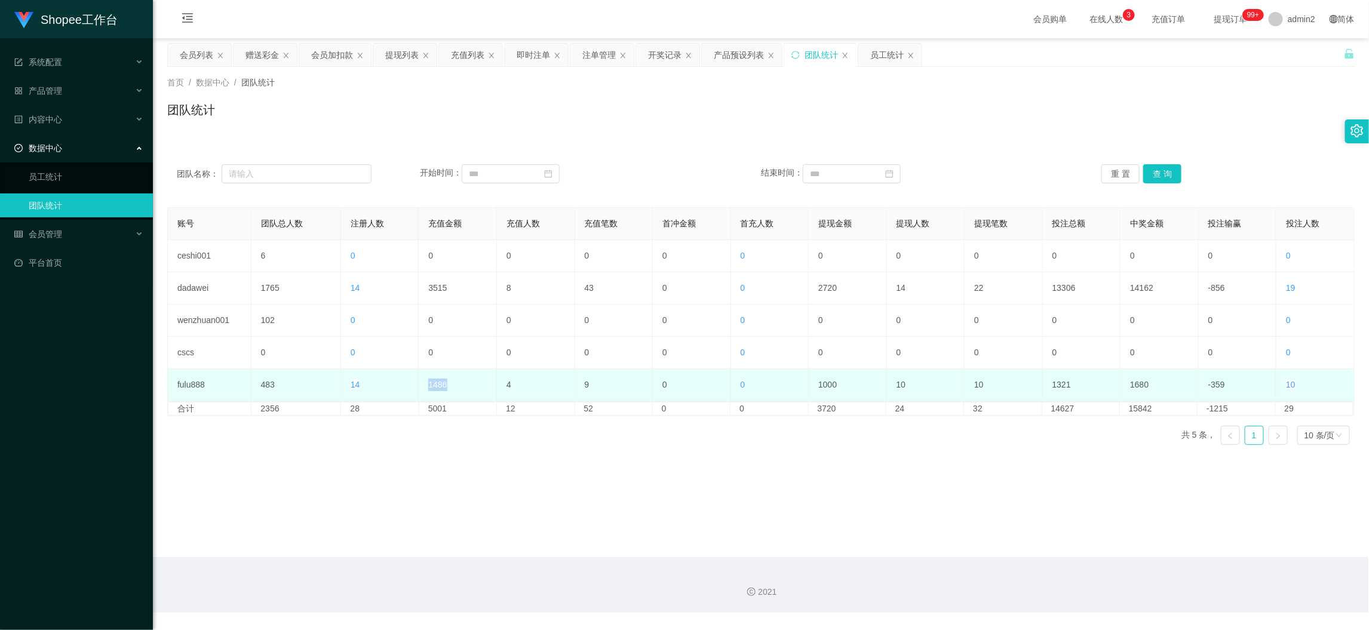
drag, startPoint x: 407, startPoint y: 374, endPoint x: 462, endPoint y: 381, distance: 55.4
click at [461, 381] on tr "fulu888 483 14 1486 4 9 0 0 1000 10 10 1321 1680 -359 10" at bounding box center [761, 385] width 1187 height 32
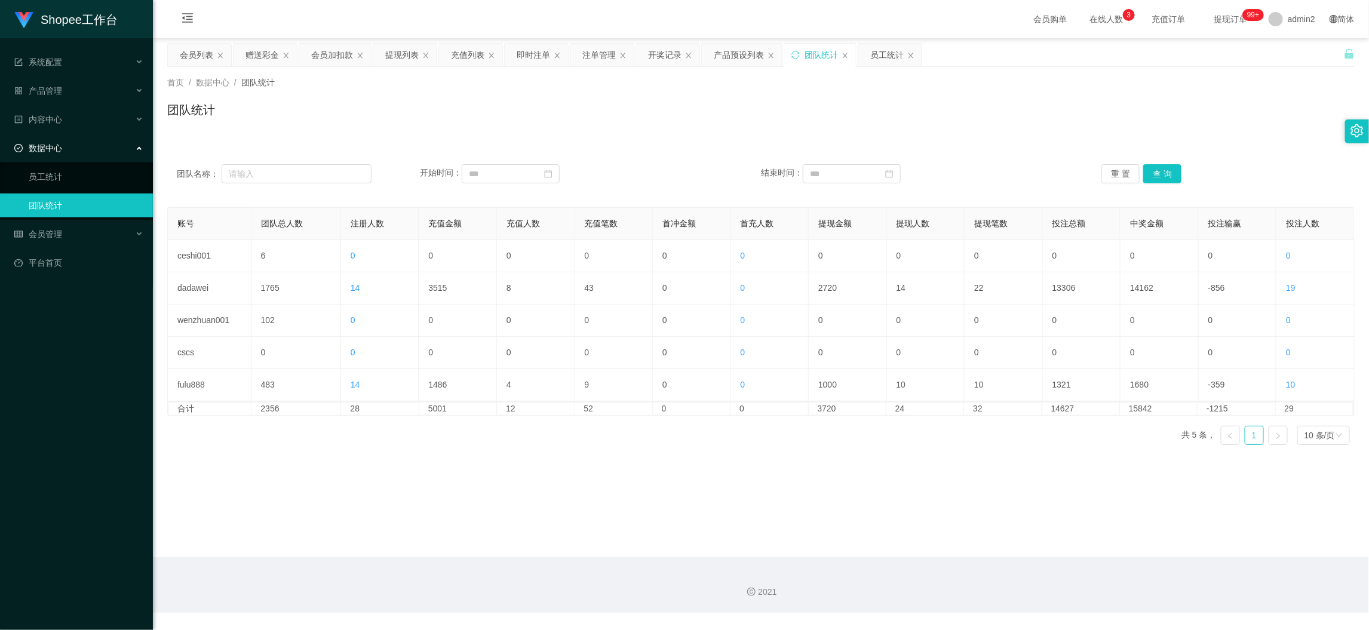
drag, startPoint x: 655, startPoint y: 473, endPoint x: 665, endPoint y: 478, distance: 11.8
click at [660, 473] on main "关闭左侧 关闭右侧 关闭其它 刷新页面 会员列表 赠送彩金 会员加扣款 提现列表 充值列表 即时注单 注单管理 开奖记录 产品预设列表 团队统计 员工统计 首…" at bounding box center [761, 297] width 1216 height 519
click at [461, 52] on div "充值列表" at bounding box center [467, 55] width 33 height 23
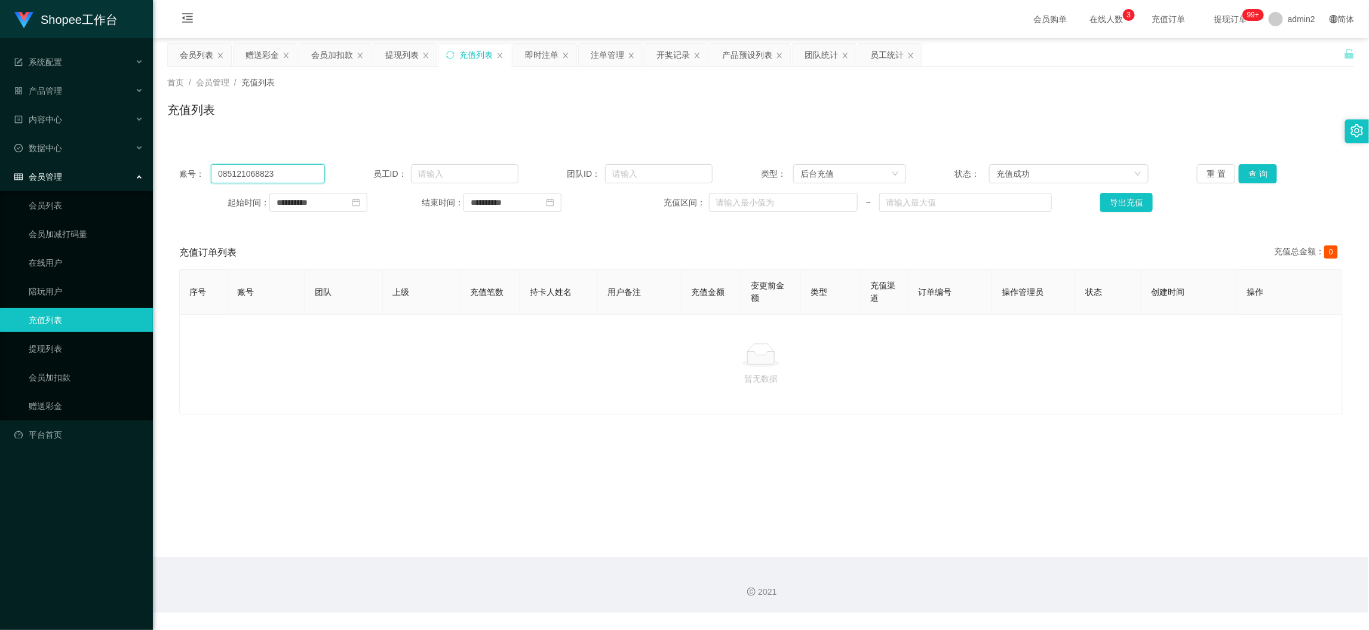
click at [302, 175] on input "085121068823" at bounding box center [267, 173] width 113 height 19
paste input "A98"
type input "A983"
click at [1265, 173] on button "查 询" at bounding box center [1258, 173] width 38 height 19
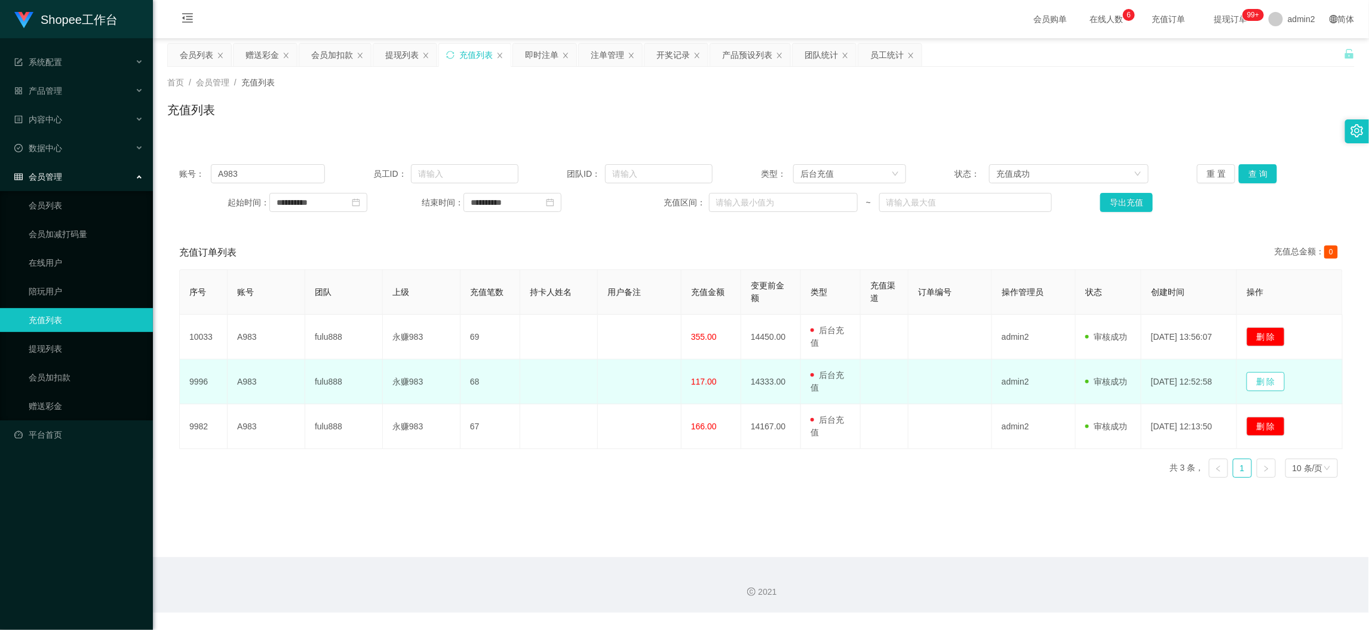
click at [1274, 379] on button "删 除" at bounding box center [1266, 381] width 38 height 19
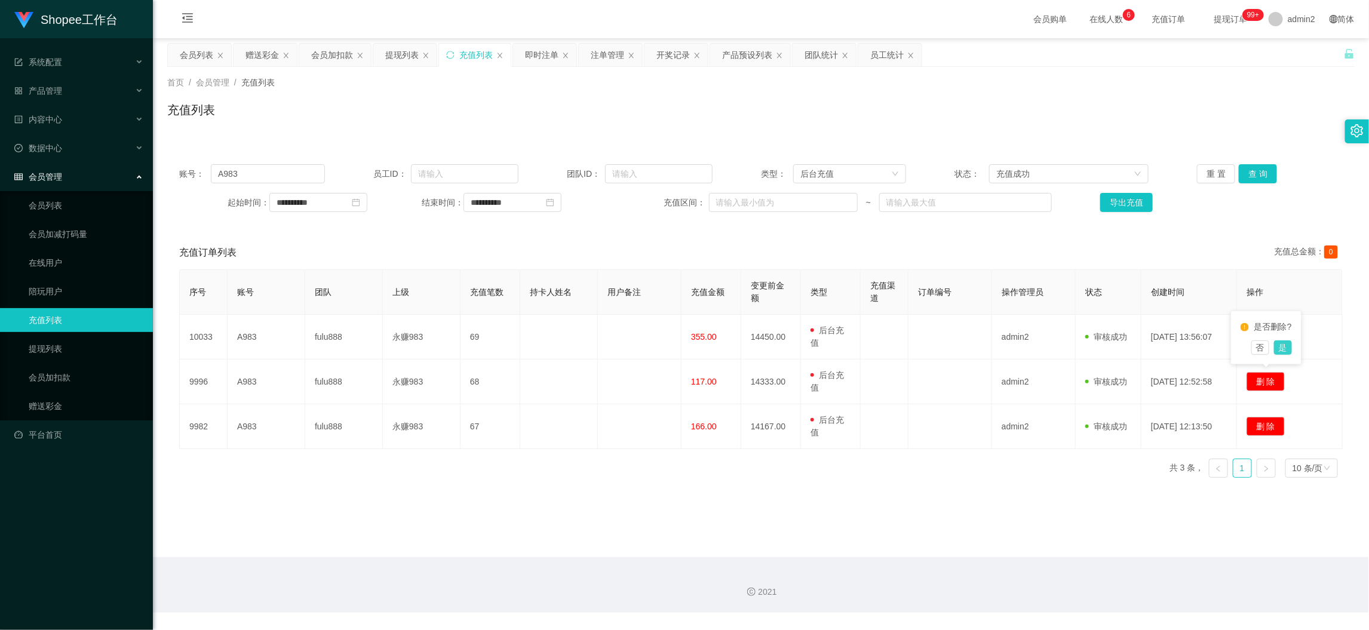
click at [1282, 346] on button "是" at bounding box center [1283, 347] width 18 height 14
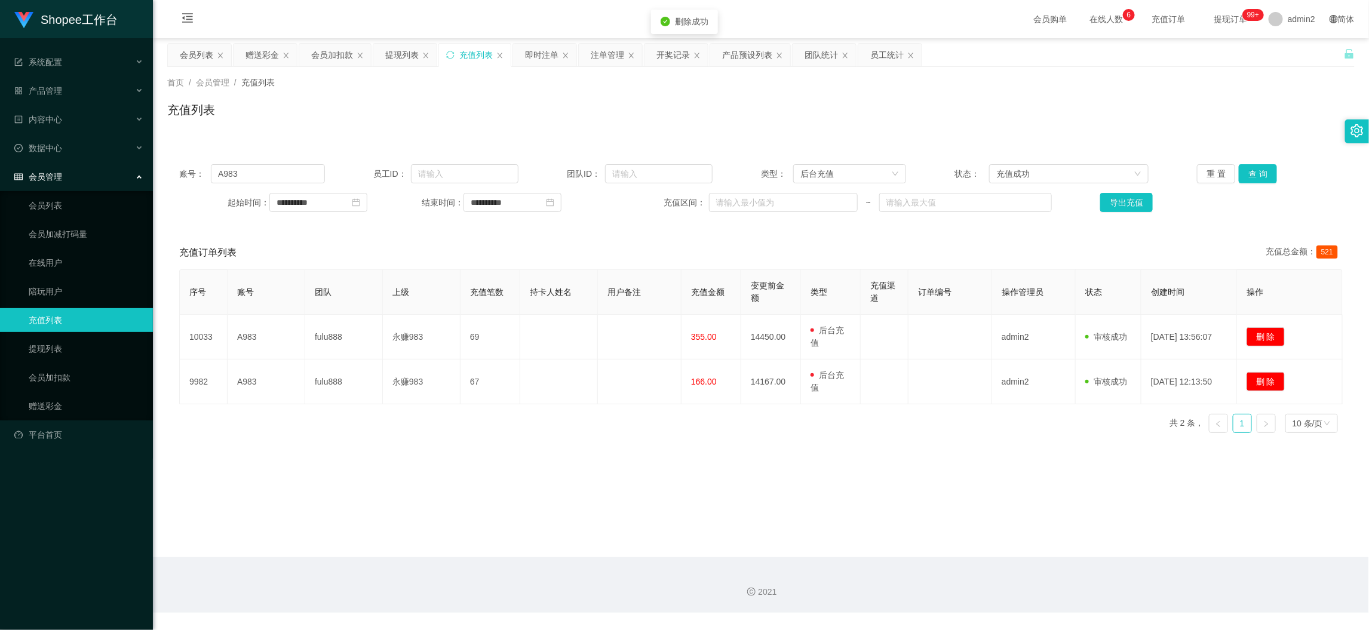
click at [705, 481] on main "**********" at bounding box center [761, 297] width 1216 height 519
click at [259, 54] on div "赠送彩金" at bounding box center [262, 55] width 33 height 23
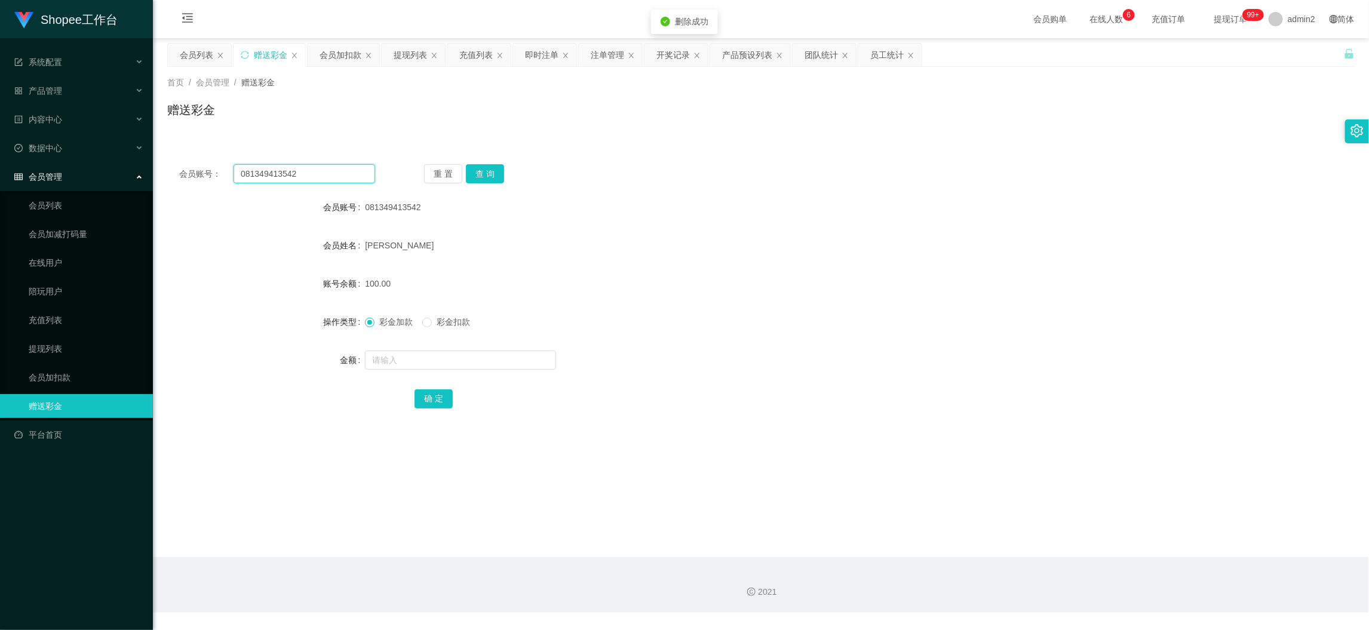
click at [342, 177] on input "081349413542" at bounding box center [305, 173] width 142 height 19
click at [340, 178] on input "081349413542" at bounding box center [305, 173] width 142 height 19
paste input "A983"
click at [357, 168] on input "081349413542A983" at bounding box center [305, 173] width 142 height 19
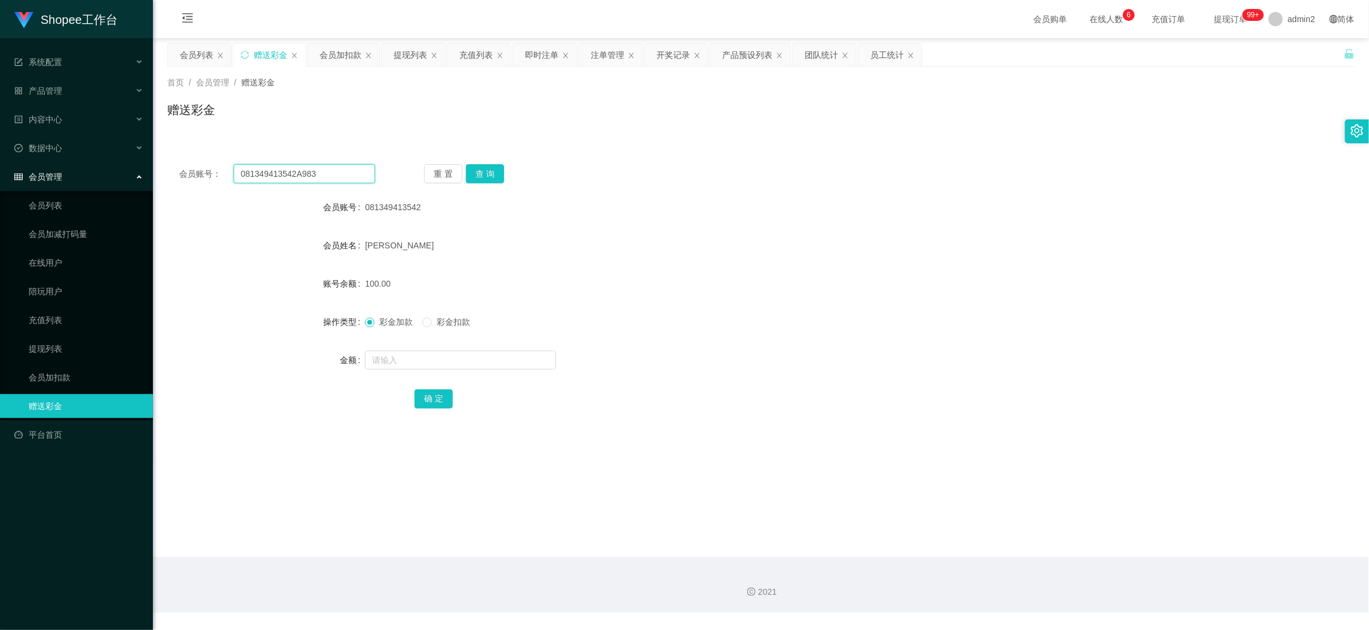
paste input "text"
type input "A983"
drag, startPoint x: 494, startPoint y: 170, endPoint x: 494, endPoint y: 177, distance: 7.2
click at [494, 170] on button "查 询" at bounding box center [485, 173] width 38 height 19
click at [481, 351] on input "text" at bounding box center [460, 360] width 191 height 19
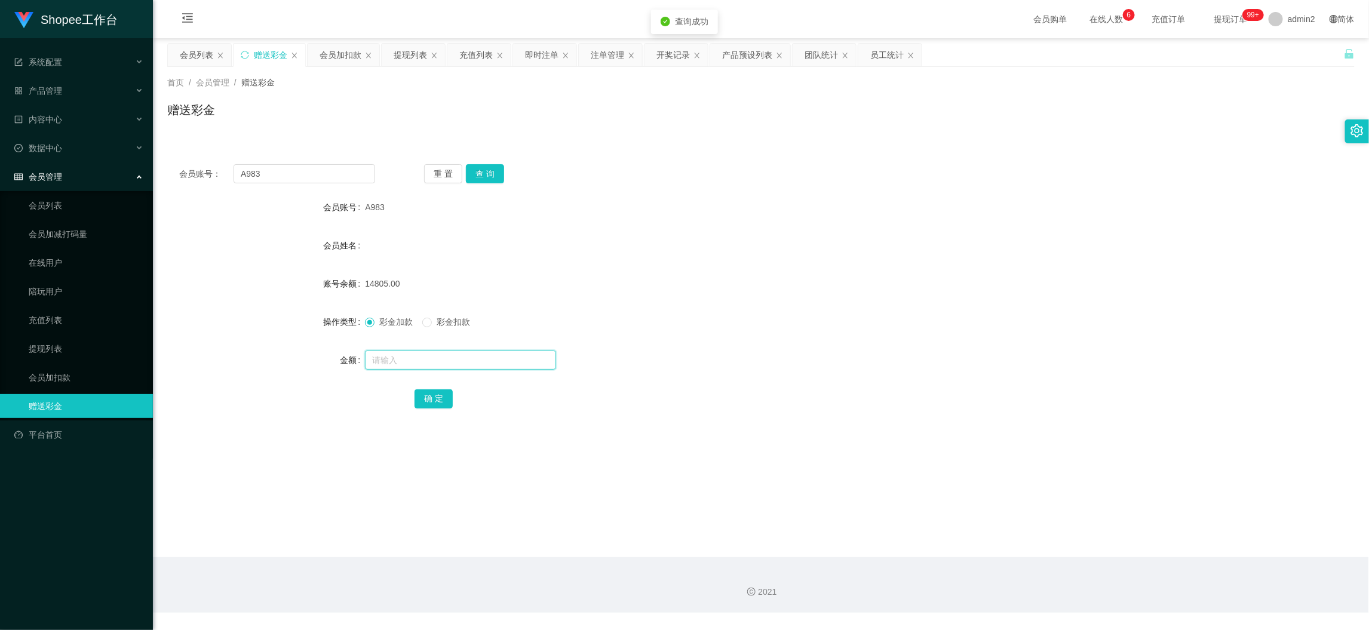
click at [481, 351] on input "text" at bounding box center [460, 360] width 191 height 19
type input "117"
click at [437, 398] on button "确 定" at bounding box center [434, 398] width 38 height 19
click at [368, 316] on label "彩金加款" at bounding box center [391, 322] width 53 height 13
drag, startPoint x: 327, startPoint y: 46, endPoint x: 332, endPoint y: 53, distance: 8.6
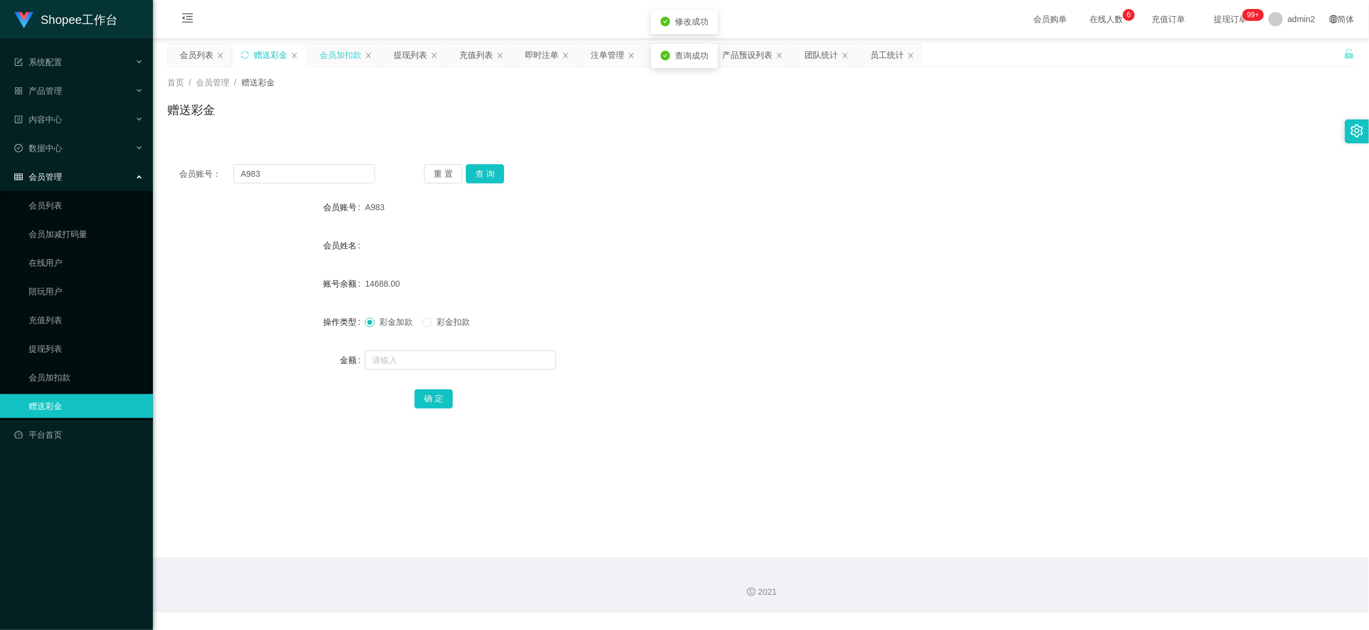
click at [328, 46] on div "会员加扣款" at bounding box center [341, 55] width 42 height 23
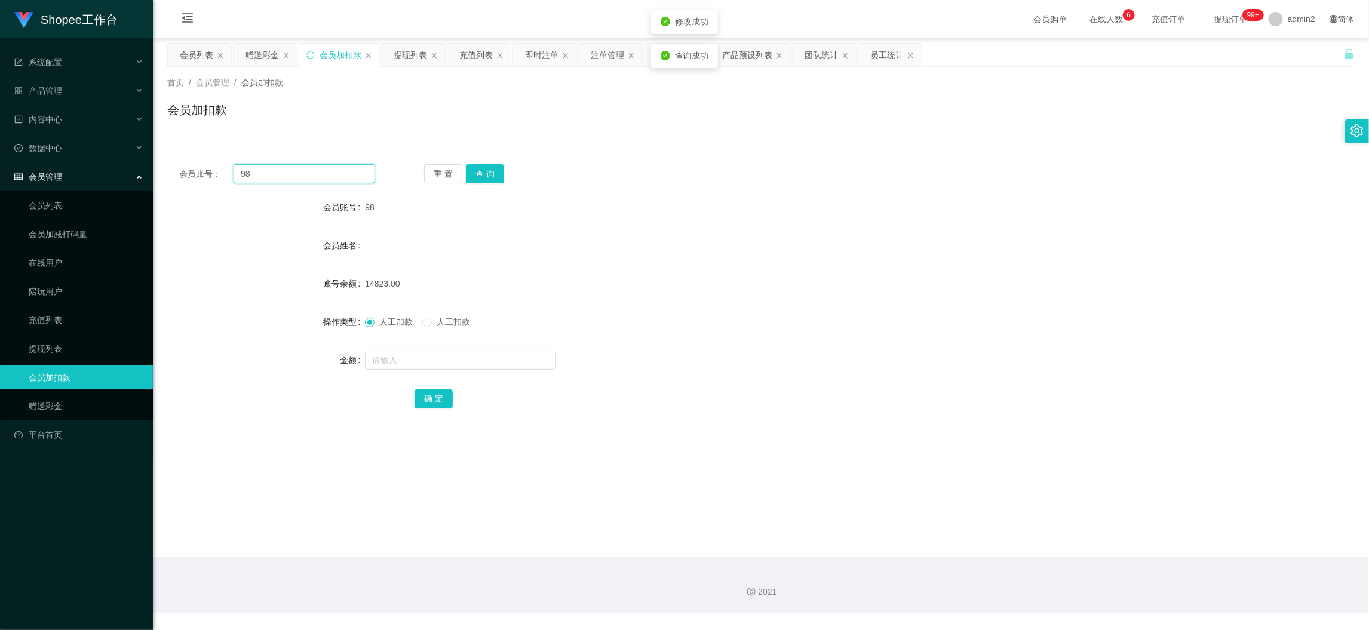
click at [332, 164] on input "98" at bounding box center [305, 173] width 142 height 19
drag, startPoint x: 332, startPoint y: 164, endPoint x: 346, endPoint y: 170, distance: 15.2
click at [332, 164] on input "98" at bounding box center [305, 173] width 142 height 19
paste input "A983"
type input "A983"
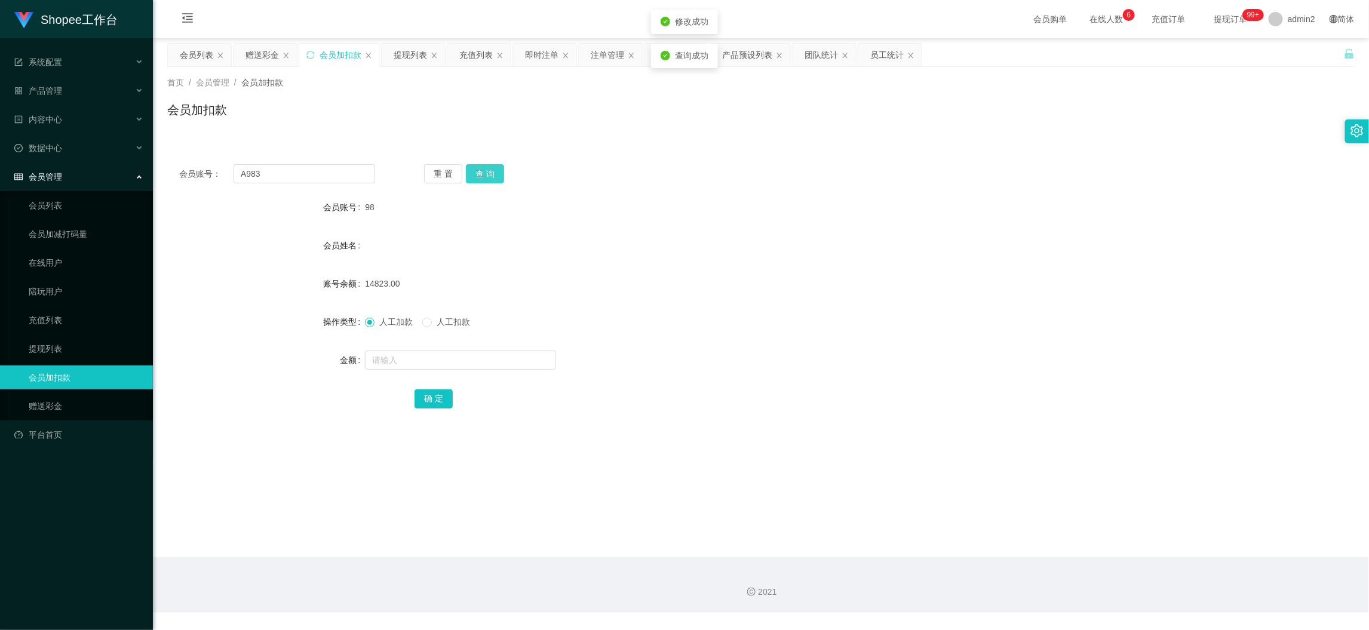
click at [484, 170] on button "查 询" at bounding box center [485, 173] width 38 height 19
click at [495, 359] on input "text" at bounding box center [460, 360] width 191 height 19
type input "116"
click at [439, 394] on button "确 定" at bounding box center [434, 398] width 38 height 19
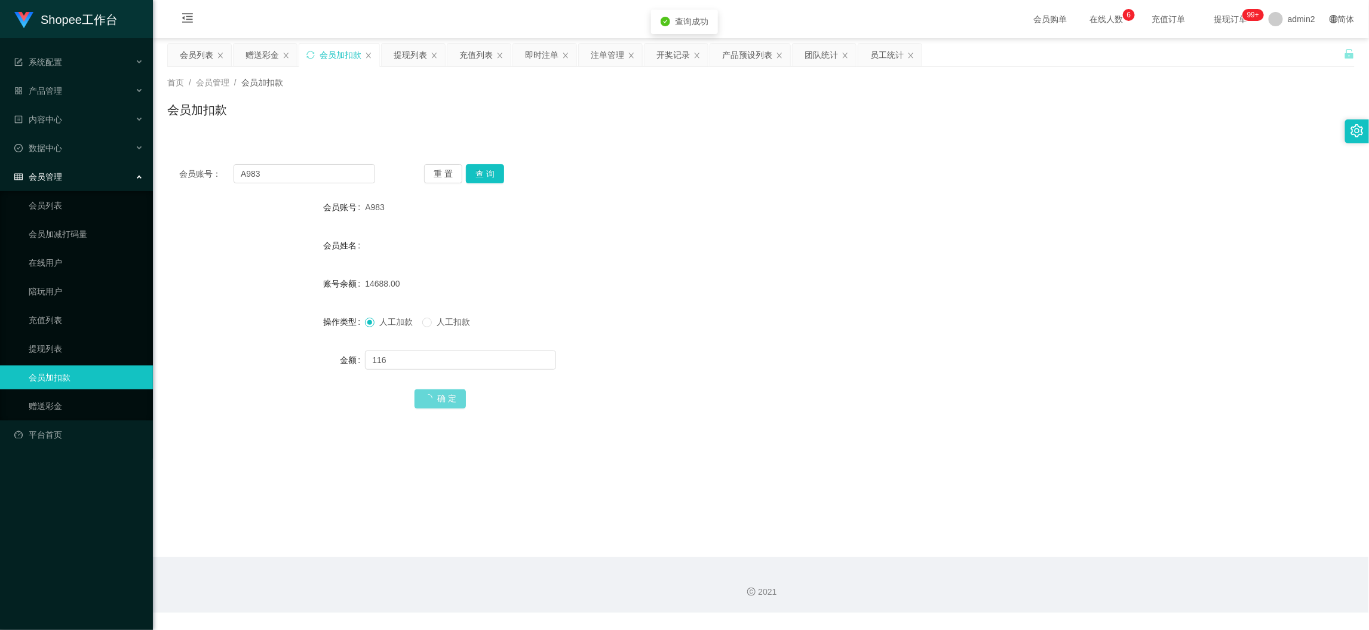
click at [726, 299] on form "会员账号 A983 会员姓名 账号余额 14688.00 操作类型 人工加款 人工扣款 金额 116 确 定" at bounding box center [761, 302] width 1188 height 215
click at [694, 318] on div "人工加款 人工扣款" at bounding box center [711, 322] width 693 height 24
click at [818, 53] on div "团队统计" at bounding box center [821, 55] width 33 height 23
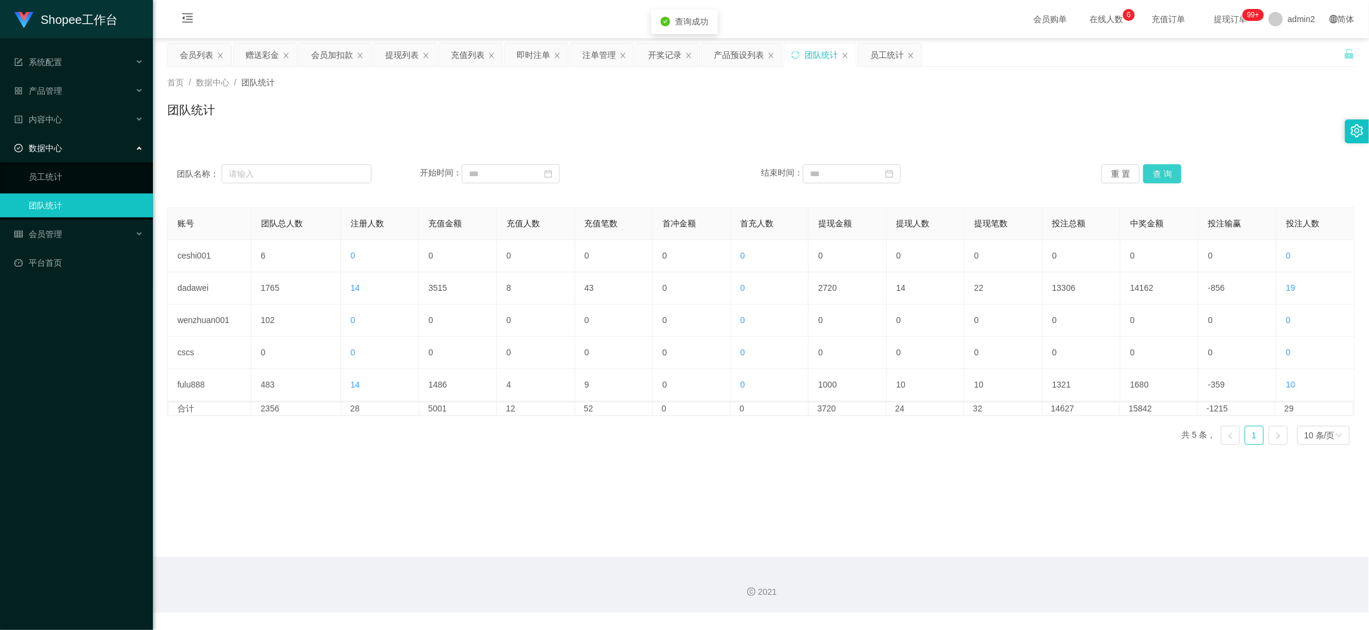
click at [1161, 170] on button "查 询" at bounding box center [1162, 173] width 38 height 19
click at [860, 498] on main "关闭左侧 关闭右侧 关闭其它 刷新页面 会员列表 赠送彩金 会员加扣款 提现列表 充值列表 即时注单 注单管理 开奖记录 产品预设列表 团队统计 员工统计 首…" at bounding box center [761, 297] width 1216 height 519
click at [1152, 170] on button "查 询" at bounding box center [1162, 173] width 38 height 19
click at [808, 486] on main "关闭左侧 关闭右侧 关闭其它 刷新页面 会员列表 赠送彩金 会员加扣款 提现列表 充值列表 即时注单 注单管理 开奖记录 产品预设列表 团队统计 员工统计 首…" at bounding box center [761, 297] width 1216 height 519
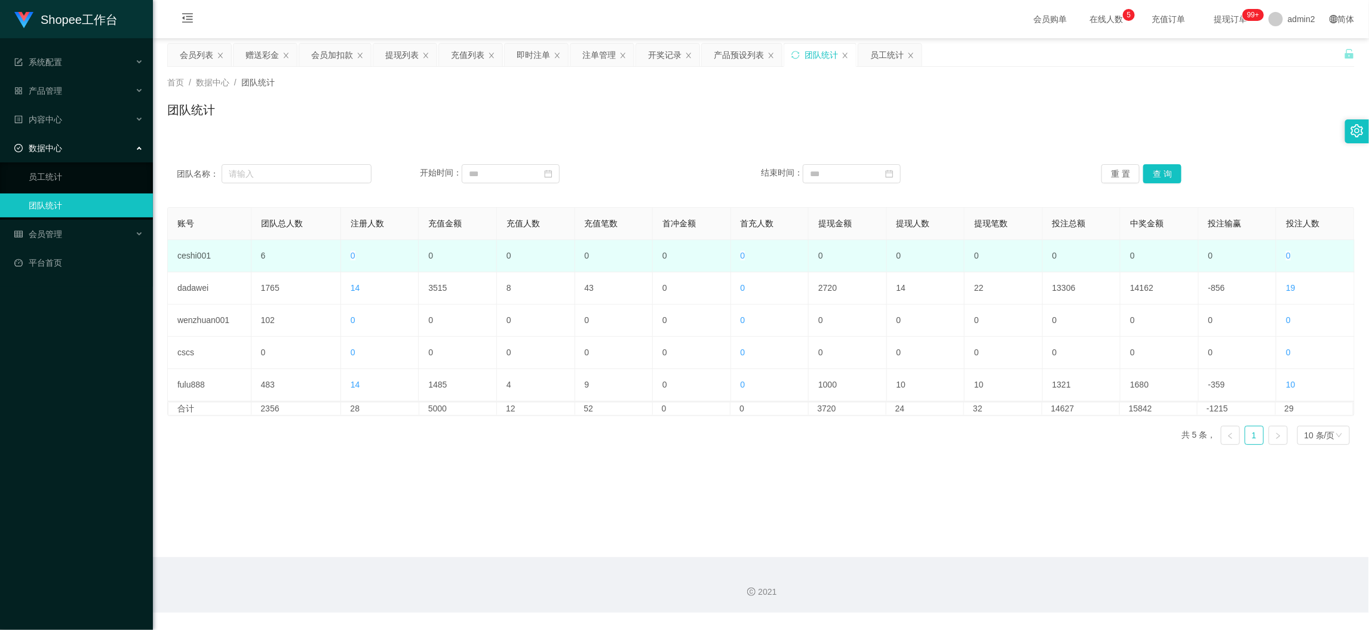
drag, startPoint x: 1085, startPoint y: 556, endPoint x: 560, endPoint y: 266, distance: 599.7
click at [1085, 554] on main "关闭左侧 关闭右侧 关闭其它 刷新页面 会员列表 赠送彩金 会员加扣款 提现列表 充值列表 即时注单 注单管理 开奖记录 产品预设列表 团队统计 员工统计 首…" at bounding box center [761, 297] width 1216 height 519
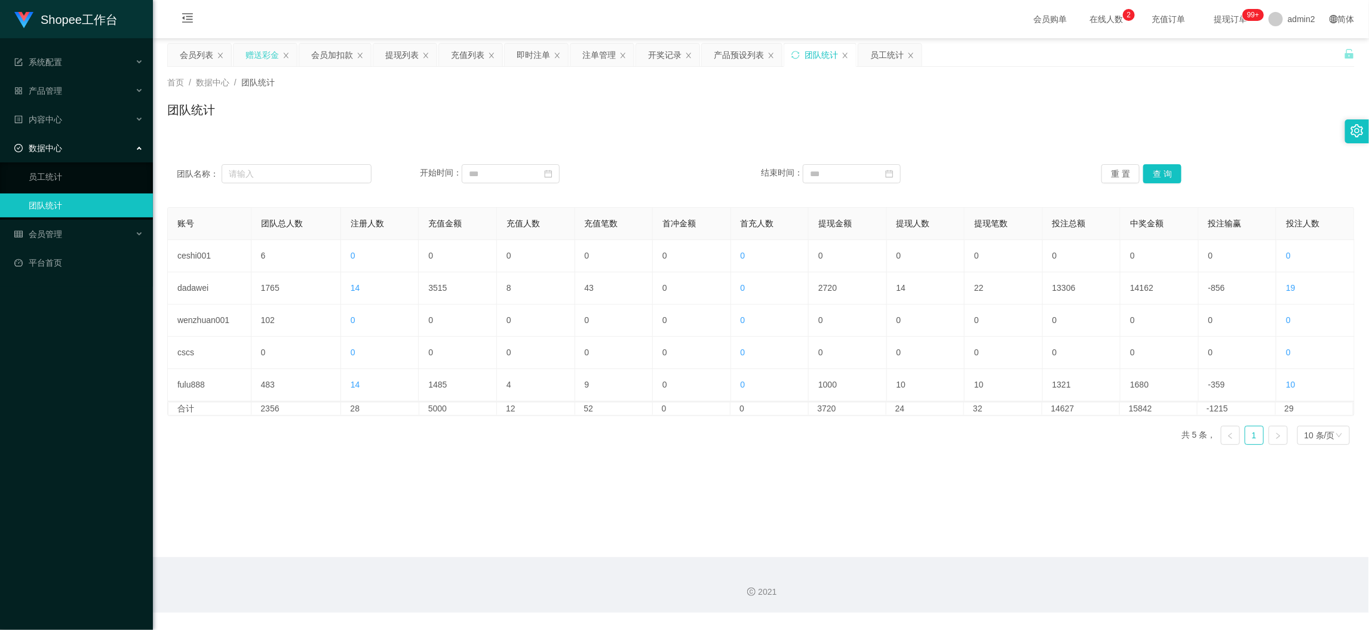
click at [267, 50] on div "赠送彩金" at bounding box center [262, 55] width 33 height 23
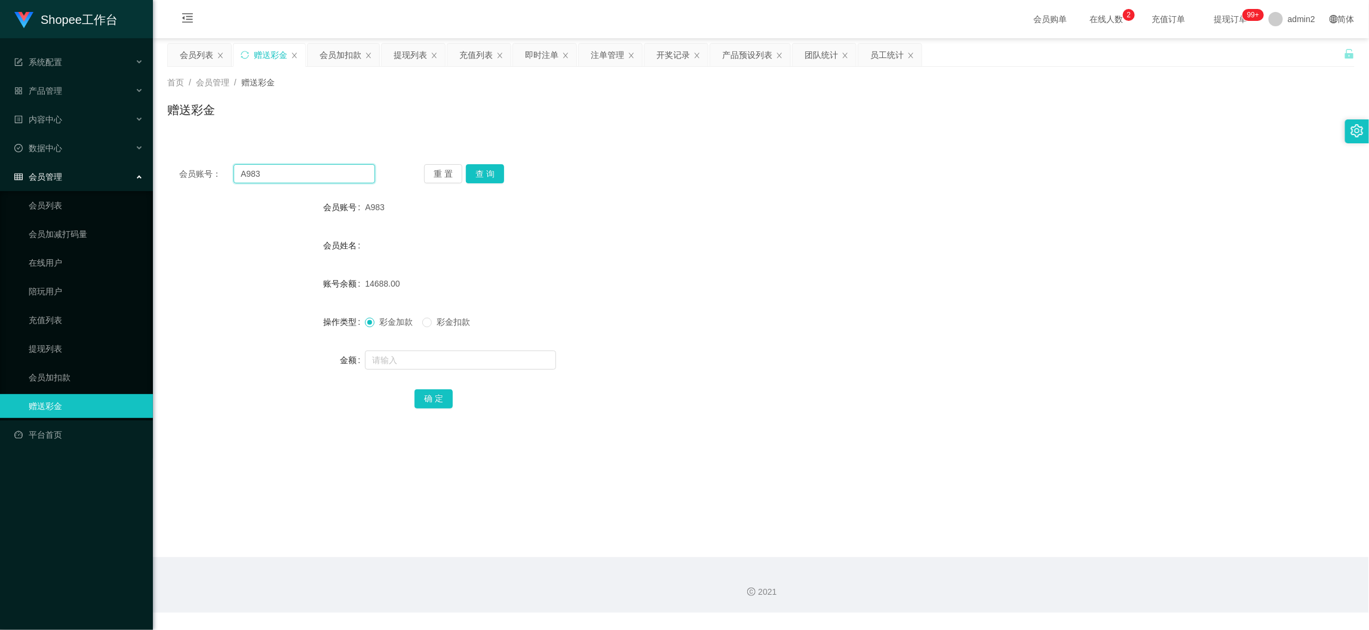
click at [339, 176] on input "A983" at bounding box center [305, 173] width 142 height 19
paste input "081349413542"
type input "081349413542"
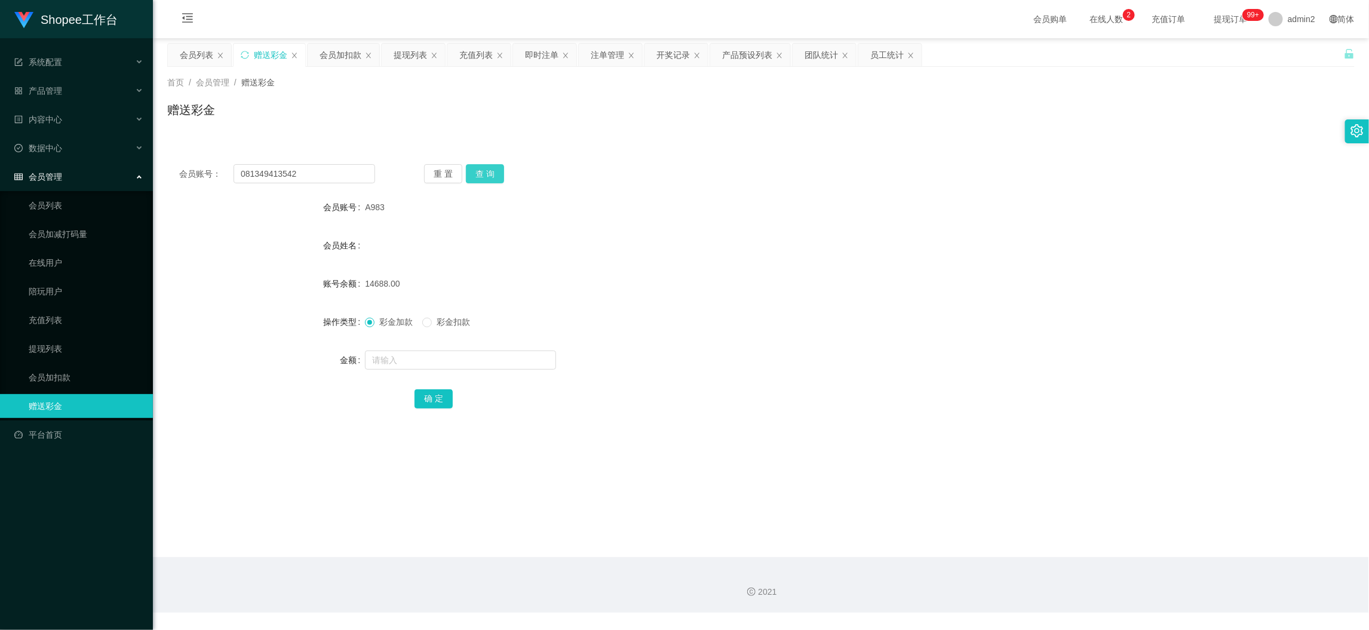
click at [489, 180] on button "查 询" at bounding box center [485, 173] width 38 height 19
click at [514, 363] on input "text" at bounding box center [460, 360] width 191 height 19
type input "30"
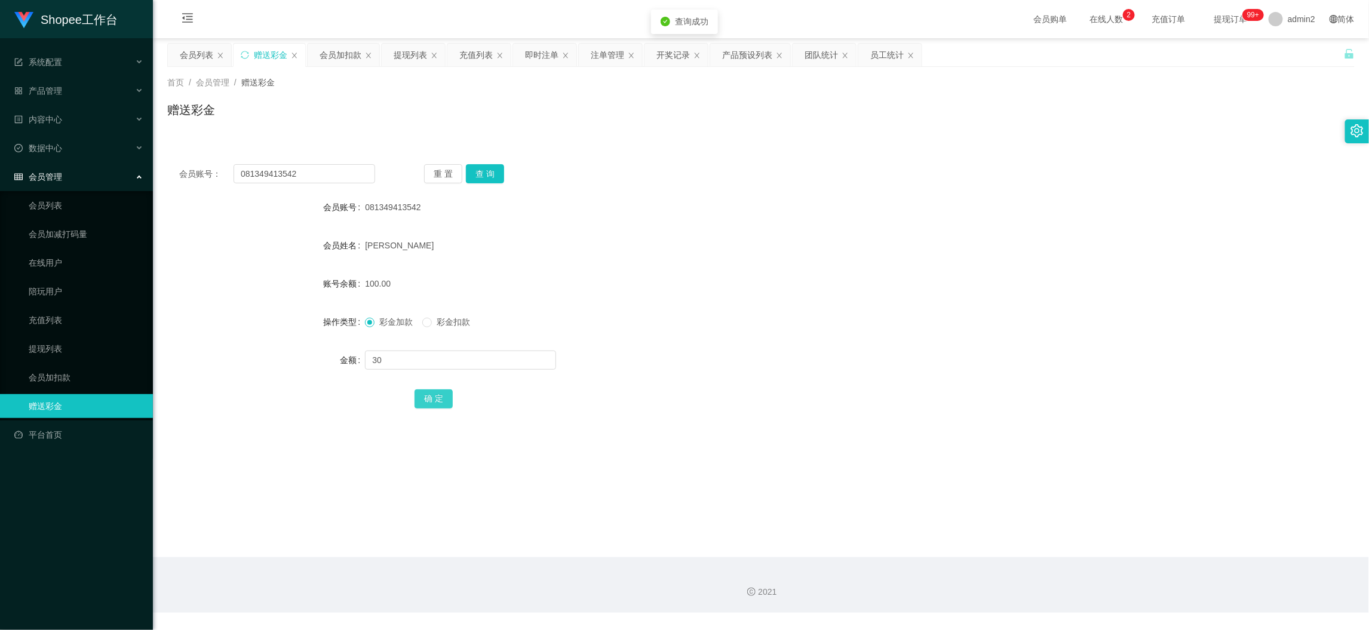
drag, startPoint x: 438, startPoint y: 392, endPoint x: 449, endPoint y: 386, distance: 12.6
click at [438, 392] on button "确 定" at bounding box center [434, 398] width 38 height 19
click at [741, 338] on form "会员账号 081349413542 会员姓名 saiful hidayat 账号余额 100.00 操作类型 彩金加款 彩金扣款 金额 30 确 定" at bounding box center [761, 302] width 1188 height 215
click at [1082, 574] on div "2021" at bounding box center [761, 585] width 1216 height 56
drag, startPoint x: 416, startPoint y: 56, endPoint x: 443, endPoint y: 83, distance: 38.4
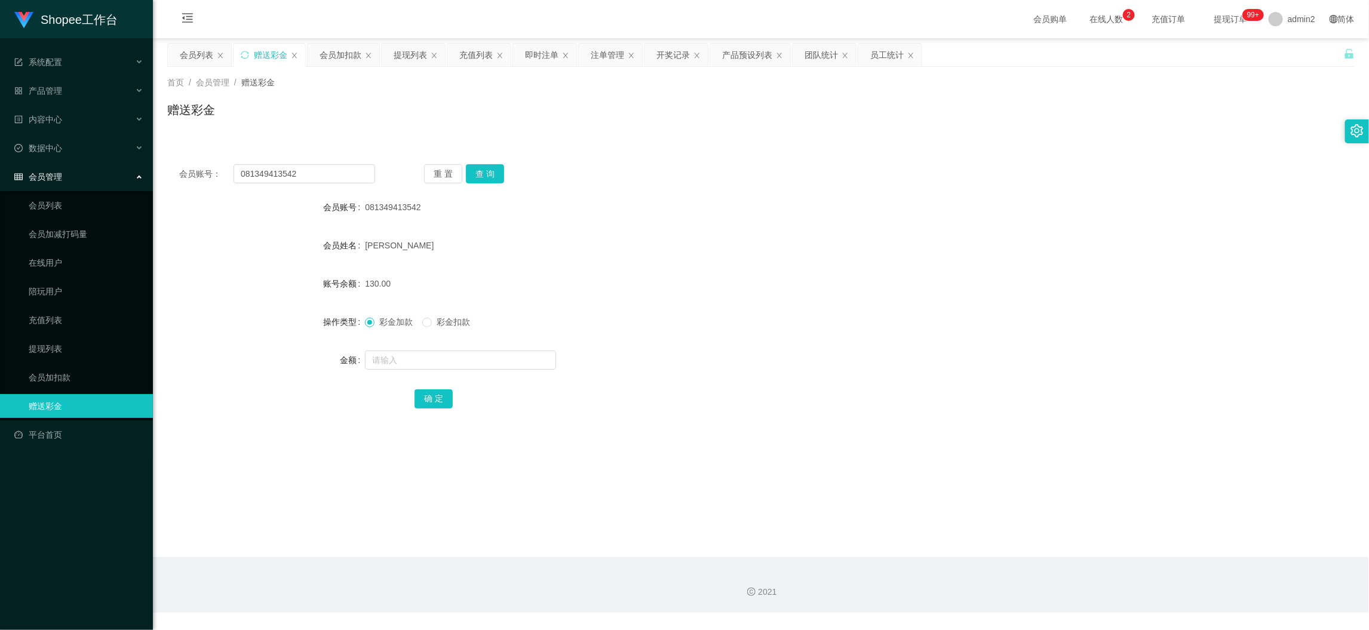
click at [415, 57] on div "提现列表" at bounding box center [410, 55] width 33 height 23
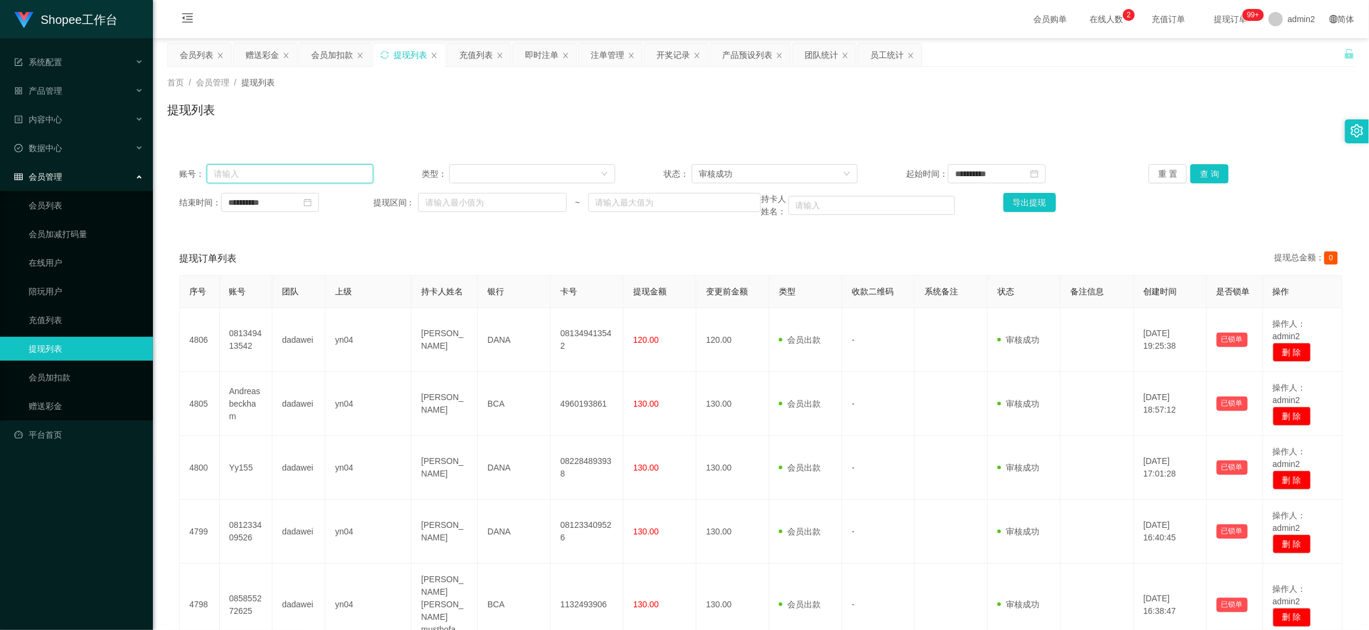
click at [339, 171] on input "text" at bounding box center [290, 173] width 167 height 19
drag, startPoint x: 339, startPoint y: 171, endPoint x: 315, endPoint y: 185, distance: 27.4
click at [339, 171] on input "text" at bounding box center [290, 173] width 167 height 19
paste input "081349413542"
type input "081349413542"
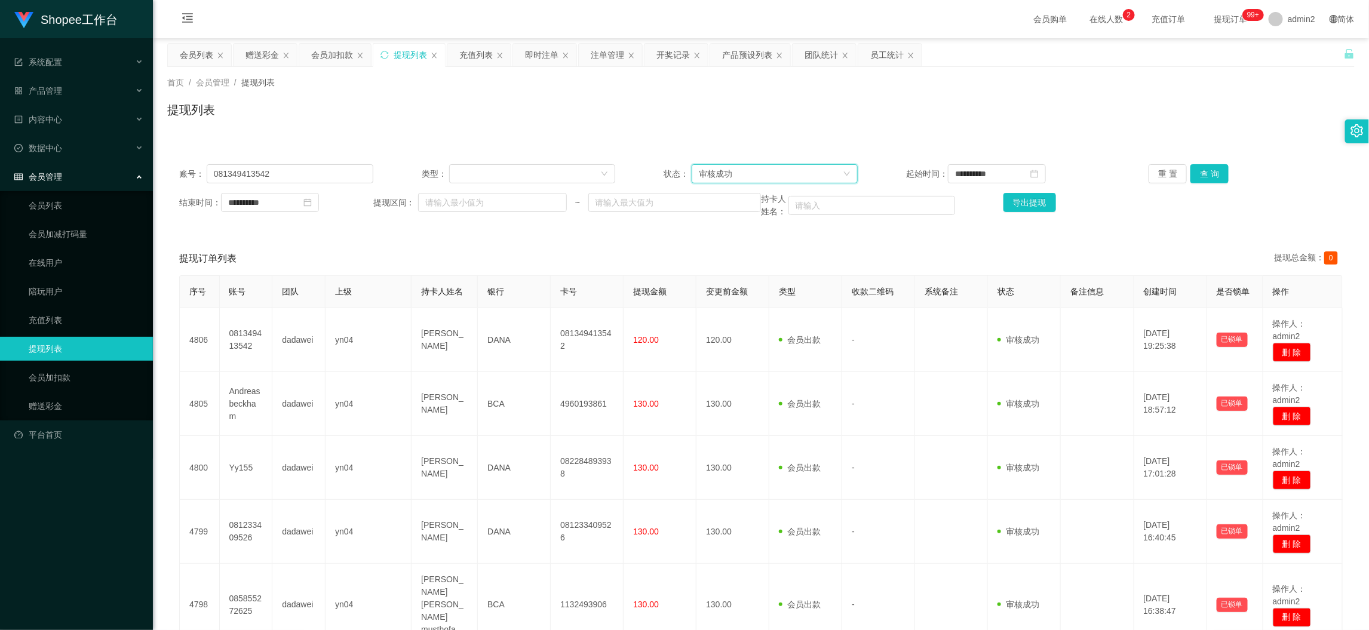
click at [734, 174] on div "审核成功" at bounding box center [771, 174] width 144 height 18
click at [738, 200] on li "等待审核" at bounding box center [770, 197] width 165 height 19
click at [1205, 175] on button "查 询" at bounding box center [1210, 173] width 38 height 19
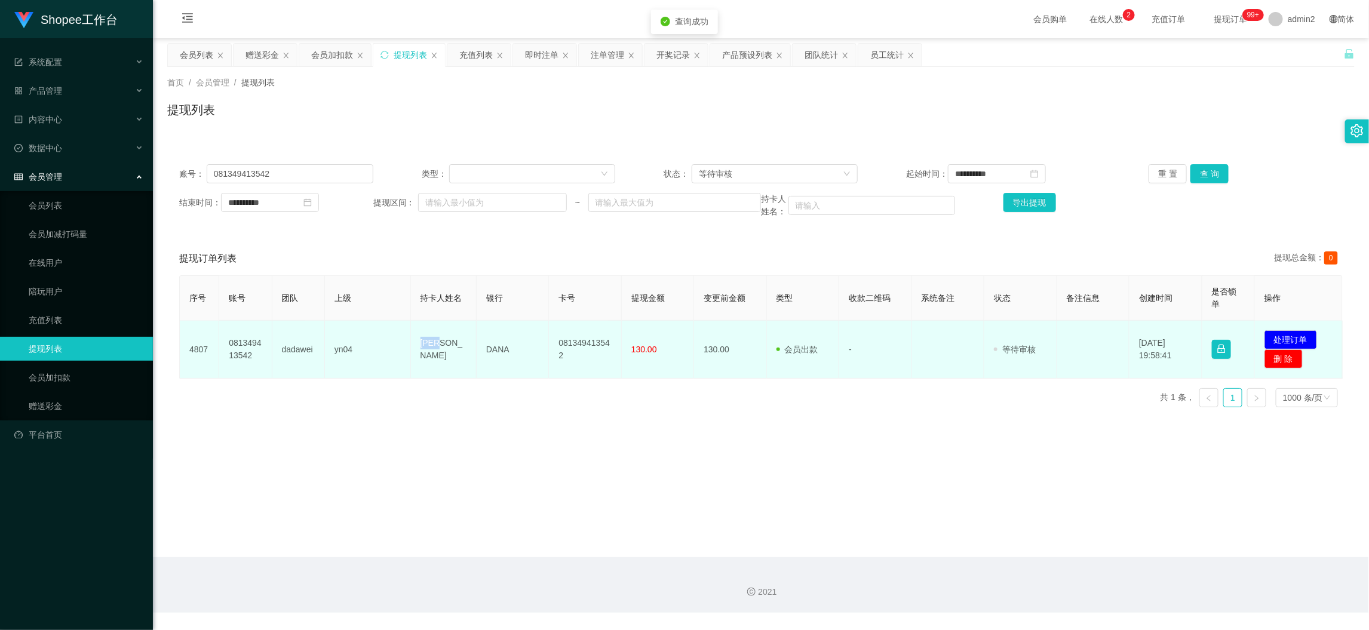
drag, startPoint x: 418, startPoint y: 332, endPoint x: 405, endPoint y: 336, distance: 13.6
click at [414, 335] on td "saiful hidayat" at bounding box center [444, 350] width 66 height 58
drag, startPoint x: 402, startPoint y: 341, endPoint x: 693, endPoint y: 357, distance: 291.3
click at [693, 357] on tr "4807 081349413542 dadawei yn04 saiful hidayat DANA 081349413542 130.00 130.00 会…" at bounding box center [761, 350] width 1163 height 58
copy tr "saiful hidayat DANA 081349413542 130.00"
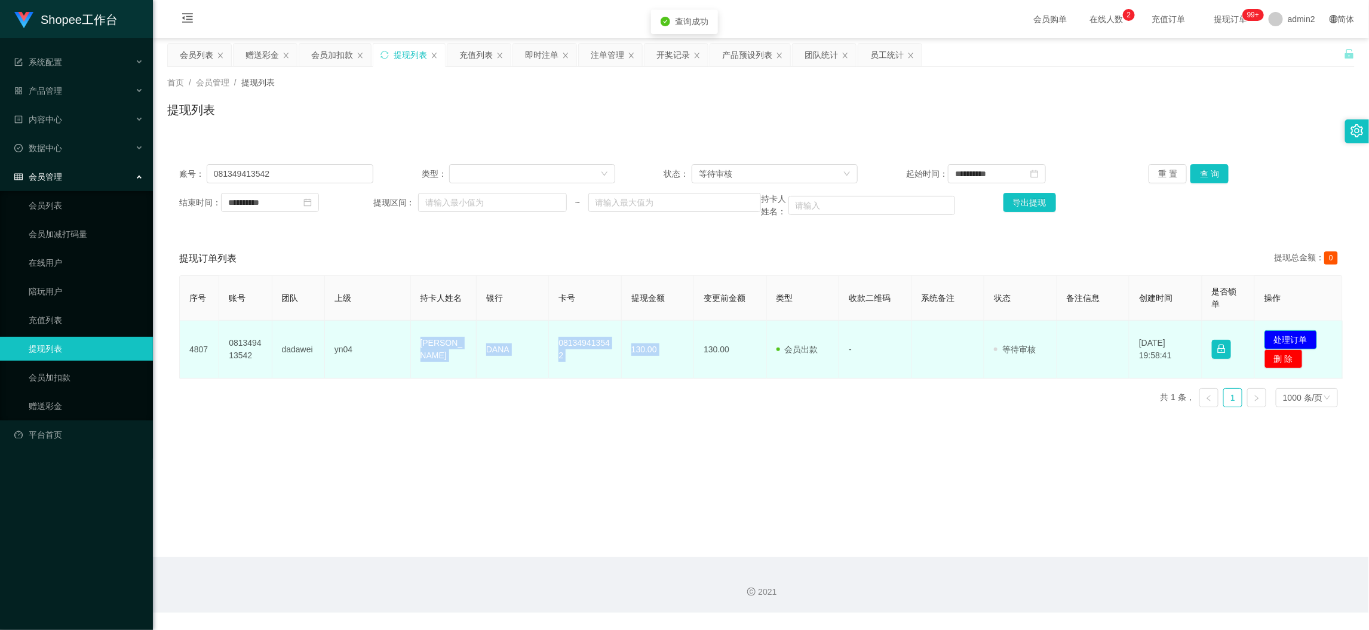
click at [1274, 337] on button "处理订单" at bounding box center [1291, 339] width 53 height 19
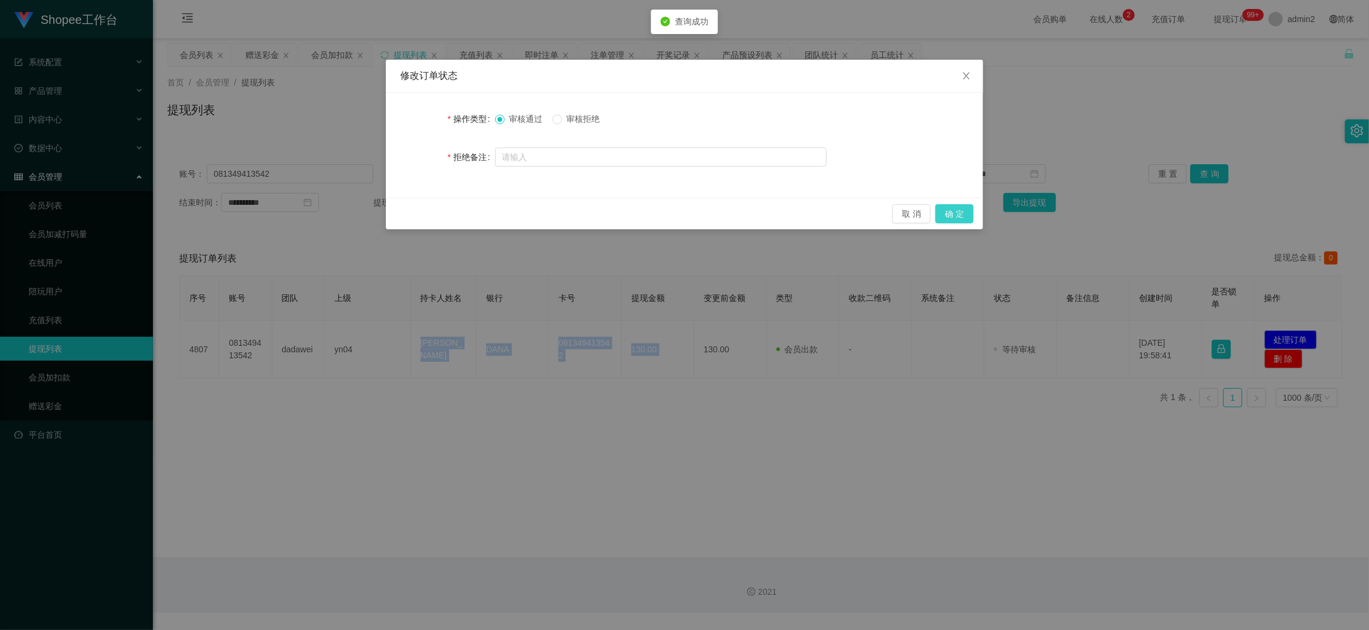
click at [944, 216] on button "确 定" at bounding box center [954, 213] width 38 height 19
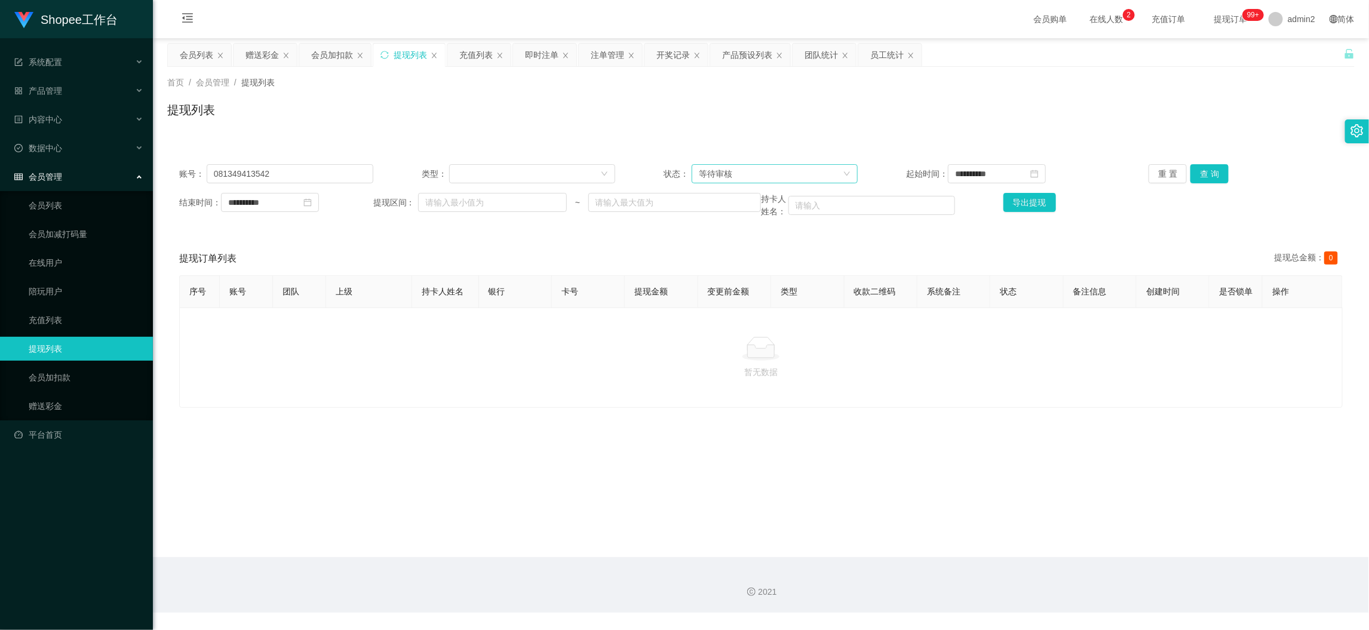
click at [747, 168] on div "等待审核" at bounding box center [771, 174] width 144 height 18
click at [748, 216] on li "审核成功" at bounding box center [770, 216] width 165 height 19
click at [1191, 170] on button "查 询" at bounding box center [1210, 173] width 38 height 19
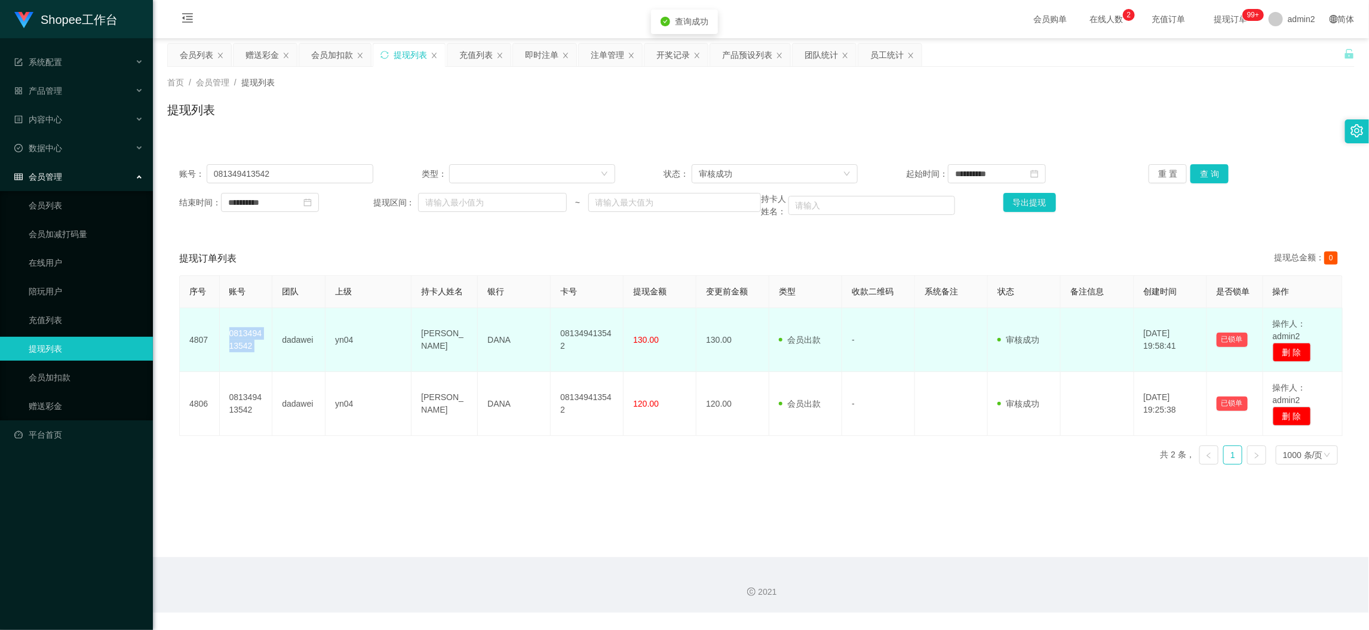
drag, startPoint x: 225, startPoint y: 320, endPoint x: 273, endPoint y: 346, distance: 54.5
click at [273, 346] on tr "4807 081349413542 dadawei yn04 saiful hidayat DANA 081349413542 130.00 130.00 会…" at bounding box center [761, 340] width 1163 height 64
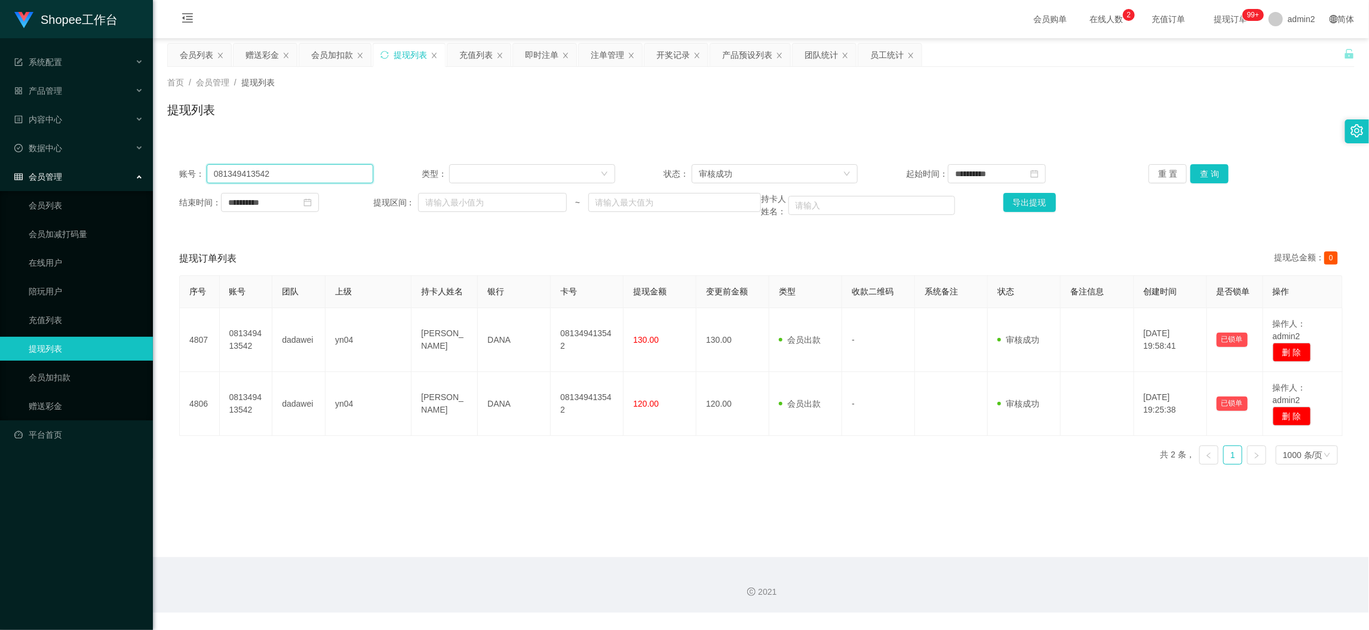
drag, startPoint x: 277, startPoint y: 177, endPoint x: 184, endPoint y: 176, distance: 93.2
click at [184, 176] on div "账号： 081349413542" at bounding box center [276, 173] width 194 height 19
drag, startPoint x: 1050, startPoint y: 591, endPoint x: 1062, endPoint y: 581, distance: 14.8
click at [1051, 586] on div "2021" at bounding box center [760, 592] width 1197 height 13
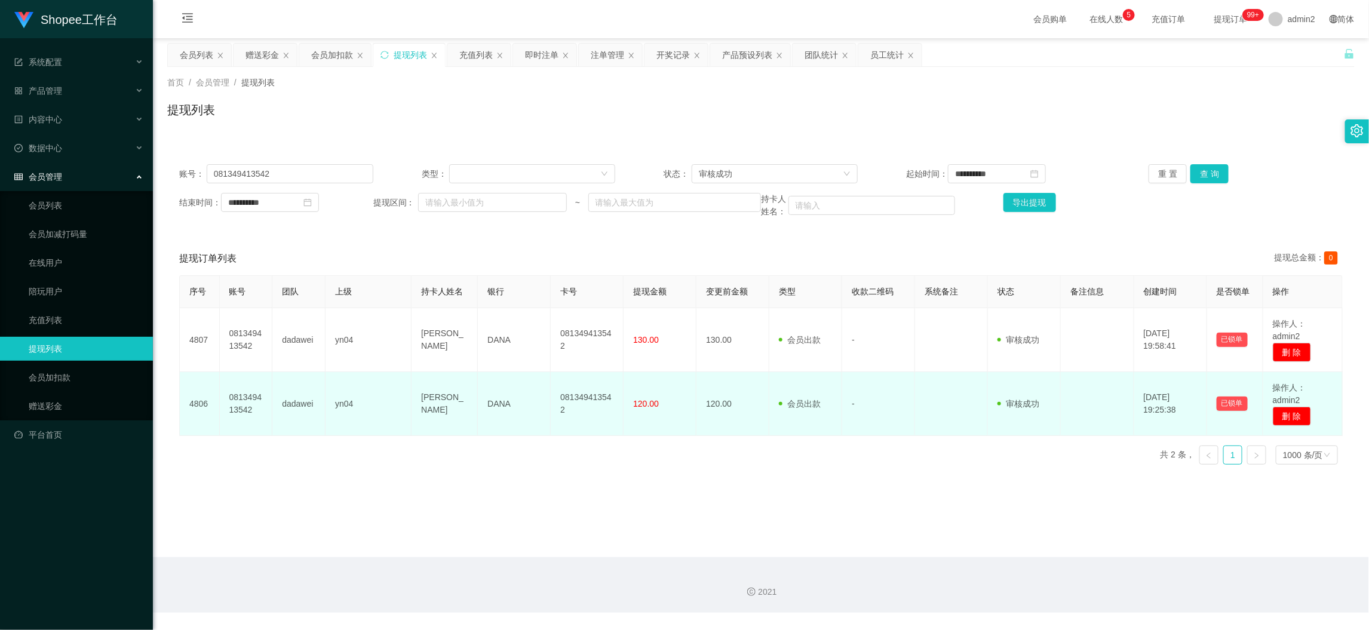
drag, startPoint x: 1109, startPoint y: 580, endPoint x: 984, endPoint y: 377, distance: 238.7
click at [1106, 578] on div "2021" at bounding box center [761, 585] width 1216 height 56
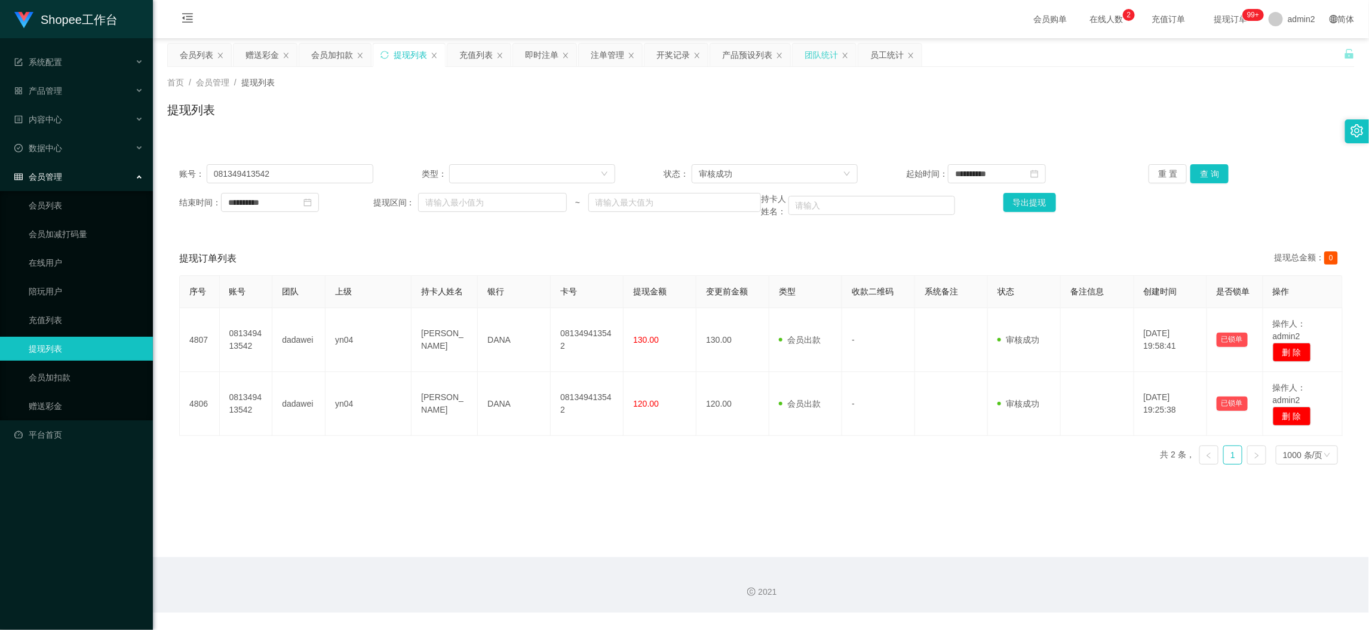
click at [826, 53] on div "团队统计" at bounding box center [821, 55] width 33 height 23
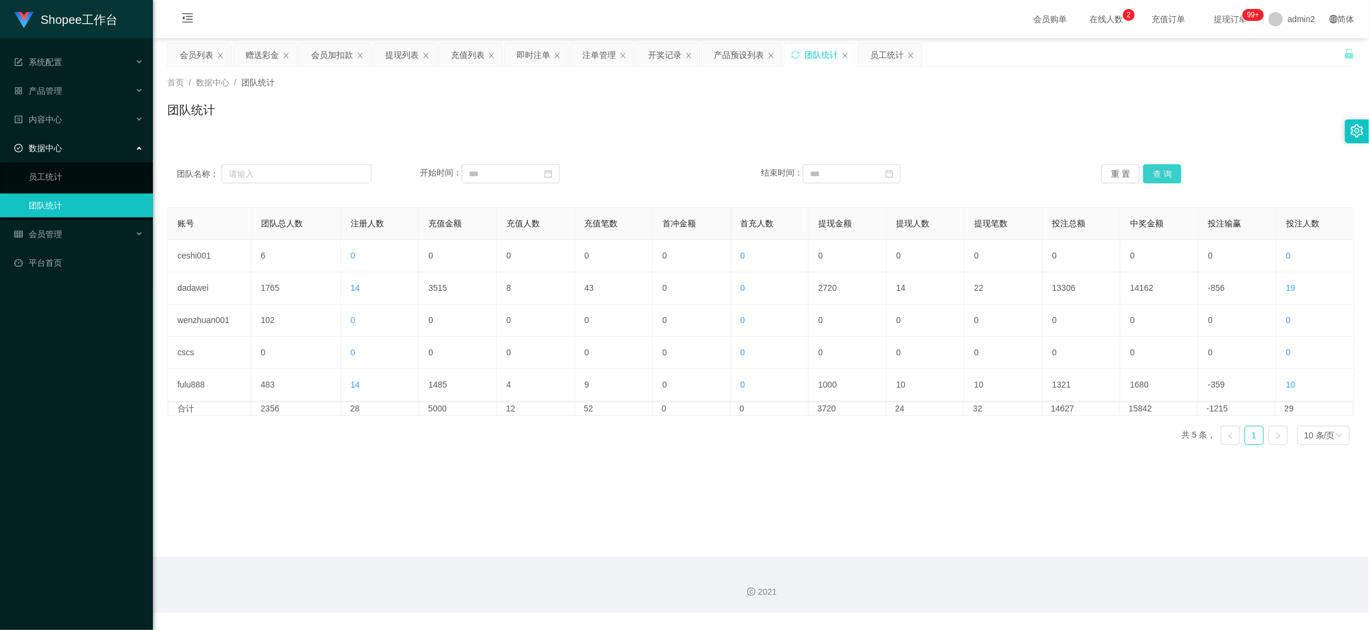
click at [1162, 173] on button "查 询" at bounding box center [1162, 173] width 38 height 19
